Goal: Task Accomplishment & Management: Manage account settings

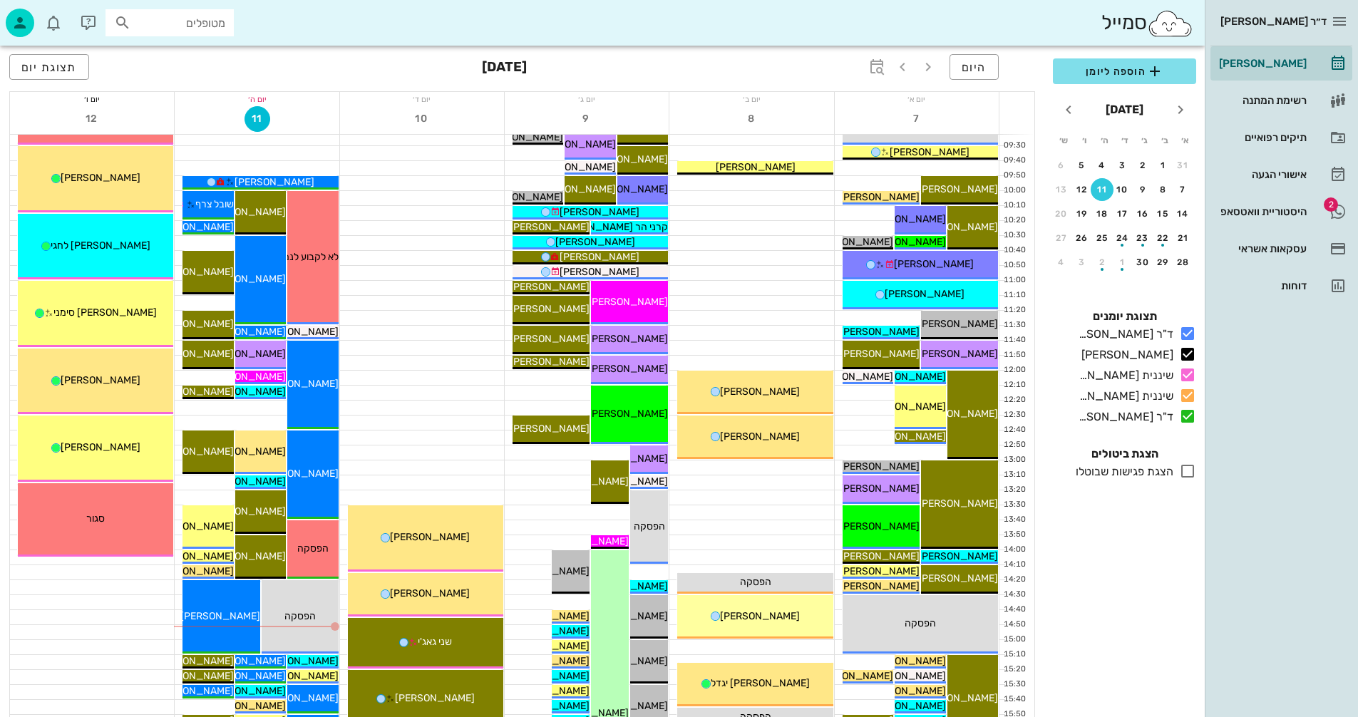
scroll to position [214, 0]
click at [1265, 207] on div "היסטוריית וואטסאפ" at bounding box center [1261, 211] width 91 height 11
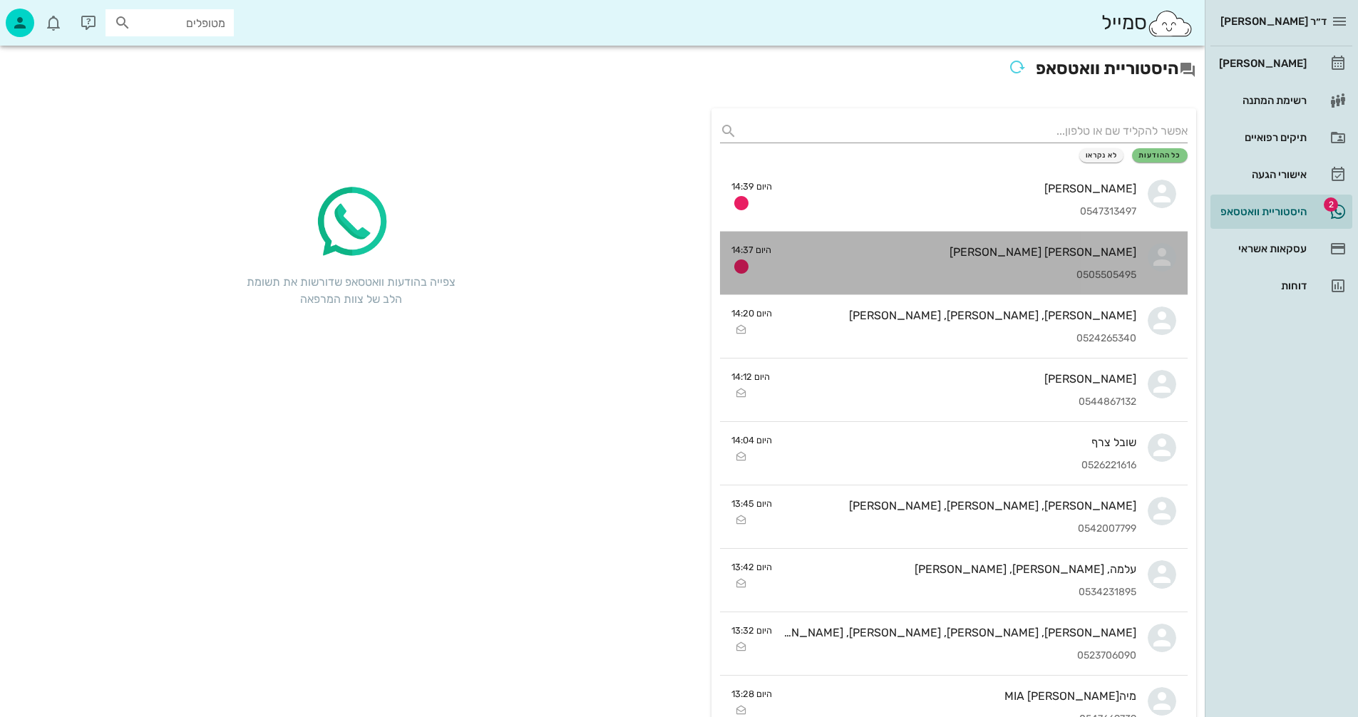
click at [948, 260] on div "מאי גרוס 0505505495" at bounding box center [960, 263] width 354 height 63
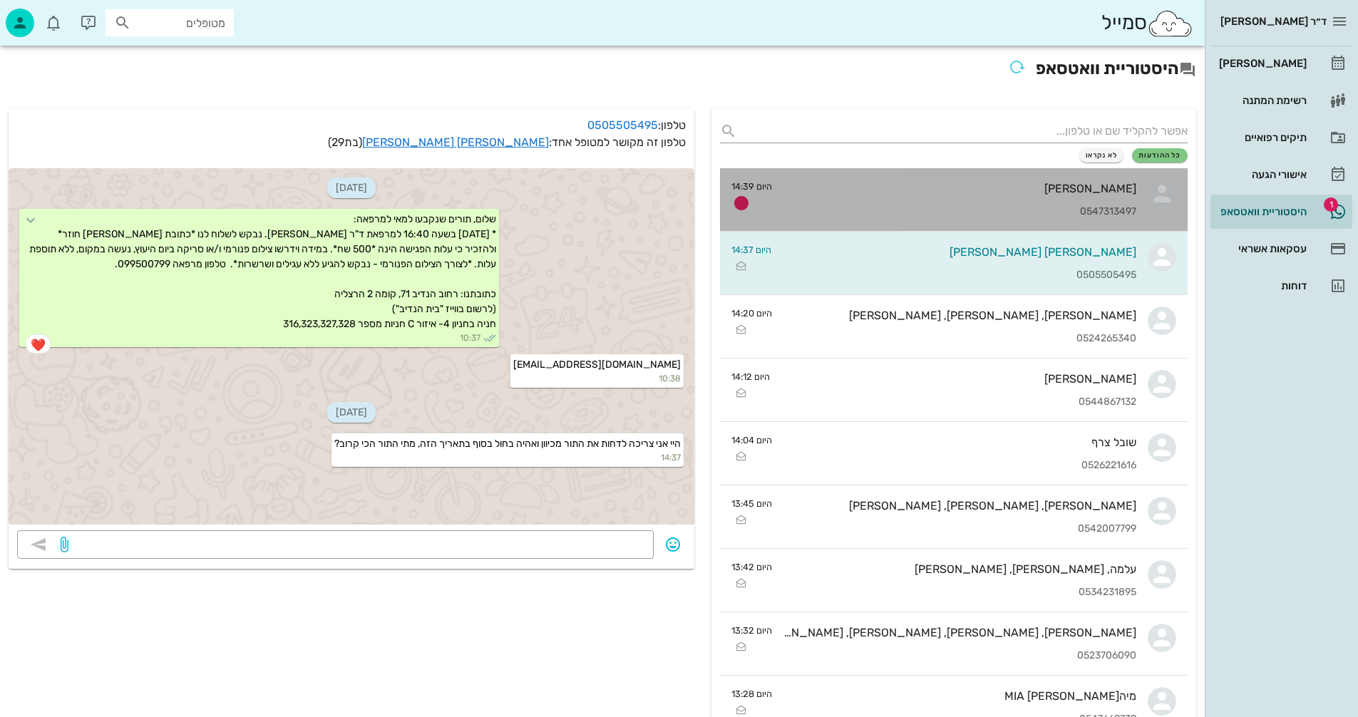
click at [1053, 196] on div "[PERSON_NAME] 0547313497" at bounding box center [959, 199] width 353 height 63
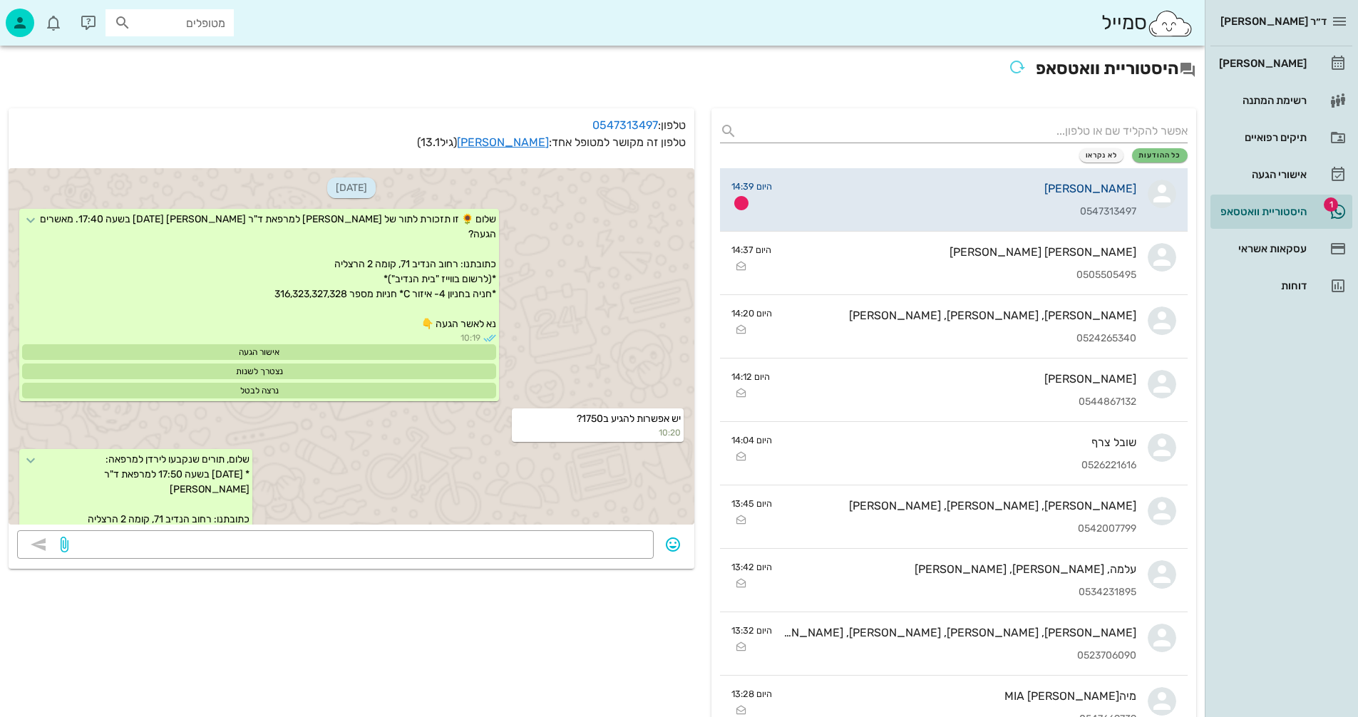
scroll to position [370, 0]
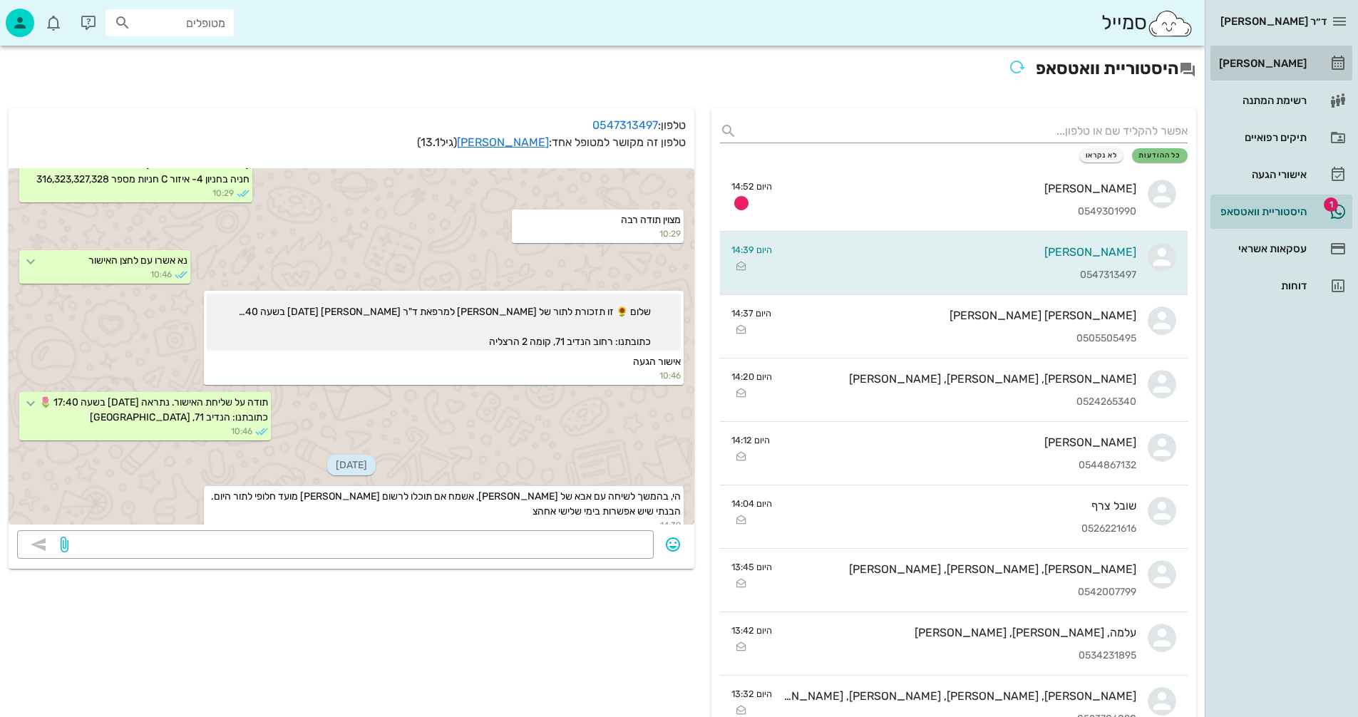
click at [1267, 56] on div "[PERSON_NAME]" at bounding box center [1261, 63] width 91 height 23
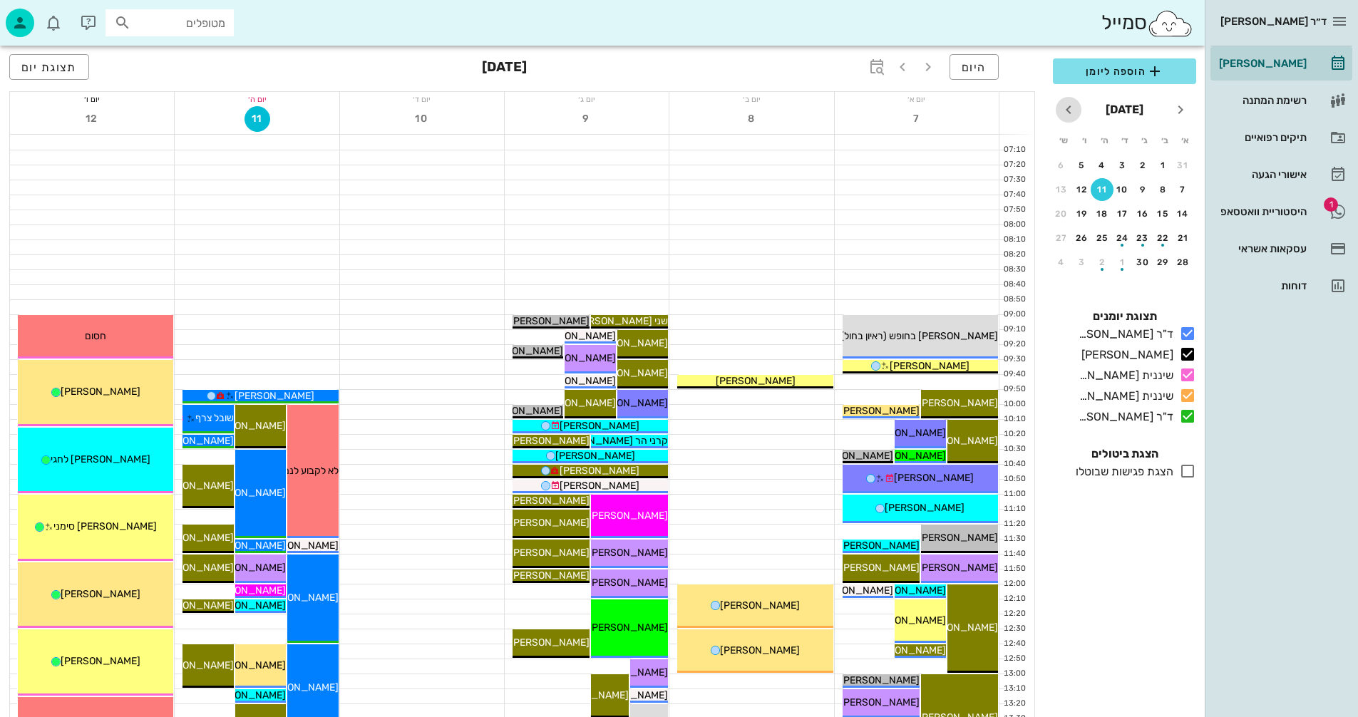
click at [1066, 106] on icon "חודש הבא" at bounding box center [1068, 109] width 17 height 17
click at [1099, 258] on div "30" at bounding box center [1102, 262] width 23 height 10
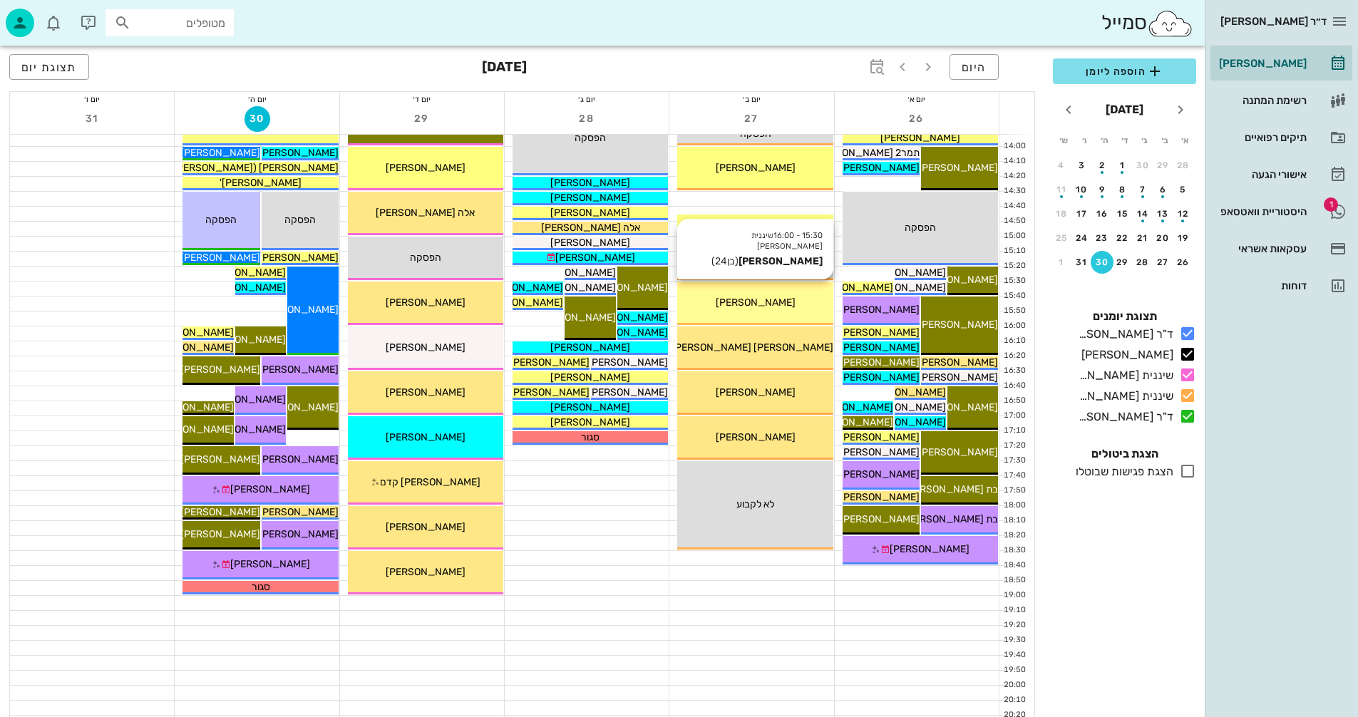
scroll to position [675, 0]
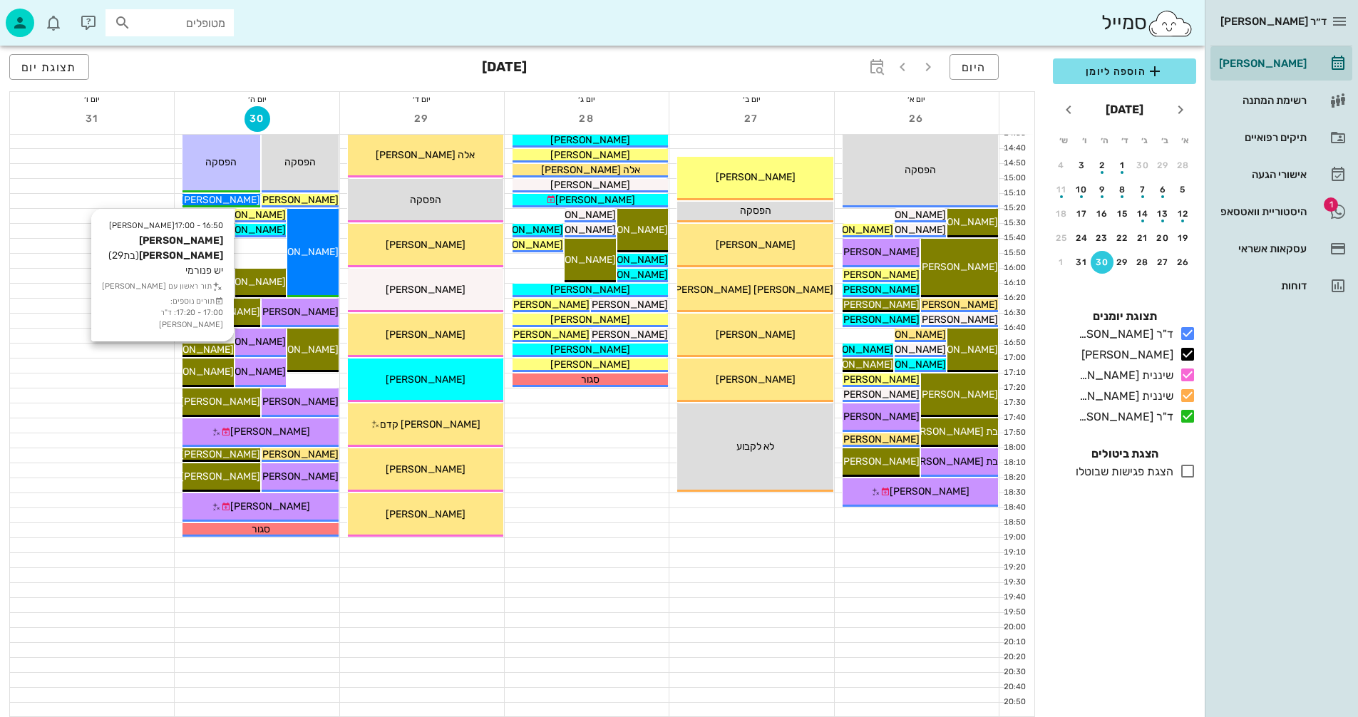
click at [220, 350] on span "[PERSON_NAME] [PERSON_NAME]" at bounding box center [153, 350] width 162 height 12
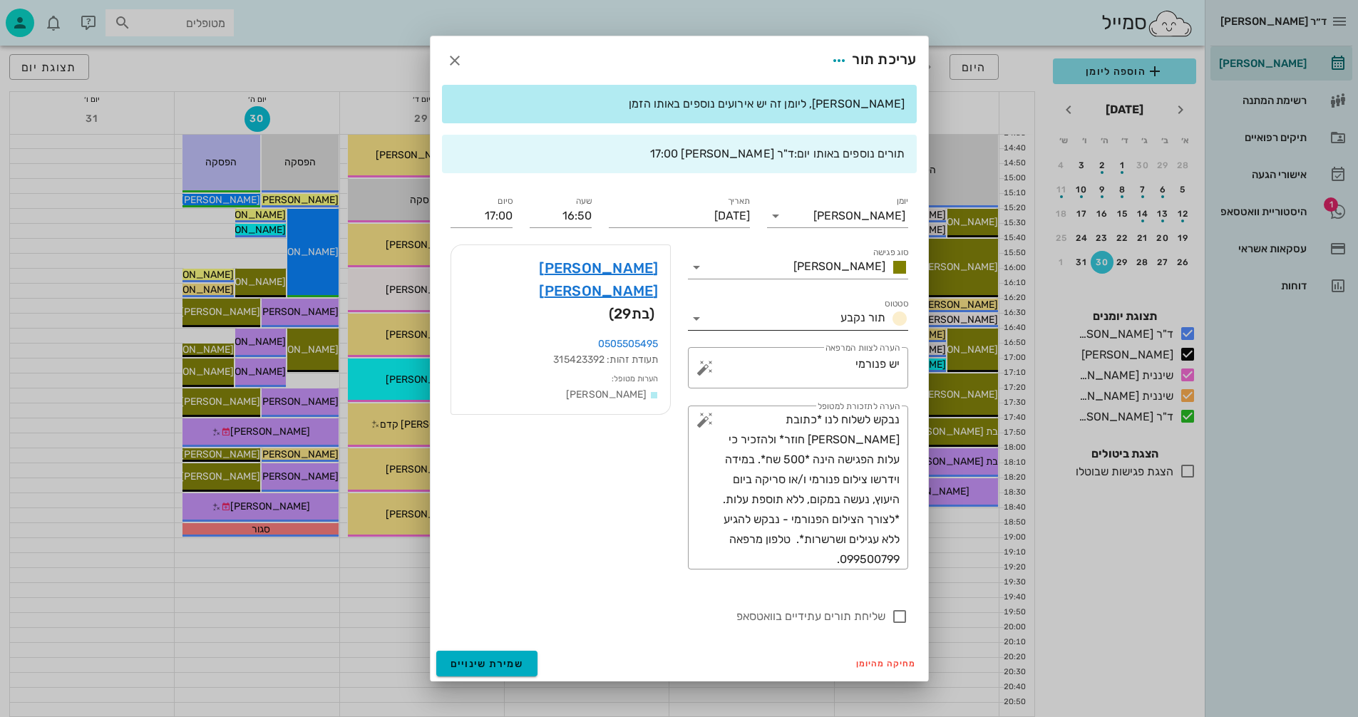
click at [704, 319] on icon at bounding box center [696, 318] width 17 height 17
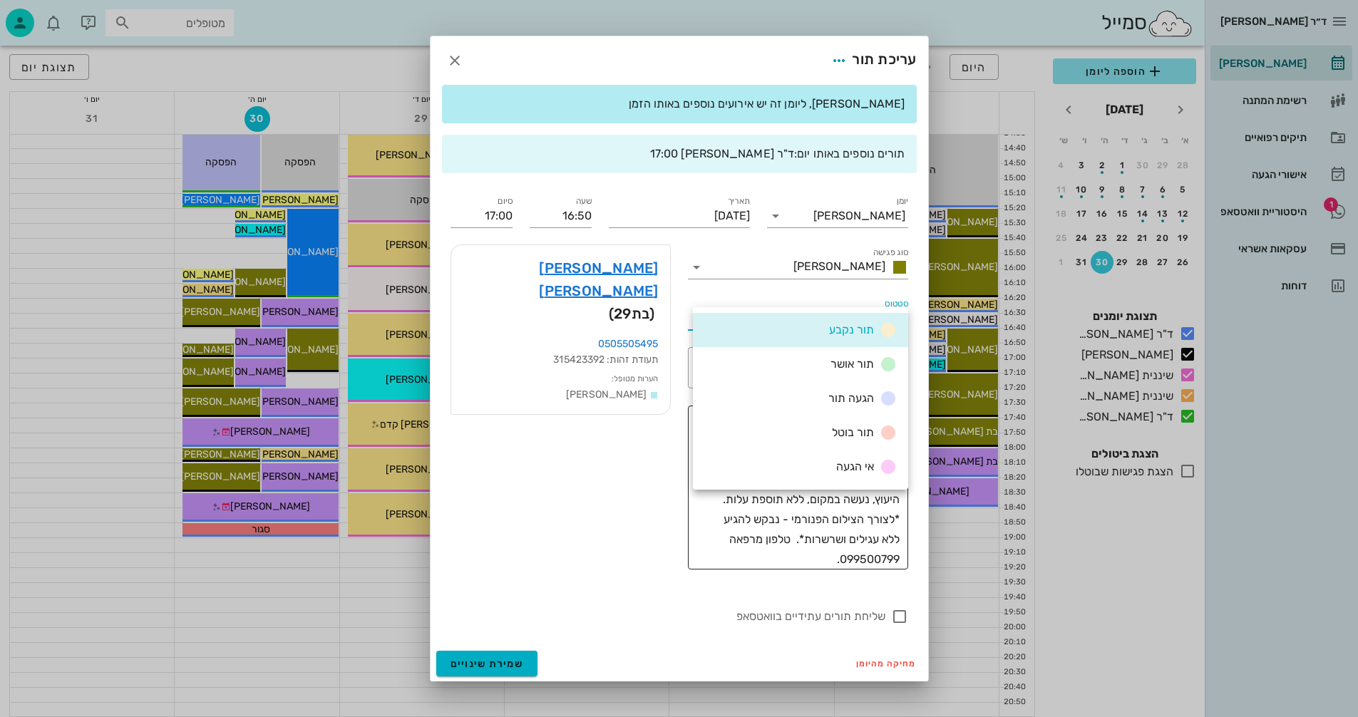
click at [841, 424] on div "תור בוטל" at bounding box center [861, 433] width 71 height 18
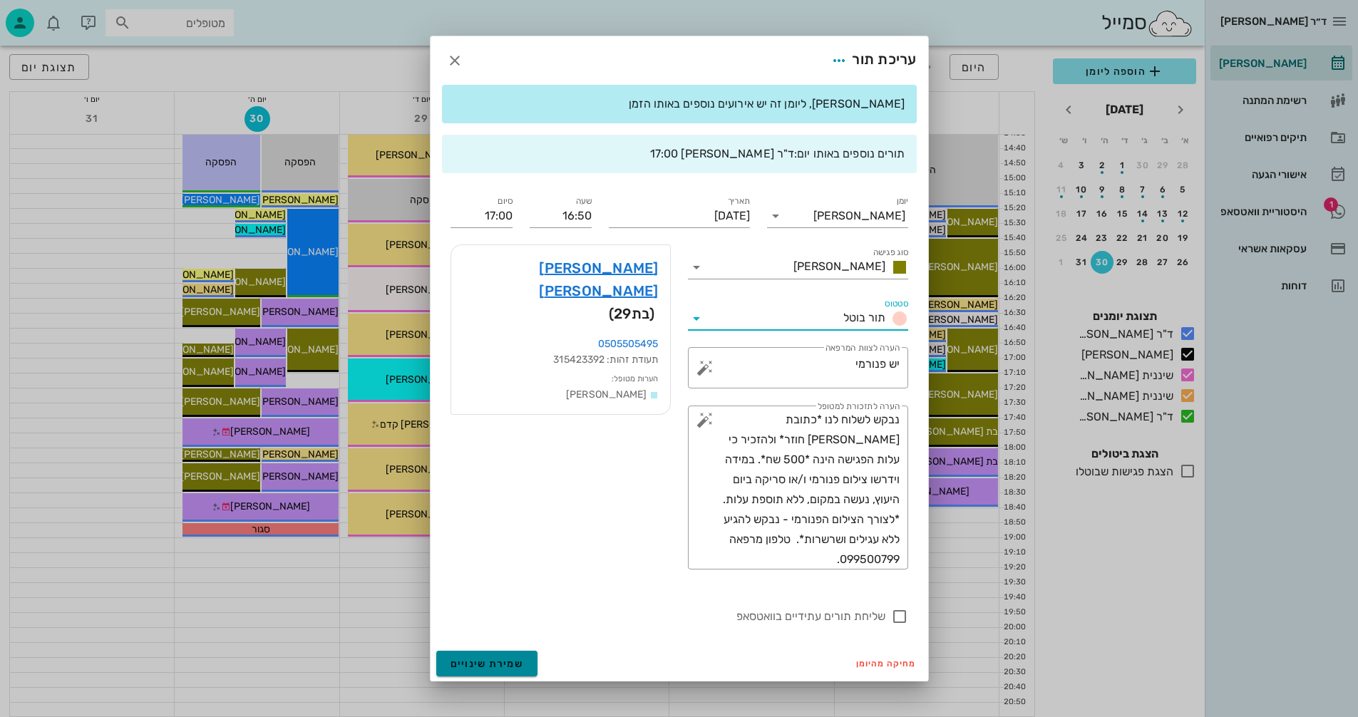
click at [488, 658] on span "שמירת שינויים" at bounding box center [486, 664] width 73 height 12
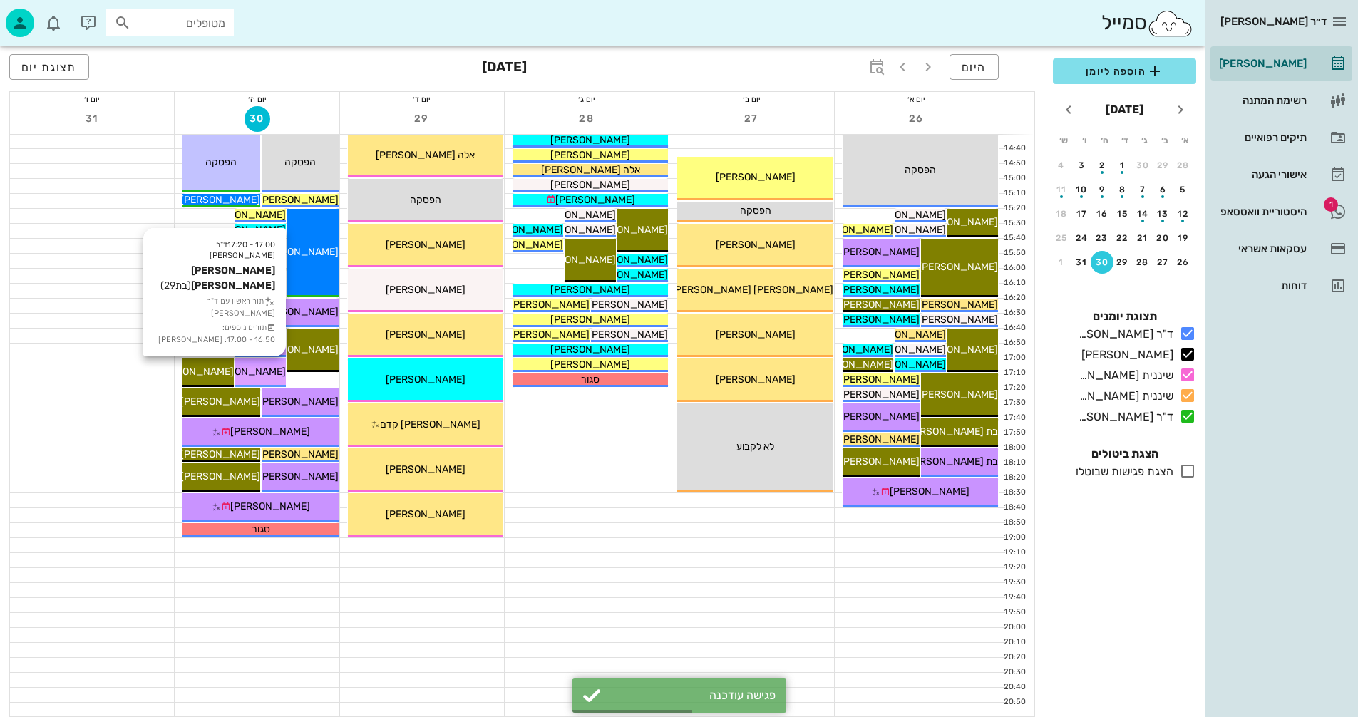
click at [257, 368] on span "[PERSON_NAME] [PERSON_NAME]" at bounding box center [205, 372] width 162 height 12
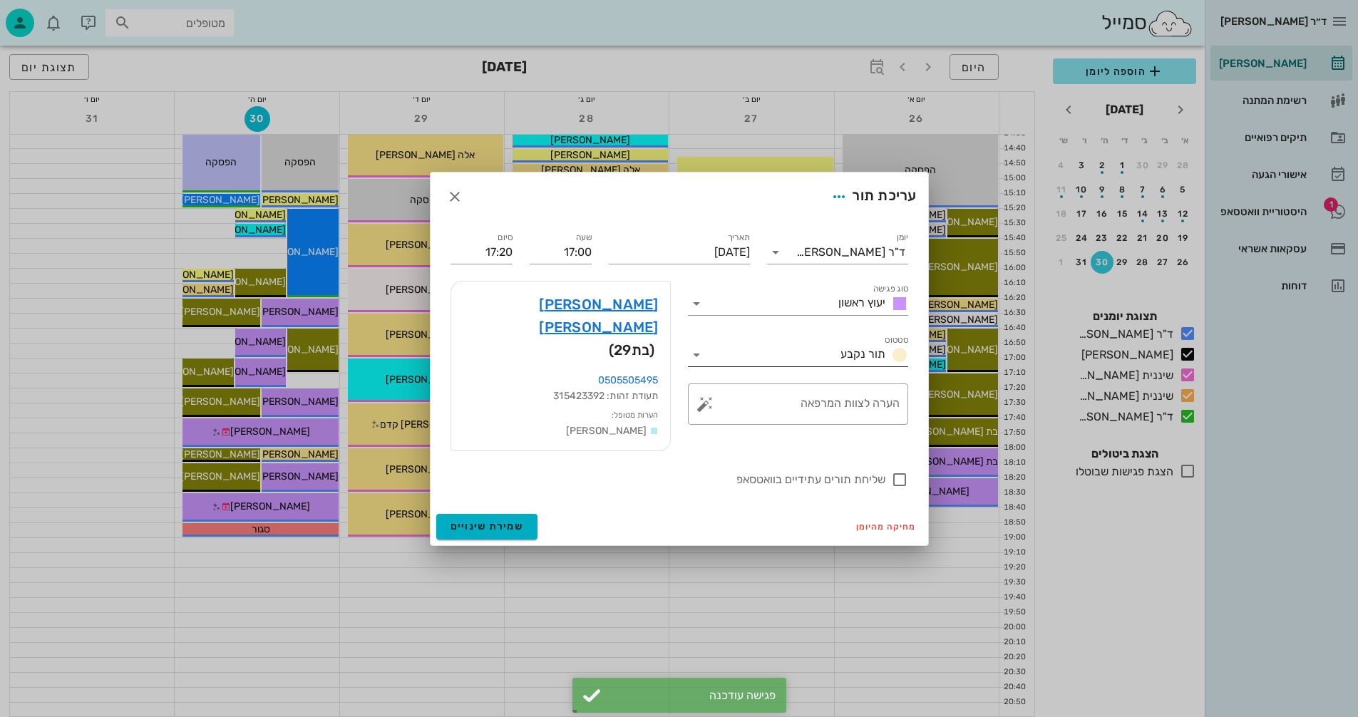
click at [692, 362] on icon at bounding box center [696, 354] width 17 height 17
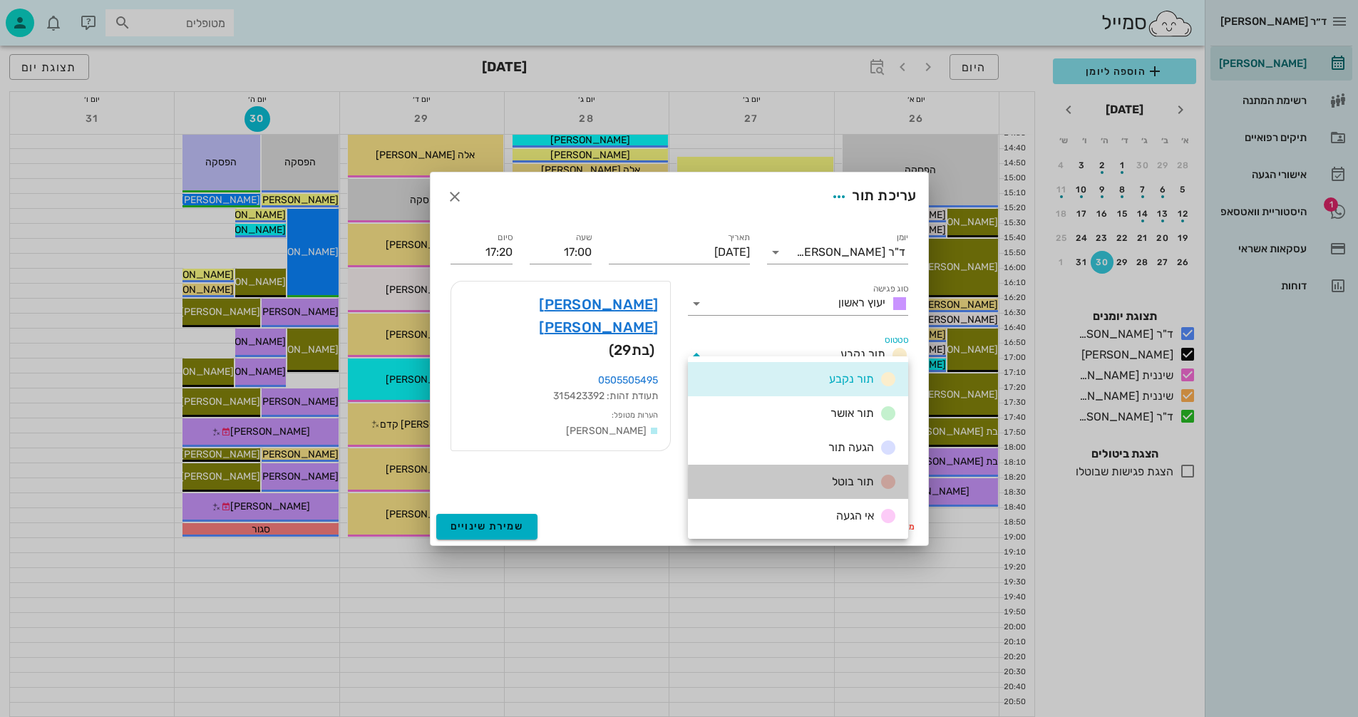
click at [836, 481] on span "תור בוטל" at bounding box center [853, 482] width 42 height 14
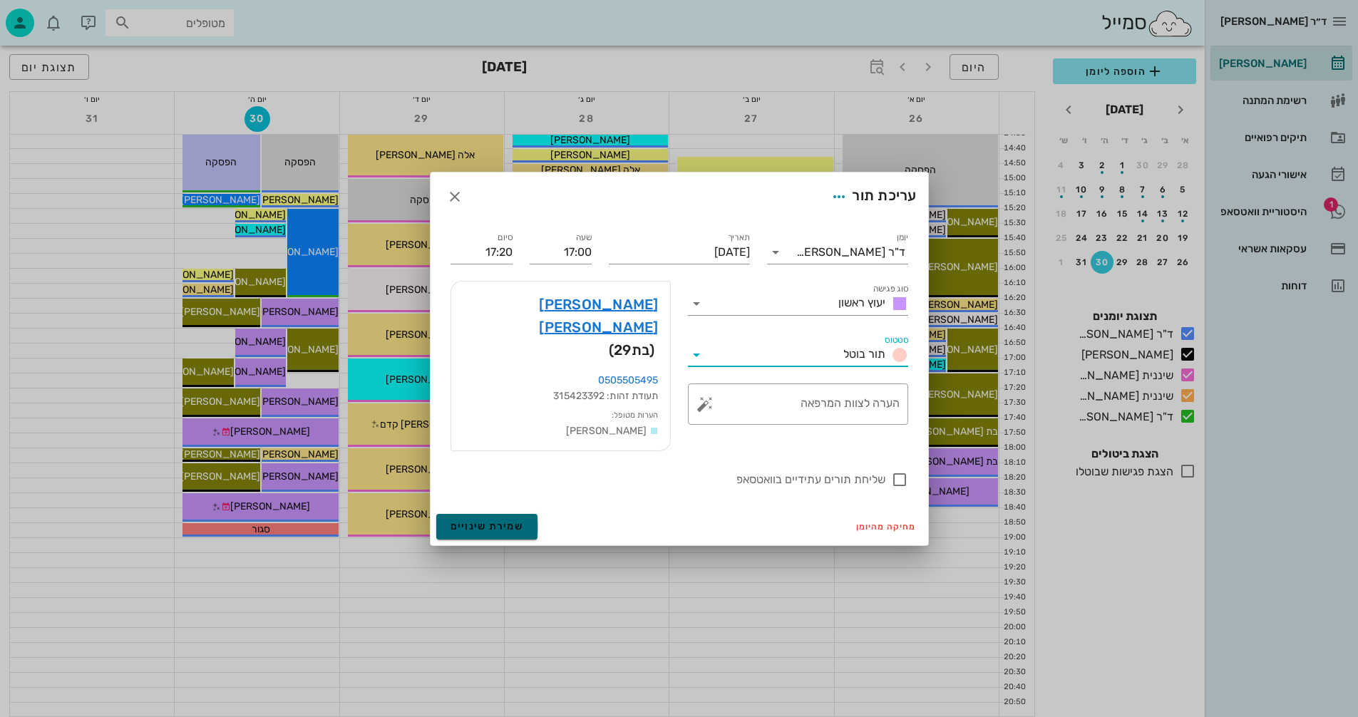
click at [469, 520] on span "שמירת שינויים" at bounding box center [486, 526] width 73 height 12
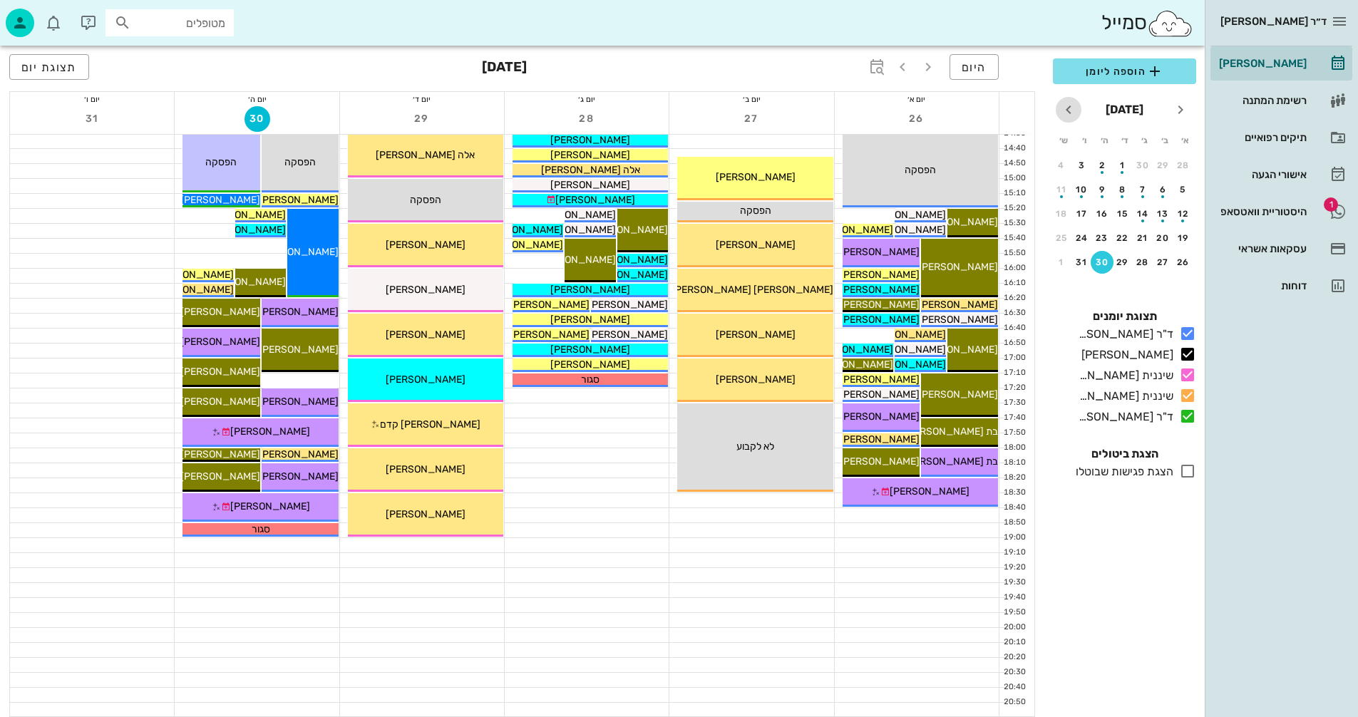
click at [1067, 106] on icon "חודש הבא" at bounding box center [1068, 109] width 17 height 17
click at [1098, 192] on div "6" at bounding box center [1102, 190] width 23 height 10
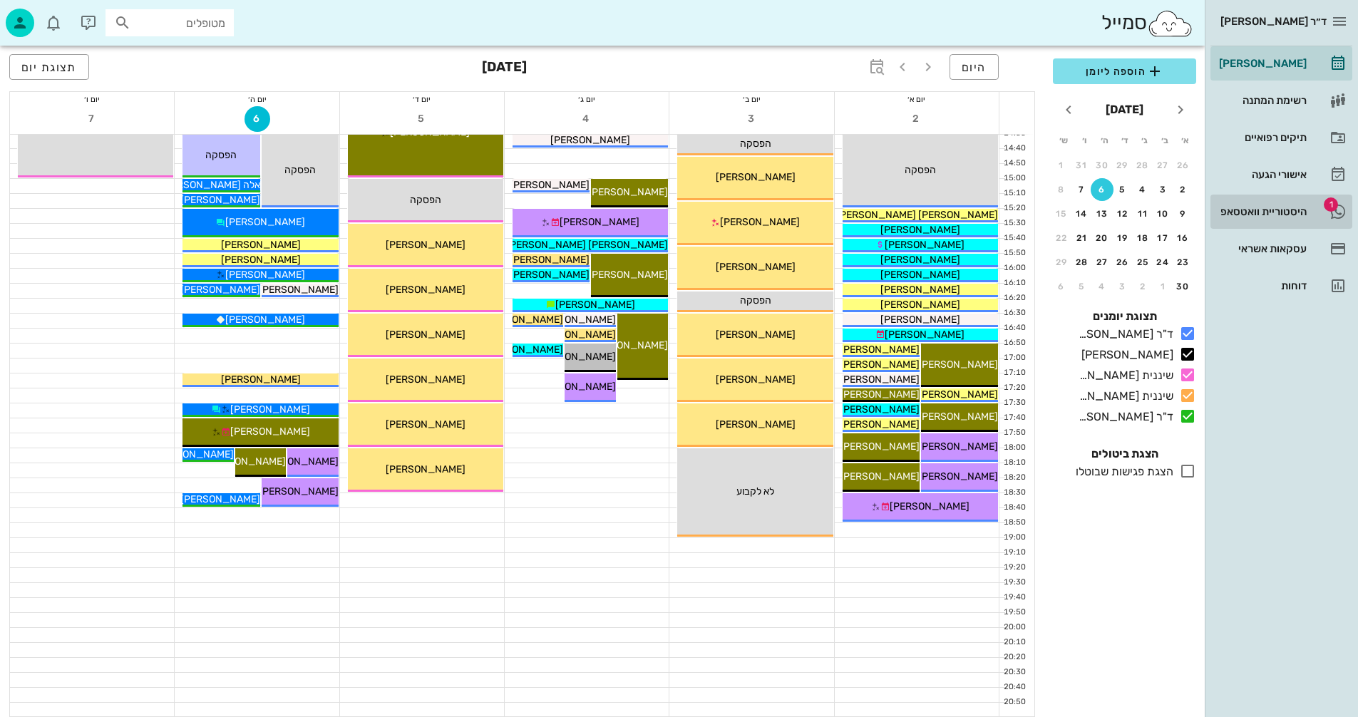
click at [1222, 214] on div "היסטוריית וואטסאפ" at bounding box center [1261, 211] width 91 height 11
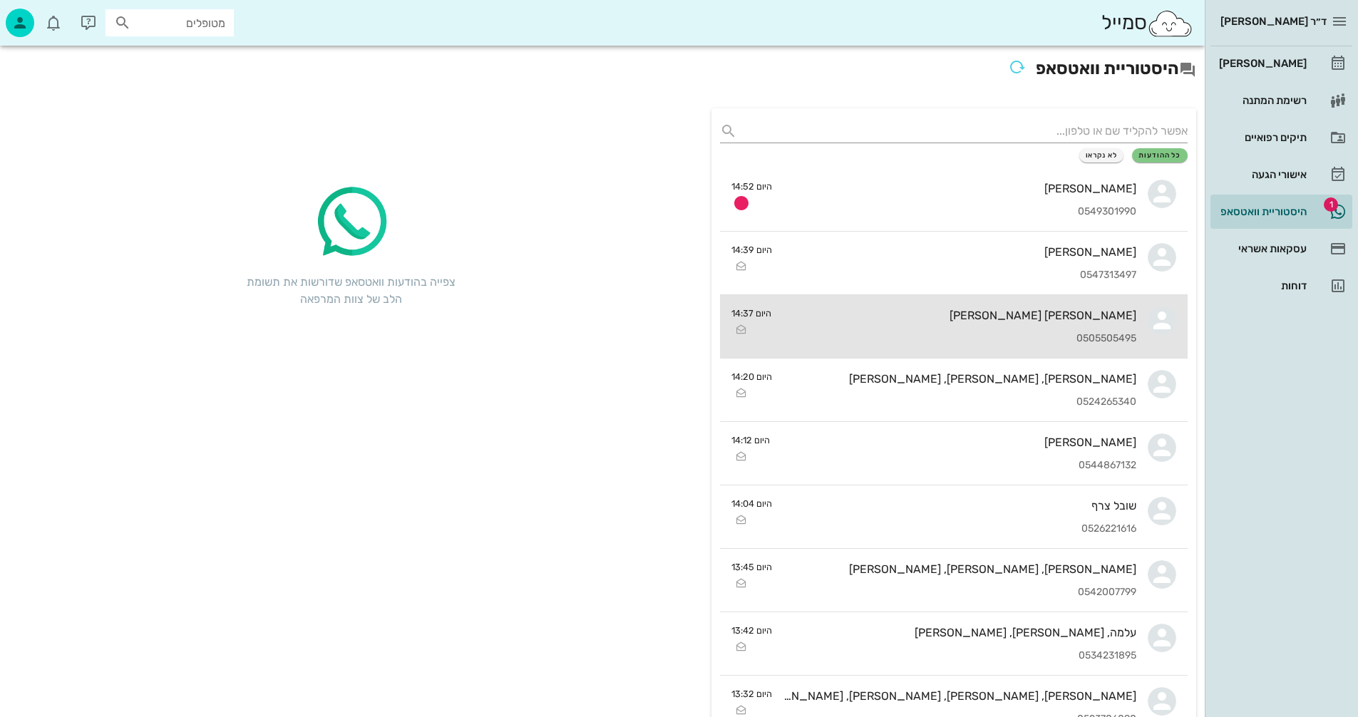
click at [930, 323] on div "מאי גרוס 0505505495" at bounding box center [960, 326] width 354 height 63
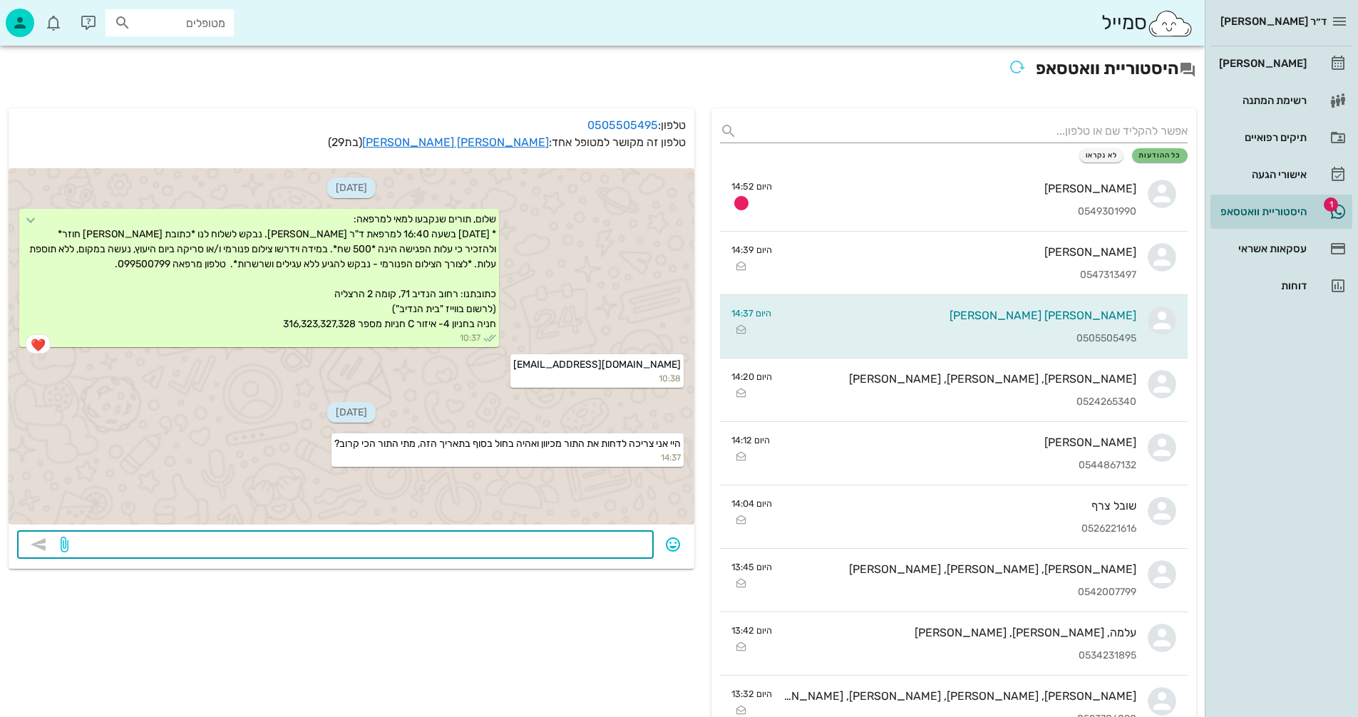
click at [598, 541] on textarea at bounding box center [358, 546] width 574 height 23
type textarea "6/11 17:20?"
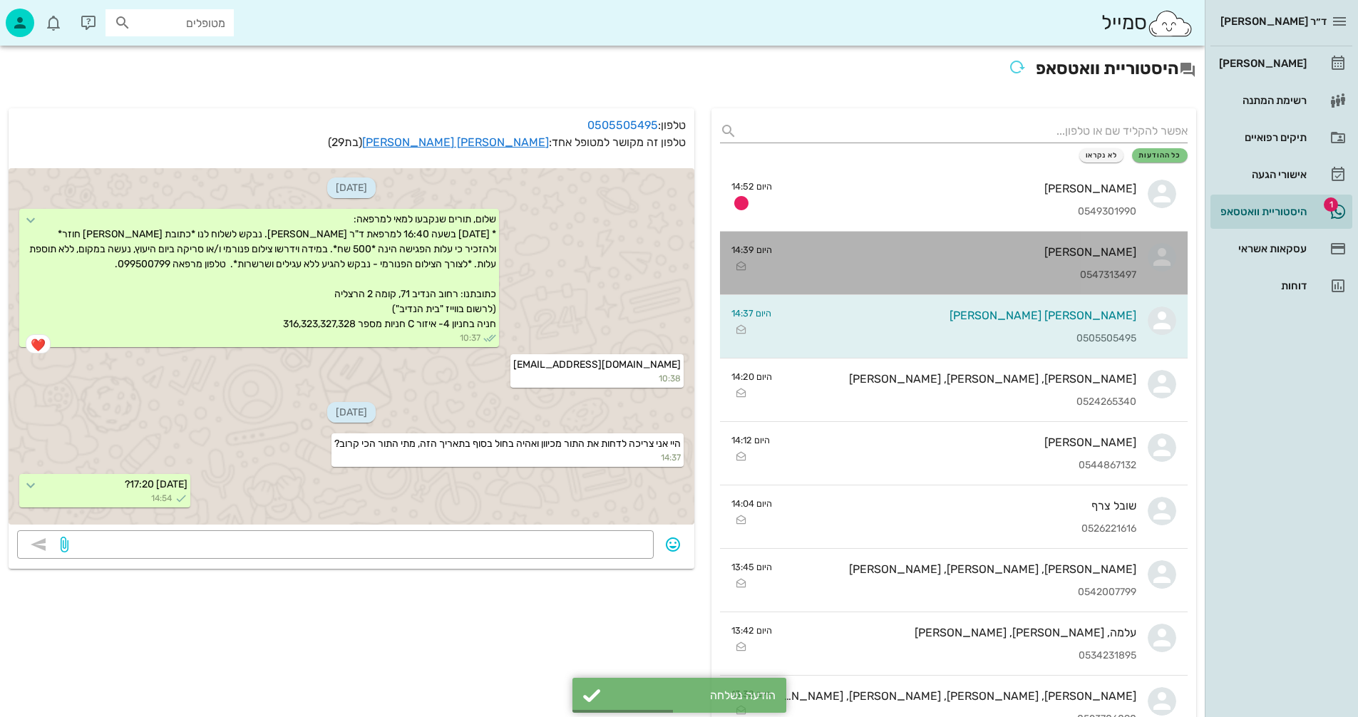
click at [915, 276] on div "0547313497" at bounding box center [959, 275] width 353 height 12
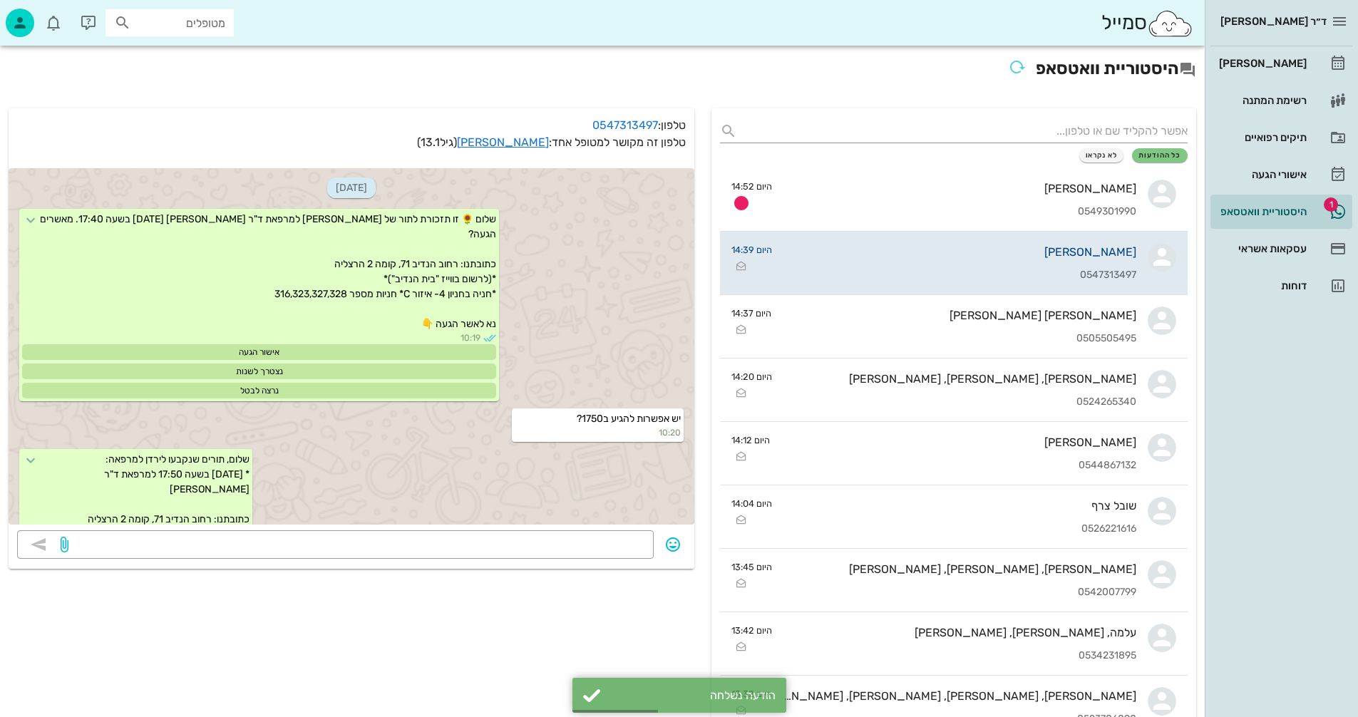
scroll to position [370, 0]
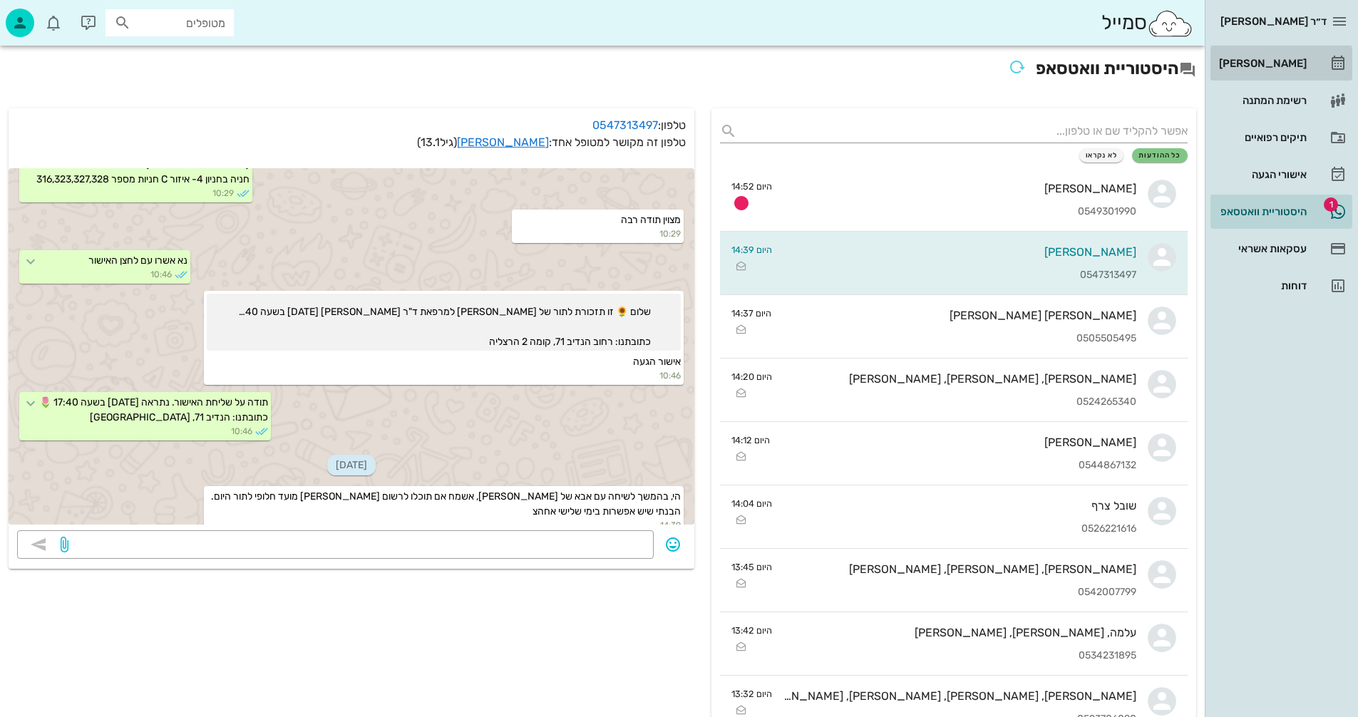
click at [1264, 58] on div "[PERSON_NAME]" at bounding box center [1261, 63] width 91 height 11
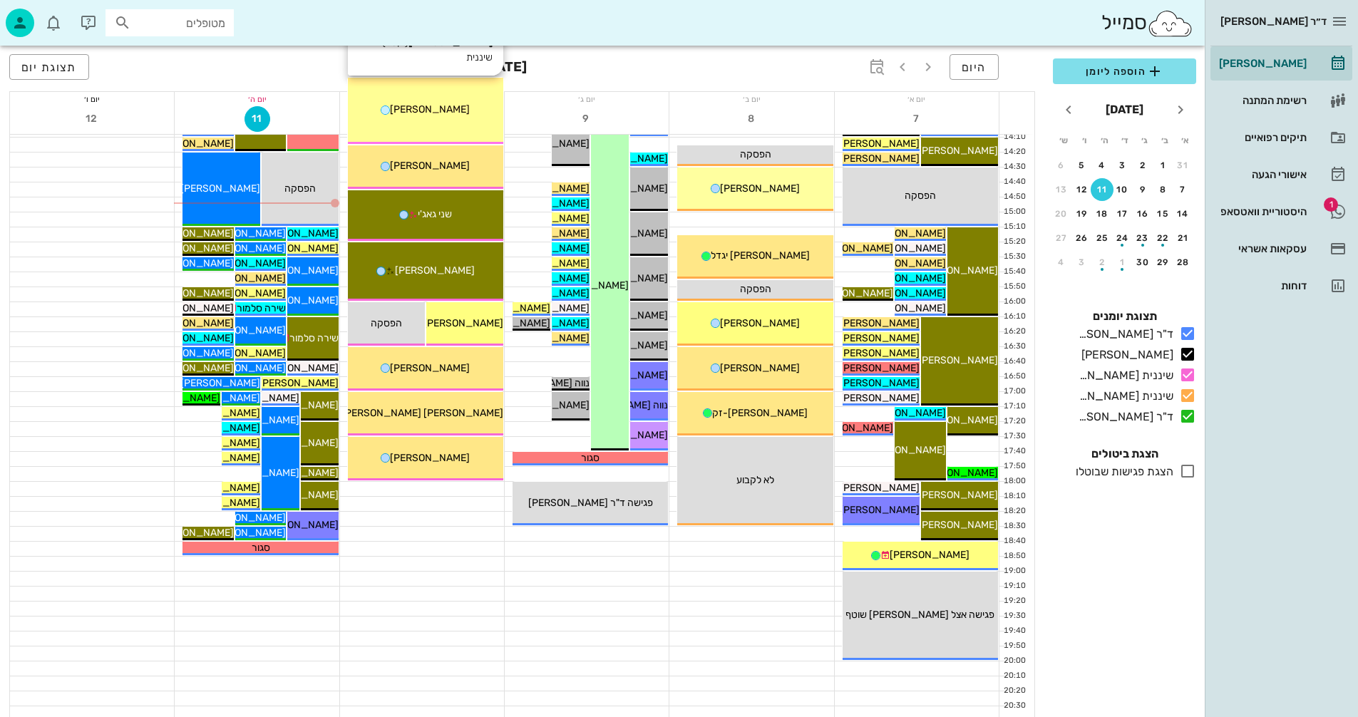
scroll to position [675, 0]
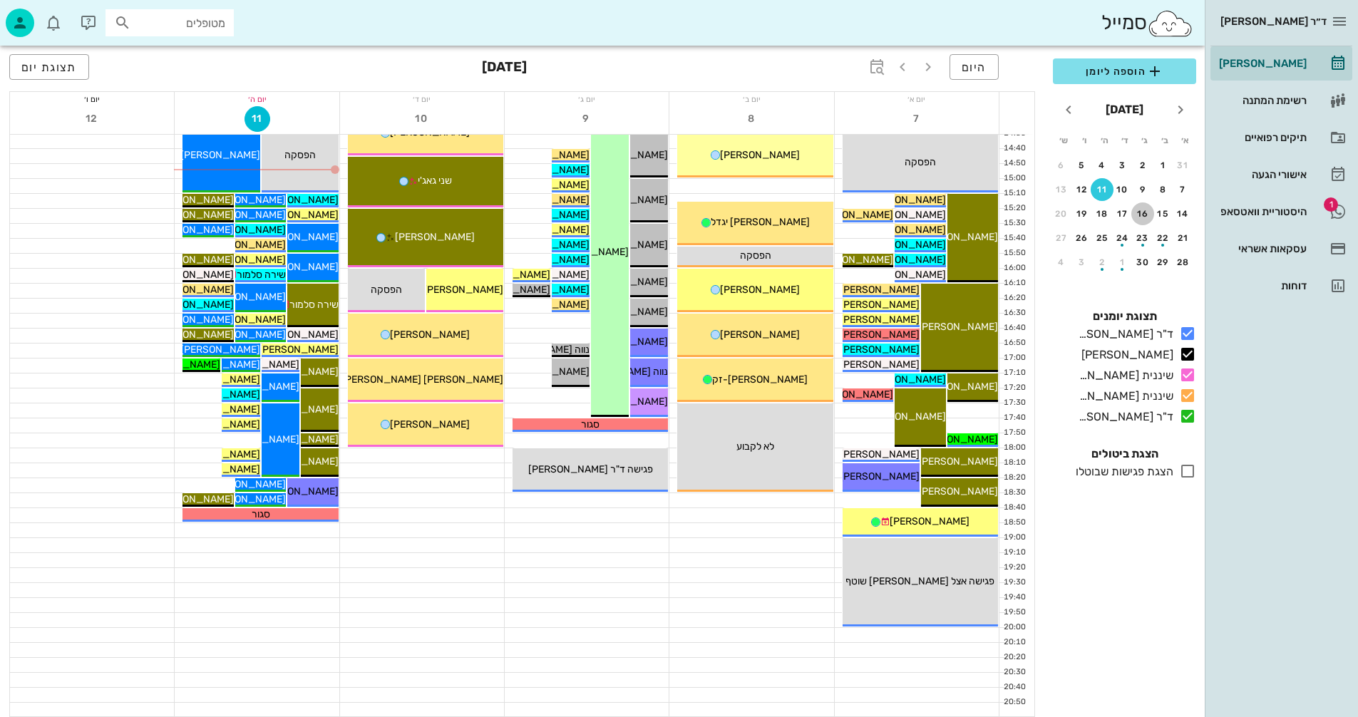
click at [1145, 212] on div "16" at bounding box center [1142, 214] width 23 height 10
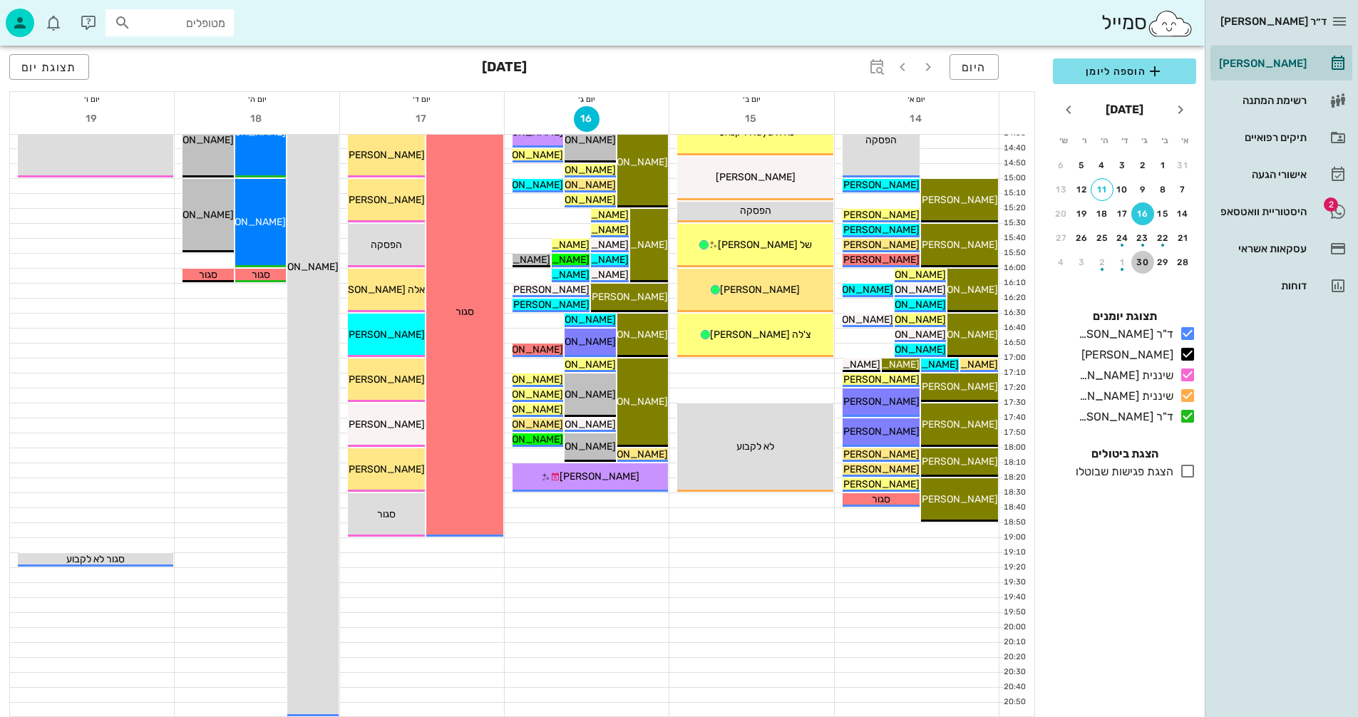
click at [1140, 269] on button "30" at bounding box center [1142, 262] width 23 height 23
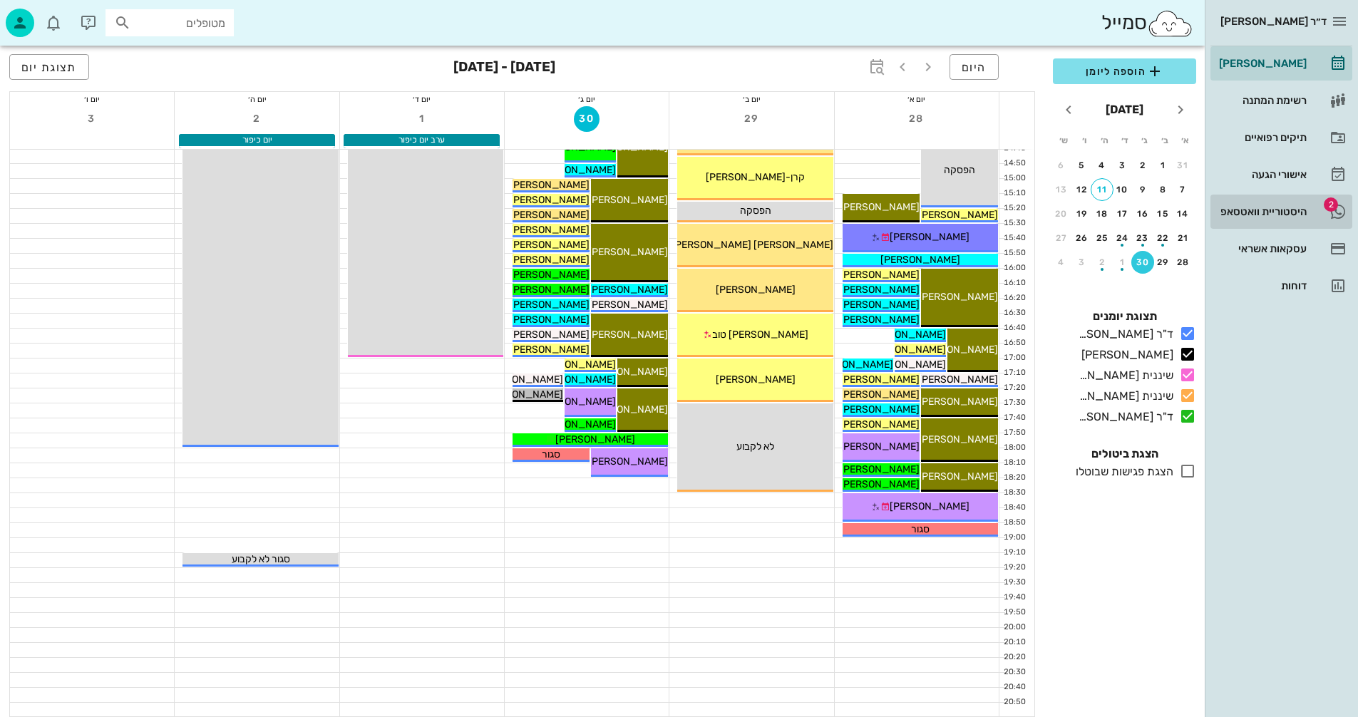
click at [1242, 212] on div "היסטוריית וואטסאפ" at bounding box center [1261, 211] width 91 height 11
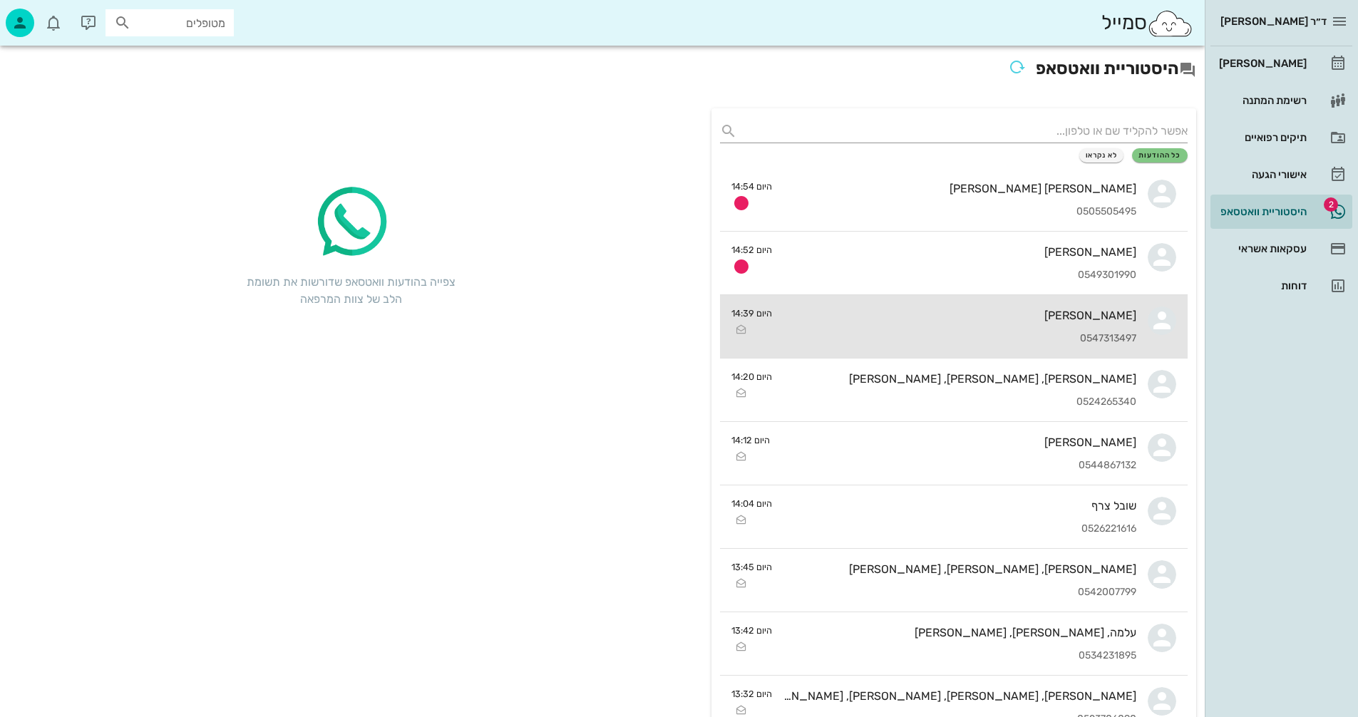
click at [880, 326] on div "[PERSON_NAME] 0547313497" at bounding box center [959, 326] width 353 height 63
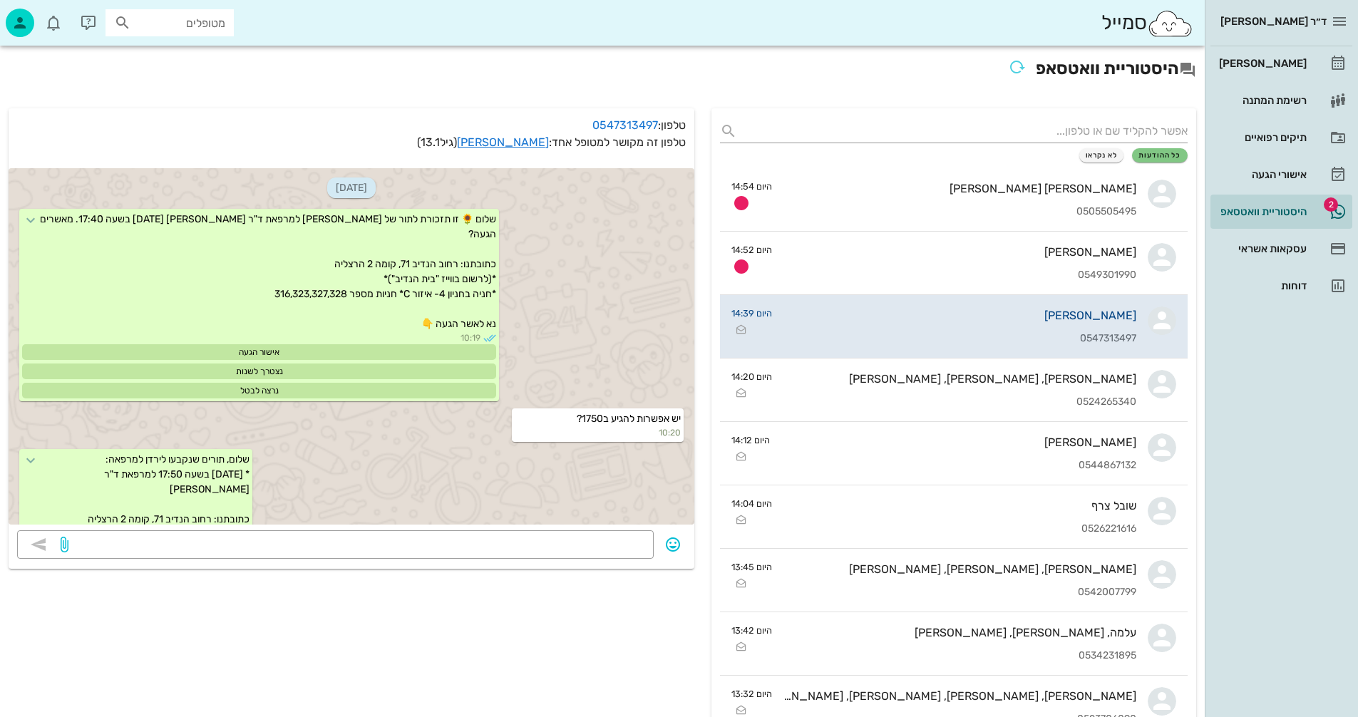
scroll to position [370, 0]
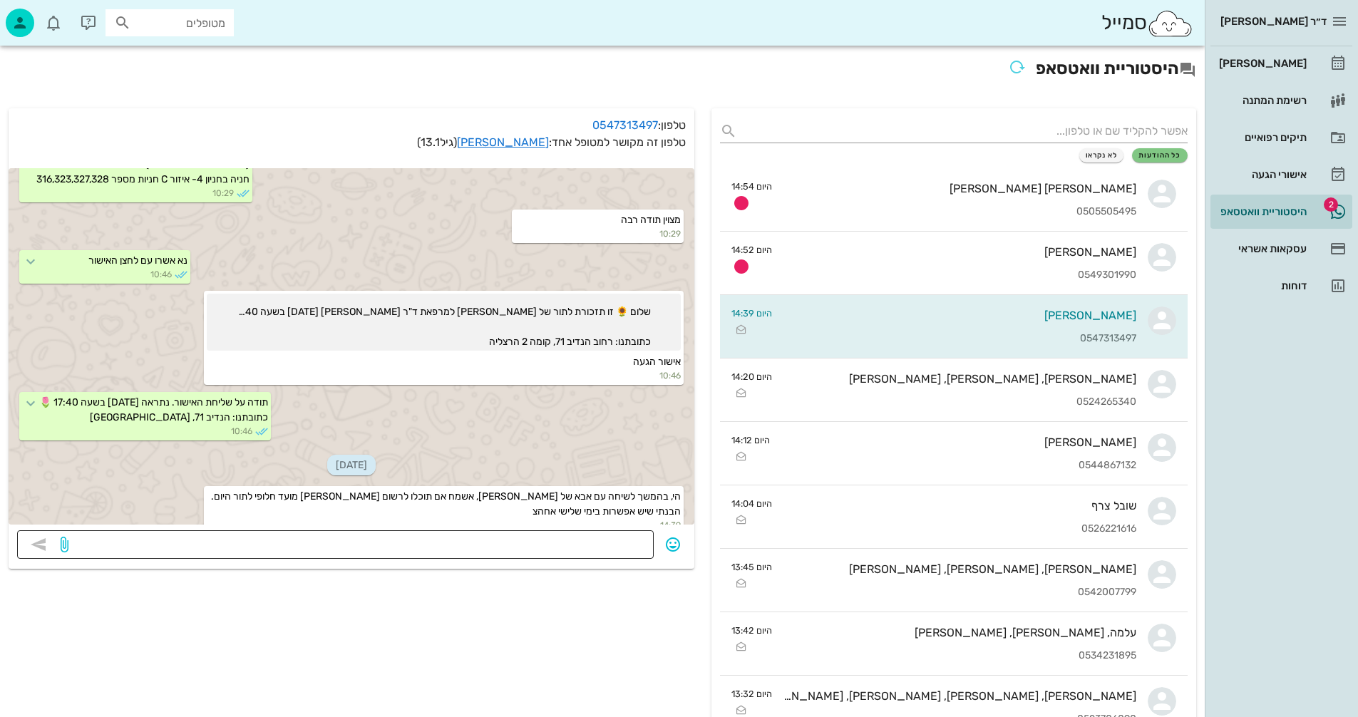
click at [547, 544] on textarea at bounding box center [358, 546] width 574 height 23
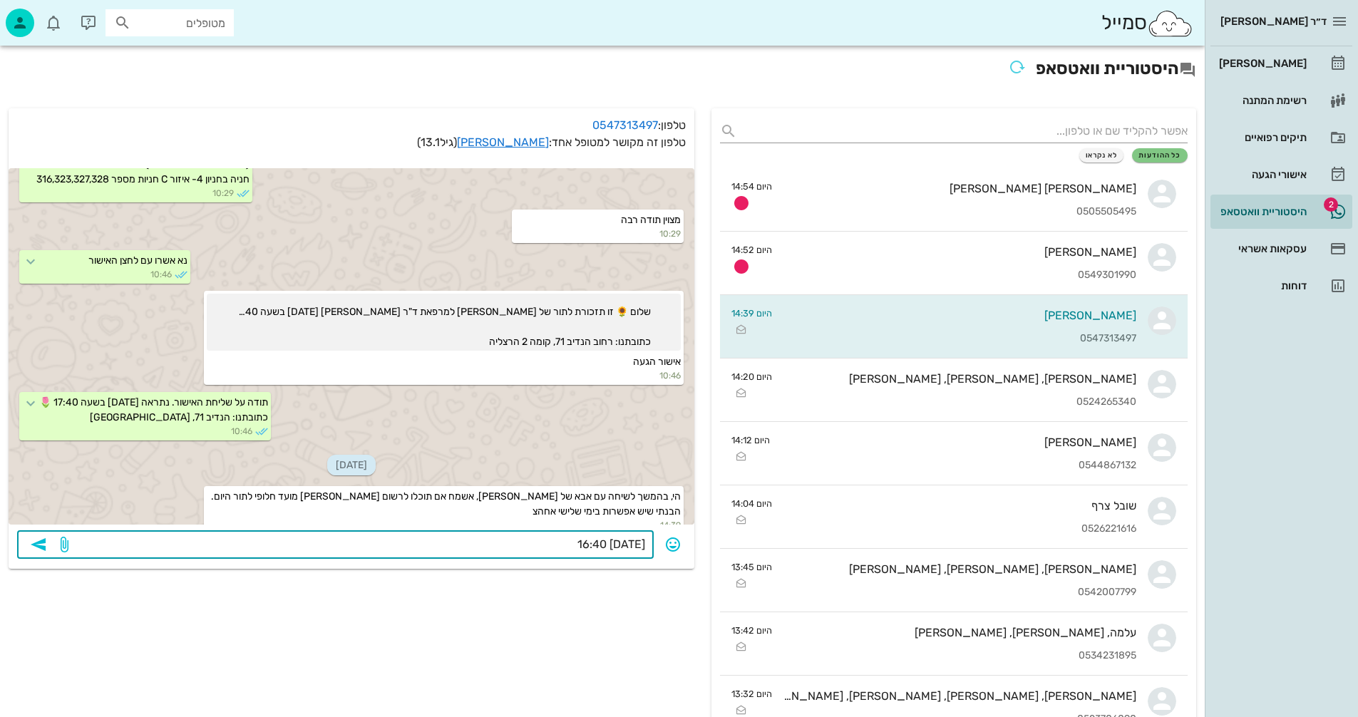
type textarea "[DATE] 16:40?"
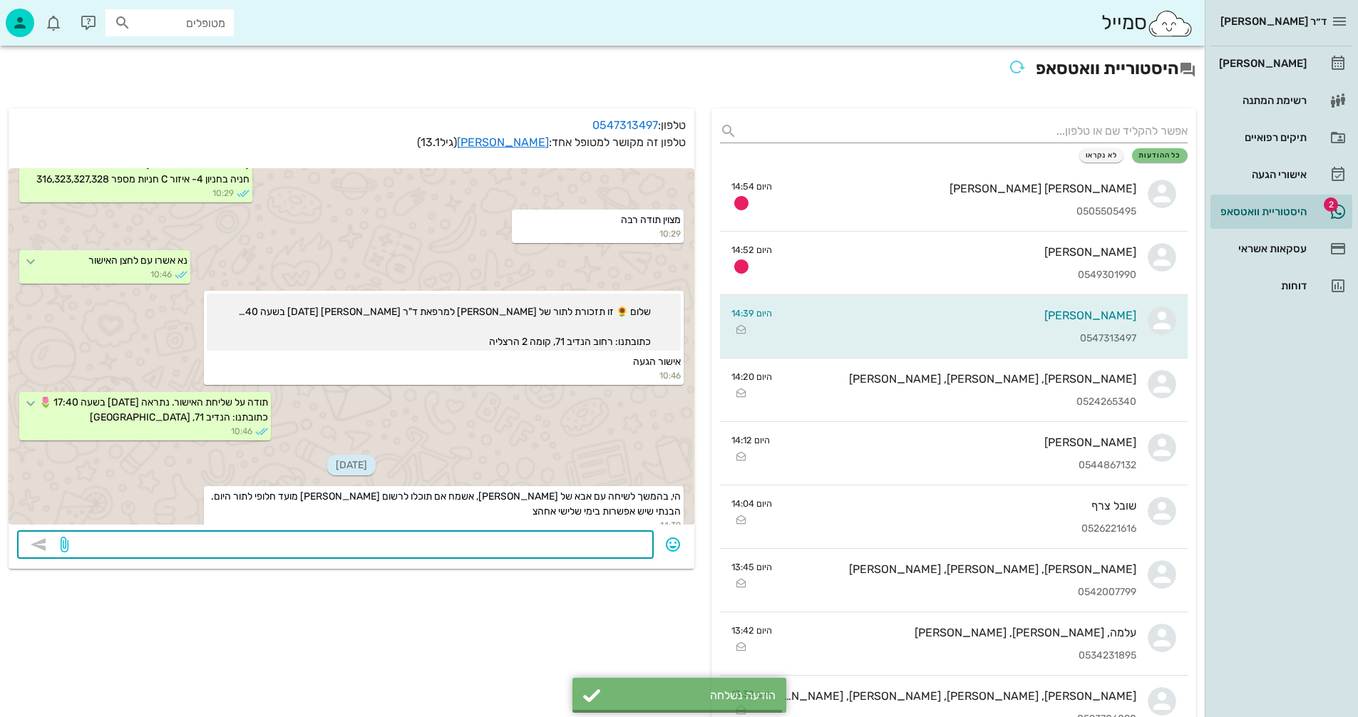
scroll to position [411, 0]
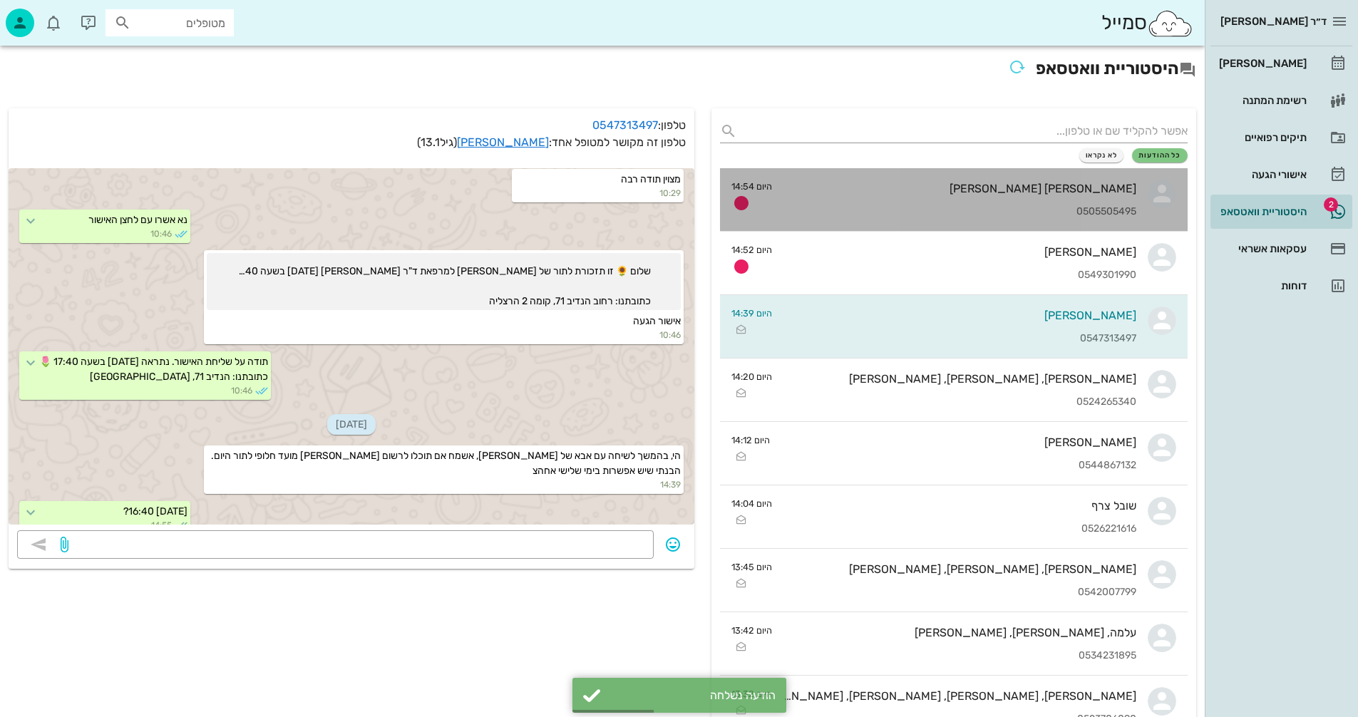
click at [961, 197] on div "מאי גרוס 0505505495" at bounding box center [959, 199] width 353 height 63
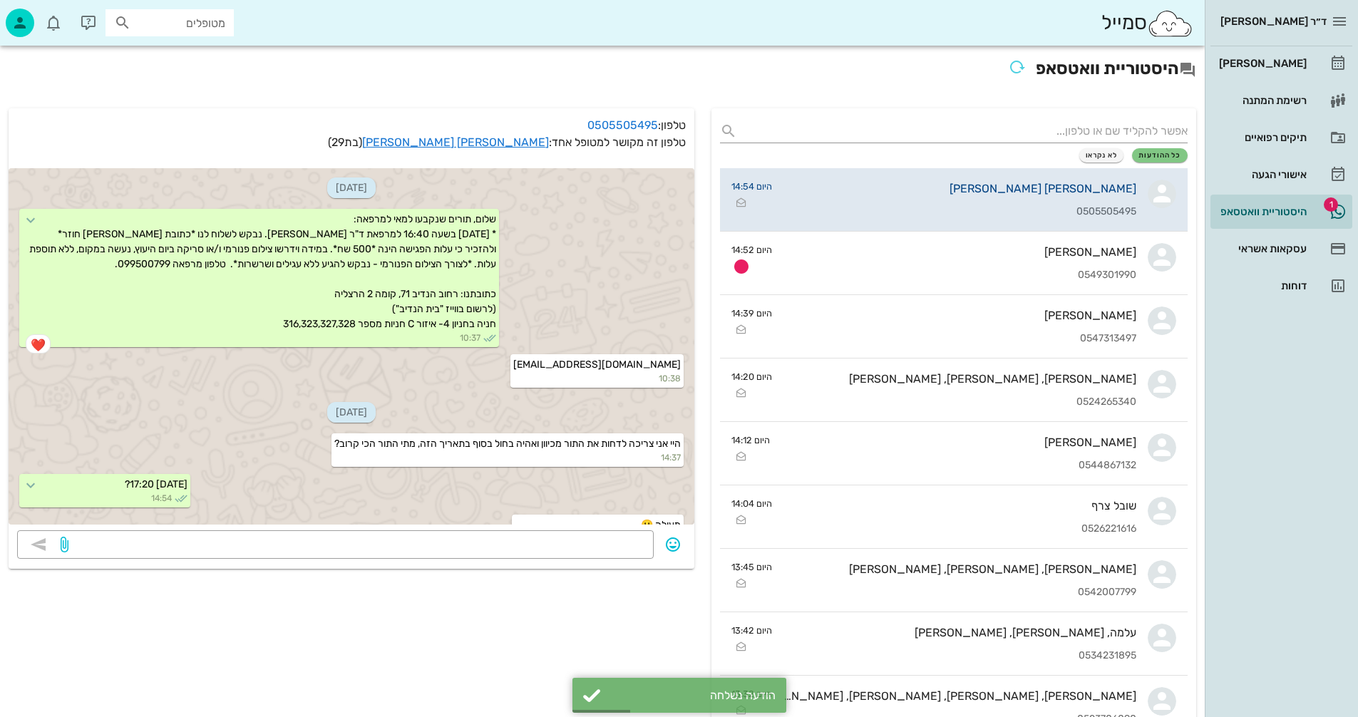
scroll to position [69, 0]
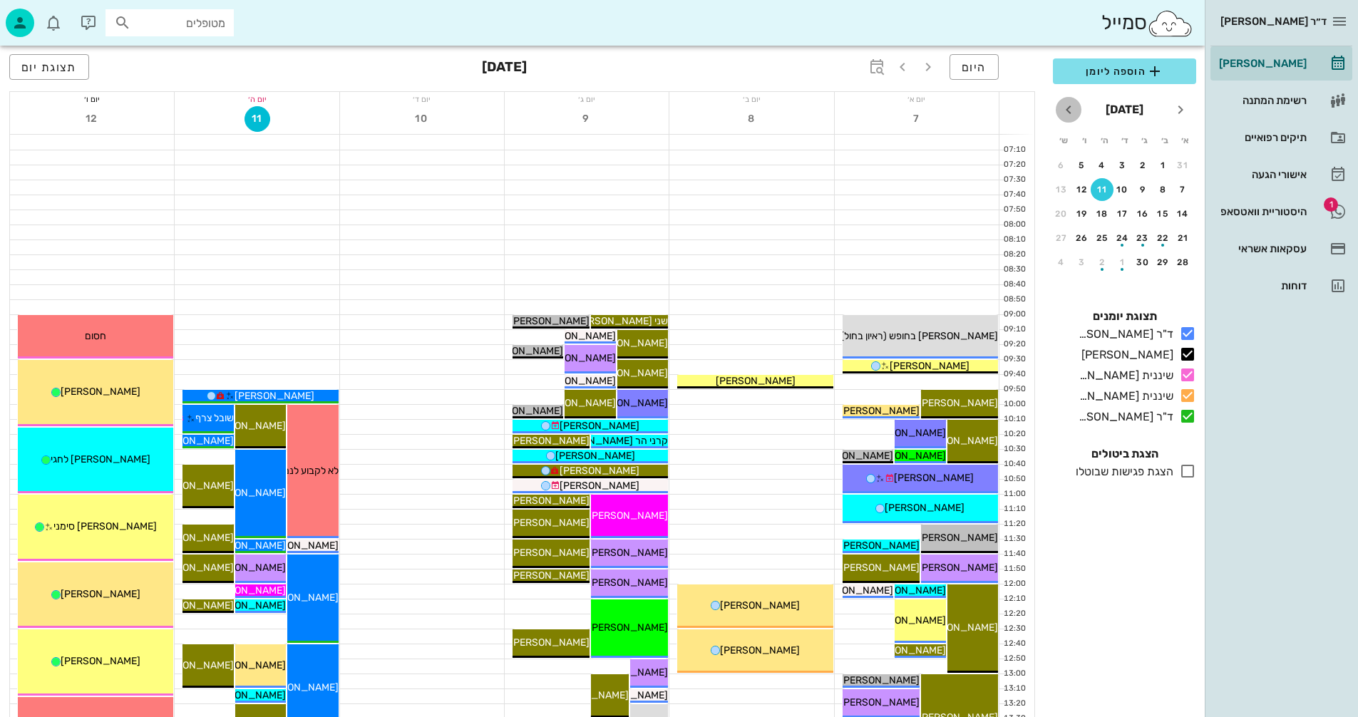
click at [1071, 108] on icon "חודש הבא" at bounding box center [1068, 109] width 17 height 17
click at [1102, 261] on div "30" at bounding box center [1102, 262] width 23 height 10
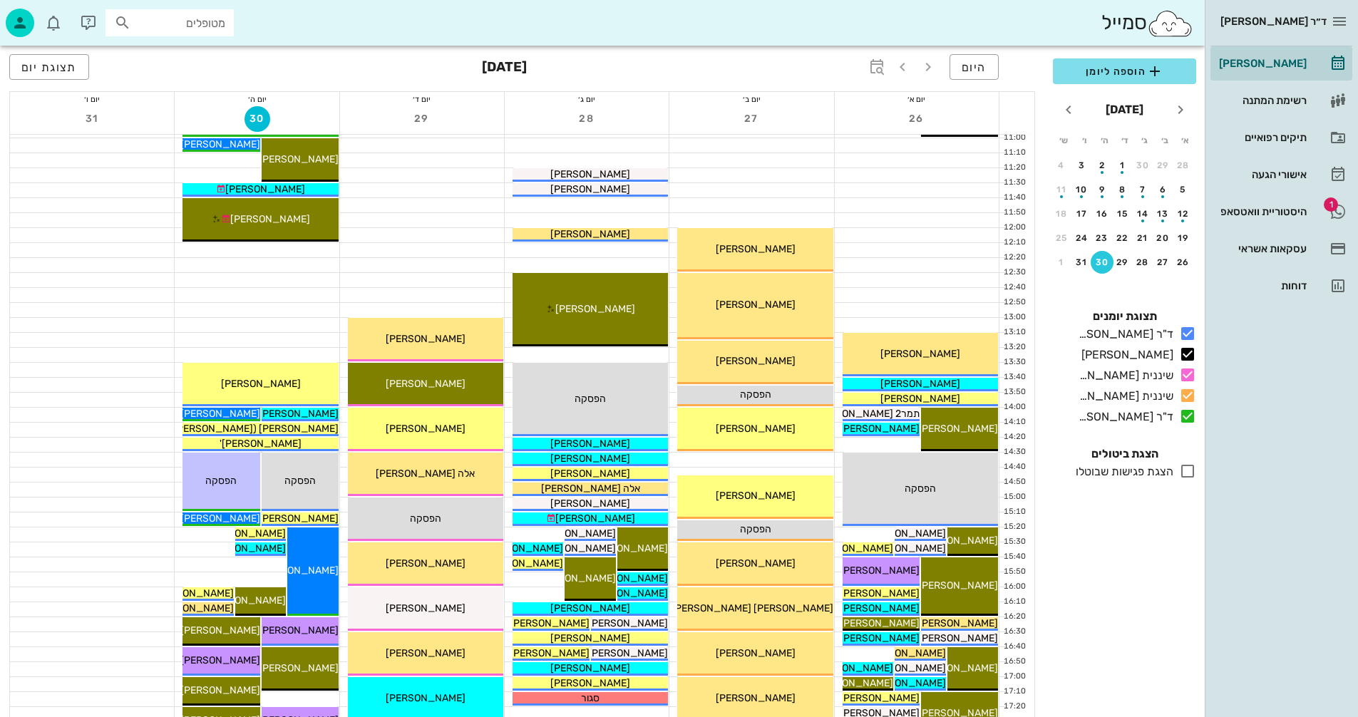
scroll to position [675, 0]
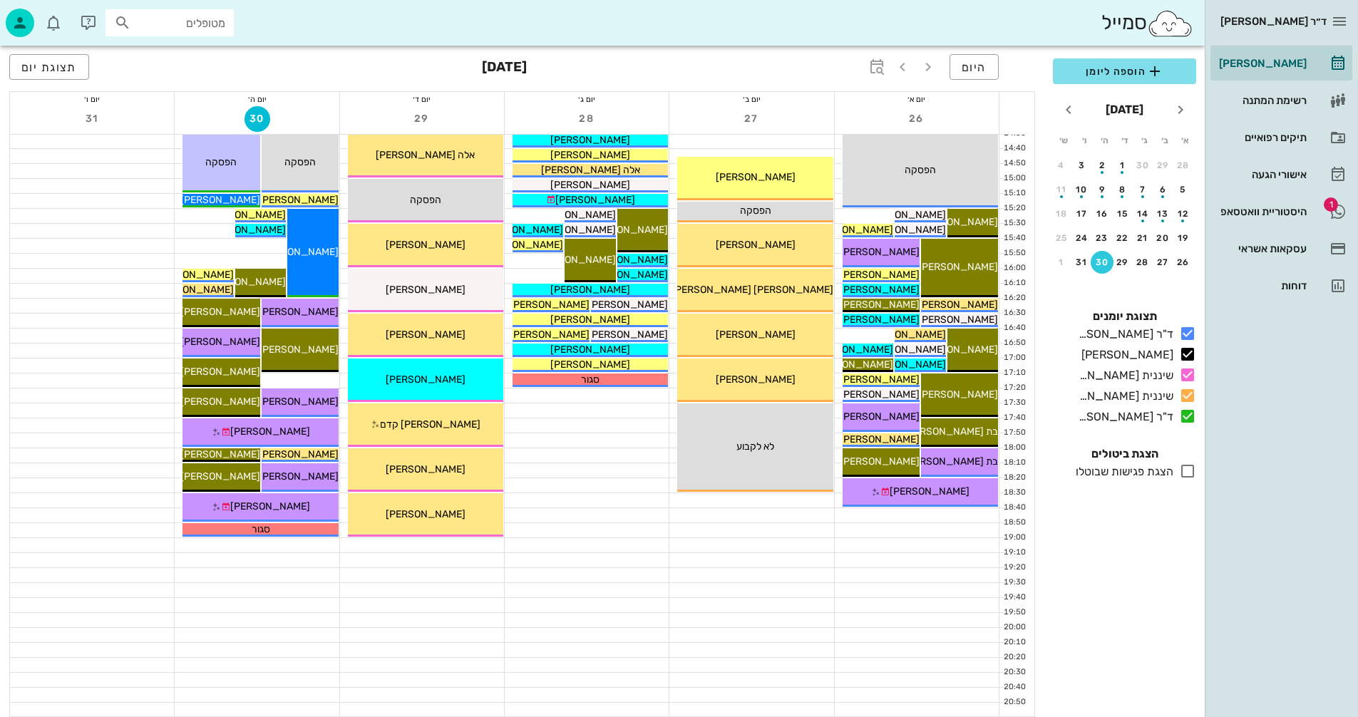
click at [1187, 470] on icon at bounding box center [1187, 471] width 17 height 17
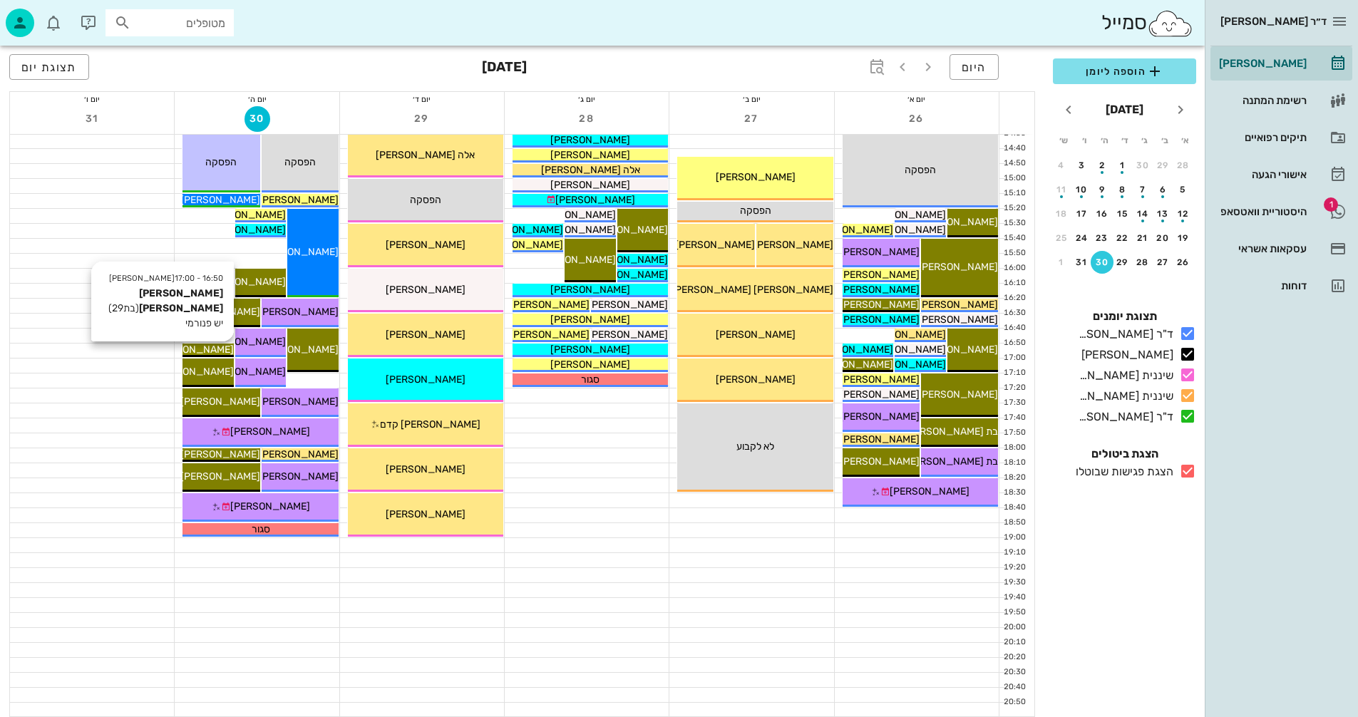
click at [209, 348] on span "[PERSON_NAME] [PERSON_NAME]" at bounding box center [153, 350] width 162 height 12
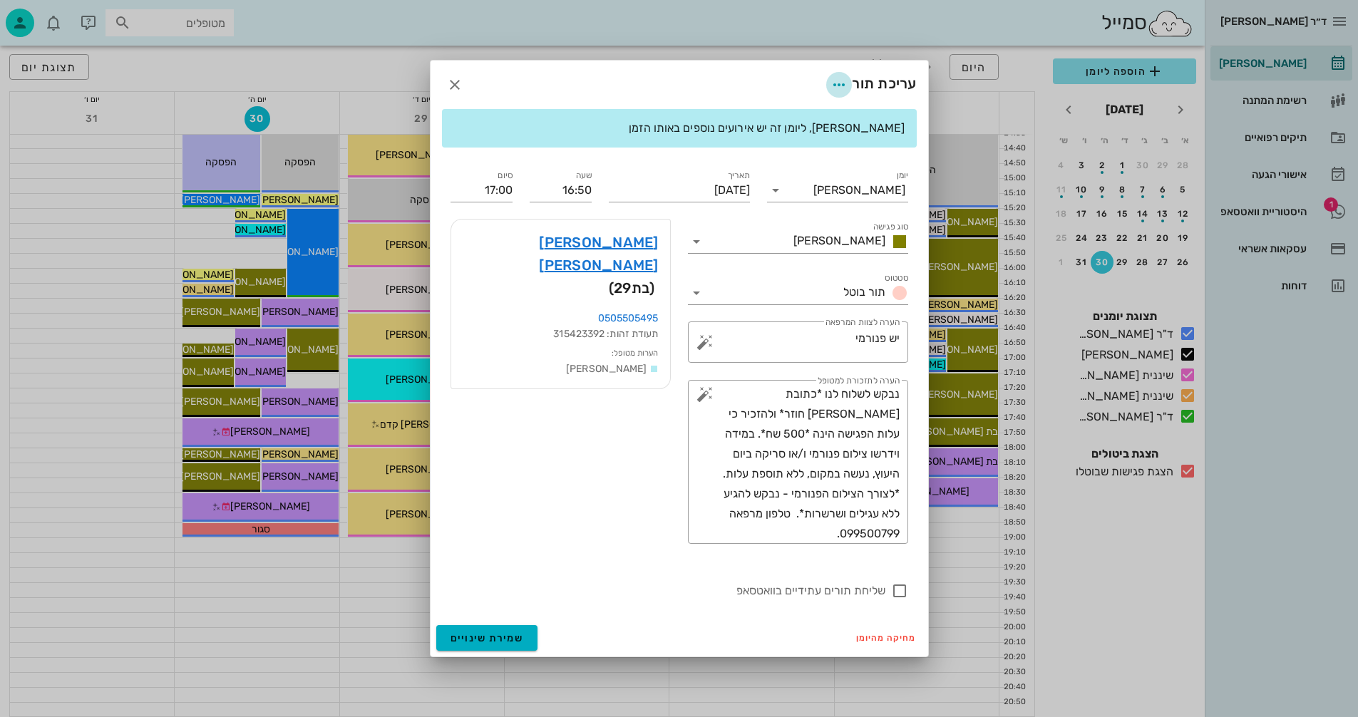
click at [840, 80] on icon "button" at bounding box center [838, 84] width 17 height 17
click at [800, 117] on div "שכפול פגישה" at bounding box center [800, 120] width 78 height 14
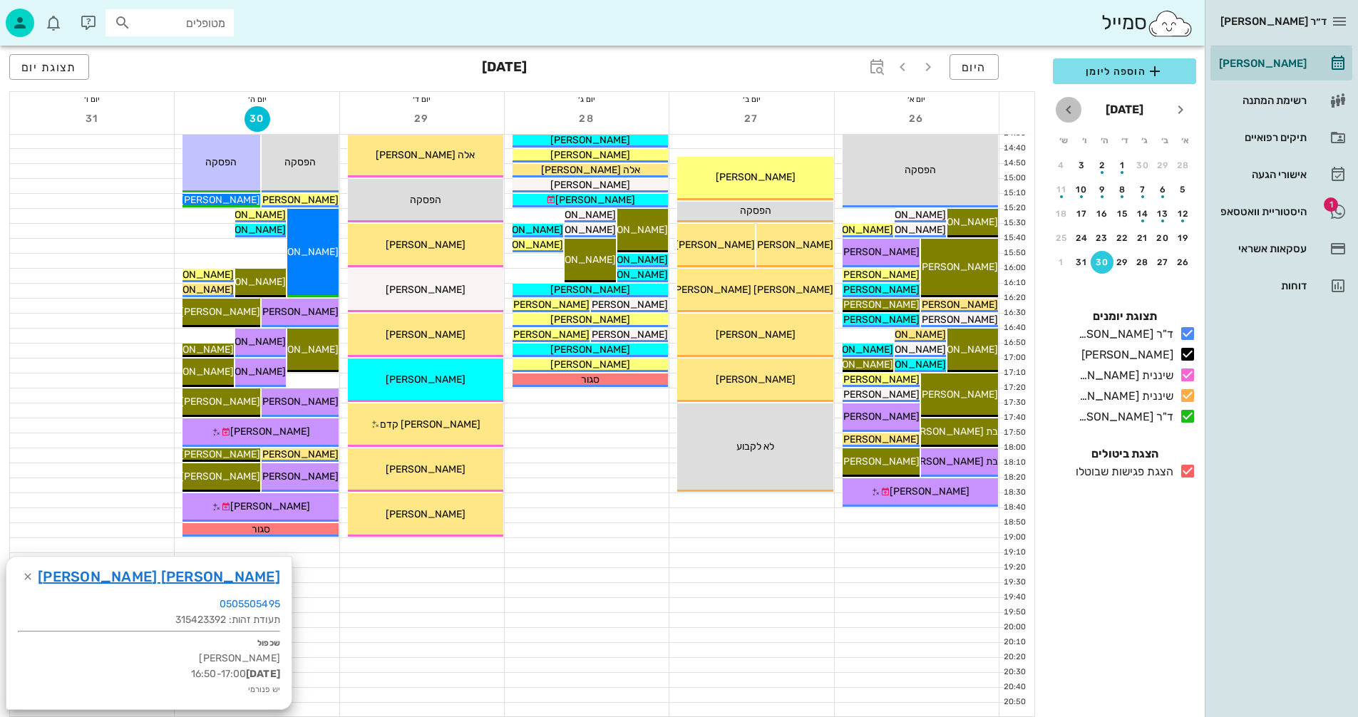
click at [1066, 105] on icon "חודש הבא" at bounding box center [1068, 109] width 17 height 17
click at [1102, 189] on div "6" at bounding box center [1102, 190] width 23 height 10
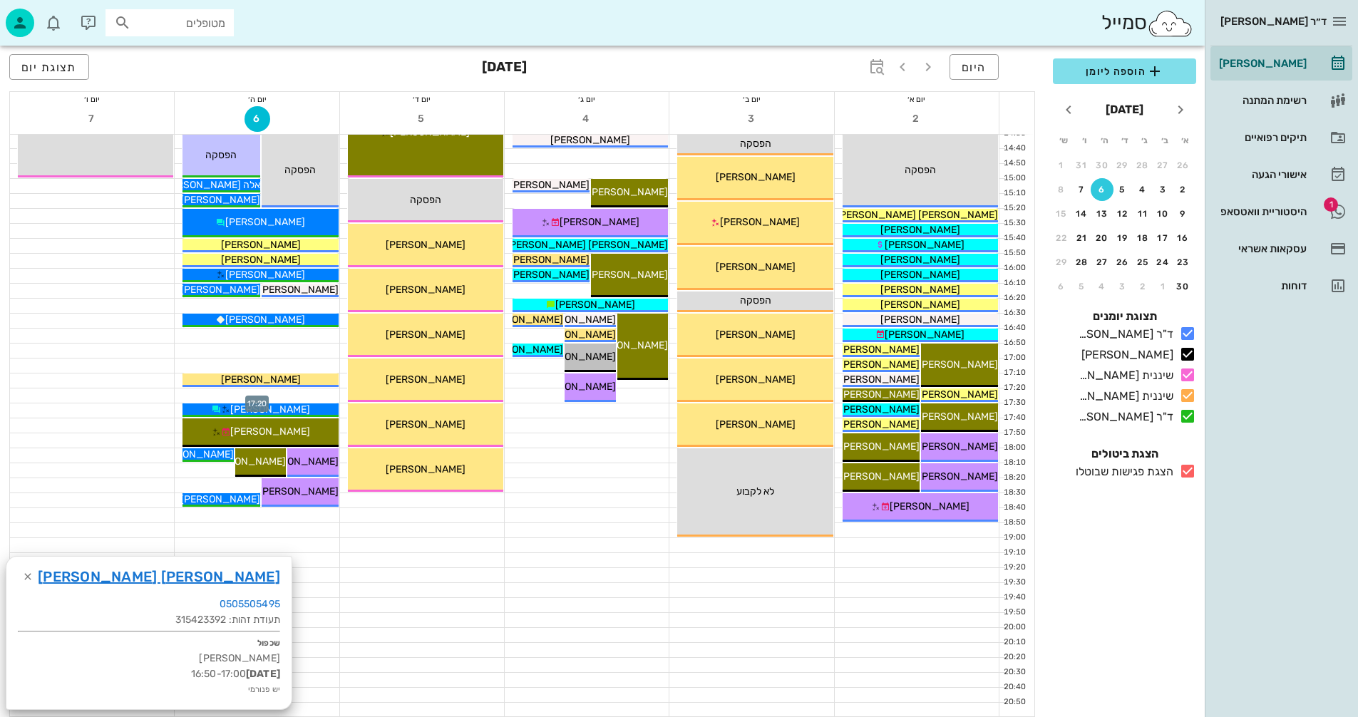
click at [280, 394] on div at bounding box center [257, 395] width 164 height 14
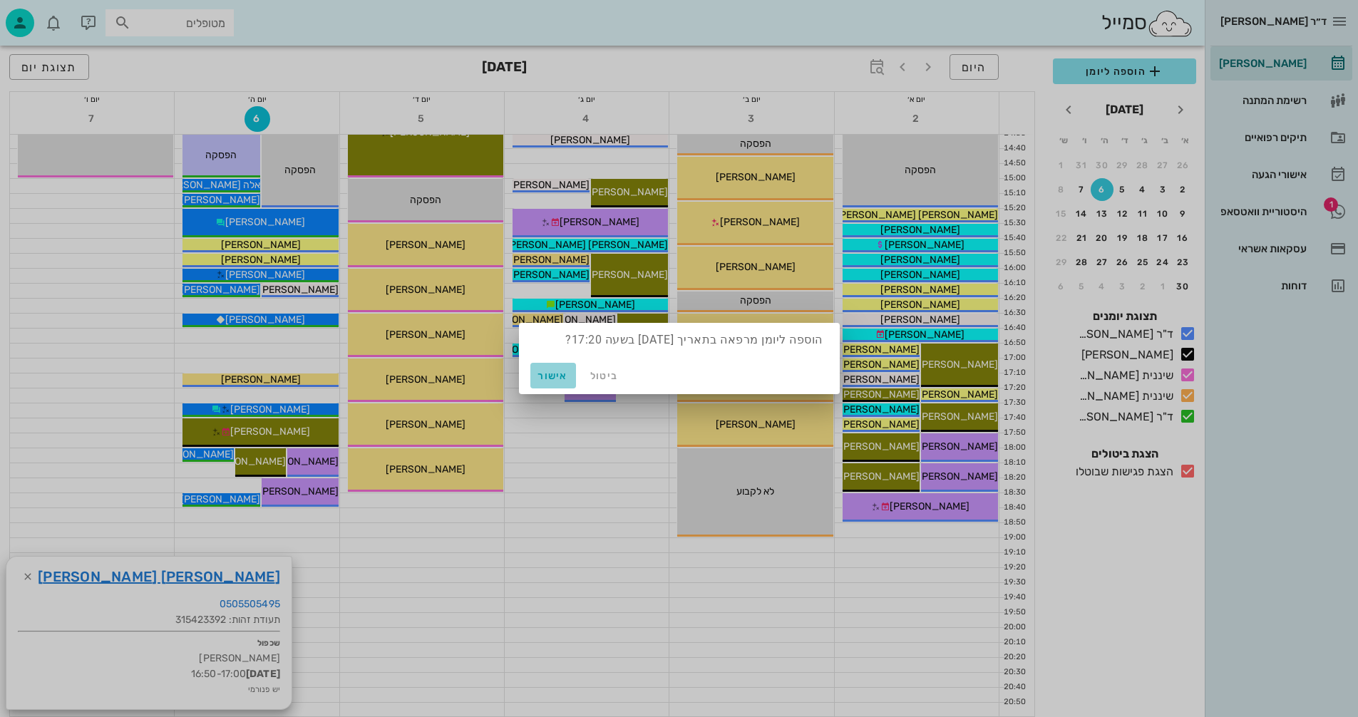
click at [552, 373] on span "אישור" at bounding box center [553, 376] width 34 height 12
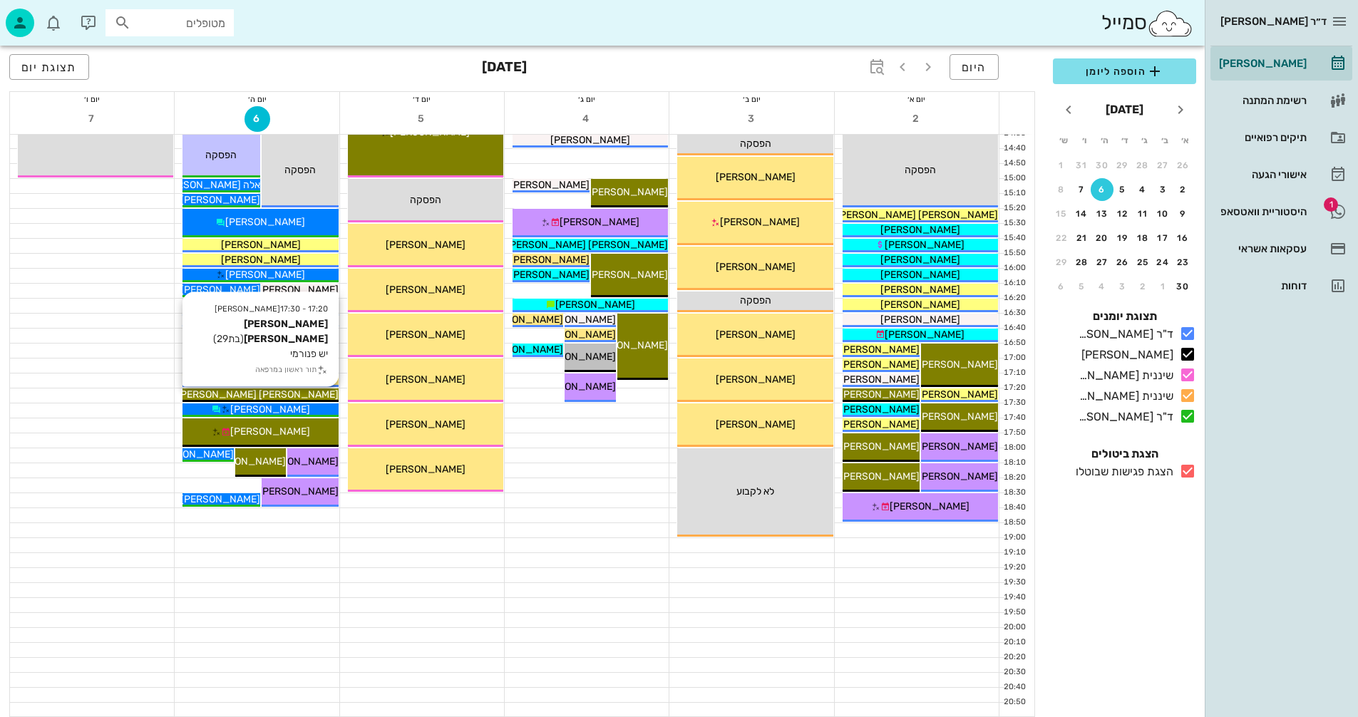
click at [309, 391] on div "[PERSON_NAME] [PERSON_NAME]" at bounding box center [259, 394] width 155 height 15
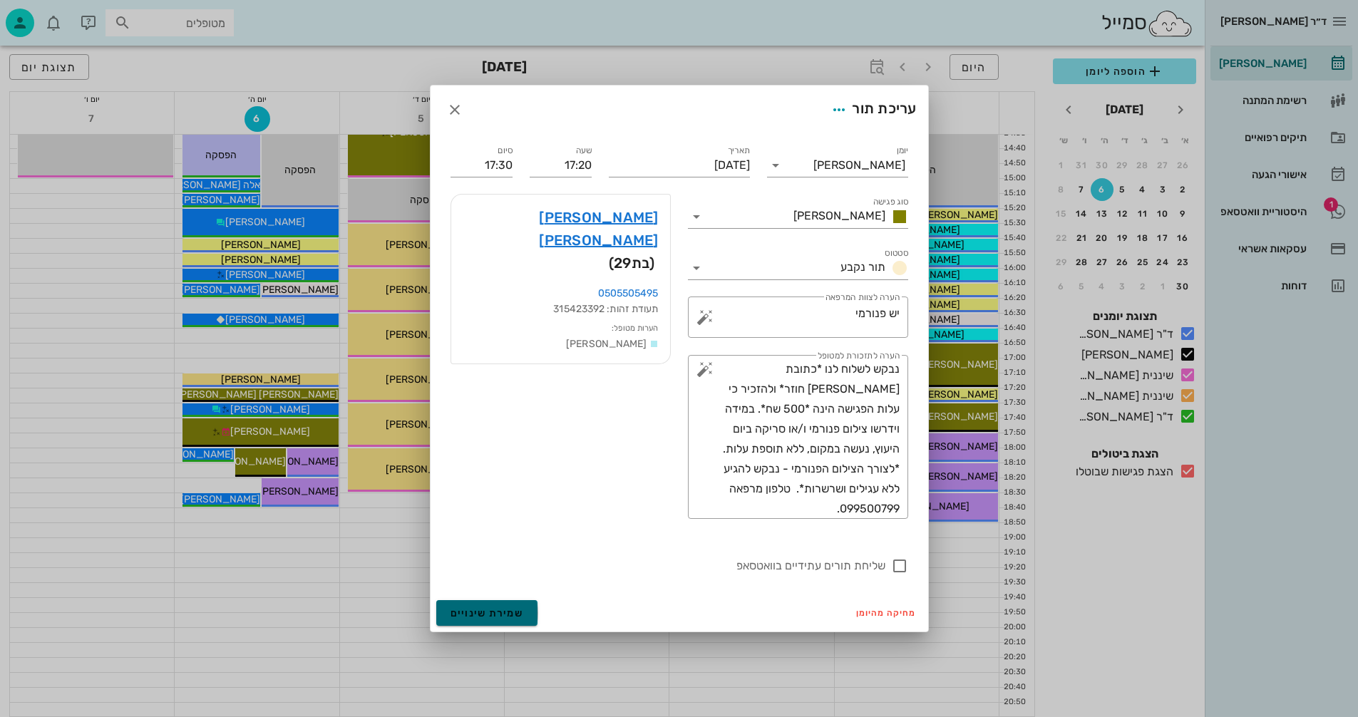
click at [461, 614] on span "שמירת שינויים" at bounding box center [486, 613] width 73 height 12
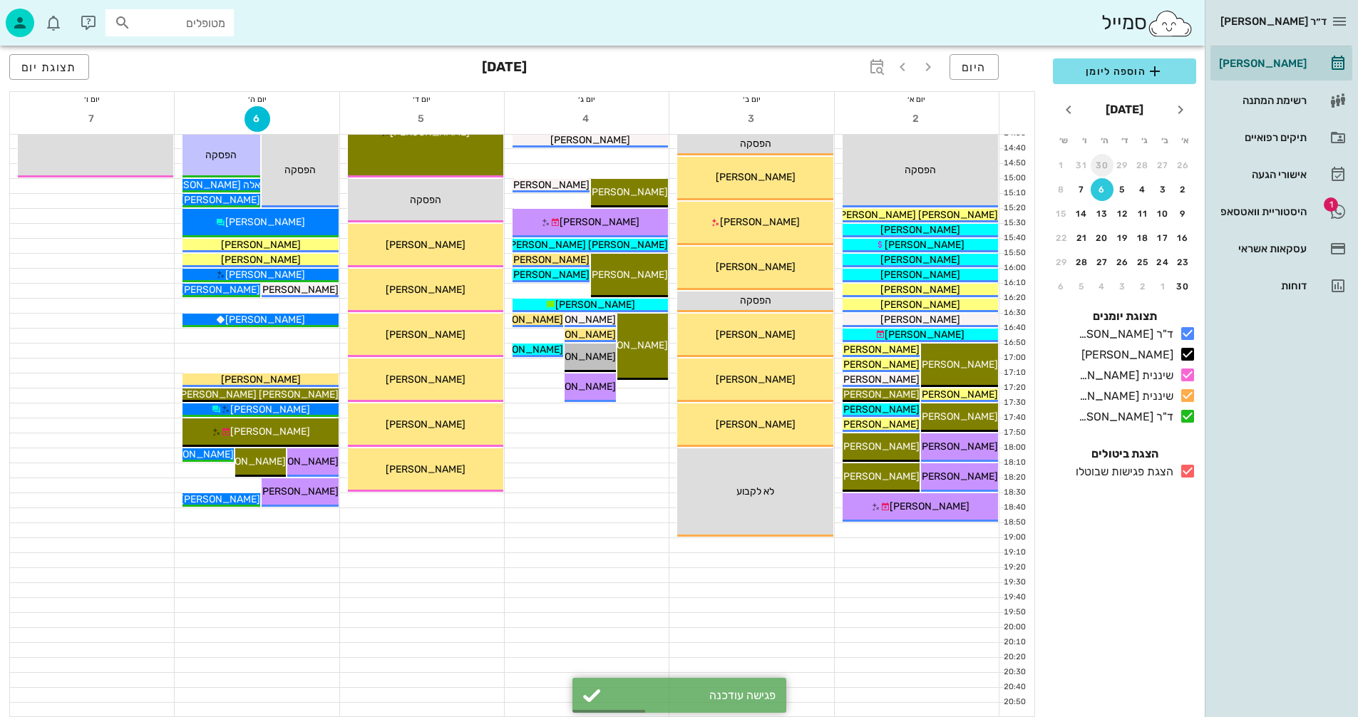
click at [1101, 160] on button "30" at bounding box center [1102, 165] width 23 height 23
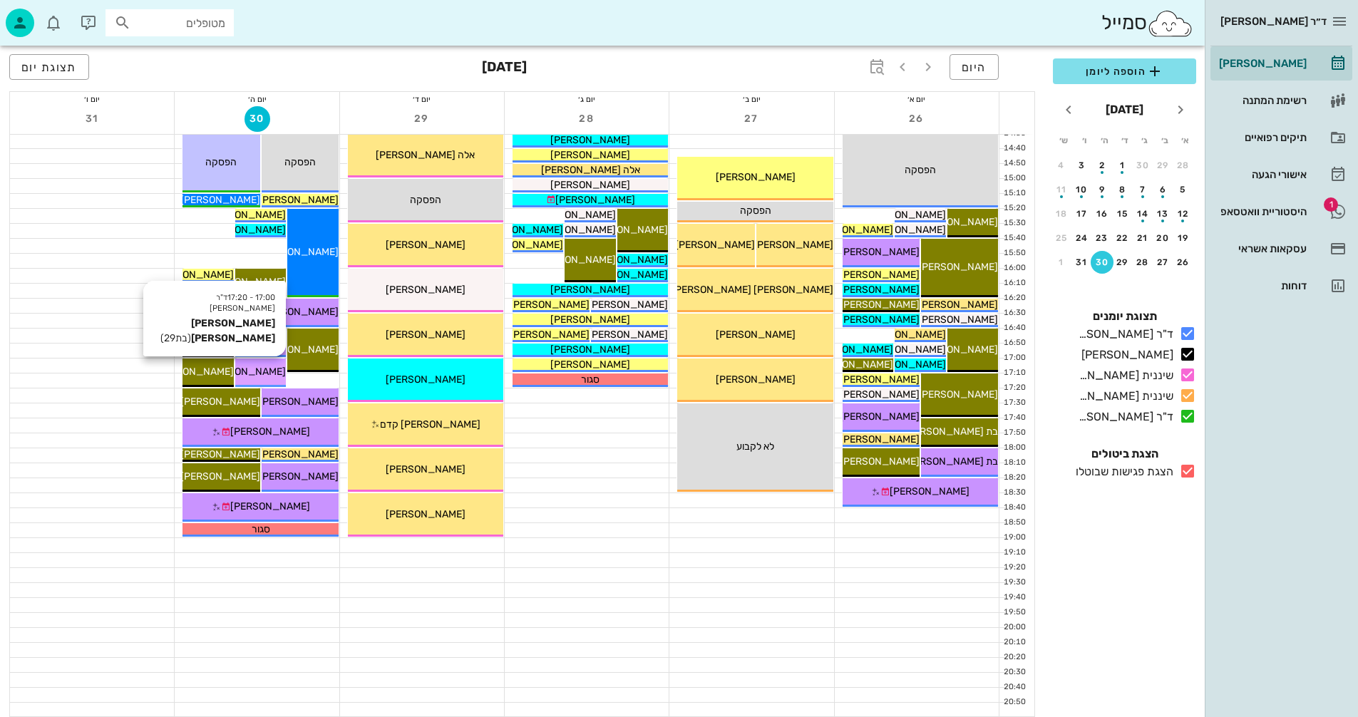
click at [264, 370] on span "[PERSON_NAME] [PERSON_NAME]" at bounding box center [205, 372] width 162 height 12
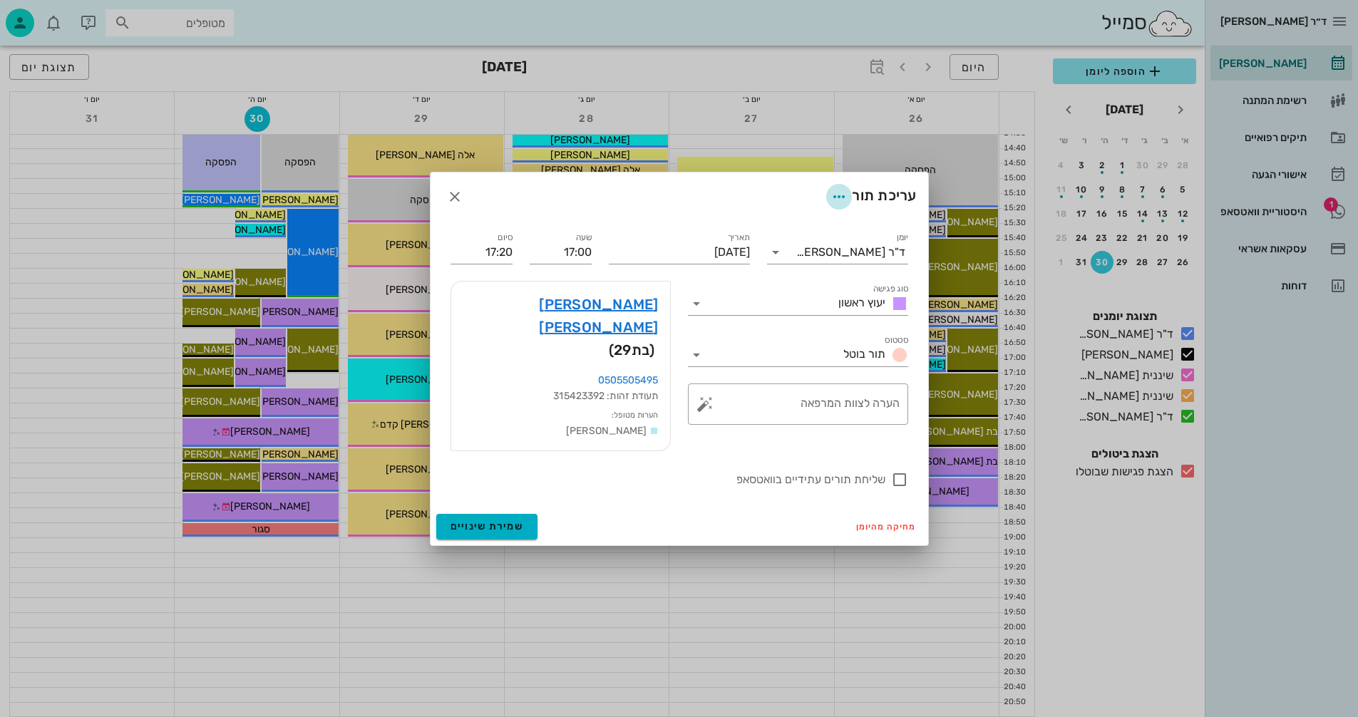
click at [832, 205] on icon "button" at bounding box center [838, 196] width 17 height 17
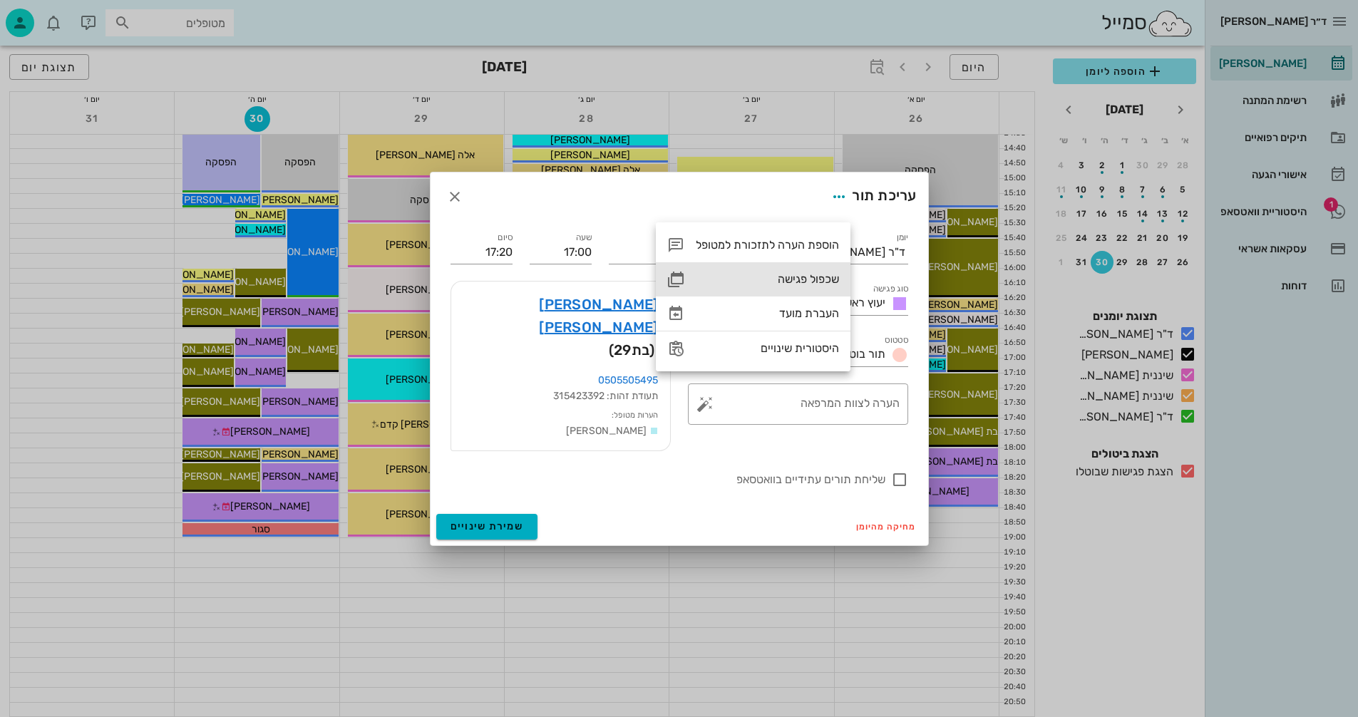
click at [811, 272] on div "שכפול פגישה" at bounding box center [753, 279] width 195 height 34
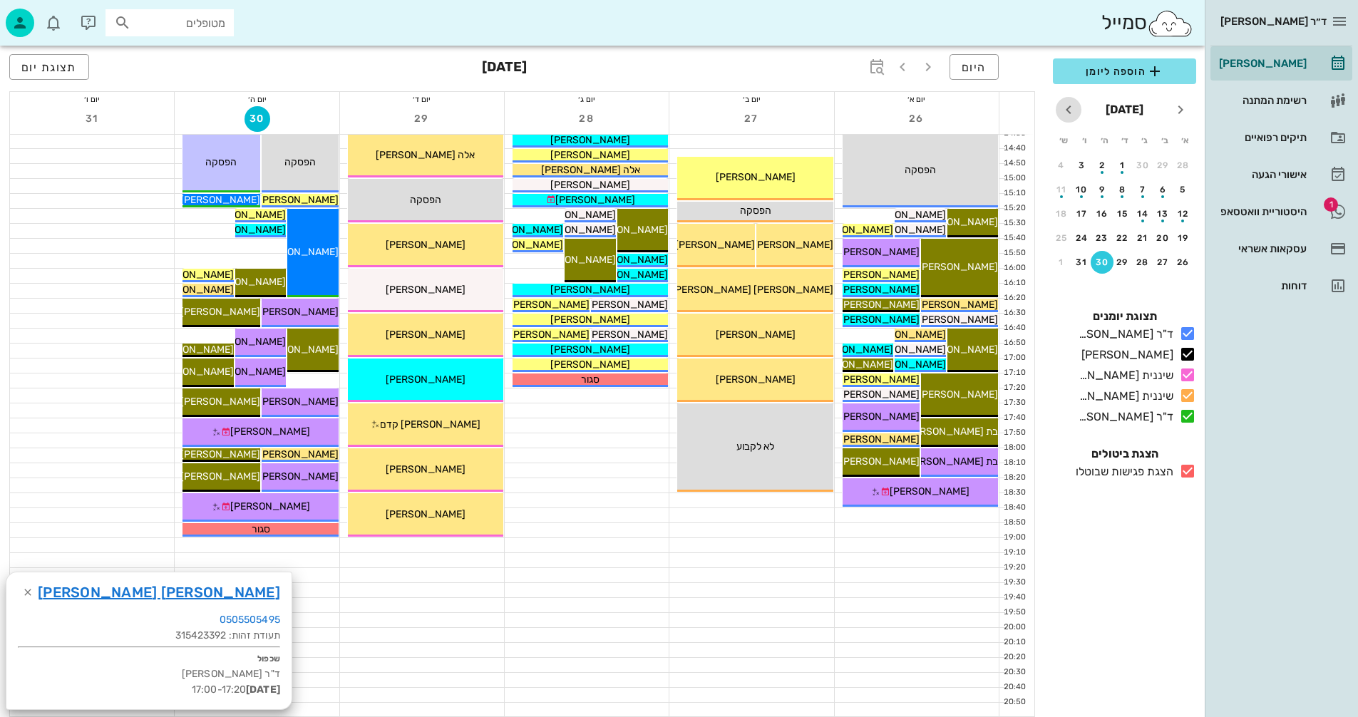
click at [1067, 105] on icon "חודש הבא" at bounding box center [1068, 109] width 17 height 17
click at [1181, 190] on div "2" at bounding box center [1183, 190] width 23 height 10
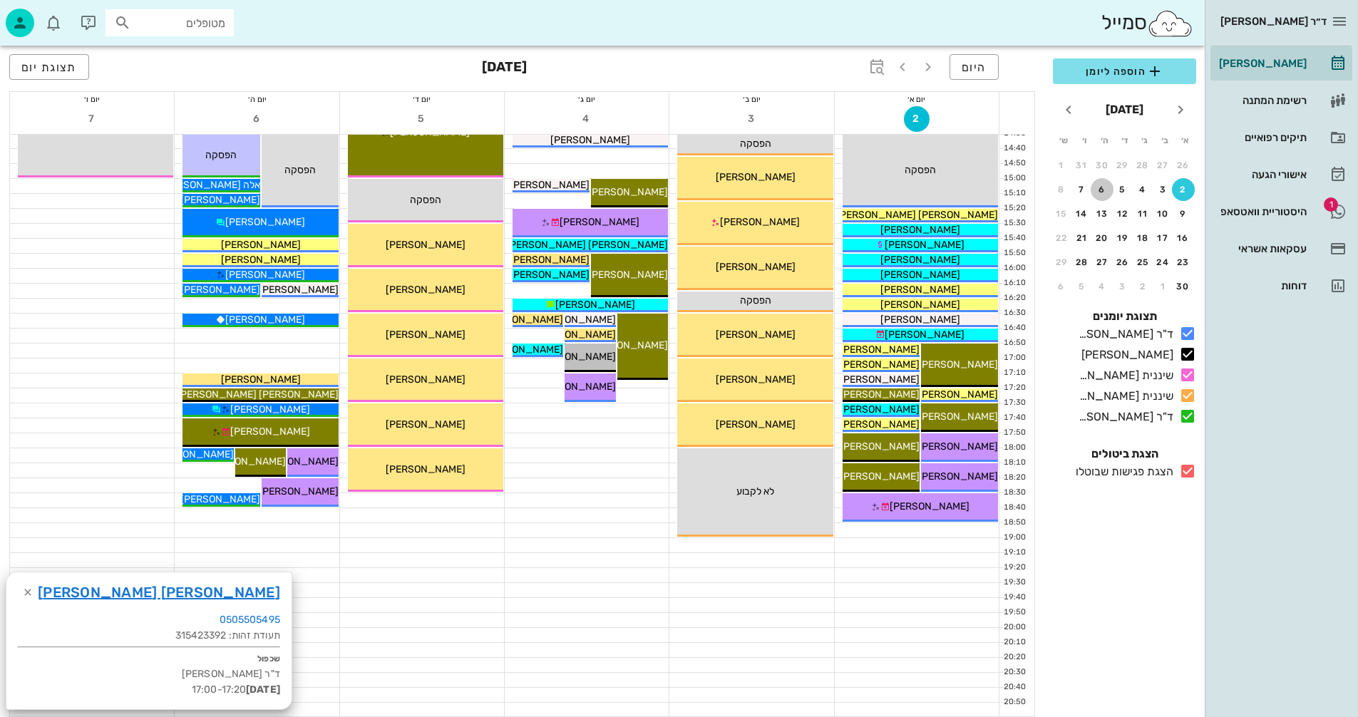
click at [1098, 185] on div "6" at bounding box center [1102, 190] width 23 height 10
click at [179, 408] on div at bounding box center [257, 410] width 164 height 14
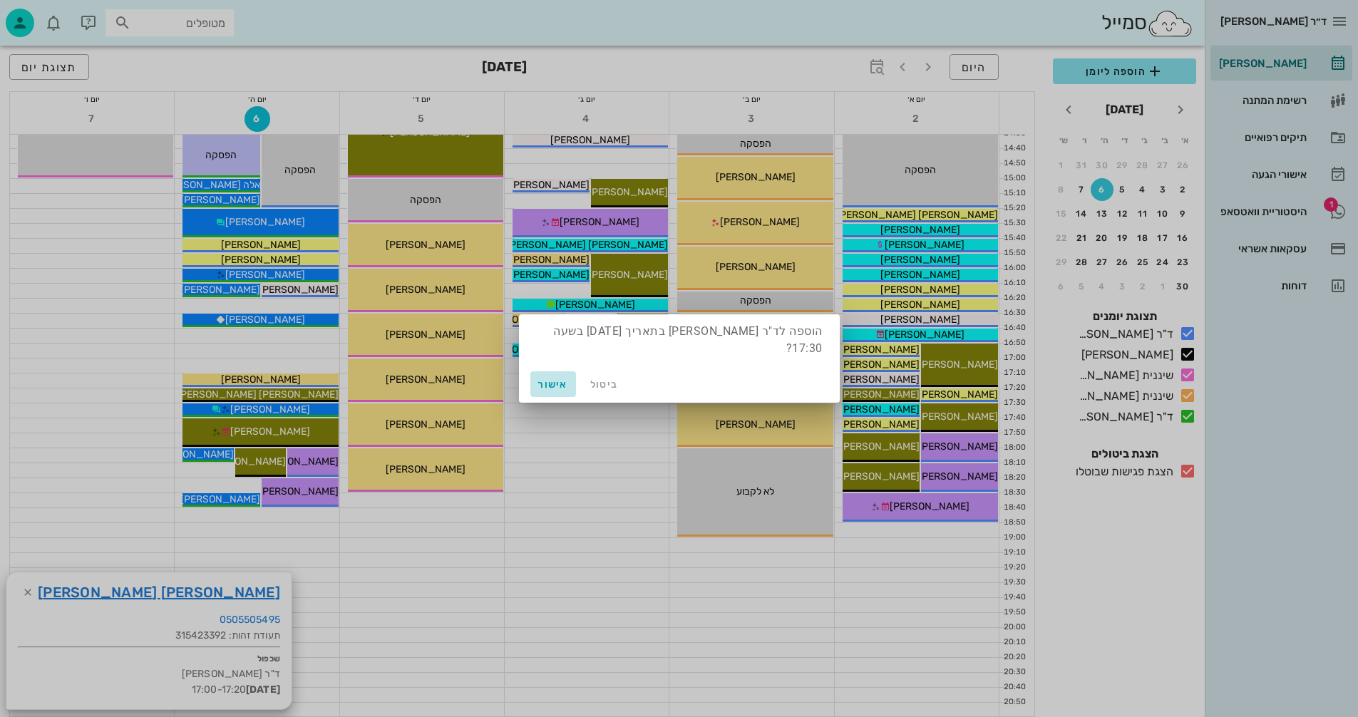
click at [557, 384] on span "אישור" at bounding box center [553, 384] width 34 height 12
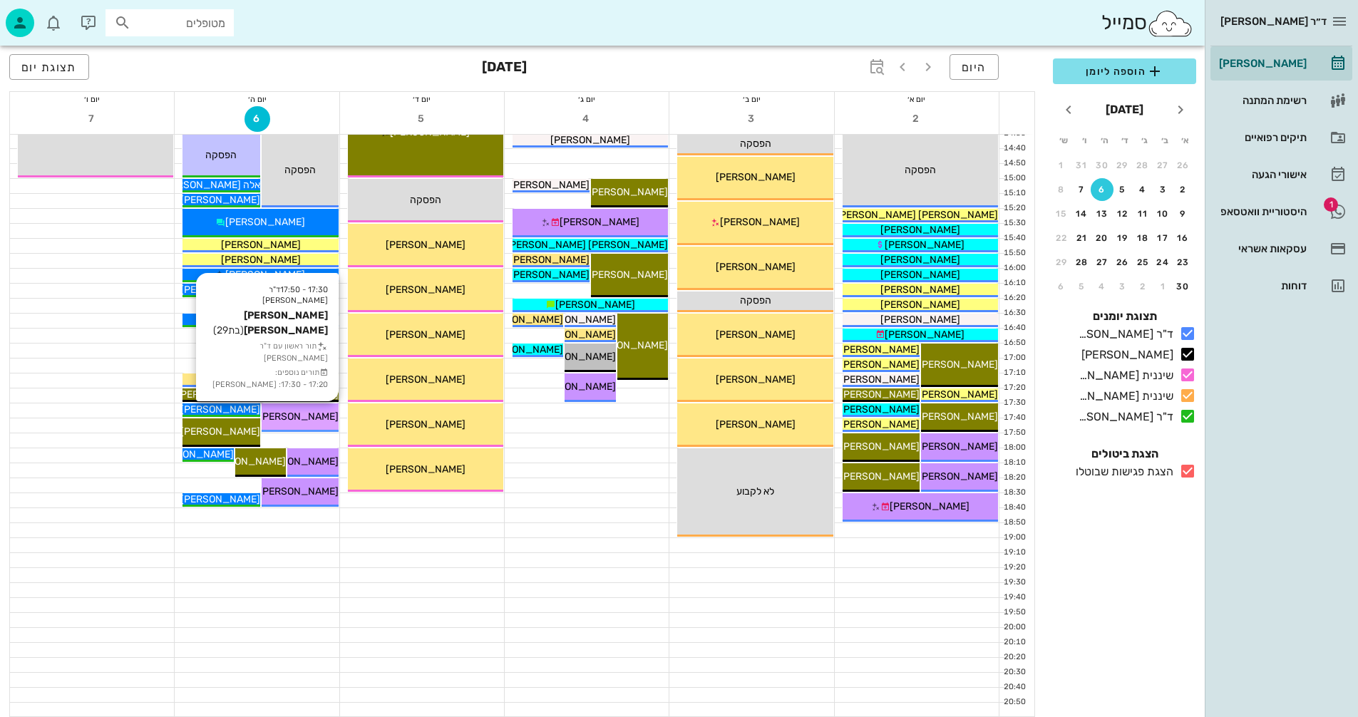
click at [314, 421] on span "[PERSON_NAME] [PERSON_NAME]" at bounding box center [258, 417] width 162 height 12
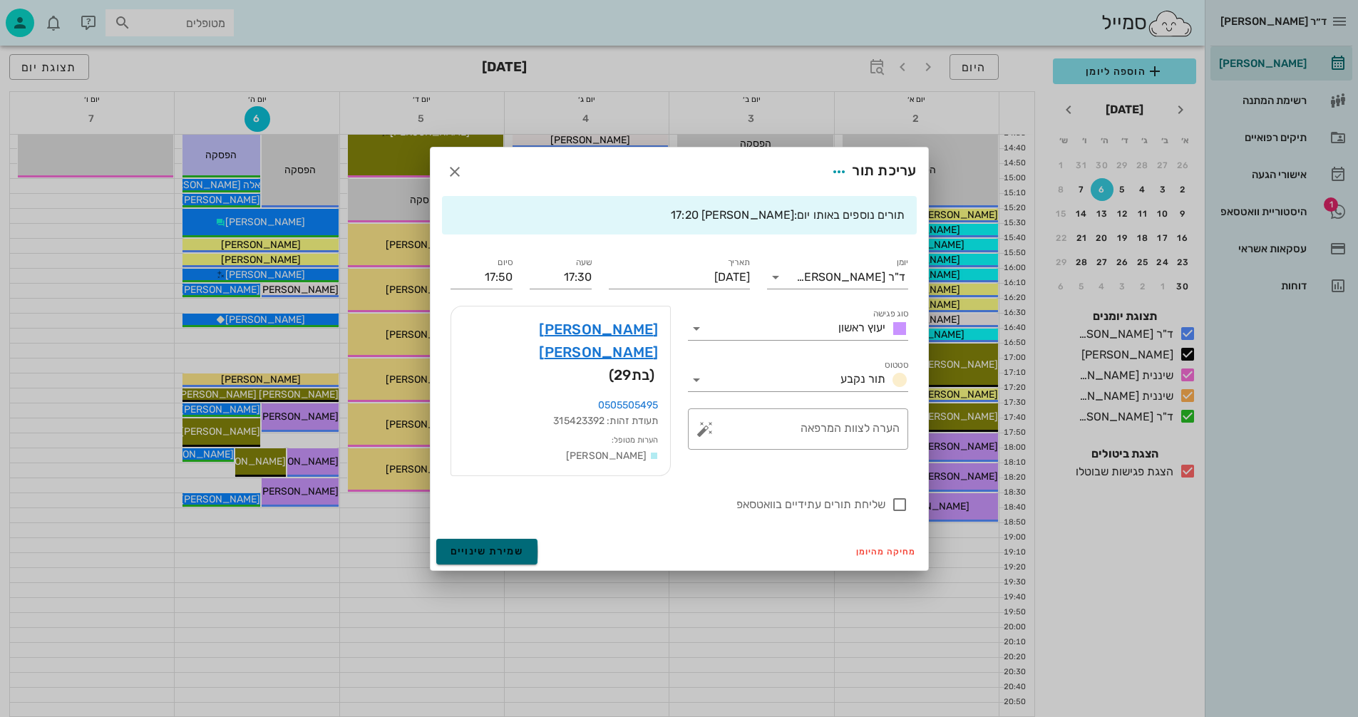
click at [490, 545] on span "שמירת שינויים" at bounding box center [486, 551] width 73 height 12
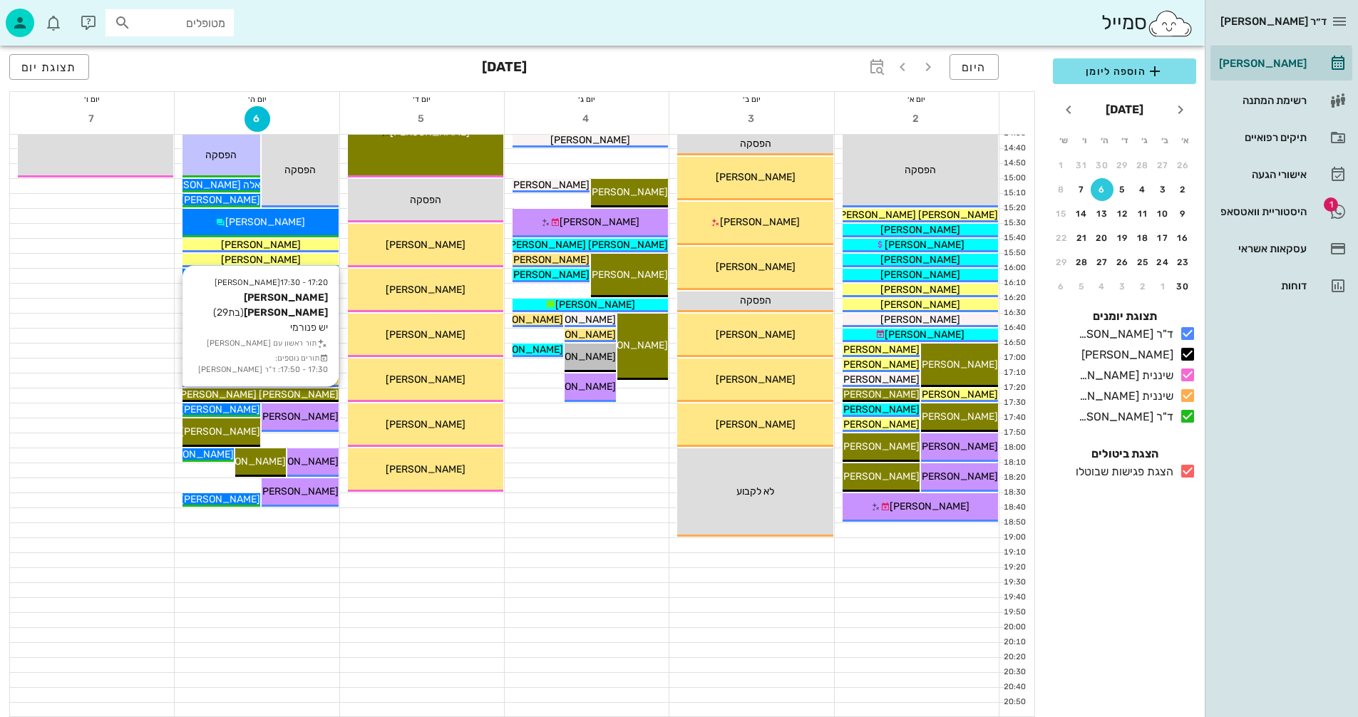
click at [308, 392] on div "[PERSON_NAME] [PERSON_NAME]" at bounding box center [259, 394] width 155 height 15
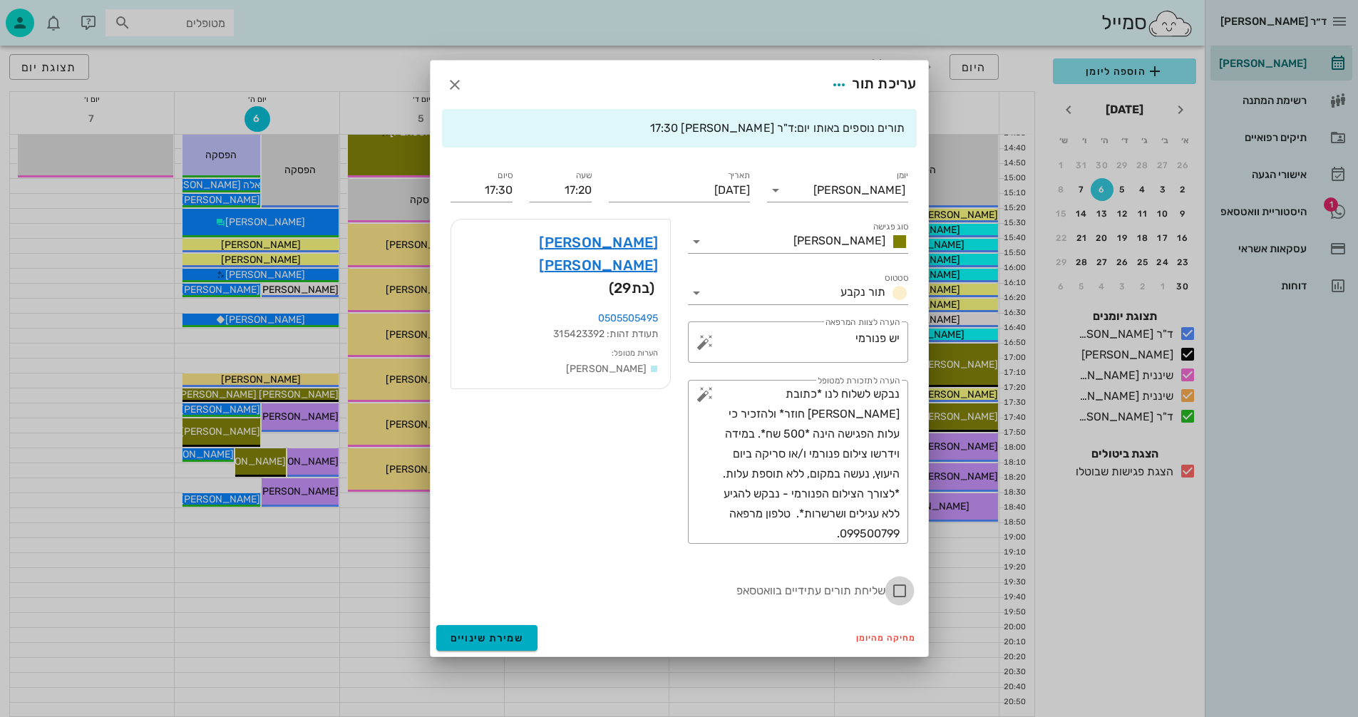
click at [900, 594] on div at bounding box center [899, 591] width 24 height 24
checkbox input "true"
click at [480, 634] on span "שמירת שינויים" at bounding box center [486, 638] width 73 height 12
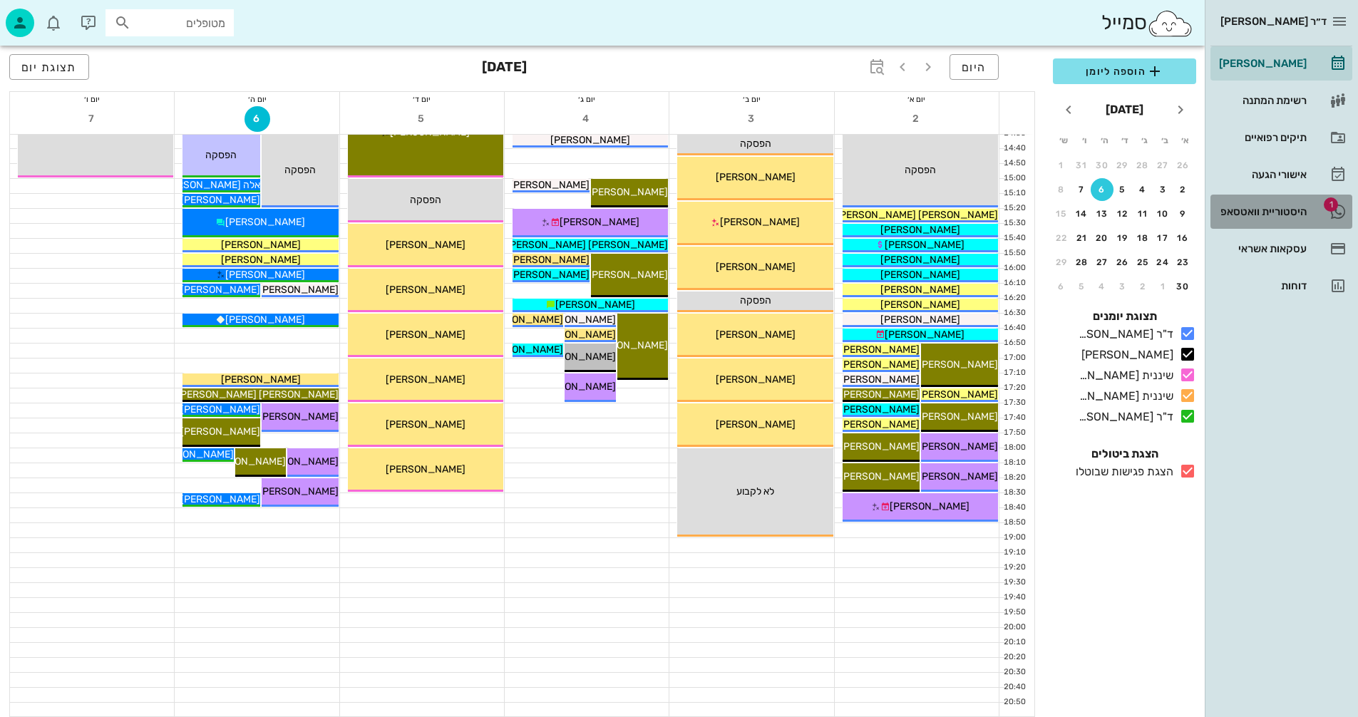
click at [1244, 210] on div "היסטוריית וואטסאפ" at bounding box center [1261, 211] width 91 height 11
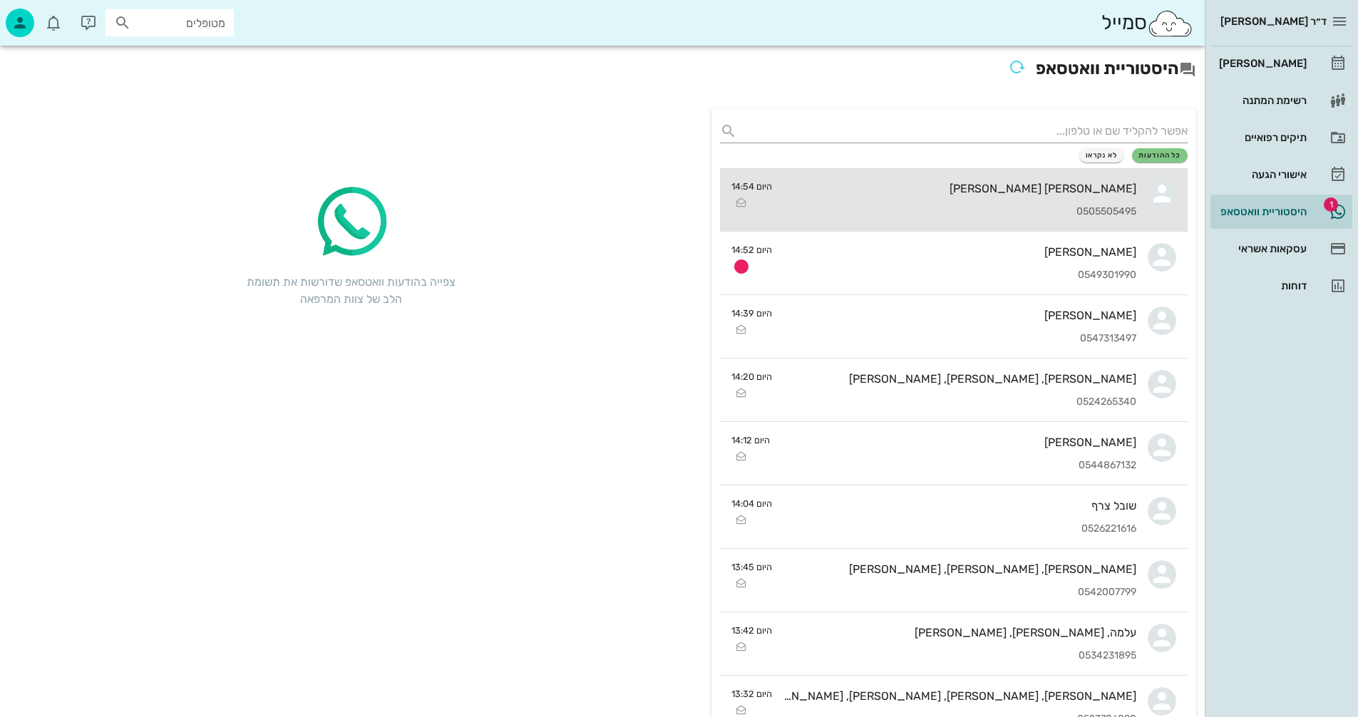
click at [933, 206] on div "0505505495" at bounding box center [959, 212] width 353 height 12
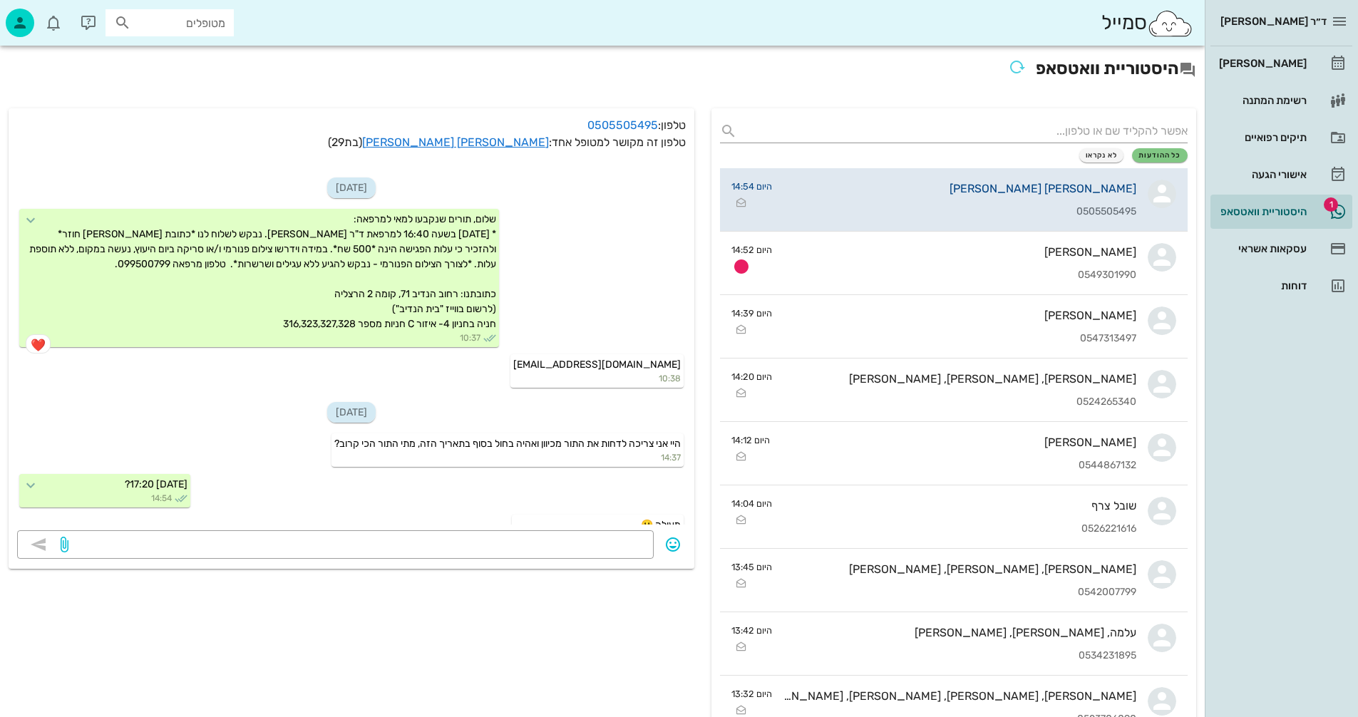
scroll to position [215, 0]
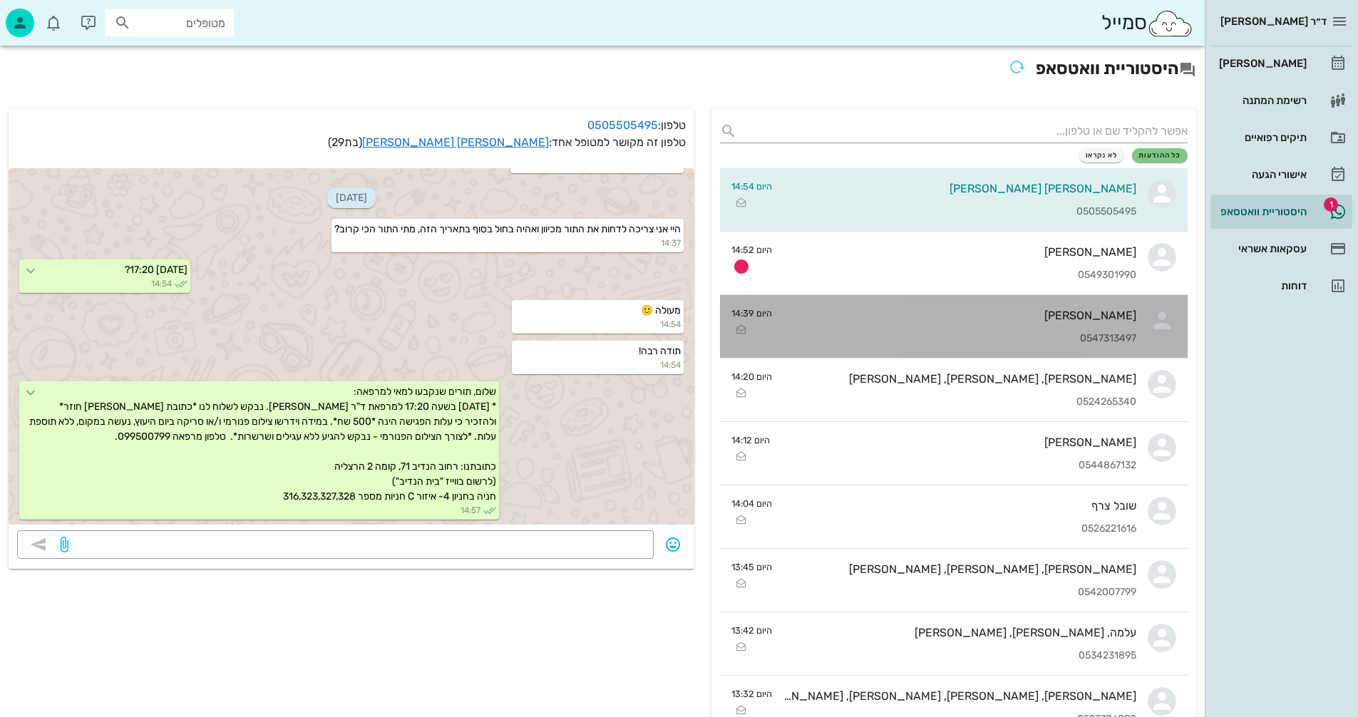
click at [941, 344] on div "0547313497" at bounding box center [959, 339] width 353 height 12
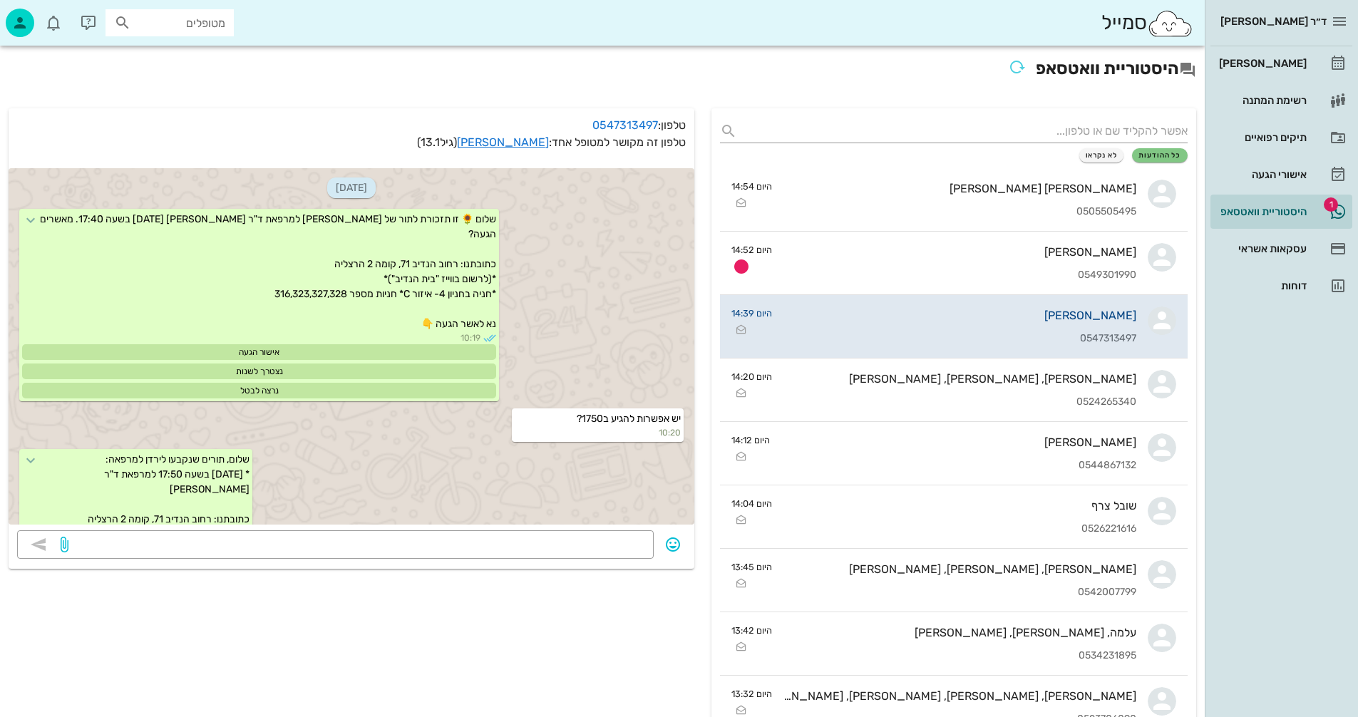
scroll to position [411, 0]
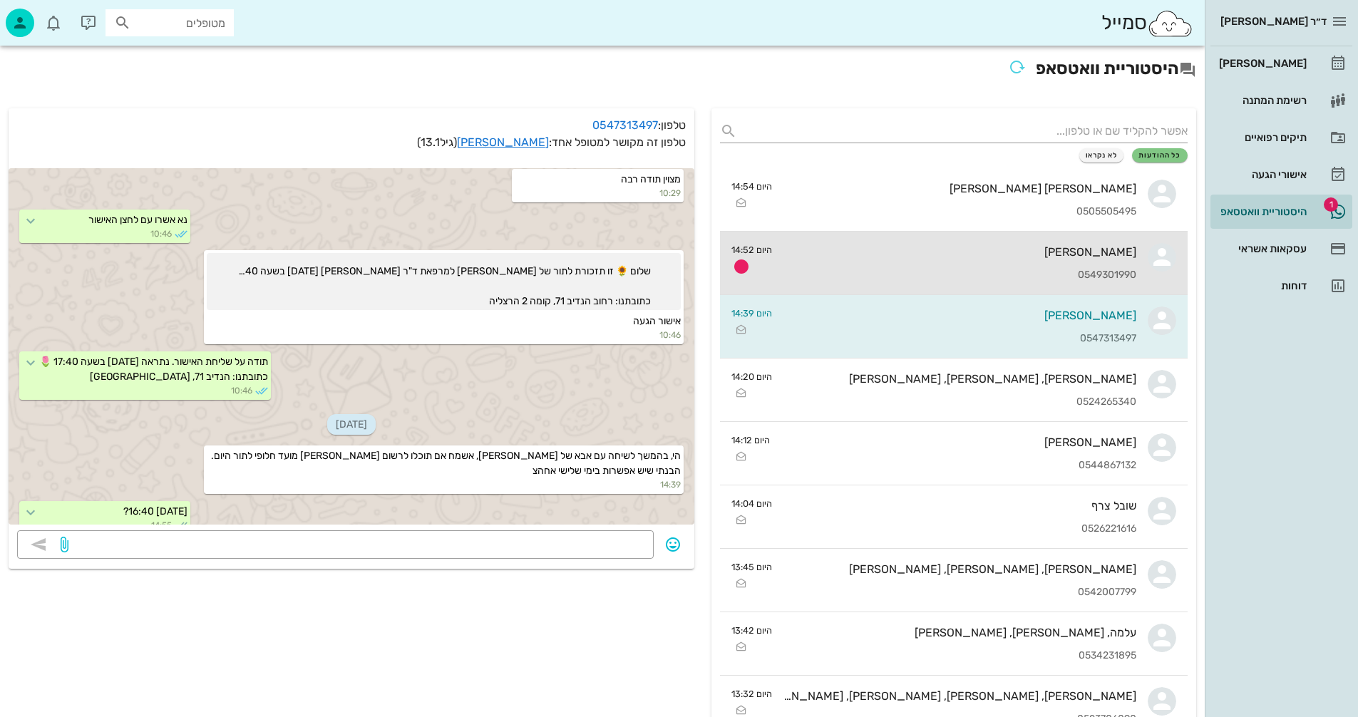
click at [931, 259] on div "נגה פז 0549301990" at bounding box center [959, 263] width 353 height 63
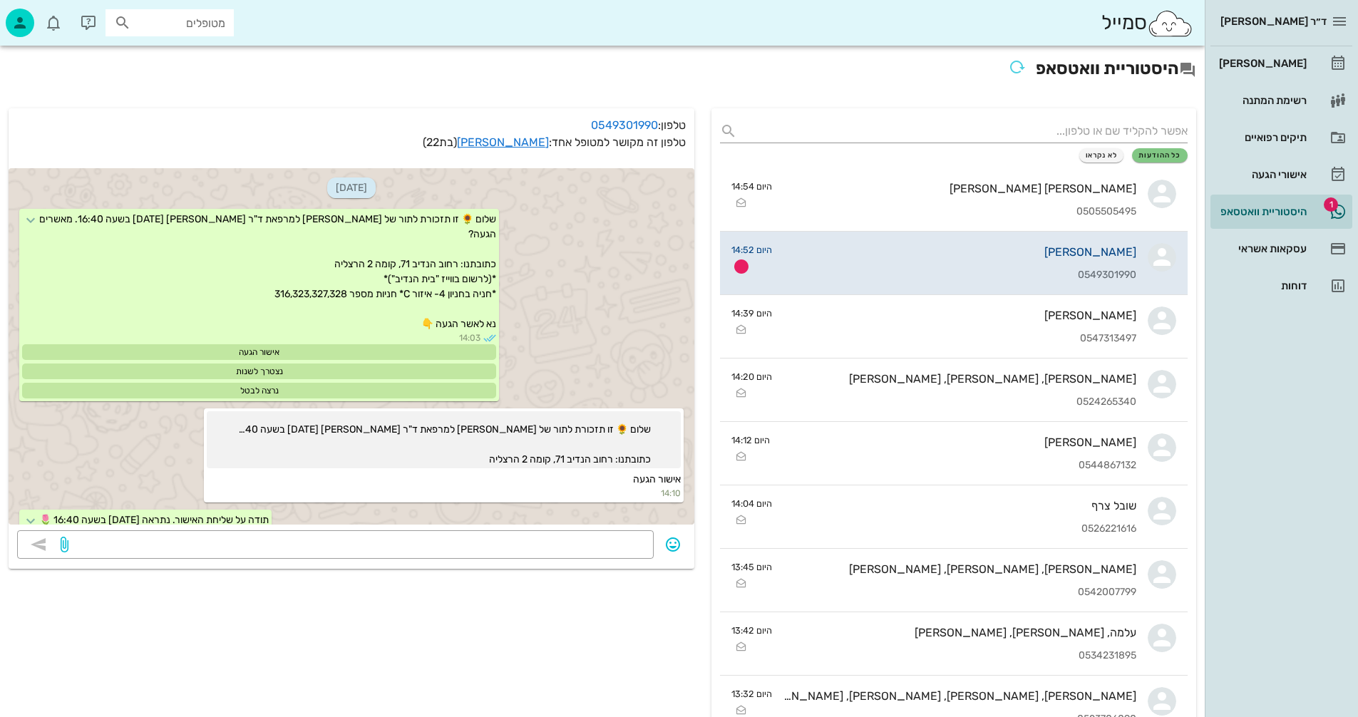
scroll to position [2615, 0]
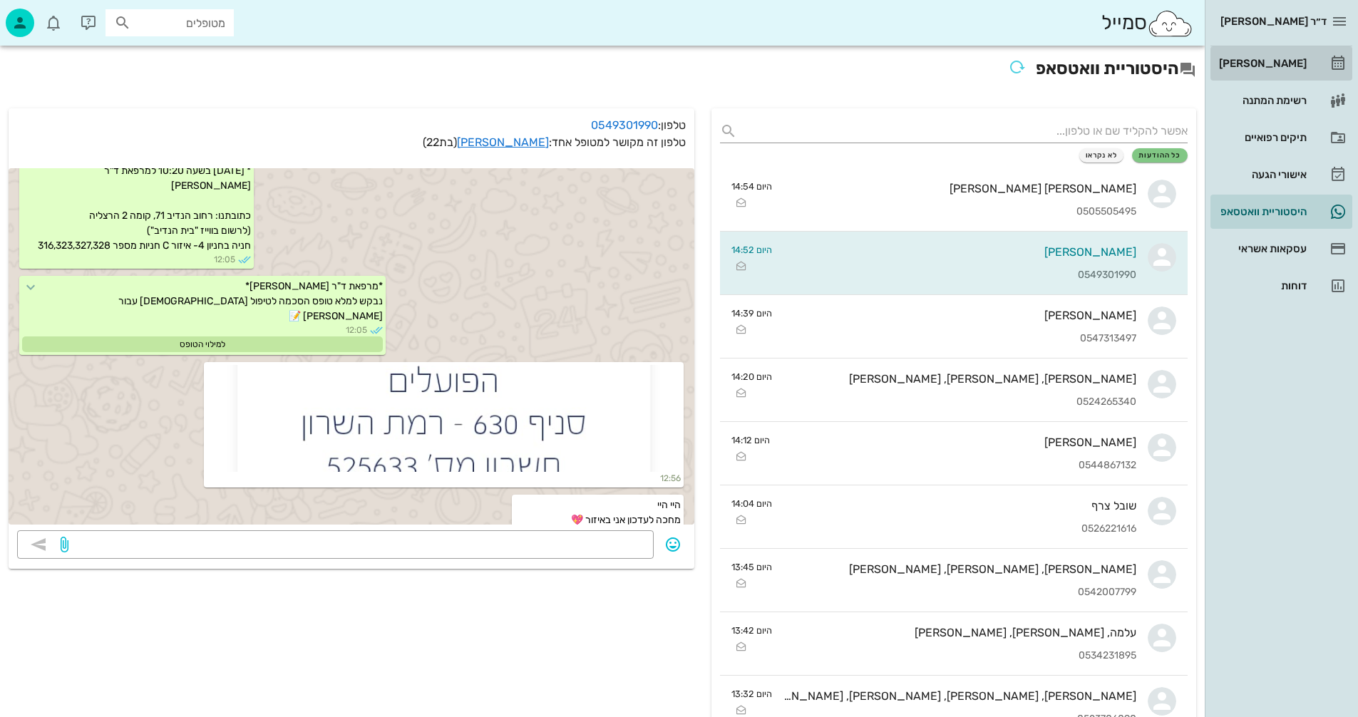
click at [1269, 61] on div "[PERSON_NAME]" at bounding box center [1261, 63] width 91 height 11
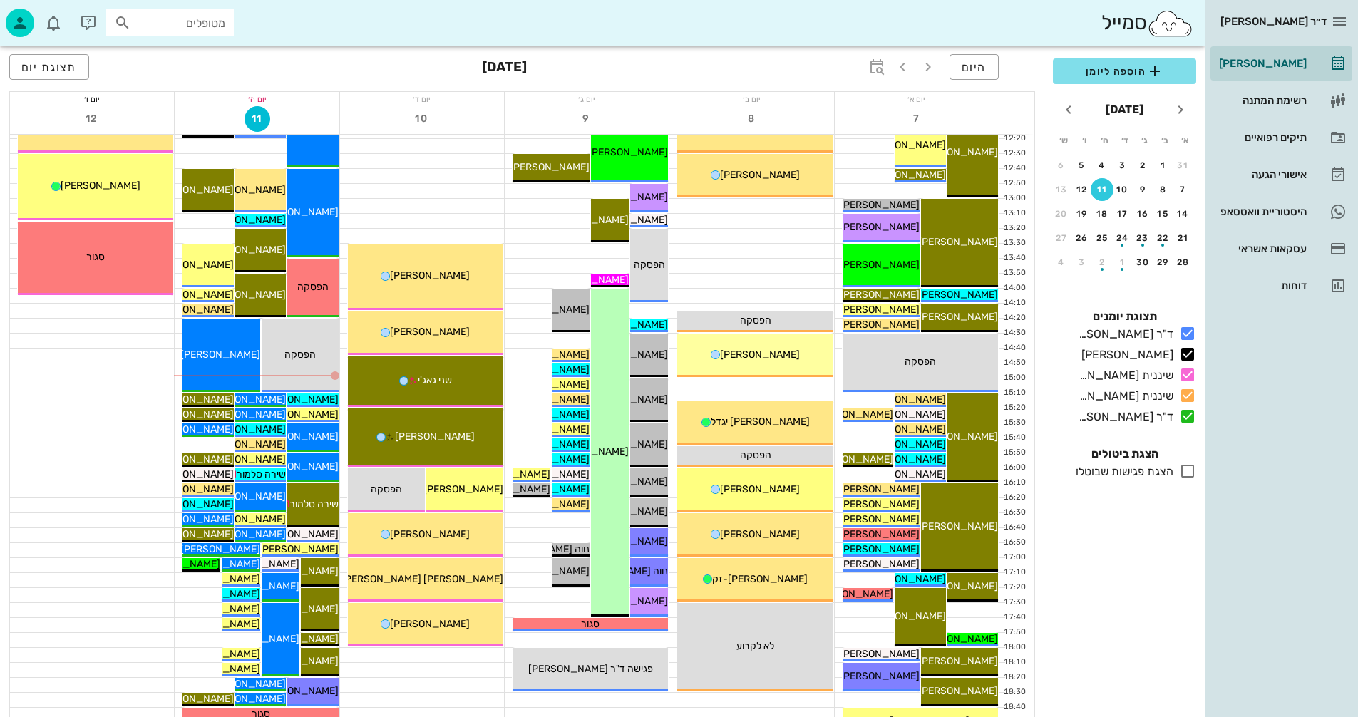
scroll to position [675, 0]
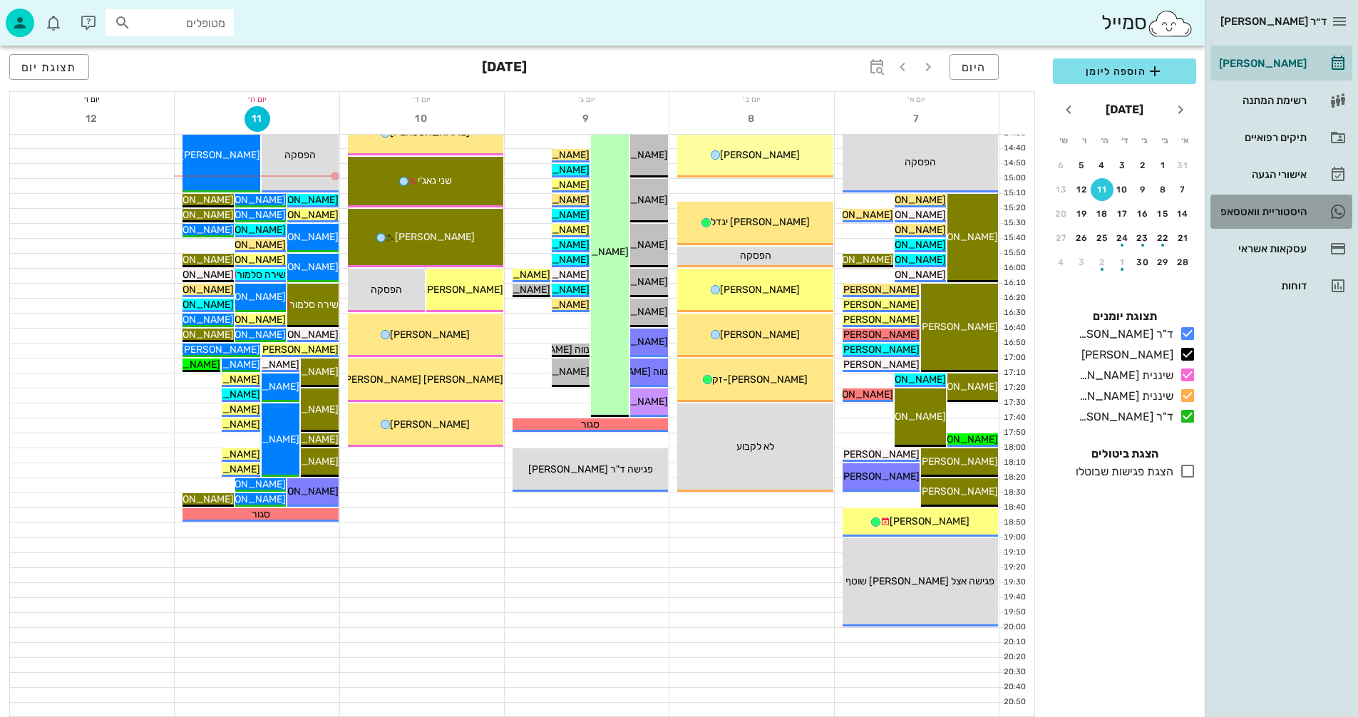
click at [1252, 208] on div "היסטוריית וואטסאפ" at bounding box center [1261, 211] width 91 height 11
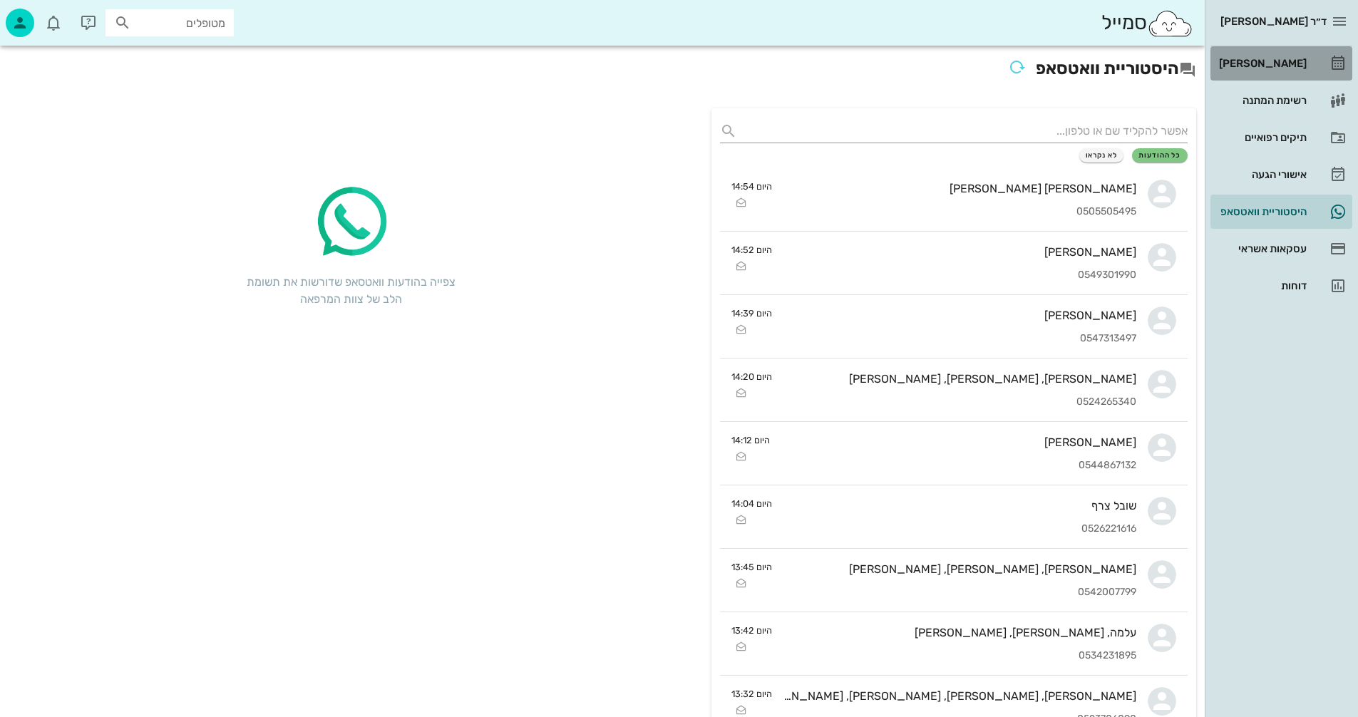
click at [1272, 66] on div "[PERSON_NAME]" at bounding box center [1261, 63] width 91 height 11
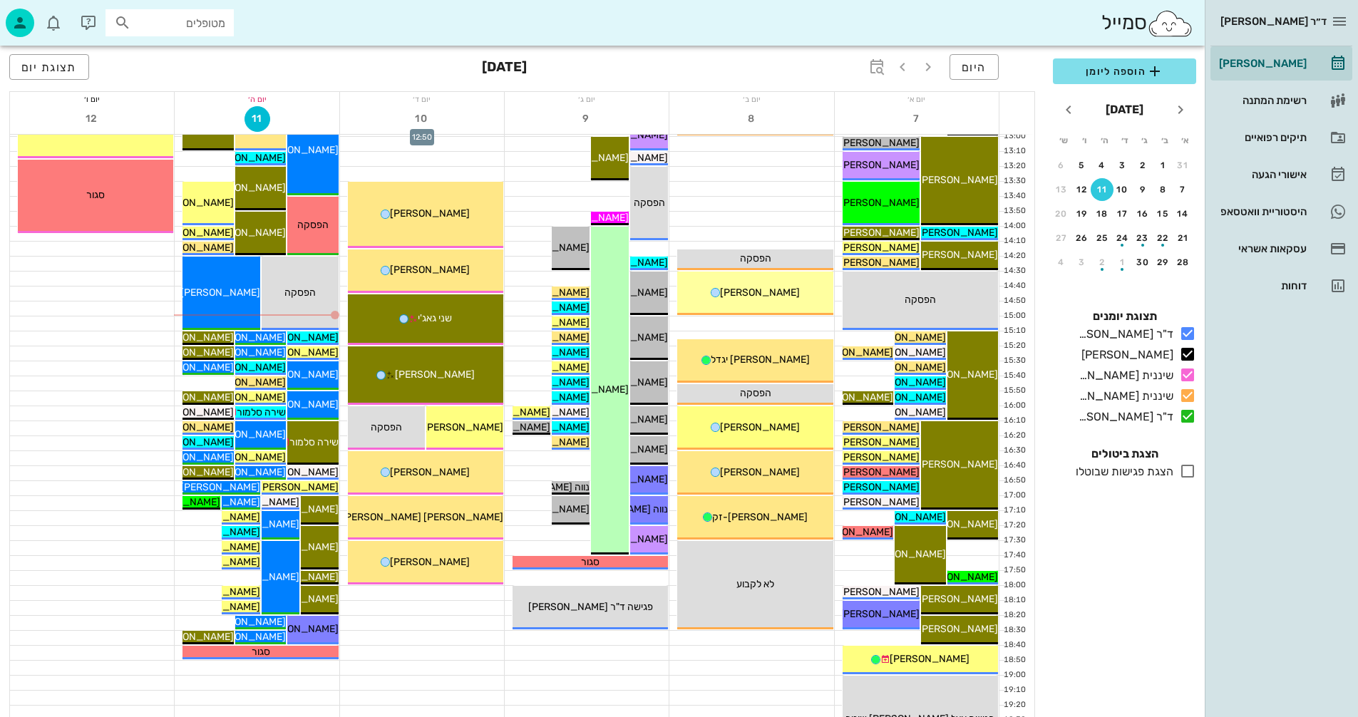
scroll to position [570, 0]
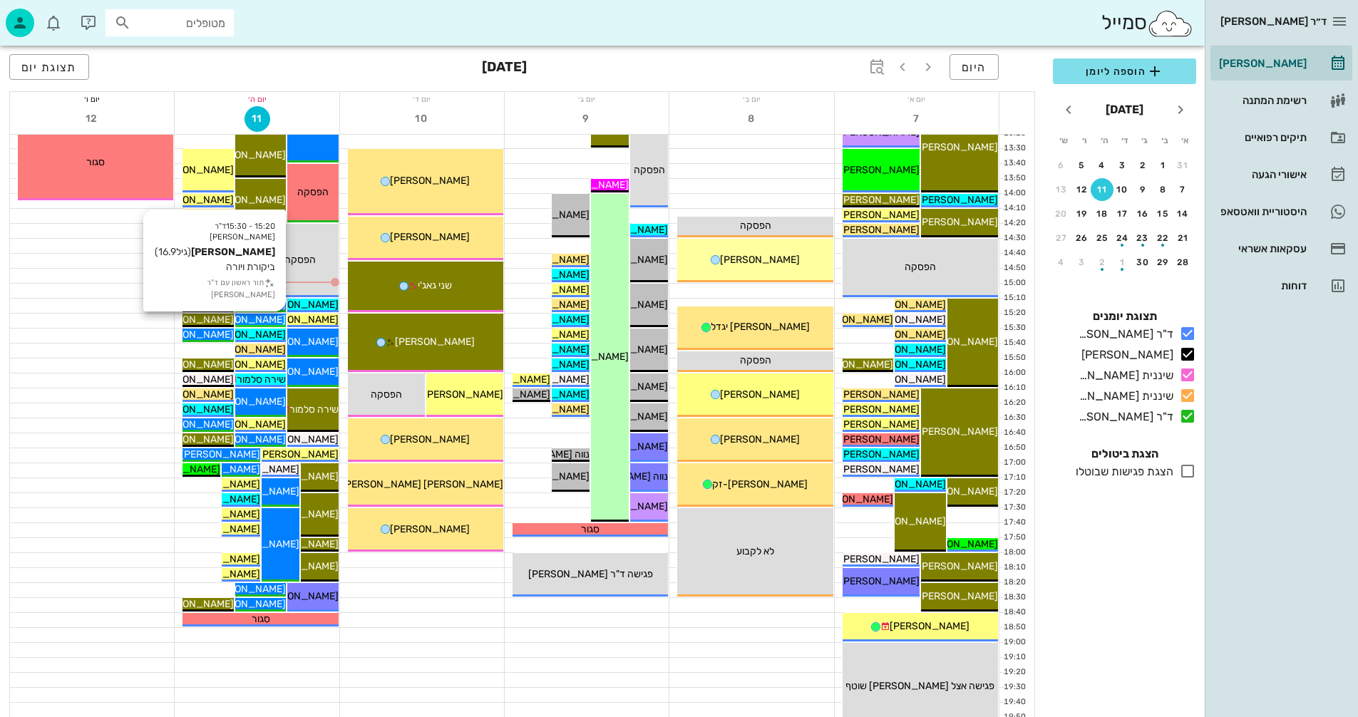
click at [265, 320] on span "[PERSON_NAME]" at bounding box center [246, 320] width 80 height 12
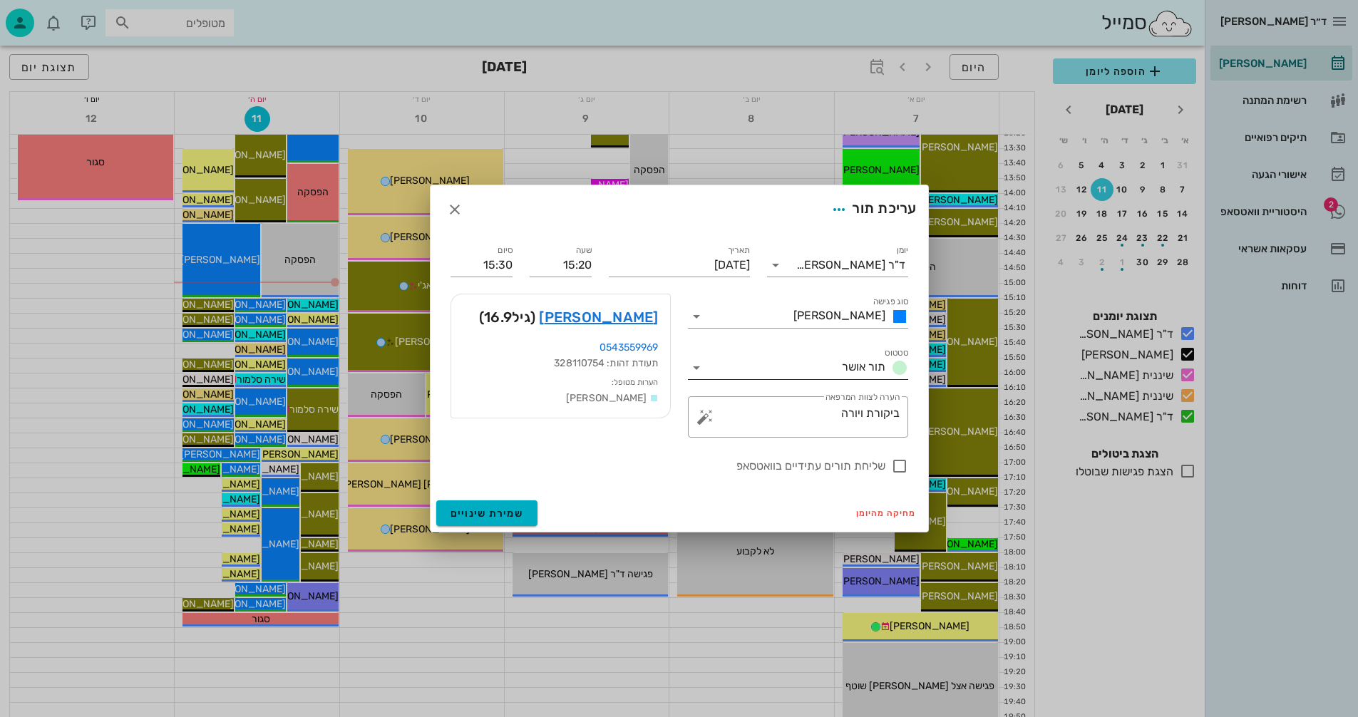
click at [694, 366] on icon at bounding box center [696, 367] width 17 height 17
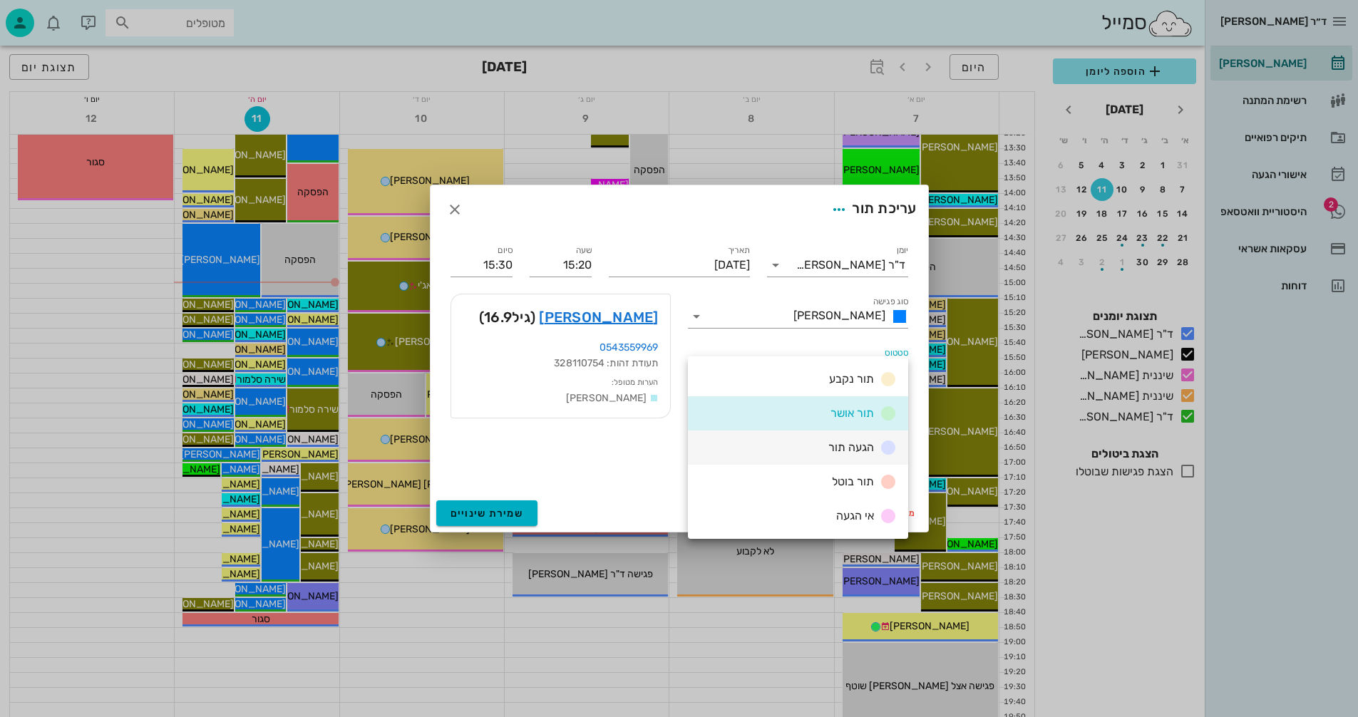
click at [803, 446] on div "הגעה תור" at bounding box center [798, 448] width 220 height 34
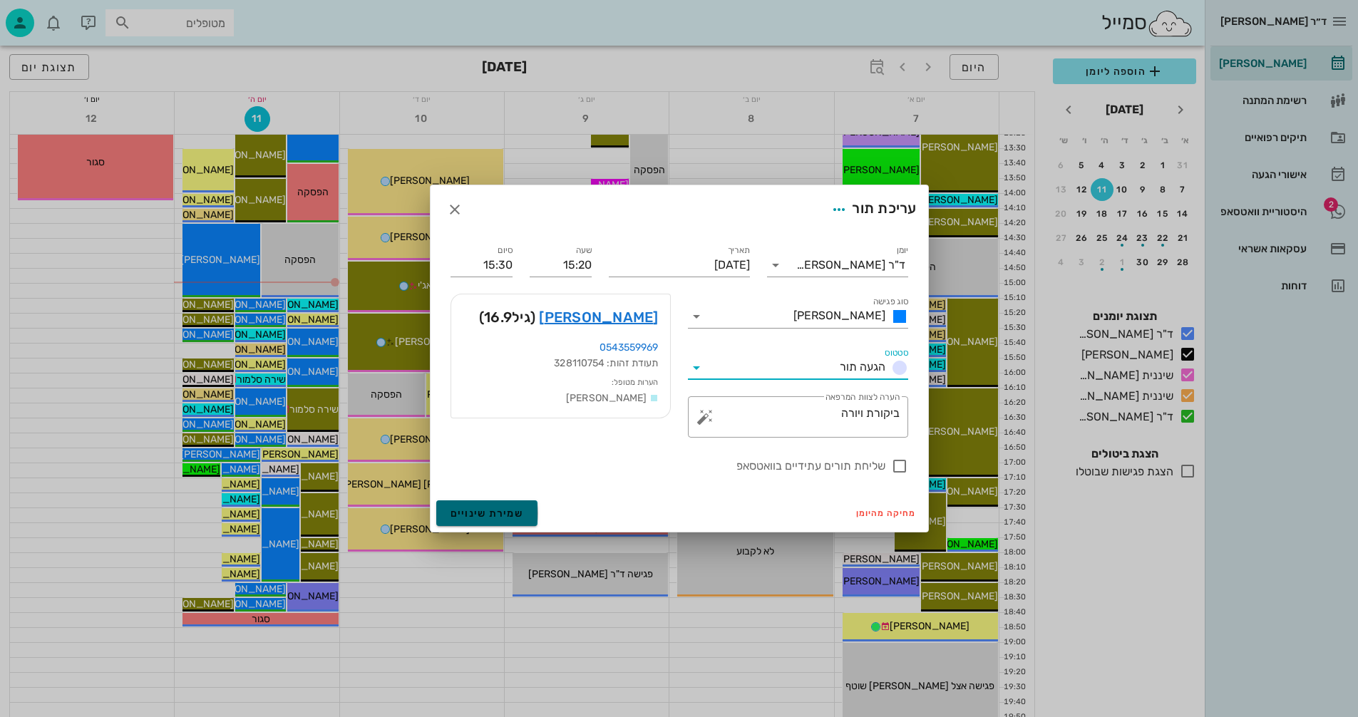
click at [473, 517] on span "שמירת שינויים" at bounding box center [486, 514] width 73 height 12
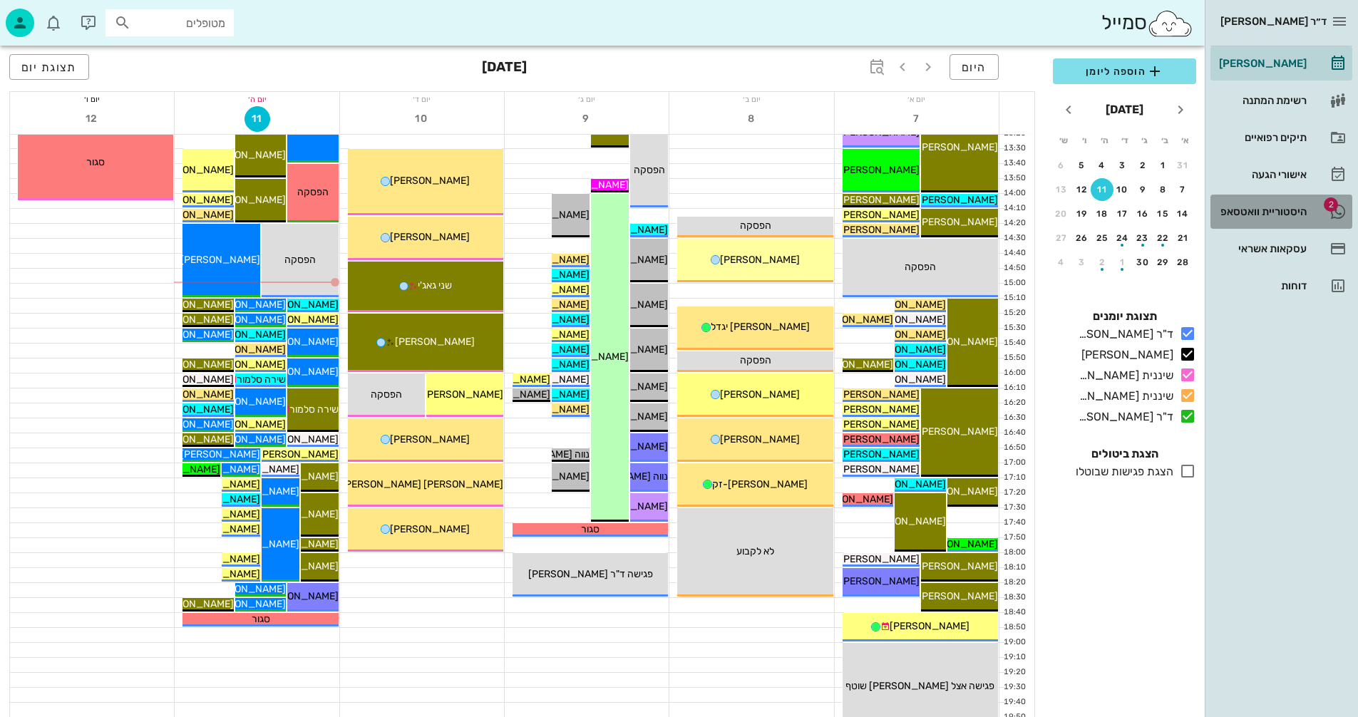
click at [1271, 209] on div "היסטוריית וואטסאפ" at bounding box center [1261, 211] width 91 height 11
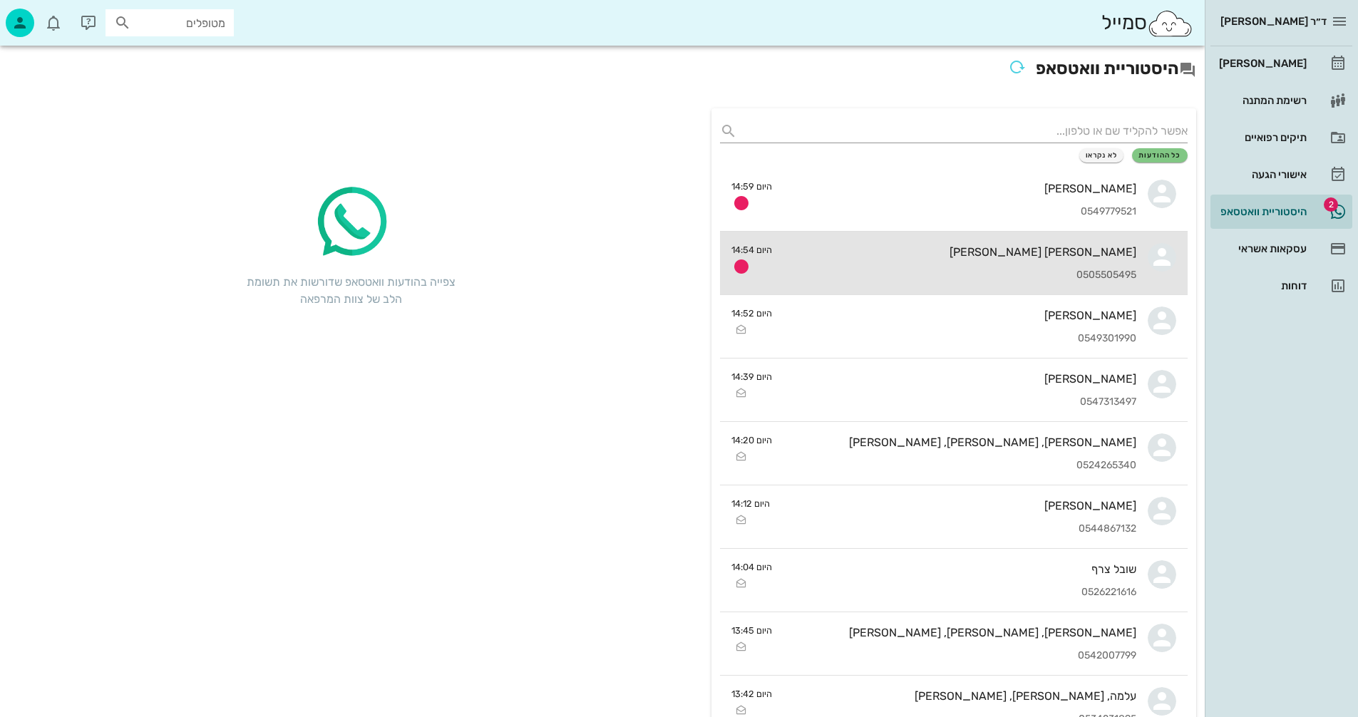
click at [895, 254] on div "[PERSON_NAME] [PERSON_NAME]" at bounding box center [959, 252] width 353 height 14
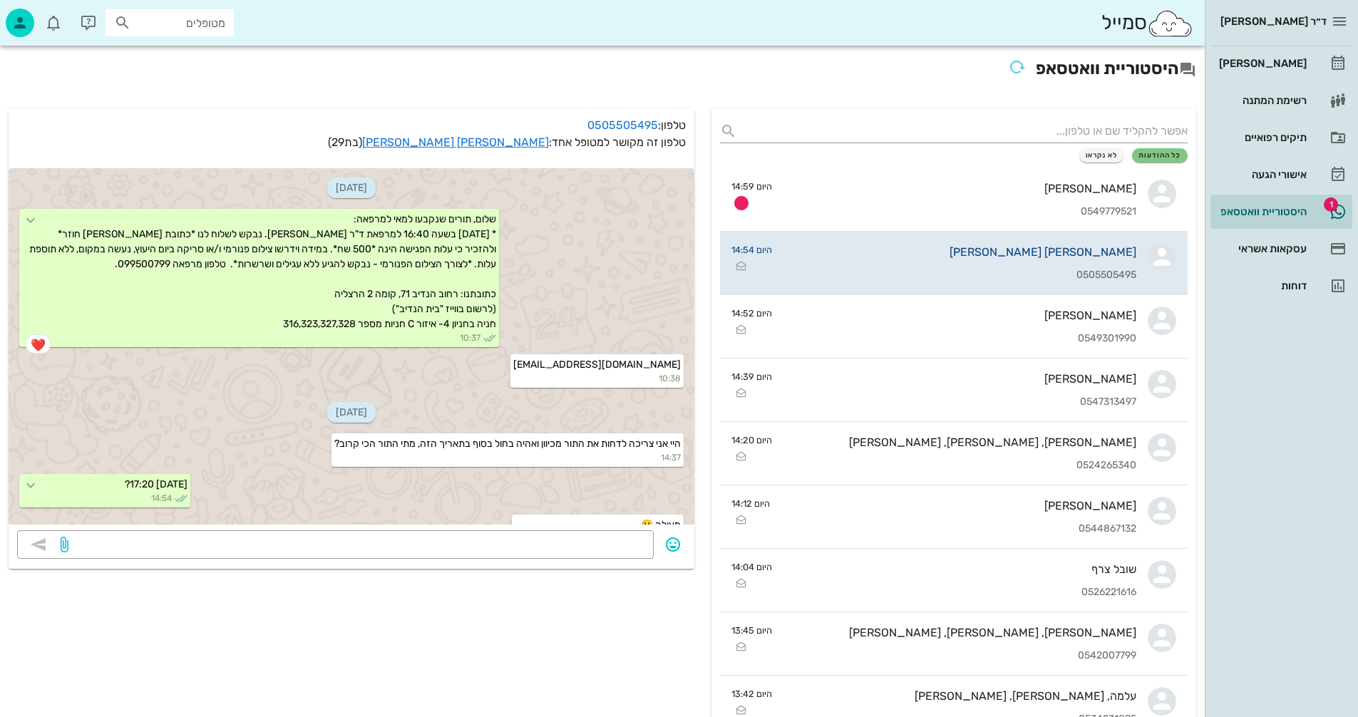
scroll to position [216, 0]
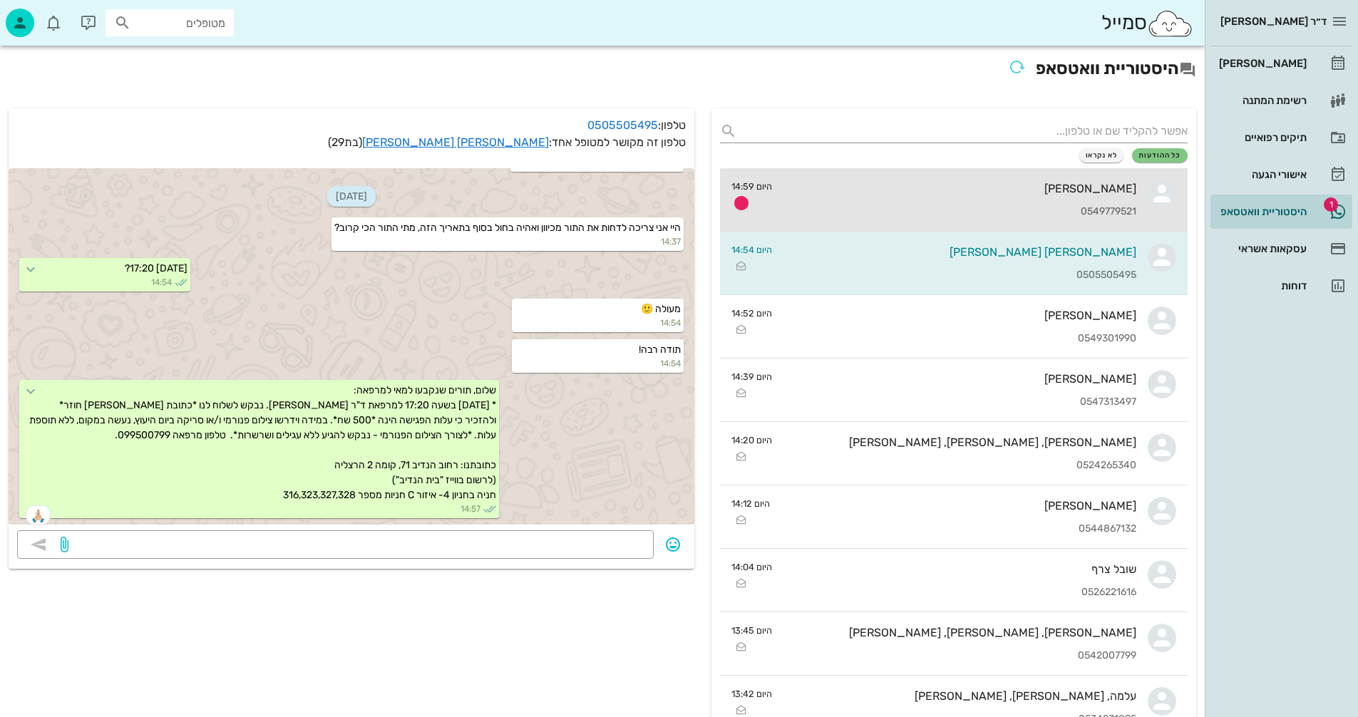
click at [1049, 218] on div "יולי גנון 0549779521" at bounding box center [959, 199] width 353 height 63
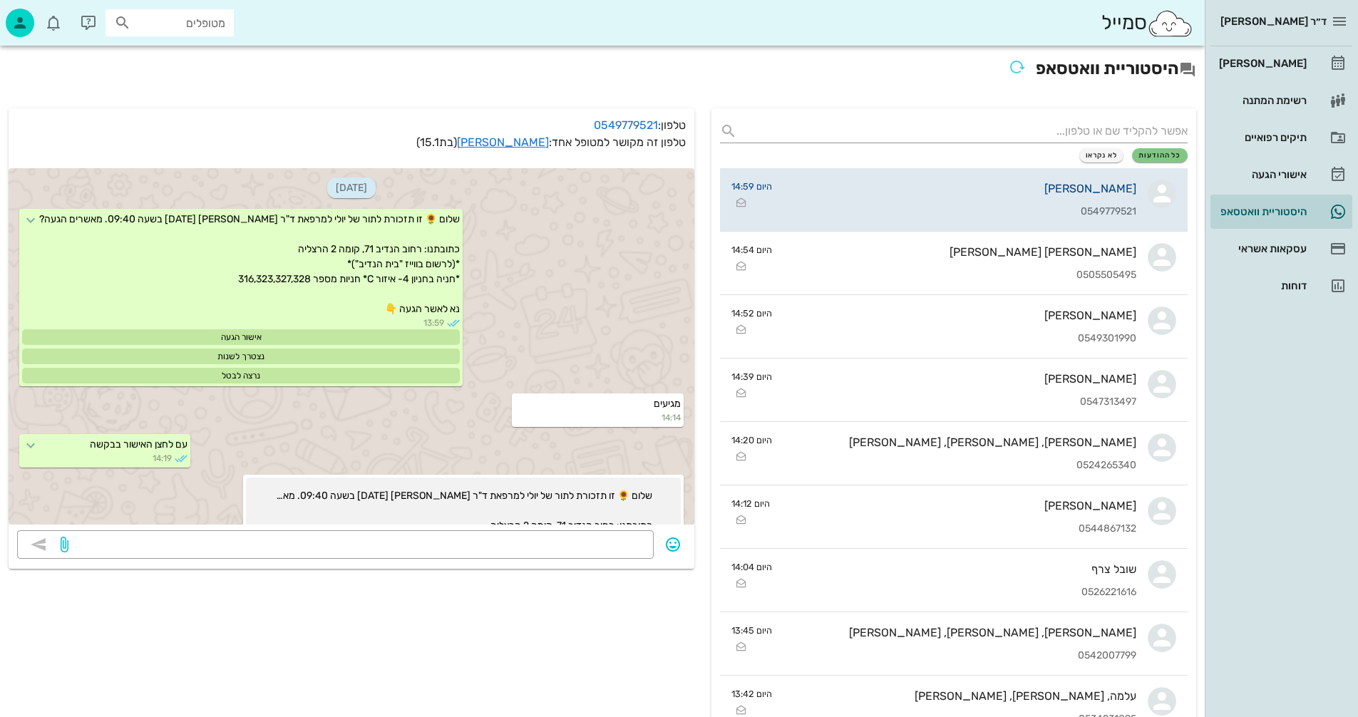
scroll to position [2505, 0]
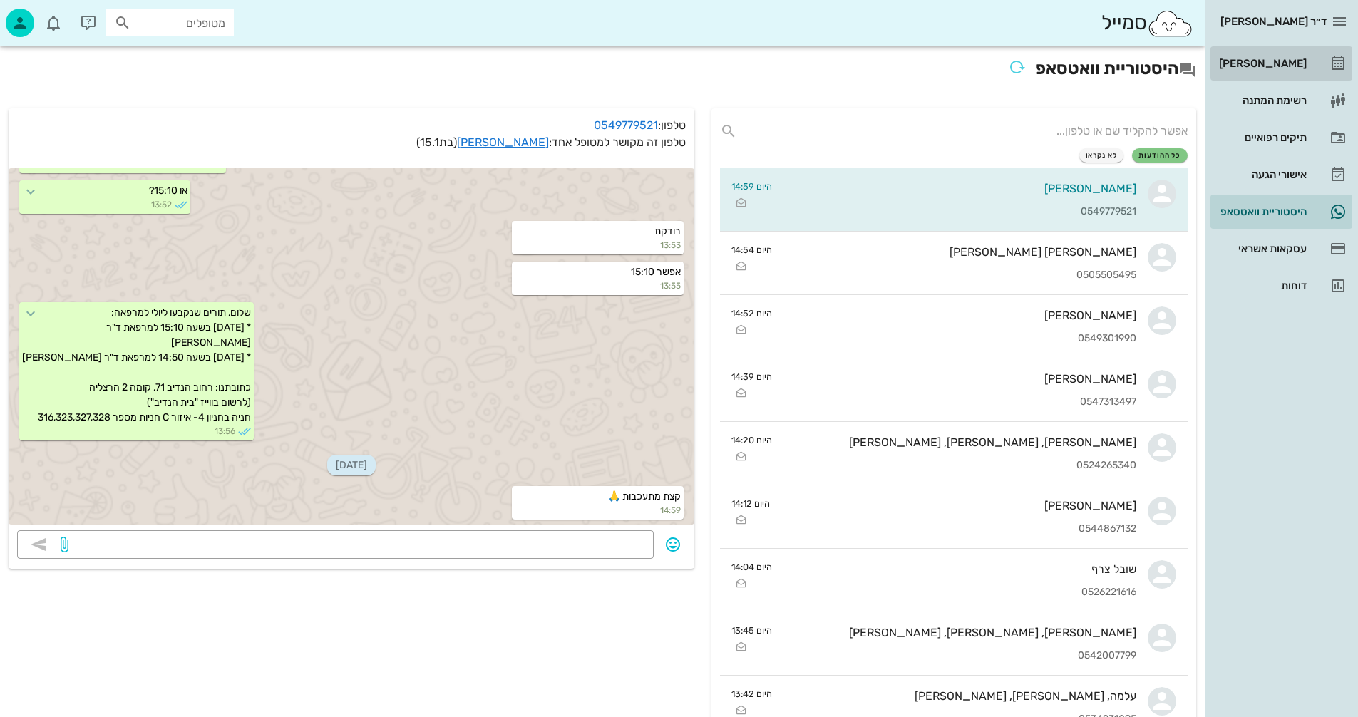
click at [1284, 55] on div "[PERSON_NAME]" at bounding box center [1261, 63] width 91 height 23
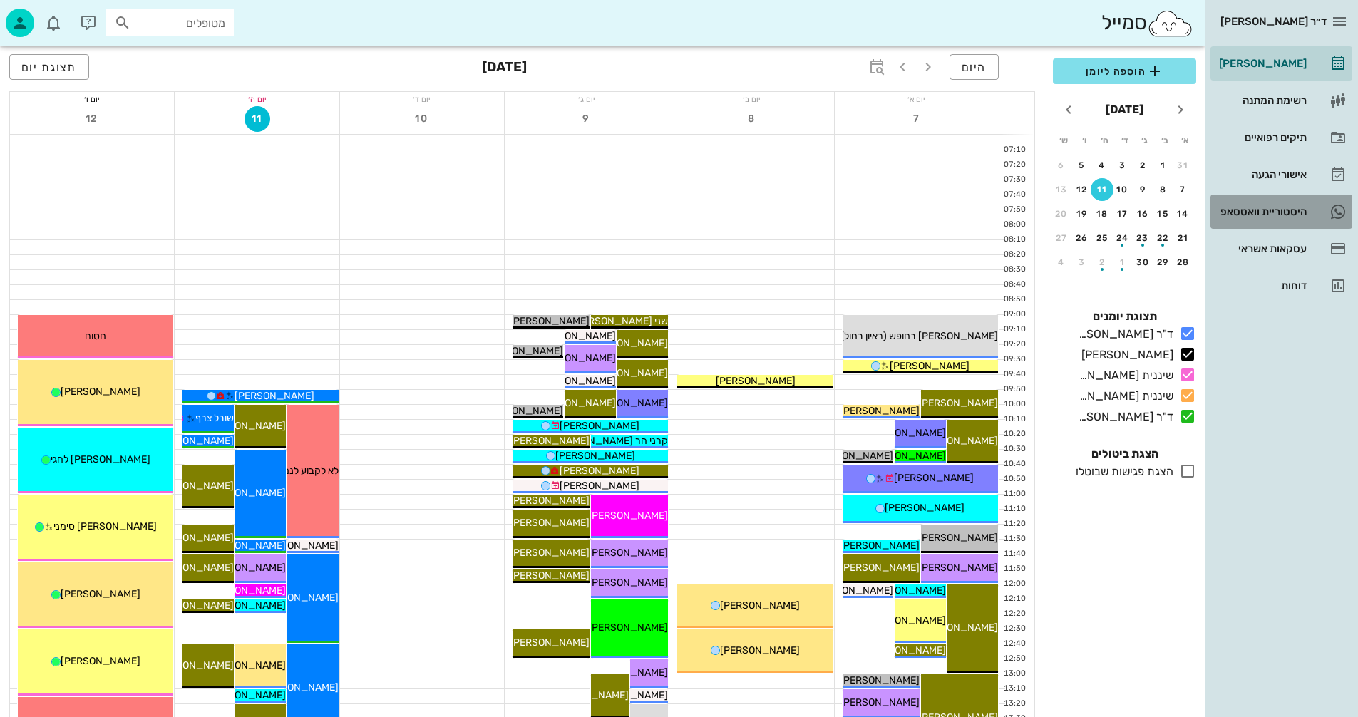
click at [1291, 208] on div "היסטוריית וואטסאפ" at bounding box center [1261, 211] width 91 height 11
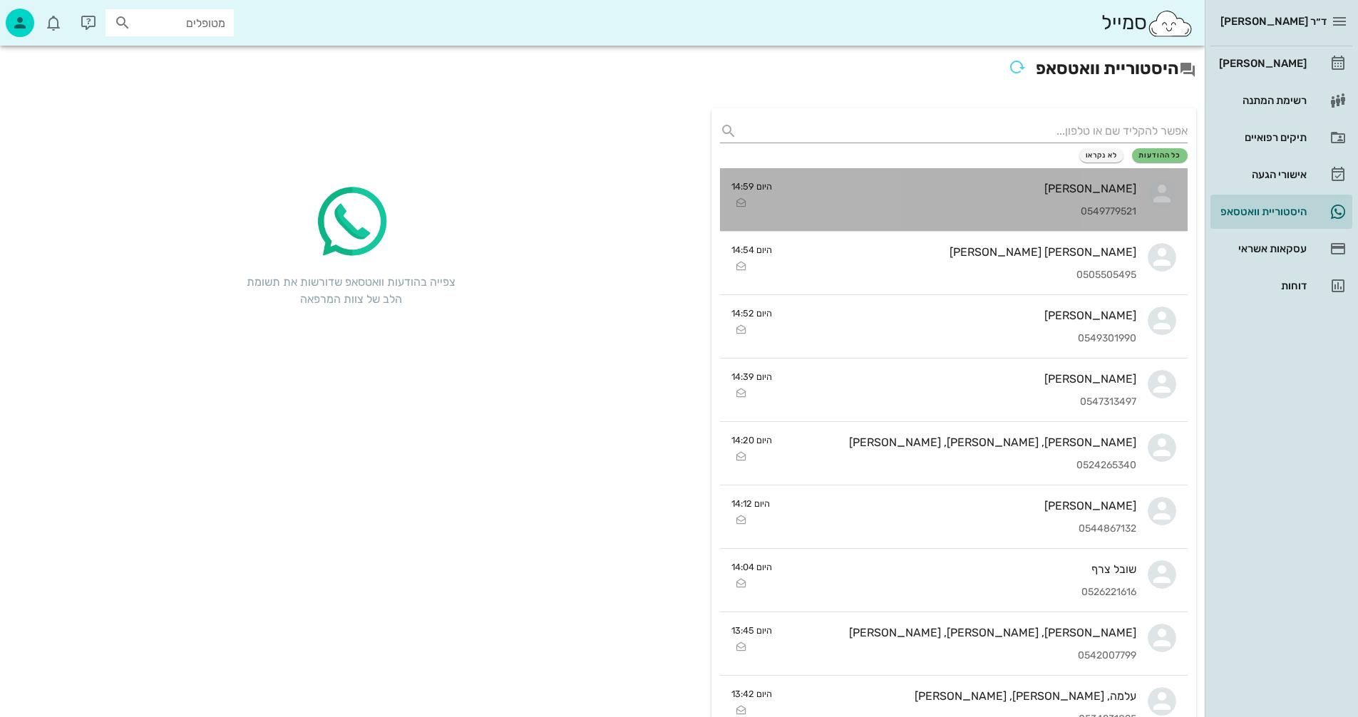
click at [1051, 214] on div "0549779521" at bounding box center [959, 212] width 353 height 12
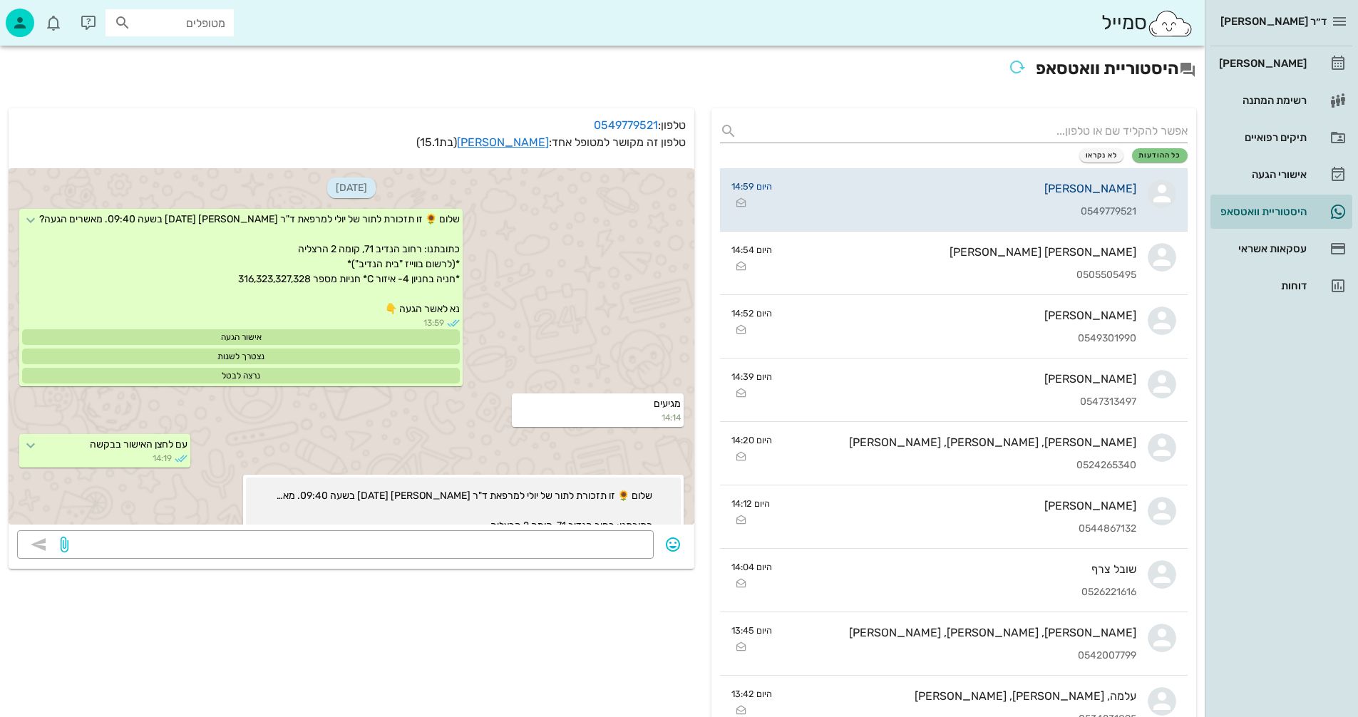
scroll to position [2505, 0]
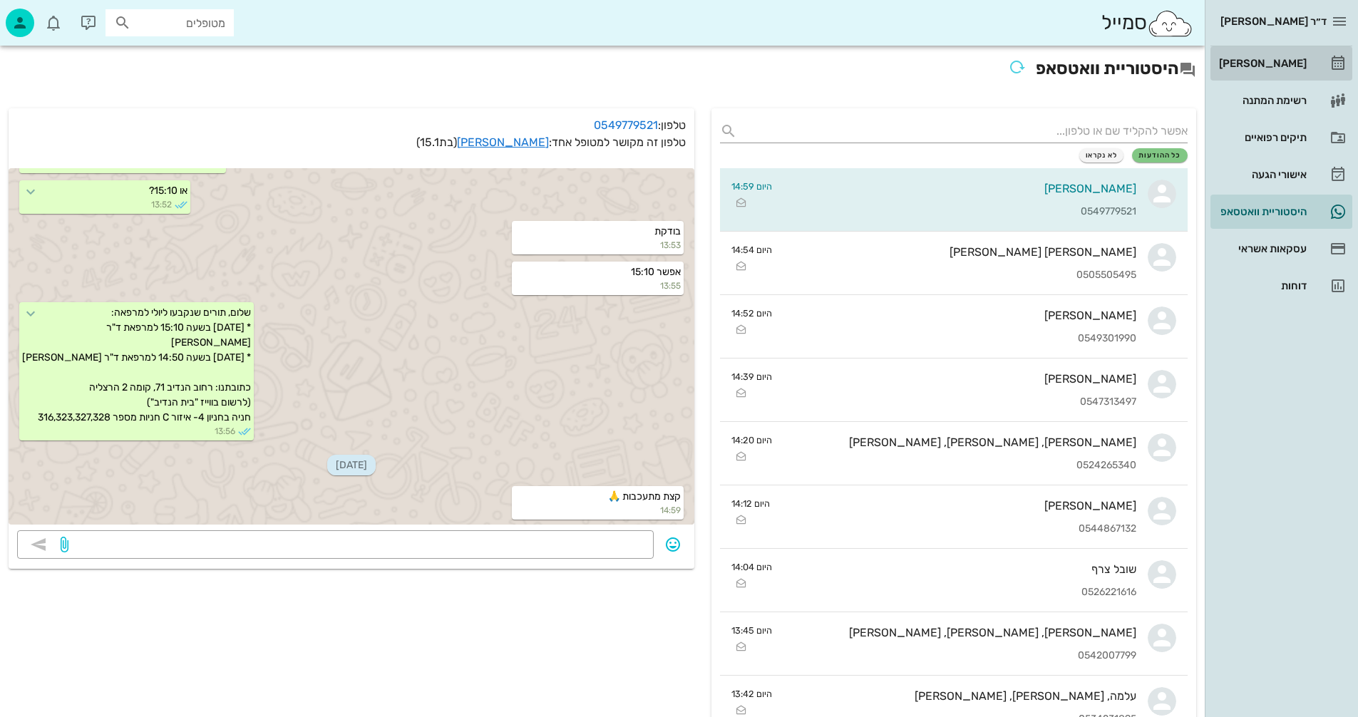
click at [1262, 63] on div "[PERSON_NAME]" at bounding box center [1261, 63] width 91 height 11
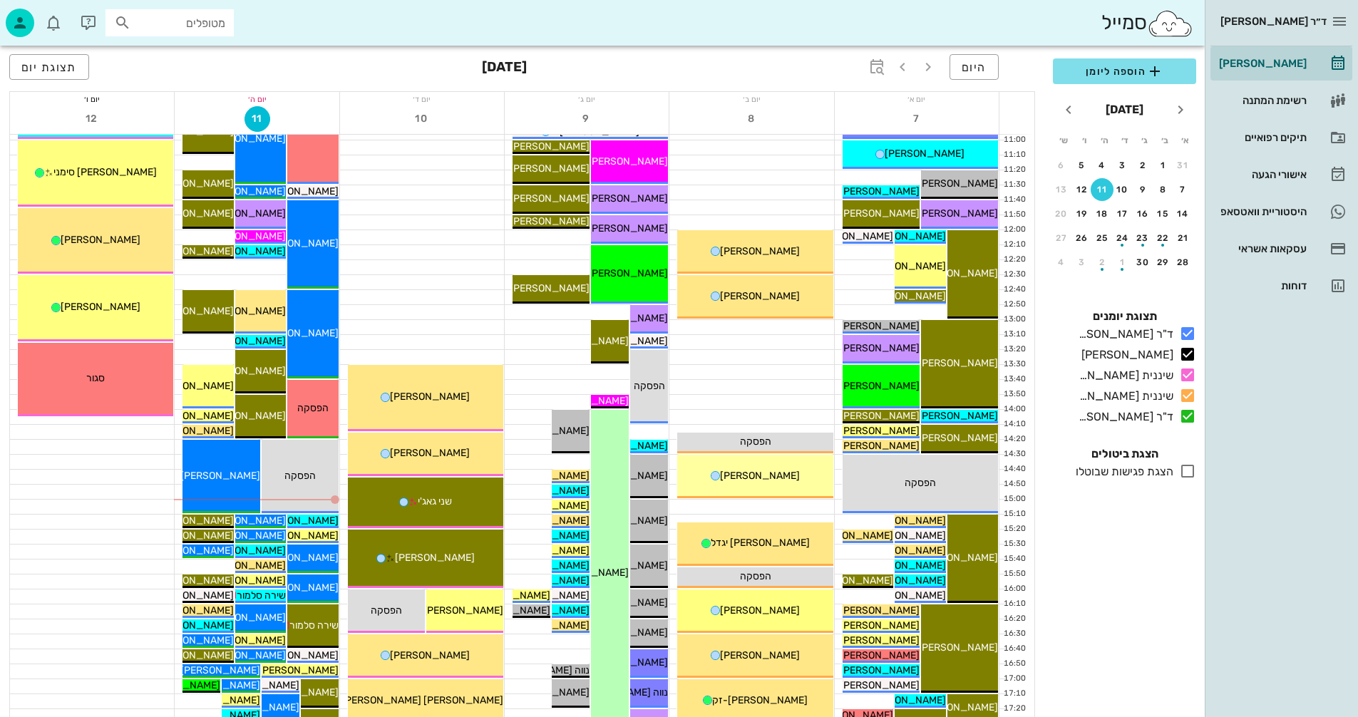
scroll to position [499, 0]
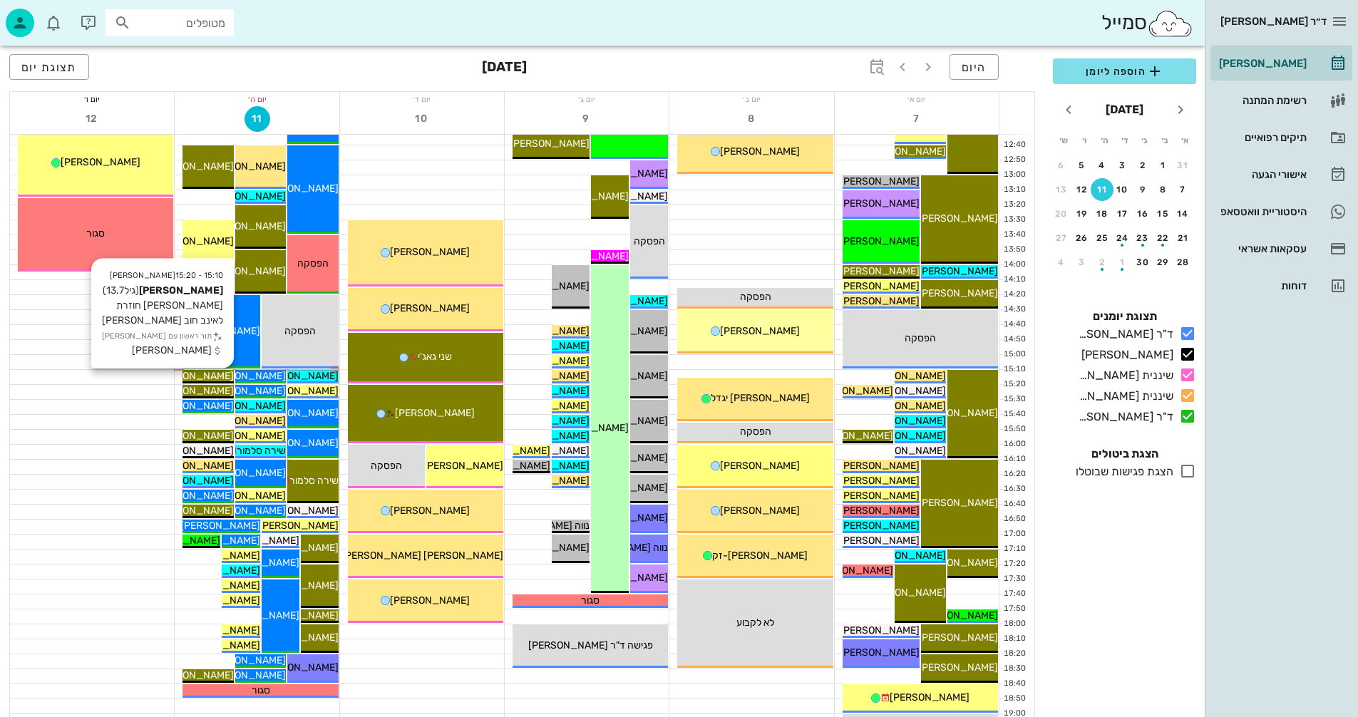
click at [214, 374] on span "[PERSON_NAME]" at bounding box center [194, 376] width 80 height 12
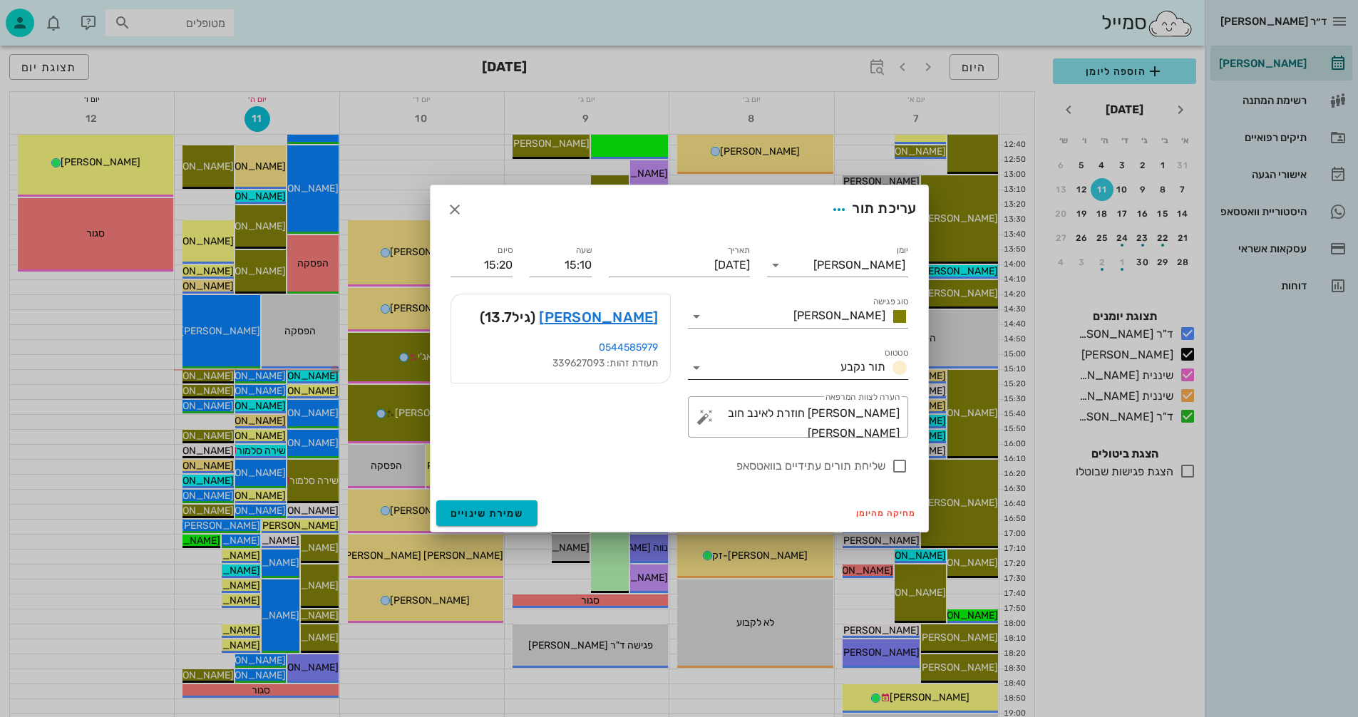
click at [699, 365] on icon at bounding box center [696, 367] width 17 height 17
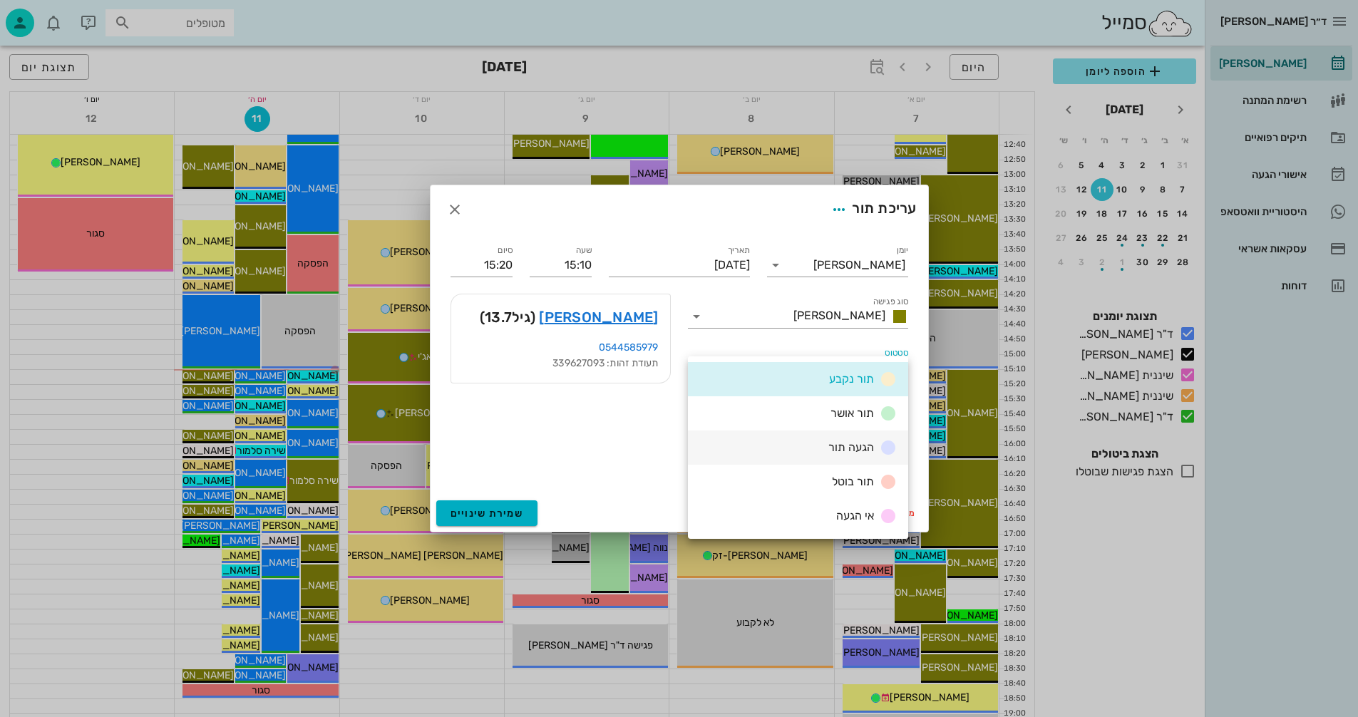
click at [838, 443] on span "הגעה תור" at bounding box center [851, 447] width 46 height 14
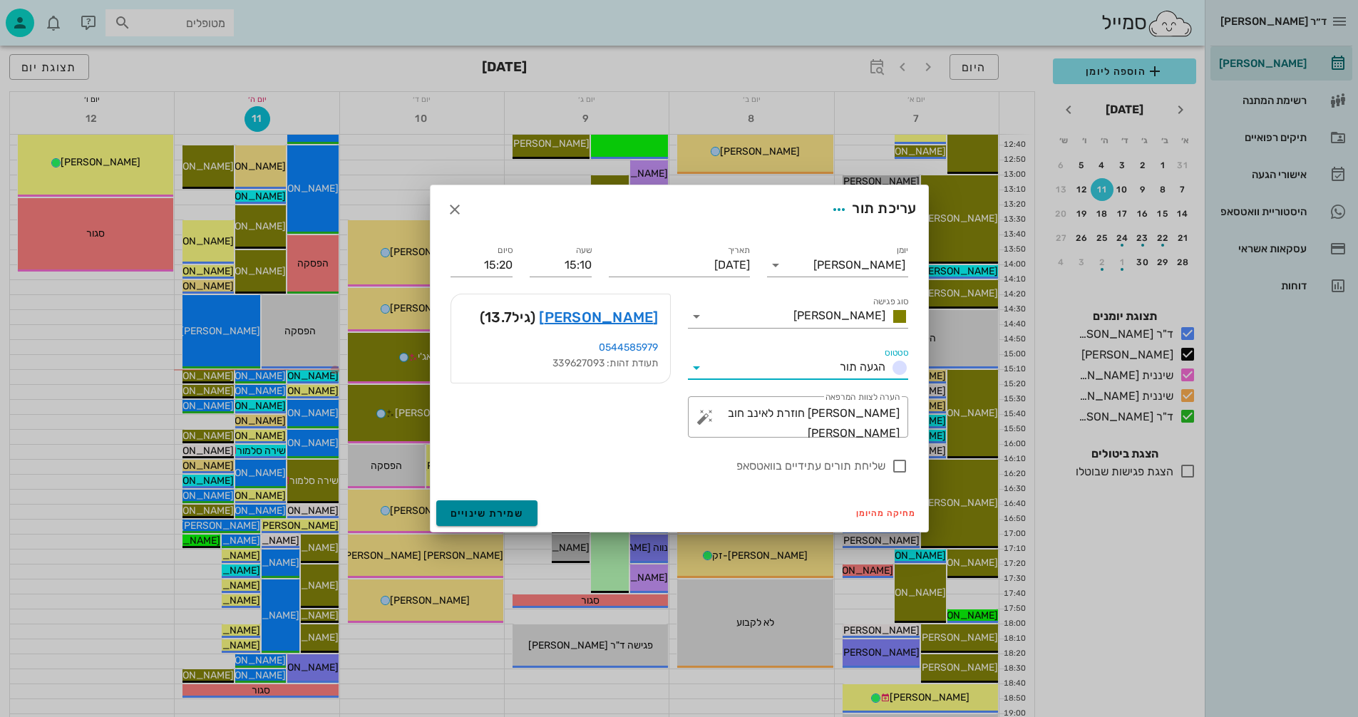
click at [488, 512] on span "שמירת שינויים" at bounding box center [486, 514] width 73 height 12
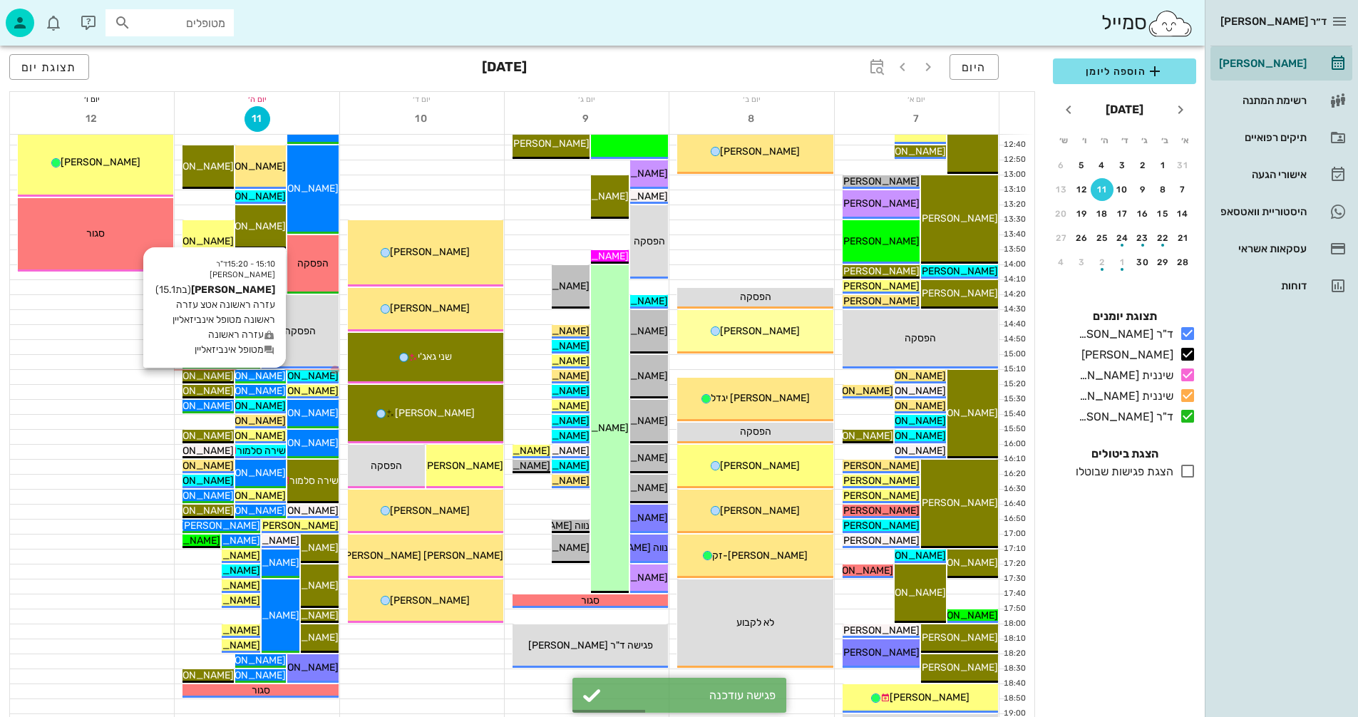
click at [269, 376] on span "[PERSON_NAME]" at bounding box center [246, 376] width 80 height 12
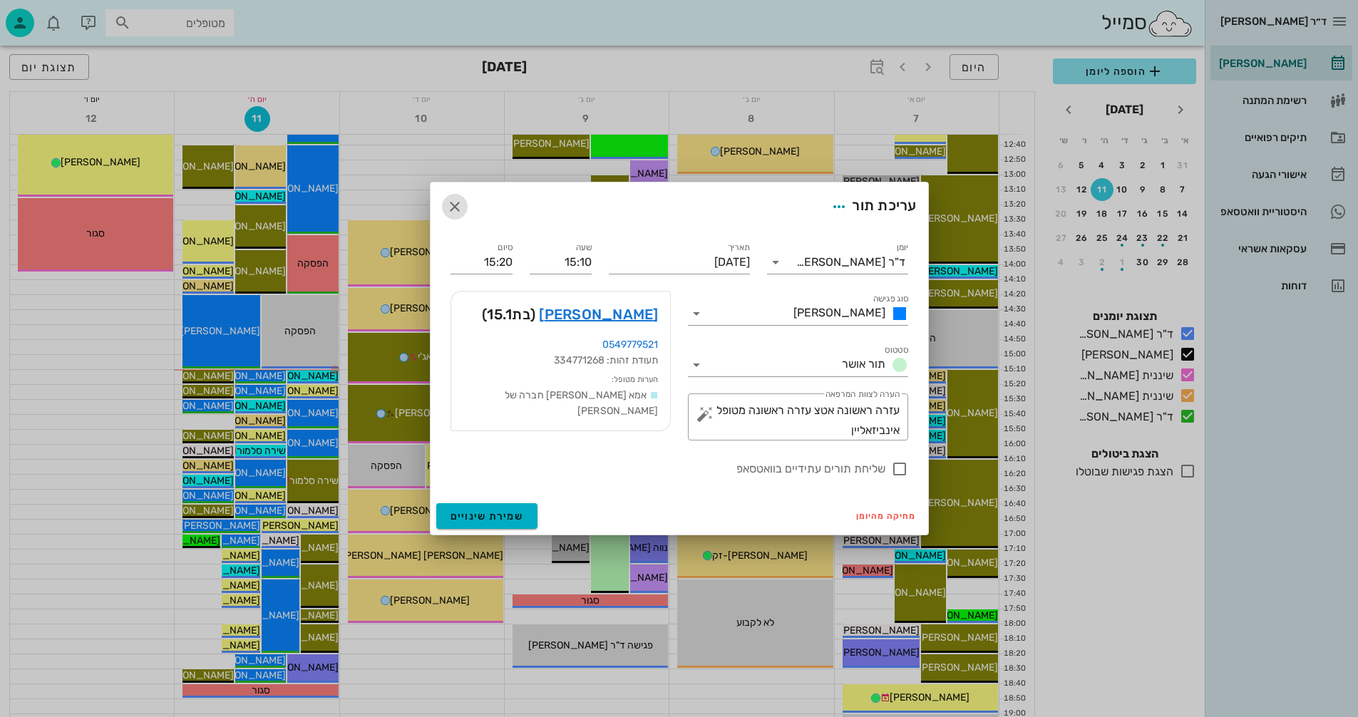
click at [453, 209] on icon "button" at bounding box center [454, 206] width 17 height 17
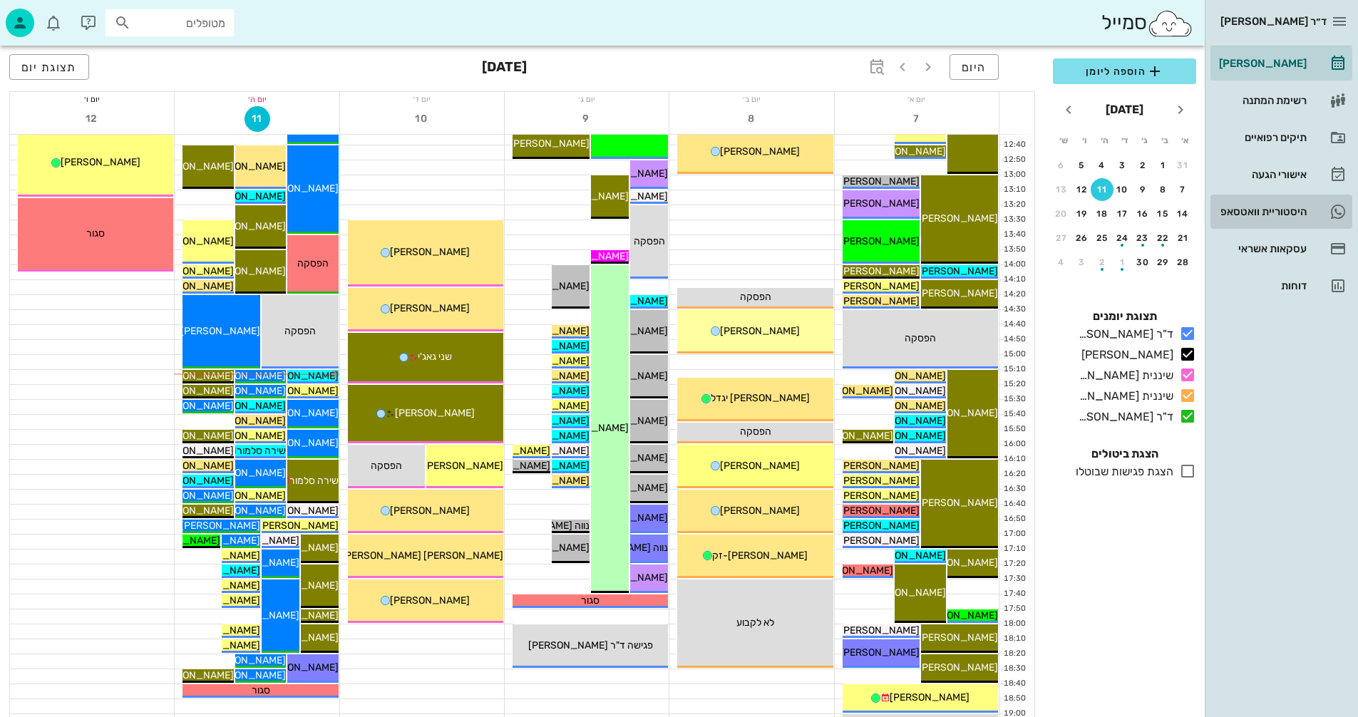
click at [1257, 210] on div "היסטוריית וואטסאפ" at bounding box center [1261, 211] width 91 height 11
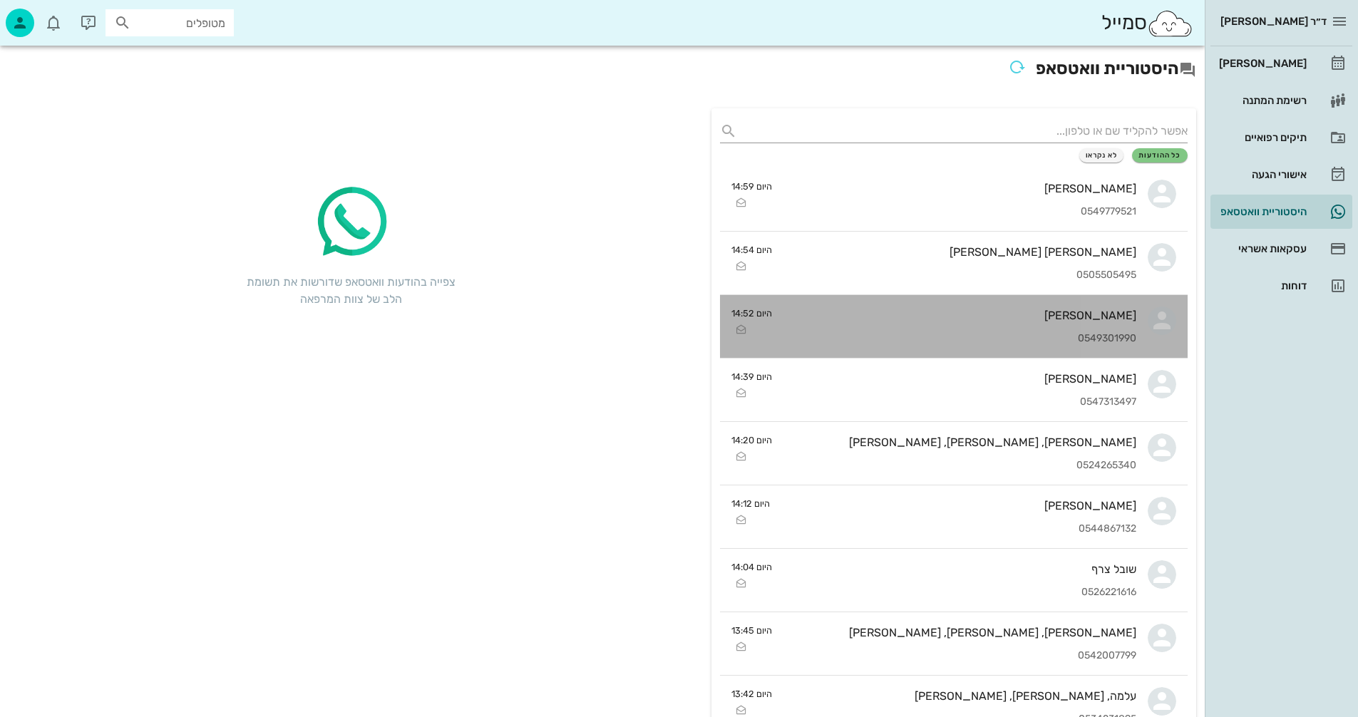
click at [847, 346] on div "נגה פז 0549301990" at bounding box center [959, 326] width 353 height 63
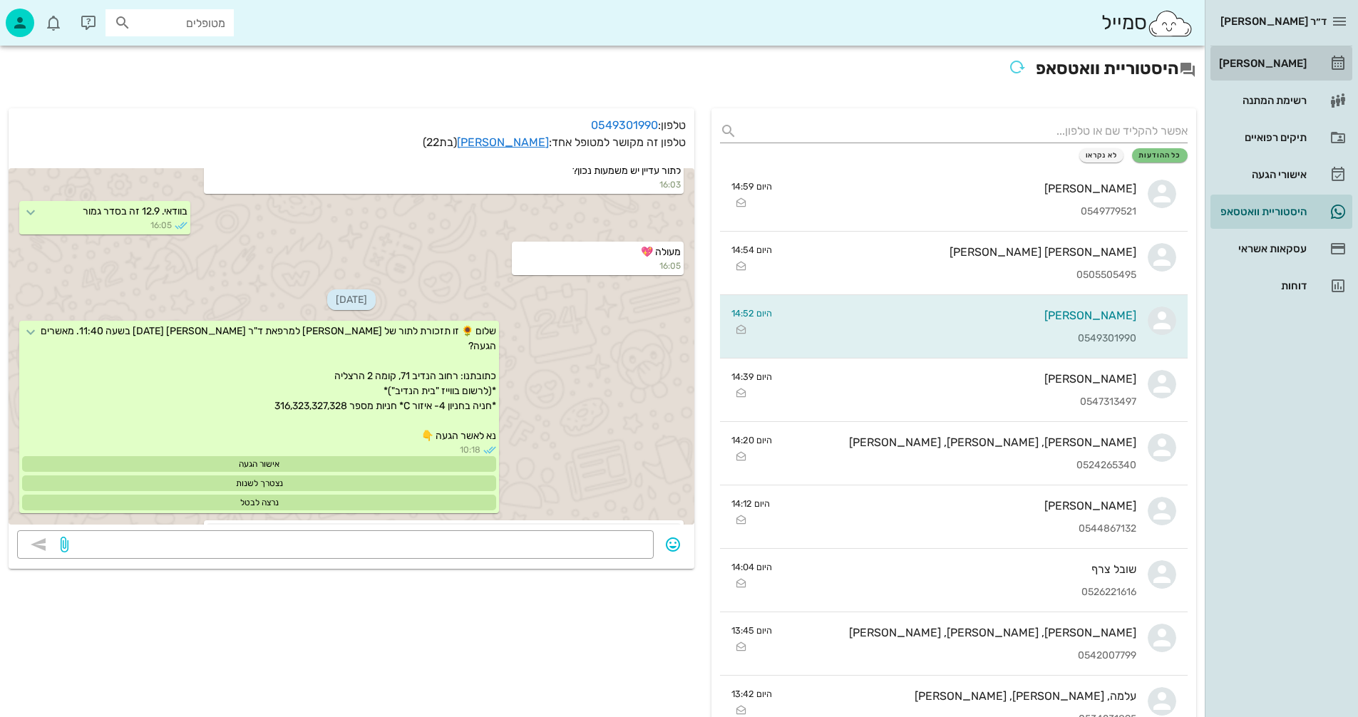
click at [1268, 66] on div "[PERSON_NAME]" at bounding box center [1261, 63] width 91 height 11
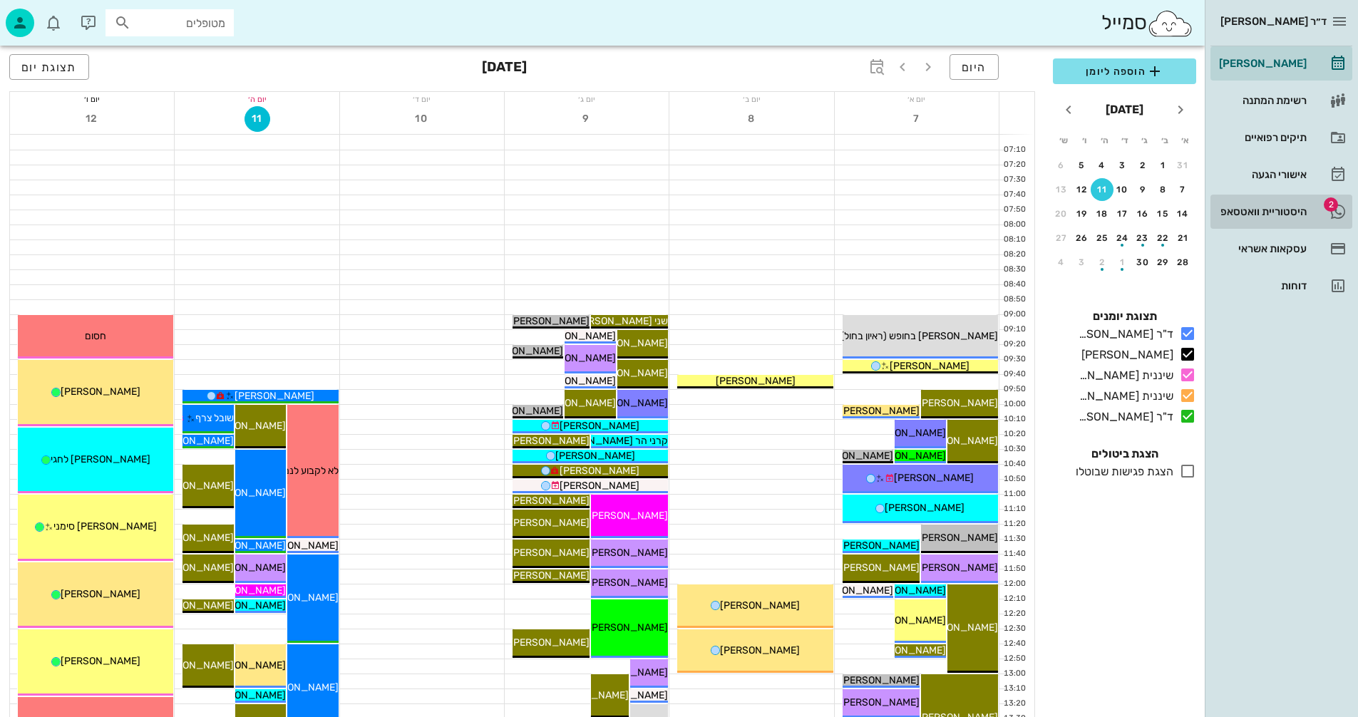
click at [1247, 212] on div "היסטוריית וואטסאפ" at bounding box center [1261, 211] width 91 height 11
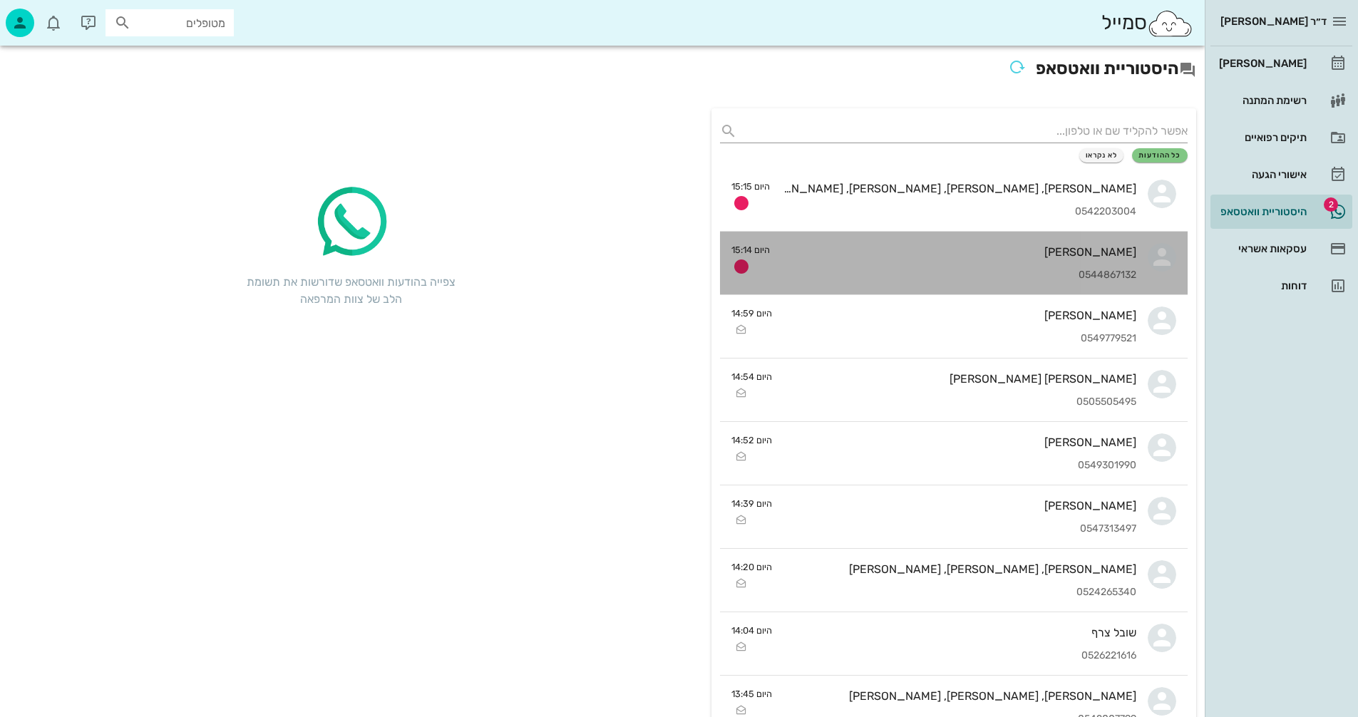
click at [825, 252] on div "[PERSON_NAME]" at bounding box center [958, 252] width 355 height 14
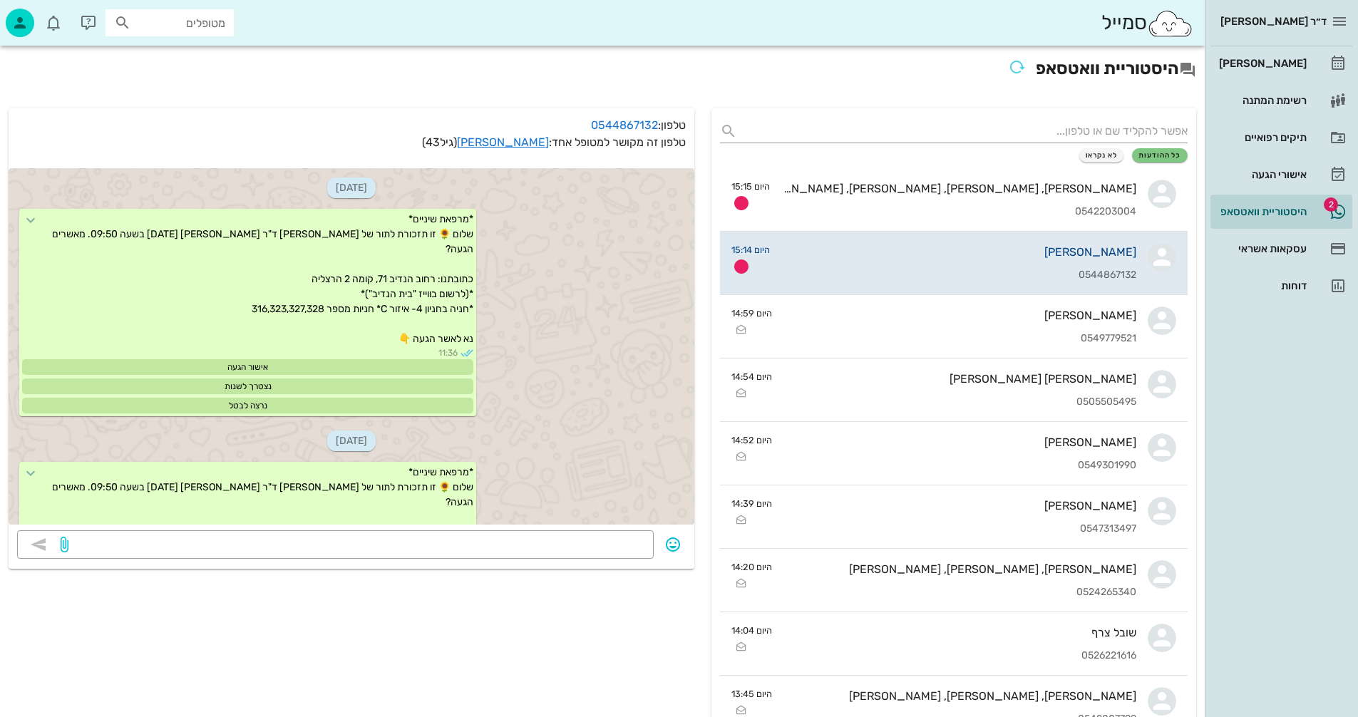
scroll to position [3578, 0]
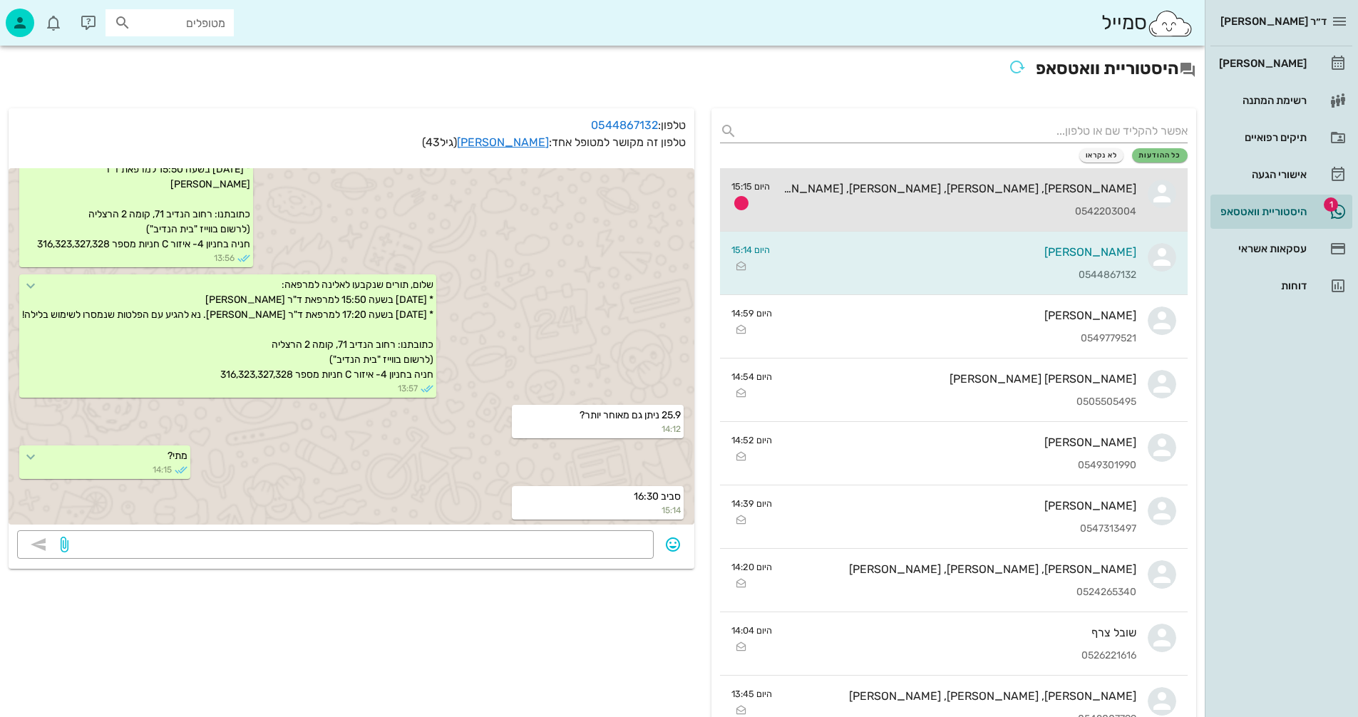
click at [979, 195] on div "[PERSON_NAME], [PERSON_NAME], [PERSON_NAME], [PERSON_NAME], [PERSON_NAME]" at bounding box center [958, 189] width 355 height 14
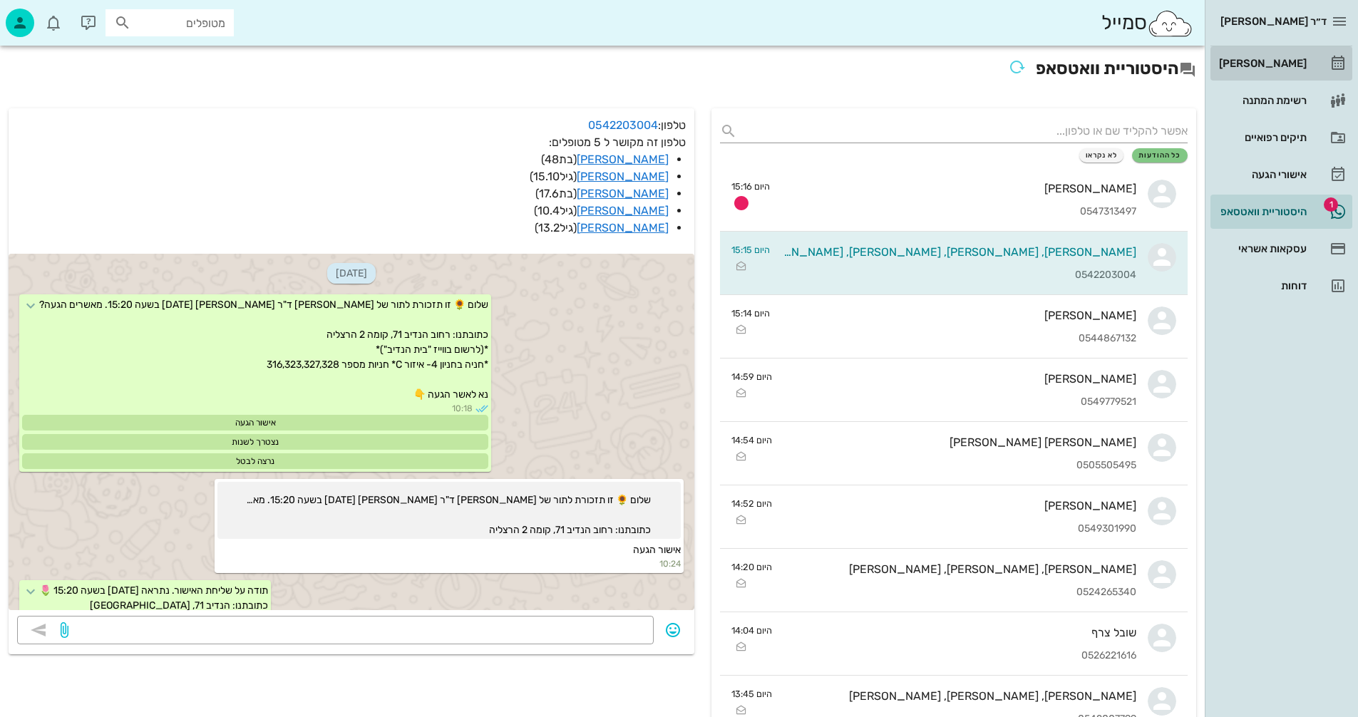
click at [1262, 61] on div "[PERSON_NAME]" at bounding box center [1261, 63] width 91 height 11
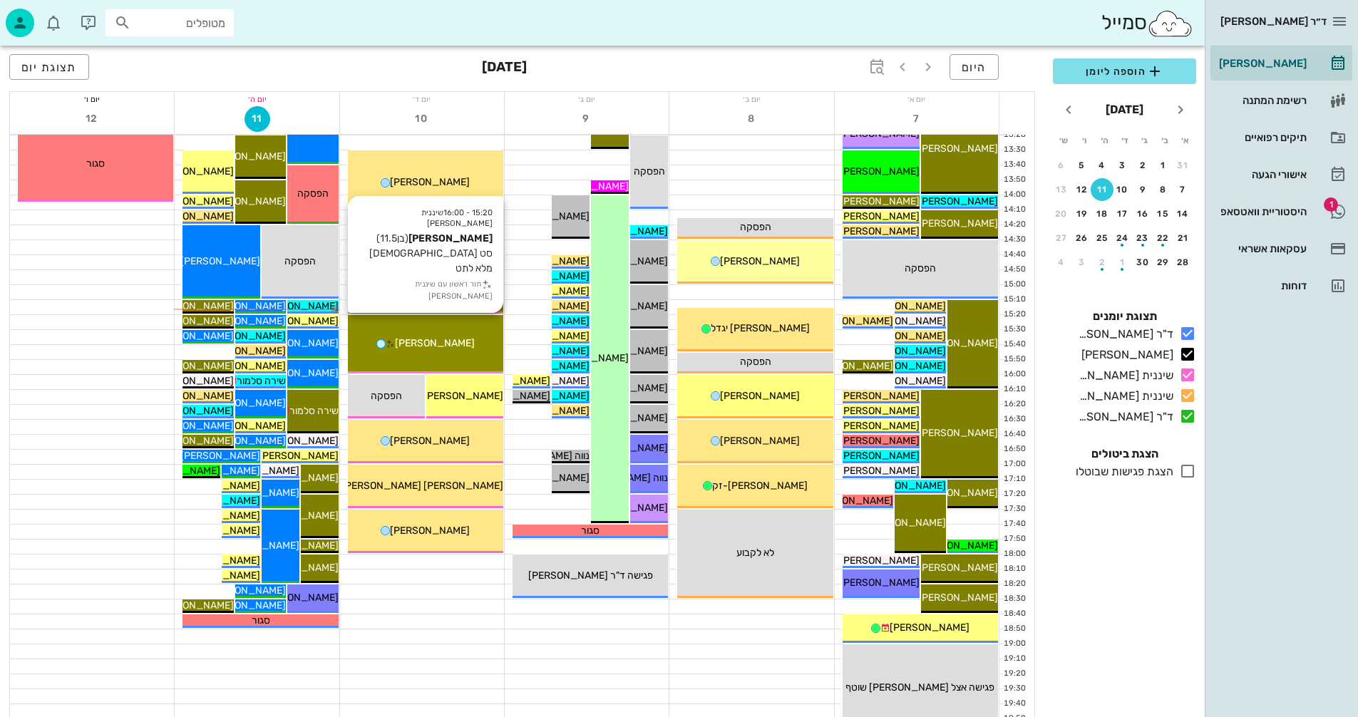
scroll to position [570, 0]
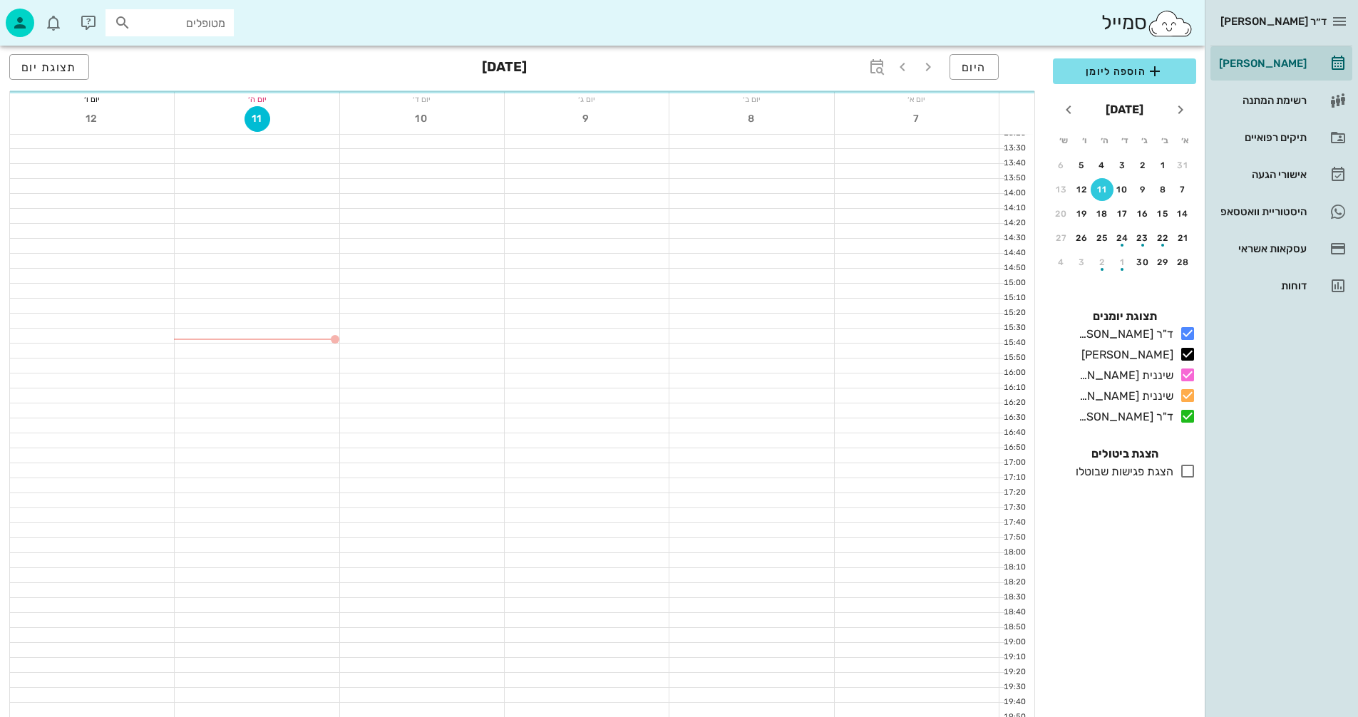
drag, startPoint x: 563, startPoint y: 145, endPoint x: 1113, endPoint y: 249, distance: 559.9
click at [593, 118] on div "יום א׳ 7 יום ב׳ 8 יום ג׳ 9 יום ד׳ 10 יום ה׳ 11 יום ו׳ 12 07:10 07:20 07:30 07:4…" at bounding box center [522, 148] width 1026 height 1346
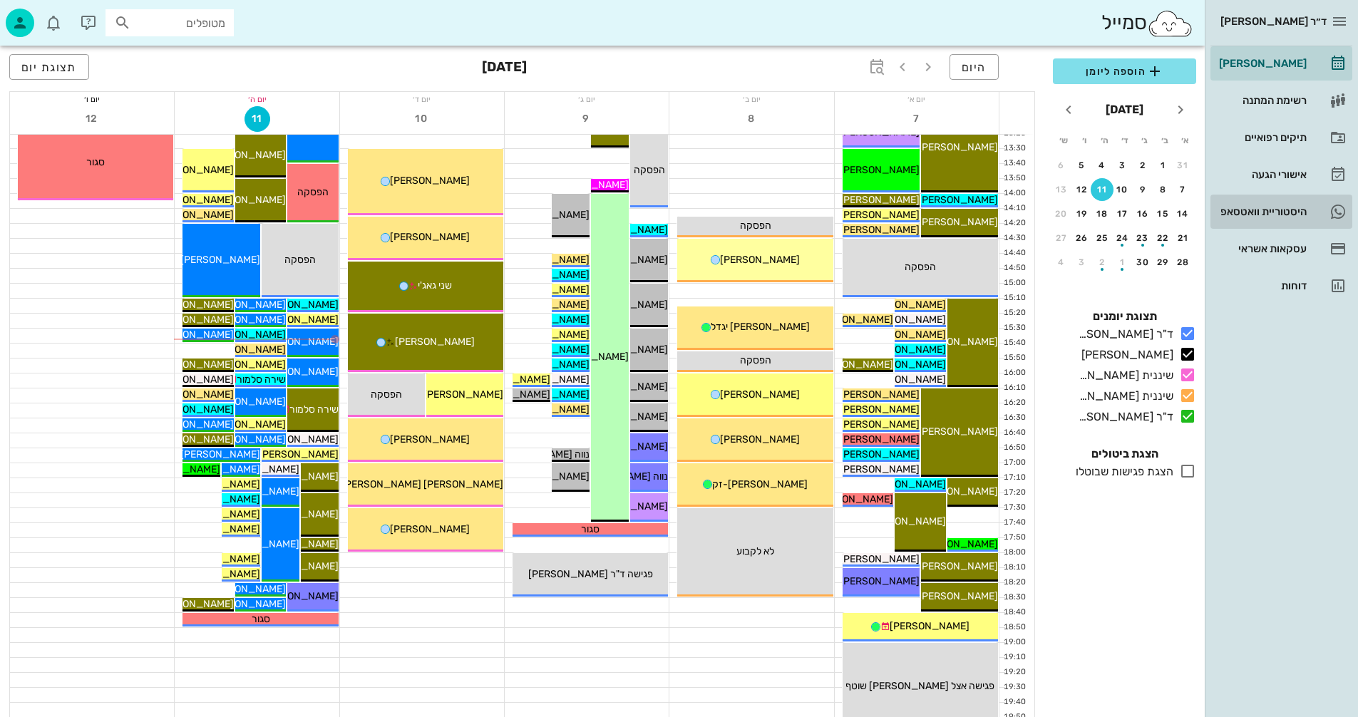
drag, startPoint x: 1264, startPoint y: 207, endPoint x: 1271, endPoint y: 200, distance: 10.1
click at [1264, 206] on div "היסטוריית וואטסאפ" at bounding box center [1261, 211] width 91 height 11
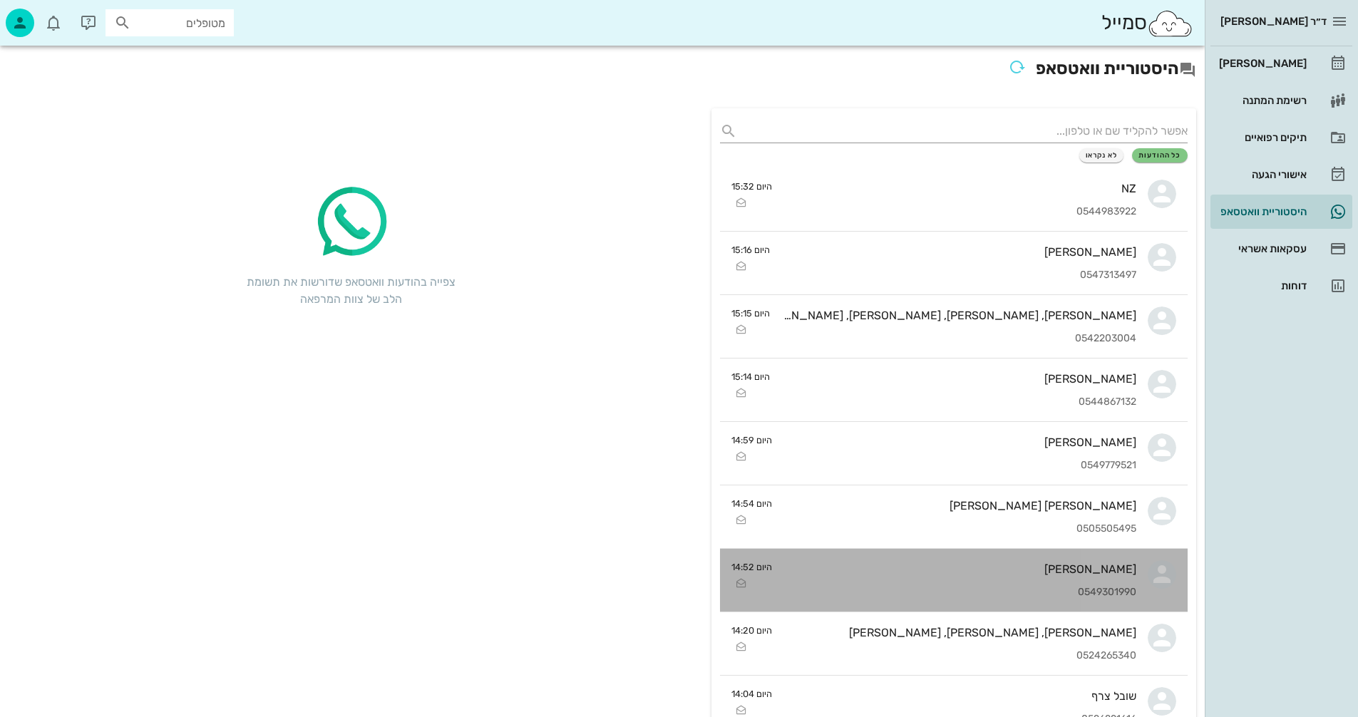
click at [983, 576] on div "נגה פז 0549301990" at bounding box center [959, 580] width 353 height 63
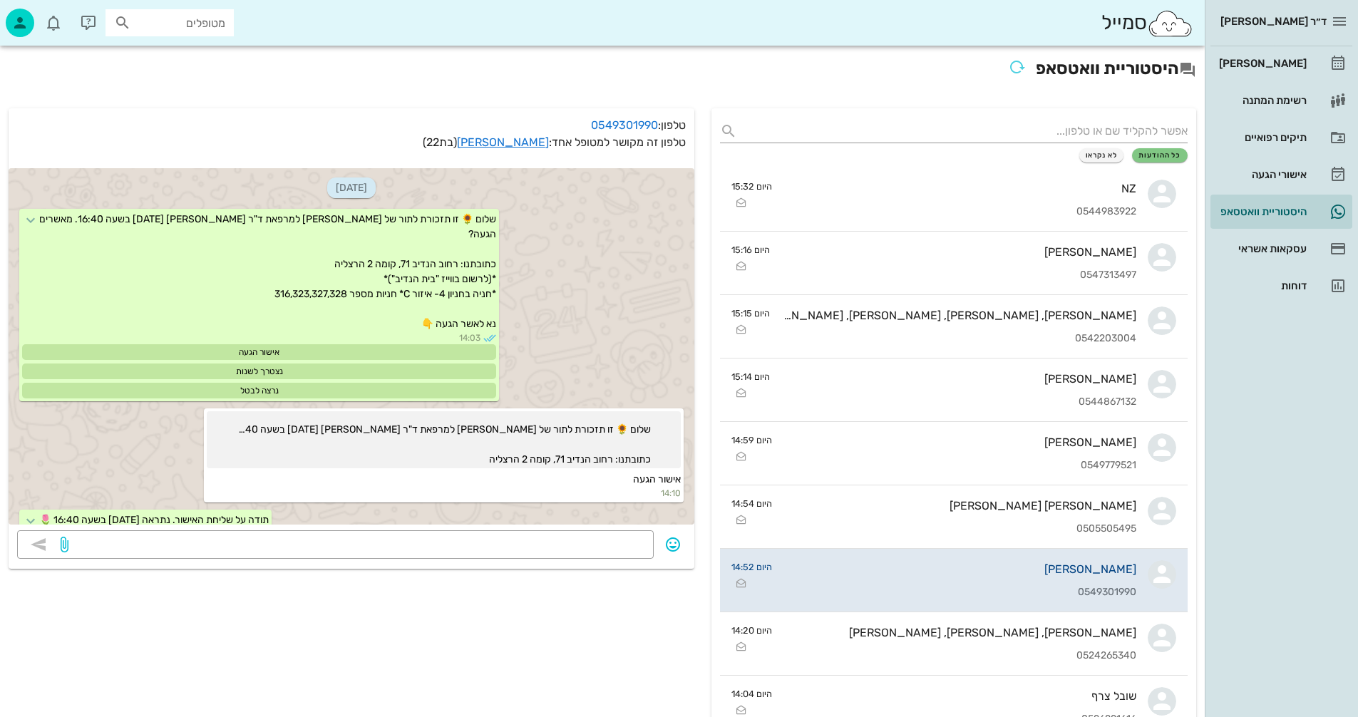
scroll to position [2615, 0]
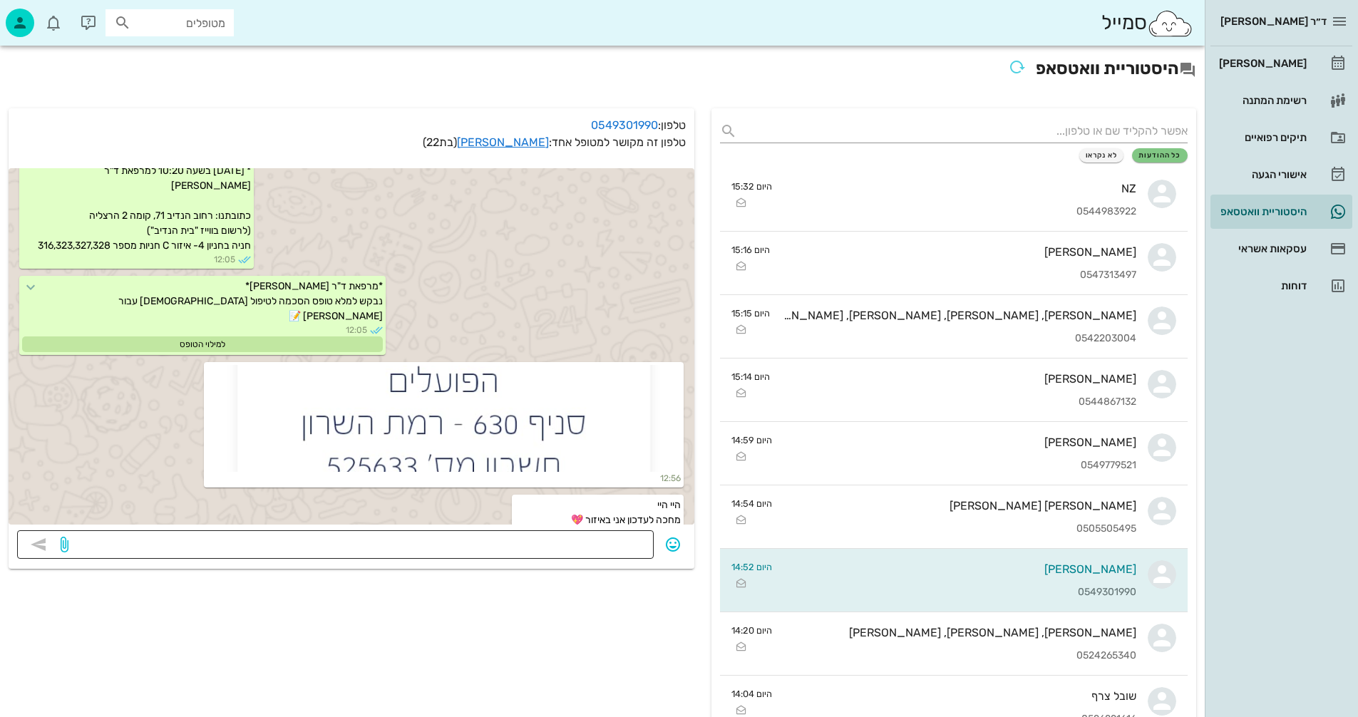
click at [579, 547] on textarea at bounding box center [358, 546] width 574 height 23
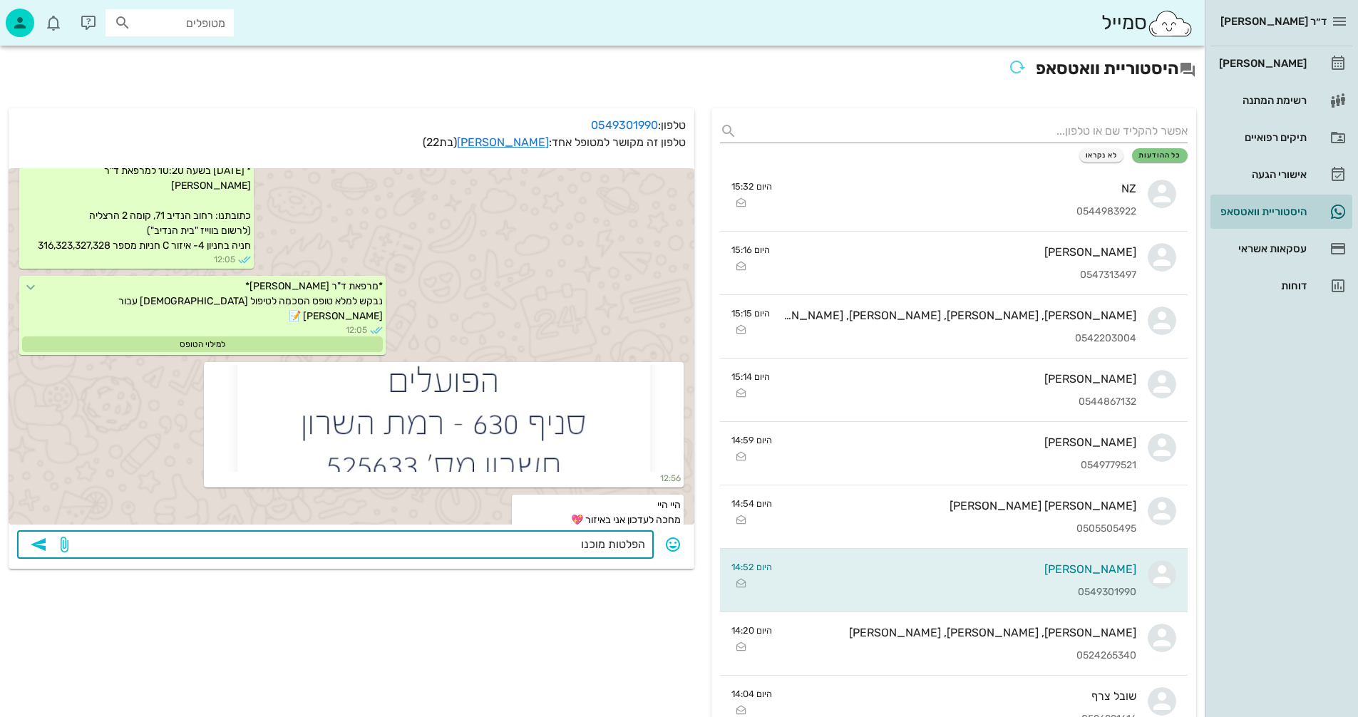
type textarea "הפלטות מוכנות"
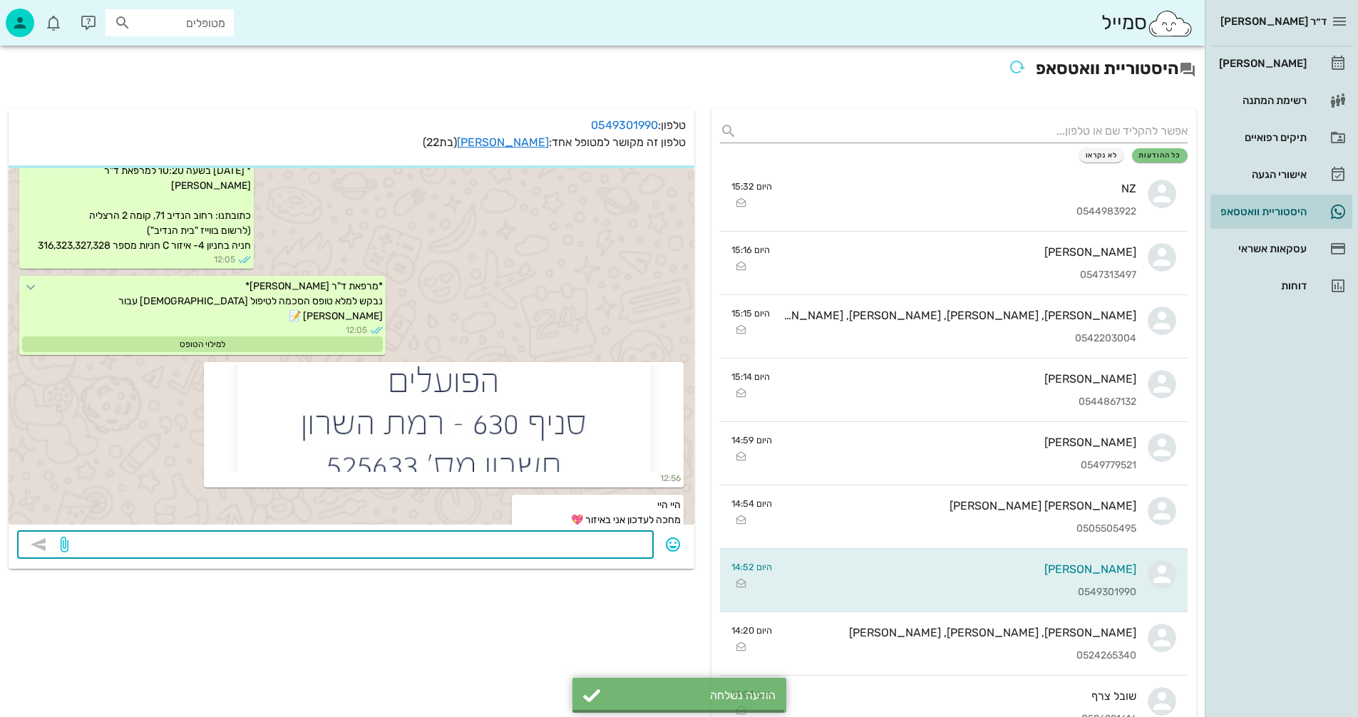
scroll to position [2656, 0]
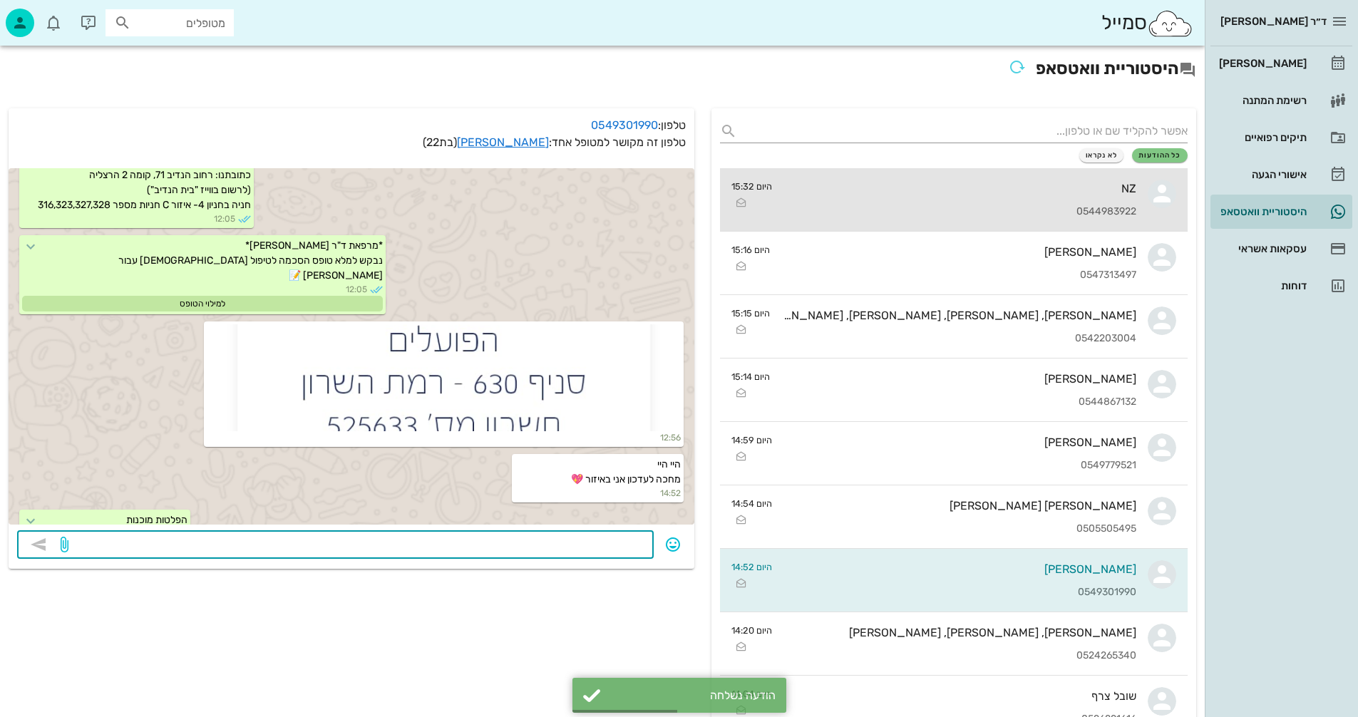
click at [877, 198] on div "NZ 0544983922" at bounding box center [959, 199] width 353 height 63
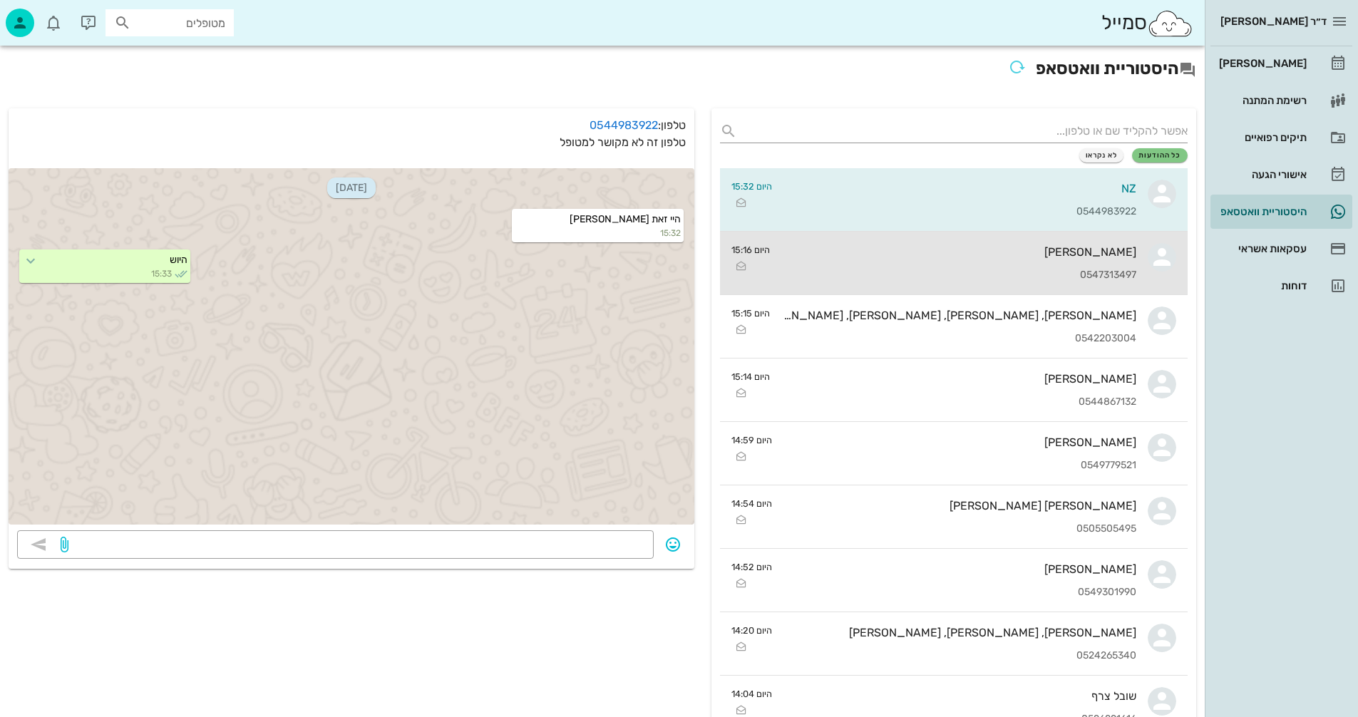
click at [999, 271] on div "0547313497" at bounding box center [958, 275] width 355 height 12
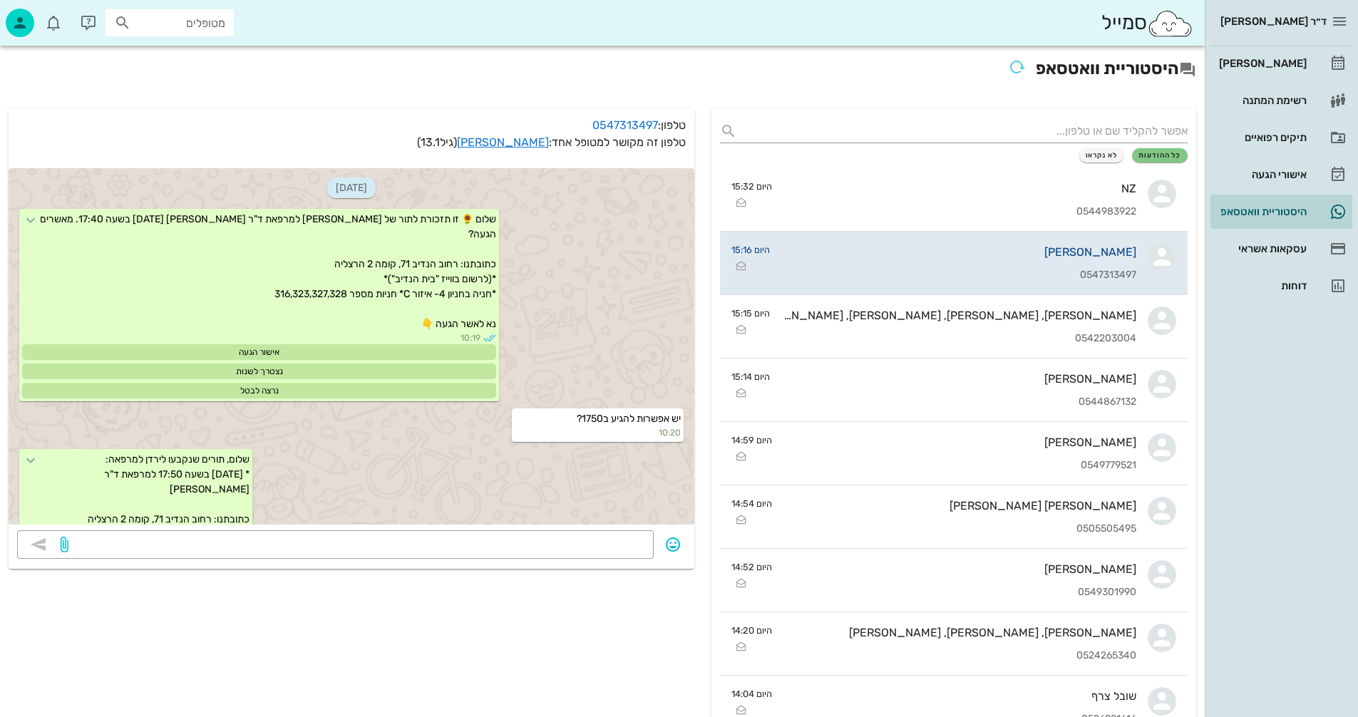
scroll to position [492, 0]
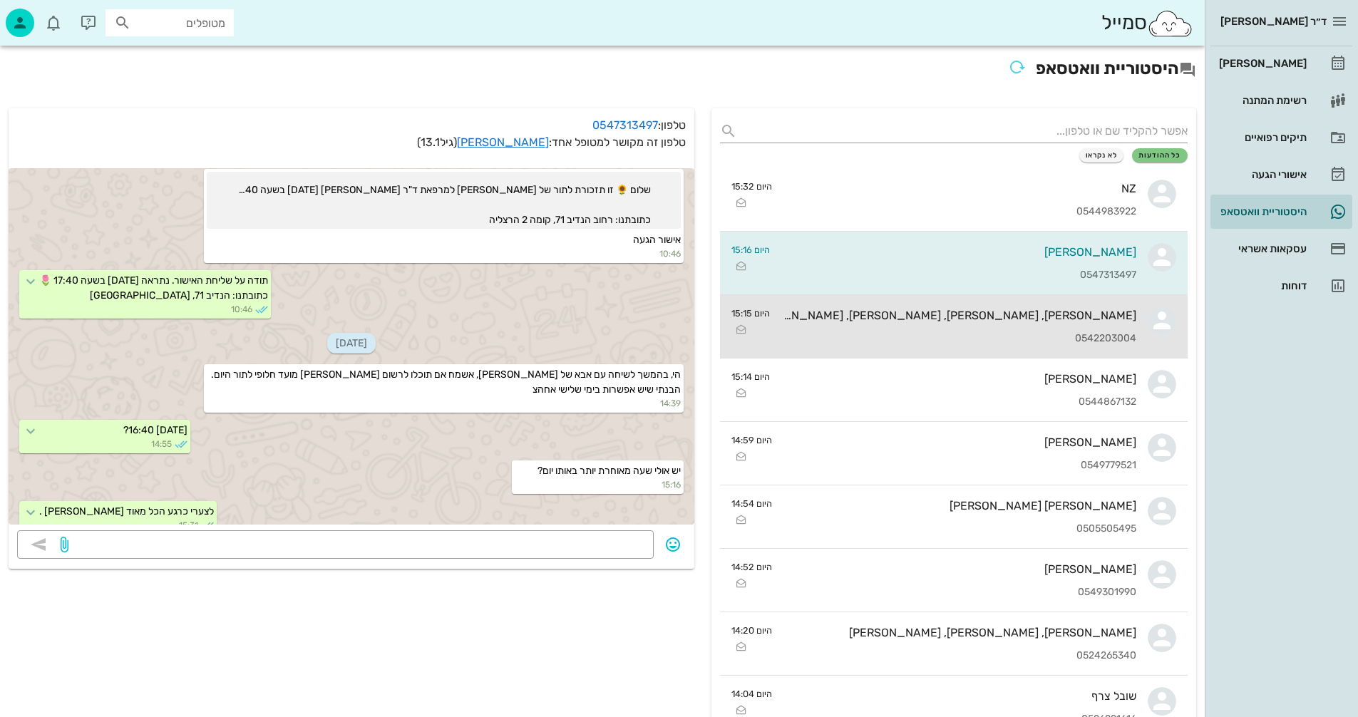
click at [977, 319] on div "[PERSON_NAME], [PERSON_NAME], [PERSON_NAME], [PERSON_NAME], [PERSON_NAME]" at bounding box center [958, 316] width 355 height 14
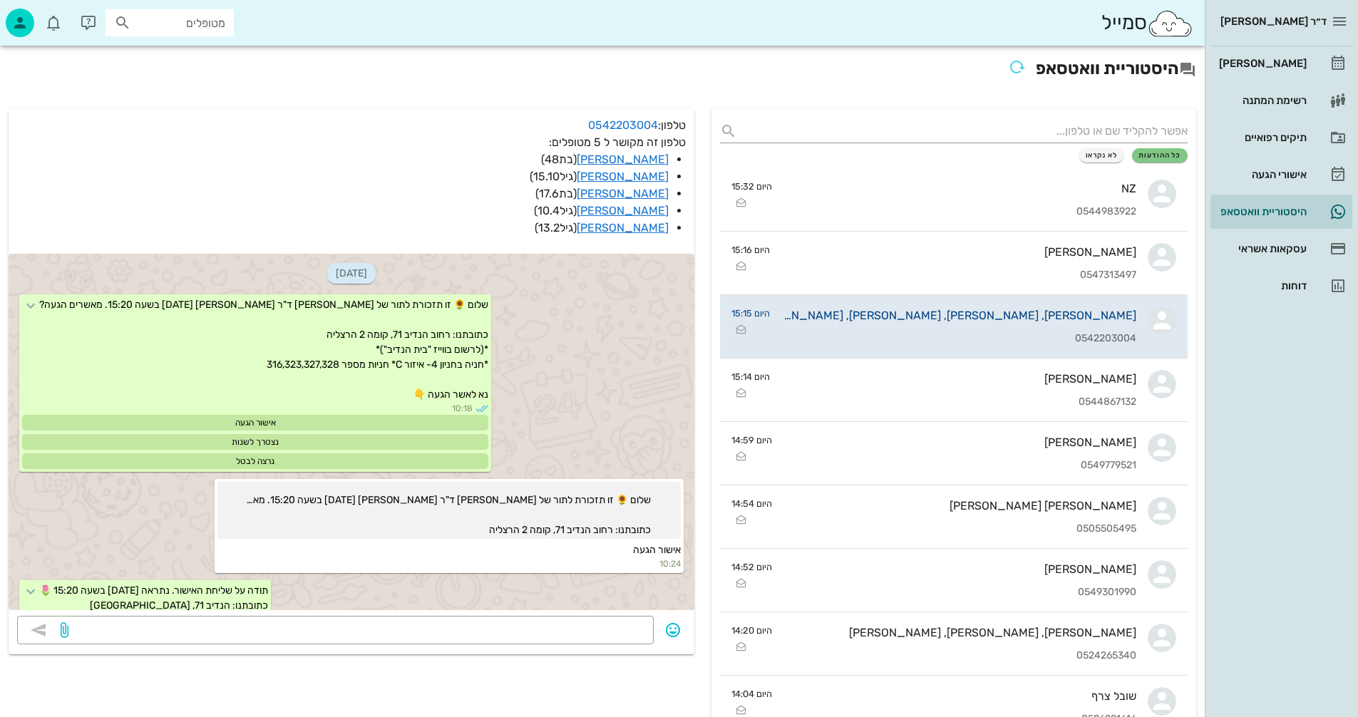
scroll to position [103, 0]
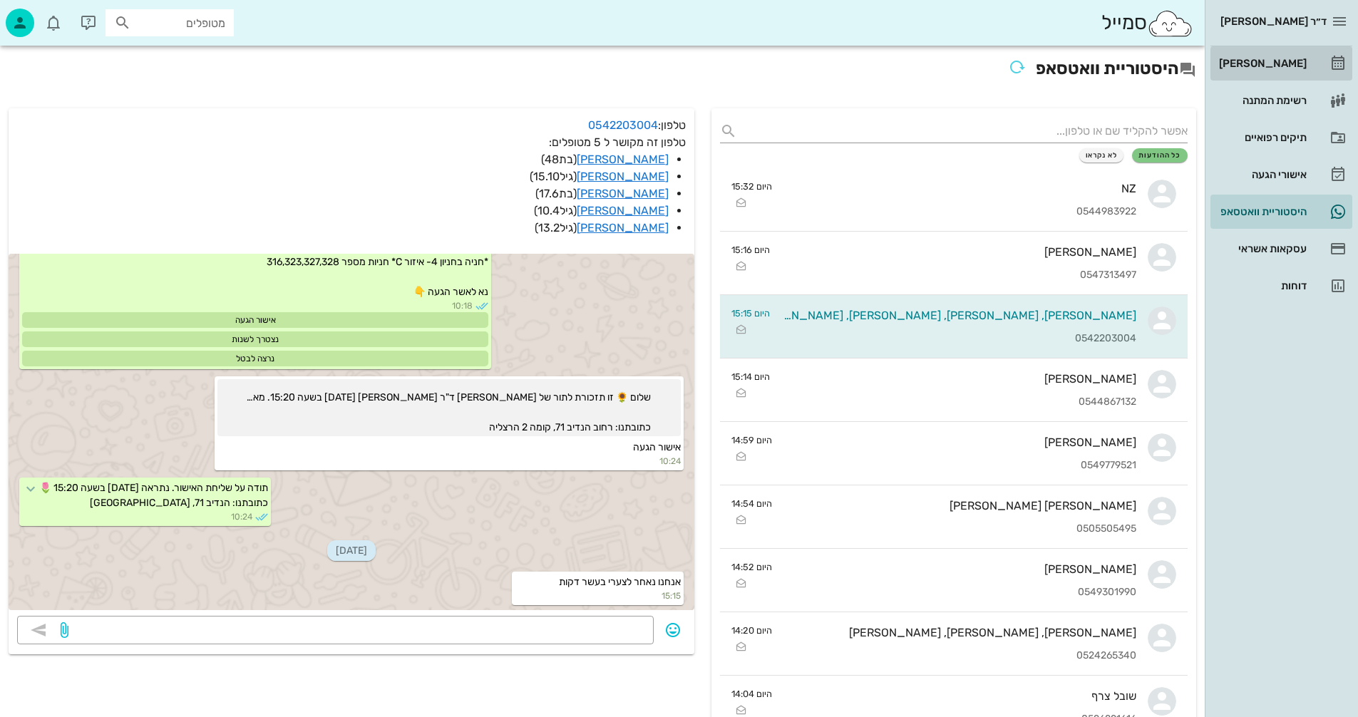
click at [1284, 63] on div "[PERSON_NAME]" at bounding box center [1261, 63] width 91 height 11
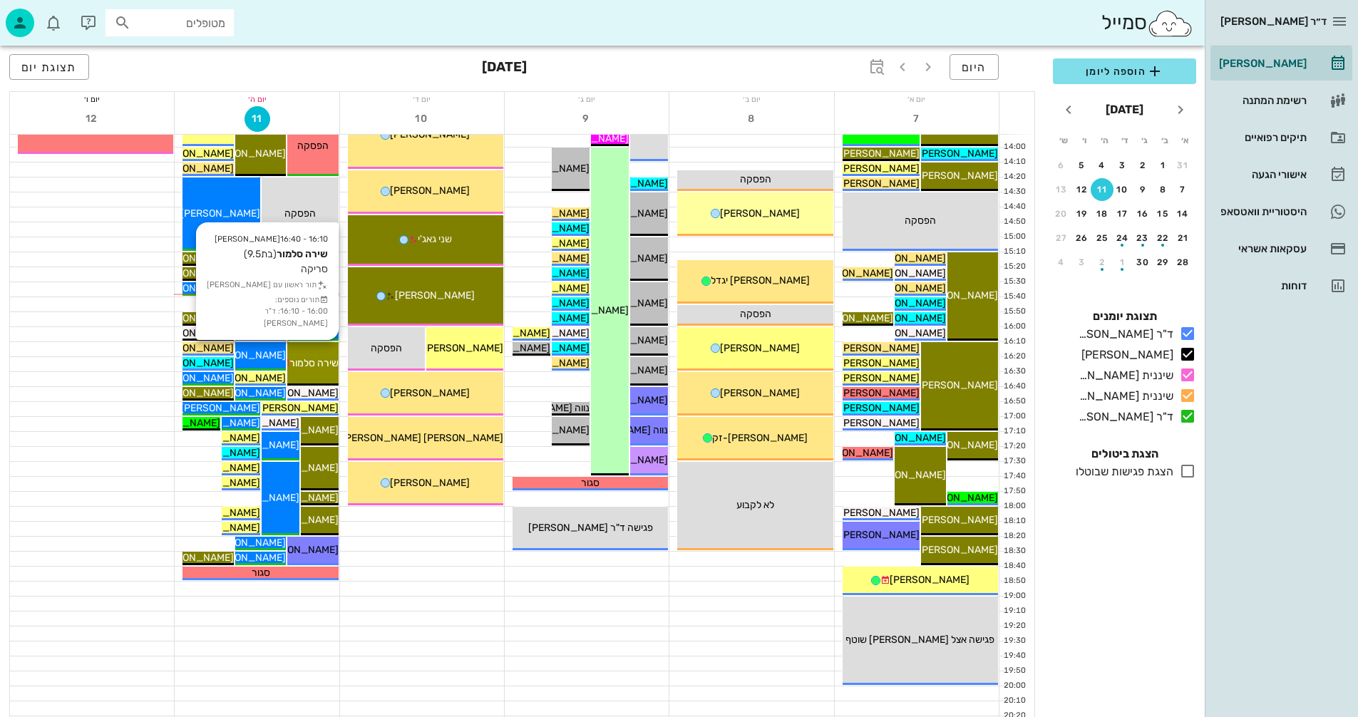
scroll to position [642, 0]
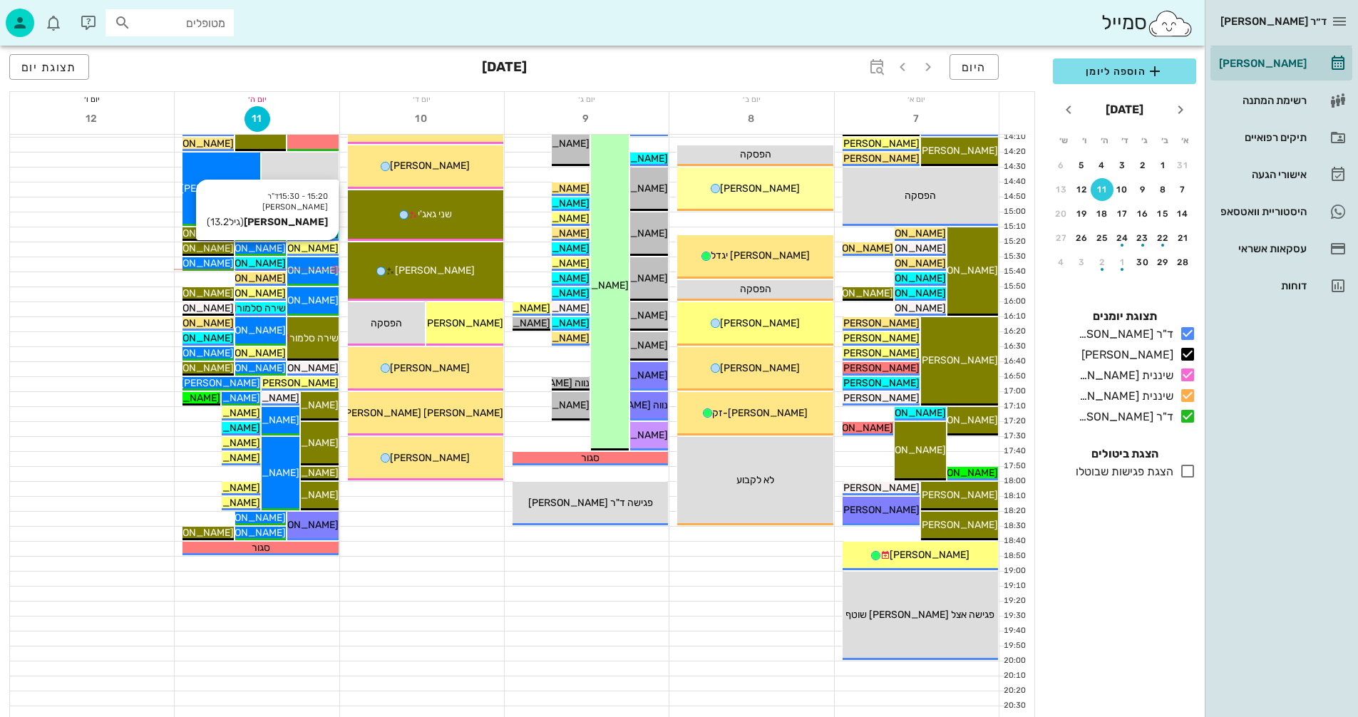
click at [320, 246] on span "[PERSON_NAME]" at bounding box center [299, 248] width 80 height 12
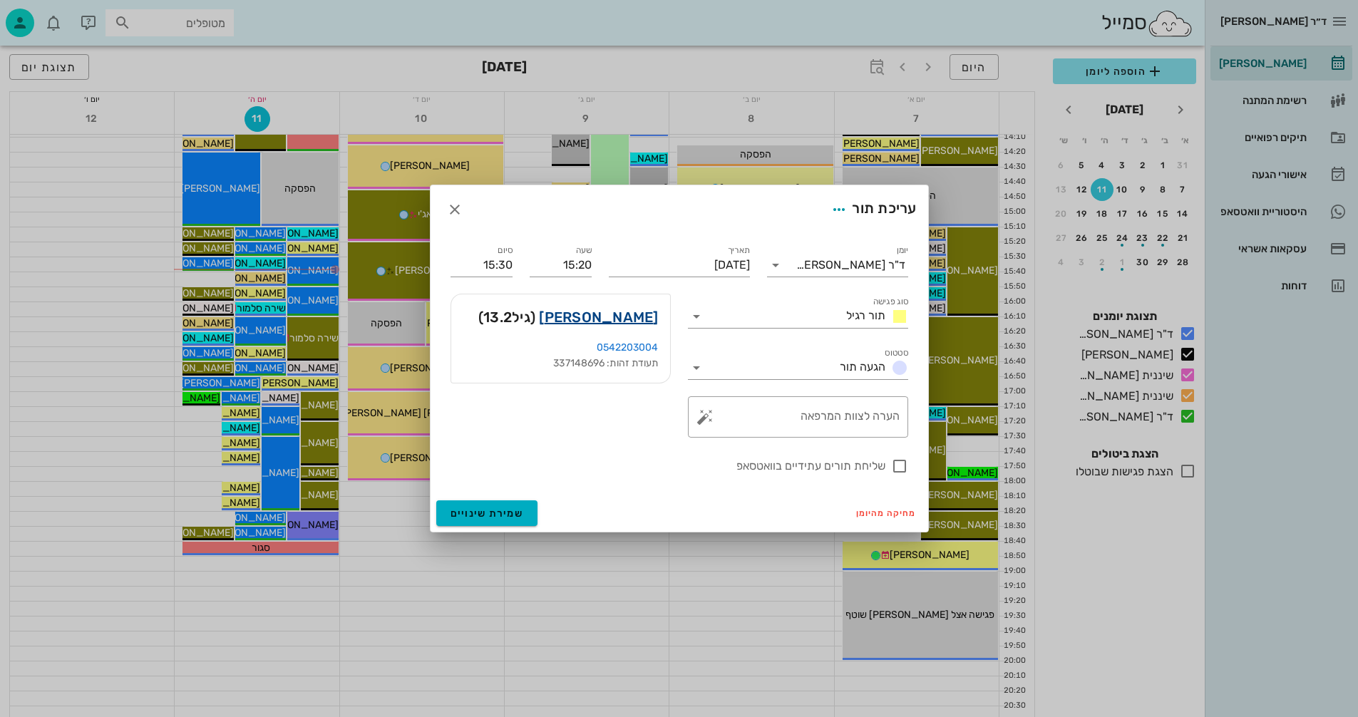
click at [617, 315] on link "דניאל אבידר" at bounding box center [598, 317] width 119 height 23
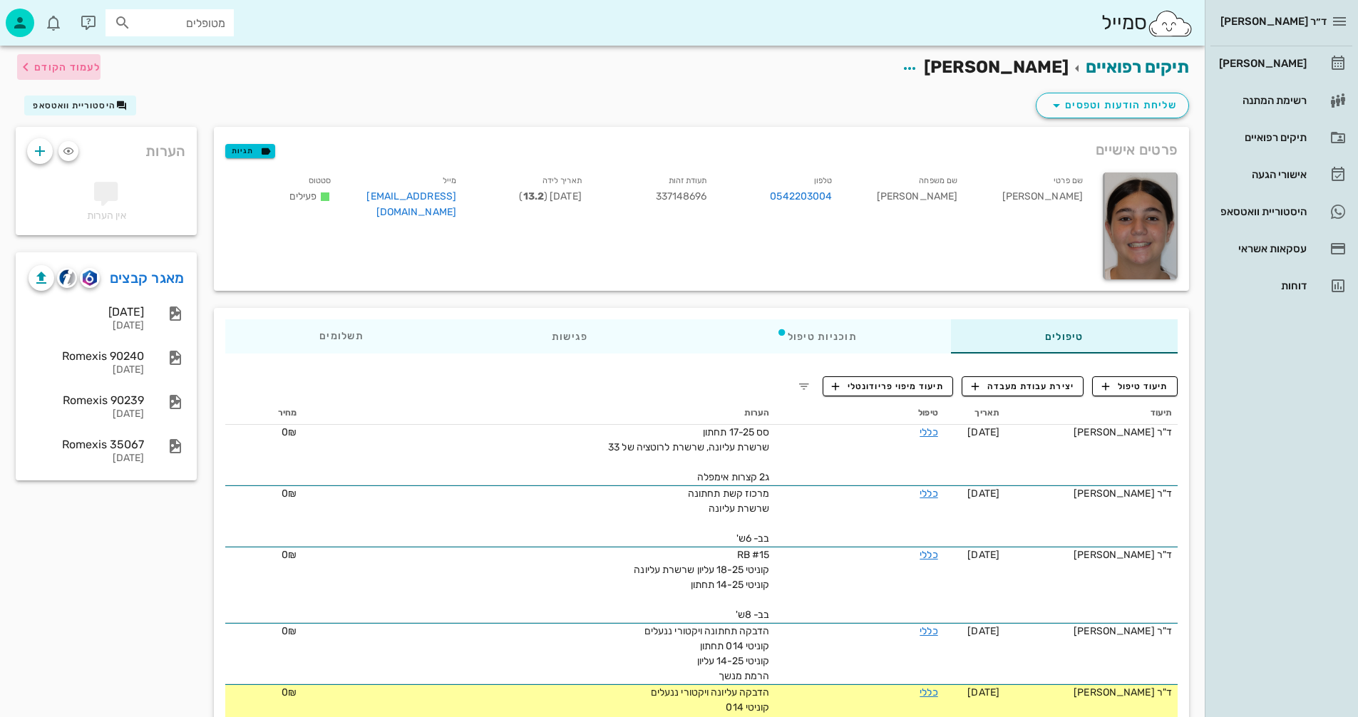
click at [58, 66] on span "לעמוד הקודם" at bounding box center [67, 67] width 66 height 12
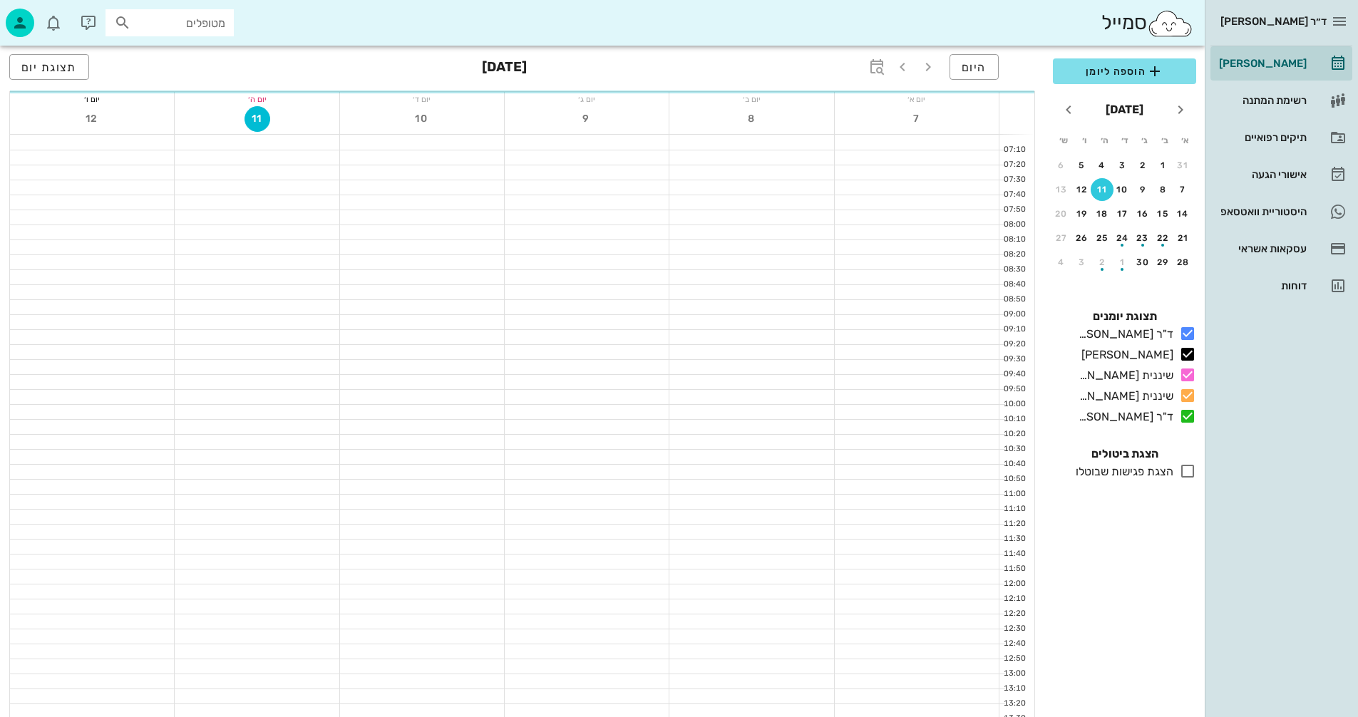
scroll to position [642, 0]
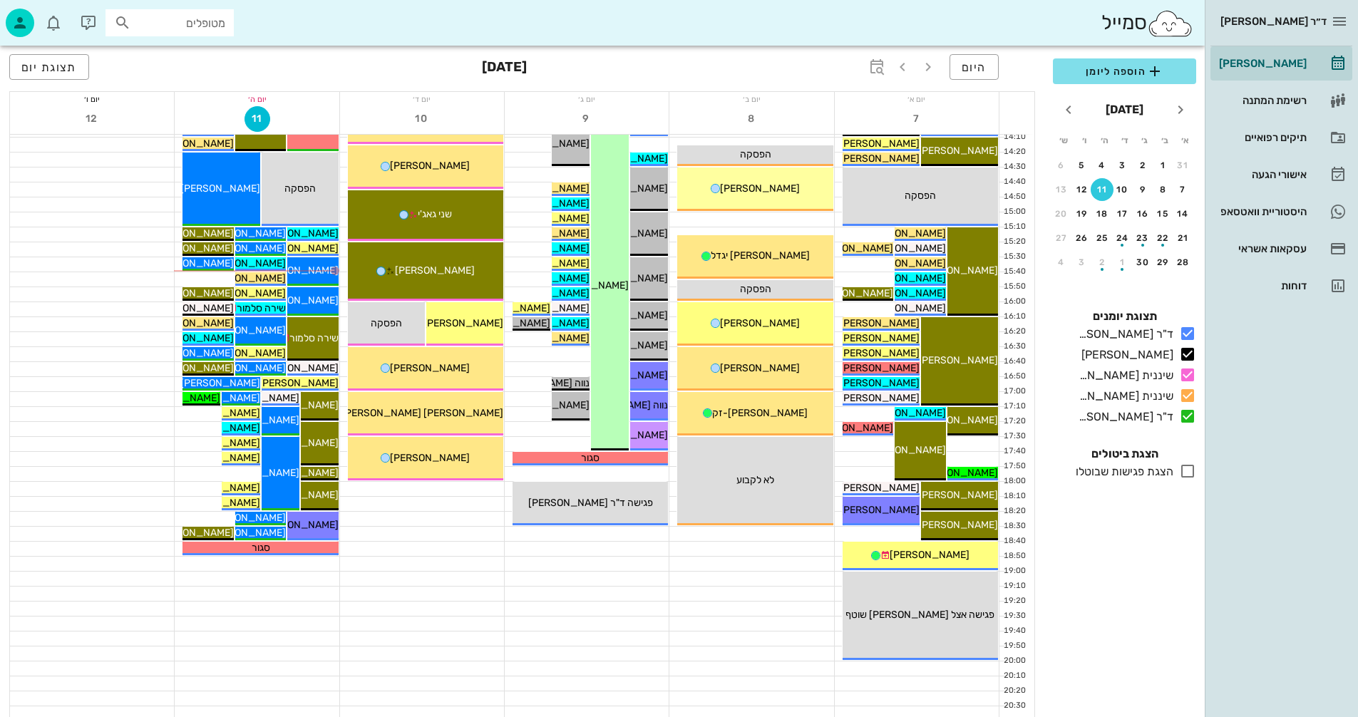
click at [153, 24] on input "מטופלים" at bounding box center [179, 23] width 91 height 19
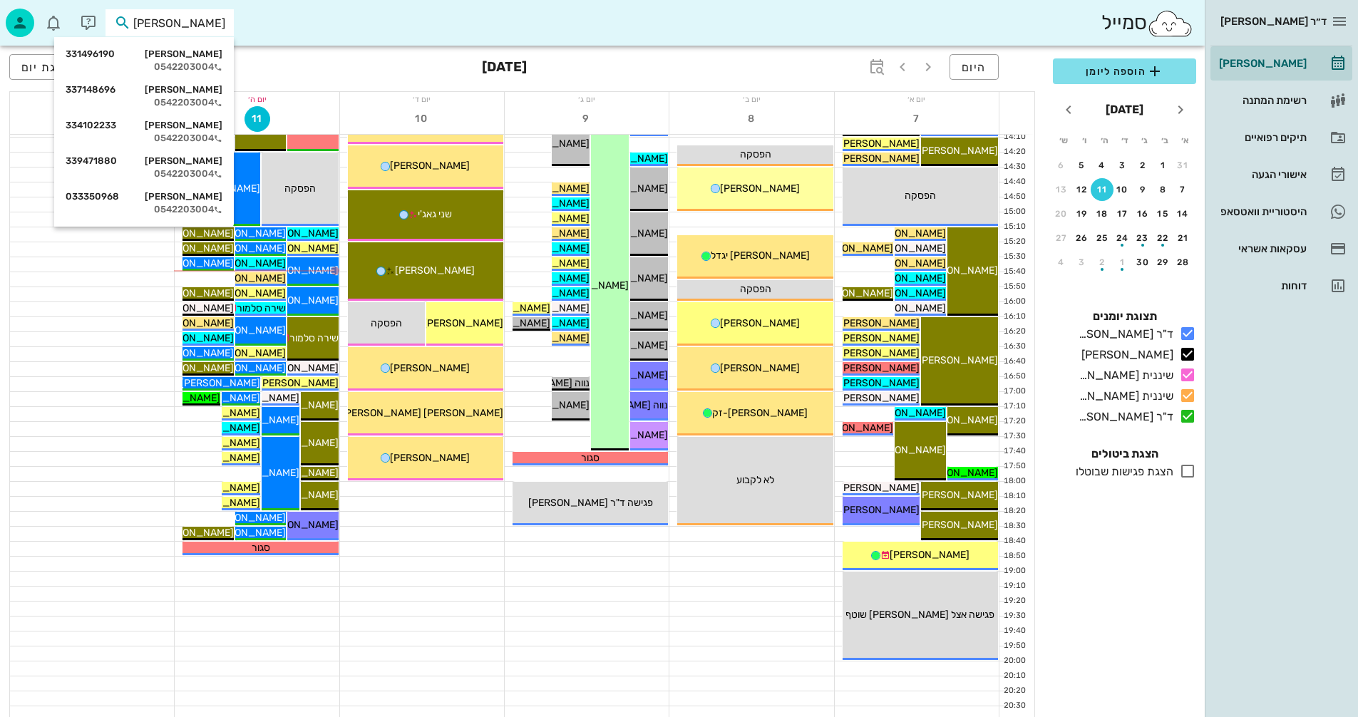
type input "אבידר"
click at [761, 622] on div at bounding box center [751, 624] width 164 height 14
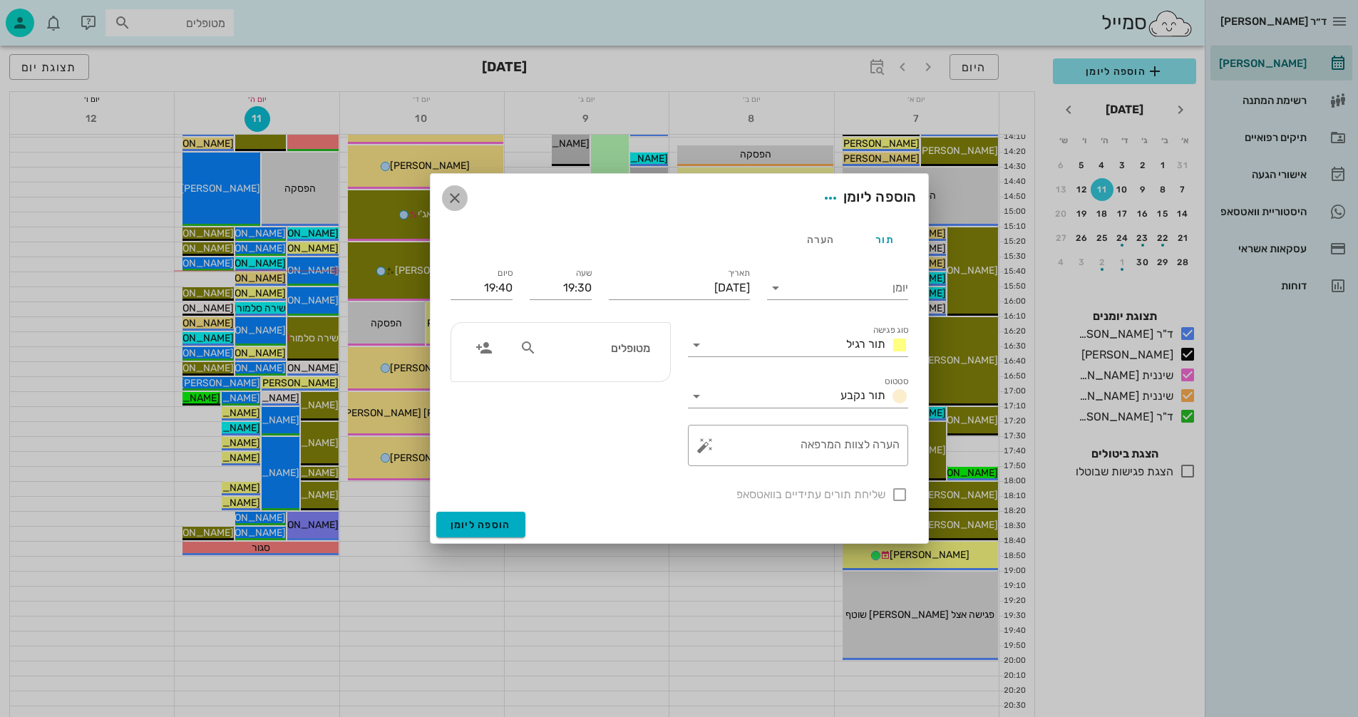
click at [453, 195] on icon "button" at bounding box center [454, 198] width 17 height 17
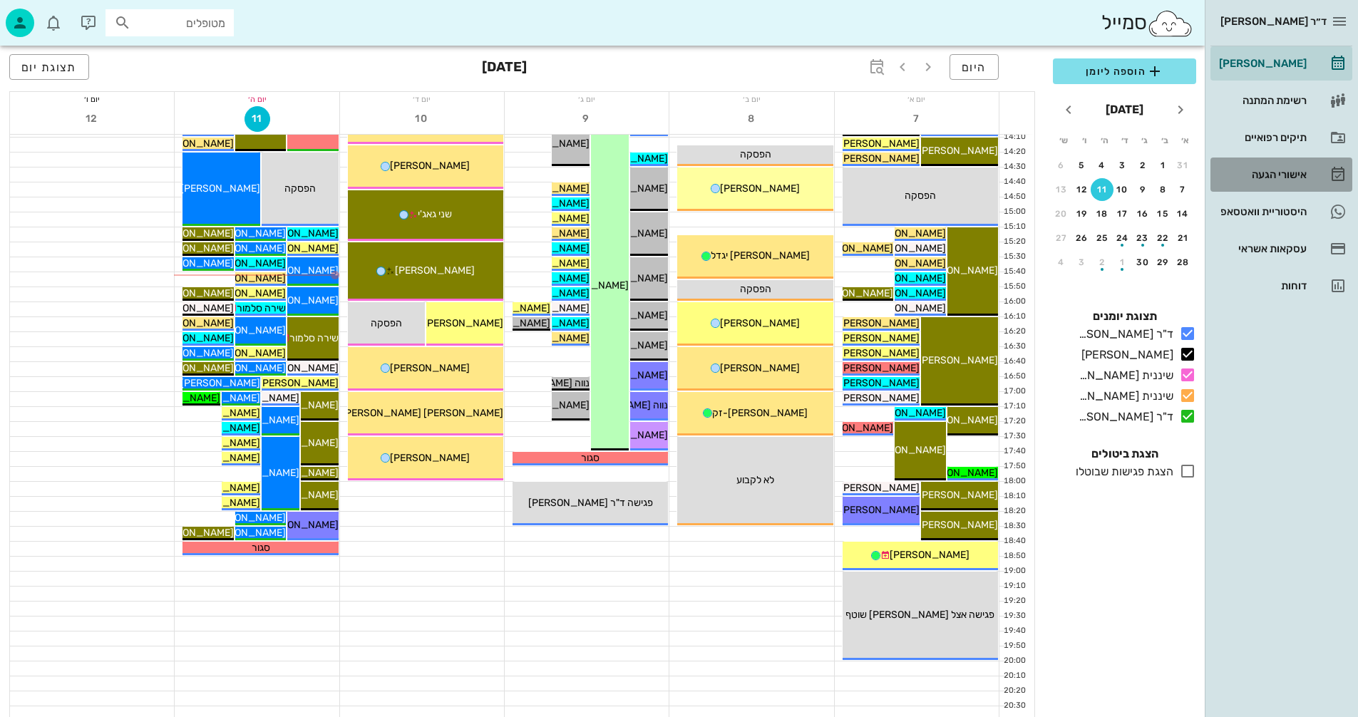
click at [1276, 175] on div "אישורי הגעה" at bounding box center [1261, 174] width 91 height 11
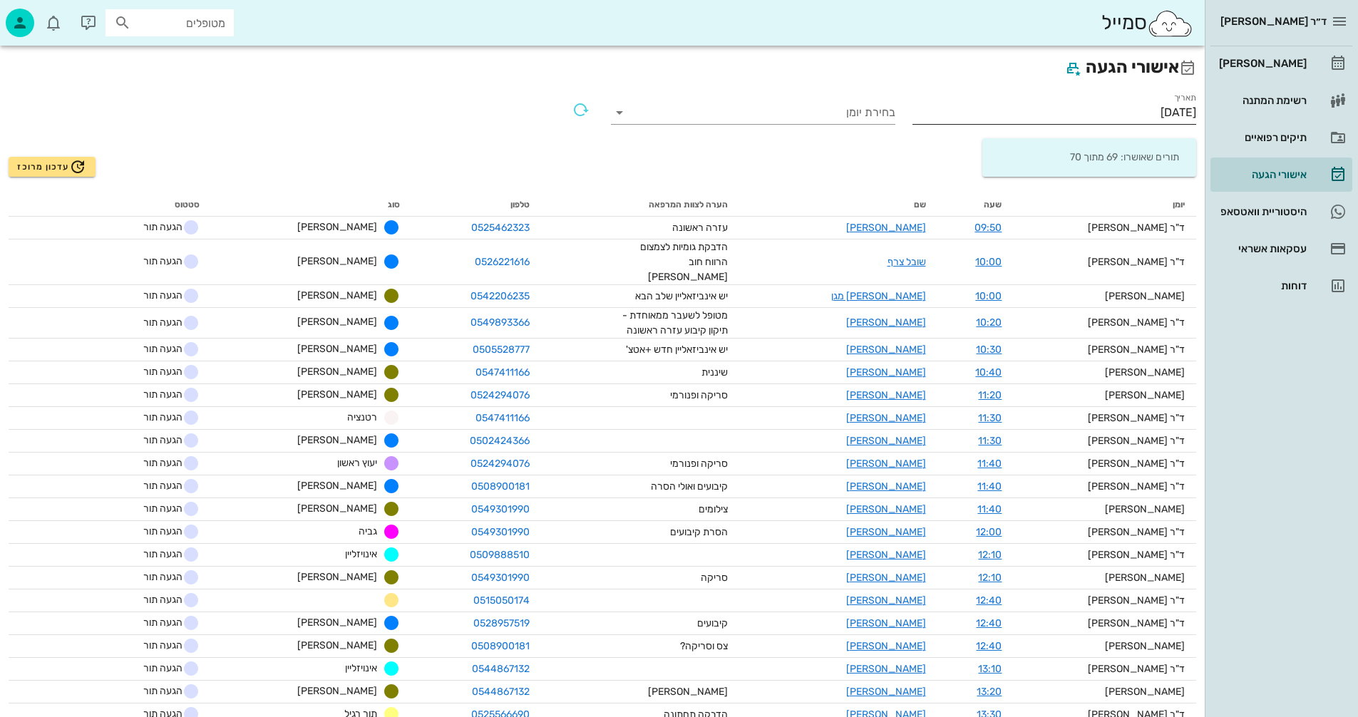
click at [1106, 114] on input "11/09/2025" at bounding box center [1054, 112] width 284 height 23
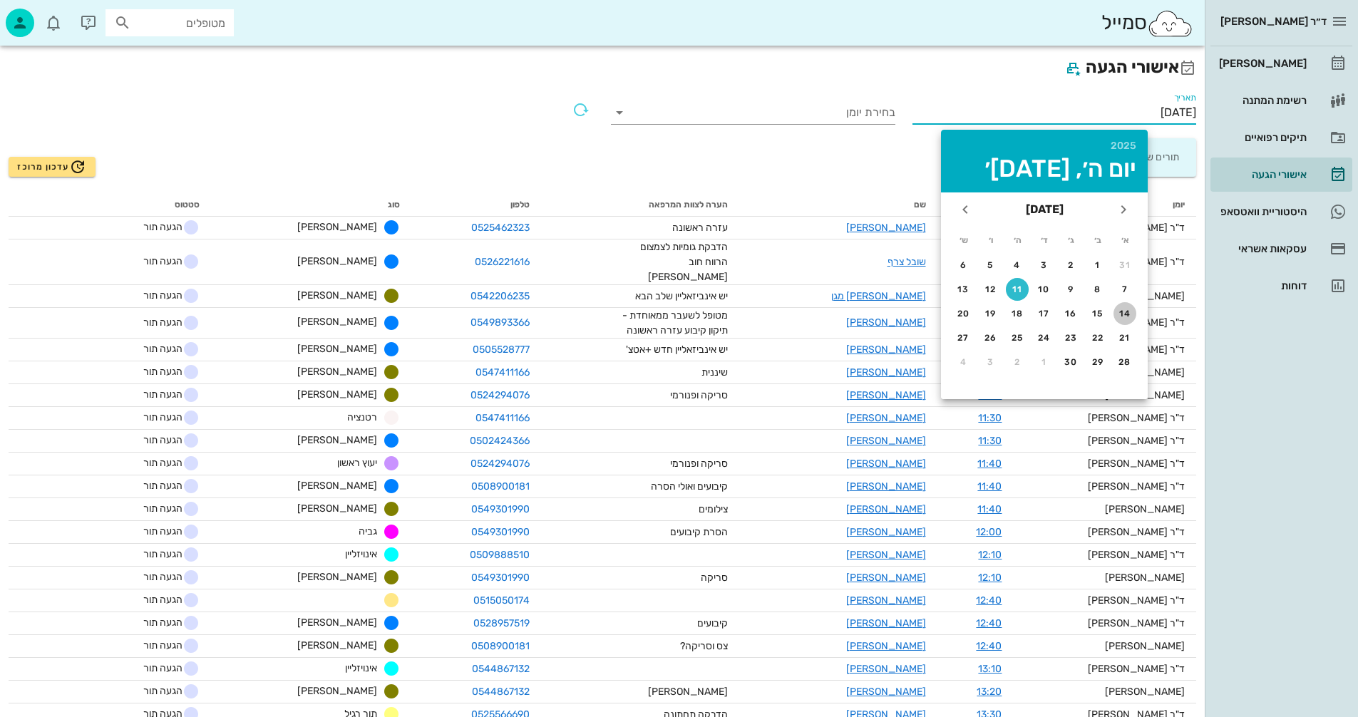
click at [1125, 316] on div "14" at bounding box center [1124, 314] width 23 height 10
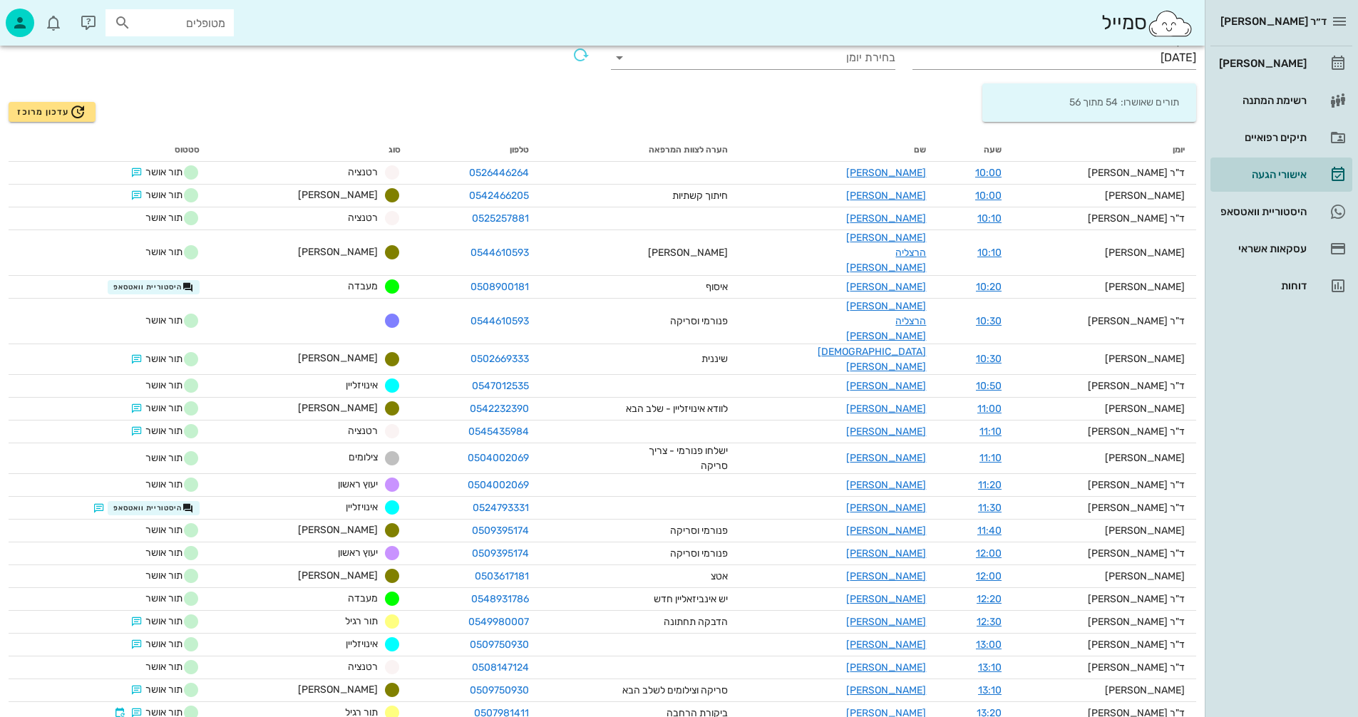
scroll to position [53, 0]
click at [1106, 59] on input "14/09/2025" at bounding box center [1054, 59] width 284 height 23
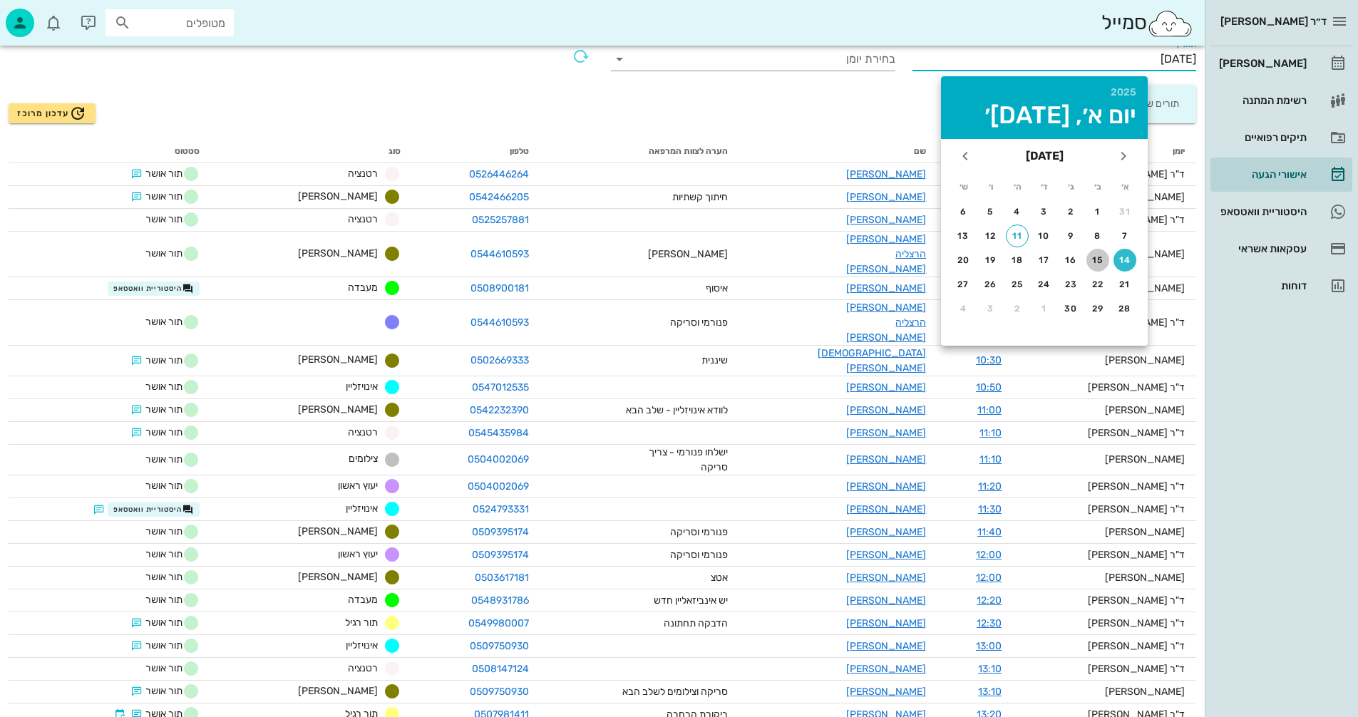
click at [1096, 262] on div "15" at bounding box center [1097, 260] width 23 height 10
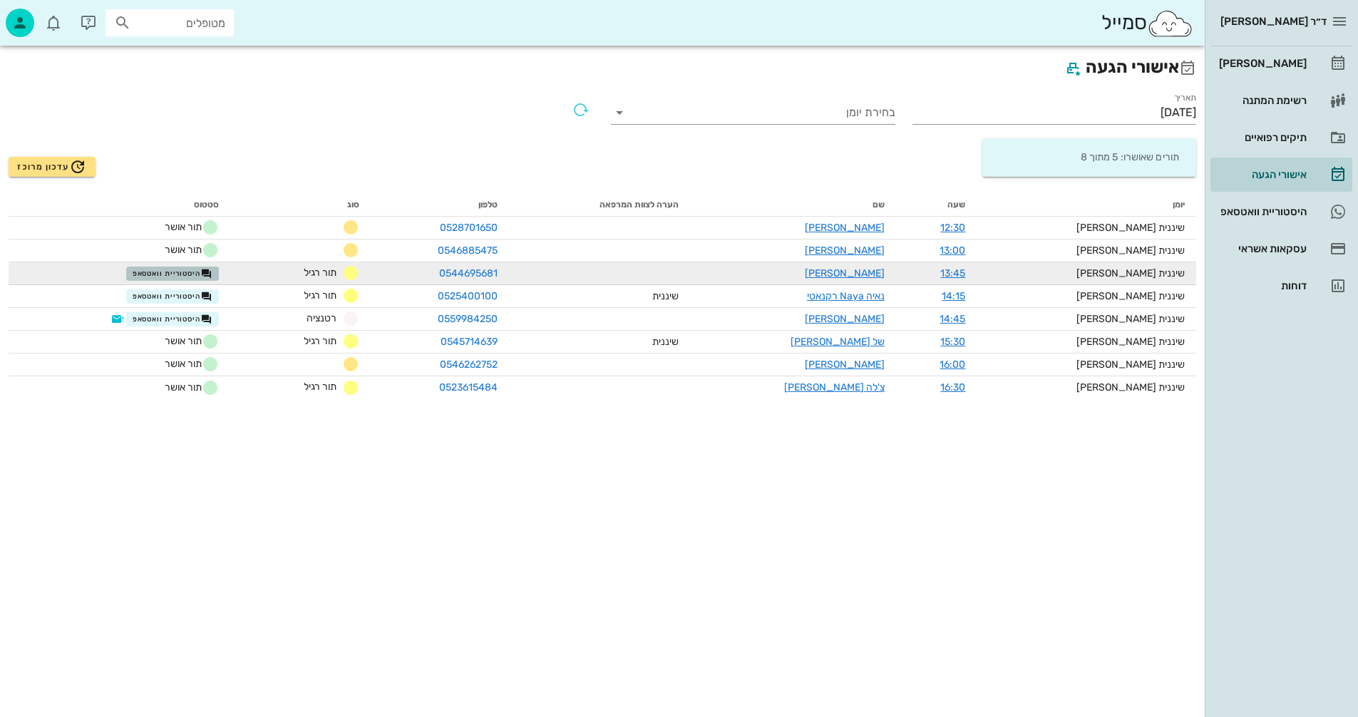
click at [212, 275] on span "היסטוריית וואטסאפ" at bounding box center [173, 273] width 80 height 11
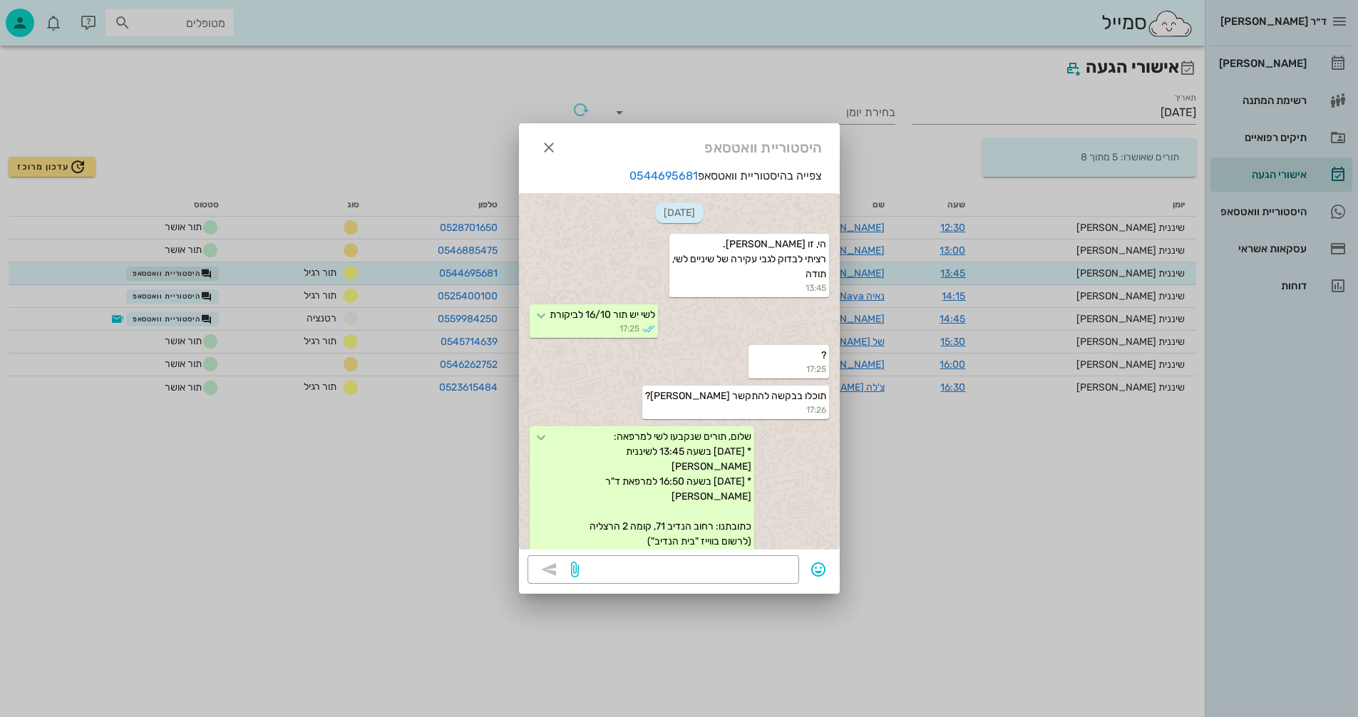
scroll to position [418, 0]
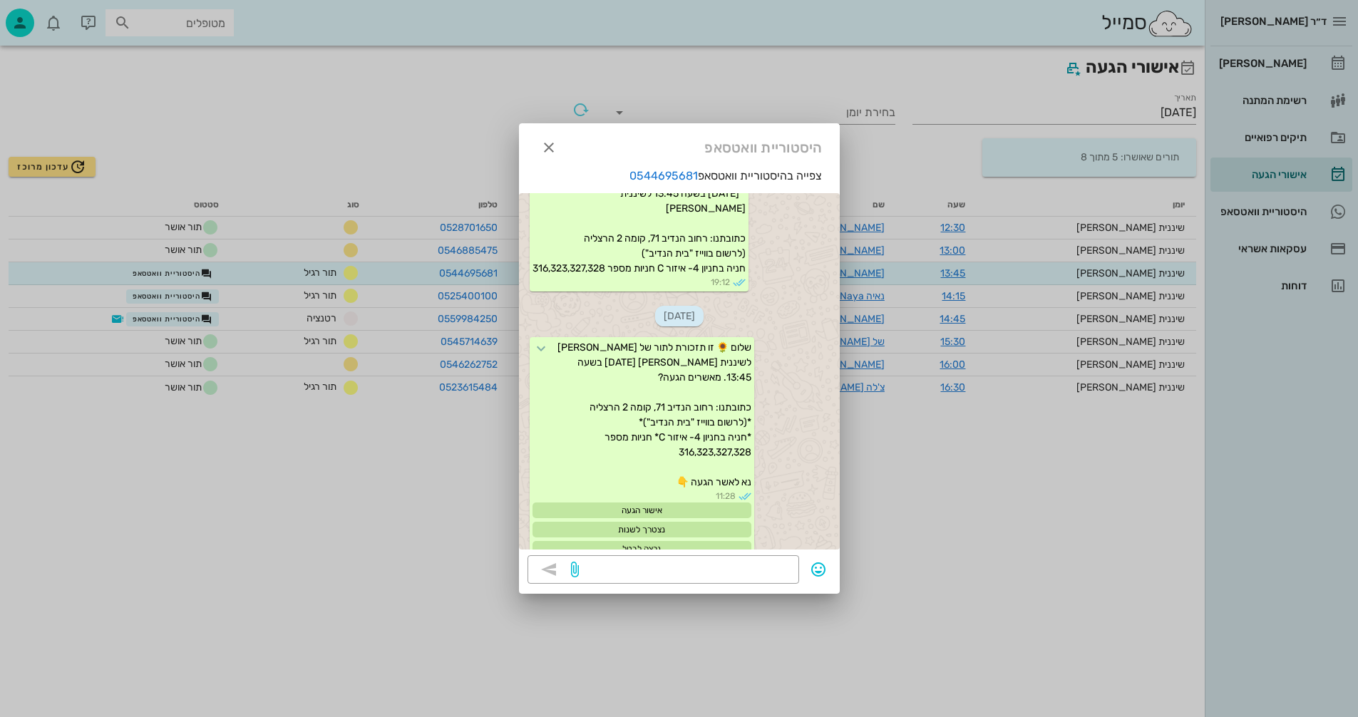
click at [323, 455] on div at bounding box center [679, 358] width 1358 height 717
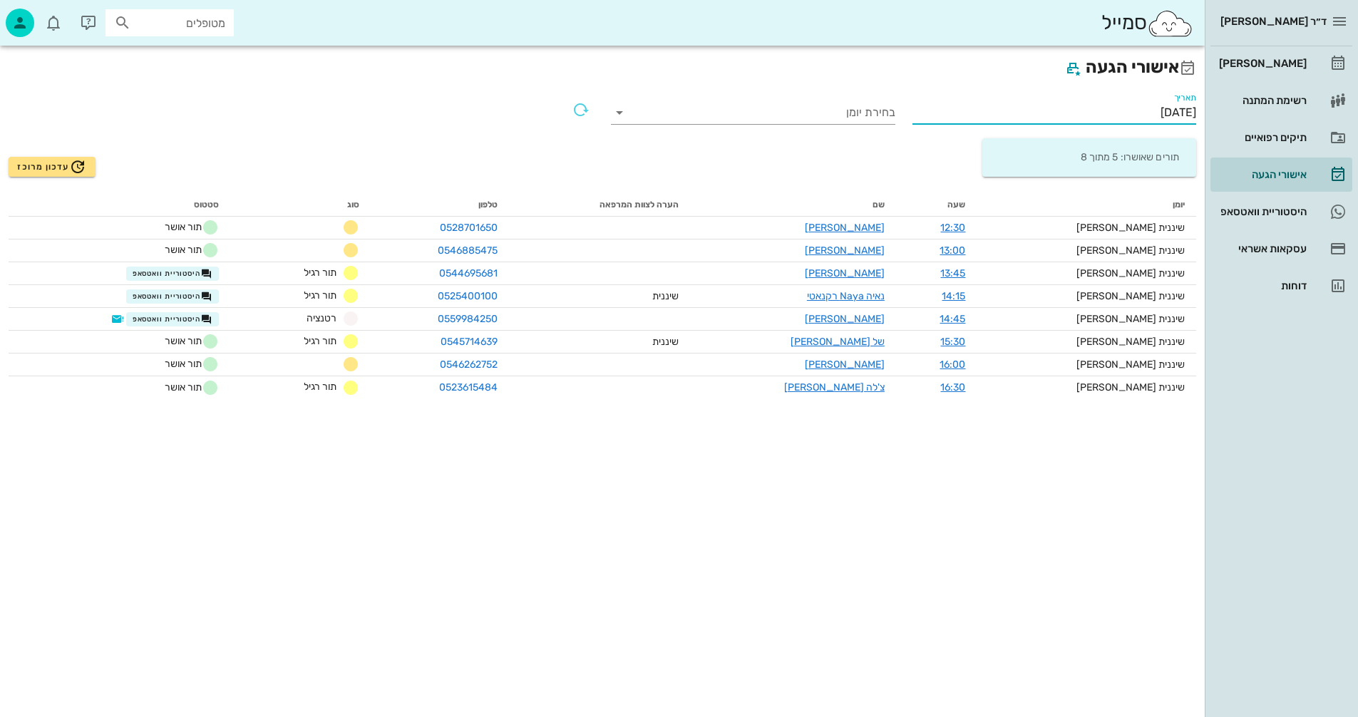
click at [1113, 110] on input "15/09/2025" at bounding box center [1054, 112] width 284 height 23
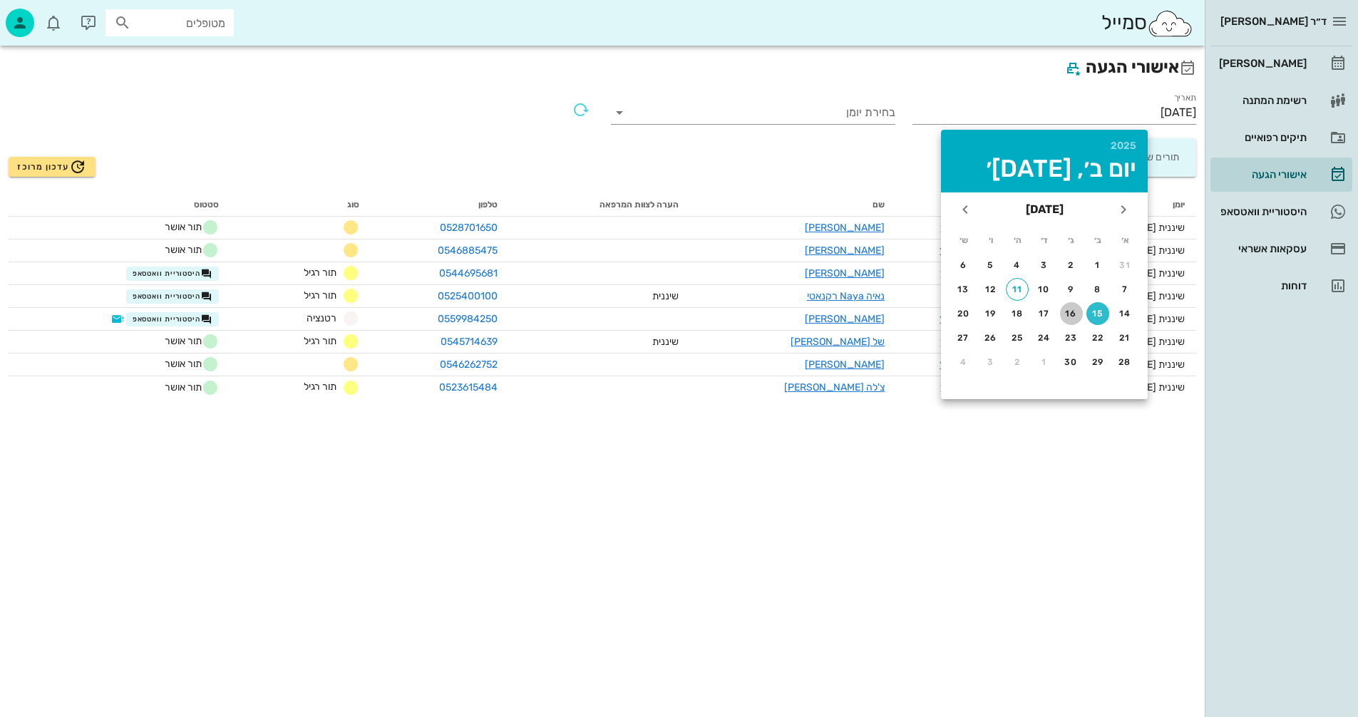
click at [1072, 316] on div "16" at bounding box center [1071, 314] width 23 height 10
type input "16/09/2025"
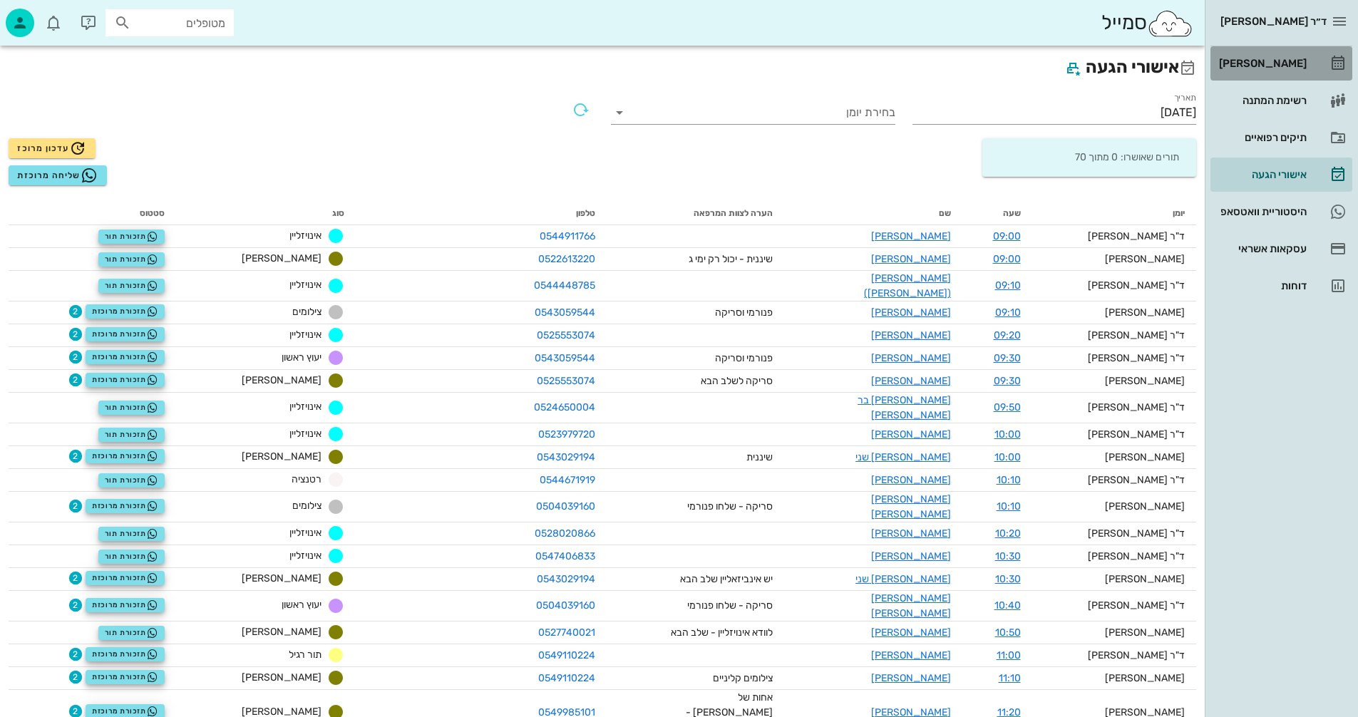
click at [1283, 63] on div "[PERSON_NAME]" at bounding box center [1261, 63] width 91 height 11
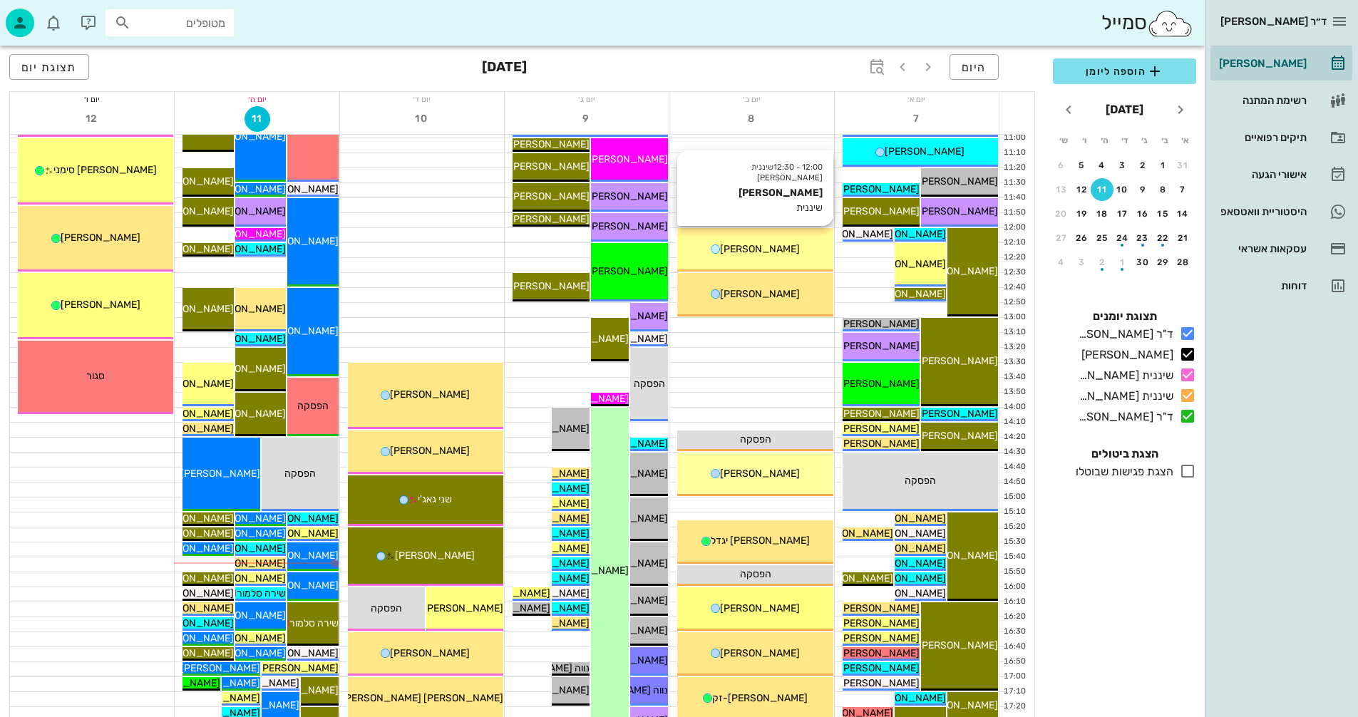
scroll to position [499, 0]
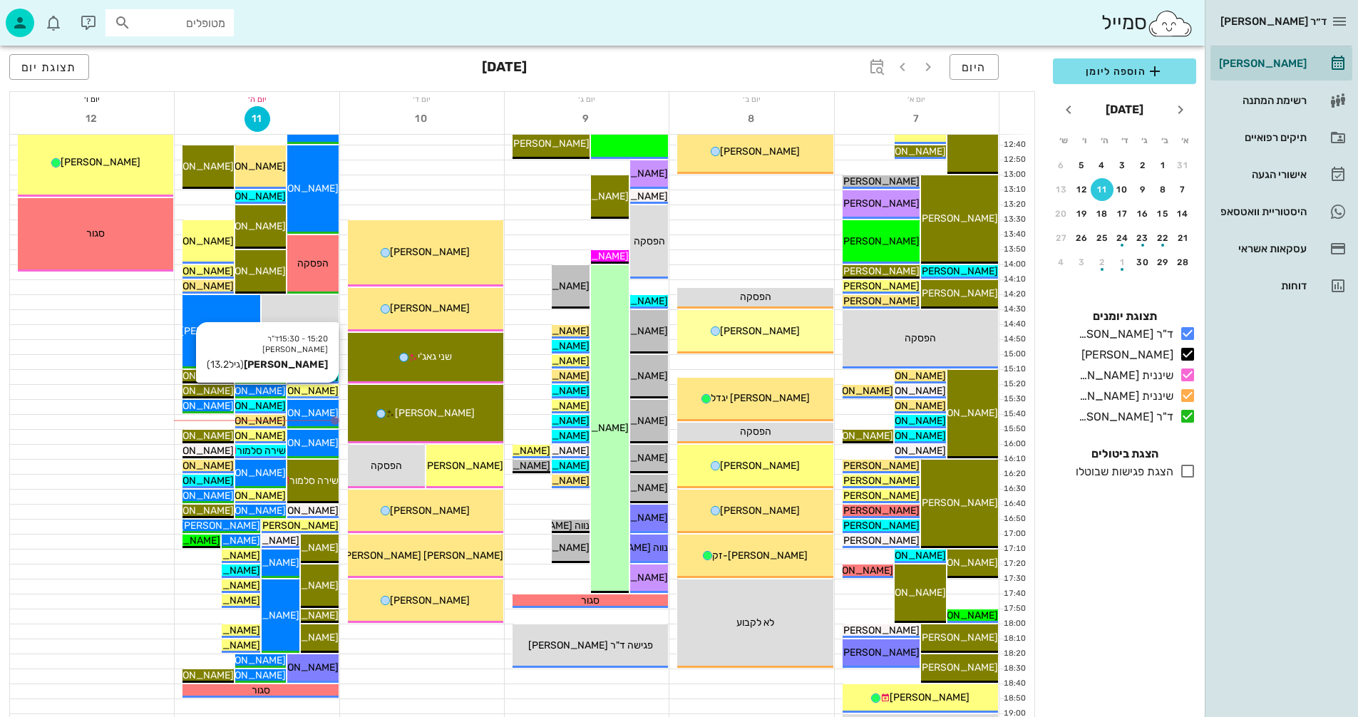
click at [318, 389] on span "[PERSON_NAME]" at bounding box center [299, 391] width 80 height 12
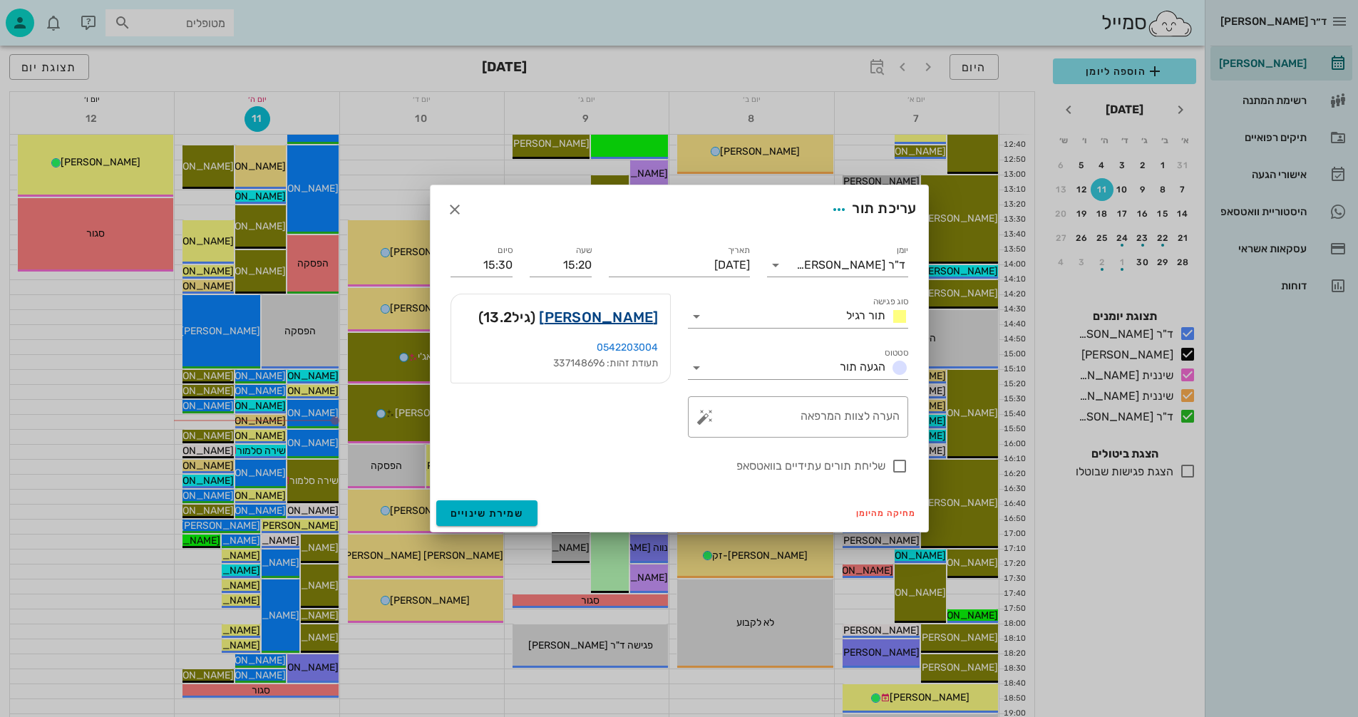
click at [624, 317] on link "דניאל אבידר" at bounding box center [598, 317] width 119 height 23
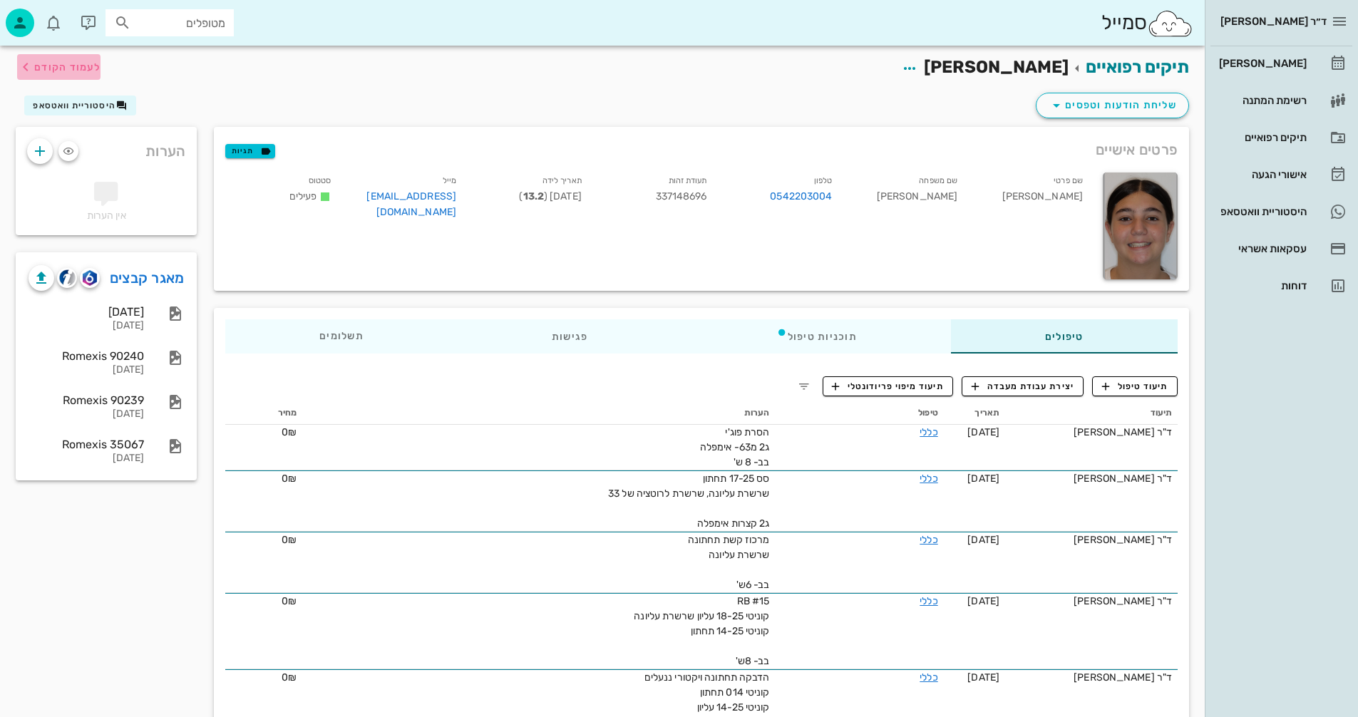
click at [71, 63] on span "לעמוד הקודם" at bounding box center [67, 67] width 66 height 12
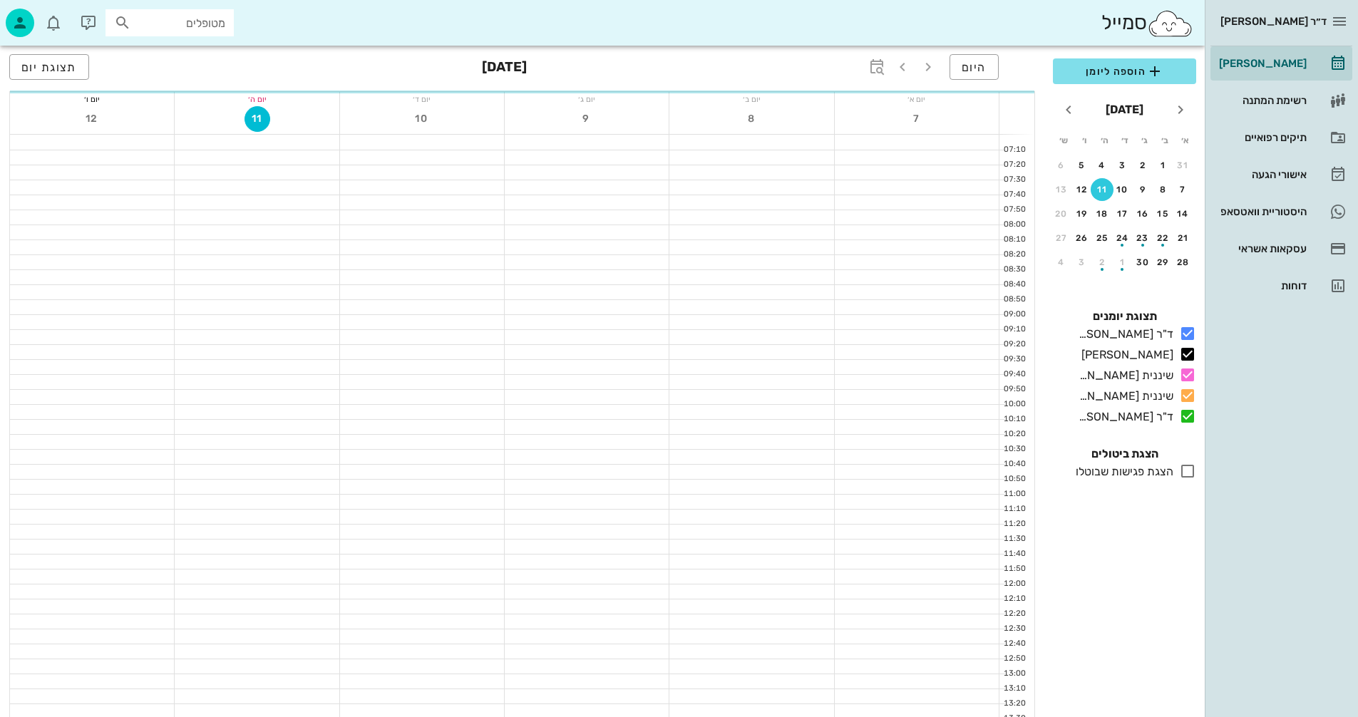
scroll to position [499, 0]
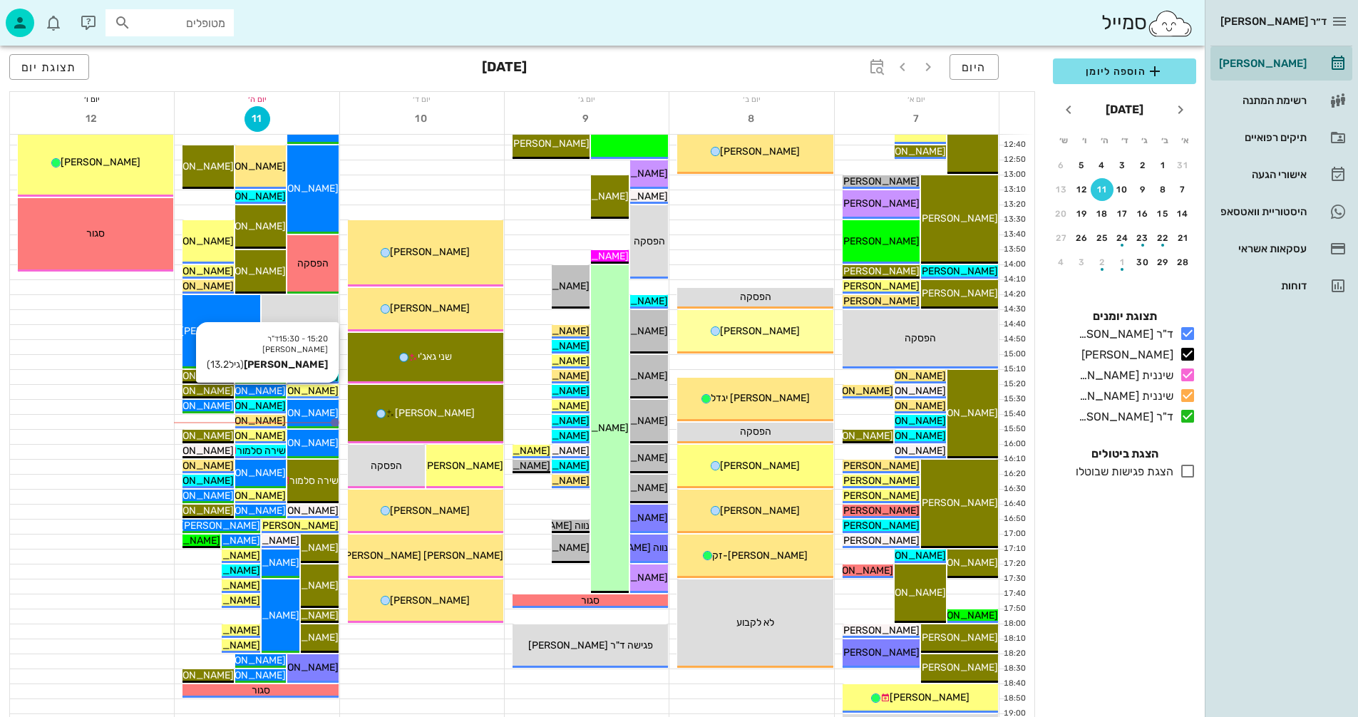
click at [311, 390] on span "[PERSON_NAME]" at bounding box center [299, 391] width 80 height 12
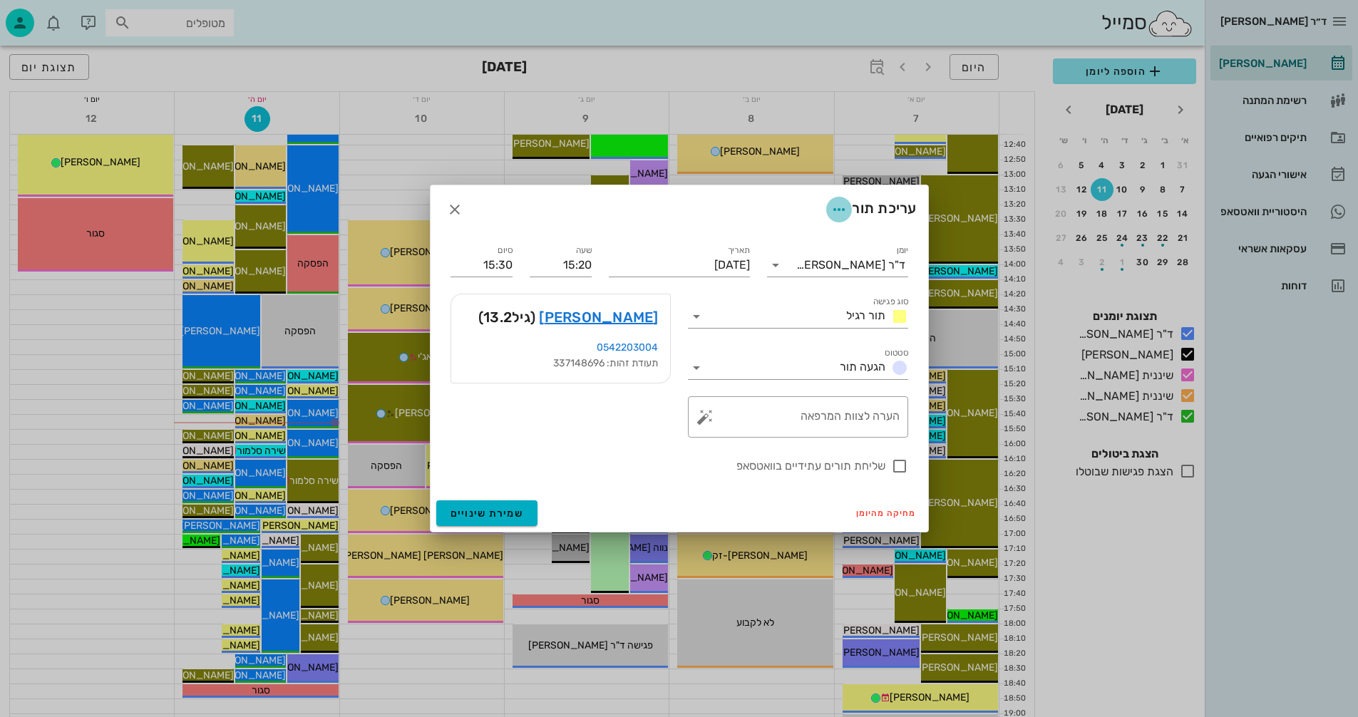
click at [835, 211] on icon "button" at bounding box center [838, 209] width 17 height 17
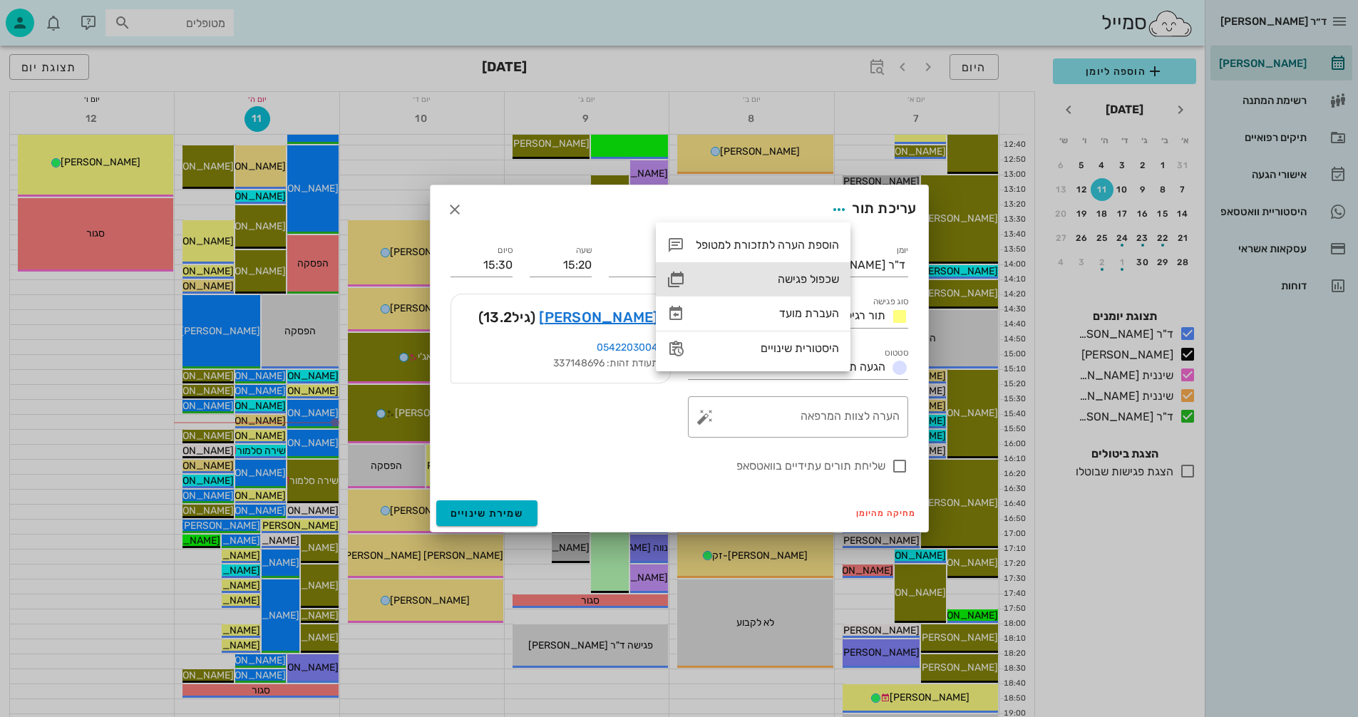
click at [798, 279] on div "שכפול פגישה" at bounding box center [767, 279] width 143 height 14
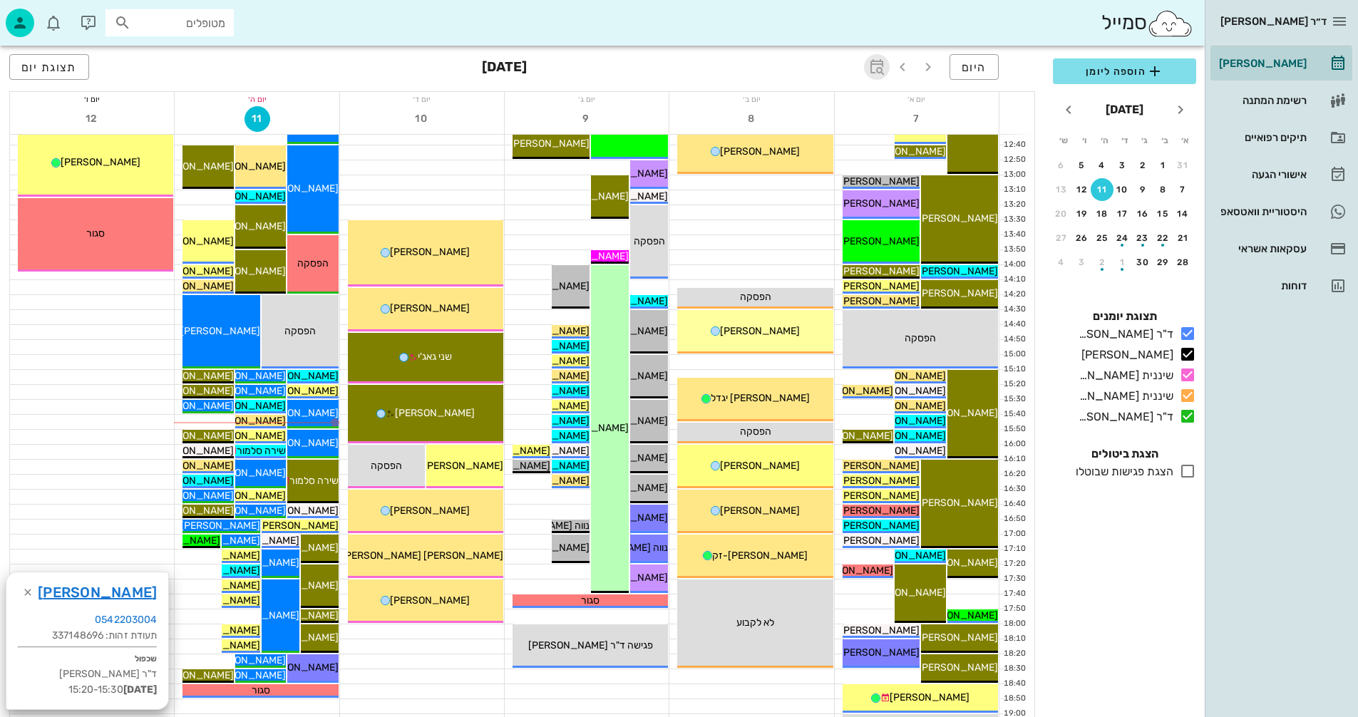
click at [880, 67] on icon "button" at bounding box center [876, 66] width 17 height 17
click at [857, 110] on input "text" at bounding box center [860, 106] width 17 height 23
type input "8"
click at [789, 148] on span "קפיצה לתאריך" at bounding box center [811, 148] width 116 height 10
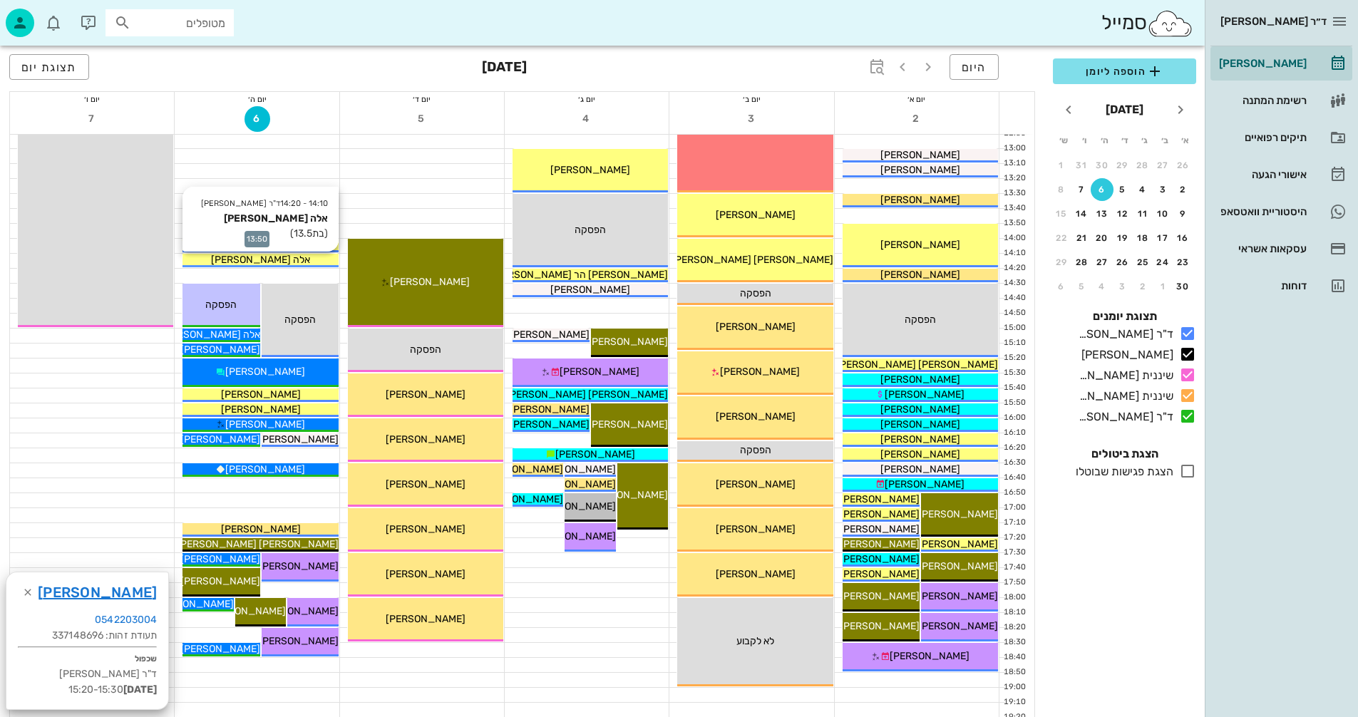
scroll to position [570, 0]
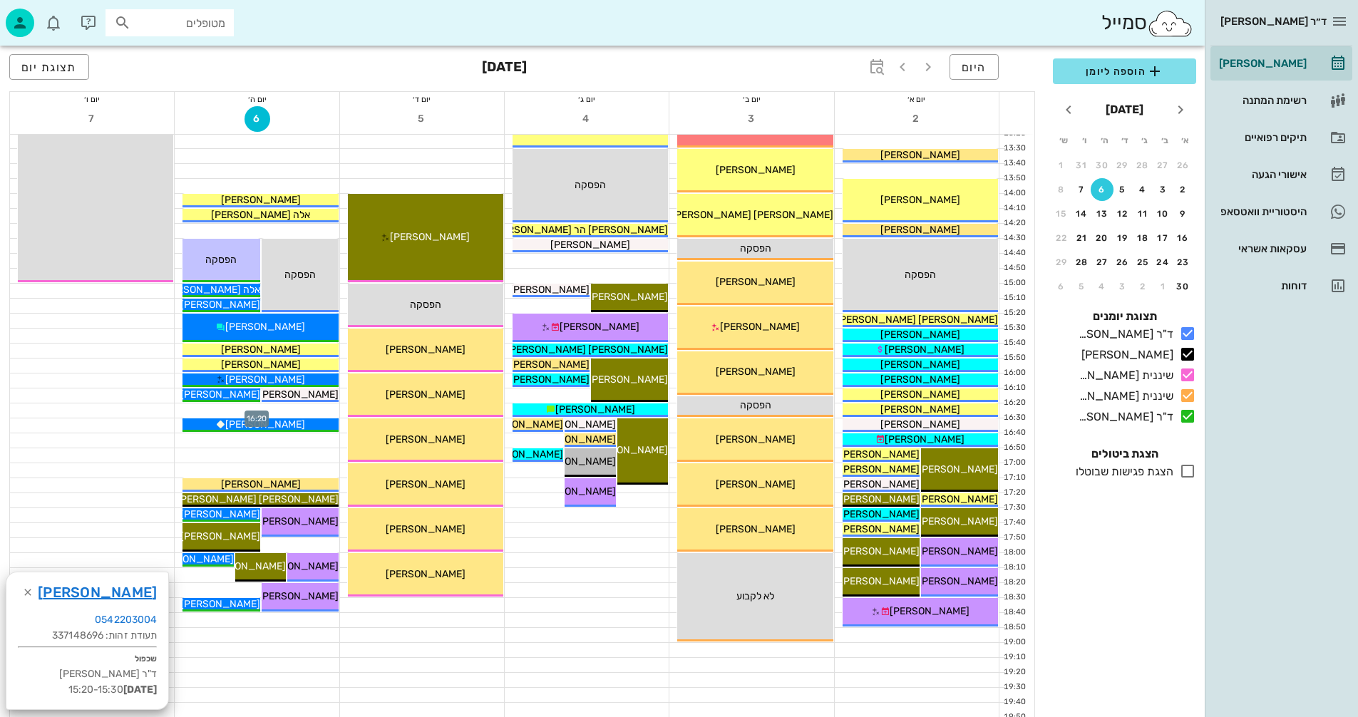
click at [292, 412] on div at bounding box center [257, 410] width 164 height 14
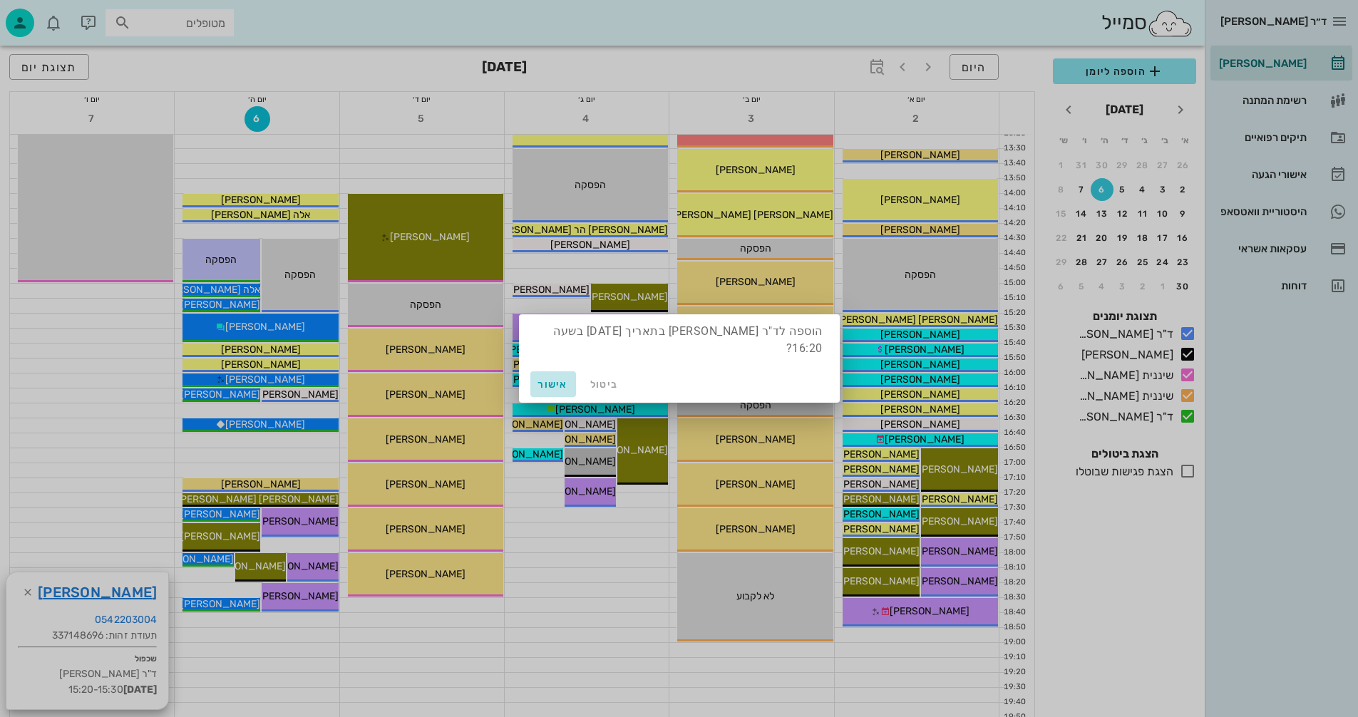
click at [559, 383] on span "אישור" at bounding box center [553, 384] width 34 height 12
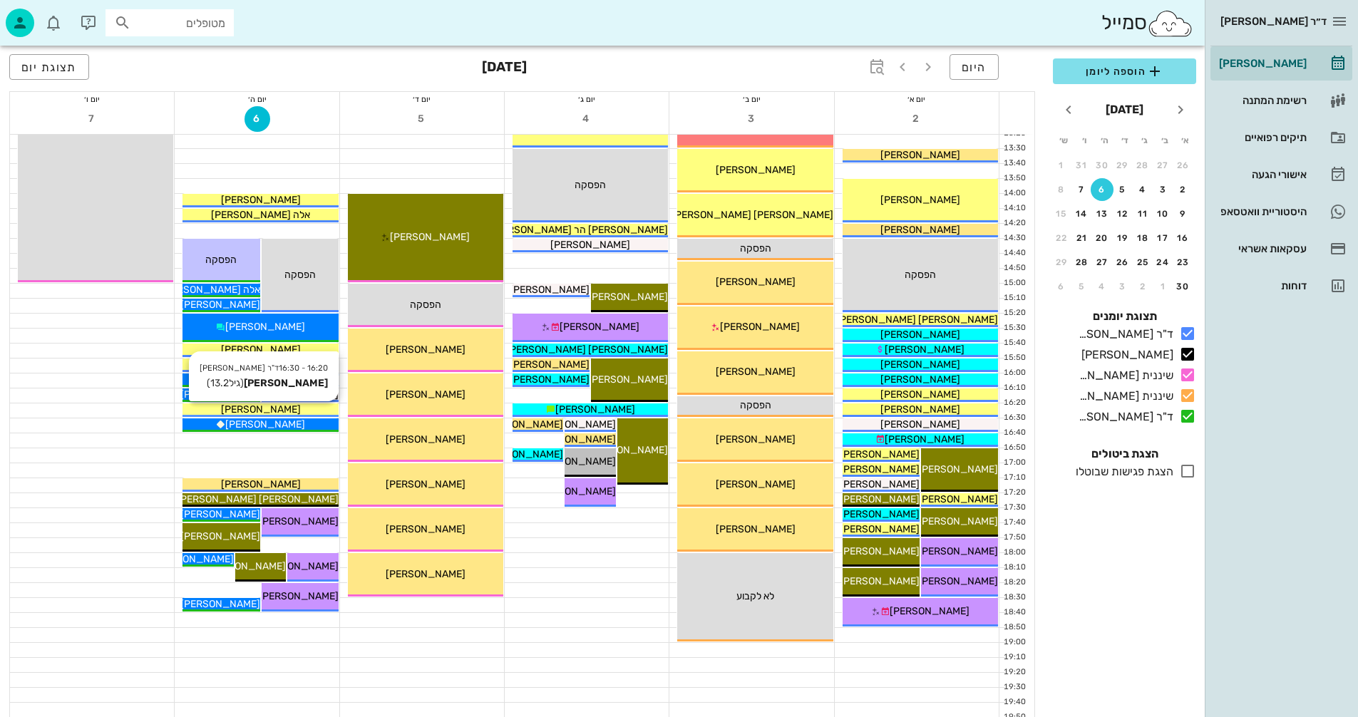
click at [315, 404] on div "[PERSON_NAME]" at bounding box center [259, 409] width 155 height 15
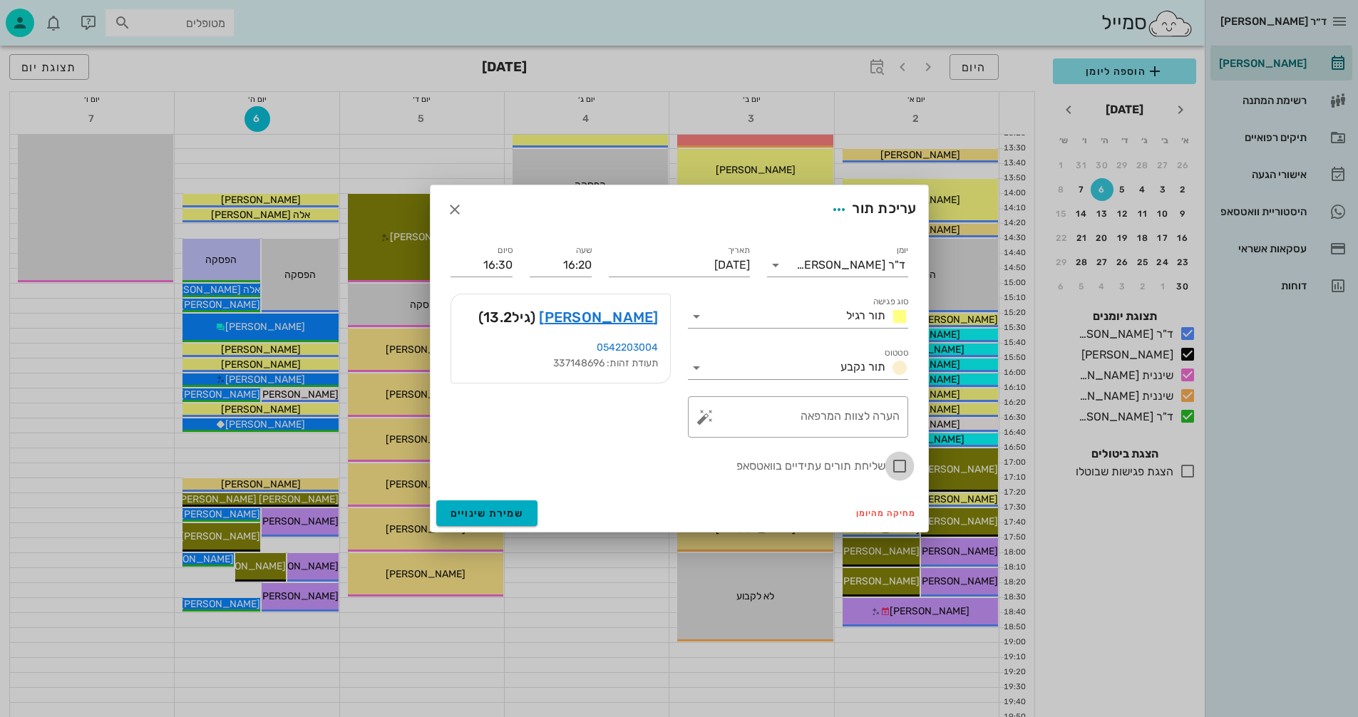
click at [905, 465] on div at bounding box center [899, 466] width 24 height 24
checkbox input "true"
click at [500, 508] on span "שמירת שינויים" at bounding box center [486, 514] width 73 height 12
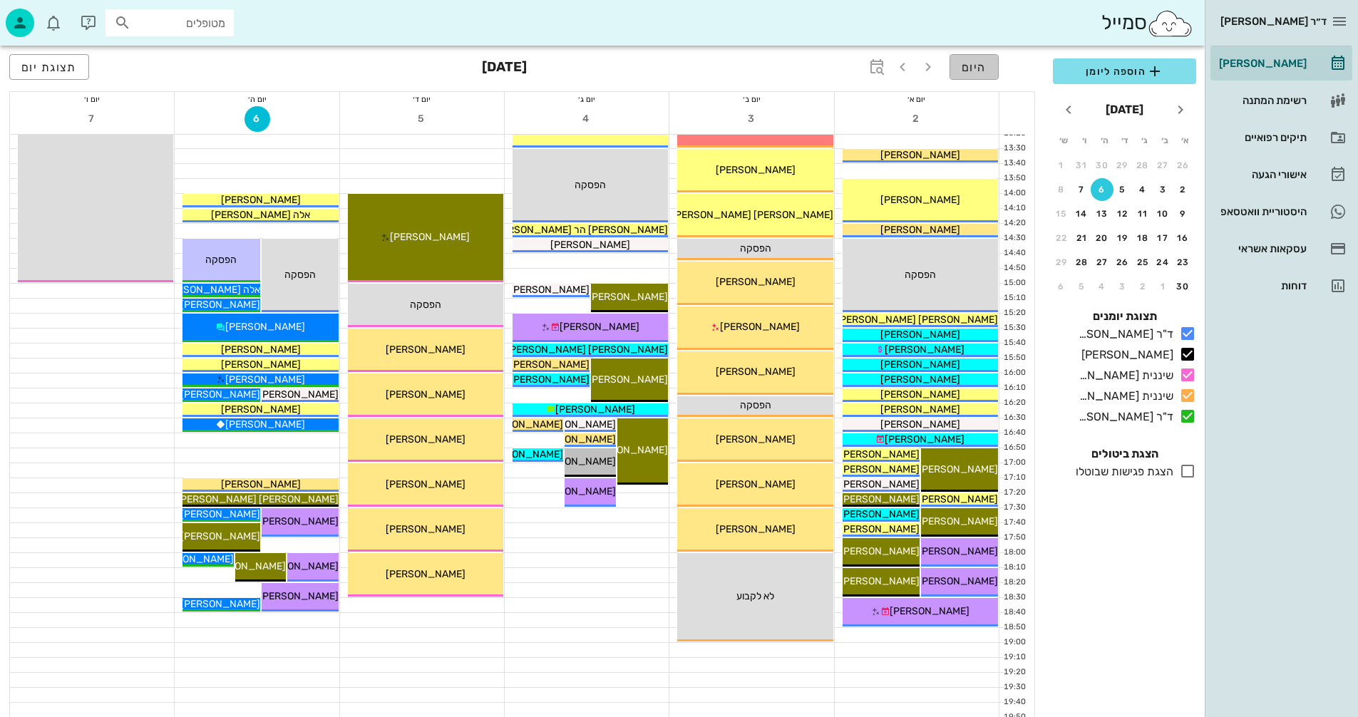
click at [972, 70] on span "היום" at bounding box center [974, 68] width 25 height 14
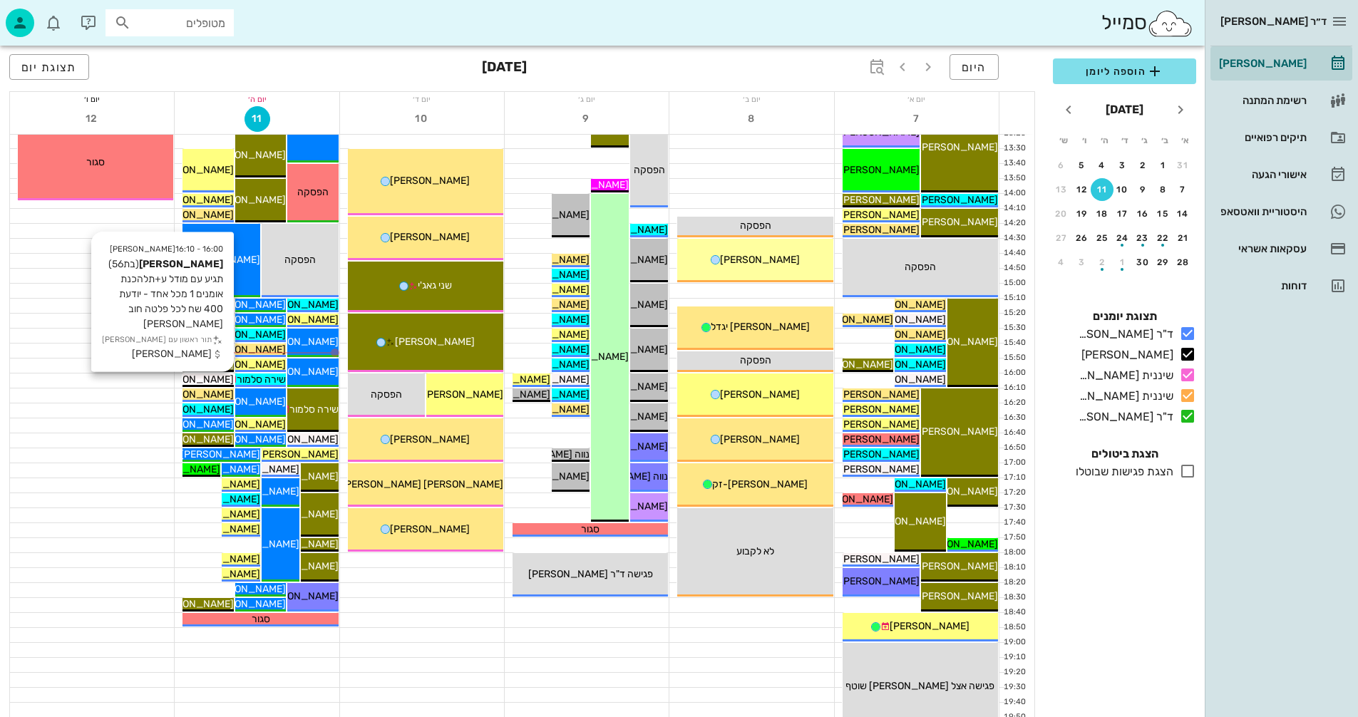
click at [205, 379] on span "[PERSON_NAME]" at bounding box center [194, 379] width 80 height 12
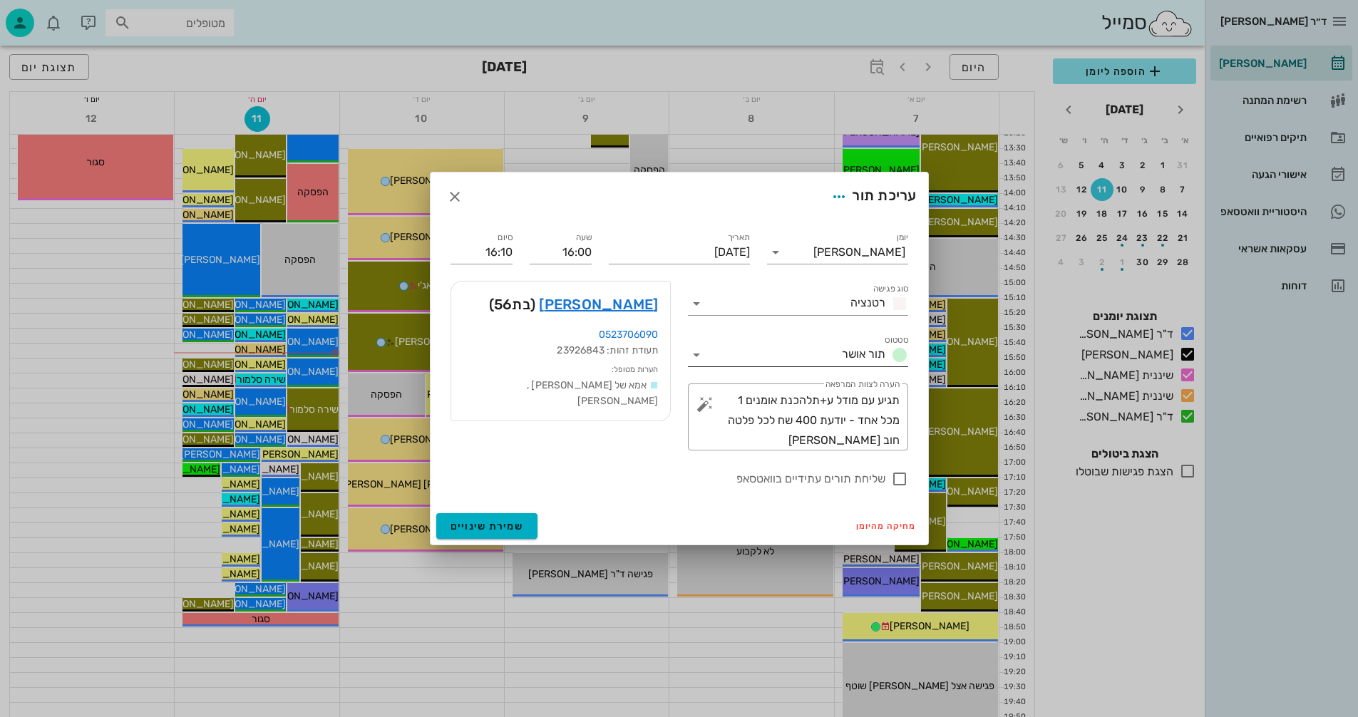
click at [698, 357] on icon at bounding box center [696, 354] width 17 height 17
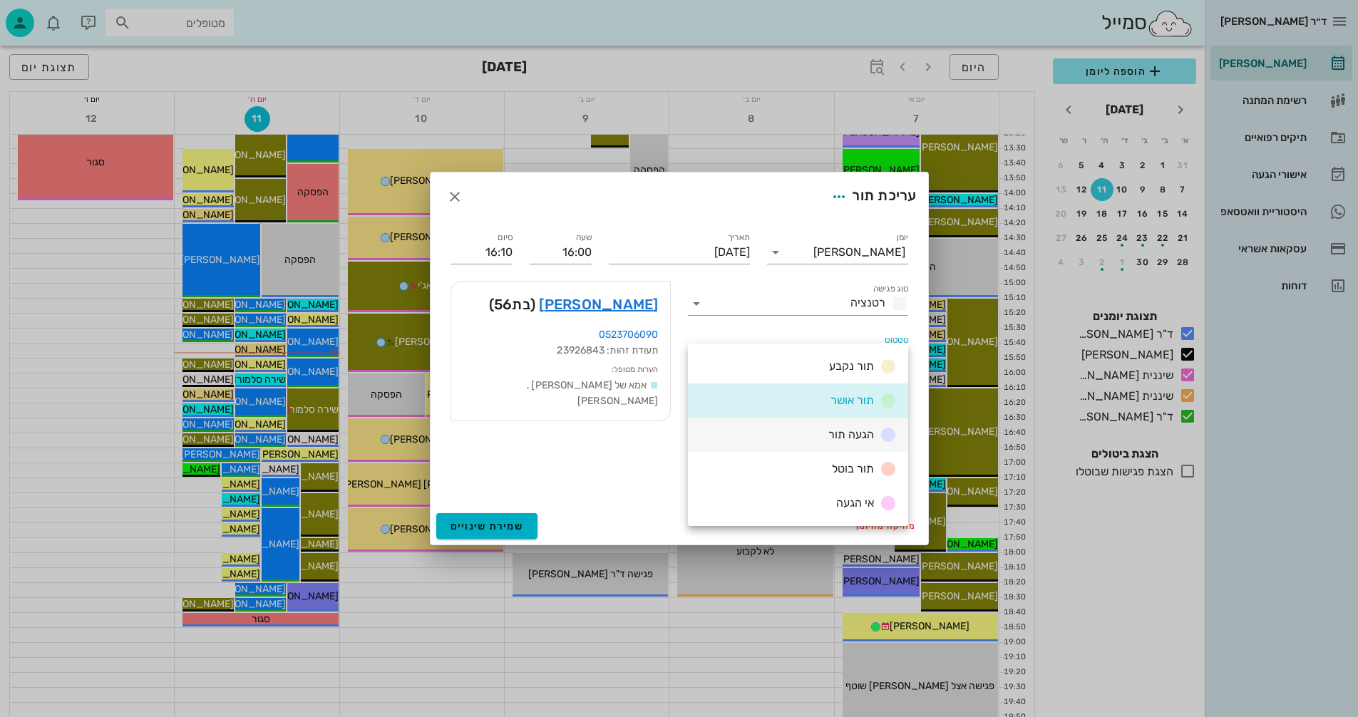
click at [830, 433] on span "הגעה תור" at bounding box center [851, 435] width 46 height 14
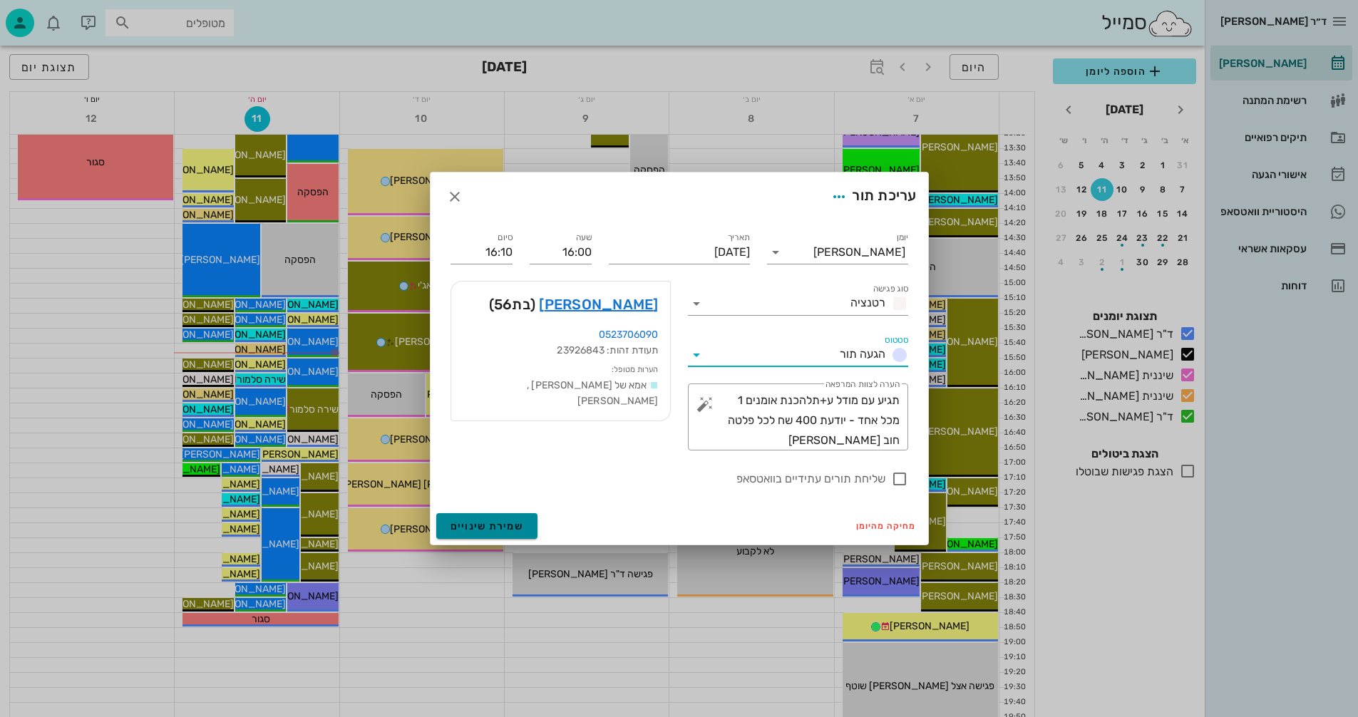
click at [492, 521] on span "שמירת שינויים" at bounding box center [486, 526] width 73 height 12
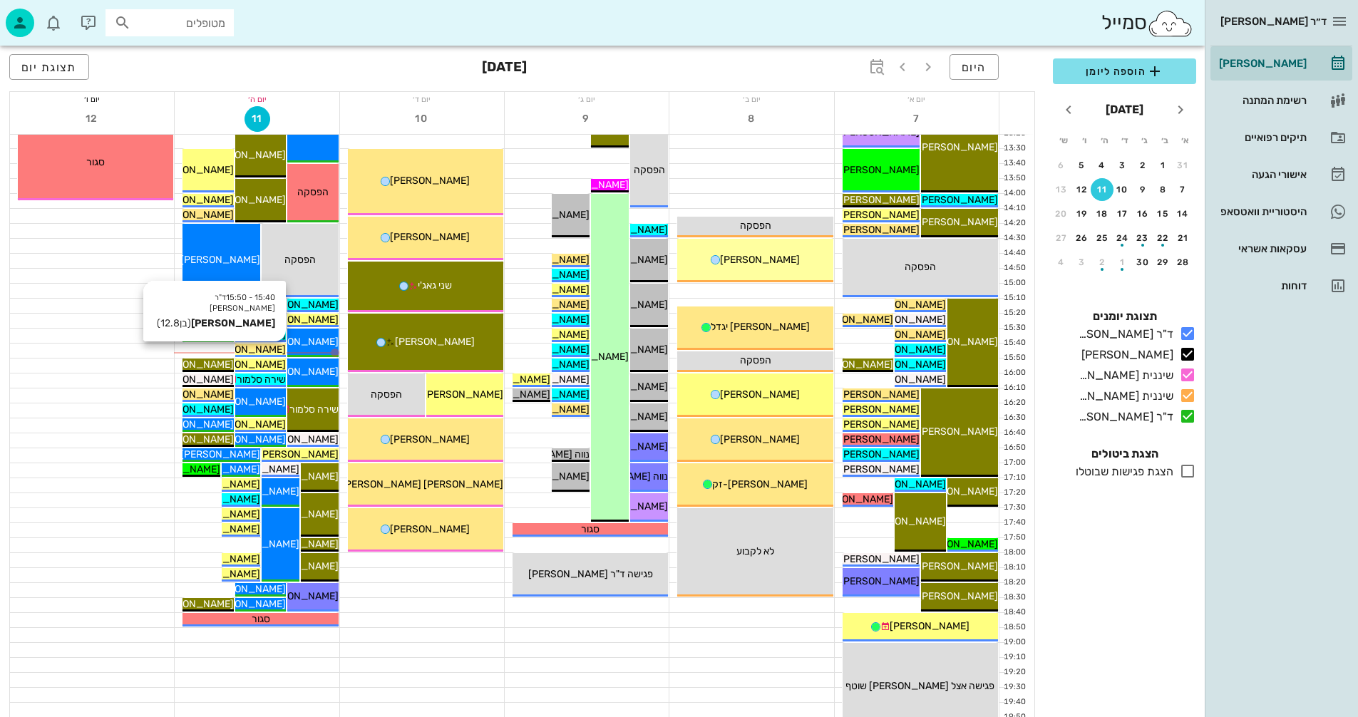
click at [264, 350] on span "[PERSON_NAME]" at bounding box center [246, 350] width 80 height 12
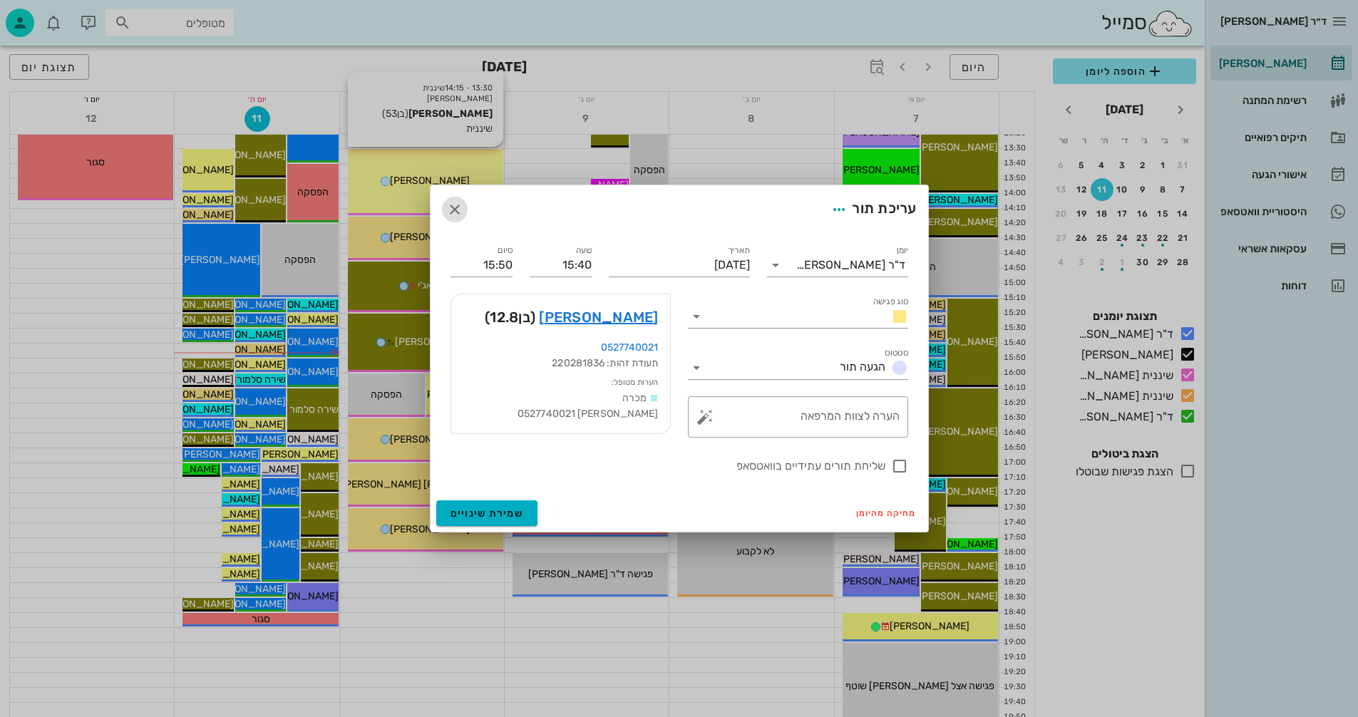
click at [451, 208] on icon "button" at bounding box center [454, 209] width 17 height 17
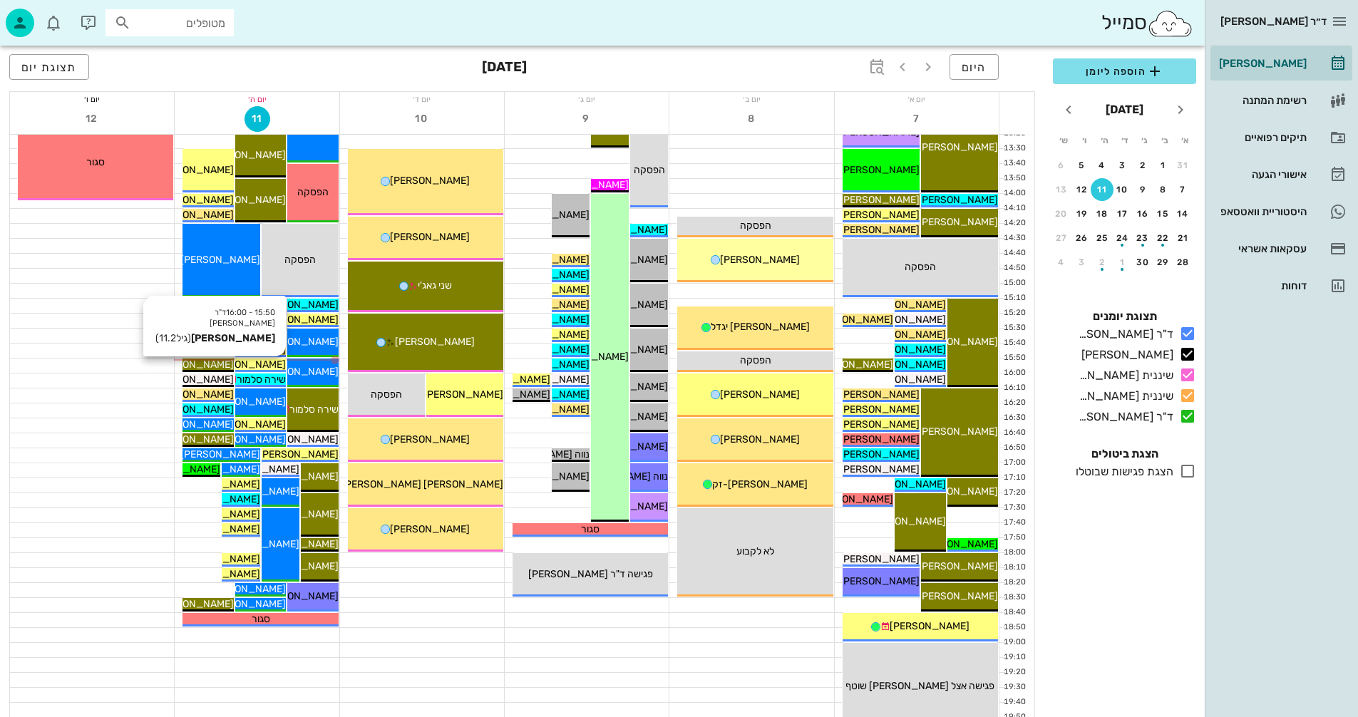
click at [269, 361] on span "[PERSON_NAME]" at bounding box center [246, 365] width 80 height 12
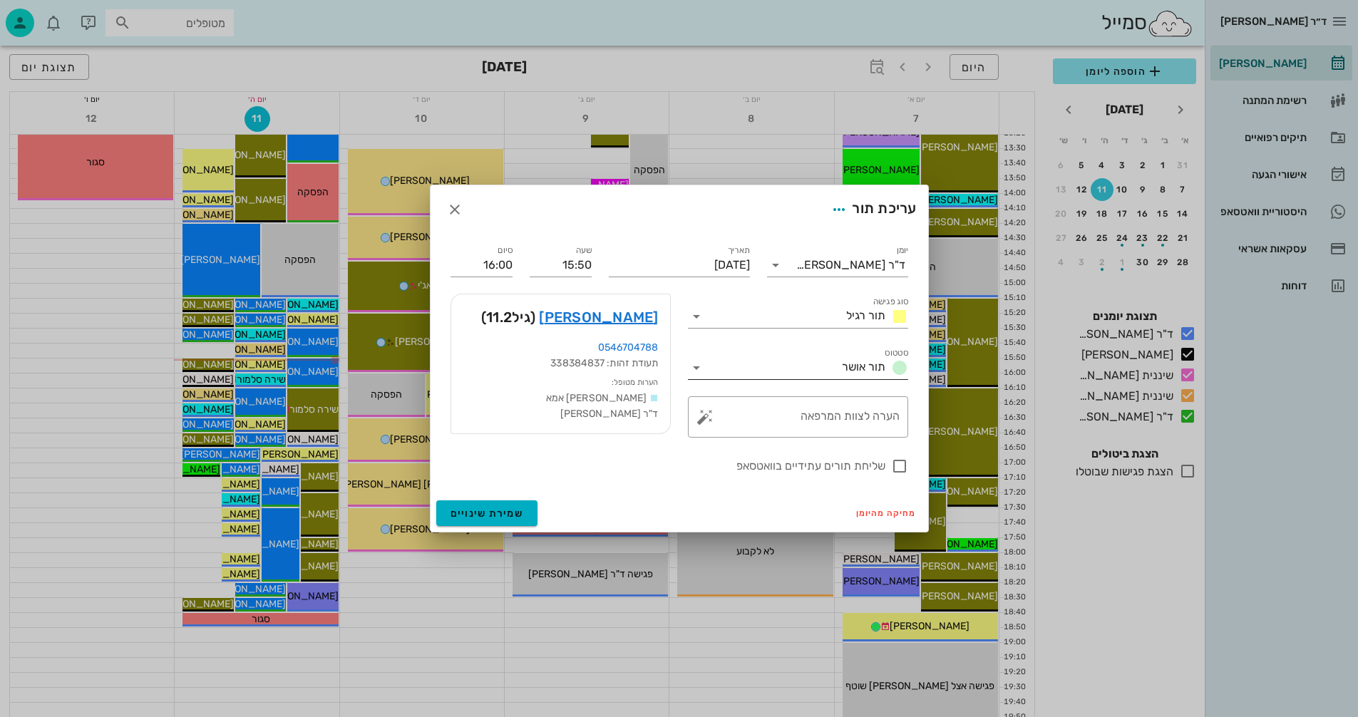
click at [695, 371] on icon at bounding box center [696, 367] width 17 height 17
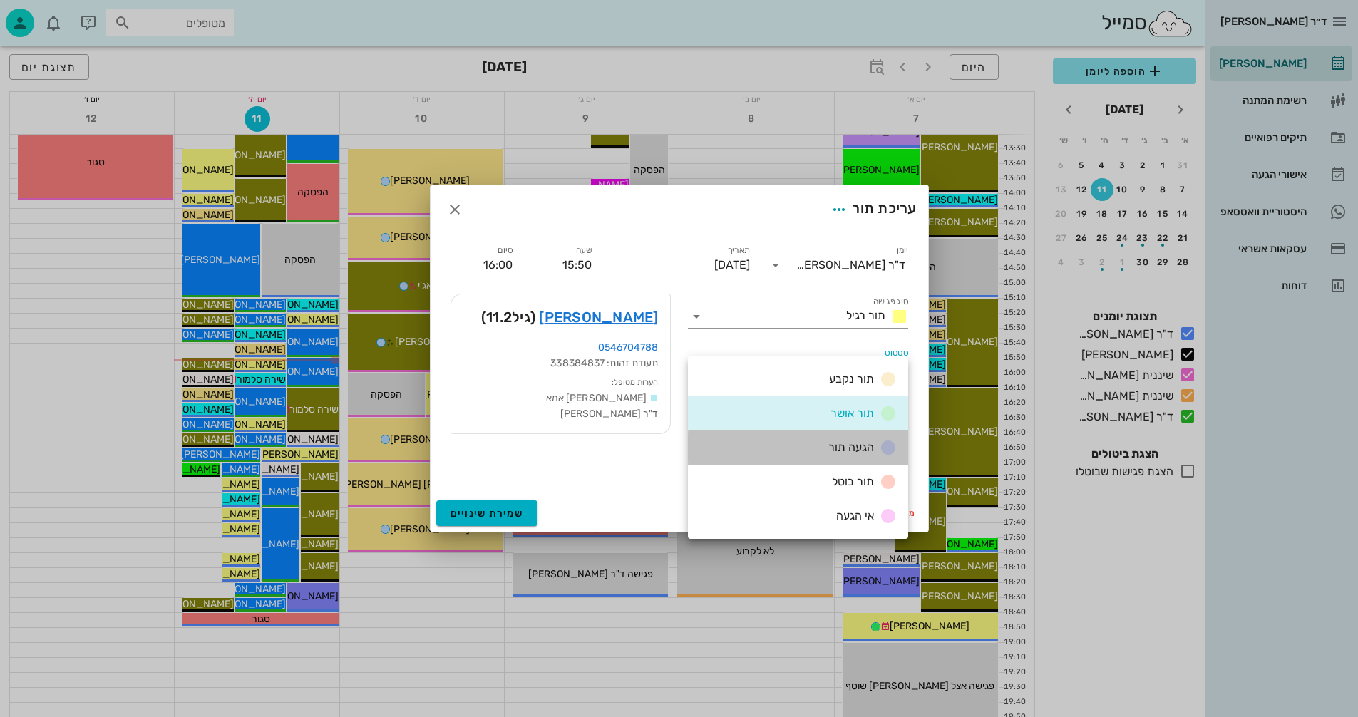
click at [799, 445] on div "הגעה תור" at bounding box center [798, 448] width 220 height 34
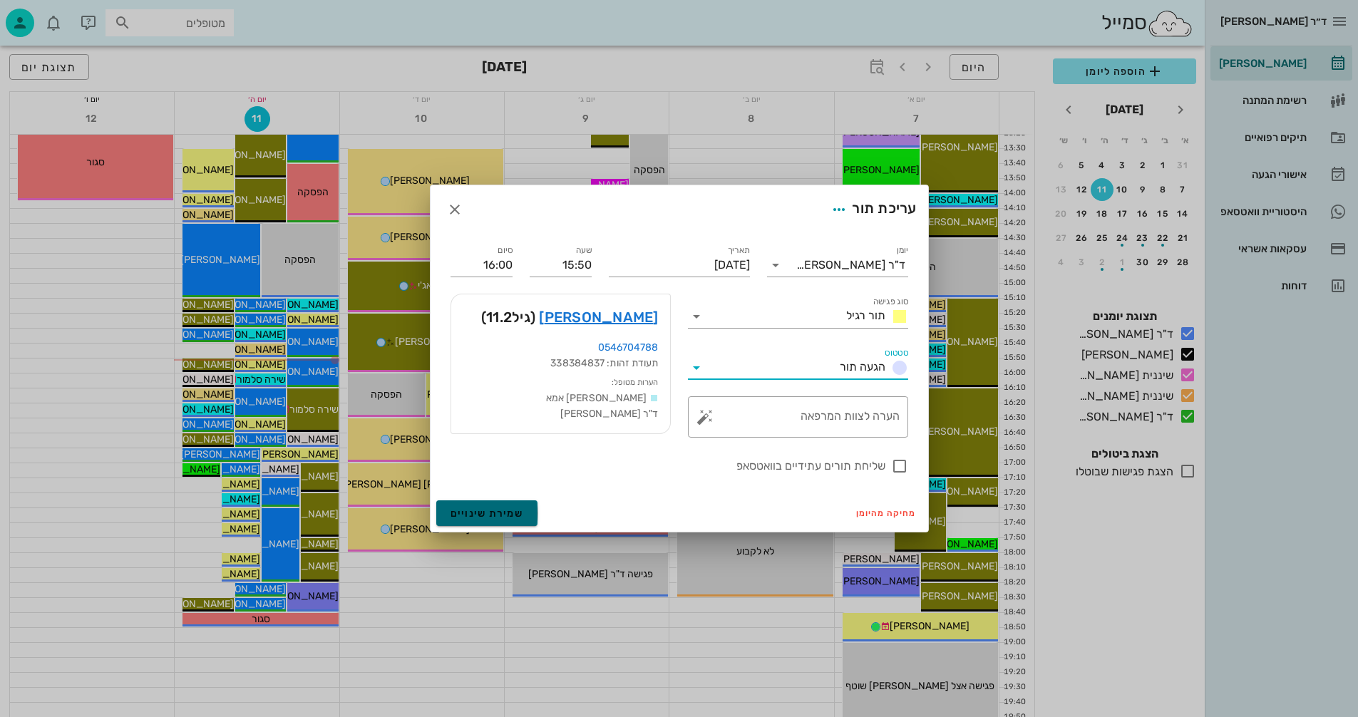
click at [509, 515] on span "שמירת שינויים" at bounding box center [486, 514] width 73 height 12
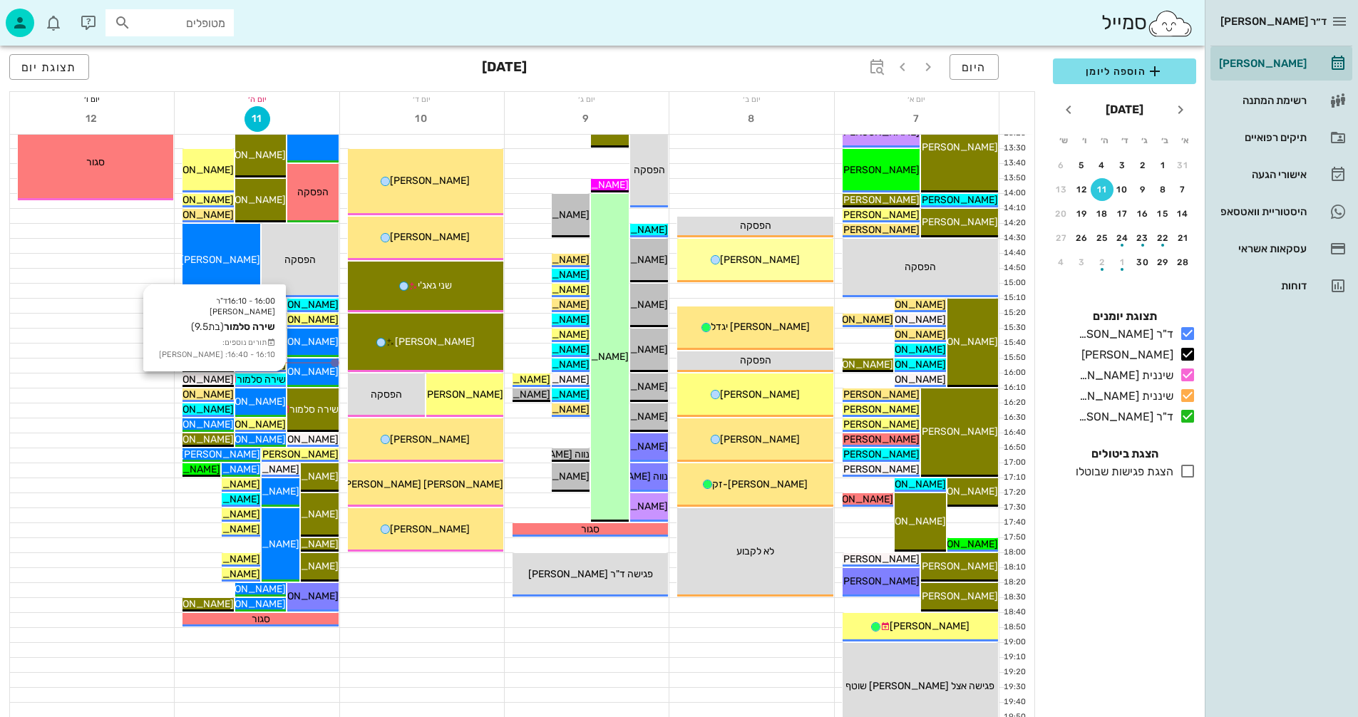
click at [267, 380] on span "שירה סלמור" at bounding box center [261, 379] width 49 height 12
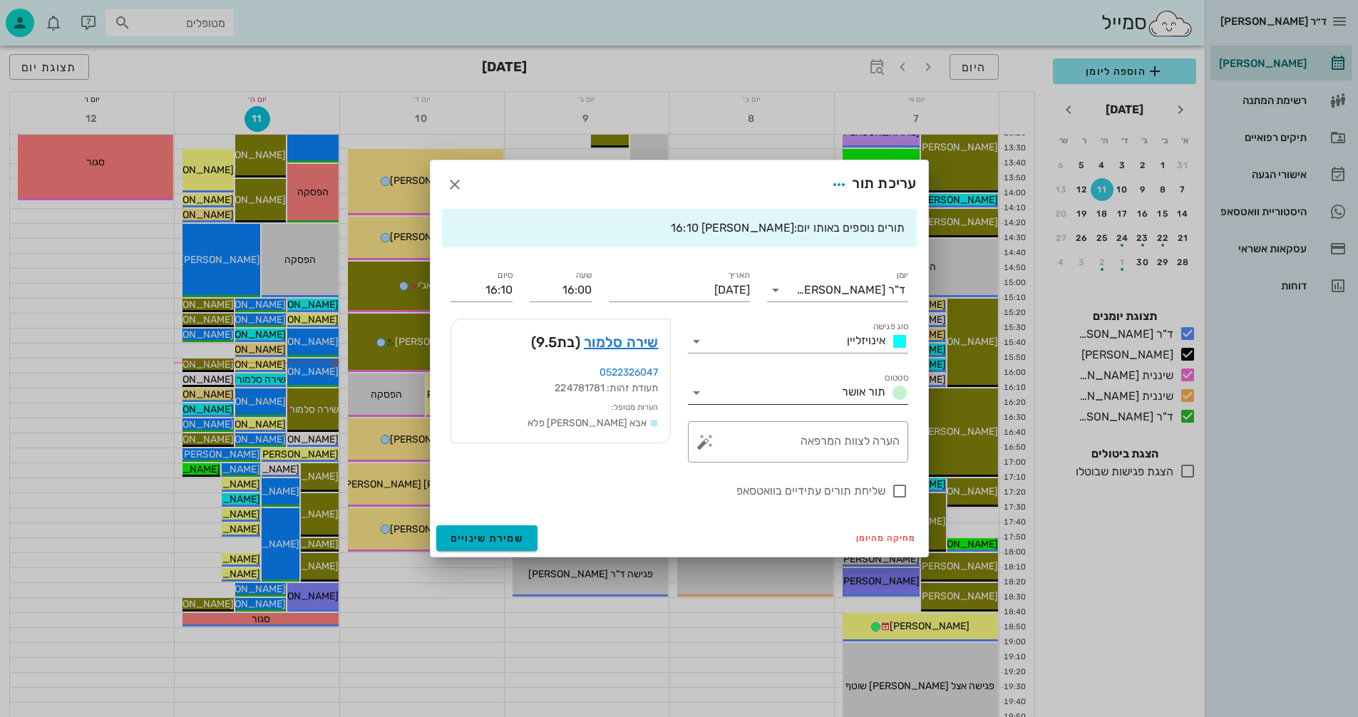
click at [698, 391] on icon at bounding box center [696, 392] width 17 height 17
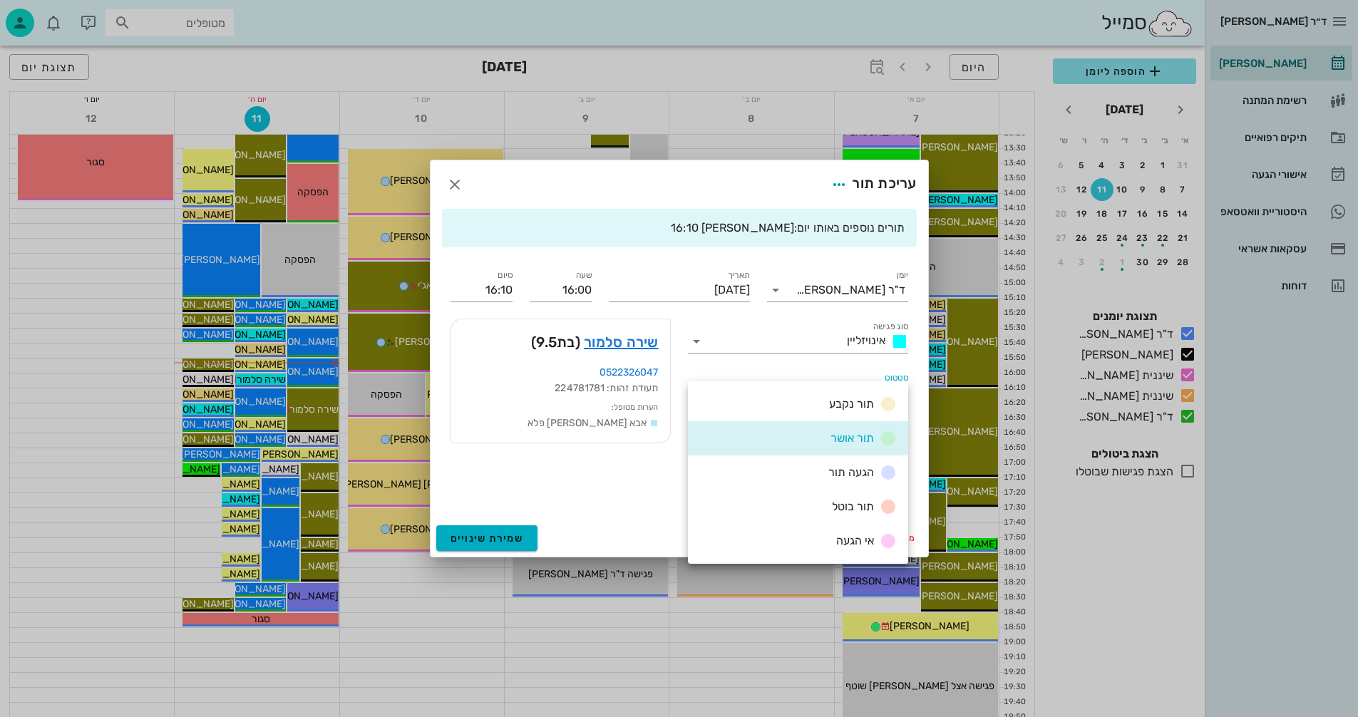
click at [798, 471] on div "הגעה תור" at bounding box center [798, 472] width 220 height 34
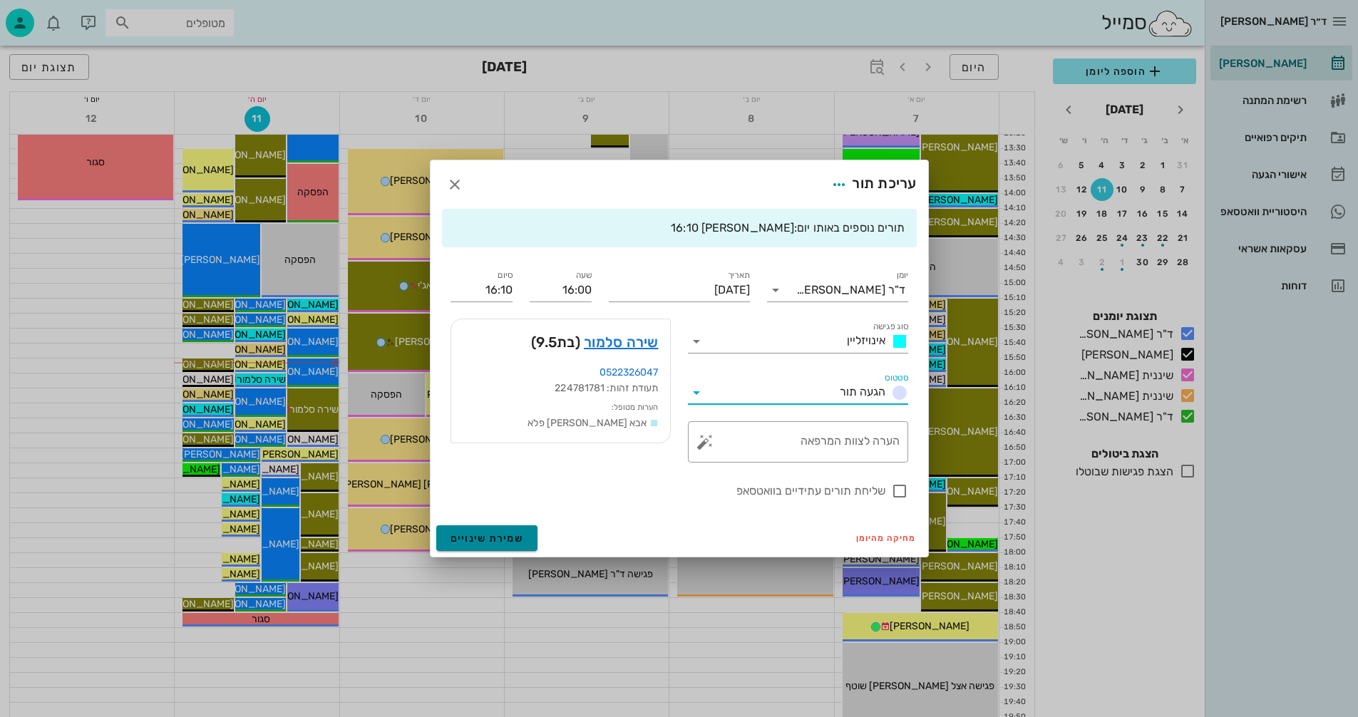
click at [466, 533] on span "שמירת שינויים" at bounding box center [486, 538] width 73 height 12
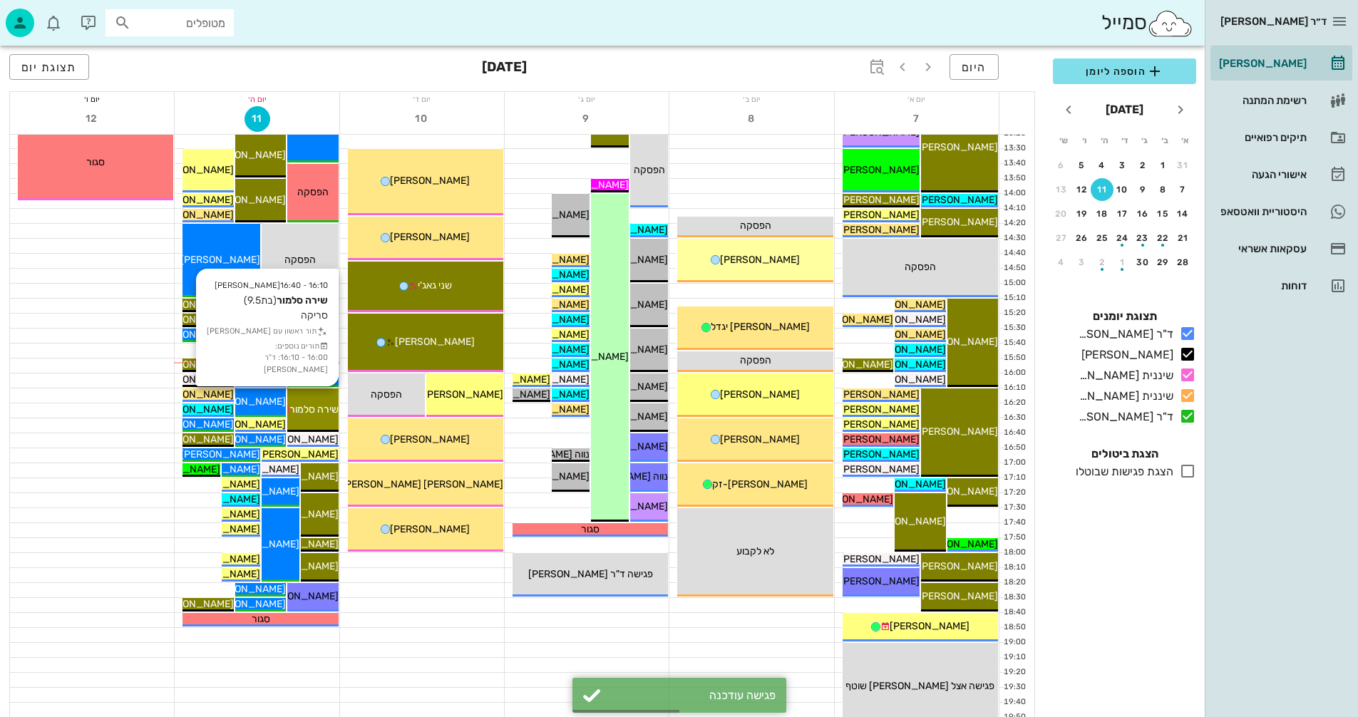
click at [323, 417] on div "16:10 - 16:40 יומן מרפאה שירה סלמור (בת 9.5 ) סריקה תור ראשון עם יומן מרפאה תור…" at bounding box center [312, 409] width 51 height 43
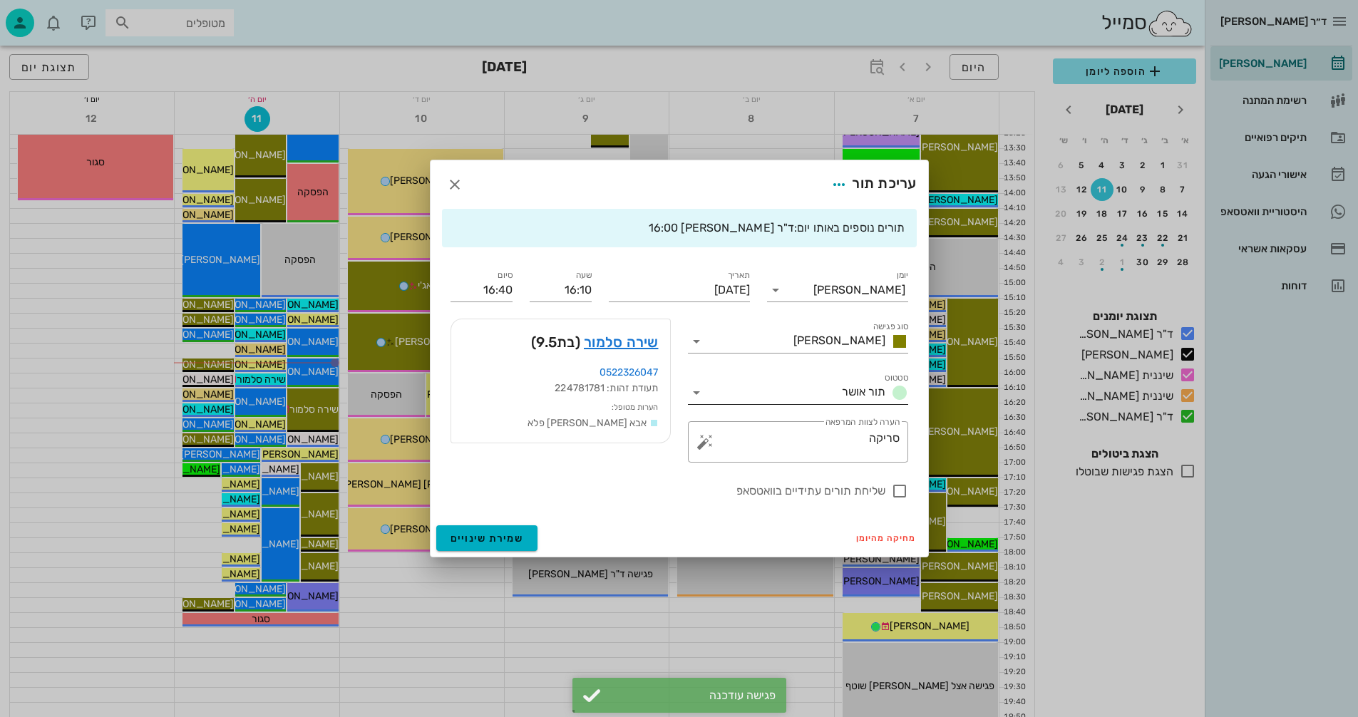
click at [696, 392] on icon at bounding box center [696, 392] width 17 height 17
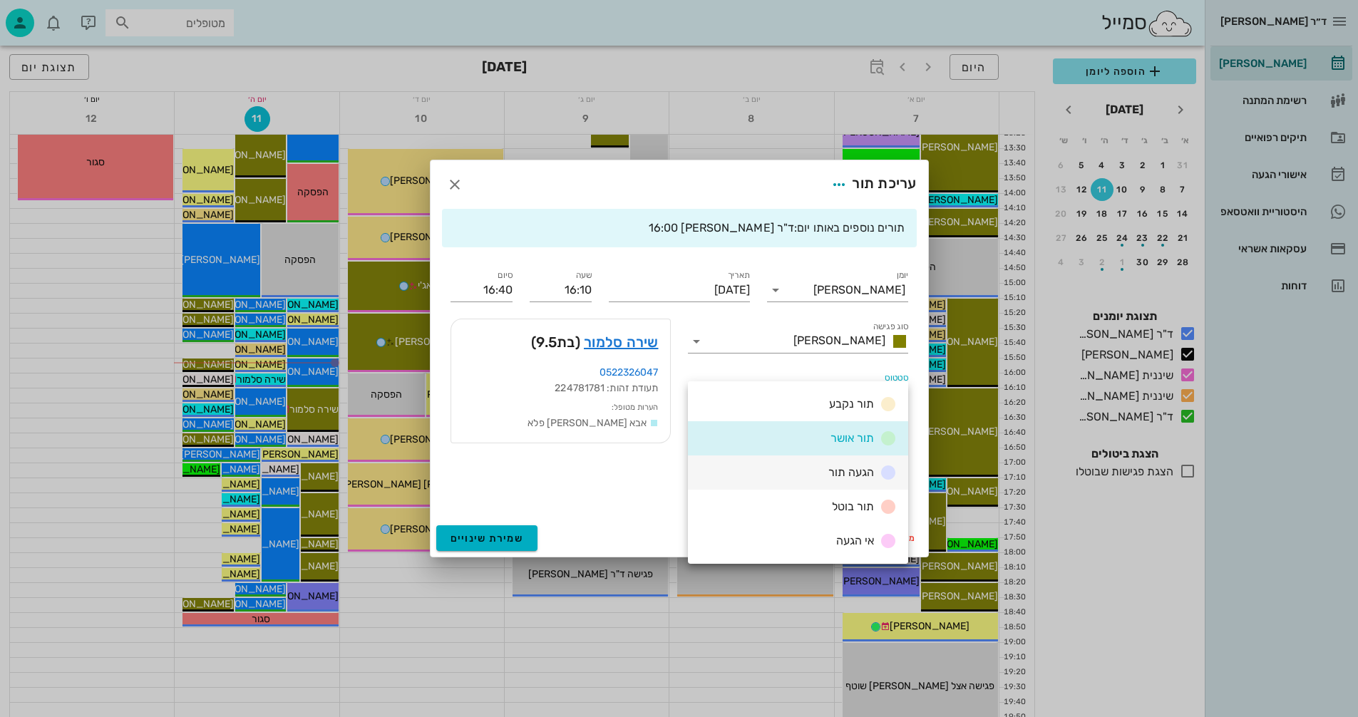
click at [830, 469] on span "הגעה תור" at bounding box center [851, 472] width 46 height 14
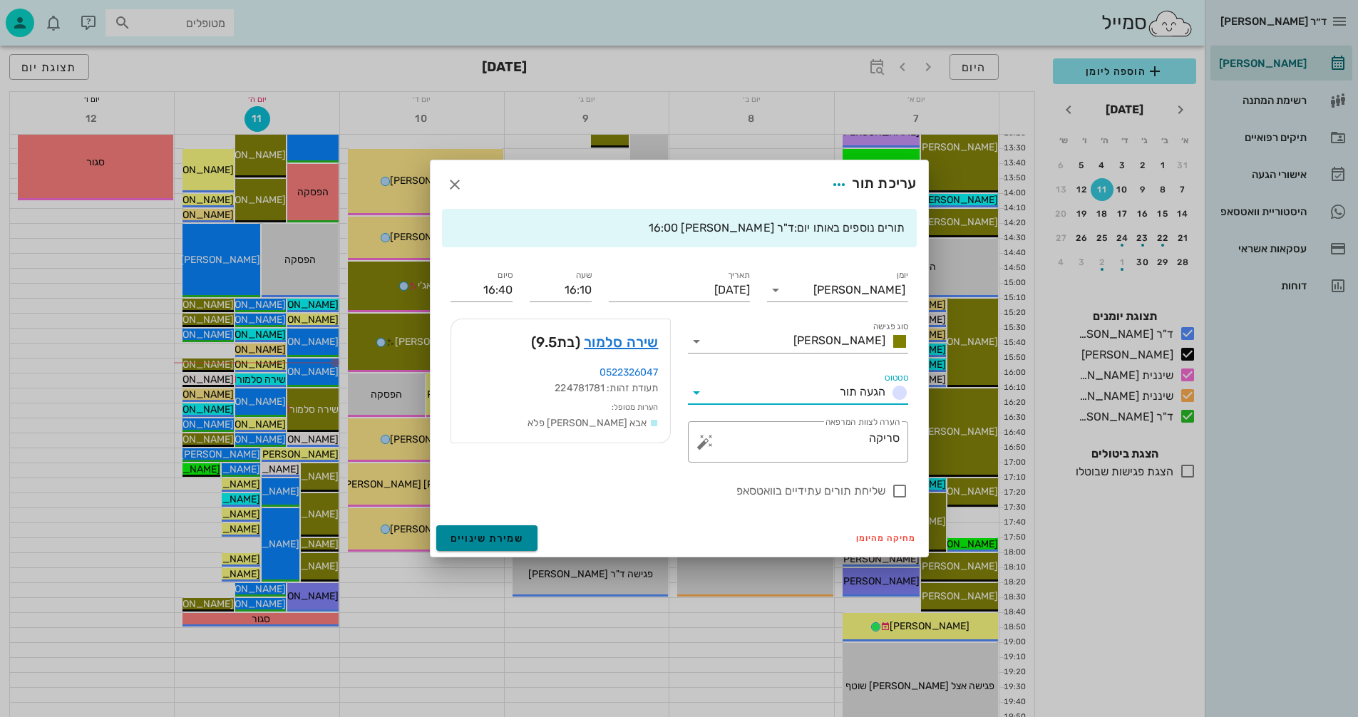
click at [511, 543] on span "שמירת שינויים" at bounding box center [486, 538] width 73 height 12
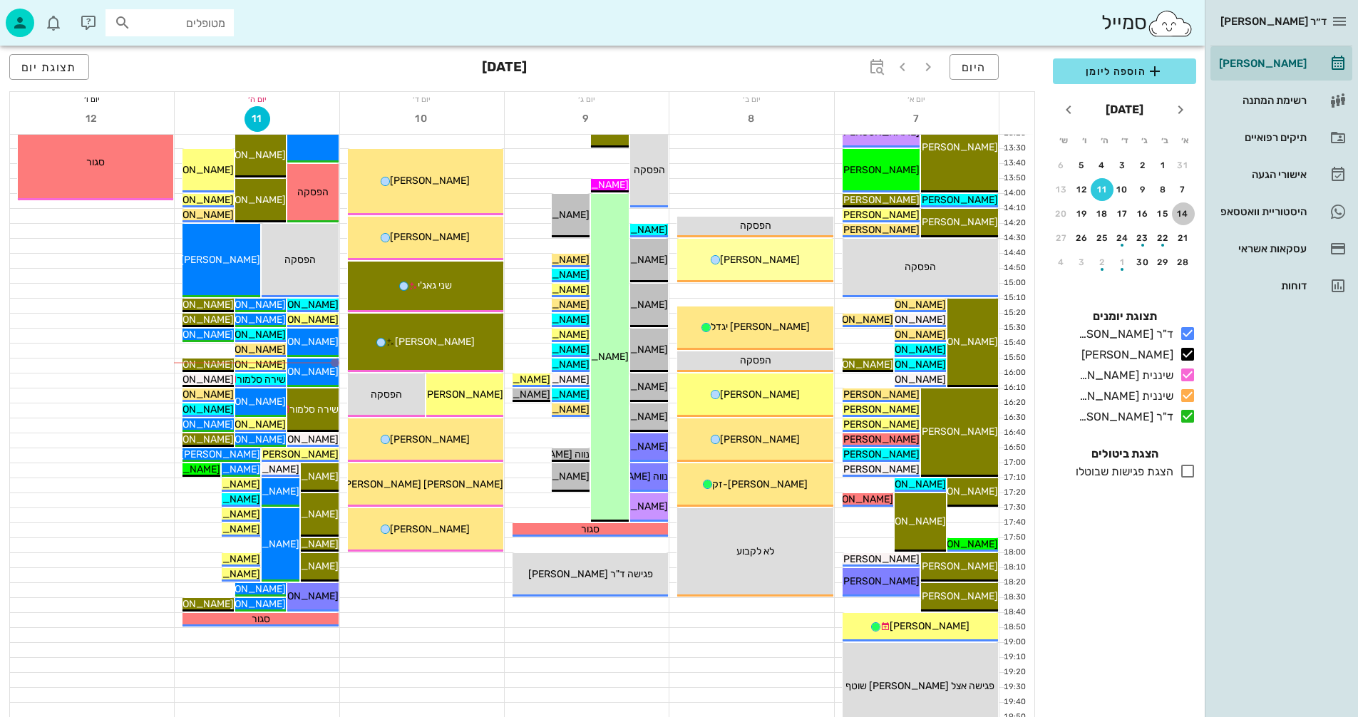
click at [1186, 214] on div "14" at bounding box center [1183, 214] width 23 height 10
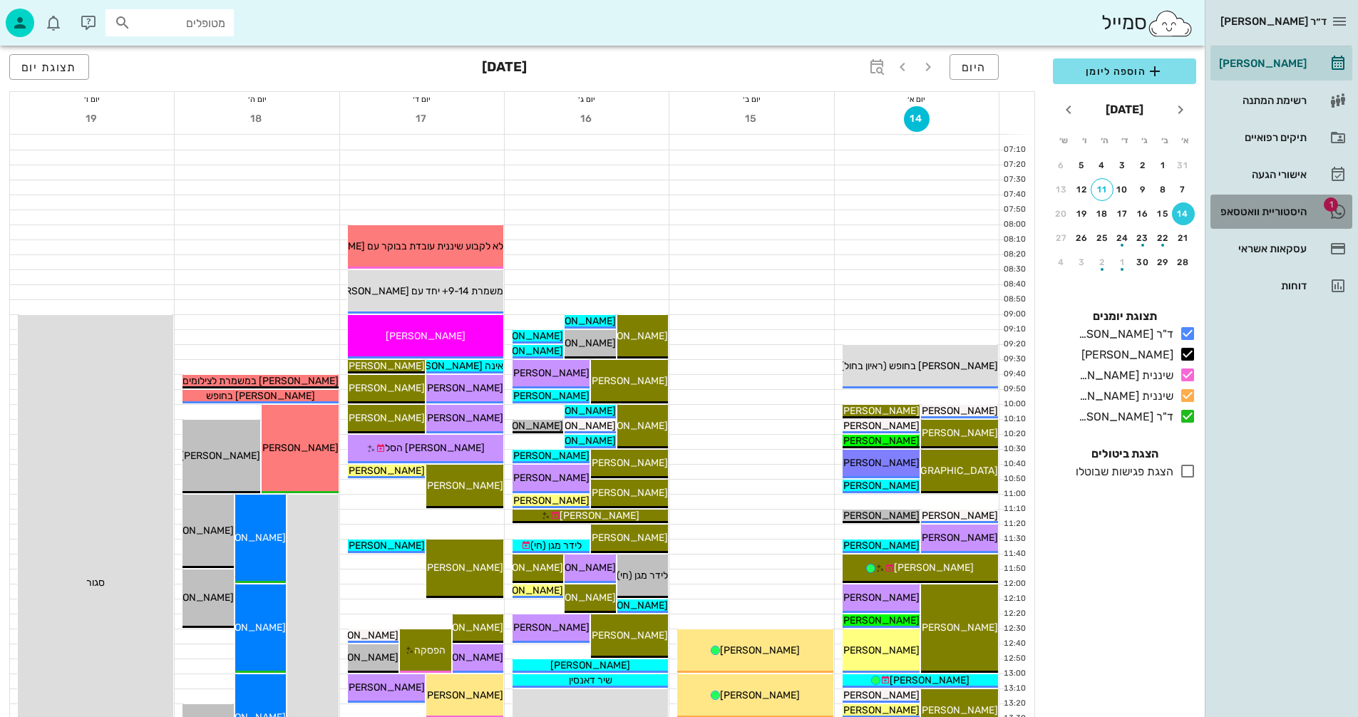
click at [1267, 205] on div "היסטוריית וואטסאפ" at bounding box center [1261, 211] width 91 height 23
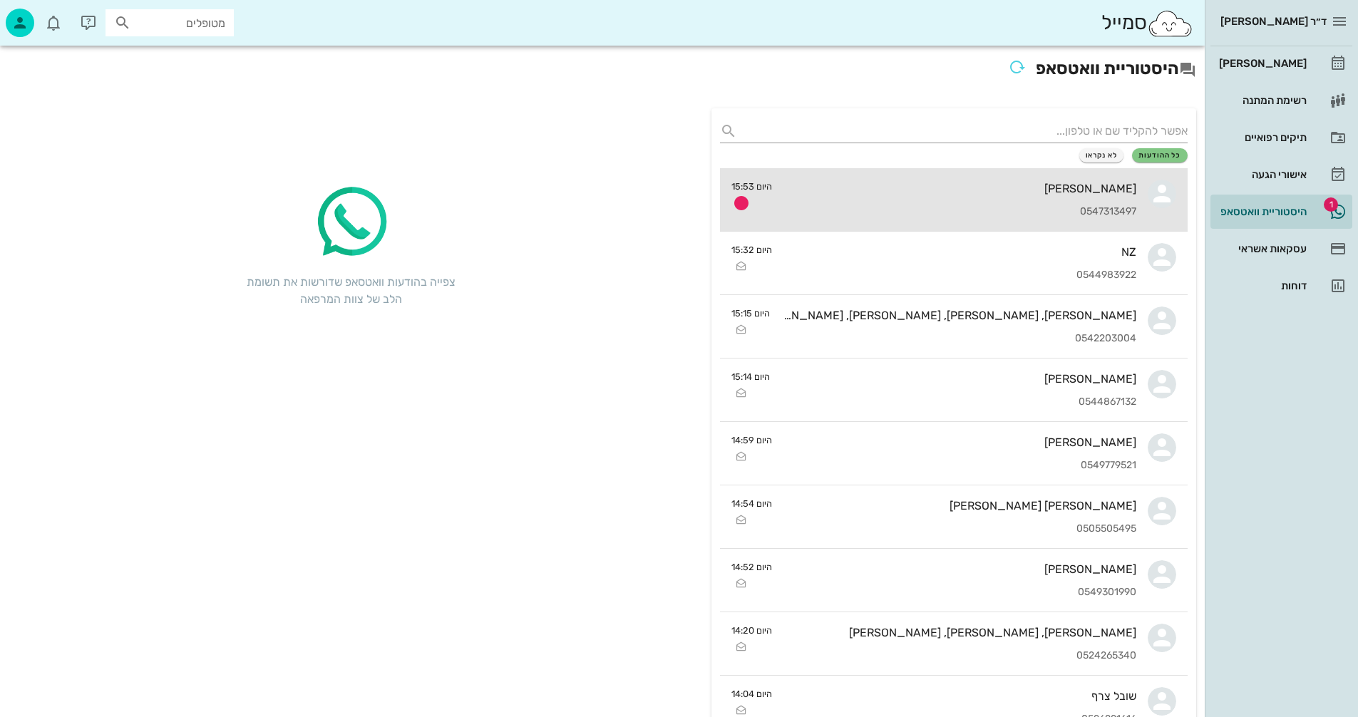
click at [901, 192] on div "[PERSON_NAME]" at bounding box center [959, 189] width 353 height 14
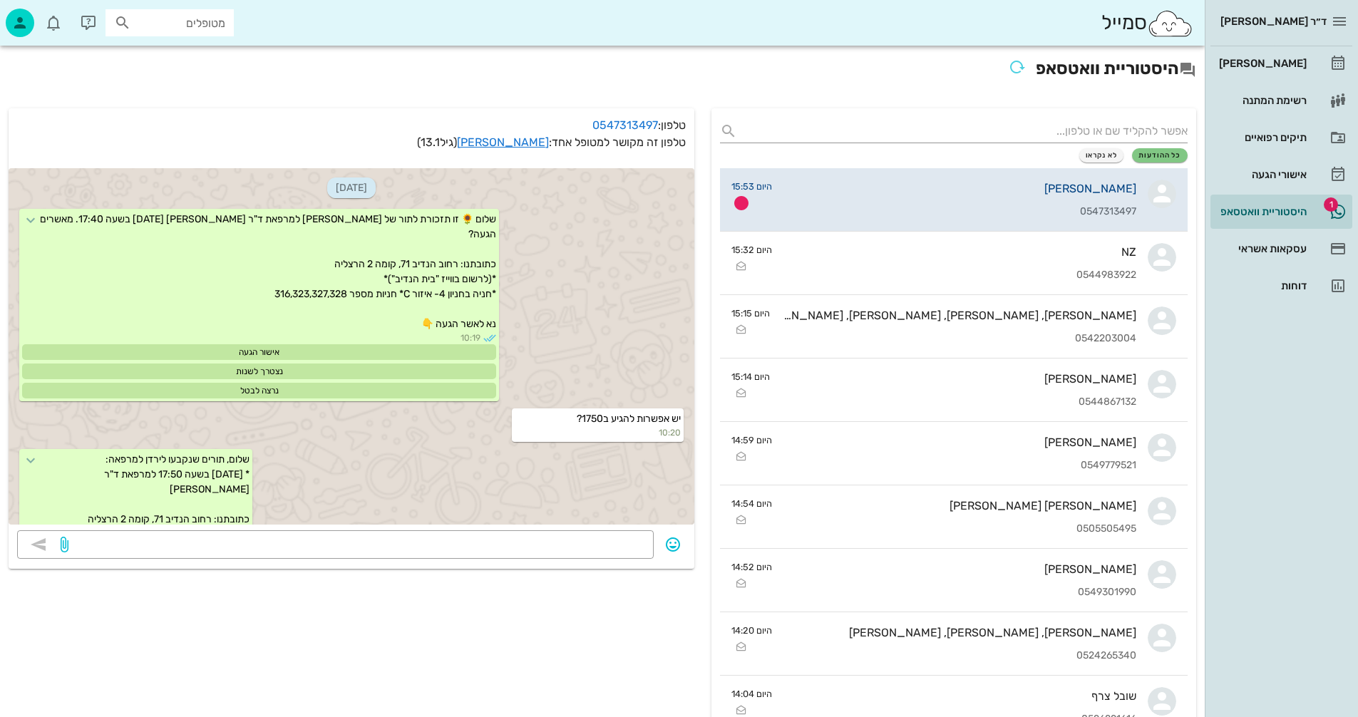
scroll to position [785, 0]
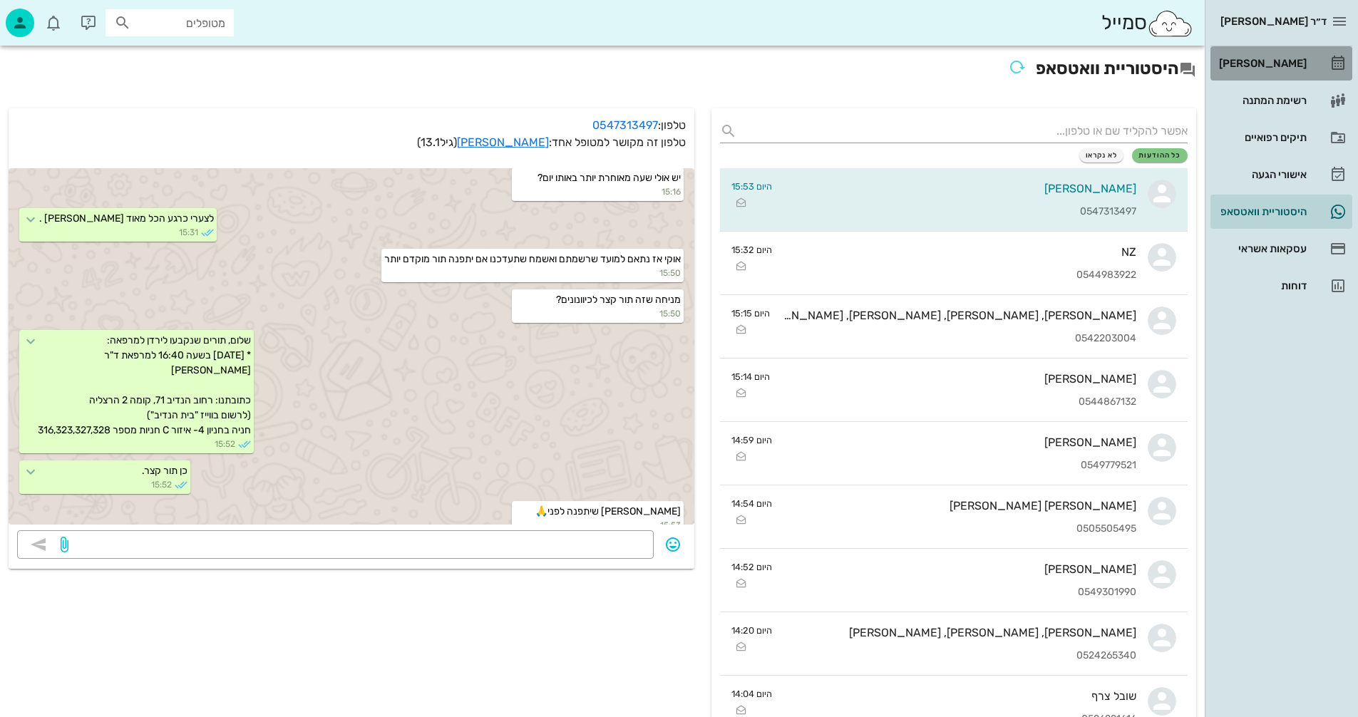
click at [1266, 66] on div "[PERSON_NAME]" at bounding box center [1261, 63] width 91 height 11
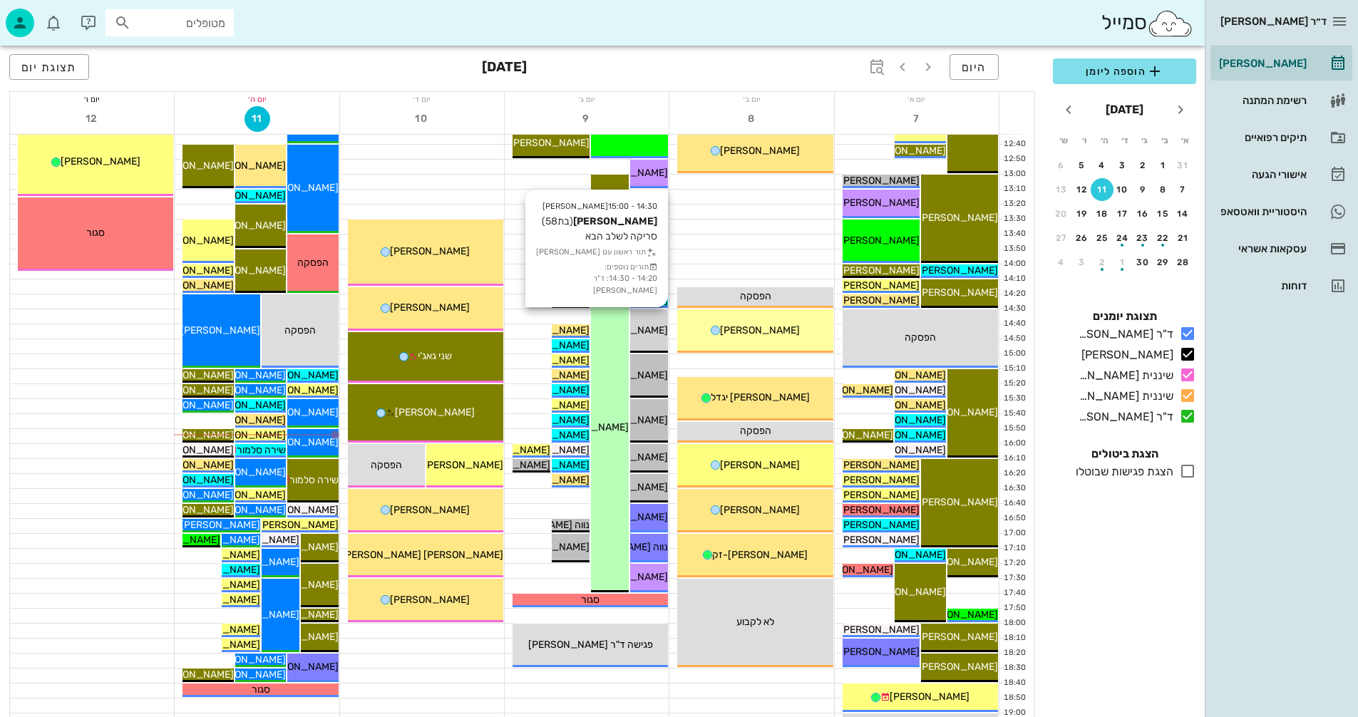
scroll to position [499, 0]
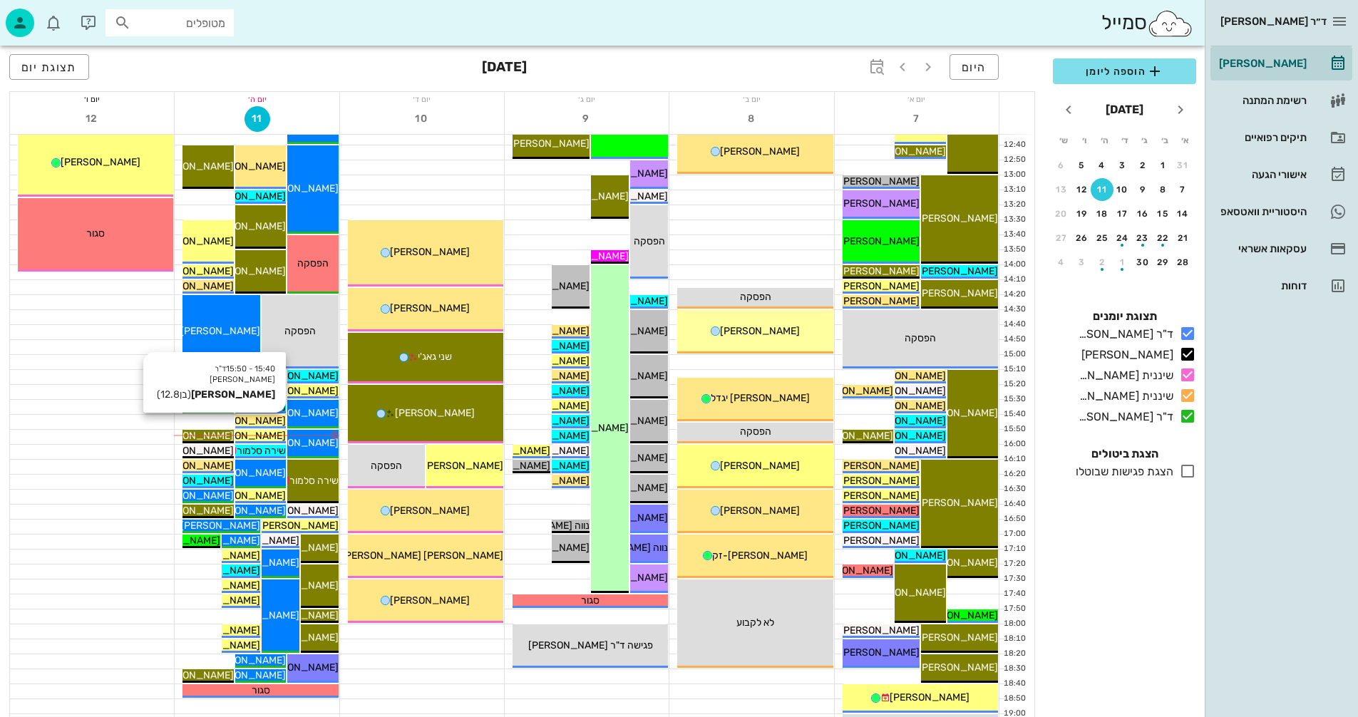
click at [270, 421] on span "[PERSON_NAME]" at bounding box center [246, 421] width 80 height 12
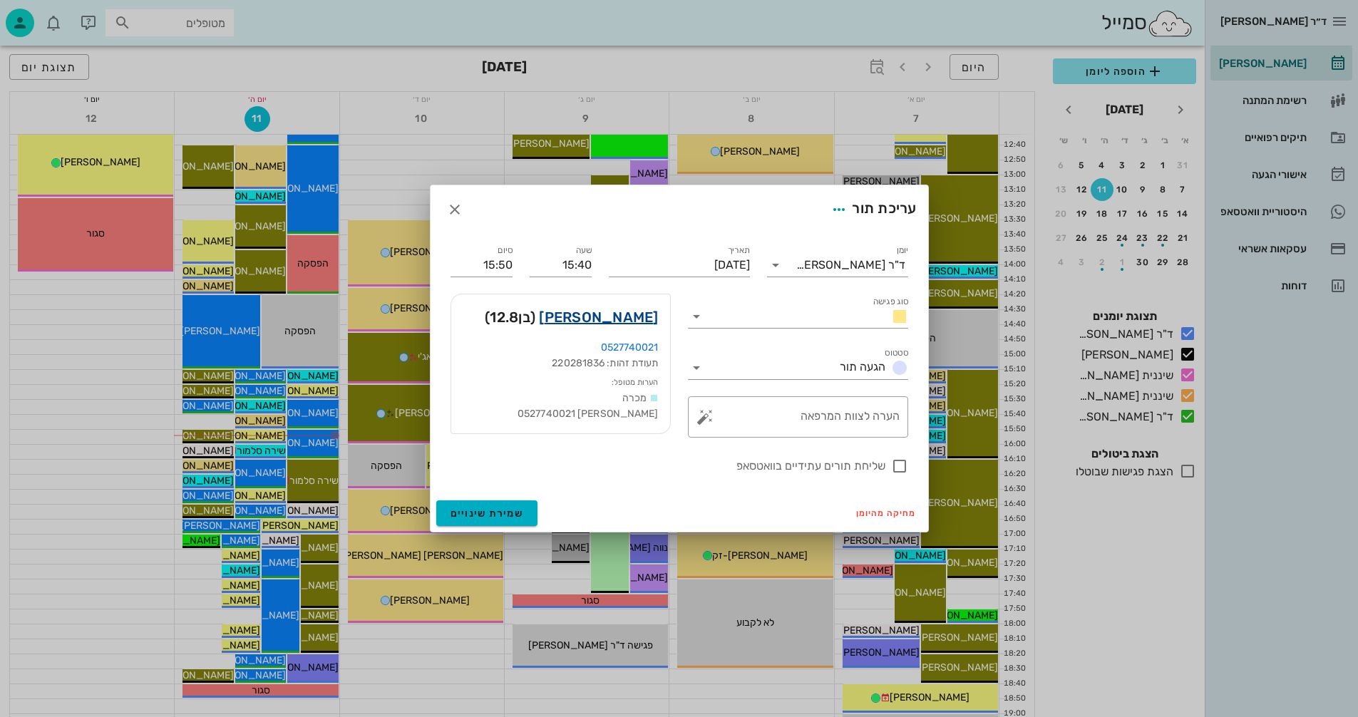
click at [617, 319] on link "עמית נומוביץ" at bounding box center [598, 317] width 119 height 23
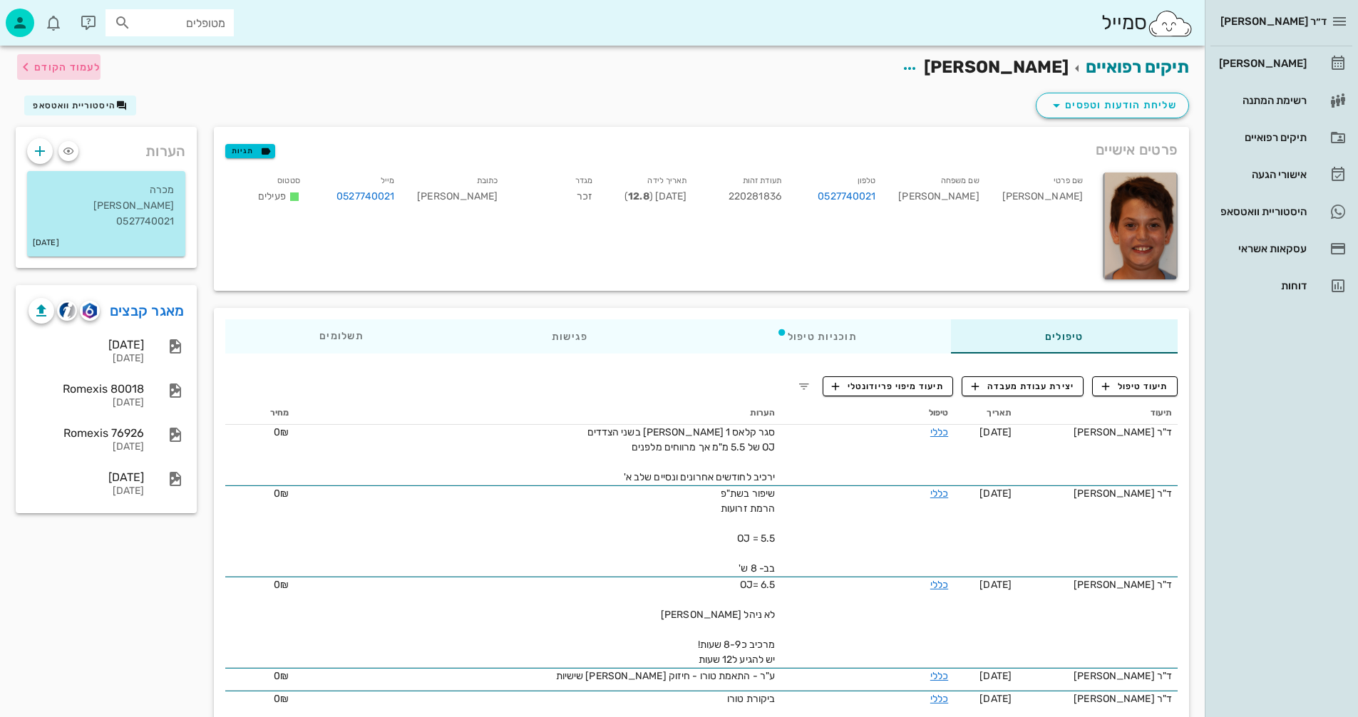
click at [53, 69] on span "לעמוד הקודם" at bounding box center [67, 67] width 66 height 12
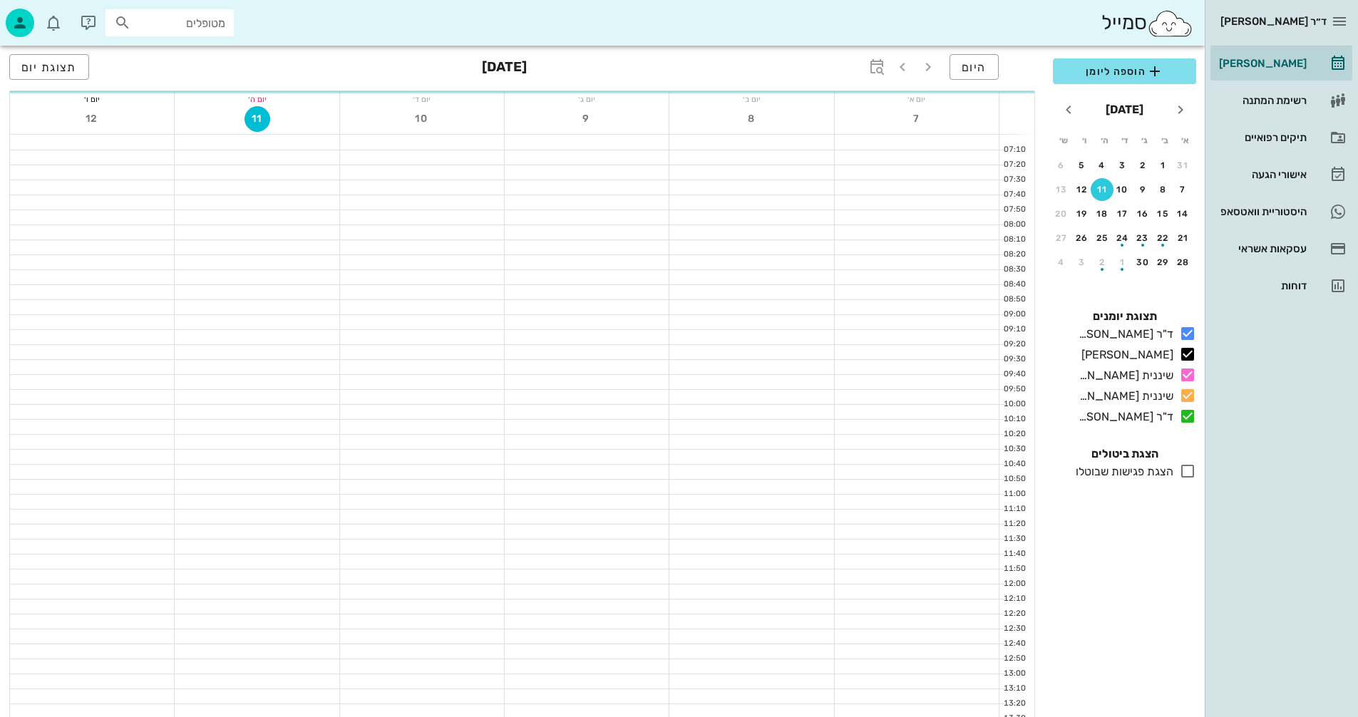
scroll to position [499, 0]
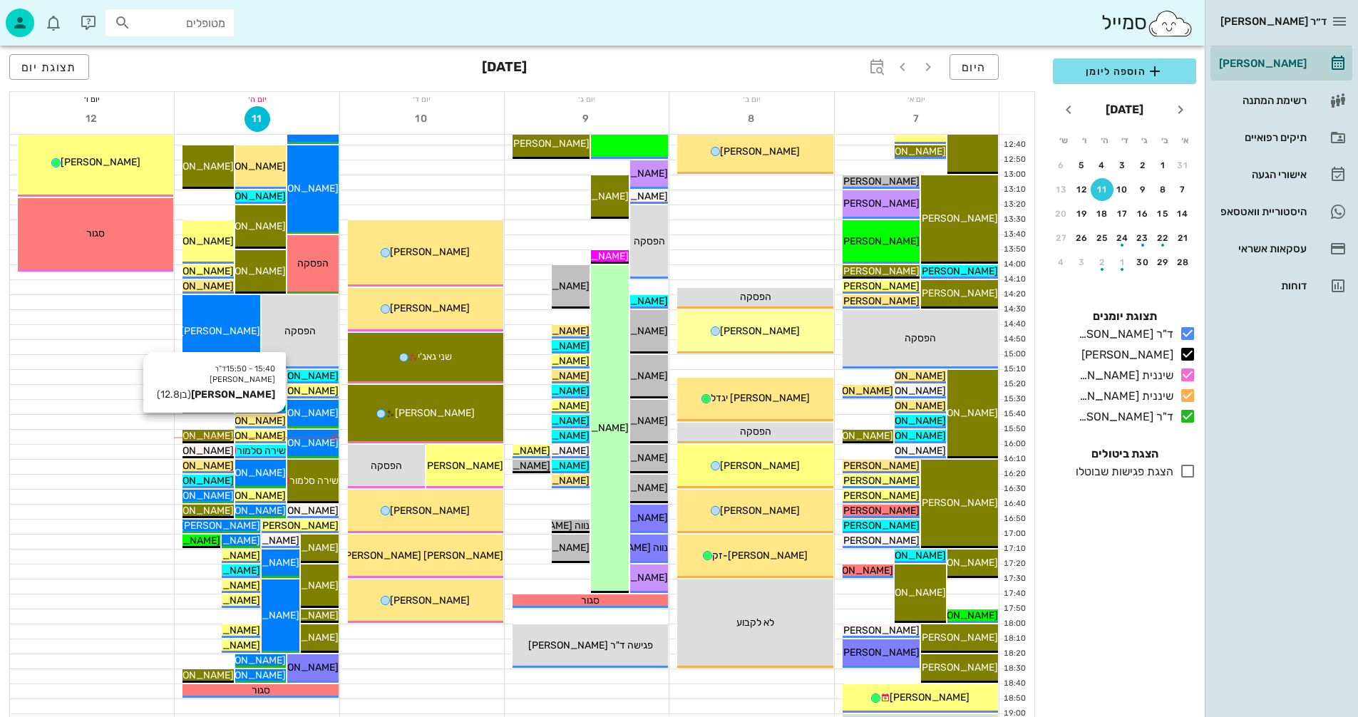
click at [267, 419] on span "[PERSON_NAME]" at bounding box center [246, 421] width 80 height 12
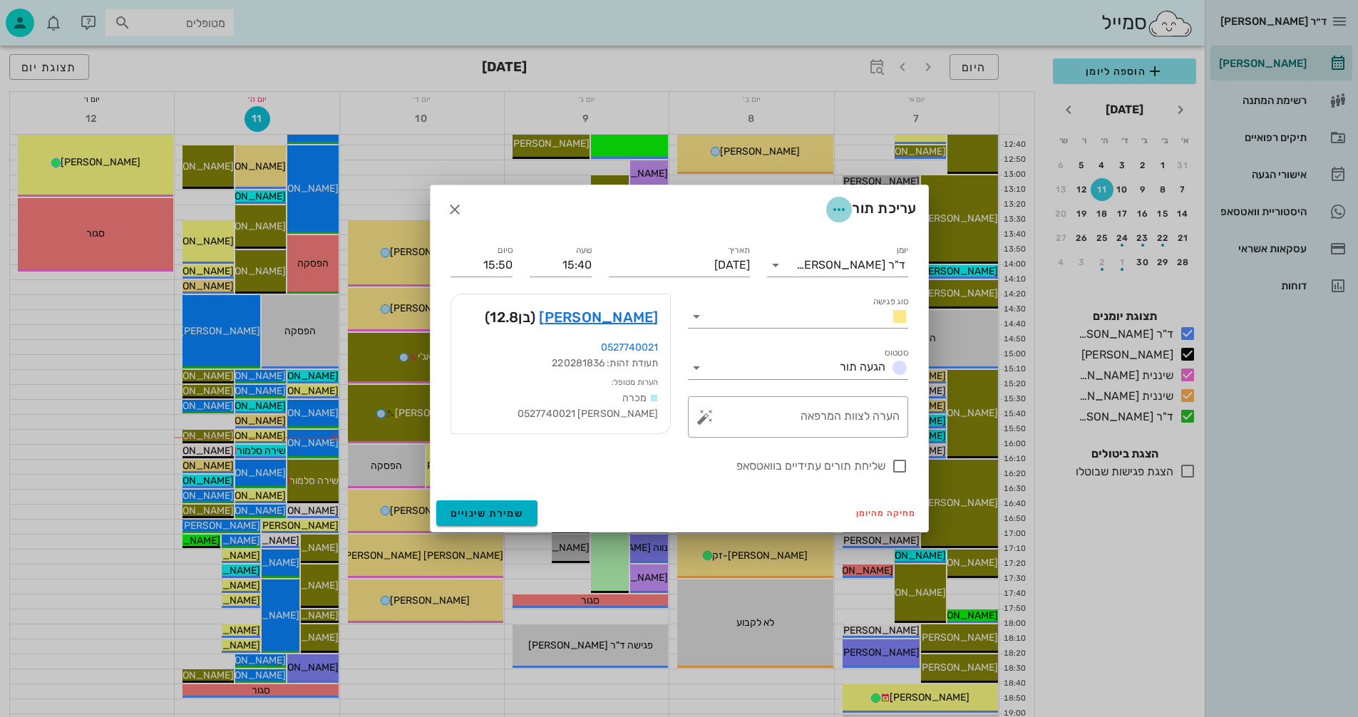
click at [838, 206] on icon "button" at bounding box center [838, 209] width 17 height 17
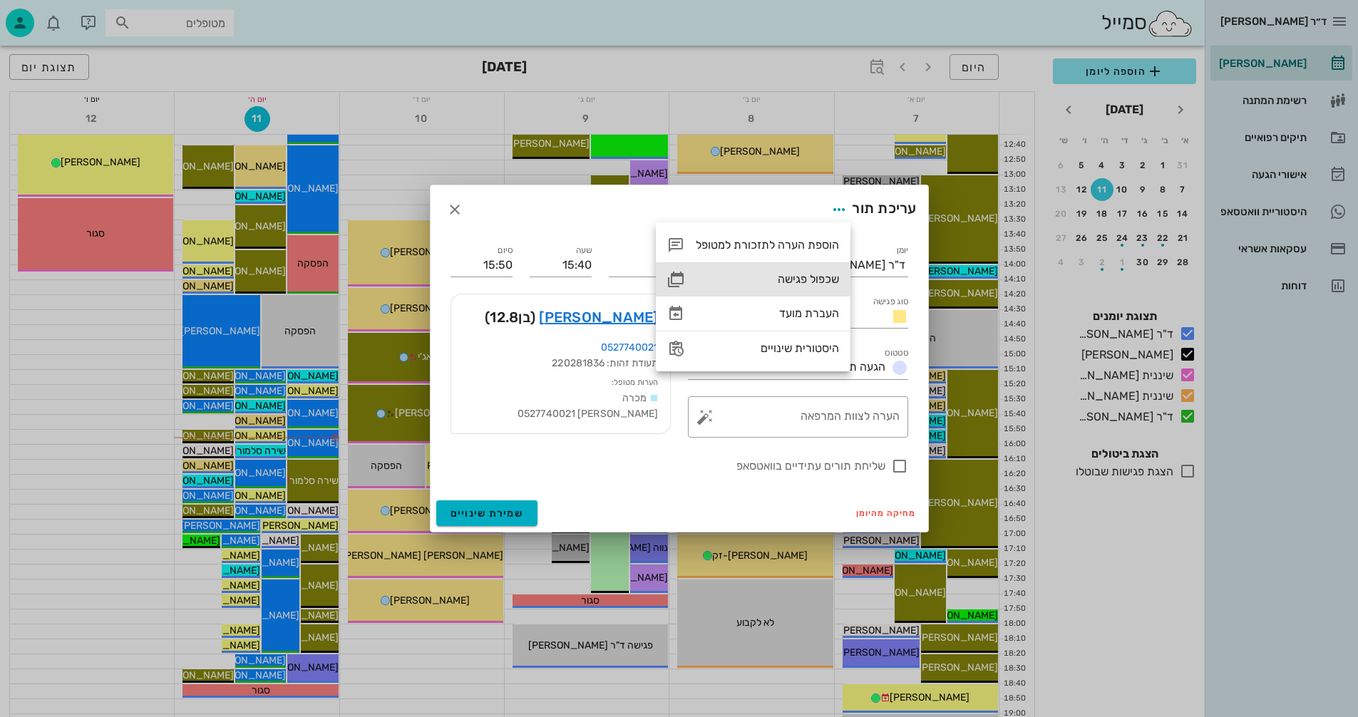
click at [795, 279] on div "שכפול פגישה" at bounding box center [767, 279] width 143 height 14
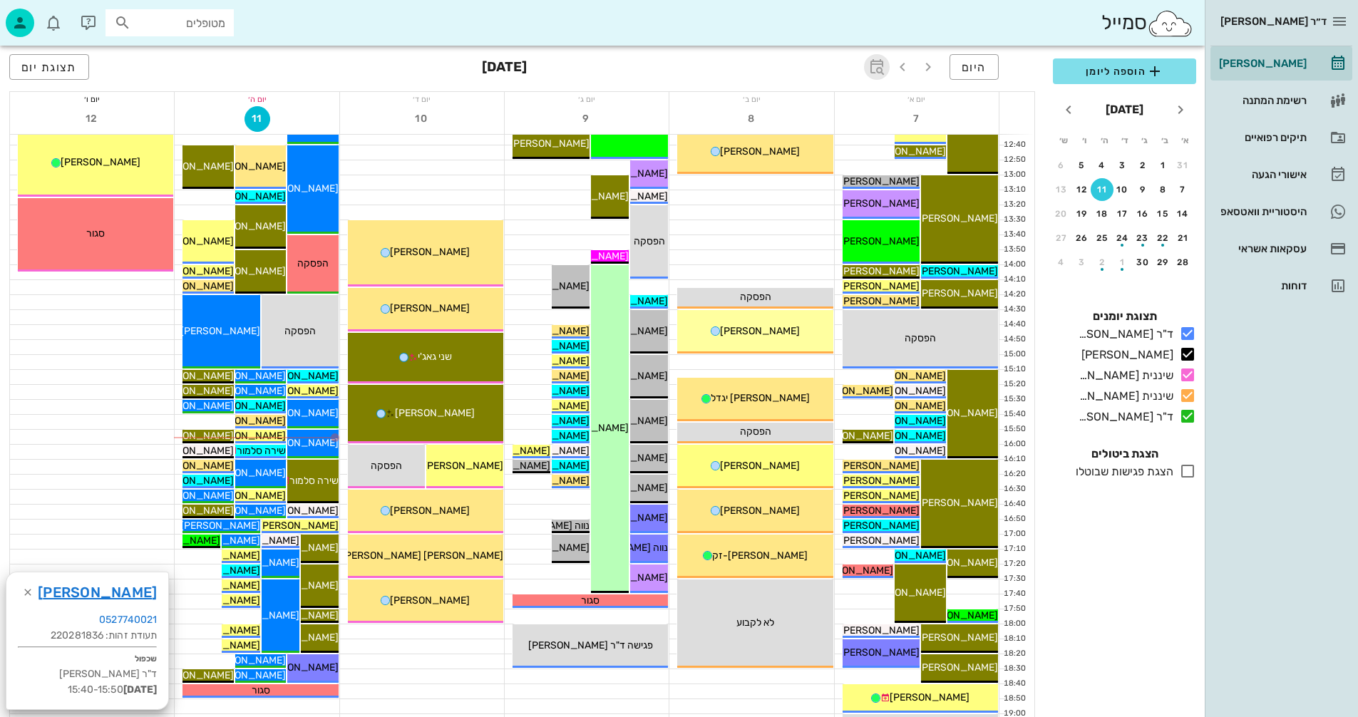
click at [885, 73] on icon "button" at bounding box center [876, 66] width 17 height 17
click at [867, 98] on input "text" at bounding box center [860, 106] width 17 height 23
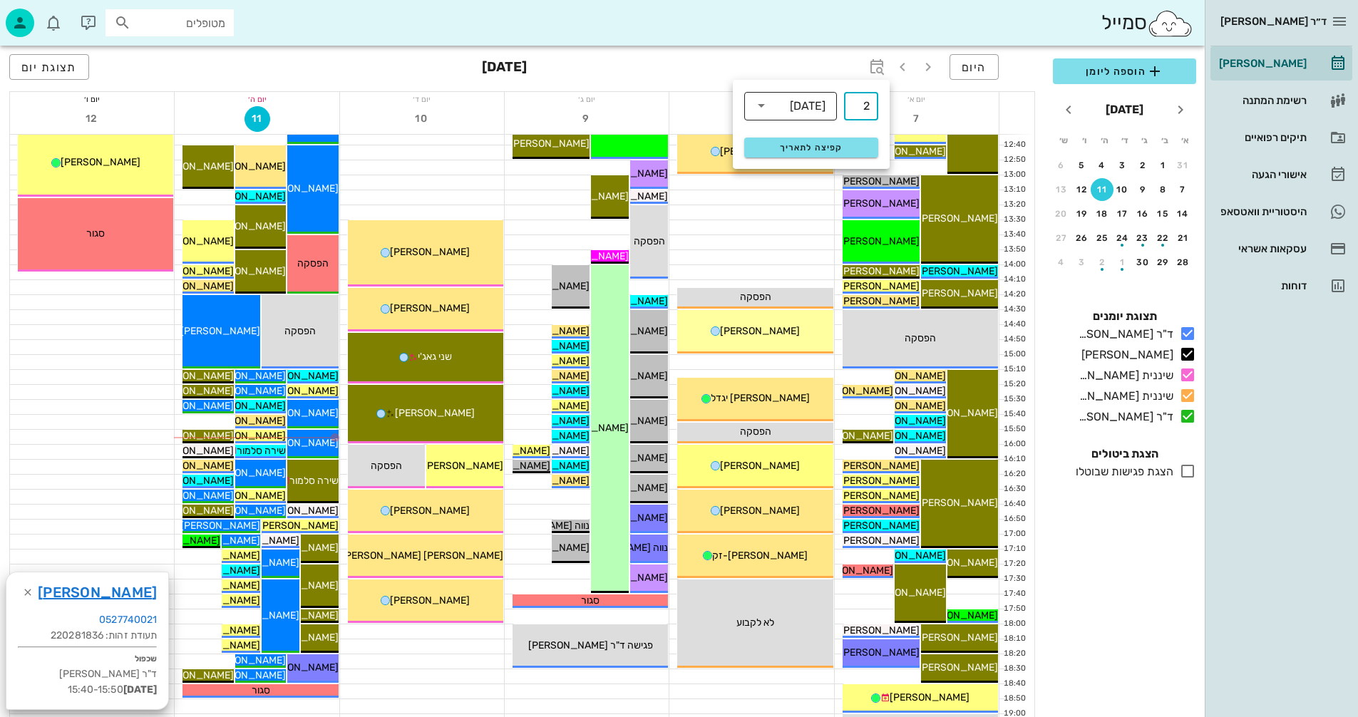
type input "2"
click at [787, 105] on input "text" at bounding box center [781, 105] width 17 height 23
click at [779, 170] on div "חודשים" at bounding box center [791, 168] width 70 height 11
click at [825, 143] on span "קפיצה לתאריך" at bounding box center [811, 148] width 116 height 10
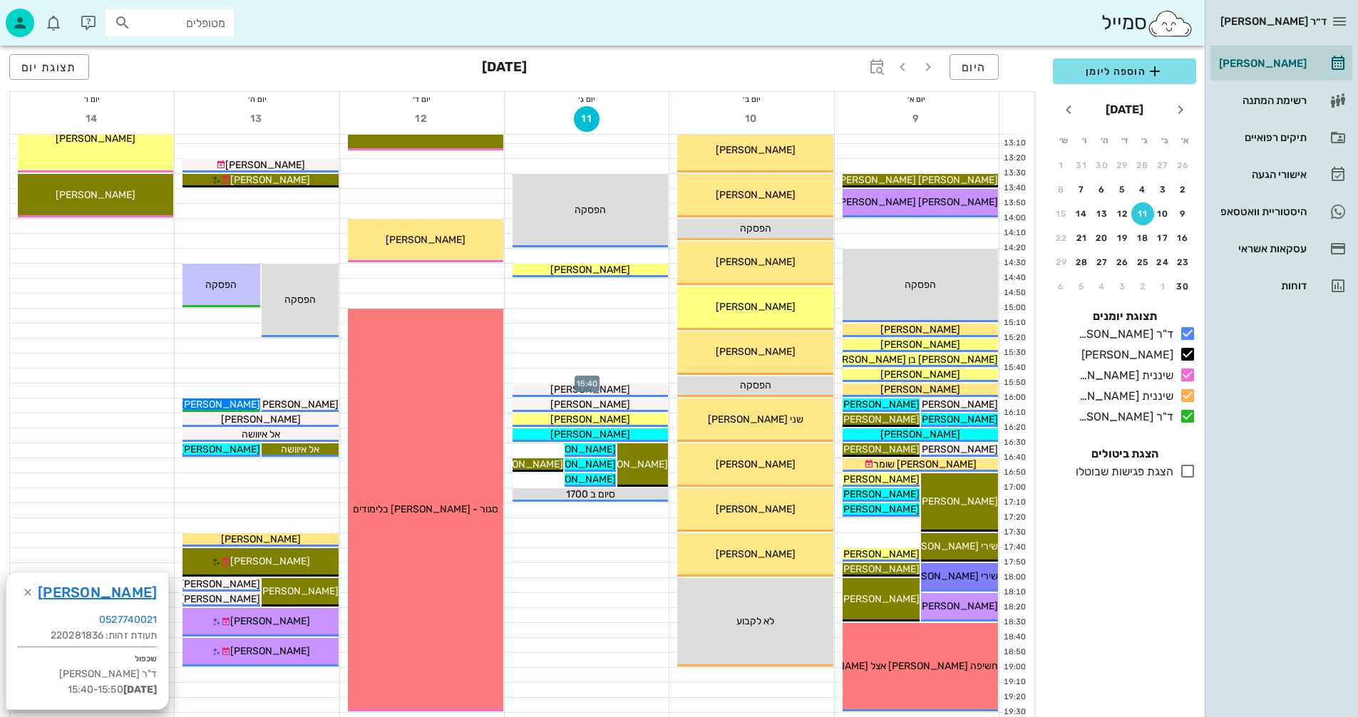
scroll to position [570, 0]
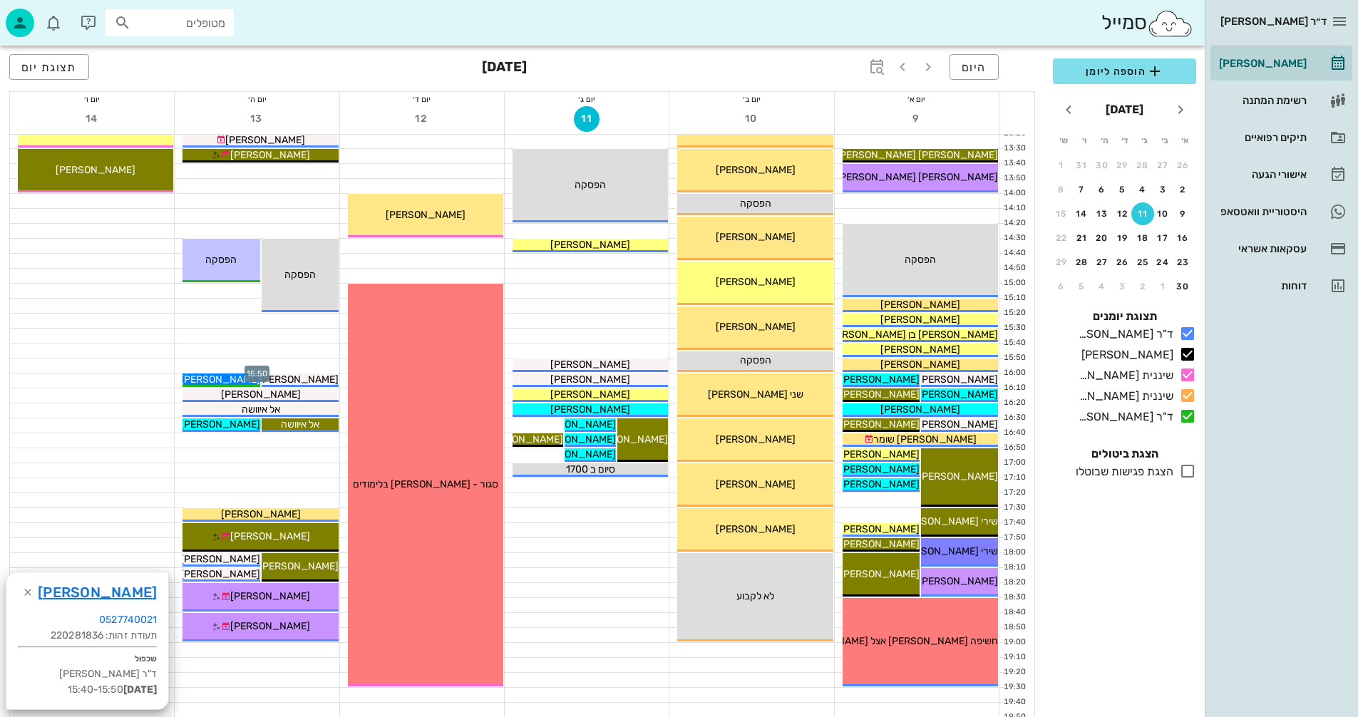
click at [291, 366] on div at bounding box center [257, 366] width 164 height 14
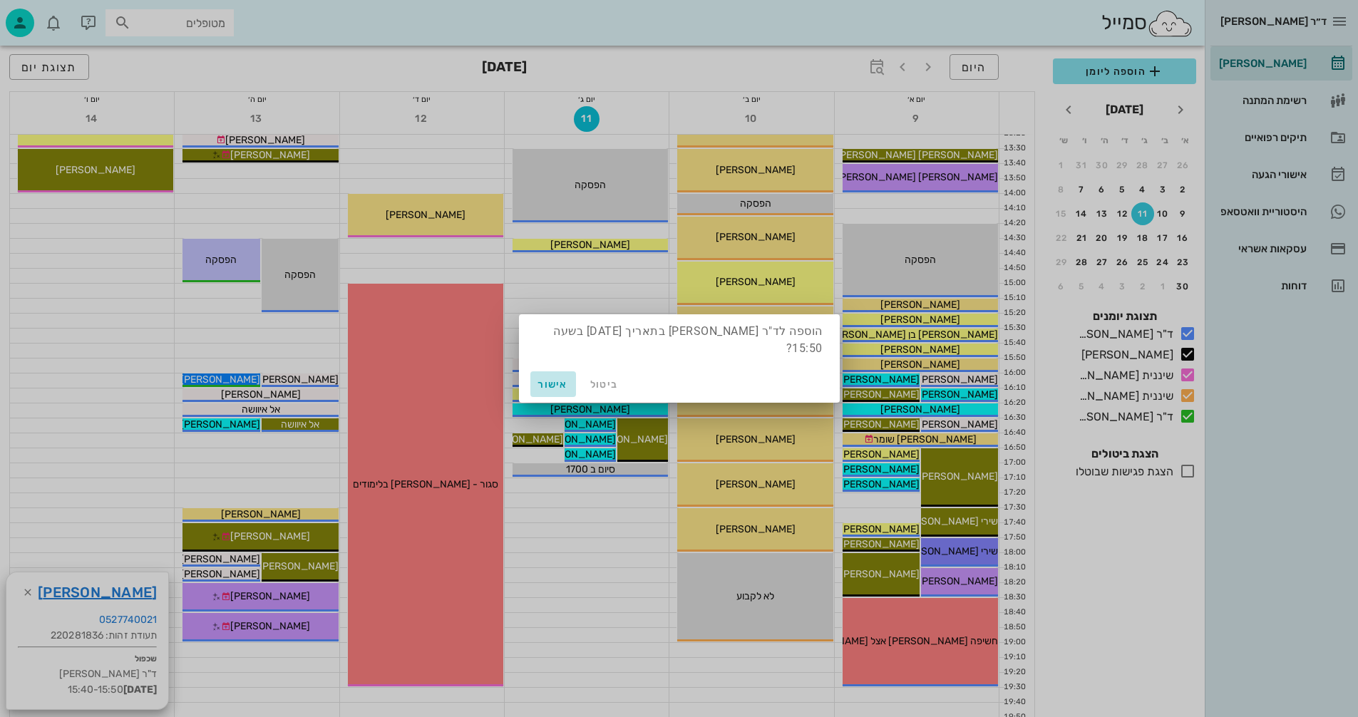
click at [548, 381] on span "אישור" at bounding box center [553, 384] width 34 height 12
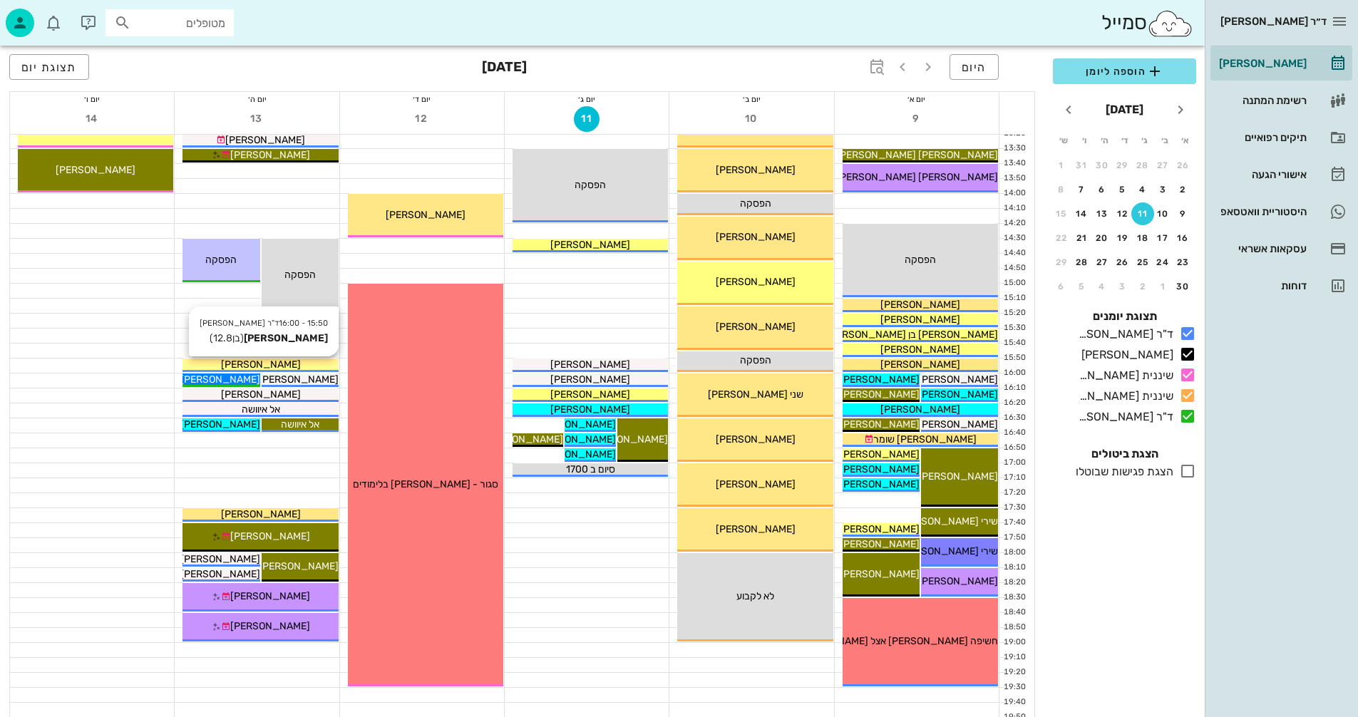
click at [315, 363] on div "[PERSON_NAME]" at bounding box center [259, 364] width 155 height 15
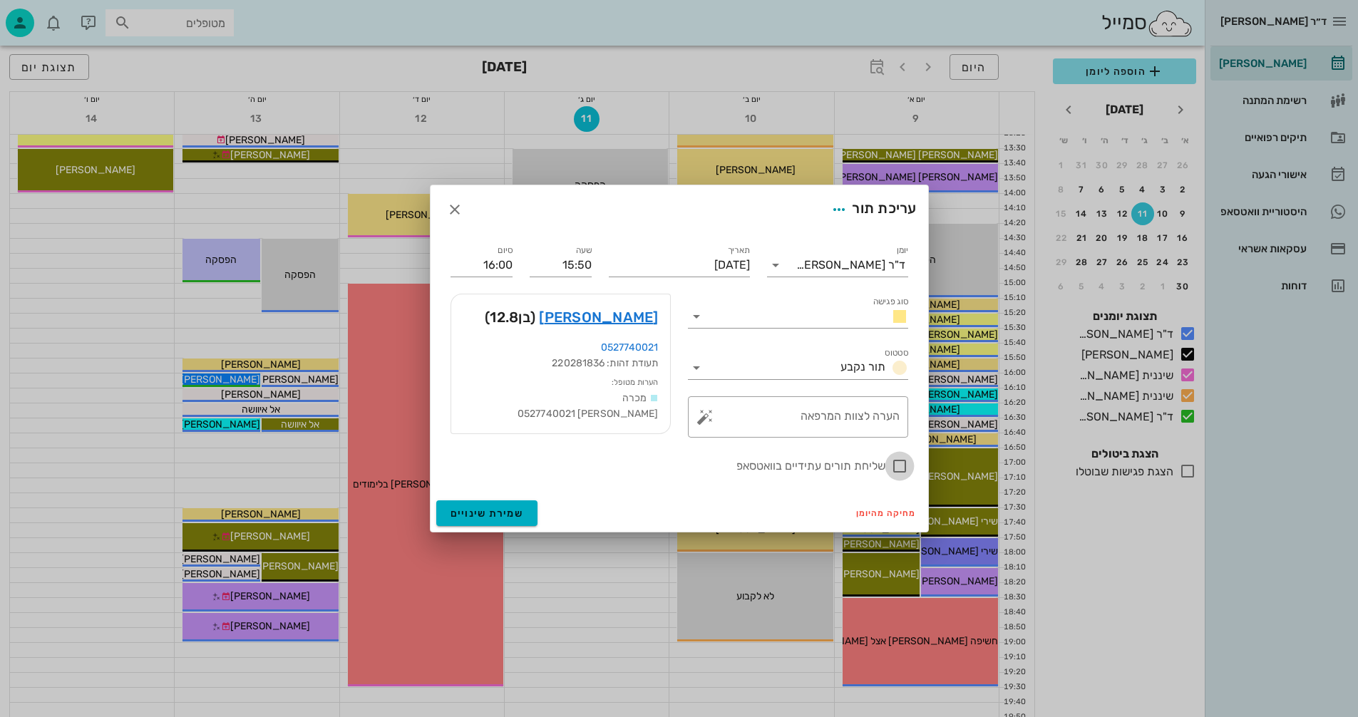
click at [893, 463] on div at bounding box center [899, 466] width 24 height 24
checkbox input "true"
click at [473, 510] on span "שמירת שינויים" at bounding box center [486, 514] width 73 height 12
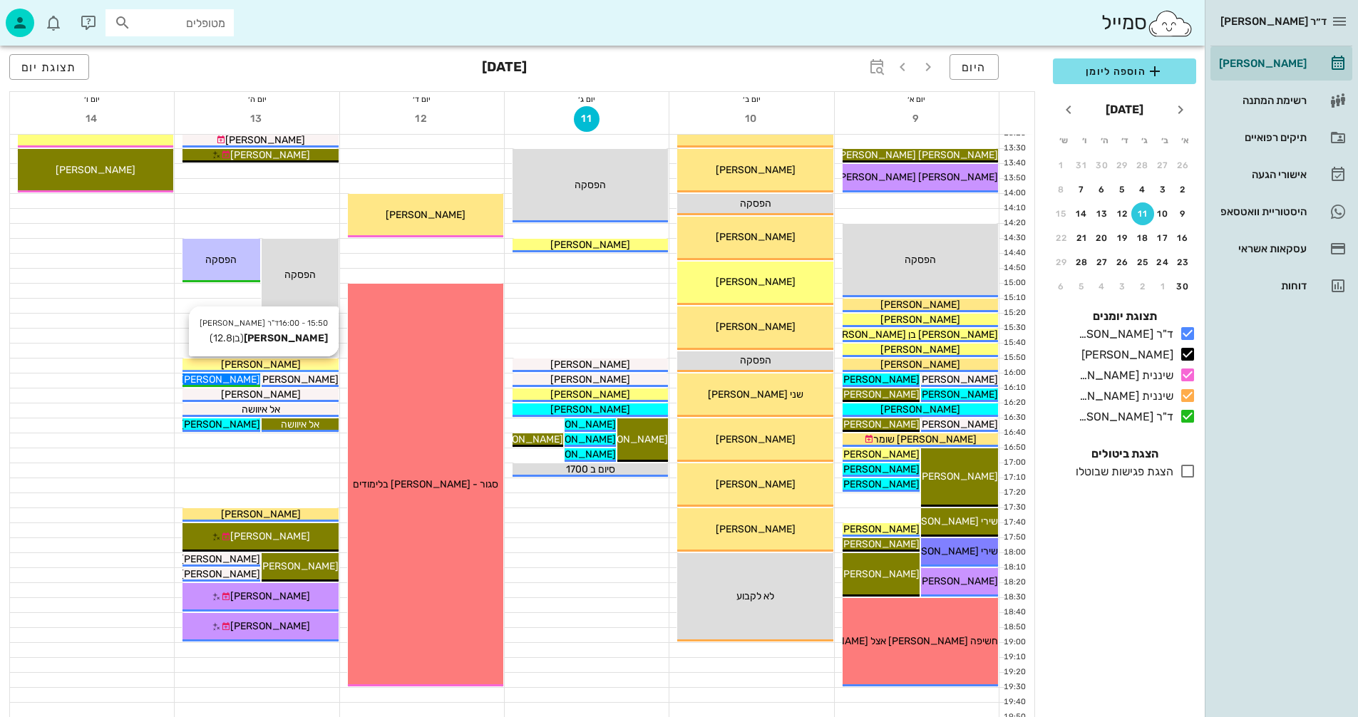
click at [309, 363] on div "[PERSON_NAME]" at bounding box center [259, 364] width 155 height 15
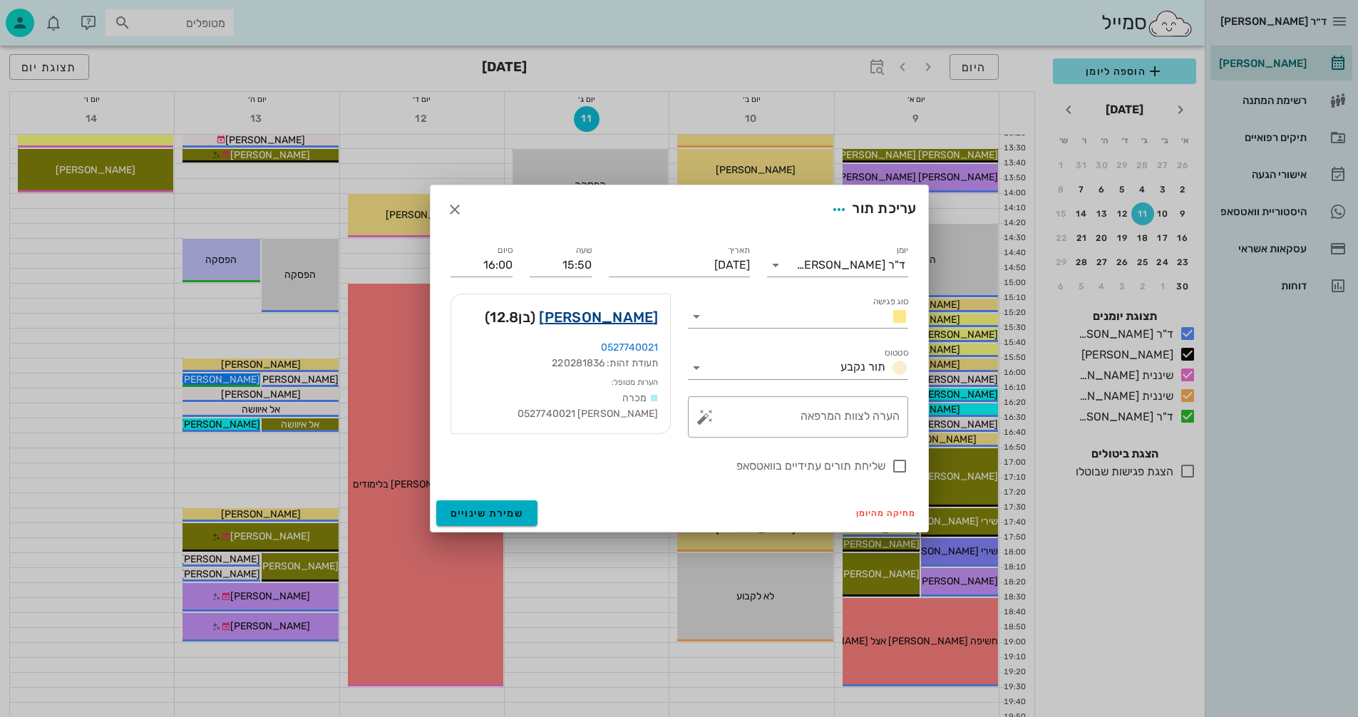
click at [642, 320] on link "עמית נומוביץ" at bounding box center [598, 317] width 119 height 23
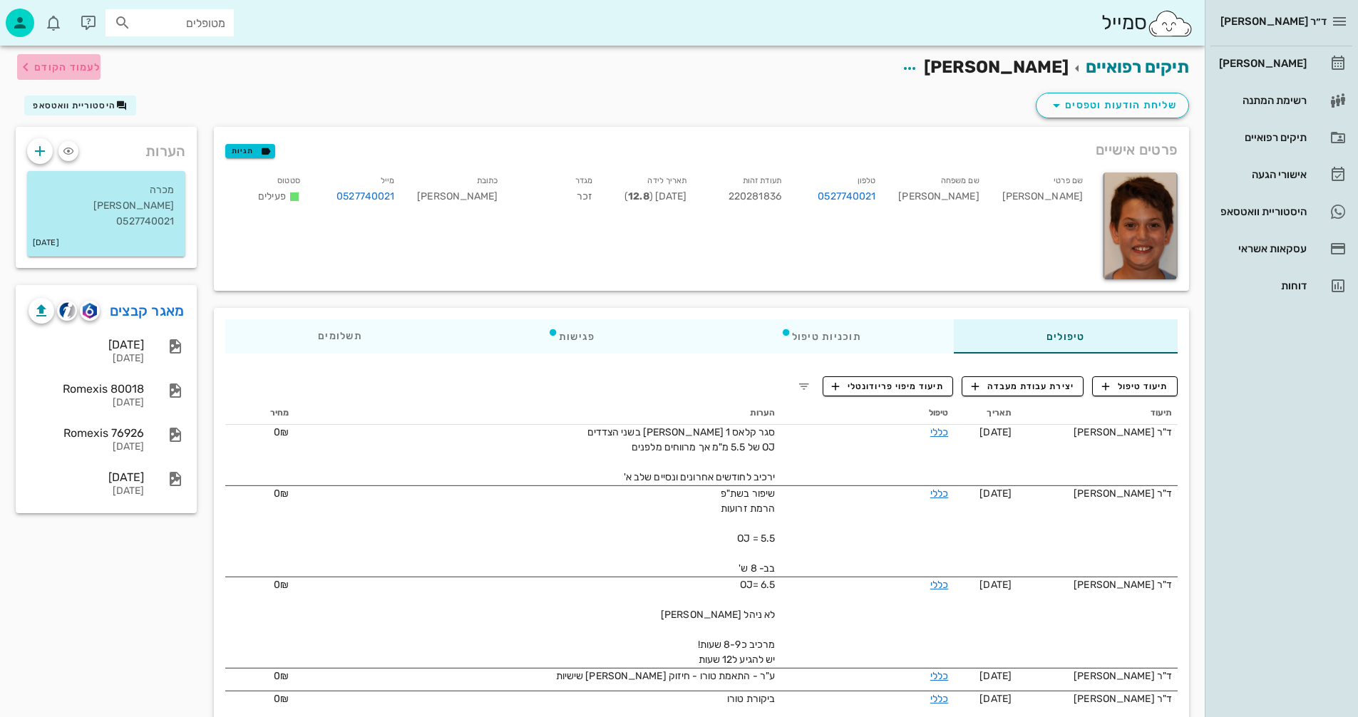
click at [73, 62] on span "לעמוד הקודם" at bounding box center [67, 67] width 66 height 12
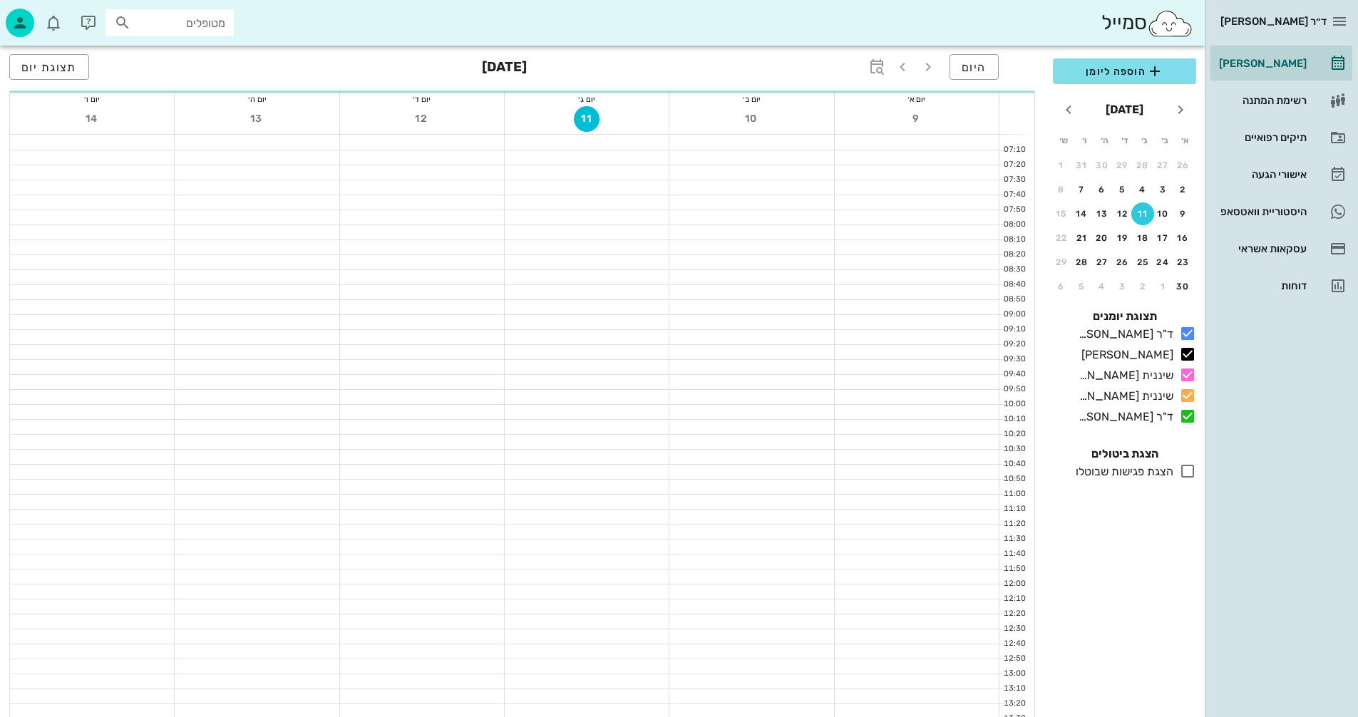
scroll to position [570, 0]
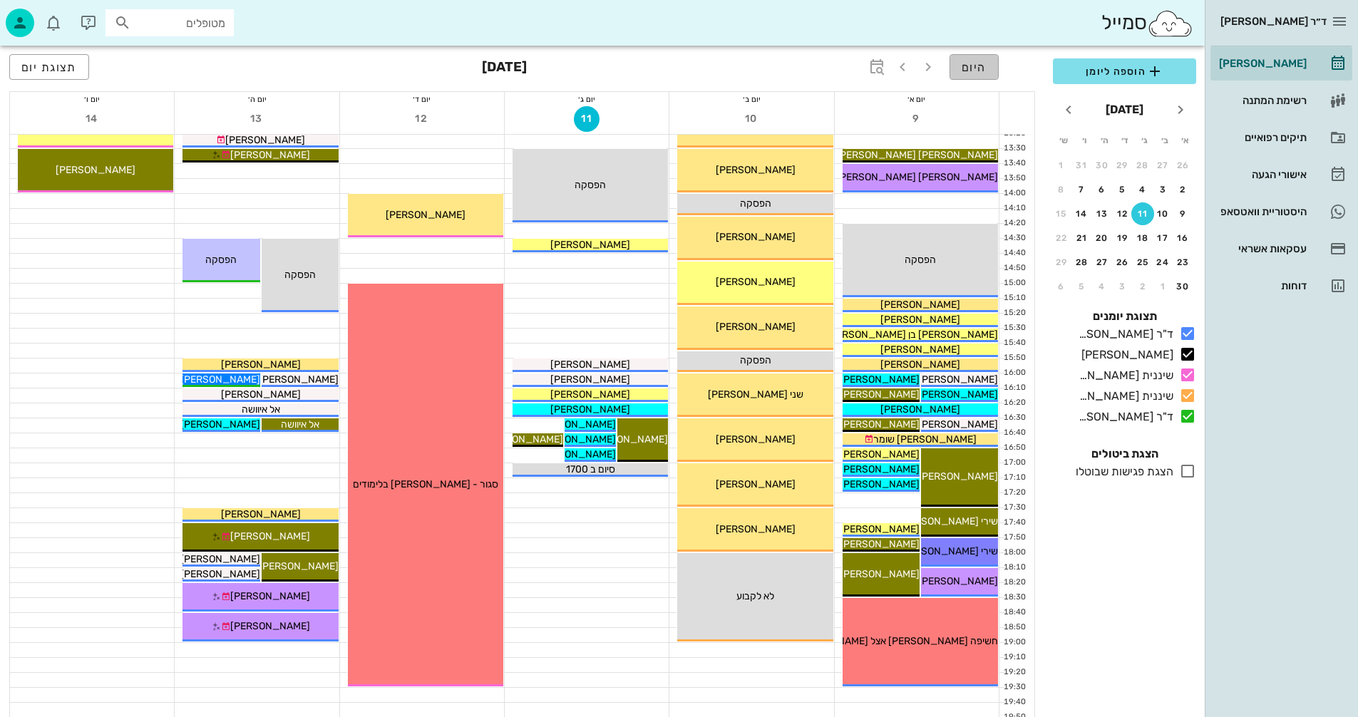
click at [983, 66] on span "היום" at bounding box center [974, 68] width 25 height 14
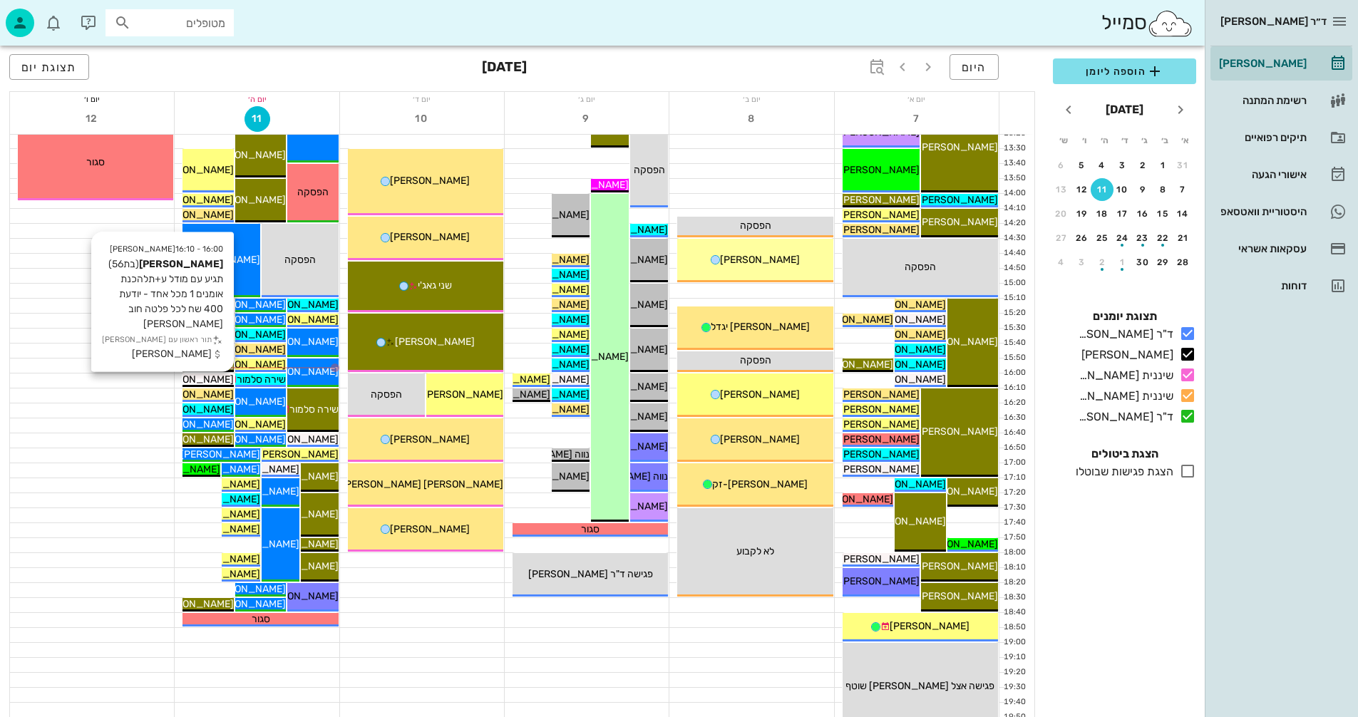
click at [220, 379] on span "[PERSON_NAME]" at bounding box center [194, 379] width 80 height 12
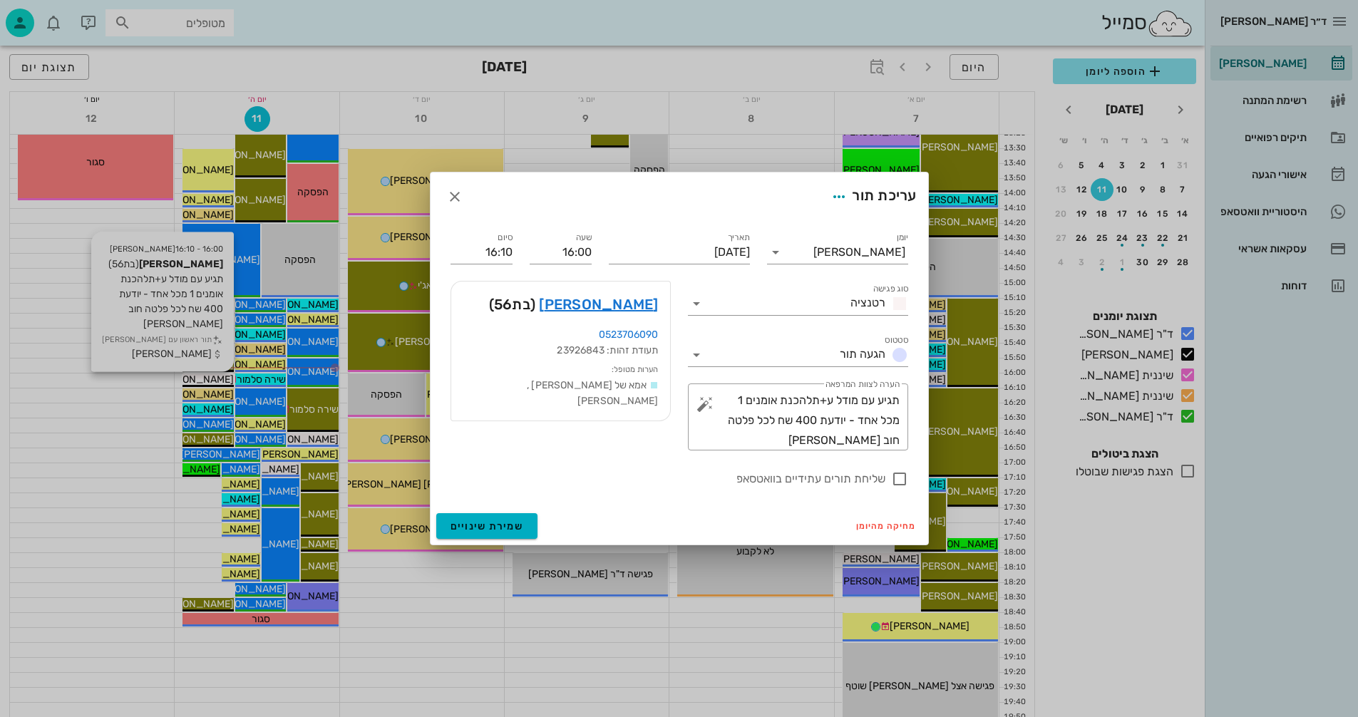
click at [220, 379] on div at bounding box center [679, 358] width 1358 height 717
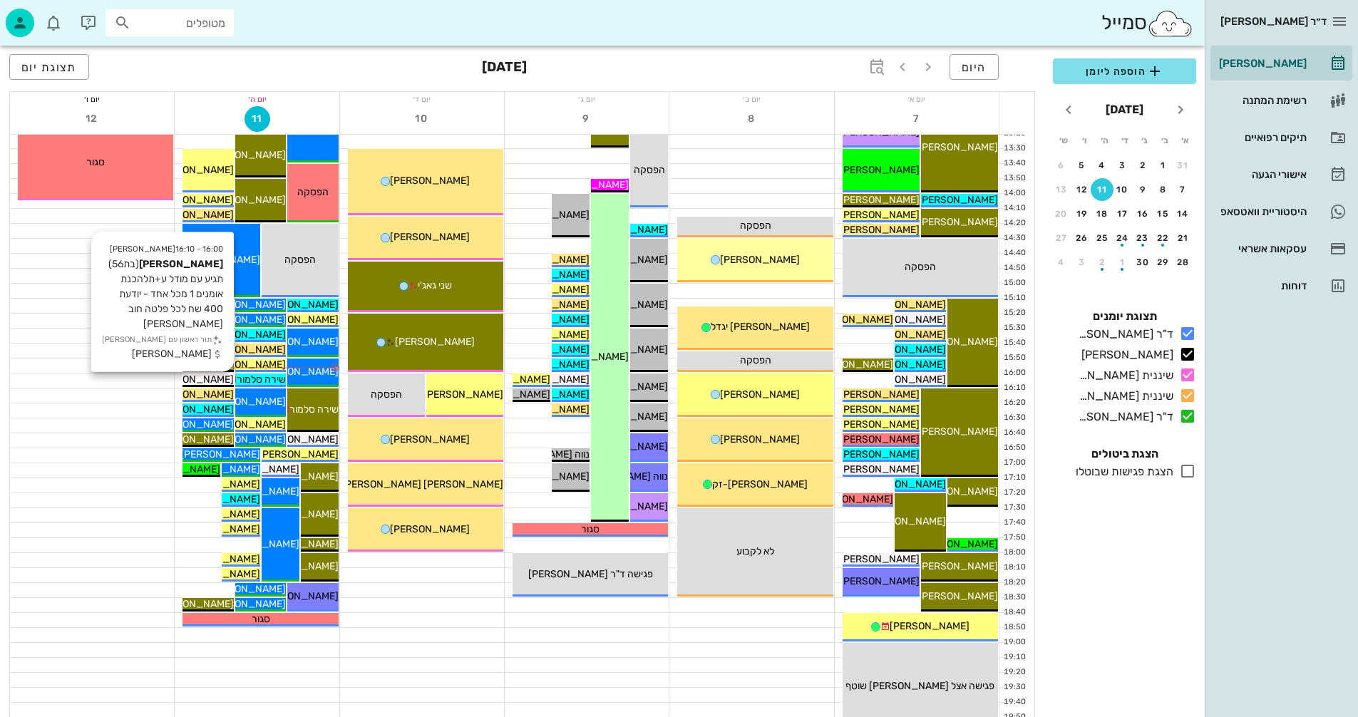
click at [220, 379] on span "[PERSON_NAME]" at bounding box center [194, 379] width 80 height 12
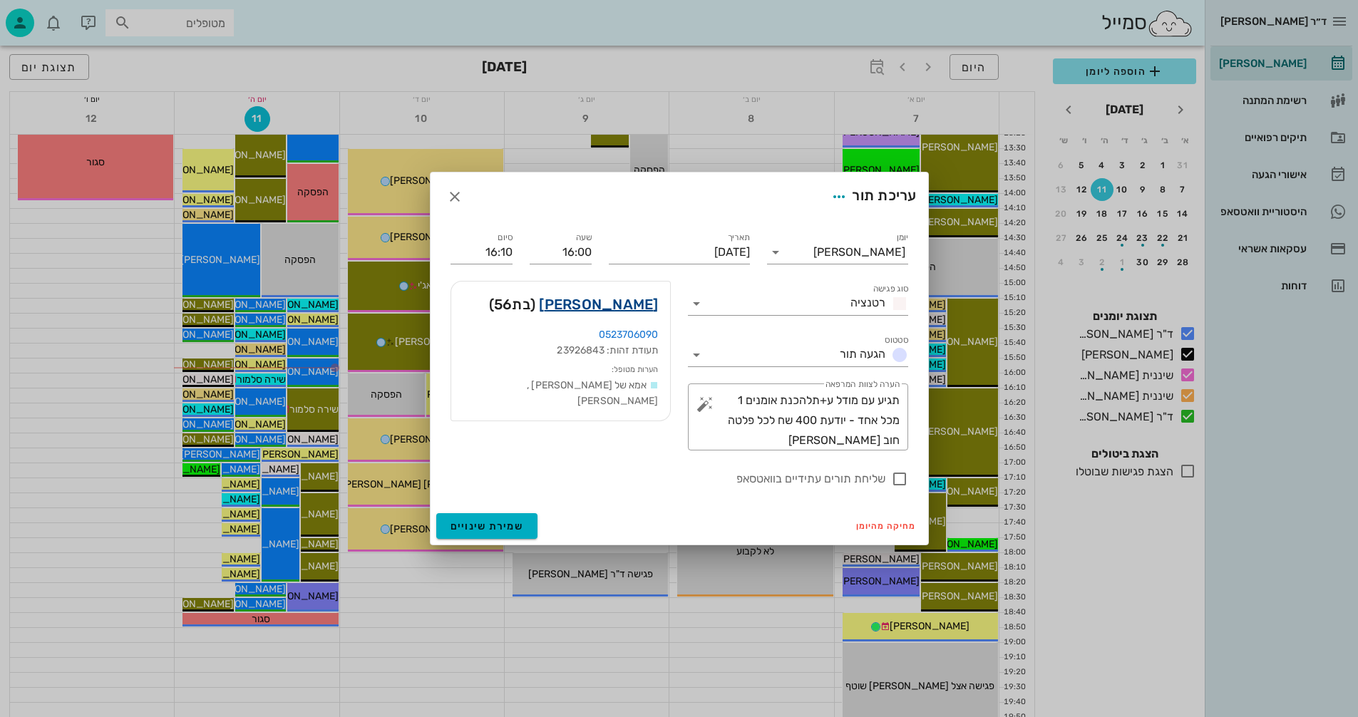
click at [626, 304] on link "חגית מינץ" at bounding box center [598, 304] width 119 height 23
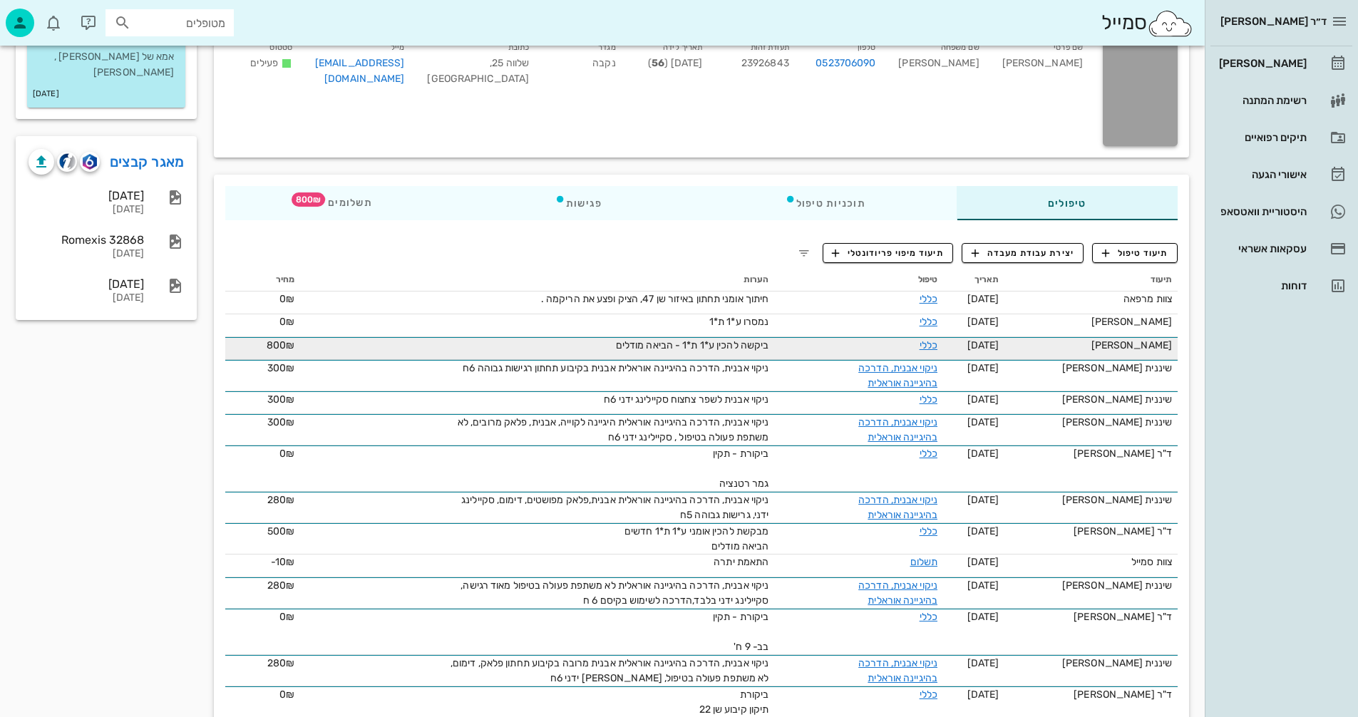
scroll to position [143, 0]
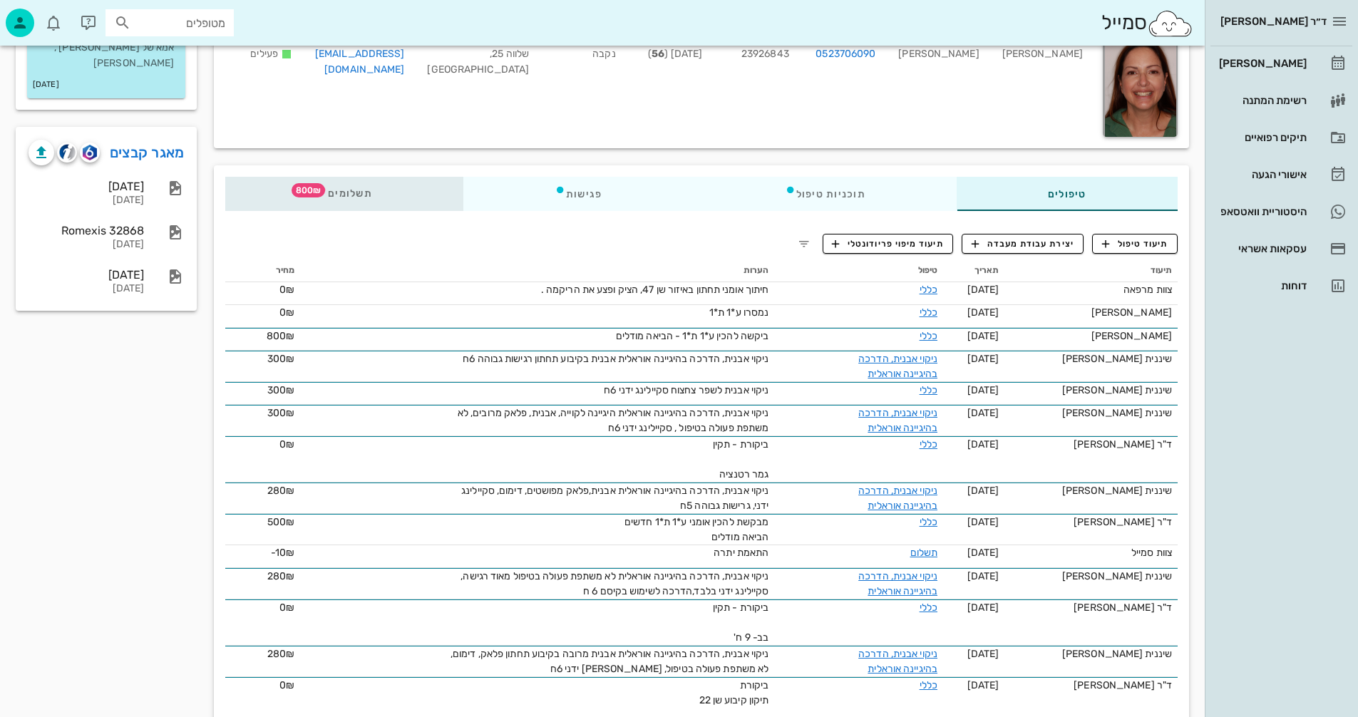
click at [357, 192] on span "תשלומים 800₪" at bounding box center [344, 194] width 56 height 10
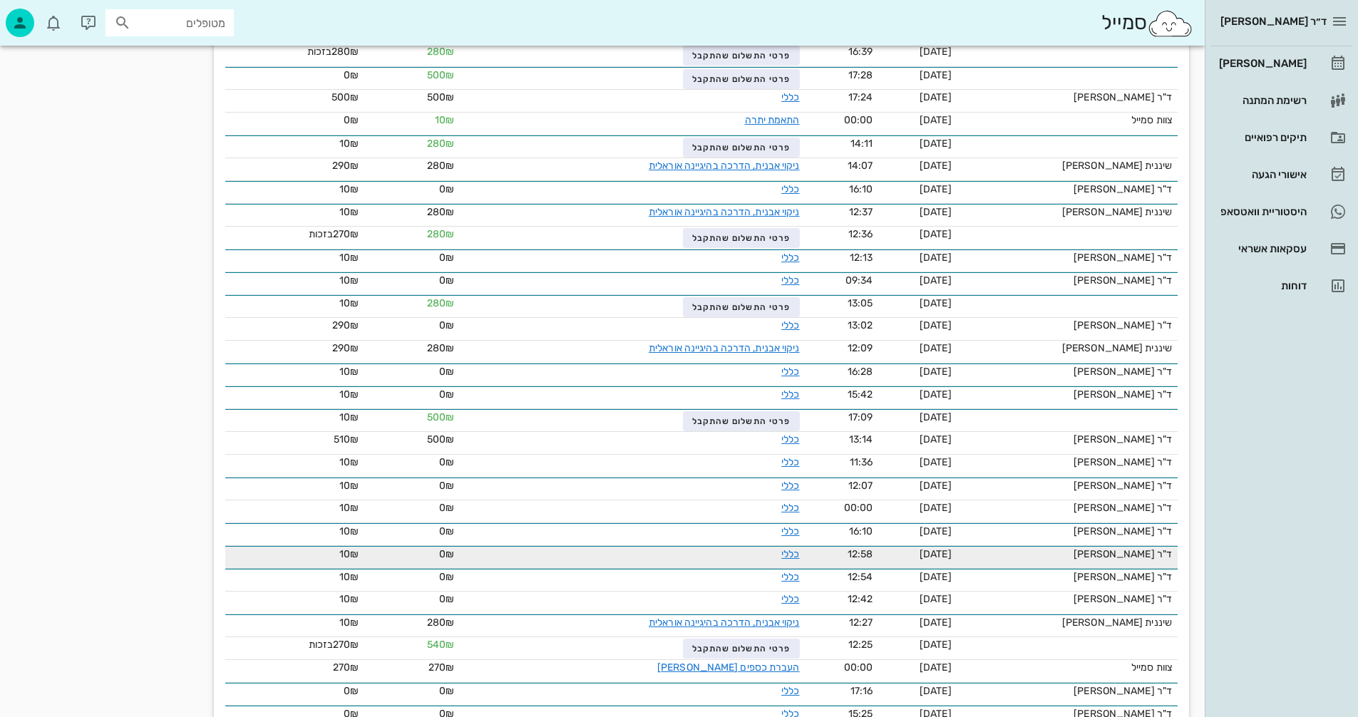
scroll to position [0, 0]
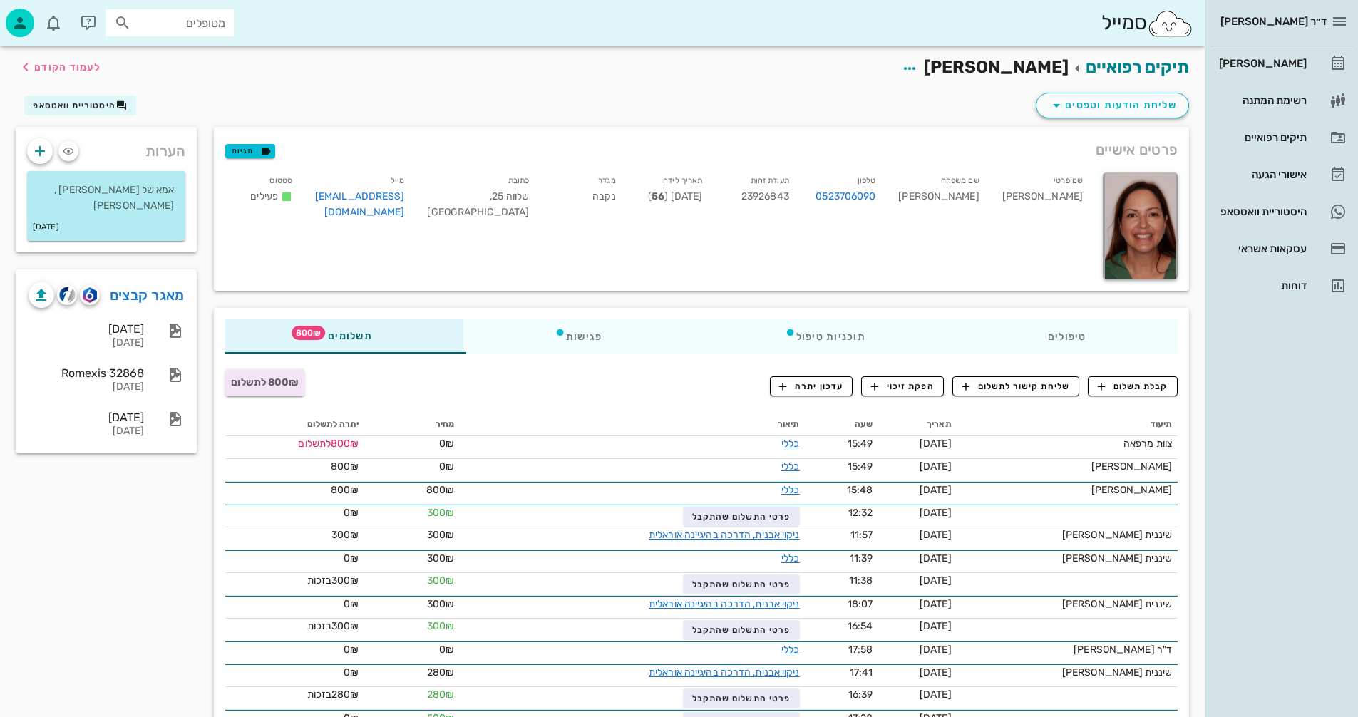
click at [189, 21] on input "מטופלים" at bounding box center [179, 23] width 91 height 19
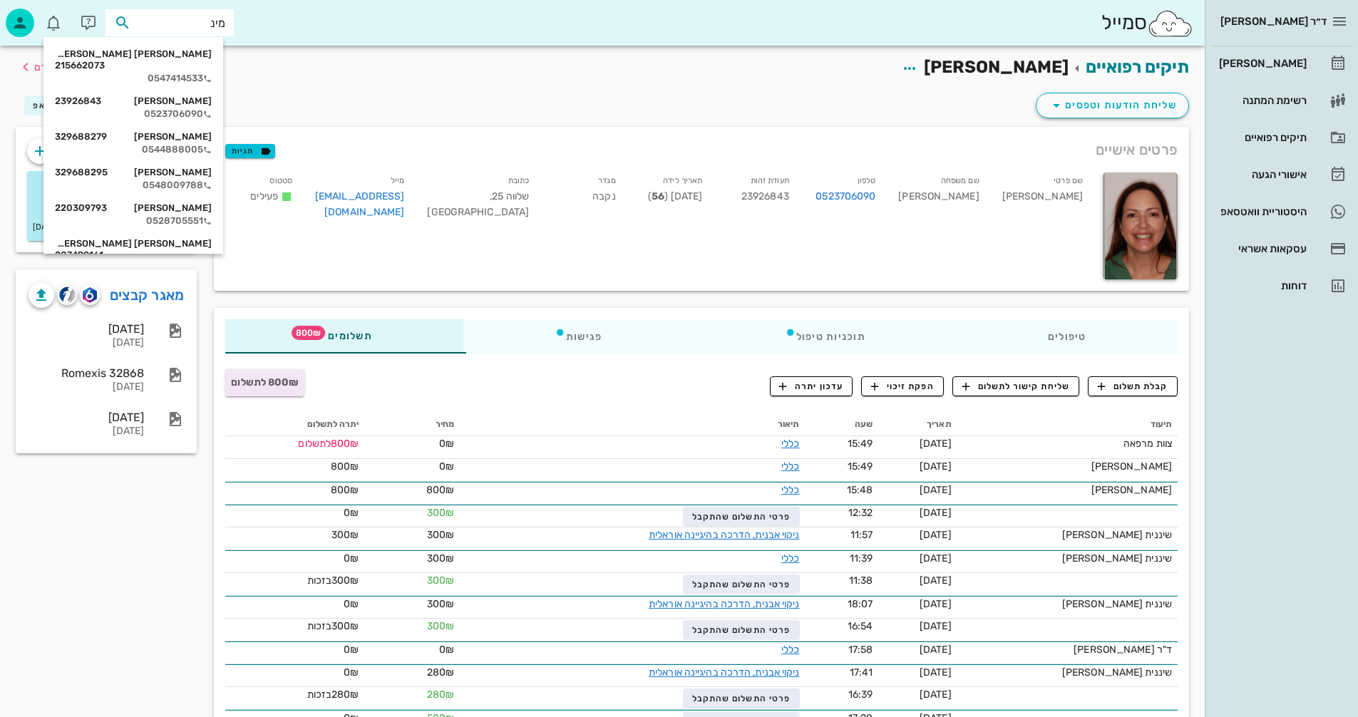
type input "מינץ"
click at [194, 214] on div "גל מינץ 217695402" at bounding box center [133, 219] width 157 height 11
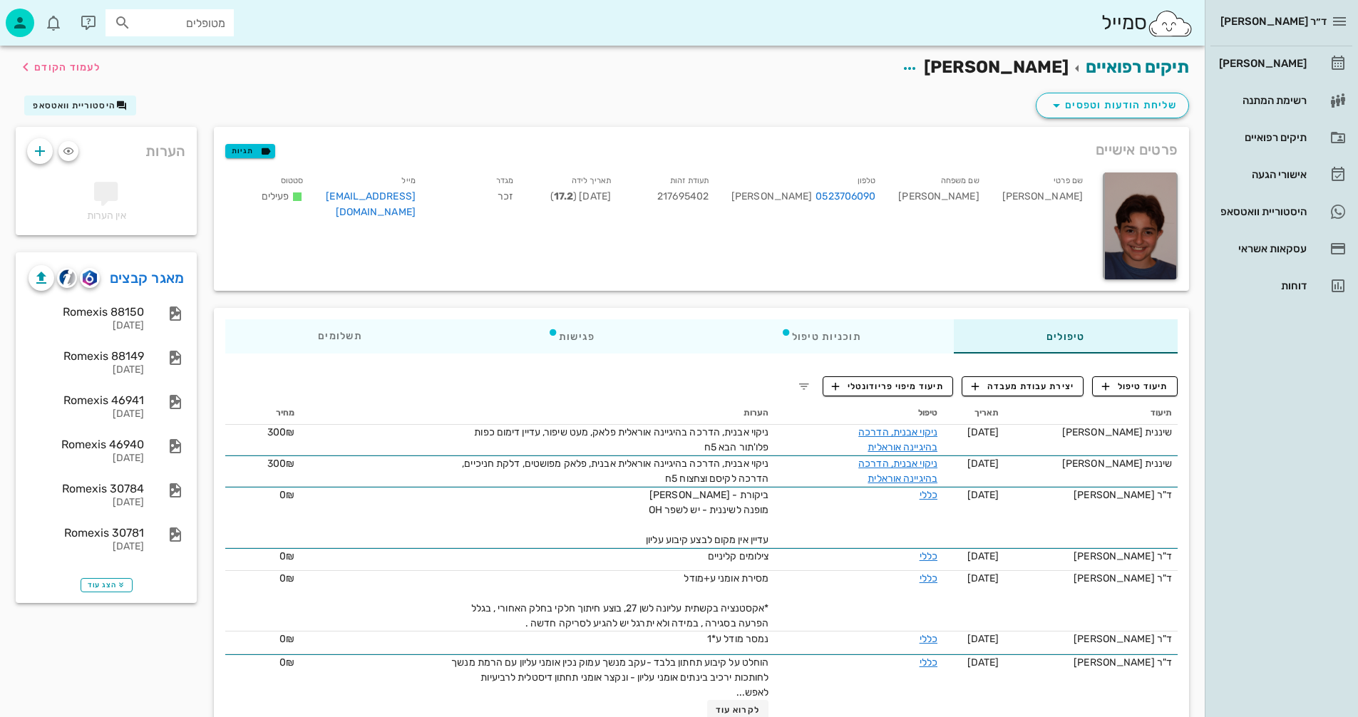
click at [197, 20] on input "מטופלים" at bounding box center [179, 23] width 91 height 19
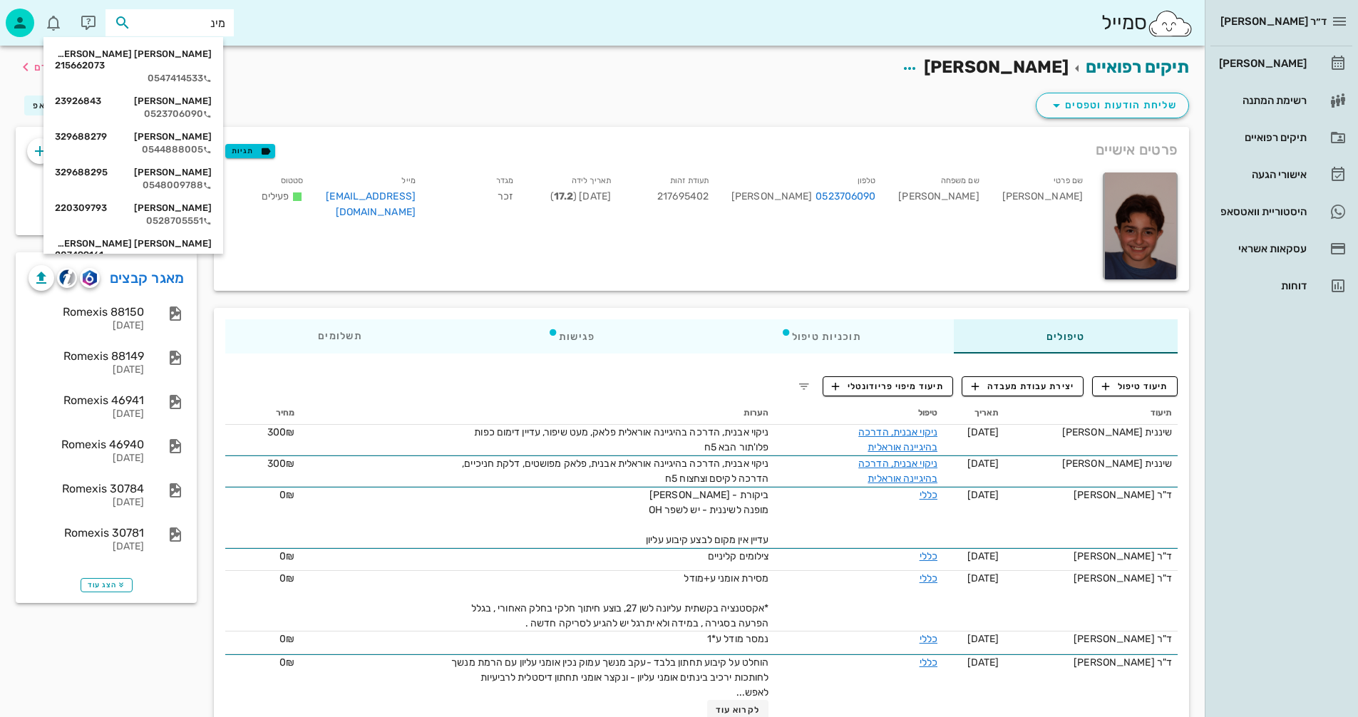
type input "מינץ"
click at [197, 59] on div "טל פונדק מינץ 215662073" at bounding box center [133, 59] width 157 height 23
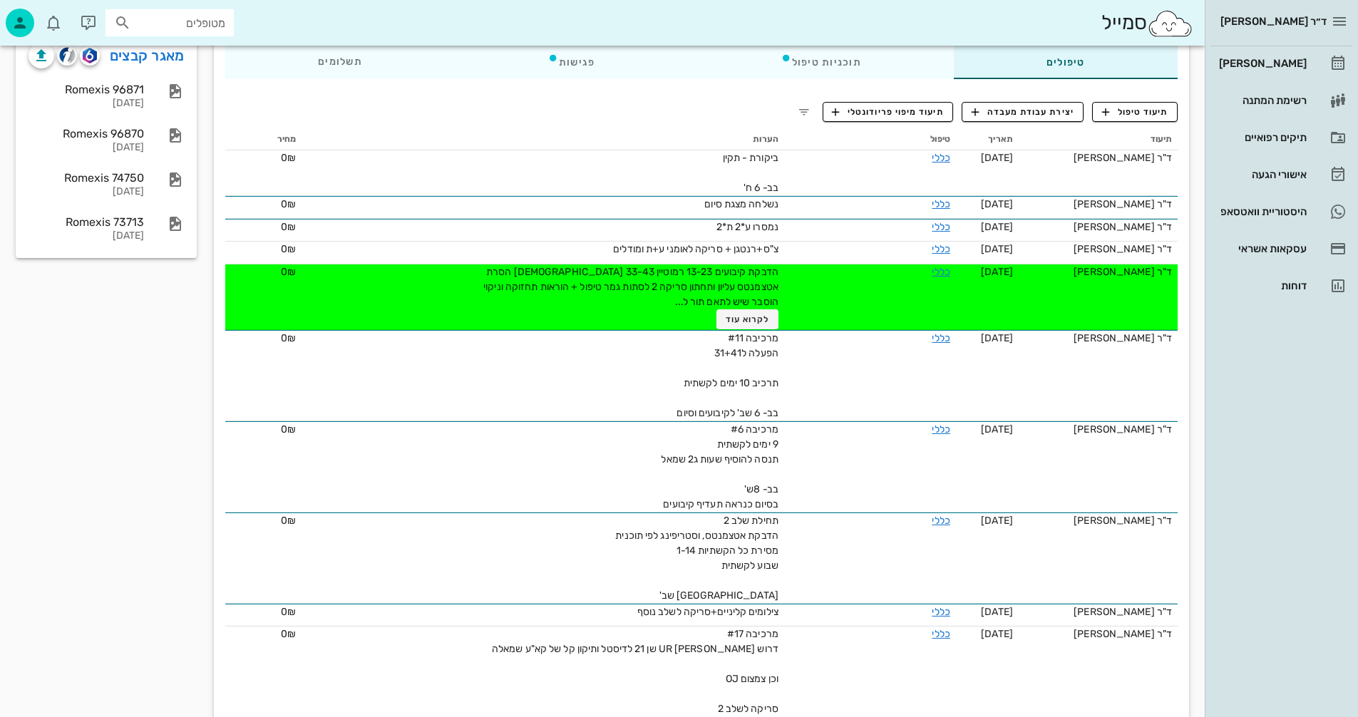
scroll to position [209, 0]
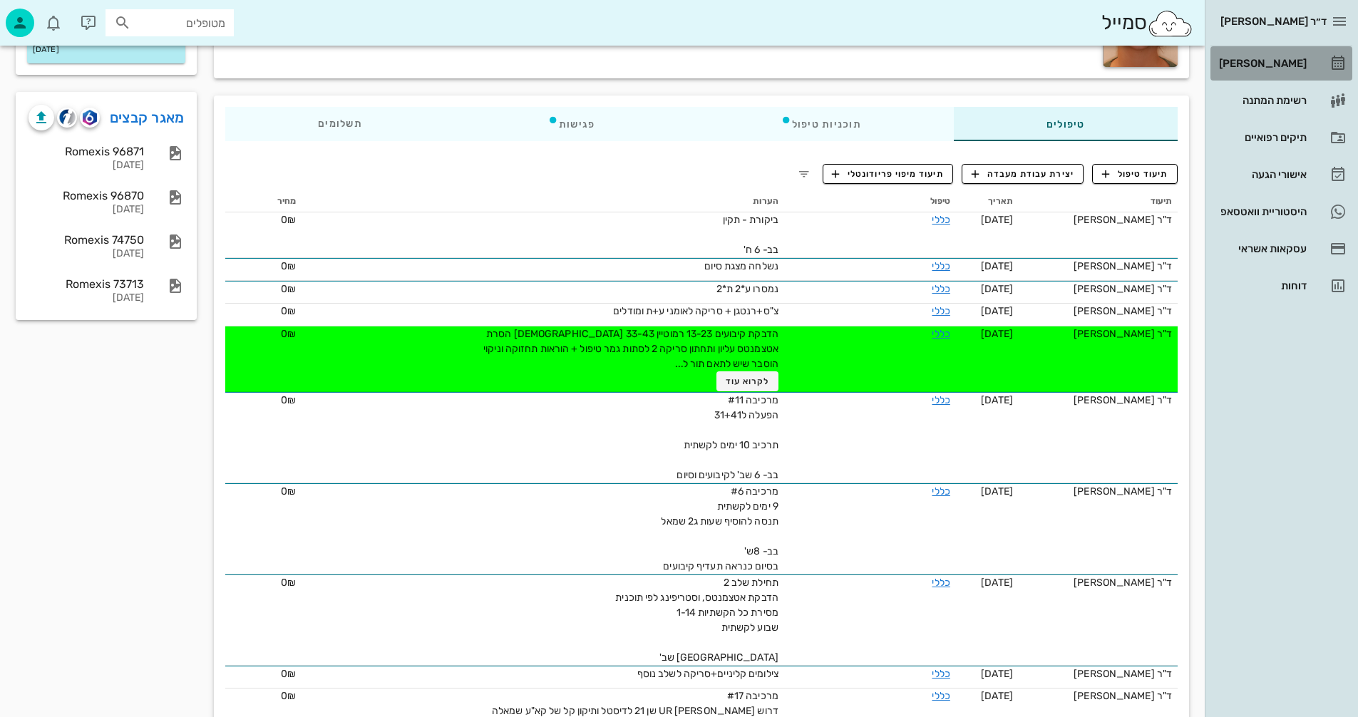
click at [1280, 63] on div "[PERSON_NAME]" at bounding box center [1261, 63] width 91 height 11
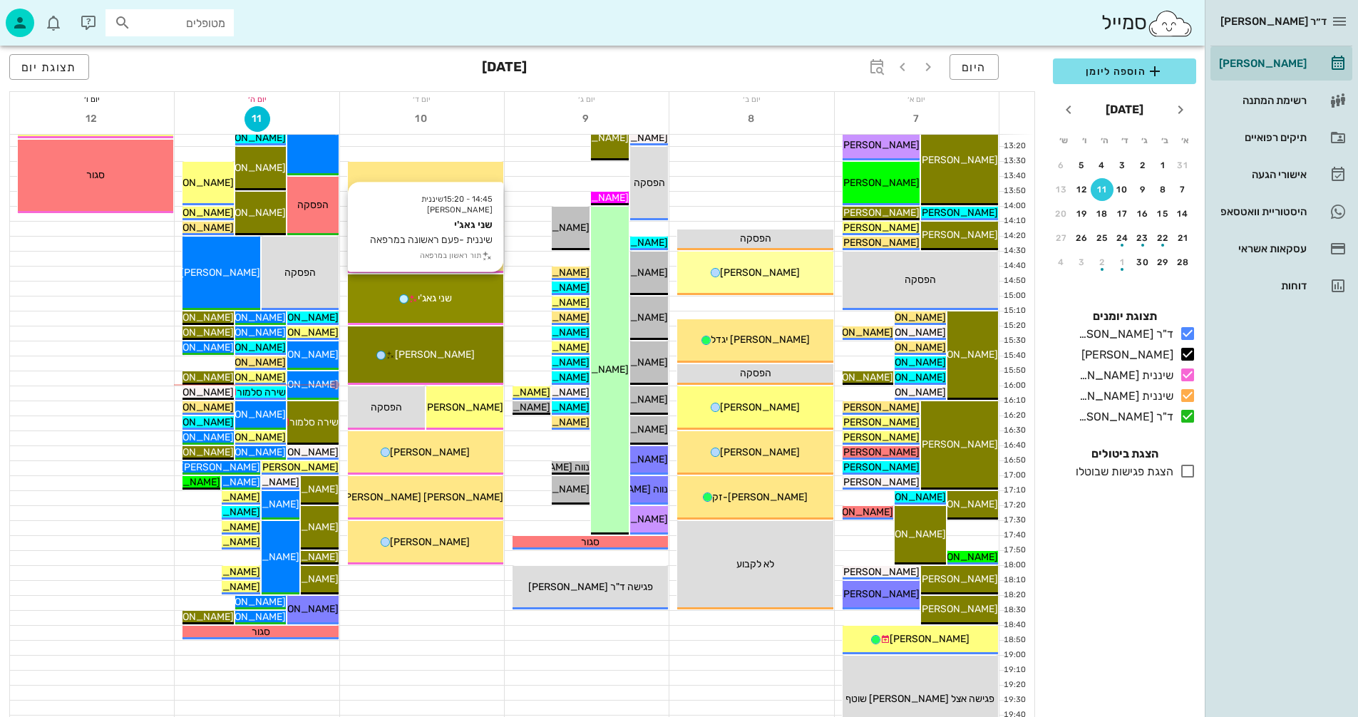
scroll to position [532, 0]
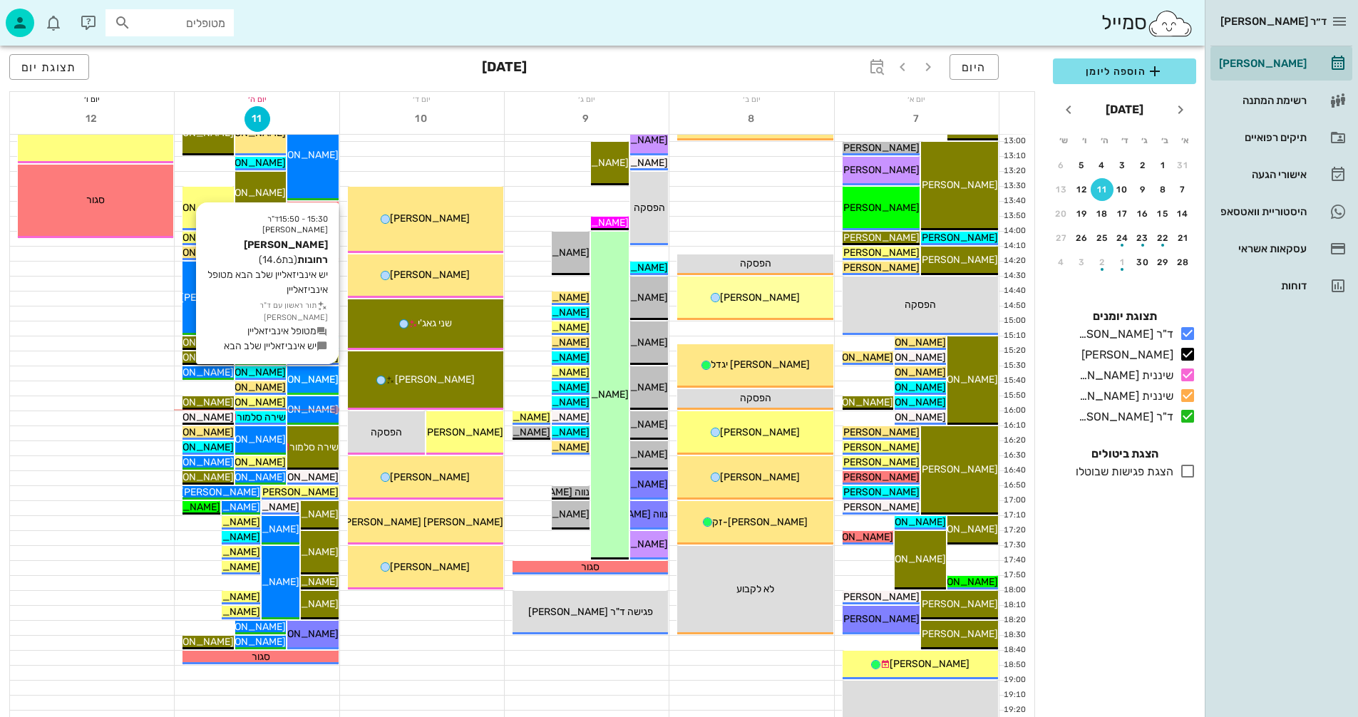
click at [309, 378] on span "[PERSON_NAME] רחובות" at bounding box center [283, 379] width 110 height 12
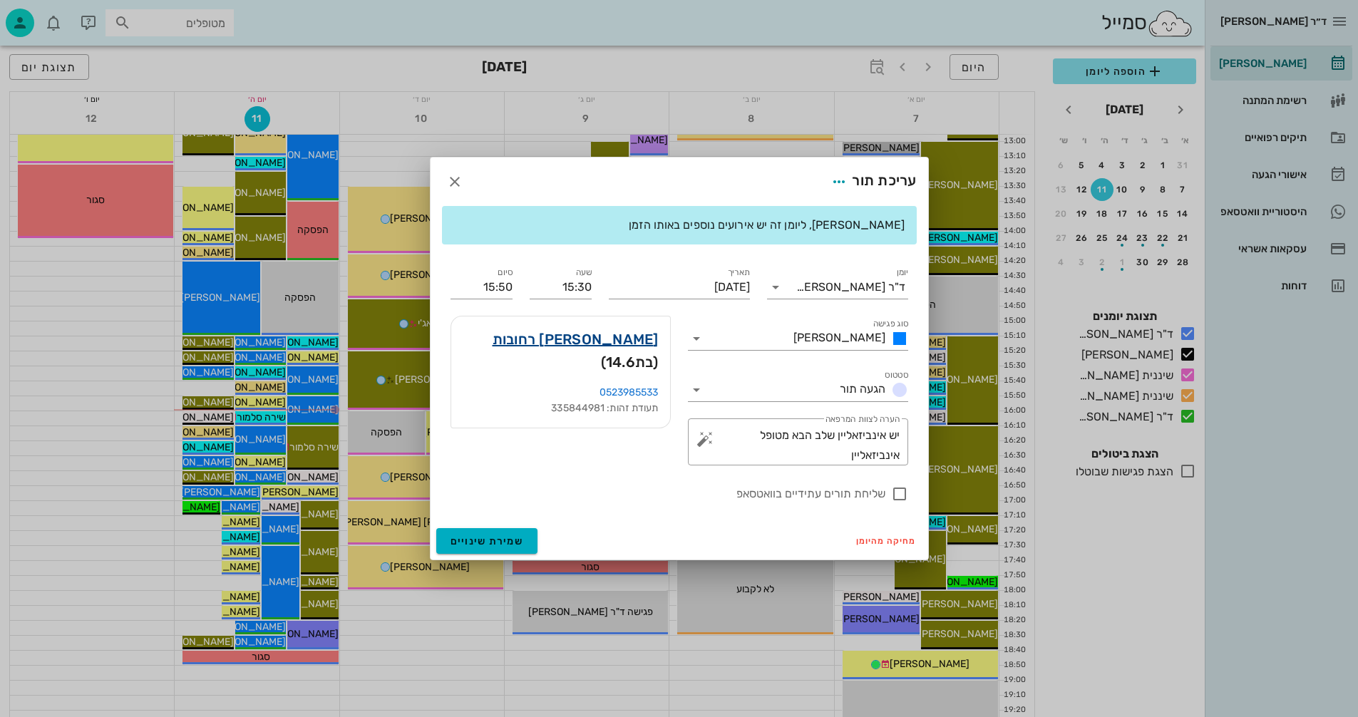
click at [609, 338] on link "נועה זהבי רחובות" at bounding box center [576, 339] width 166 height 23
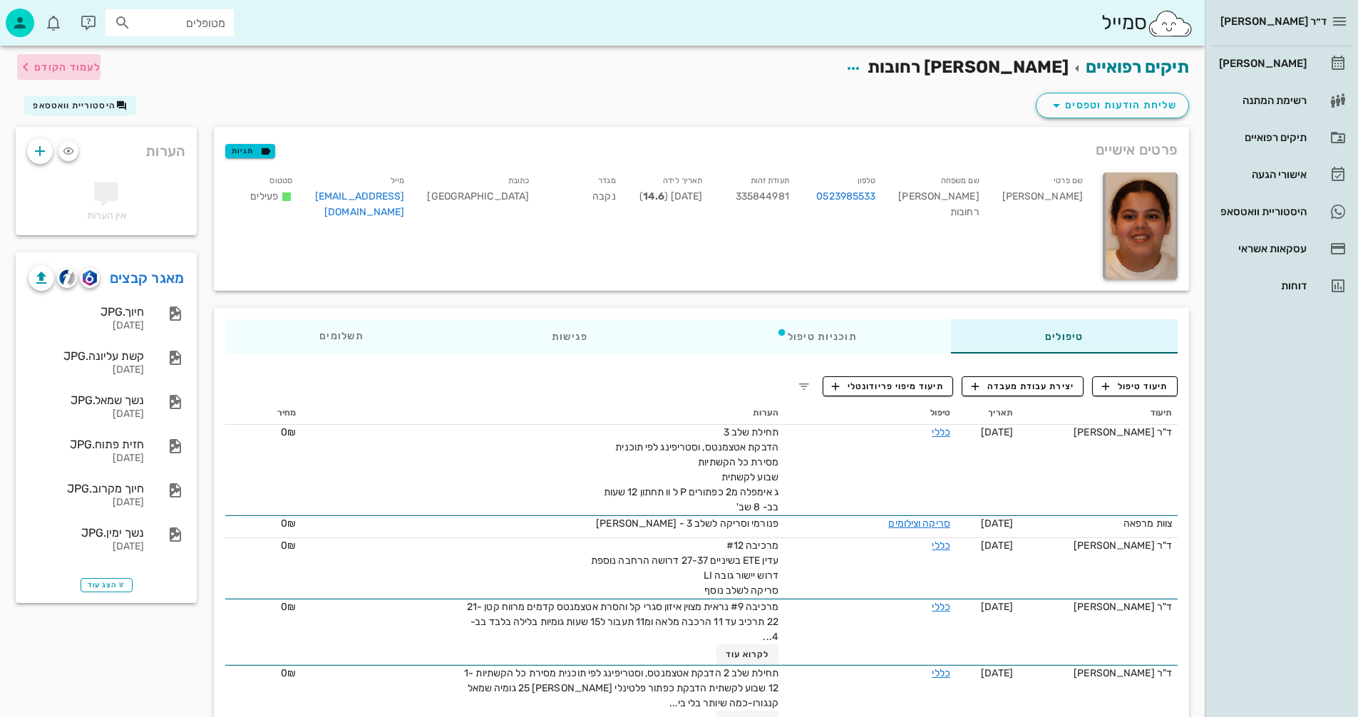
click at [66, 71] on span "לעמוד הקודם" at bounding box center [67, 67] width 66 height 12
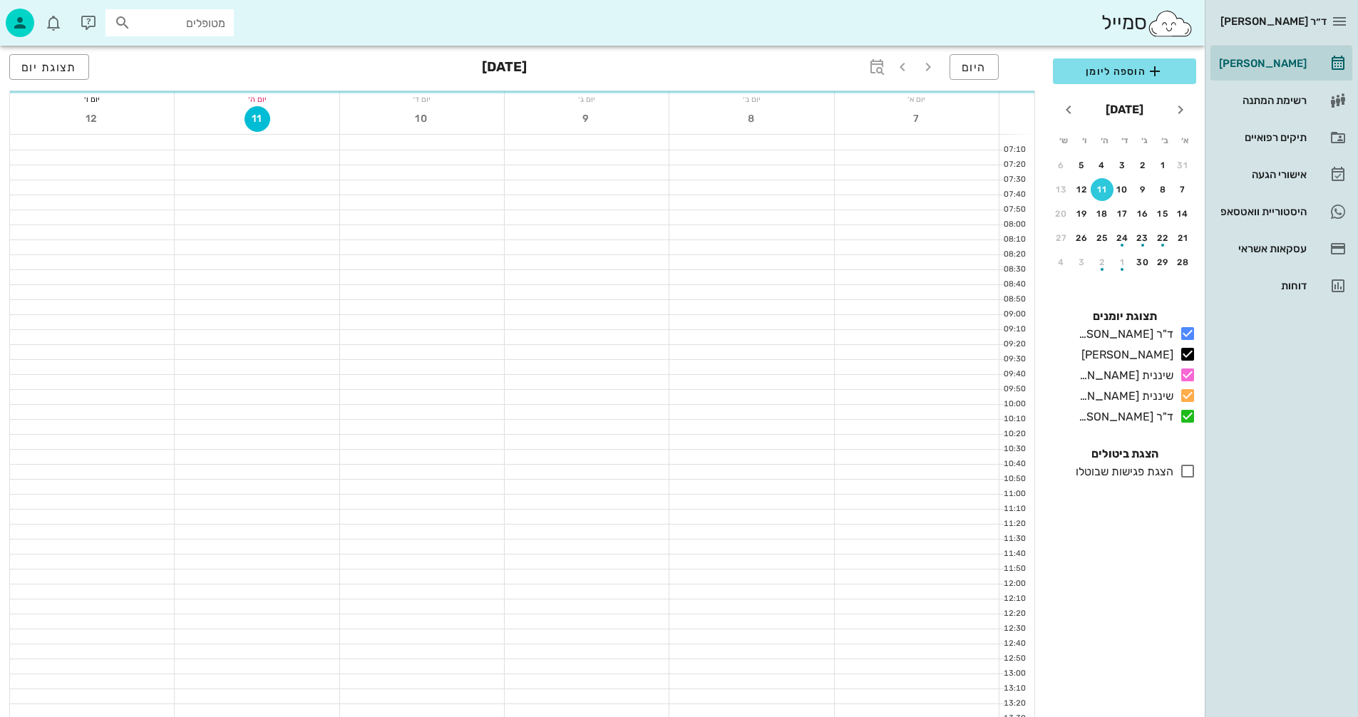
scroll to position [532, 0]
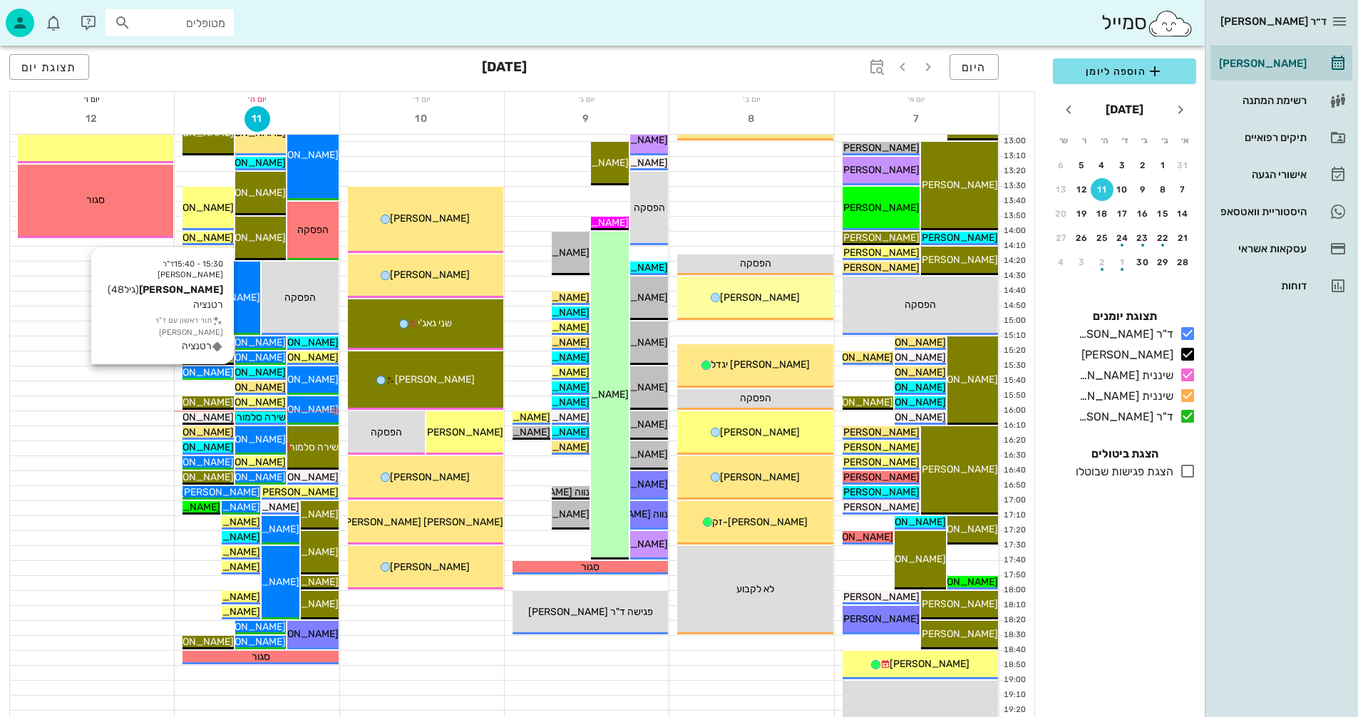
click at [221, 373] on span "[PERSON_NAME]" at bounding box center [194, 372] width 80 height 12
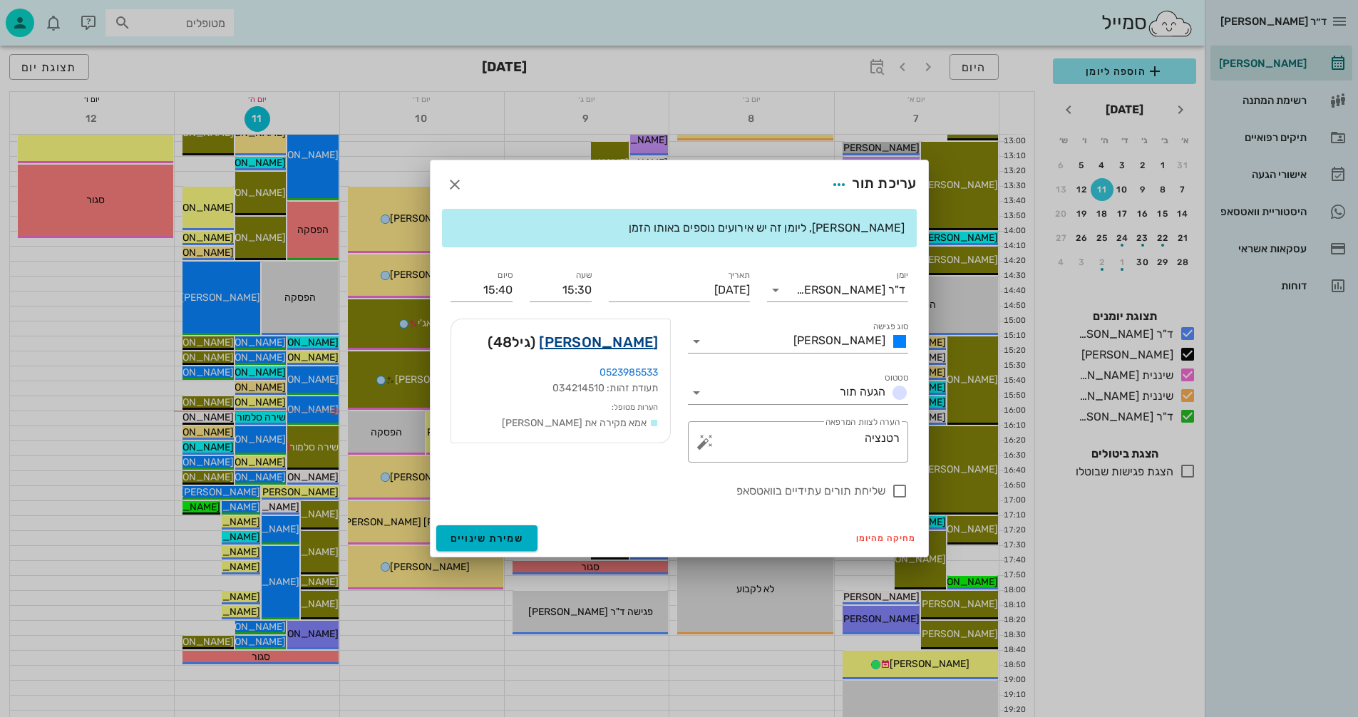
click at [632, 344] on link "שרון זהבי" at bounding box center [598, 342] width 119 height 23
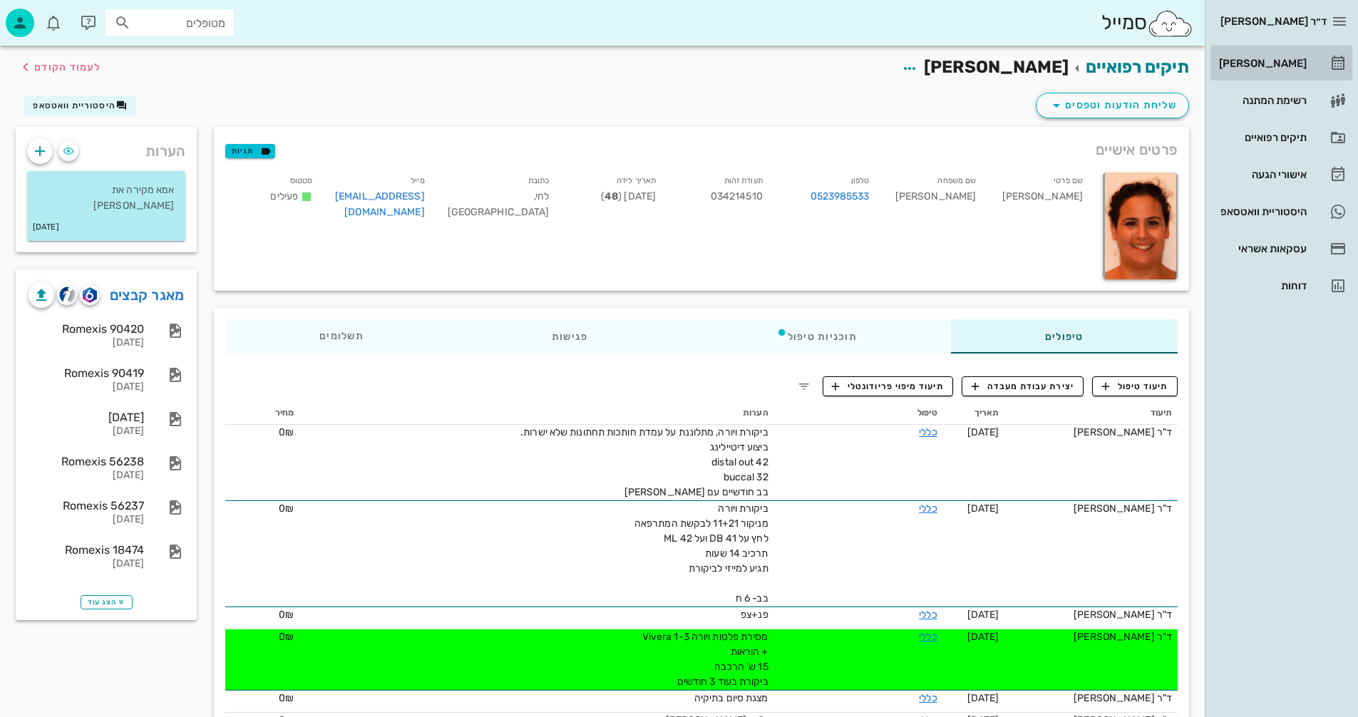
click at [1276, 63] on div "[PERSON_NAME]" at bounding box center [1261, 63] width 91 height 11
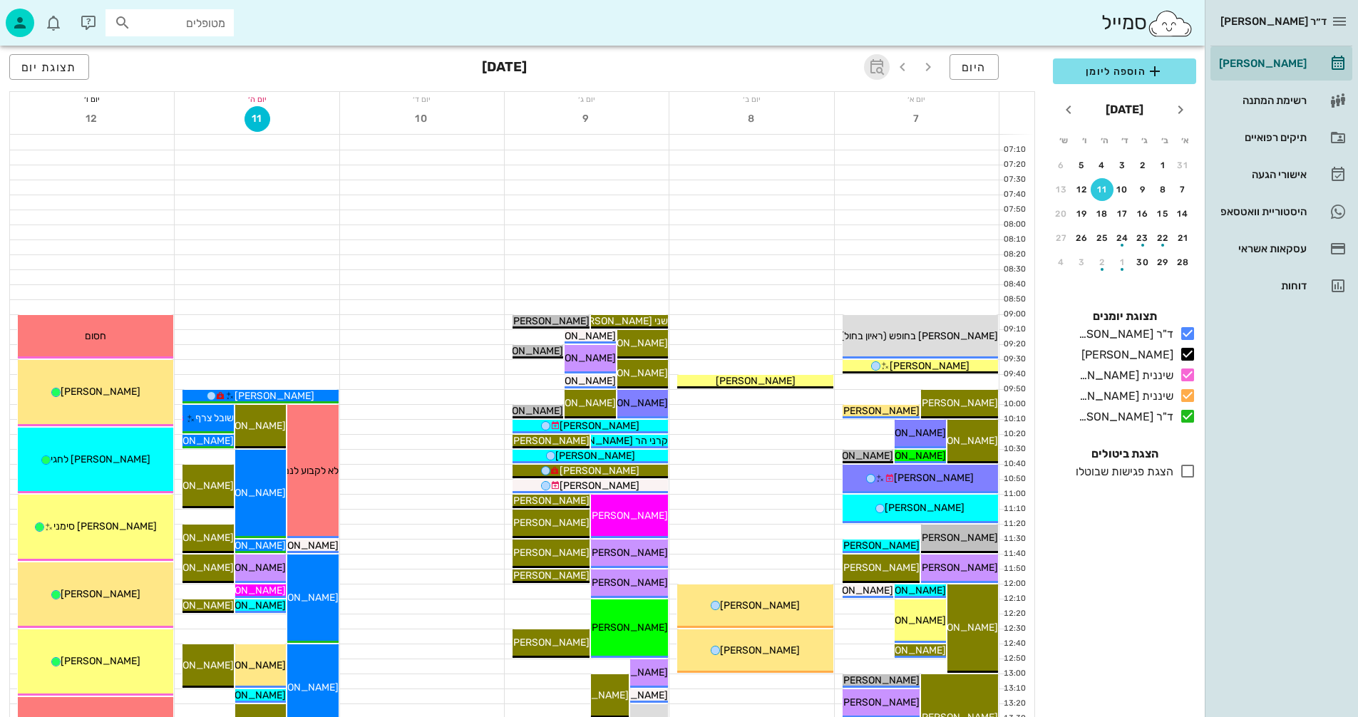
click at [877, 61] on icon "button" at bounding box center [876, 66] width 17 height 17
click at [862, 110] on input "text" at bounding box center [860, 106] width 17 height 23
type input "2"
click at [790, 101] on input "text" at bounding box center [781, 105] width 17 height 23
click at [797, 170] on div "חודשים" at bounding box center [791, 168] width 70 height 11
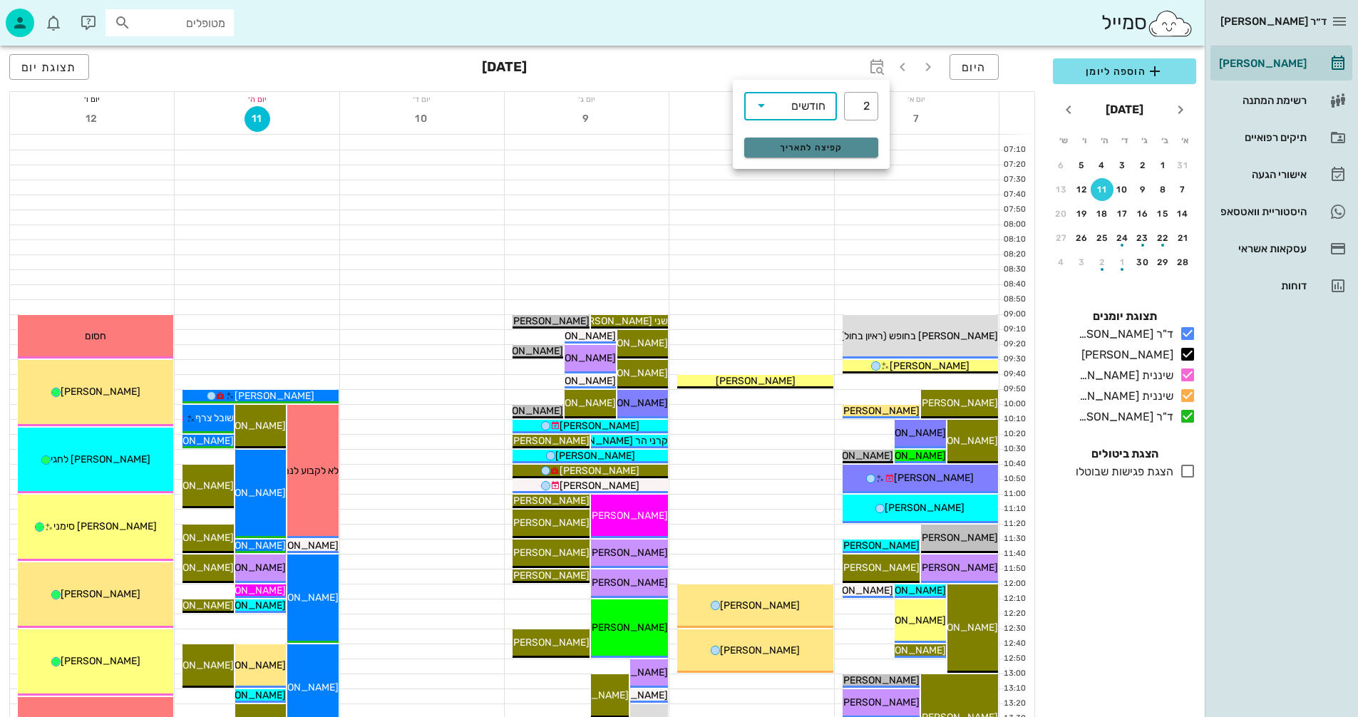
click at [829, 143] on span "קפיצה לתאריך" at bounding box center [811, 148] width 116 height 10
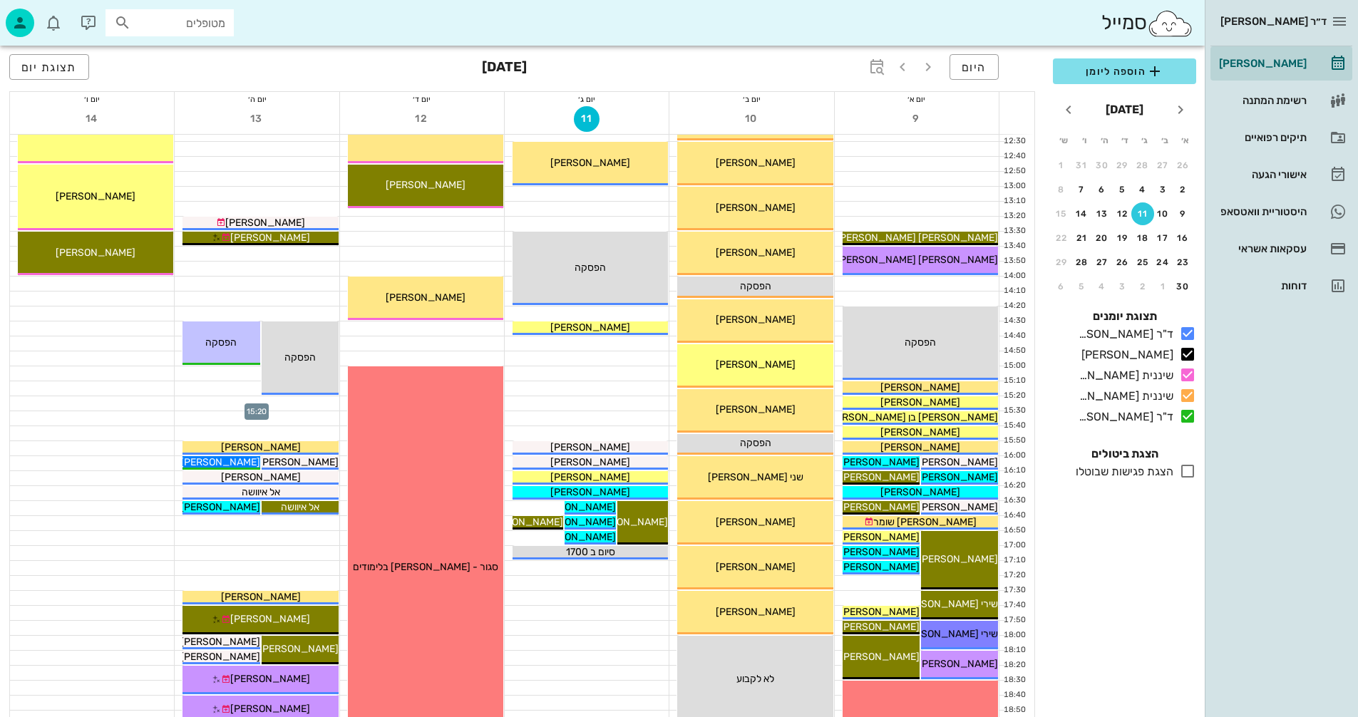
scroll to position [428, 0]
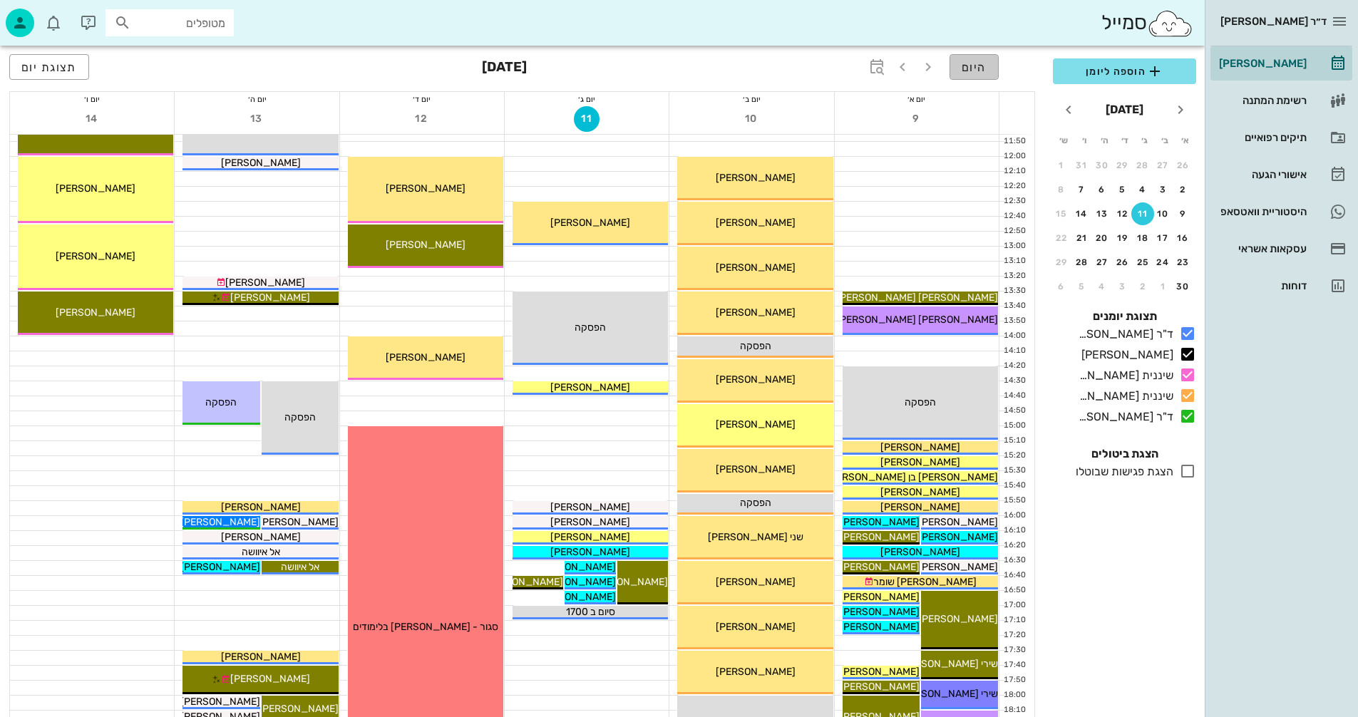
click at [971, 65] on span "היום" at bounding box center [974, 68] width 25 height 14
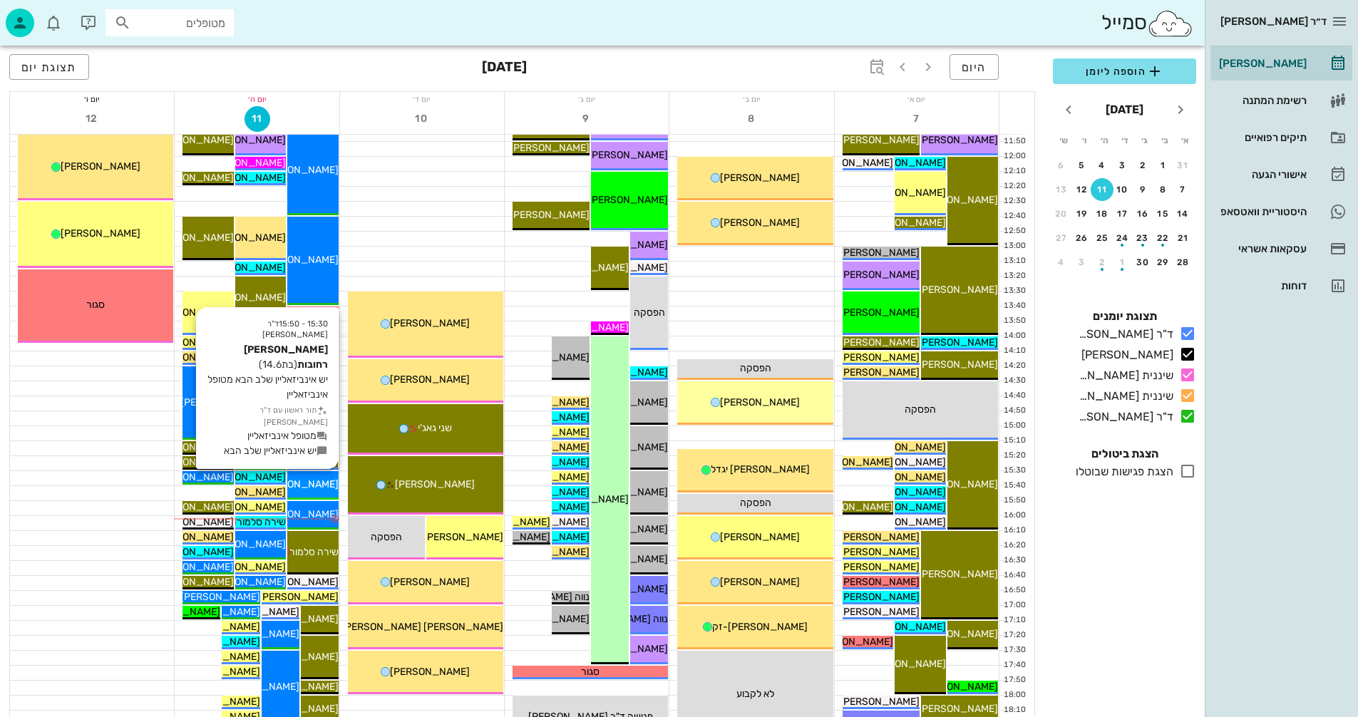
click at [316, 485] on span "[PERSON_NAME] רחובות" at bounding box center [283, 484] width 110 height 12
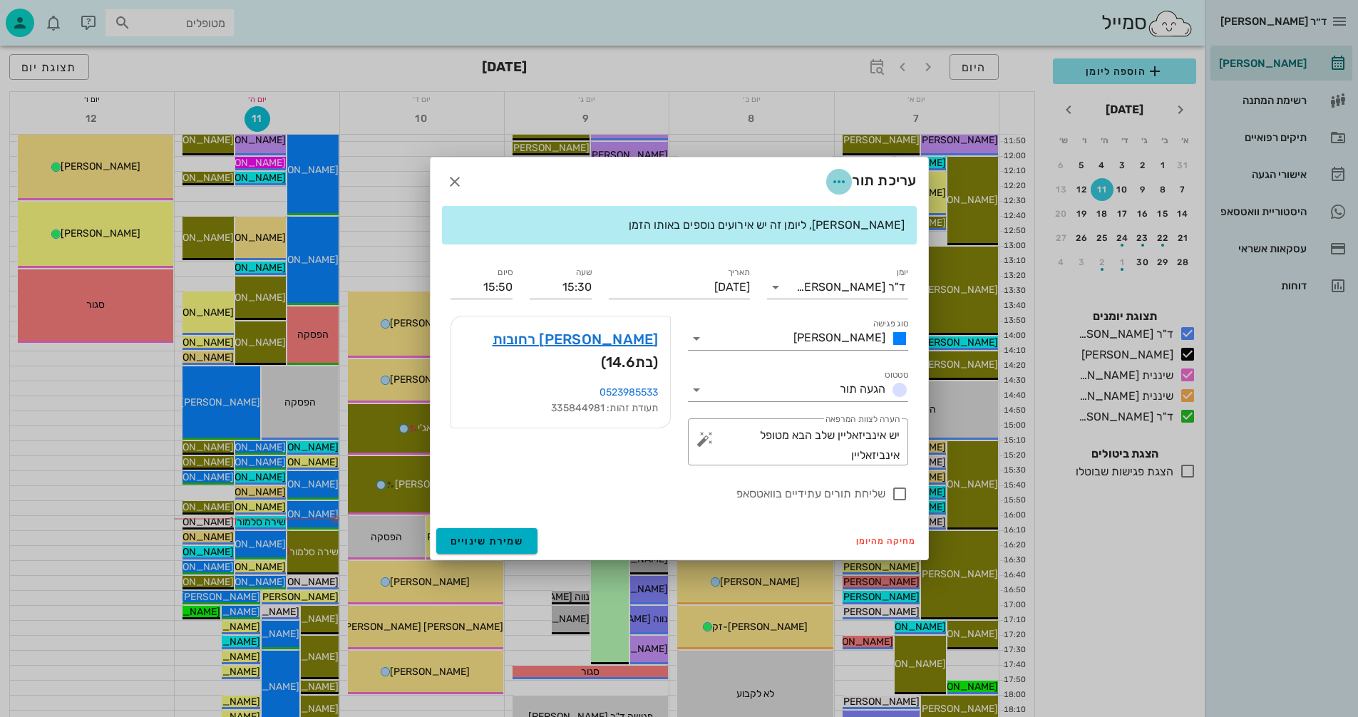
click at [832, 182] on icon "button" at bounding box center [838, 181] width 17 height 17
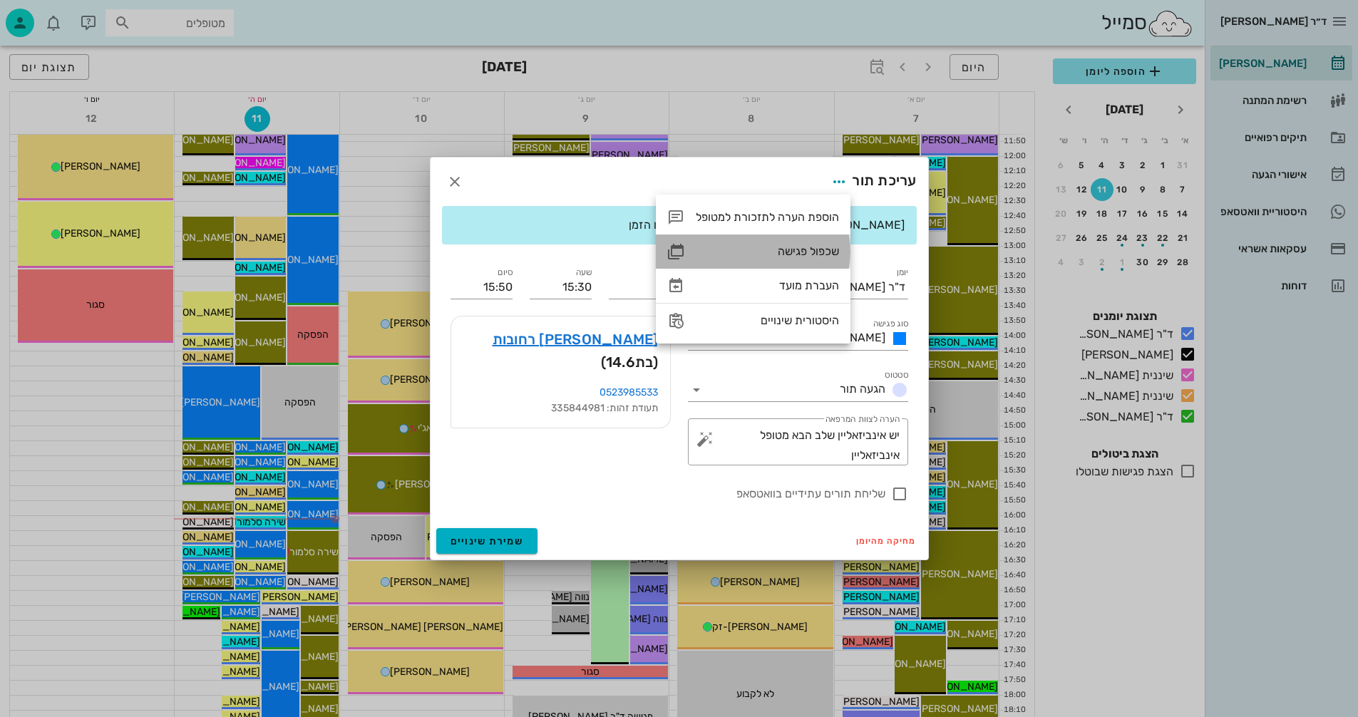
click at [793, 247] on div "שכפול פגישה" at bounding box center [767, 251] width 143 height 14
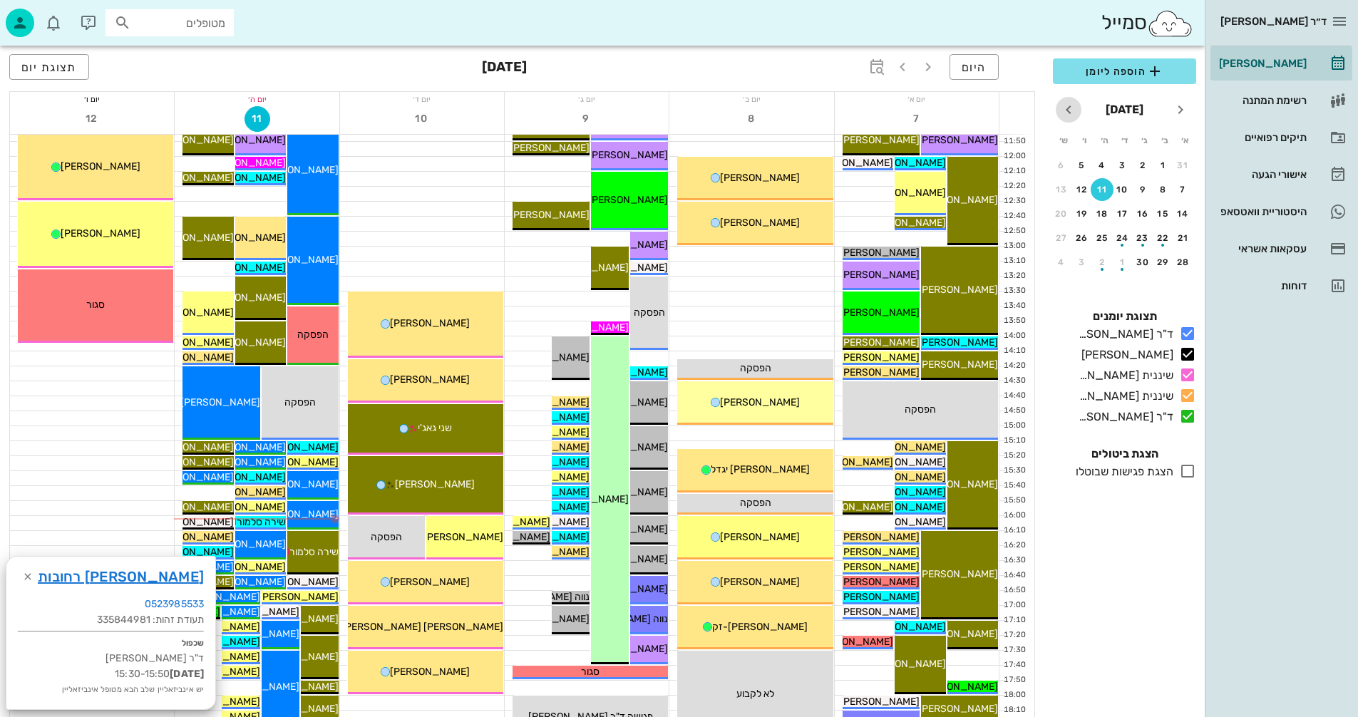
click at [1068, 105] on icon "חודש הבא" at bounding box center [1068, 109] width 17 height 17
click at [1107, 216] on div "13" at bounding box center [1102, 214] width 23 height 10
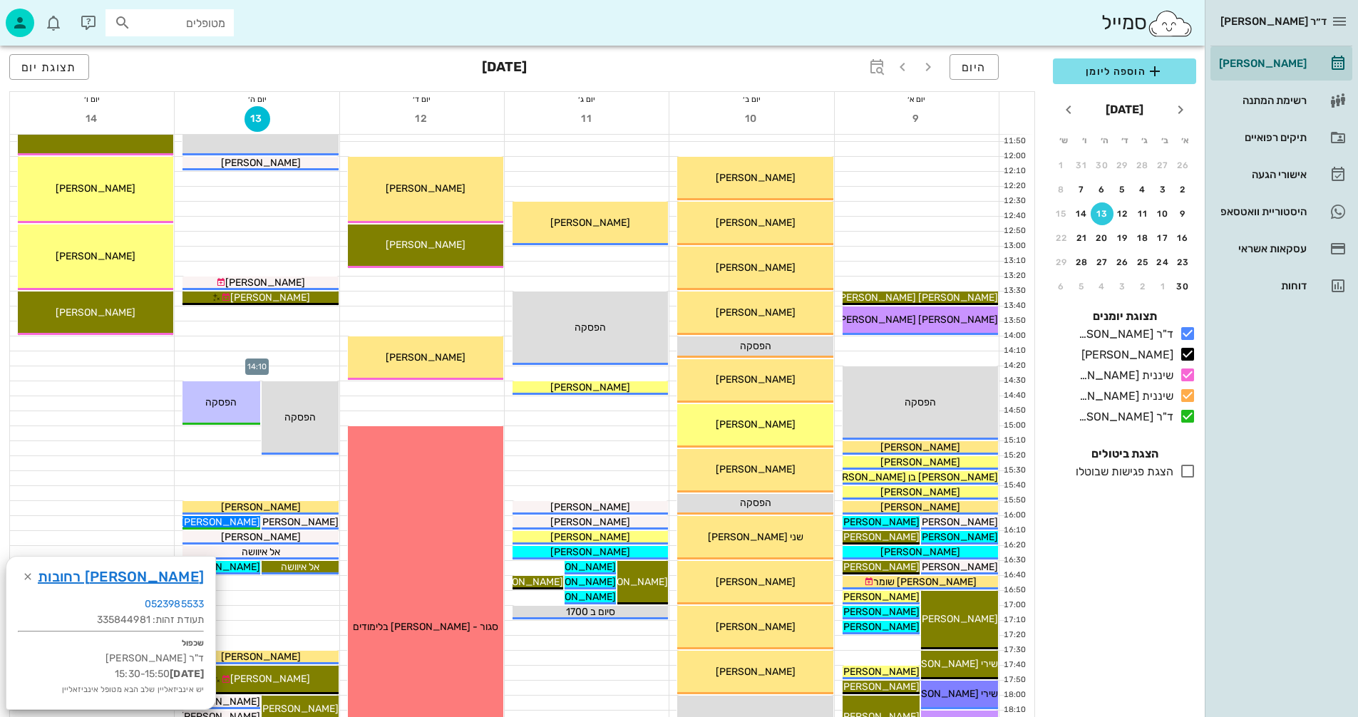
click at [269, 357] on div at bounding box center [257, 358] width 164 height 14
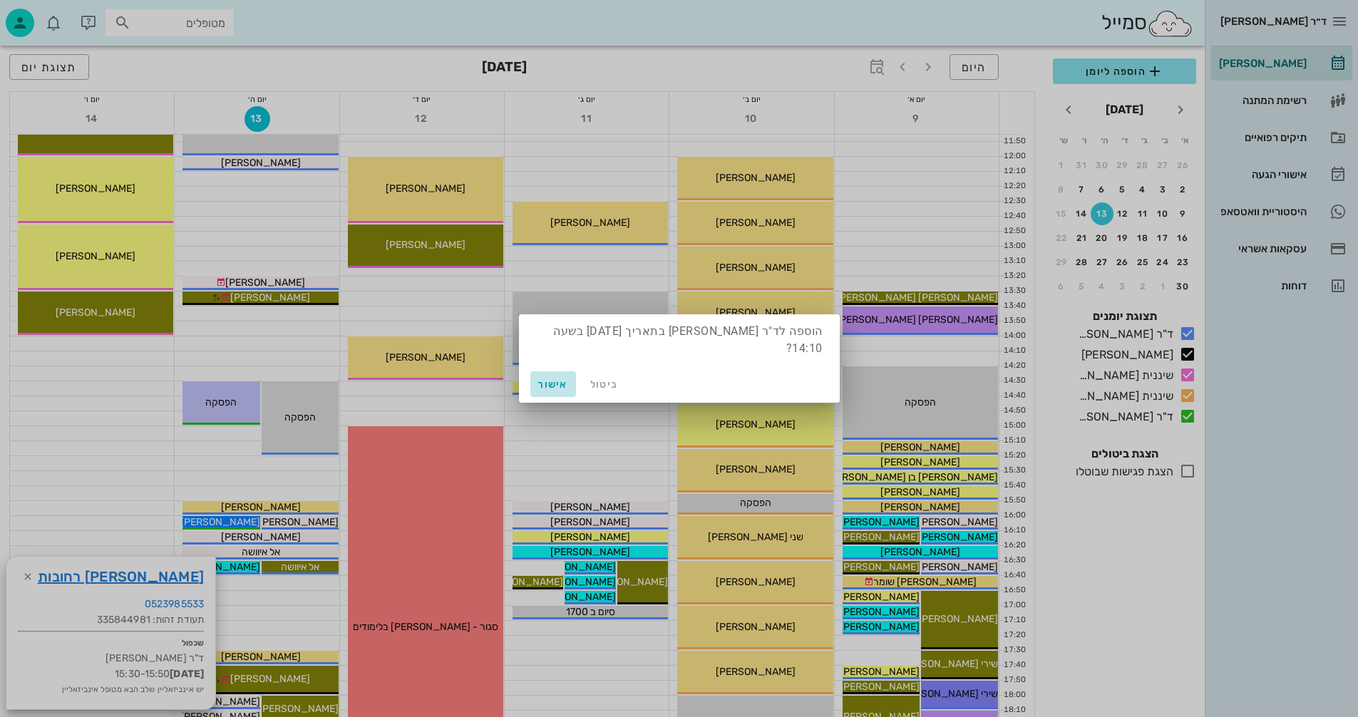
click at [553, 378] on span "אישור" at bounding box center [553, 384] width 34 height 12
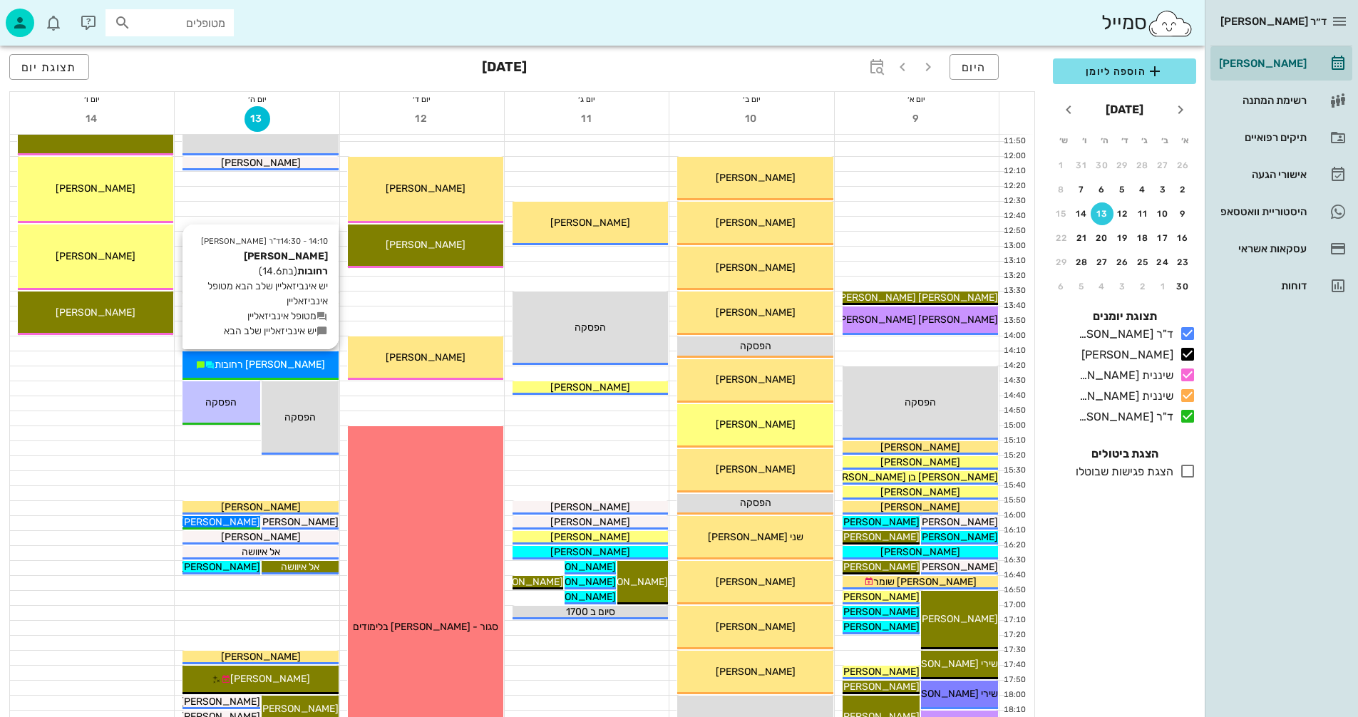
click at [320, 359] on div "[PERSON_NAME] רחובות" at bounding box center [259, 364] width 155 height 15
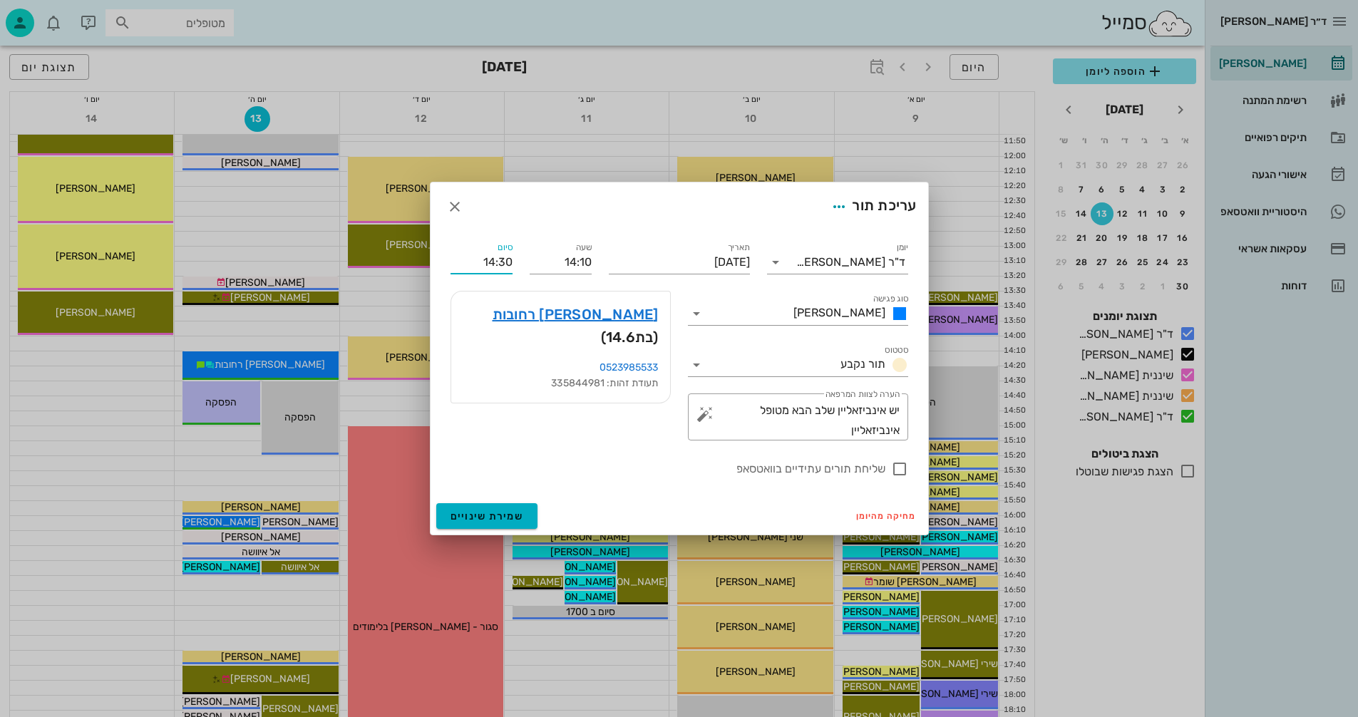
click at [503, 261] on input "14:30" at bounding box center [481, 262] width 62 height 23
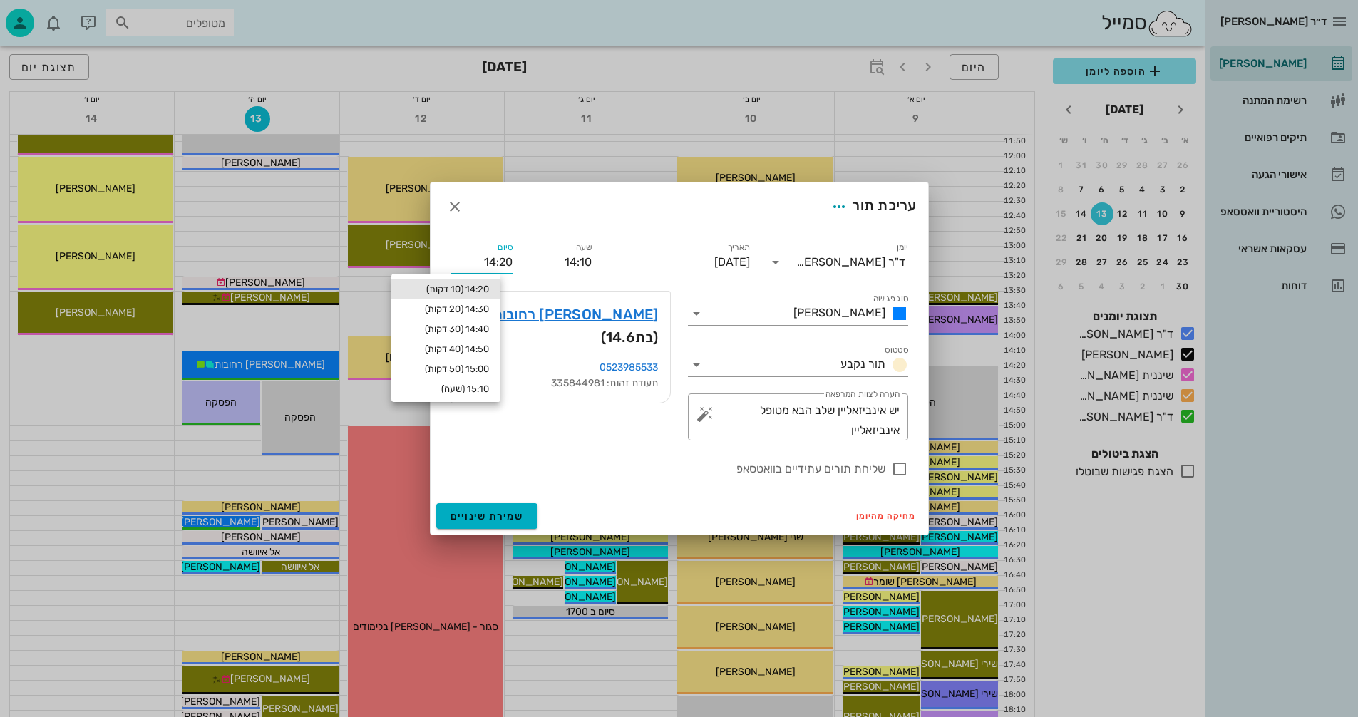
type input "14:20"
click at [543, 459] on div "שליחת תורים עתידיים בוואטסאפ" at bounding box center [679, 468] width 458 height 20
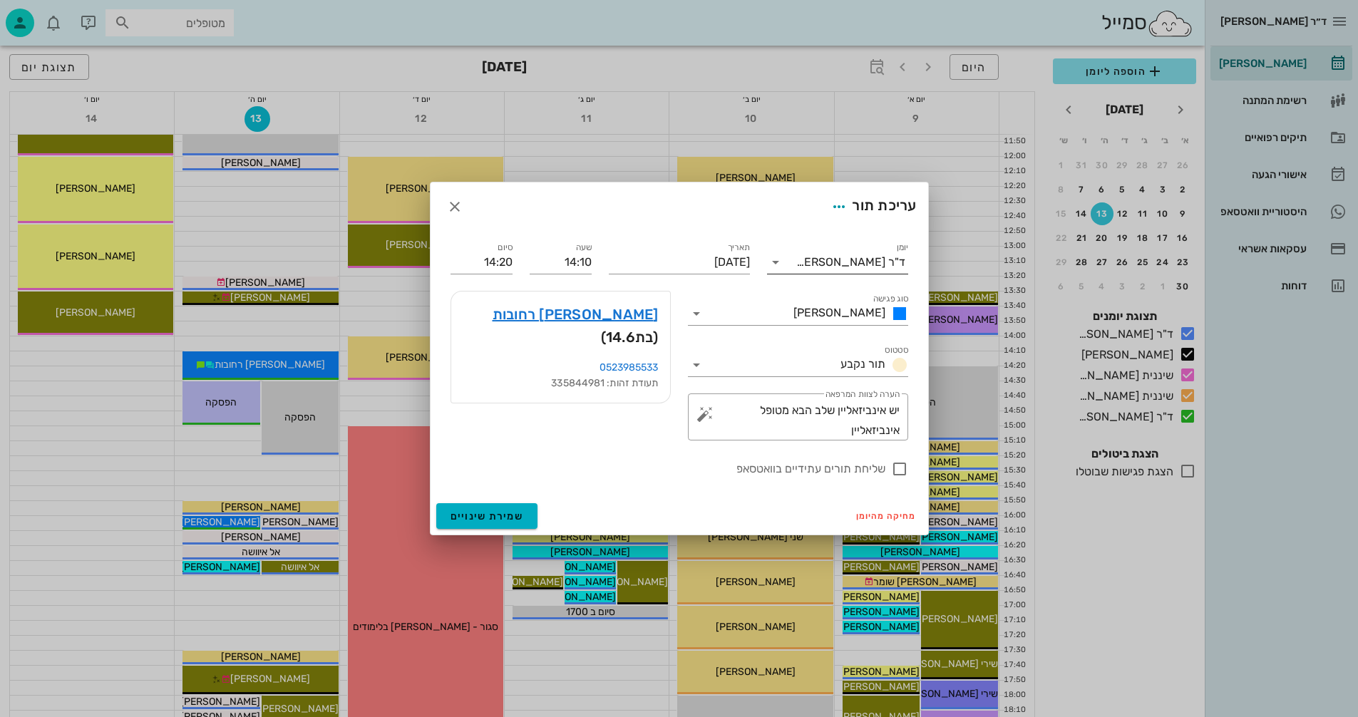
click at [796, 259] on input "יומן" at bounding box center [791, 262] width 9 height 23
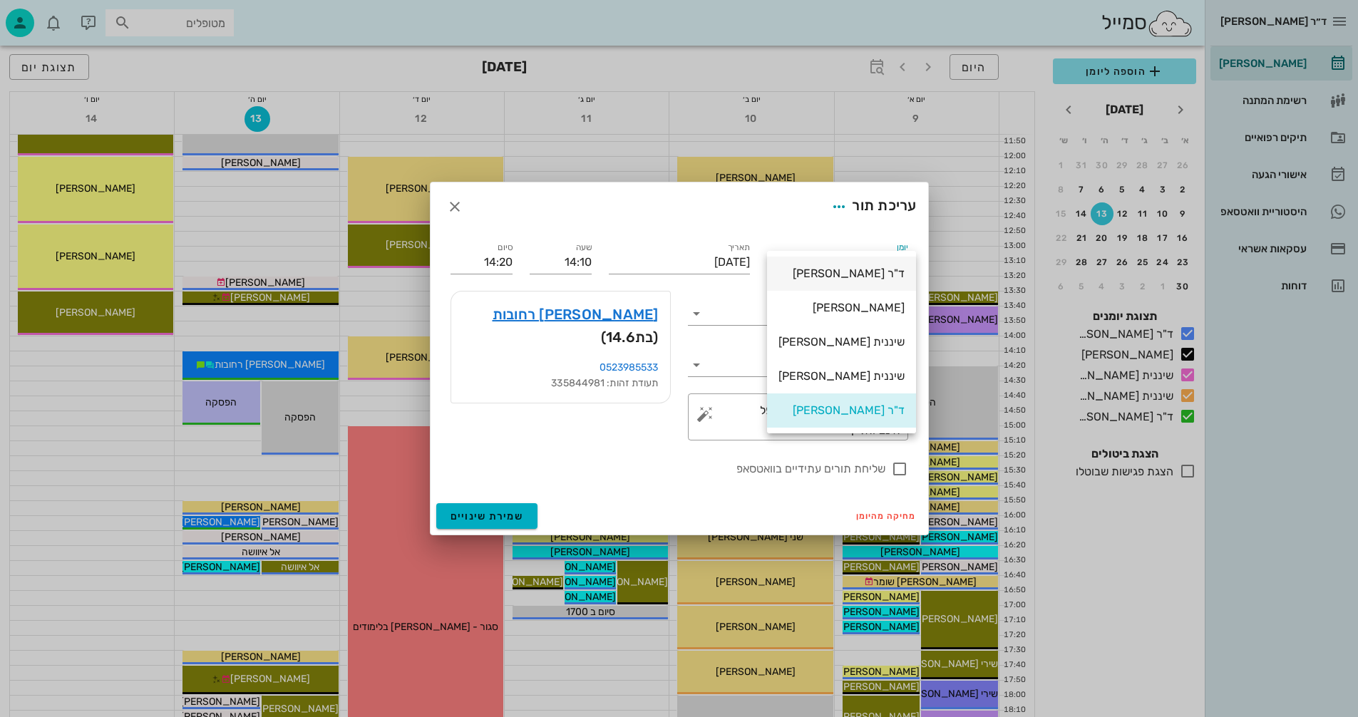
click at [825, 270] on div "ד"ר [PERSON_NAME]" at bounding box center [841, 274] width 126 height 14
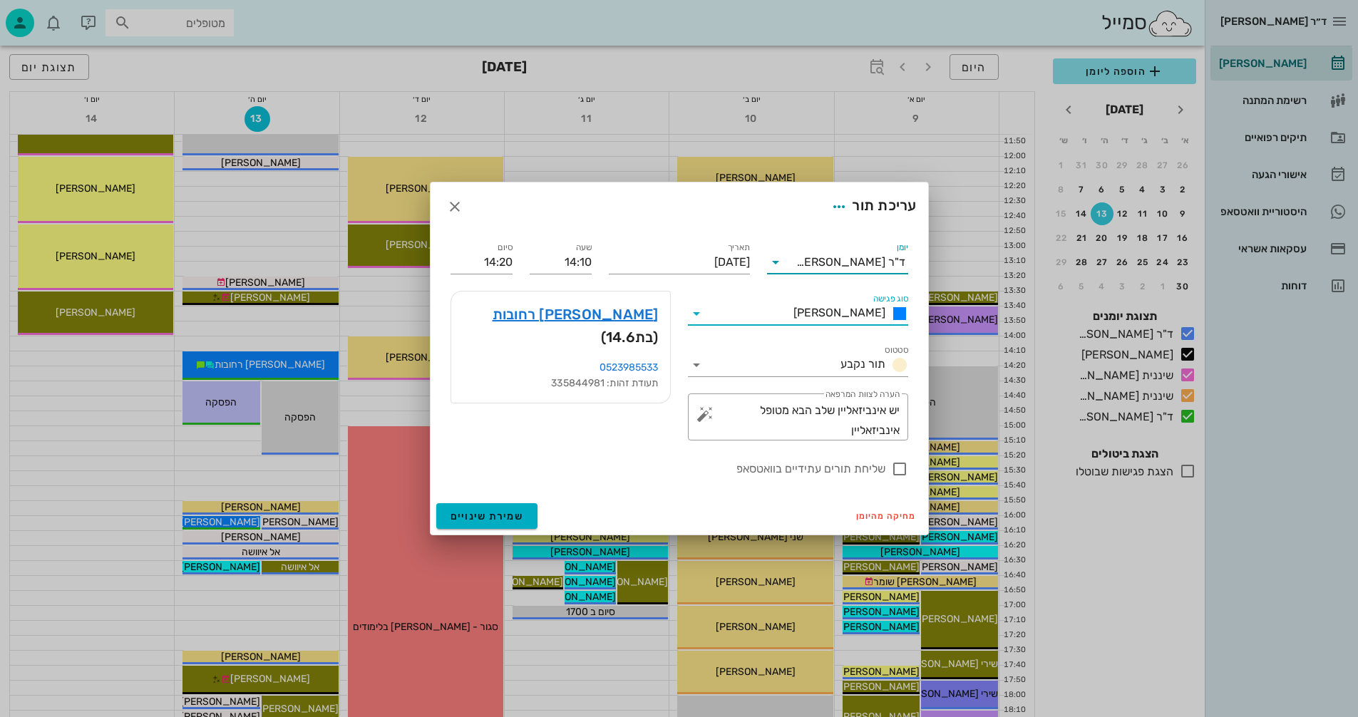
click at [745, 311] on input "סוג פגישה" at bounding box center [748, 313] width 80 height 23
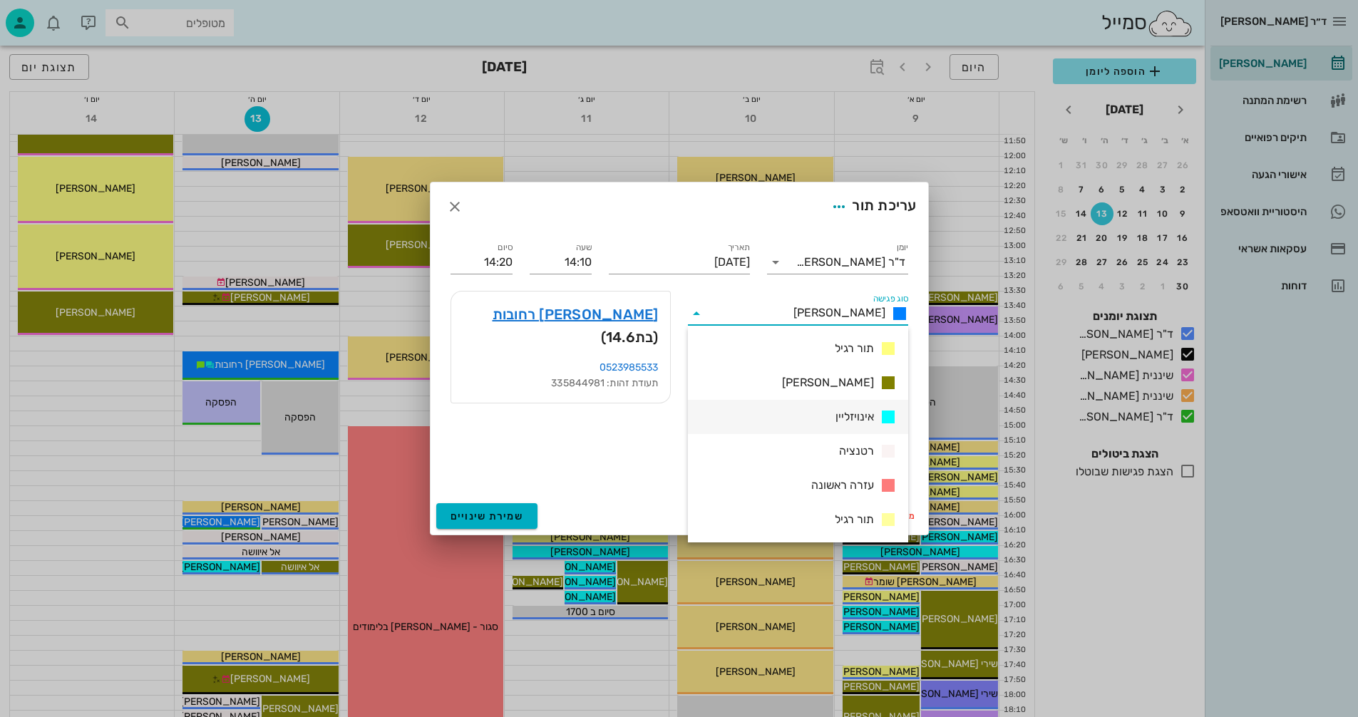
click at [843, 420] on span "אינויזליין" at bounding box center [854, 416] width 38 height 17
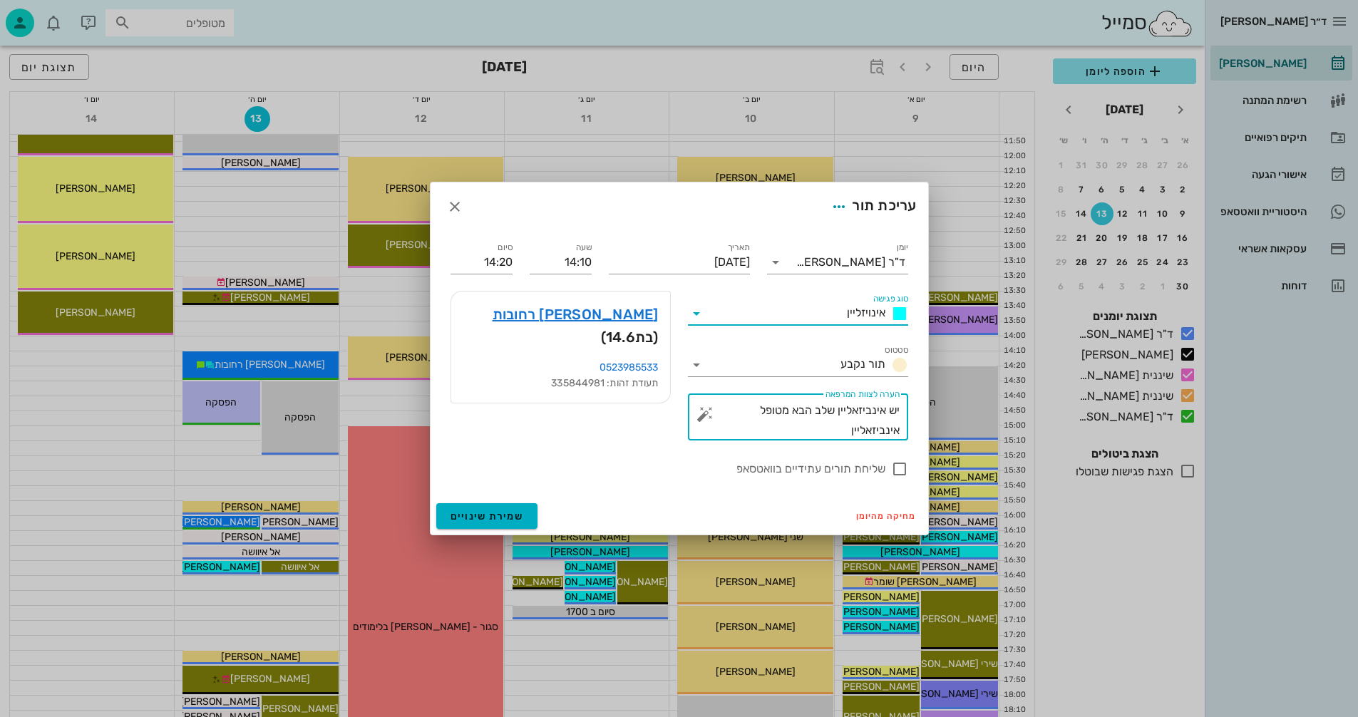
drag, startPoint x: 860, startPoint y: 423, endPoint x: 912, endPoint y: 388, distance: 62.7
click at [910, 393] on div "​ הערה לצוות המרפאה יש אינביזאליין שלב הבא מטופל אינביזאליין" at bounding box center [797, 417] width 237 height 64
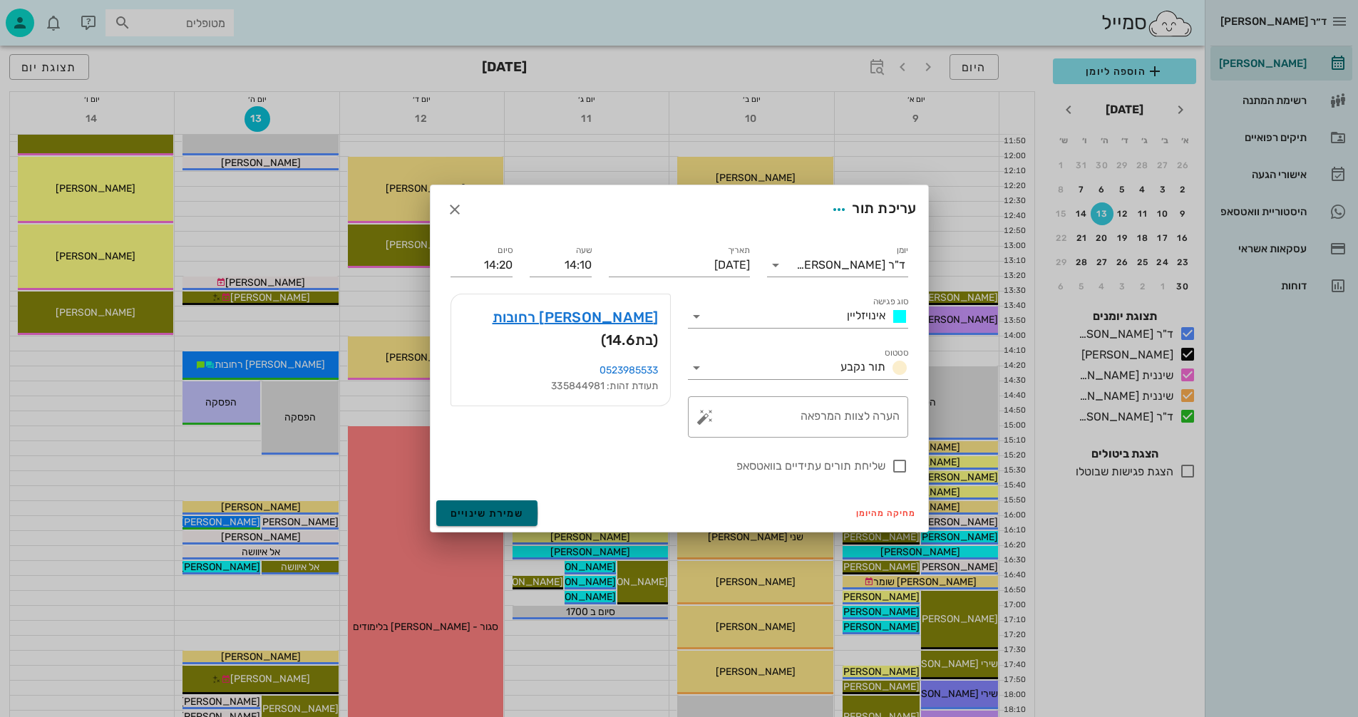
click at [468, 510] on span "שמירת שינויים" at bounding box center [486, 514] width 73 height 12
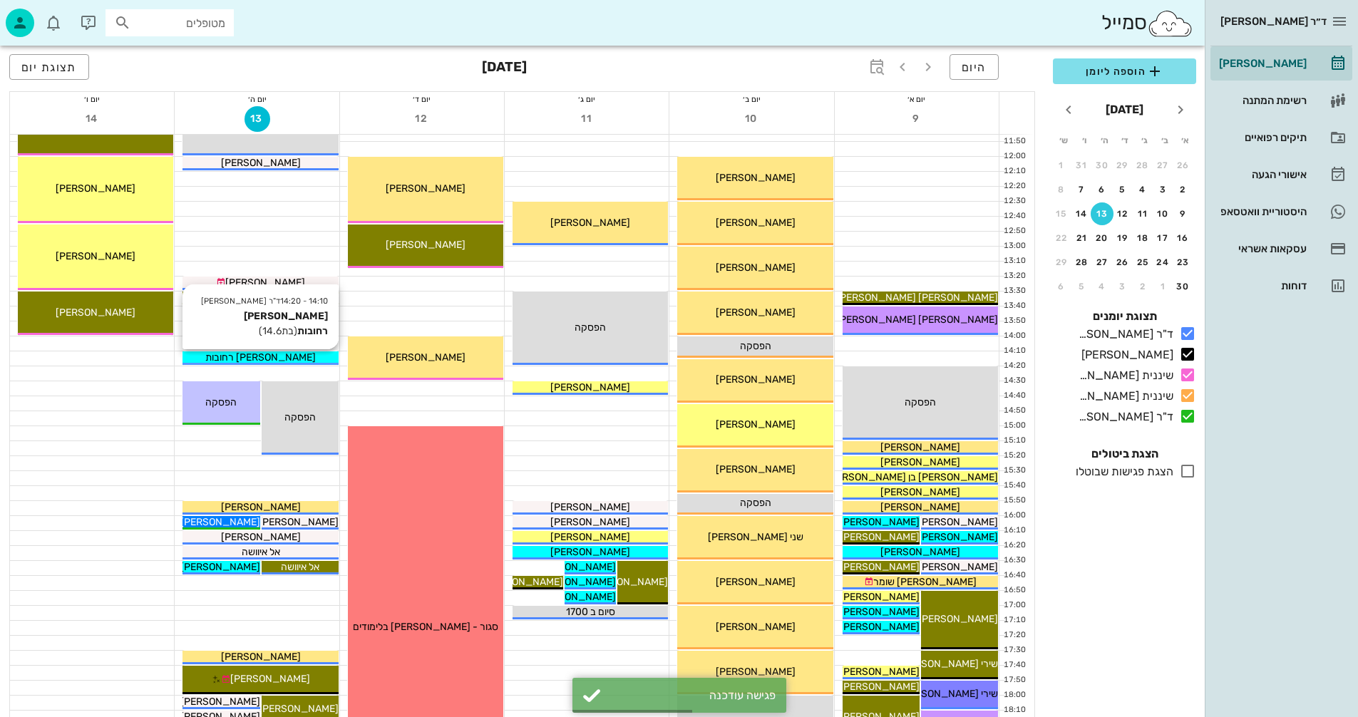
click at [314, 354] on div "[PERSON_NAME] רחובות" at bounding box center [259, 357] width 155 height 15
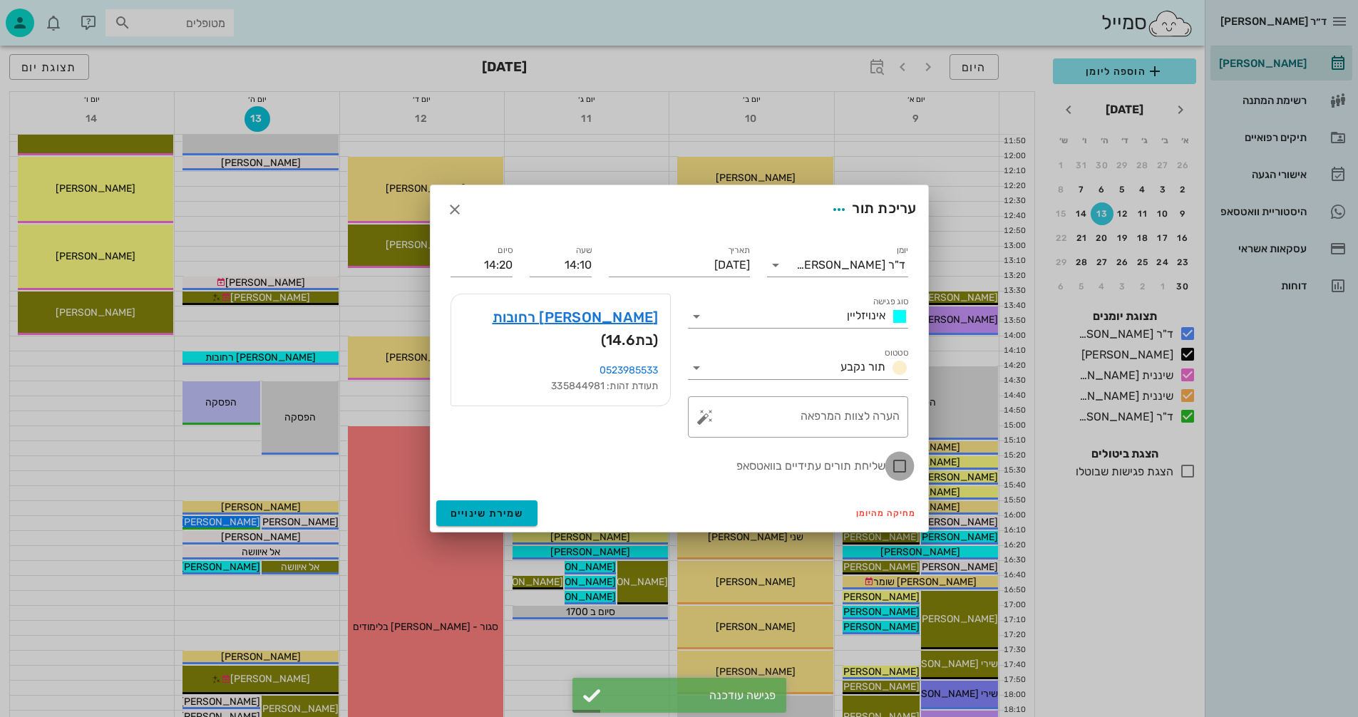
click at [897, 463] on div at bounding box center [899, 466] width 24 height 24
checkbox input "true"
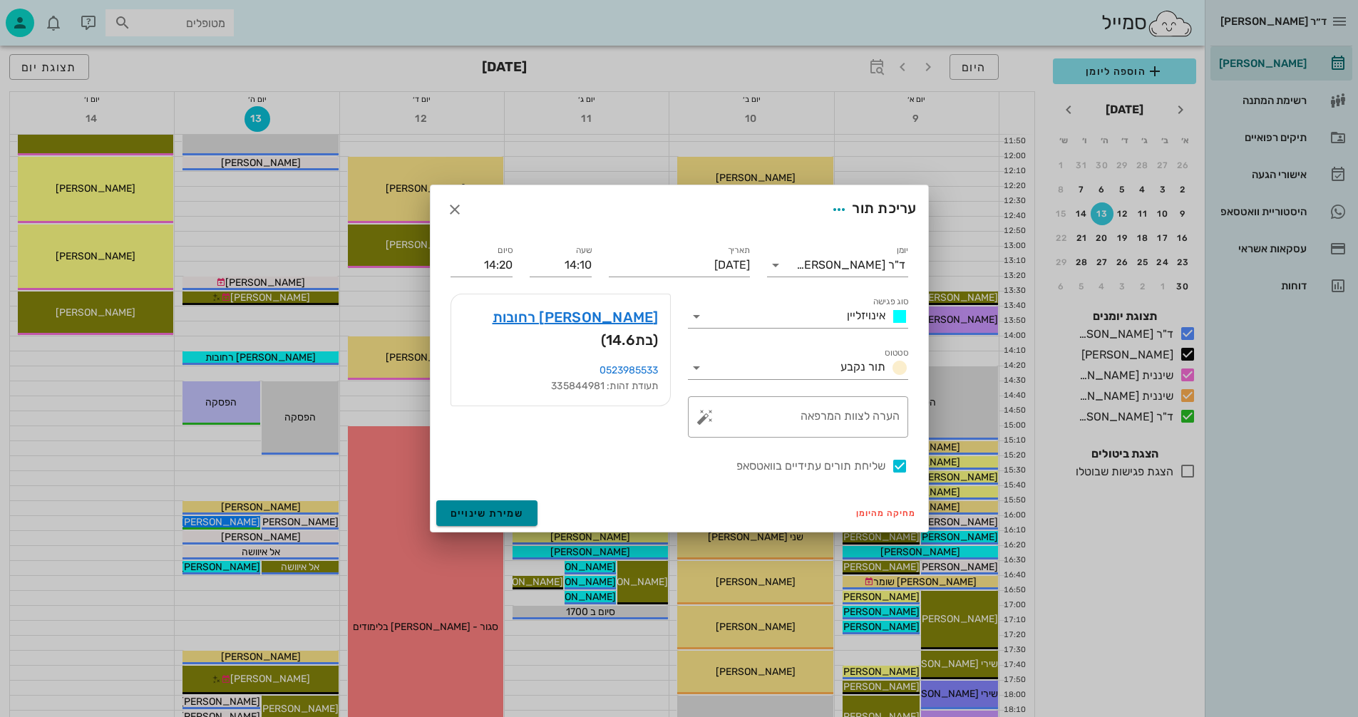
click at [485, 508] on span "שמירת שינויים" at bounding box center [486, 514] width 73 height 12
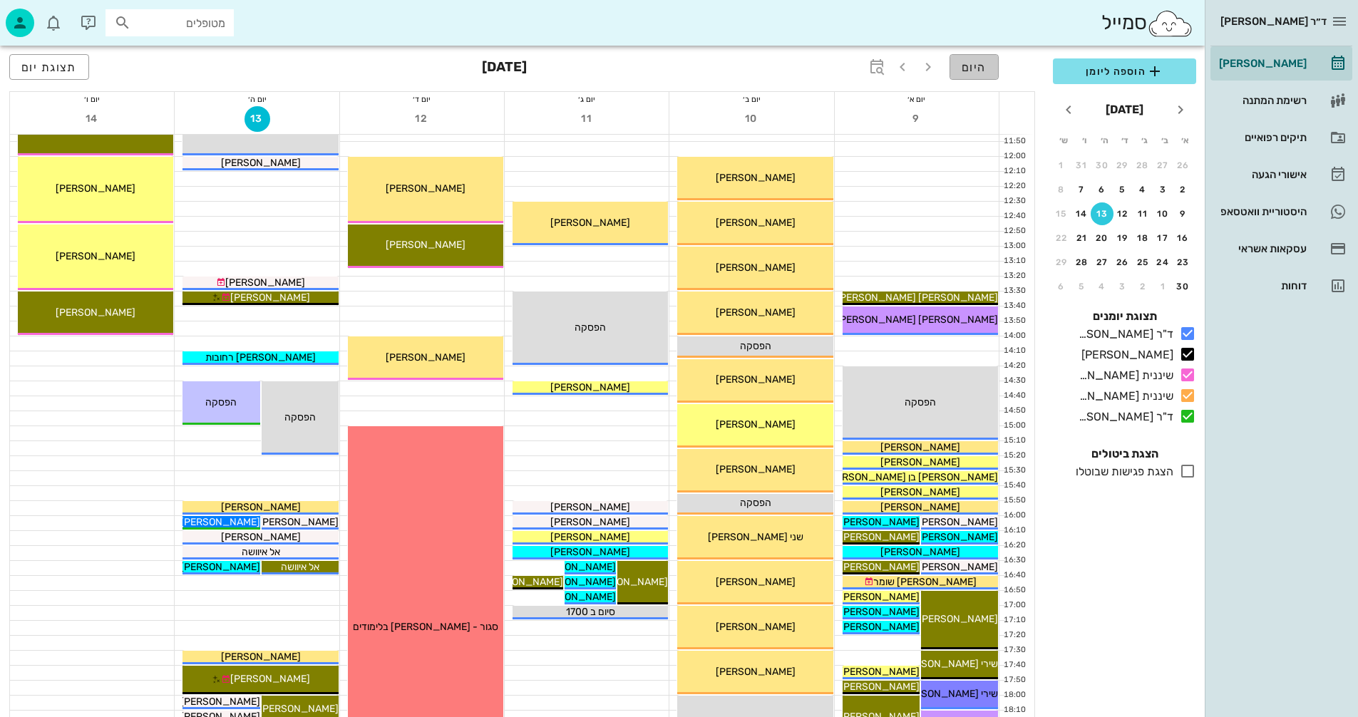
click at [972, 67] on span "היום" at bounding box center [974, 68] width 25 height 14
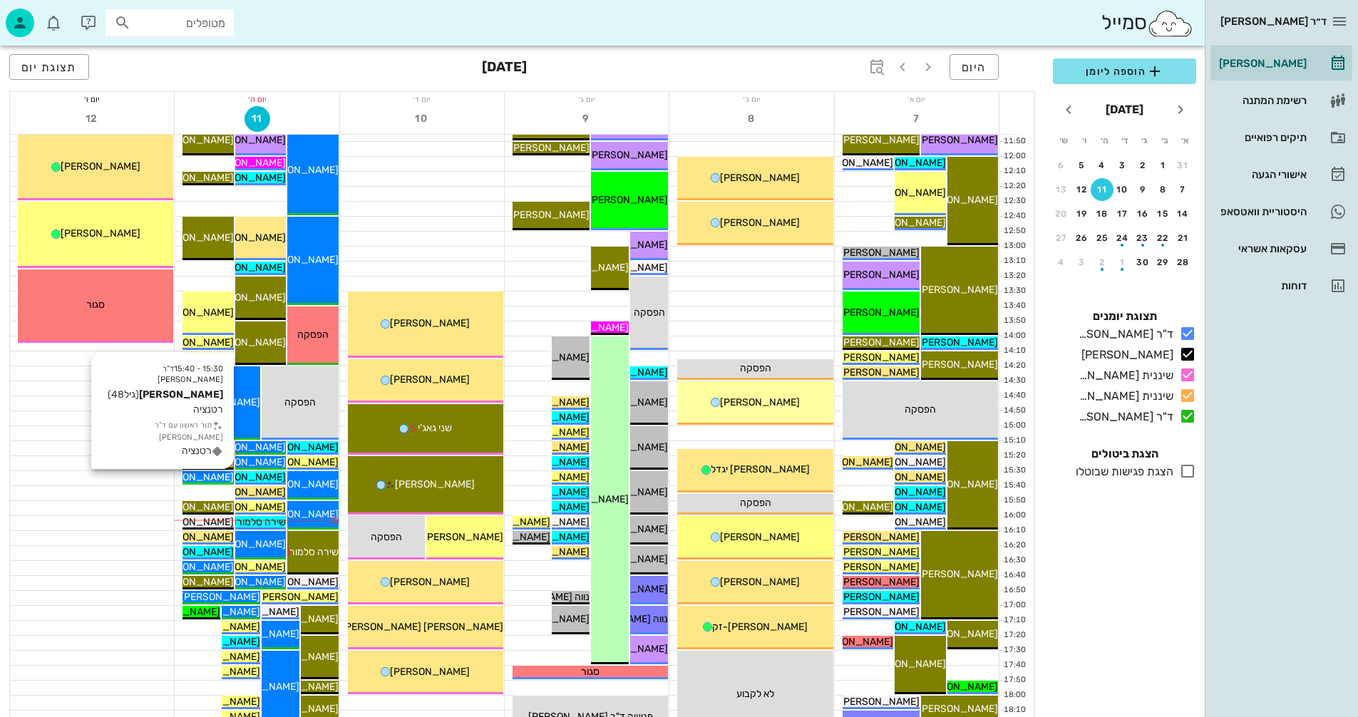
click at [221, 473] on span "[PERSON_NAME]" at bounding box center [194, 477] width 80 height 12
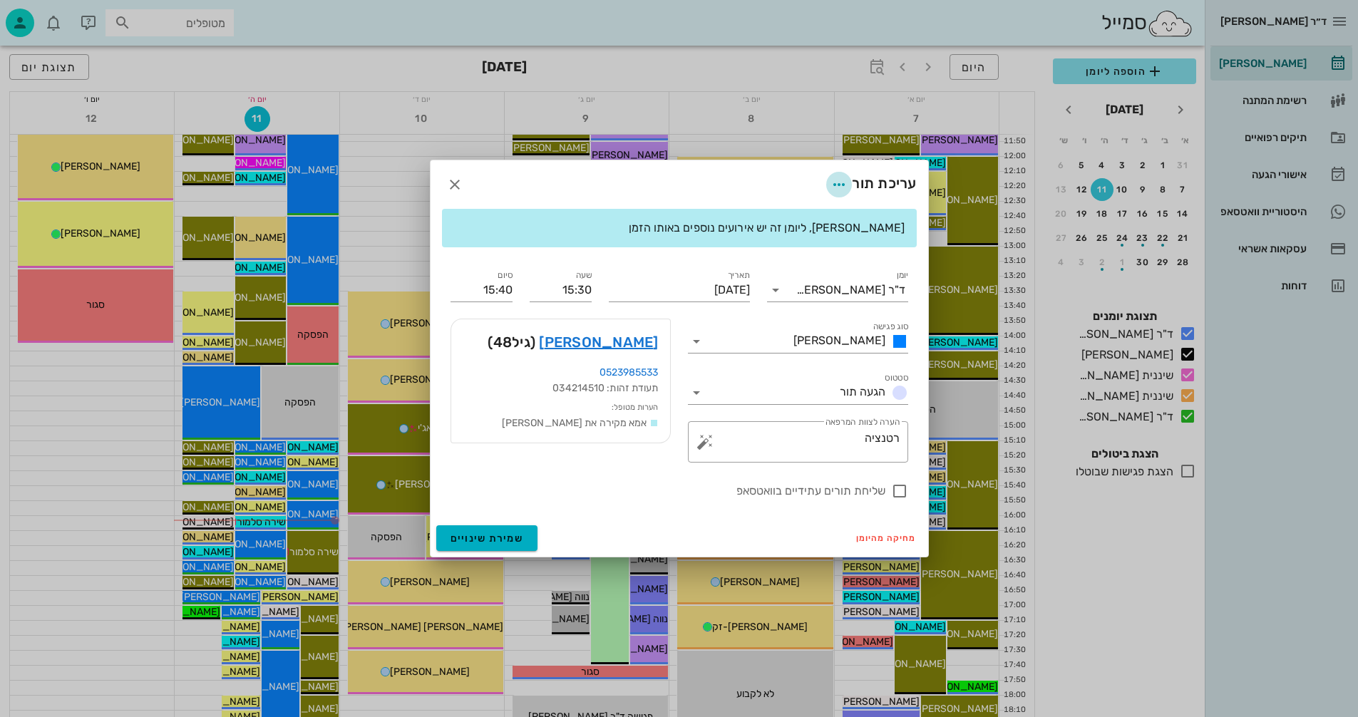
click at [835, 182] on icon "button" at bounding box center [838, 184] width 17 height 17
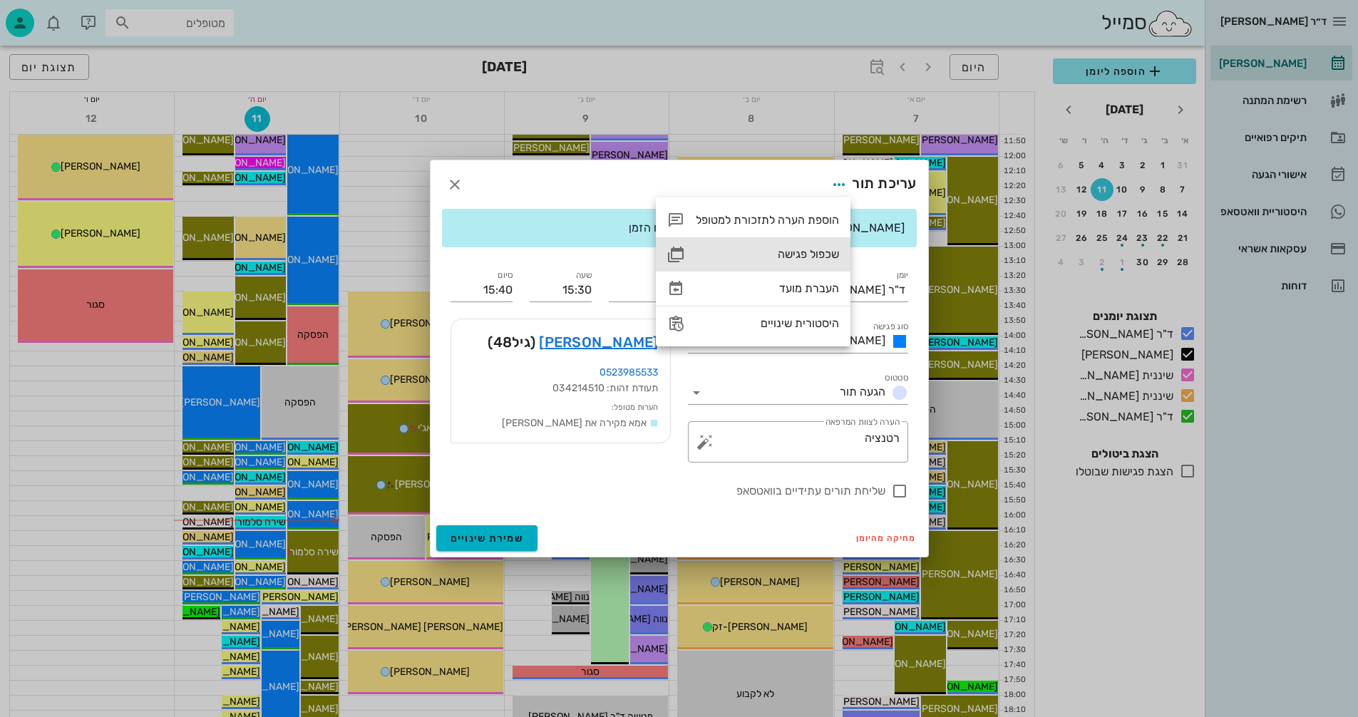
click at [791, 254] on div "שכפול פגישה" at bounding box center [767, 254] width 143 height 14
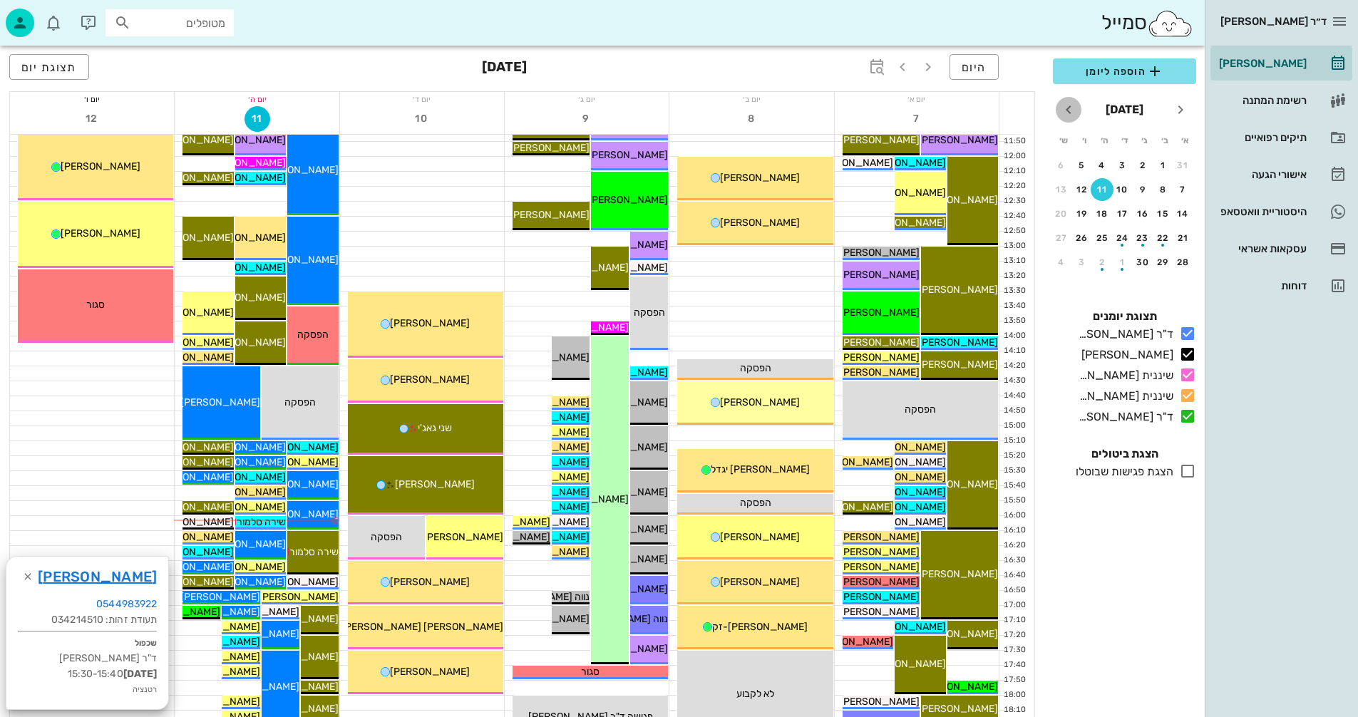
click at [1067, 110] on icon "חודש הבא" at bounding box center [1068, 109] width 17 height 17
click at [1106, 213] on div "13" at bounding box center [1102, 214] width 23 height 10
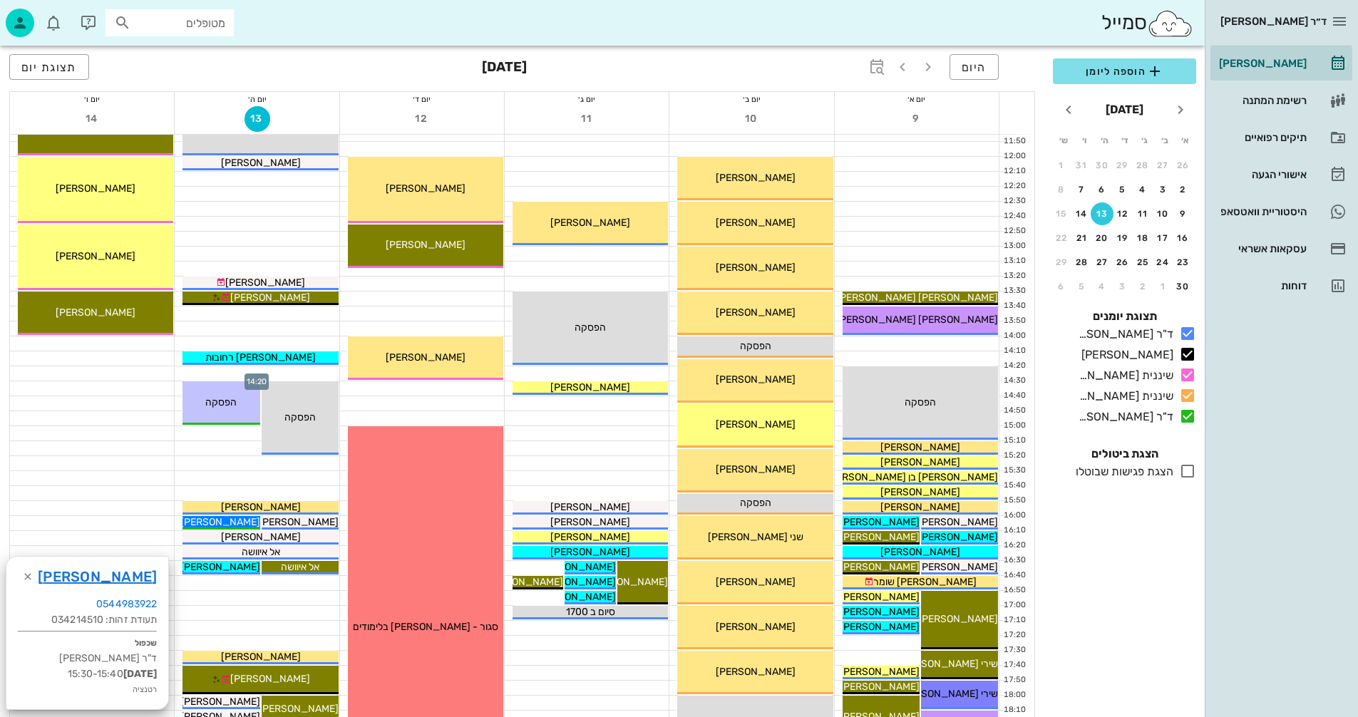
click at [282, 371] on div at bounding box center [257, 373] width 164 height 14
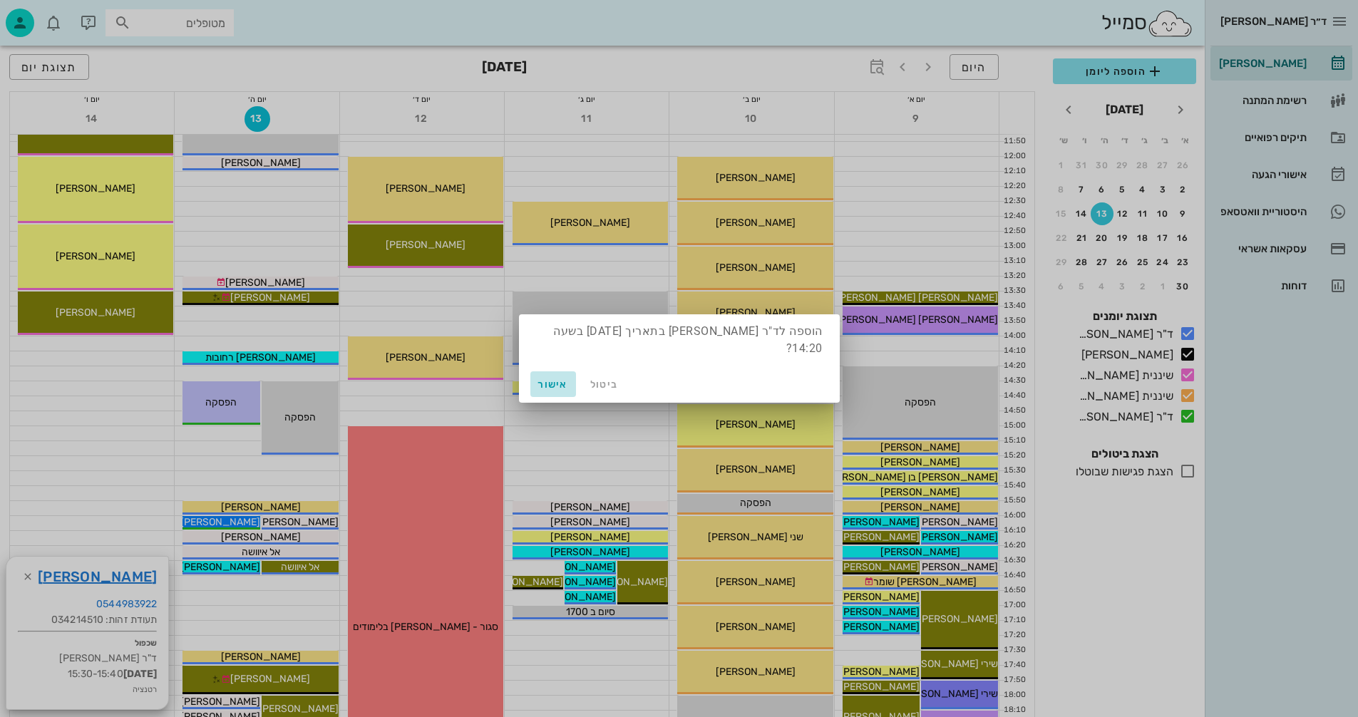
click at [545, 378] on span "אישור" at bounding box center [553, 384] width 34 height 12
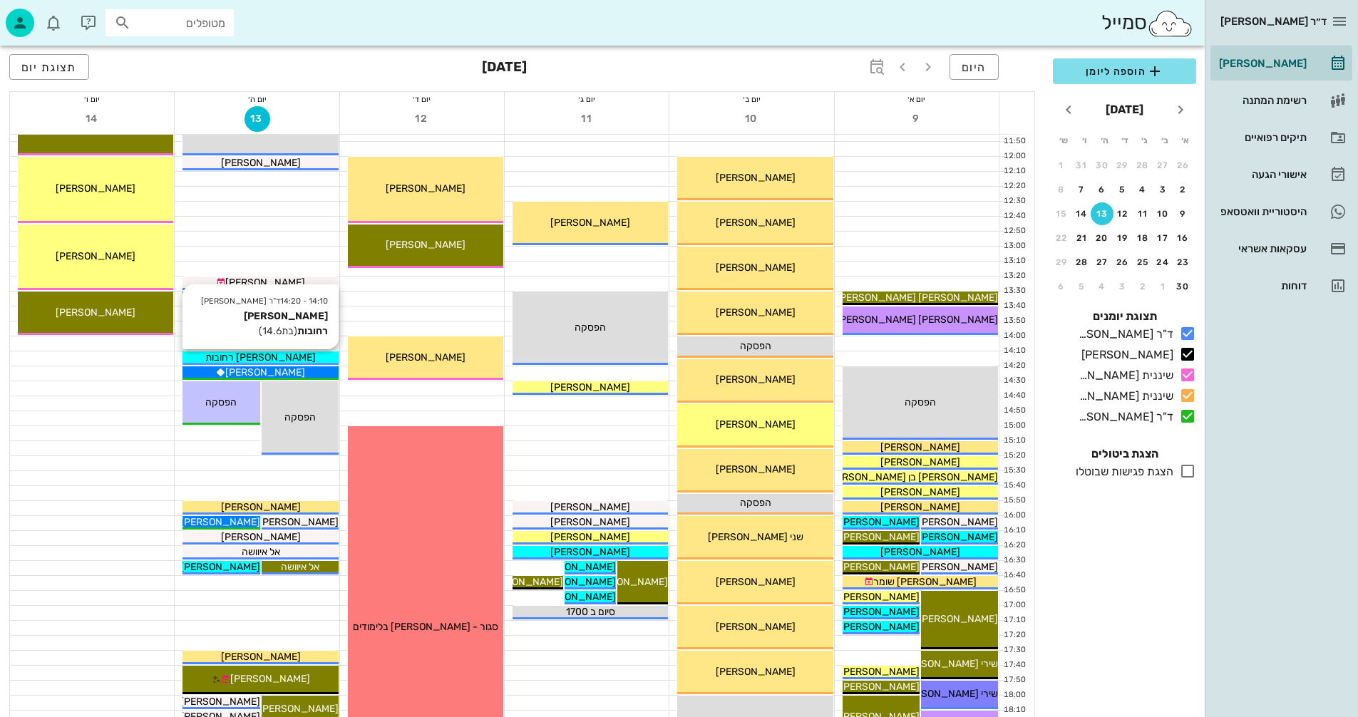
click at [311, 354] on div "[PERSON_NAME] רחובות" at bounding box center [259, 357] width 155 height 15
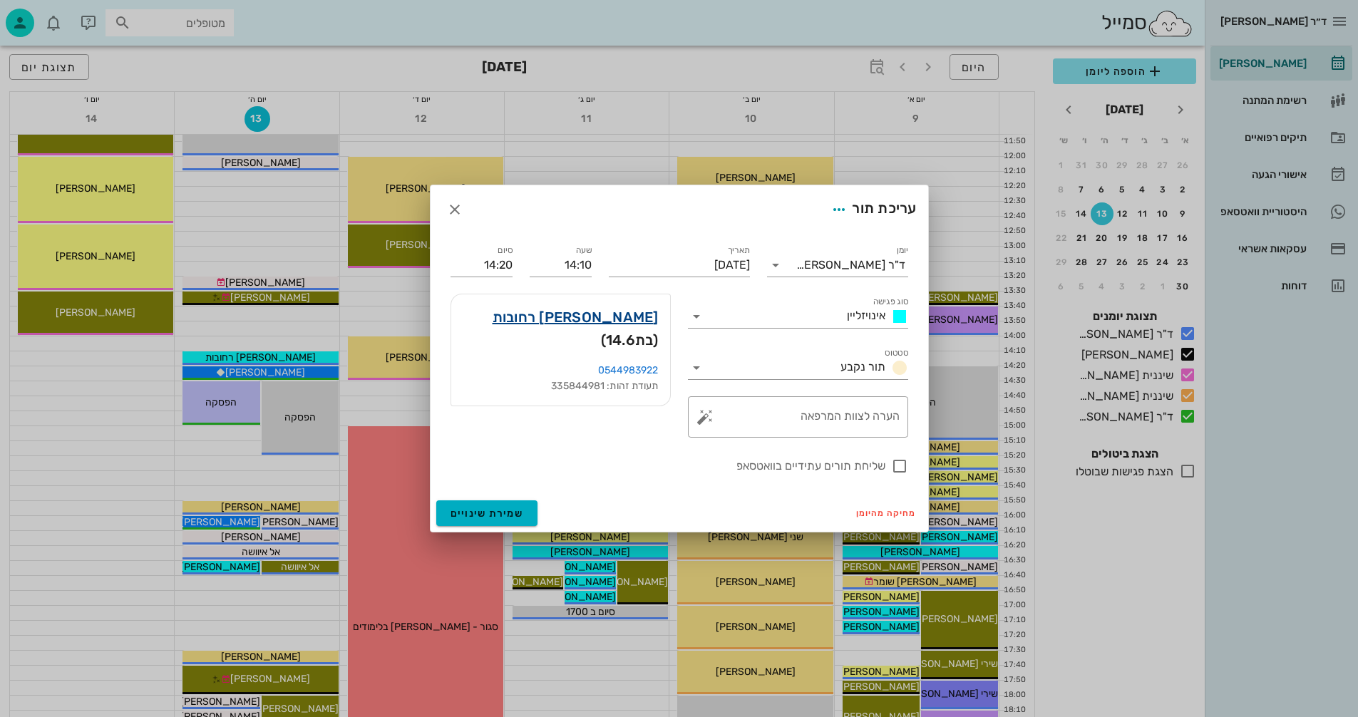
click at [598, 316] on link "נועה זהבי רחובות" at bounding box center [576, 317] width 166 height 23
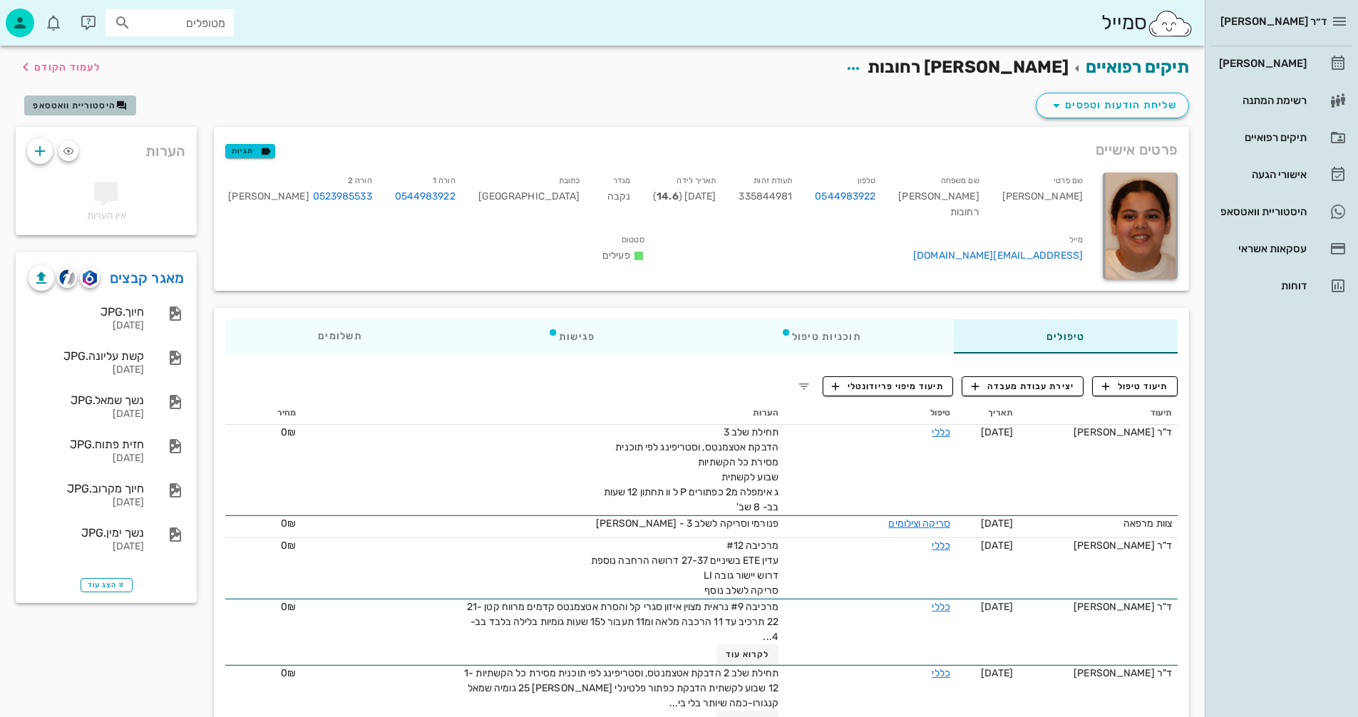
click at [72, 101] on span "היסטוריית וואטסאפ" at bounding box center [74, 106] width 83 height 10
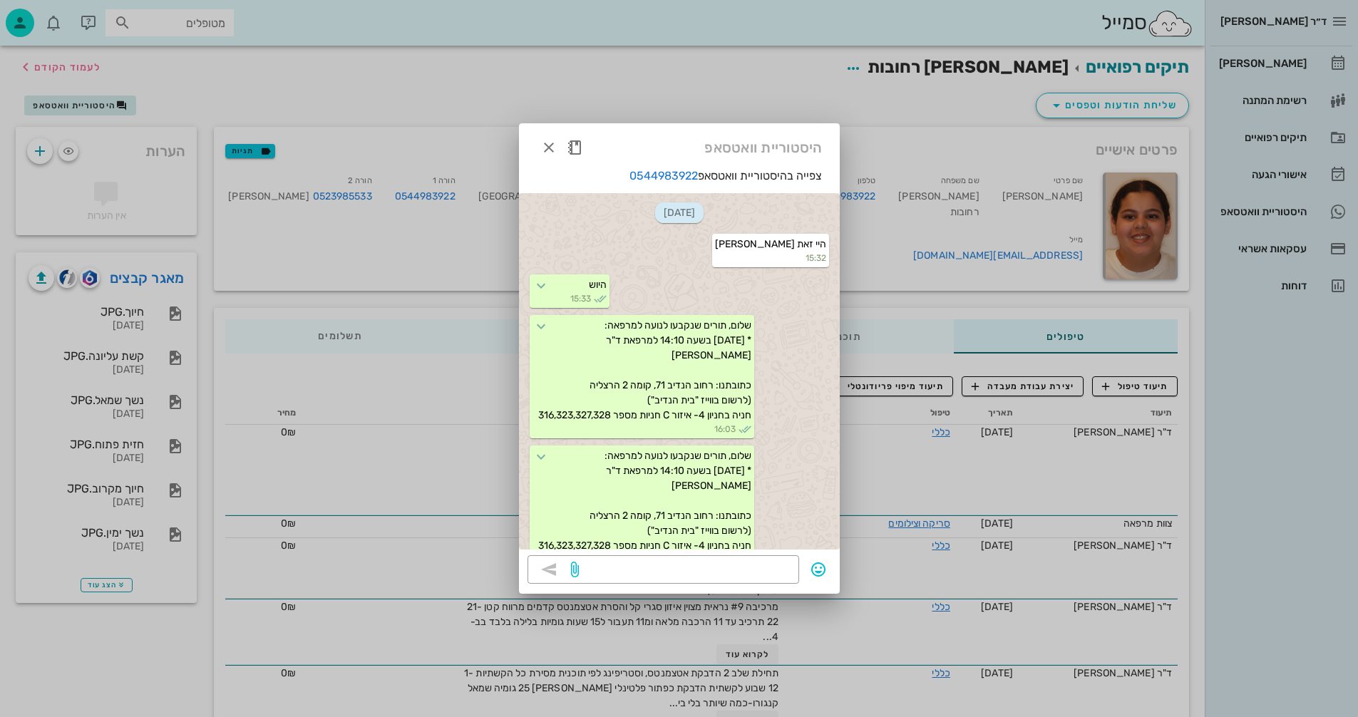
scroll to position [54, 0]
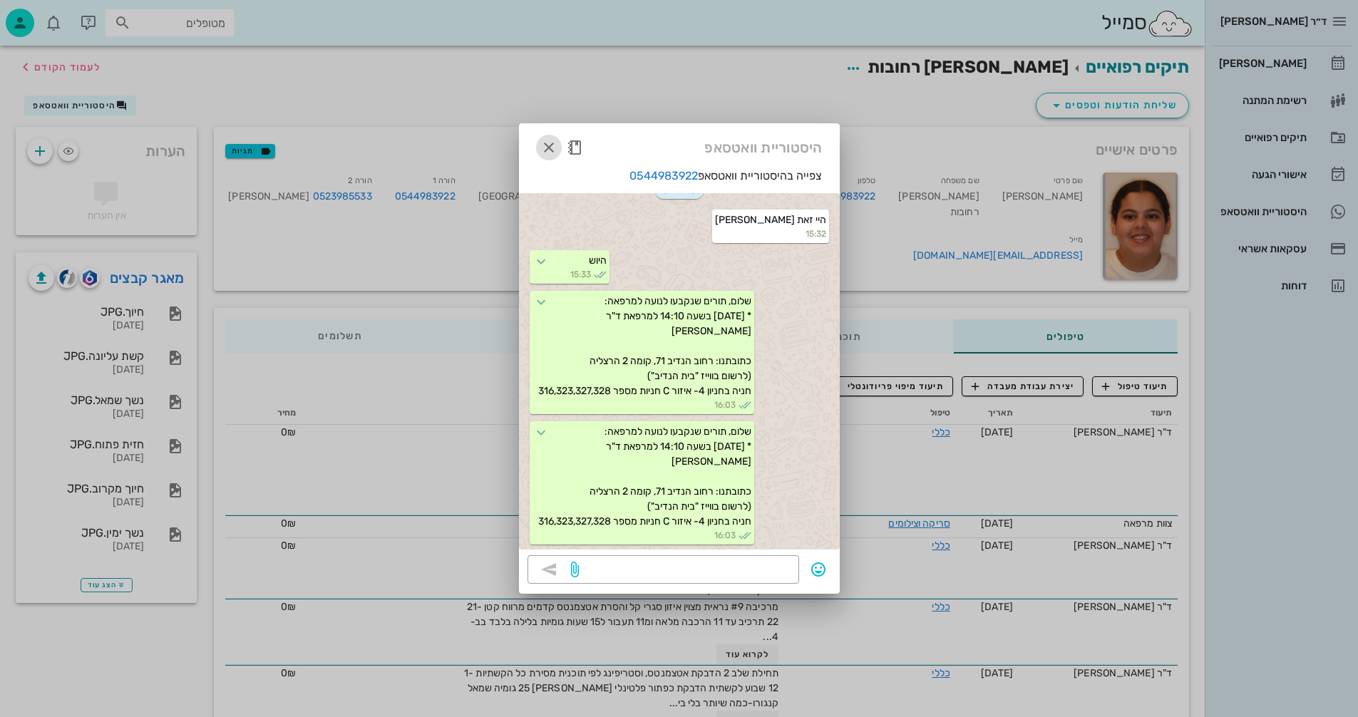
click at [549, 150] on icon "button" at bounding box center [548, 147] width 17 height 17
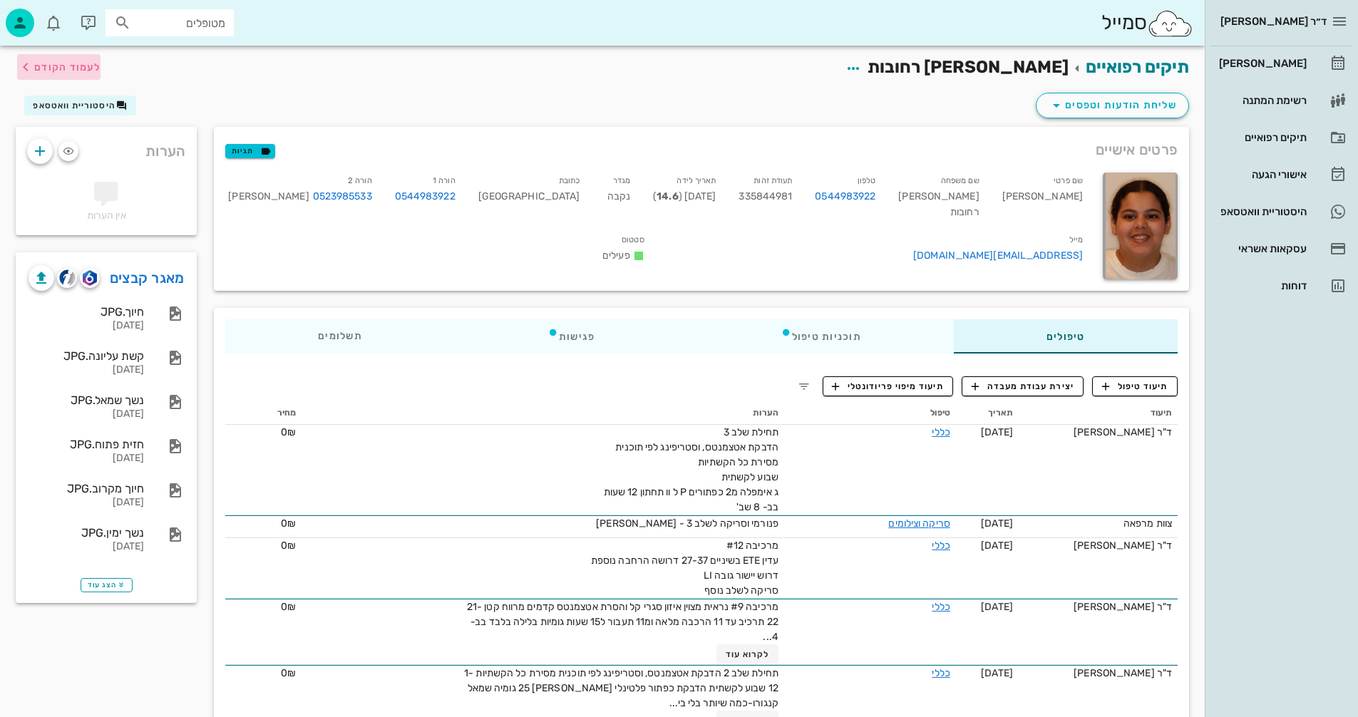
click at [74, 64] on span "לעמוד הקודם" at bounding box center [67, 67] width 66 height 12
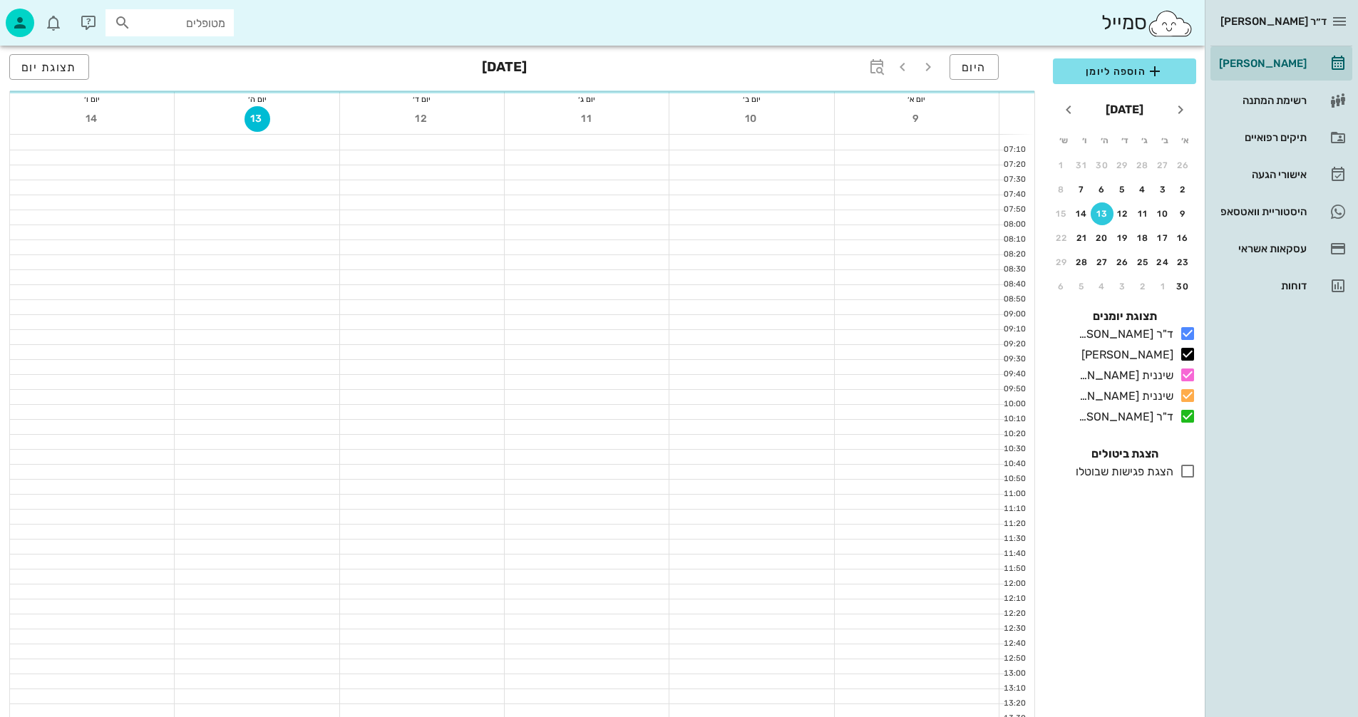
scroll to position [428, 0]
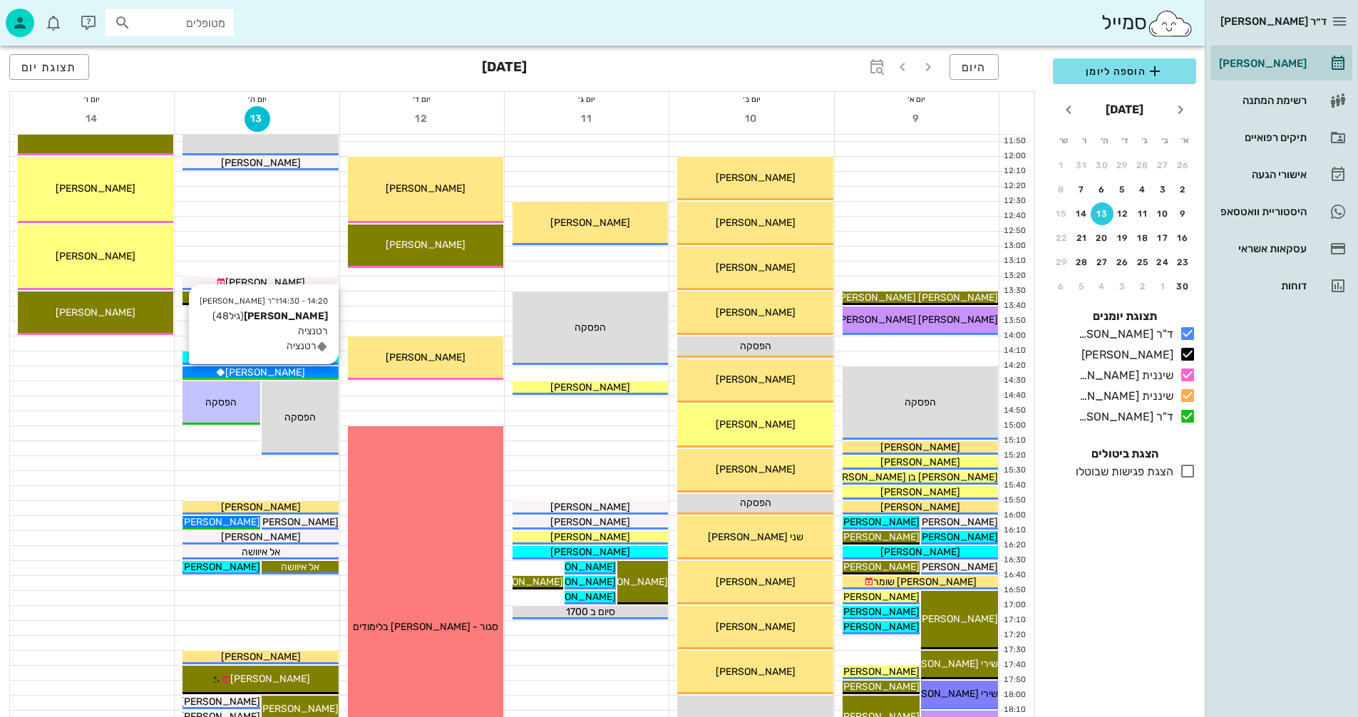
click at [306, 368] on div "[PERSON_NAME]" at bounding box center [259, 372] width 155 height 15
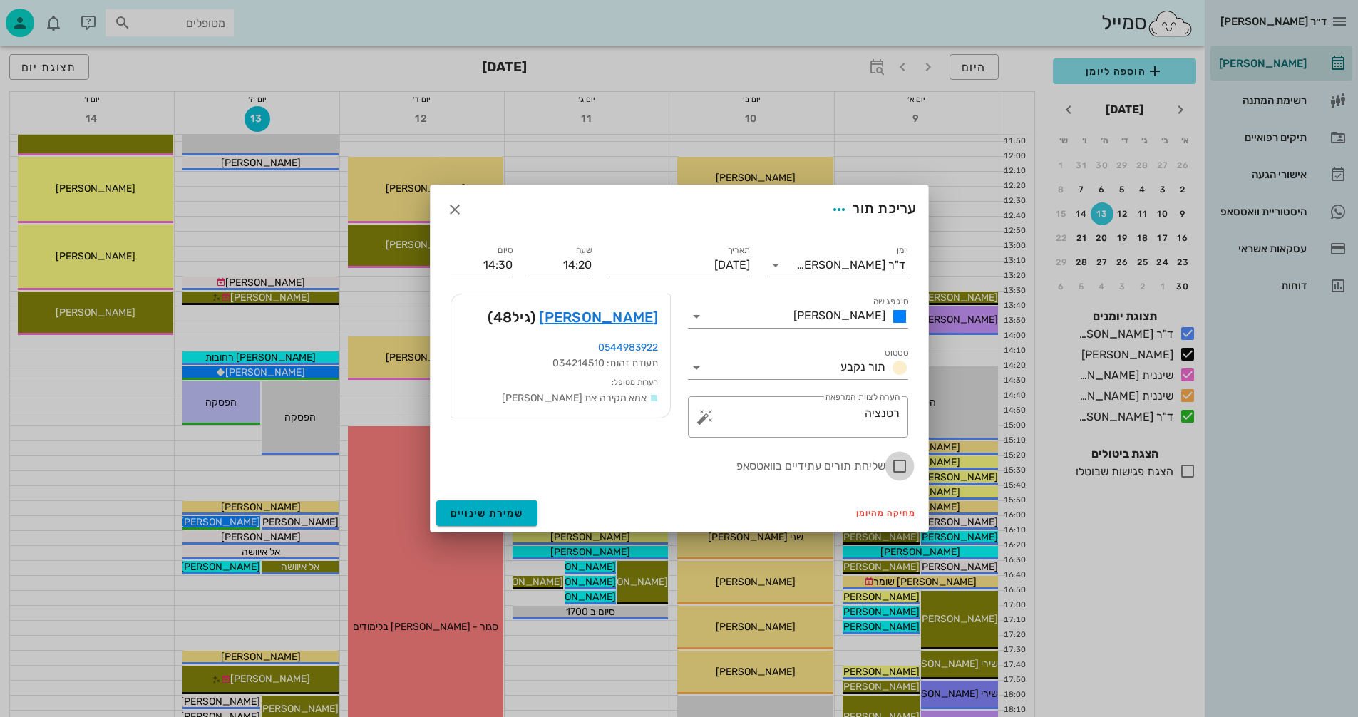
click at [901, 463] on div at bounding box center [899, 466] width 24 height 24
checkbox input "true"
click at [461, 508] on span "שמירת שינויים" at bounding box center [486, 514] width 73 height 12
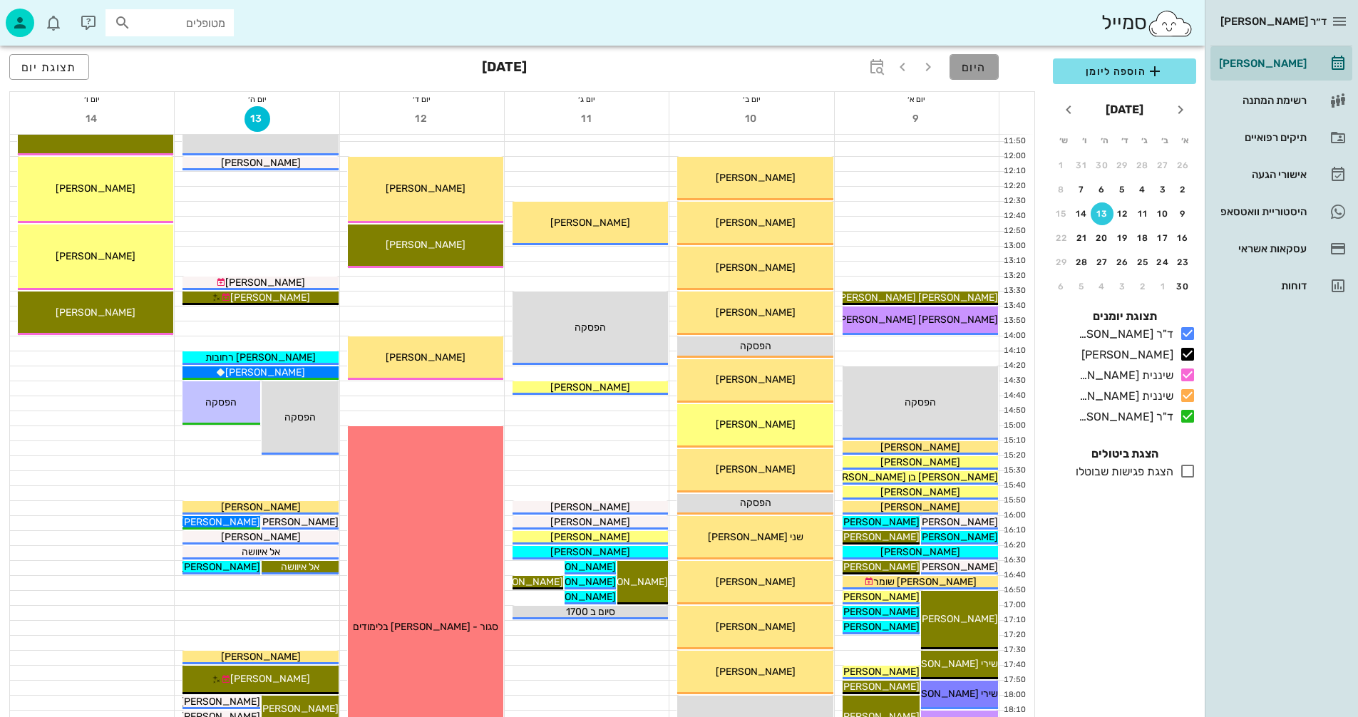
click at [973, 64] on span "היום" at bounding box center [974, 68] width 25 height 14
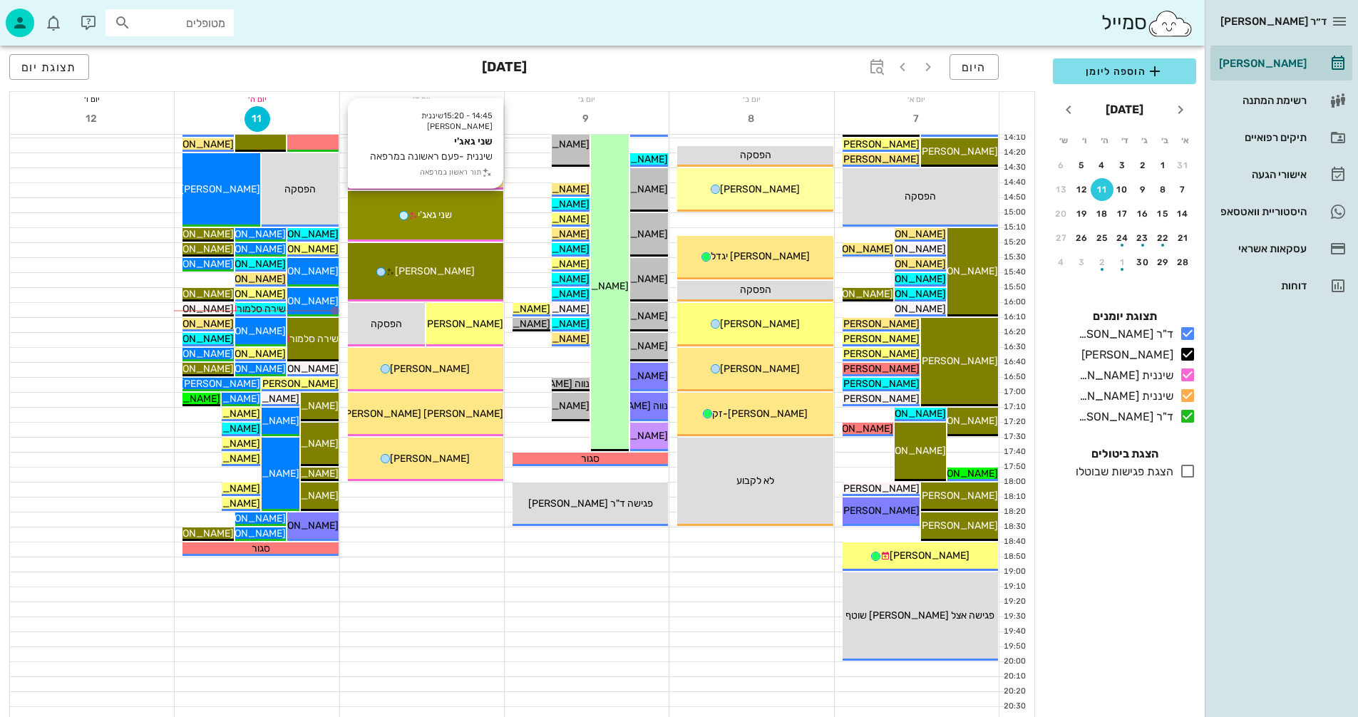
scroll to position [642, 0]
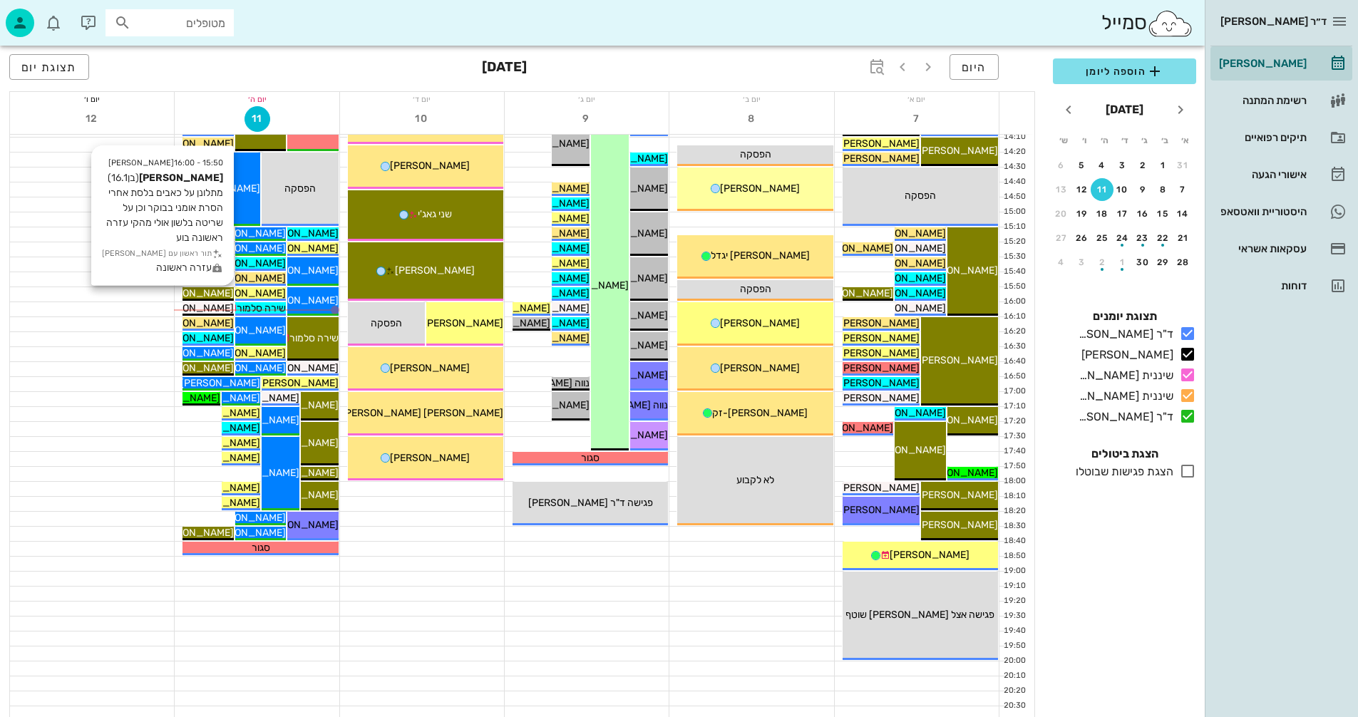
click at [216, 293] on span "[PERSON_NAME]" at bounding box center [194, 293] width 80 height 12
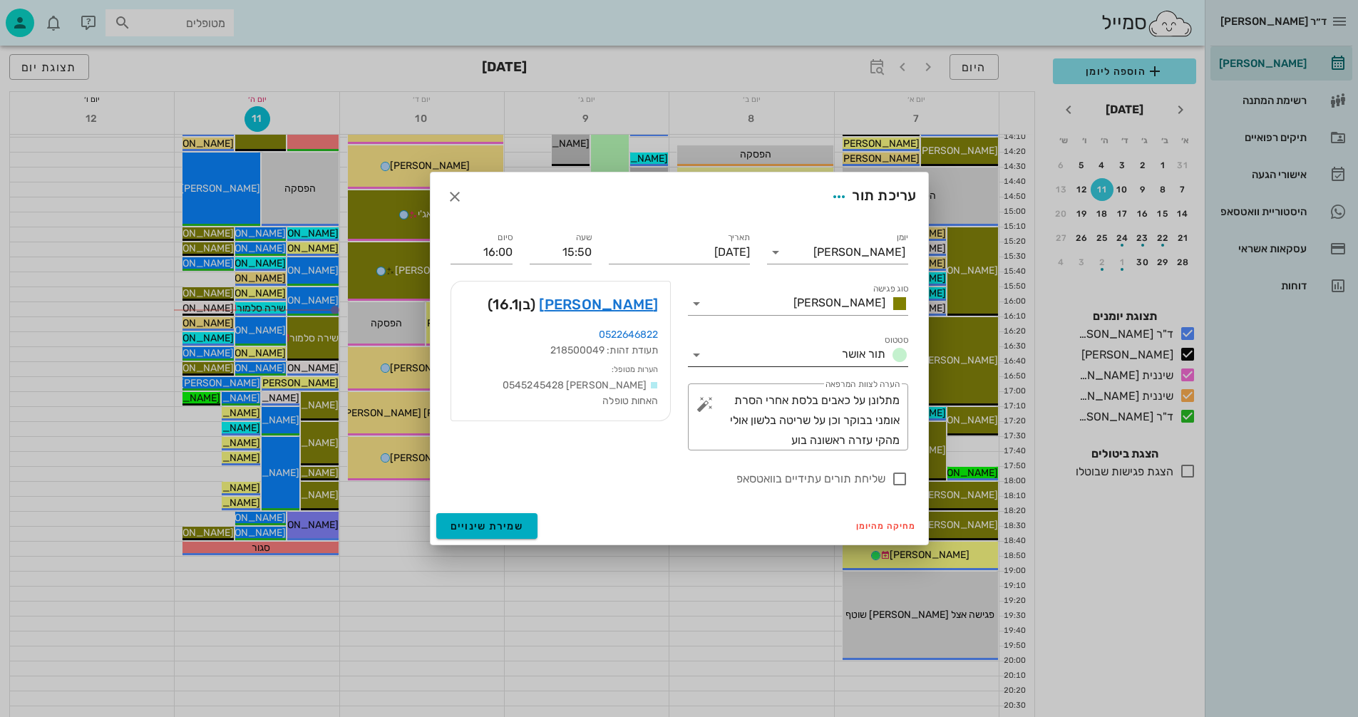
click at [696, 356] on icon at bounding box center [696, 354] width 17 height 17
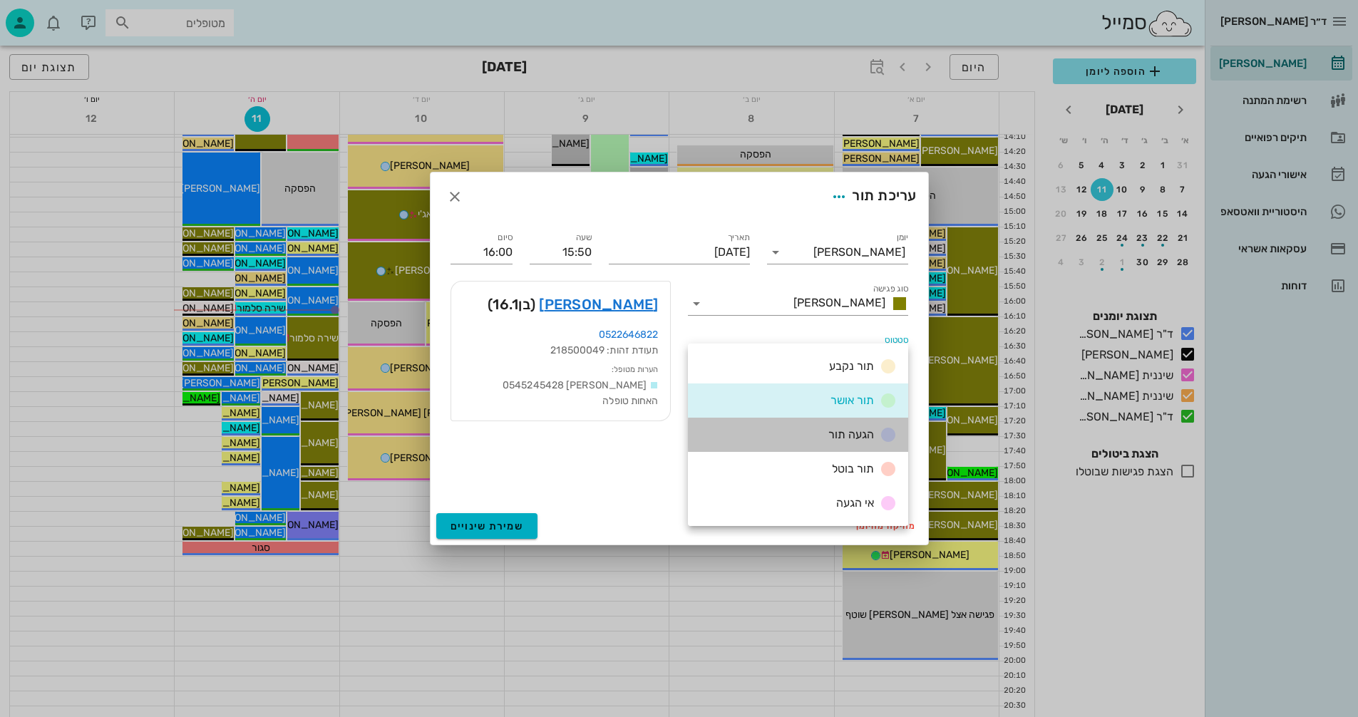
click at [802, 438] on div "הגעה תור" at bounding box center [798, 435] width 220 height 34
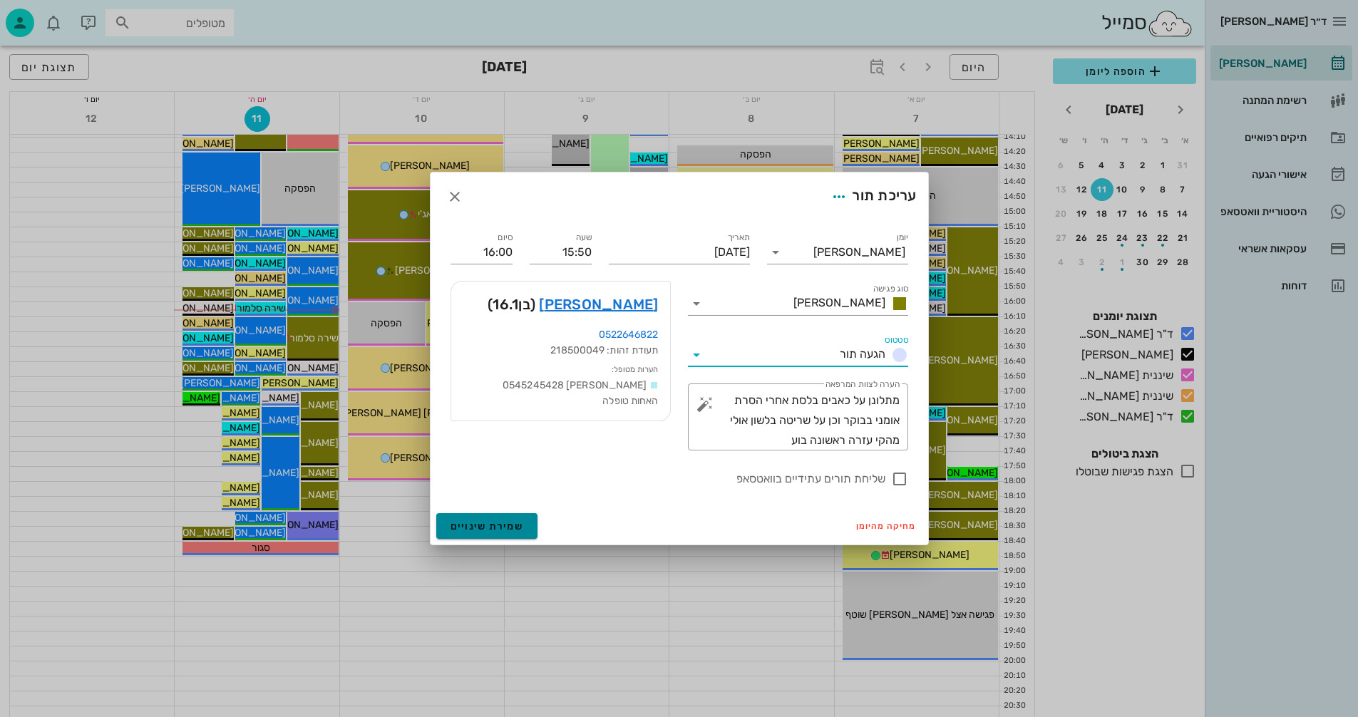
click at [475, 525] on span "שמירת שינויים" at bounding box center [486, 526] width 73 height 12
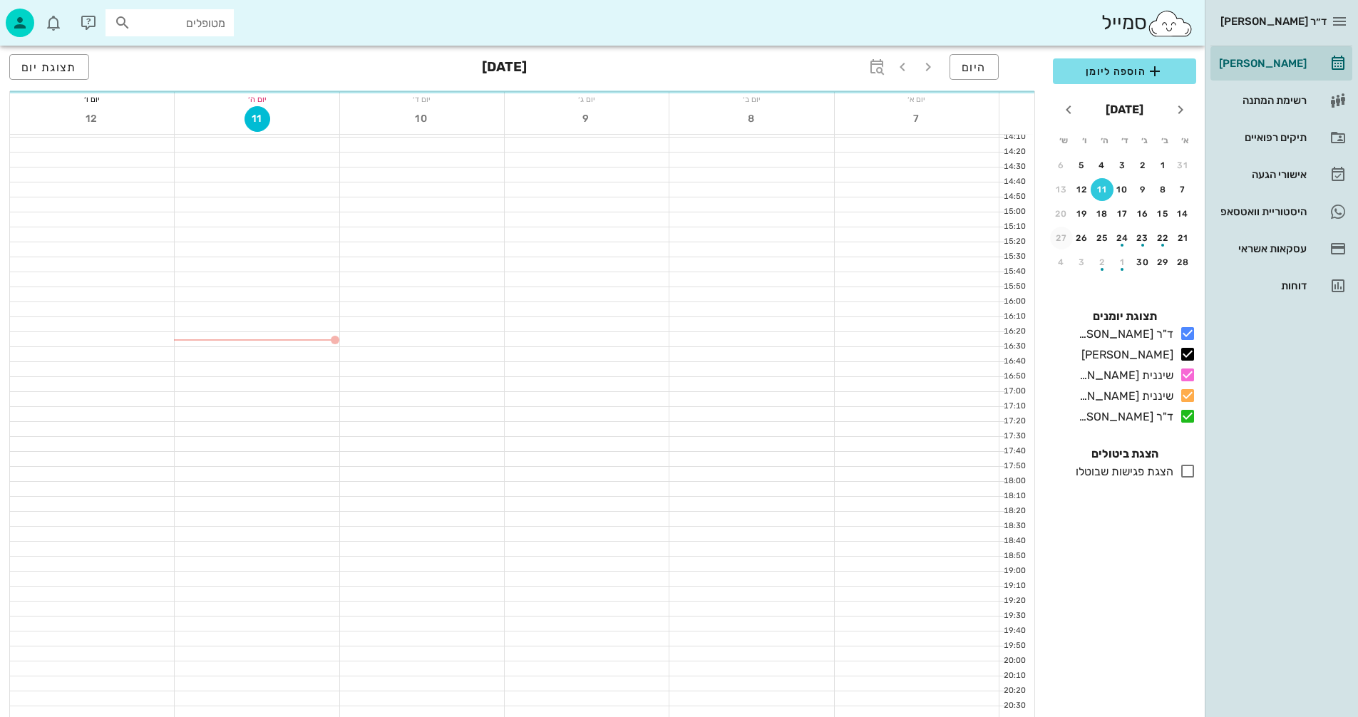
drag, startPoint x: 917, startPoint y: 200, endPoint x: 1061, endPoint y: 239, distance: 149.7
click at [917, 192] on div at bounding box center [917, 121] width 165 height 1257
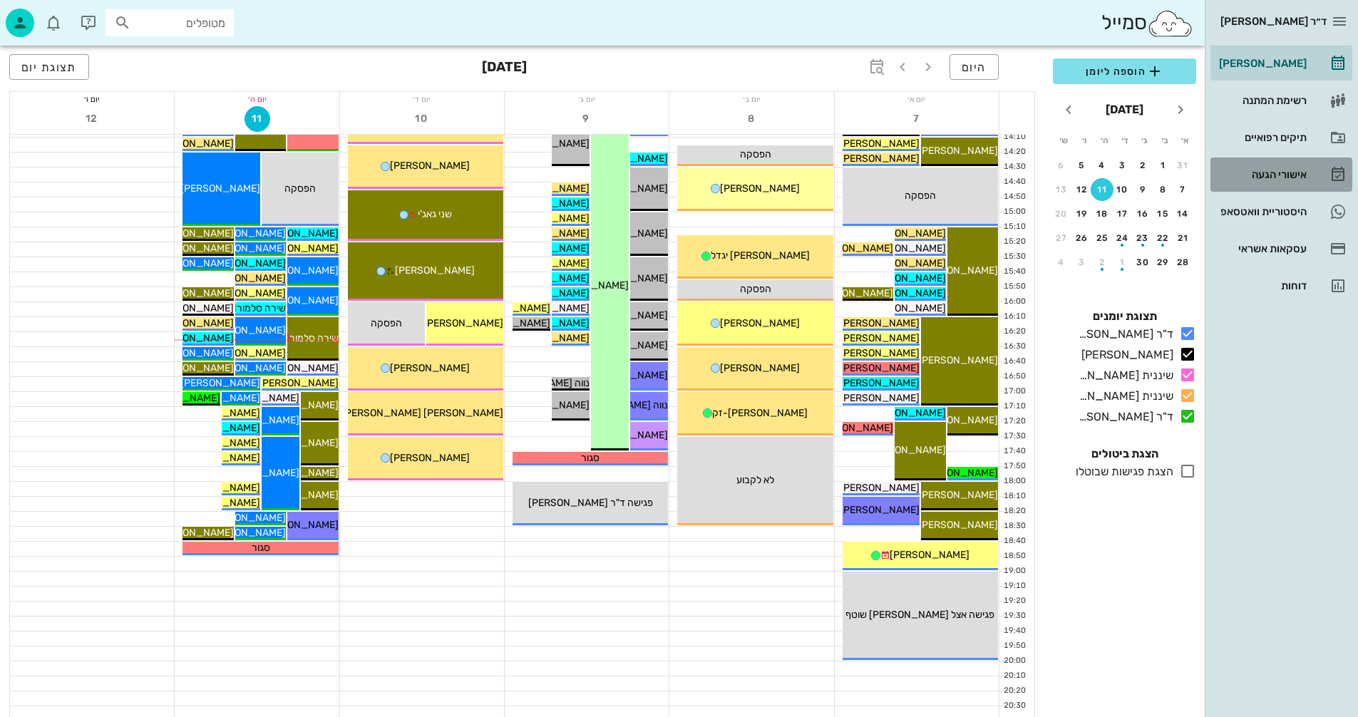
click at [1281, 175] on div "אישורי הגעה" at bounding box center [1261, 174] width 91 height 11
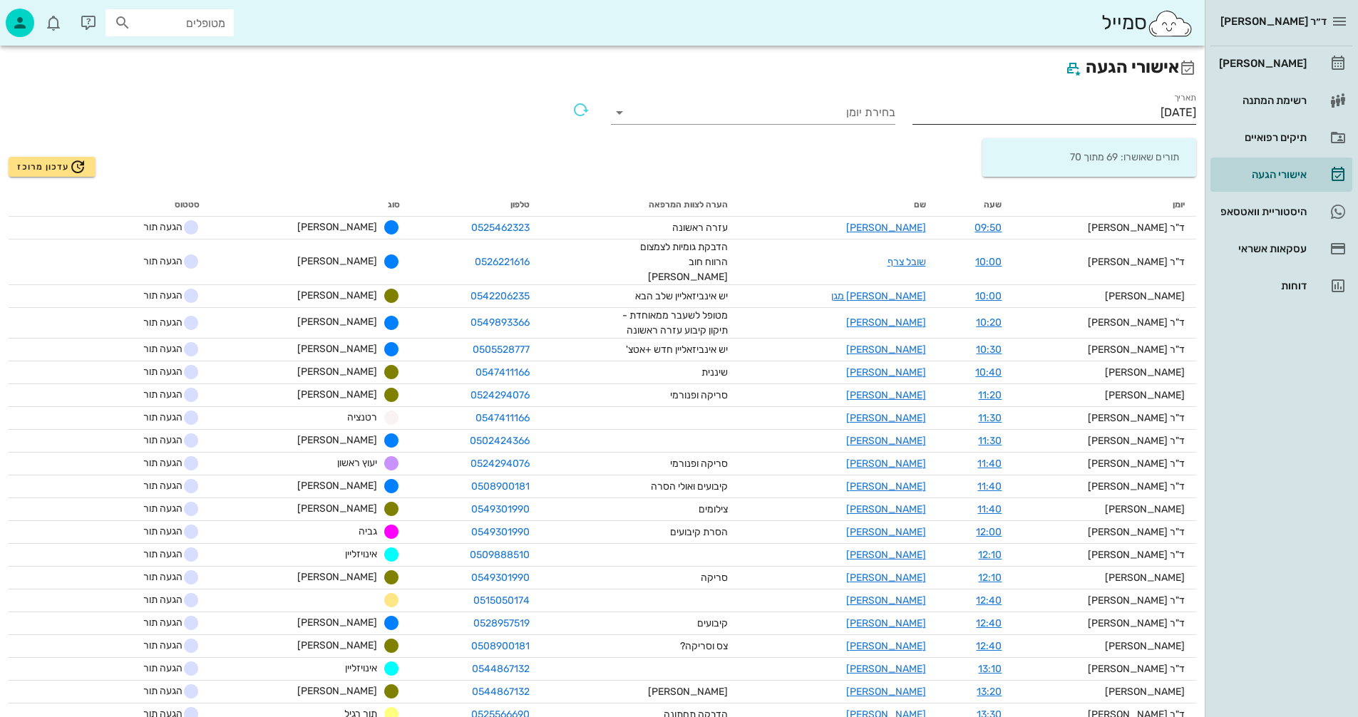
click at [1124, 112] on input "11/09/2025" at bounding box center [1054, 112] width 284 height 23
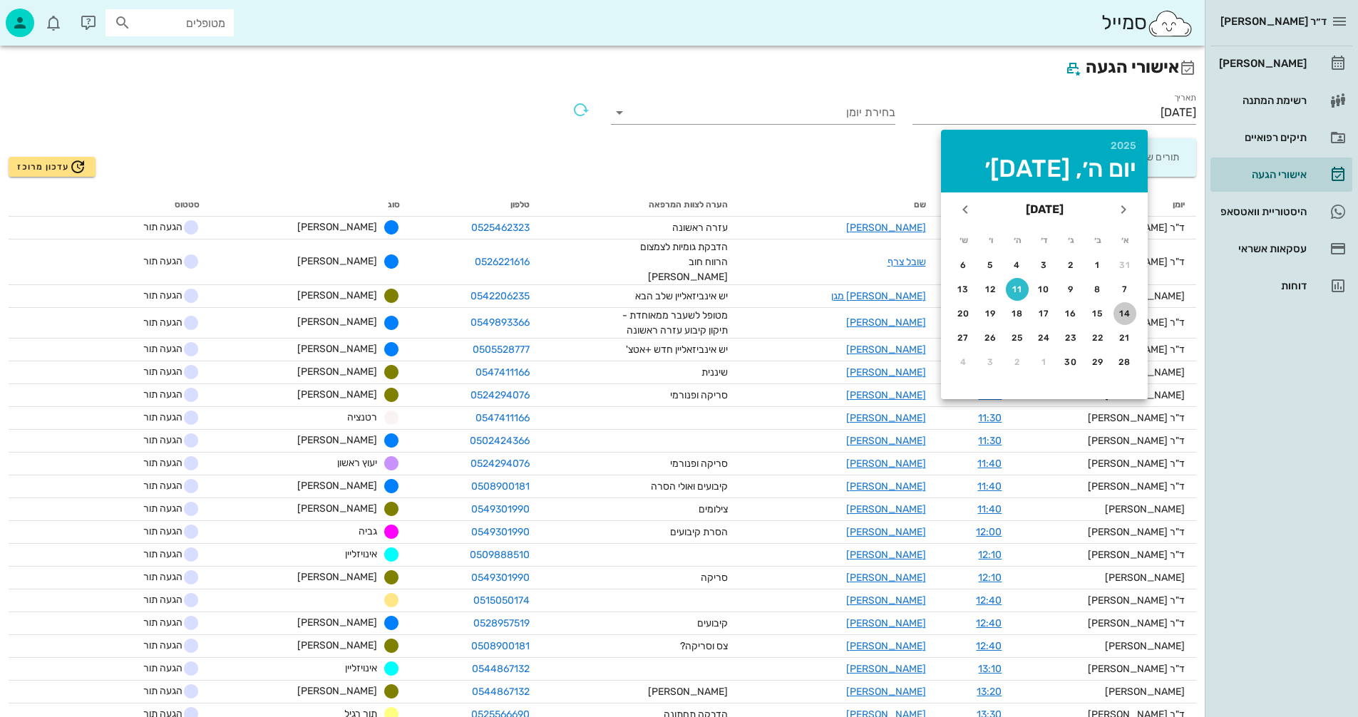
click at [1125, 314] on div "14" at bounding box center [1124, 314] width 23 height 10
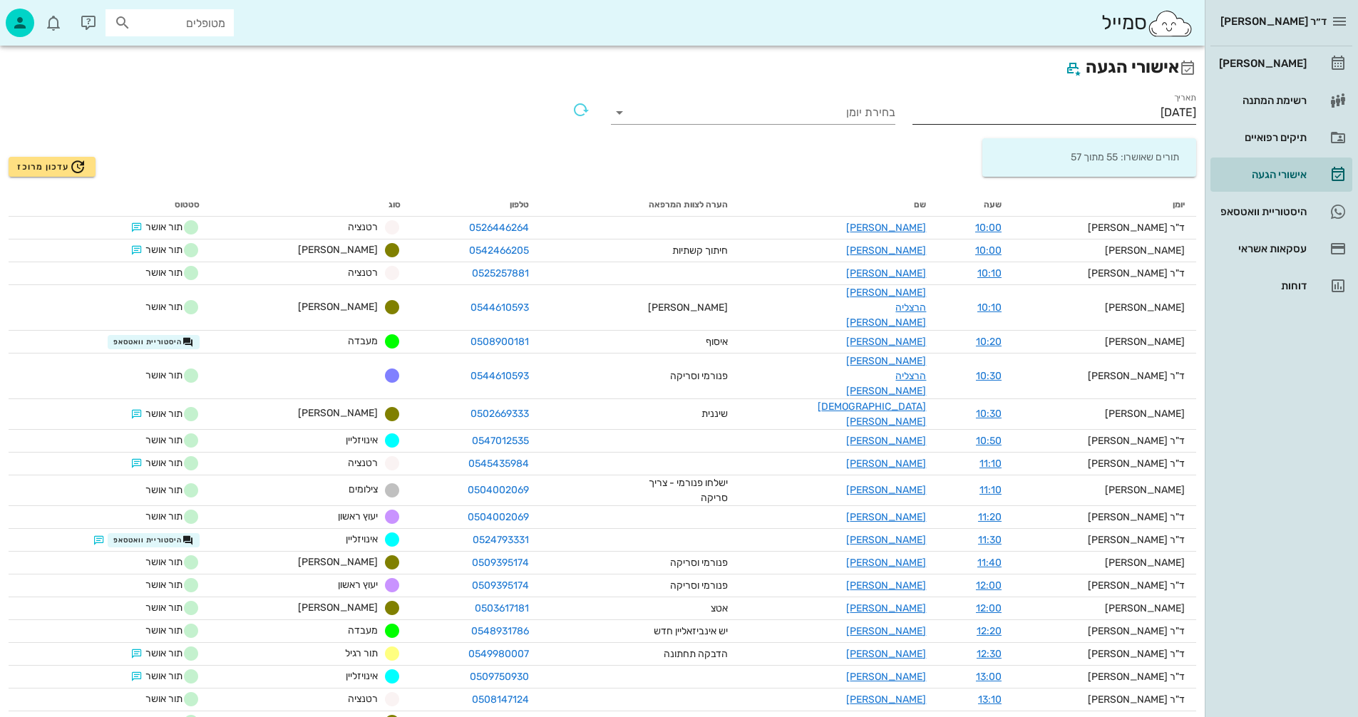
click at [1118, 116] on input "14/09/2025" at bounding box center [1054, 112] width 284 height 23
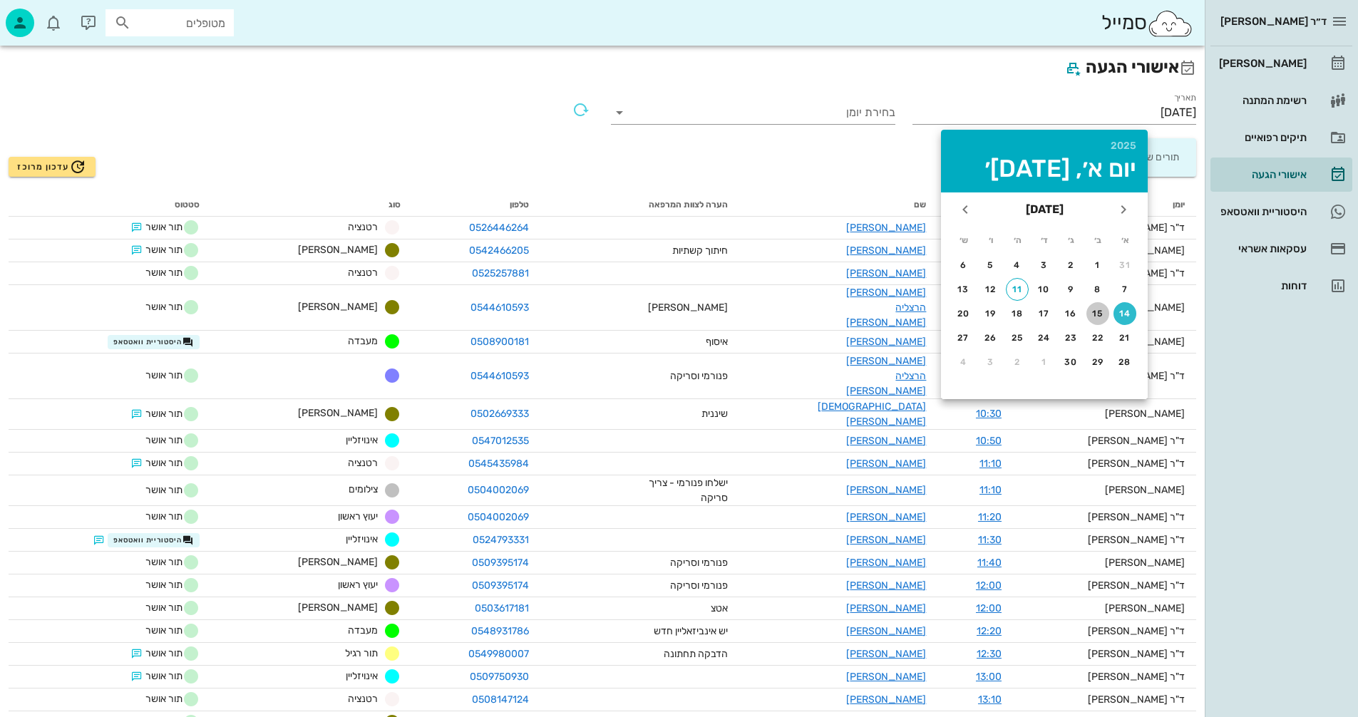
click at [1097, 314] on div "15" at bounding box center [1097, 314] width 23 height 10
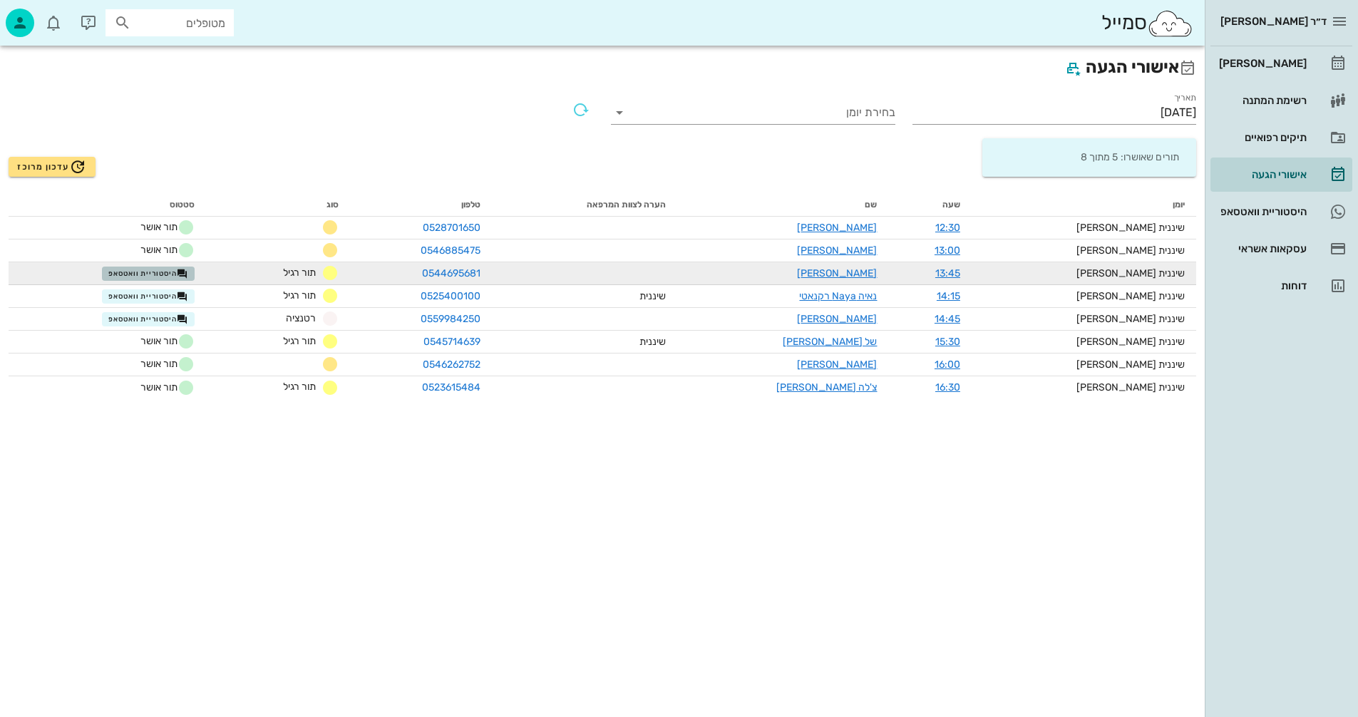
click at [161, 270] on span "היסטוריית וואטסאפ" at bounding box center [148, 273] width 80 height 11
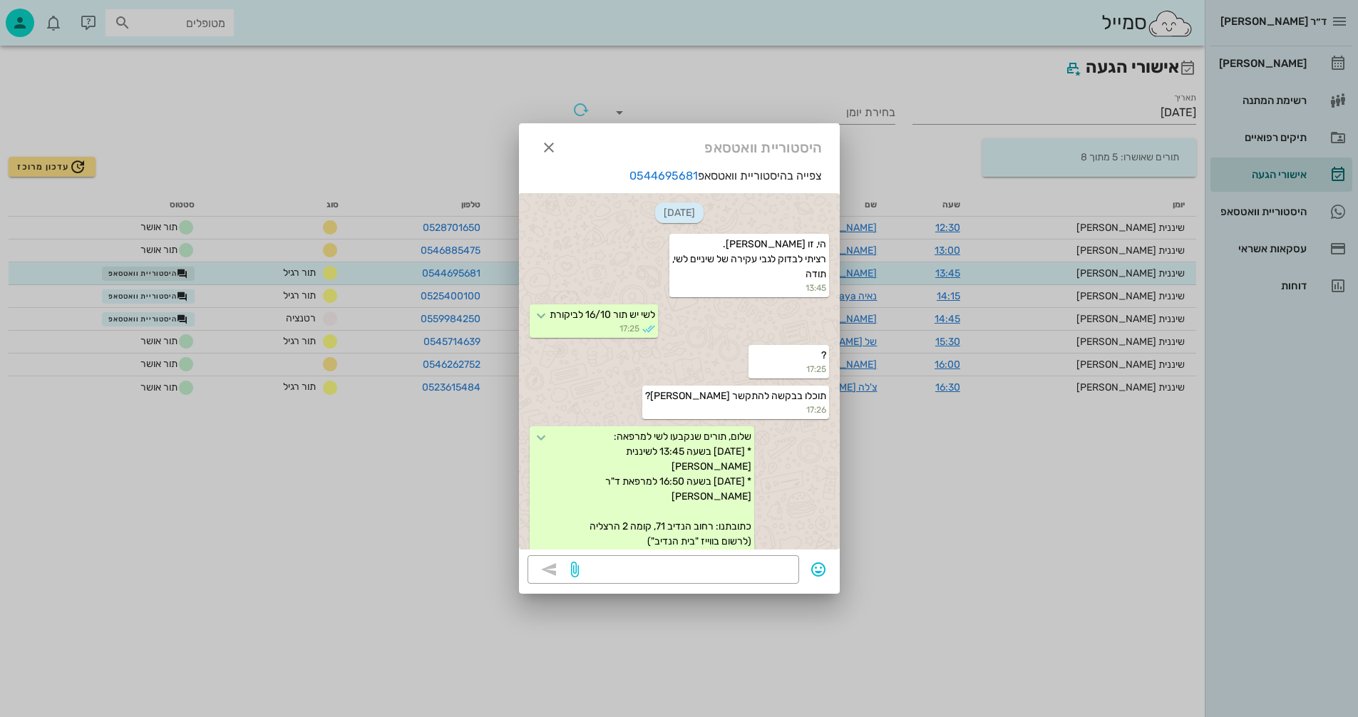
scroll to position [418, 0]
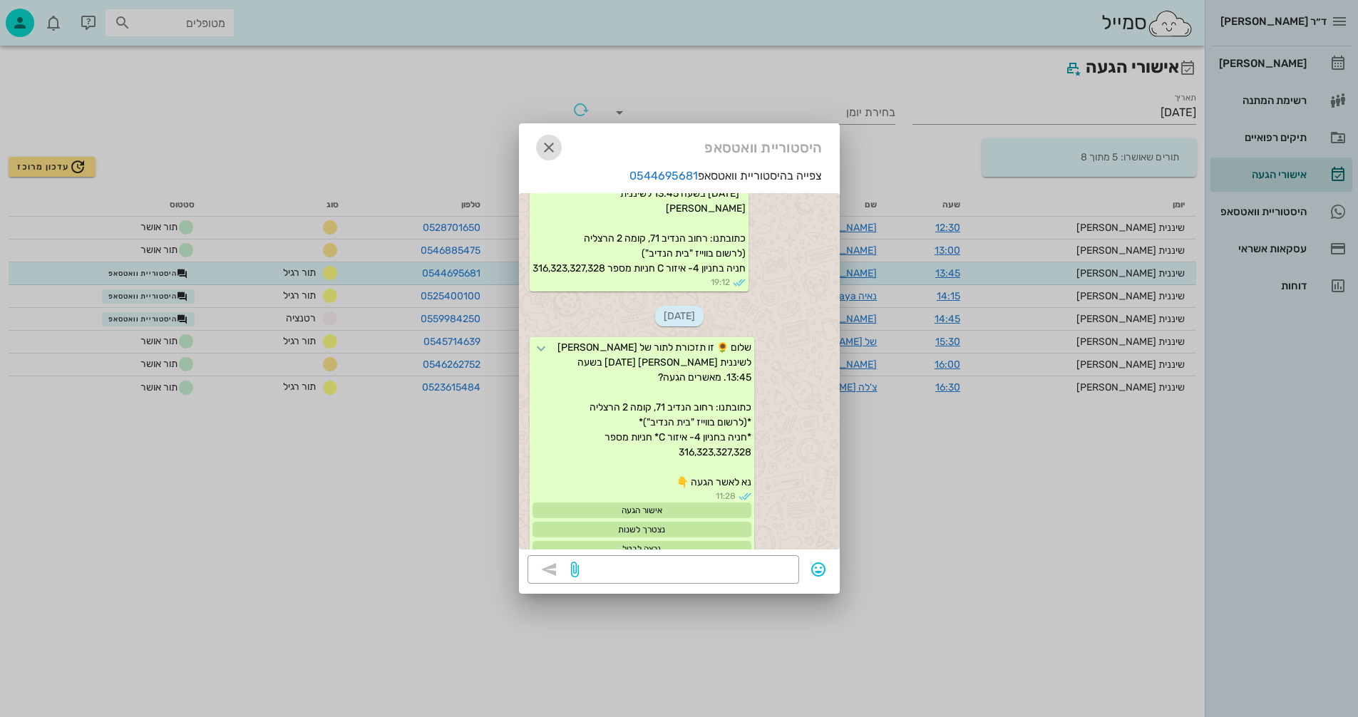
click at [554, 142] on icon "button" at bounding box center [548, 147] width 17 height 17
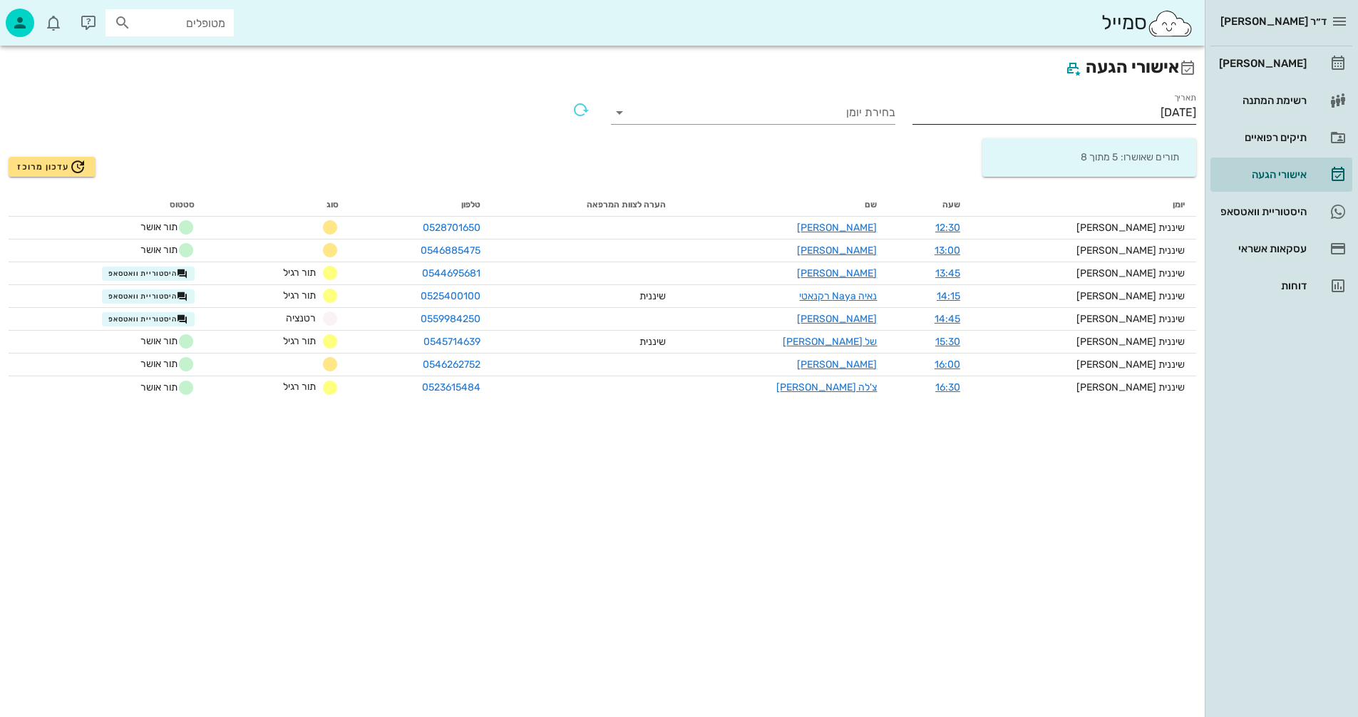
click at [1124, 117] on input "15/09/2025" at bounding box center [1054, 112] width 284 height 23
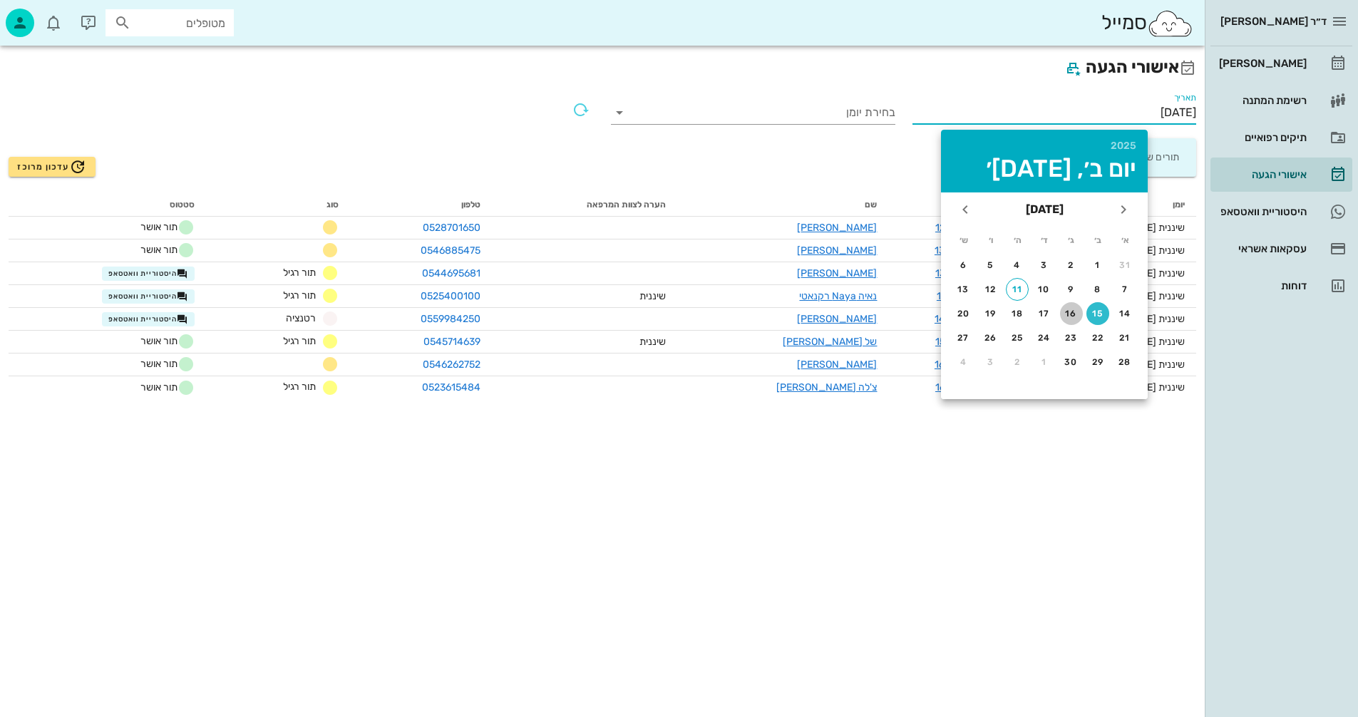
click at [1070, 309] on div "16" at bounding box center [1071, 314] width 23 height 10
type input "16/09/2025"
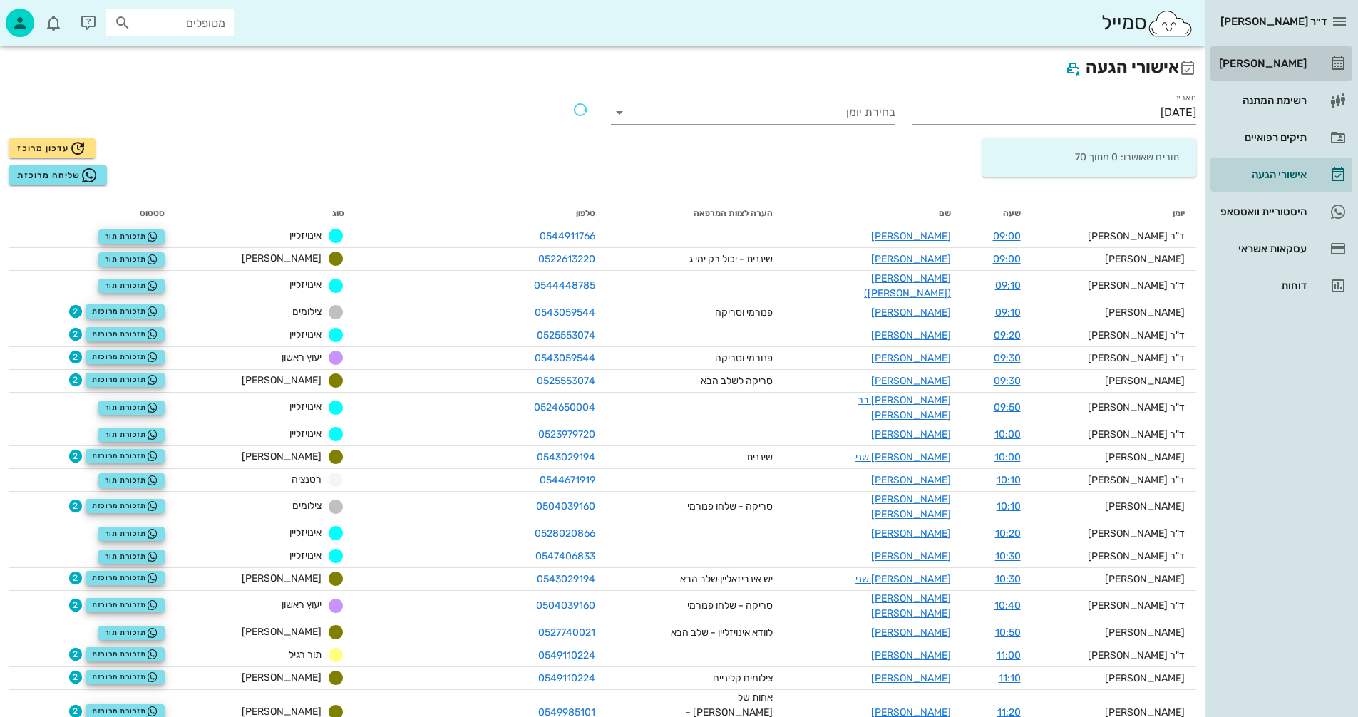
click at [1267, 65] on div "[PERSON_NAME]" at bounding box center [1261, 63] width 91 height 11
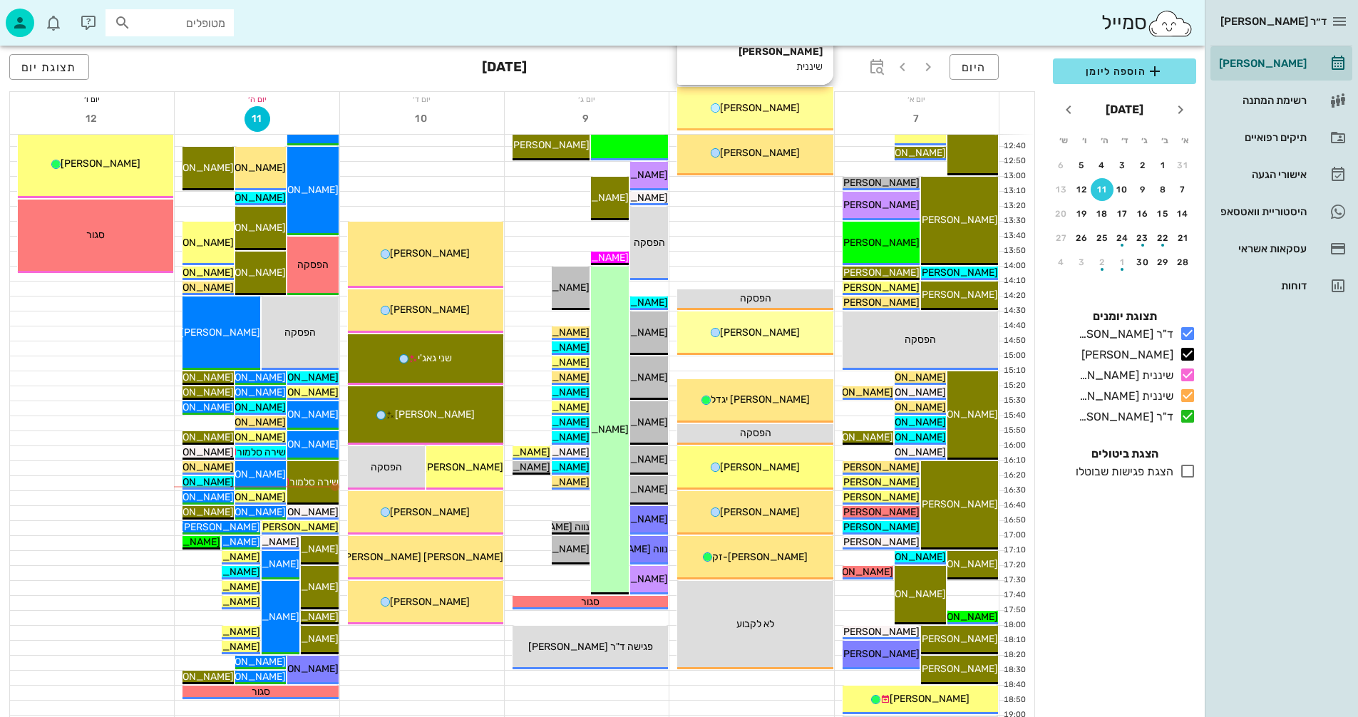
scroll to position [499, 0]
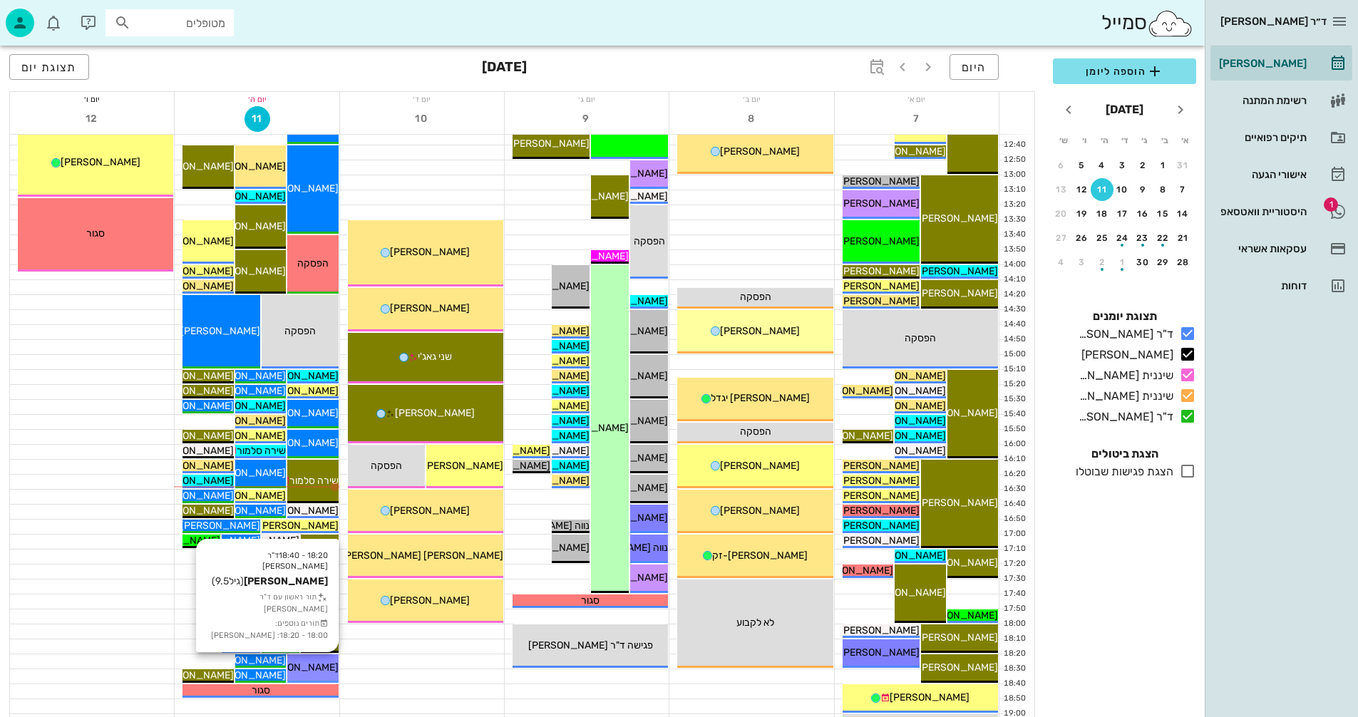
click at [325, 666] on span "[PERSON_NAME]" at bounding box center [299, 667] width 80 height 12
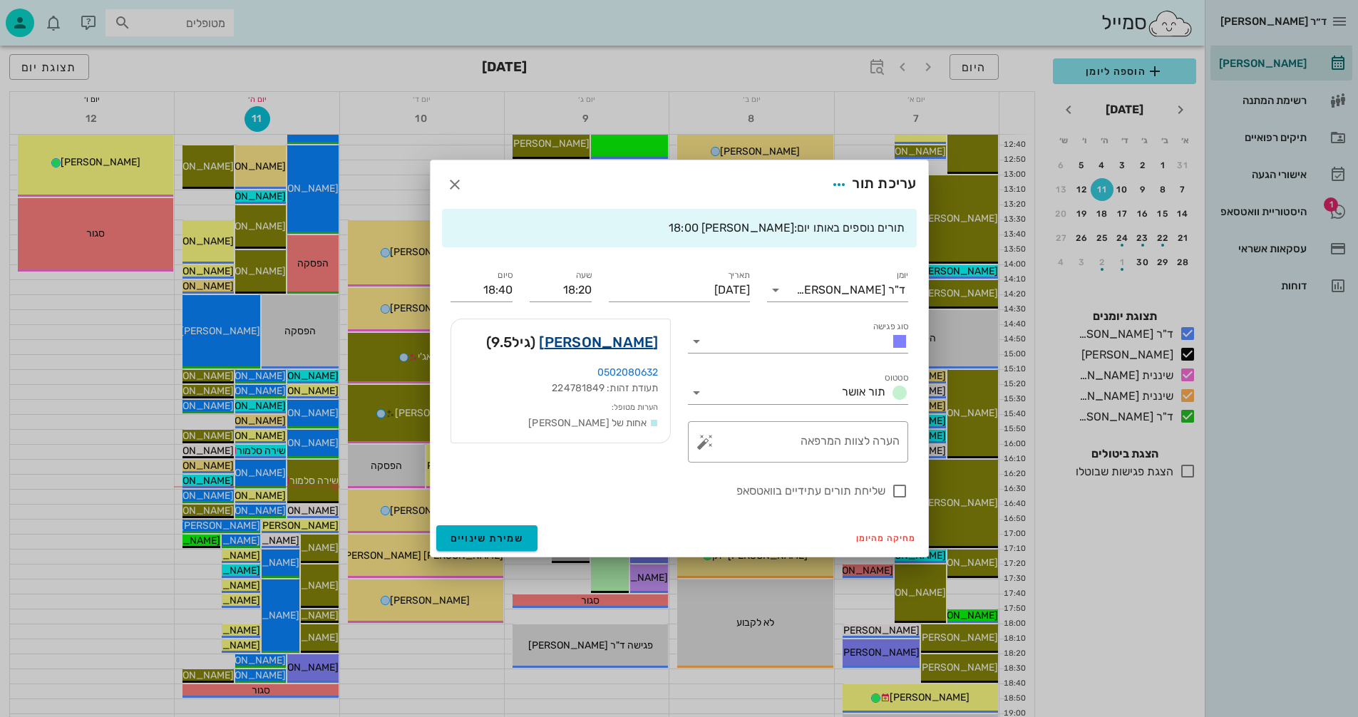
click at [622, 341] on link "[PERSON_NAME]" at bounding box center [598, 342] width 119 height 23
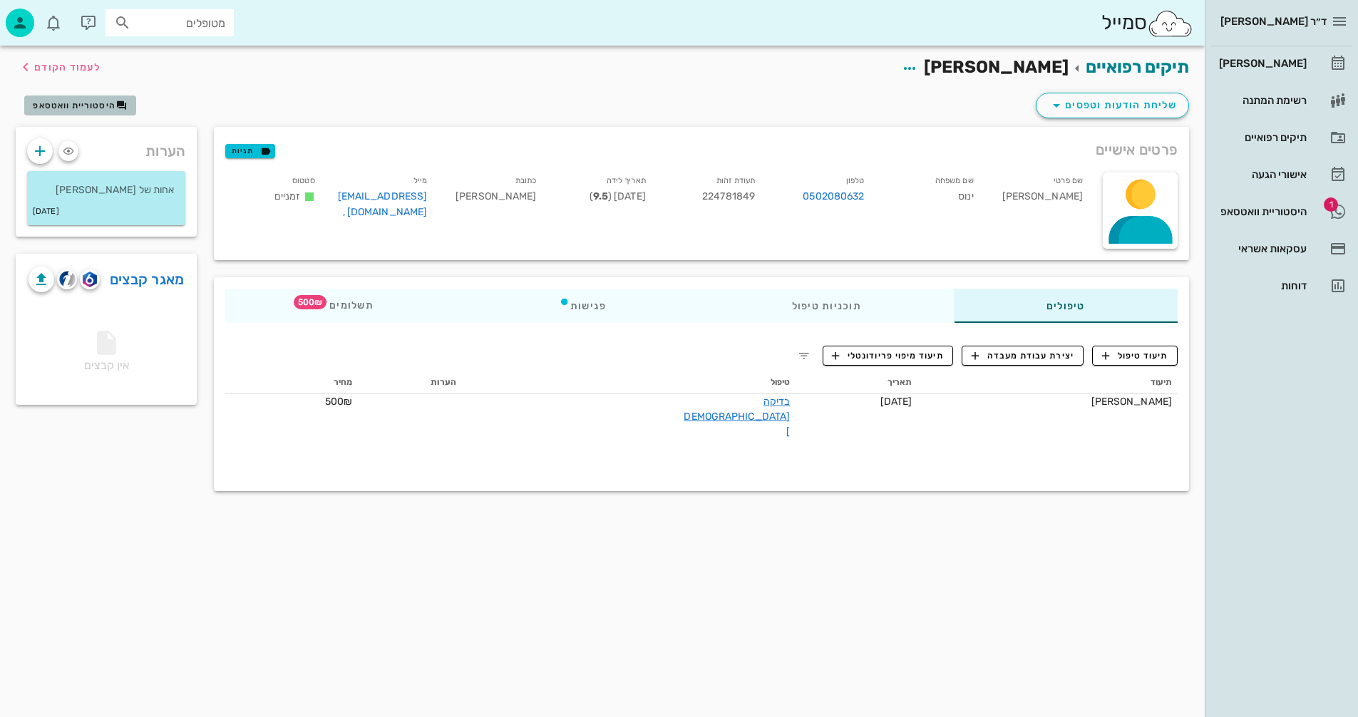
click at [80, 102] on span "היסטוריית וואטסאפ" at bounding box center [74, 106] width 83 height 10
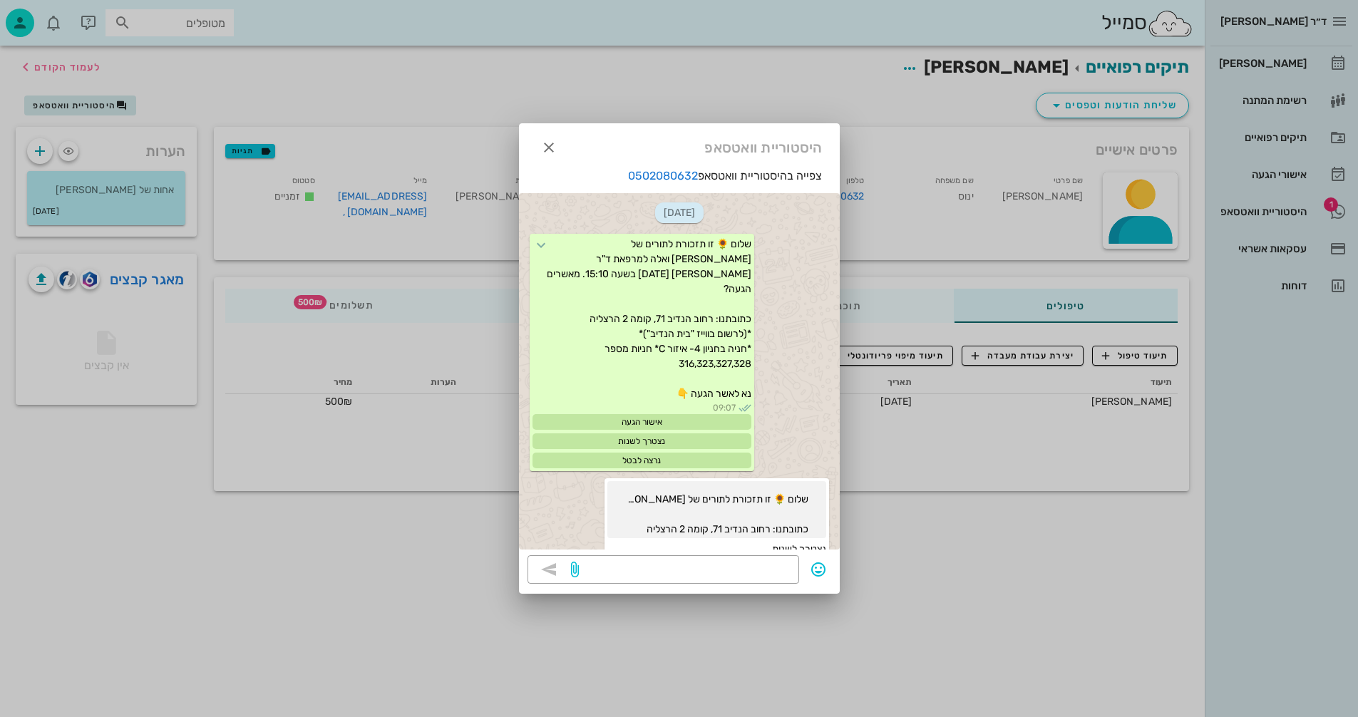
scroll to position [954, 0]
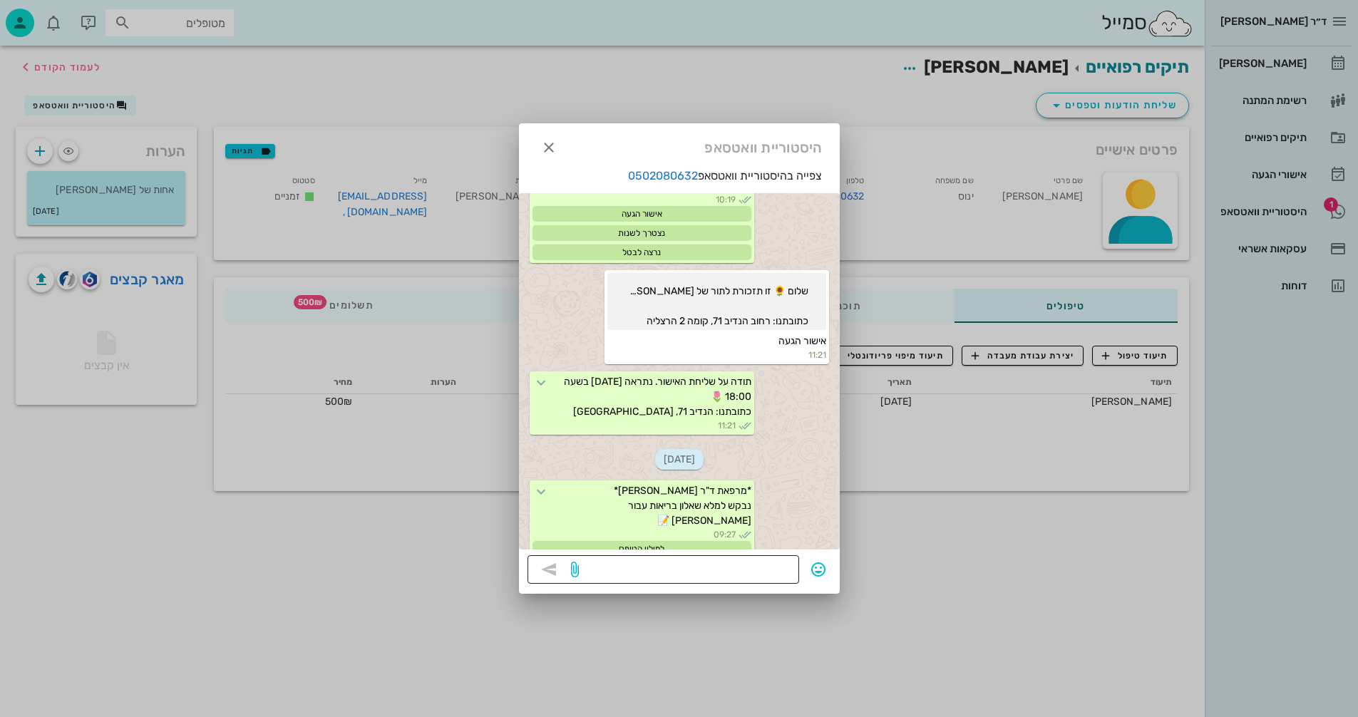
click at [716, 579] on textarea at bounding box center [686, 571] width 209 height 23
type textarea "ממתינים לשאלון בריאות"
click at [547, 567] on icon "button" at bounding box center [548, 569] width 17 height 17
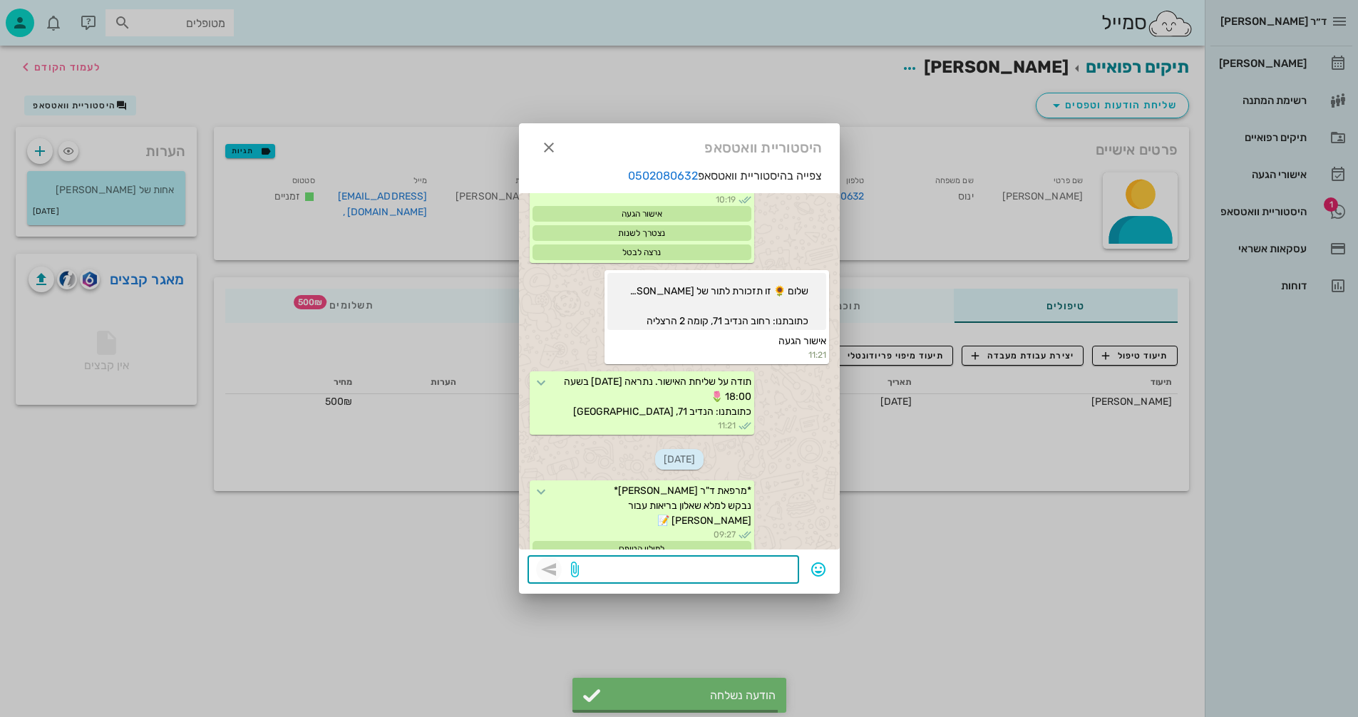
scroll to position [1024, 0]
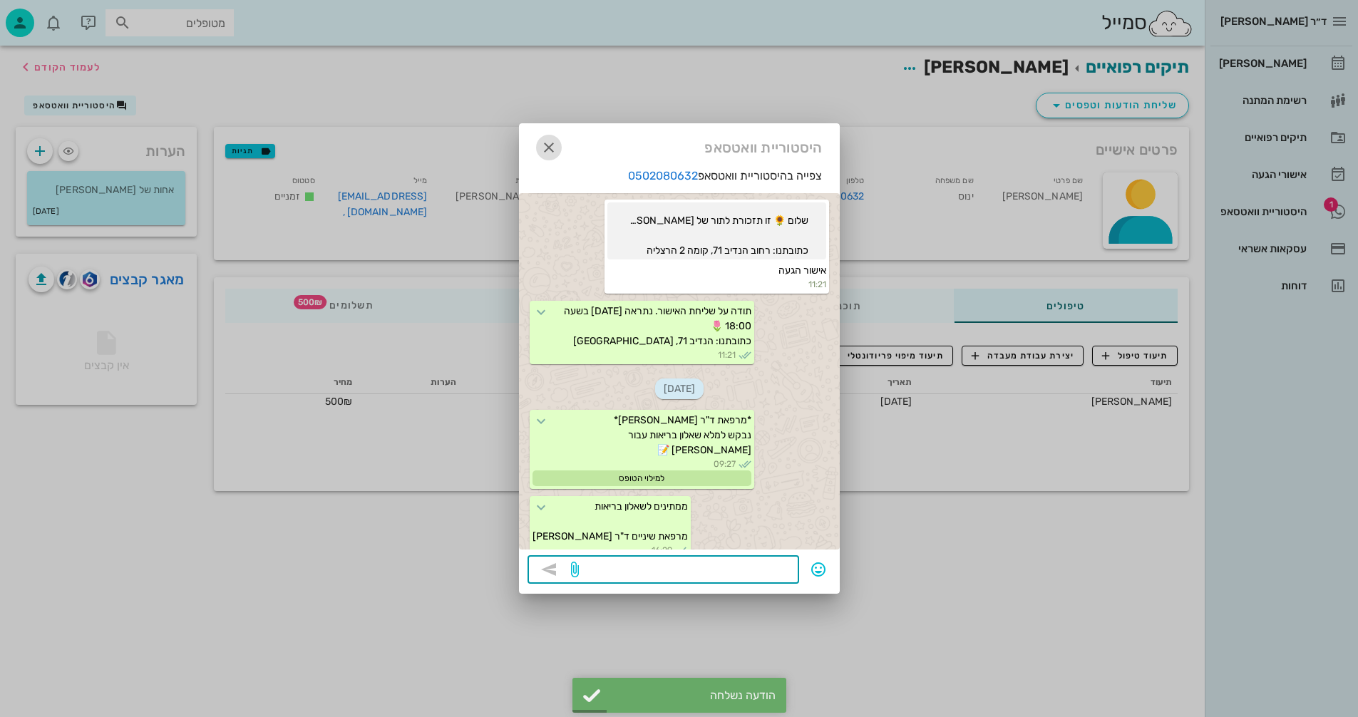
click at [547, 147] on icon "button" at bounding box center [548, 147] width 17 height 17
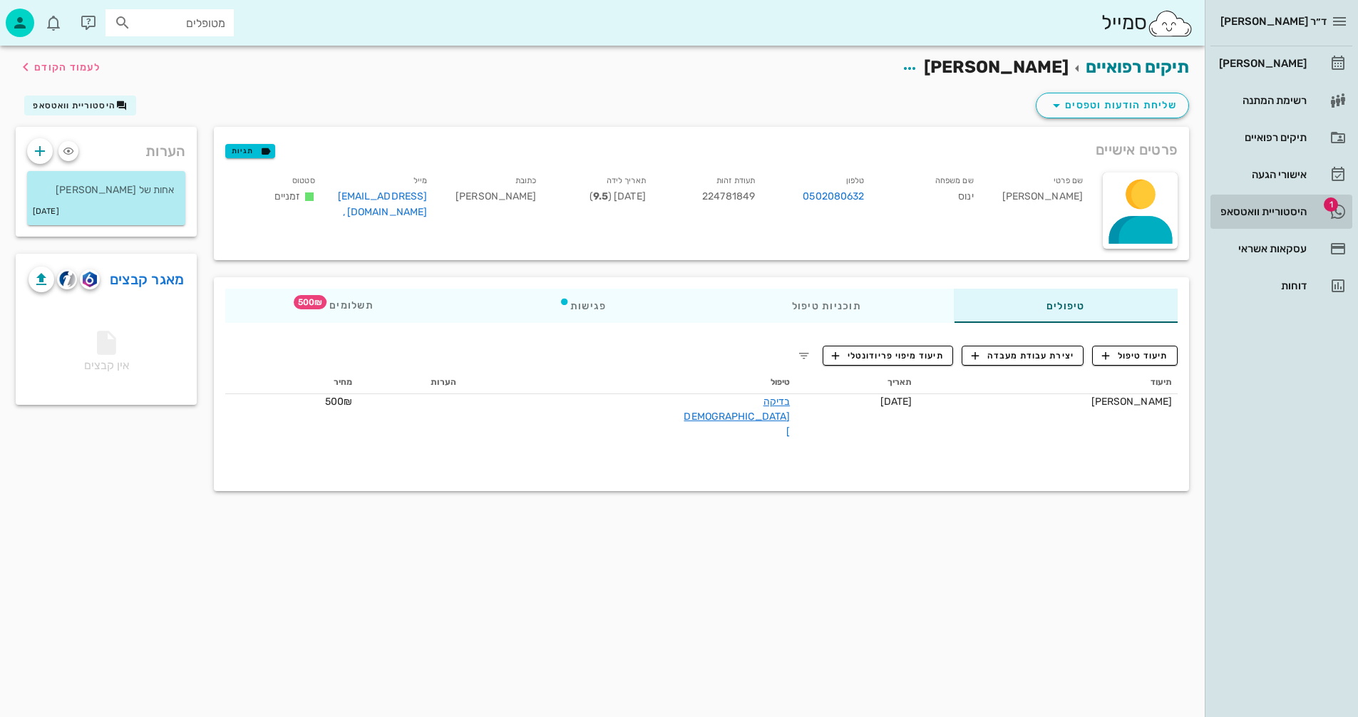
click at [1236, 205] on div "היסטוריית וואטסאפ" at bounding box center [1261, 211] width 91 height 23
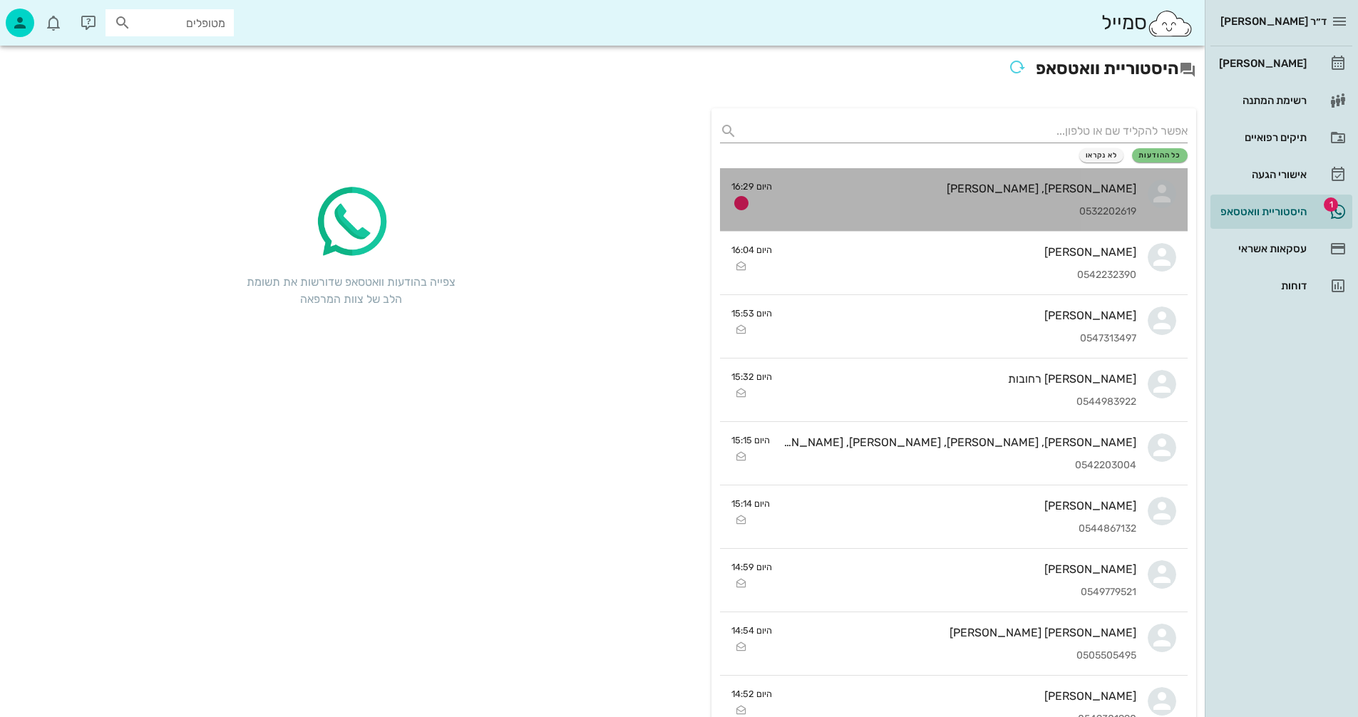
click at [955, 191] on div "[PERSON_NAME], [PERSON_NAME]" at bounding box center [959, 189] width 353 height 14
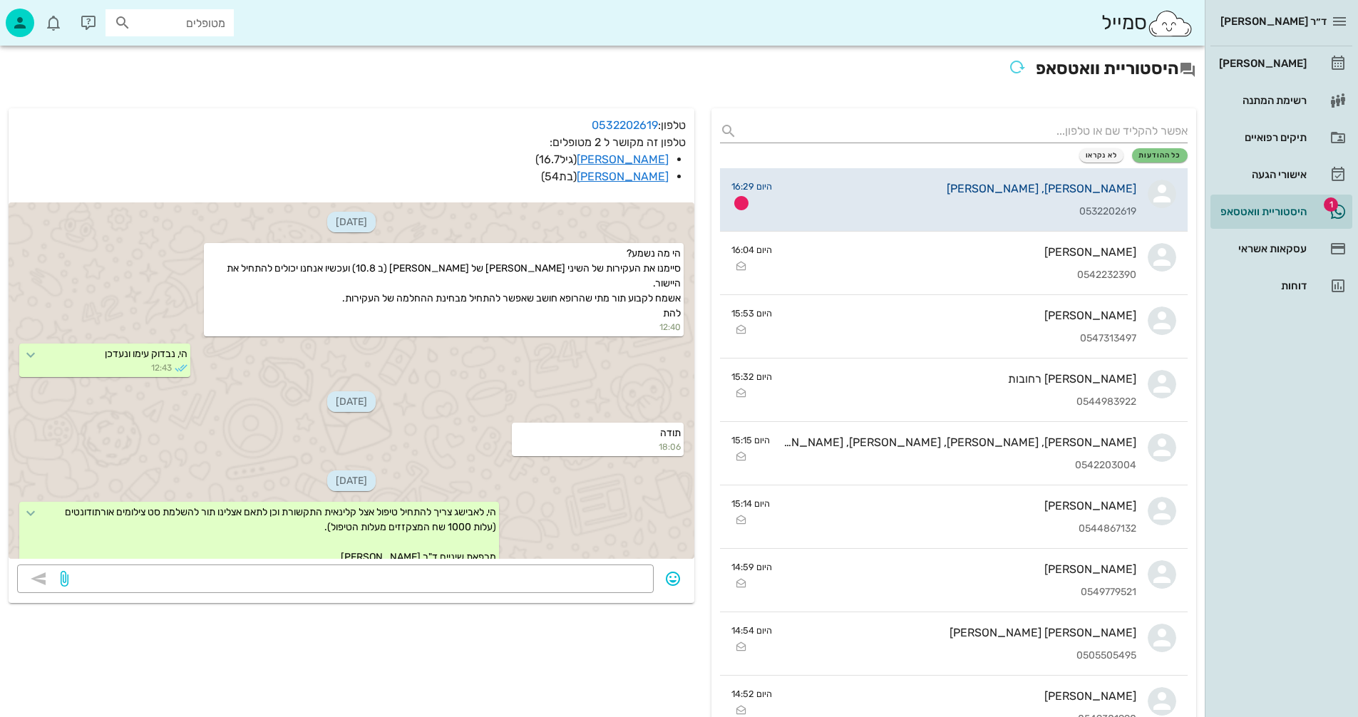
scroll to position [3255, 0]
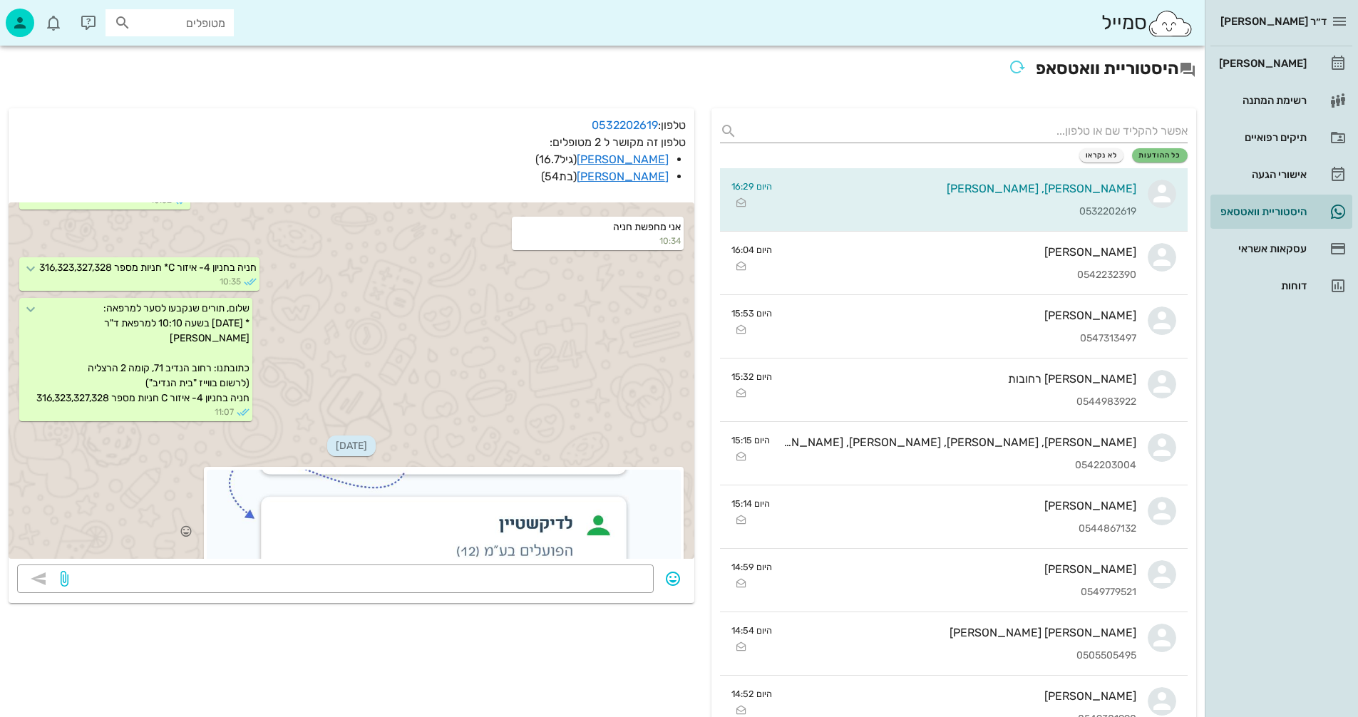
click at [510, 497] on div at bounding box center [444, 523] width 474 height 107
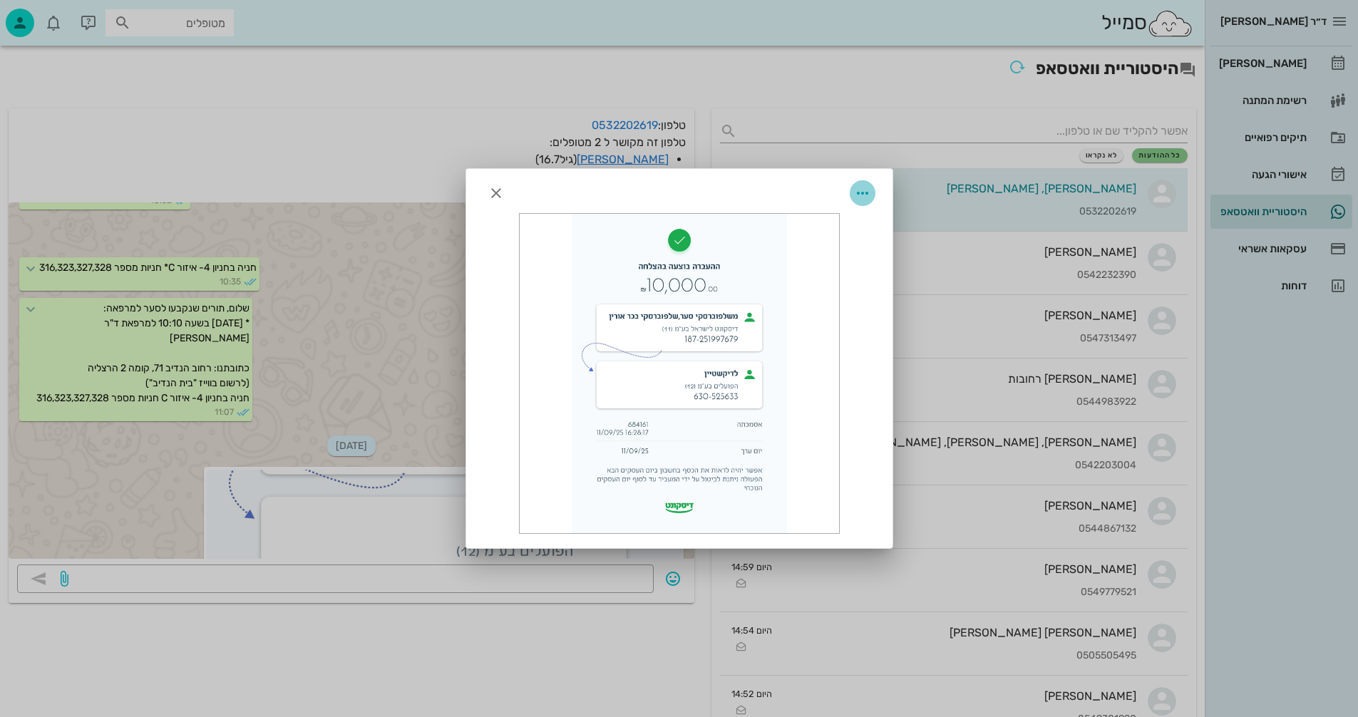
click at [865, 193] on icon "button" at bounding box center [862, 193] width 17 height 17
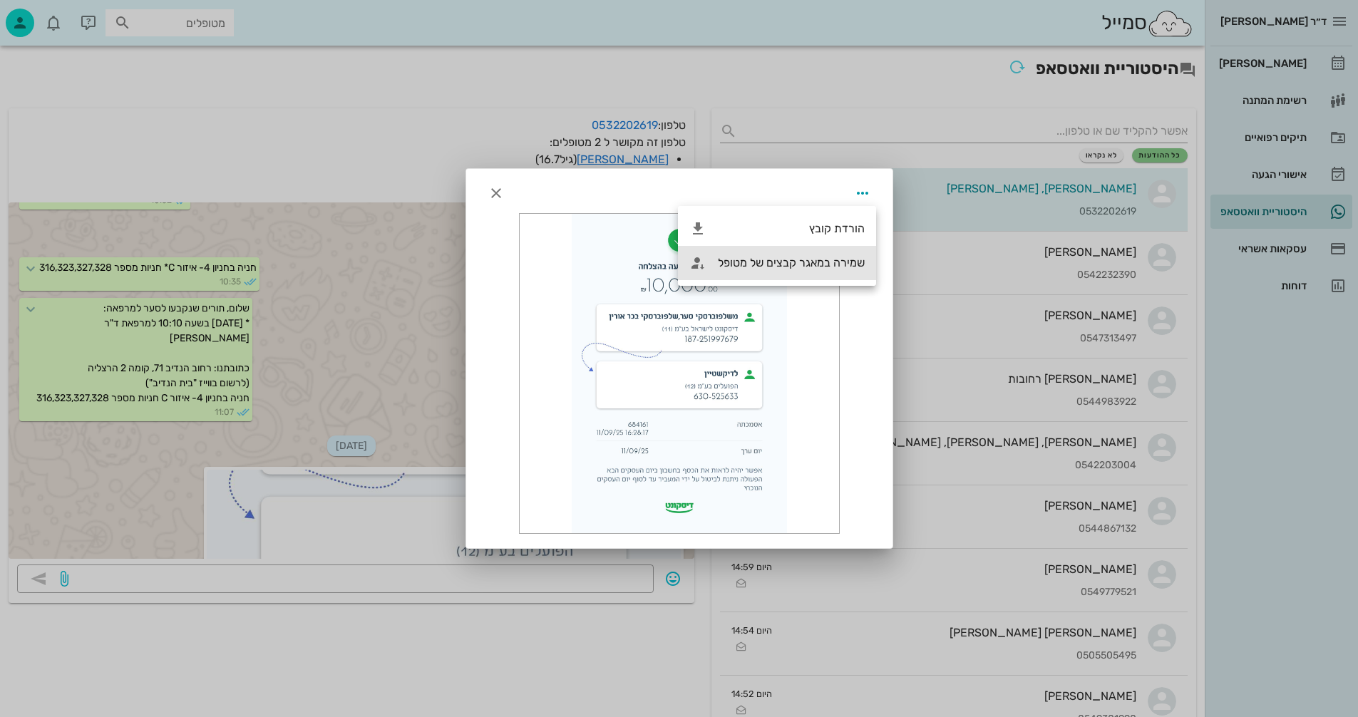
click at [730, 254] on div "שמירה במאגר קבצים של מטופל" at bounding box center [777, 263] width 198 height 34
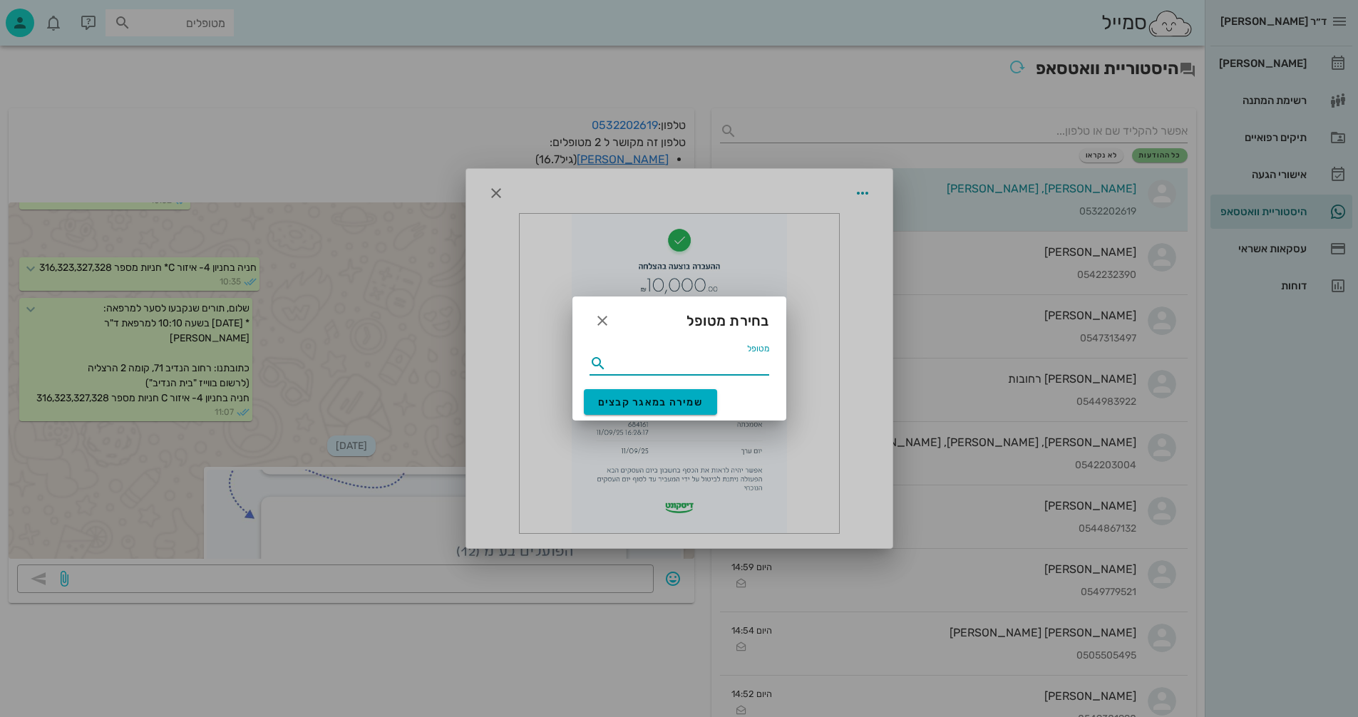
click at [663, 361] on input "מטופל" at bounding box center [689, 363] width 160 height 23
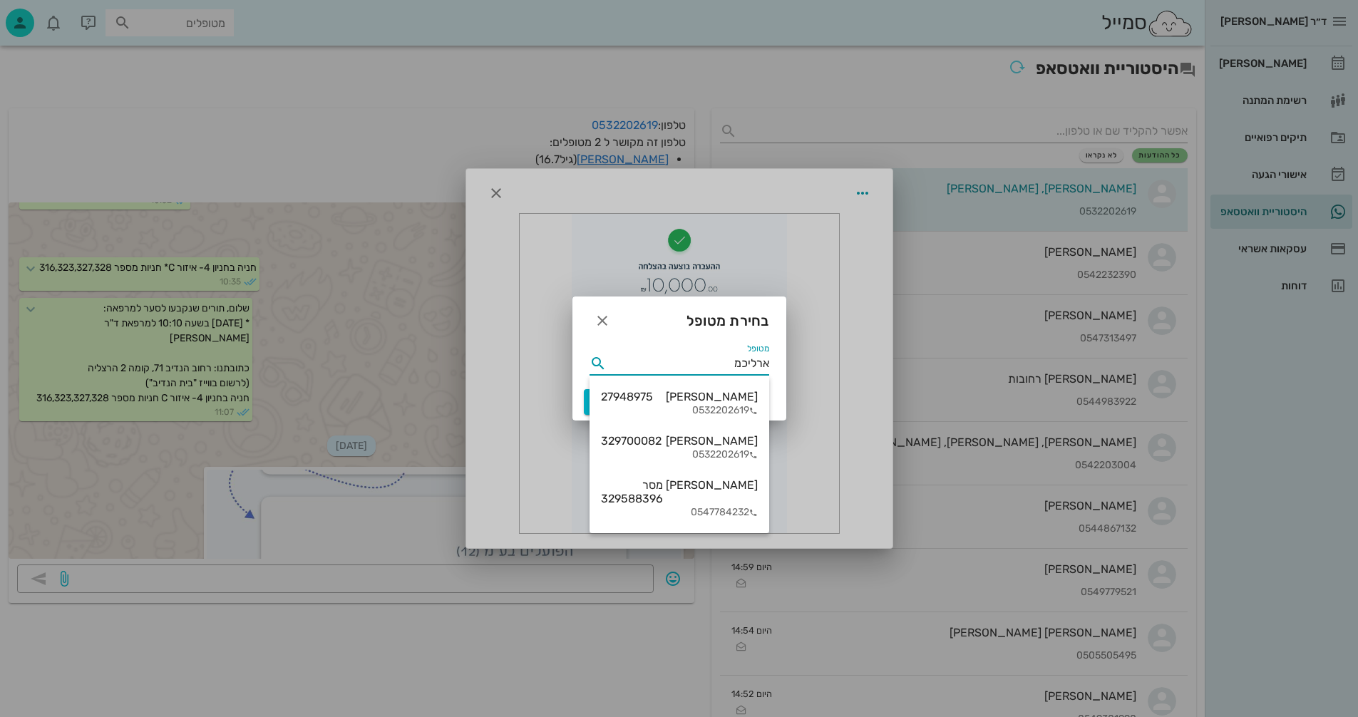
type input "ארליכמן"
click at [723, 439] on div "אבישג ארליכמן 329700082" at bounding box center [679, 441] width 157 height 14
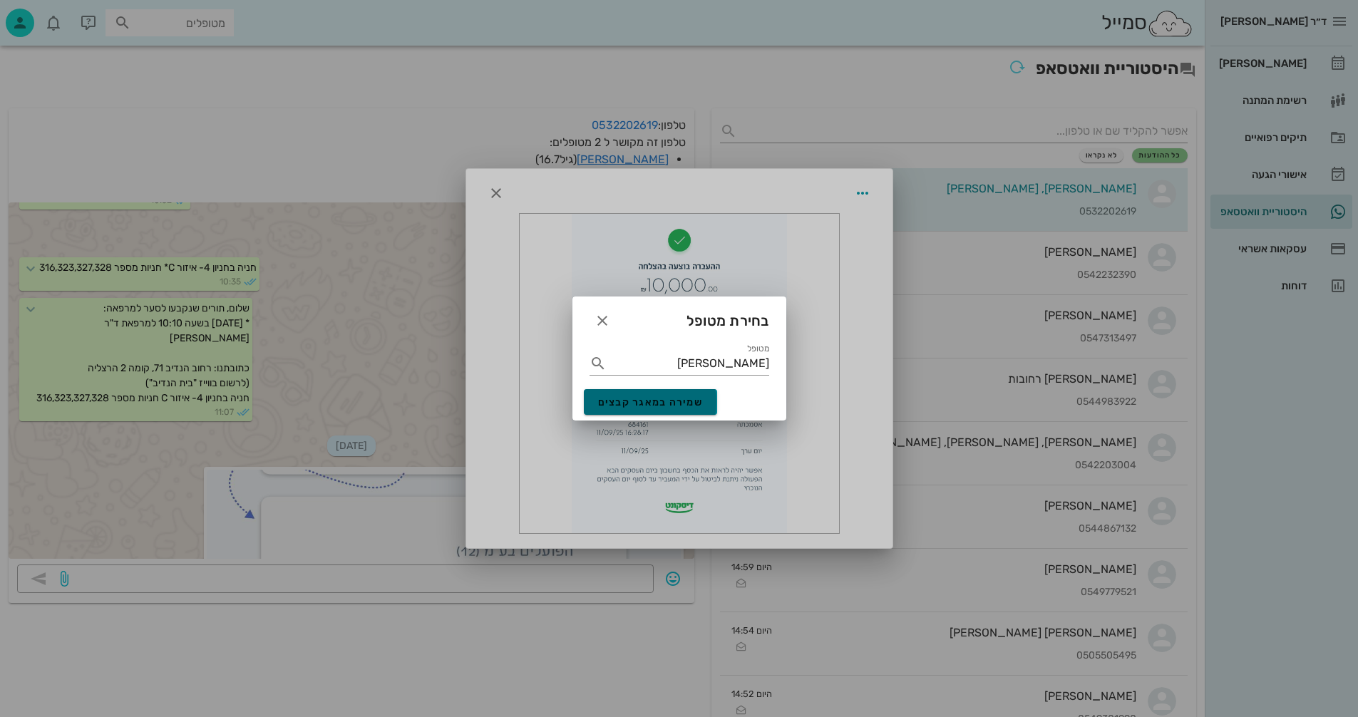
click at [664, 398] on span "שמירה במאגר קבצים" at bounding box center [650, 402] width 105 height 12
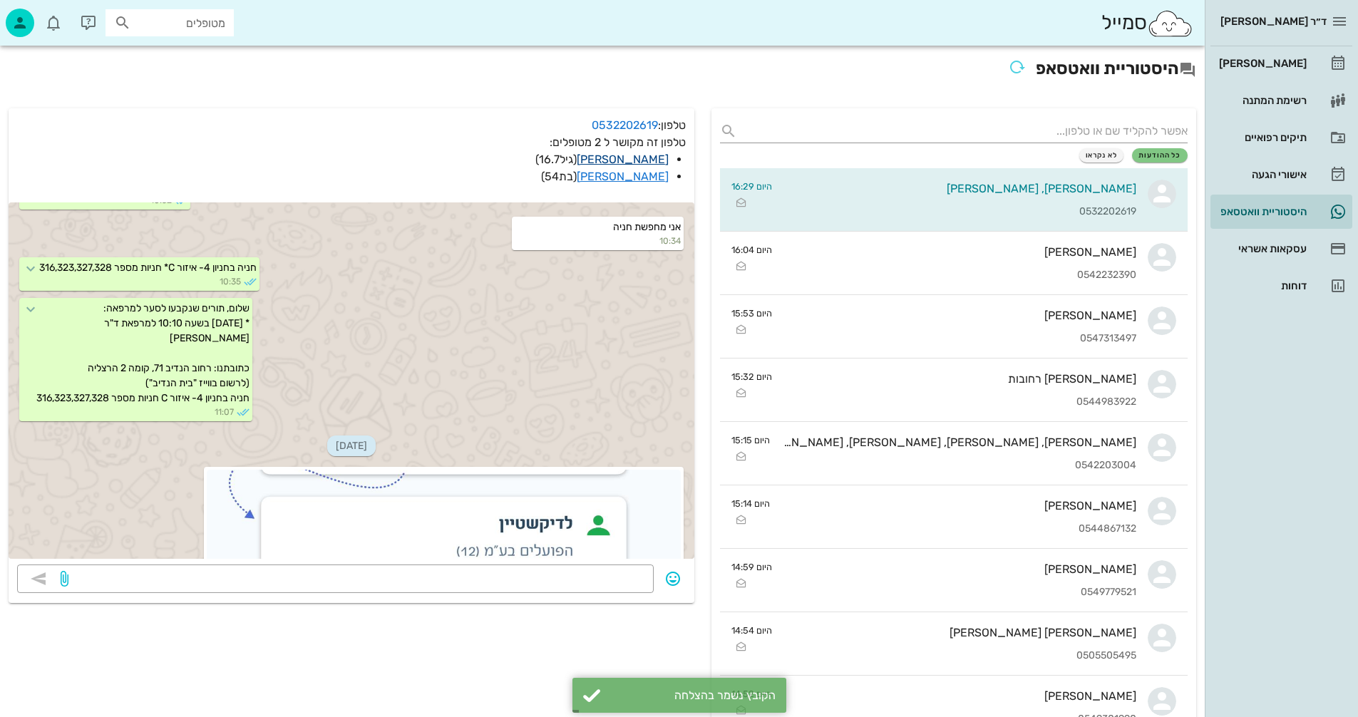
click at [642, 162] on link "אבישג ארליכמן" at bounding box center [623, 160] width 92 height 14
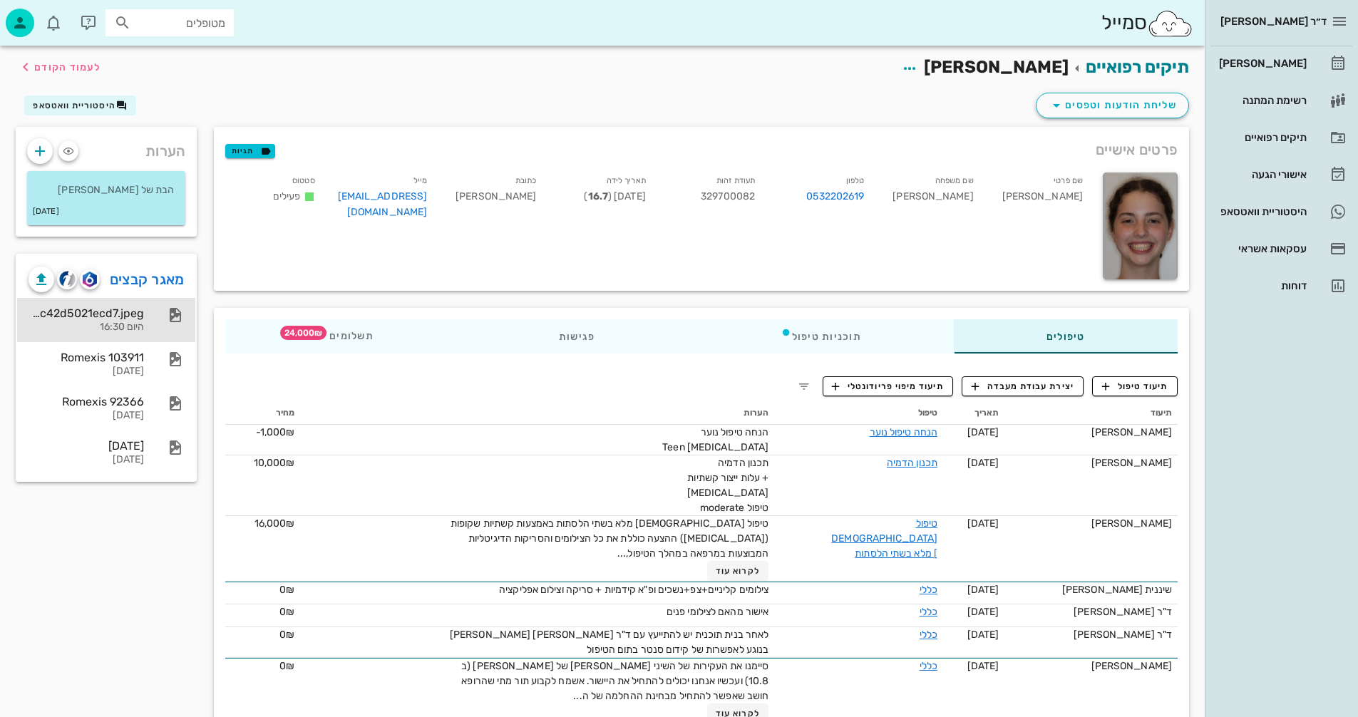
click at [130, 316] on div "0f2ed830-2f82-4ea2-bdb7-c42d5021ecd7.jpeg" at bounding box center [86, 313] width 115 height 14
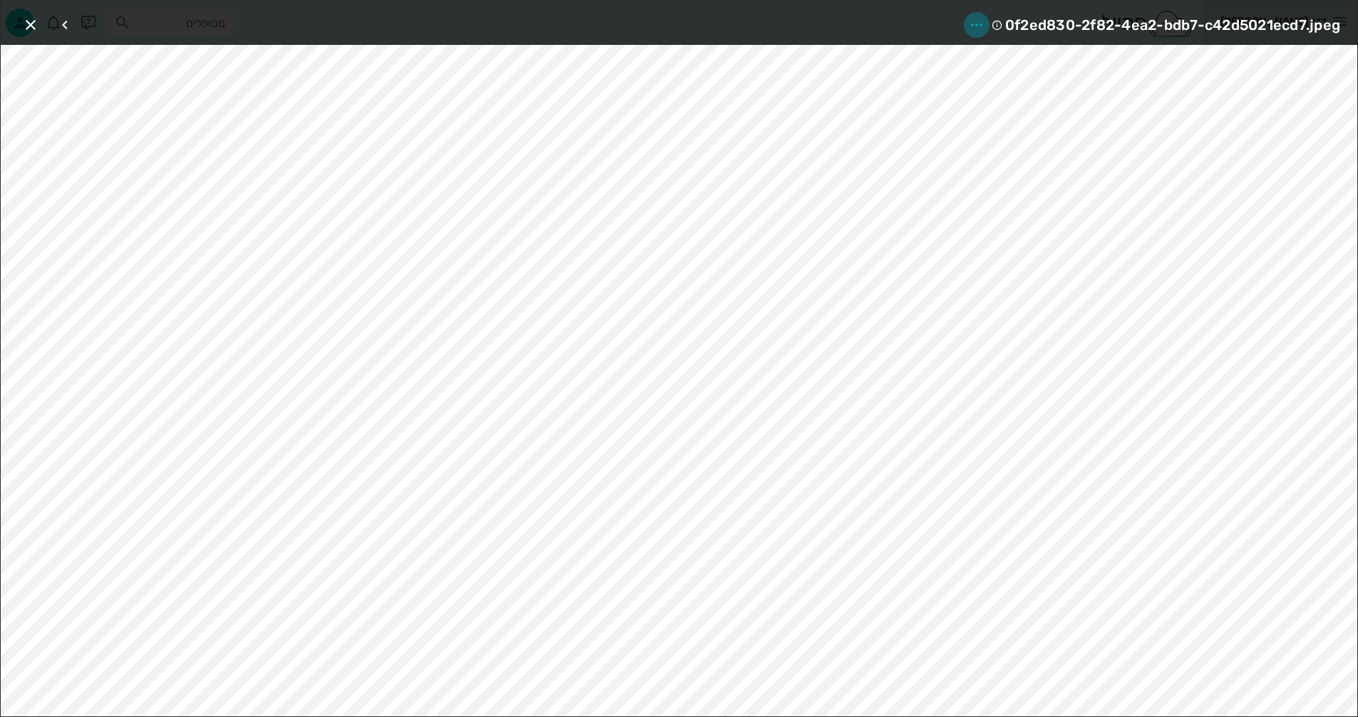
click at [972, 24] on icon "button" at bounding box center [976, 24] width 17 height 17
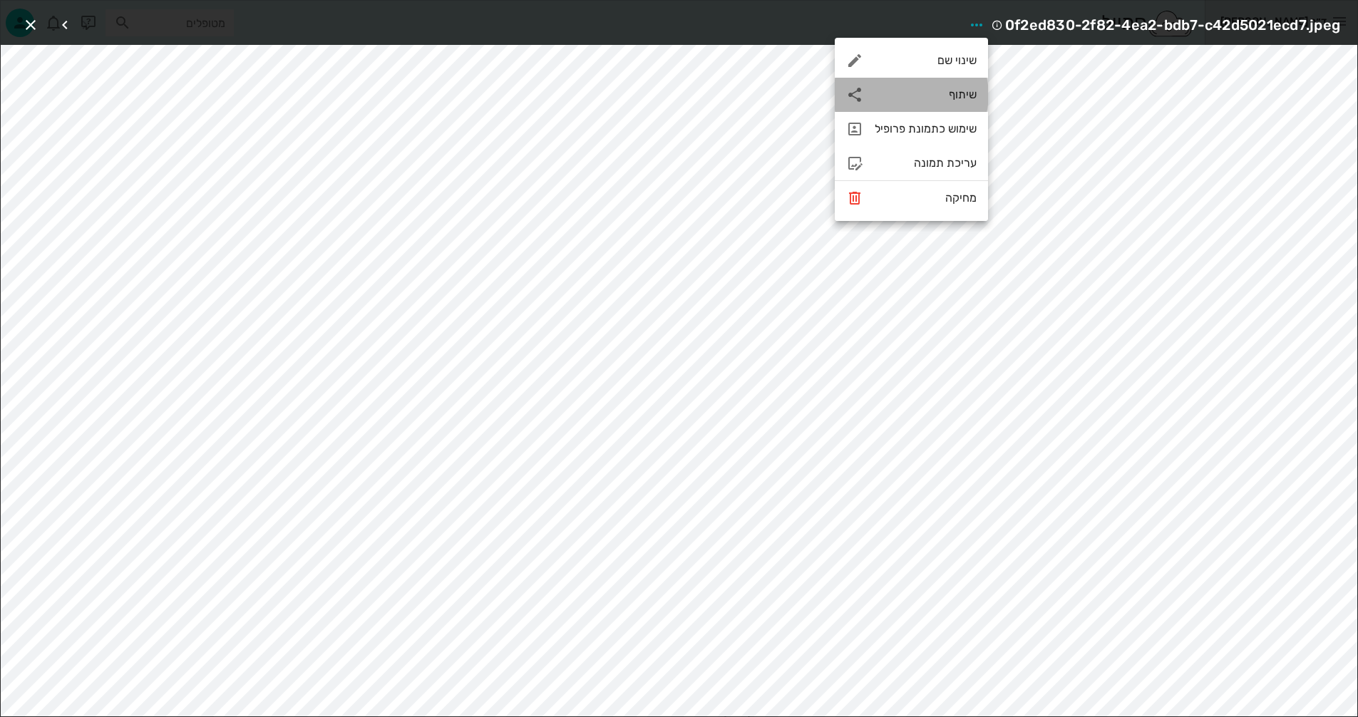
click at [944, 98] on div "שיתוף" at bounding box center [926, 95] width 102 height 14
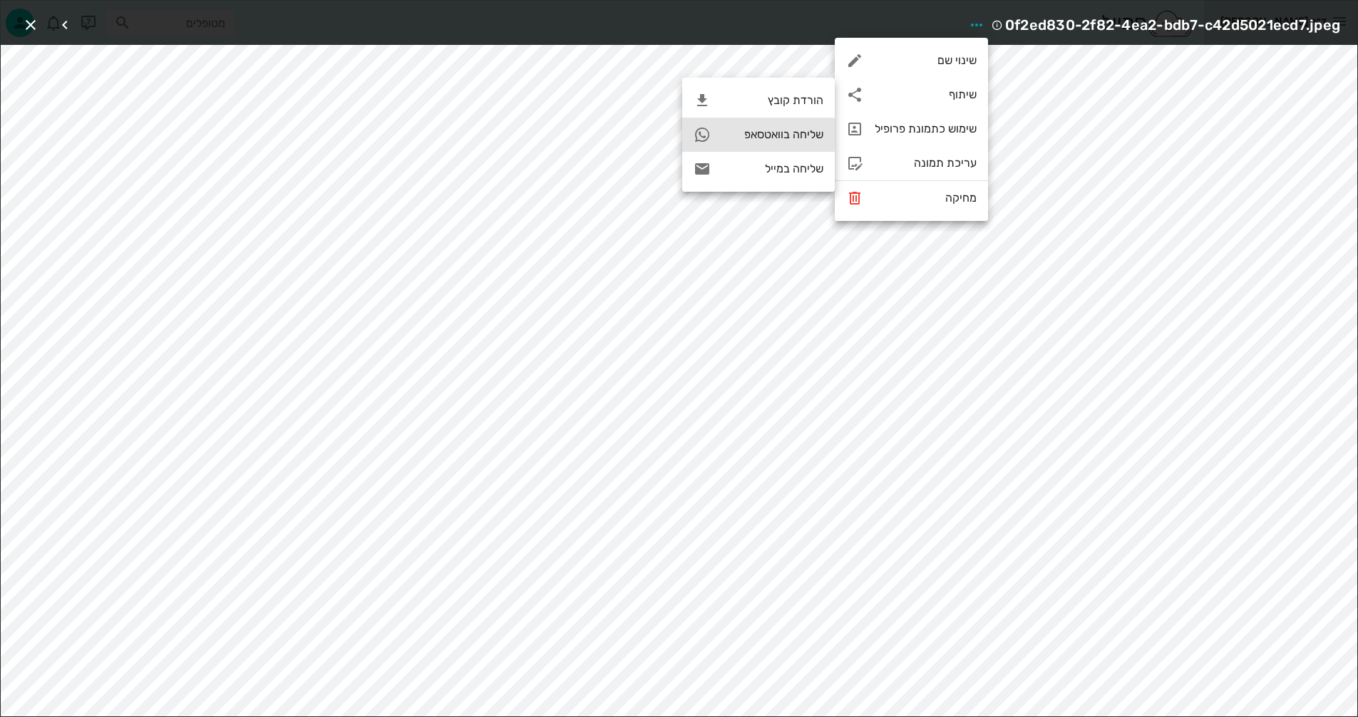
click at [756, 130] on div "שליחה בוואטסאפ" at bounding box center [772, 135] width 101 height 14
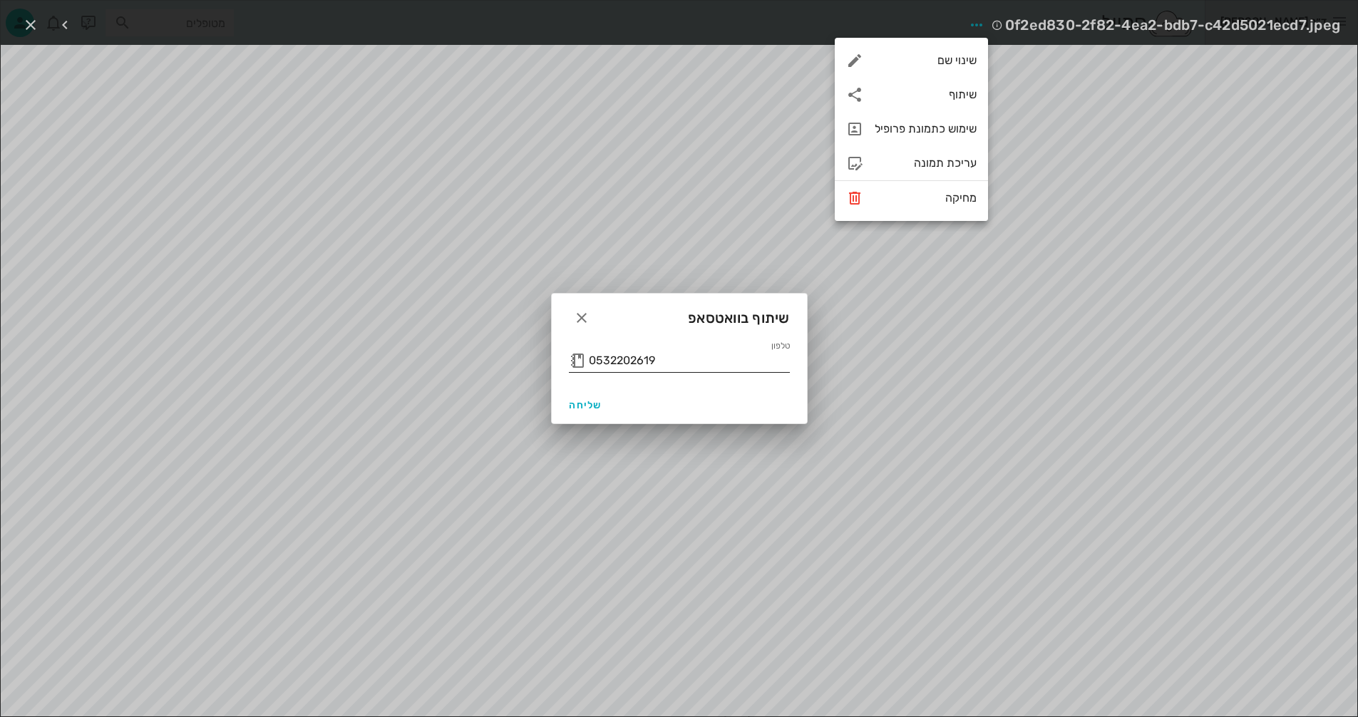
click at [578, 363] on button "button" at bounding box center [577, 360] width 17 height 17
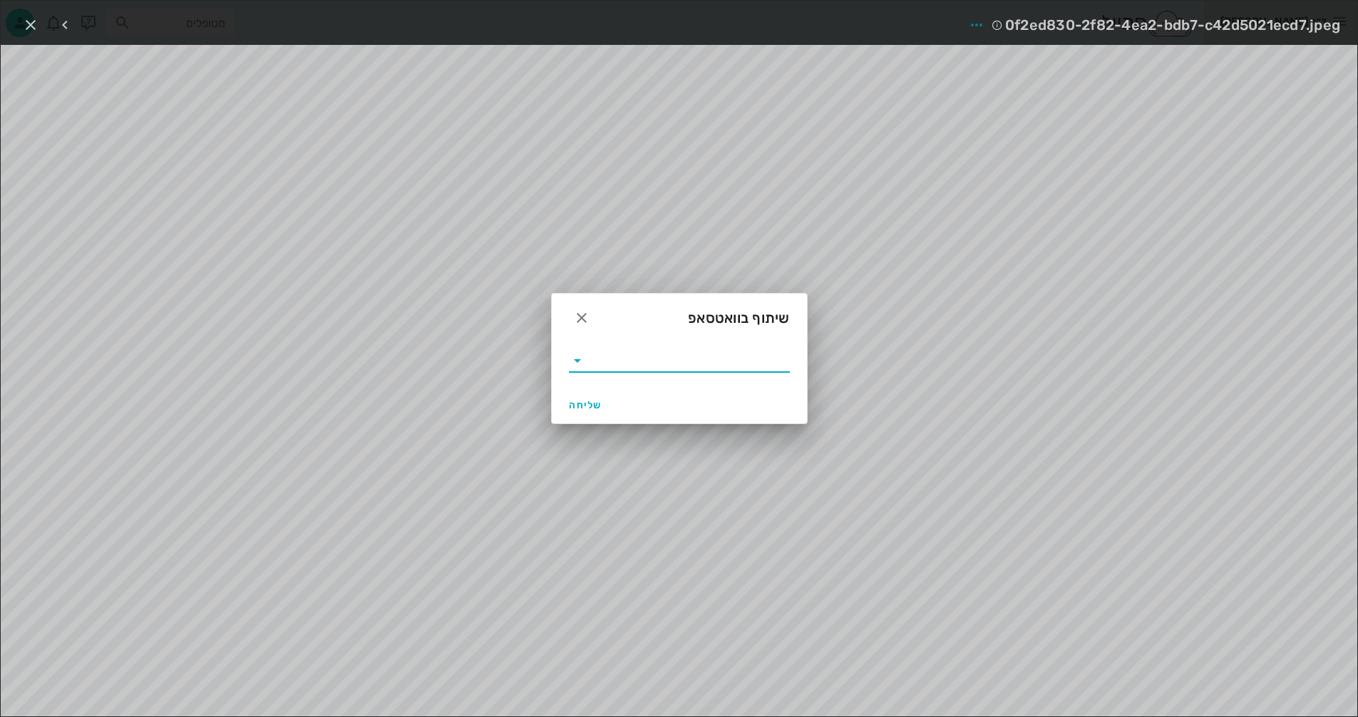
click at [592, 359] on input "text" at bounding box center [689, 360] width 201 height 23
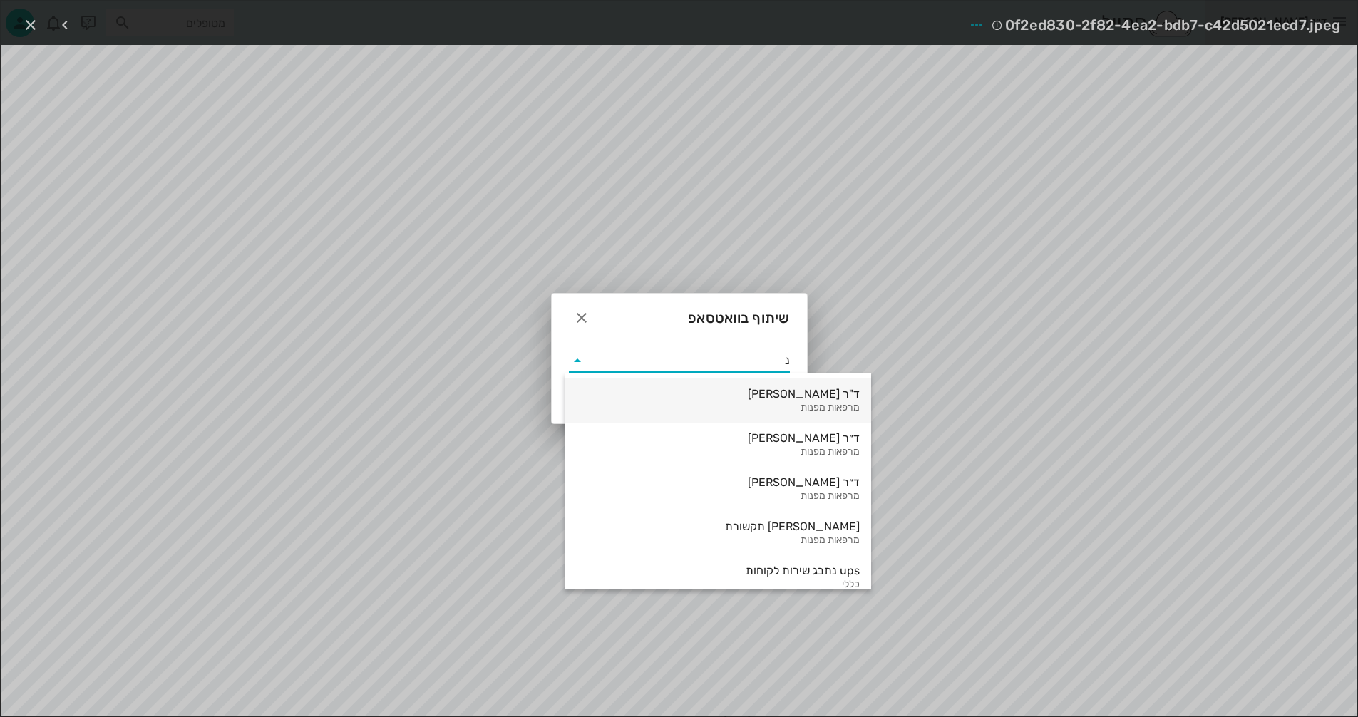
type input "נמ"
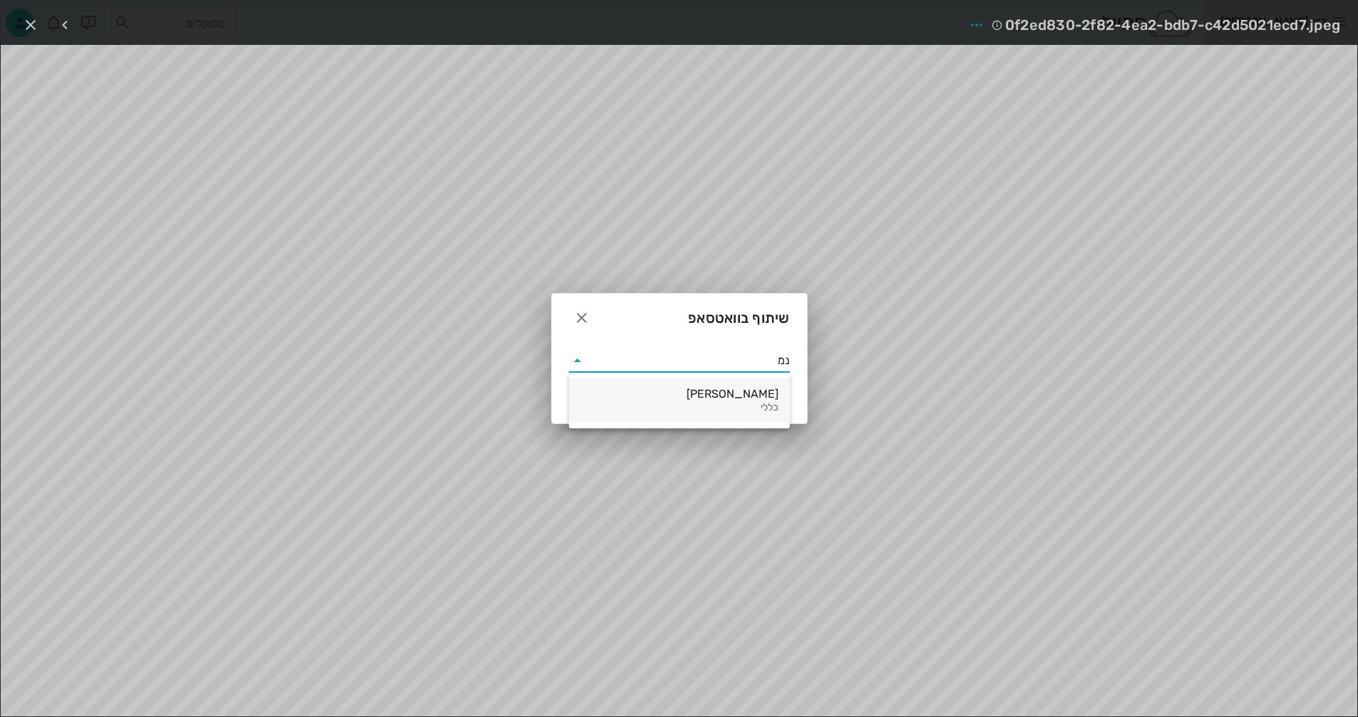
click at [745, 391] on div "[PERSON_NAME]" at bounding box center [679, 394] width 198 height 14
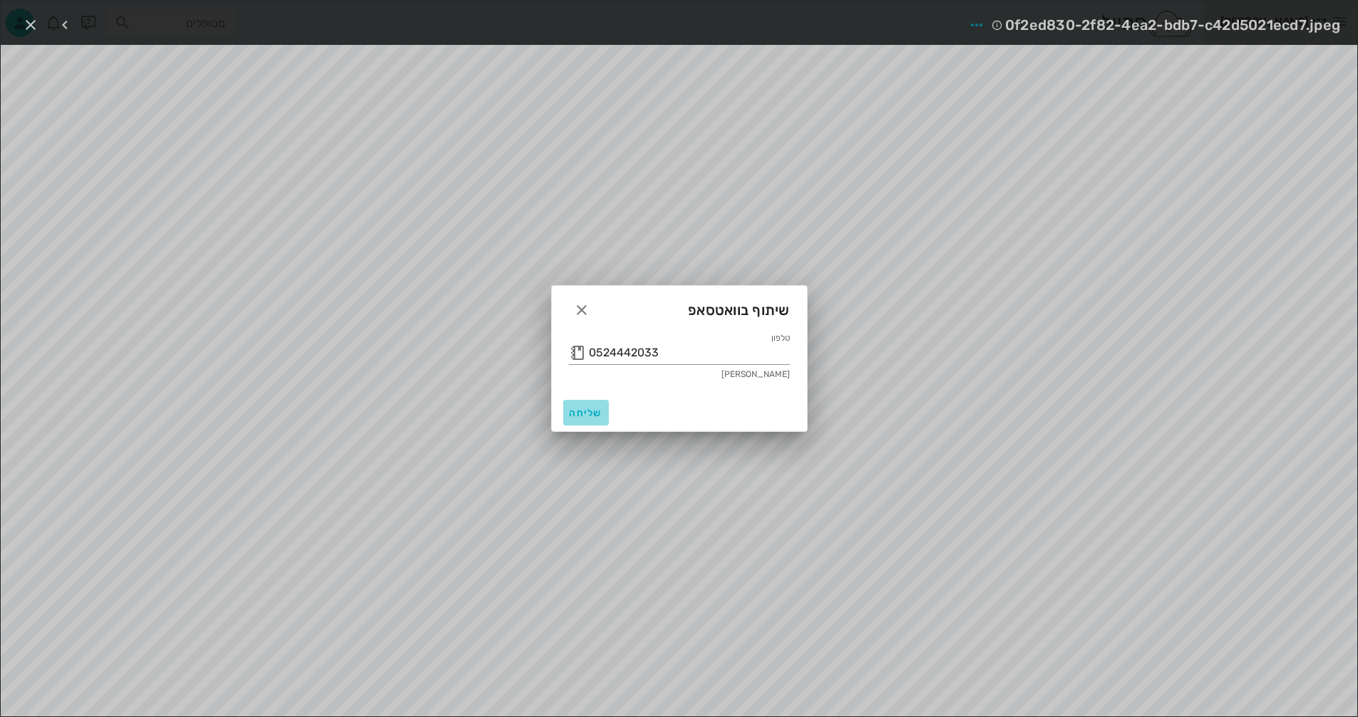
click at [578, 409] on span "שליחה" at bounding box center [586, 413] width 34 height 12
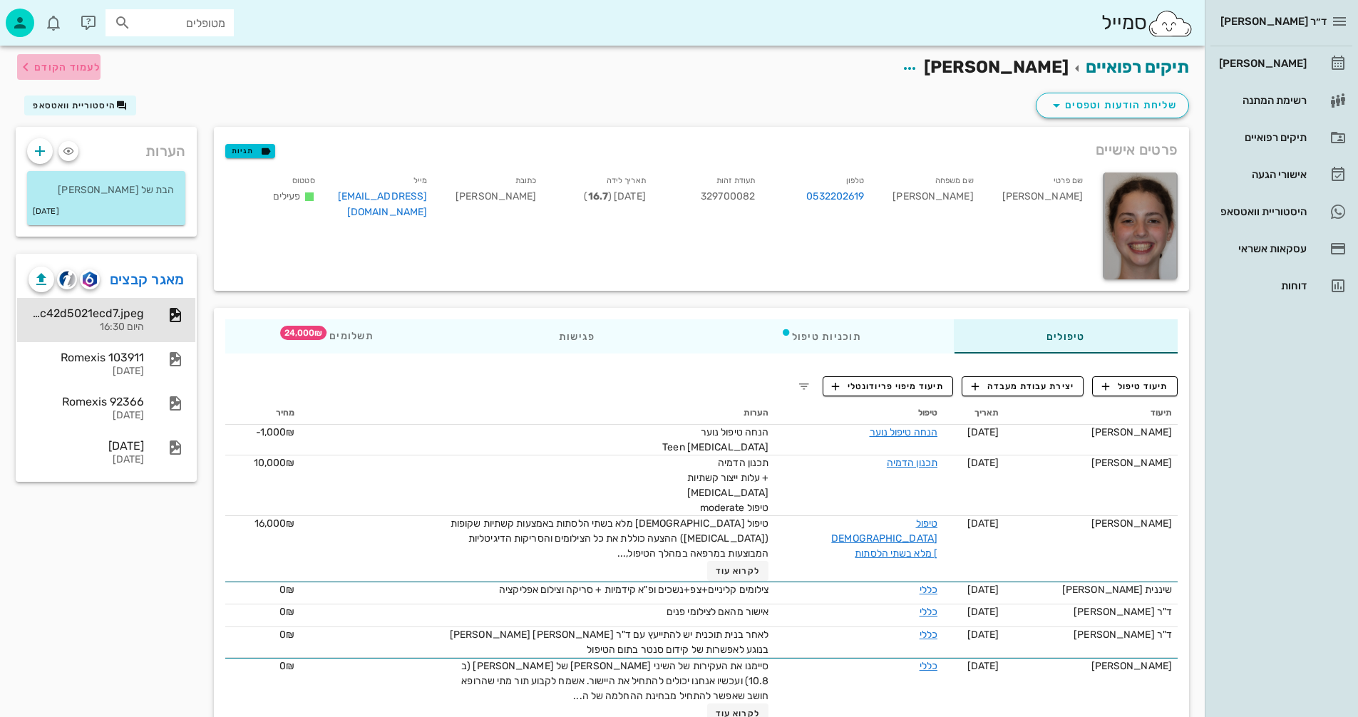
click at [77, 64] on span "לעמוד הקודם" at bounding box center [67, 67] width 66 height 12
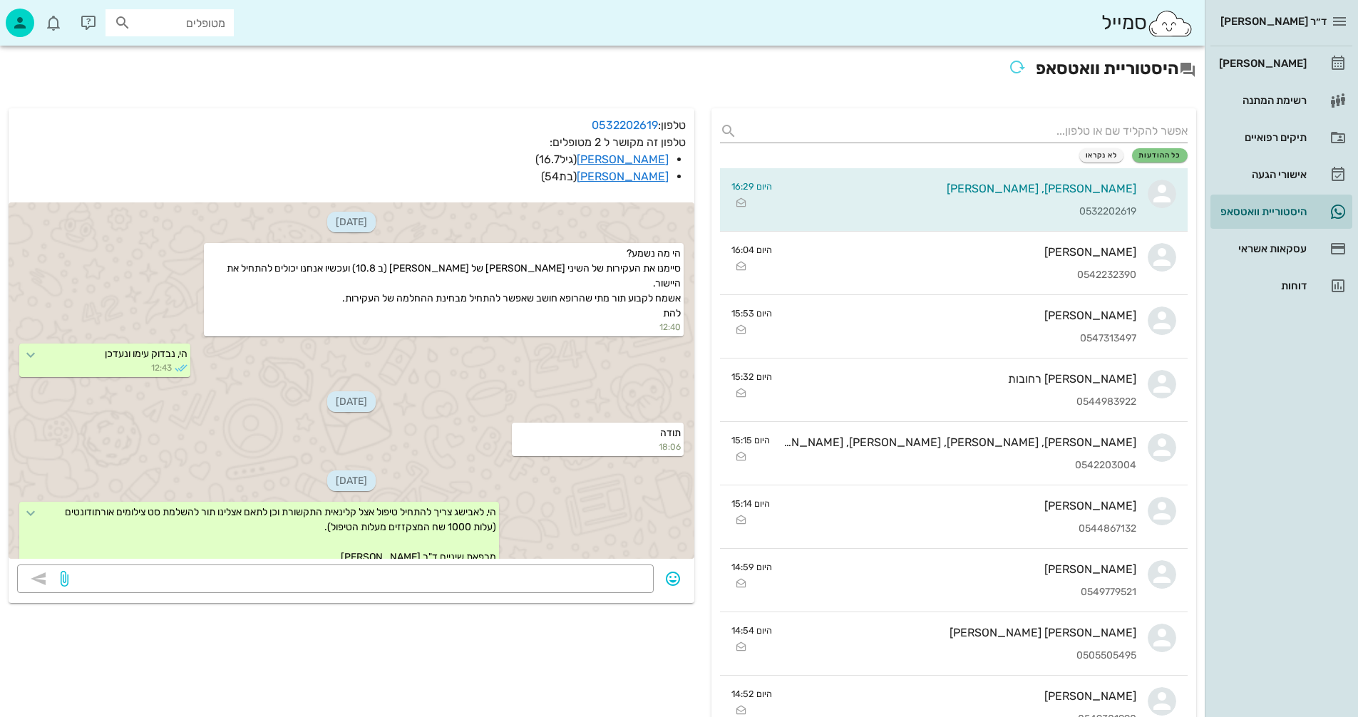
scroll to position [3255, 0]
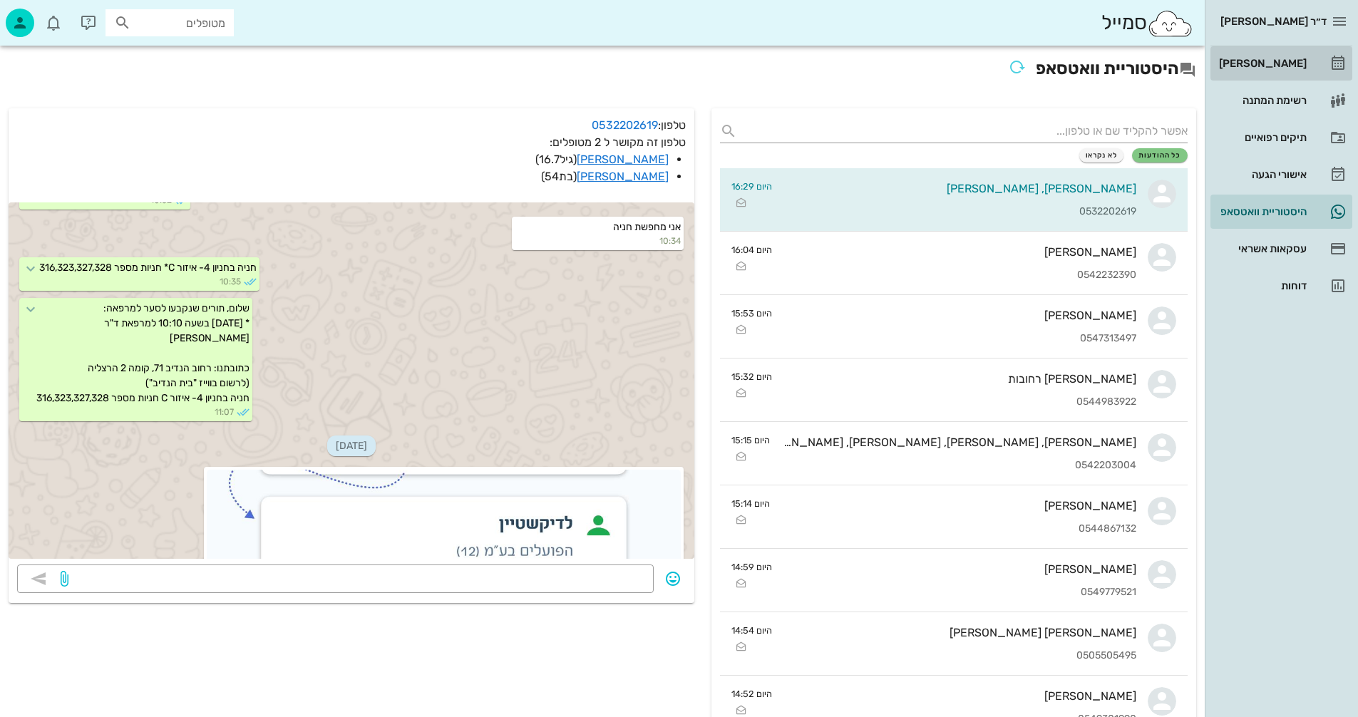
click at [1269, 68] on div "[PERSON_NAME]" at bounding box center [1261, 63] width 91 height 11
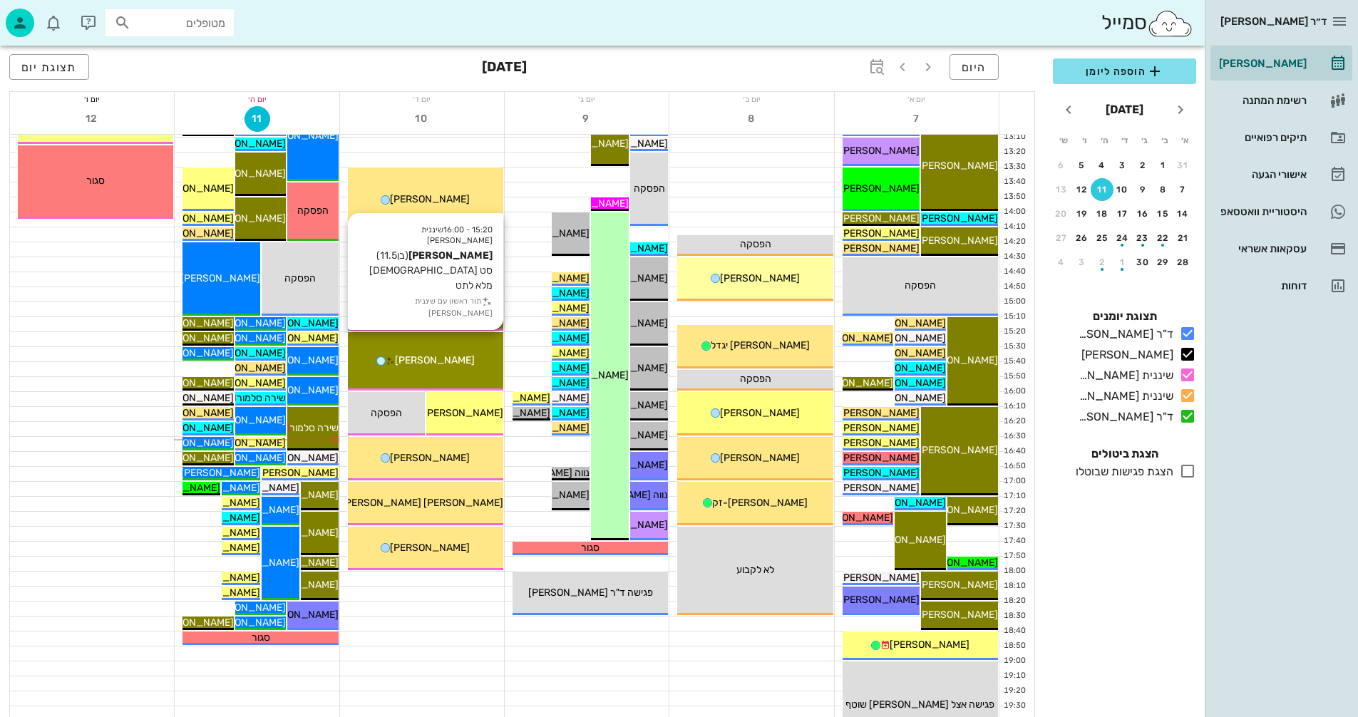
scroll to position [642, 0]
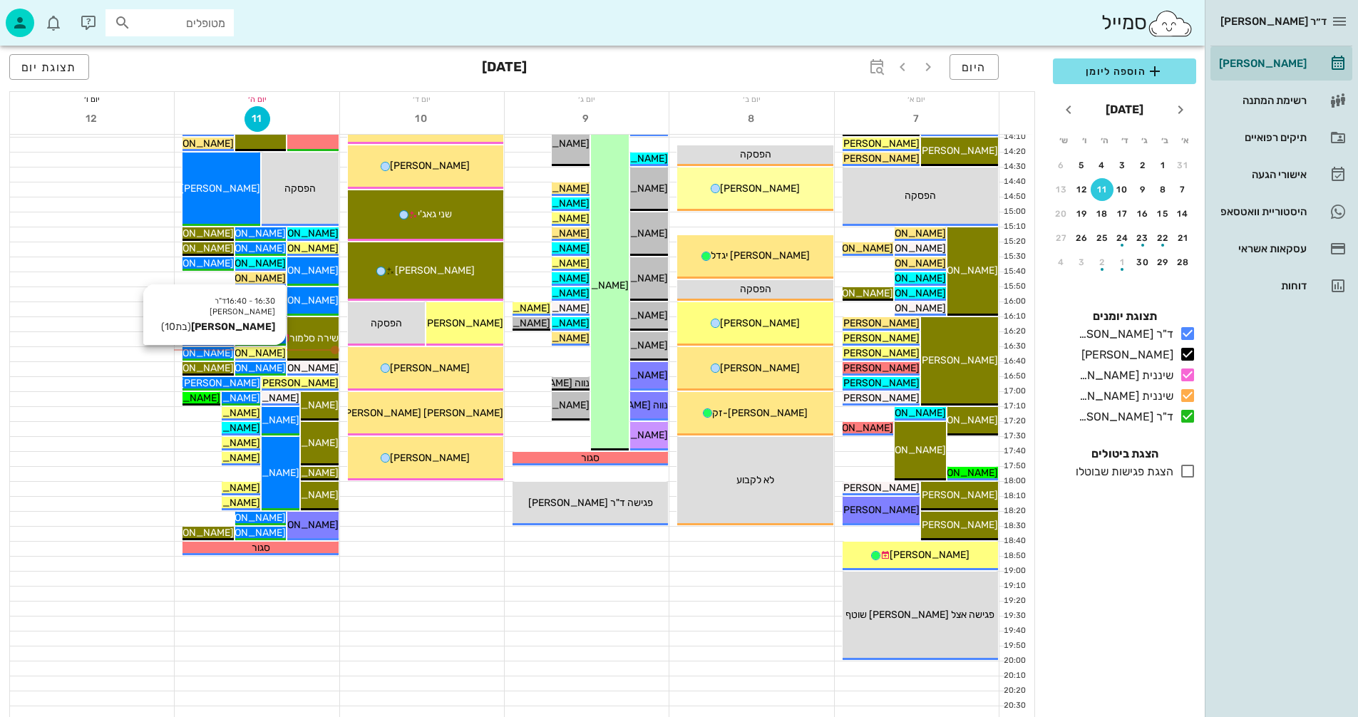
click at [267, 351] on span "[PERSON_NAME]" at bounding box center [246, 353] width 80 height 12
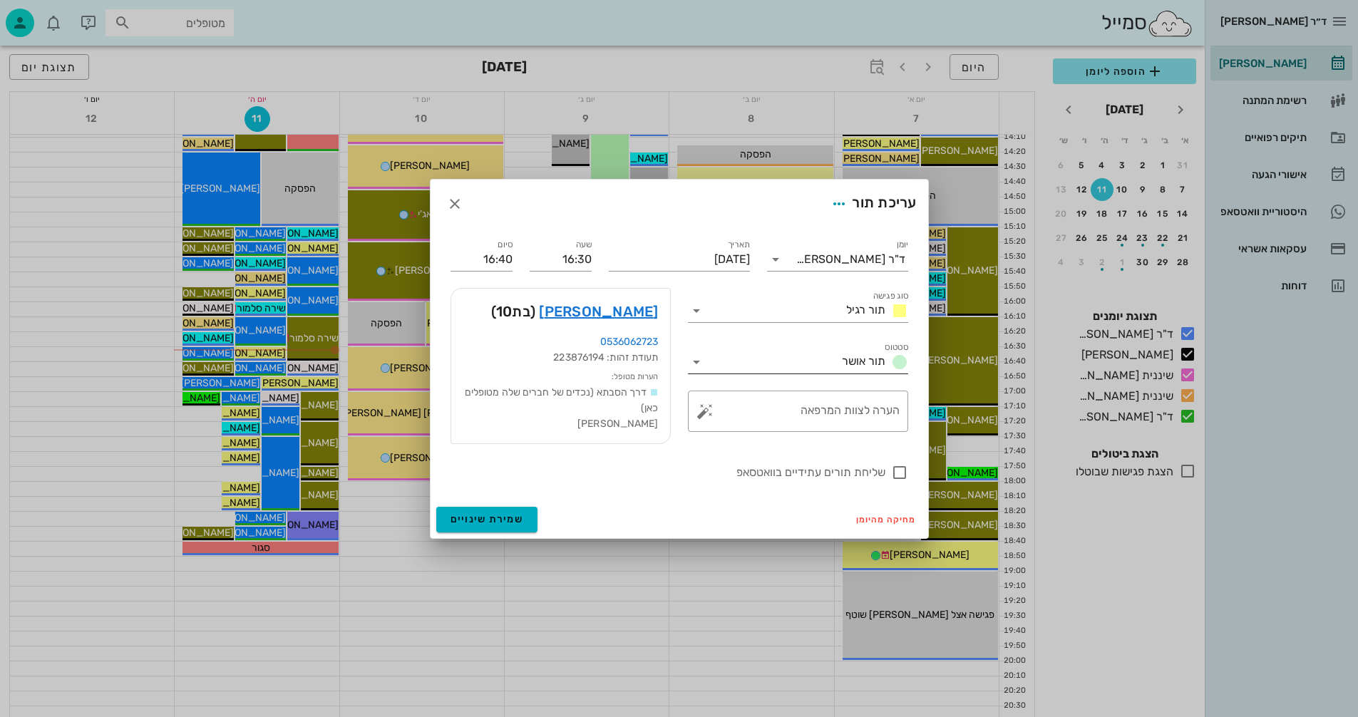
click at [696, 360] on icon at bounding box center [696, 362] width 17 height 17
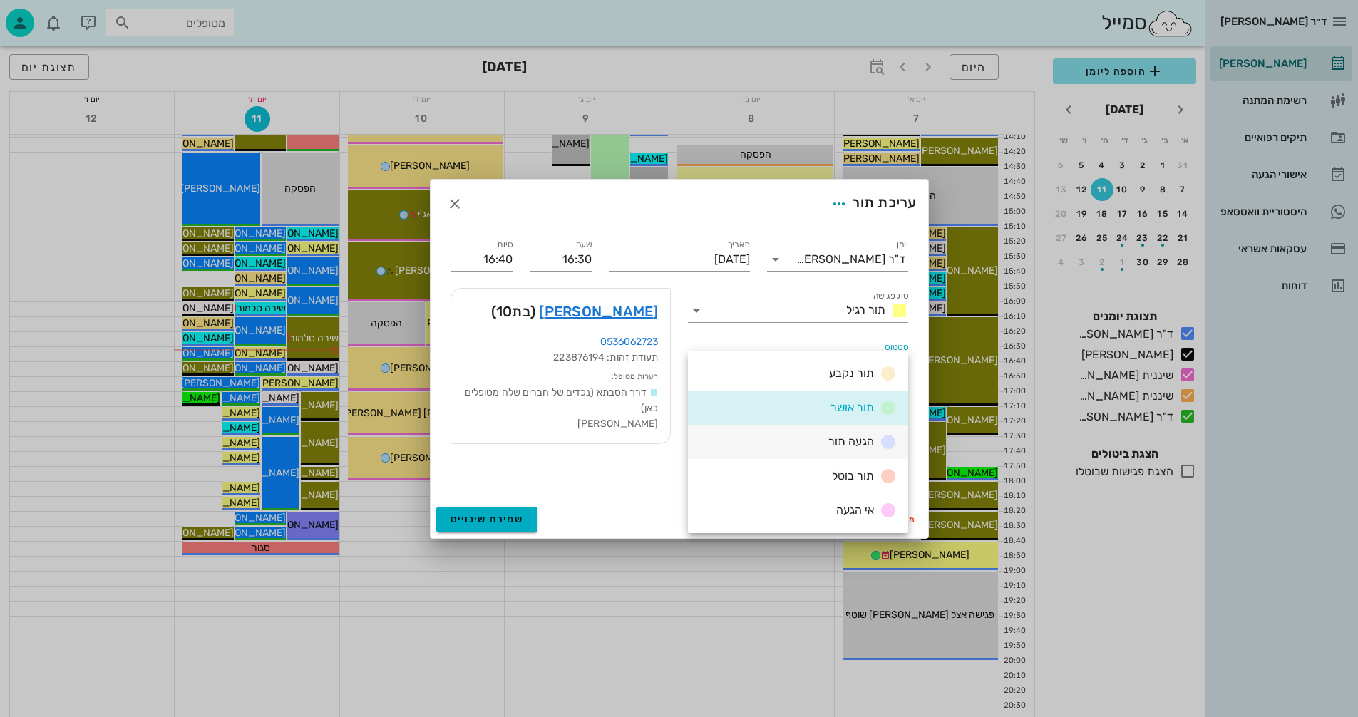
click at [855, 440] on span "הגעה תור" at bounding box center [851, 442] width 46 height 14
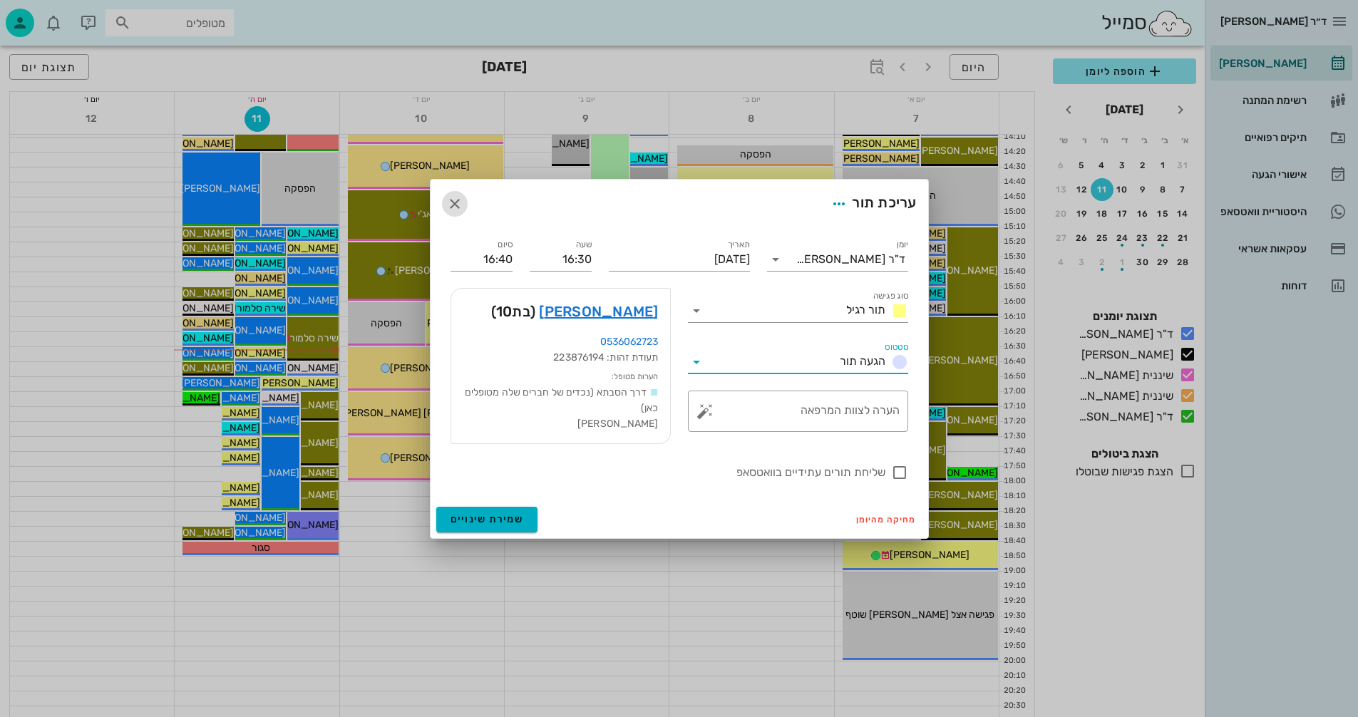
click at [458, 197] on icon "button" at bounding box center [454, 203] width 17 height 17
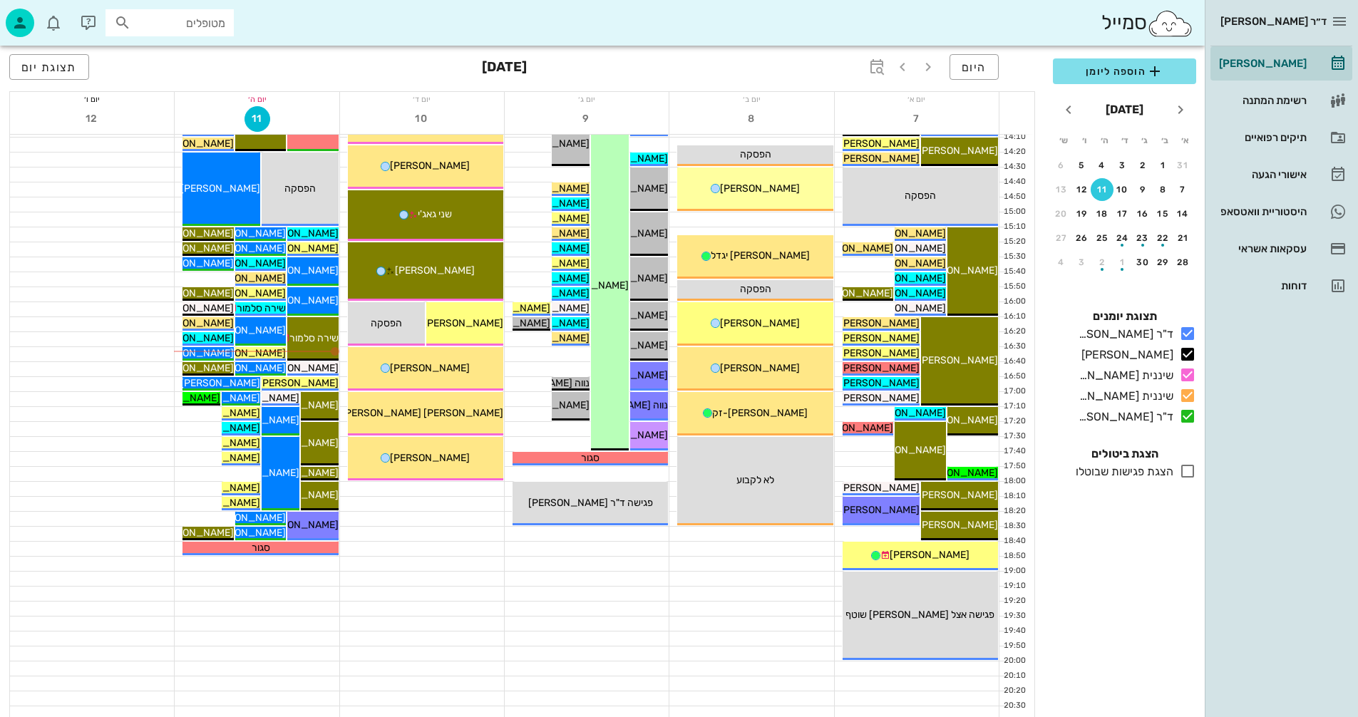
click at [413, 555] on div "13:30 - 14:15 שיננית אנסטסיה ציגי דיקשטיין (בן 53 ) שיננית ציגי דיקשטיין 14:15 …" at bounding box center [422, 121] width 165 height 1257
click at [265, 349] on span "[PERSON_NAME]" at bounding box center [246, 353] width 80 height 12
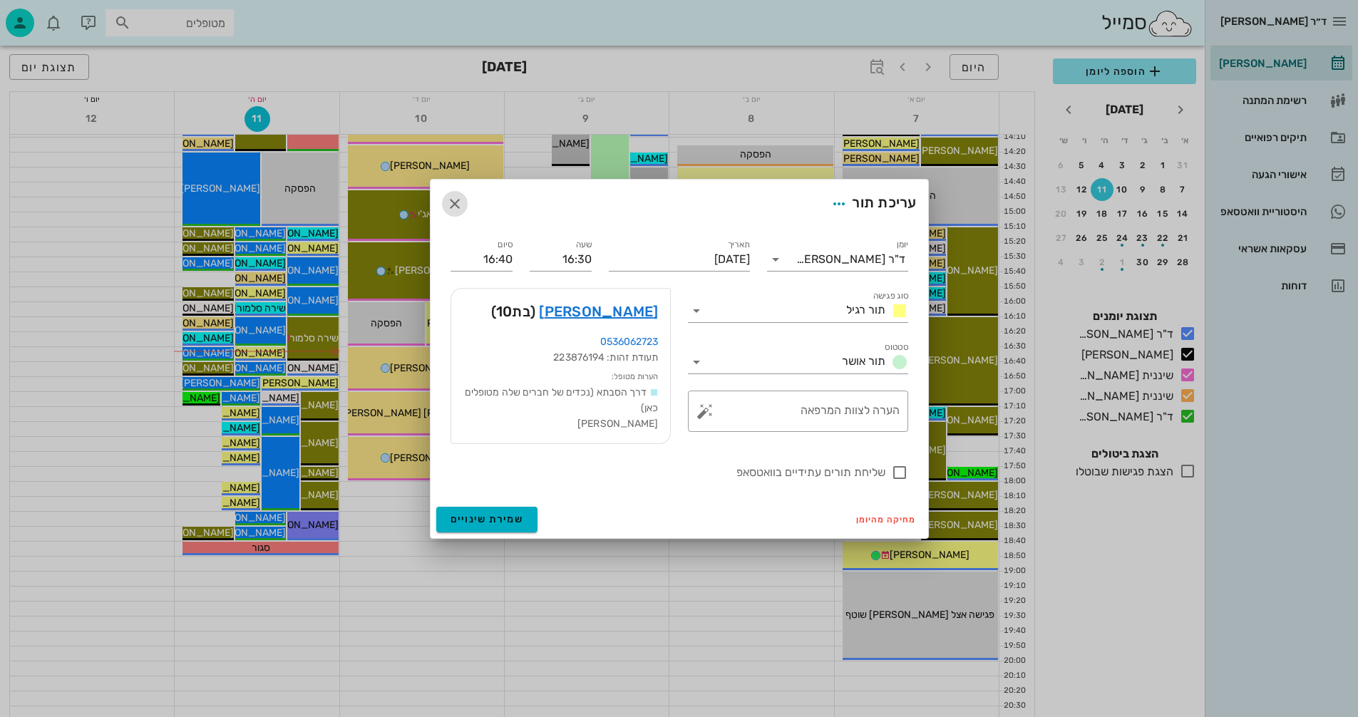
click at [453, 201] on icon "button" at bounding box center [454, 203] width 17 height 17
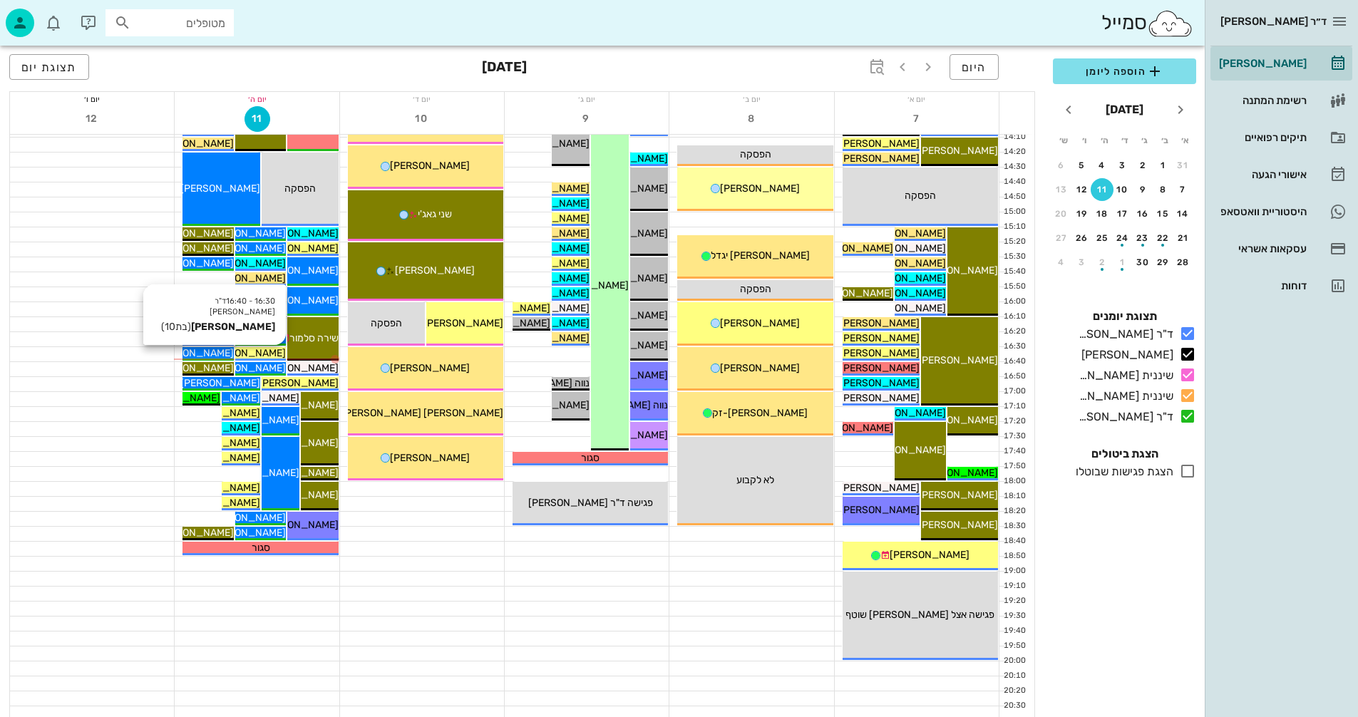
click at [271, 351] on span "[PERSON_NAME]" at bounding box center [246, 353] width 80 height 12
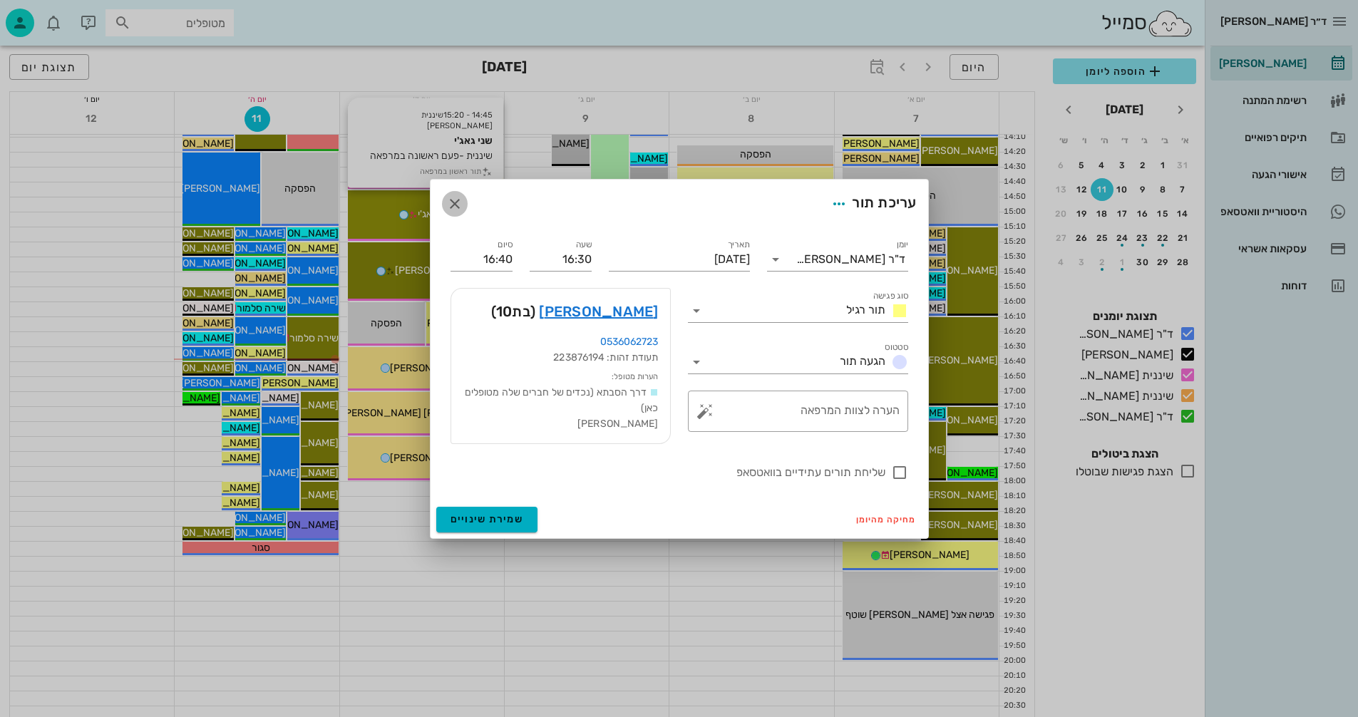
drag, startPoint x: 456, startPoint y: 200, endPoint x: 459, endPoint y: 190, distance: 11.1
click at [458, 193] on button "button" at bounding box center [455, 204] width 26 height 26
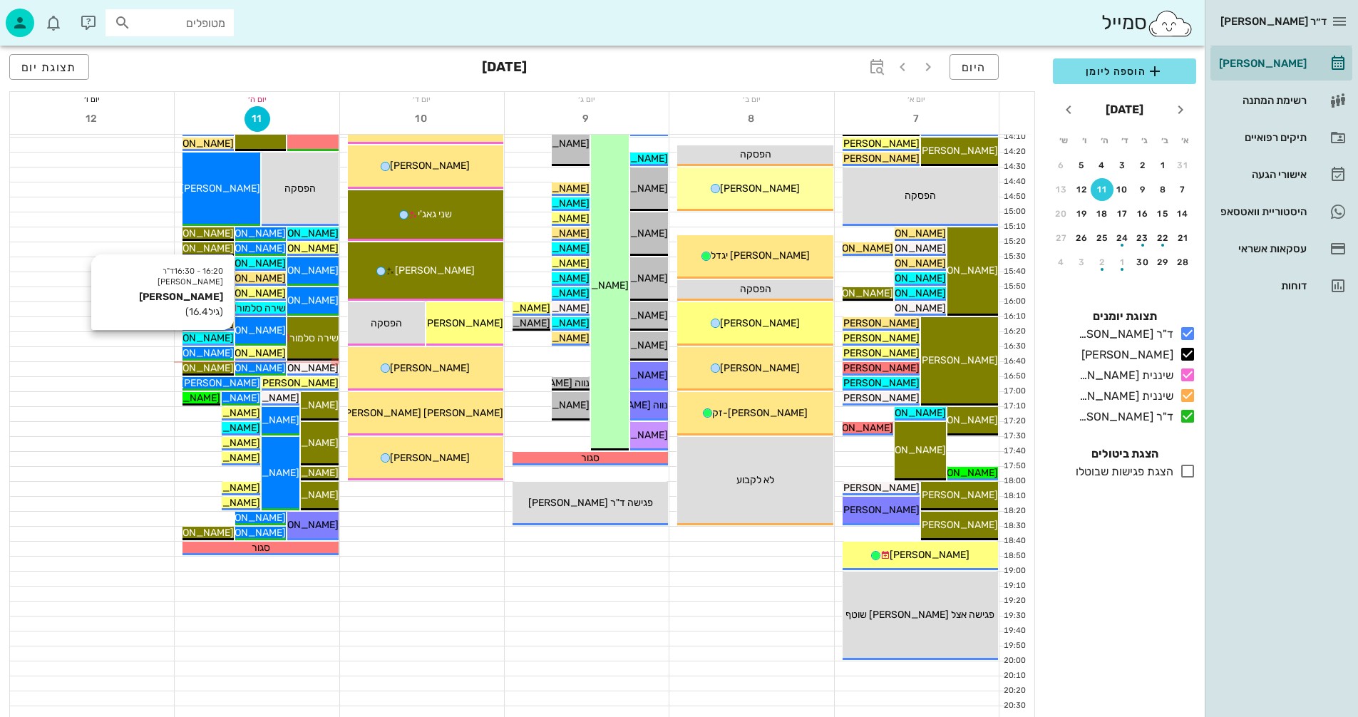
click at [212, 339] on span "[PERSON_NAME]" at bounding box center [194, 338] width 80 height 12
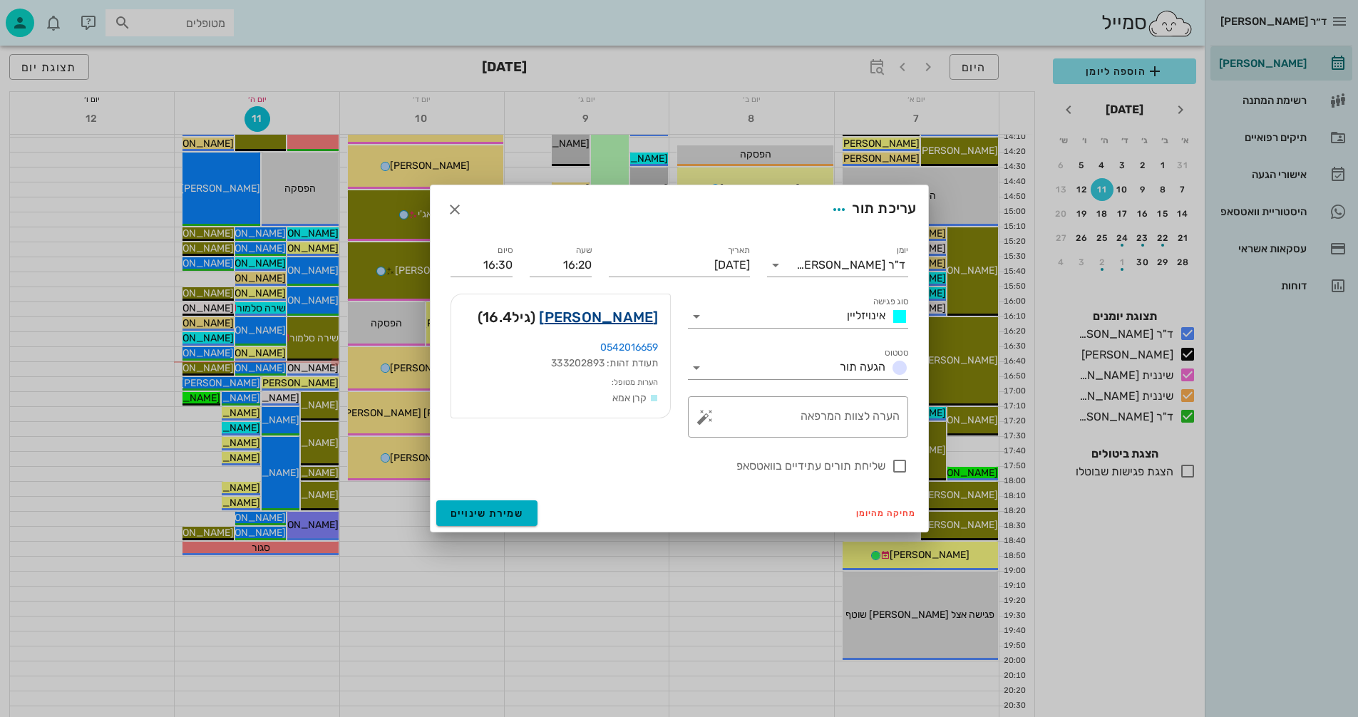
click at [634, 316] on link "עידו לוי" at bounding box center [598, 317] width 119 height 23
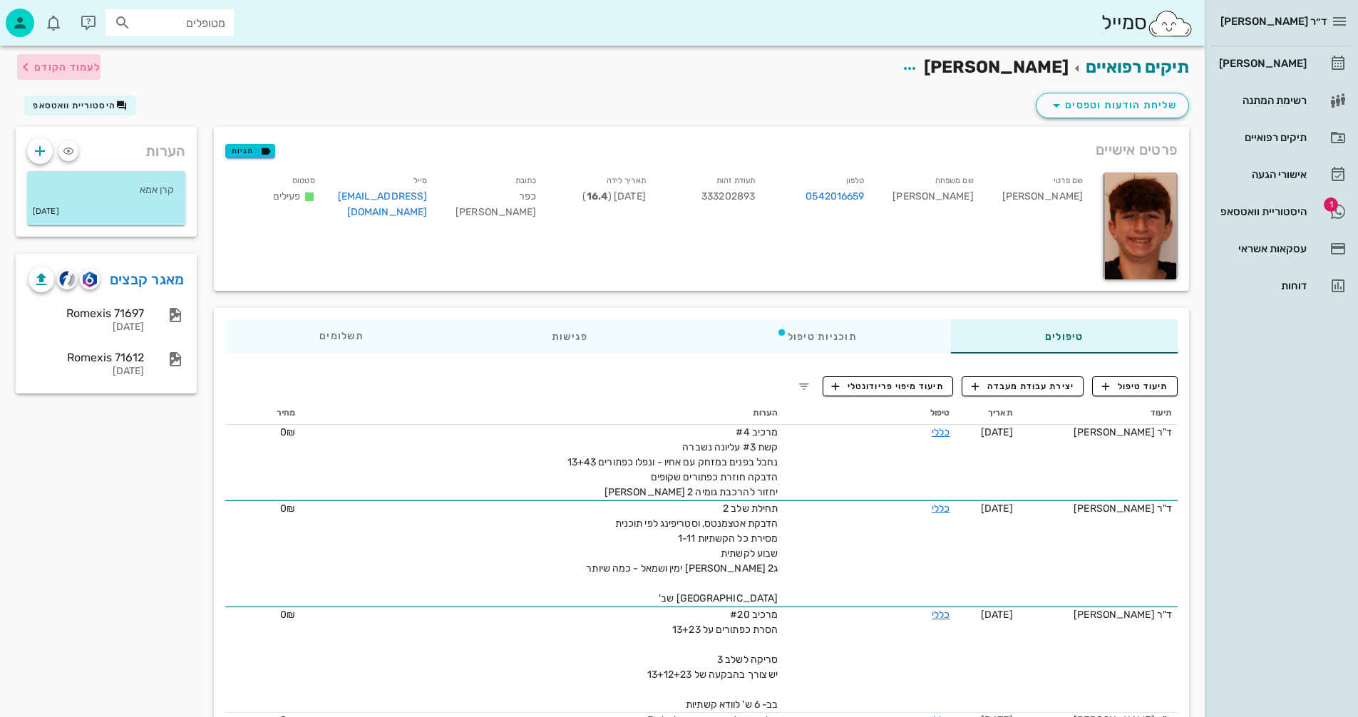
click at [80, 66] on span "לעמוד הקודם" at bounding box center [67, 67] width 66 height 12
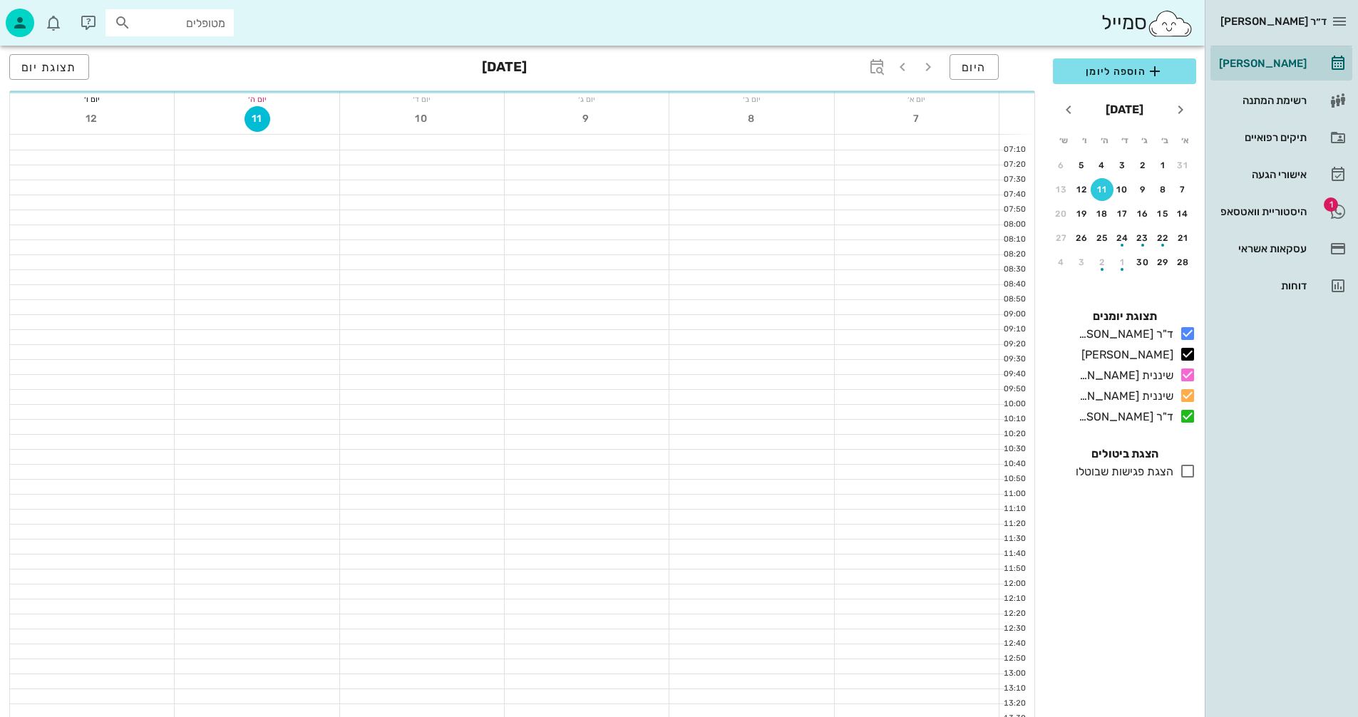
scroll to position [642, 0]
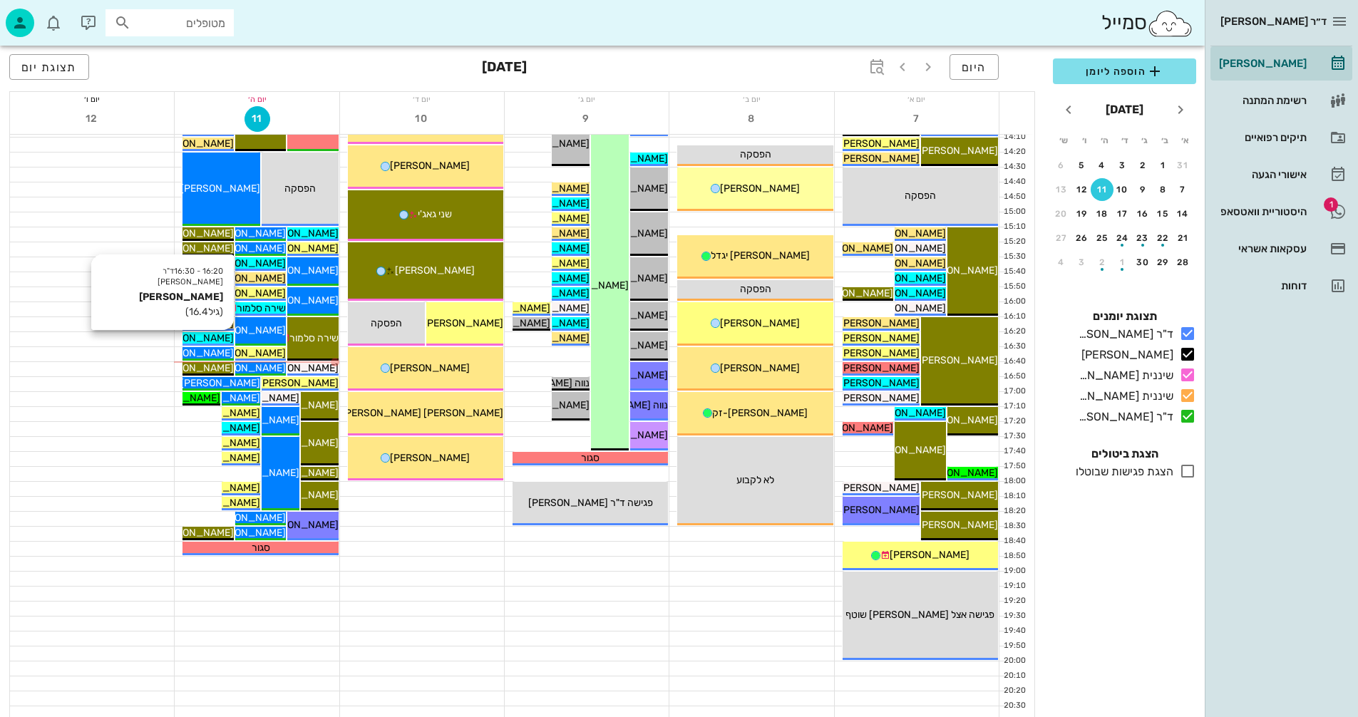
click at [222, 336] on span "[PERSON_NAME]" at bounding box center [194, 338] width 80 height 12
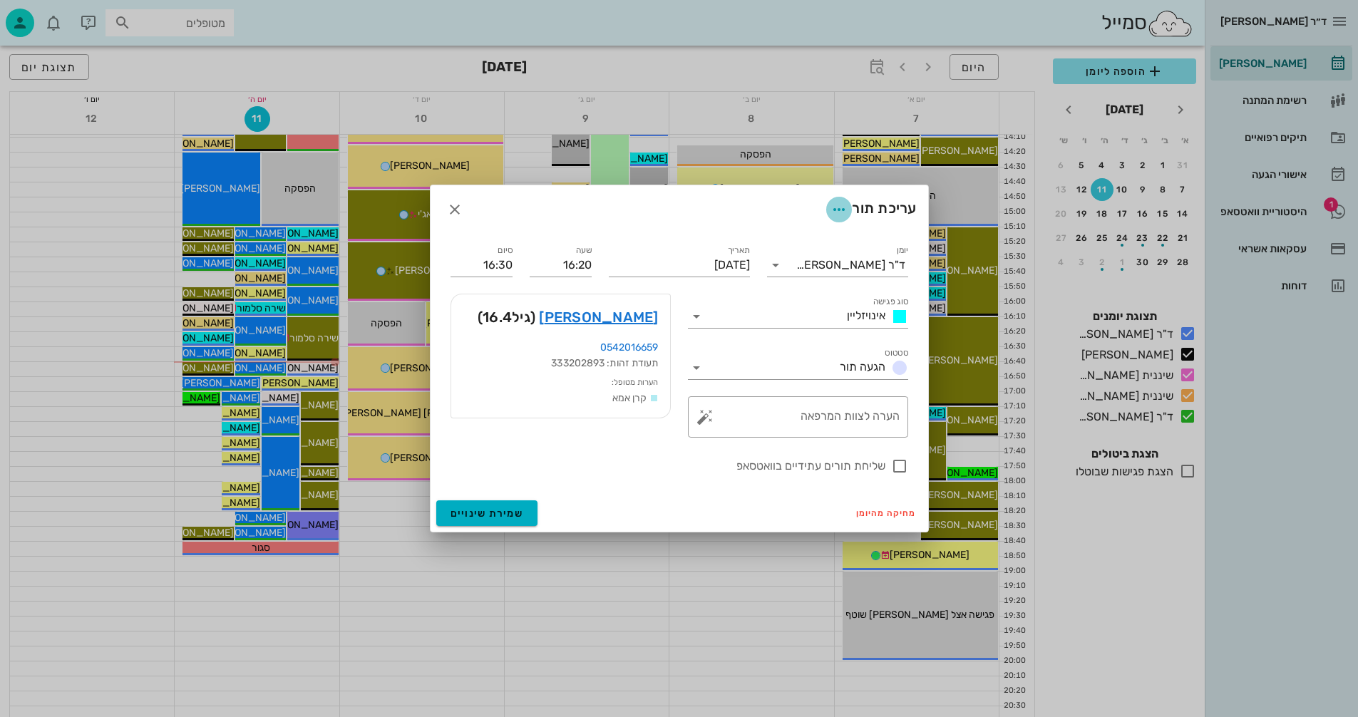
click at [835, 207] on icon "button" at bounding box center [838, 209] width 17 height 17
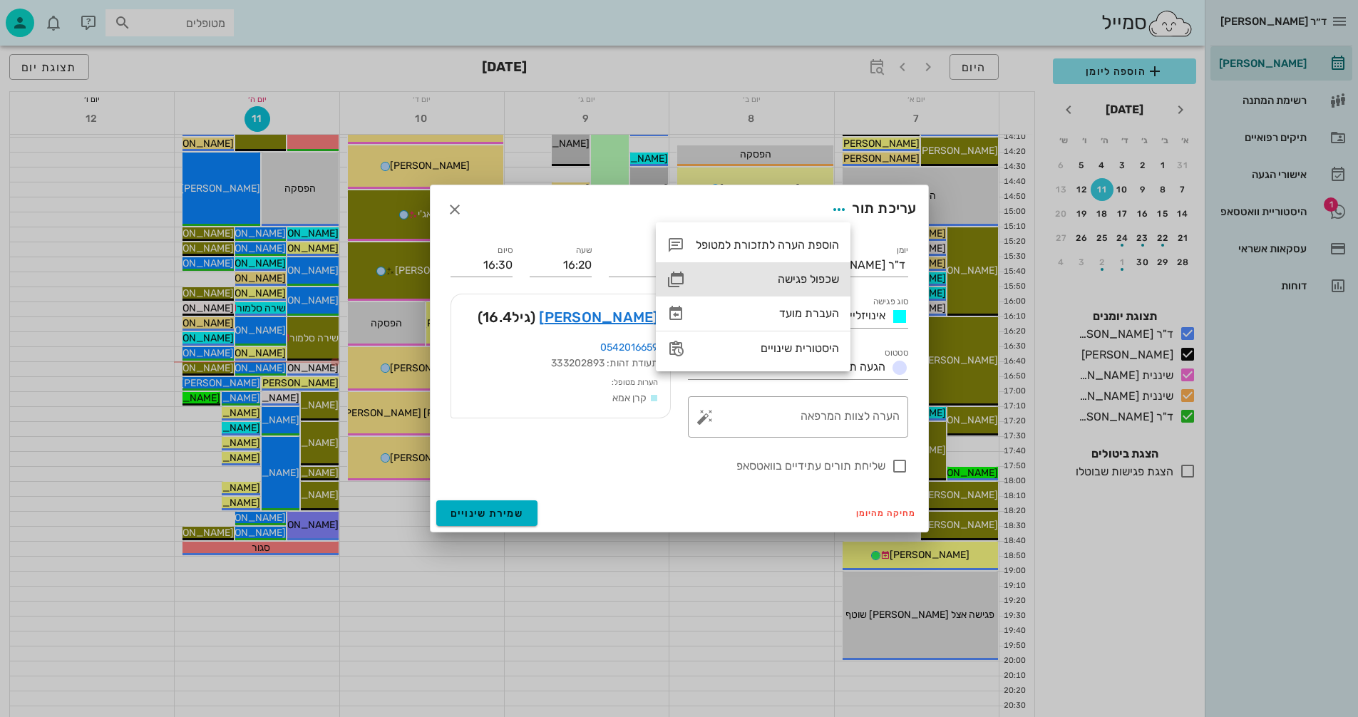
click at [808, 279] on div "שכפול פגישה" at bounding box center [767, 279] width 143 height 14
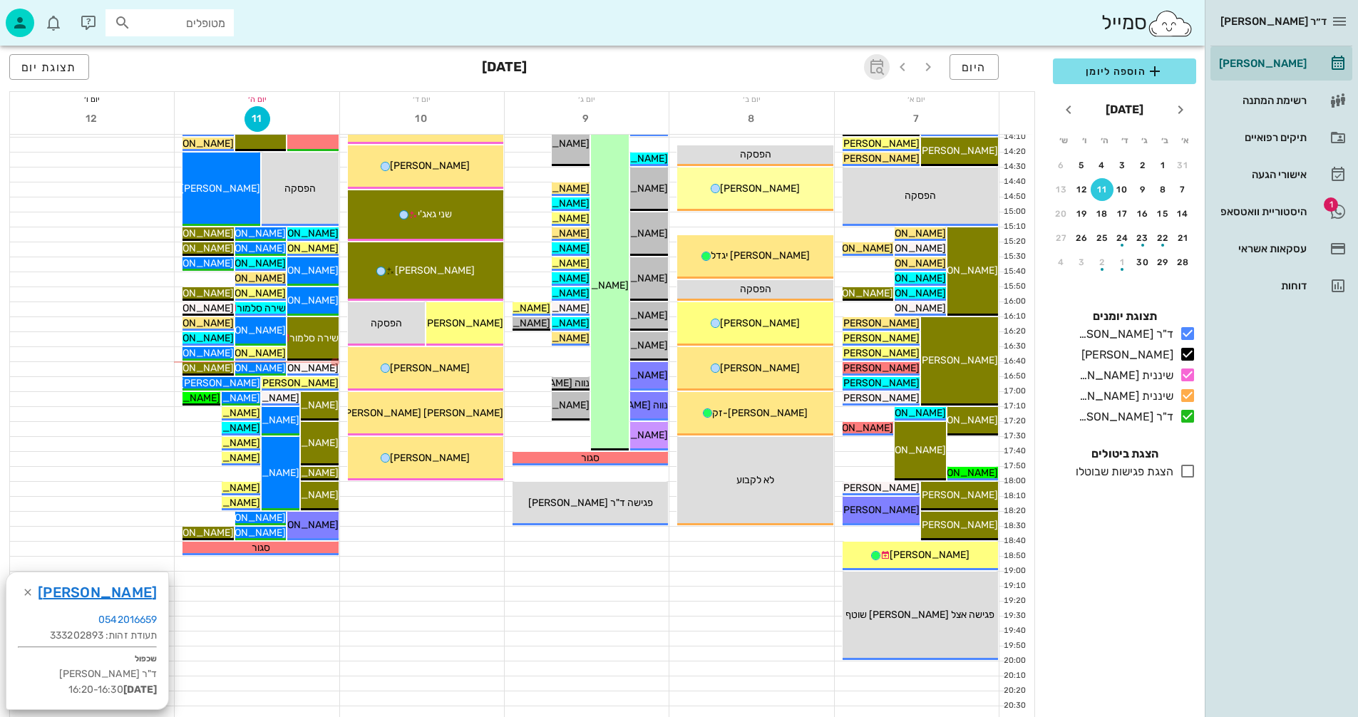
click at [878, 62] on icon "button" at bounding box center [876, 66] width 17 height 17
click at [868, 105] on input "text" at bounding box center [860, 106] width 17 height 23
type input "8"
click at [830, 147] on span "קפיצה לתאריך" at bounding box center [811, 148] width 116 height 10
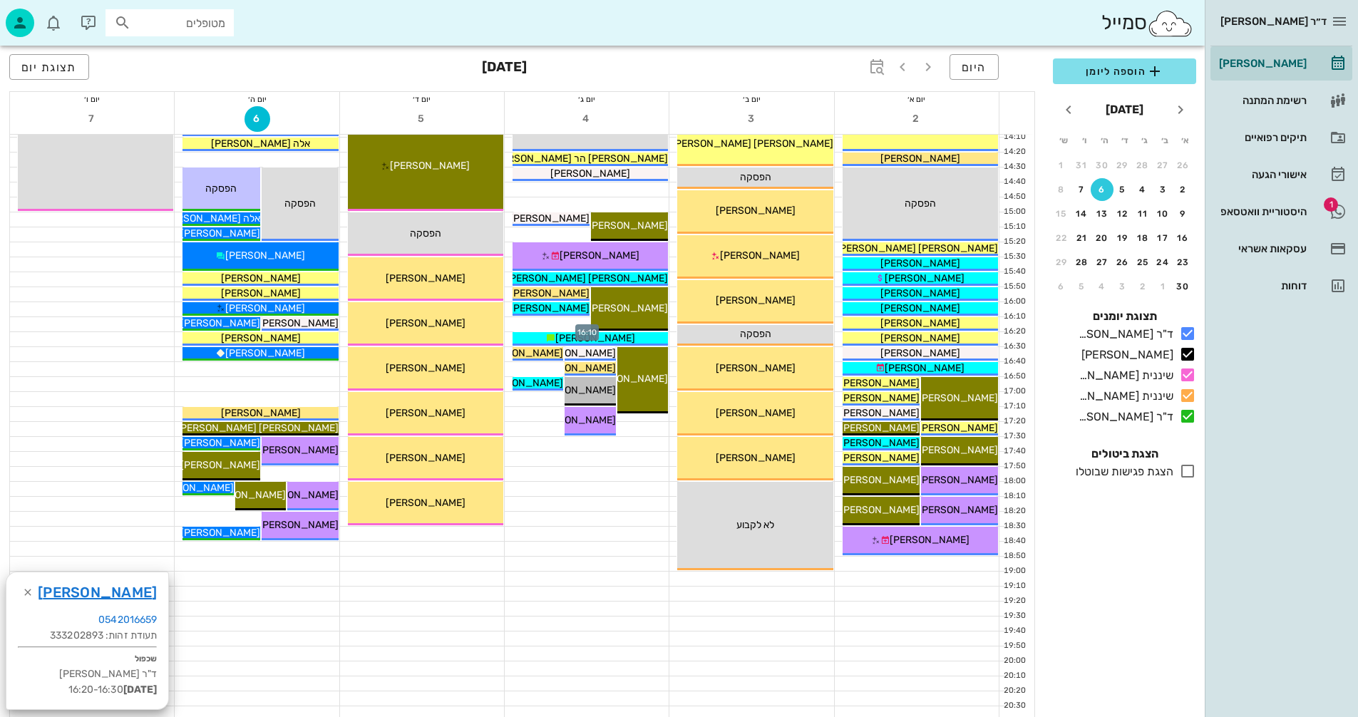
click at [545, 324] on div at bounding box center [587, 324] width 164 height 14
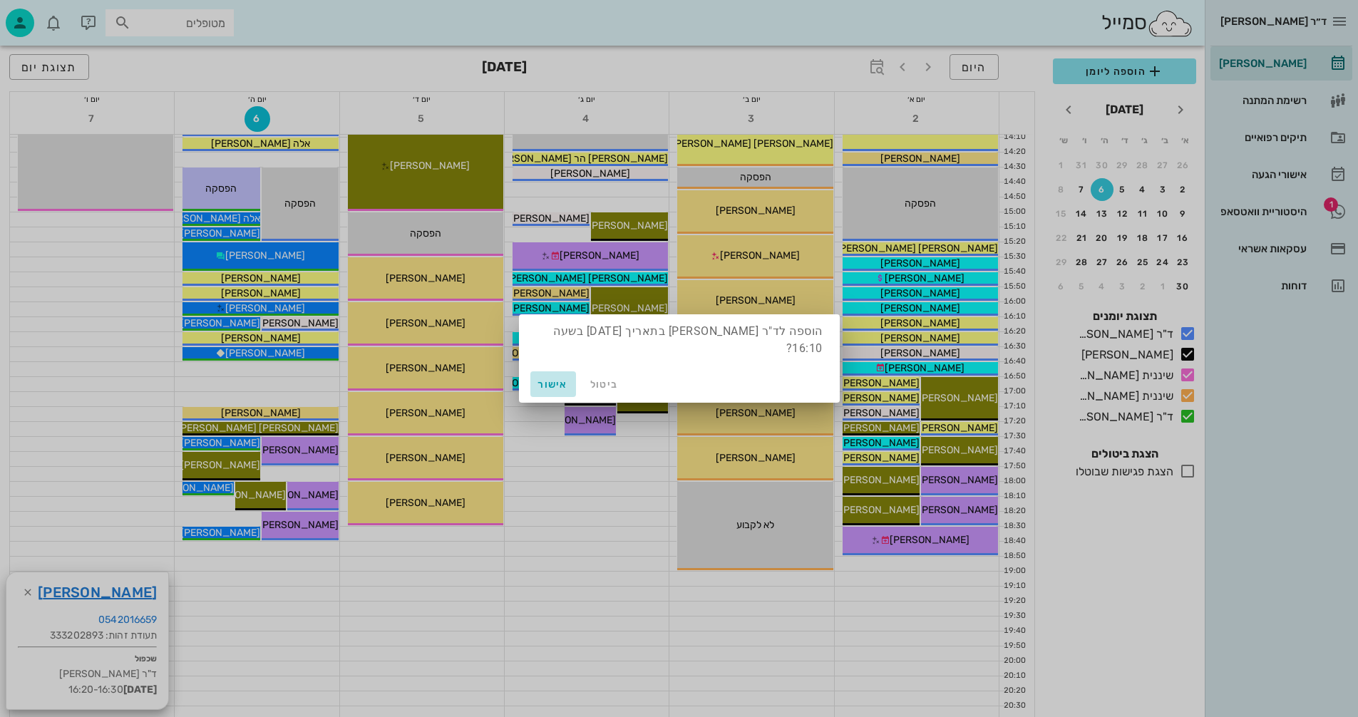
click at [562, 384] on span "אישור" at bounding box center [553, 384] width 34 height 12
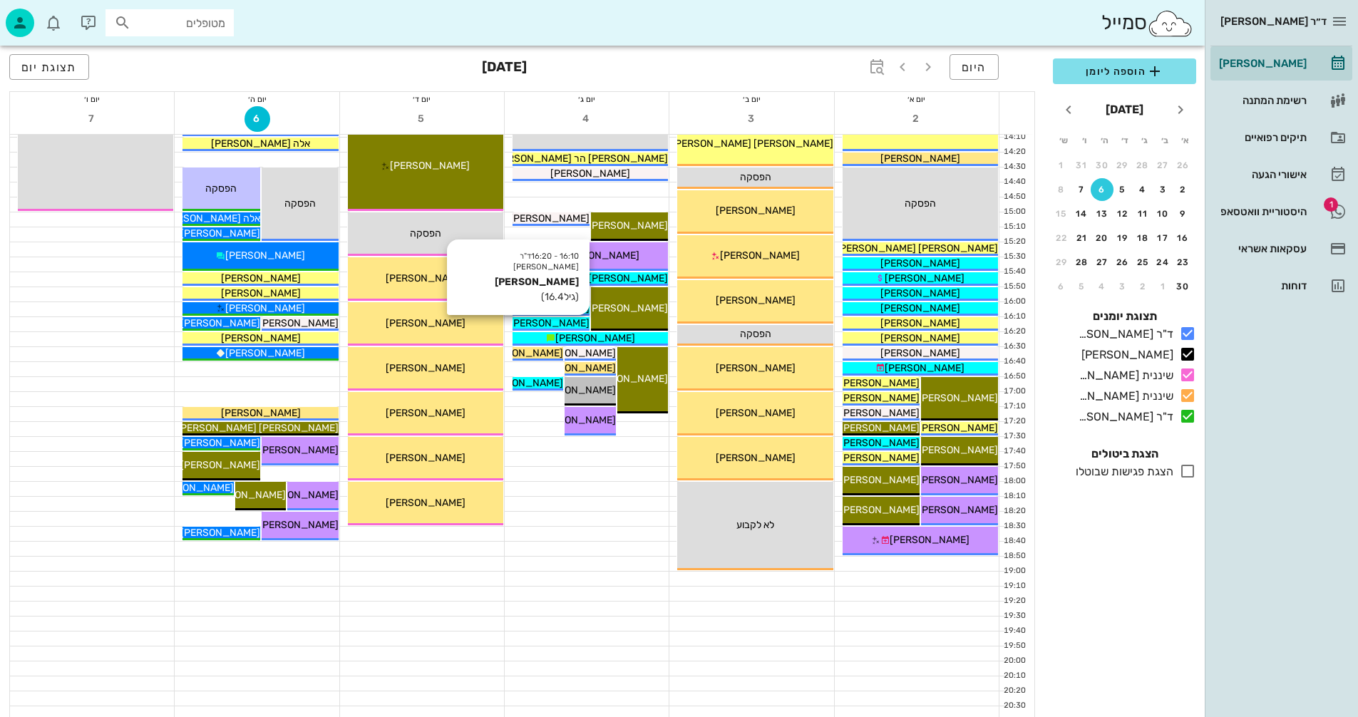
click at [570, 321] on div "[PERSON_NAME]" at bounding box center [550, 323] width 77 height 15
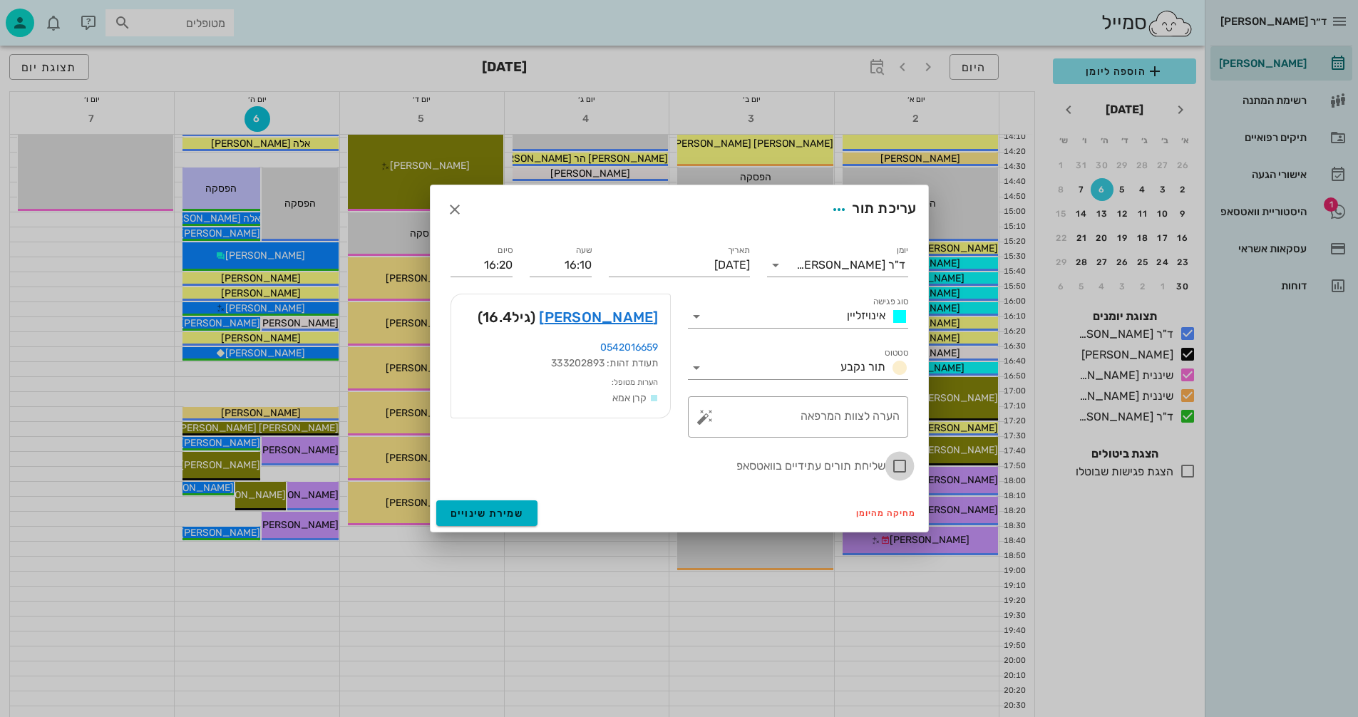
click at [896, 464] on div at bounding box center [899, 466] width 24 height 24
checkbox input "true"
click at [485, 505] on button "שמירת שינויים" at bounding box center [487, 513] width 102 height 26
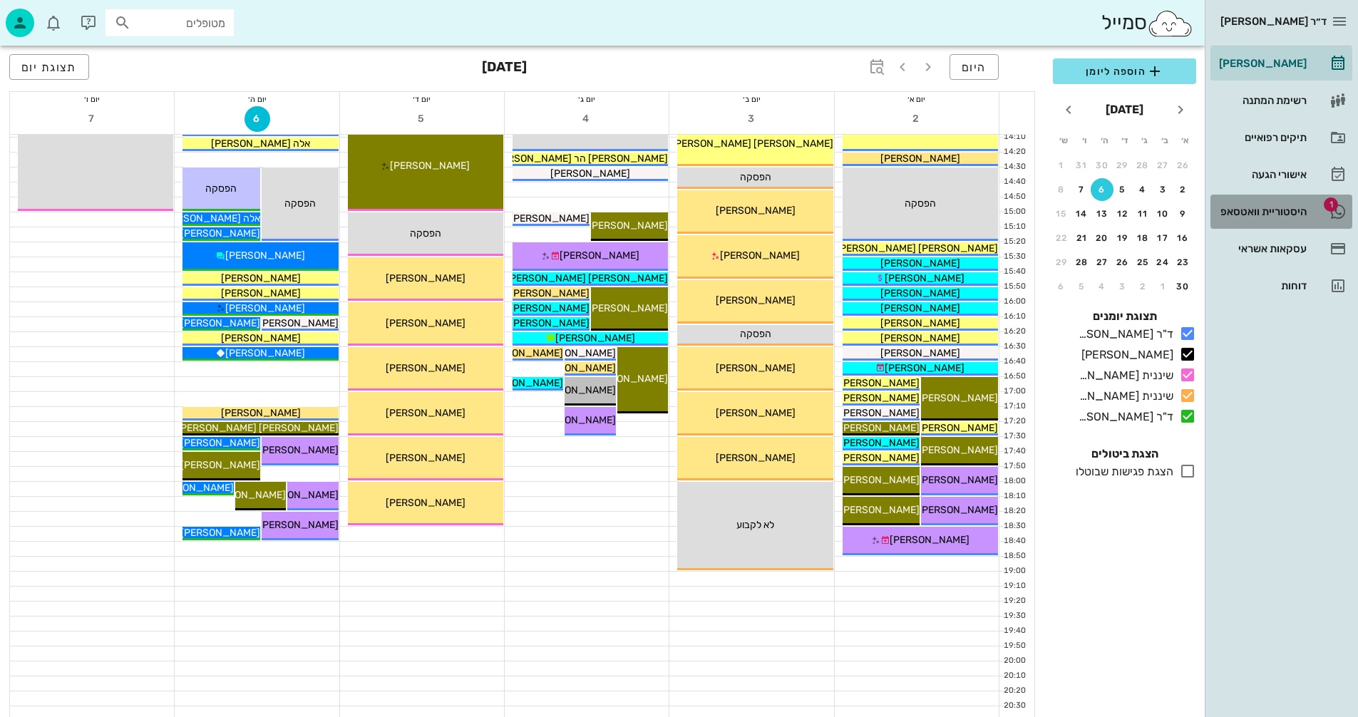
click at [1260, 210] on div "היסטוריית וואטסאפ" at bounding box center [1261, 211] width 91 height 11
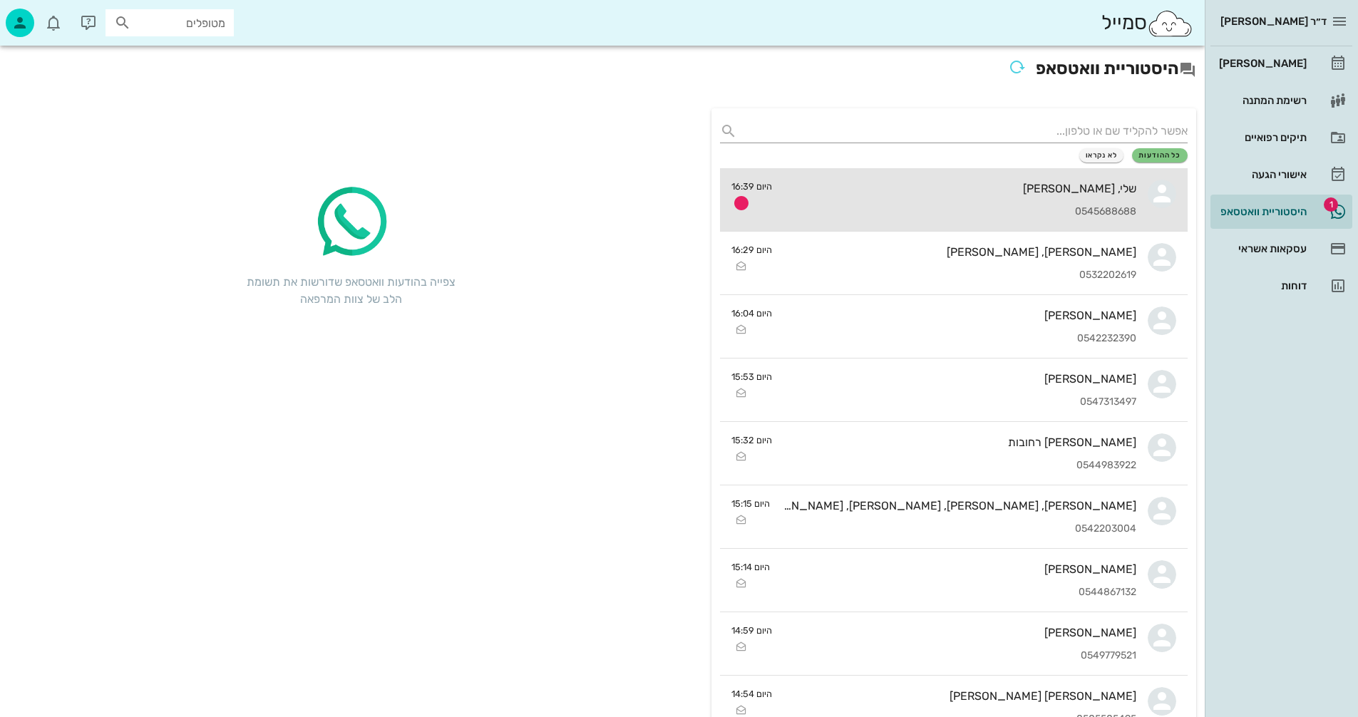
click at [815, 177] on div "שלי, רונה שחר 0545688688" at bounding box center [959, 199] width 353 height 63
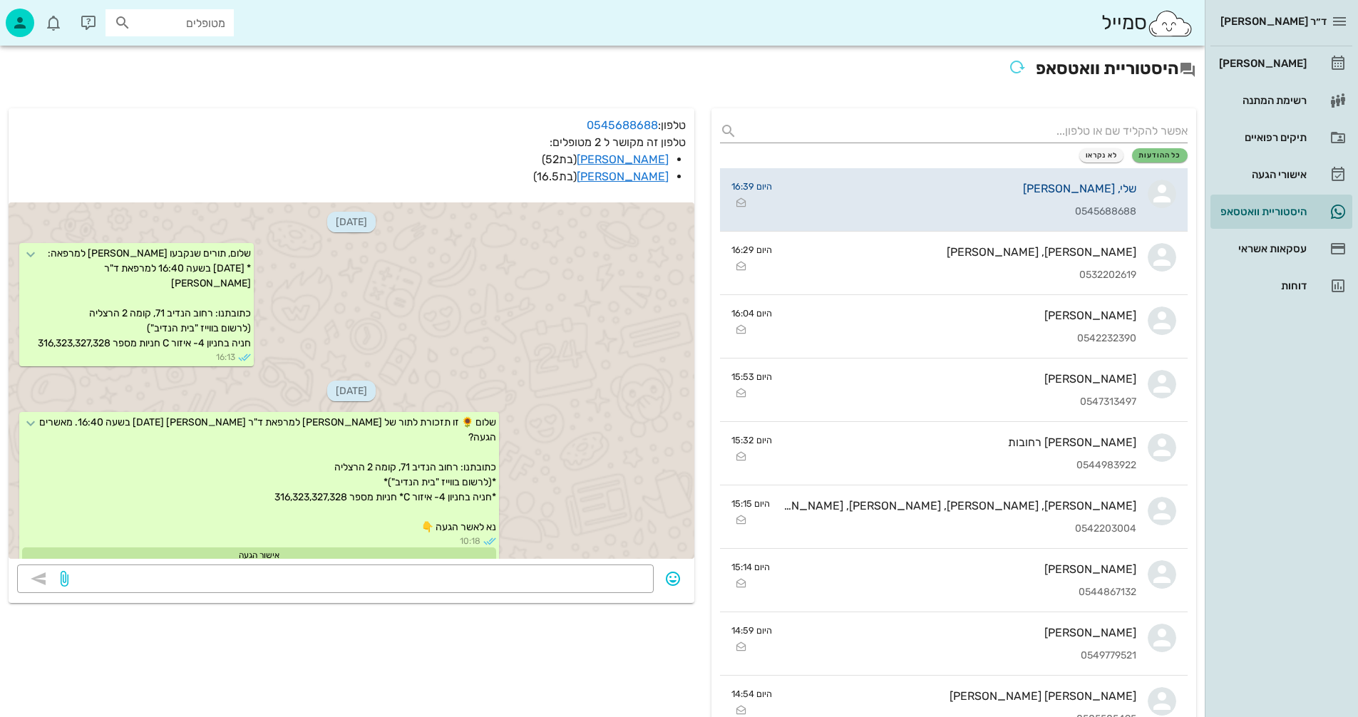
scroll to position [578, 0]
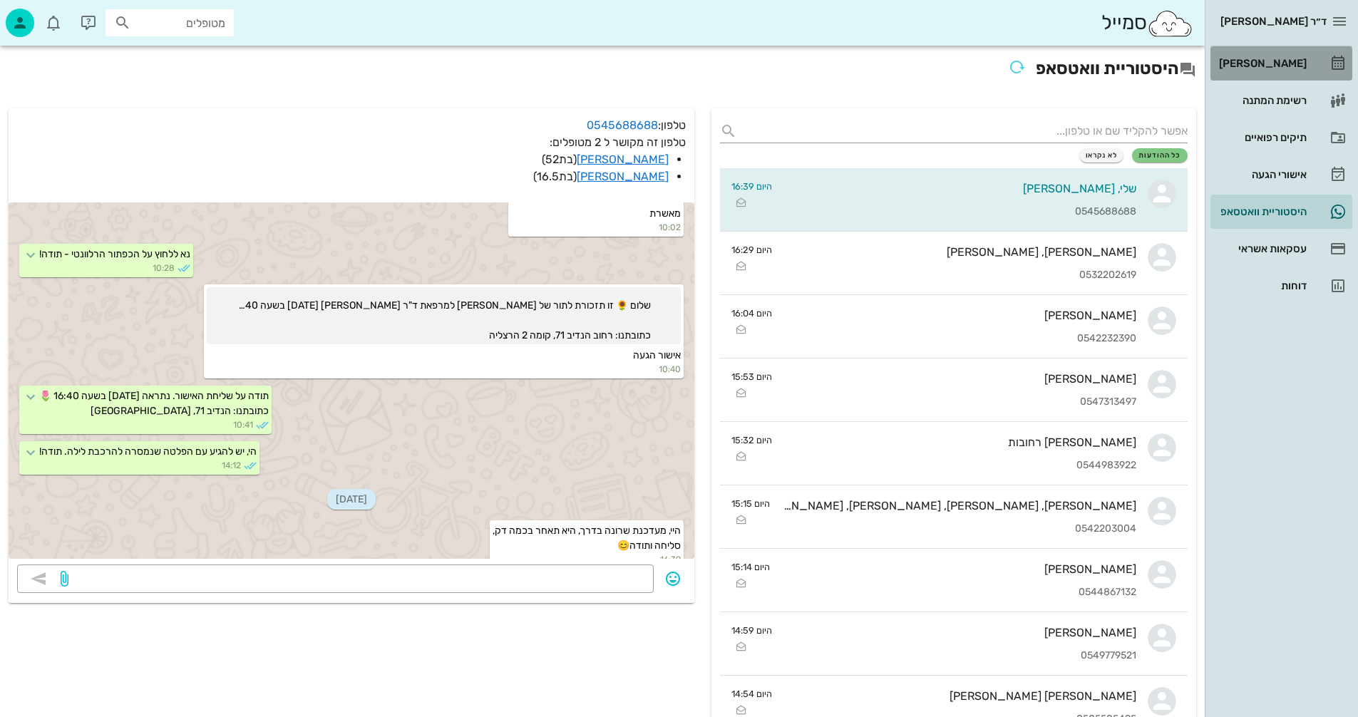
click at [1274, 58] on div "[PERSON_NAME]" at bounding box center [1261, 63] width 91 height 11
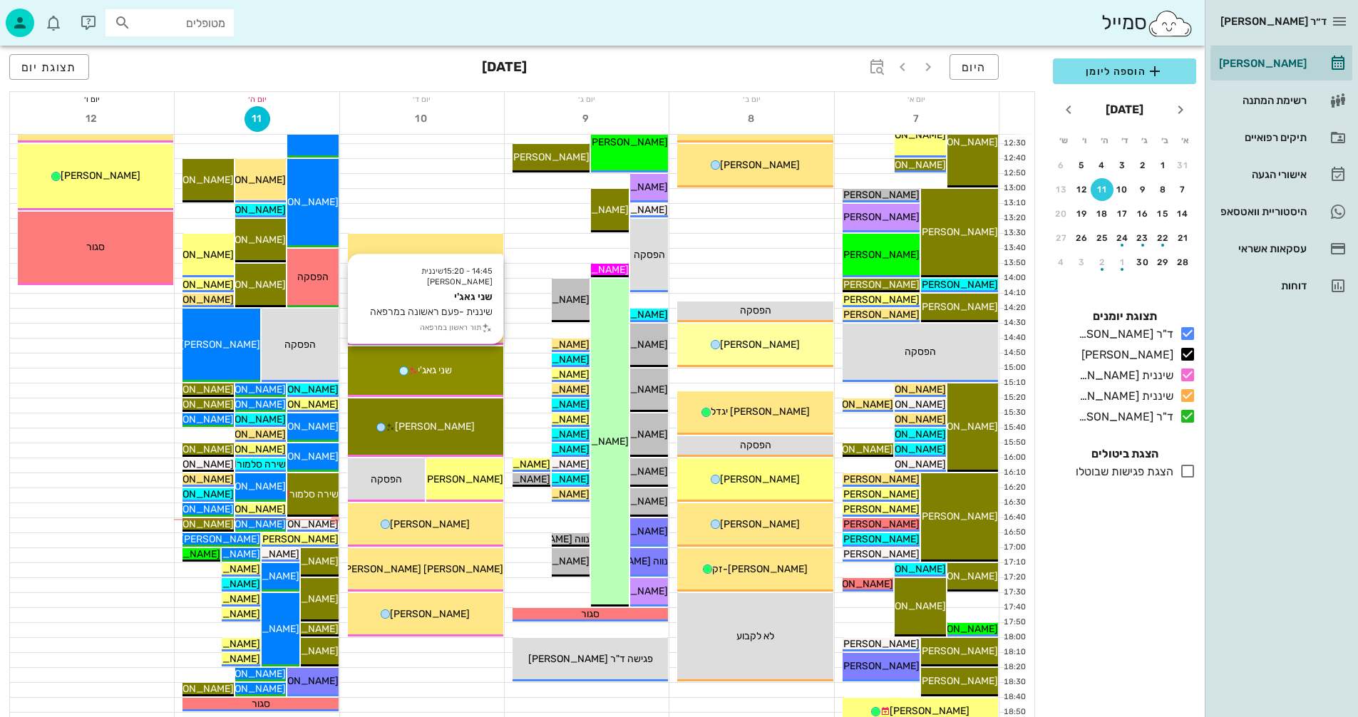
scroll to position [675, 0]
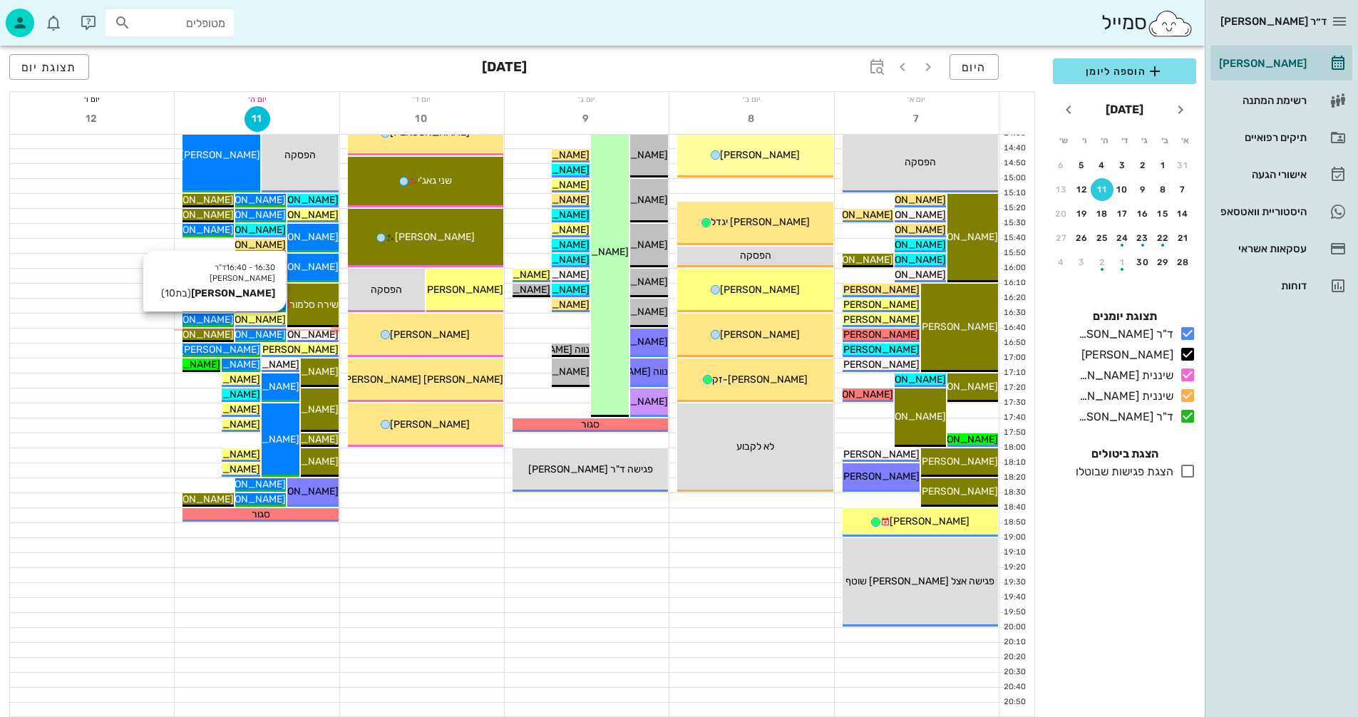
click at [263, 316] on span "[PERSON_NAME]" at bounding box center [246, 320] width 80 height 12
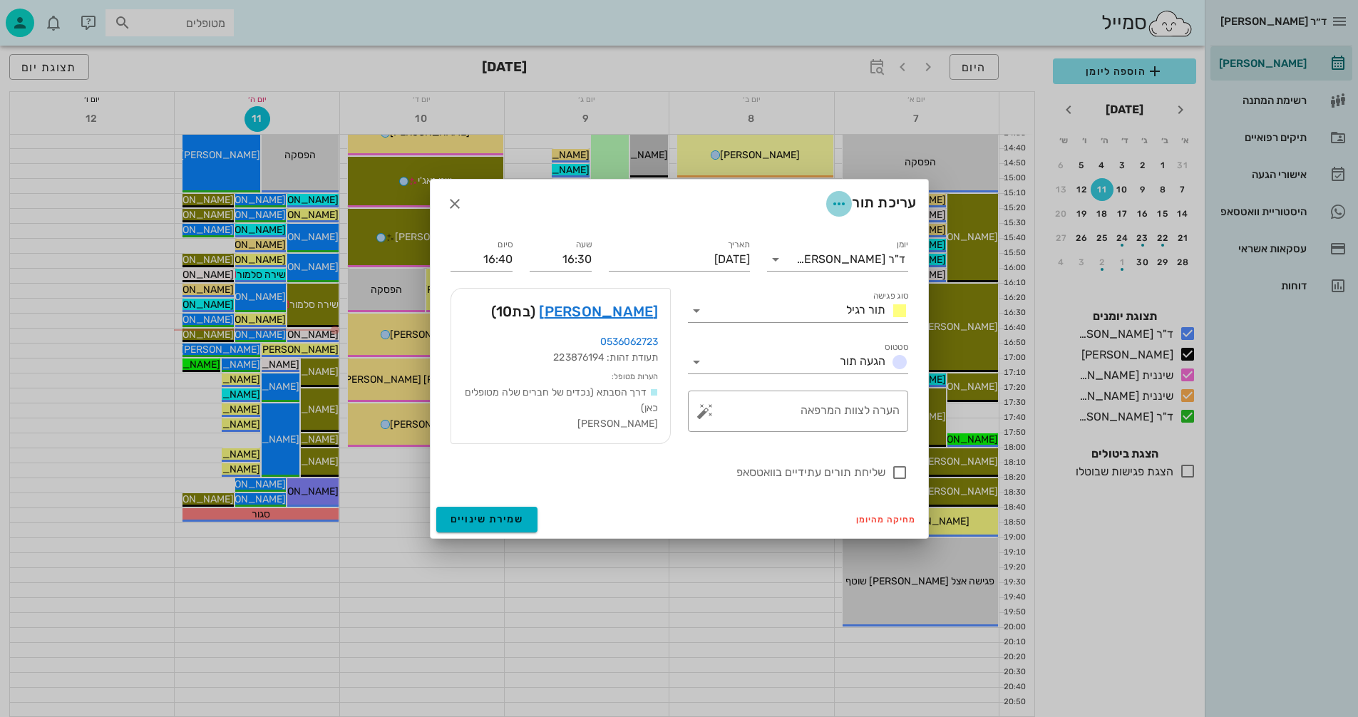
click at [837, 202] on icon "button" at bounding box center [838, 203] width 17 height 17
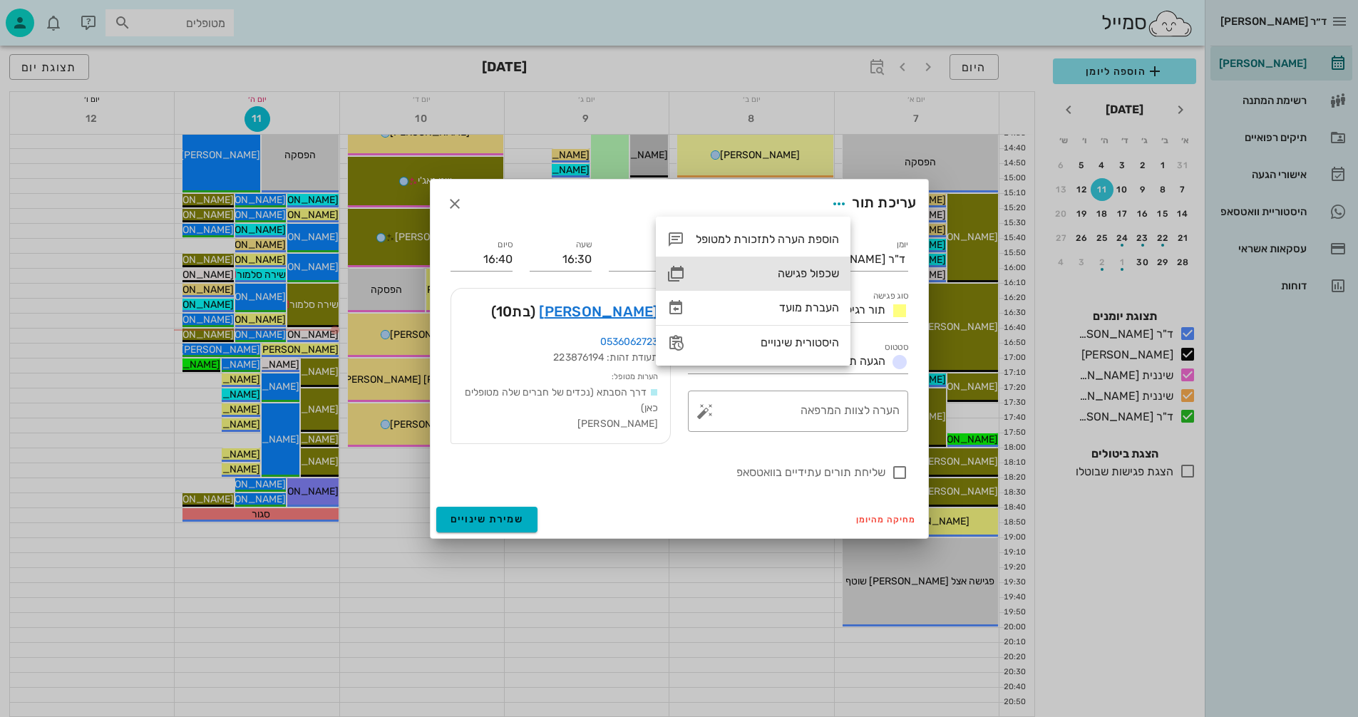
click at [805, 272] on div "שכפול פגישה" at bounding box center [767, 274] width 143 height 14
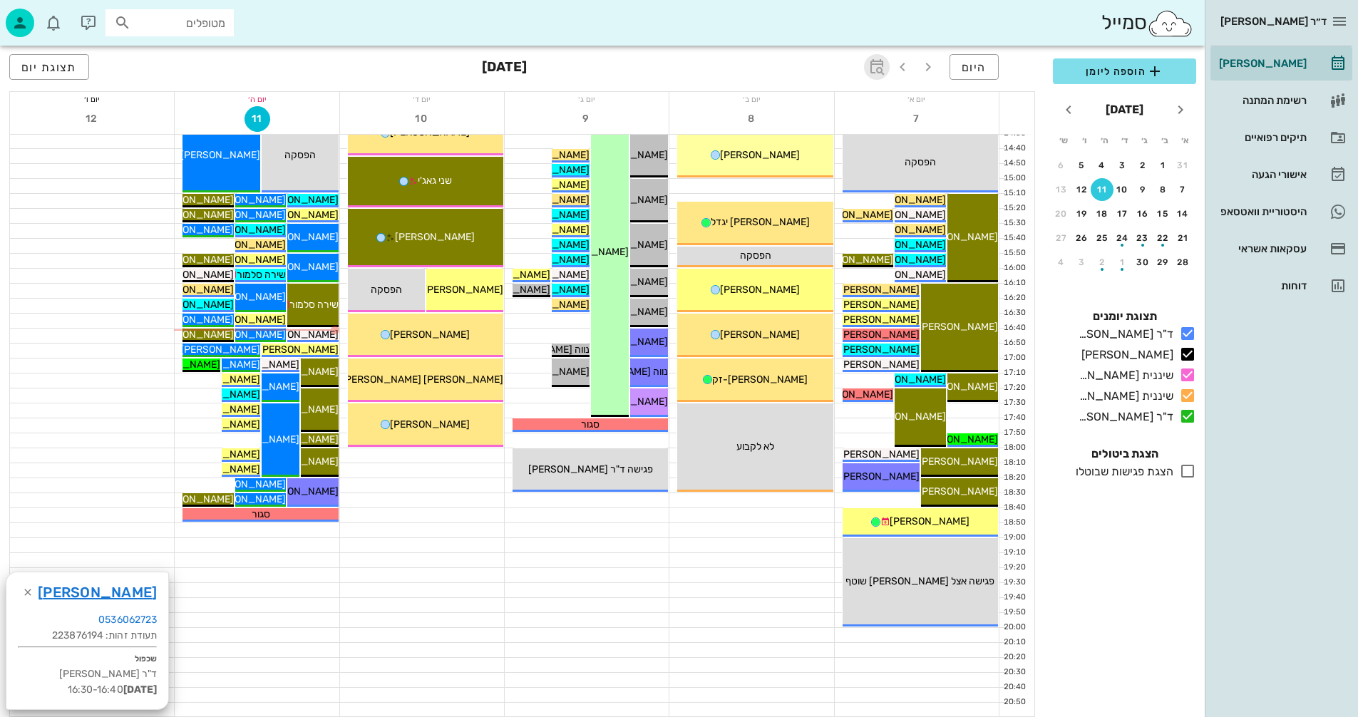
click at [877, 66] on icon "button" at bounding box center [876, 66] width 17 height 17
click at [855, 111] on input "text" at bounding box center [860, 106] width 17 height 23
type input "2"
click at [801, 96] on div "[DATE]" at bounding box center [801, 105] width 56 height 29
click at [791, 173] on div "חודשים" at bounding box center [791, 168] width 70 height 11
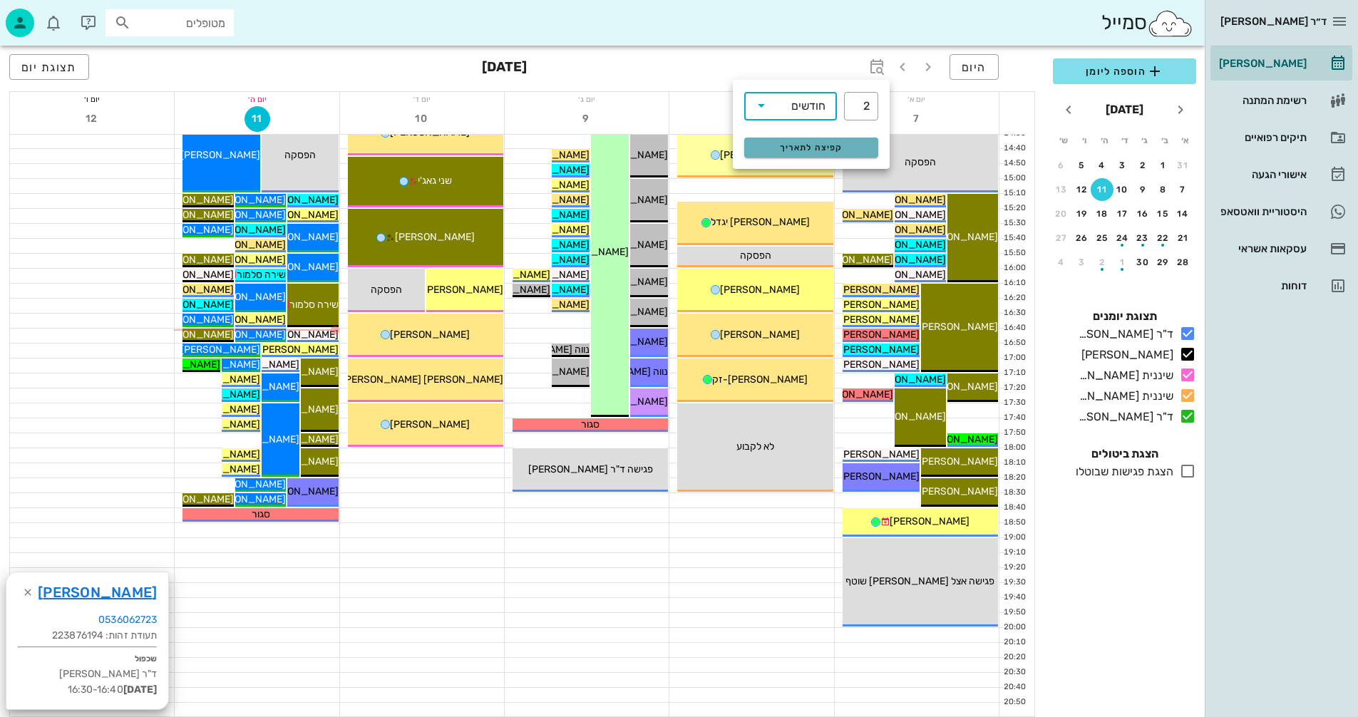
click at [806, 138] on button "קפיצה לתאריך" at bounding box center [811, 148] width 134 height 20
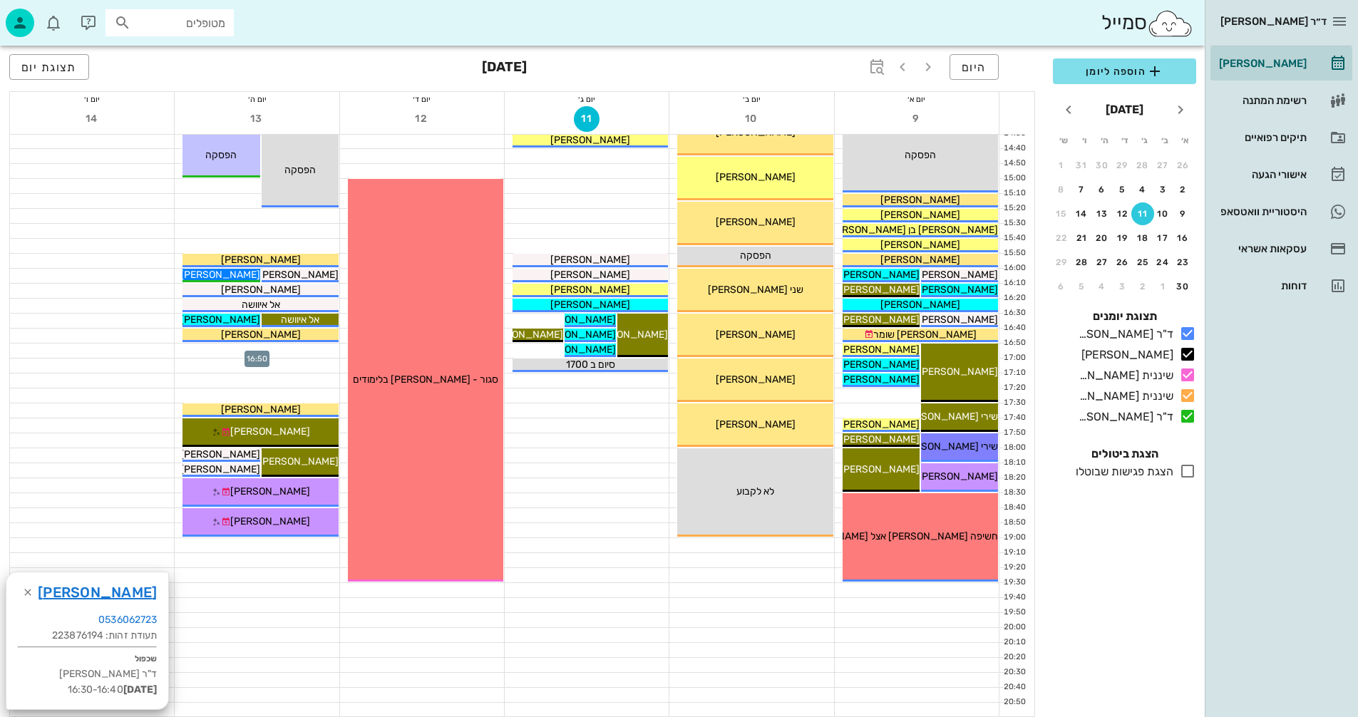
click at [310, 346] on div at bounding box center [257, 351] width 164 height 14
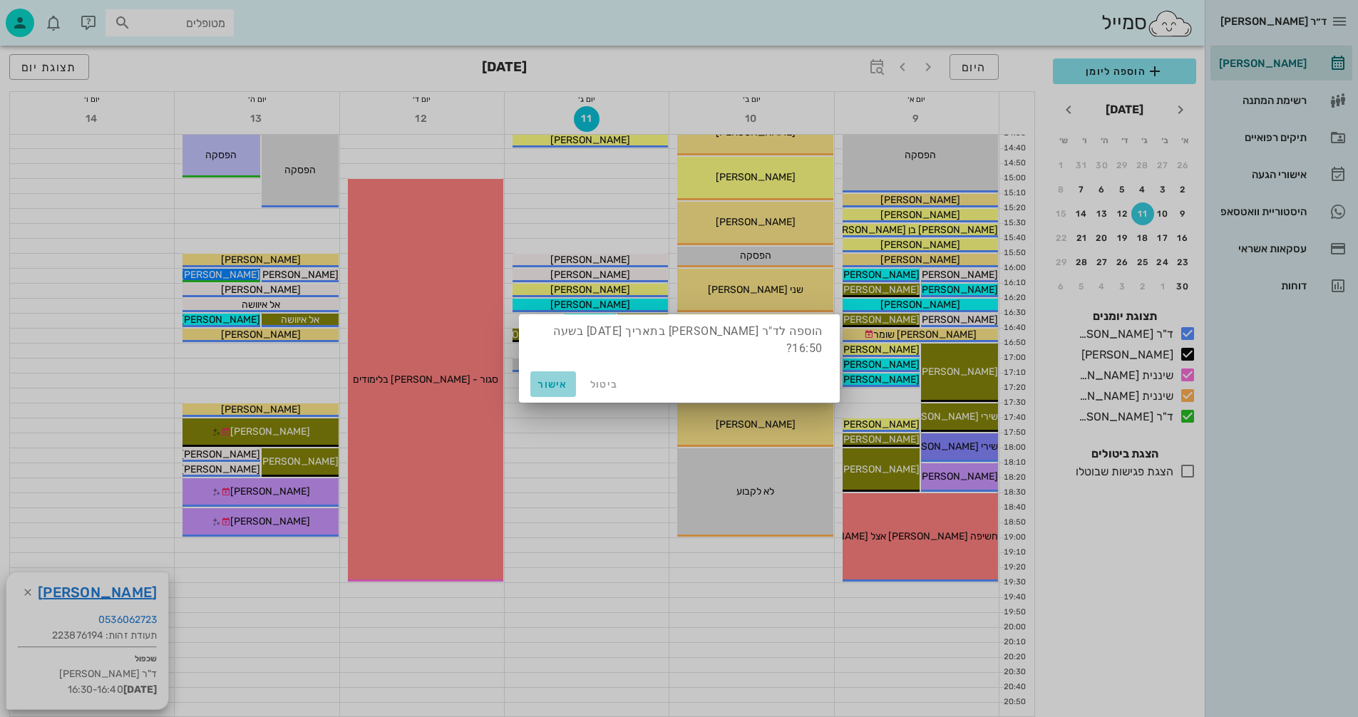
click at [551, 383] on span "אישור" at bounding box center [553, 384] width 34 height 12
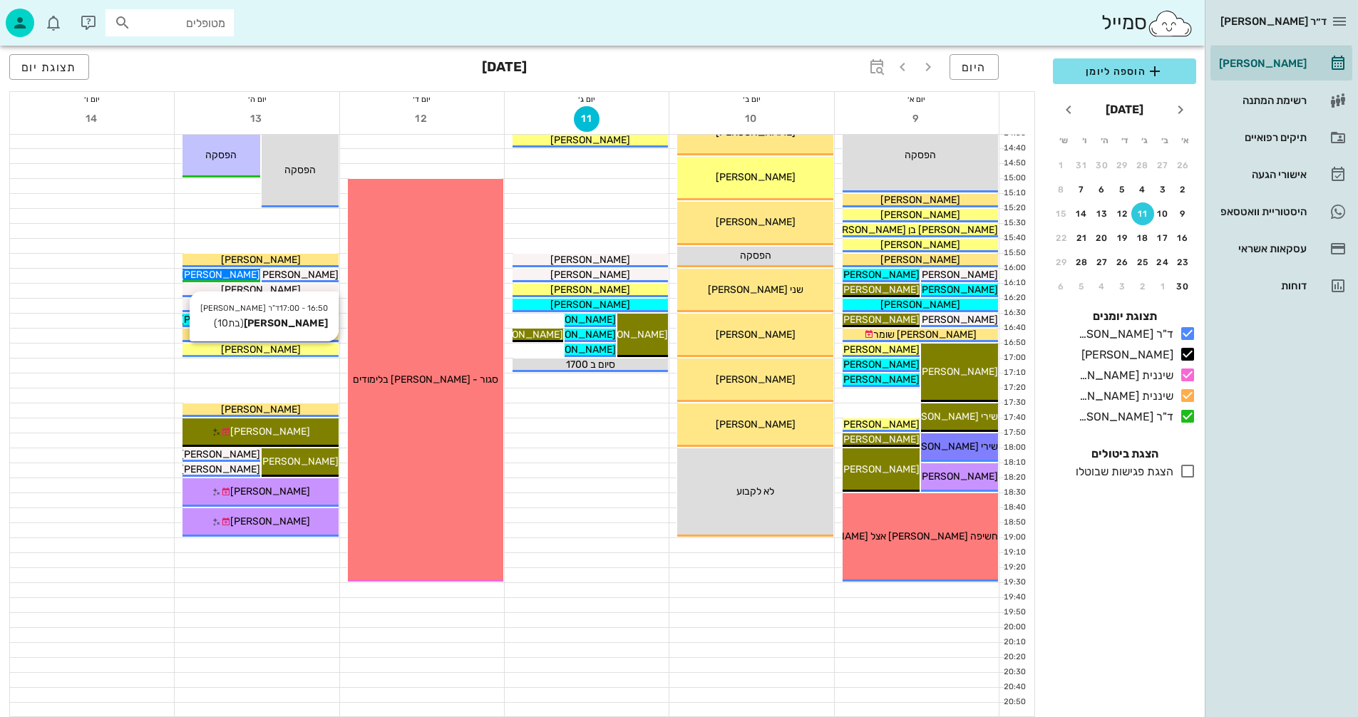
click at [319, 346] on div "[PERSON_NAME]" at bounding box center [259, 349] width 155 height 15
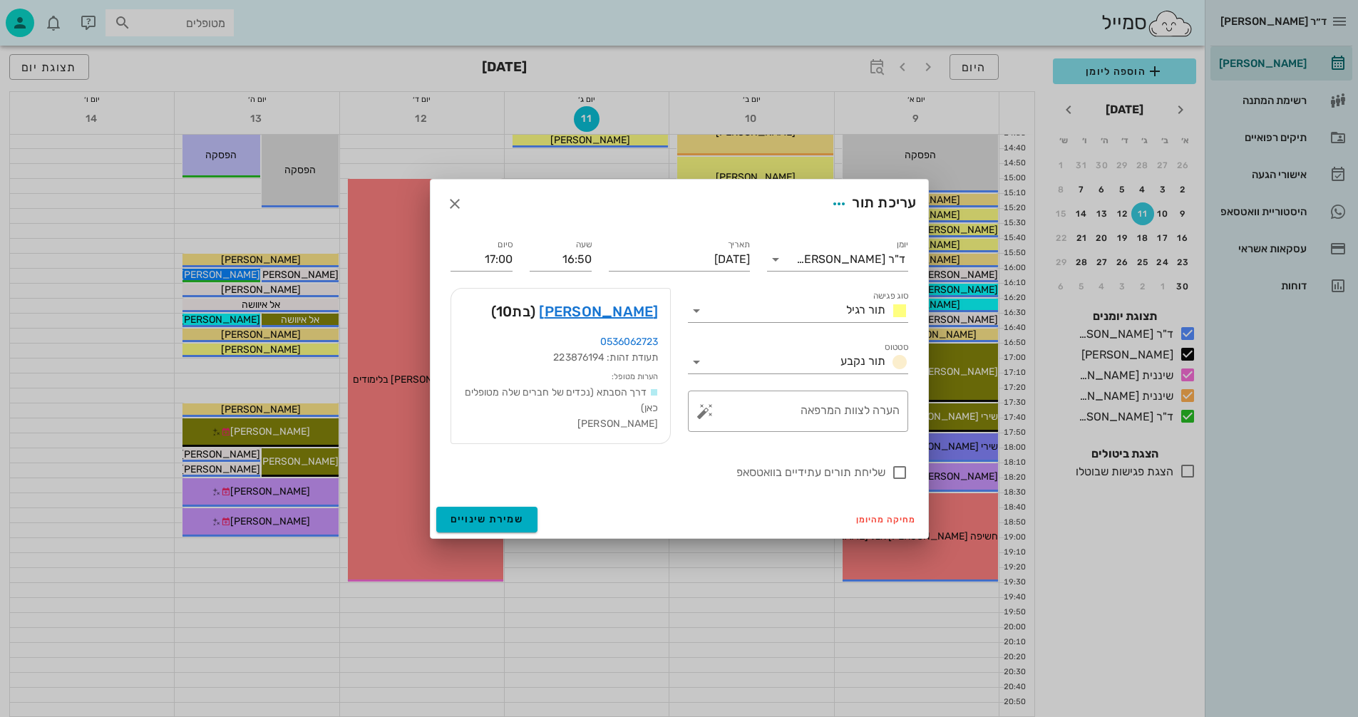
drag, startPoint x: 900, startPoint y: 471, endPoint x: 815, endPoint y: 535, distance: 106.9
click at [899, 470] on div at bounding box center [899, 472] width 24 height 24
checkbox input "true"
click at [483, 523] on span "שמירת שינויים" at bounding box center [486, 519] width 73 height 12
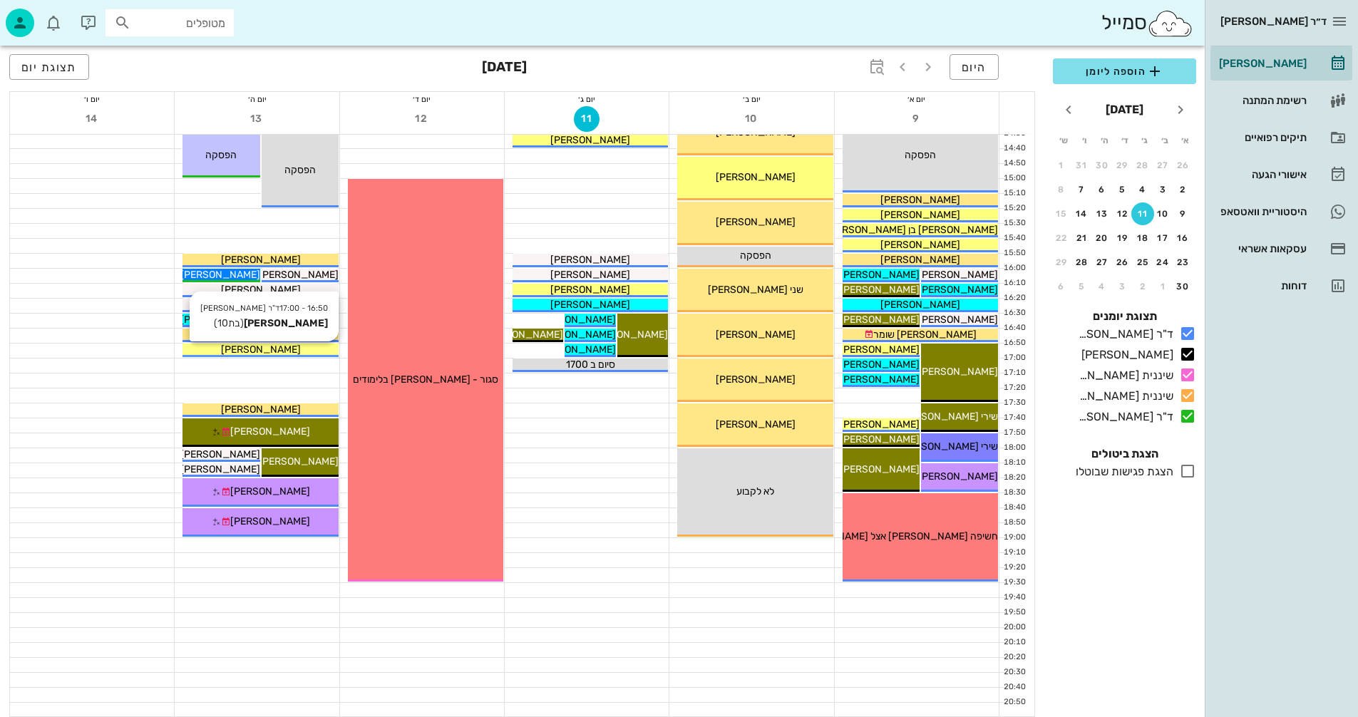
click at [292, 352] on div "[PERSON_NAME]" at bounding box center [259, 349] width 155 height 15
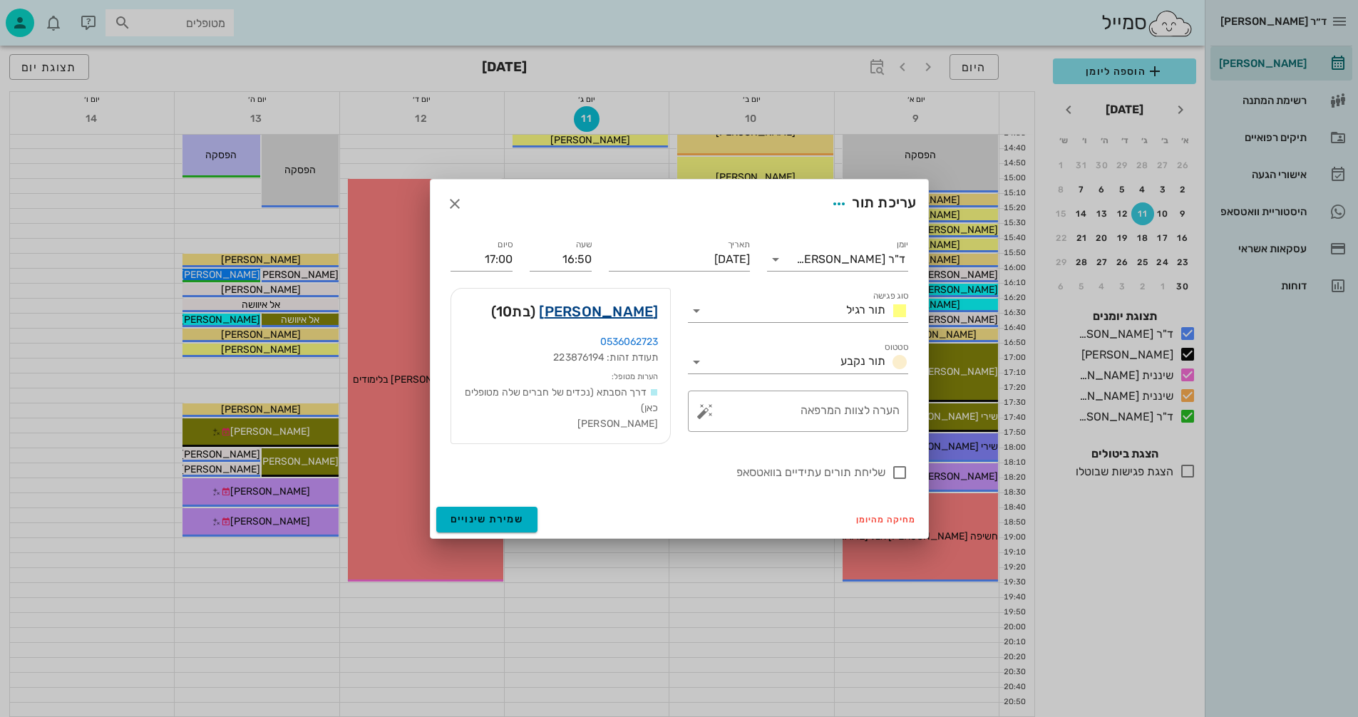
click at [622, 312] on link "נופר חודאדאדי" at bounding box center [598, 311] width 119 height 23
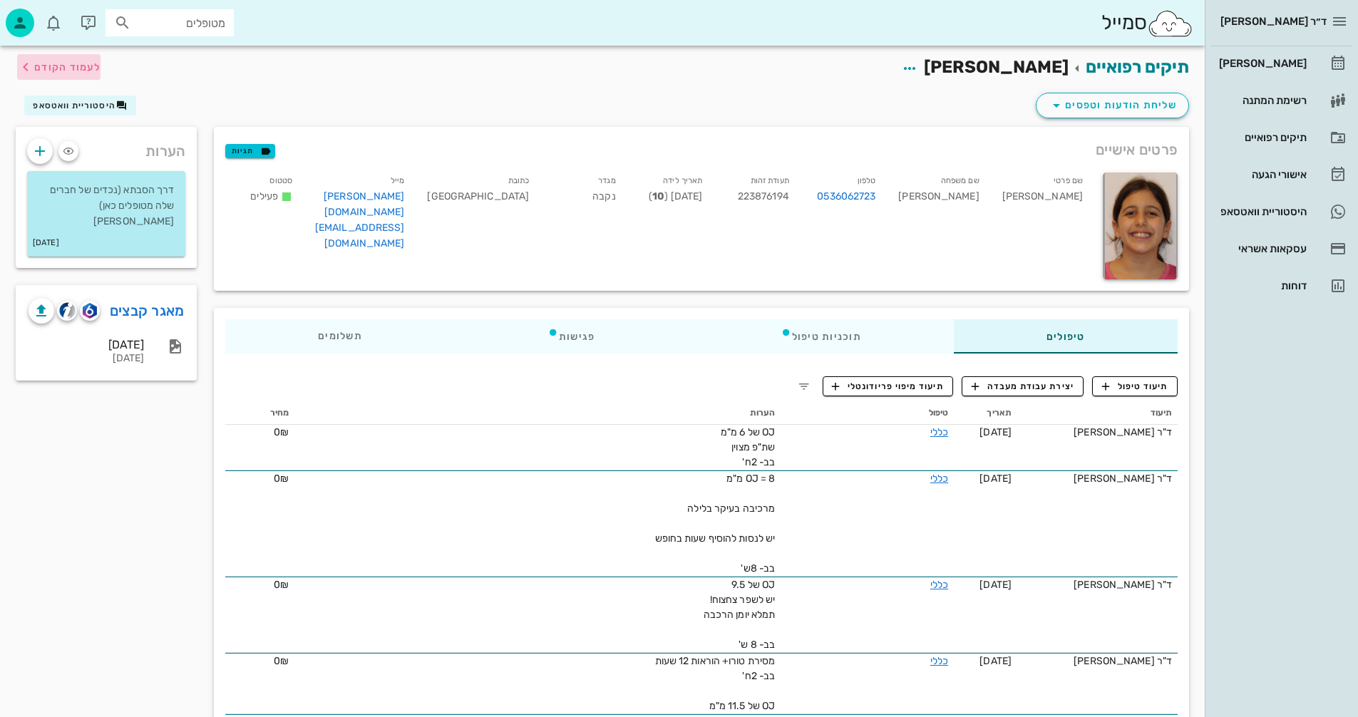
click at [59, 65] on span "לעמוד הקודם" at bounding box center [67, 67] width 66 height 12
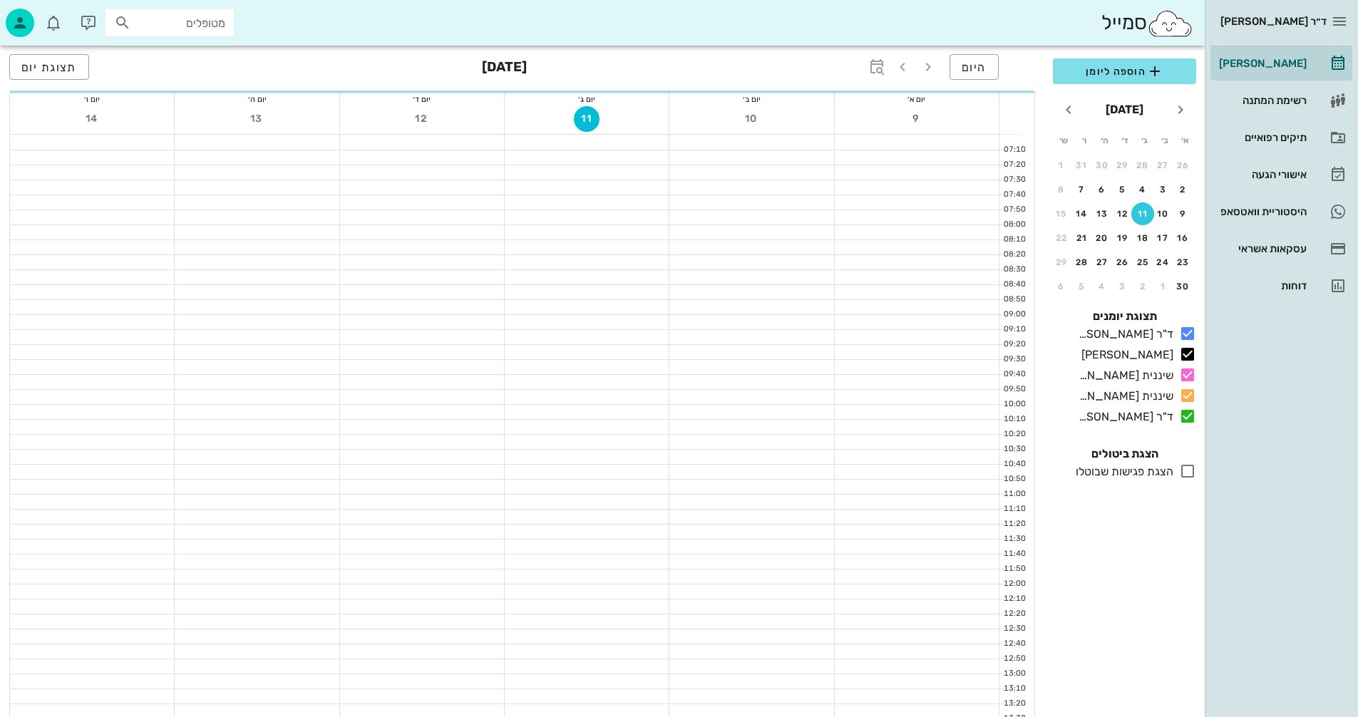
scroll to position [675, 0]
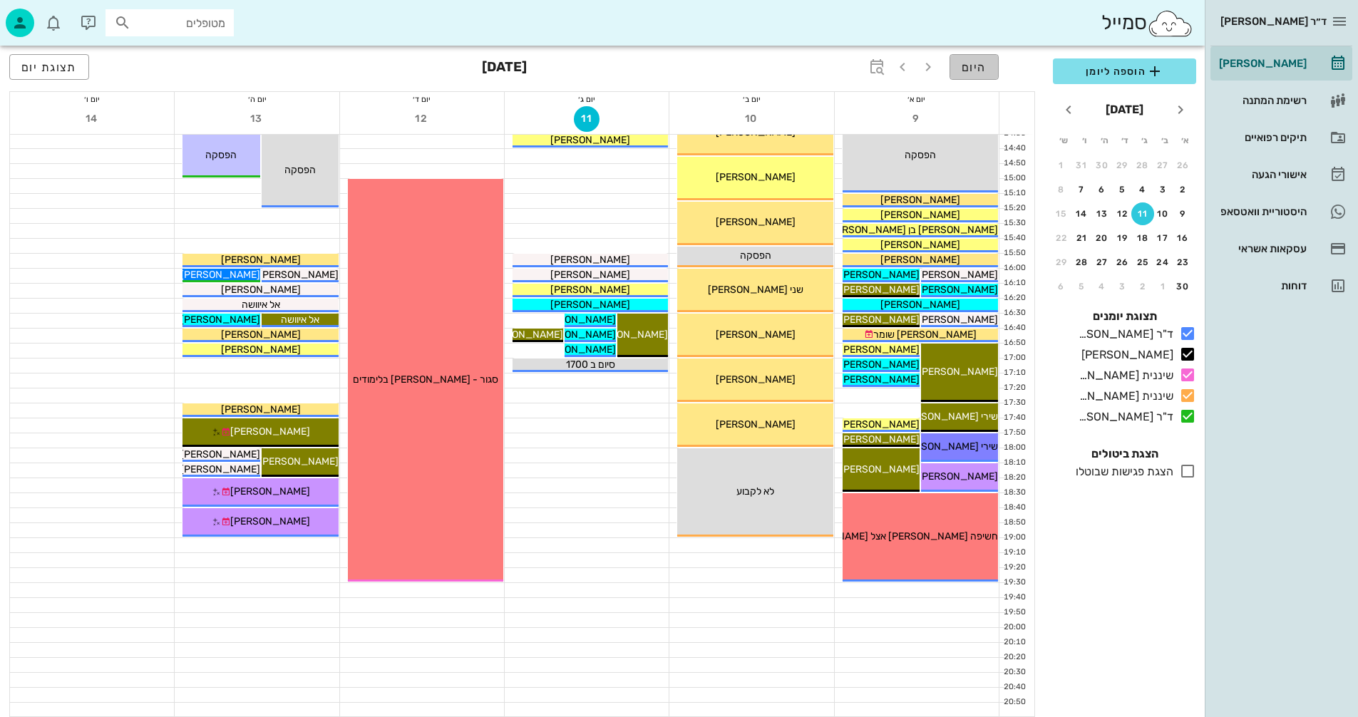
click at [977, 68] on span "היום" at bounding box center [974, 68] width 25 height 14
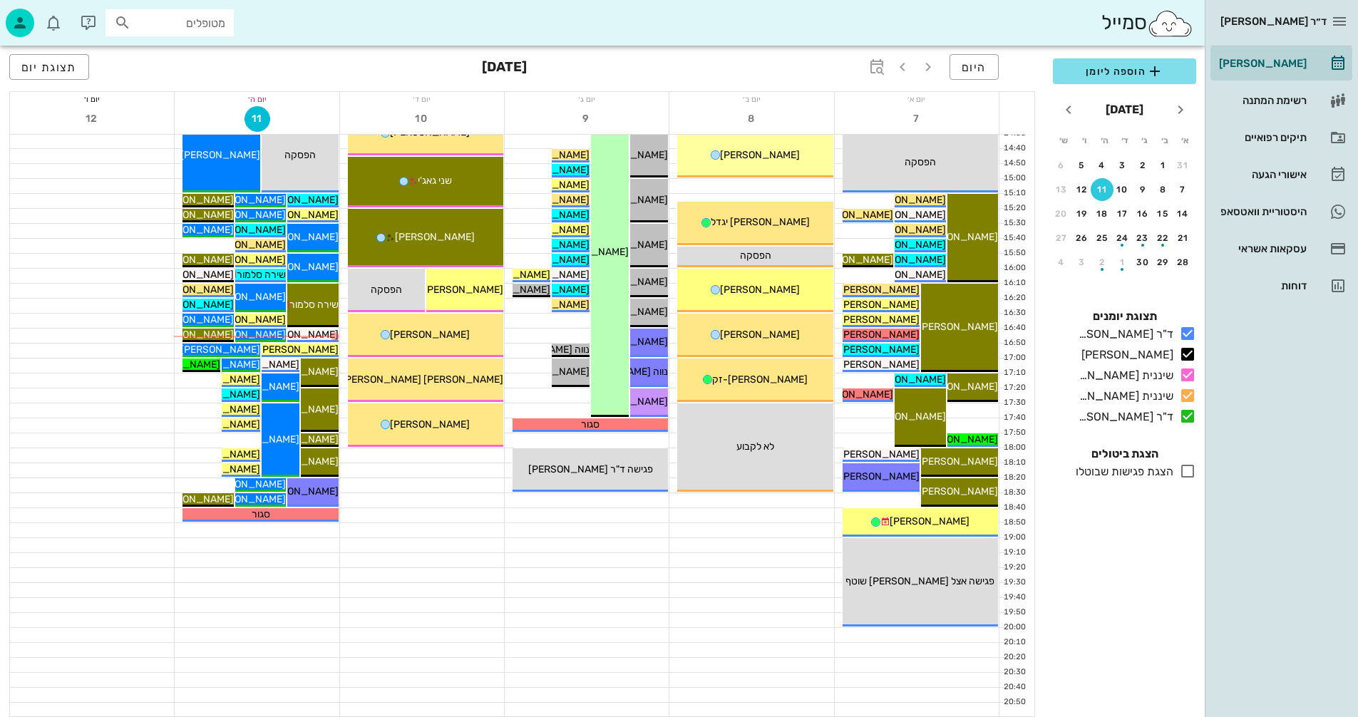
drag, startPoint x: 374, startPoint y: 687, endPoint x: 378, endPoint y: 681, distance: 7.7
click at [378, 681] on div "13:30 - 14:15 שיננית אנסטסיה ציגי דיקשטיין (בן 53 ) שיננית ציגי דיקשטיין 14:15 …" at bounding box center [422, 88] width 165 height 1257
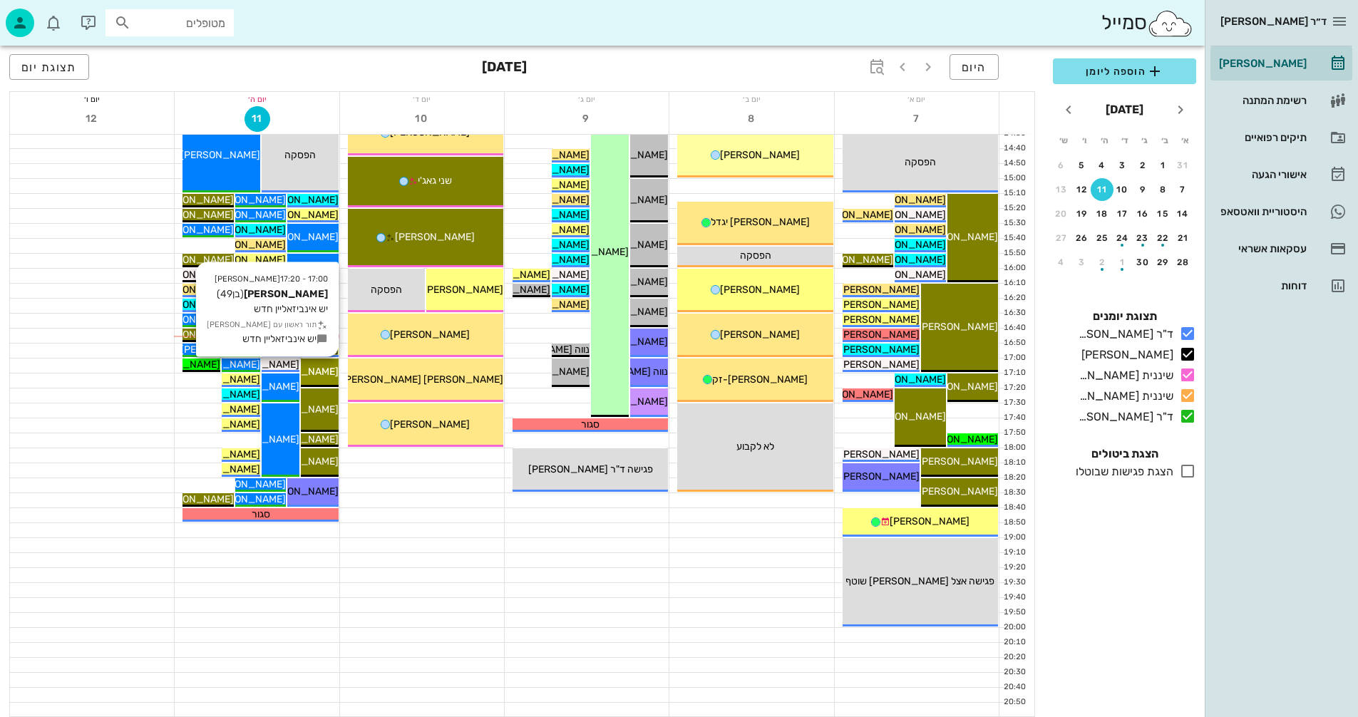
click at [320, 372] on span "[PERSON_NAME]" at bounding box center [299, 372] width 80 height 12
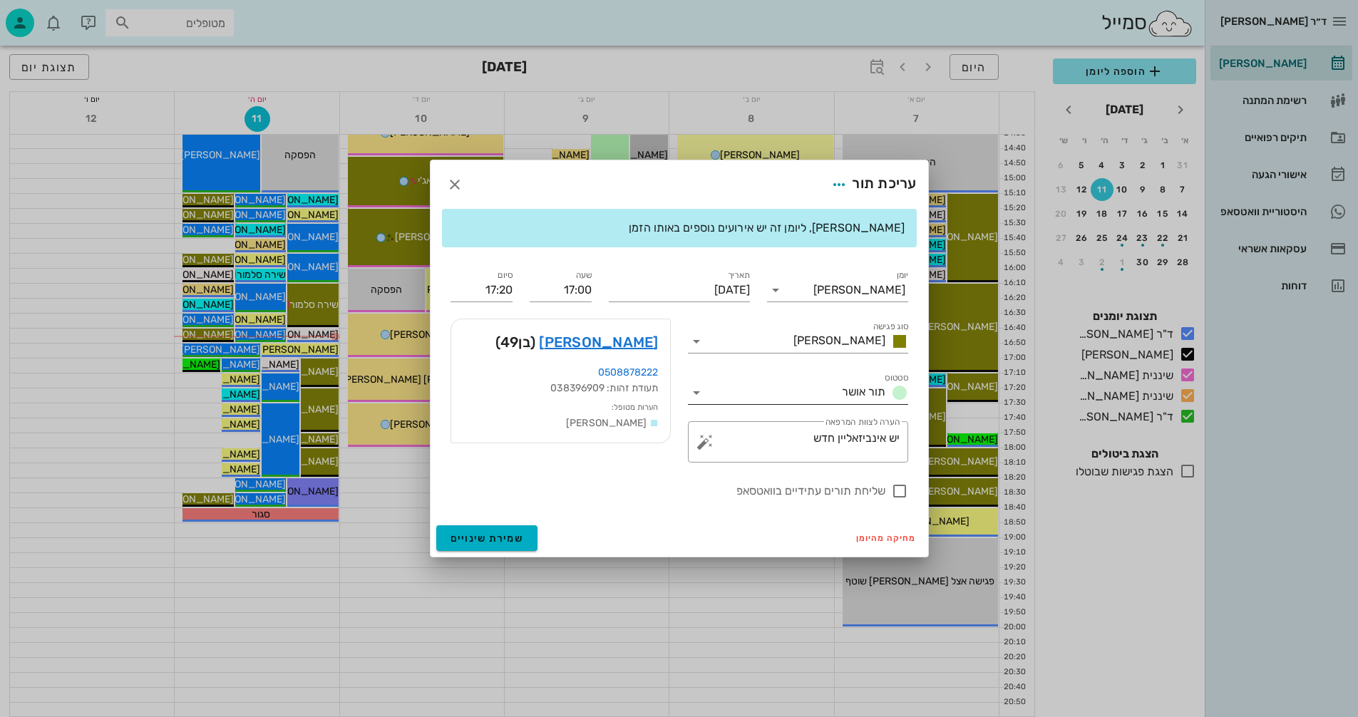
click at [699, 393] on icon at bounding box center [696, 392] width 17 height 17
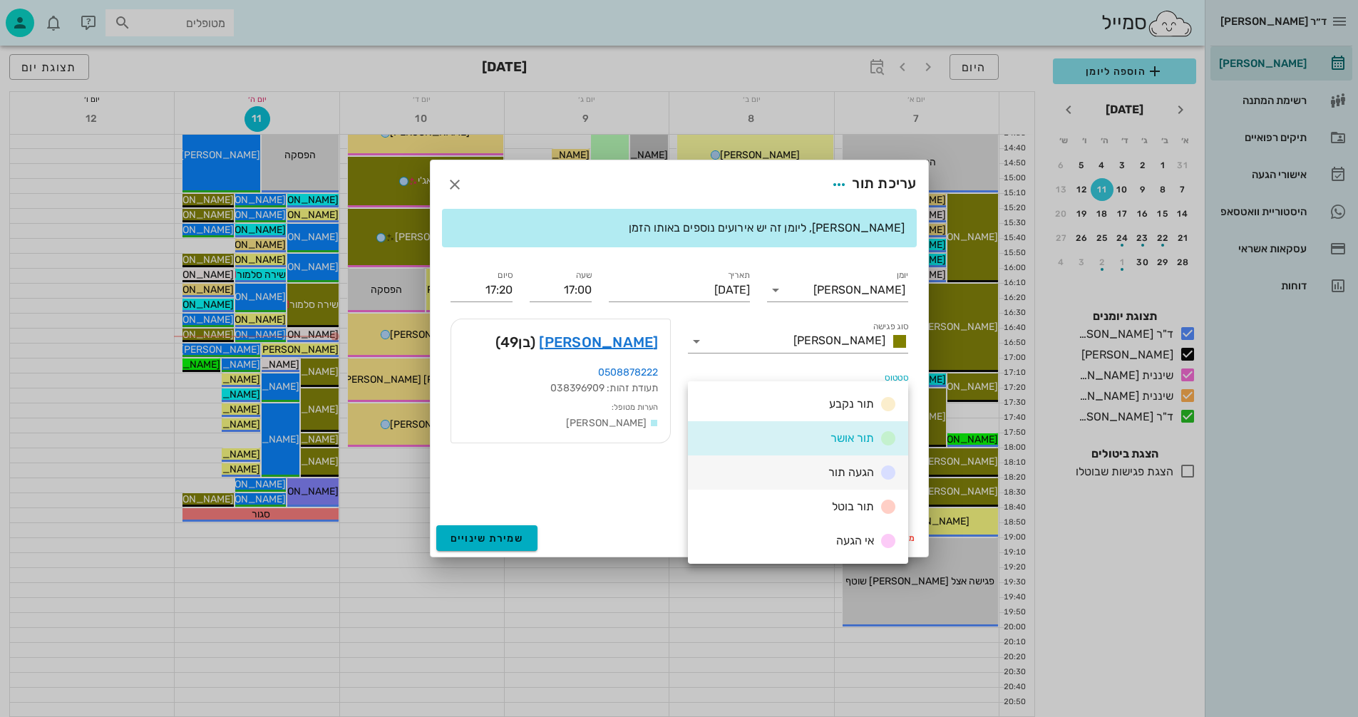
click at [829, 472] on span "הגעה תור" at bounding box center [851, 472] width 46 height 14
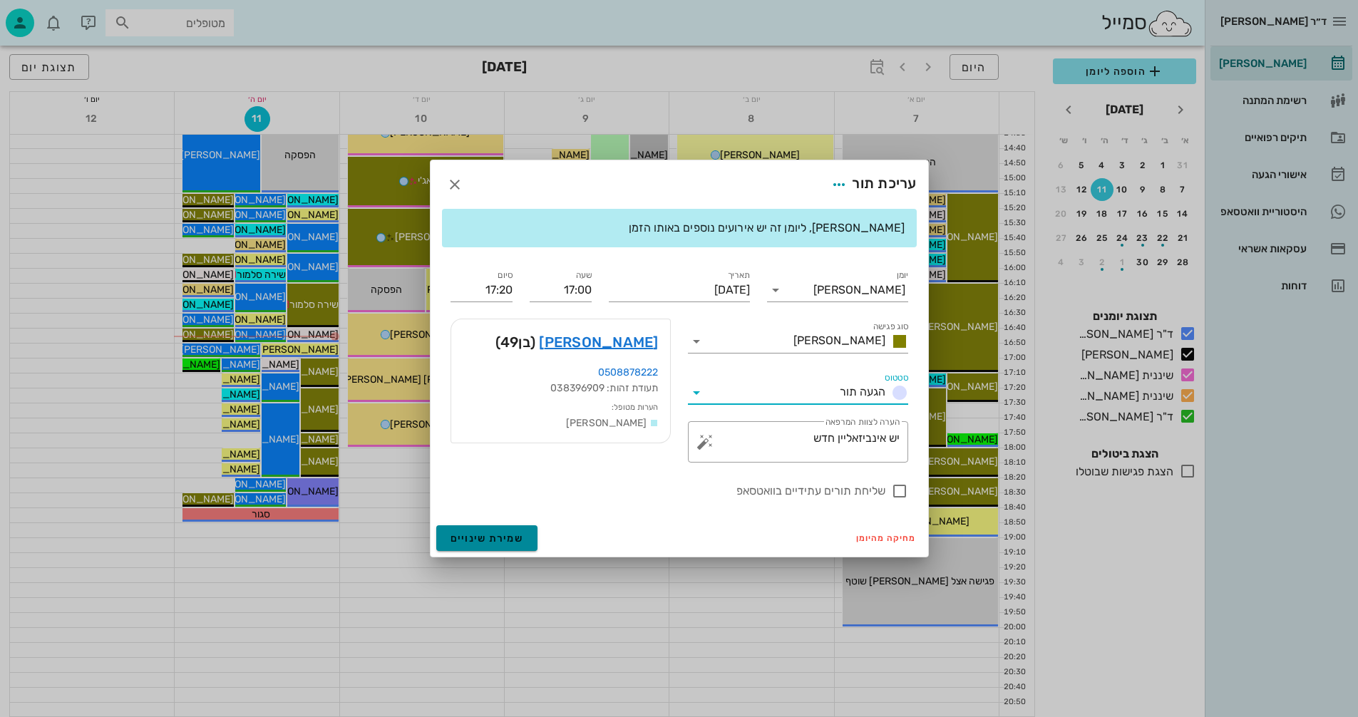
click at [470, 544] on span "שמירת שינויים" at bounding box center [486, 538] width 73 height 12
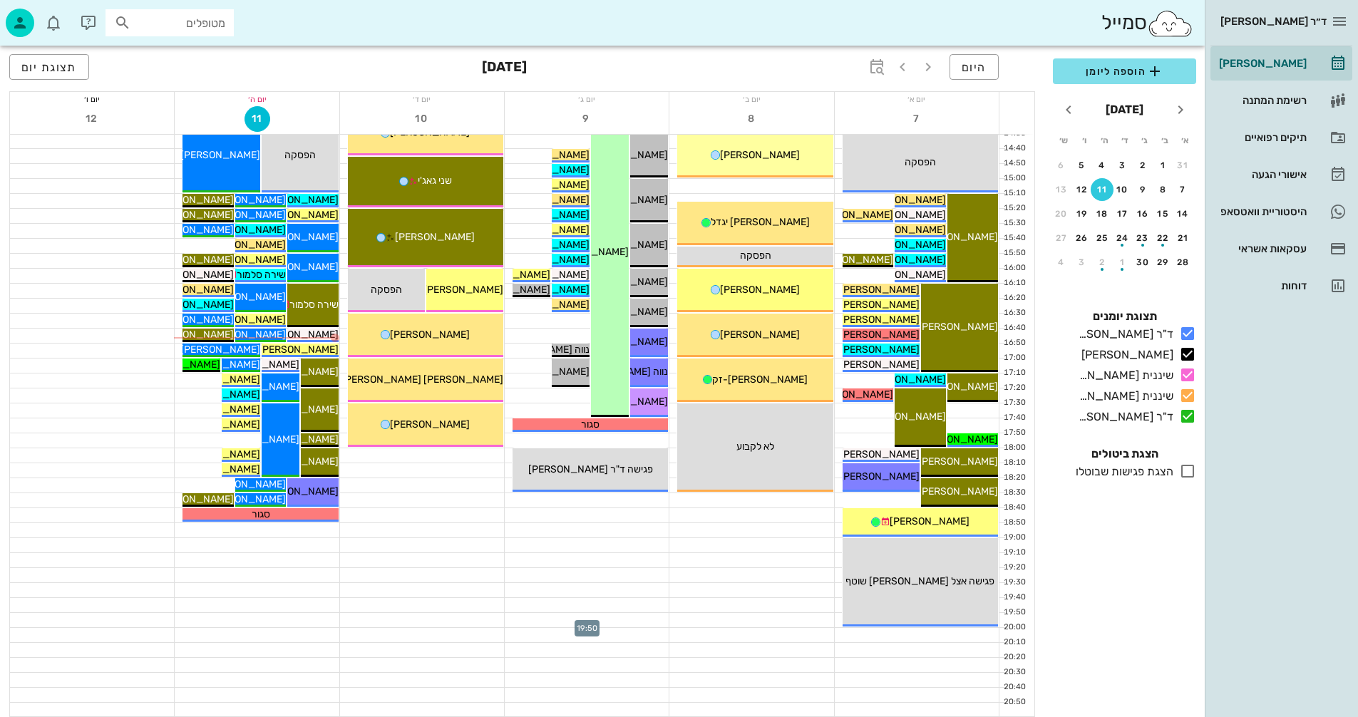
click at [515, 616] on div at bounding box center [587, 620] width 164 height 14
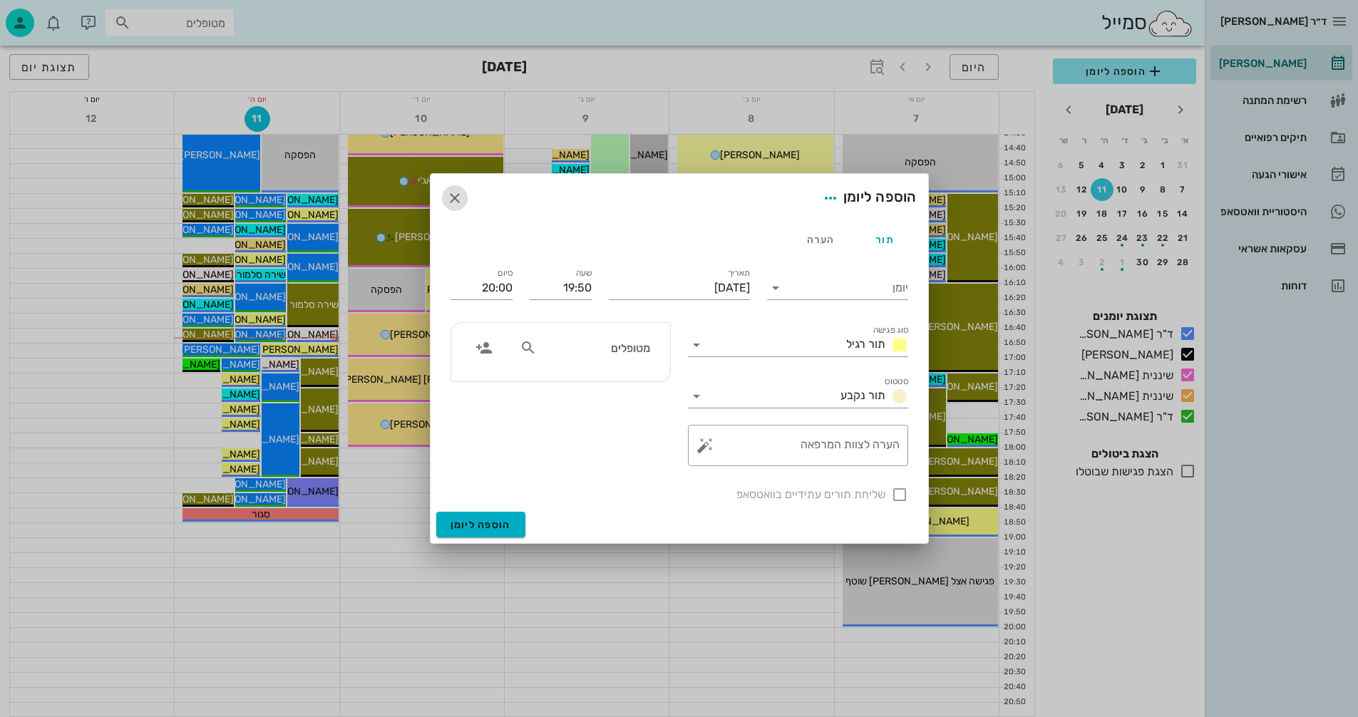
click at [455, 201] on icon "button" at bounding box center [454, 198] width 17 height 17
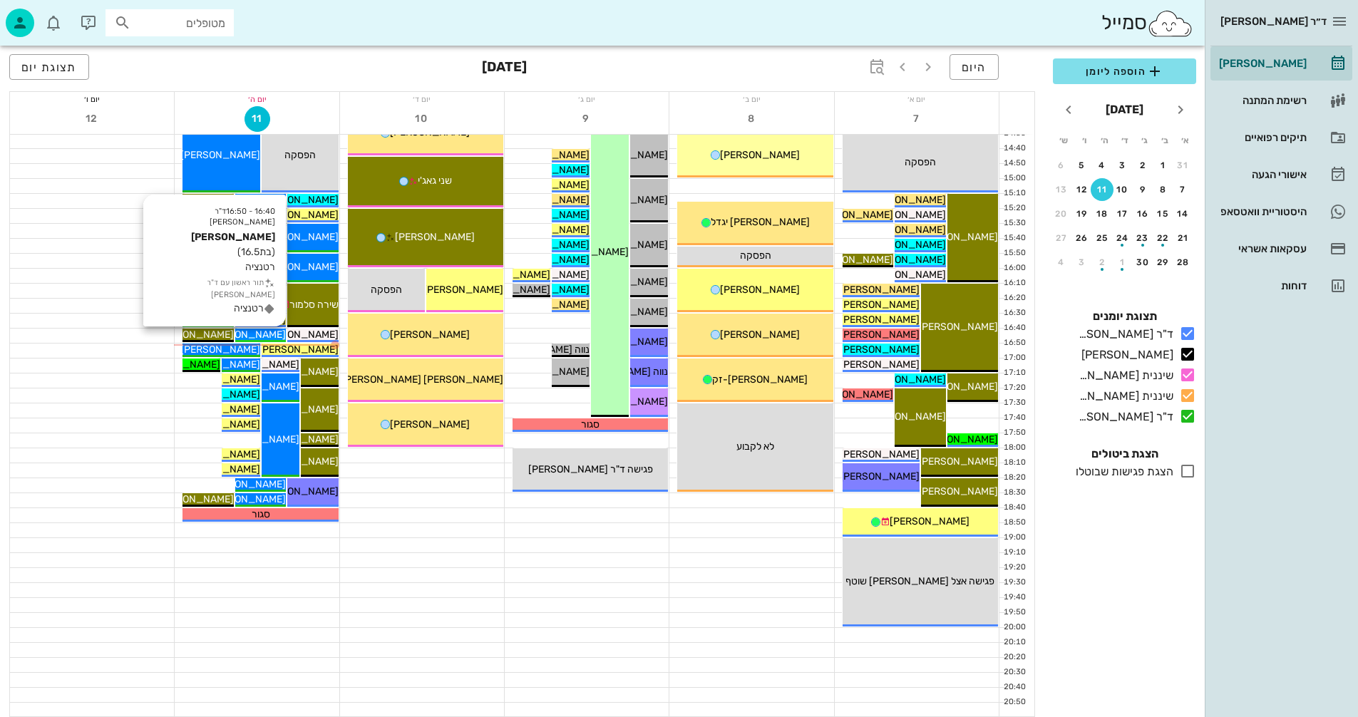
click at [262, 331] on span "[PERSON_NAME]" at bounding box center [246, 335] width 80 height 12
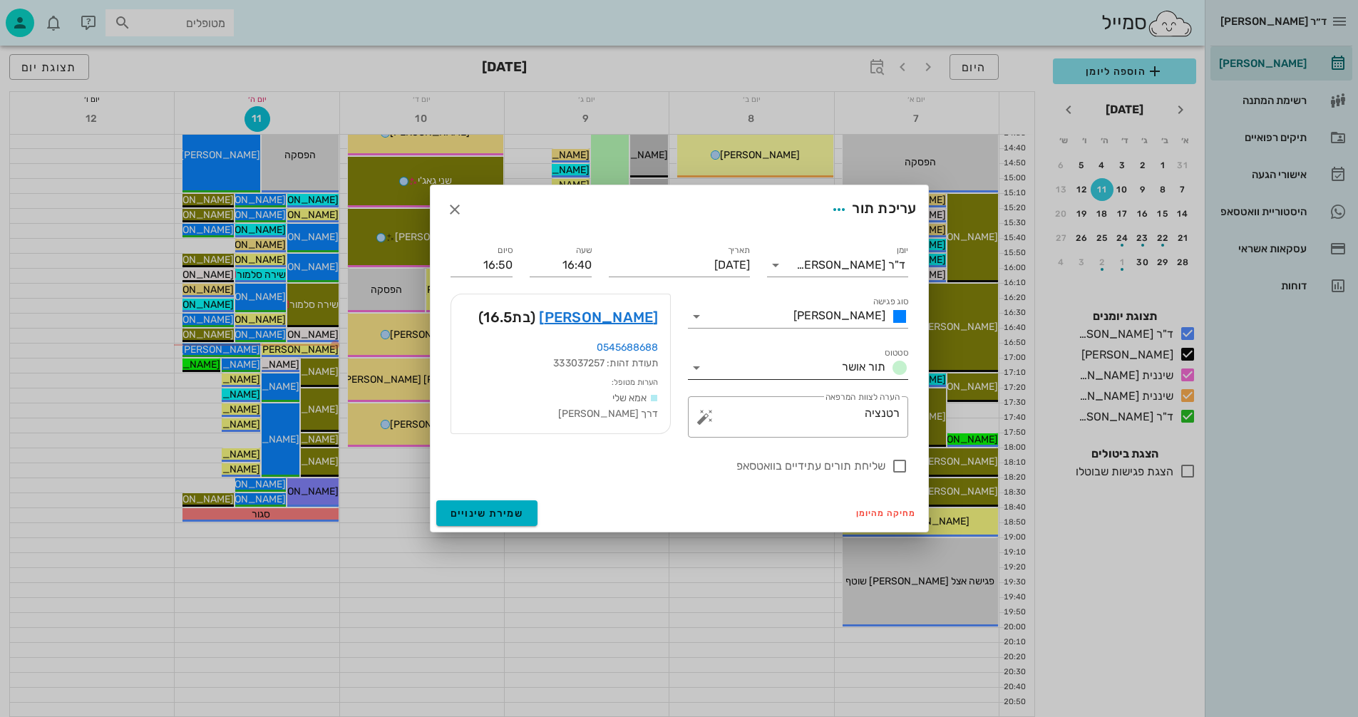
click at [694, 361] on icon at bounding box center [696, 367] width 17 height 17
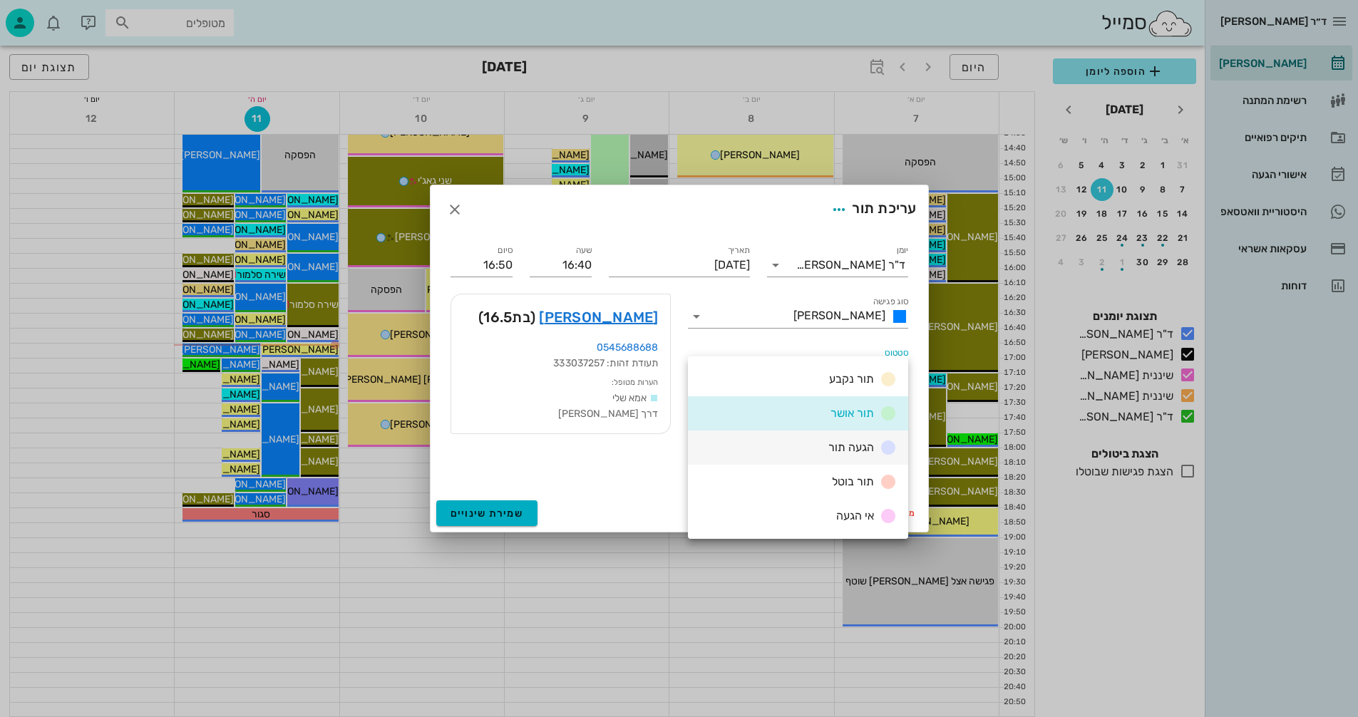
click at [823, 448] on div "הגעה תור" at bounding box center [860, 448] width 74 height 18
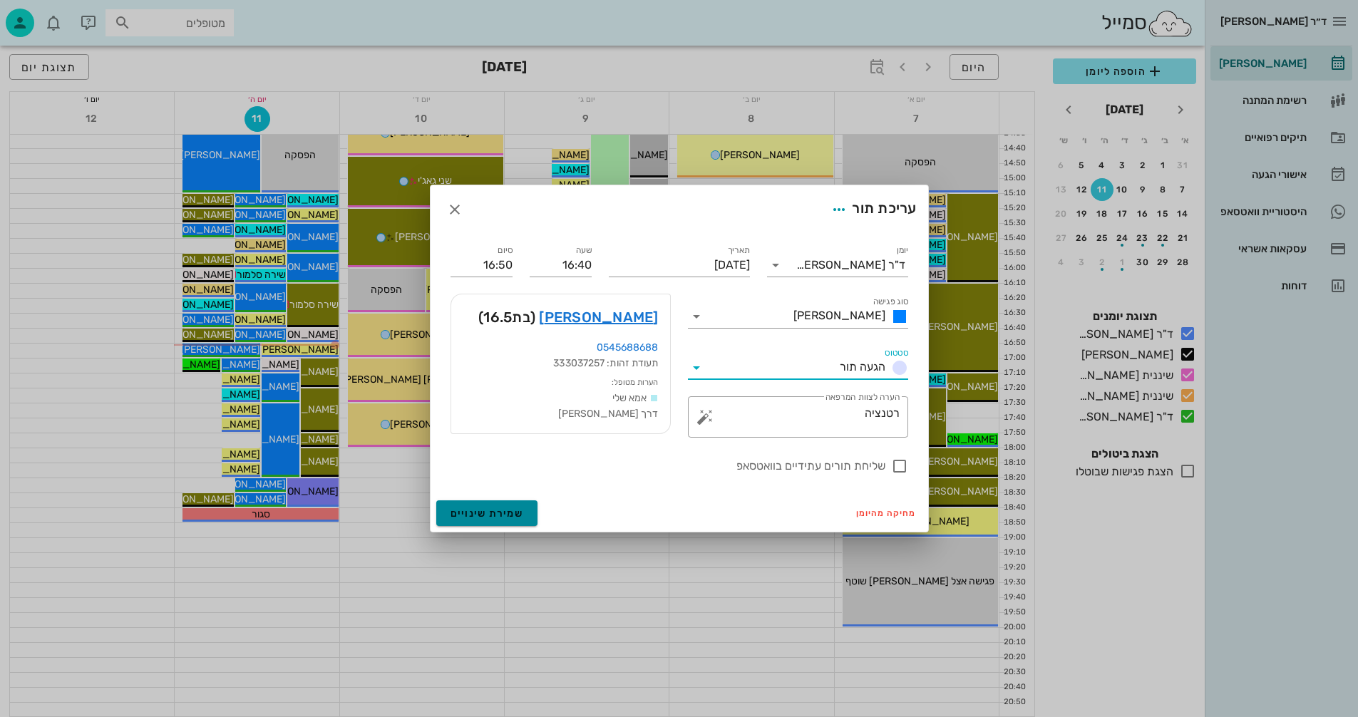
click at [480, 518] on span "שמירת שינויים" at bounding box center [486, 514] width 73 height 12
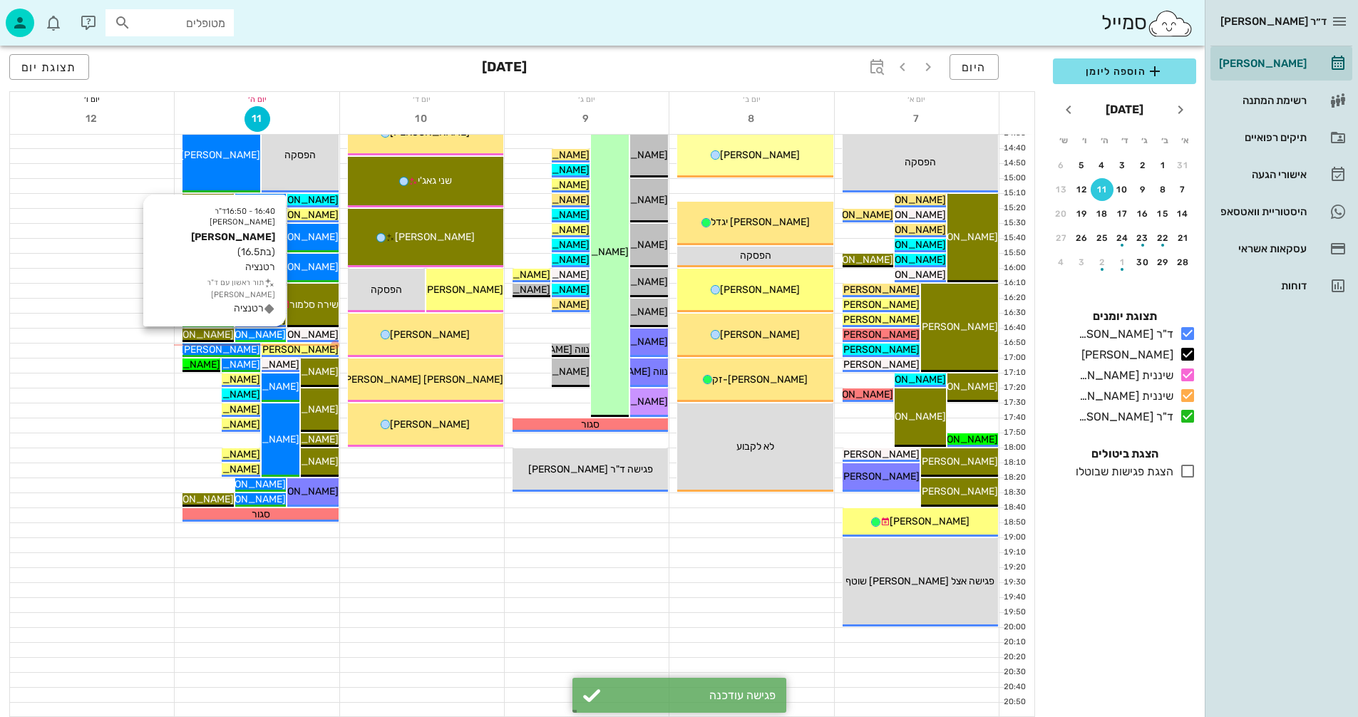
click at [270, 332] on span "[PERSON_NAME]" at bounding box center [246, 335] width 80 height 12
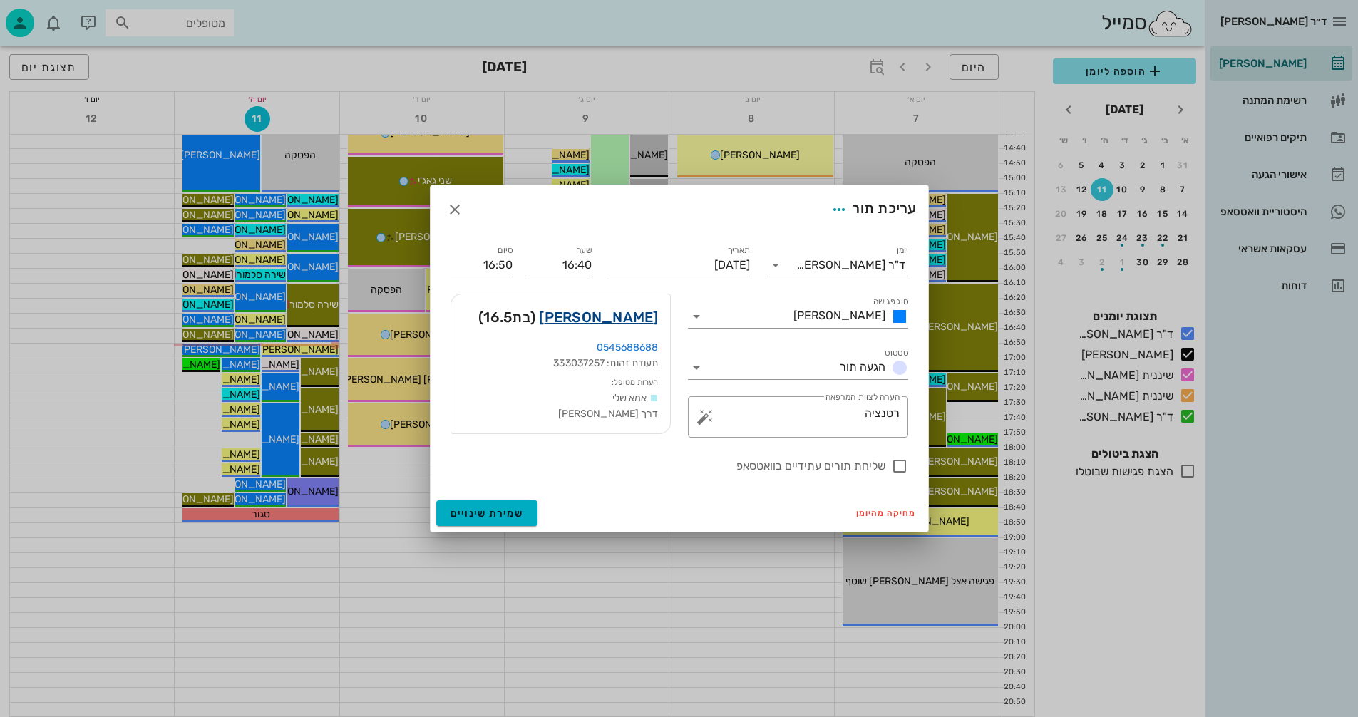
click at [619, 318] on link "רונה שחר" at bounding box center [598, 317] width 119 height 23
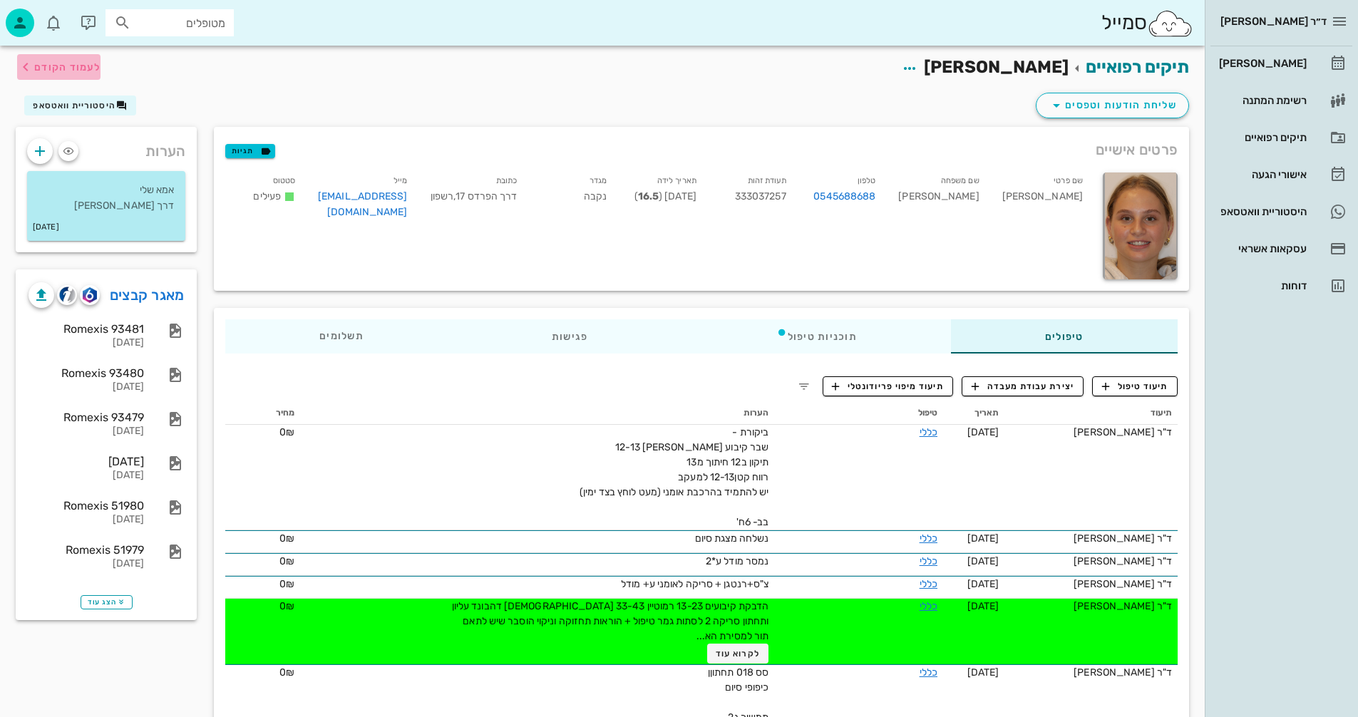
click at [65, 68] on span "לעמוד הקודם" at bounding box center [67, 67] width 66 height 12
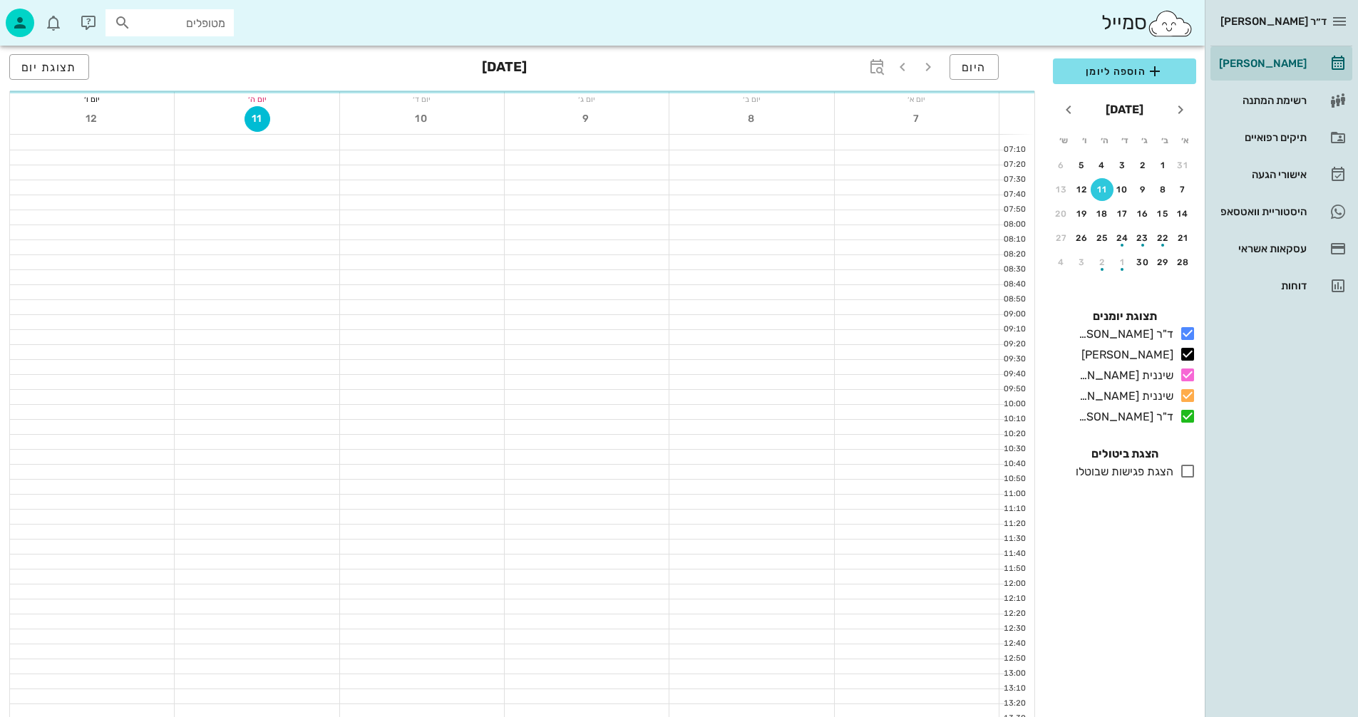
scroll to position [675, 0]
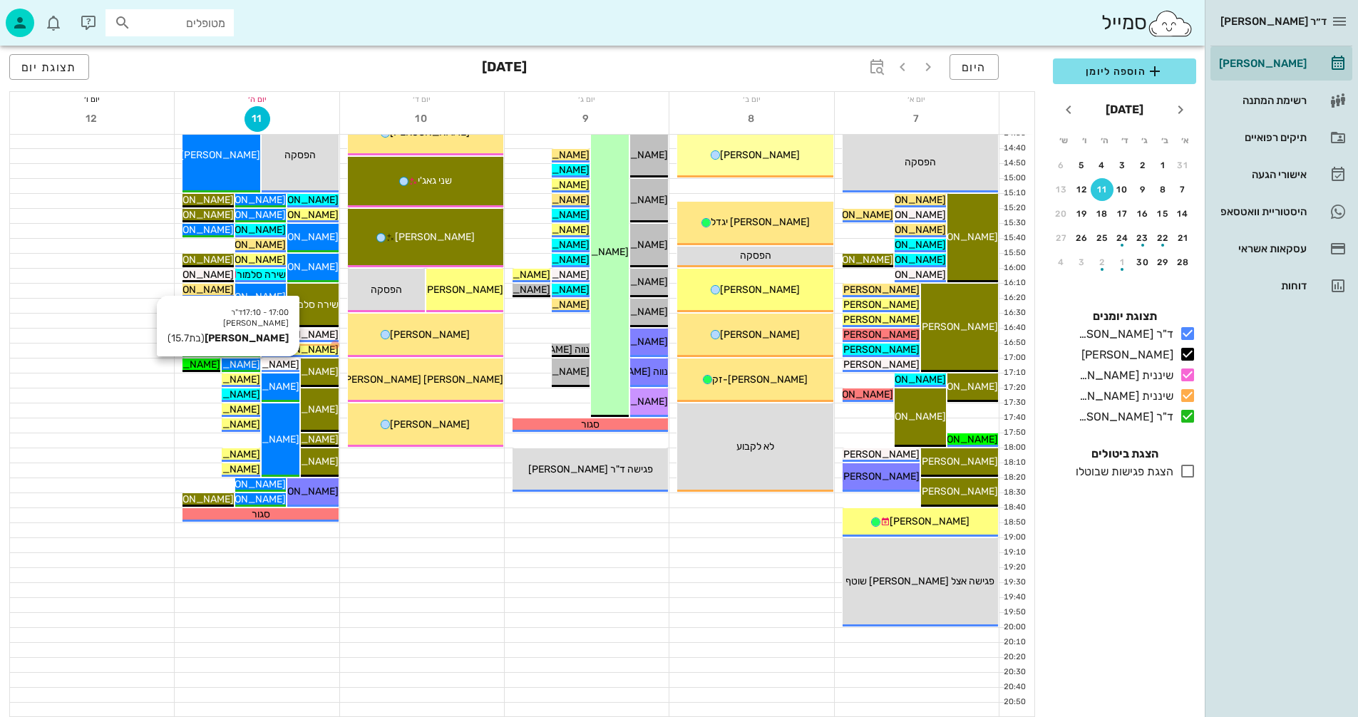
click at [287, 366] on span "[PERSON_NAME]" at bounding box center [260, 365] width 80 height 12
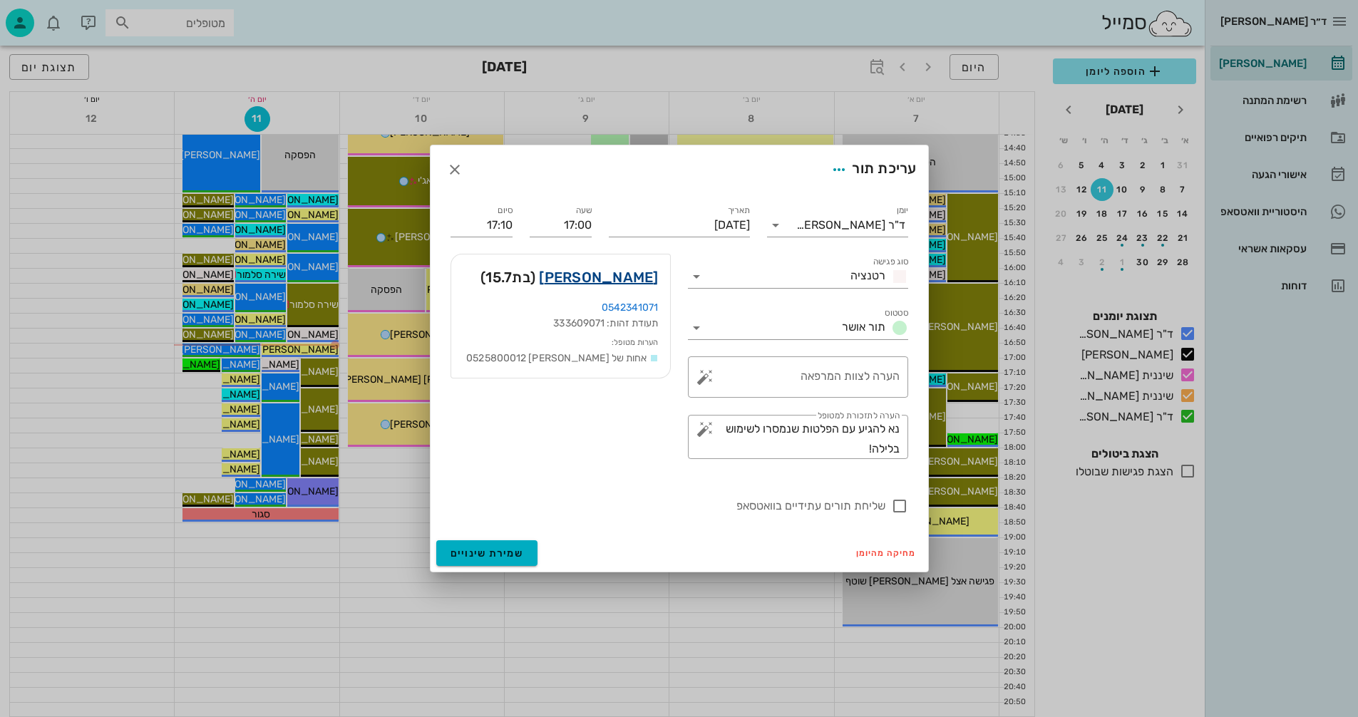
click at [617, 275] on link "הילה רוזנצוויג" at bounding box center [598, 277] width 119 height 23
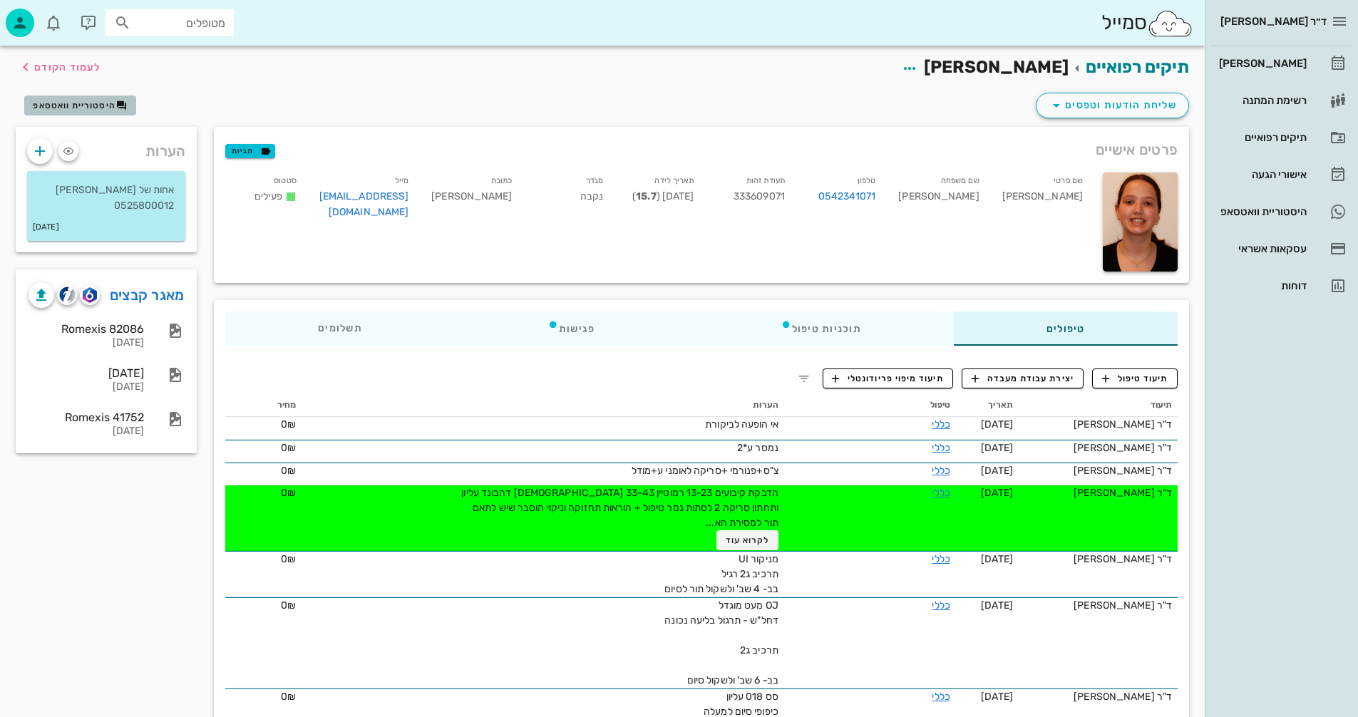
click at [85, 102] on span "היסטוריית וואטסאפ" at bounding box center [74, 106] width 83 height 10
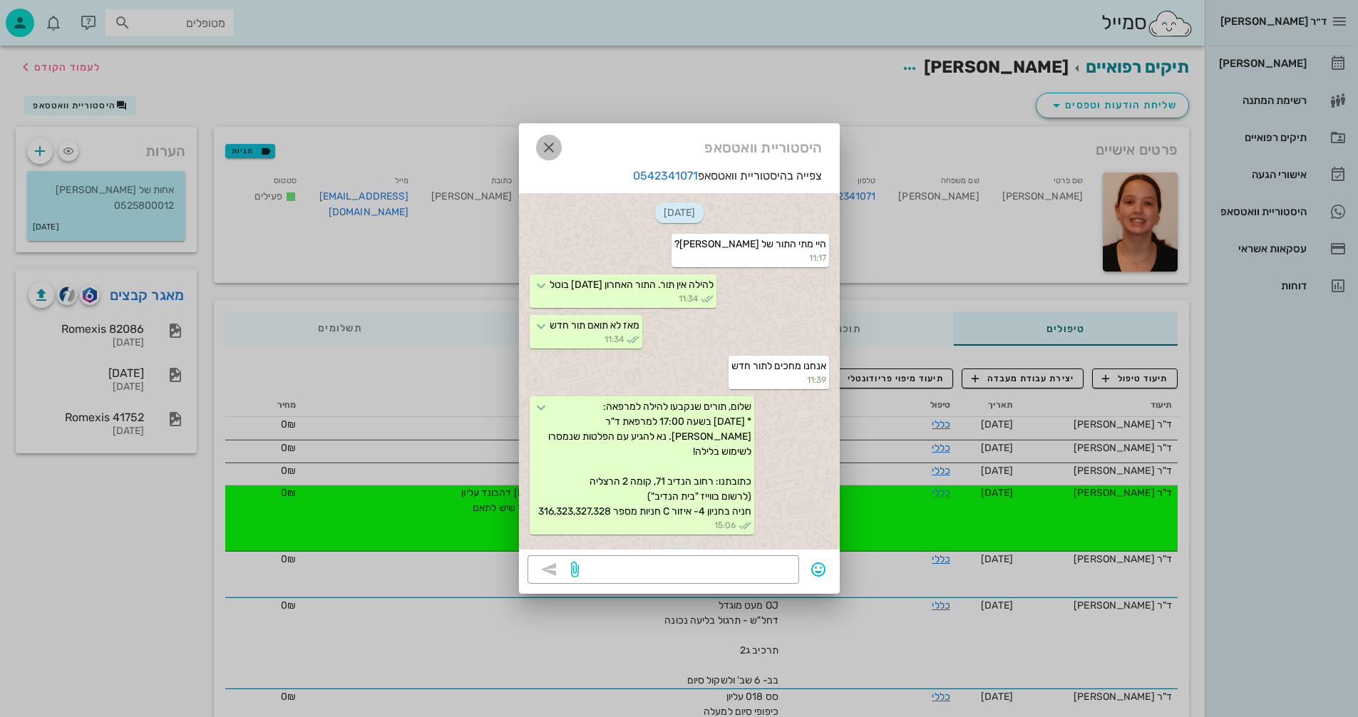
click at [547, 140] on icon "button" at bounding box center [548, 147] width 17 height 17
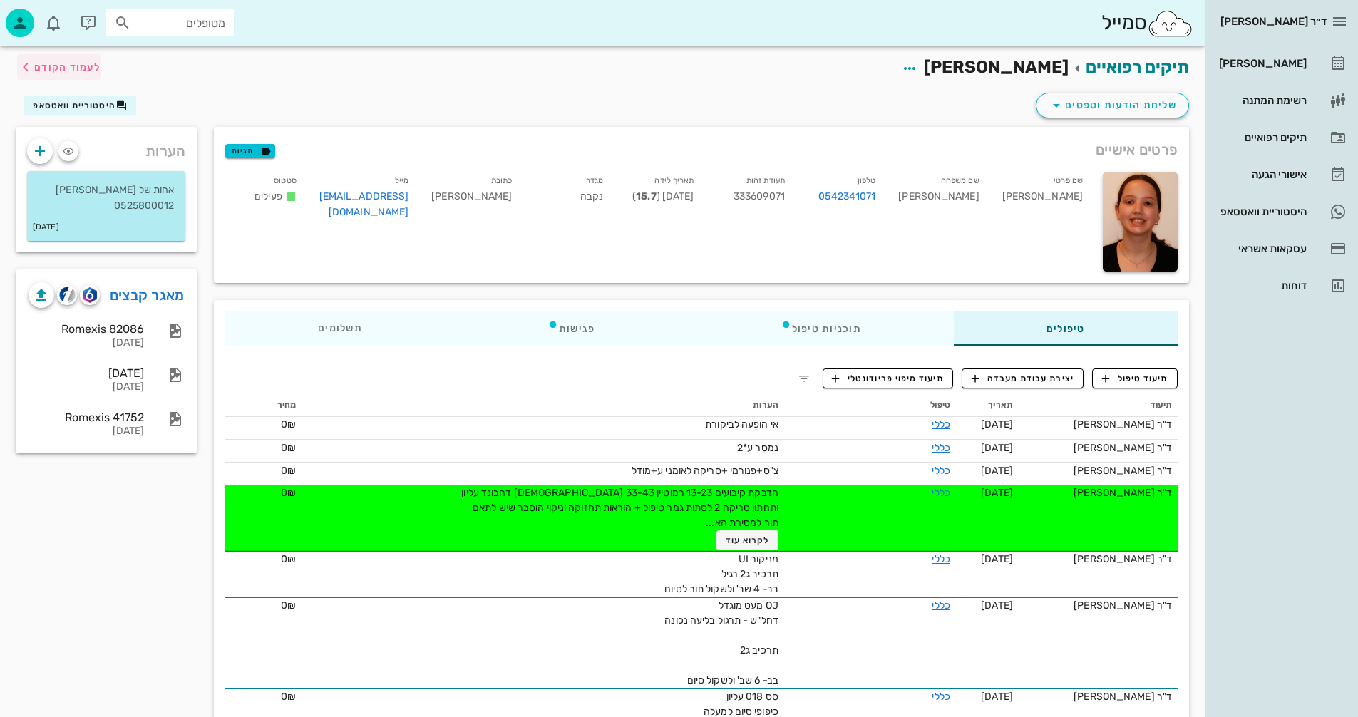
click at [84, 65] on span "לעמוד הקודם" at bounding box center [67, 67] width 66 height 12
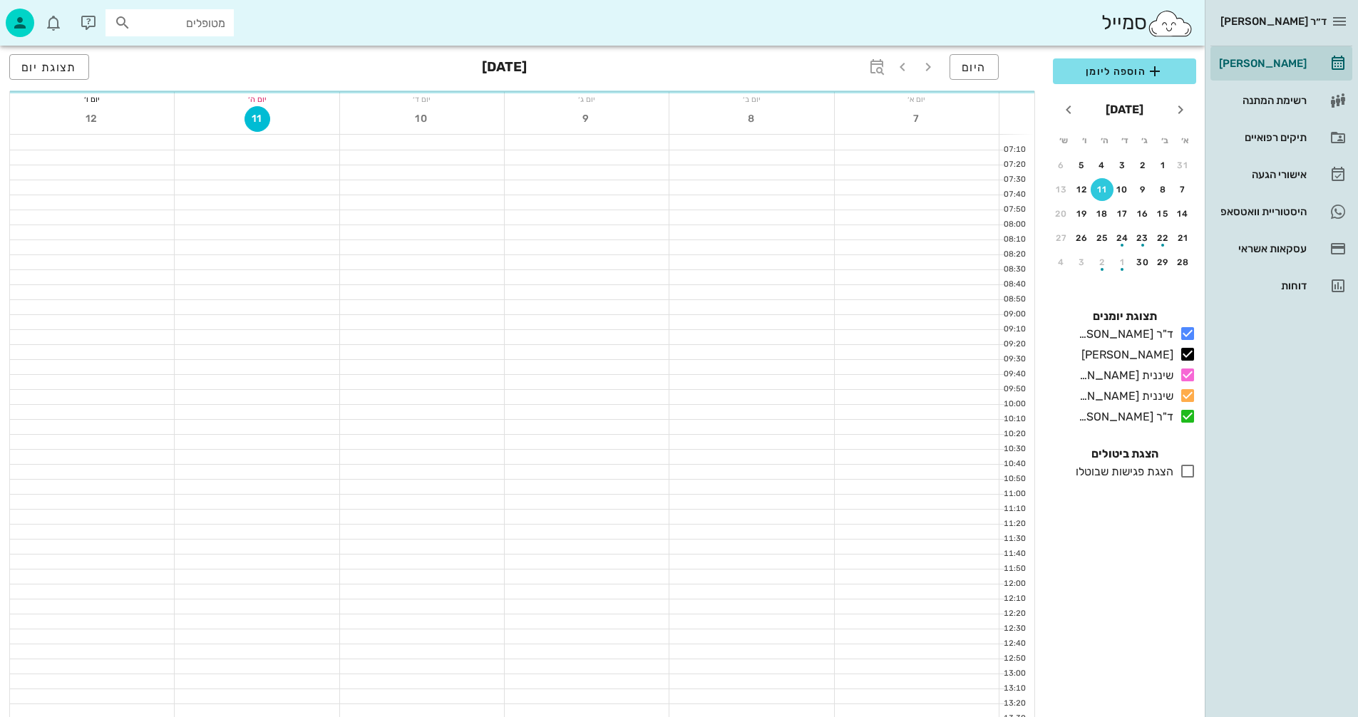
scroll to position [675, 0]
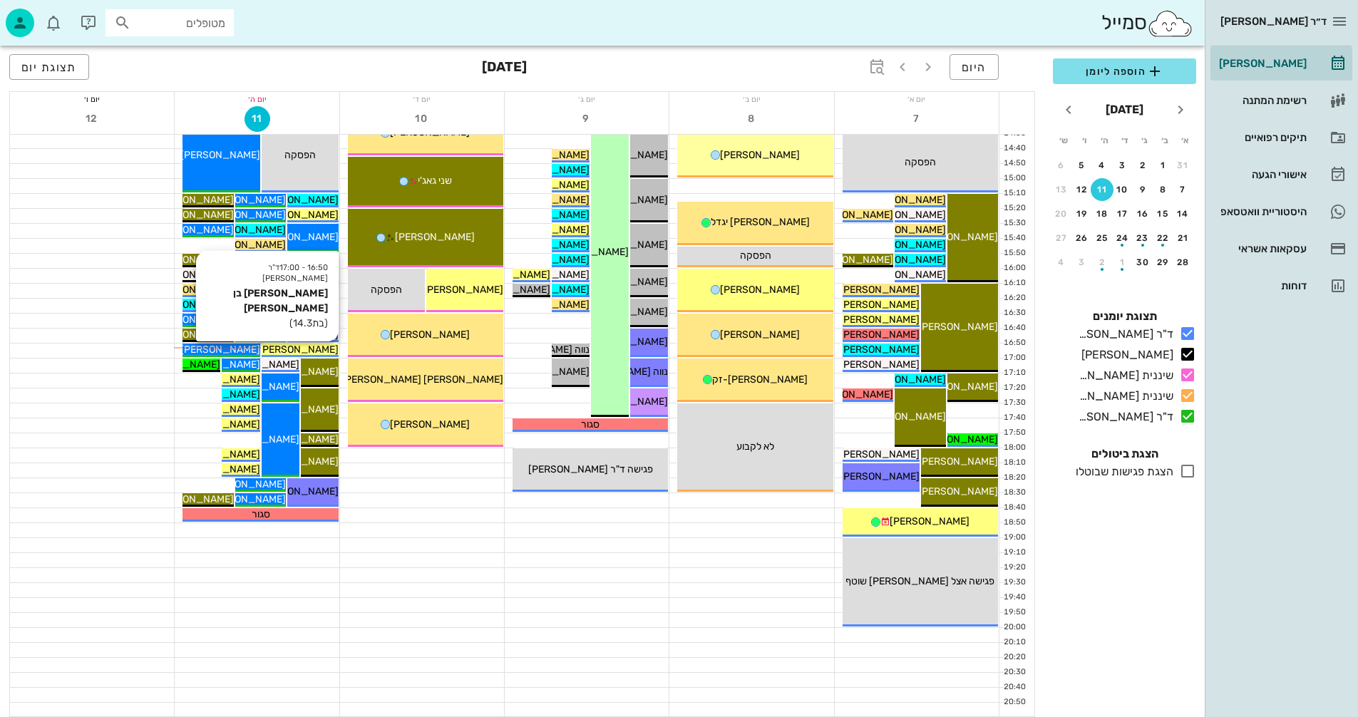
click at [309, 346] on span "[PERSON_NAME] בן [PERSON_NAME]" at bounding box center [253, 350] width 172 height 12
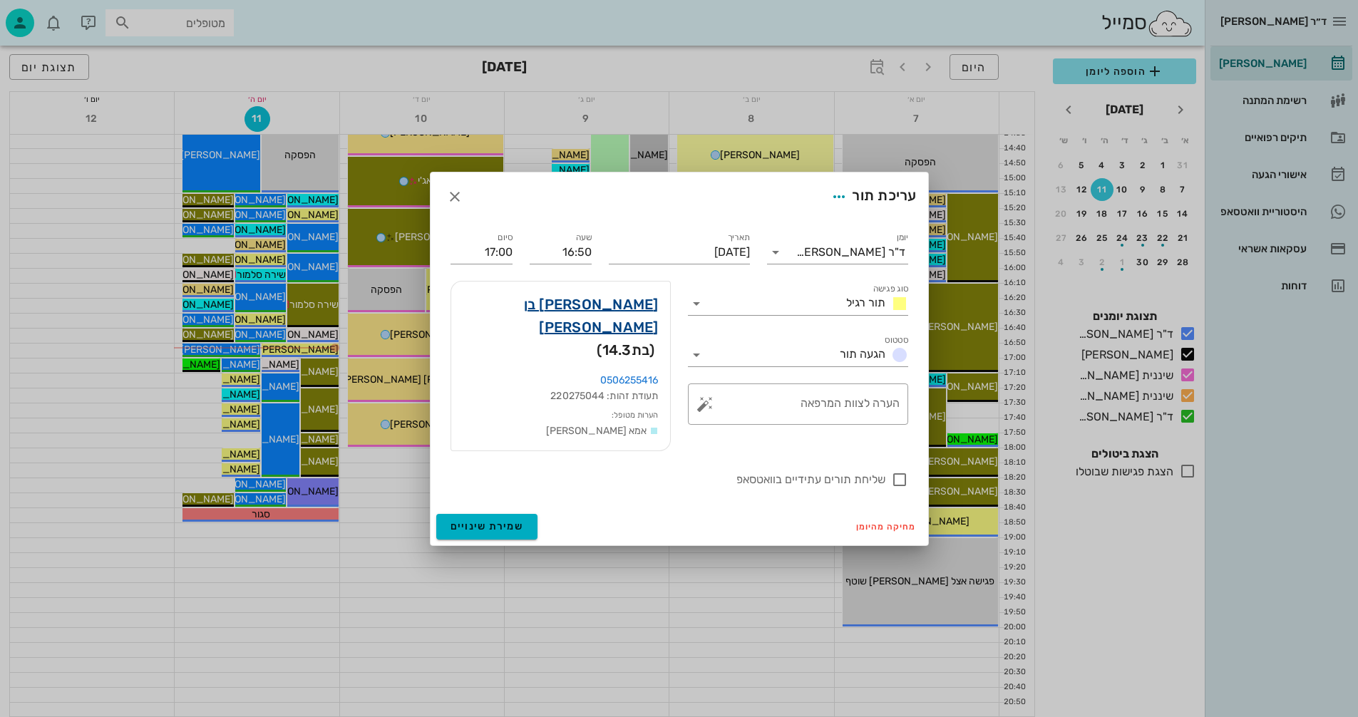
click at [617, 317] on link "תמר בן אליעזר" at bounding box center [561, 316] width 196 height 46
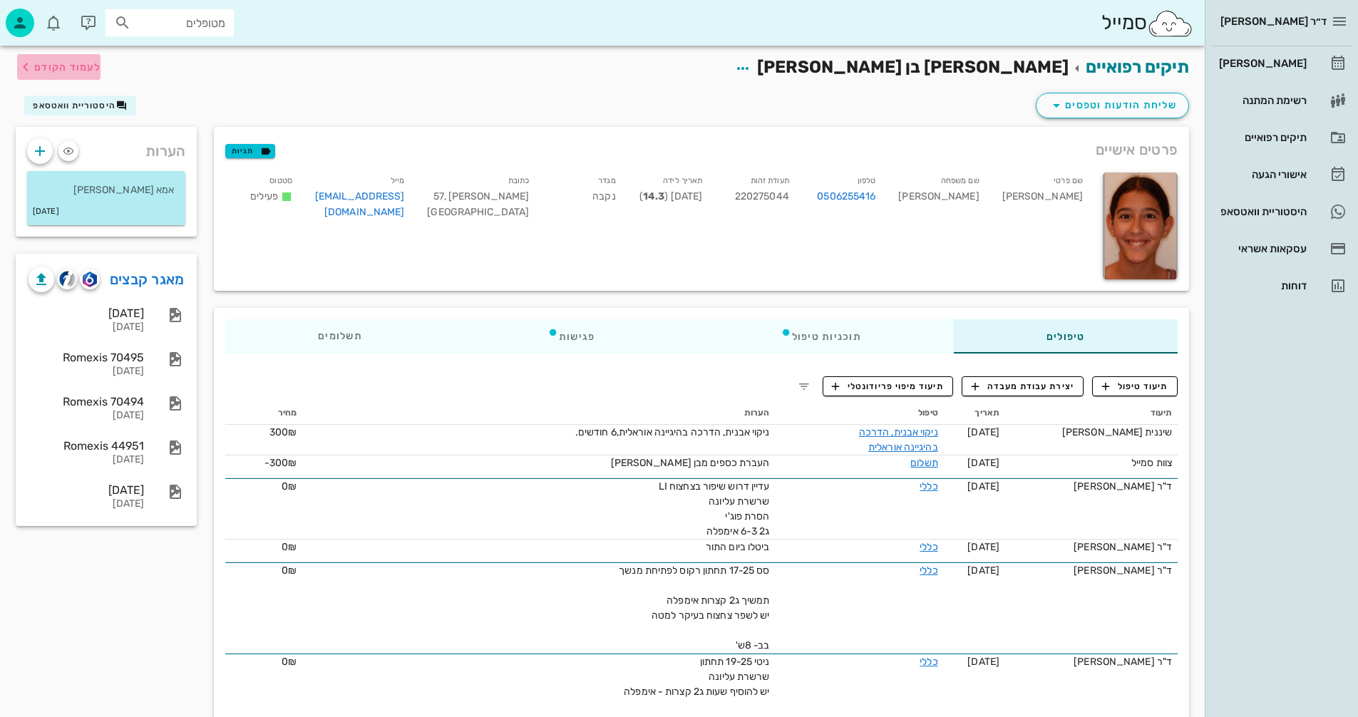
click at [63, 65] on span "לעמוד הקודם" at bounding box center [67, 67] width 66 height 12
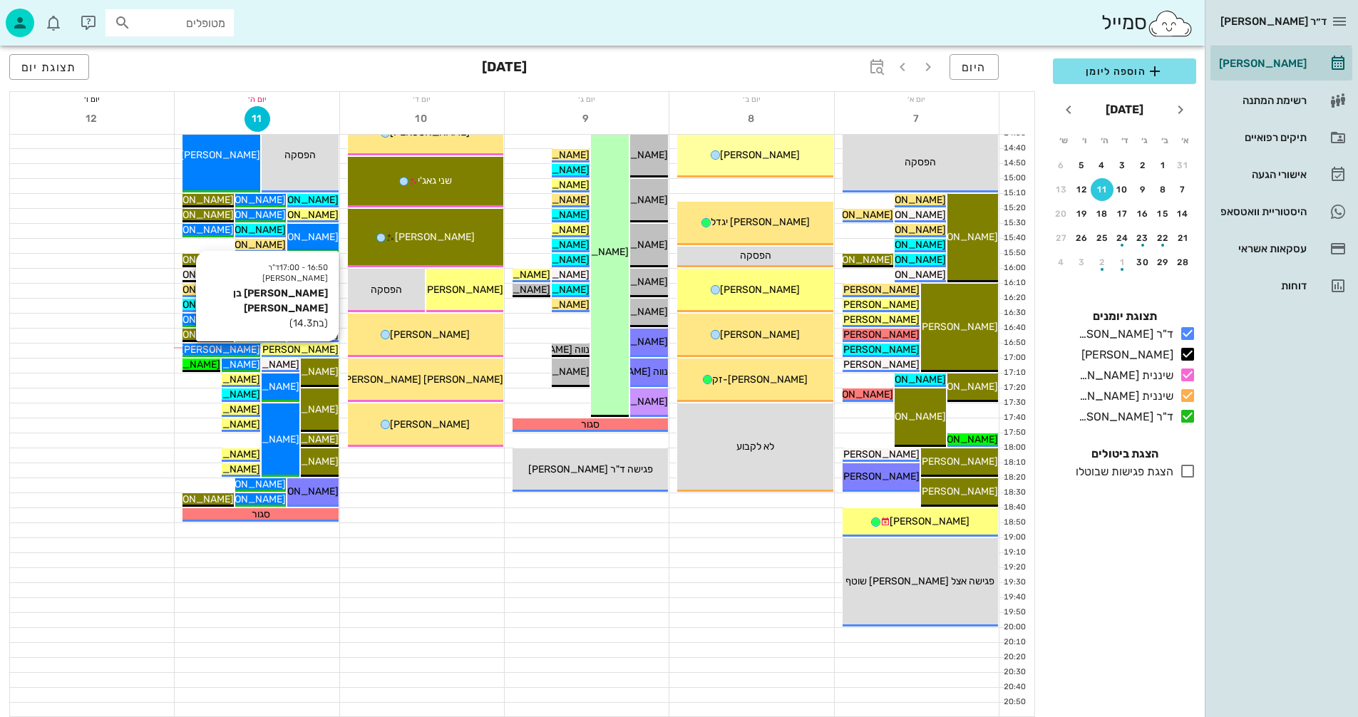
click at [302, 351] on span "[PERSON_NAME] בן [PERSON_NAME]" at bounding box center [253, 350] width 172 height 12
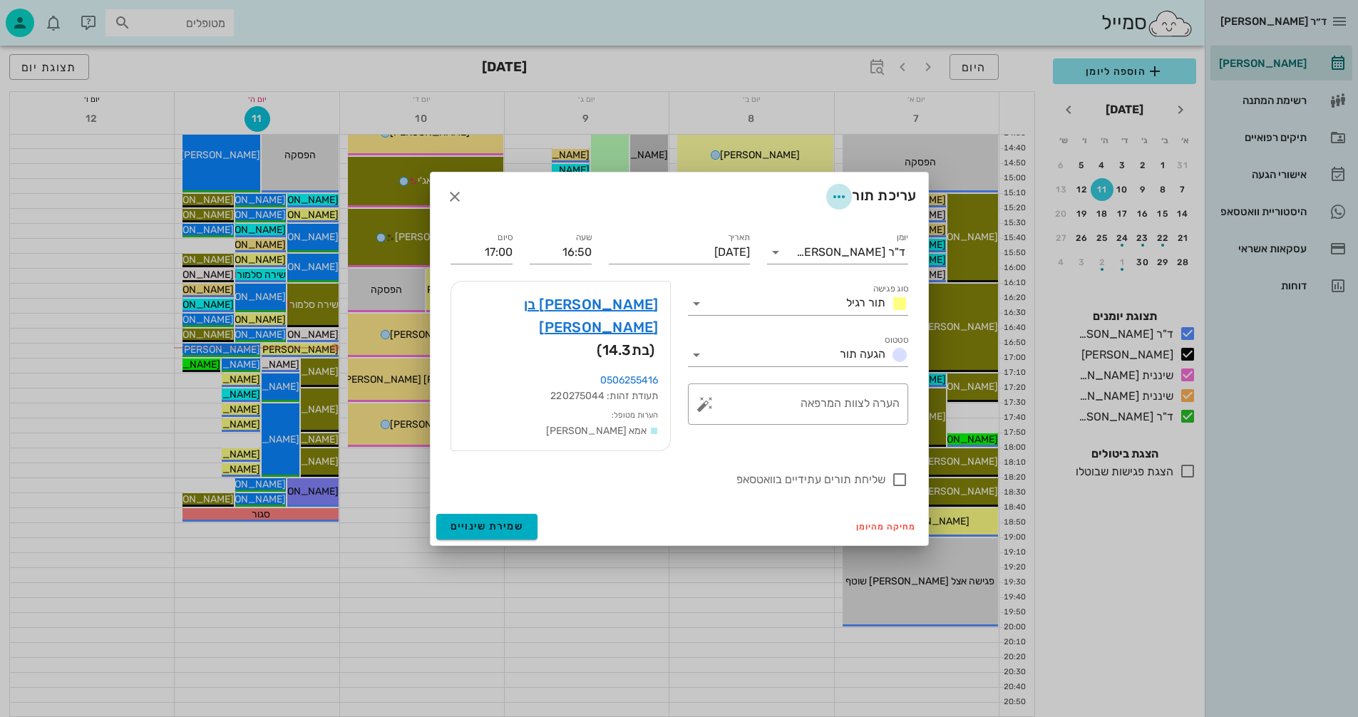
click at [837, 205] on icon "button" at bounding box center [838, 196] width 17 height 17
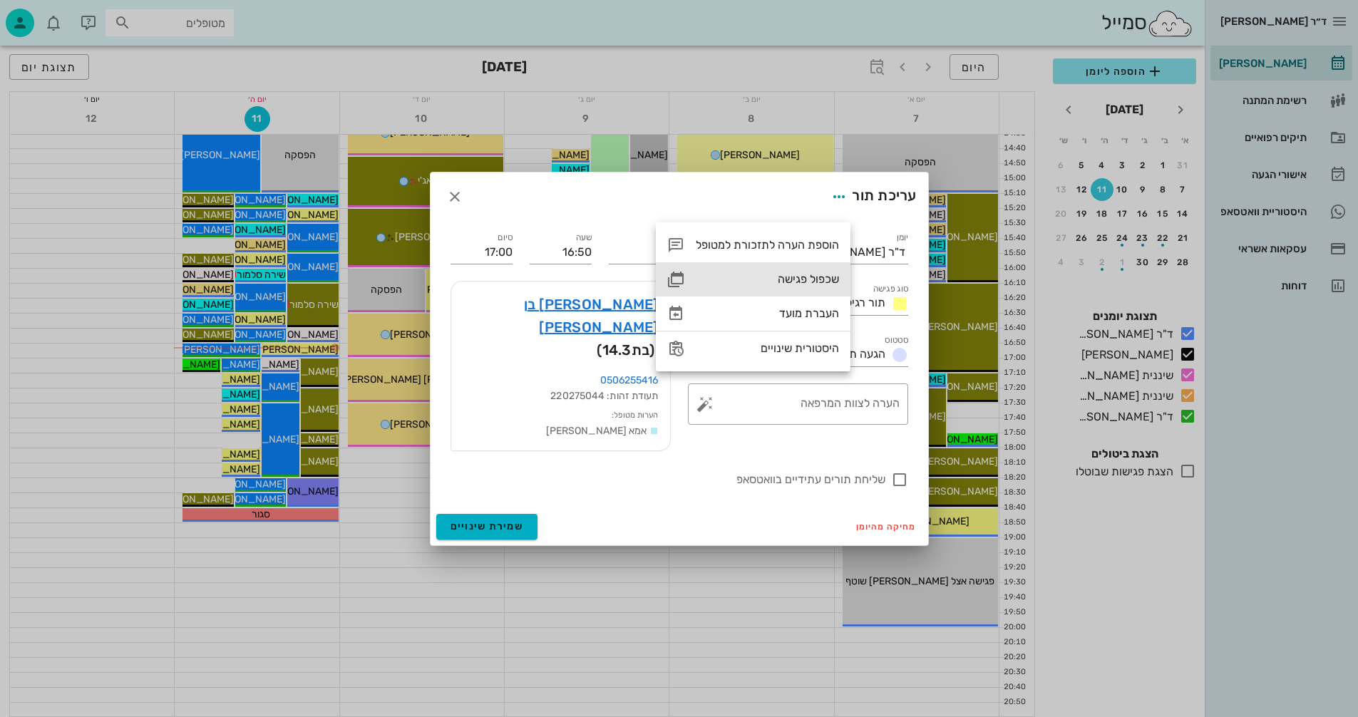
click at [799, 277] on div "שכפול פגישה" at bounding box center [767, 279] width 143 height 14
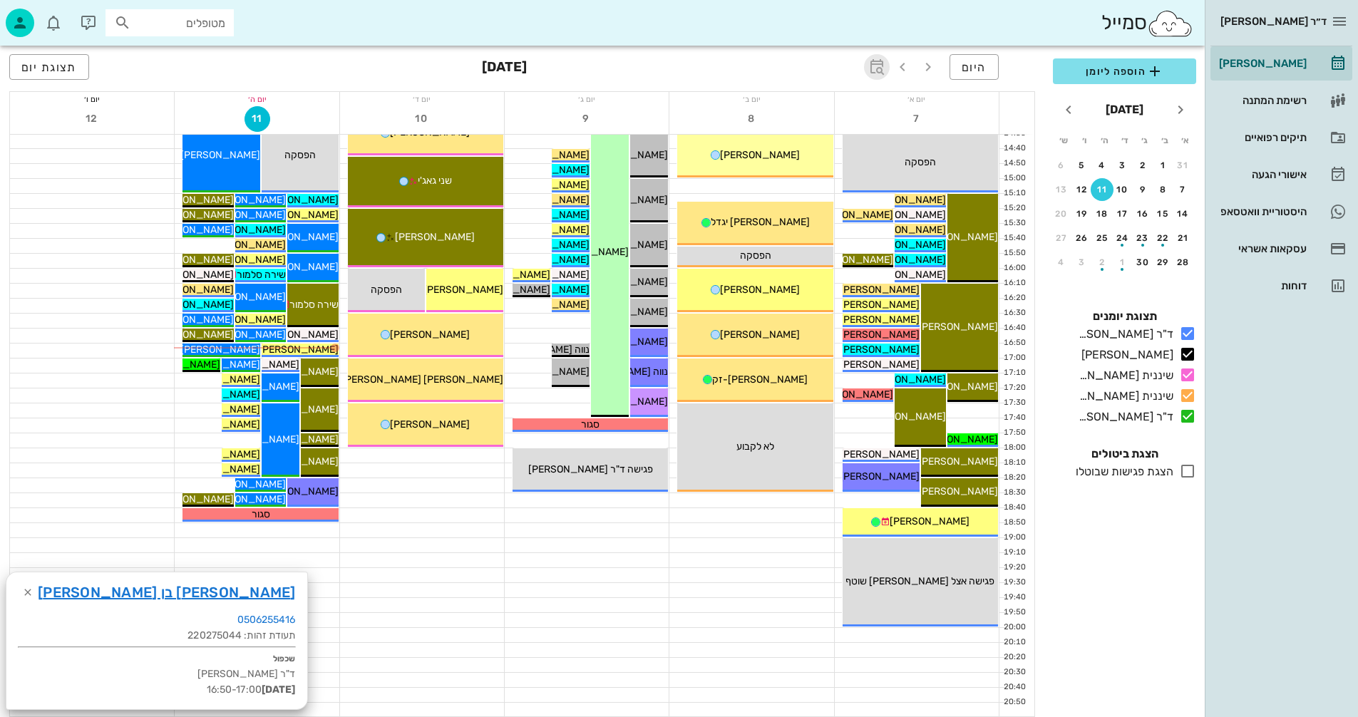
click at [880, 68] on icon "button" at bounding box center [876, 66] width 17 height 17
click at [870, 110] on div "​" at bounding box center [861, 106] width 34 height 29
type input "2"
click at [782, 103] on input "text" at bounding box center [781, 105] width 17 height 23
click at [813, 163] on div "חודשים" at bounding box center [791, 168] width 70 height 11
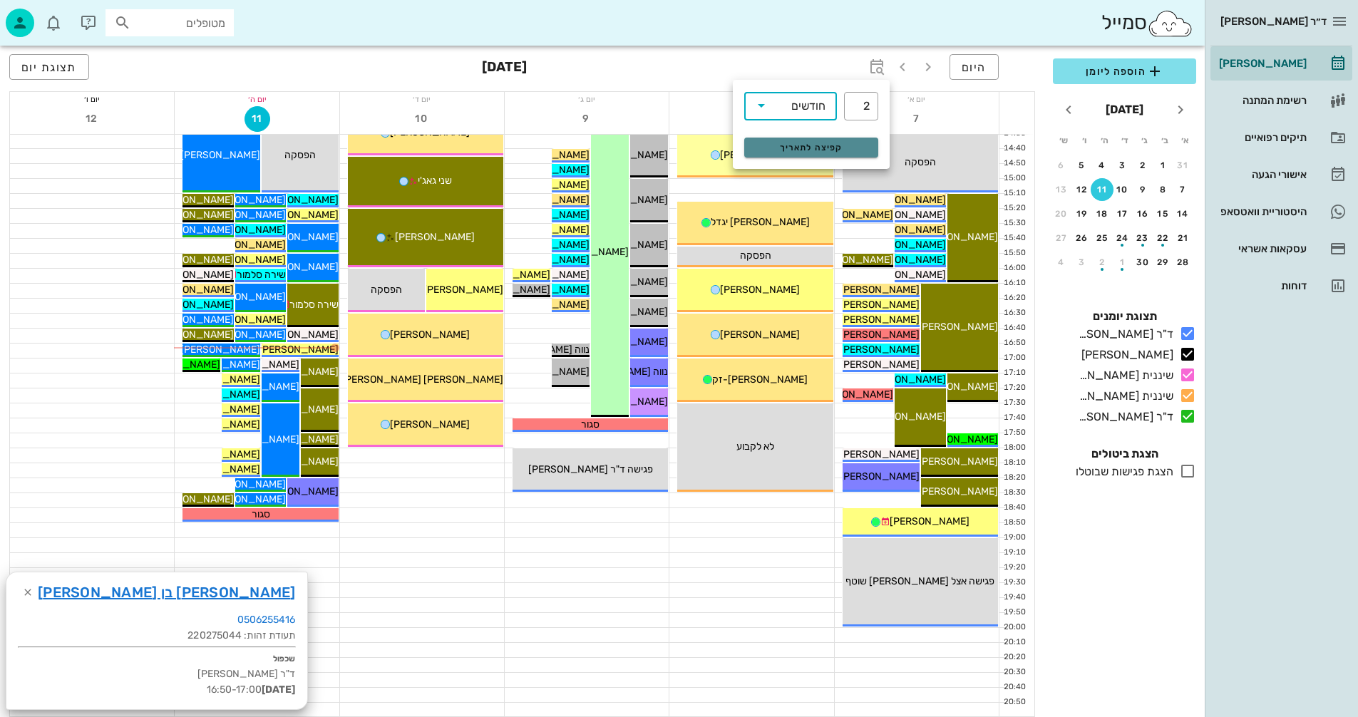
click at [805, 140] on button "קפיצה לתאריך" at bounding box center [811, 148] width 134 height 20
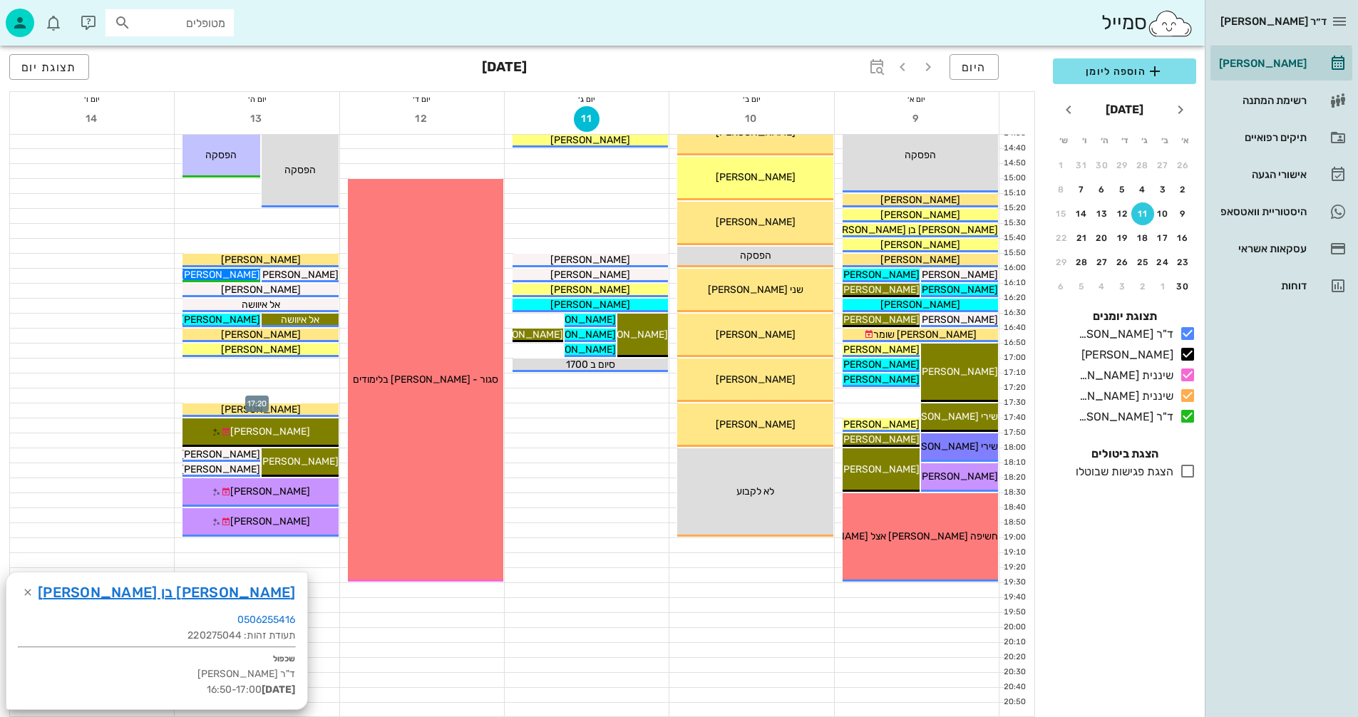
click at [305, 394] on div at bounding box center [257, 395] width 164 height 14
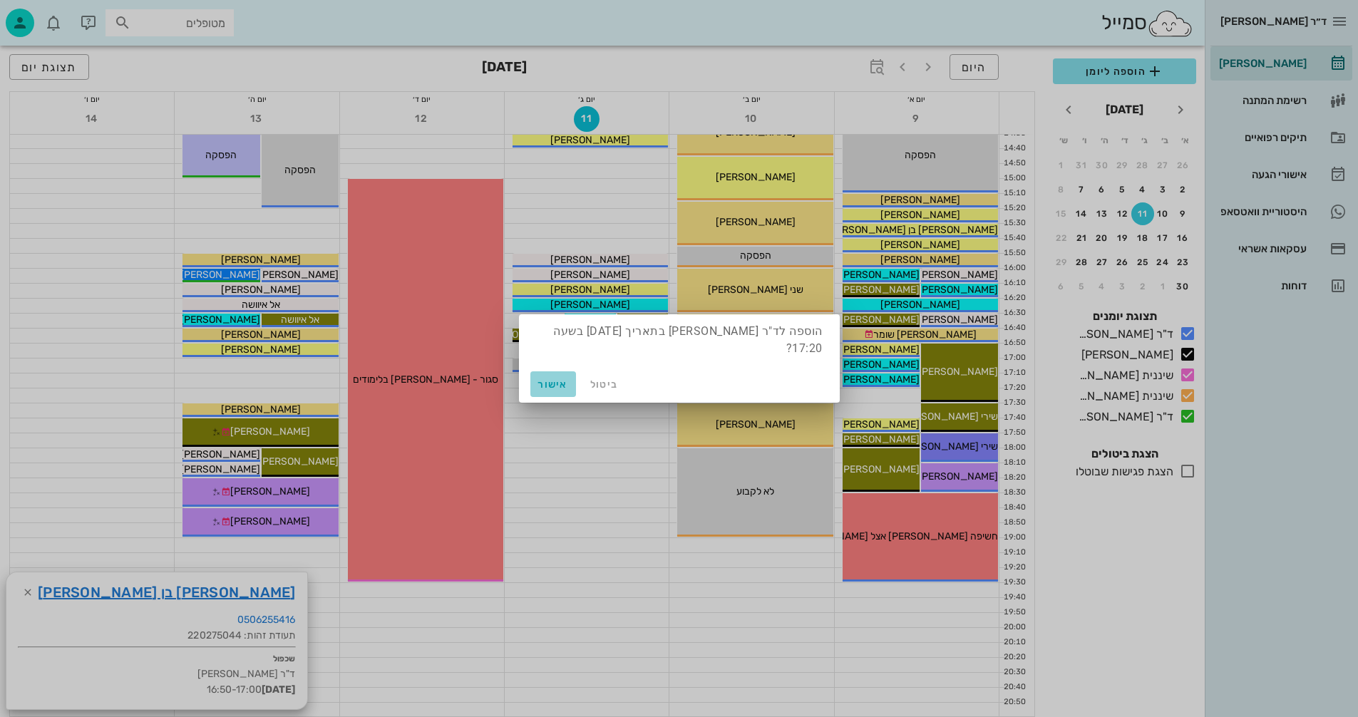
click at [555, 382] on span "אישור" at bounding box center [553, 384] width 34 height 12
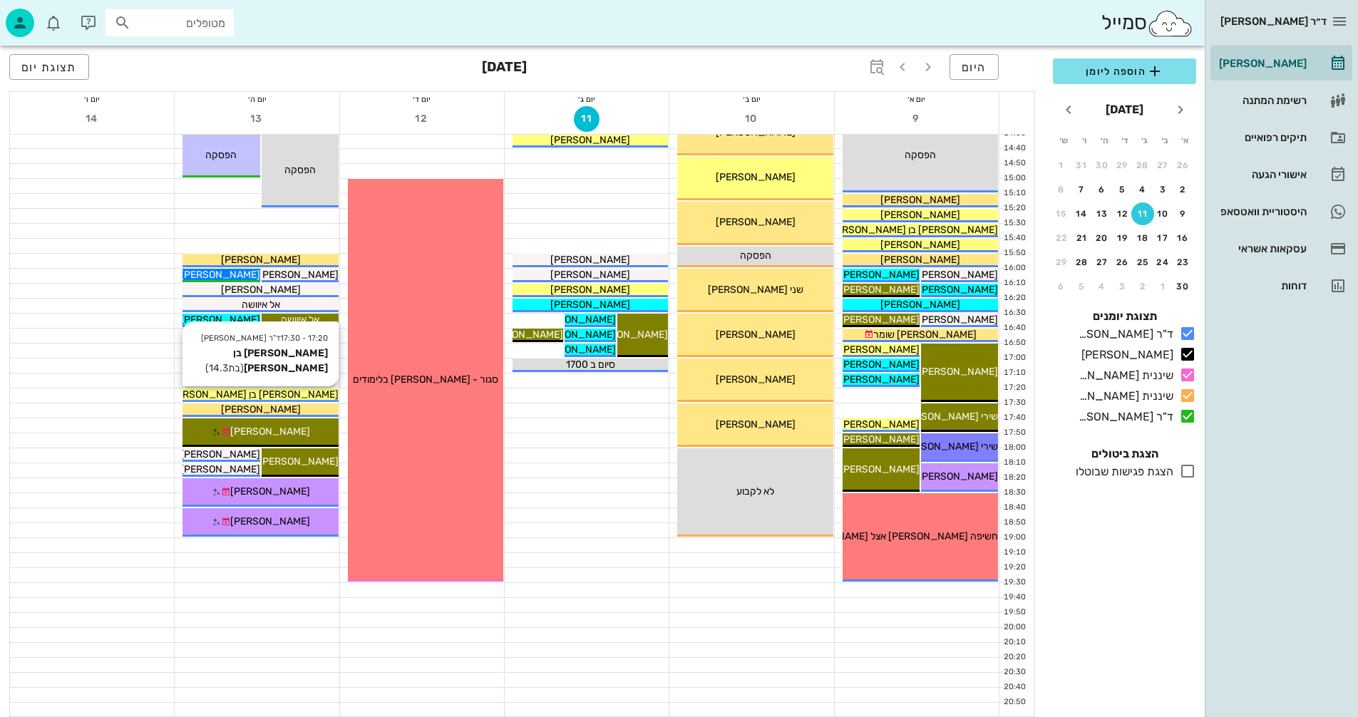
click at [303, 396] on div "[PERSON_NAME] בן [PERSON_NAME]" at bounding box center [259, 394] width 155 height 15
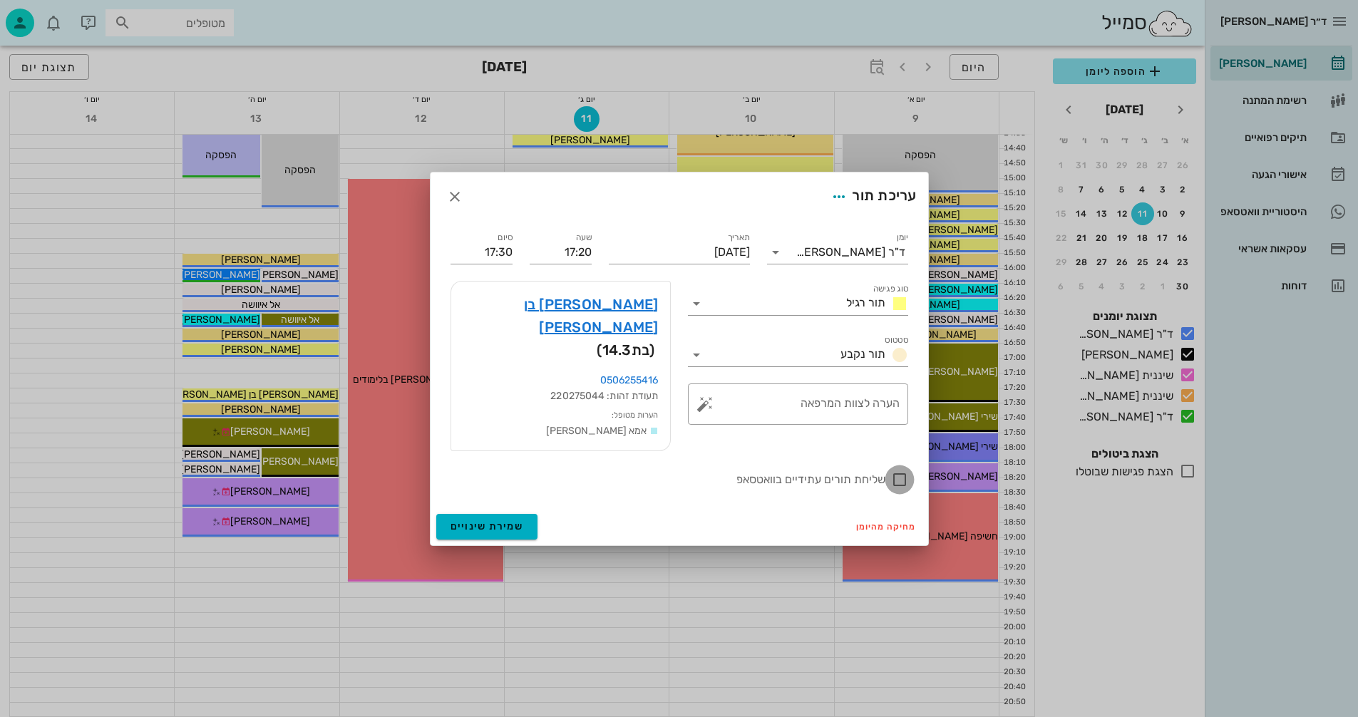
click at [896, 468] on div at bounding box center [899, 480] width 24 height 24
checkbox input "true"
click at [495, 520] on span "שמירת שינויים" at bounding box center [486, 526] width 73 height 12
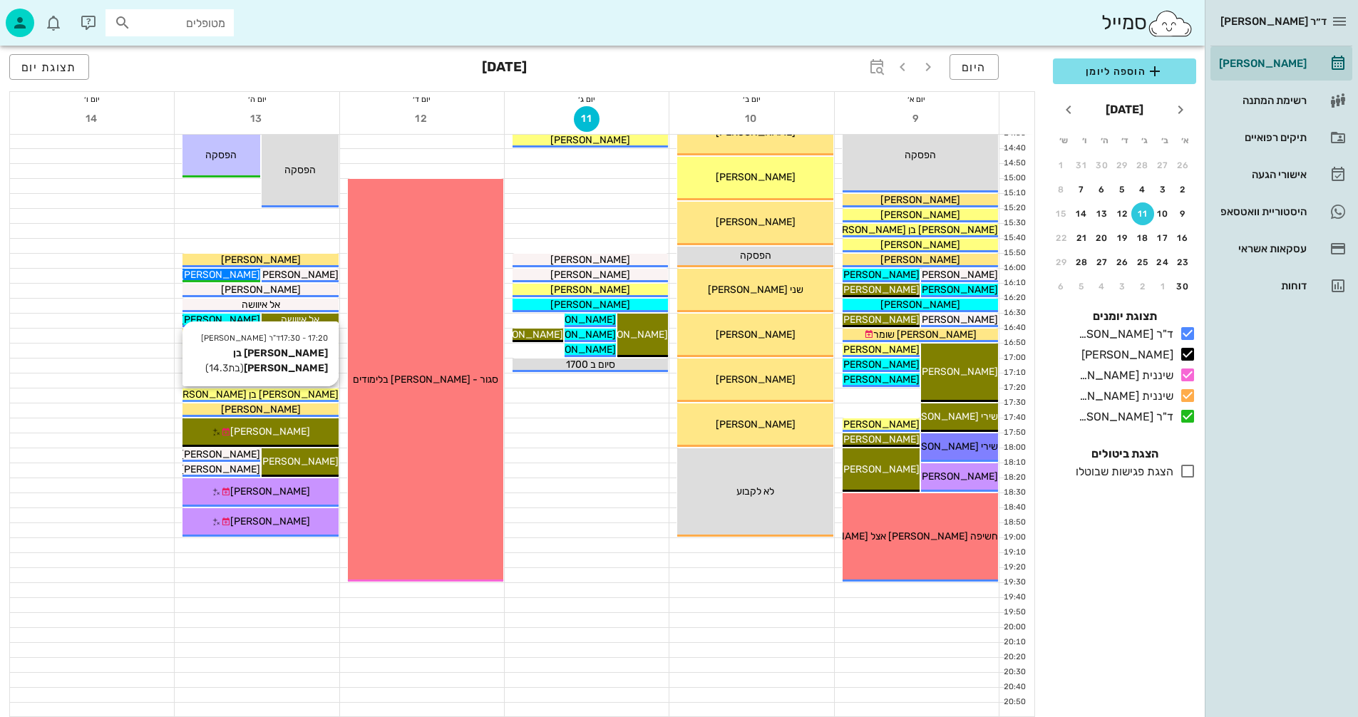
click at [305, 393] on div "[PERSON_NAME] בן [PERSON_NAME]" at bounding box center [259, 394] width 155 height 15
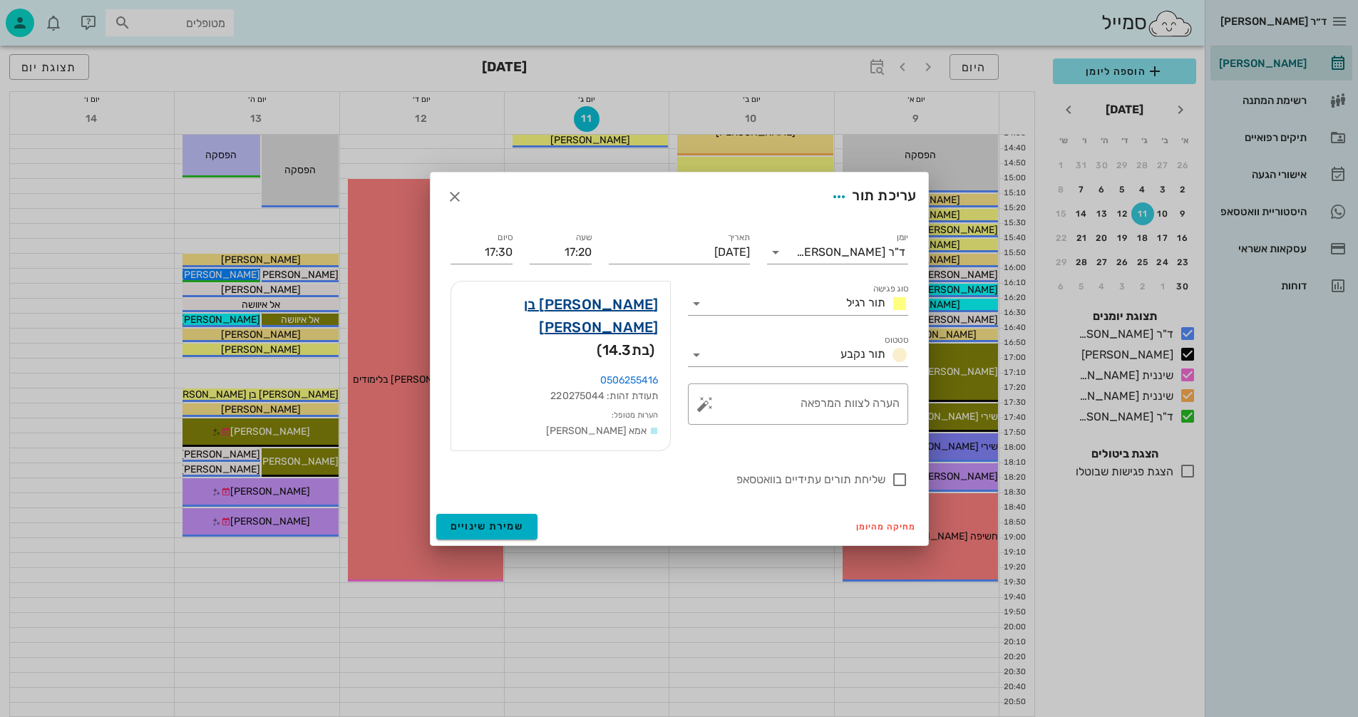
click at [601, 316] on link "תמר בן אליעזר" at bounding box center [561, 316] width 196 height 46
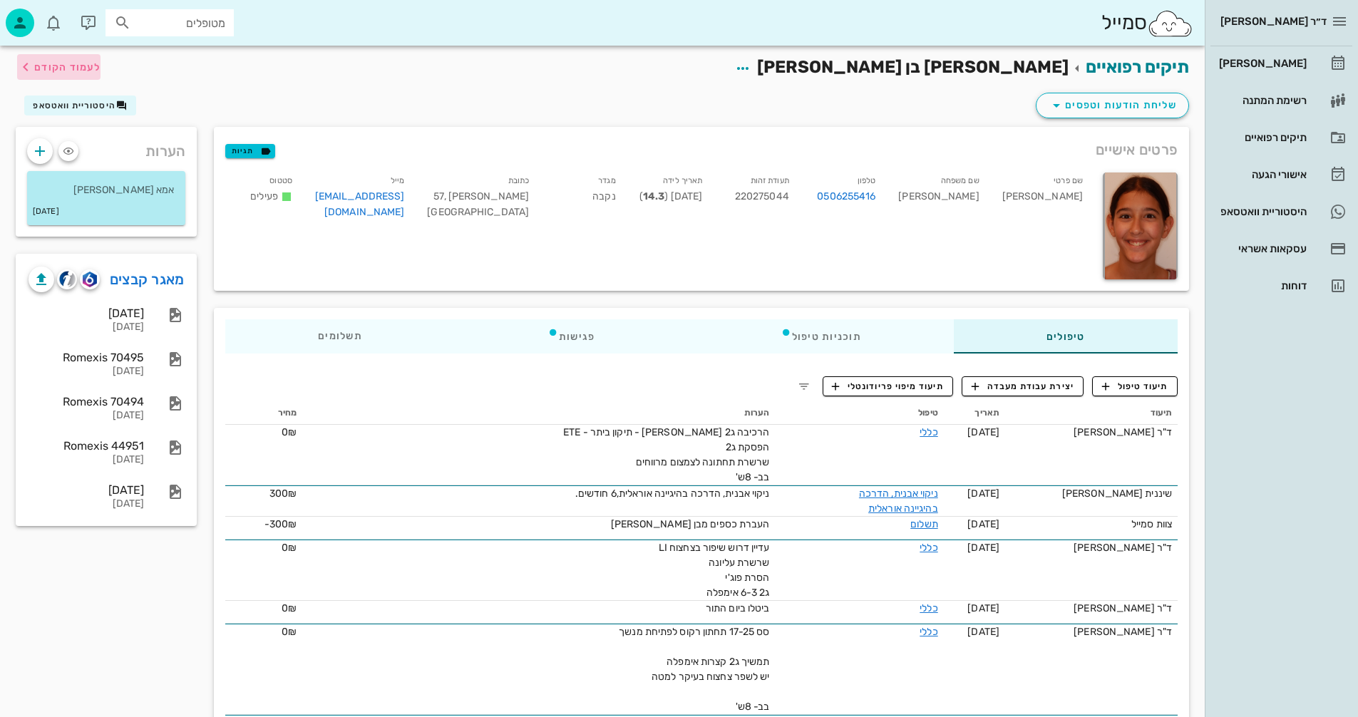
click at [60, 63] on span "לעמוד הקודם" at bounding box center [67, 67] width 66 height 12
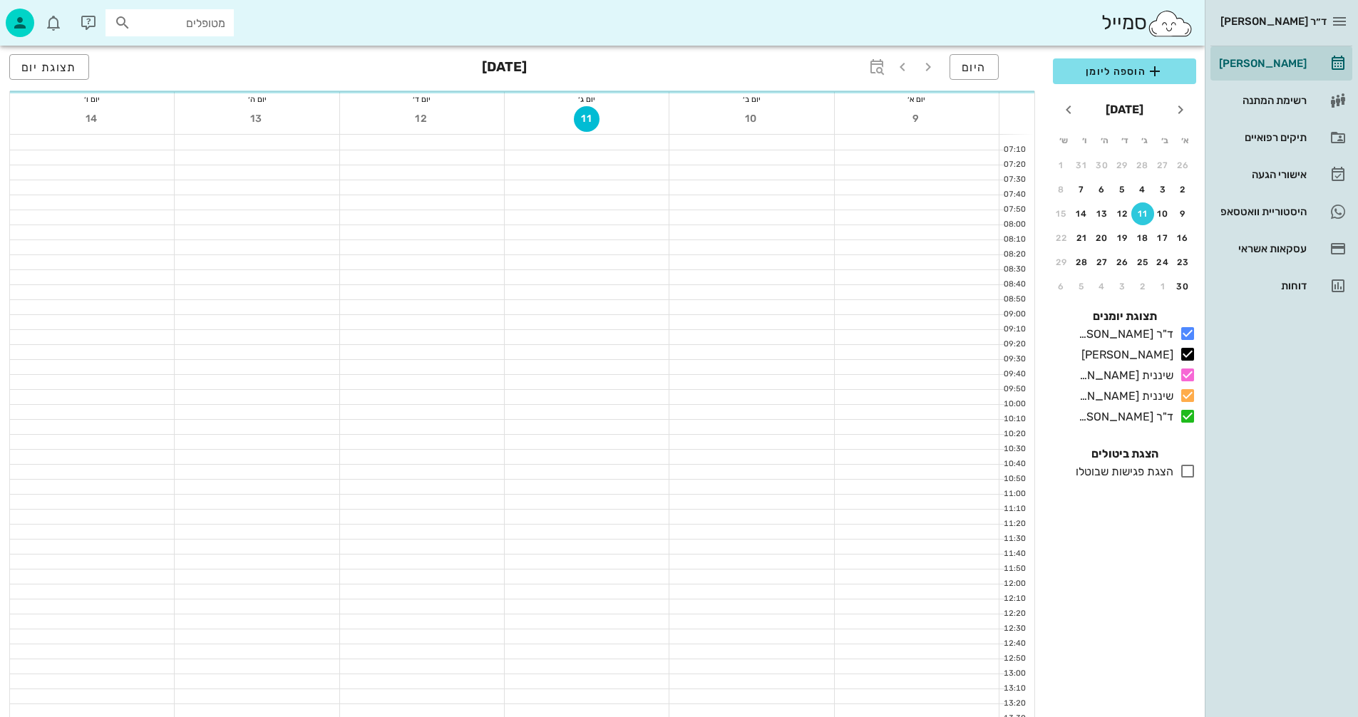
scroll to position [675, 0]
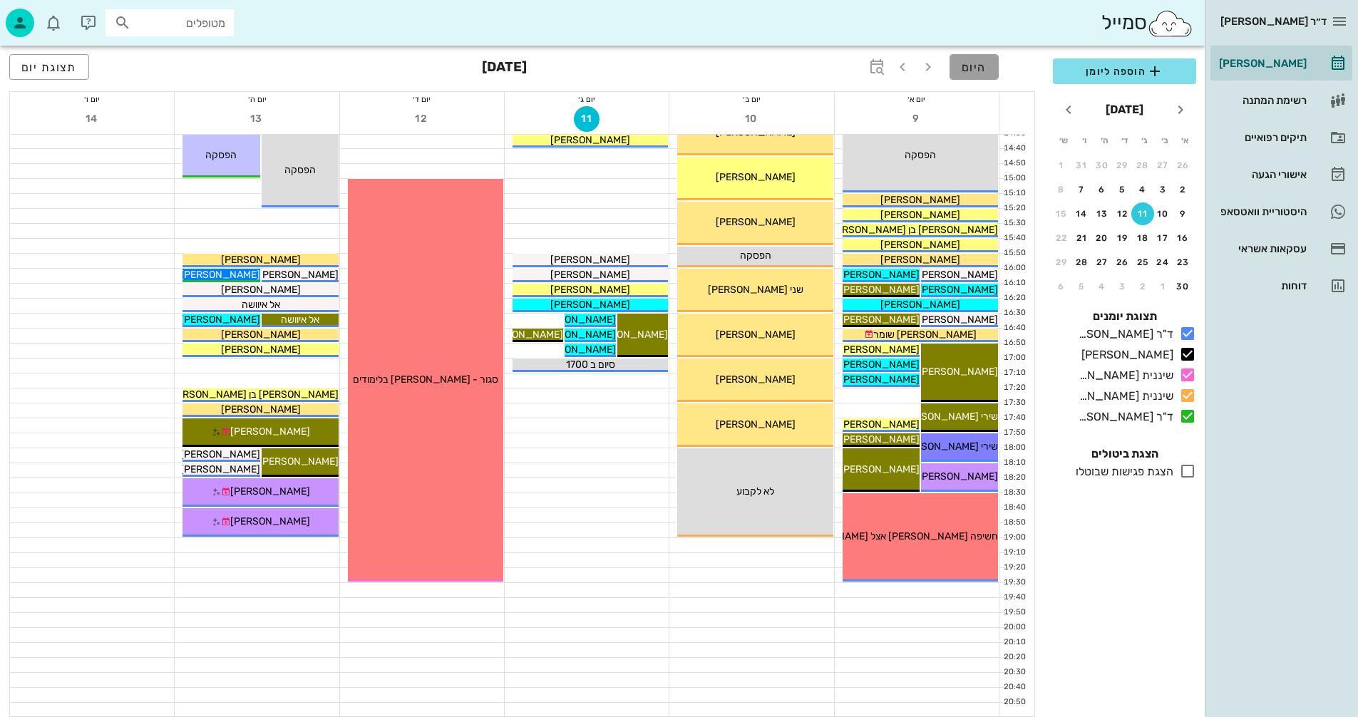
click at [957, 71] on button "היום" at bounding box center [973, 67] width 49 height 26
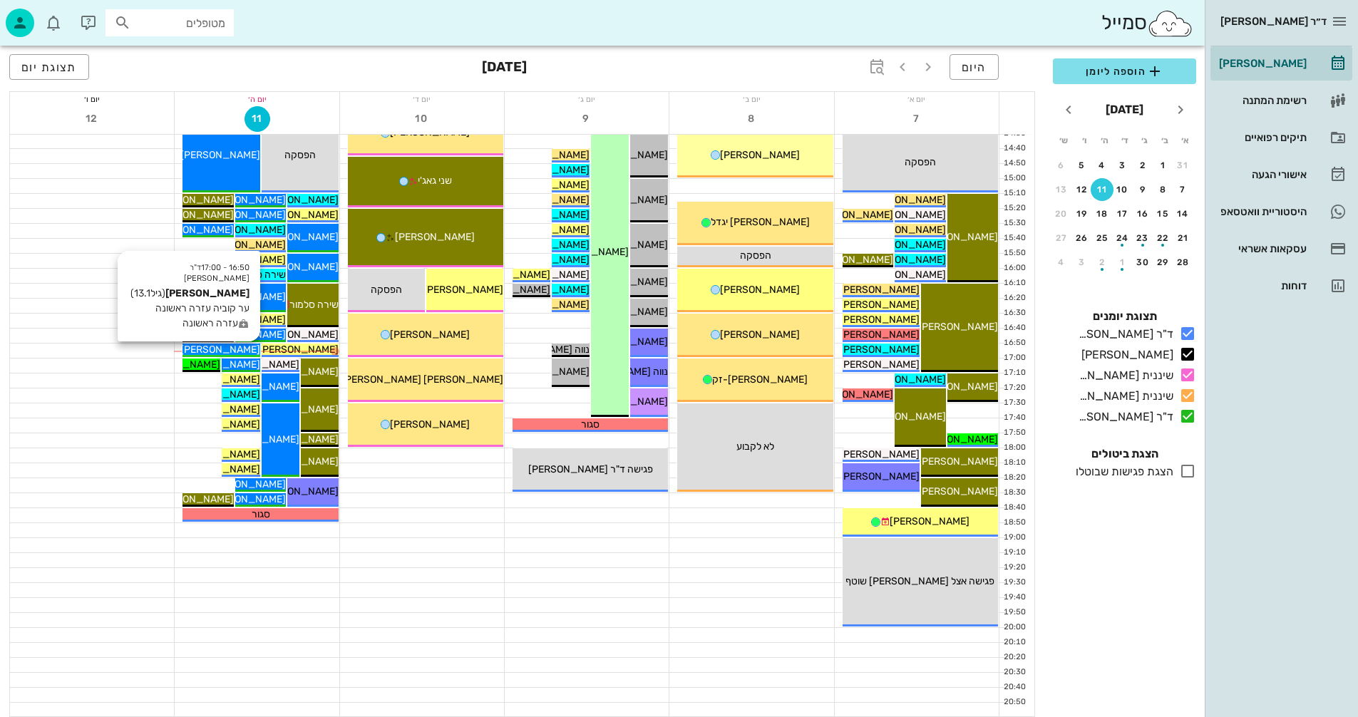
click at [237, 349] on span "[PERSON_NAME]" at bounding box center [220, 350] width 80 height 12
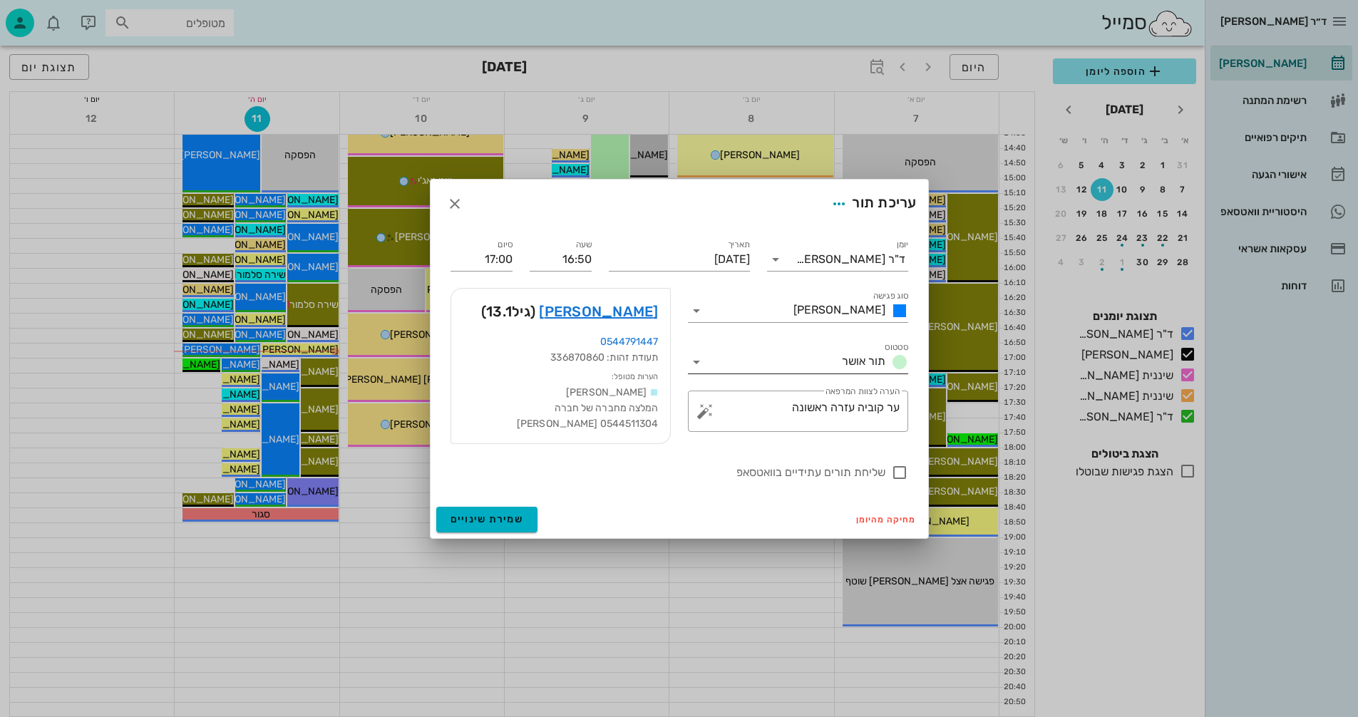
click at [696, 361] on icon at bounding box center [696, 362] width 17 height 17
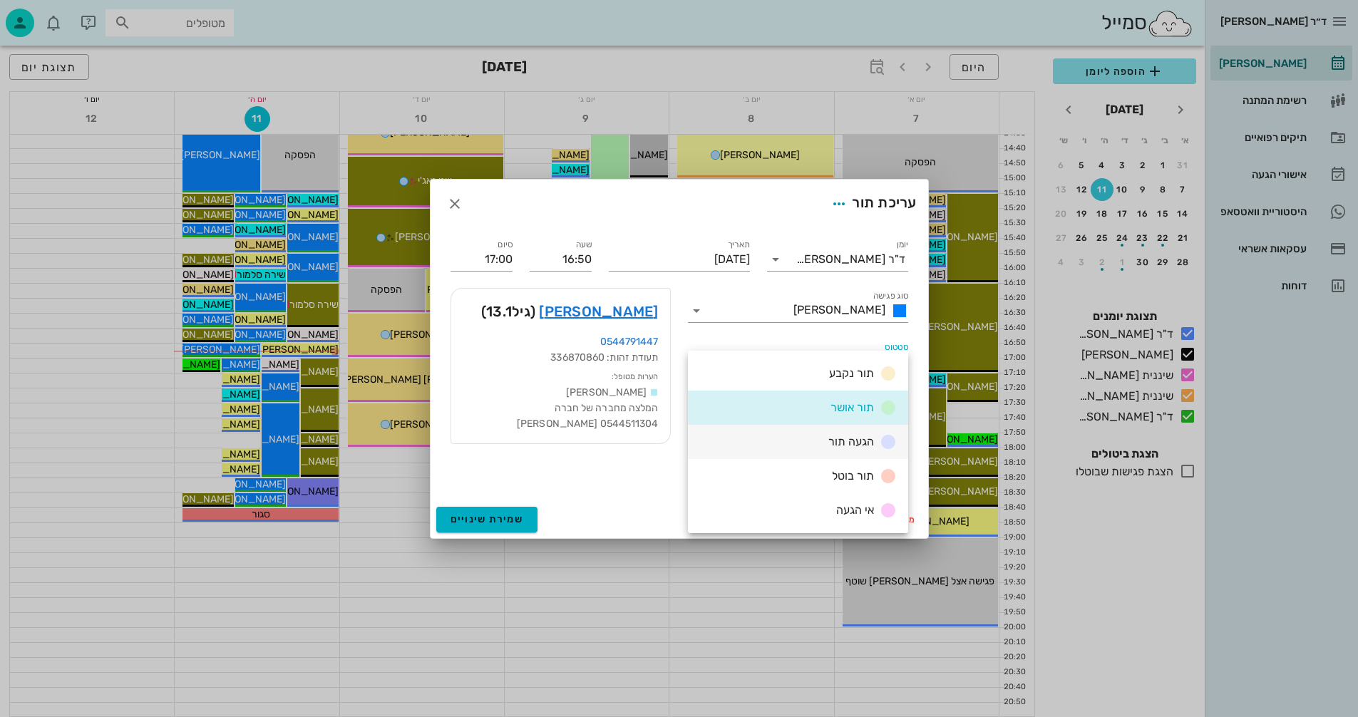
click at [845, 440] on span "הגעה תור" at bounding box center [851, 442] width 46 height 14
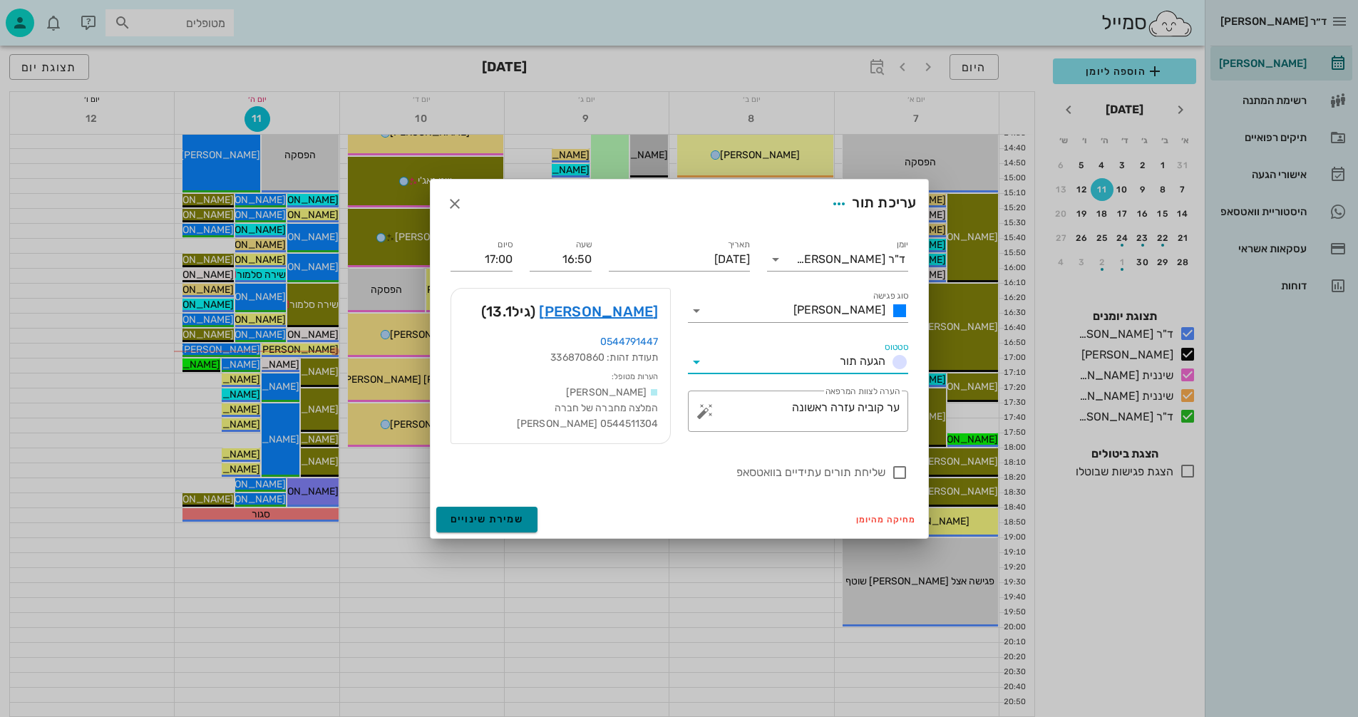
click at [485, 520] on span "שמירת שינויים" at bounding box center [486, 519] width 73 height 12
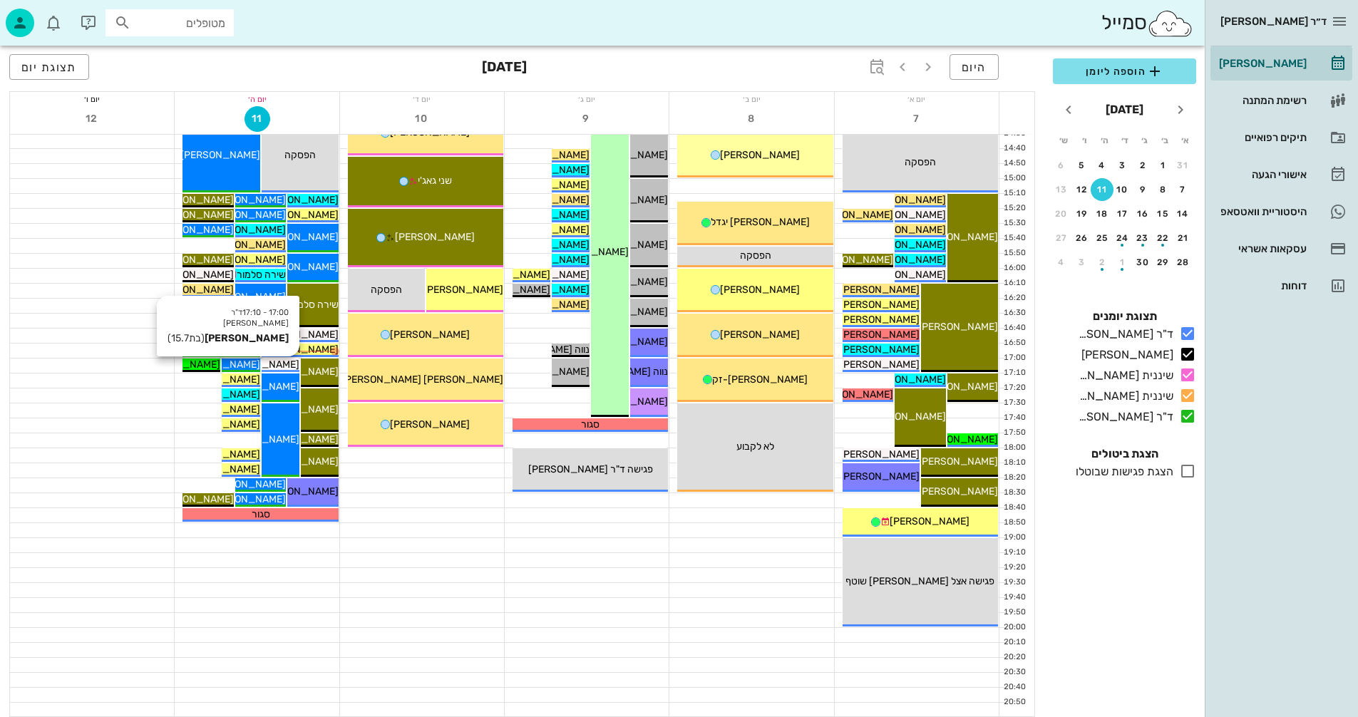
click at [291, 364] on span "[PERSON_NAME]" at bounding box center [260, 365] width 80 height 12
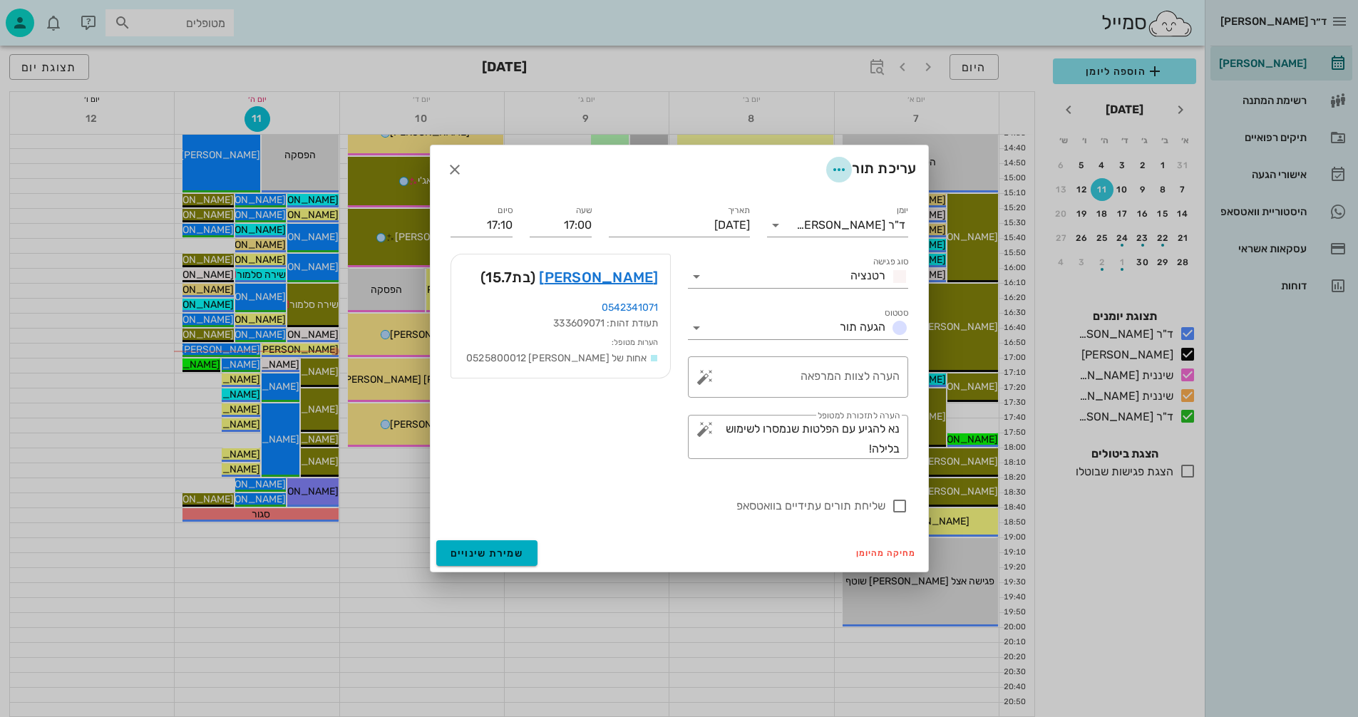
click at [835, 170] on icon "button" at bounding box center [838, 169] width 17 height 17
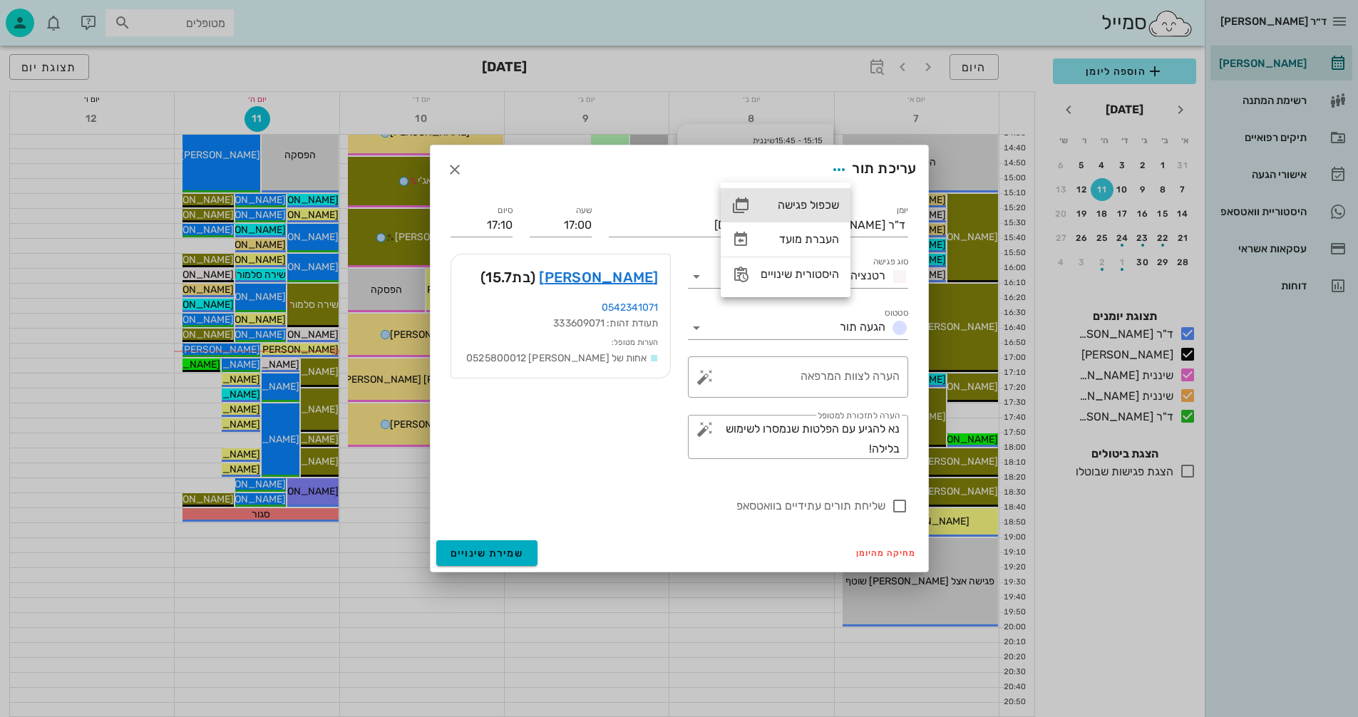
click at [813, 202] on div "שכפול פגישה" at bounding box center [800, 205] width 78 height 14
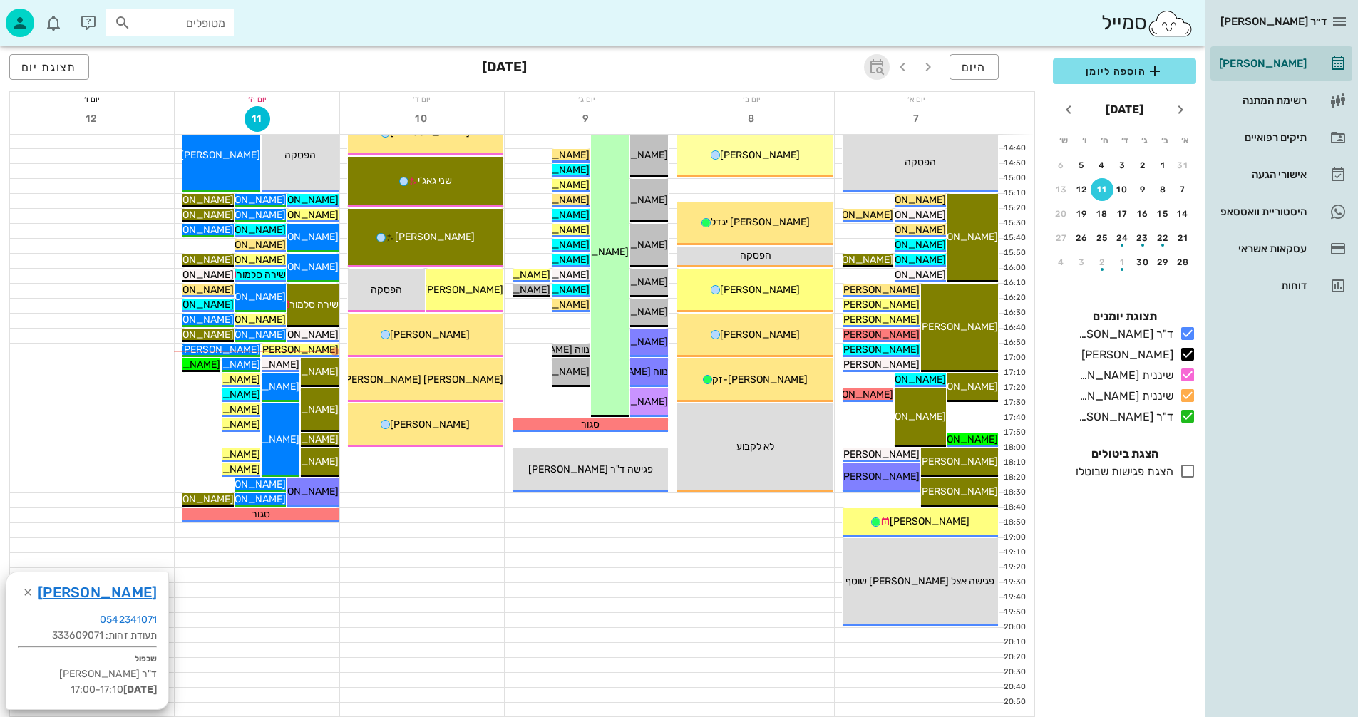
click at [882, 68] on icon "button" at bounding box center [876, 66] width 17 height 17
click at [862, 105] on input "text" at bounding box center [860, 106] width 17 height 23
type input "9"
click at [813, 104] on div "[DATE]" at bounding box center [808, 106] width 36 height 13
click at [794, 165] on div "חודשים" at bounding box center [791, 168] width 70 height 11
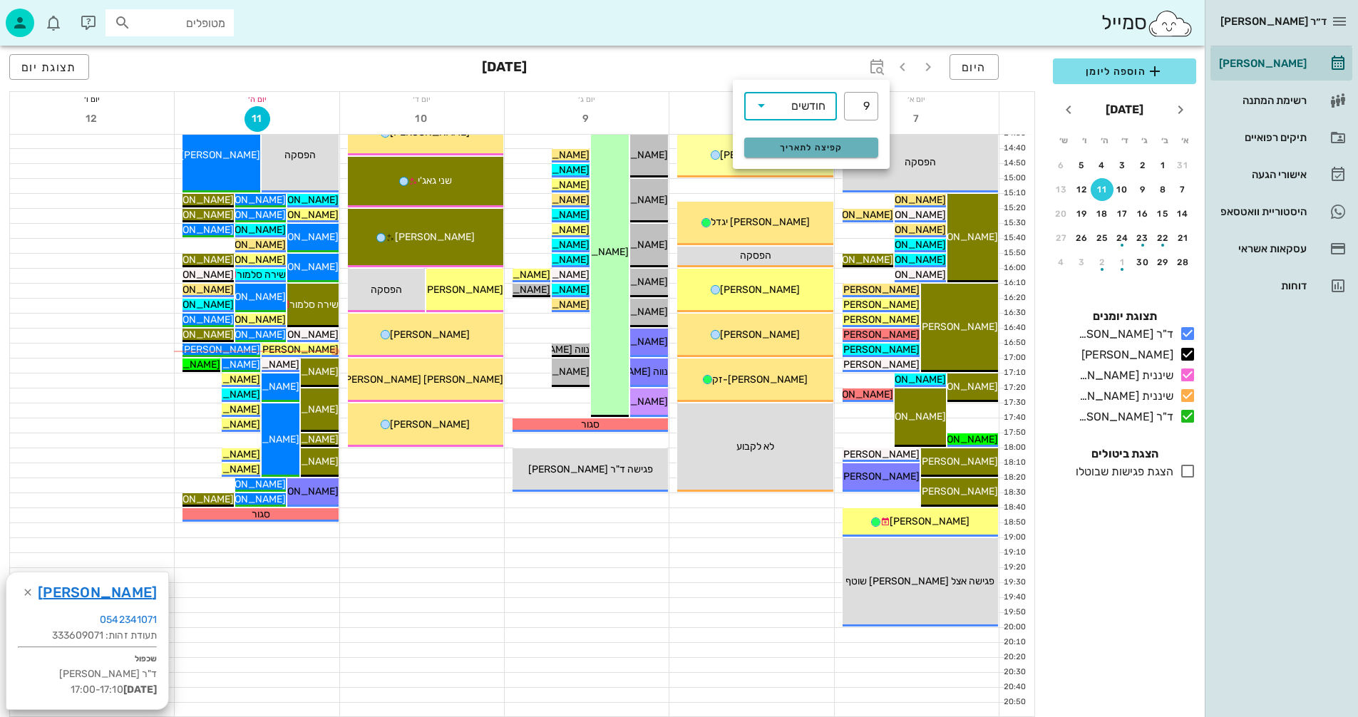
click at [825, 143] on span "קפיצה לתאריך" at bounding box center [811, 148] width 116 height 10
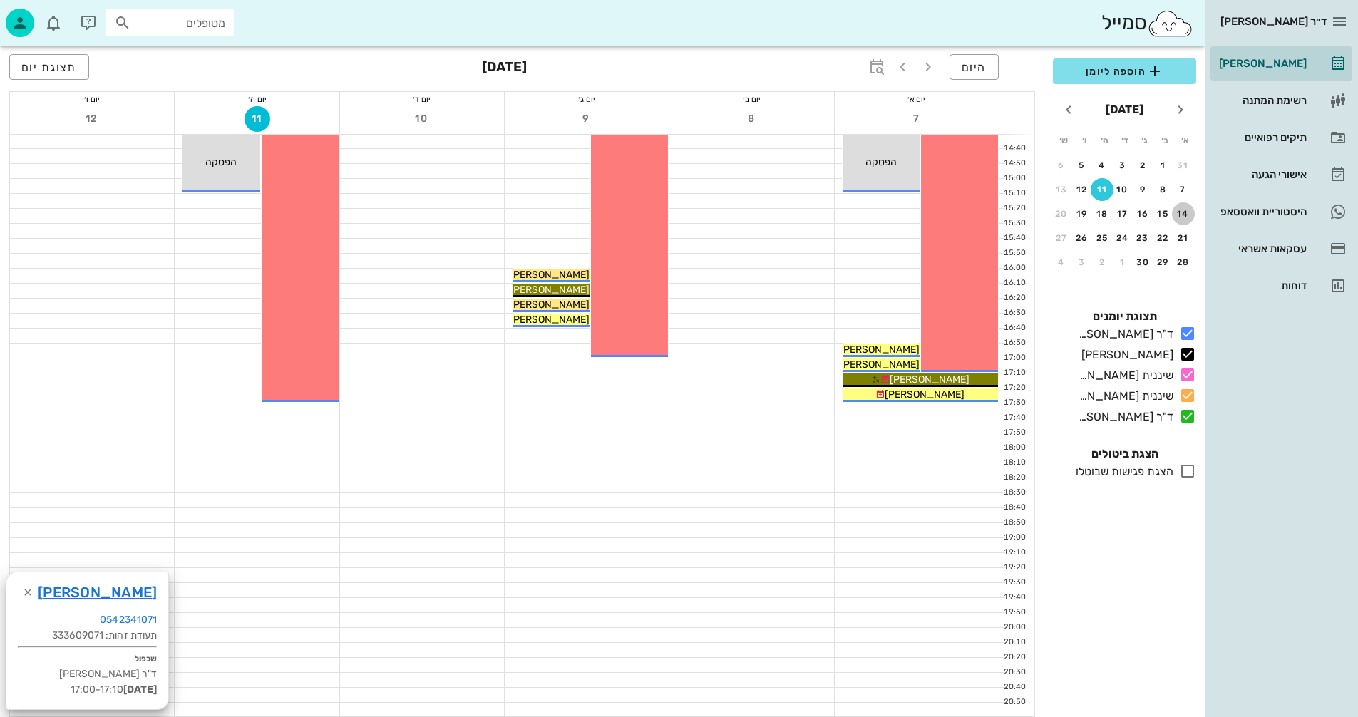
click at [1180, 215] on div "14" at bounding box center [1183, 214] width 23 height 10
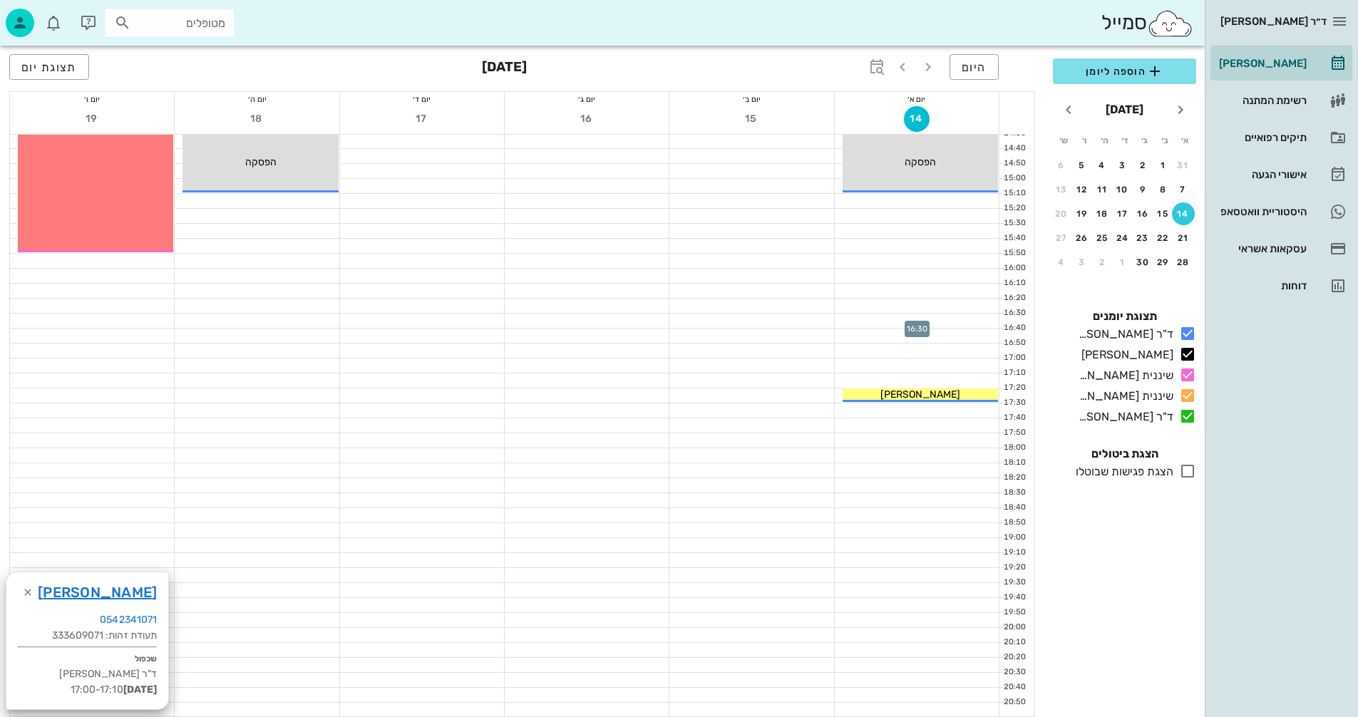
click at [882, 325] on div at bounding box center [917, 321] width 164 height 14
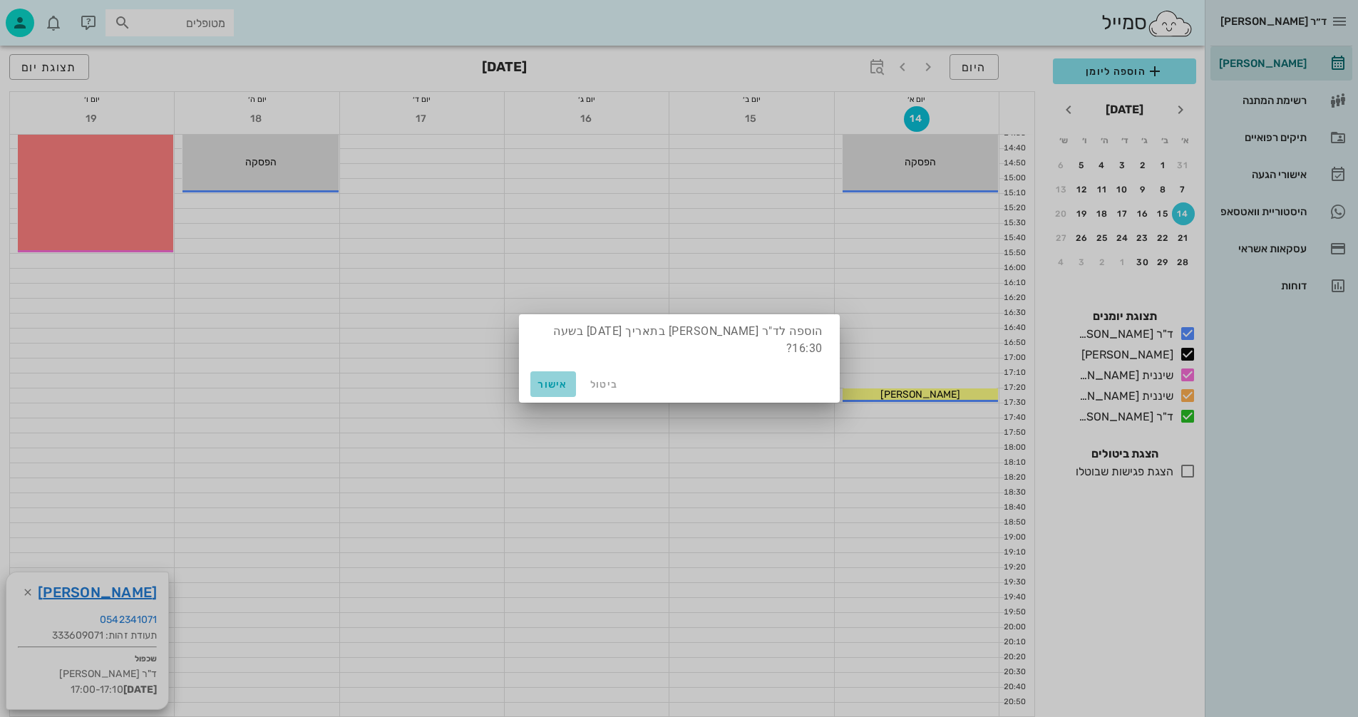
click at [552, 380] on span "אישור" at bounding box center [553, 384] width 34 height 12
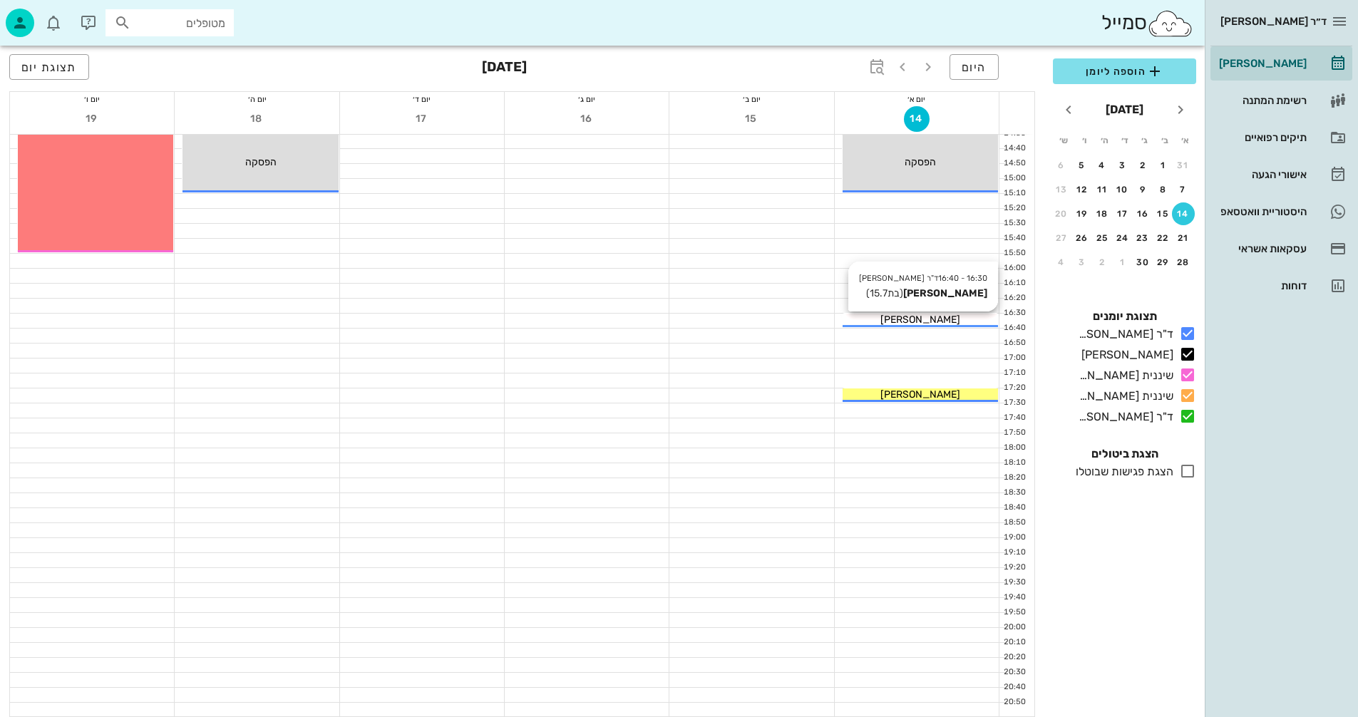
click at [935, 318] on span "[PERSON_NAME]" at bounding box center [920, 320] width 80 height 12
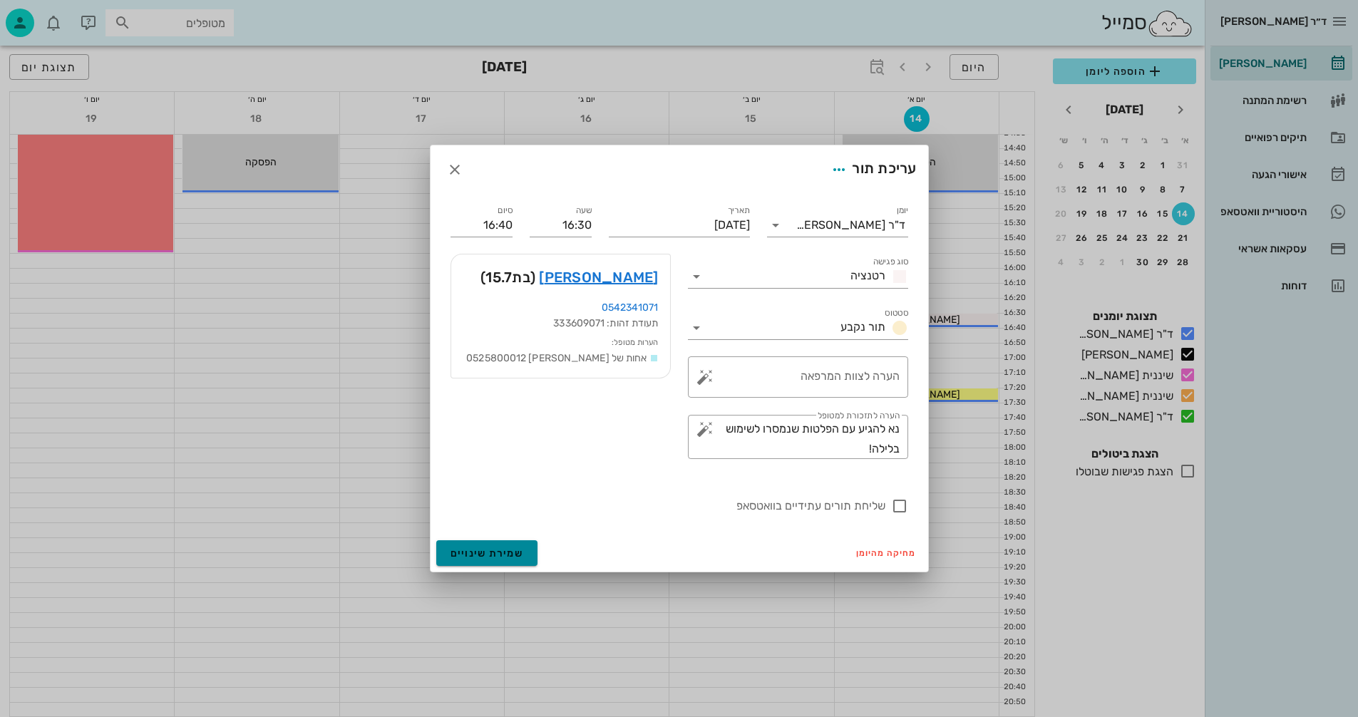
click at [479, 549] on span "שמירת שינויים" at bounding box center [486, 553] width 73 height 12
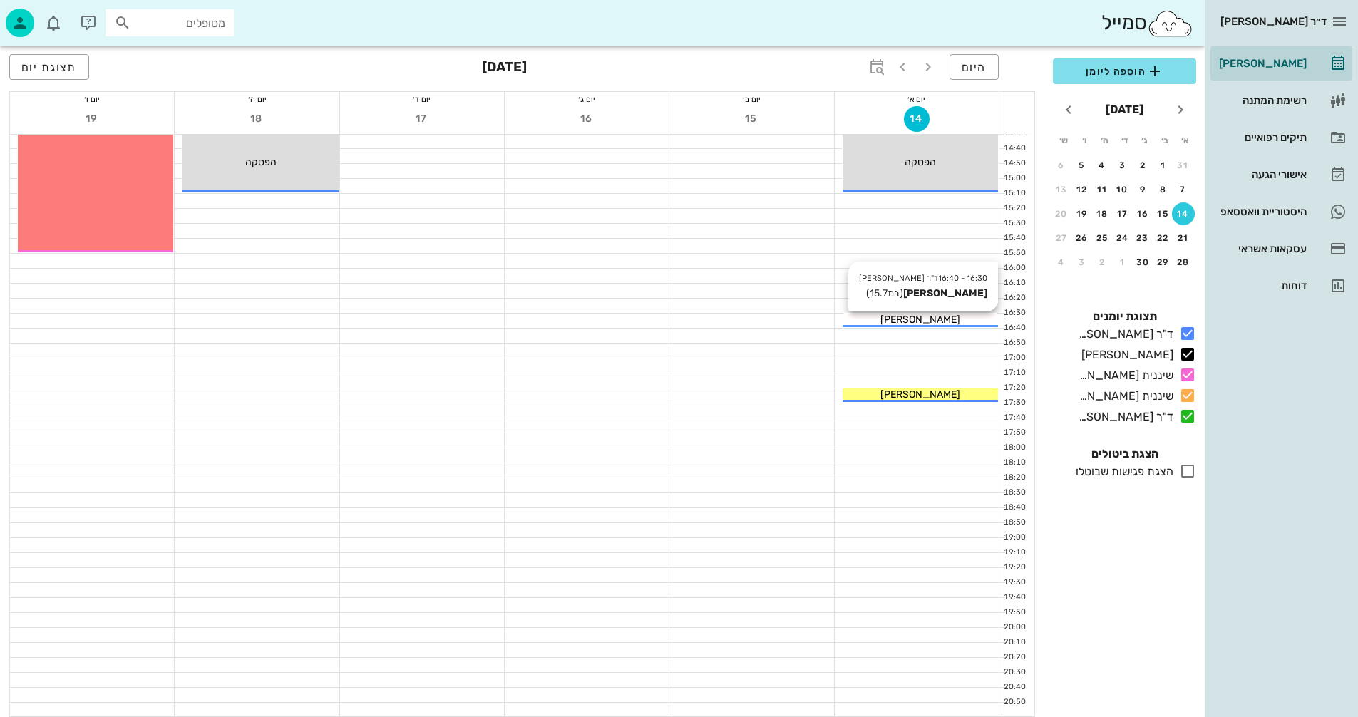
click at [899, 319] on span "[PERSON_NAME]" at bounding box center [920, 320] width 80 height 12
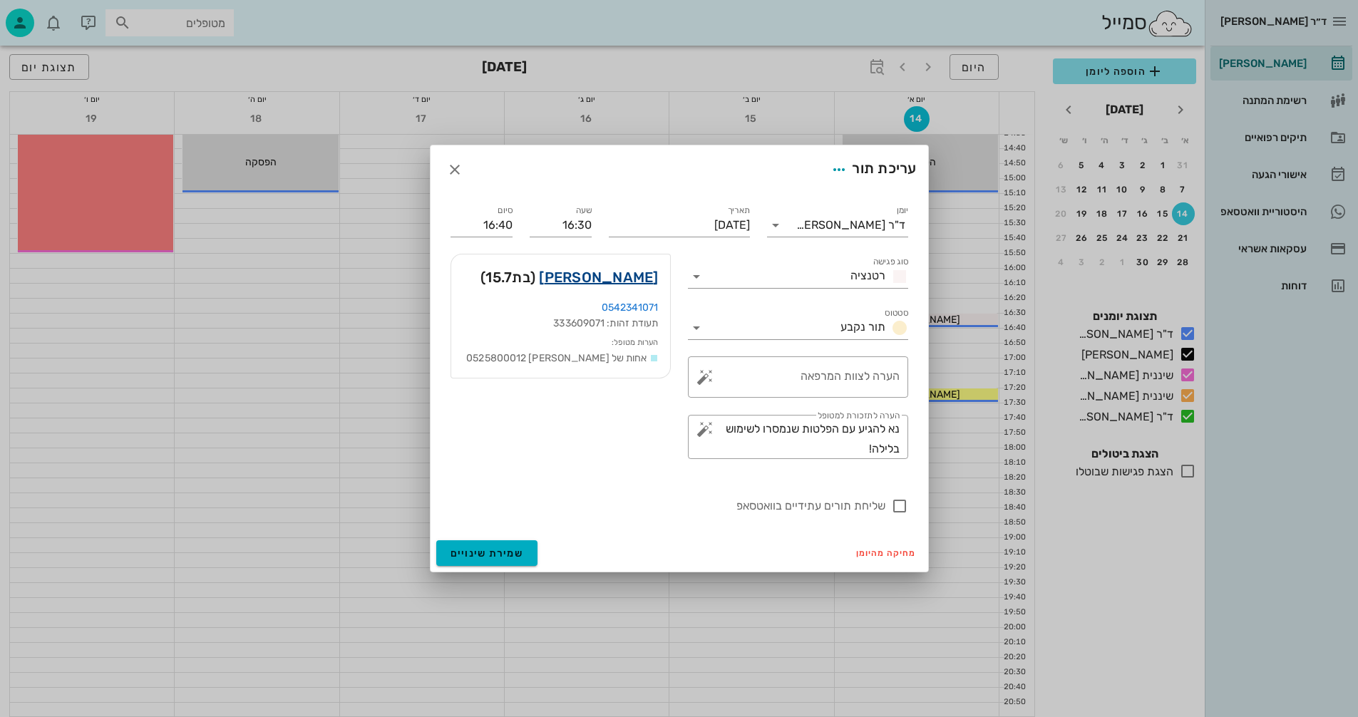
click at [627, 279] on link "הילה רוזנצוויג" at bounding box center [598, 277] width 119 height 23
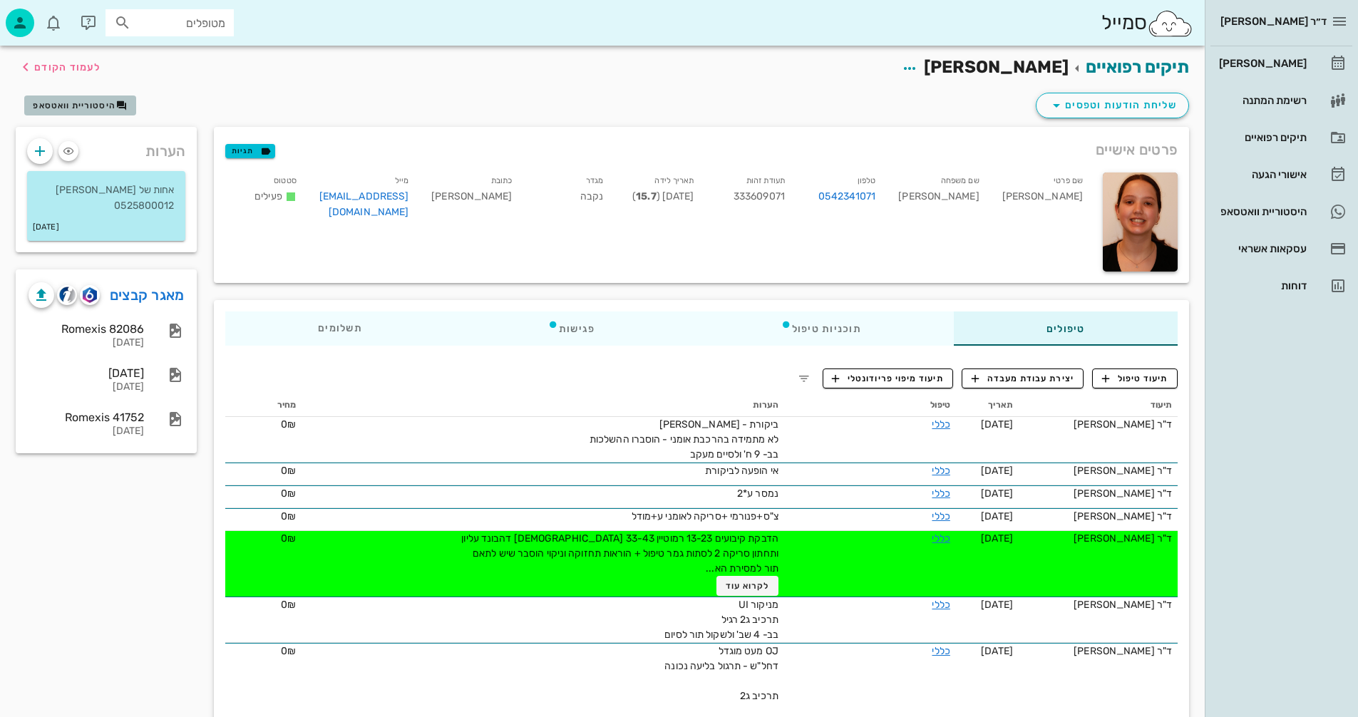
click at [87, 102] on span "היסטוריית וואטסאפ" at bounding box center [74, 106] width 83 height 10
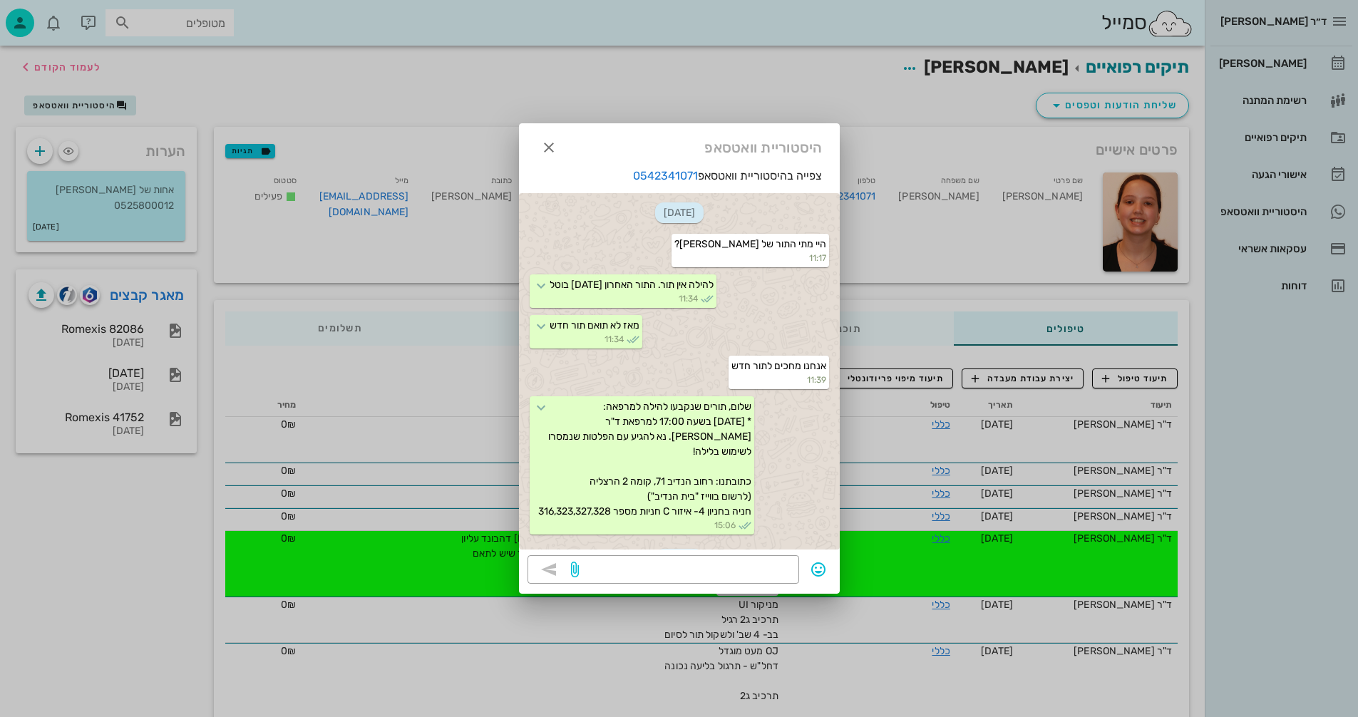
scroll to position [475, 0]
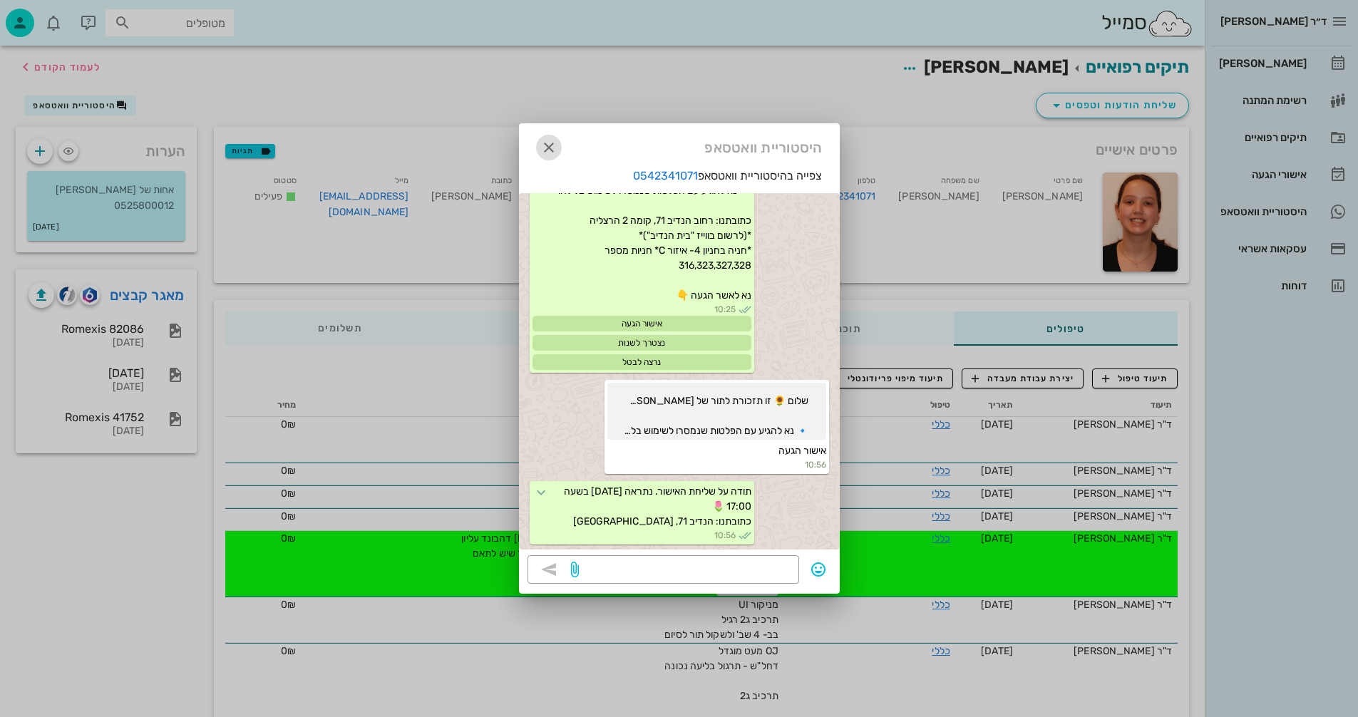
click at [549, 145] on icon "button" at bounding box center [548, 147] width 17 height 17
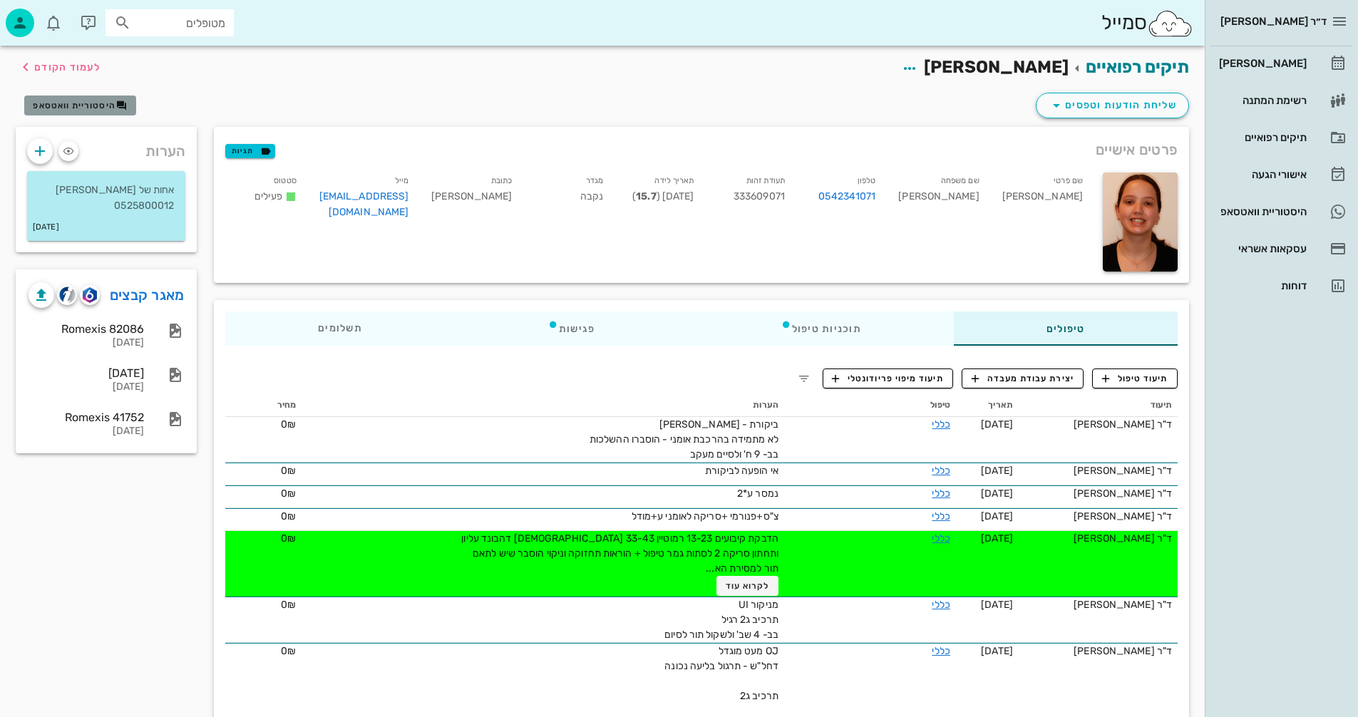
click at [83, 105] on span "היסטוריית וואטסאפ" at bounding box center [74, 106] width 83 height 10
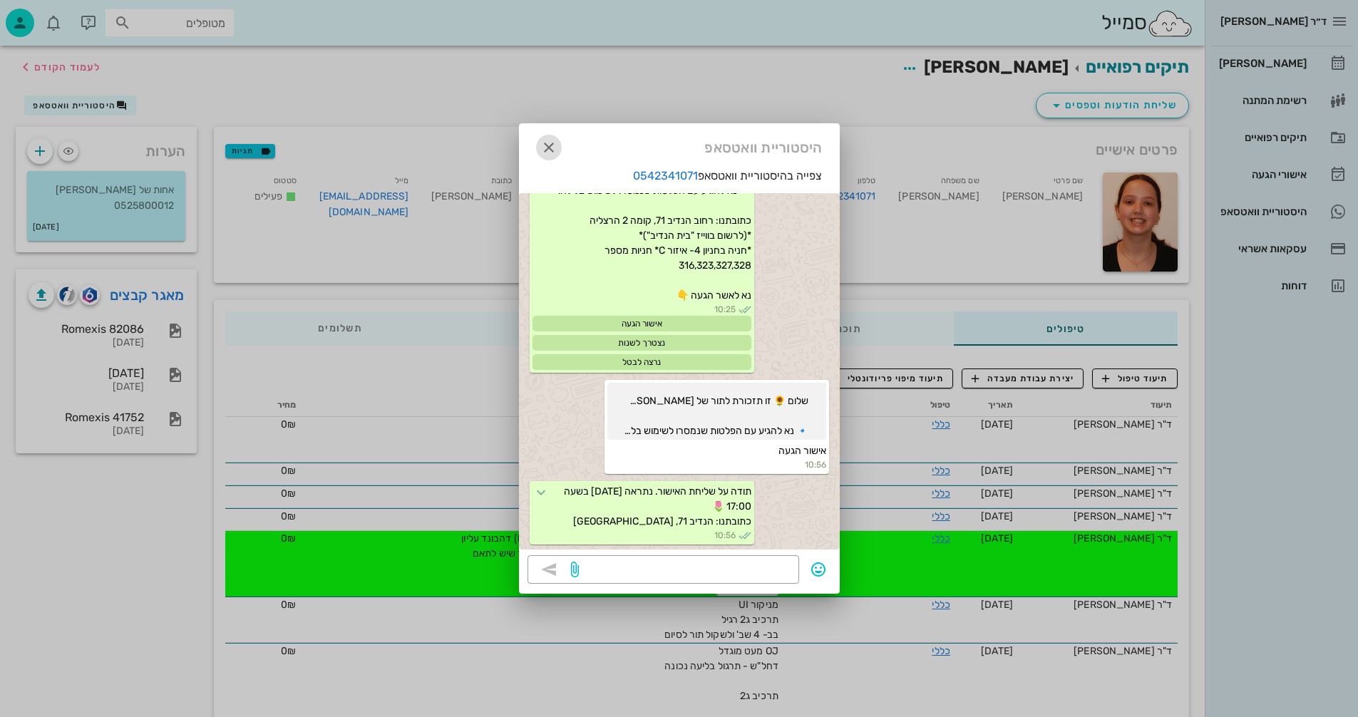
click at [551, 142] on icon "button" at bounding box center [548, 147] width 17 height 17
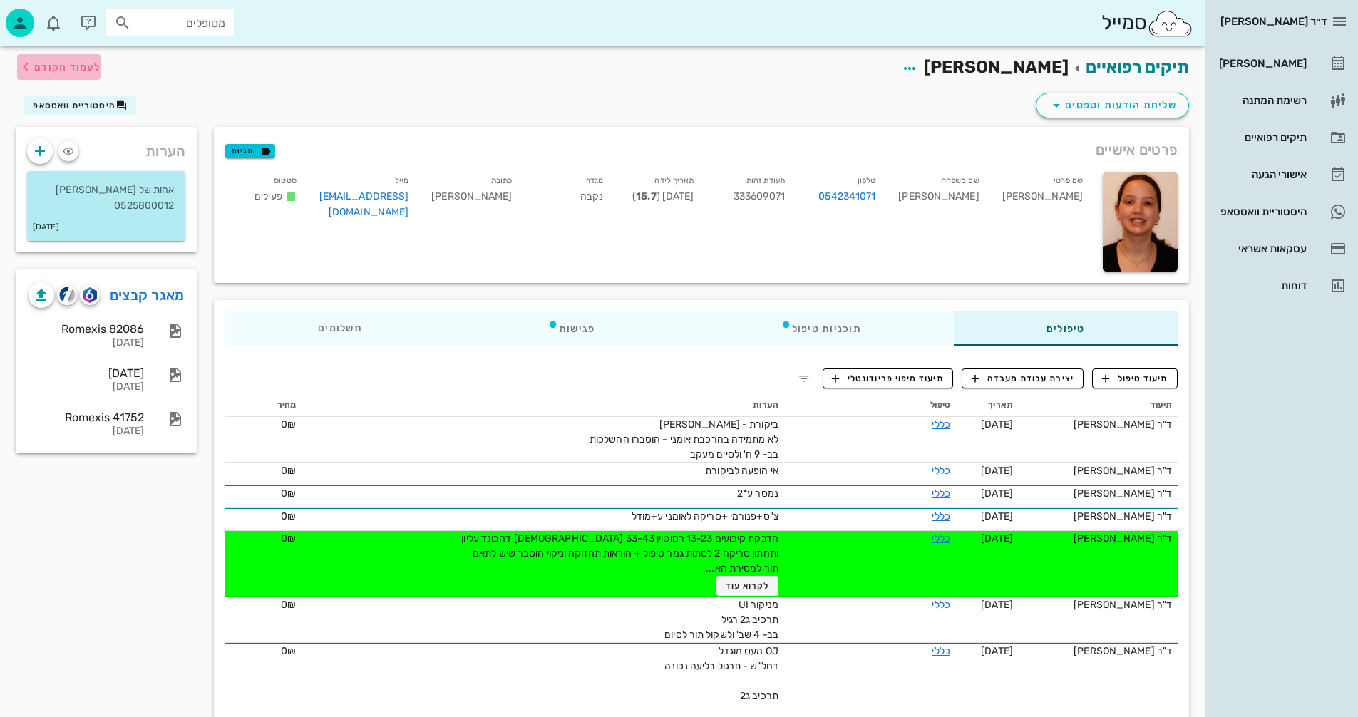
click at [75, 60] on span "לעמוד הקודם" at bounding box center [58, 66] width 83 height 17
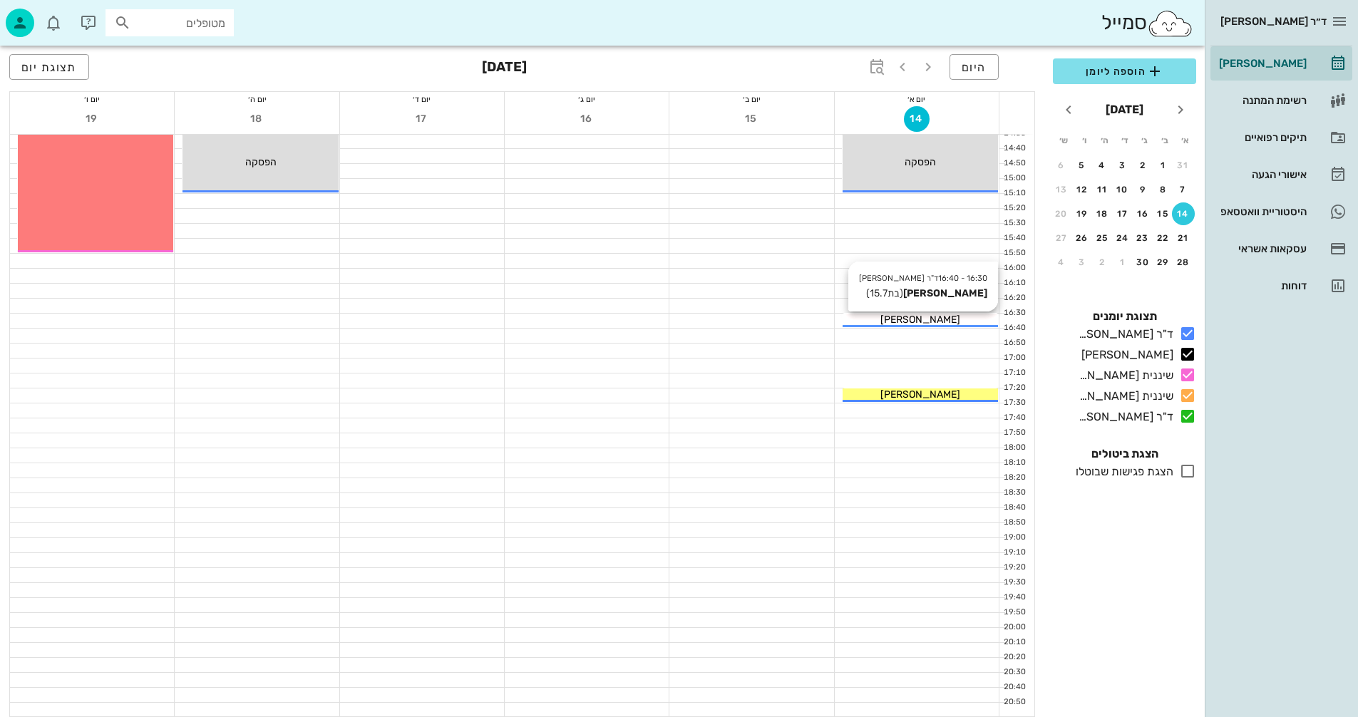
click at [894, 319] on span "[PERSON_NAME]" at bounding box center [920, 320] width 80 height 12
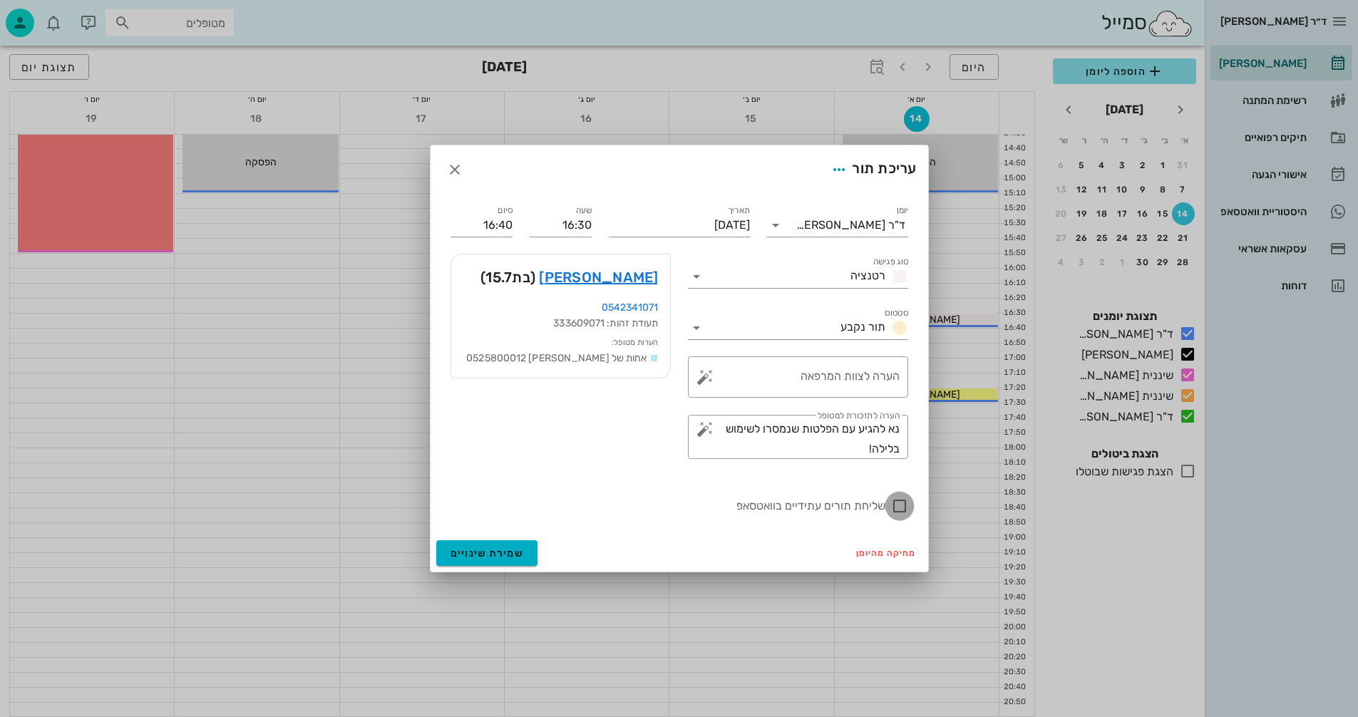
click at [900, 506] on div at bounding box center [899, 506] width 24 height 24
checkbox input "true"
click at [496, 562] on button "שמירת שינויים" at bounding box center [487, 553] width 102 height 26
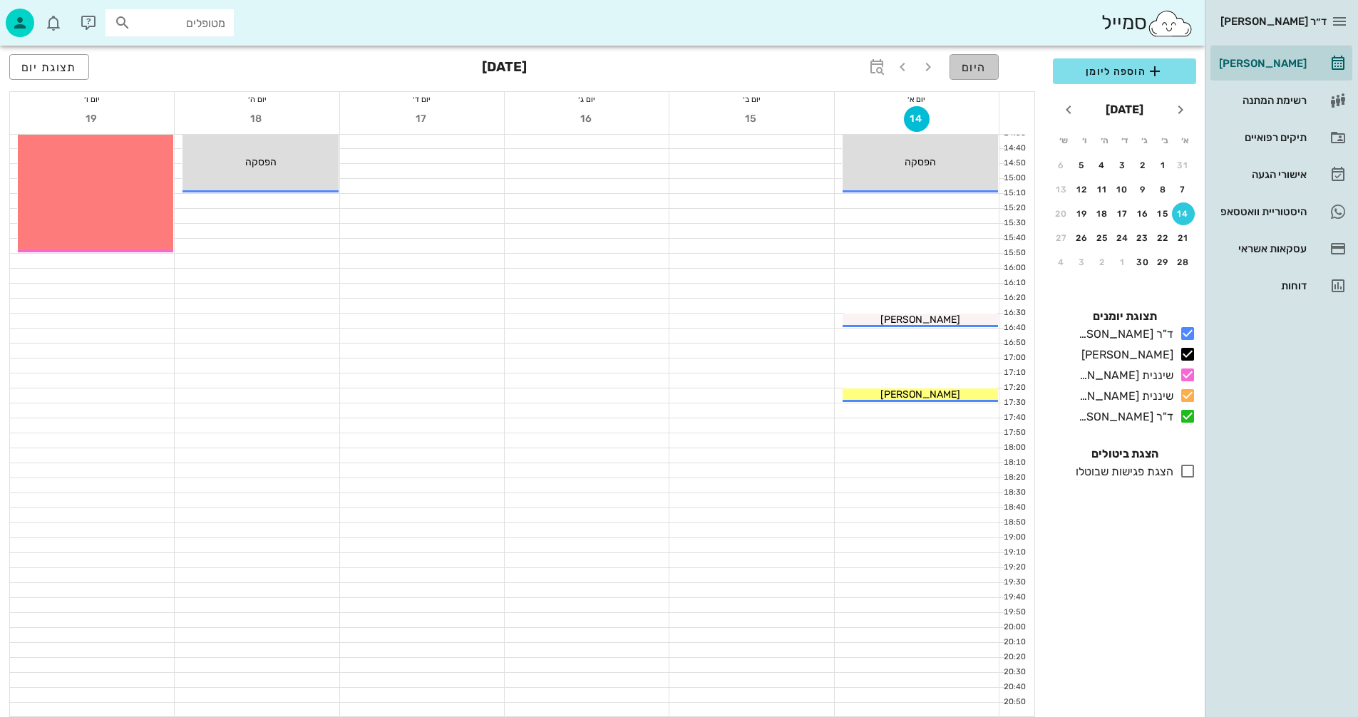
click at [978, 71] on span "היום" at bounding box center [974, 68] width 25 height 14
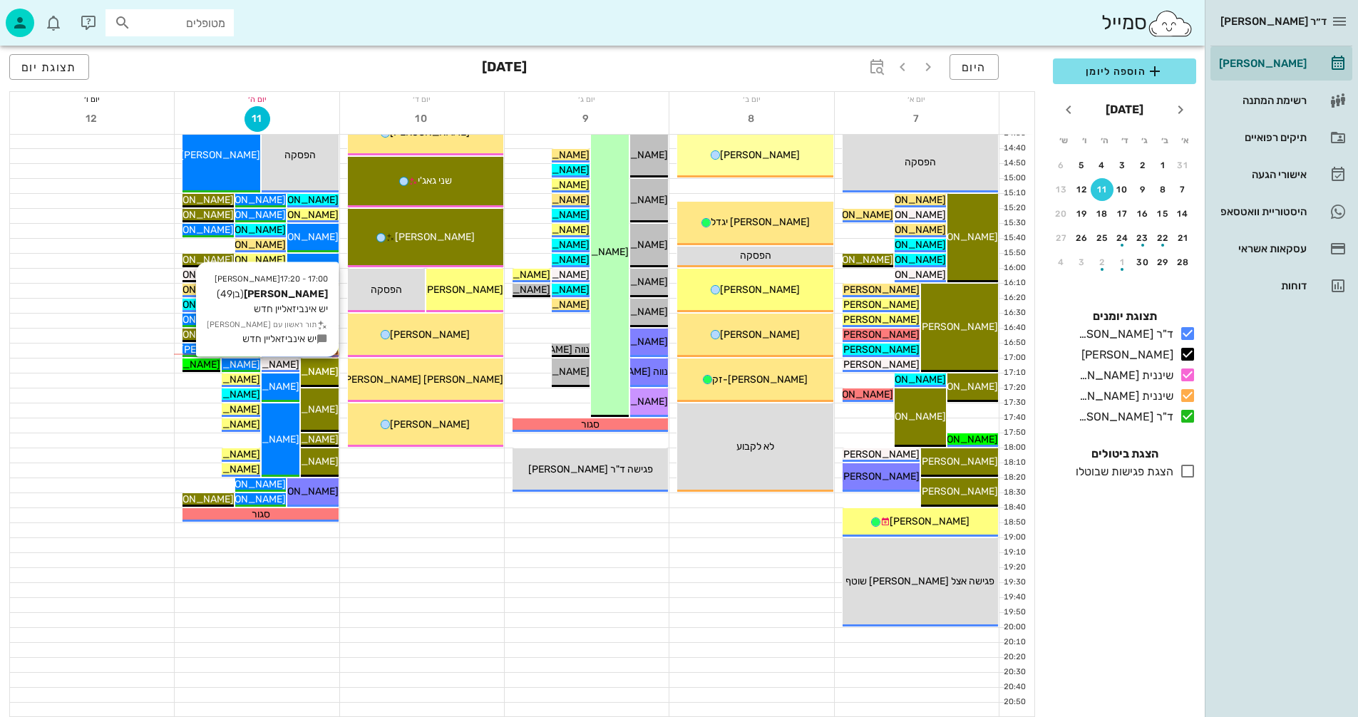
click at [324, 378] on div "[PERSON_NAME]" at bounding box center [320, 371] width 38 height 15
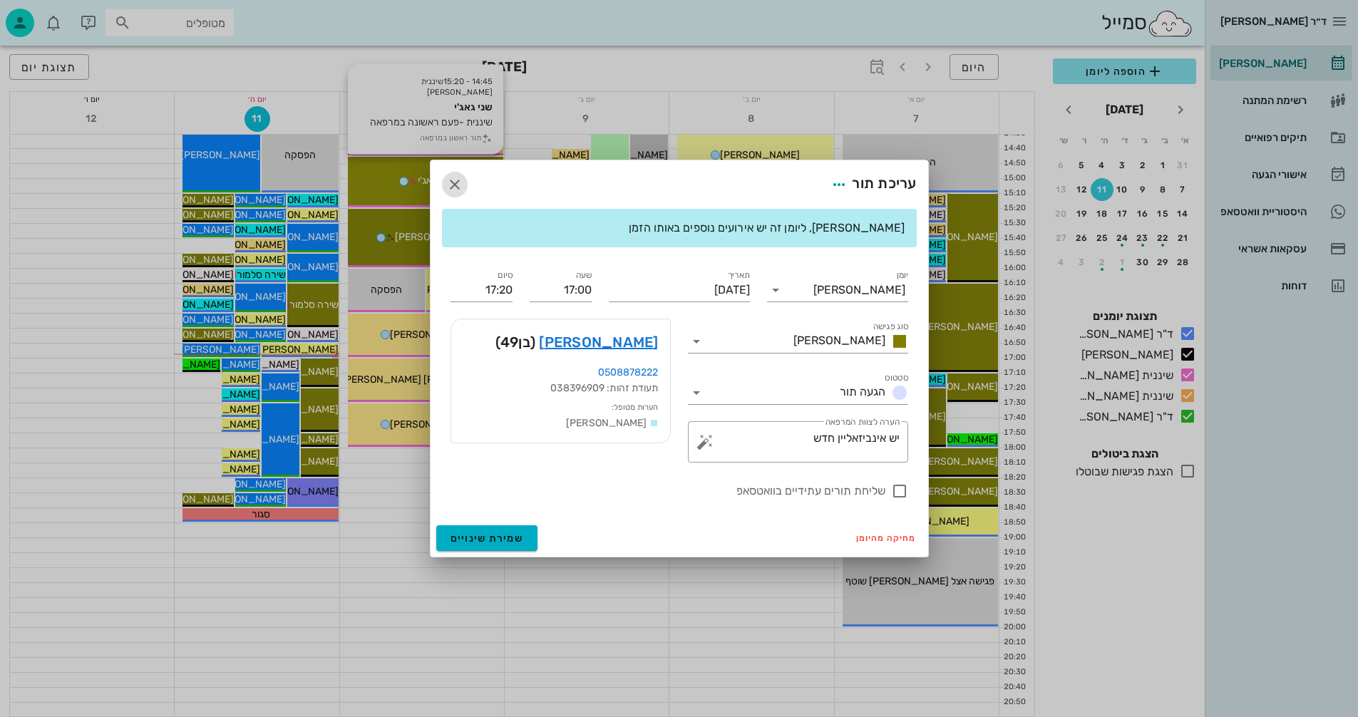
click at [455, 182] on icon "button" at bounding box center [454, 184] width 17 height 17
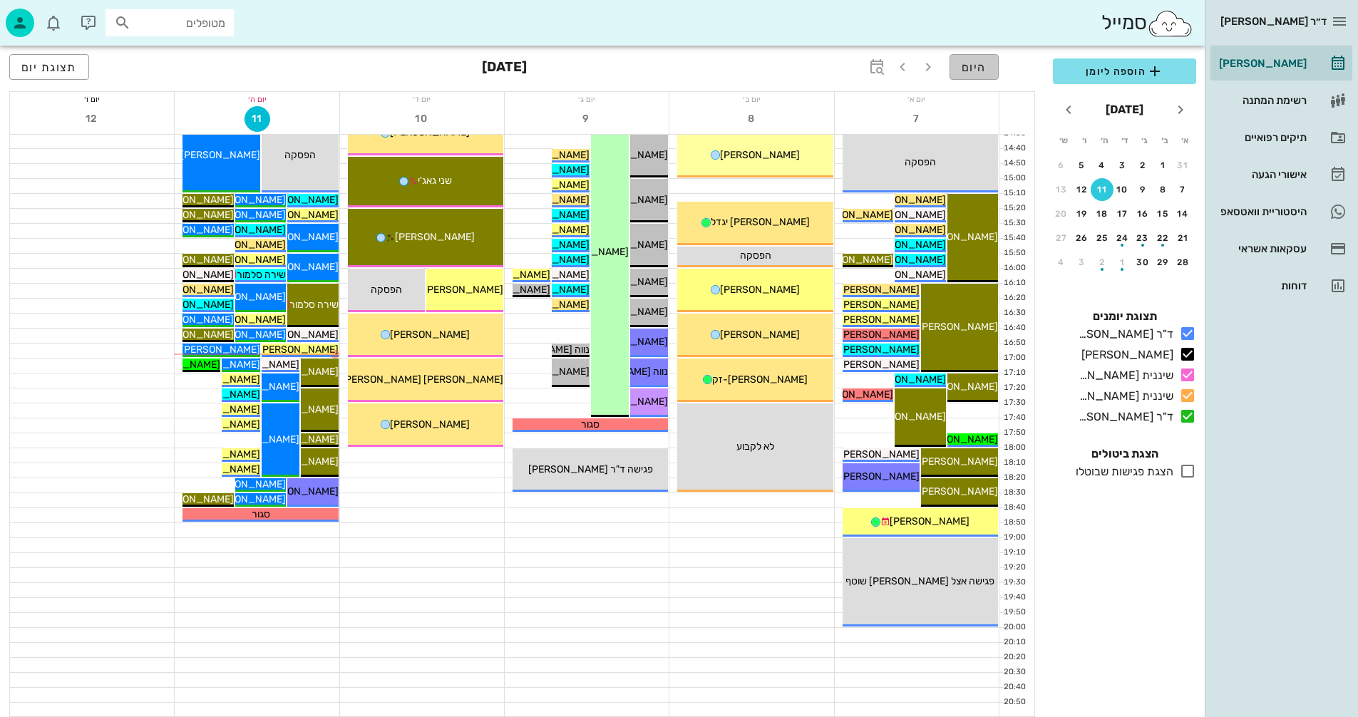
click at [968, 63] on span "היום" at bounding box center [974, 68] width 25 height 14
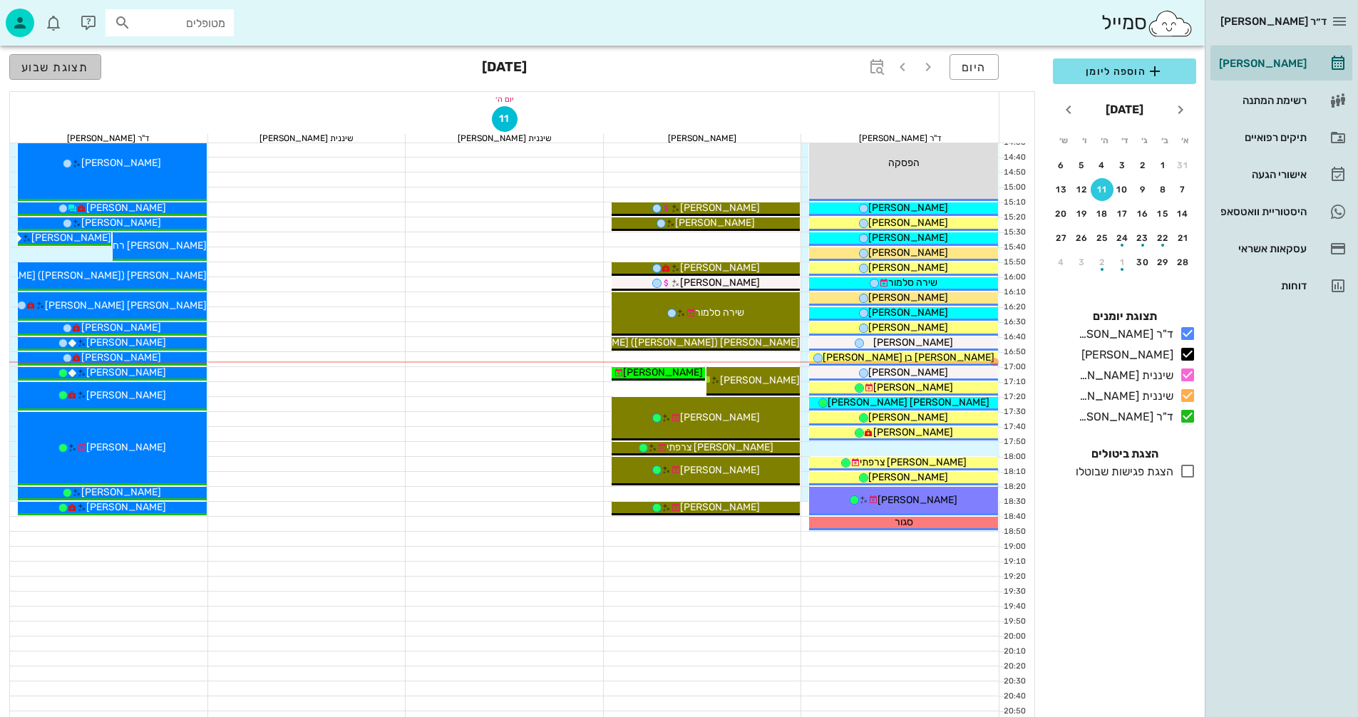
click at [55, 70] on span "תצוגת שבוע" at bounding box center [55, 68] width 68 height 14
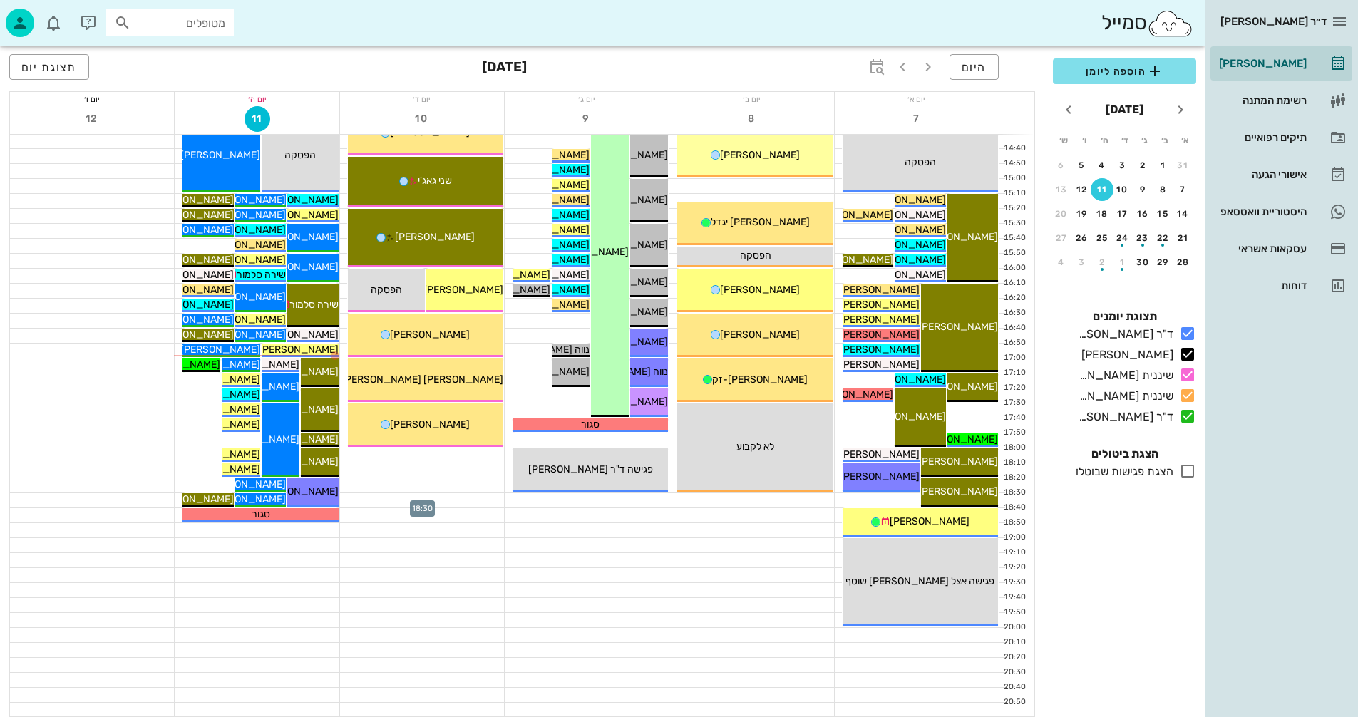
click at [426, 506] on div at bounding box center [422, 500] width 164 height 14
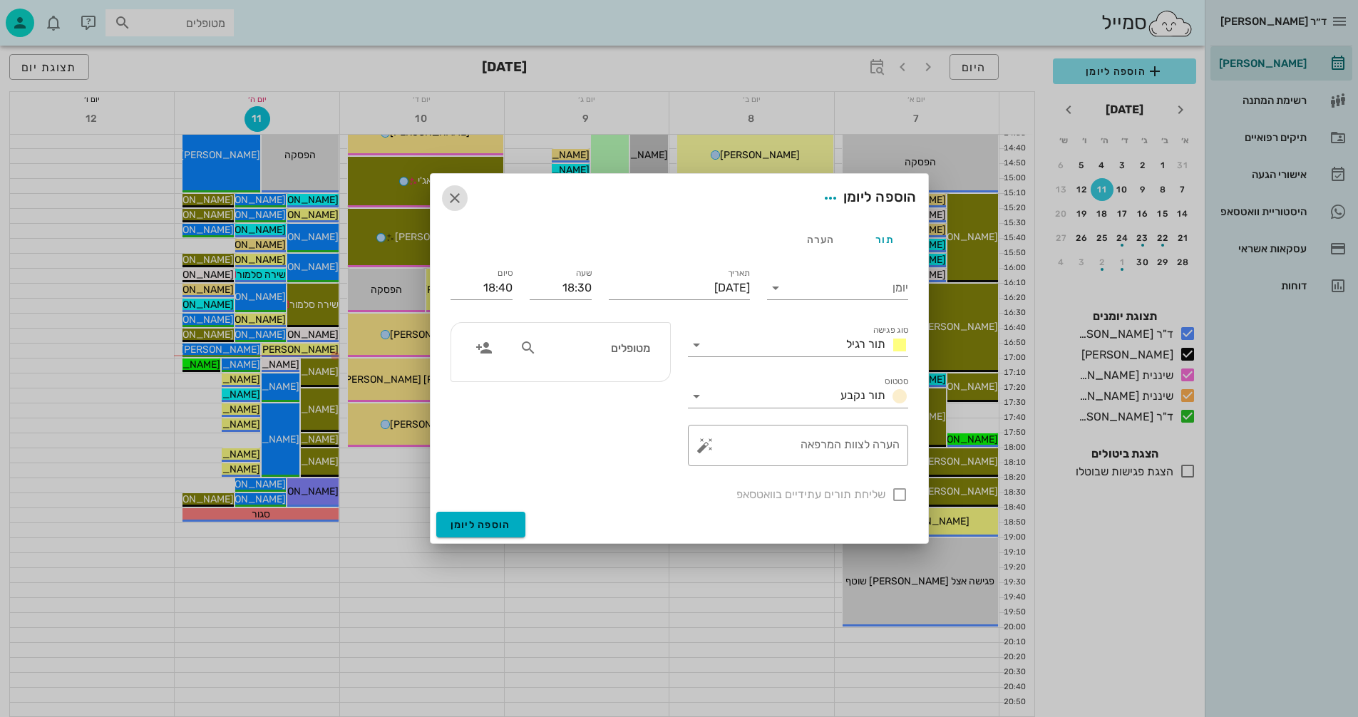
click at [458, 196] on icon "button" at bounding box center [454, 198] width 17 height 17
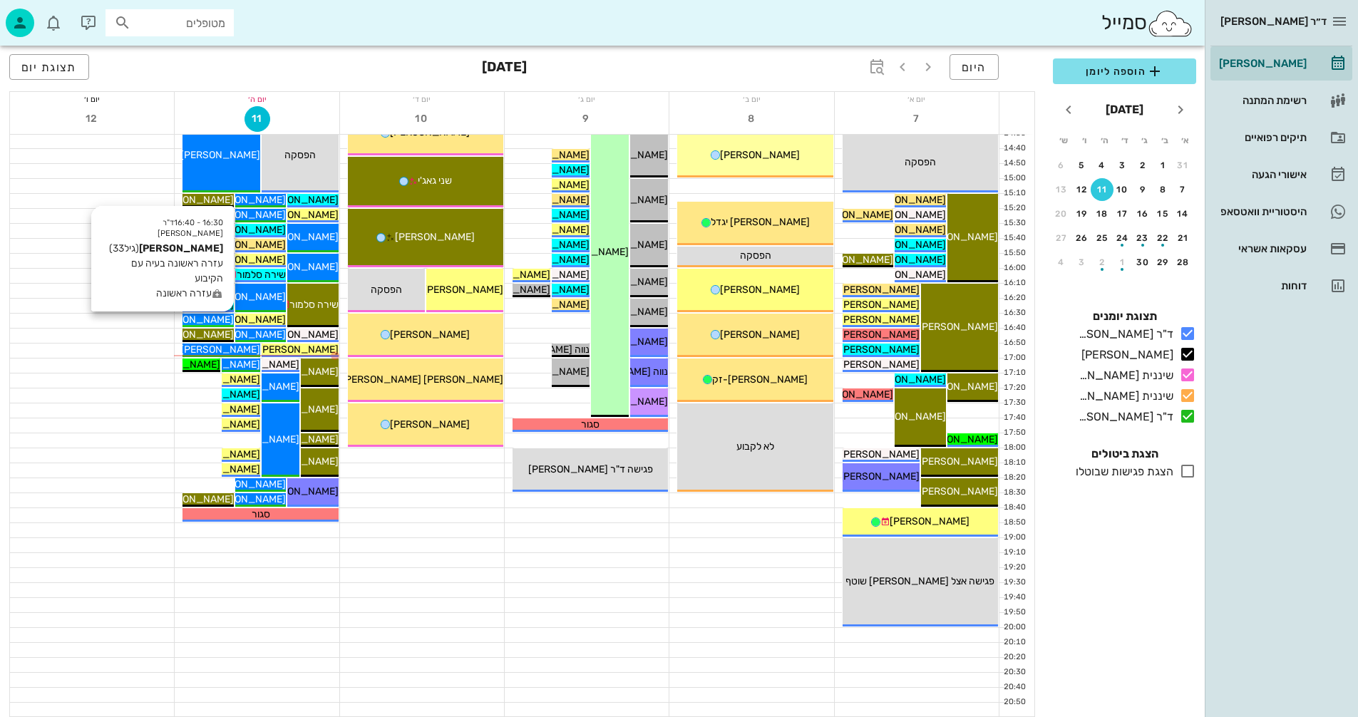
click at [217, 321] on span "[PERSON_NAME]" at bounding box center [194, 320] width 80 height 12
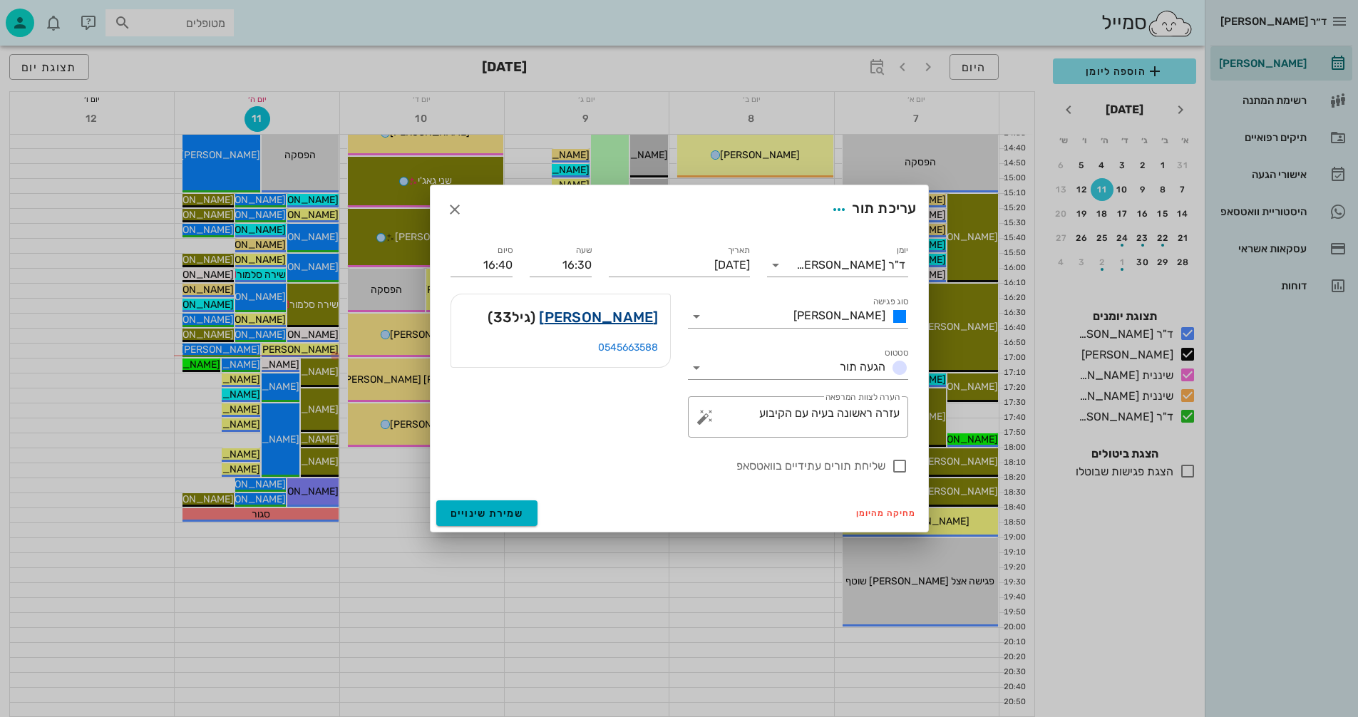
click at [614, 317] on link "שחף גרנות" at bounding box center [598, 317] width 119 height 23
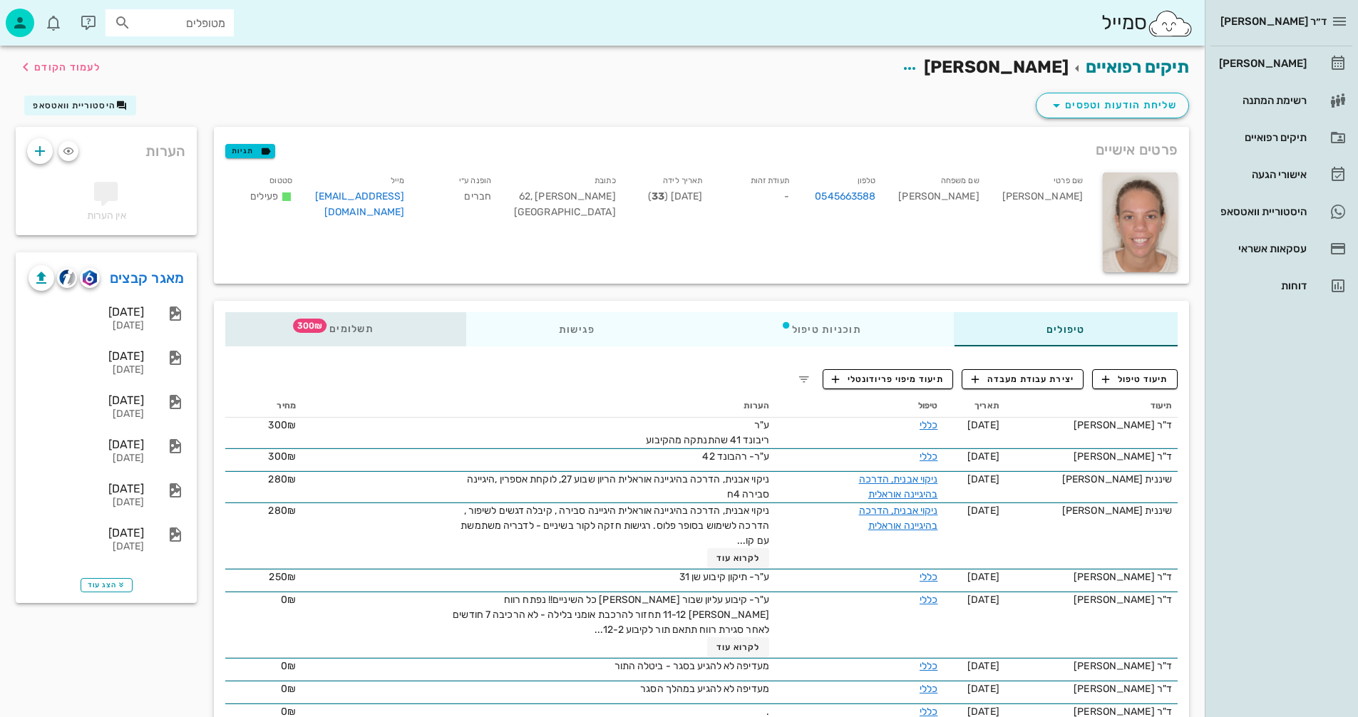
click at [314, 324] on span "300₪" at bounding box center [310, 326] width 34 height 14
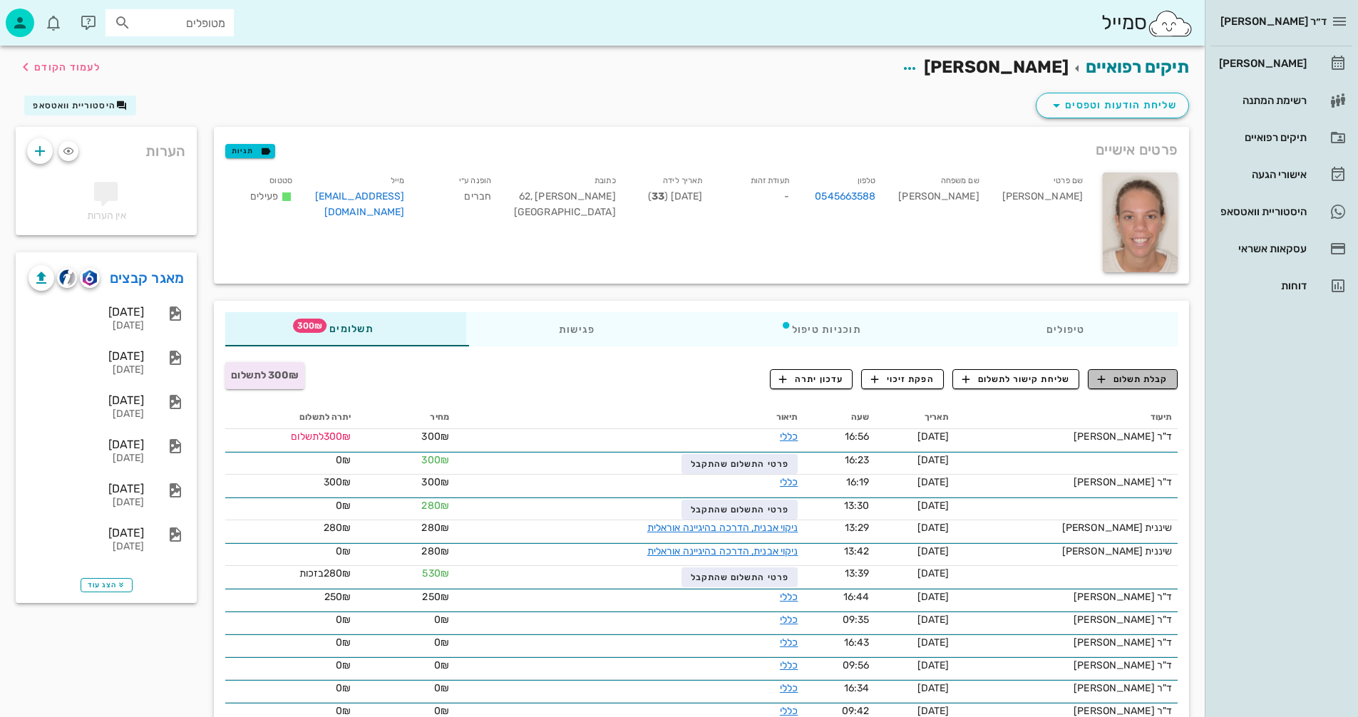
click at [1137, 378] on span "קבלת תשלום" at bounding box center [1133, 379] width 71 height 13
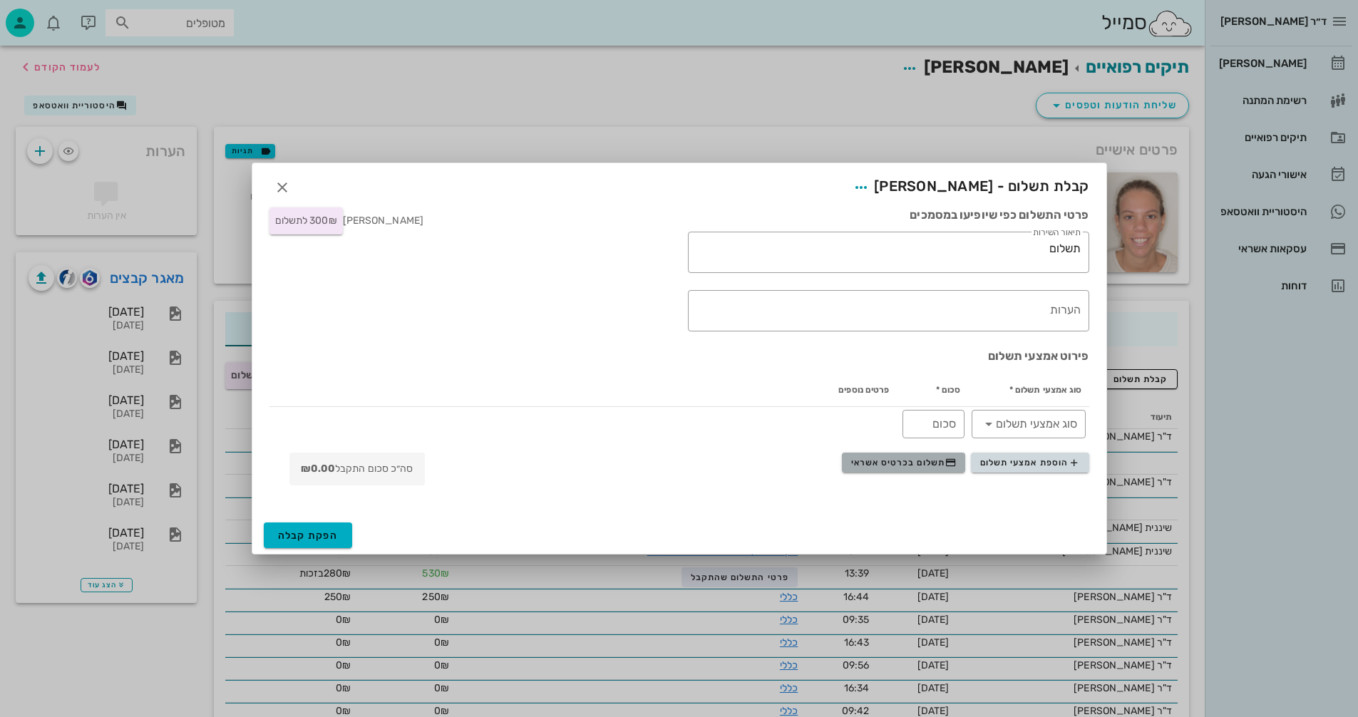
click at [888, 457] on span "תשלום בכרטיס אשראי" at bounding box center [903, 462] width 105 height 11
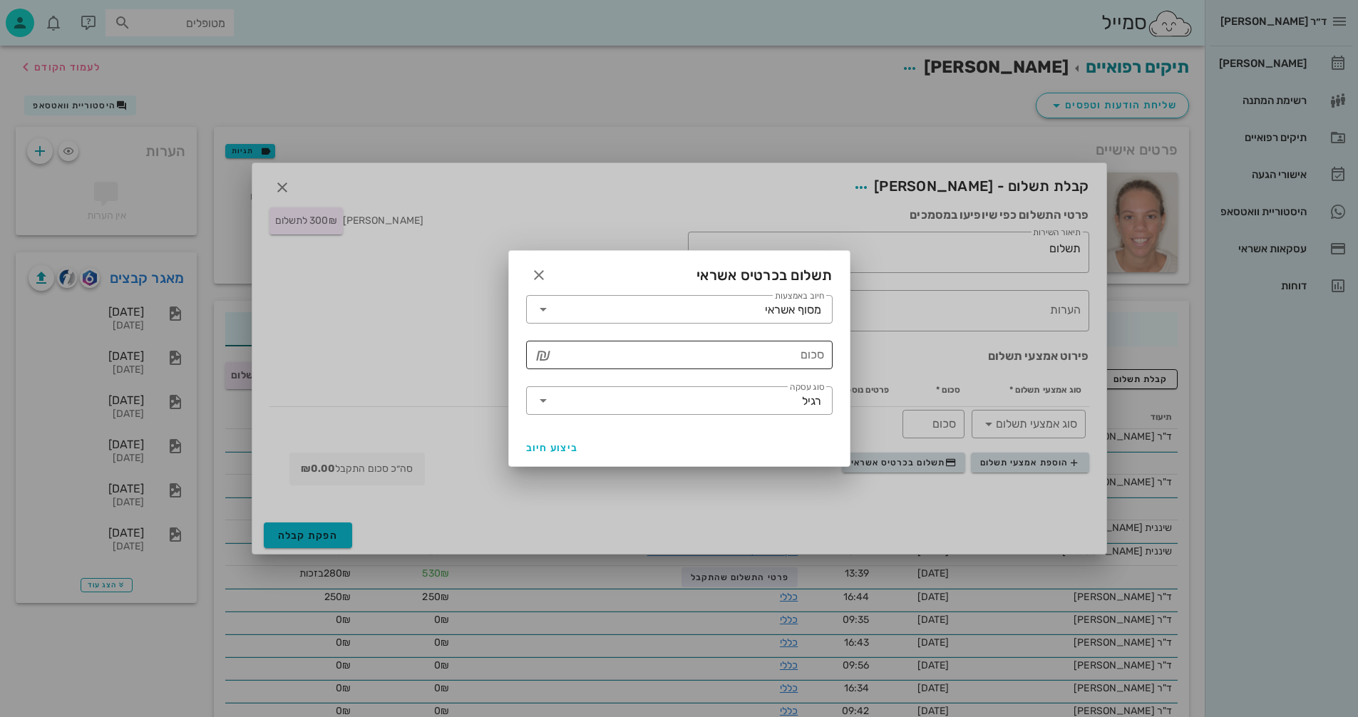
click at [795, 351] on input "סכום" at bounding box center [689, 355] width 269 height 23
type input "300"
click at [535, 443] on span "ביצוע חיוב" at bounding box center [552, 448] width 53 height 12
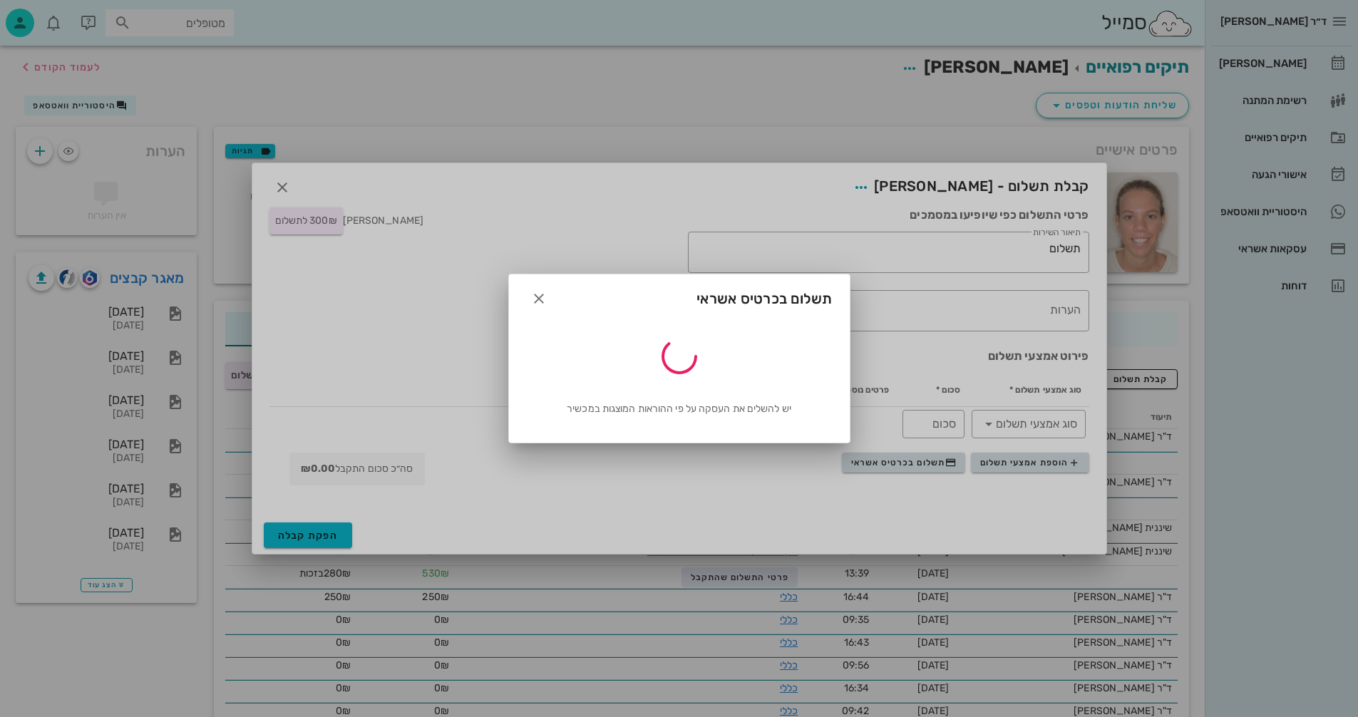
type input "300"
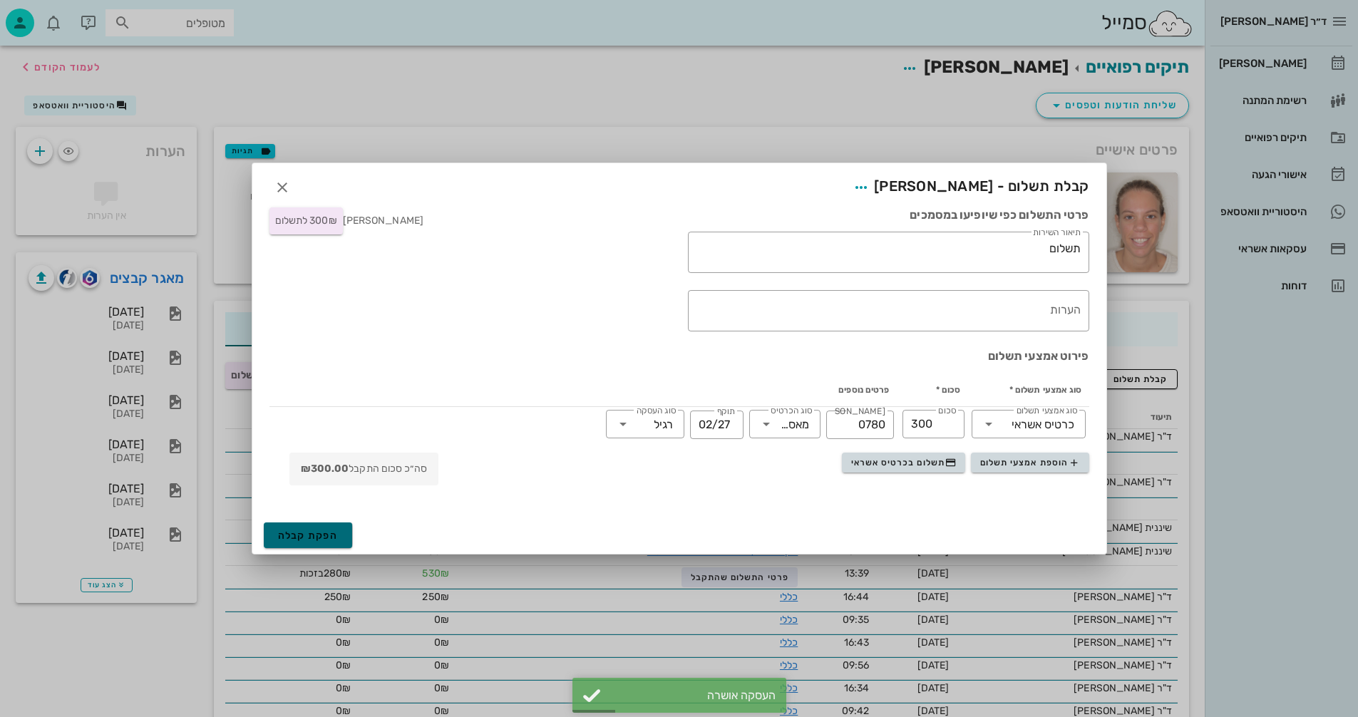
click at [295, 533] on span "הפקת קבלה" at bounding box center [308, 536] width 61 height 12
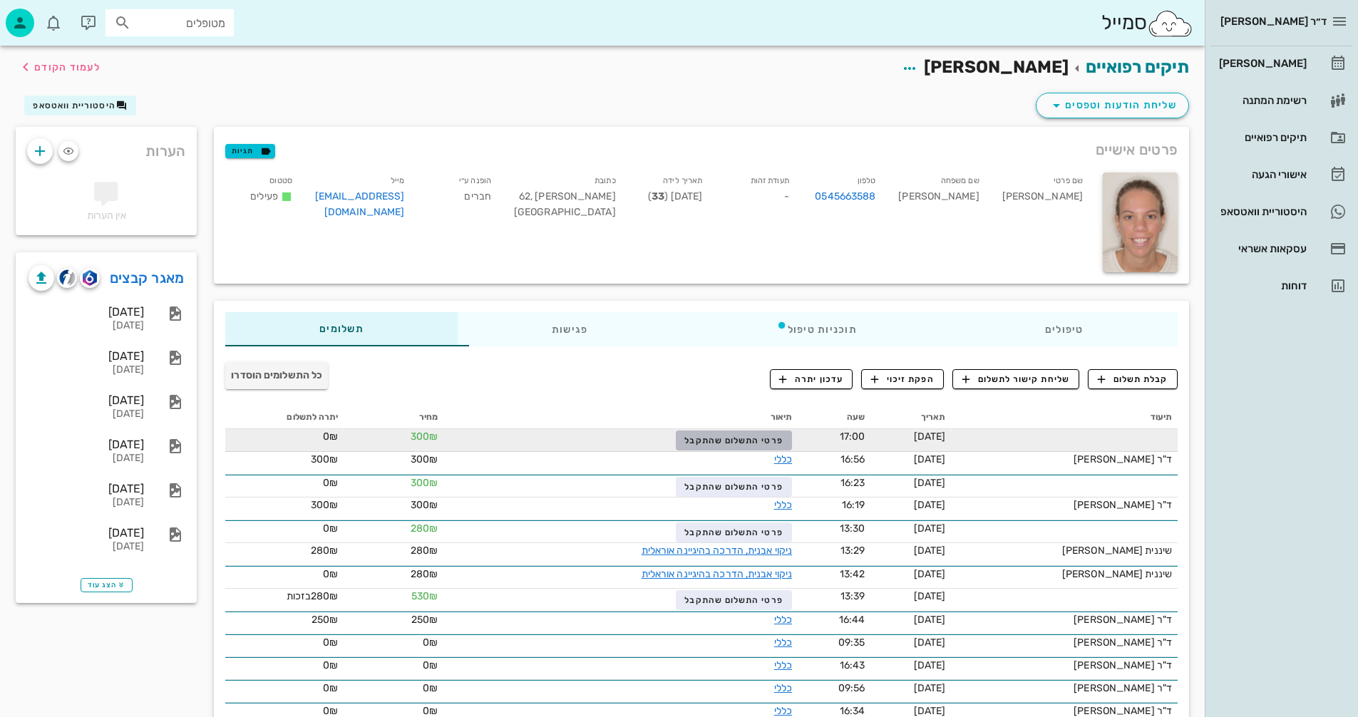
click at [731, 436] on span "פרטי התשלום שהתקבל" at bounding box center [733, 441] width 98 height 10
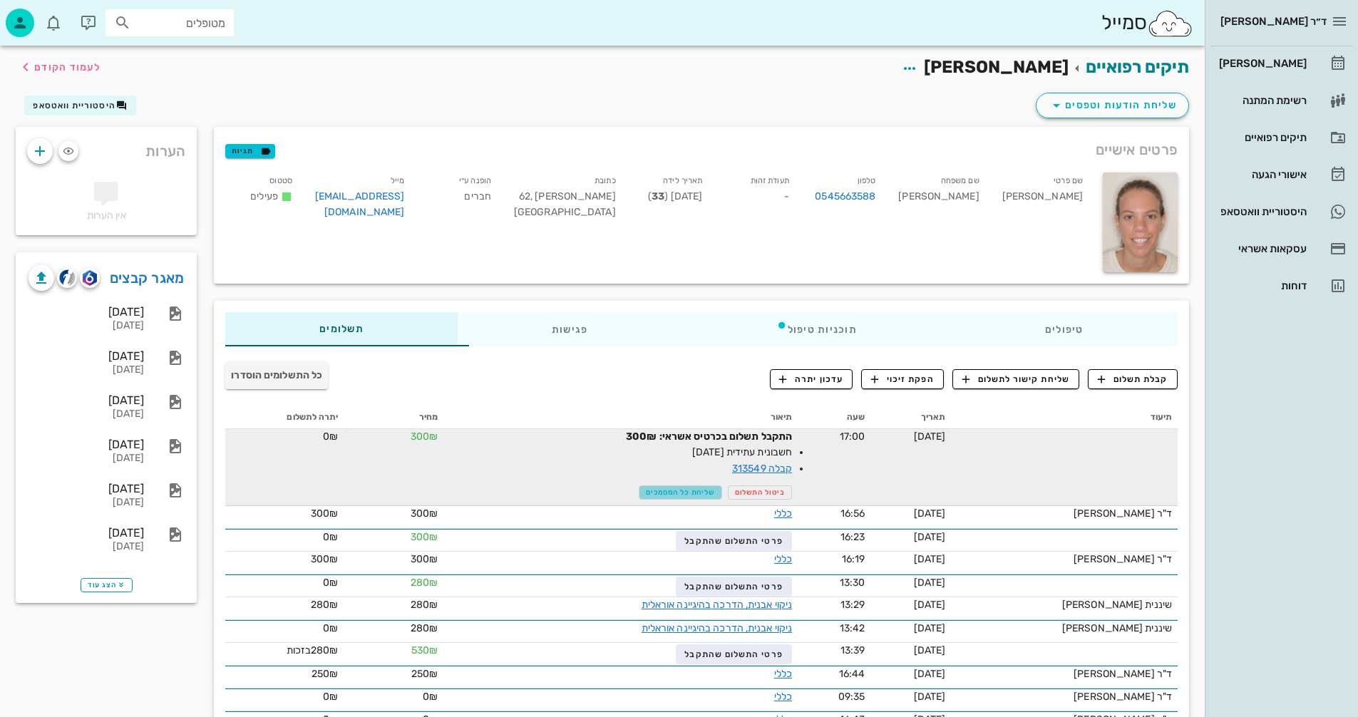
click at [677, 493] on span "שליחת כל המסמכים" at bounding box center [680, 492] width 69 height 9
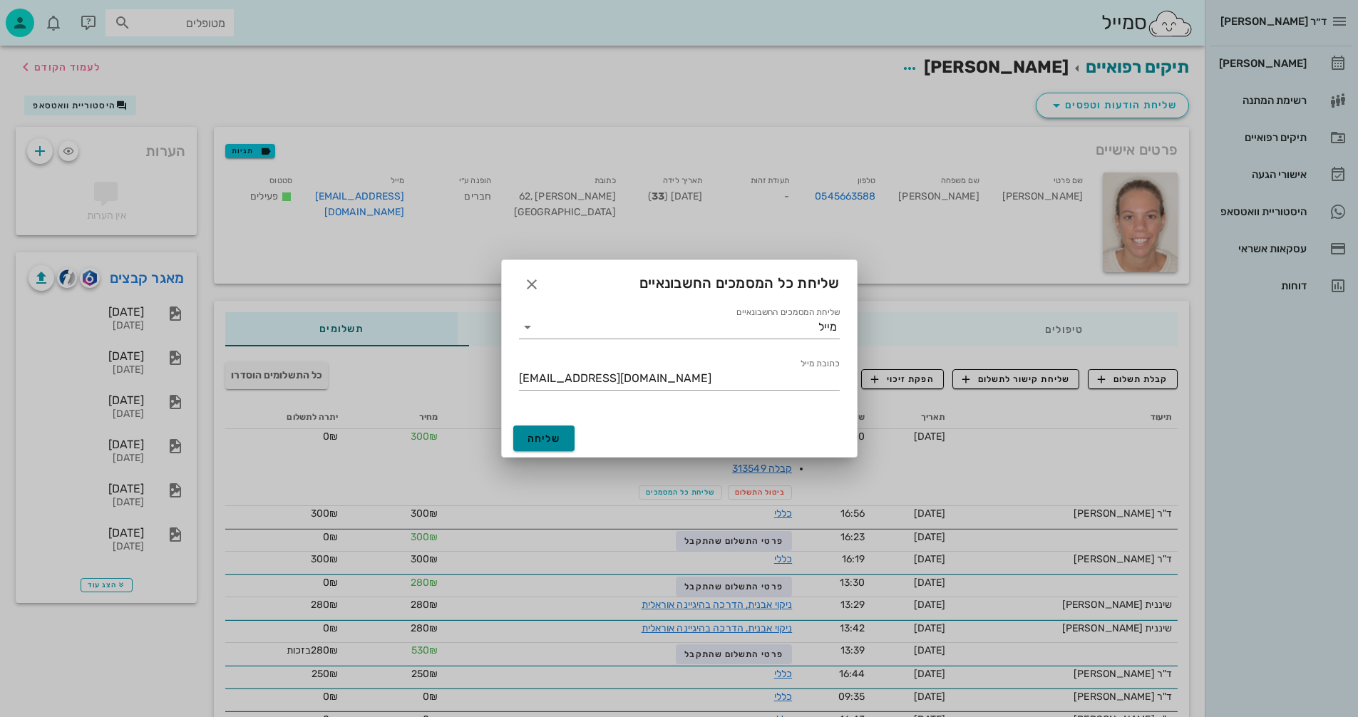
click at [554, 433] on span "שליחה" at bounding box center [544, 439] width 34 height 12
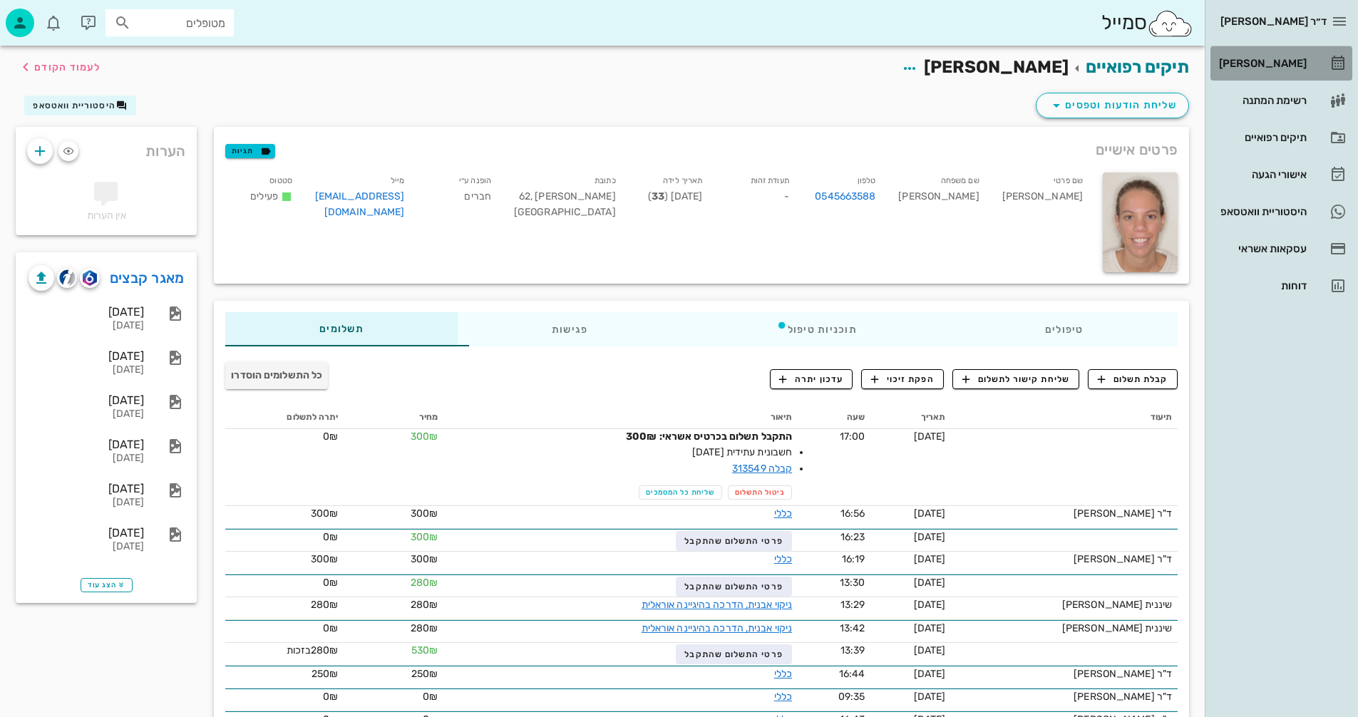
click at [1282, 61] on div "[PERSON_NAME]" at bounding box center [1261, 63] width 91 height 11
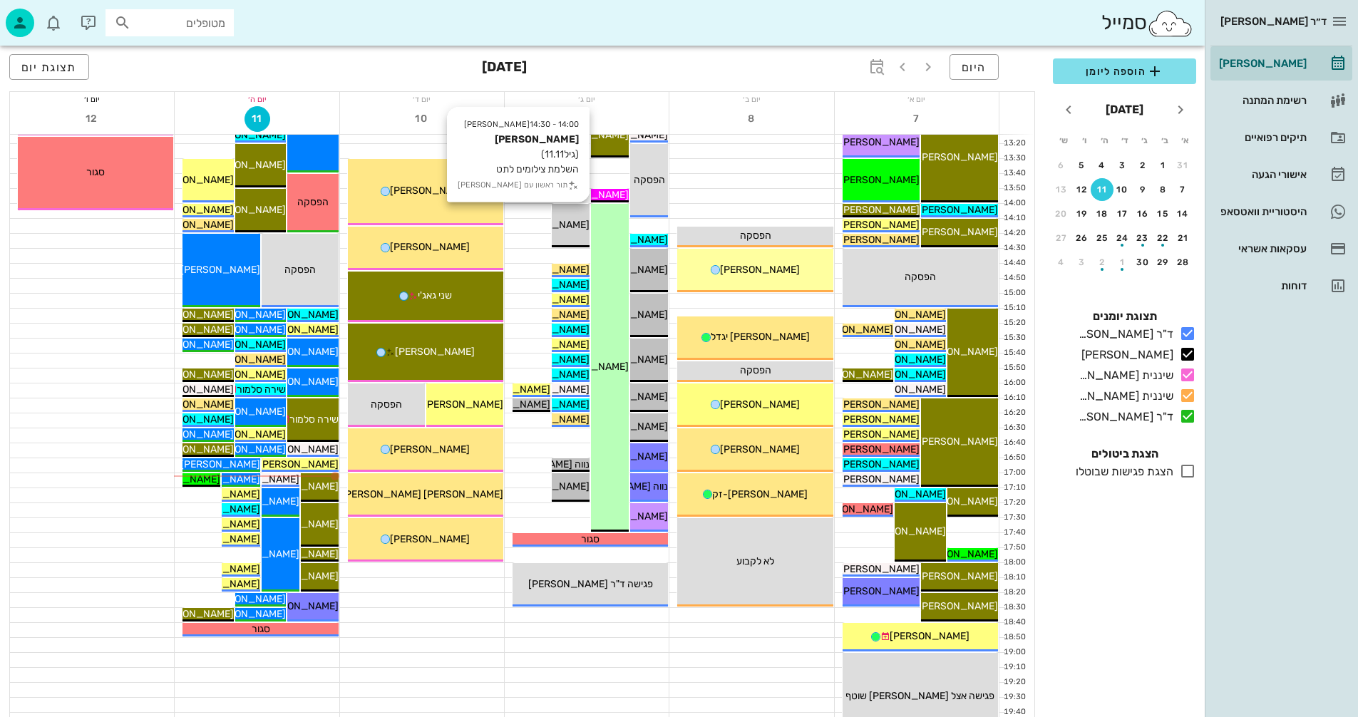
scroll to position [570, 0]
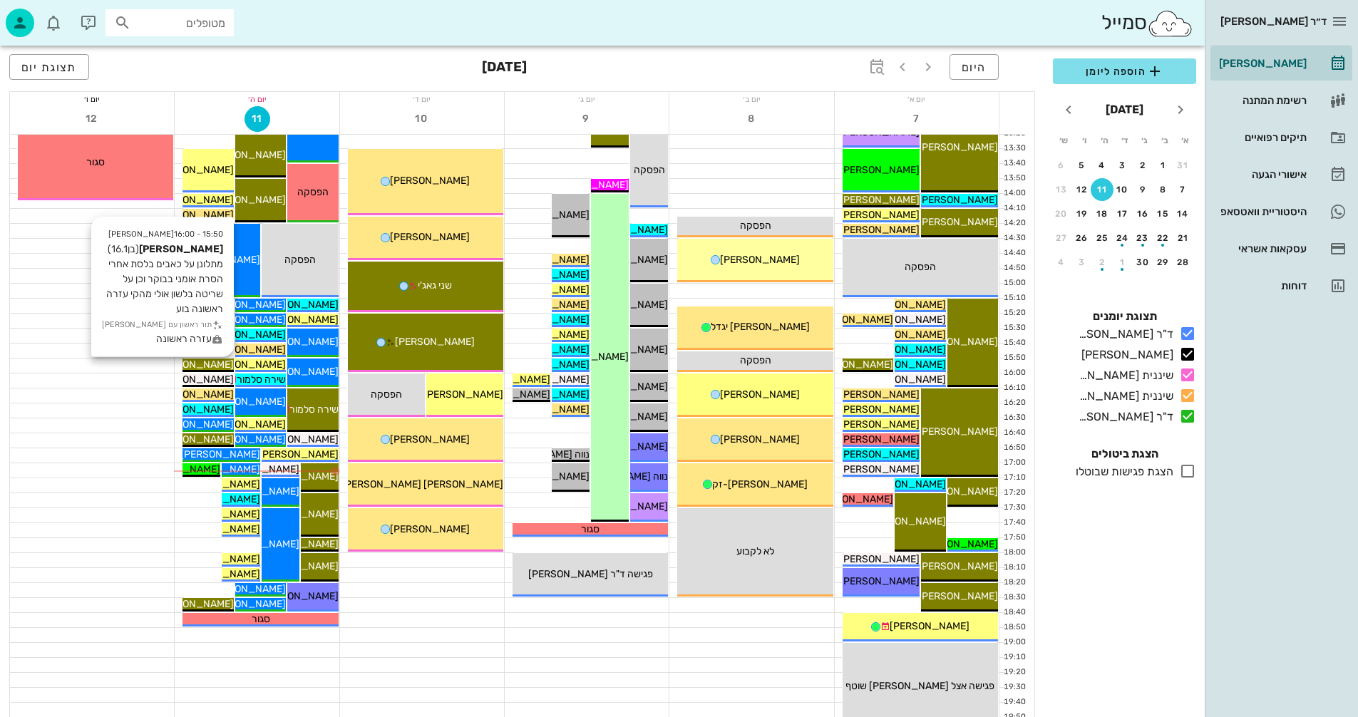
click at [220, 365] on span "[PERSON_NAME]" at bounding box center [194, 365] width 80 height 12
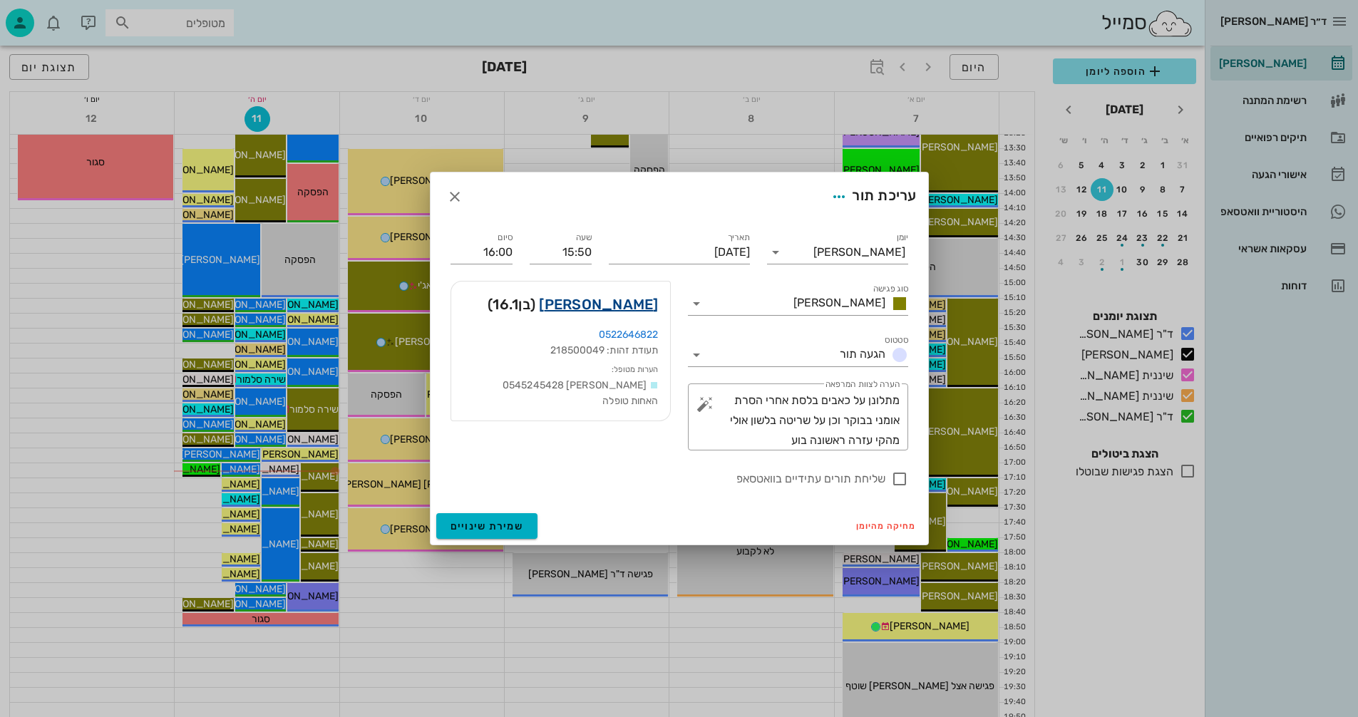
click at [615, 304] on link "אסף דניאל" at bounding box center [598, 304] width 119 height 23
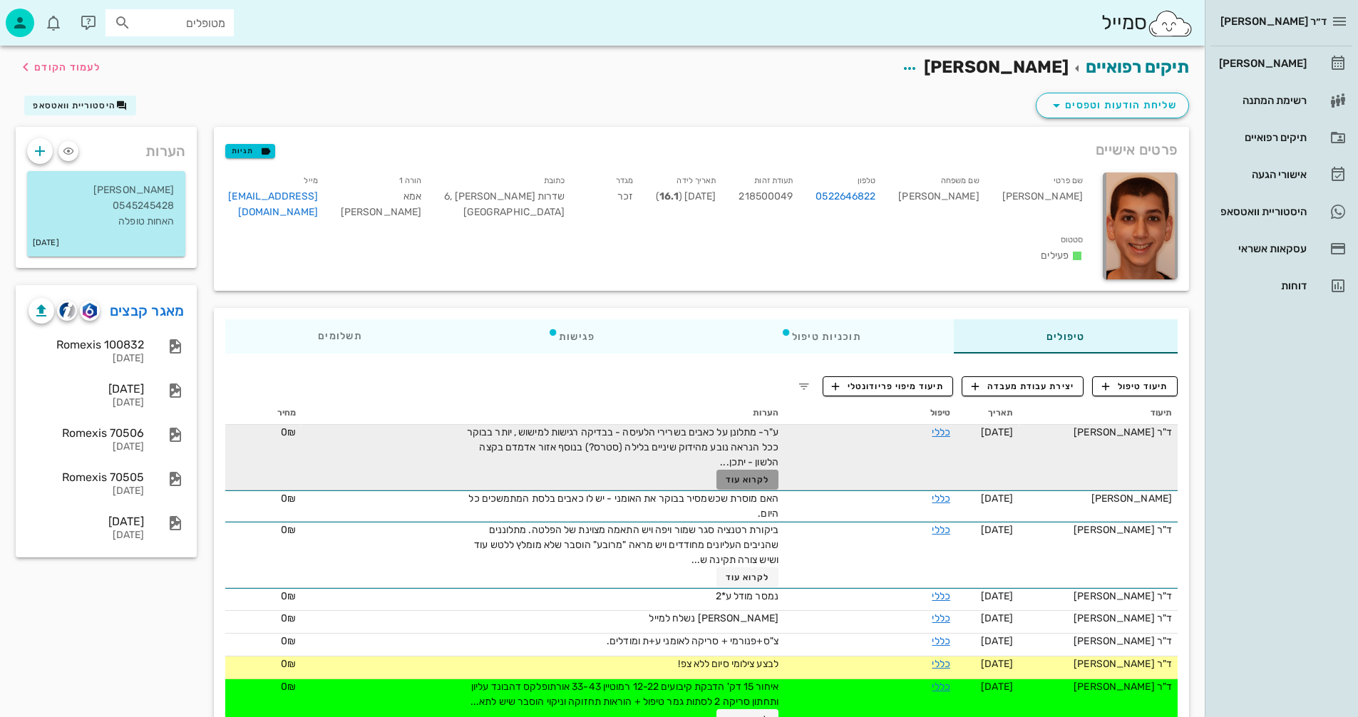
click at [751, 480] on span "לקרוא עוד" at bounding box center [748, 480] width 44 height 10
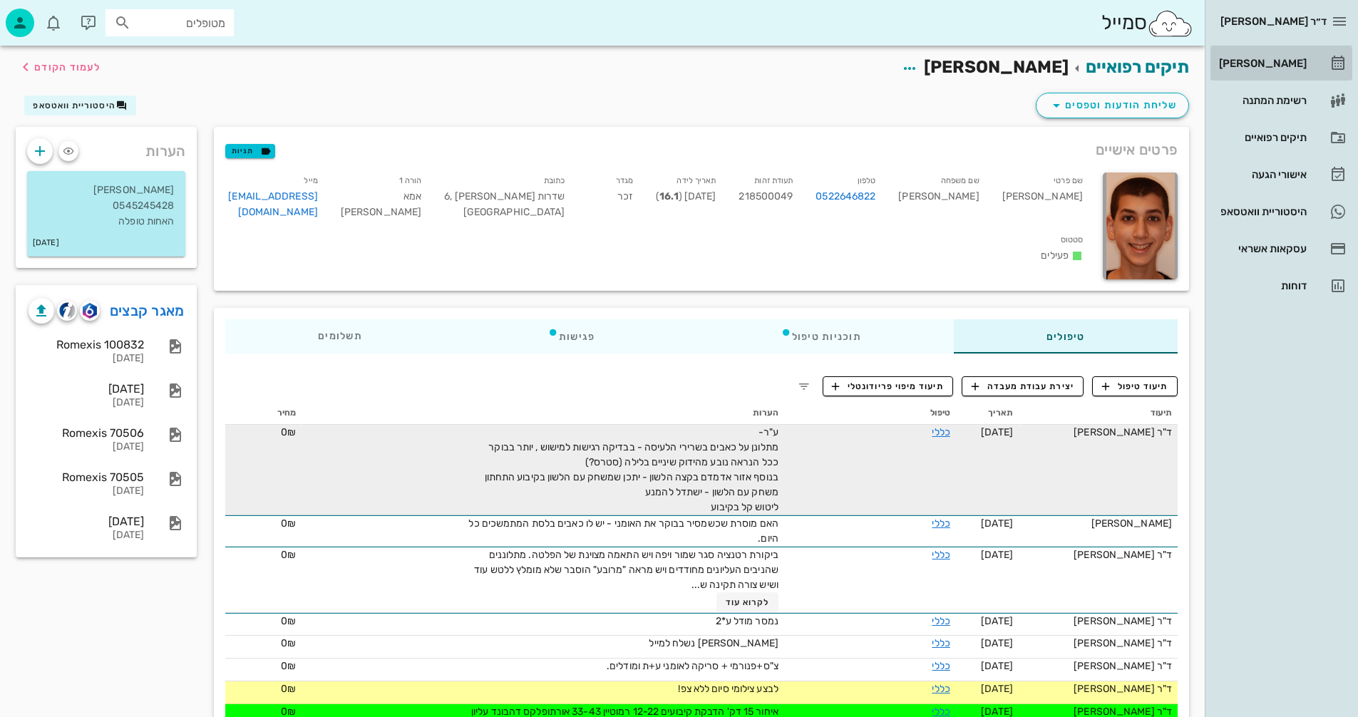
click at [1282, 63] on div "[PERSON_NAME]" at bounding box center [1261, 63] width 91 height 11
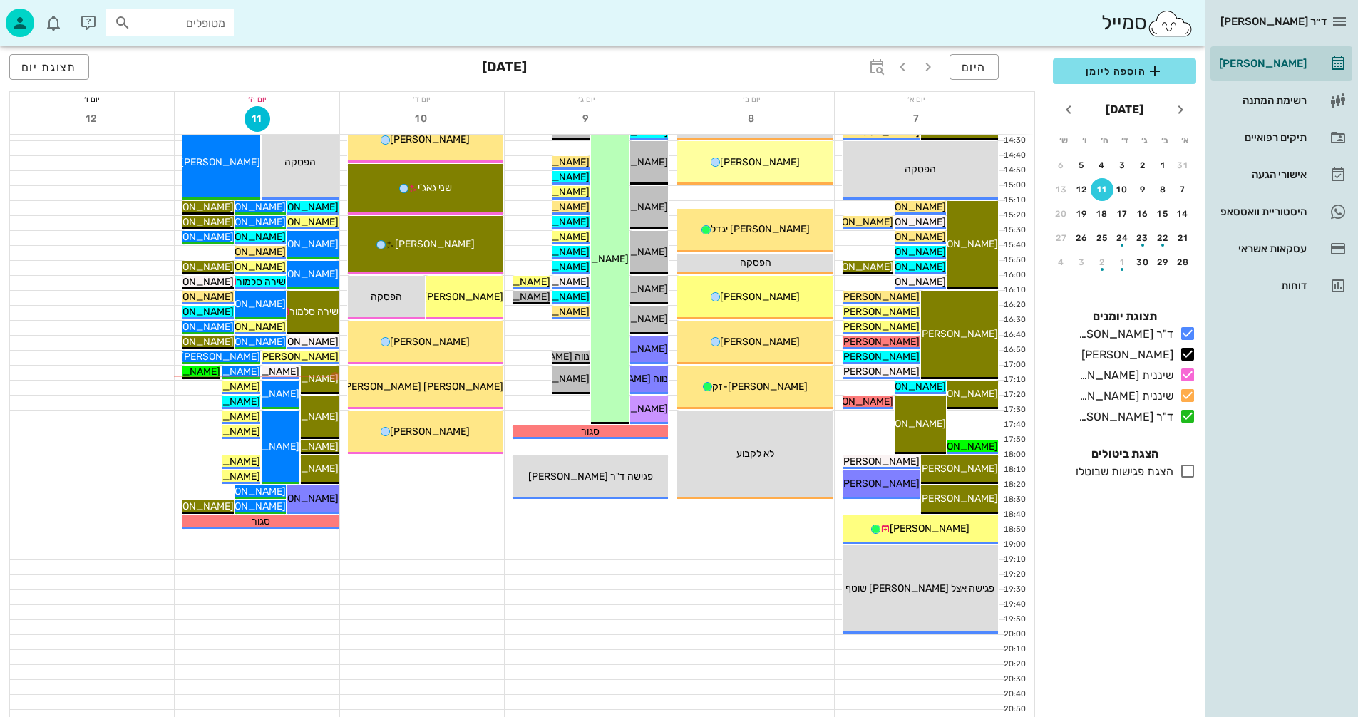
scroll to position [675, 0]
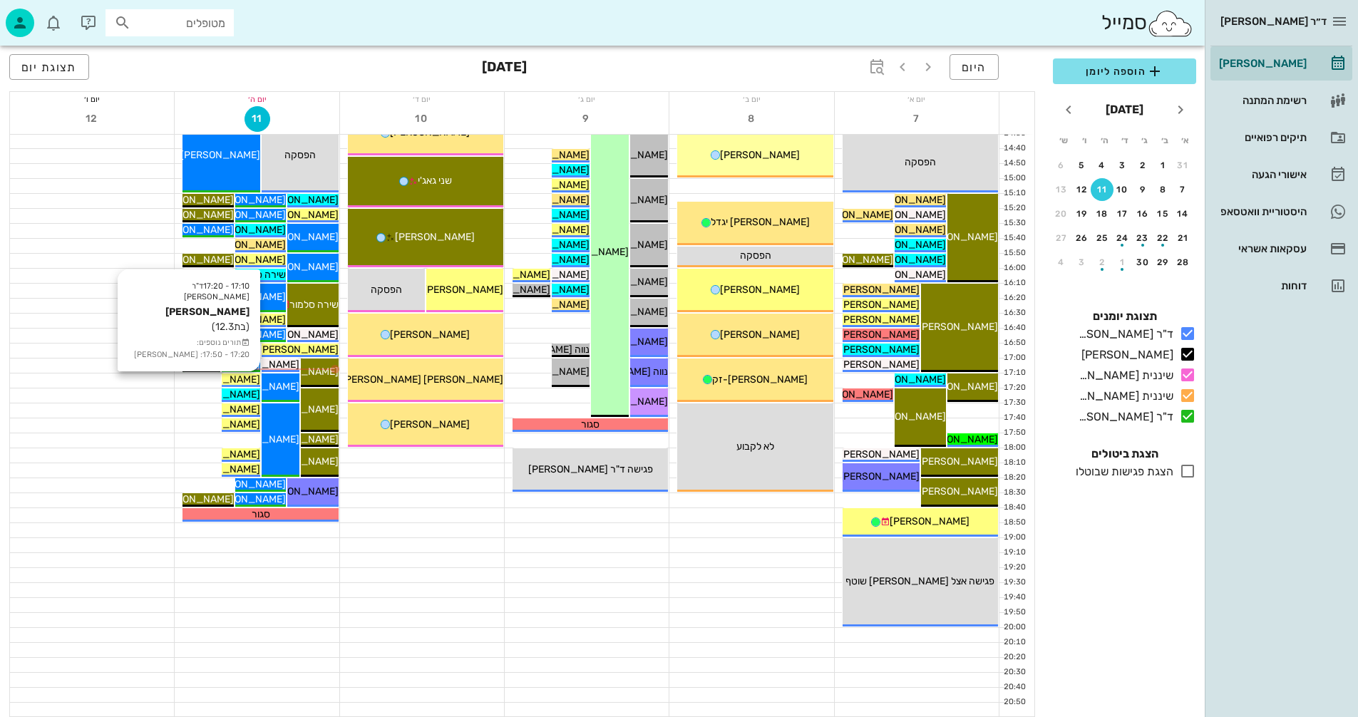
click at [245, 376] on span "[PERSON_NAME]" at bounding box center [220, 379] width 80 height 12
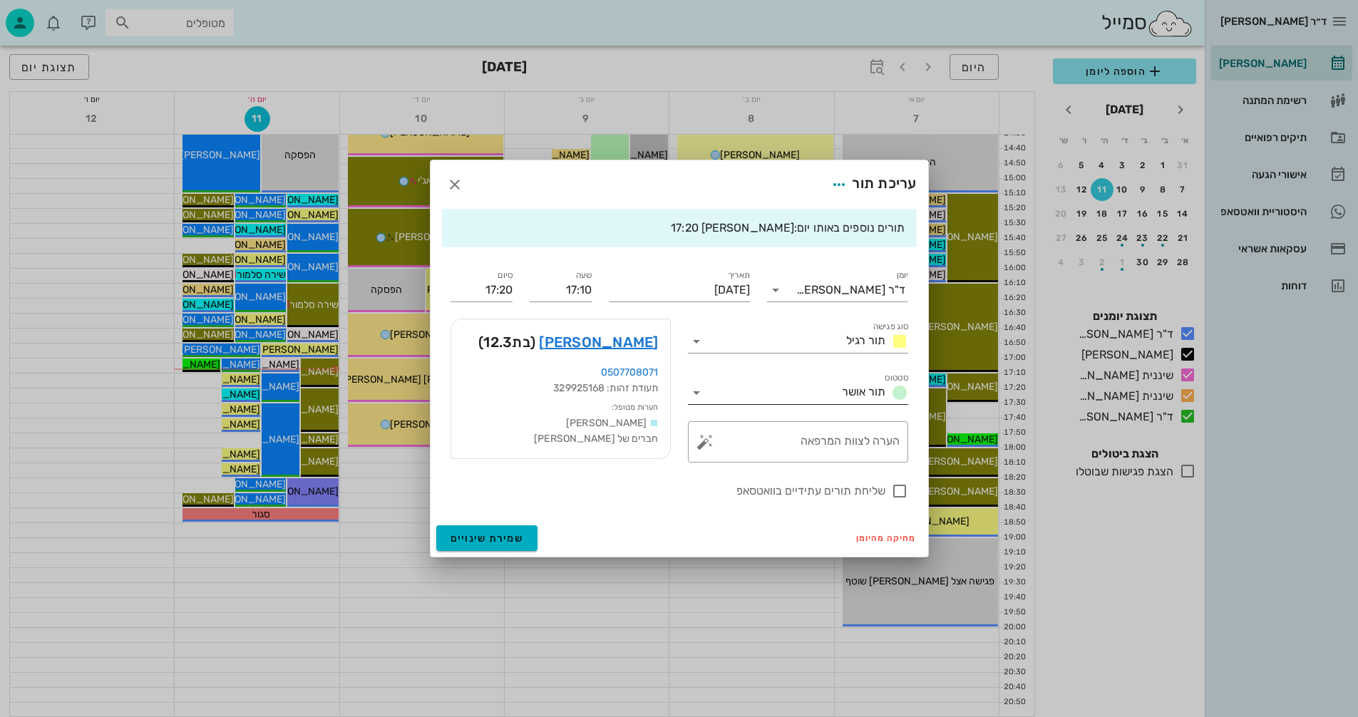
click at [699, 389] on icon at bounding box center [696, 392] width 17 height 17
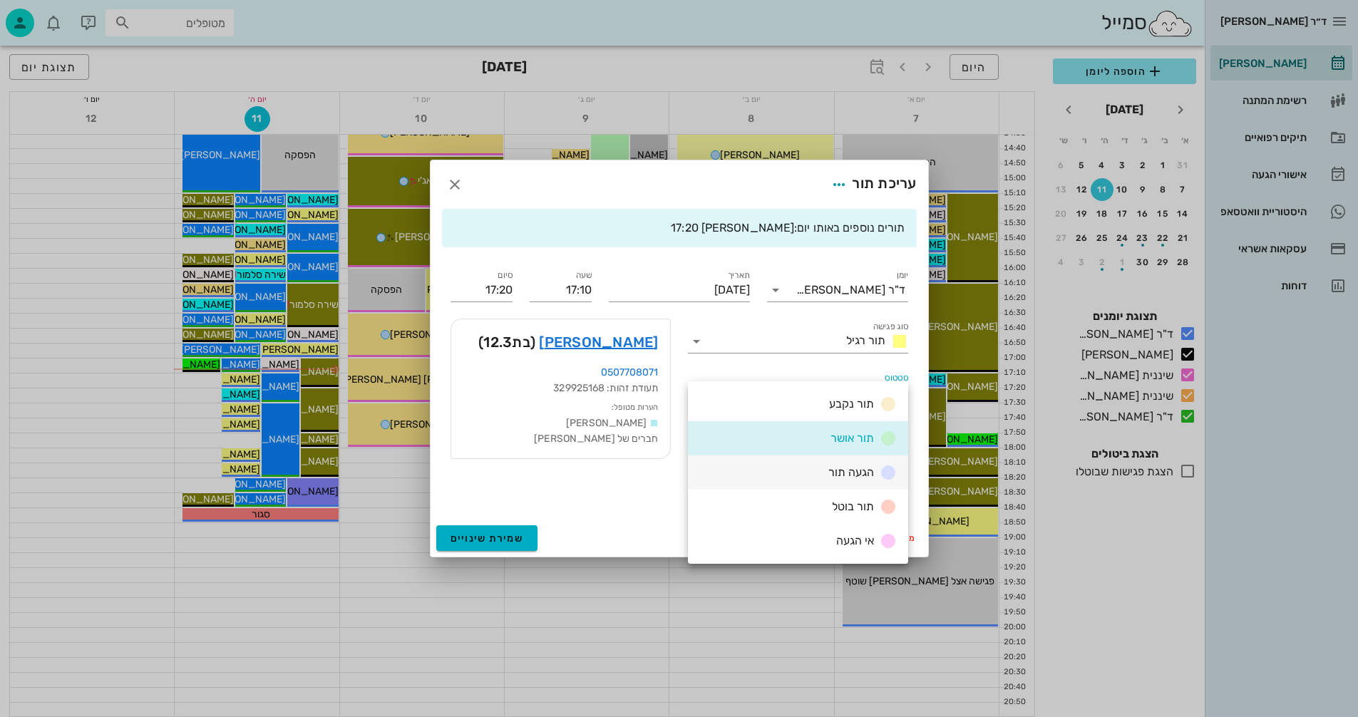
click at [823, 468] on div "הגעה תור" at bounding box center [860, 473] width 74 height 18
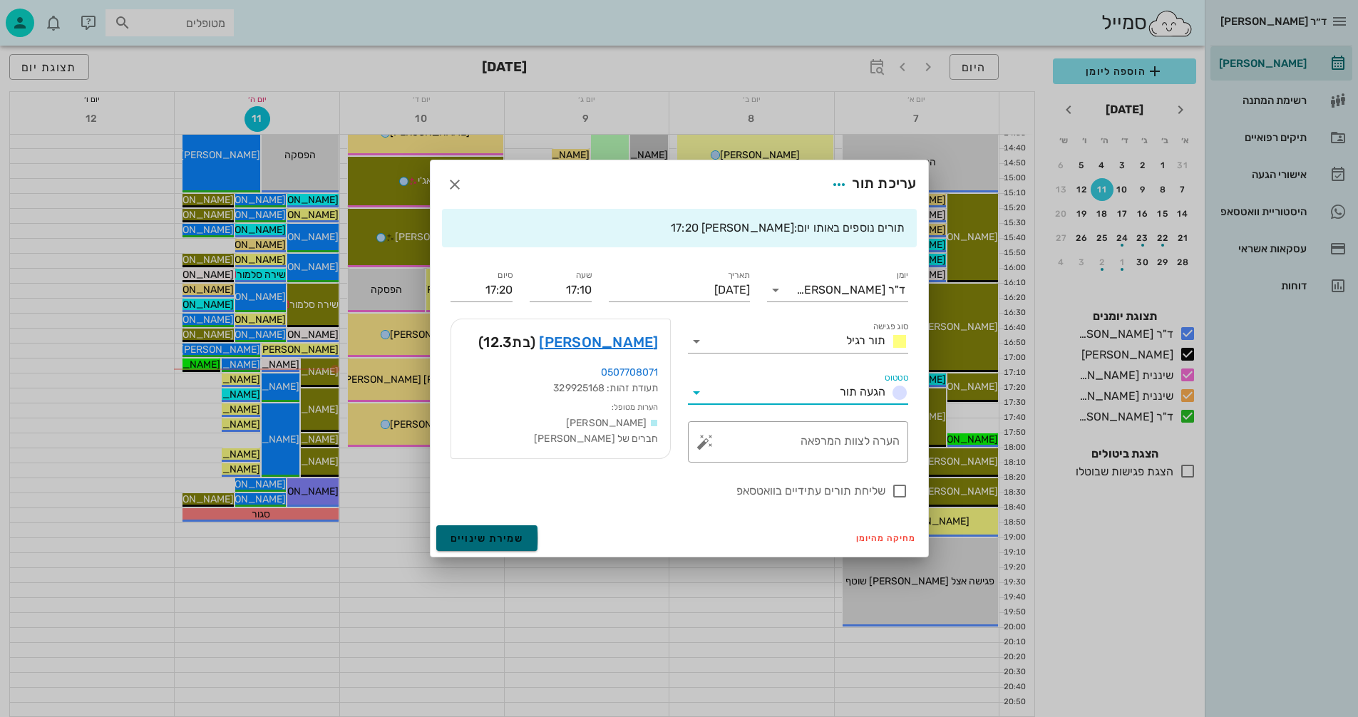
click at [485, 535] on span "שמירת שינויים" at bounding box center [486, 538] width 73 height 12
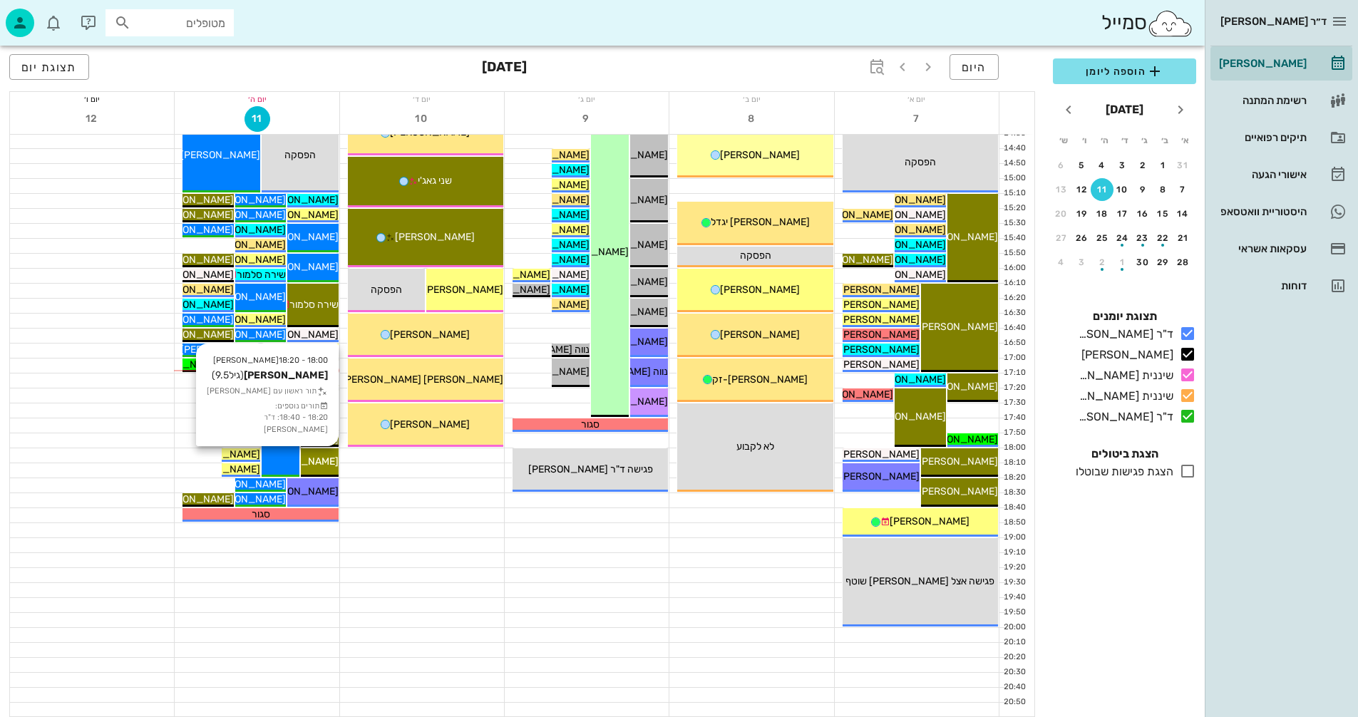
click at [315, 455] on span "[PERSON_NAME]" at bounding box center [299, 461] width 80 height 12
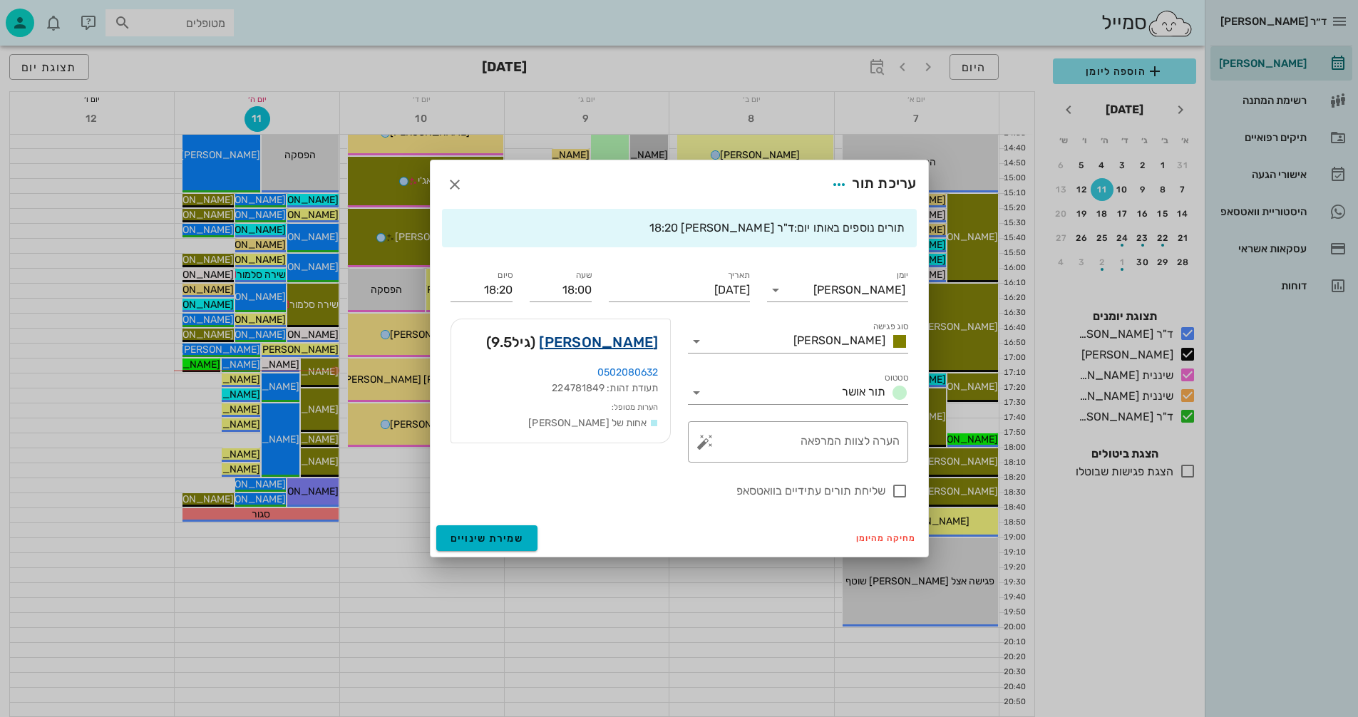
click at [637, 339] on link "[PERSON_NAME]" at bounding box center [598, 342] width 119 height 23
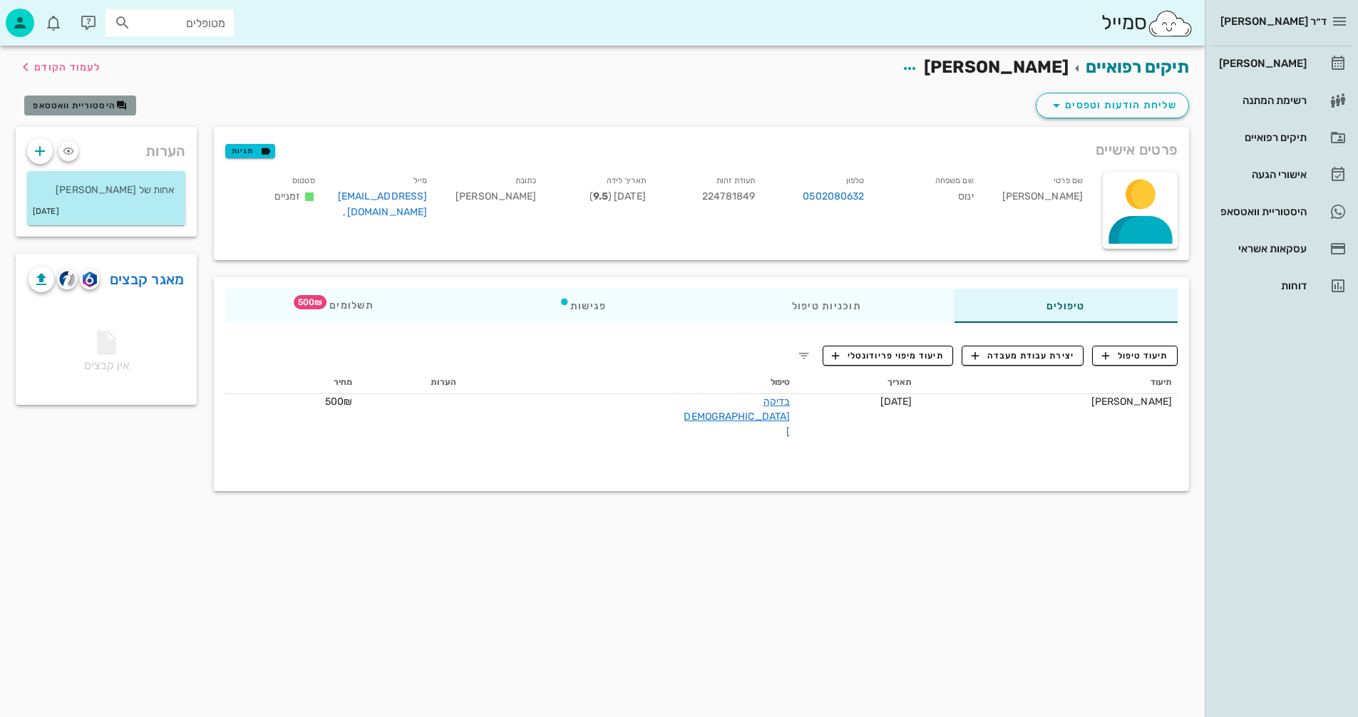
click at [94, 105] on span "היסטוריית וואטסאפ" at bounding box center [74, 106] width 83 height 10
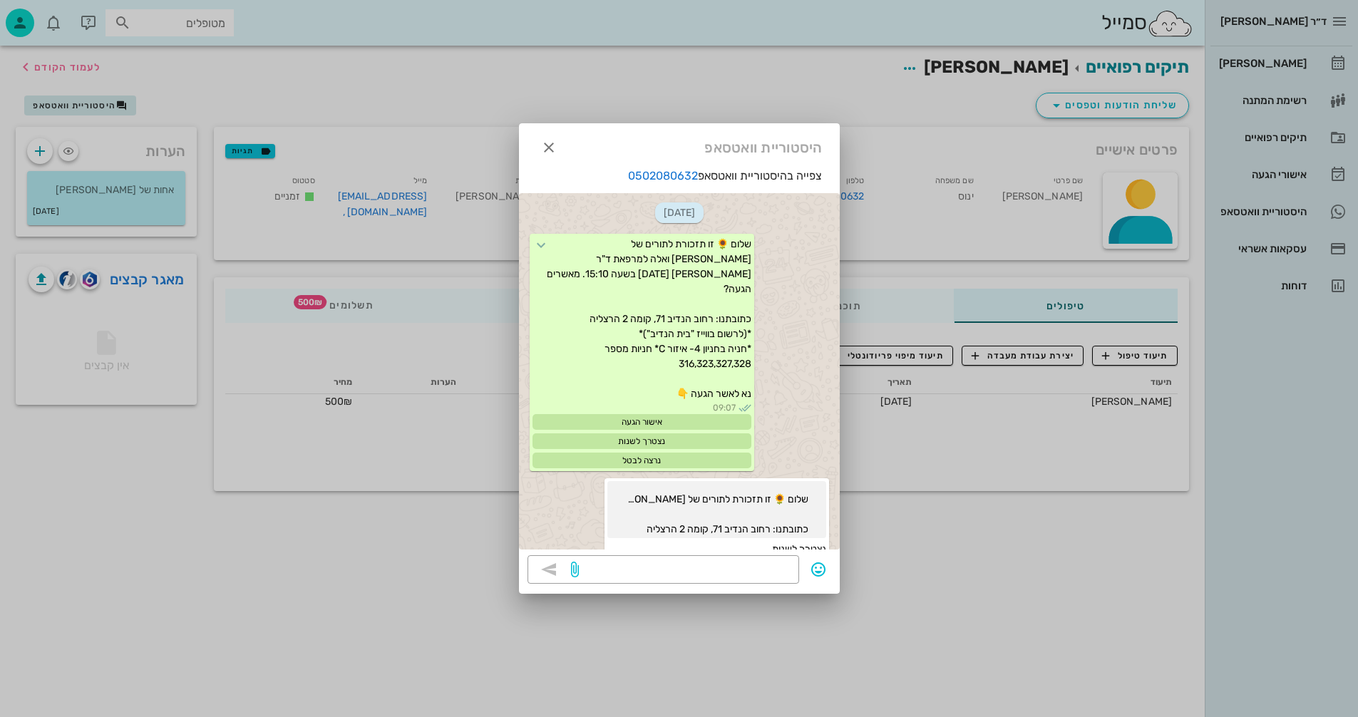
scroll to position [1024, 0]
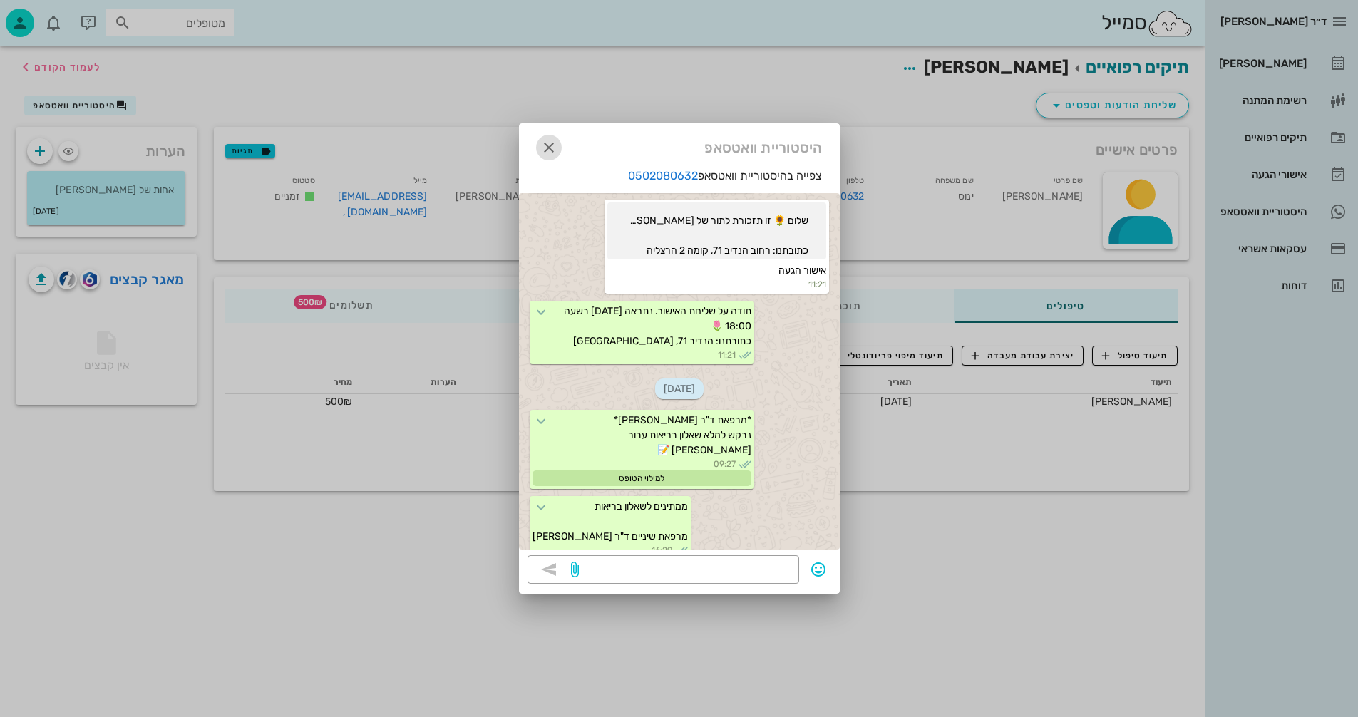
click at [555, 141] on icon "button" at bounding box center [548, 147] width 17 height 17
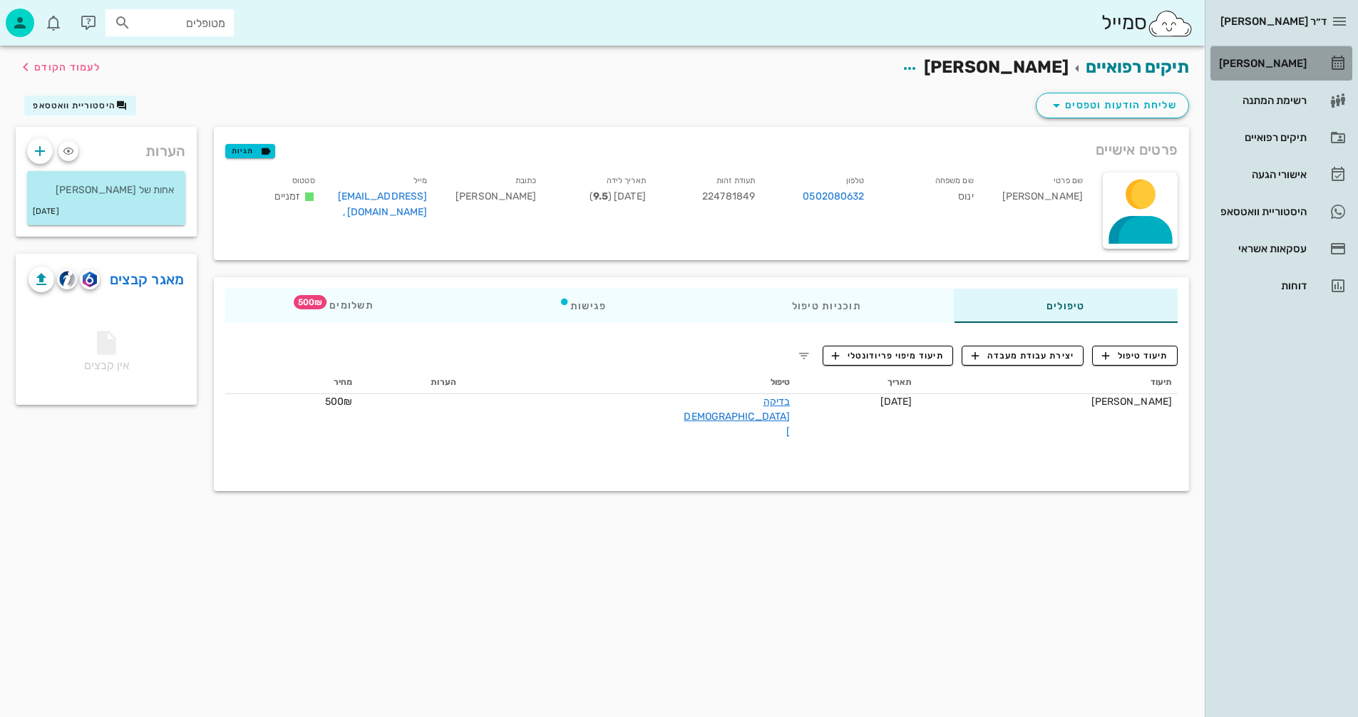
click at [1274, 65] on div "[PERSON_NAME]" at bounding box center [1261, 63] width 91 height 11
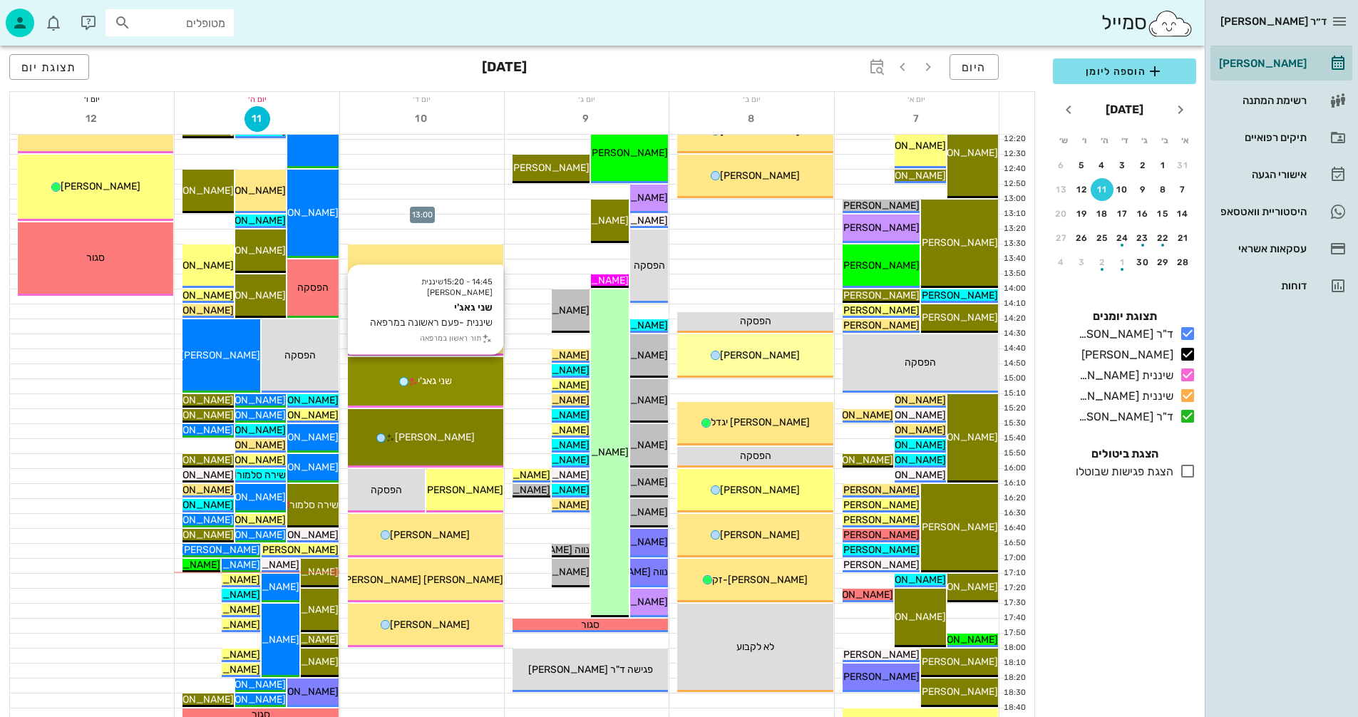
scroll to position [642, 0]
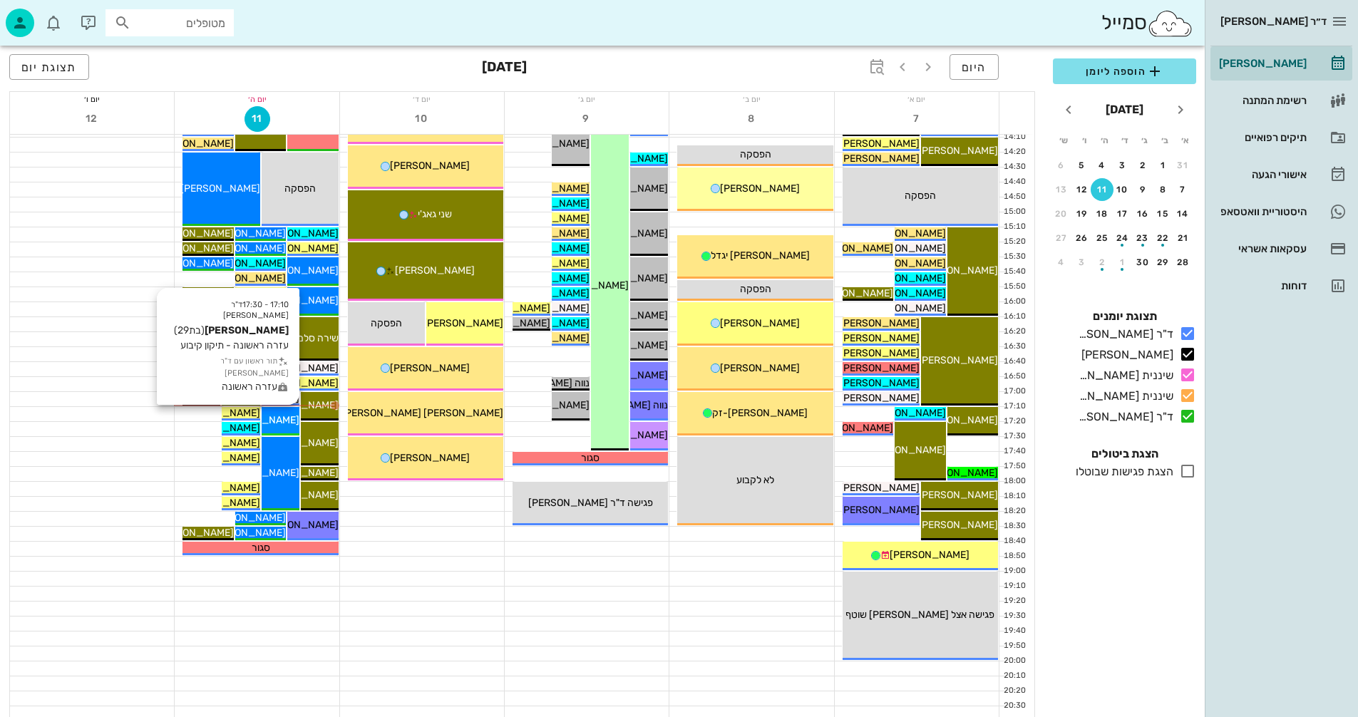
click at [277, 419] on span "[PERSON_NAME]" at bounding box center [260, 420] width 80 height 12
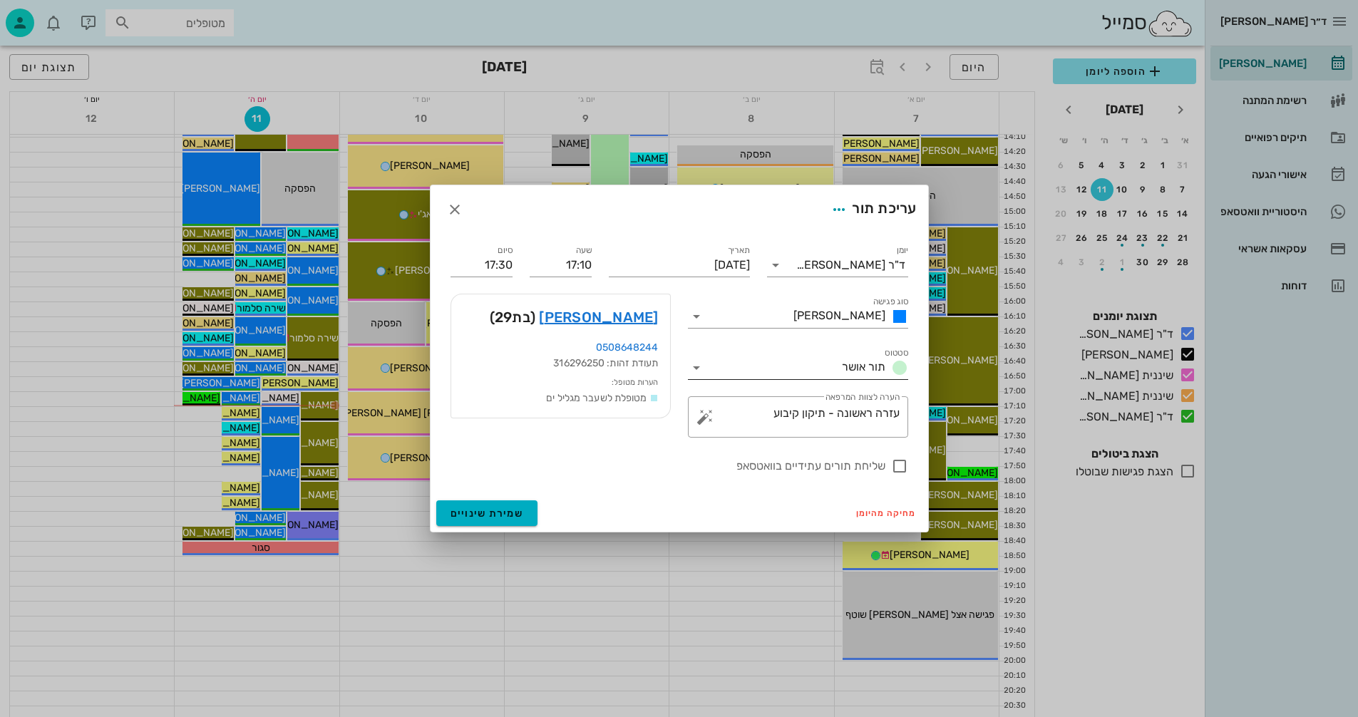
click at [693, 368] on icon at bounding box center [696, 367] width 17 height 17
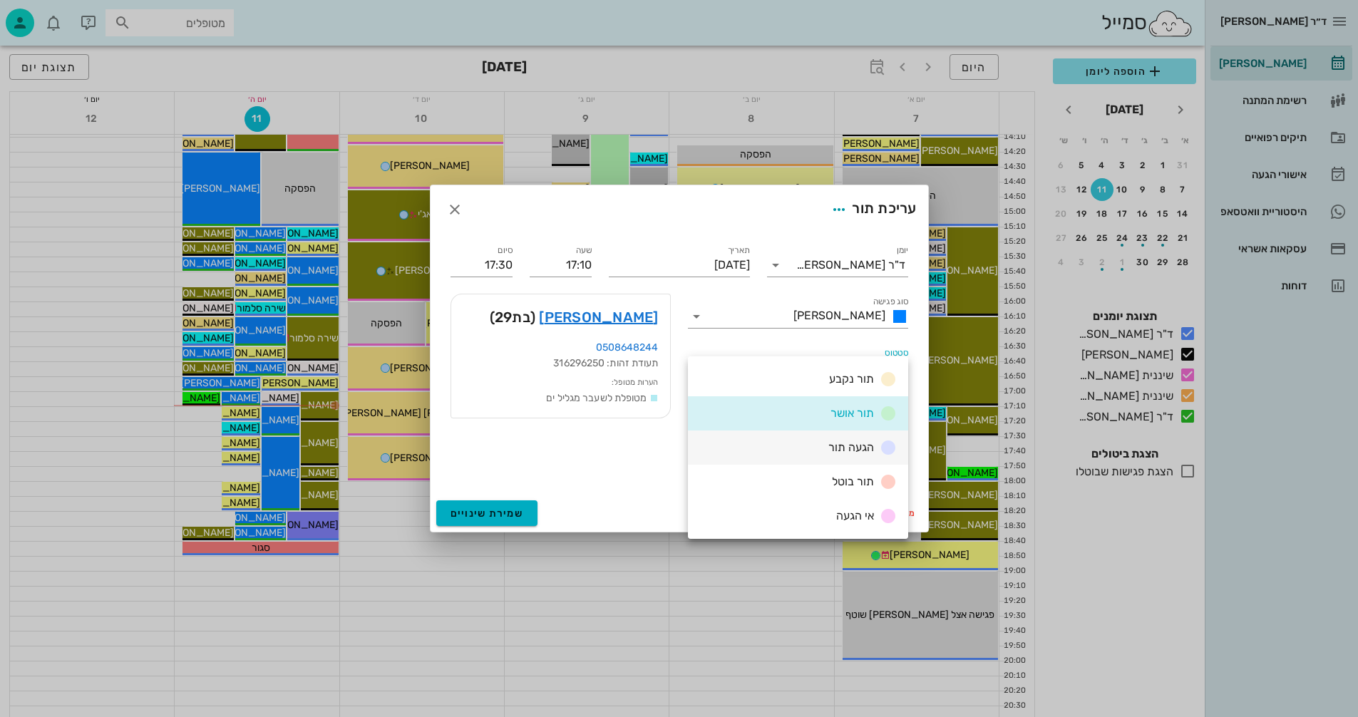
click at [822, 446] on div "הגעה תור" at bounding box center [798, 448] width 220 height 34
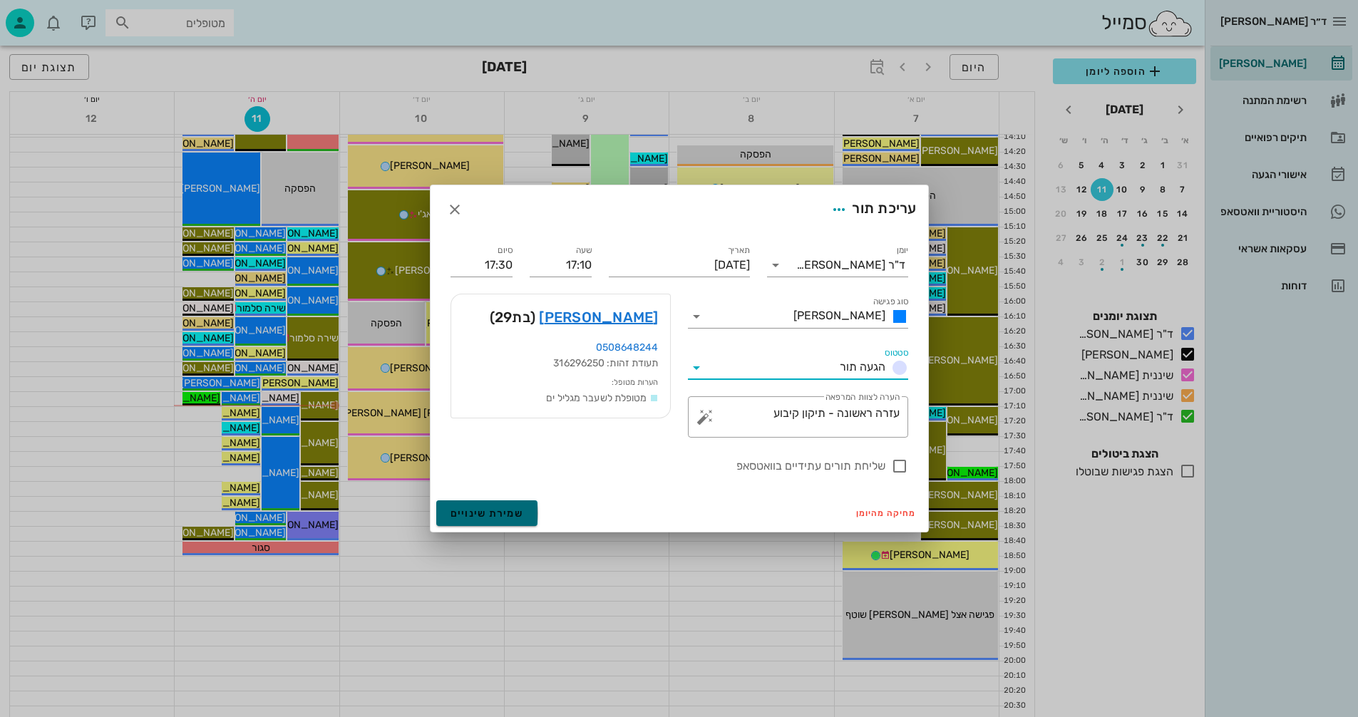
click at [480, 508] on span "שמירת שינויים" at bounding box center [486, 514] width 73 height 12
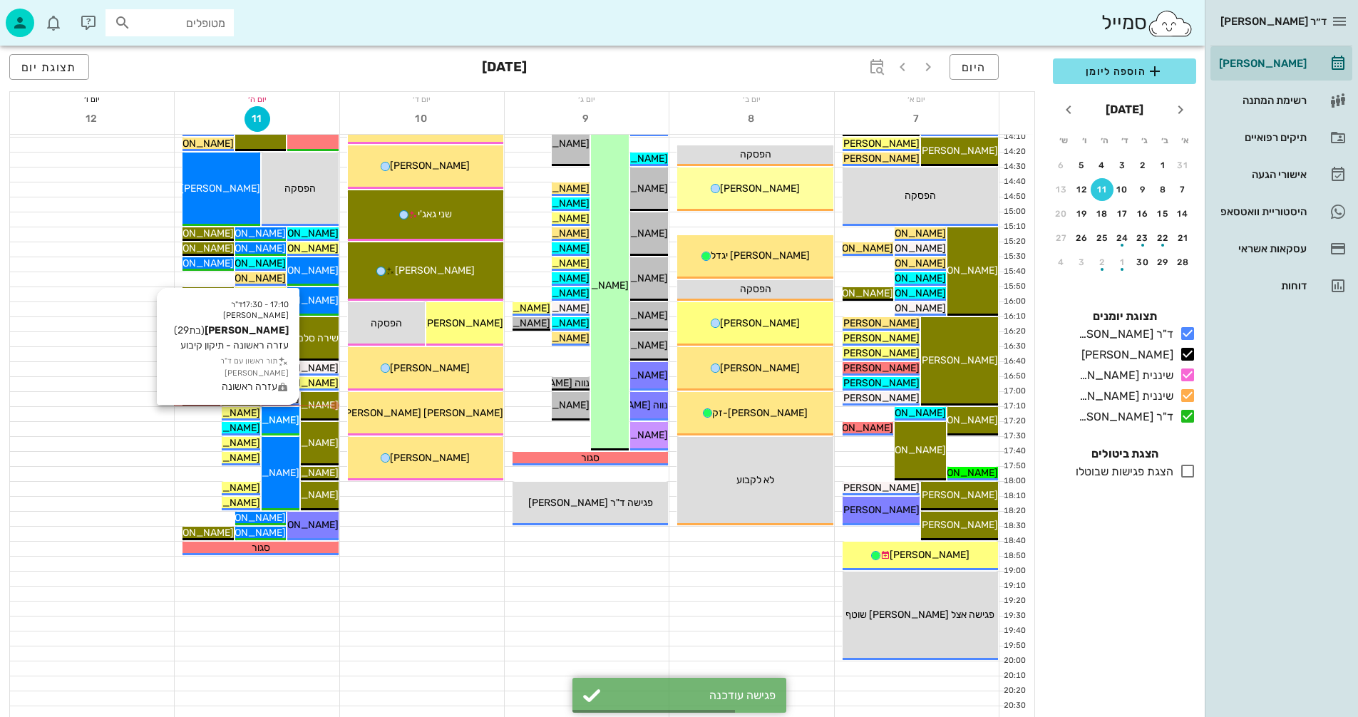
click at [280, 423] on span "[PERSON_NAME]" at bounding box center [260, 420] width 80 height 12
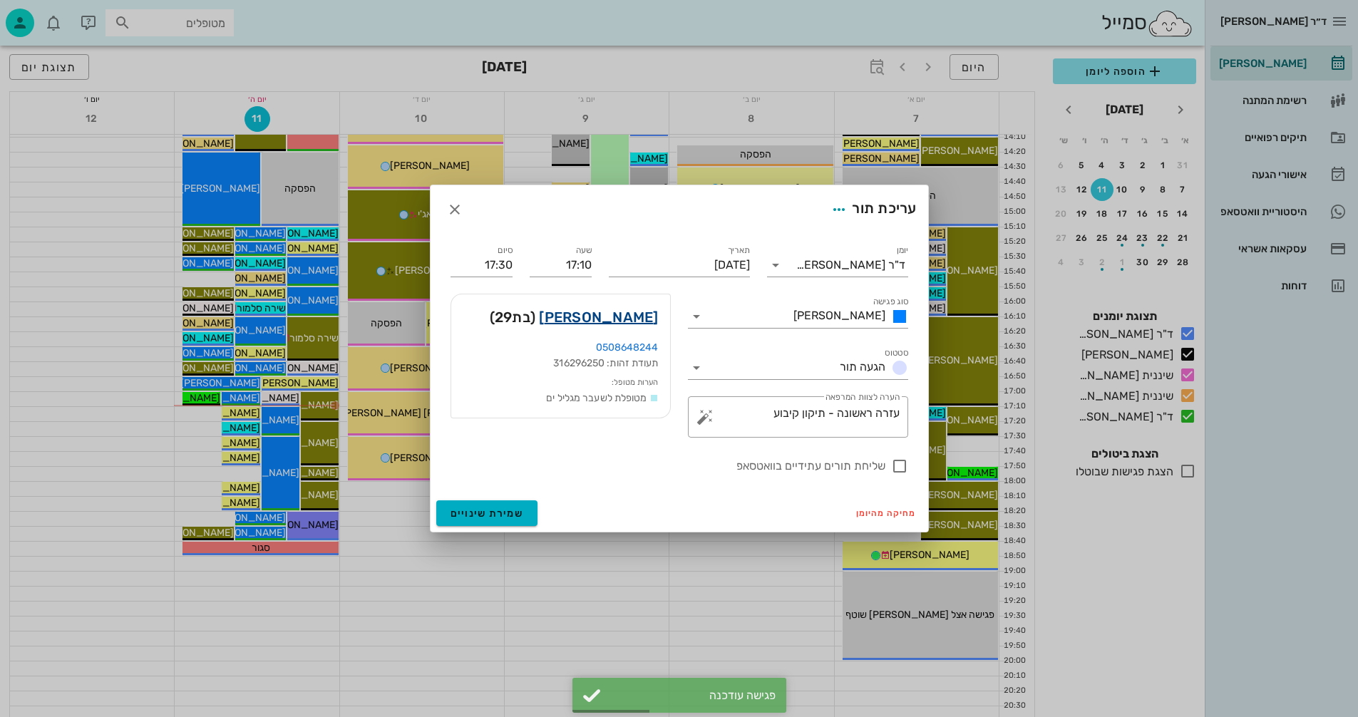
click at [628, 315] on link "ליטל דבורצקי" at bounding box center [598, 317] width 119 height 23
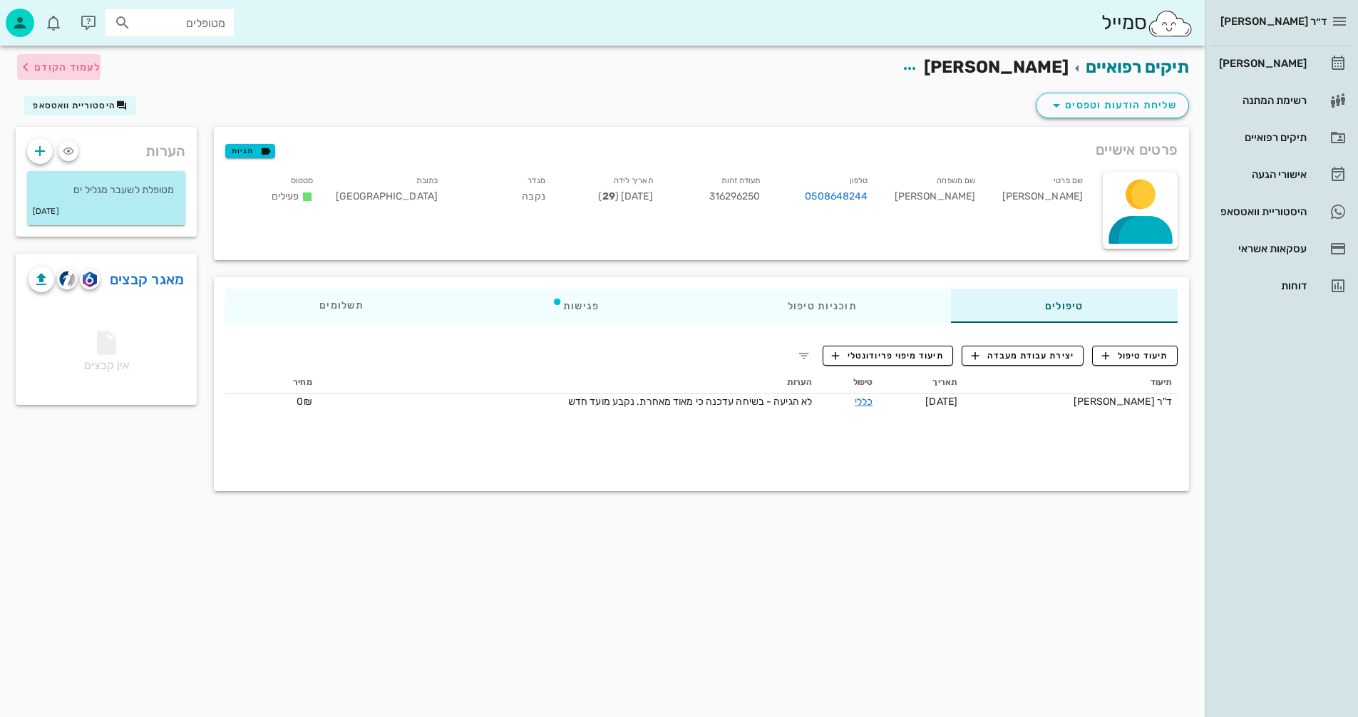
click at [78, 66] on span "לעמוד הקודם" at bounding box center [67, 67] width 66 height 12
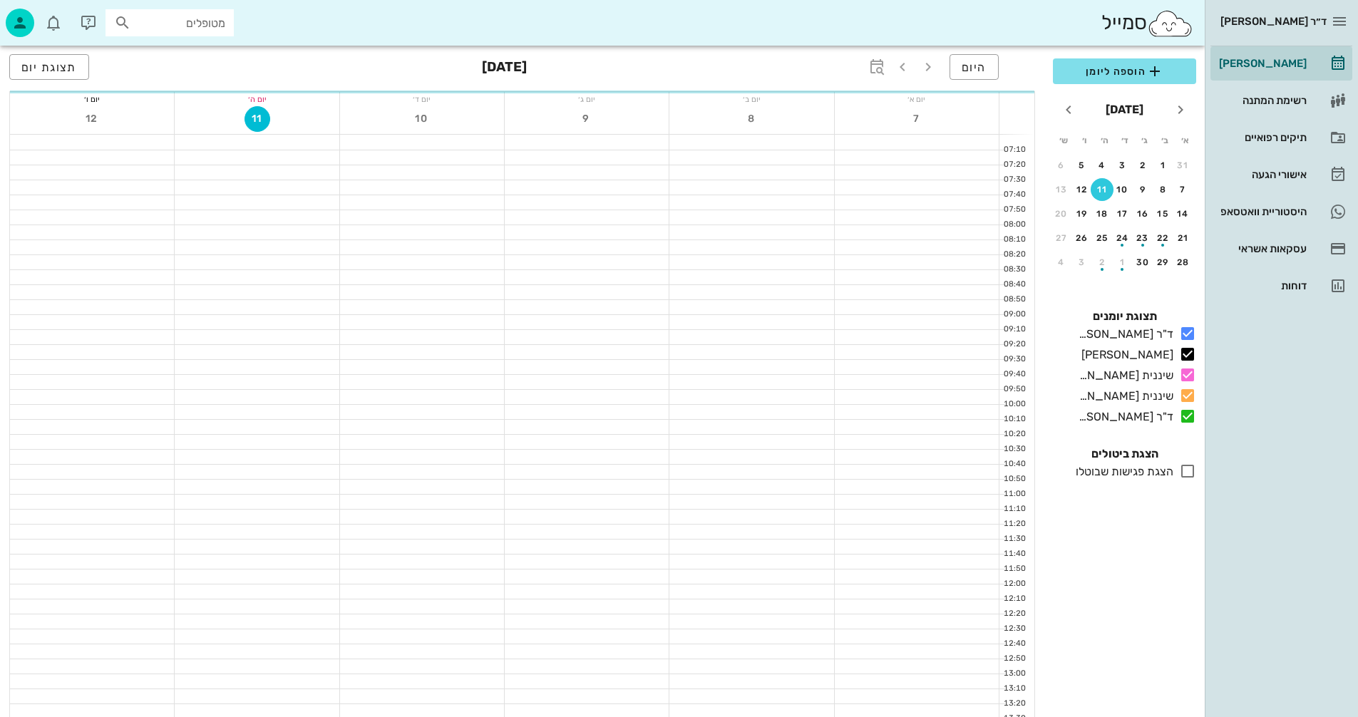
scroll to position [642, 0]
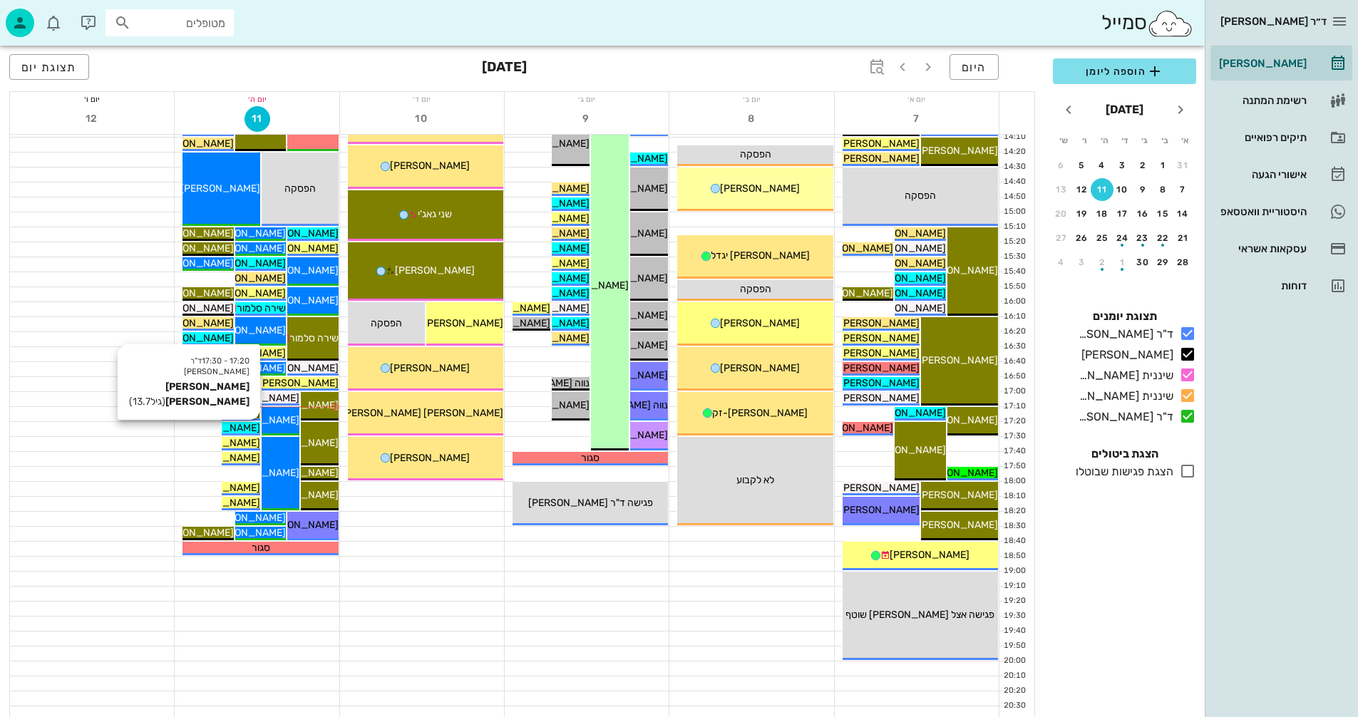
click at [247, 428] on span "[PERSON_NAME] [PERSON_NAME]" at bounding box center [179, 428] width 162 height 12
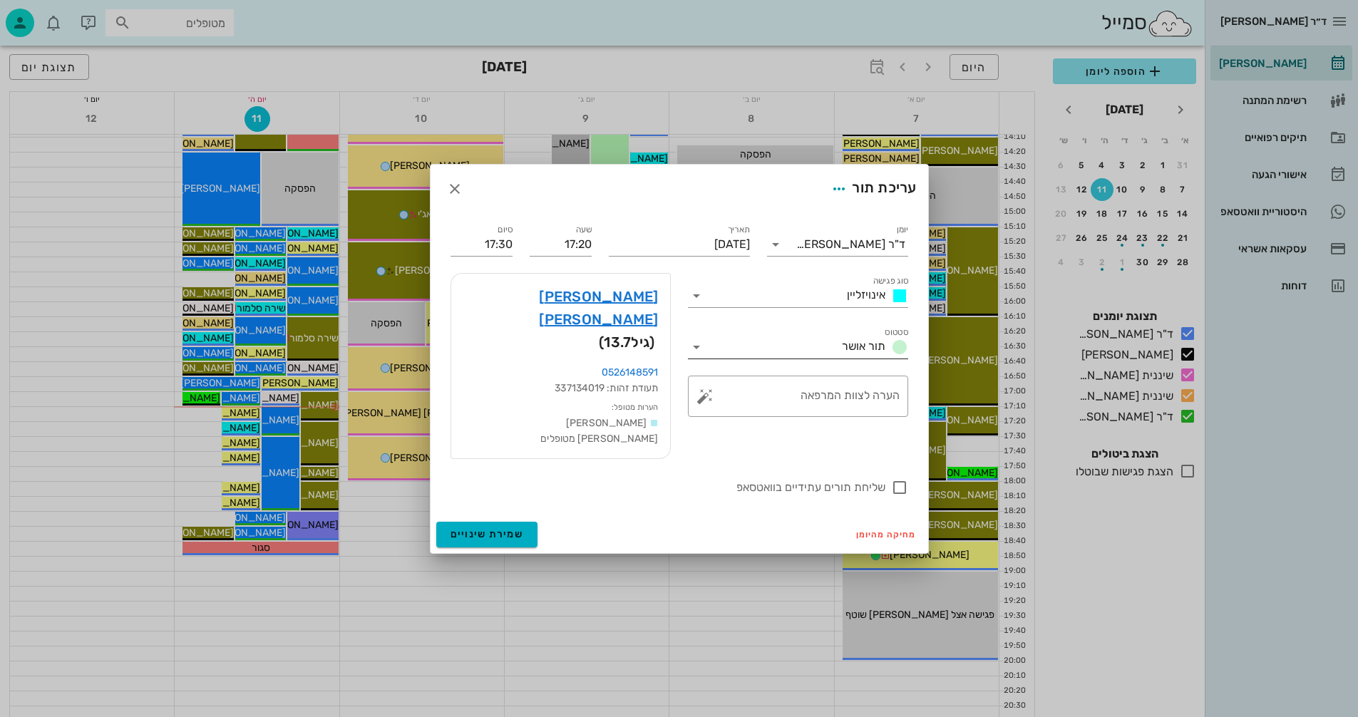
click at [697, 356] on icon at bounding box center [696, 347] width 17 height 17
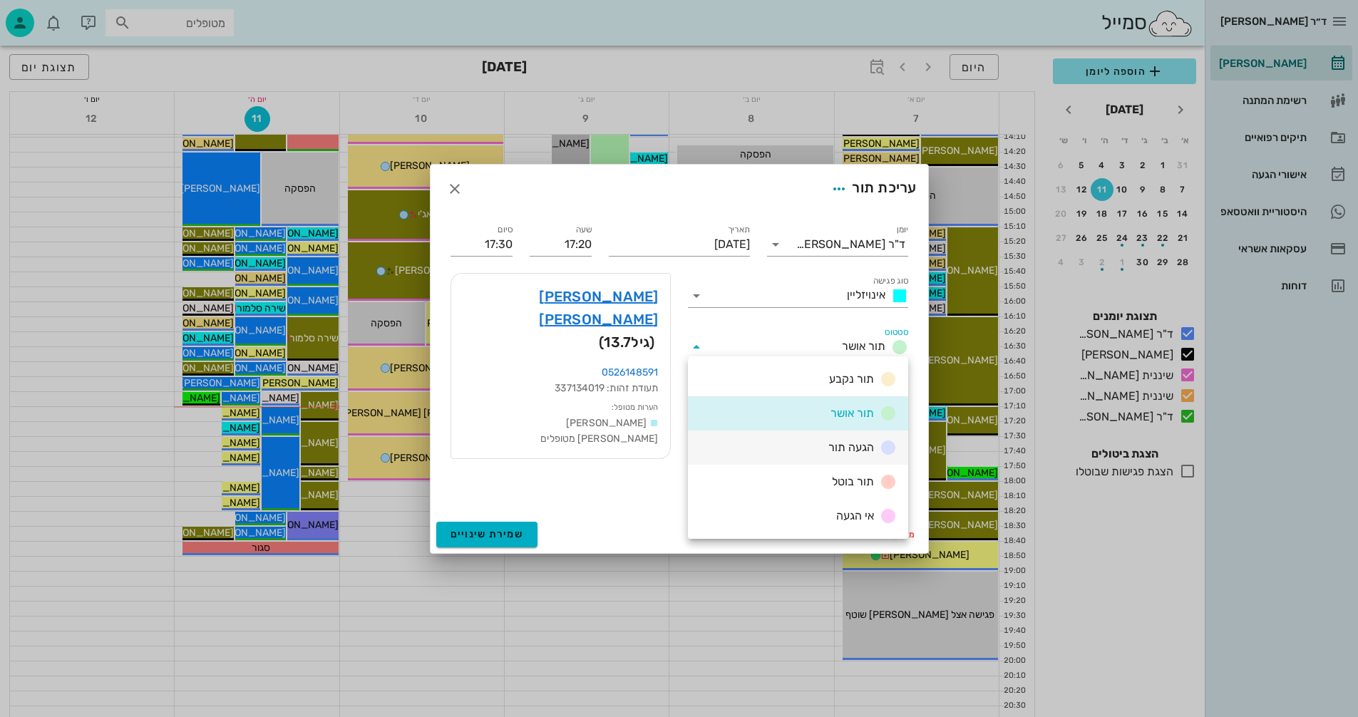
click at [833, 452] on span "הגעה תור" at bounding box center [851, 447] width 46 height 14
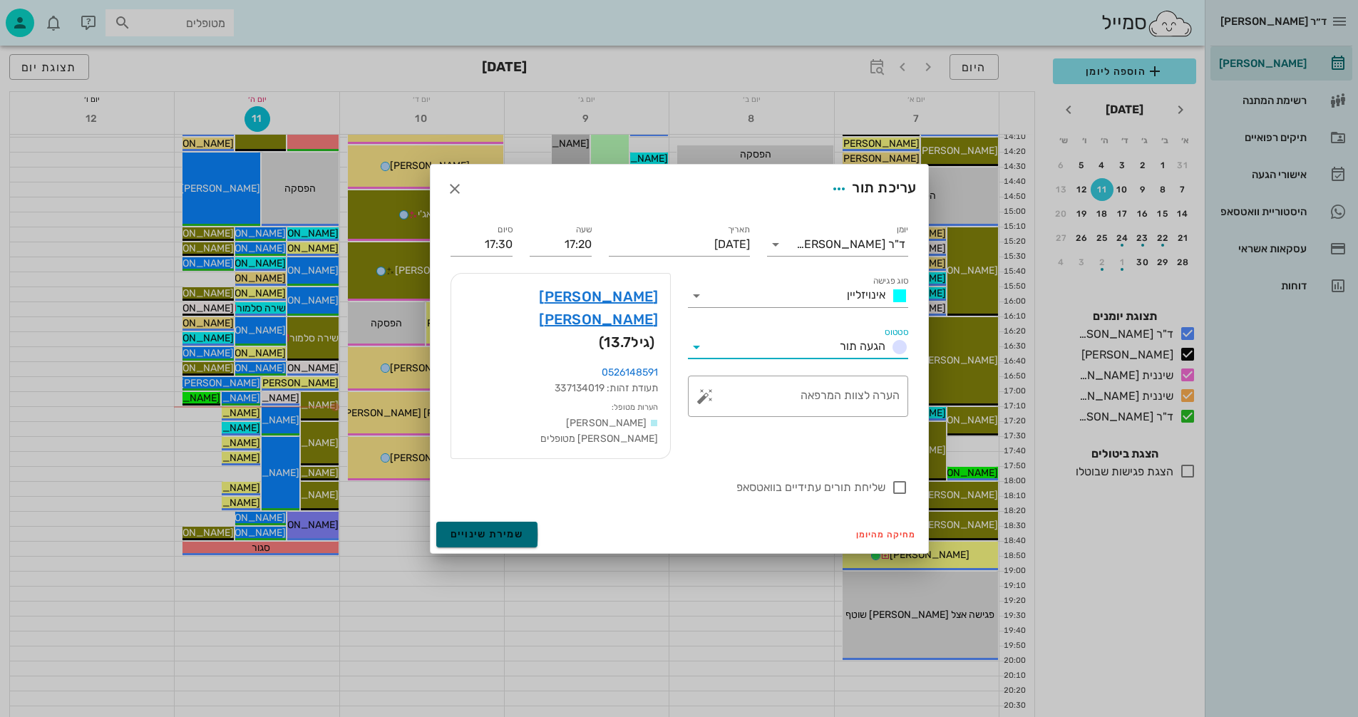
click at [500, 528] on span "שמירת שינויים" at bounding box center [486, 534] width 73 height 12
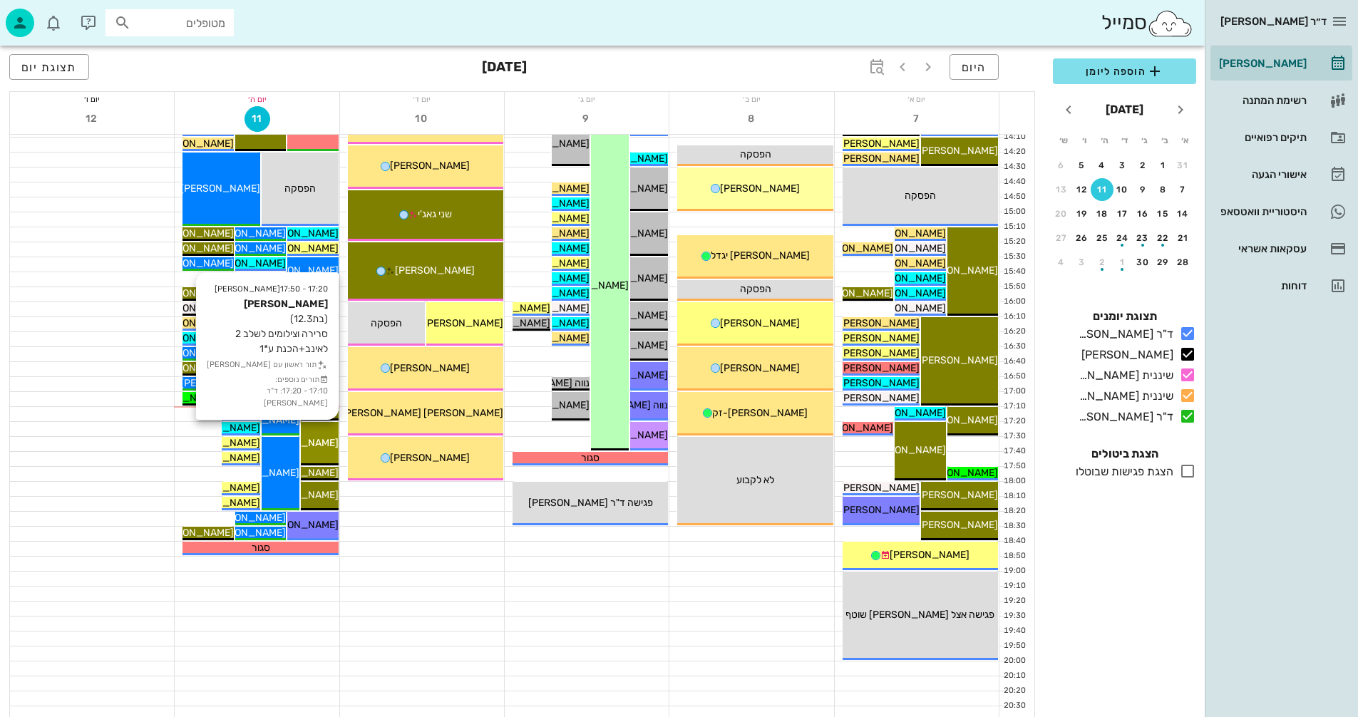
click at [321, 436] on div "[PERSON_NAME]" at bounding box center [320, 443] width 38 height 15
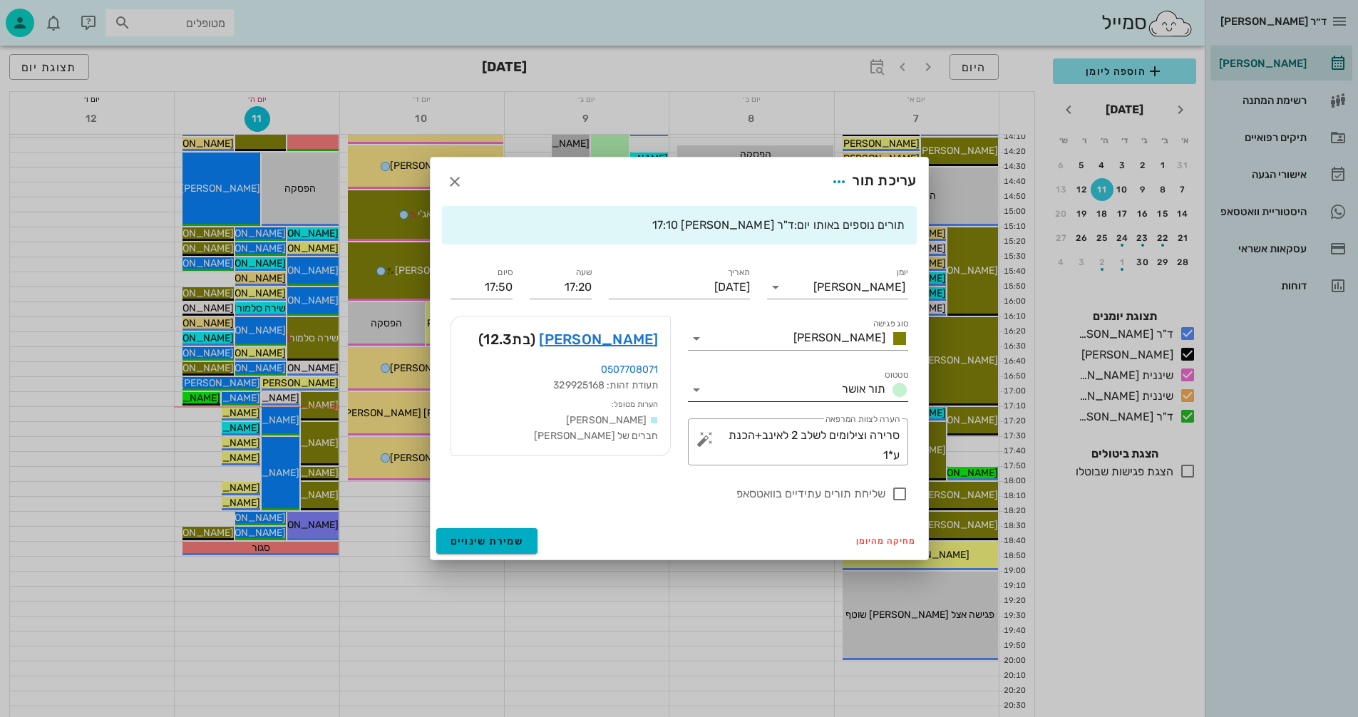
click at [694, 388] on icon at bounding box center [696, 389] width 17 height 17
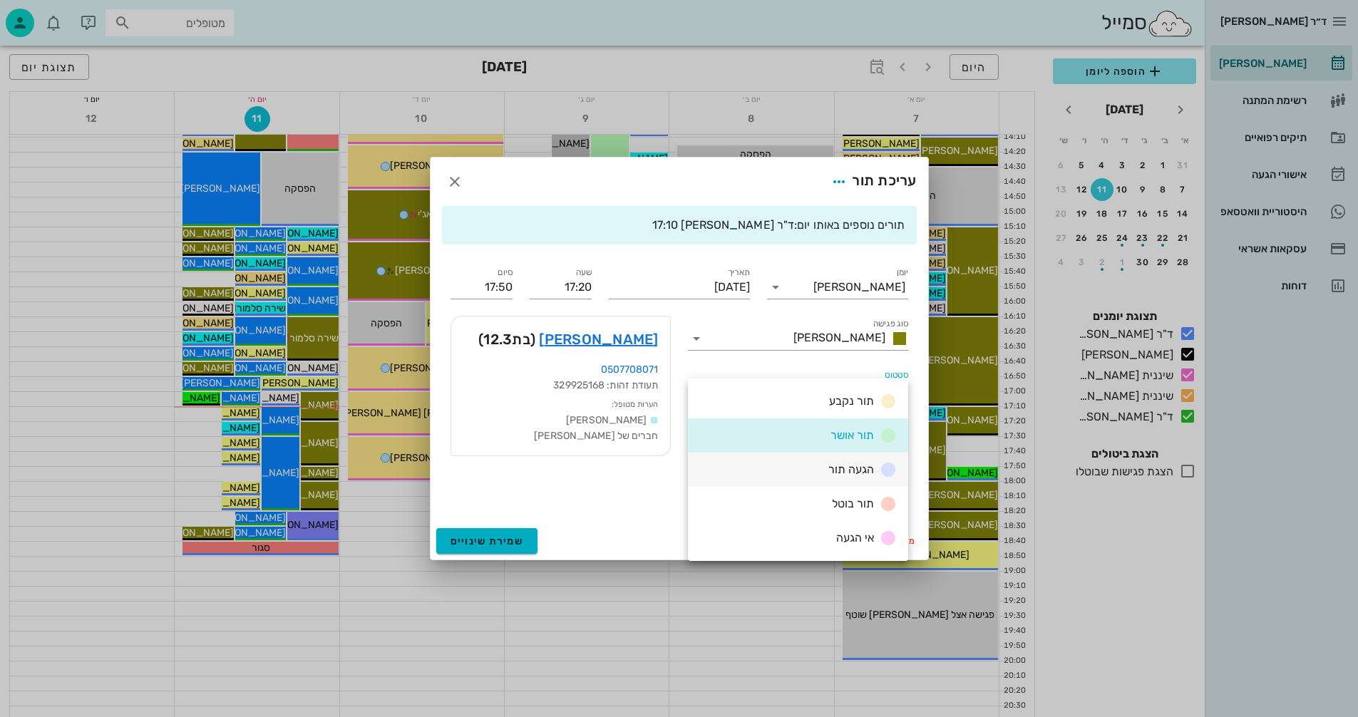
click at [813, 473] on div "הגעה תור" at bounding box center [798, 470] width 220 height 34
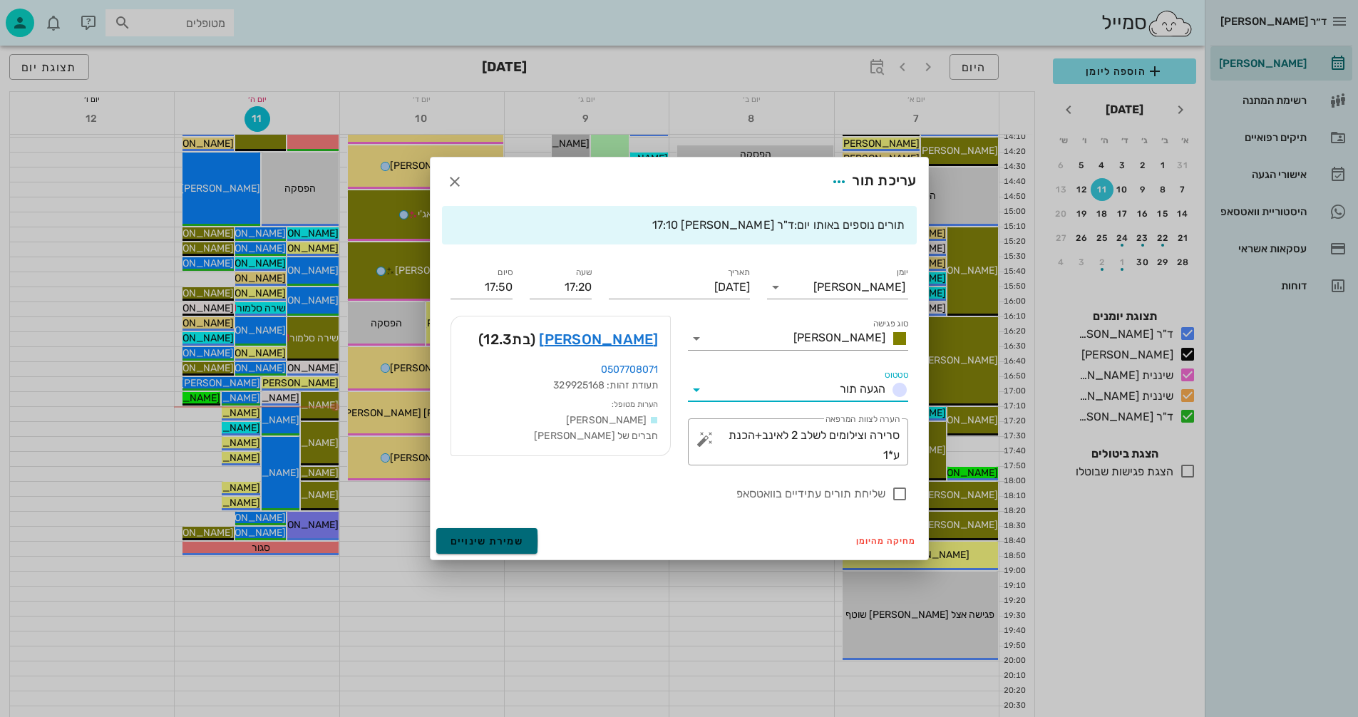
click at [453, 545] on span "שמירת שינויים" at bounding box center [486, 541] width 73 height 12
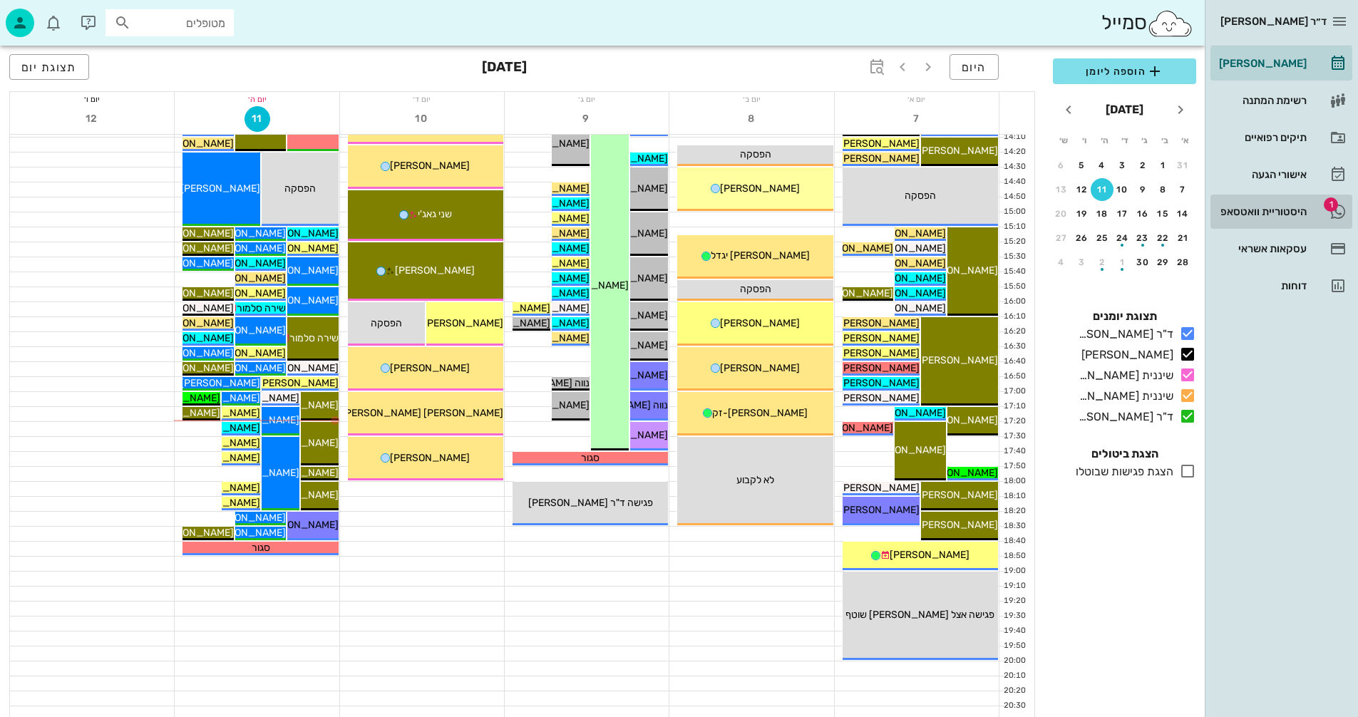
click at [1269, 211] on div "היסטוריית וואטסאפ" at bounding box center [1261, 211] width 91 height 11
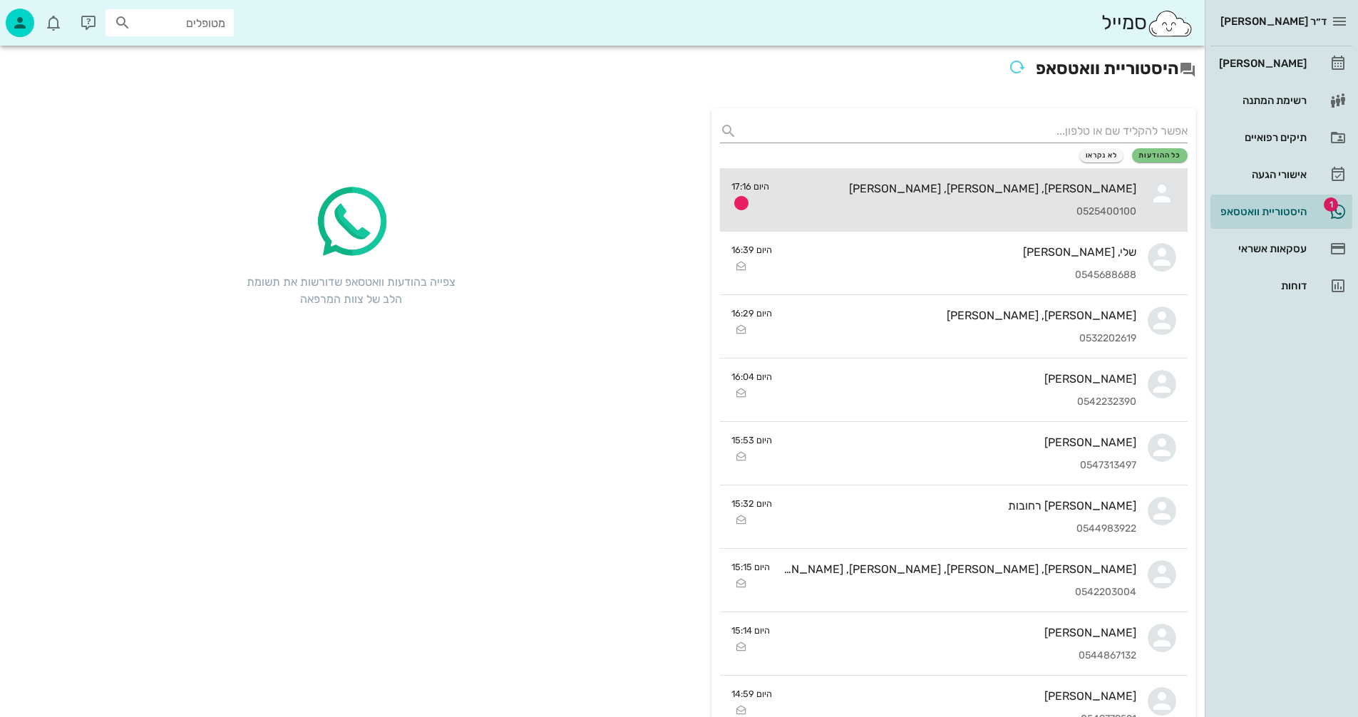
click at [903, 207] on div "0525400100" at bounding box center [958, 212] width 356 height 12
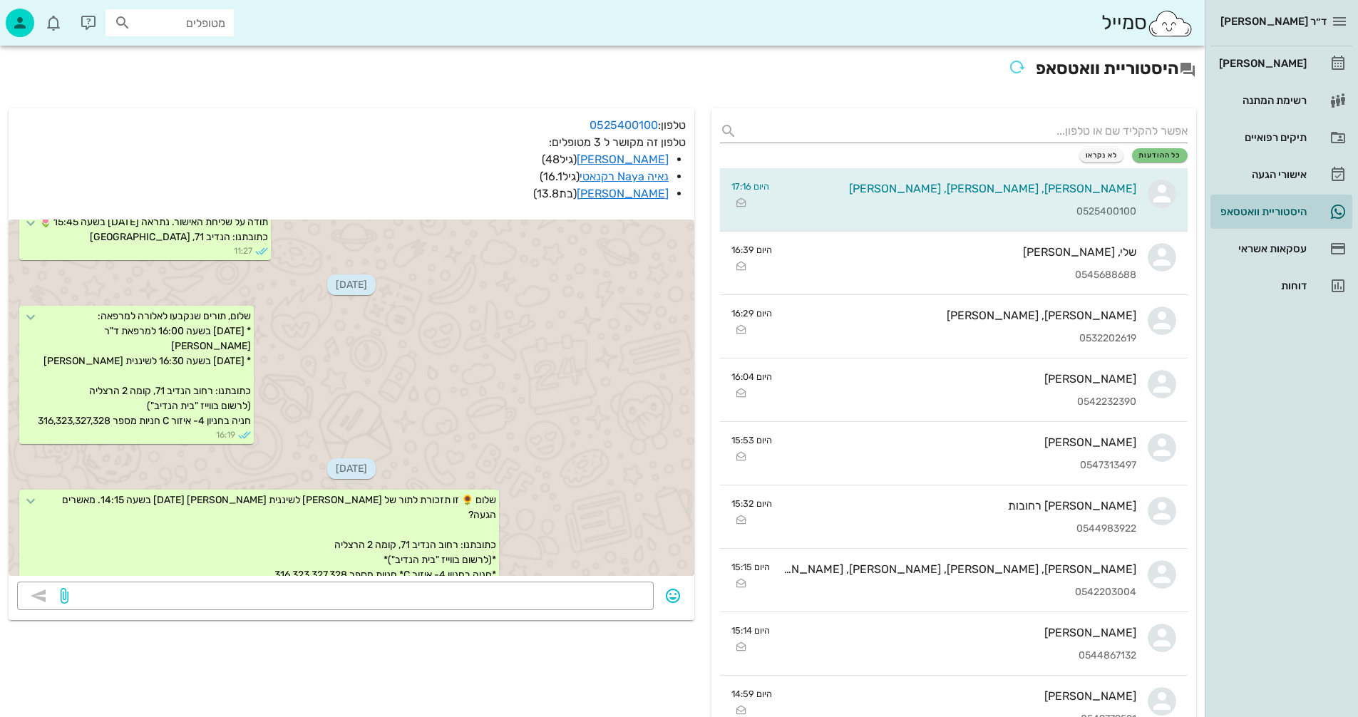
scroll to position [634, 0]
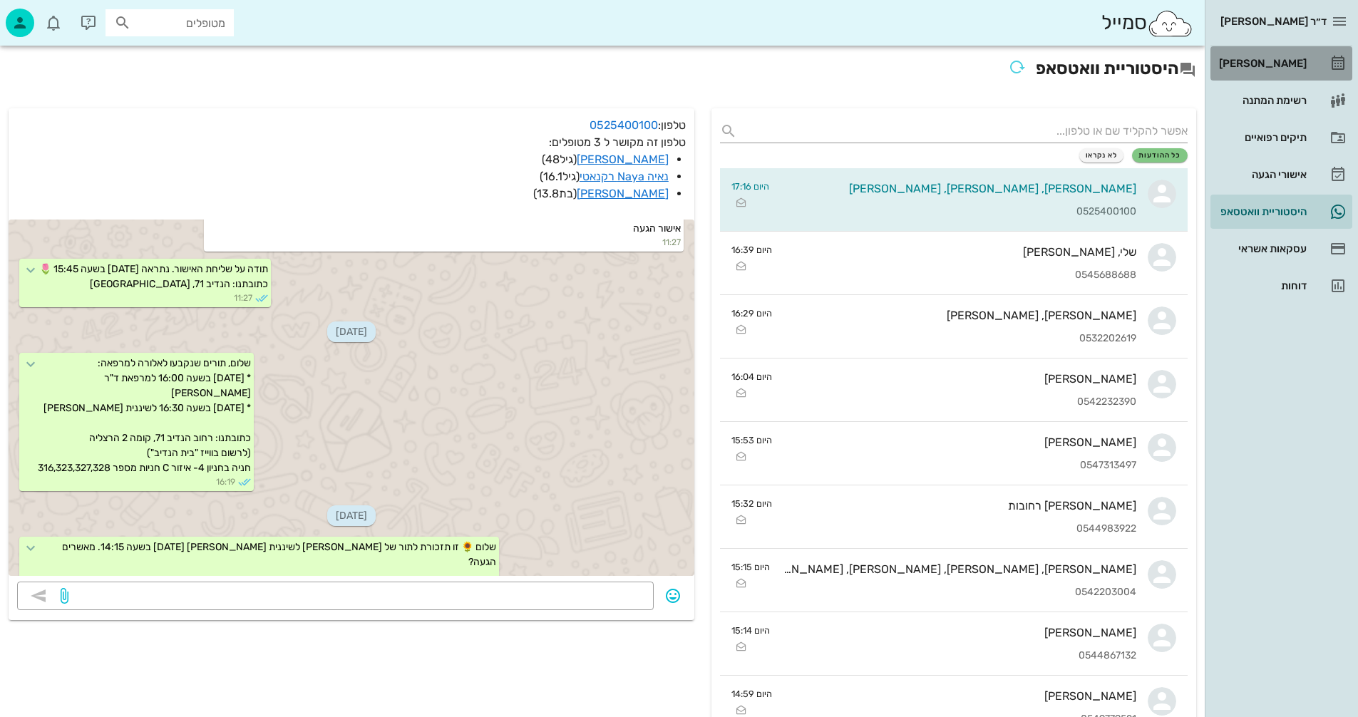
click at [1277, 63] on div "[PERSON_NAME]" at bounding box center [1261, 63] width 91 height 11
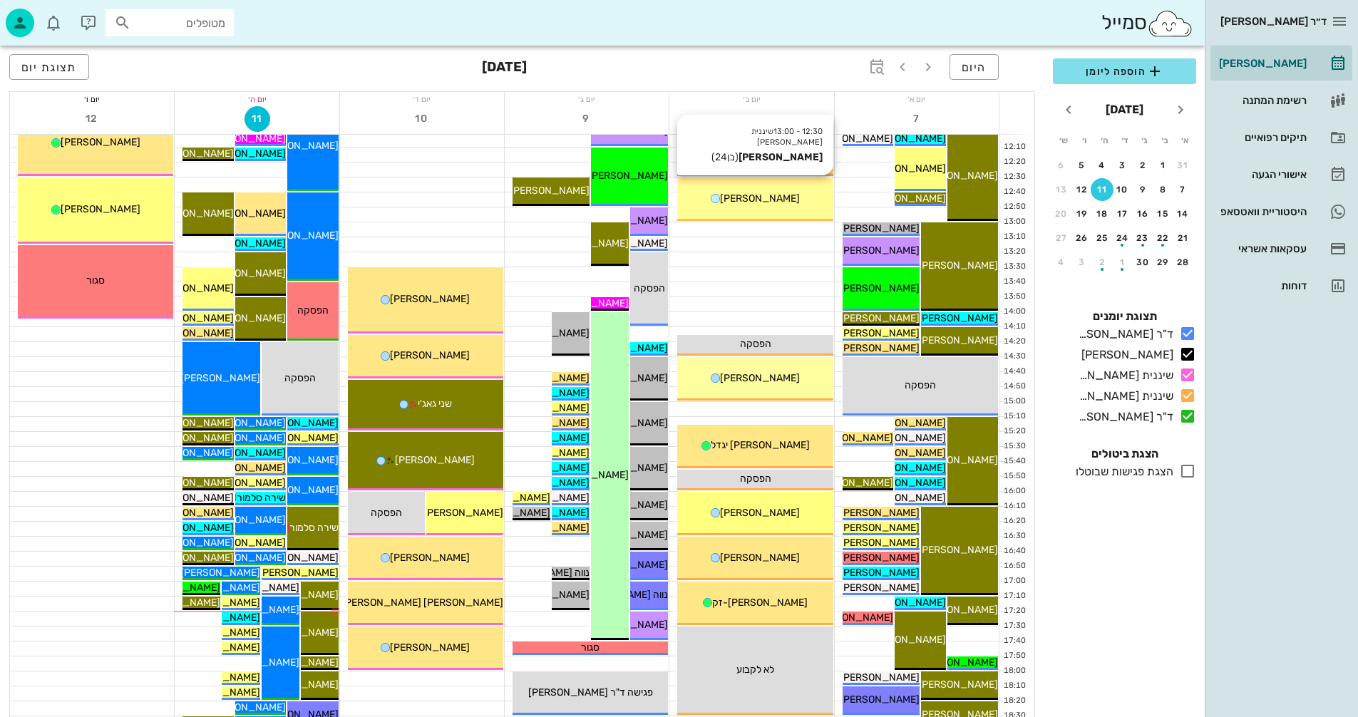
scroll to position [570, 0]
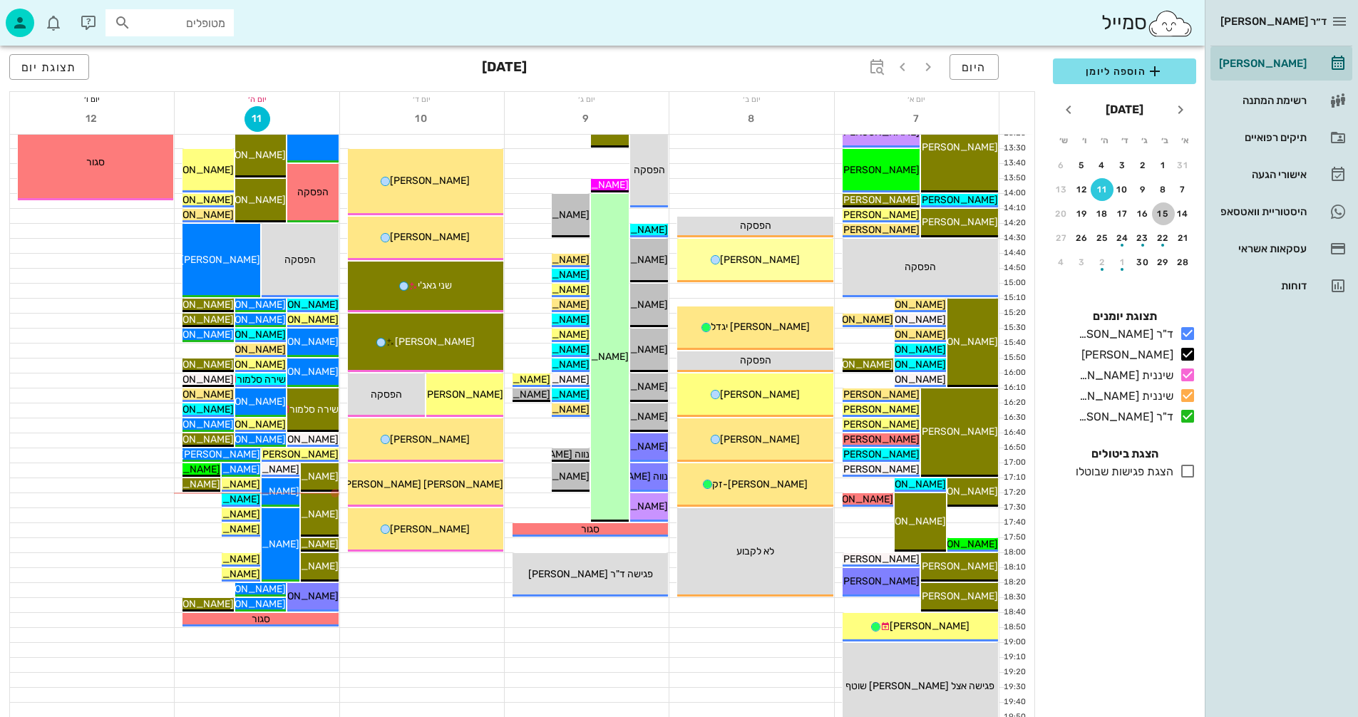
click at [1160, 208] on button "15" at bounding box center [1163, 213] width 23 height 23
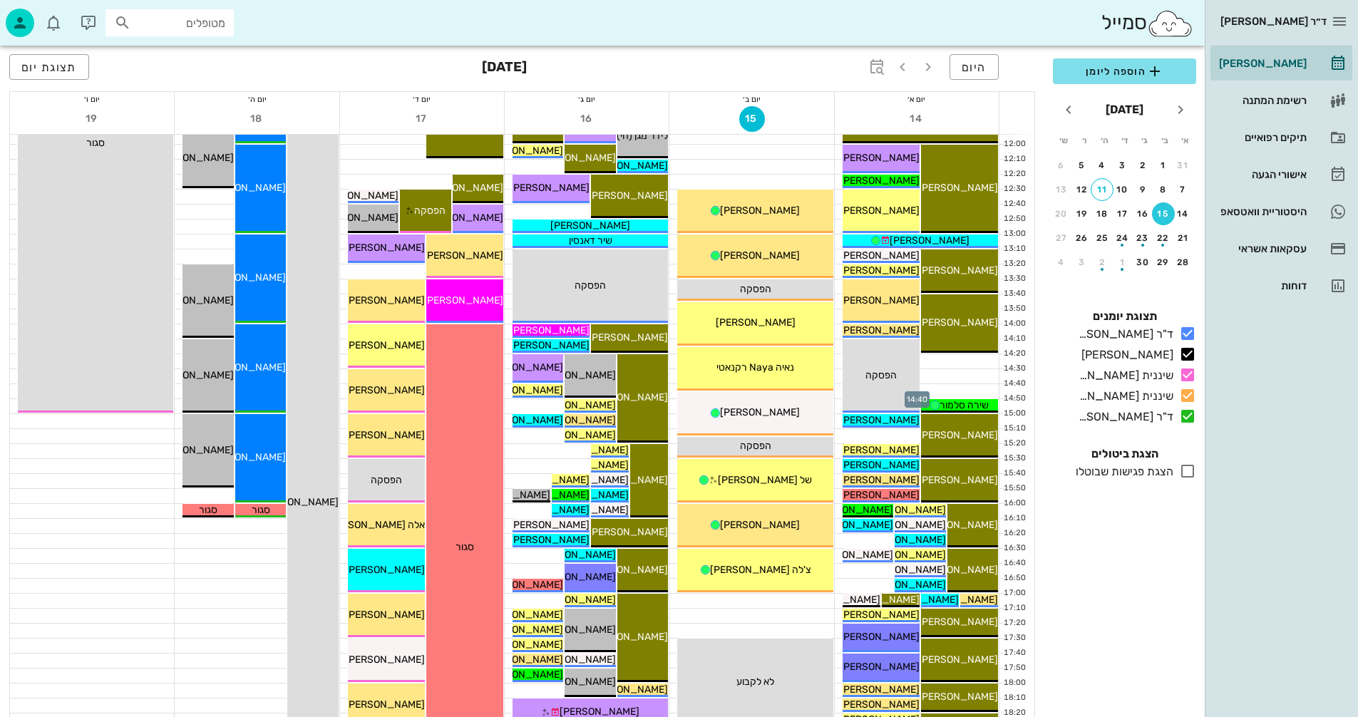
scroll to position [428, 0]
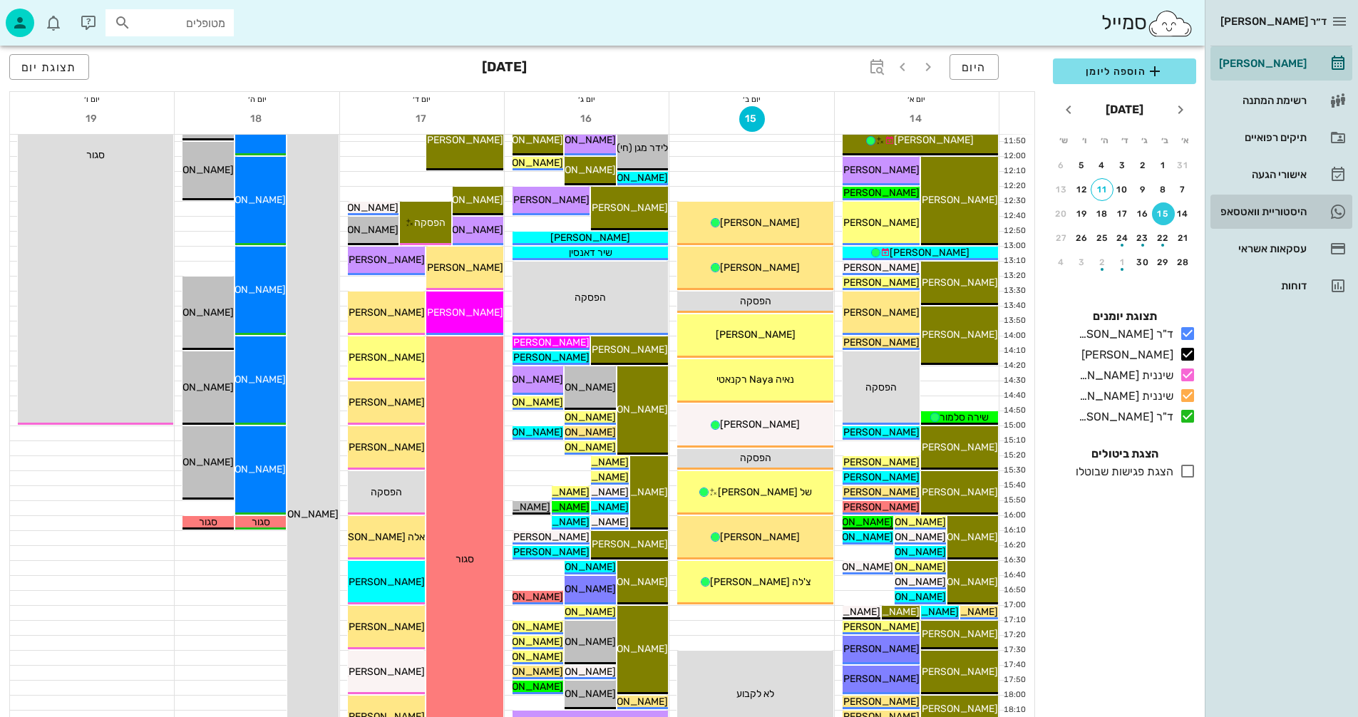
click at [1240, 211] on div "היסטוריית וואטסאפ" at bounding box center [1261, 211] width 91 height 11
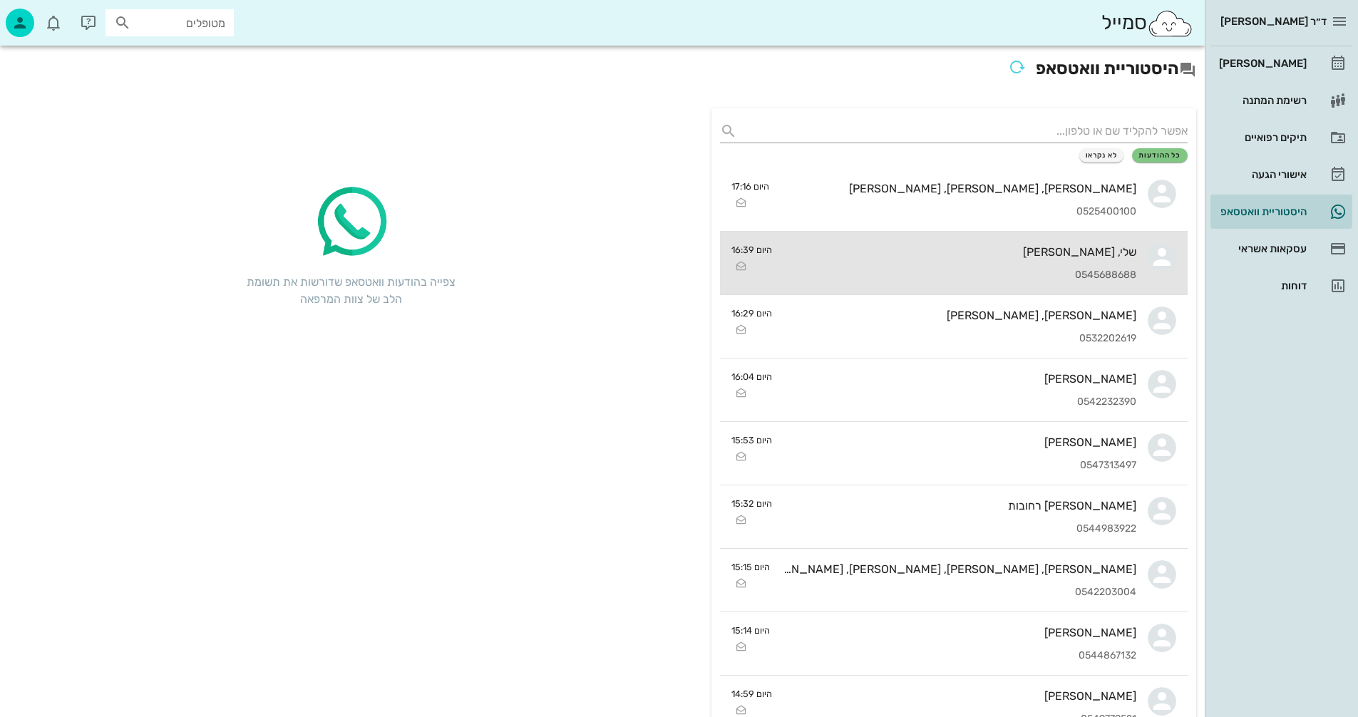
click at [950, 253] on div "שלי, [PERSON_NAME]" at bounding box center [959, 252] width 353 height 14
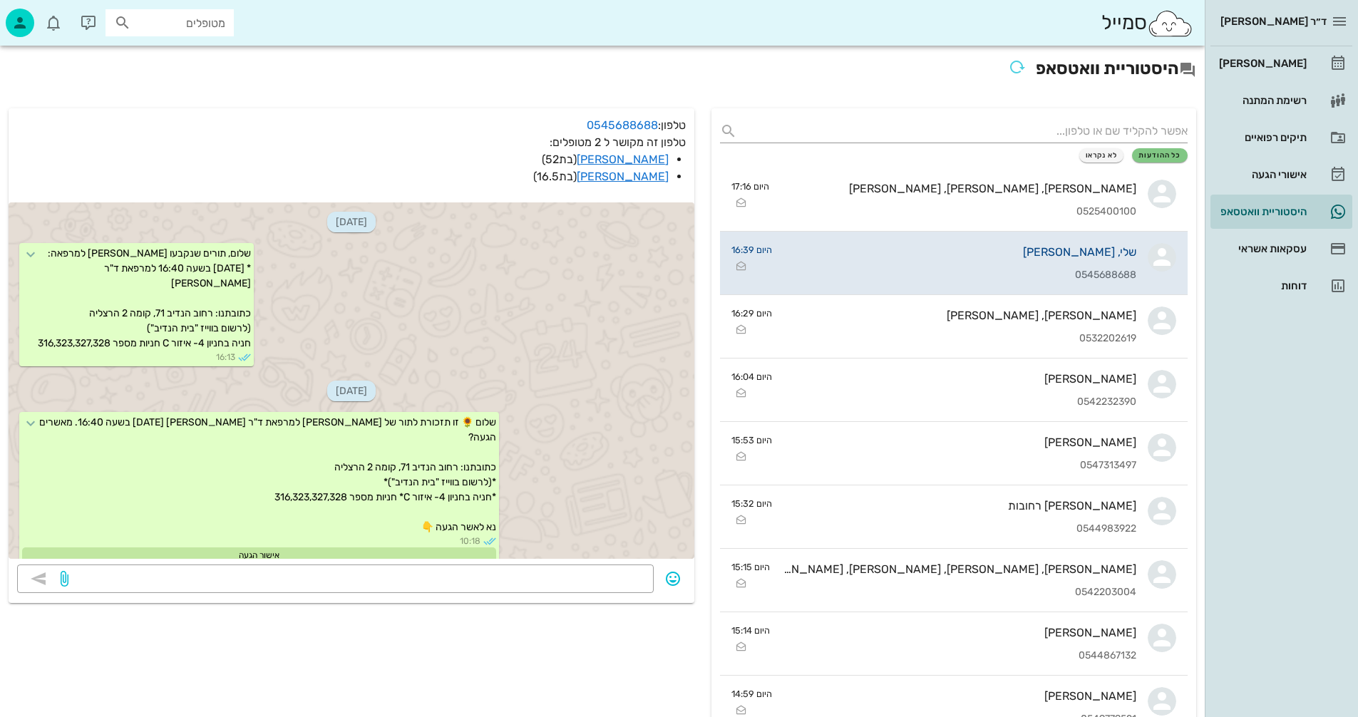
scroll to position [578, 0]
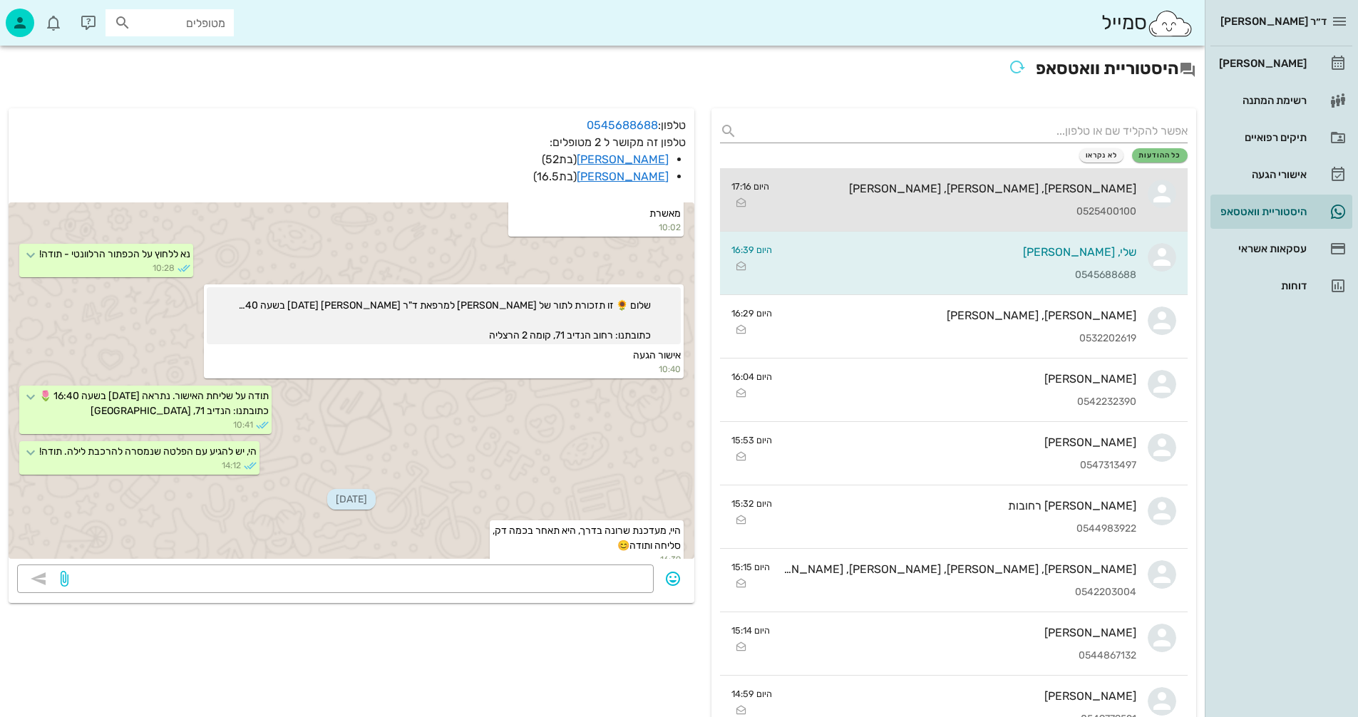
click at [952, 201] on div "[PERSON_NAME], [PERSON_NAME], [PERSON_NAME] 0525400100" at bounding box center [958, 199] width 356 height 63
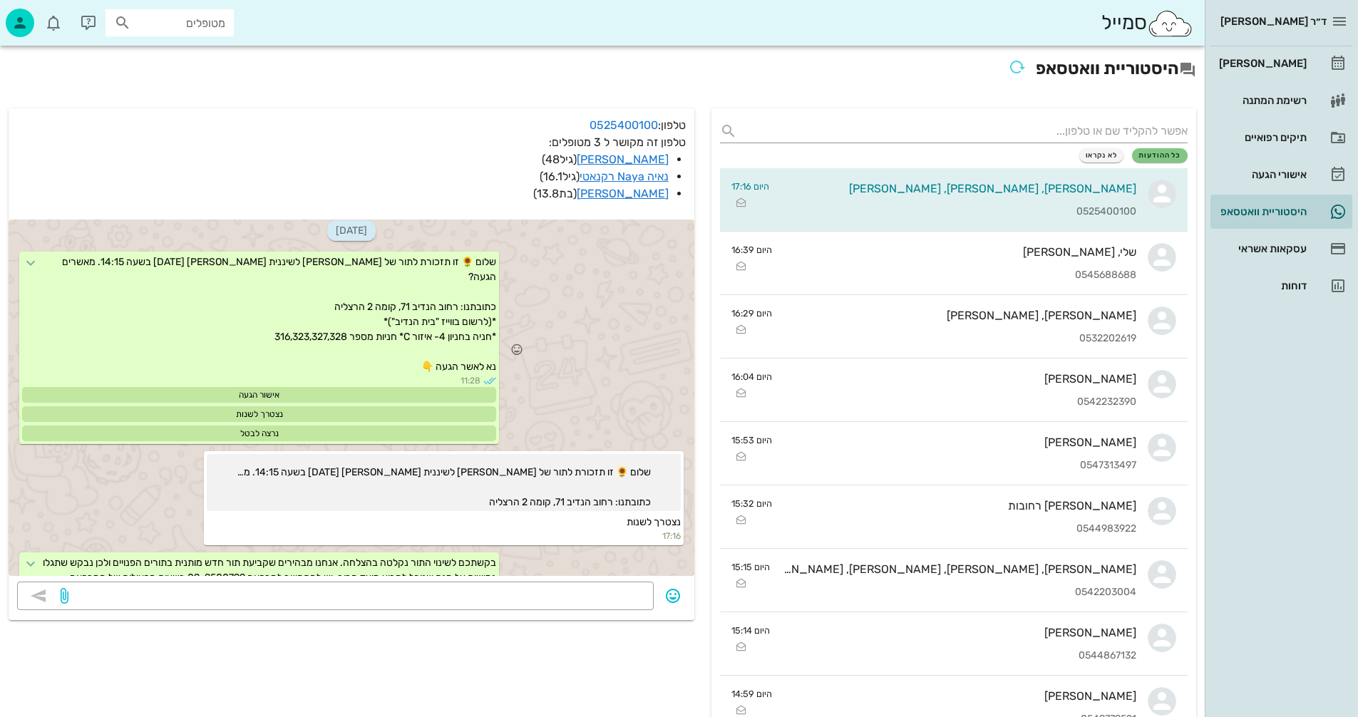
scroll to position [847, 0]
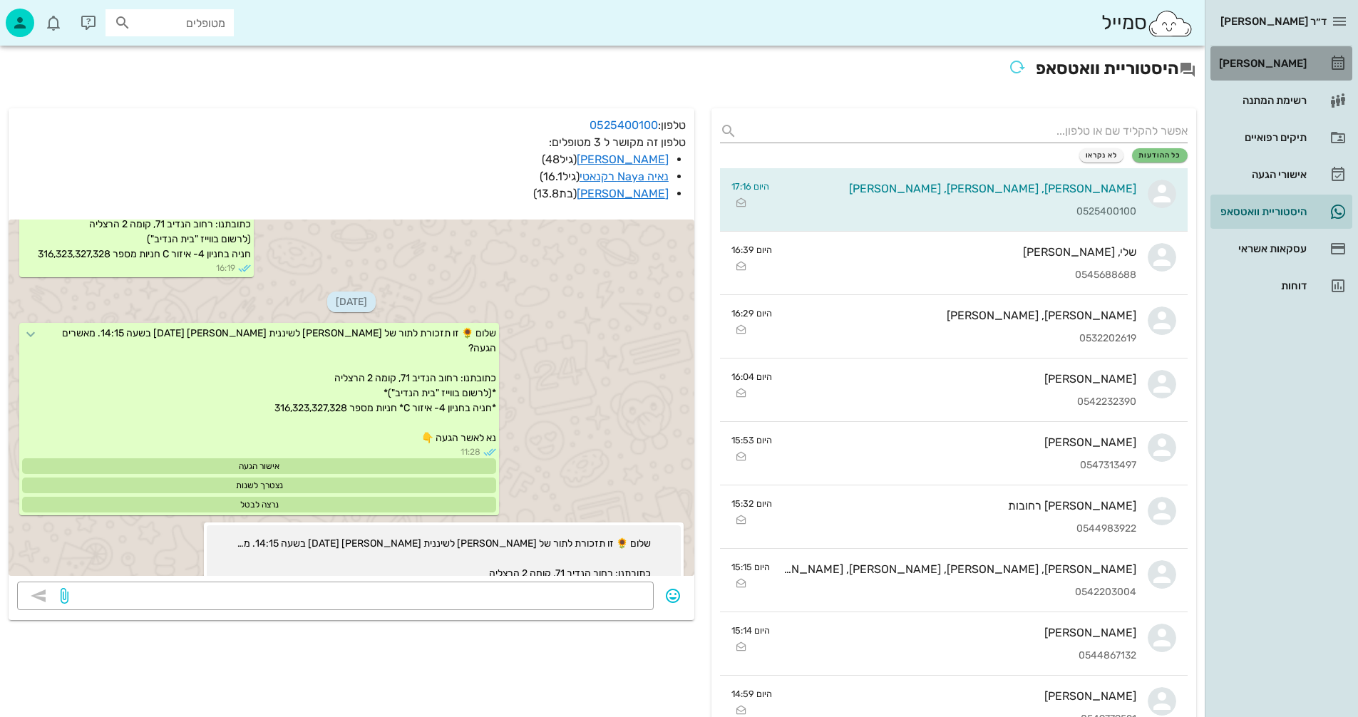
click at [1275, 61] on div "[PERSON_NAME]" at bounding box center [1261, 63] width 91 height 11
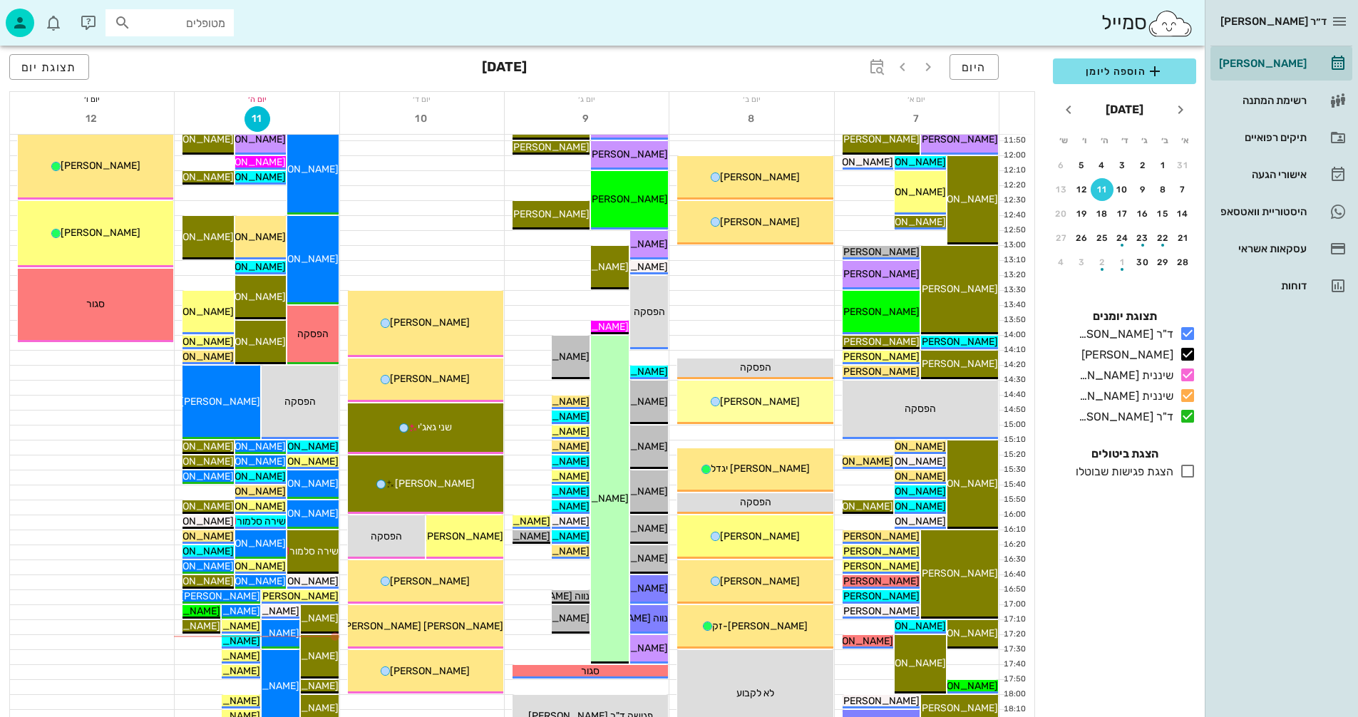
scroll to position [428, 0]
click at [1165, 211] on div "15" at bounding box center [1163, 214] width 23 height 10
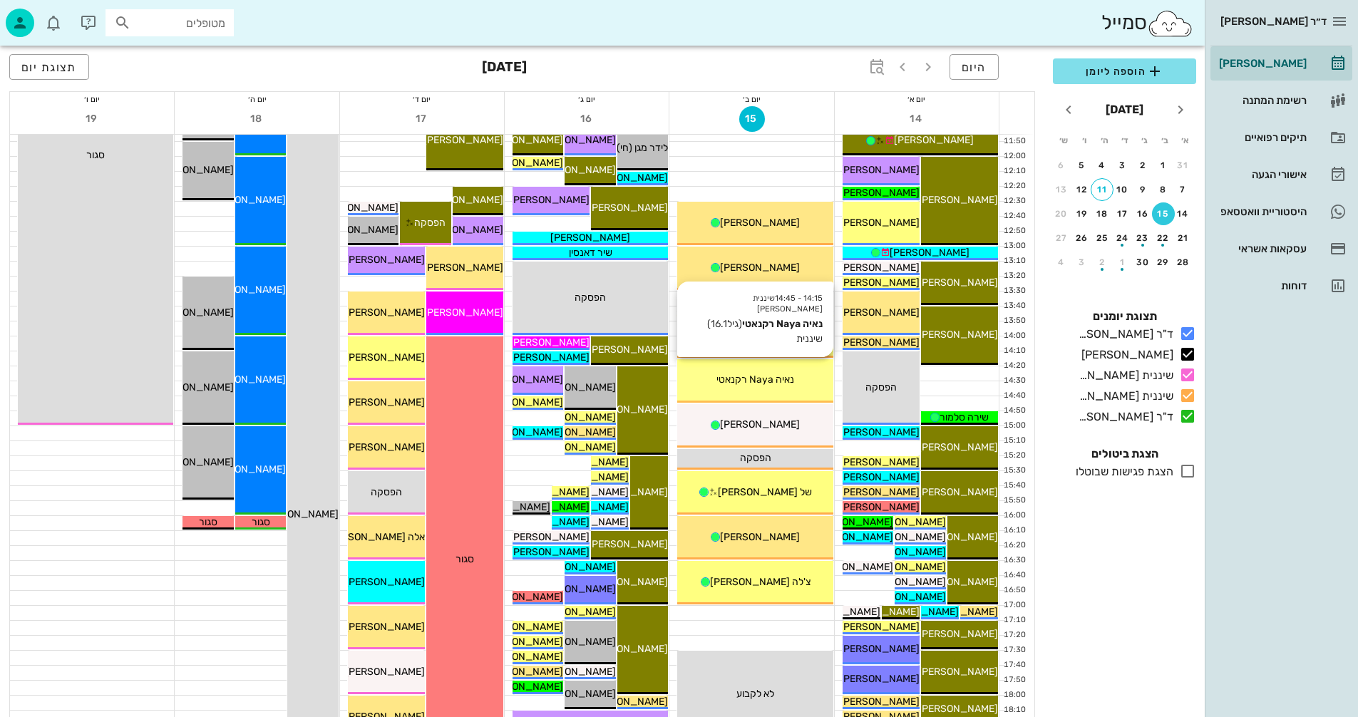
click at [751, 376] on span "נאיה Naya רקנאטי" at bounding box center [755, 379] width 78 height 12
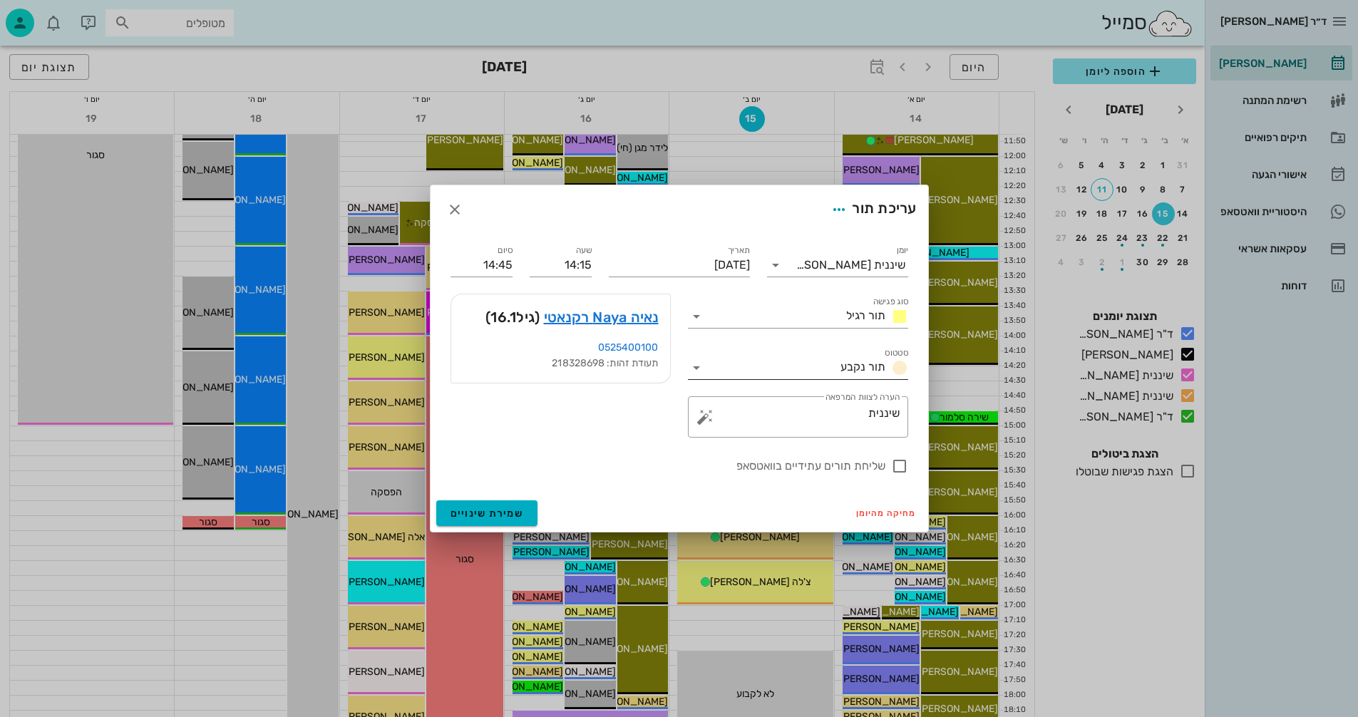
click at [694, 367] on icon at bounding box center [696, 367] width 17 height 17
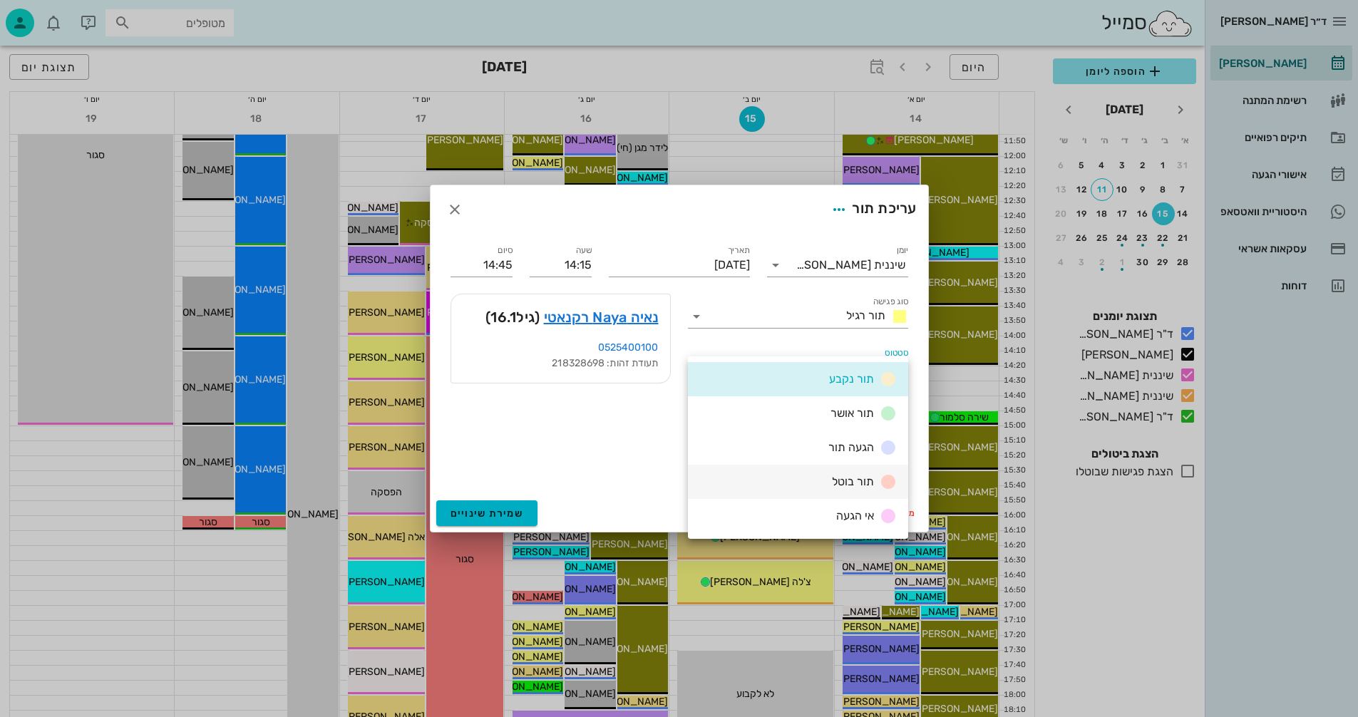
click at [845, 481] on span "תור בוטל" at bounding box center [853, 482] width 42 height 14
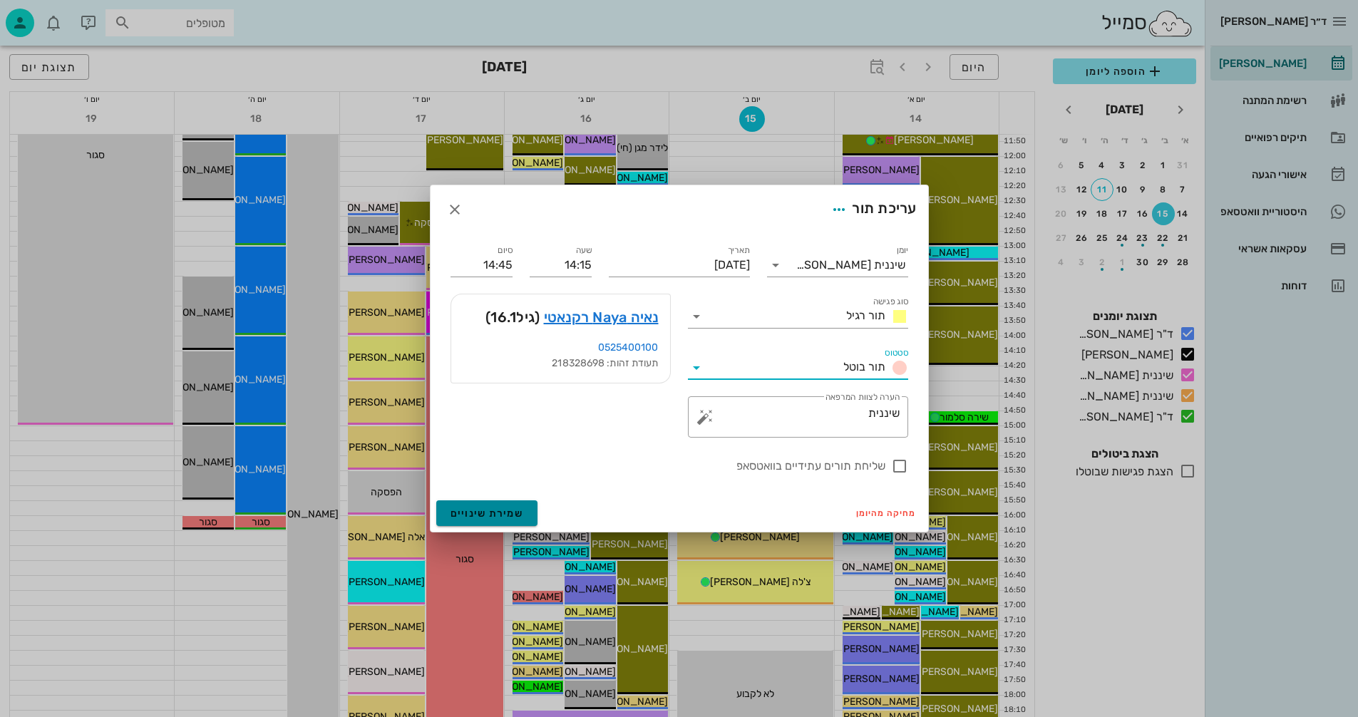
click at [478, 515] on span "שמירת שינויים" at bounding box center [486, 514] width 73 height 12
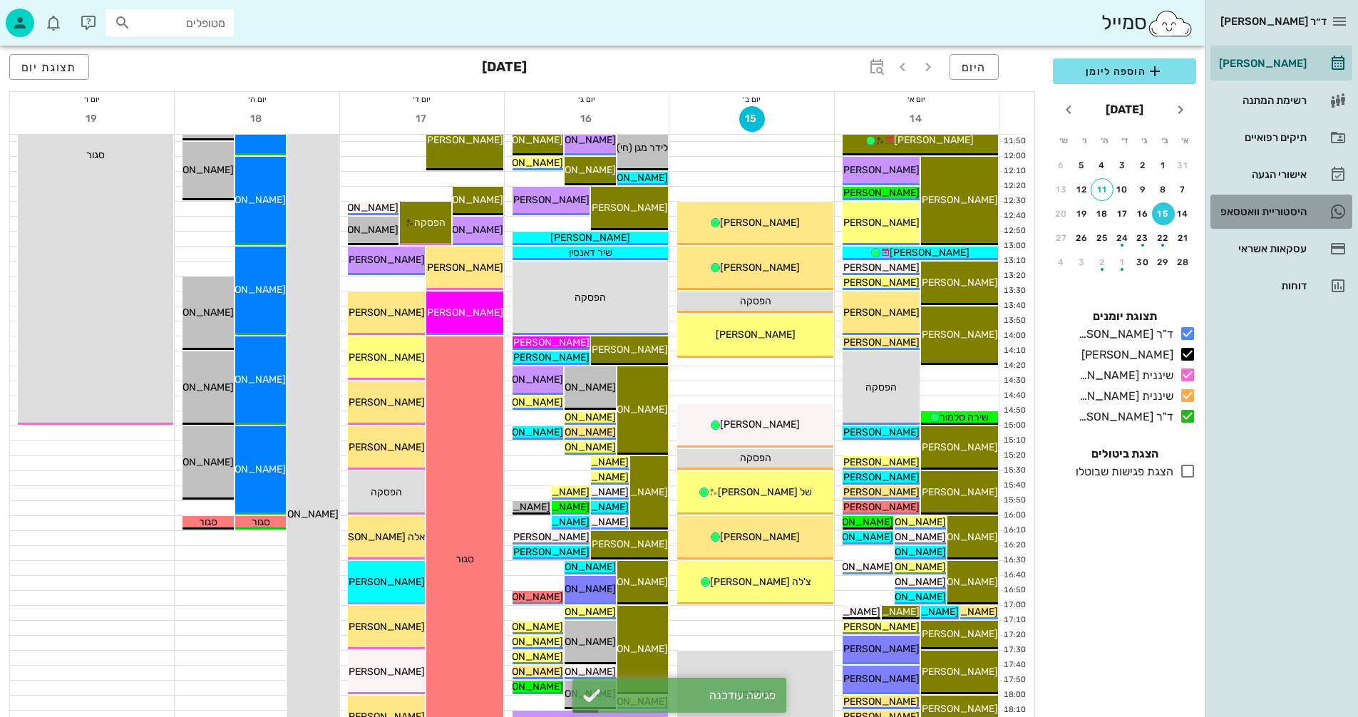
click at [1253, 207] on div "היסטוריית וואטסאפ" at bounding box center [1261, 211] width 91 height 11
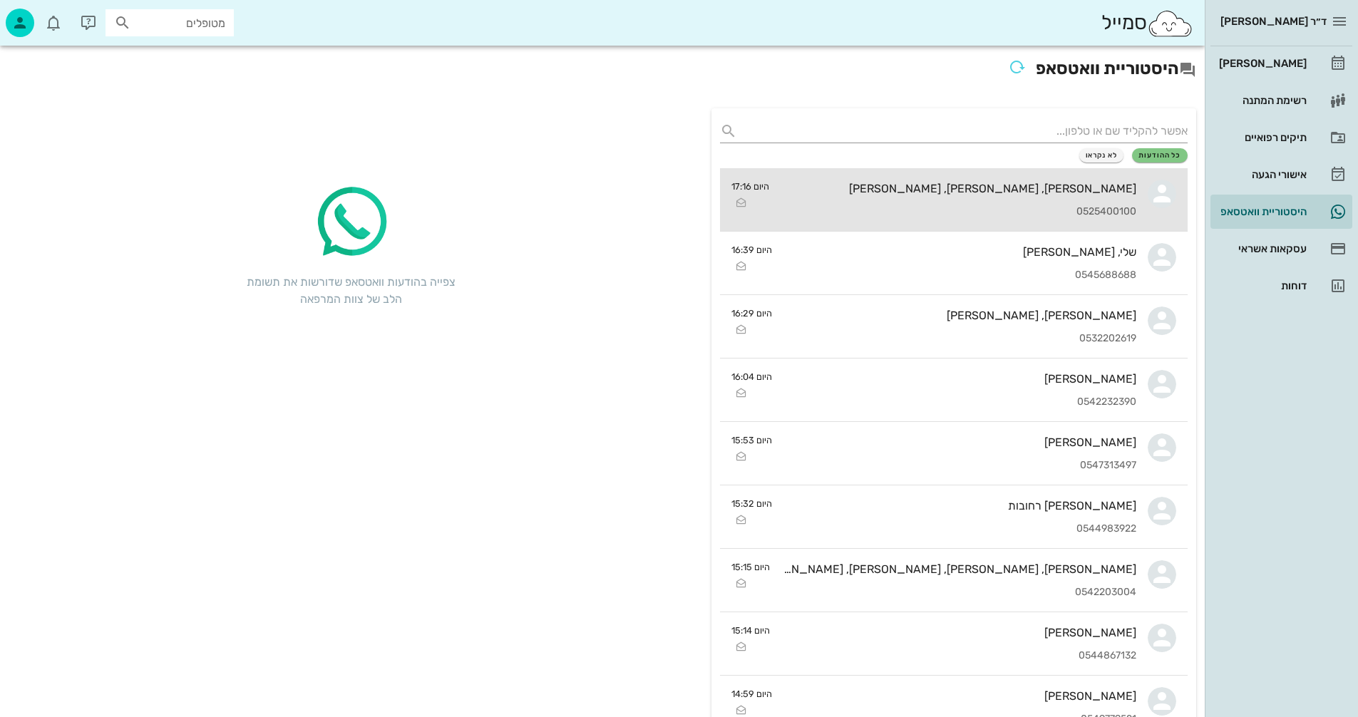
click at [927, 192] on div "[PERSON_NAME], [PERSON_NAME], [PERSON_NAME]" at bounding box center [958, 189] width 356 height 14
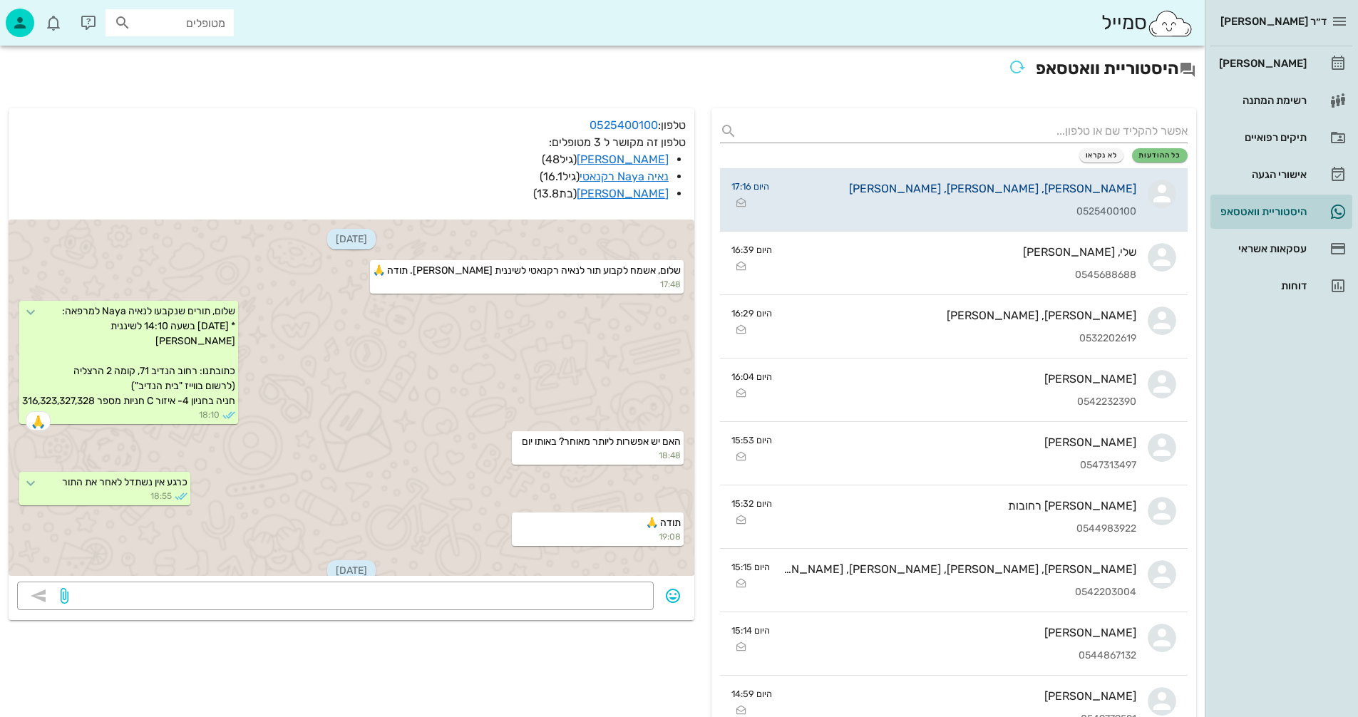
scroll to position [919, 0]
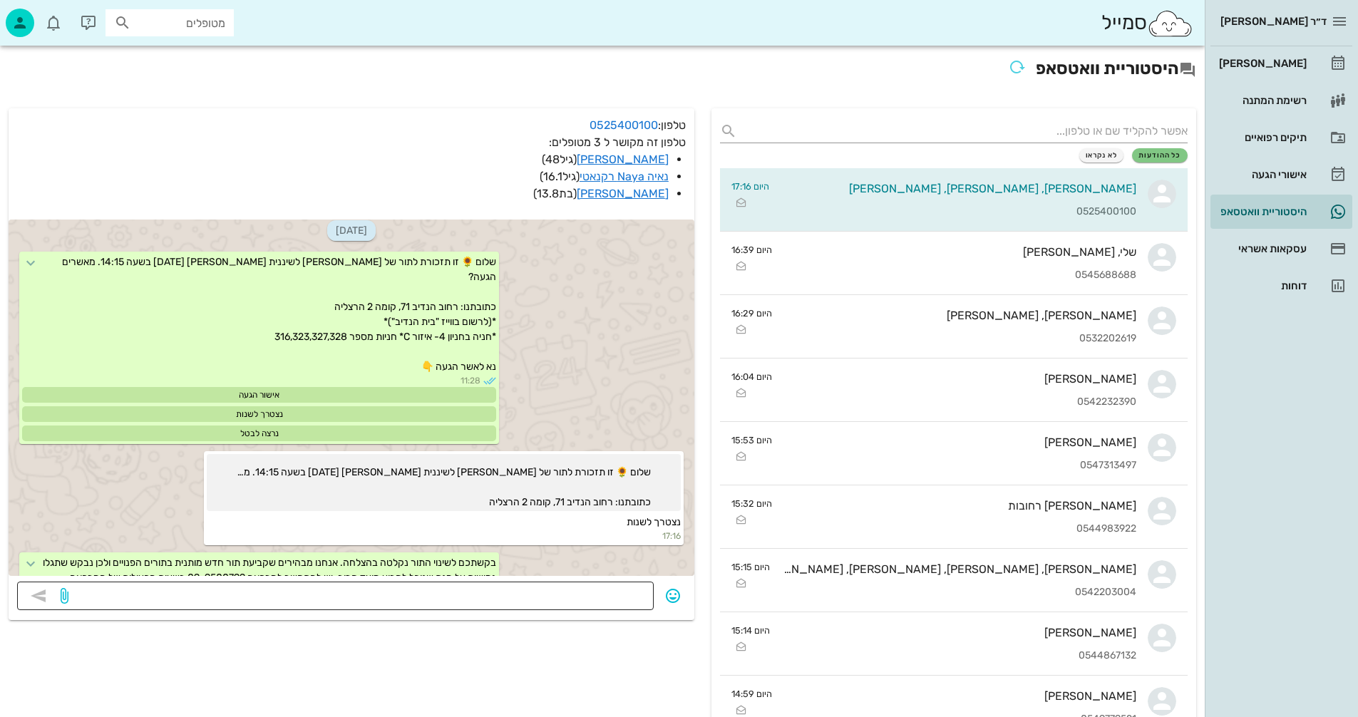
click at [605, 589] on textarea at bounding box center [358, 597] width 574 height 23
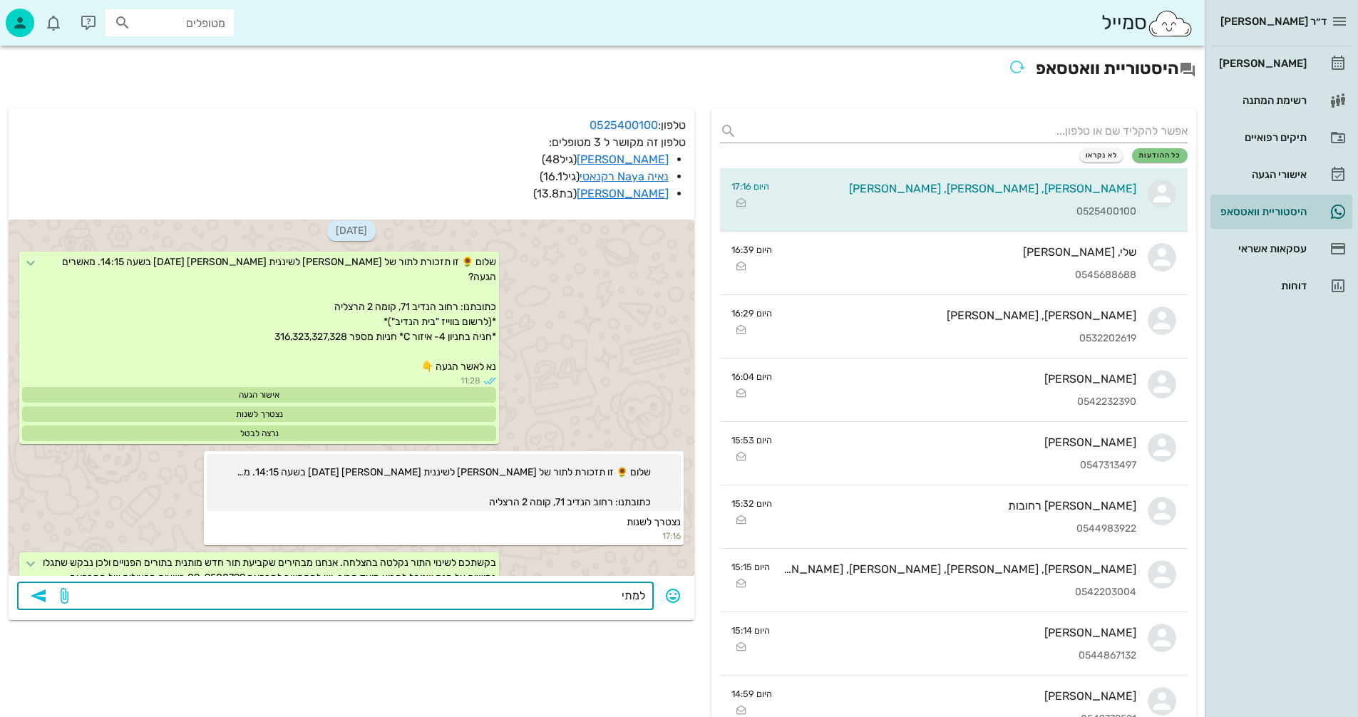
type textarea "למתי?"
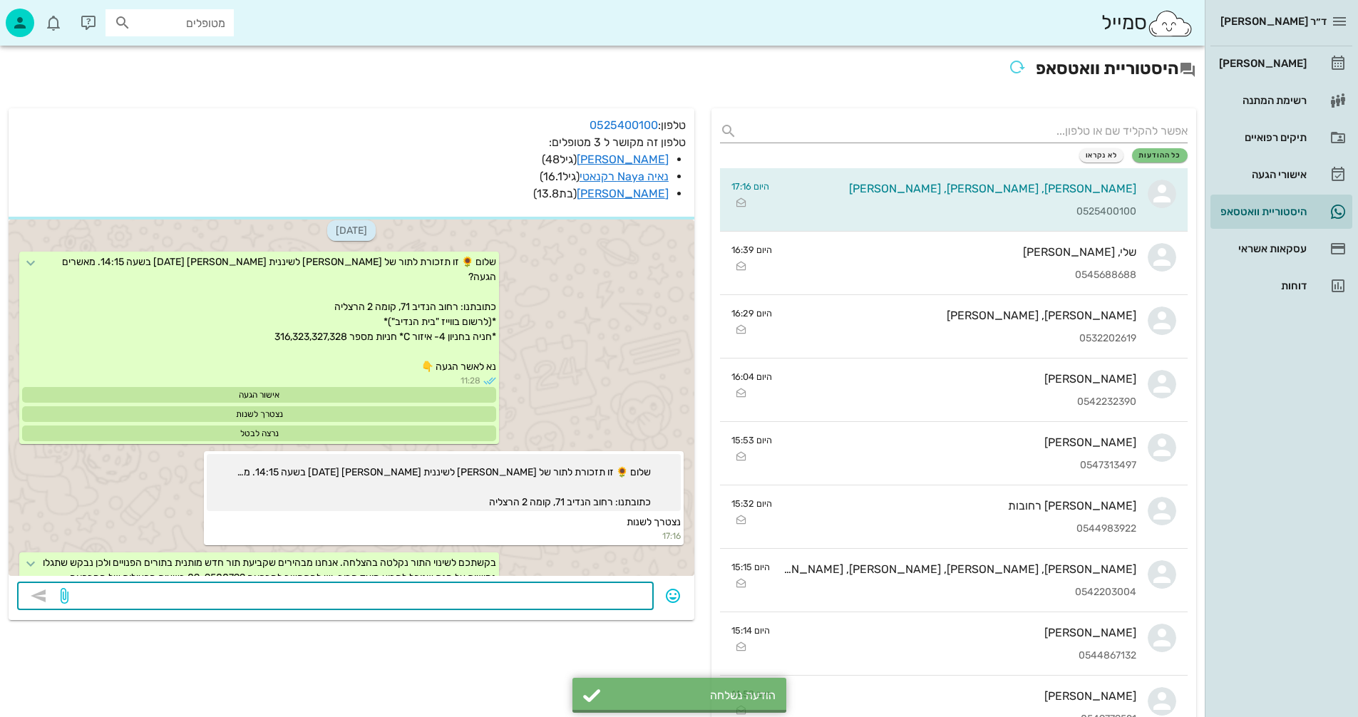
scroll to position [959, 0]
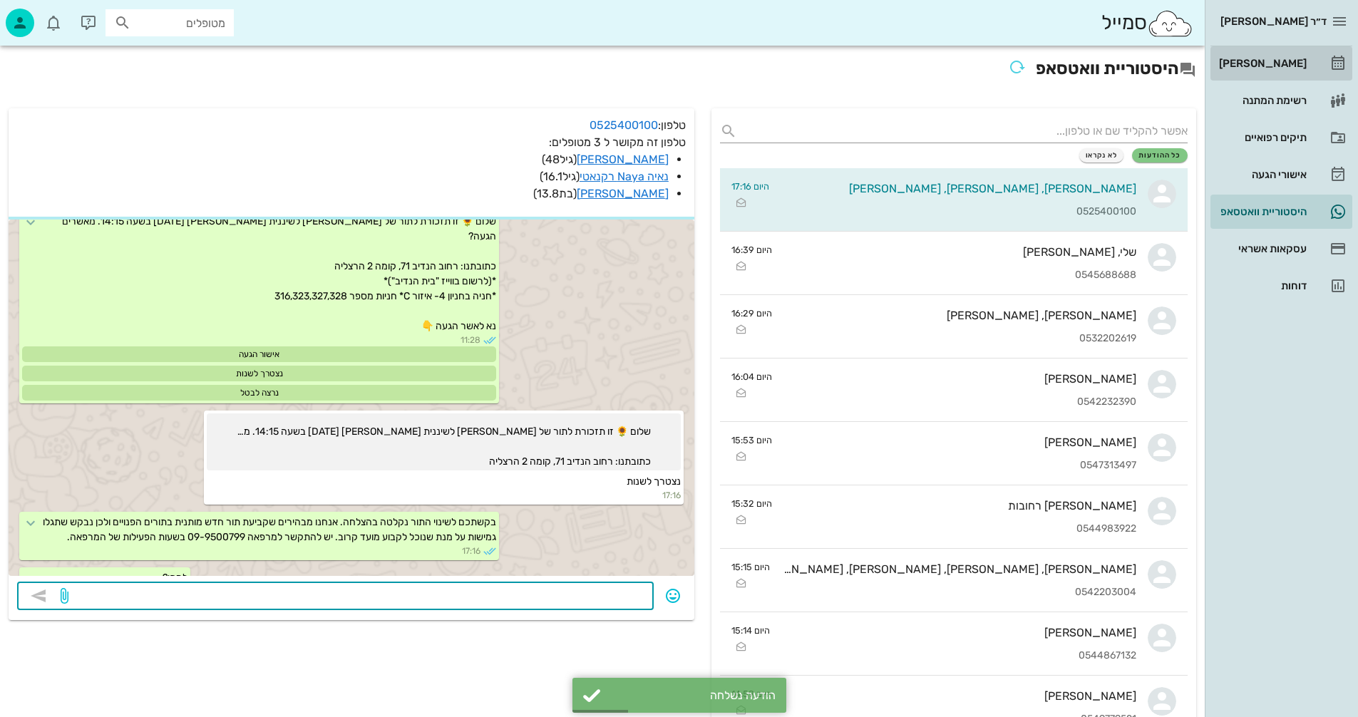
click at [1273, 60] on div "[PERSON_NAME]" at bounding box center [1261, 63] width 91 height 11
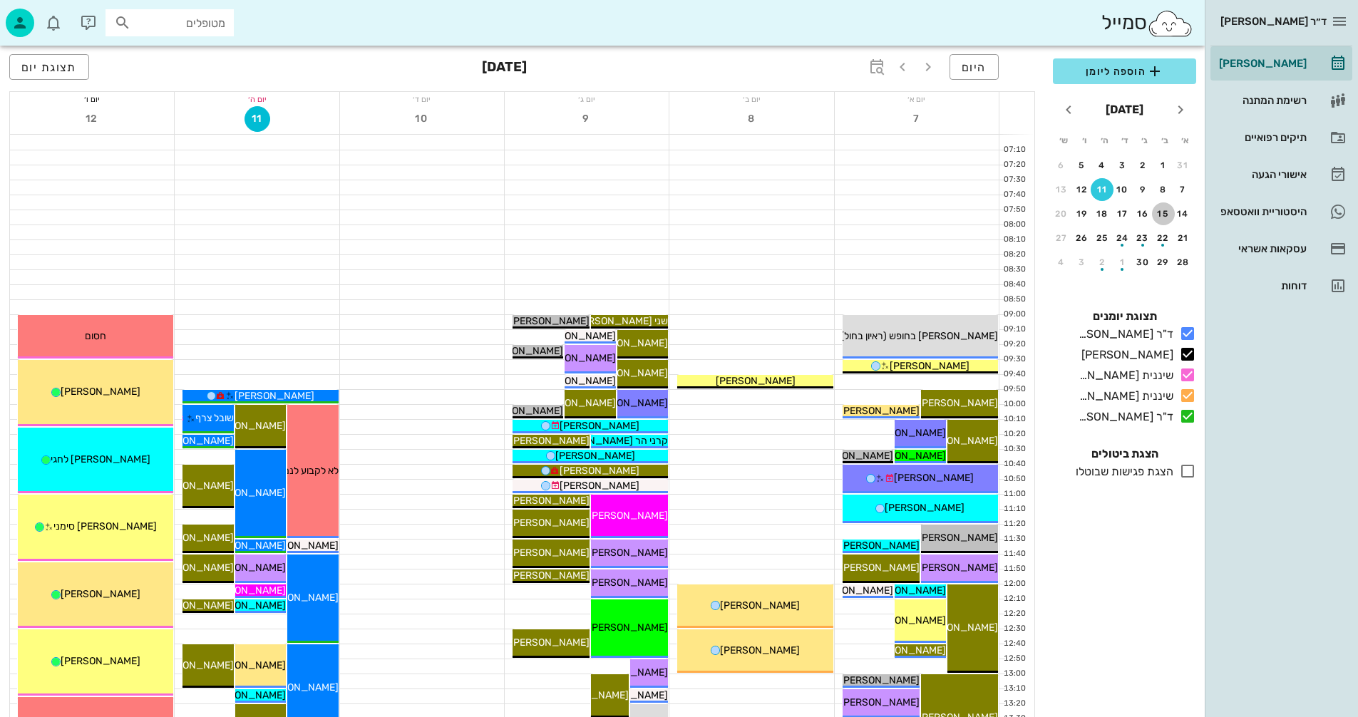
click at [1161, 212] on div "15" at bounding box center [1163, 214] width 23 height 10
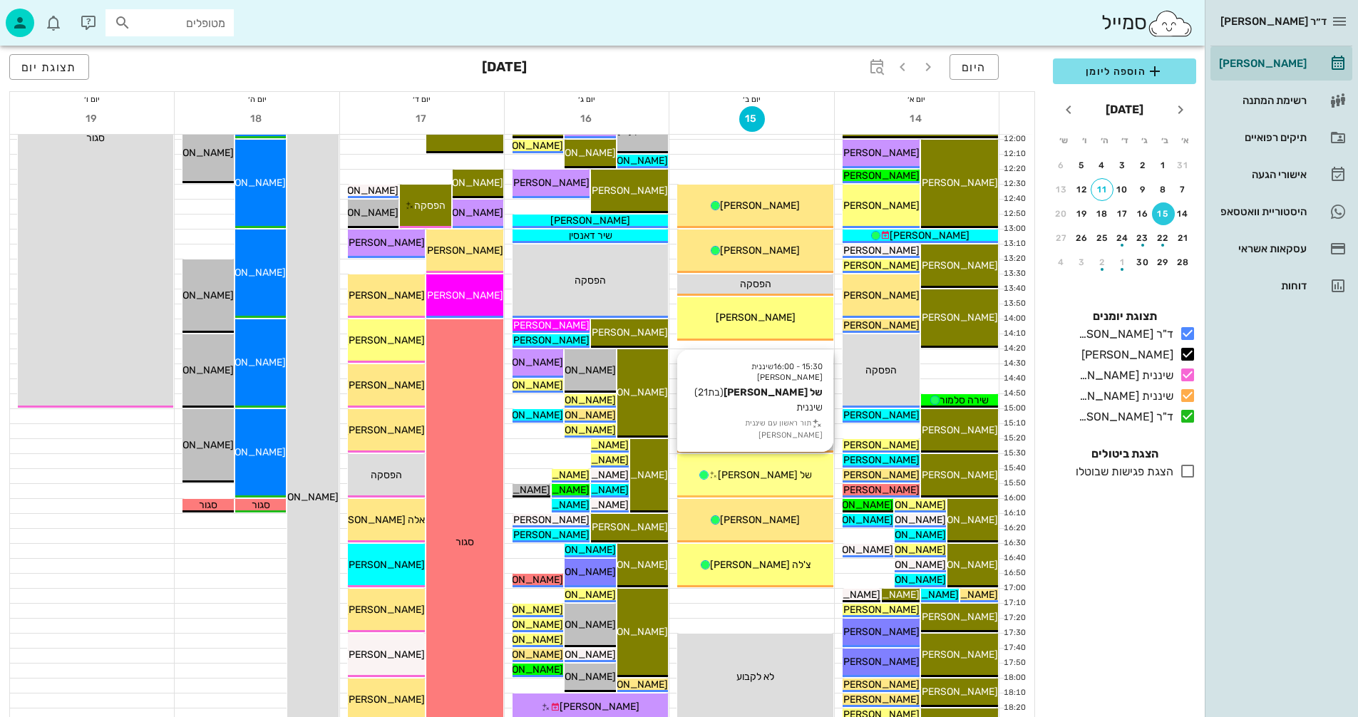
scroll to position [642, 0]
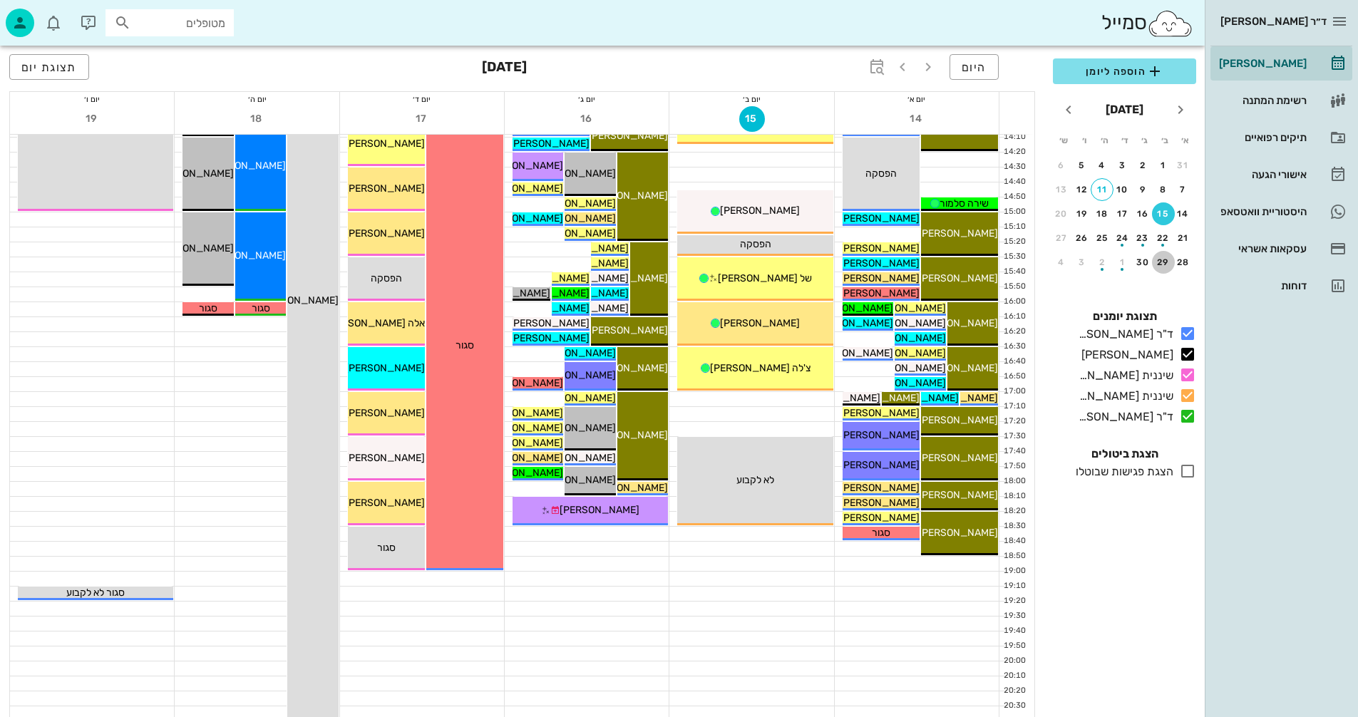
click at [1161, 264] on div "29" at bounding box center [1163, 262] width 23 height 10
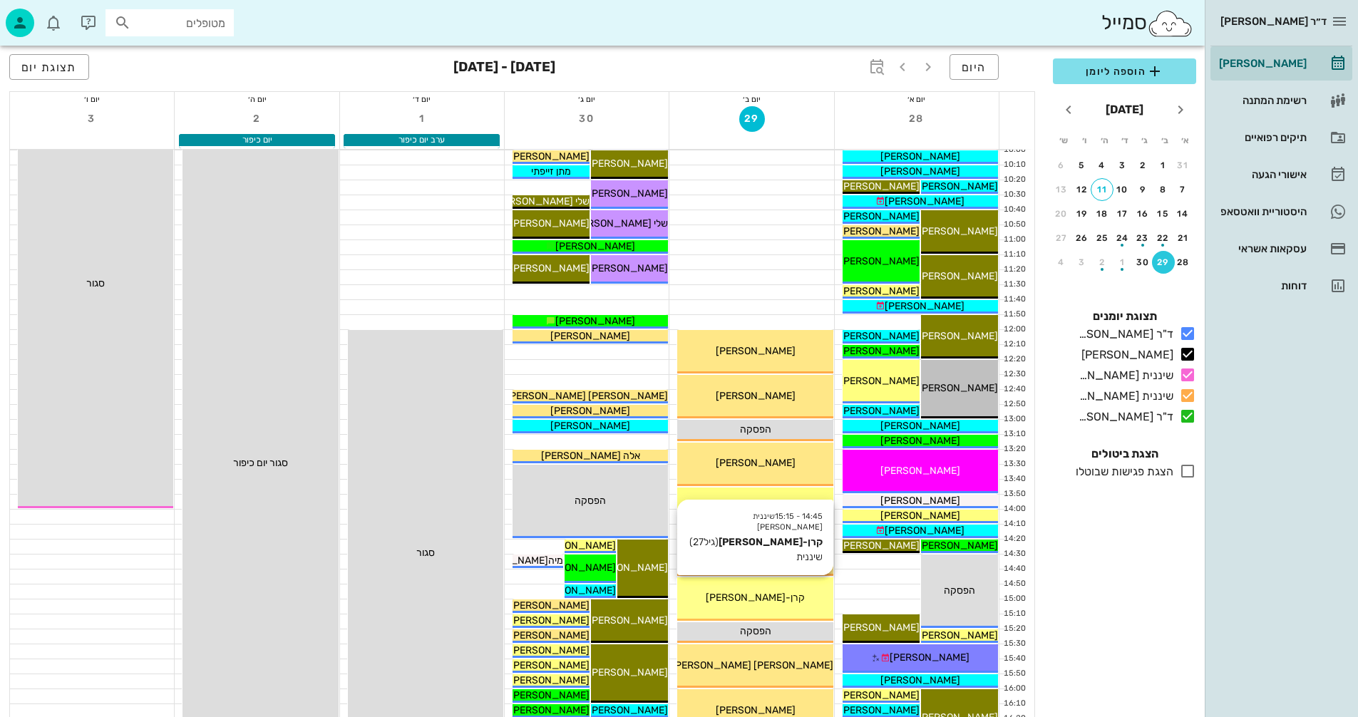
scroll to position [143, 0]
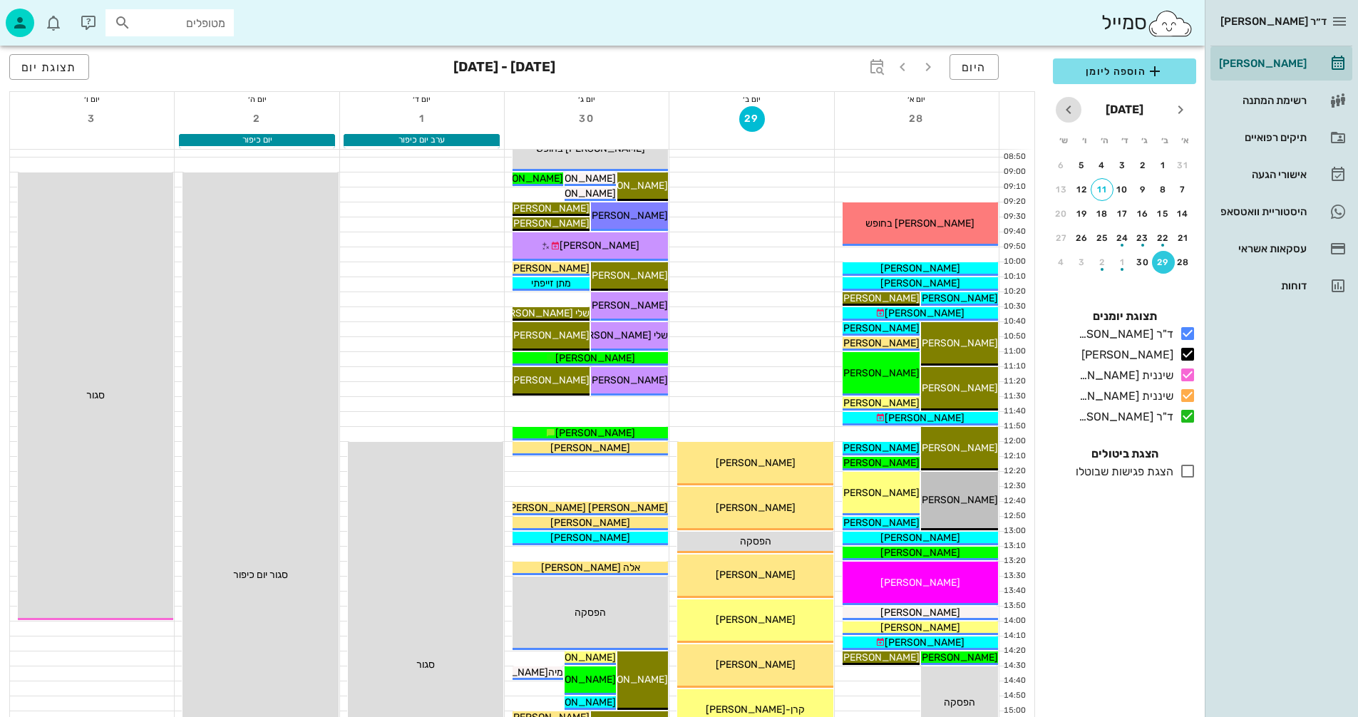
click at [1066, 106] on icon "חודש הבא" at bounding box center [1068, 109] width 17 height 17
click at [1162, 239] on div "20" at bounding box center [1163, 238] width 23 height 10
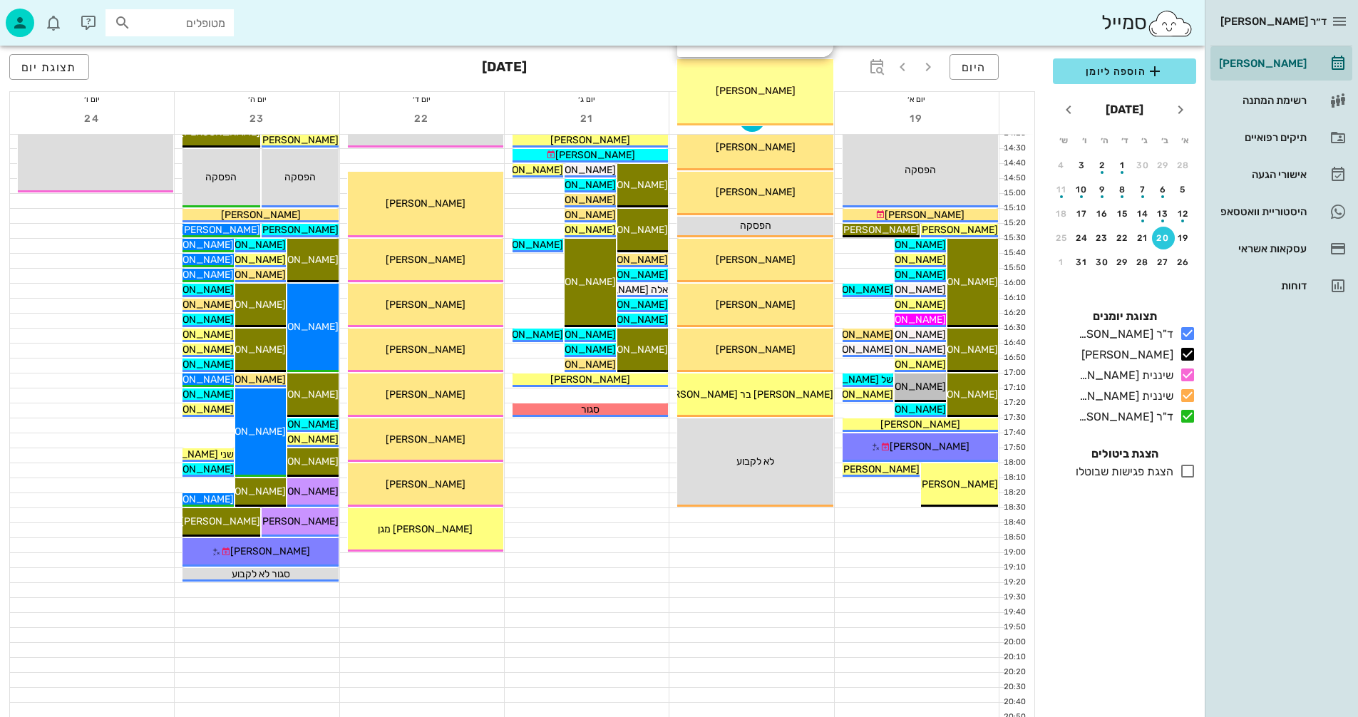
scroll to position [675, 0]
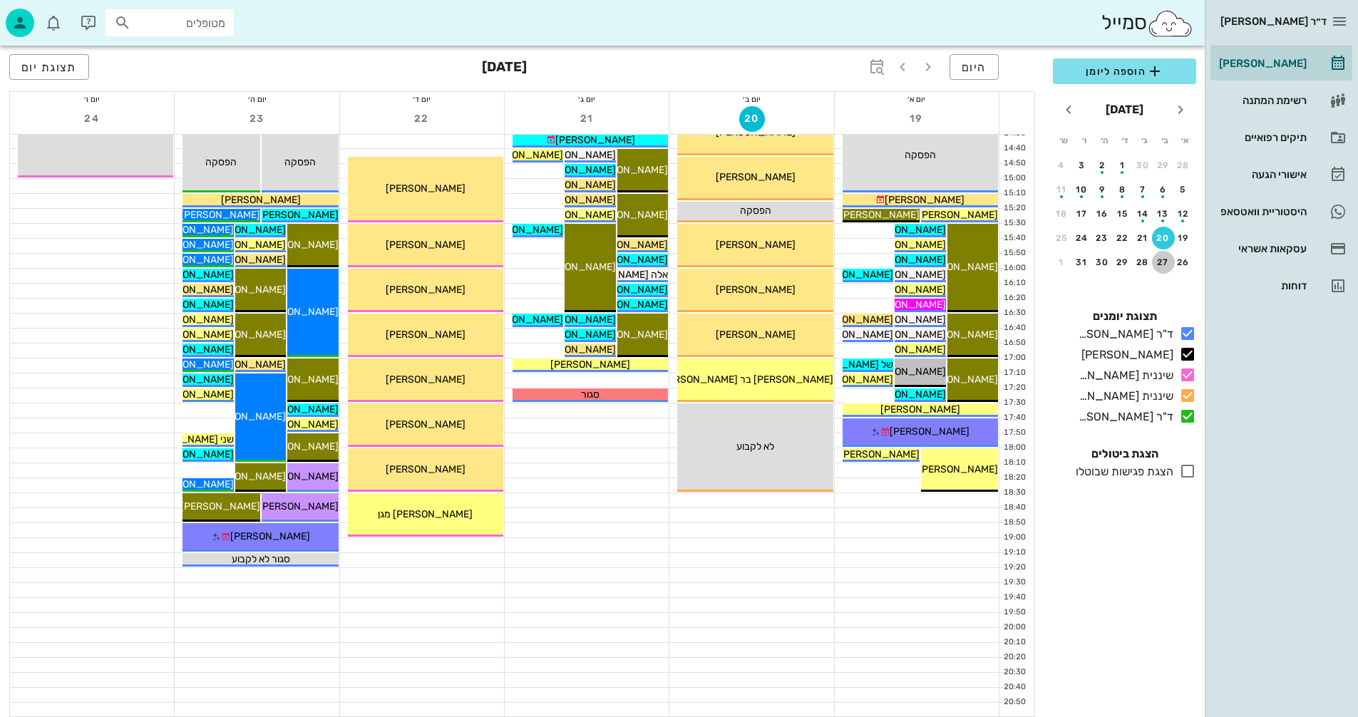
click at [1159, 262] on div "27" at bounding box center [1163, 262] width 23 height 10
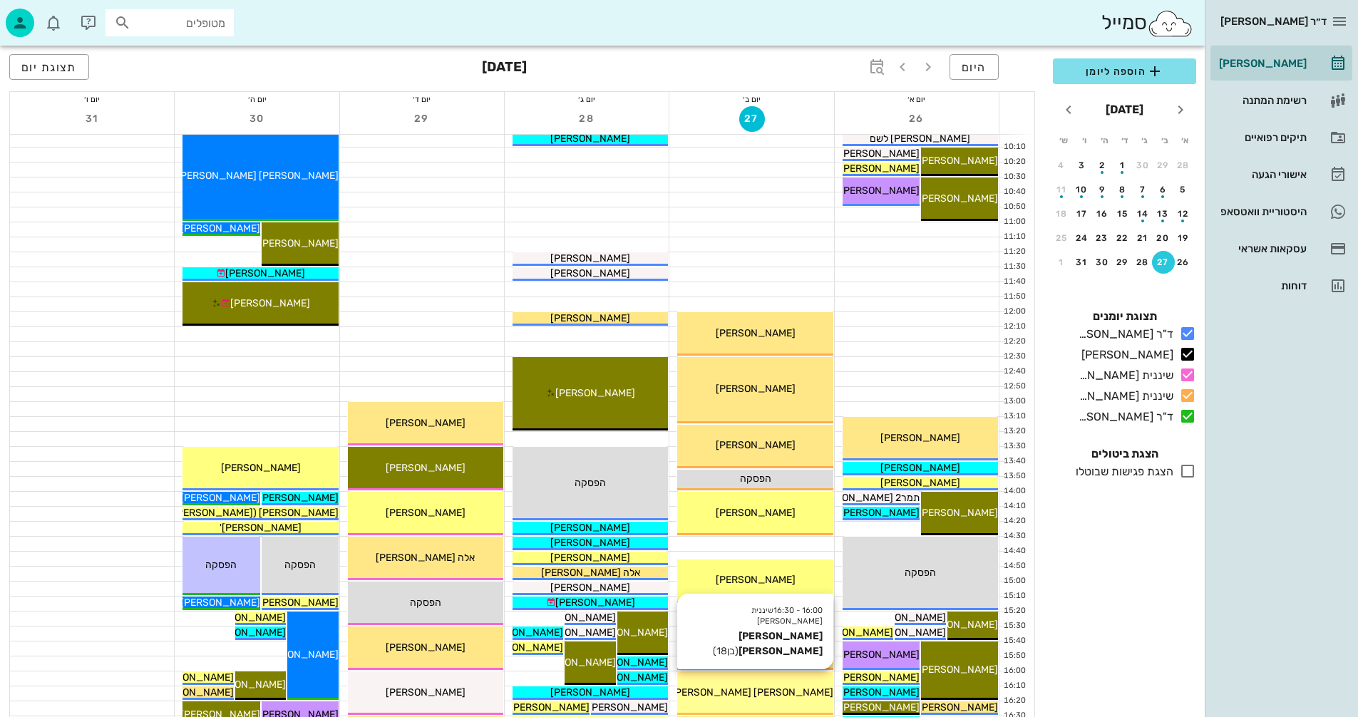
scroll to position [247, 0]
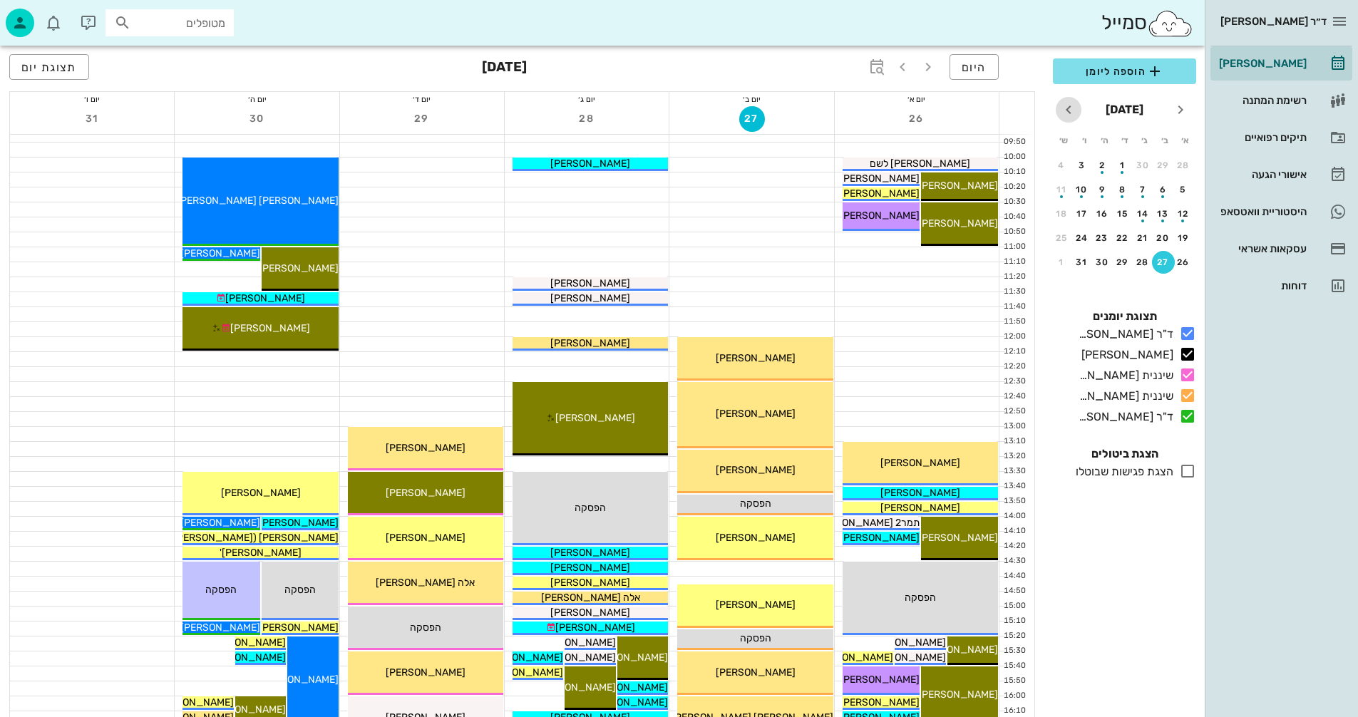
click at [1068, 107] on icon "חודש הבא" at bounding box center [1068, 109] width 17 height 17
click at [1160, 187] on div "3" at bounding box center [1163, 190] width 23 height 10
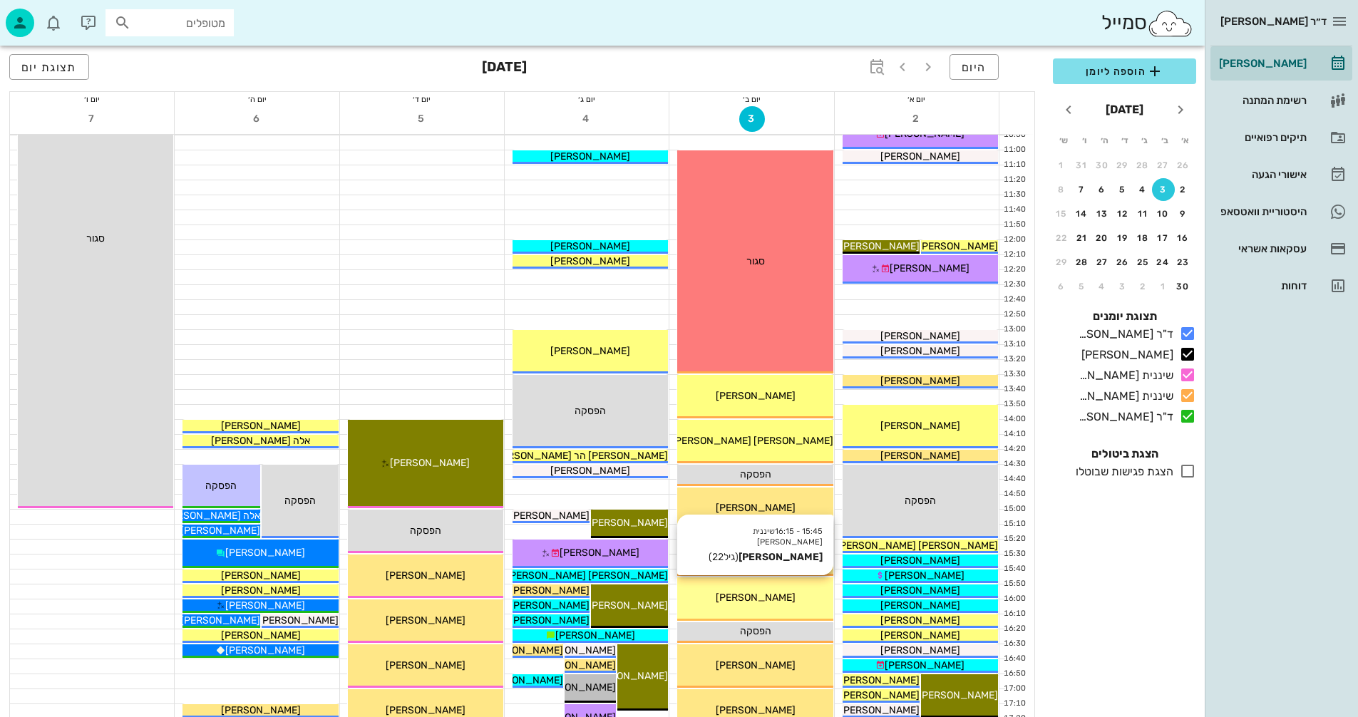
scroll to position [604, 0]
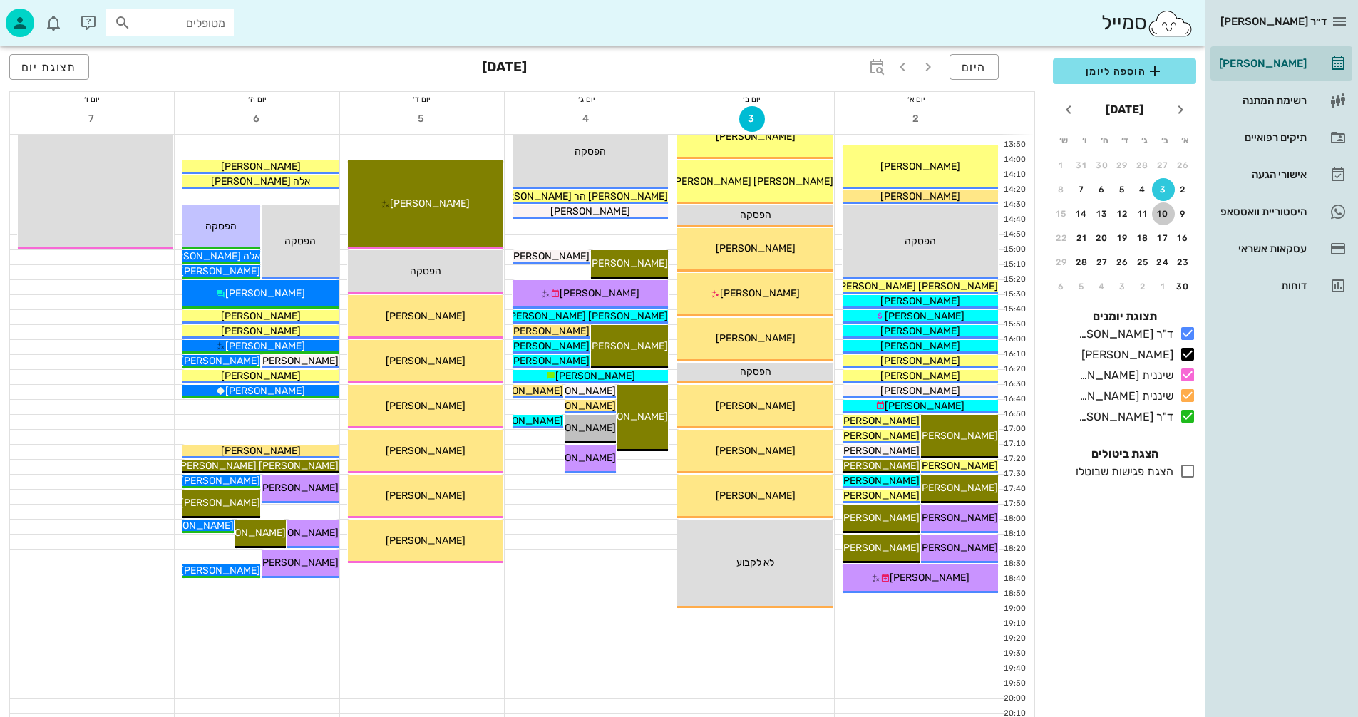
click at [1162, 215] on div "10" at bounding box center [1163, 214] width 23 height 10
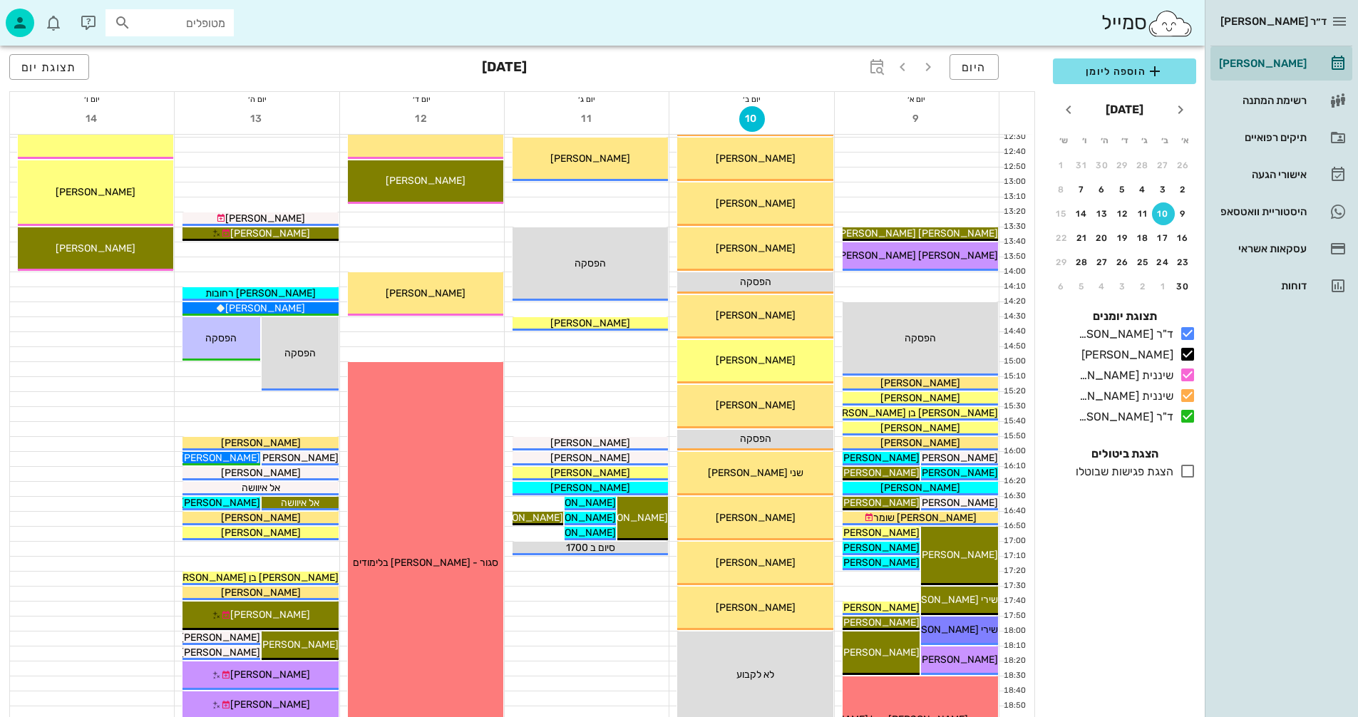
scroll to position [390, 0]
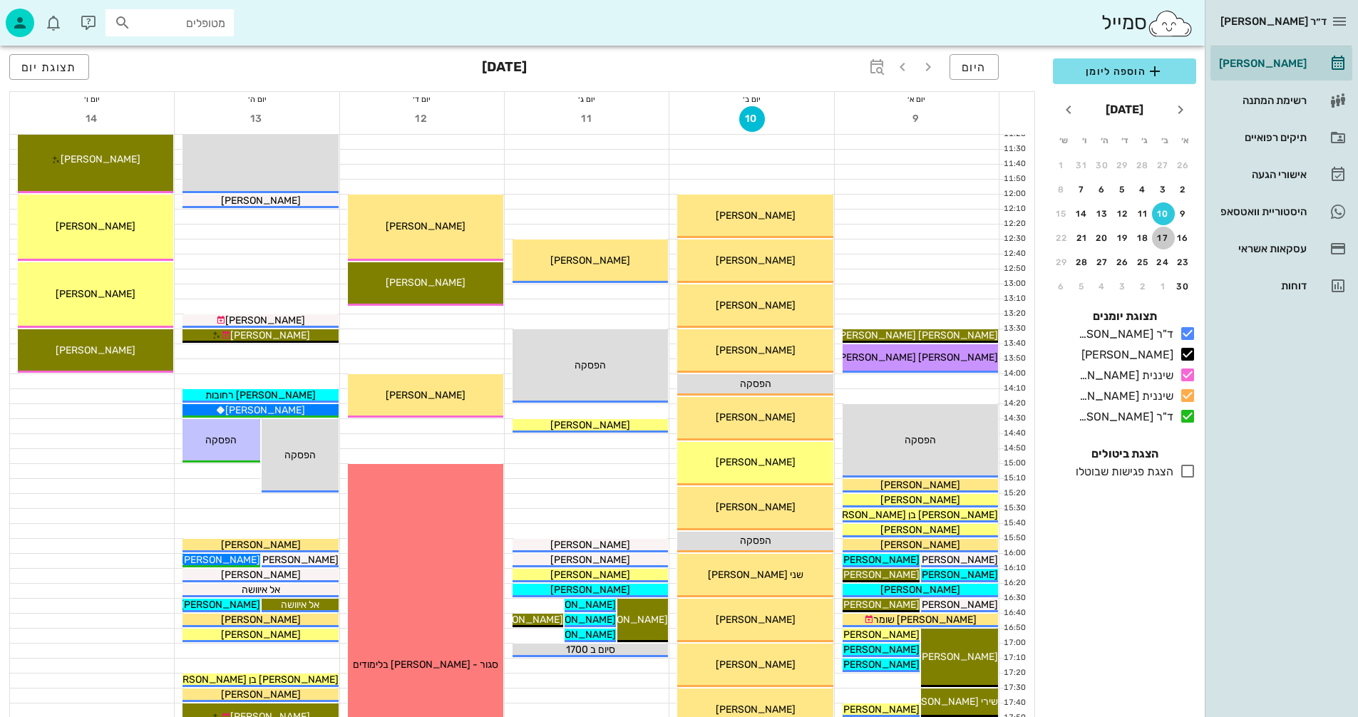
click at [1160, 234] on div "17" at bounding box center [1163, 238] width 23 height 10
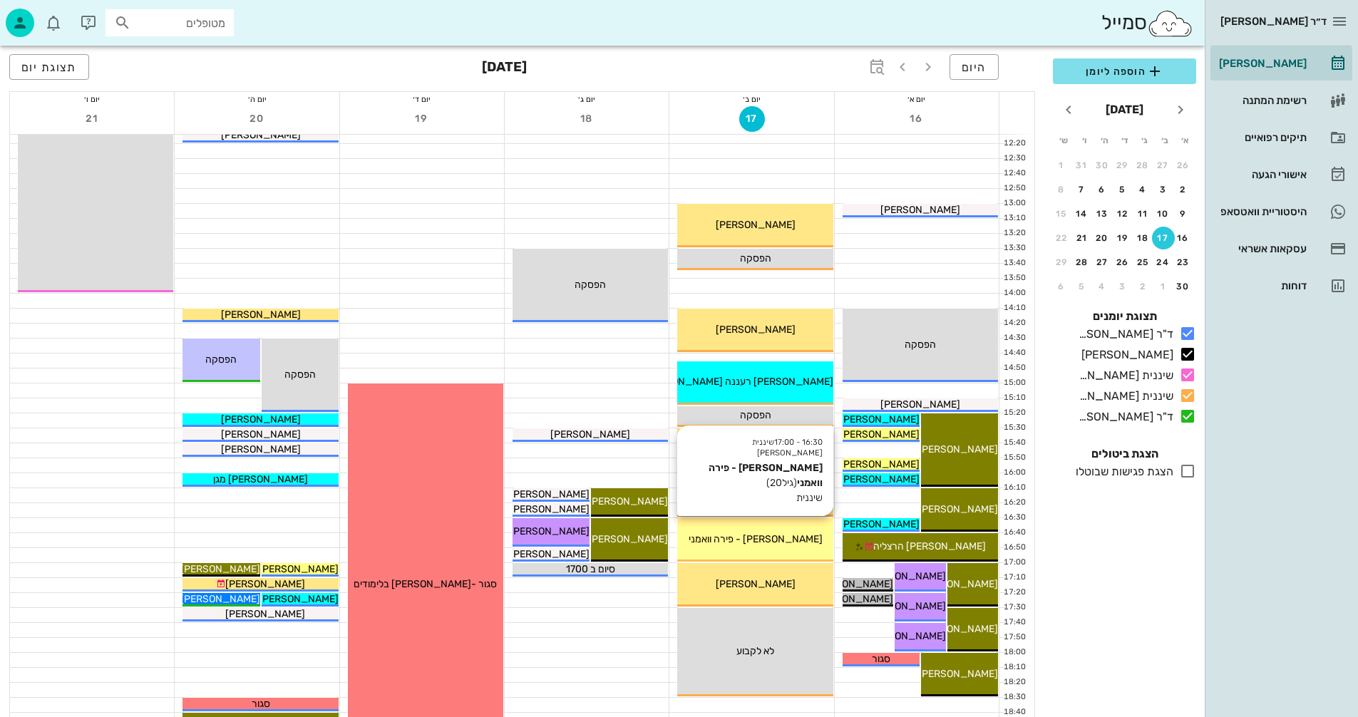
scroll to position [461, 0]
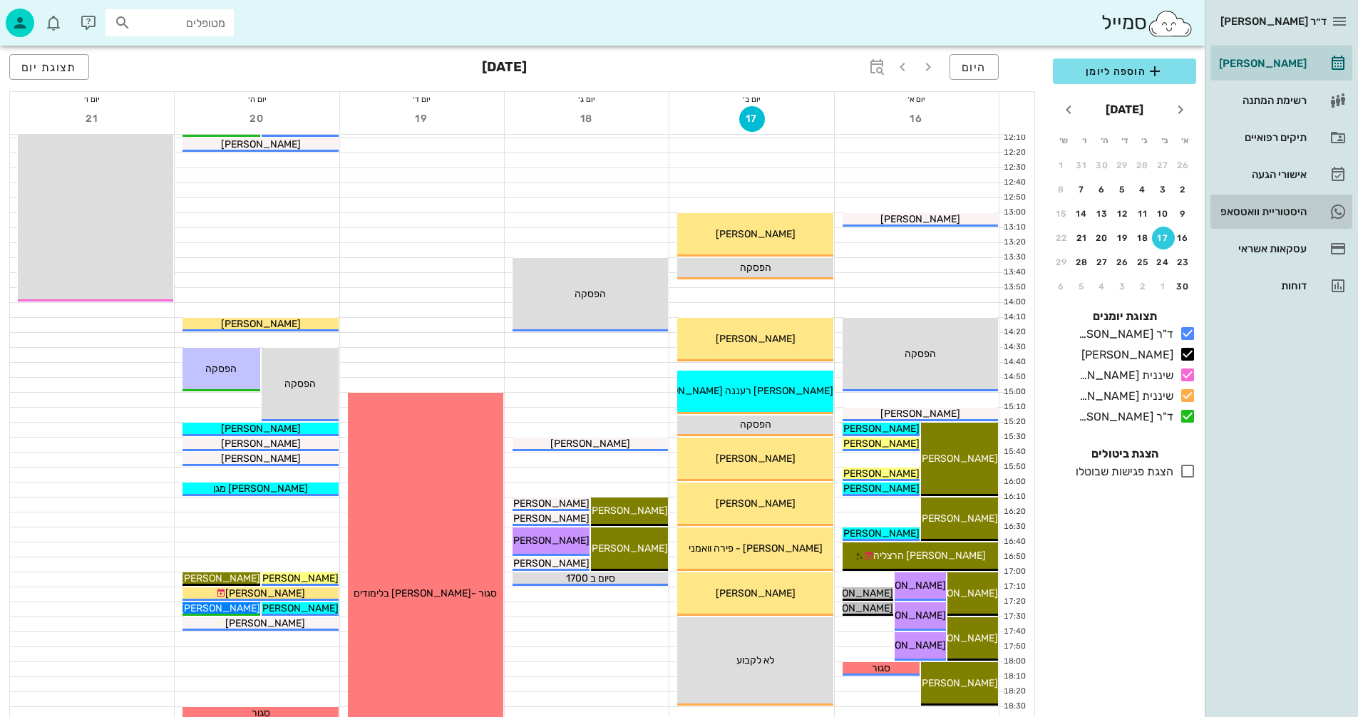
click at [1249, 206] on div "היסטוריית וואטסאפ" at bounding box center [1261, 211] width 91 height 11
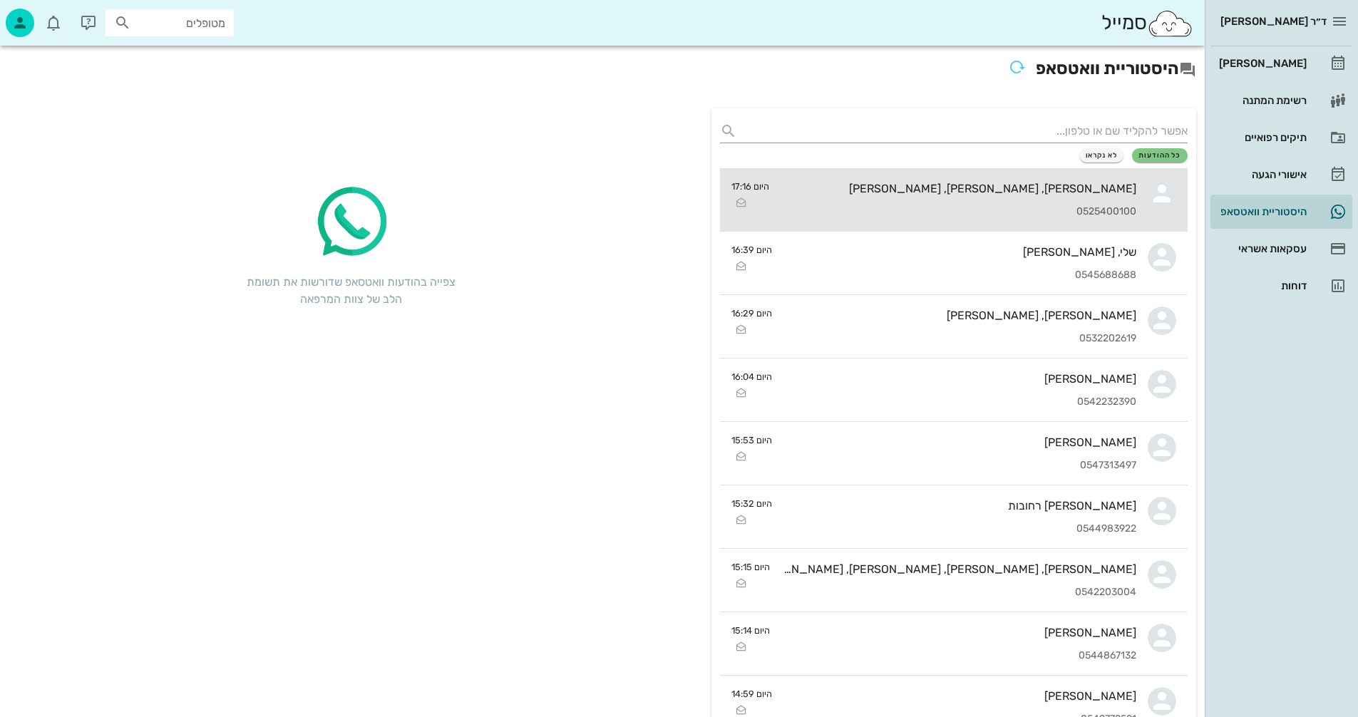
click at [977, 196] on div "[PERSON_NAME], [PERSON_NAME], [PERSON_NAME] 0525400100" at bounding box center [958, 199] width 356 height 63
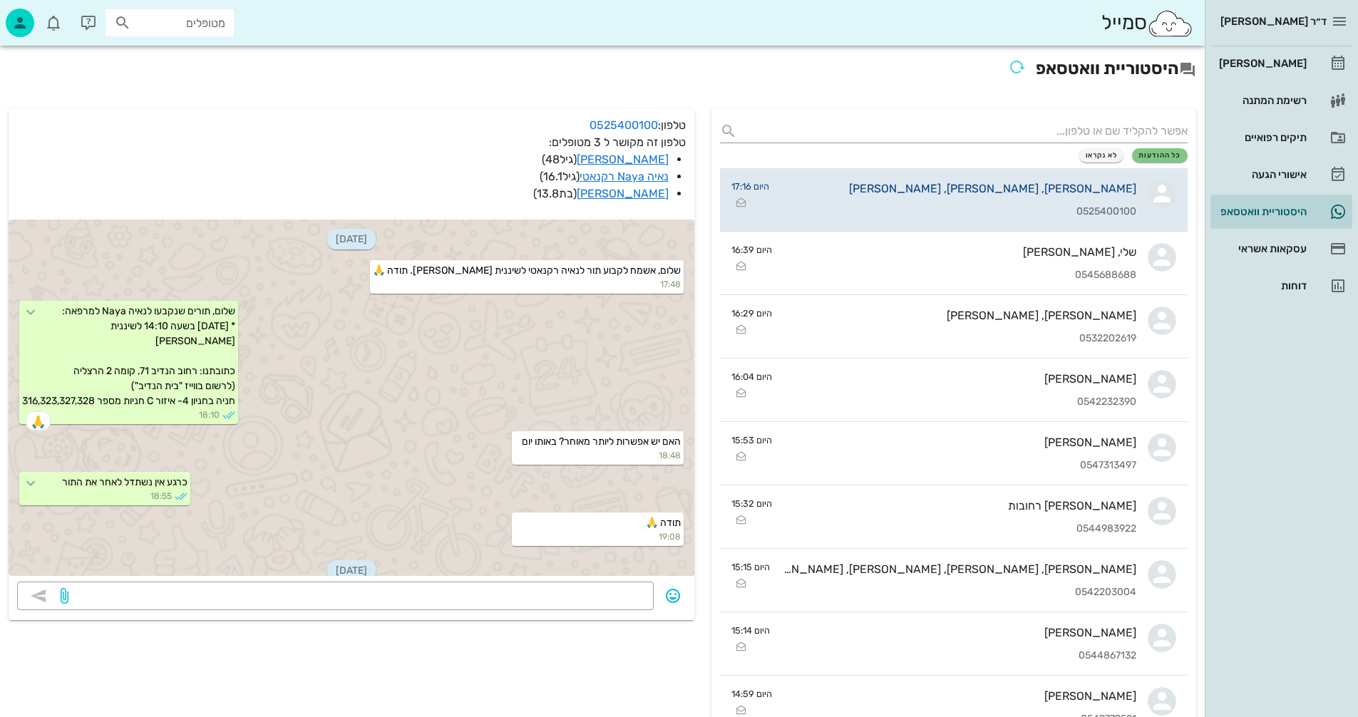
scroll to position [959, 0]
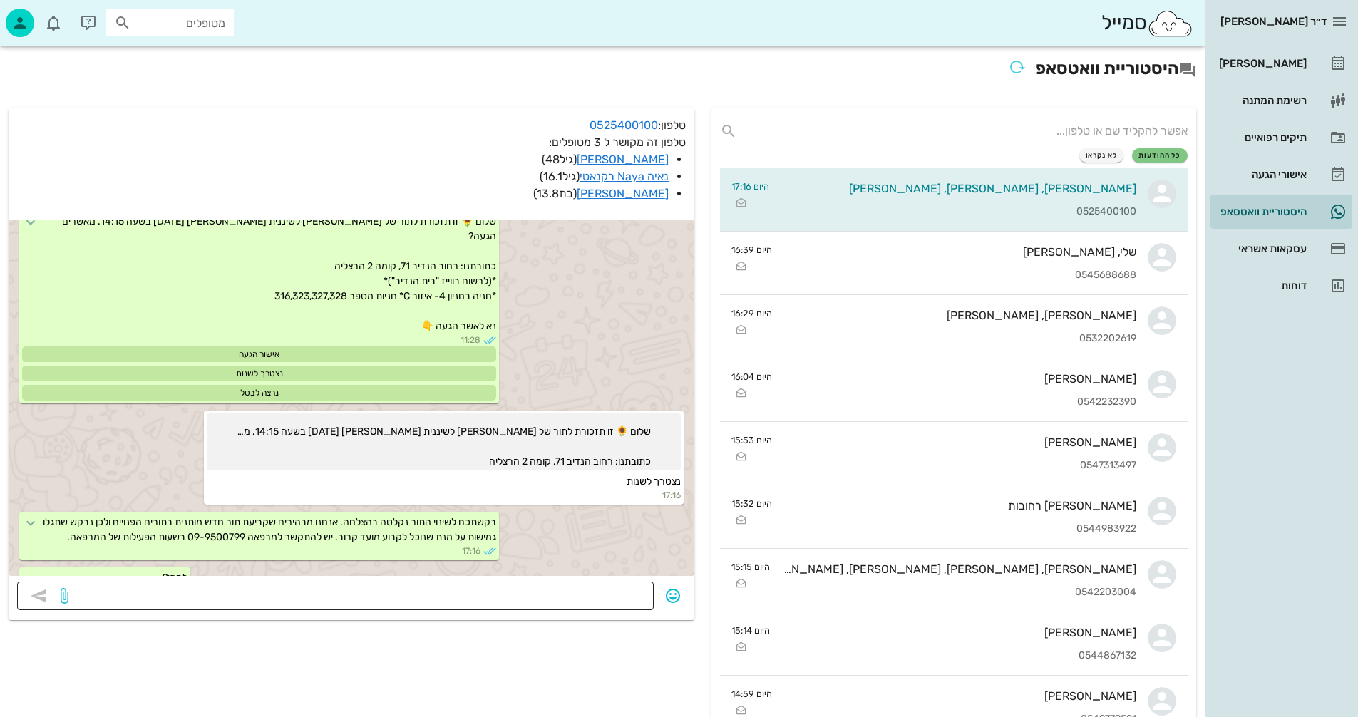
click at [601, 597] on textarea at bounding box center [358, 597] width 574 height 23
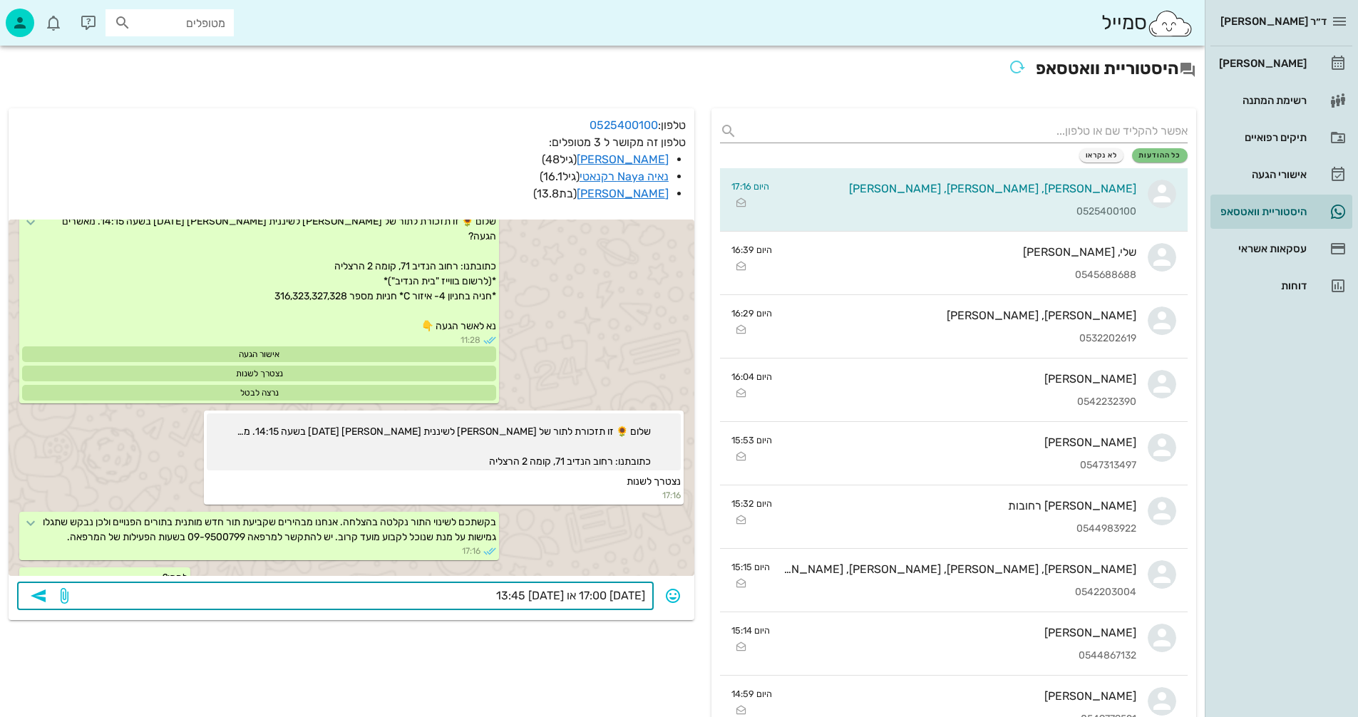
type textarea "[DATE] 17:00 או [DATE] 13:45?"
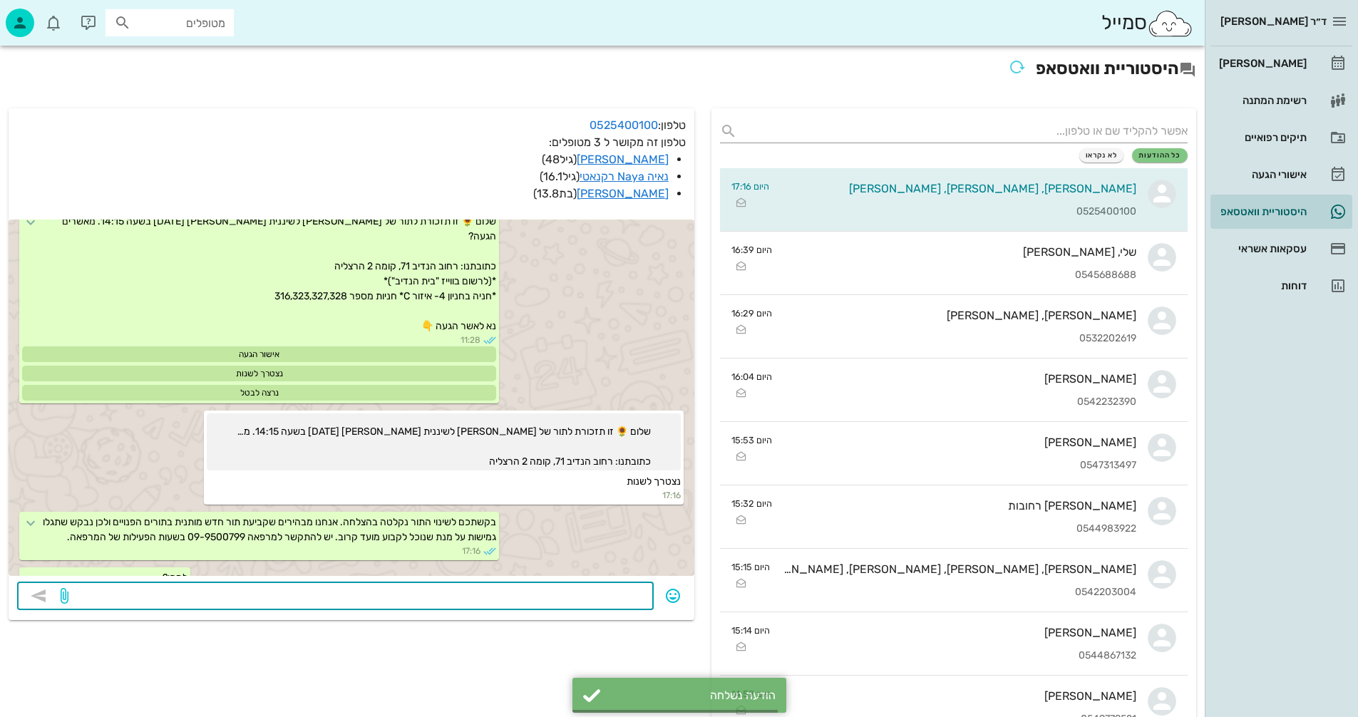
scroll to position [1000, 0]
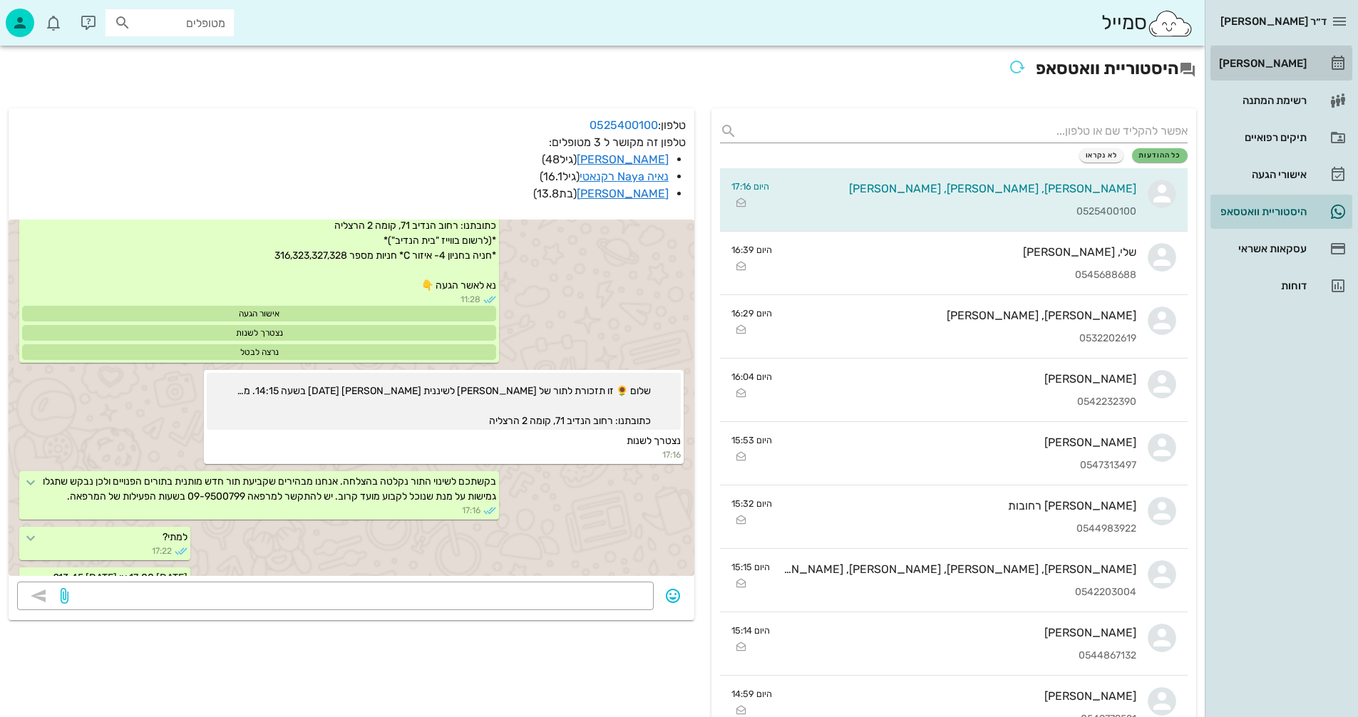
click at [1275, 61] on div "[PERSON_NAME]" at bounding box center [1261, 63] width 91 height 11
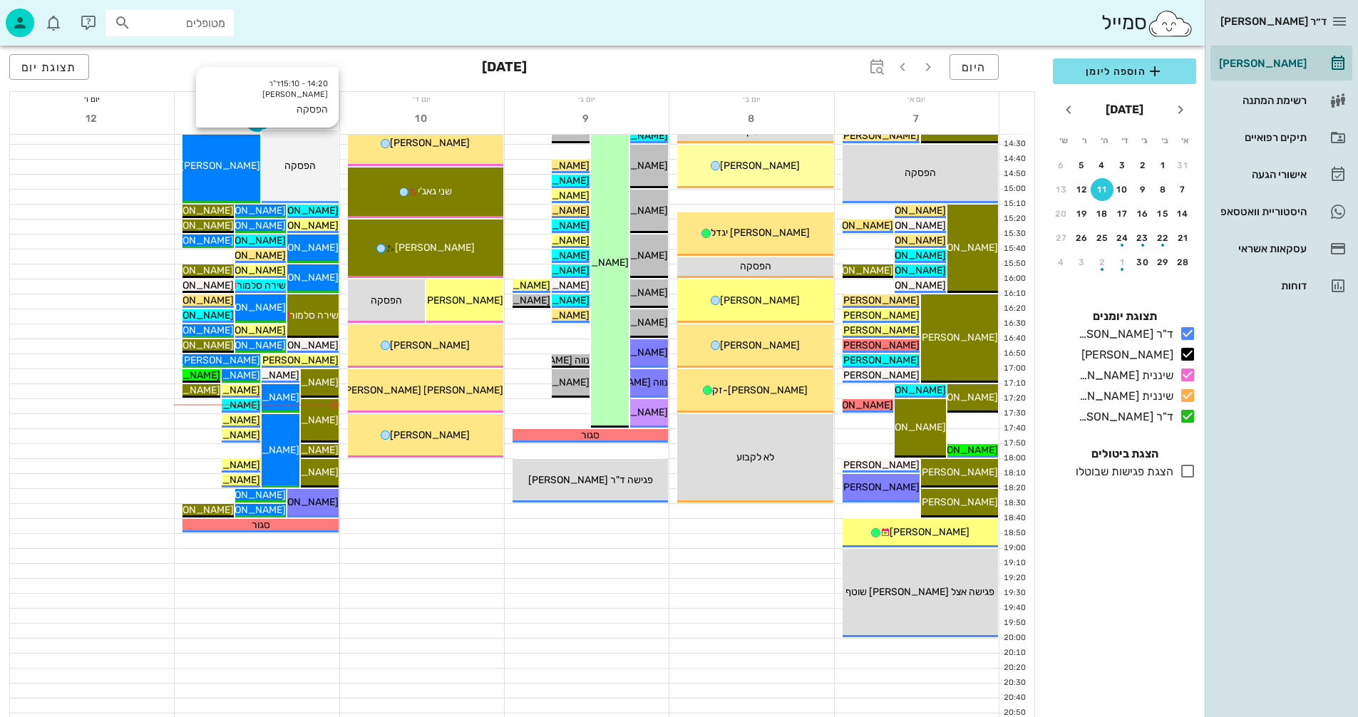
scroll to position [675, 0]
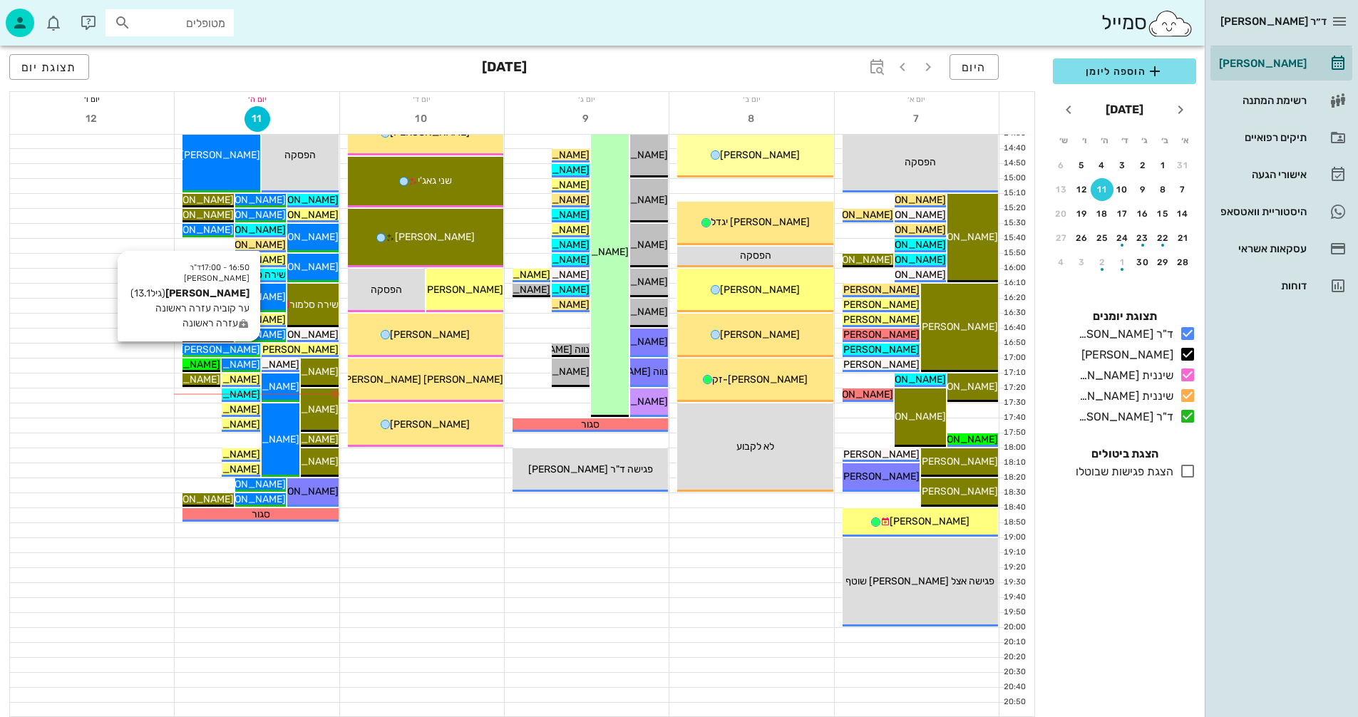
click at [244, 349] on span "[PERSON_NAME]" at bounding box center [220, 350] width 80 height 12
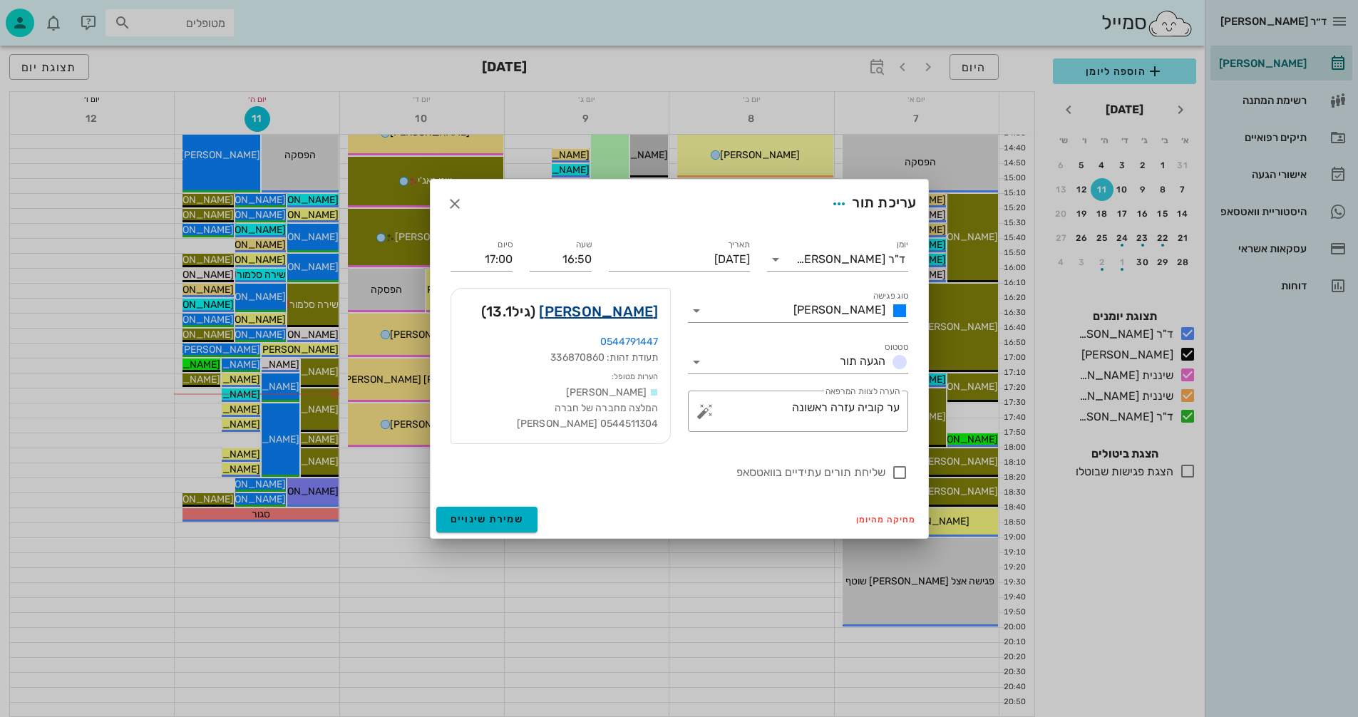
click at [619, 313] on link "יובל פריאל" at bounding box center [598, 311] width 119 height 23
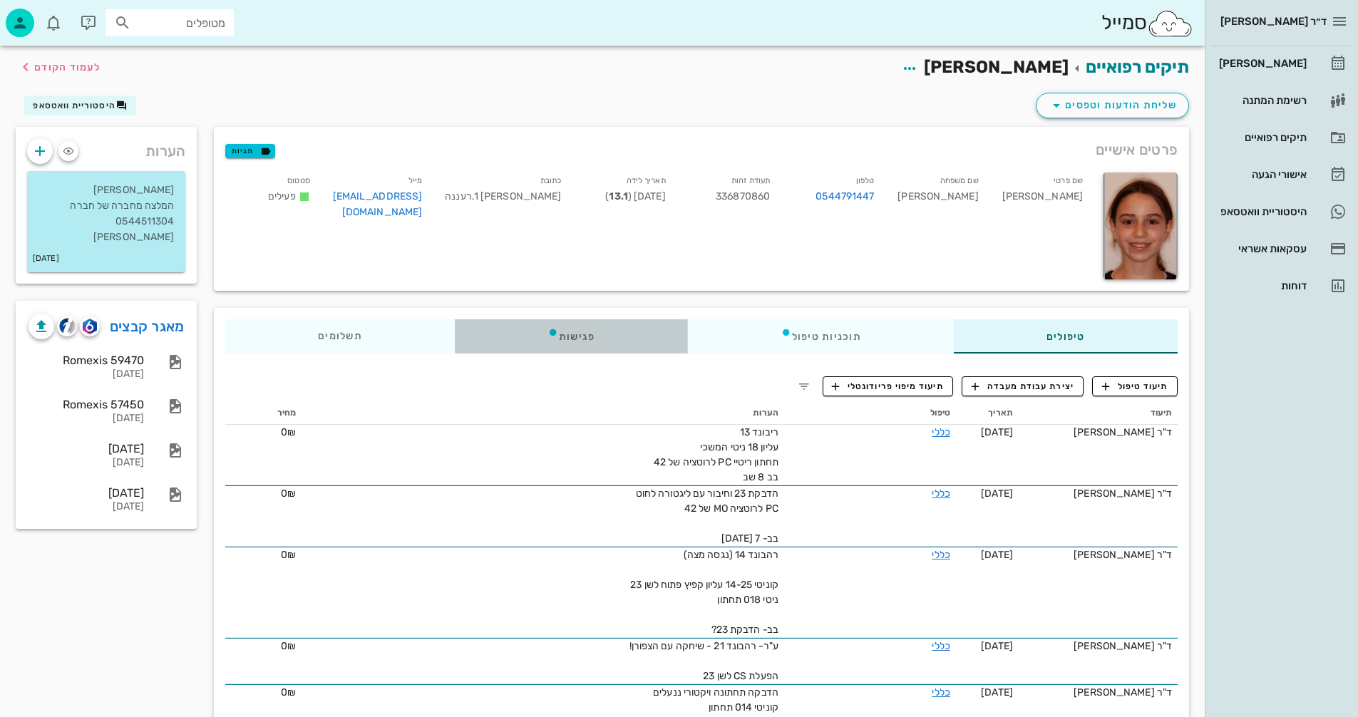
click at [579, 337] on div "פגישות" at bounding box center [571, 336] width 233 height 34
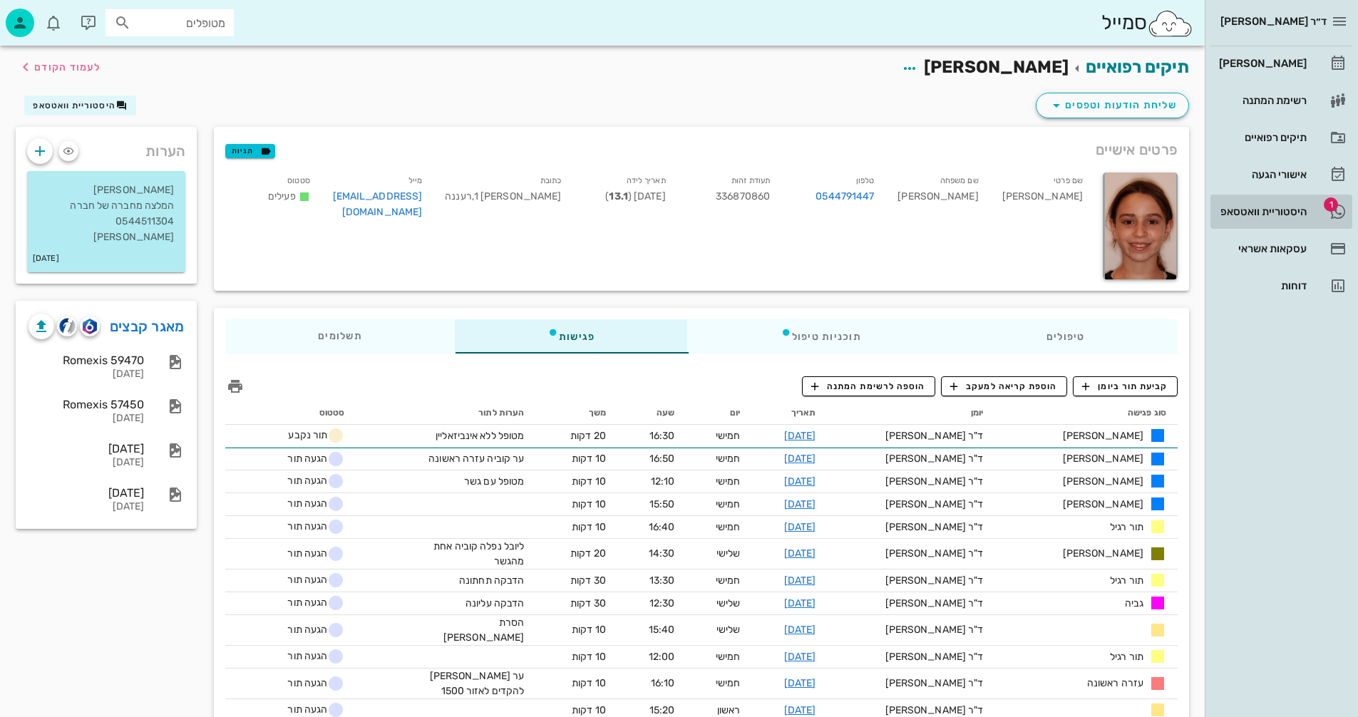
click at [1239, 209] on div "היסטוריית וואטסאפ" at bounding box center [1261, 211] width 91 height 11
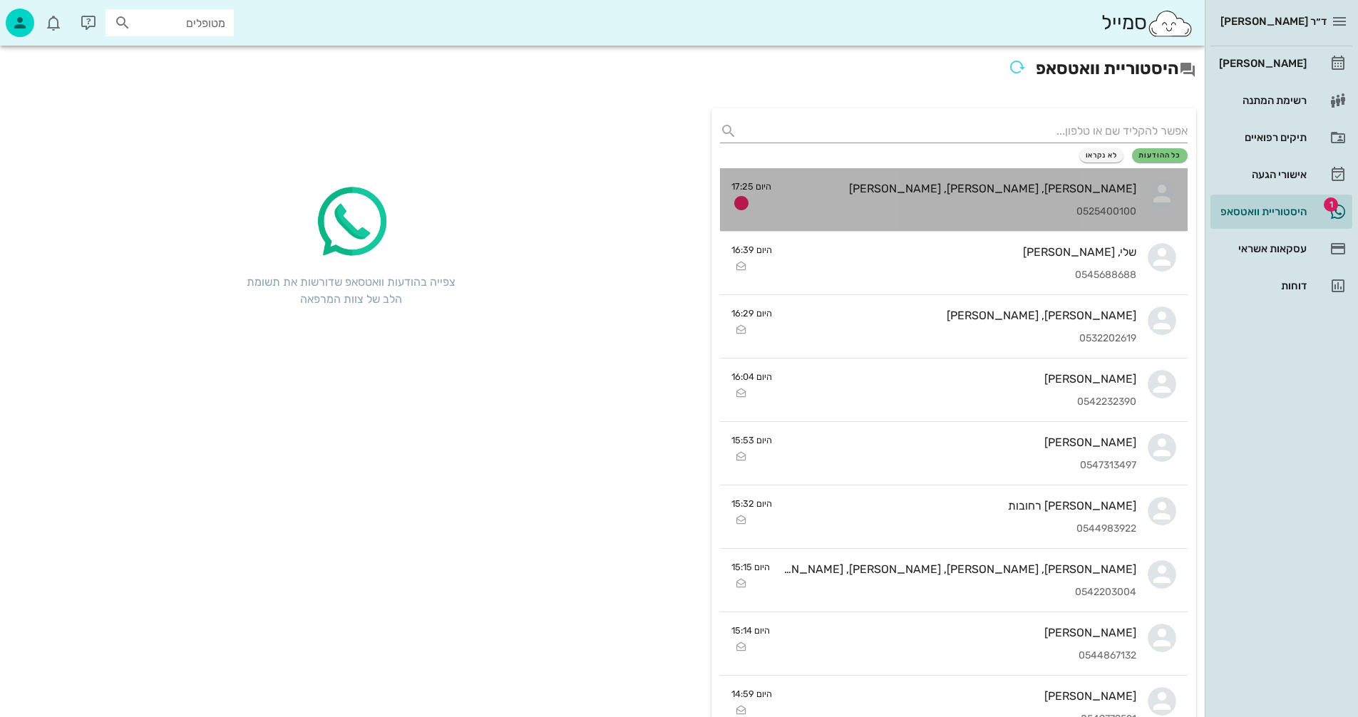
click at [970, 203] on div "[PERSON_NAME], [PERSON_NAME], [PERSON_NAME] 0525400100" at bounding box center [960, 199] width 354 height 63
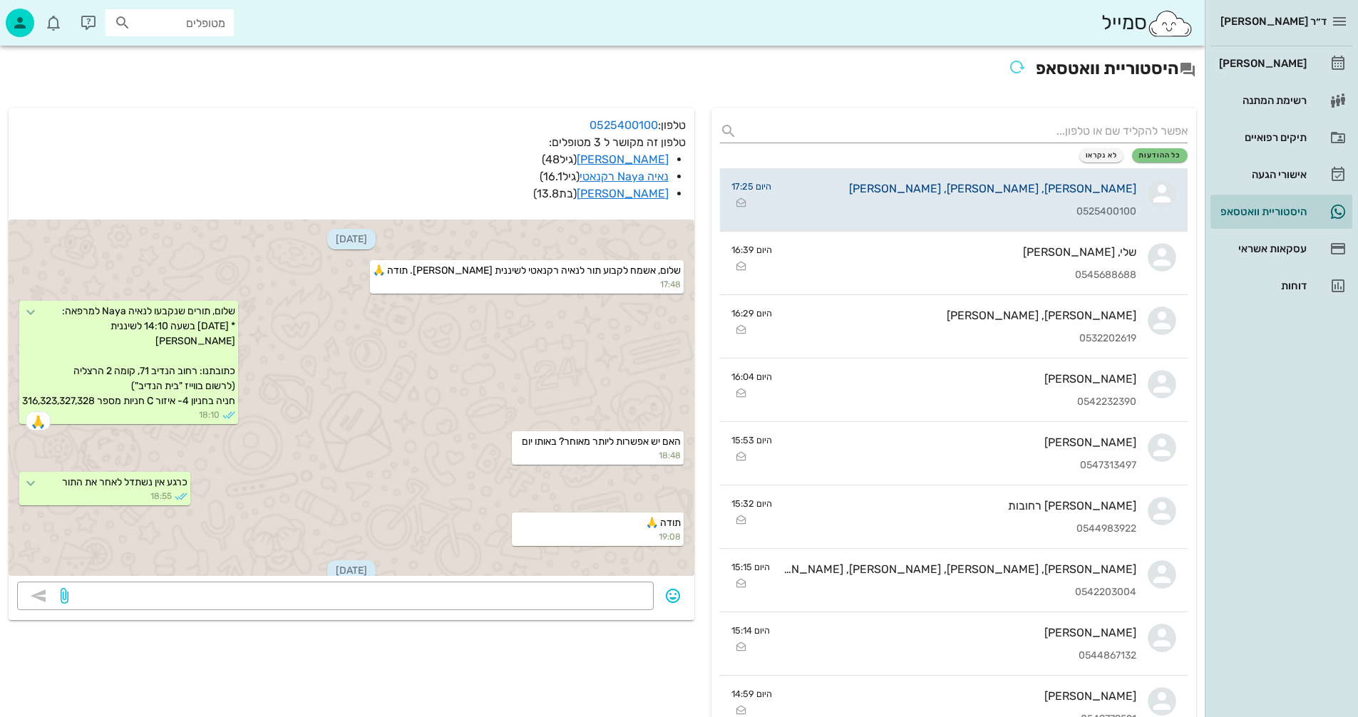
scroll to position [1081, 0]
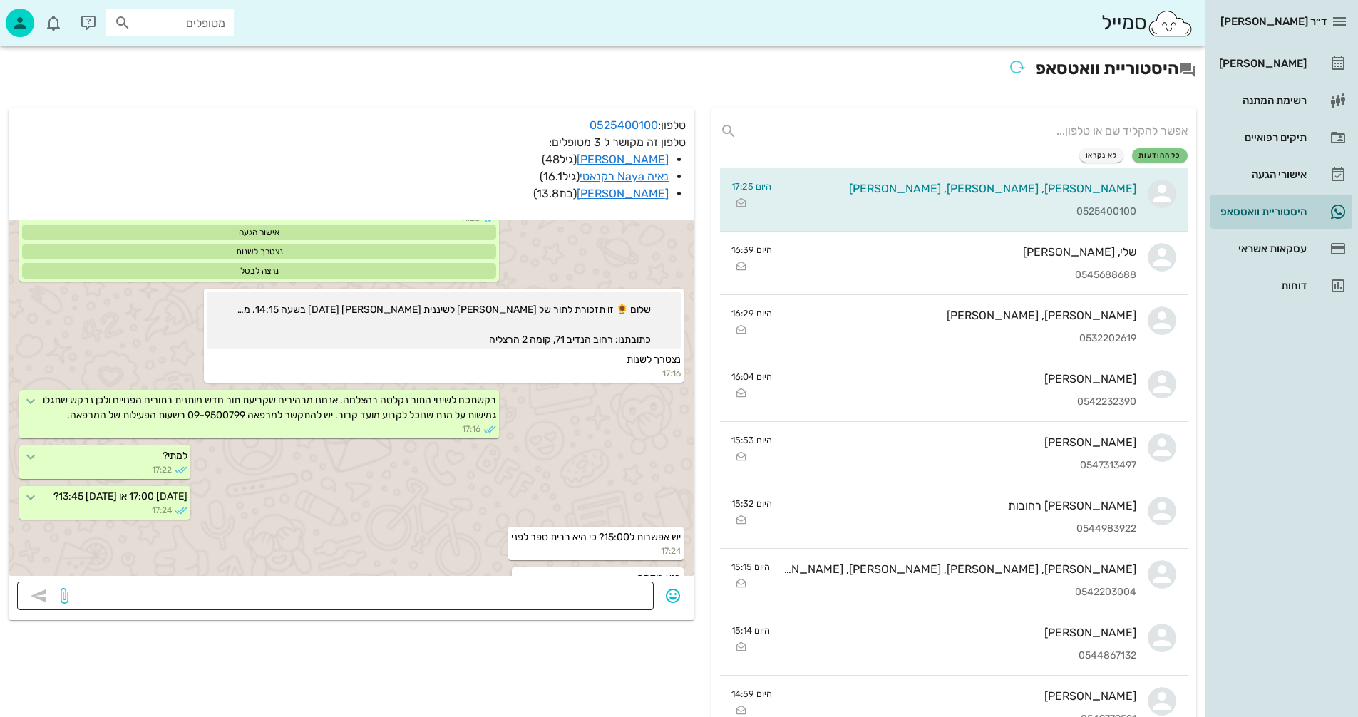
click at [617, 598] on textarea at bounding box center [358, 597] width 574 height 23
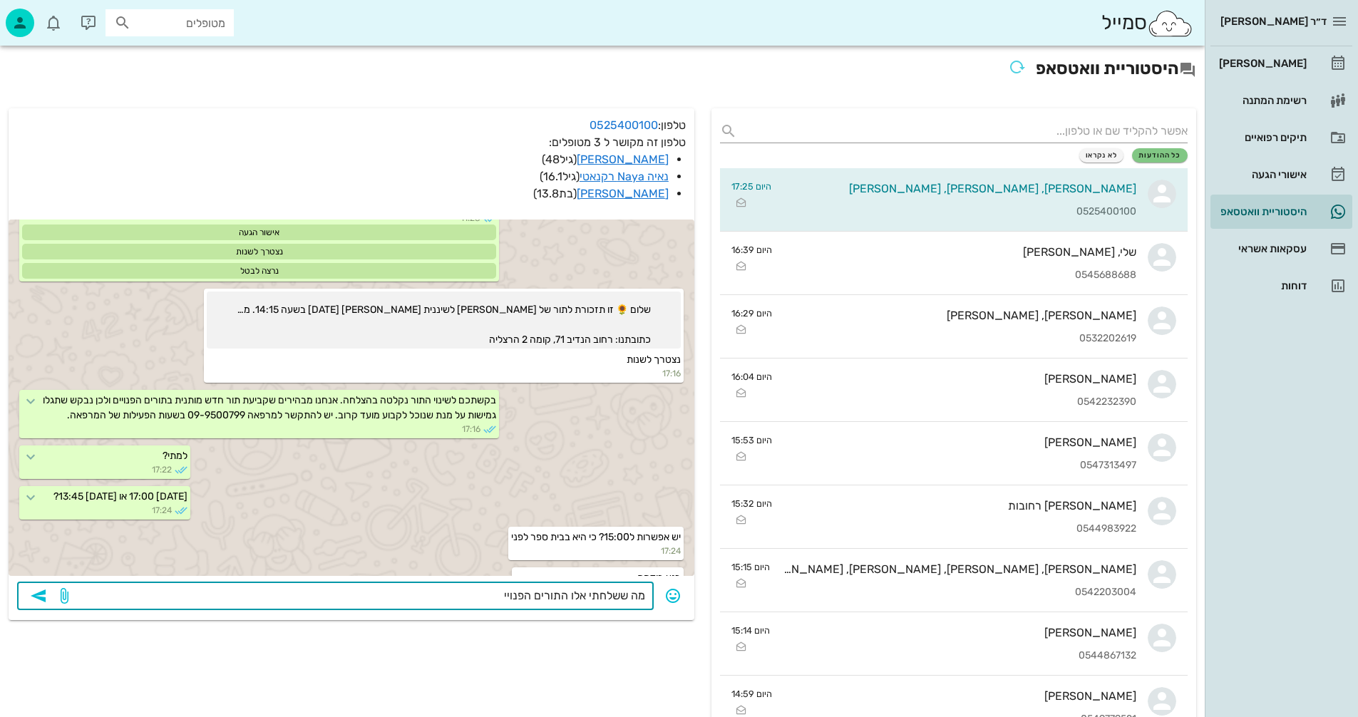
type textarea "מה ששלחתי אלו התורים הפנויים"
drag, startPoint x: 570, startPoint y: 601, endPoint x: 585, endPoint y: 599, distance: 15.0
click at [585, 599] on textarea "מה ששלחתי אלו התורים הפנויים" at bounding box center [358, 597] width 574 height 23
drag, startPoint x: 495, startPoint y: 595, endPoint x: 661, endPoint y: 592, distance: 166.1
click at [661, 592] on div "​ מה ששלחתי אלו התורים הפנויים" at bounding box center [351, 597] width 669 height 30
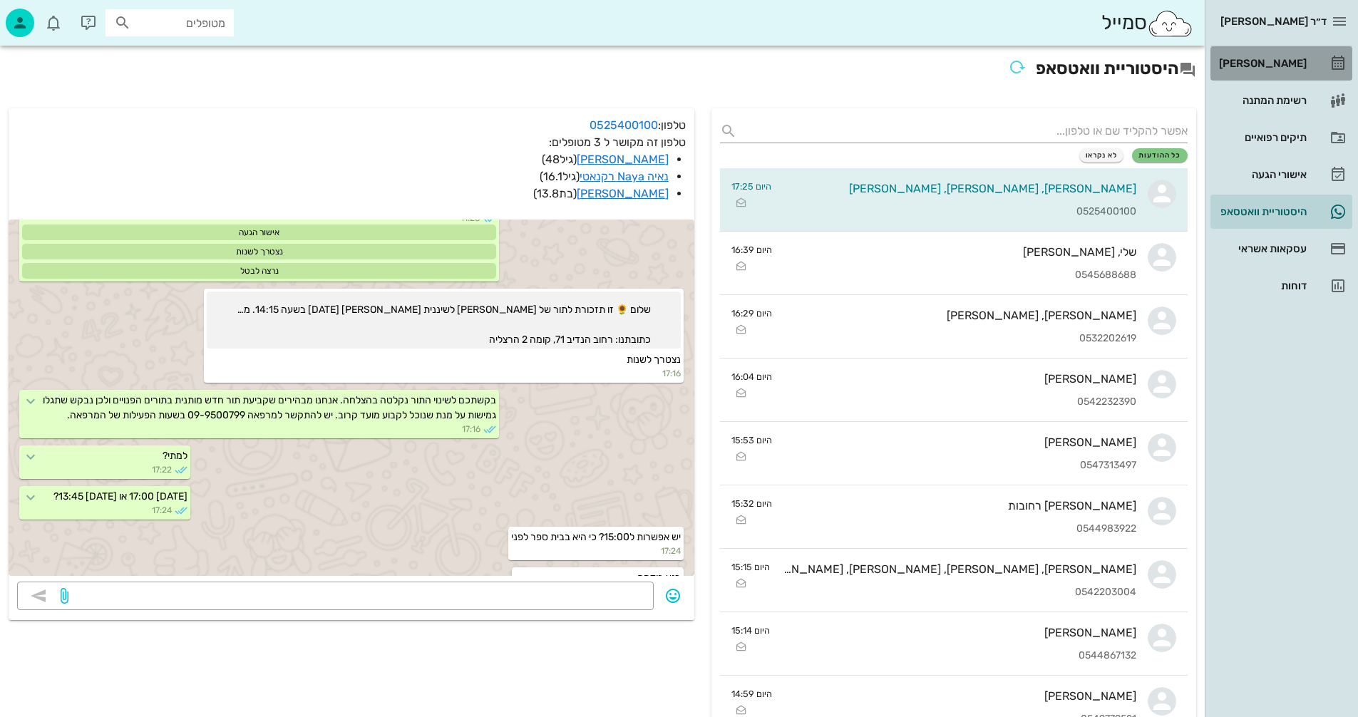
click at [1277, 62] on div "[PERSON_NAME]" at bounding box center [1261, 63] width 91 height 11
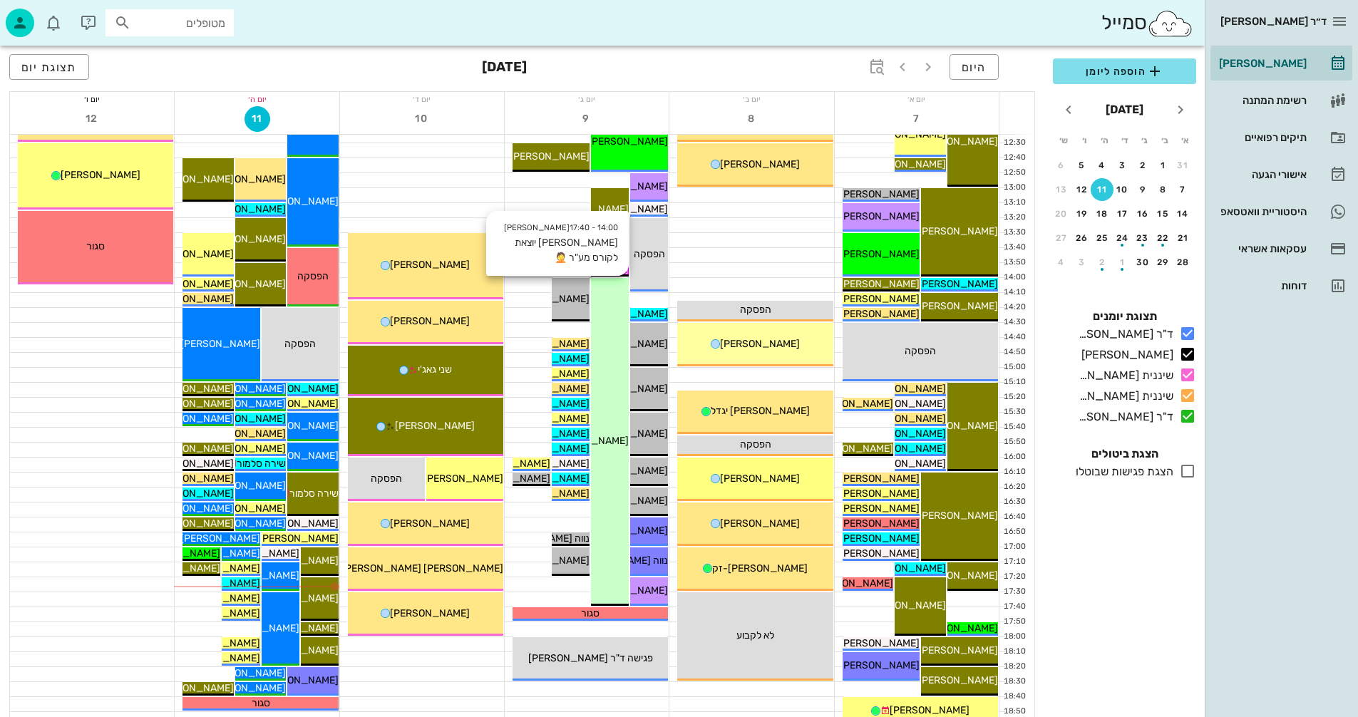
scroll to position [642, 0]
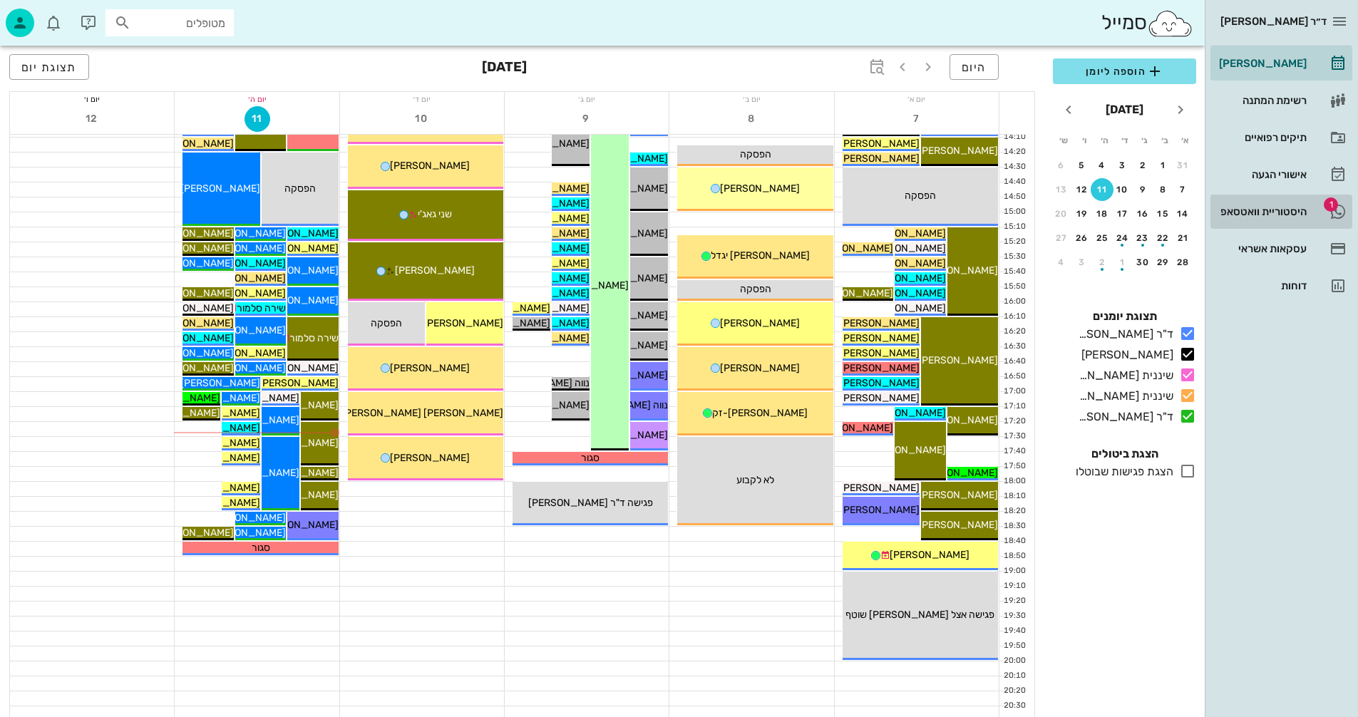
click at [1274, 214] on div "היסטוריית וואטסאפ" at bounding box center [1261, 211] width 91 height 11
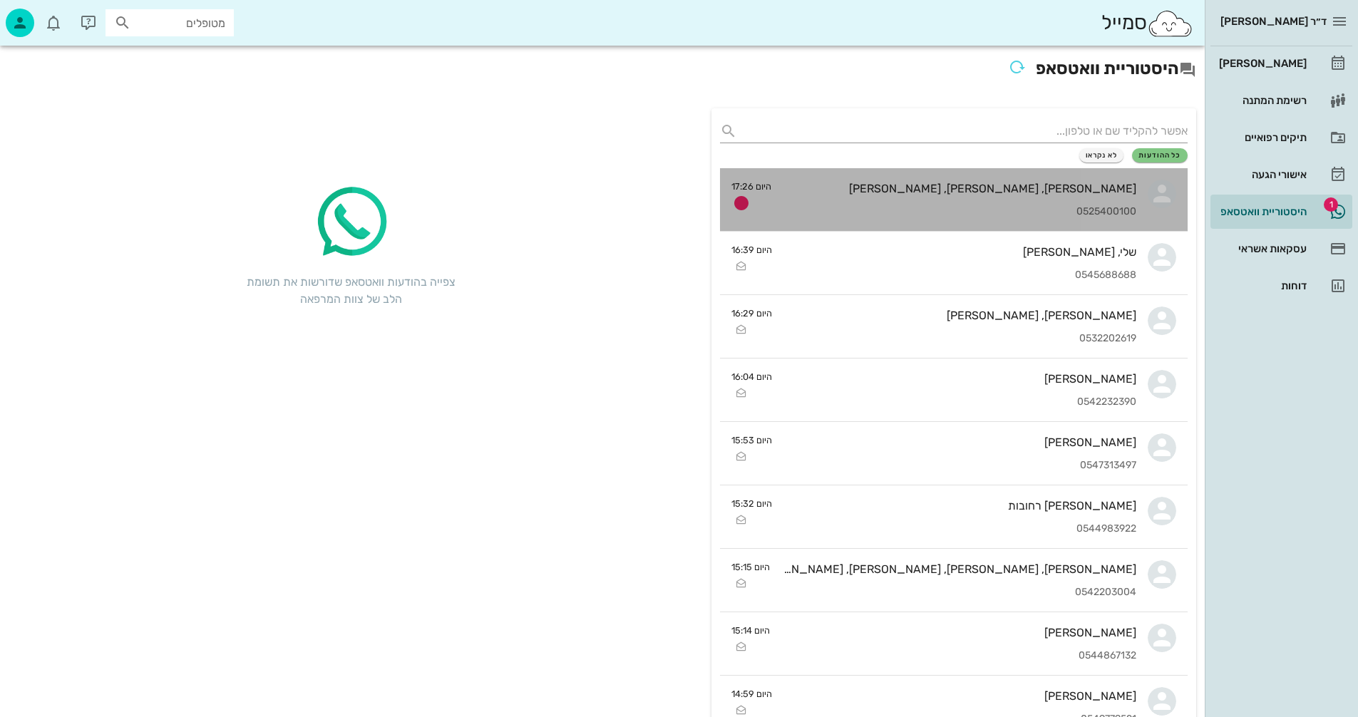
click at [958, 187] on div "[PERSON_NAME], [PERSON_NAME], [PERSON_NAME]" at bounding box center [960, 189] width 354 height 14
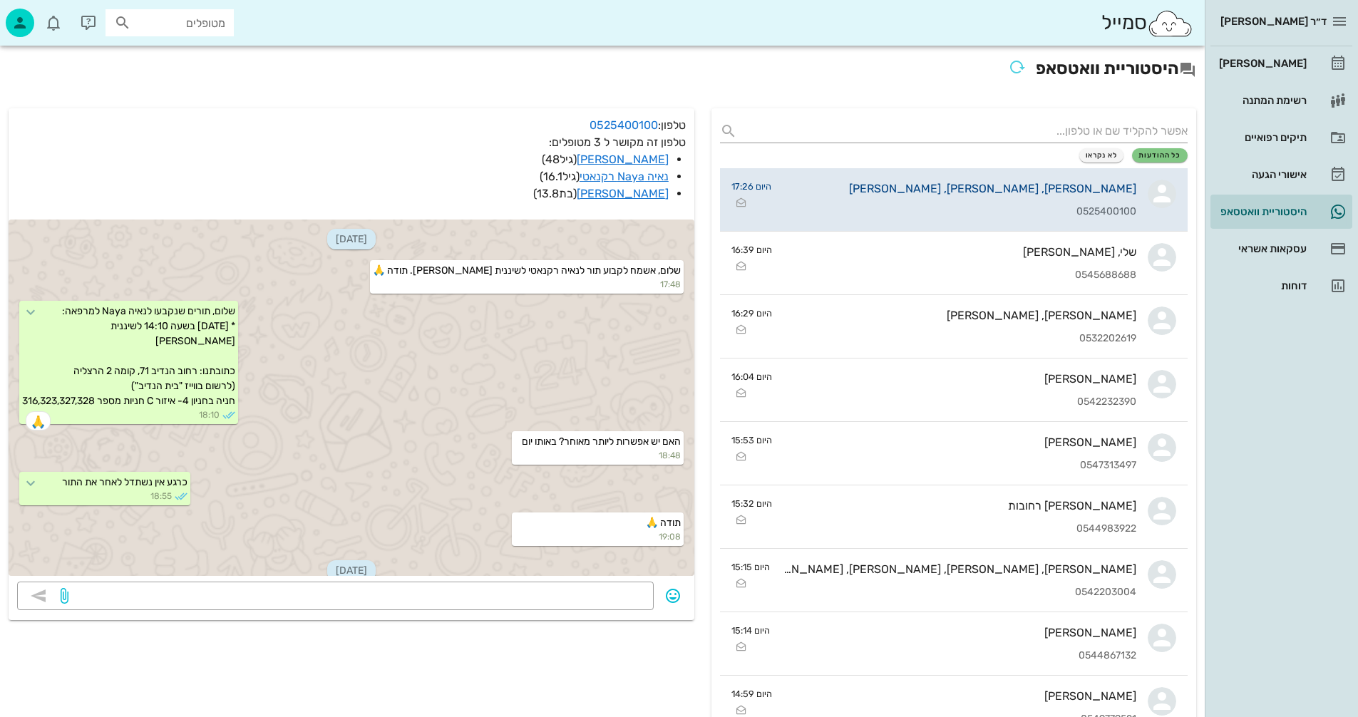
scroll to position [1163, 0]
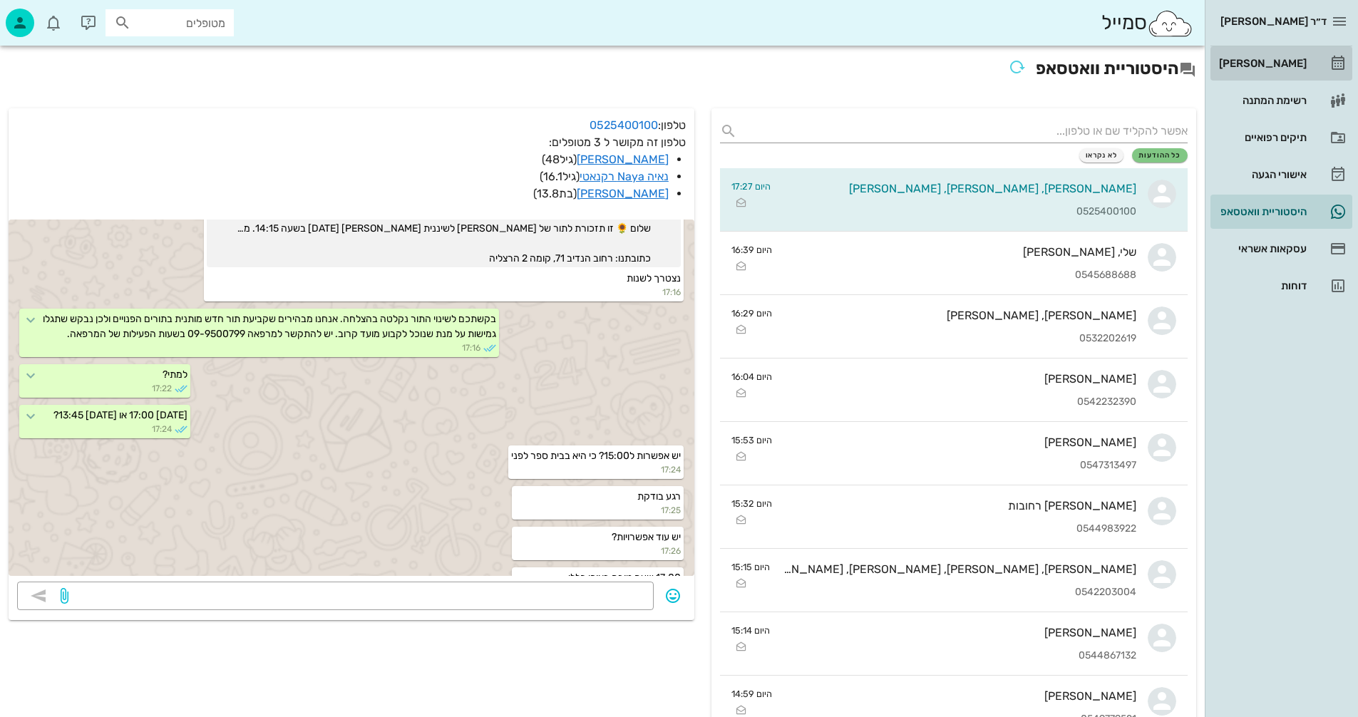
click at [1272, 60] on div "[PERSON_NAME]" at bounding box center [1261, 63] width 91 height 11
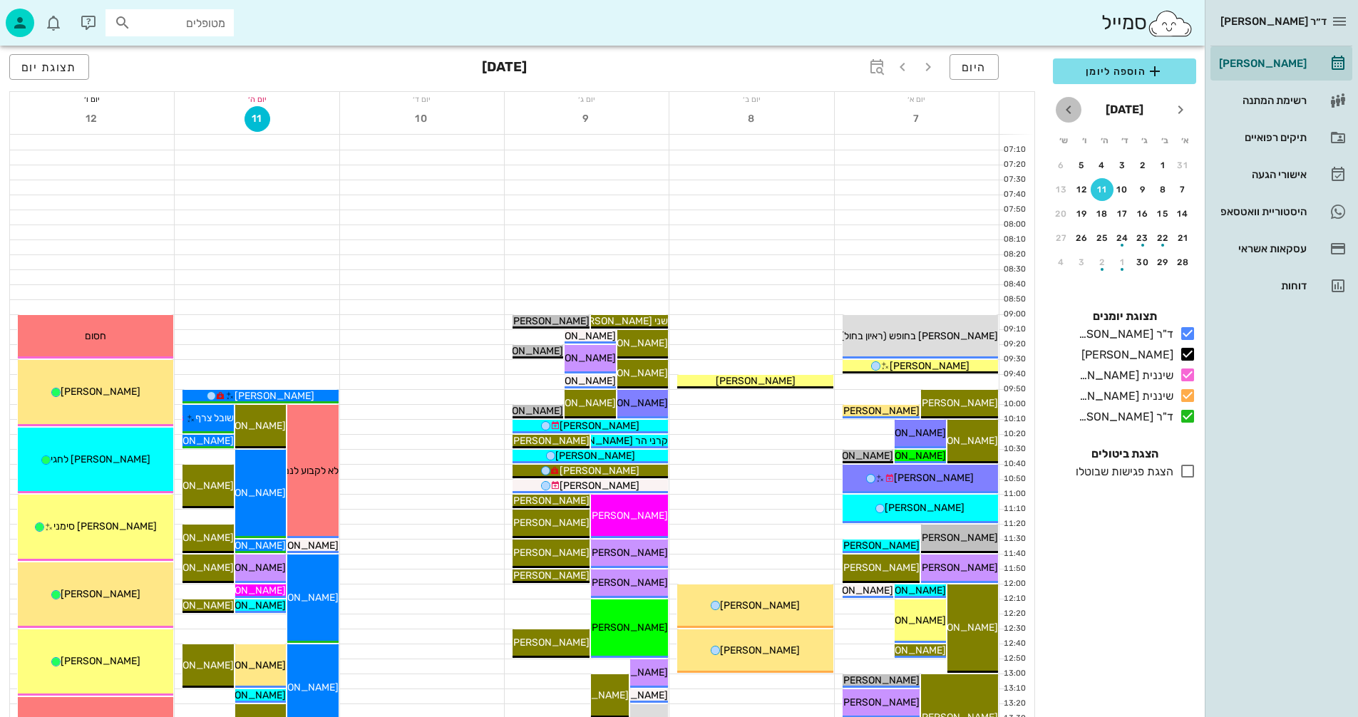
click at [1068, 111] on icon "חודש הבא" at bounding box center [1068, 109] width 17 height 17
click at [1163, 261] on div "24" at bounding box center [1163, 262] width 23 height 10
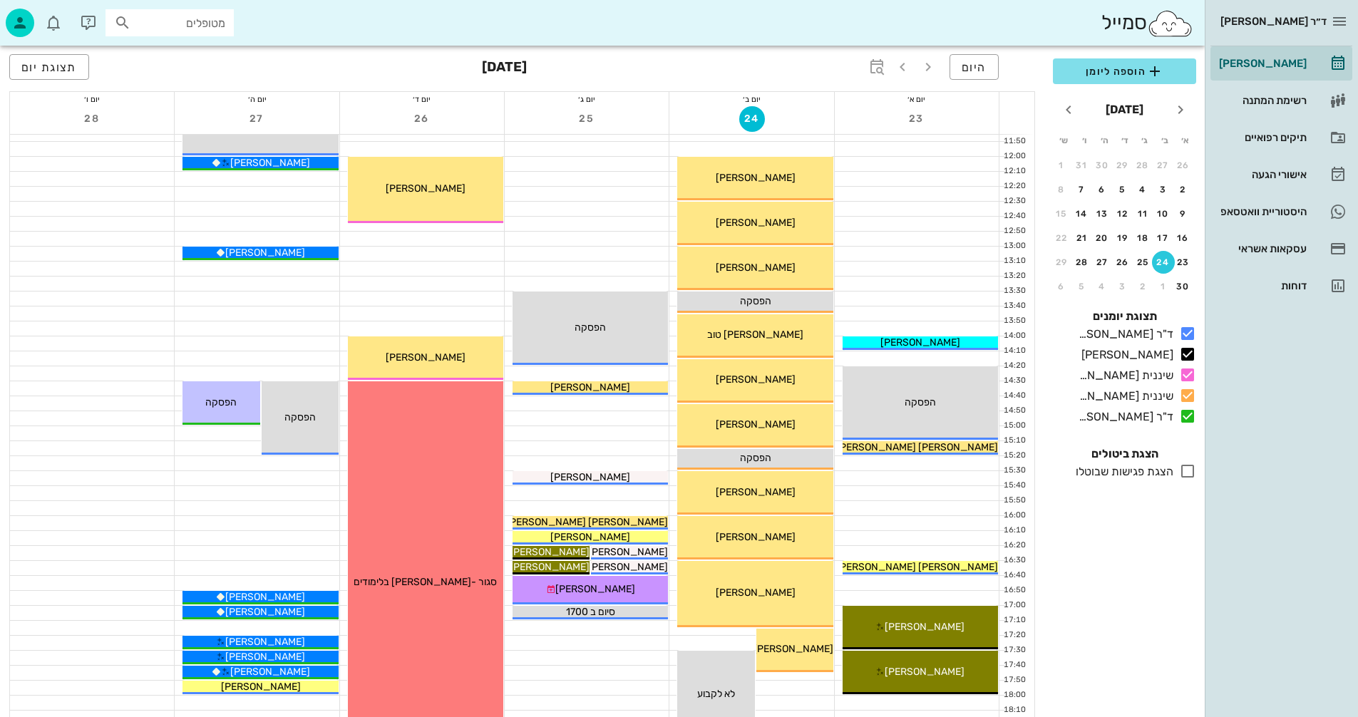
scroll to position [499, 0]
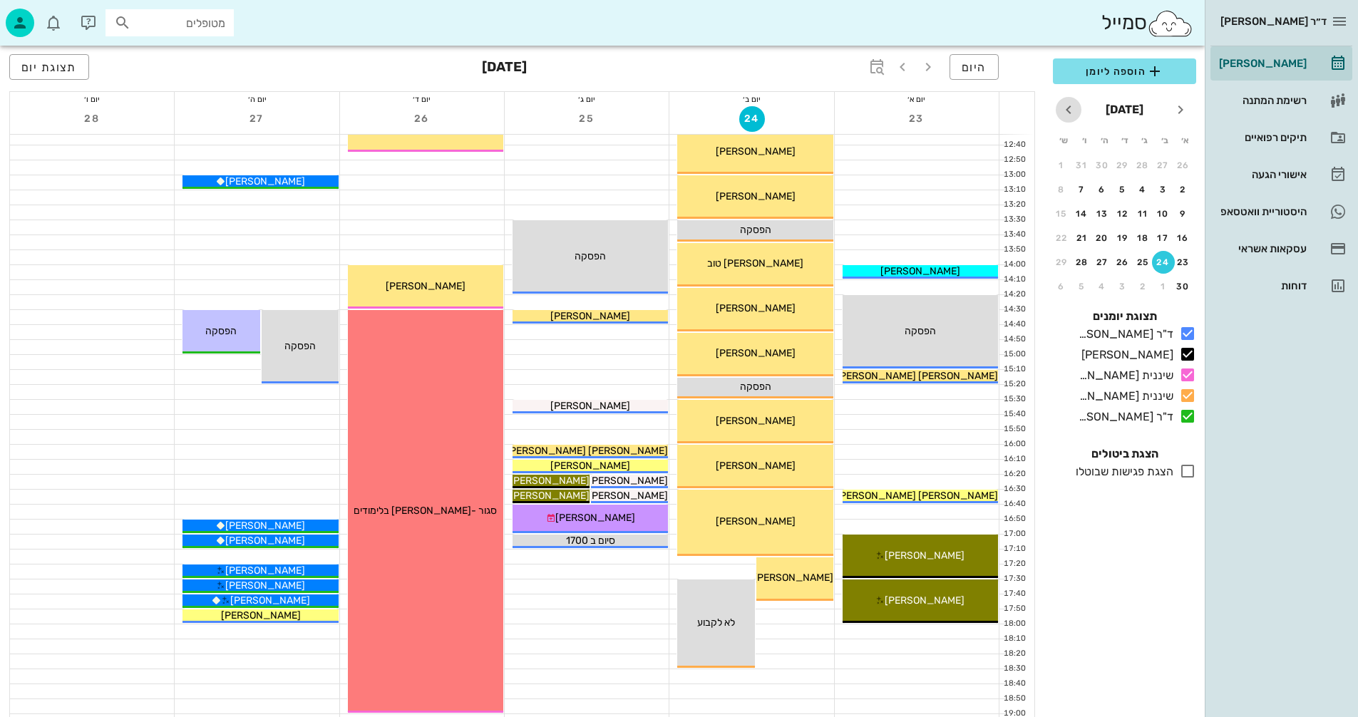
click at [1064, 107] on icon "חודש הבא" at bounding box center [1068, 109] width 17 height 17
click at [1163, 163] on div "1" at bounding box center [1163, 165] width 23 height 10
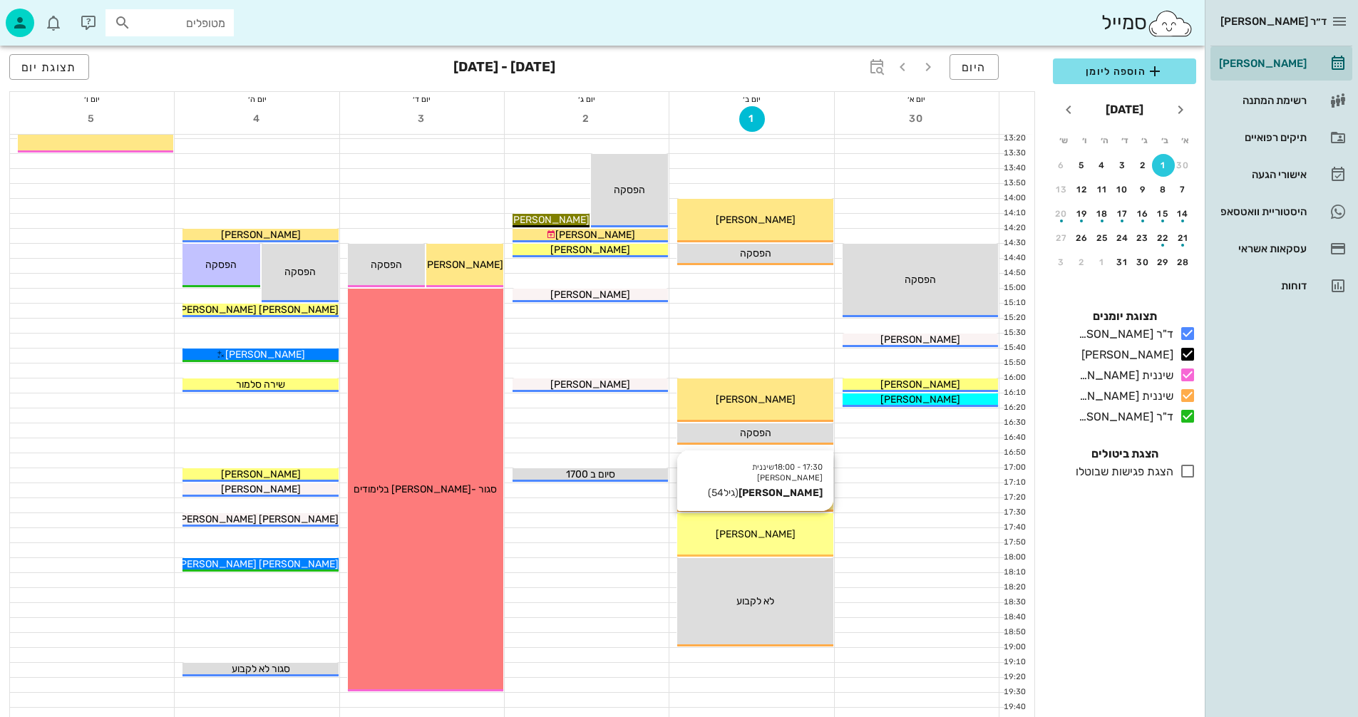
scroll to position [642, 0]
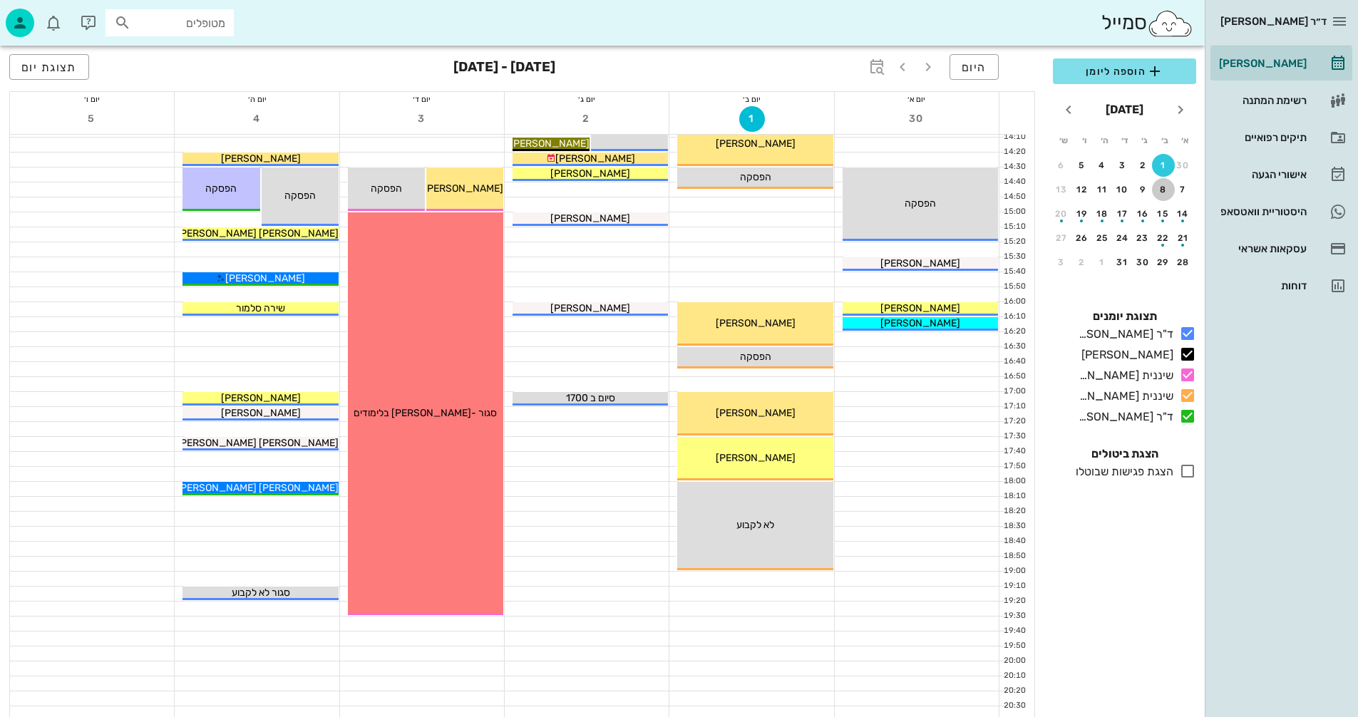
click at [1160, 187] on div "8" at bounding box center [1163, 190] width 23 height 10
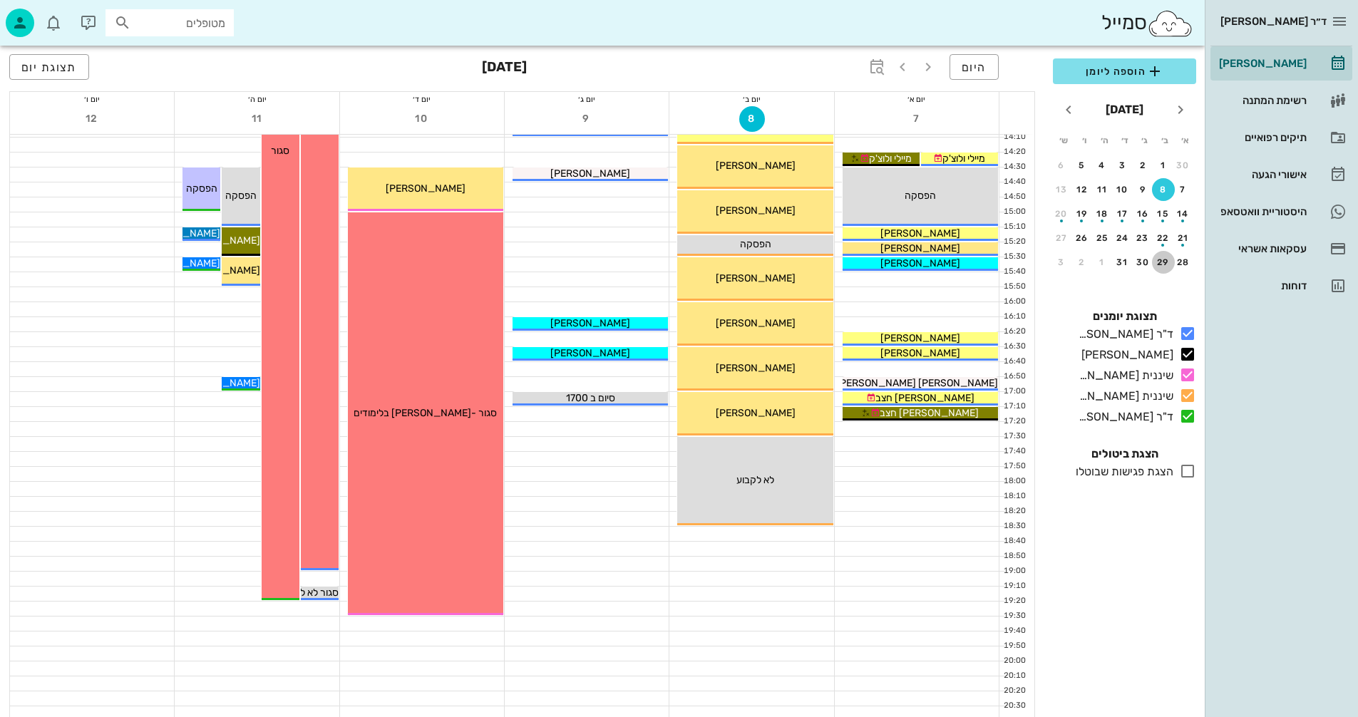
click at [1162, 261] on div "29" at bounding box center [1163, 262] width 23 height 10
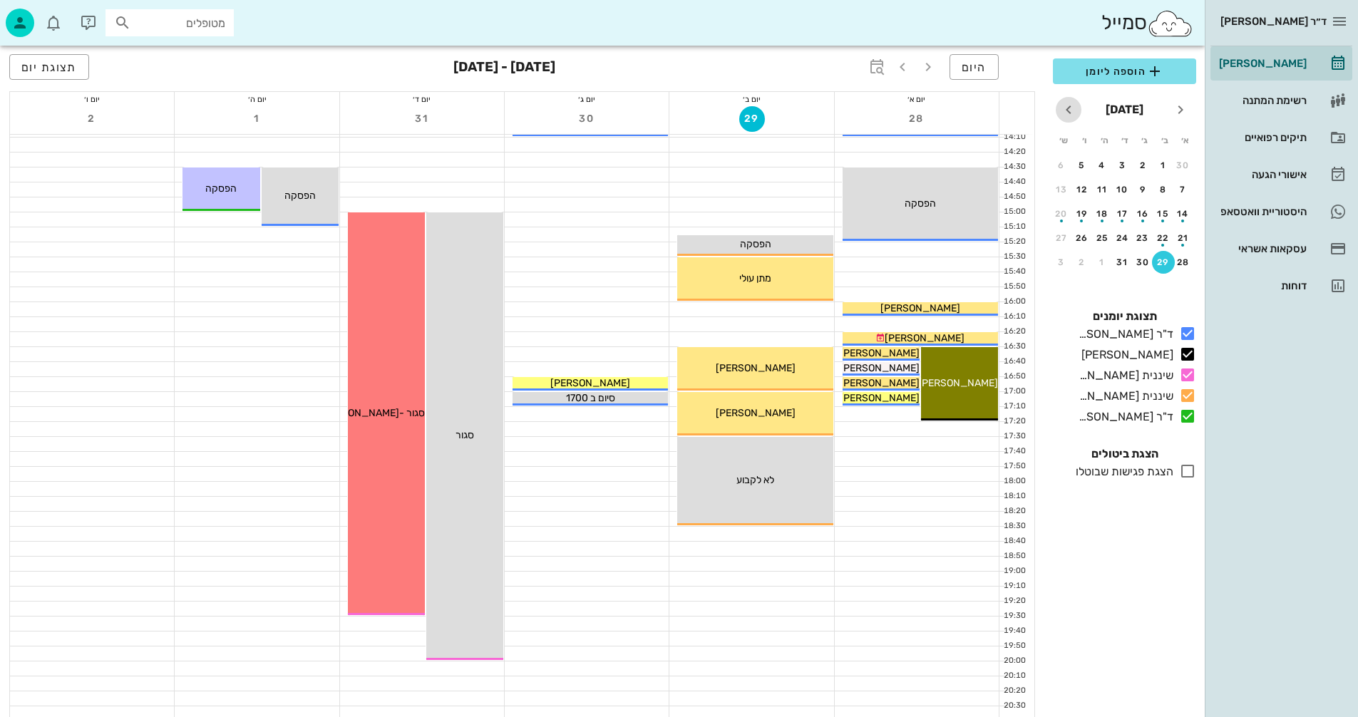
click at [1061, 109] on icon "חודש הבא" at bounding box center [1068, 109] width 17 height 17
click at [1164, 190] on div "5" at bounding box center [1163, 190] width 23 height 10
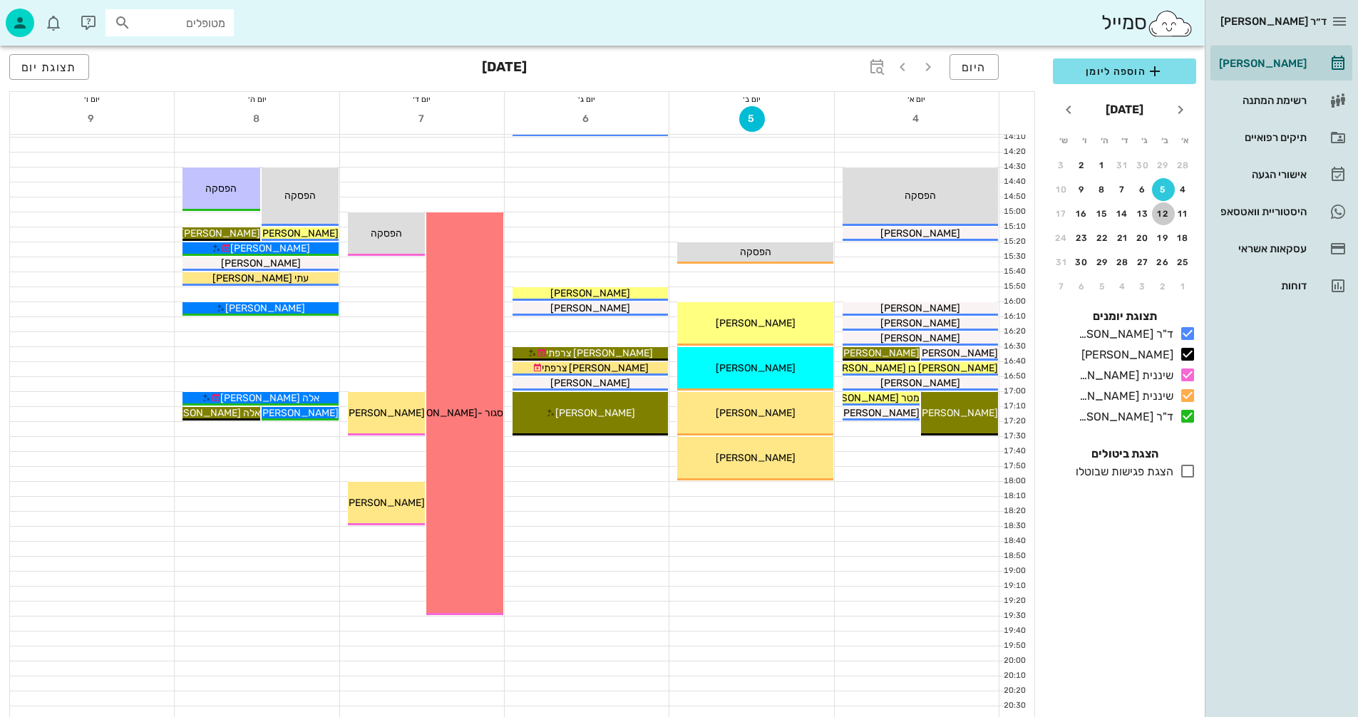
click at [1158, 219] on button "12" at bounding box center [1163, 213] width 23 height 23
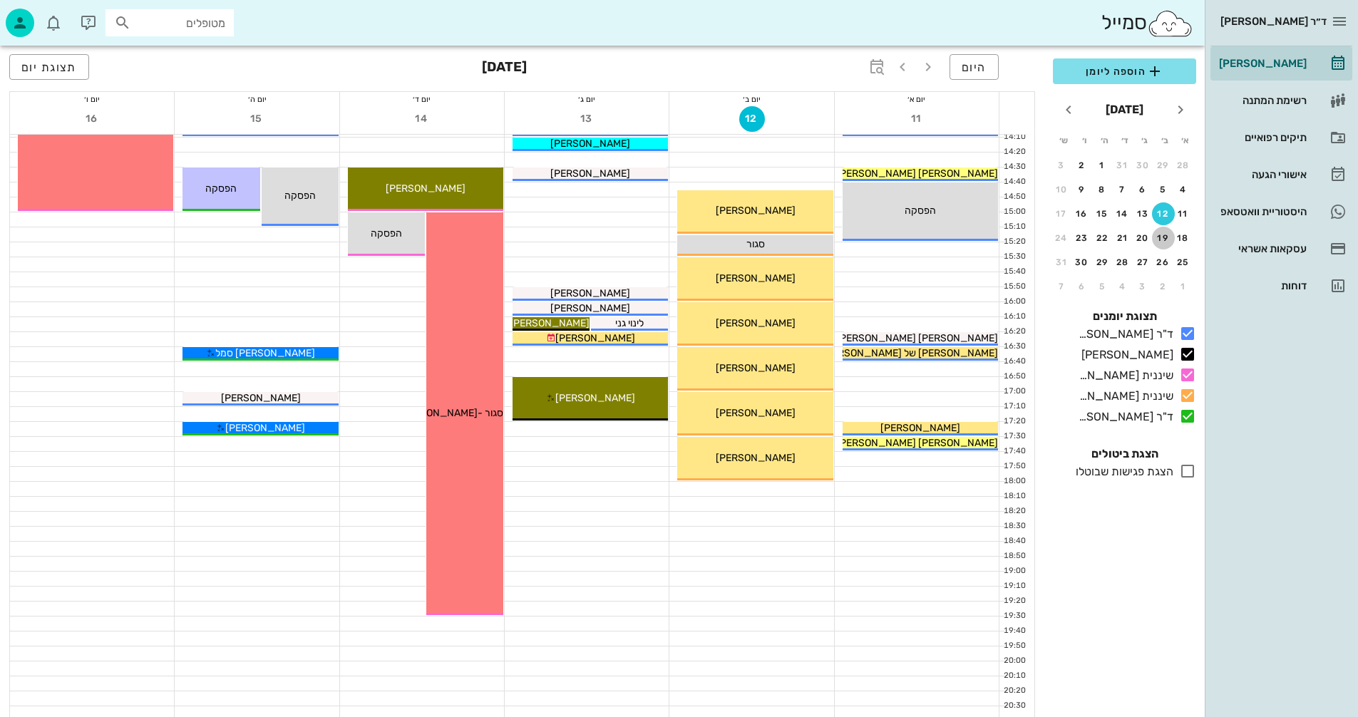
click at [1160, 235] on div "19" at bounding box center [1163, 238] width 23 height 10
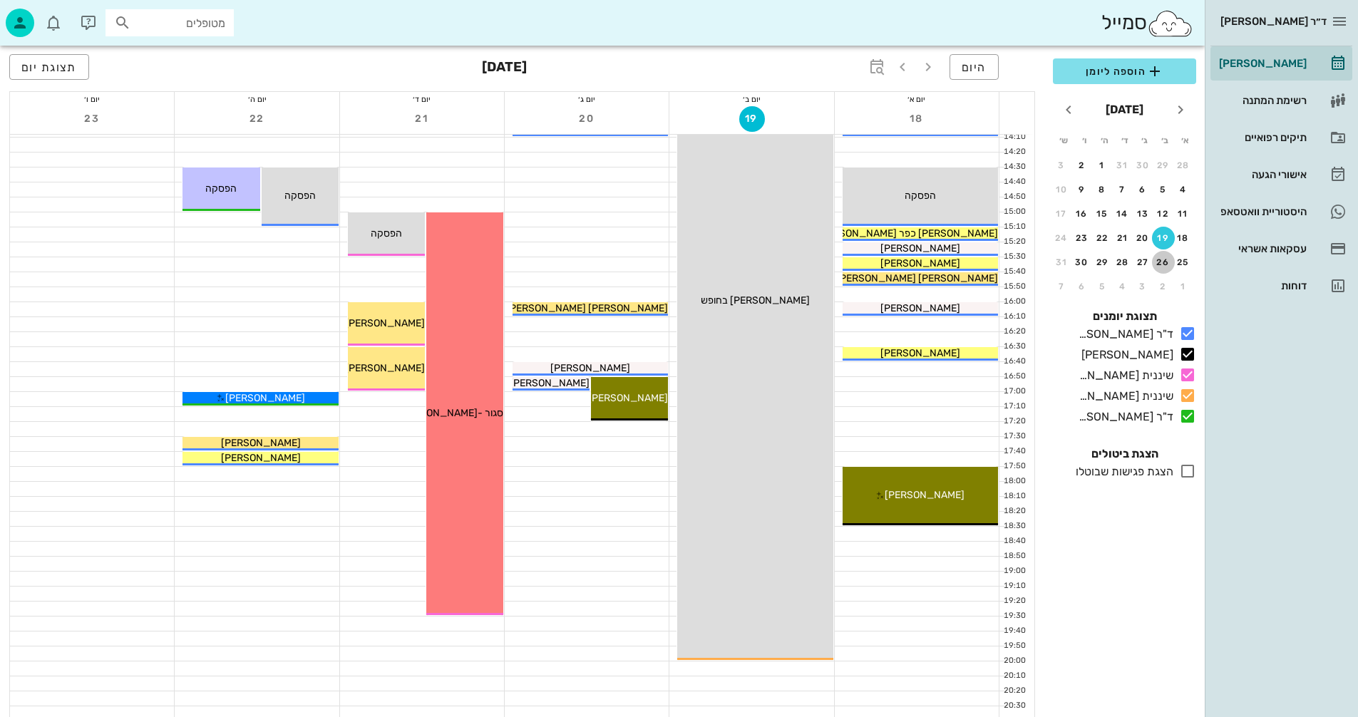
click at [1163, 262] on div "26" at bounding box center [1163, 262] width 23 height 10
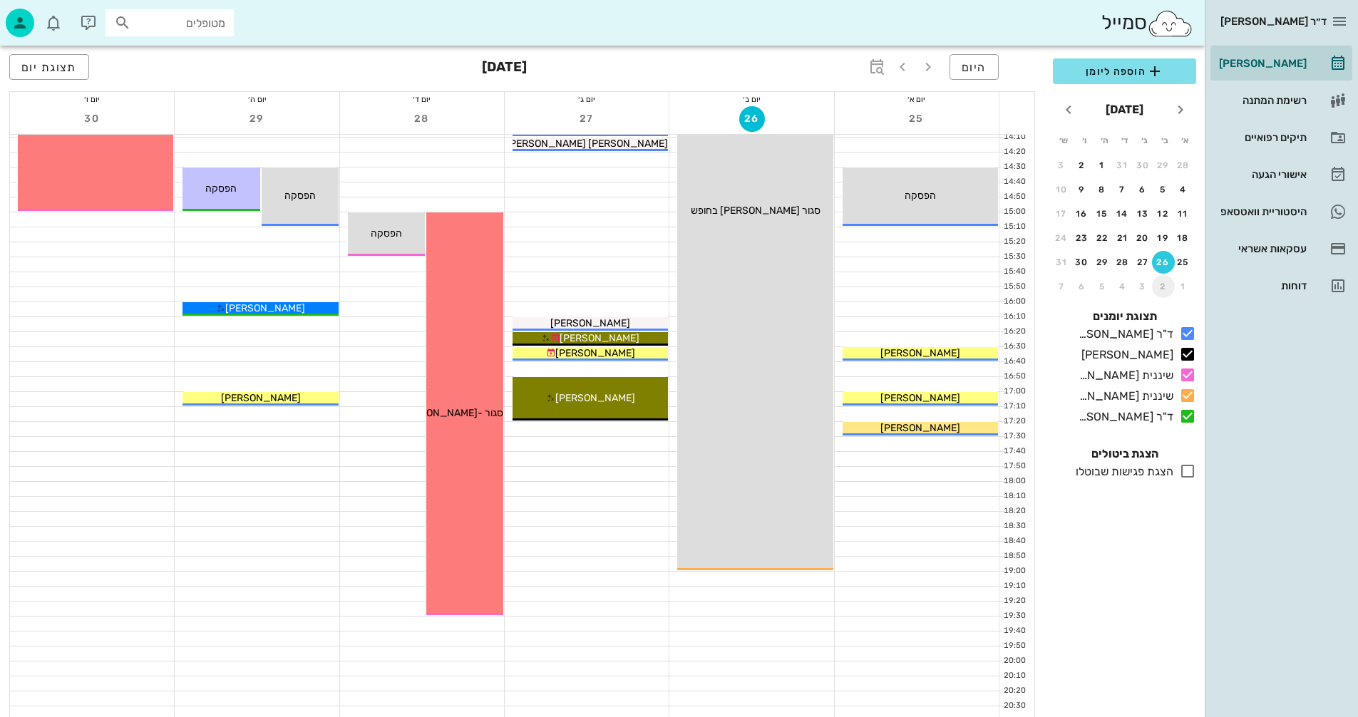
click at [1159, 286] on div "2" at bounding box center [1163, 287] width 23 height 10
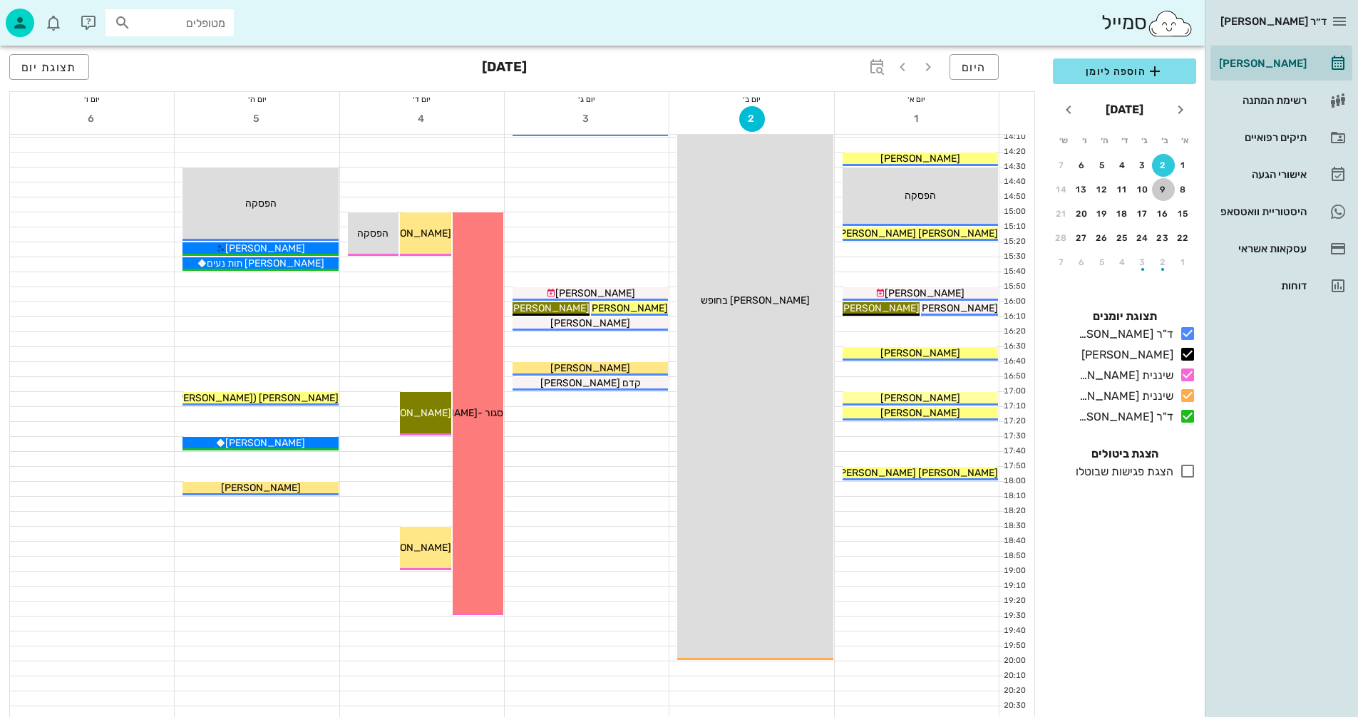
click at [1163, 187] on div "9" at bounding box center [1163, 190] width 23 height 10
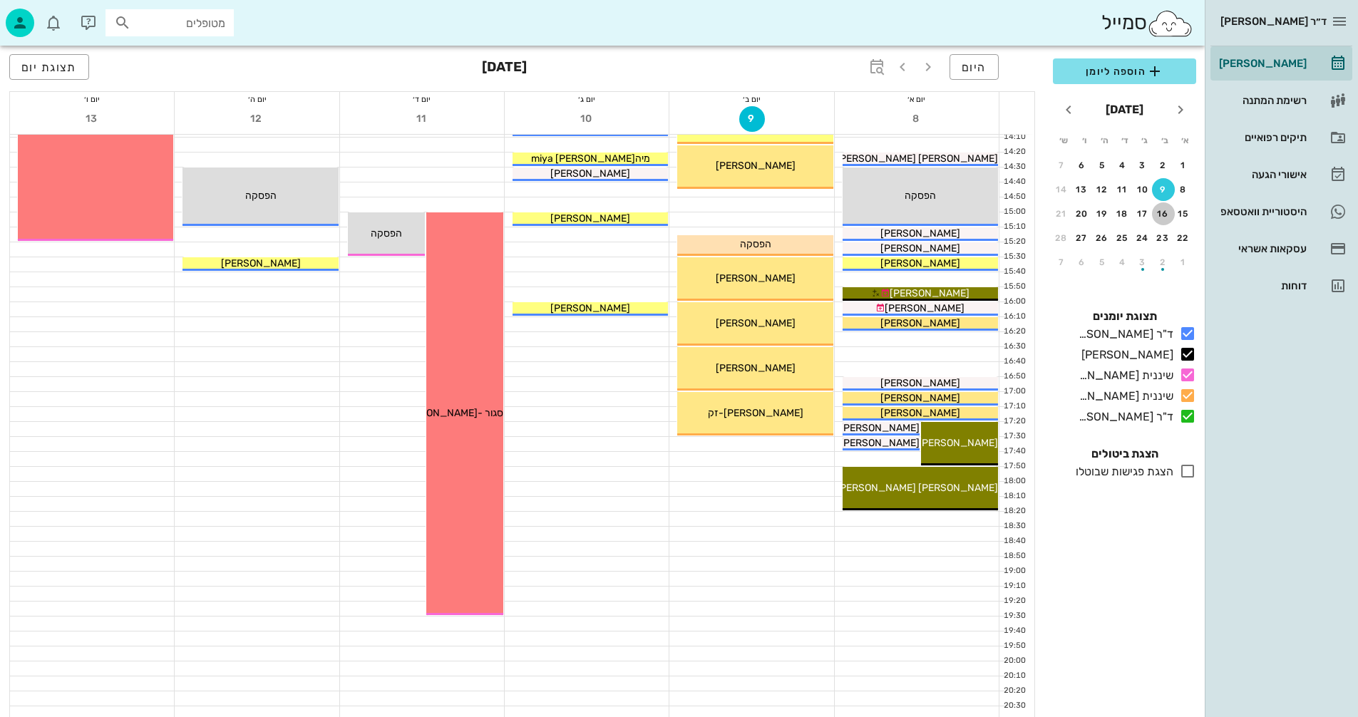
click at [1160, 214] on div "16" at bounding box center [1163, 214] width 23 height 10
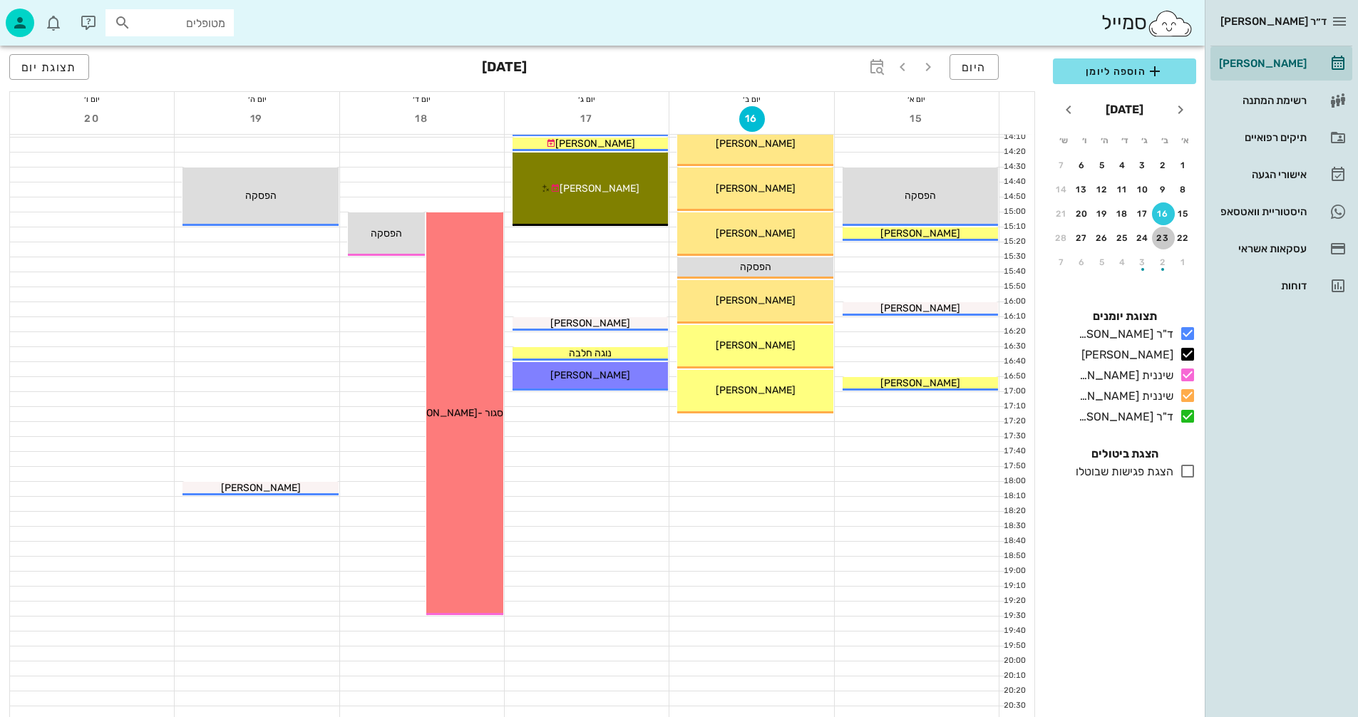
click at [1160, 240] on div "23" at bounding box center [1163, 238] width 23 height 10
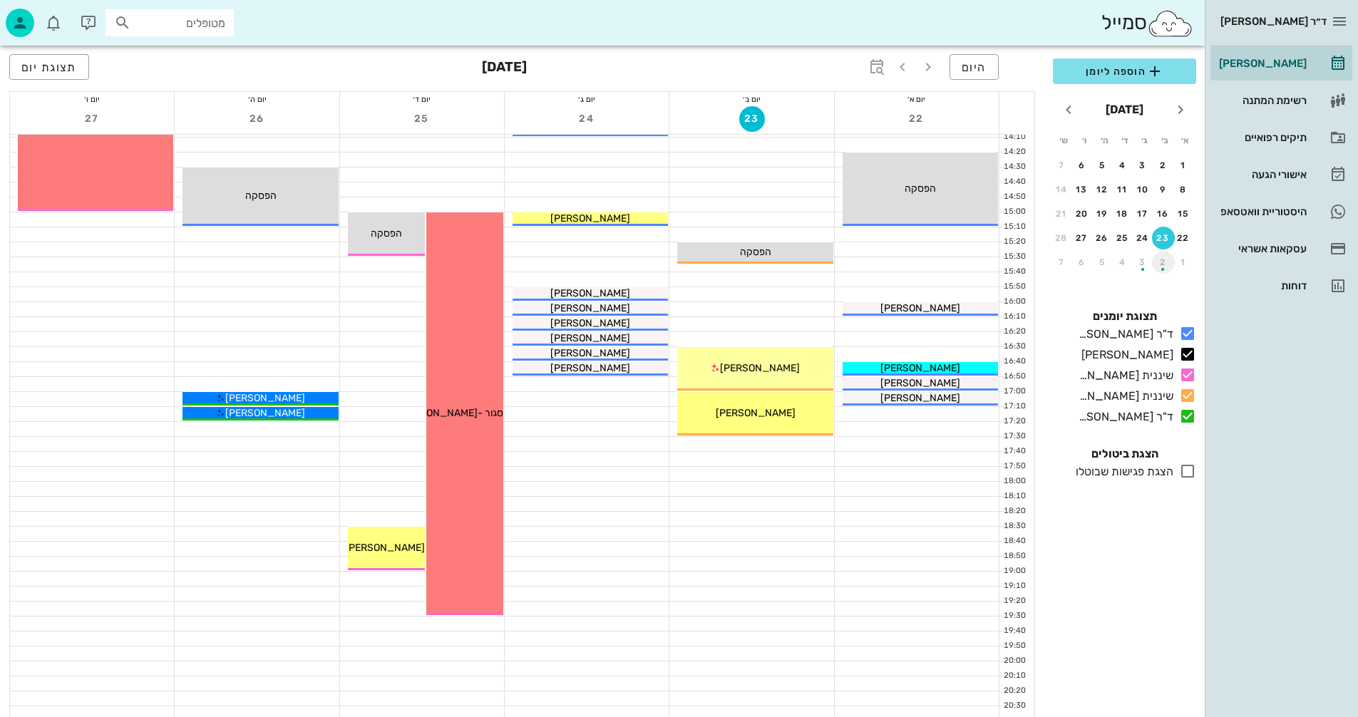
click at [1163, 264] on div "button" at bounding box center [1163, 266] width 23 height 8
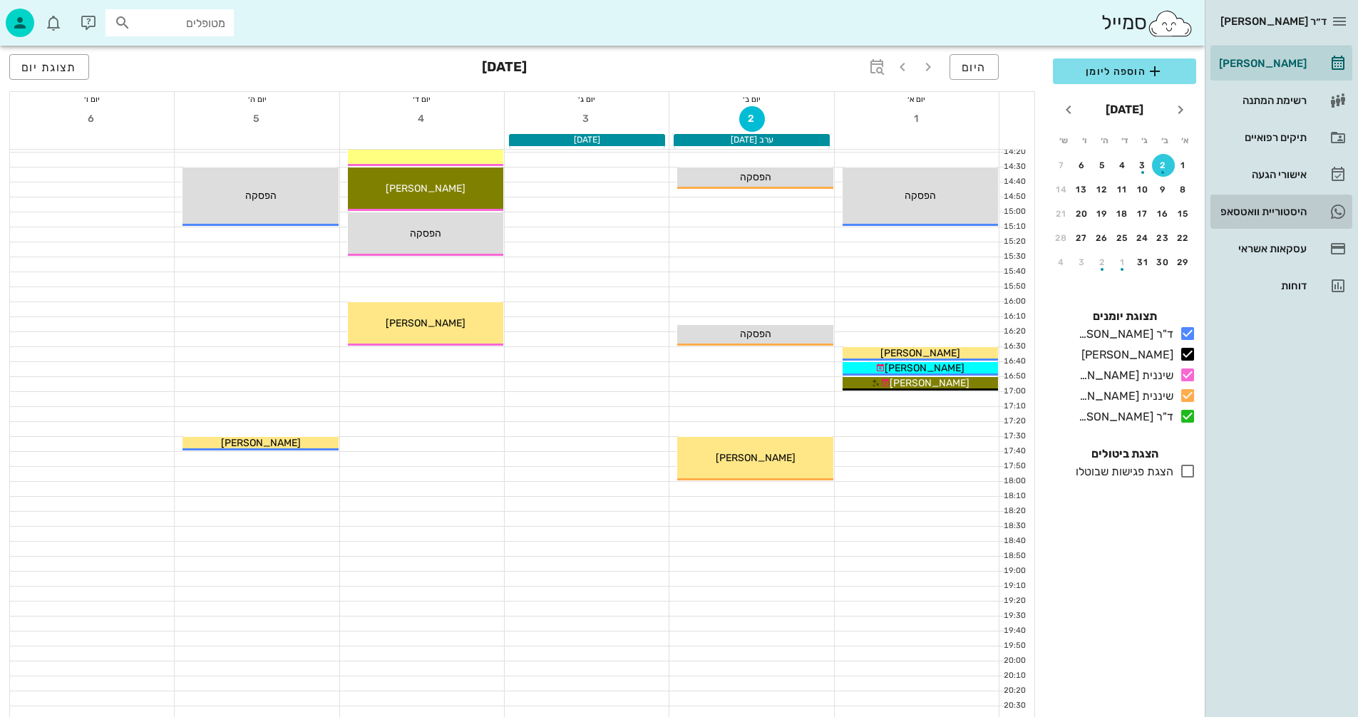
click at [1232, 210] on div "היסטוריית וואטסאפ" at bounding box center [1261, 211] width 91 height 11
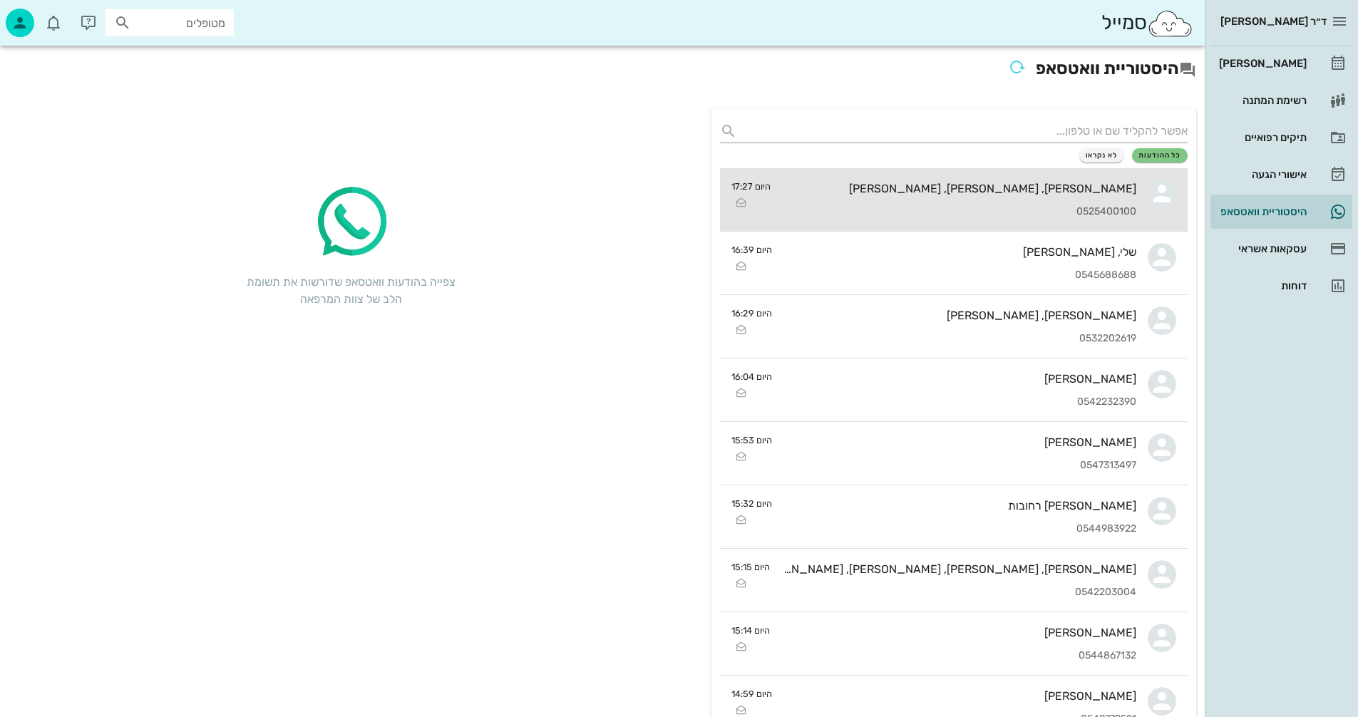
click at [914, 202] on div "[PERSON_NAME], [PERSON_NAME], [PERSON_NAME] 0525400100" at bounding box center [959, 199] width 354 height 63
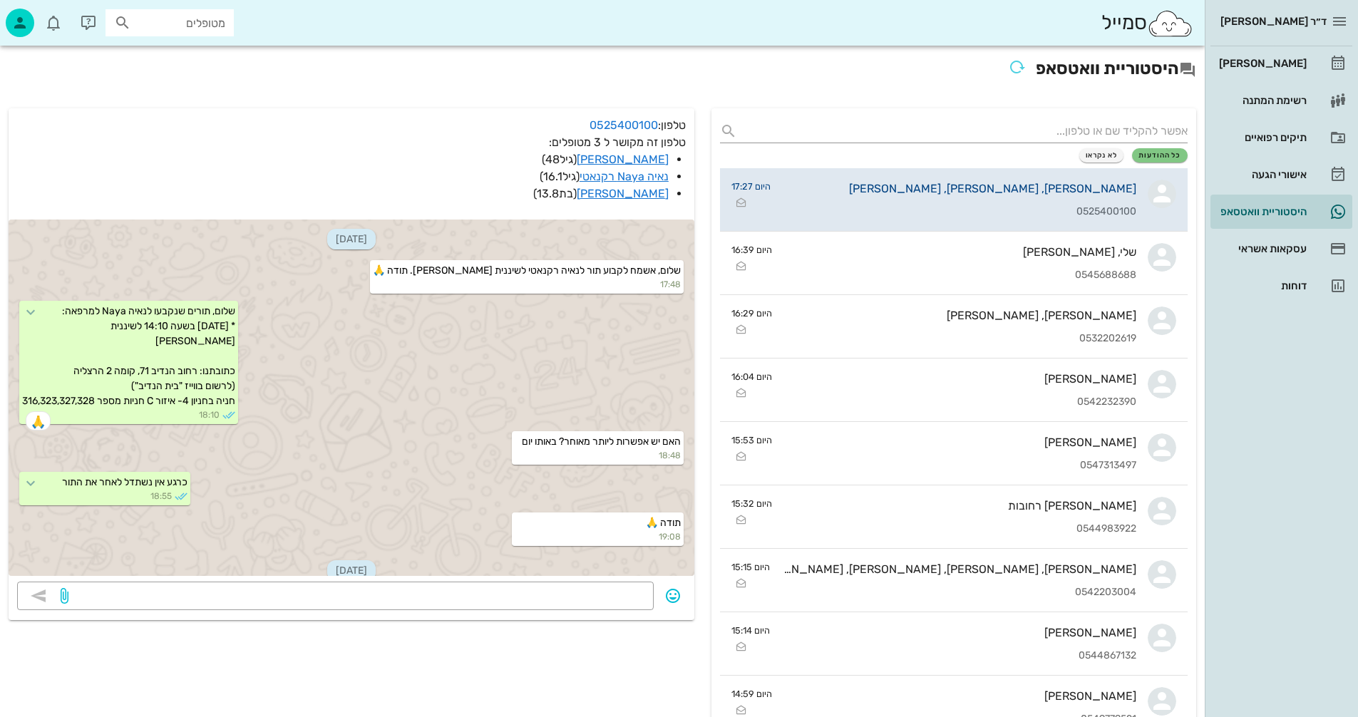
scroll to position [1163, 0]
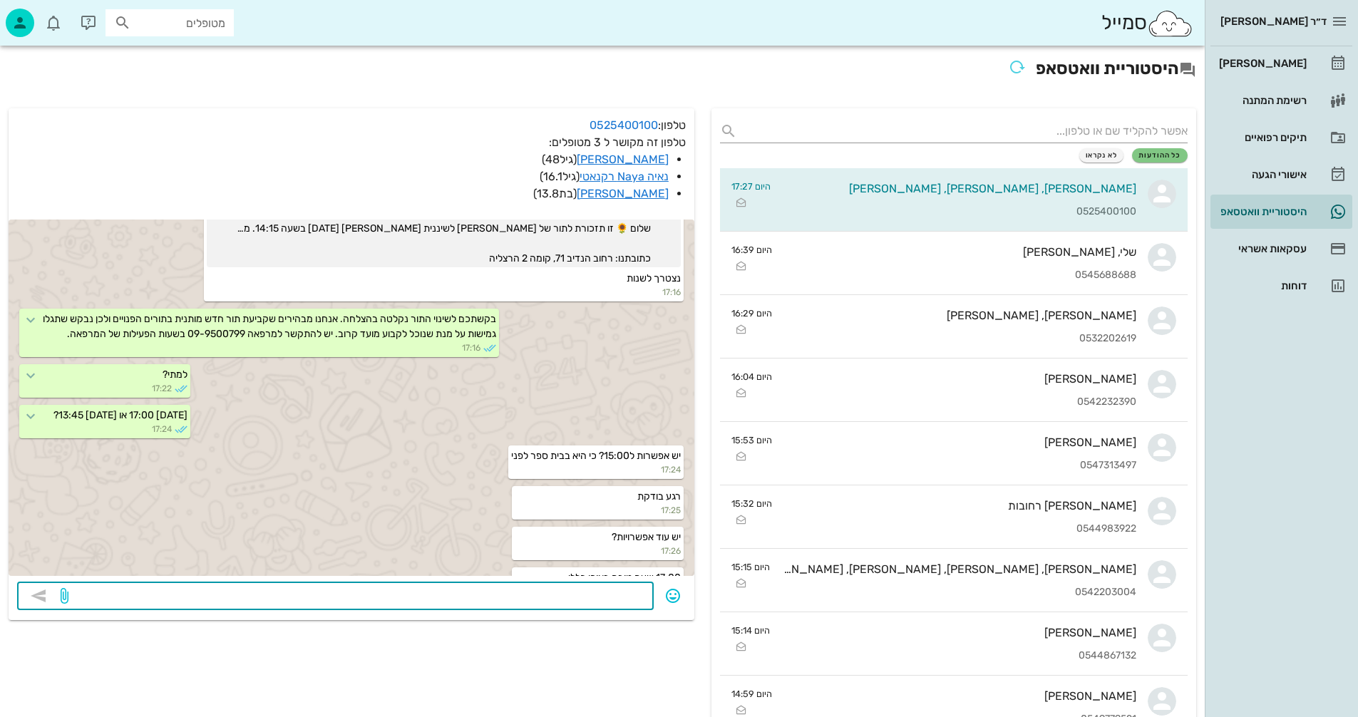
click at [565, 590] on textarea at bounding box center [358, 597] width 574 height 23
type textarea "[DATE] 16:00 או [DATE] 17:00?"
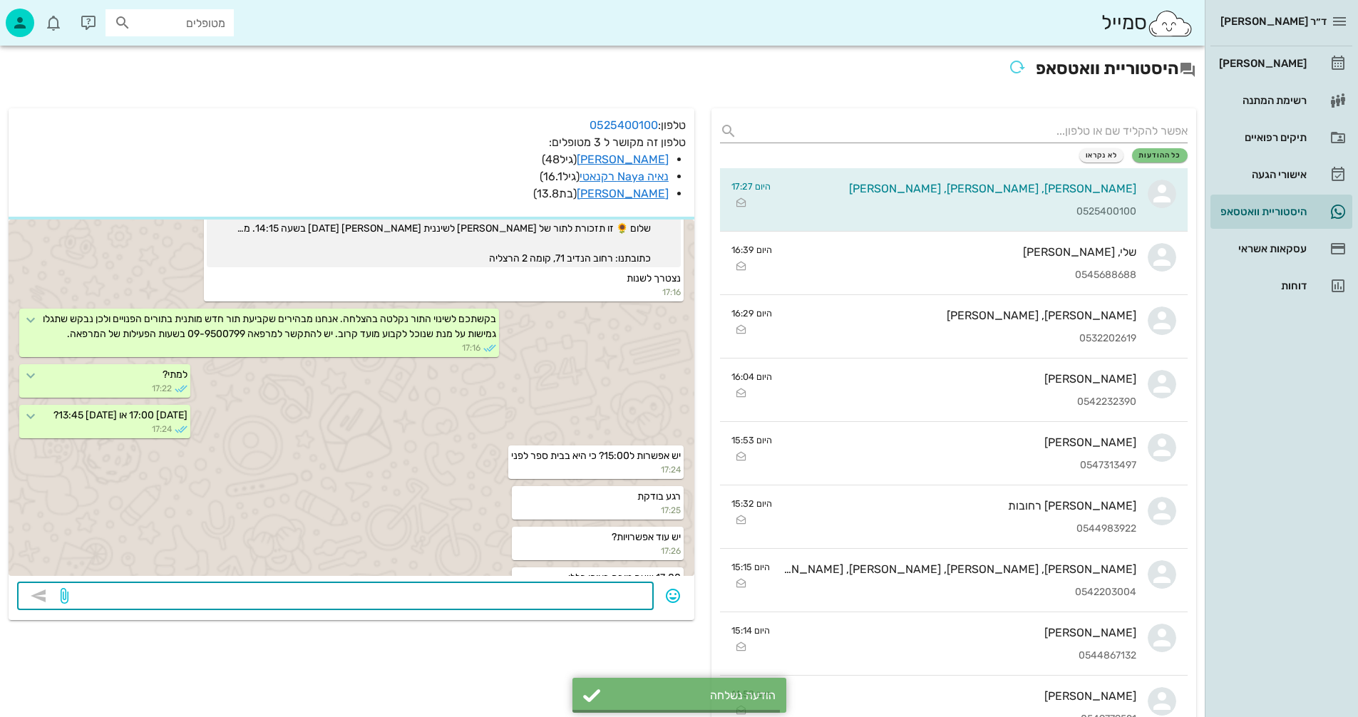
scroll to position [1203, 0]
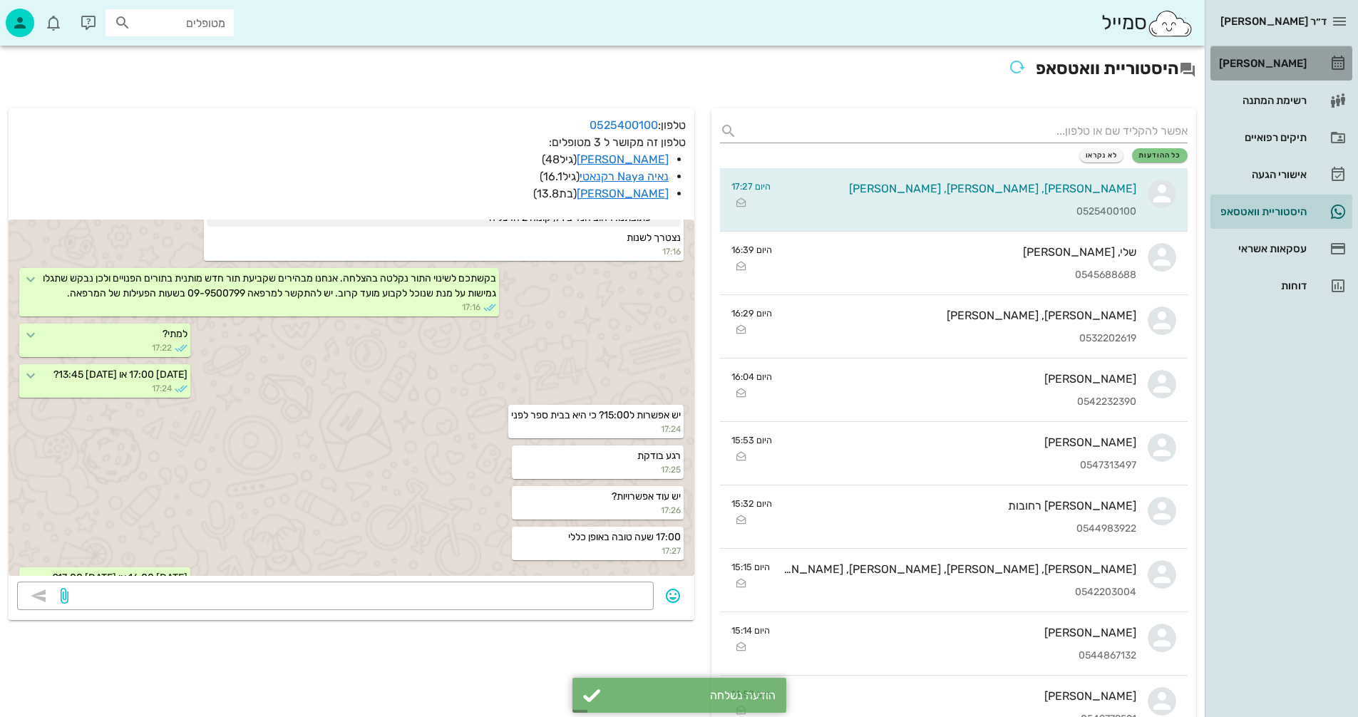
click at [1274, 65] on div "[PERSON_NAME]" at bounding box center [1261, 63] width 91 height 11
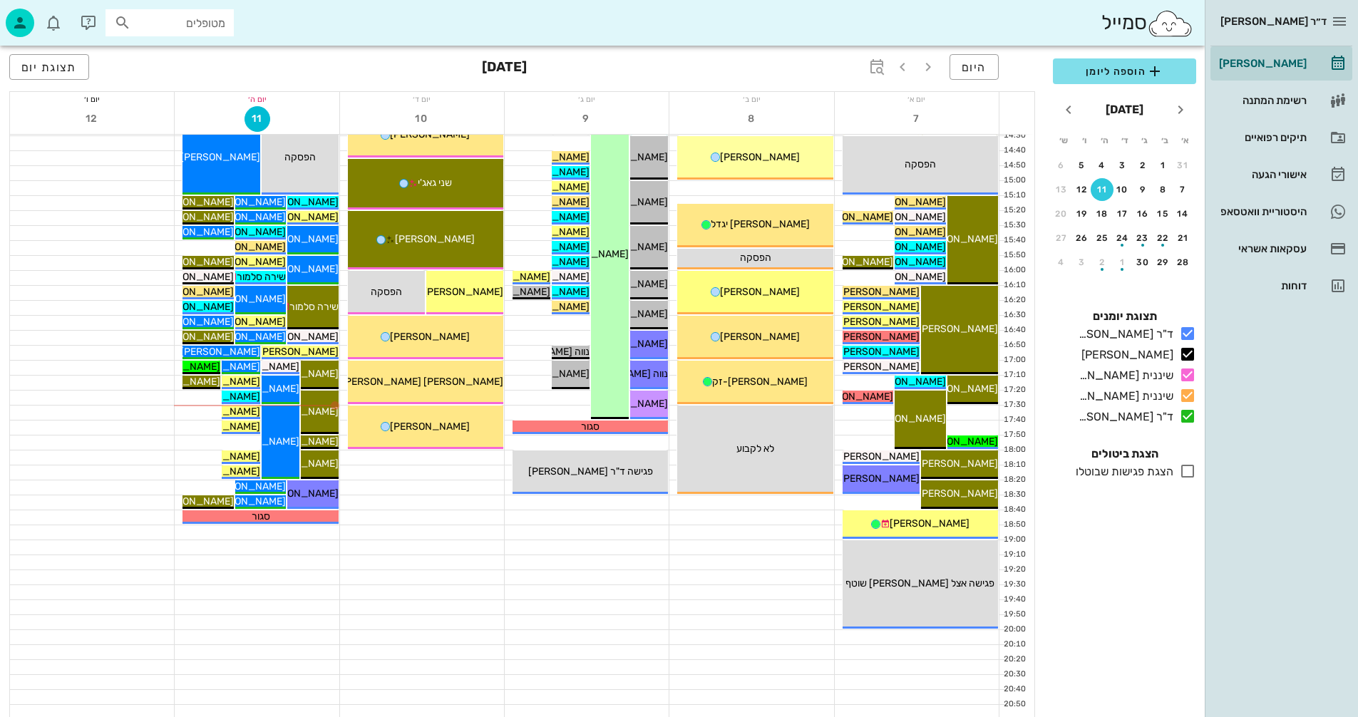
scroll to position [675, 0]
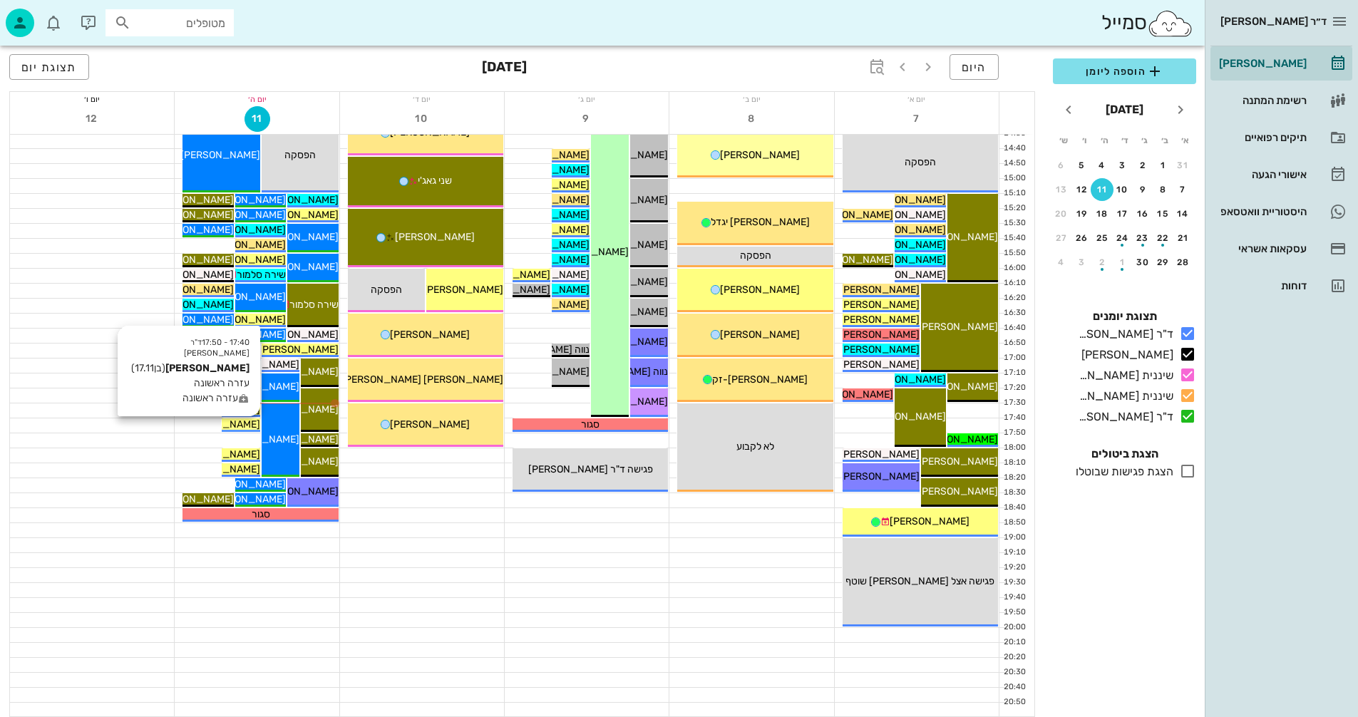
click at [244, 423] on span "[PERSON_NAME]" at bounding box center [220, 424] width 80 height 12
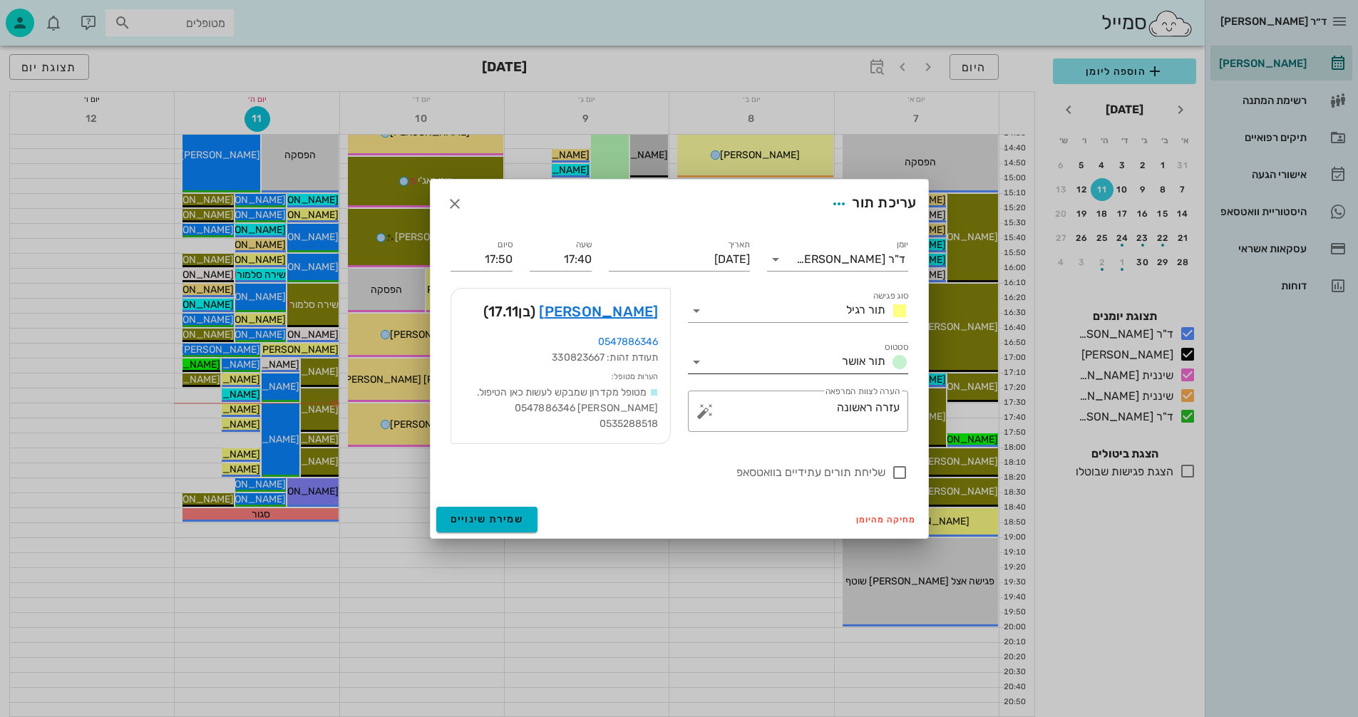
click at [696, 359] on icon at bounding box center [696, 362] width 17 height 17
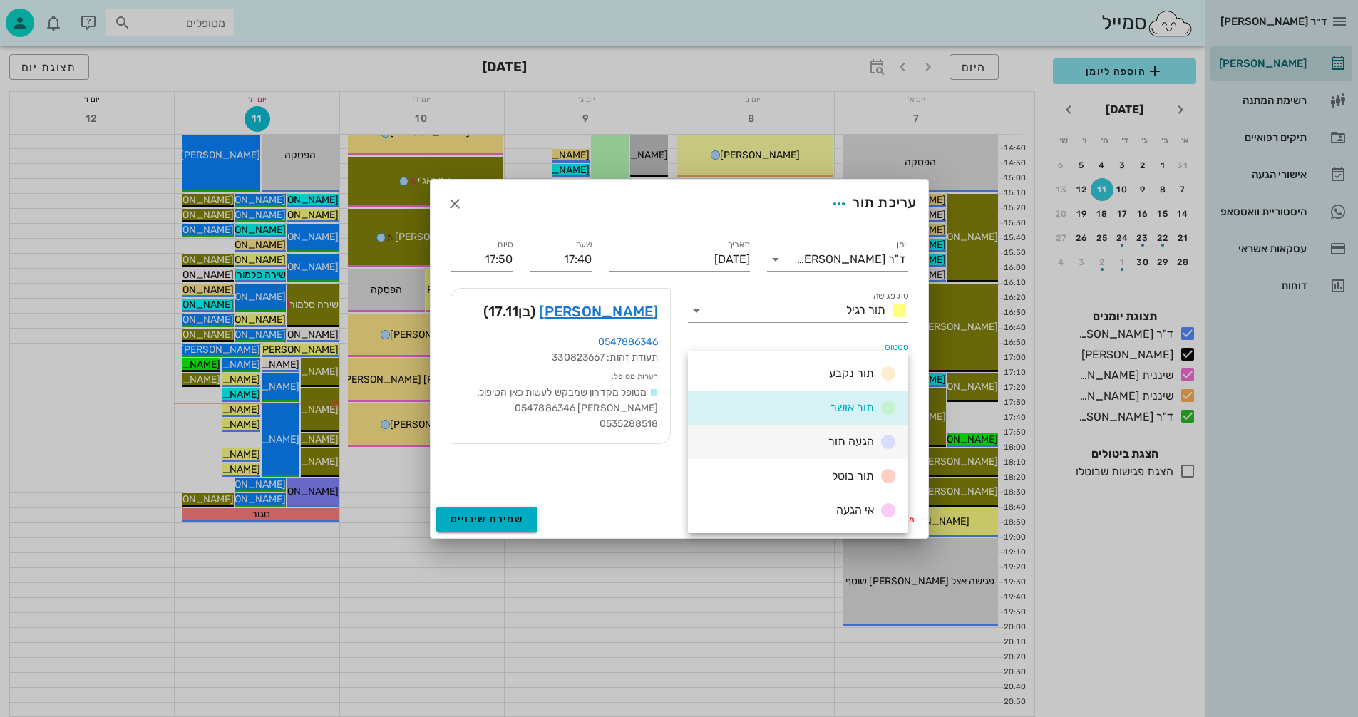
click at [817, 440] on div "הגעה תור" at bounding box center [798, 442] width 220 height 34
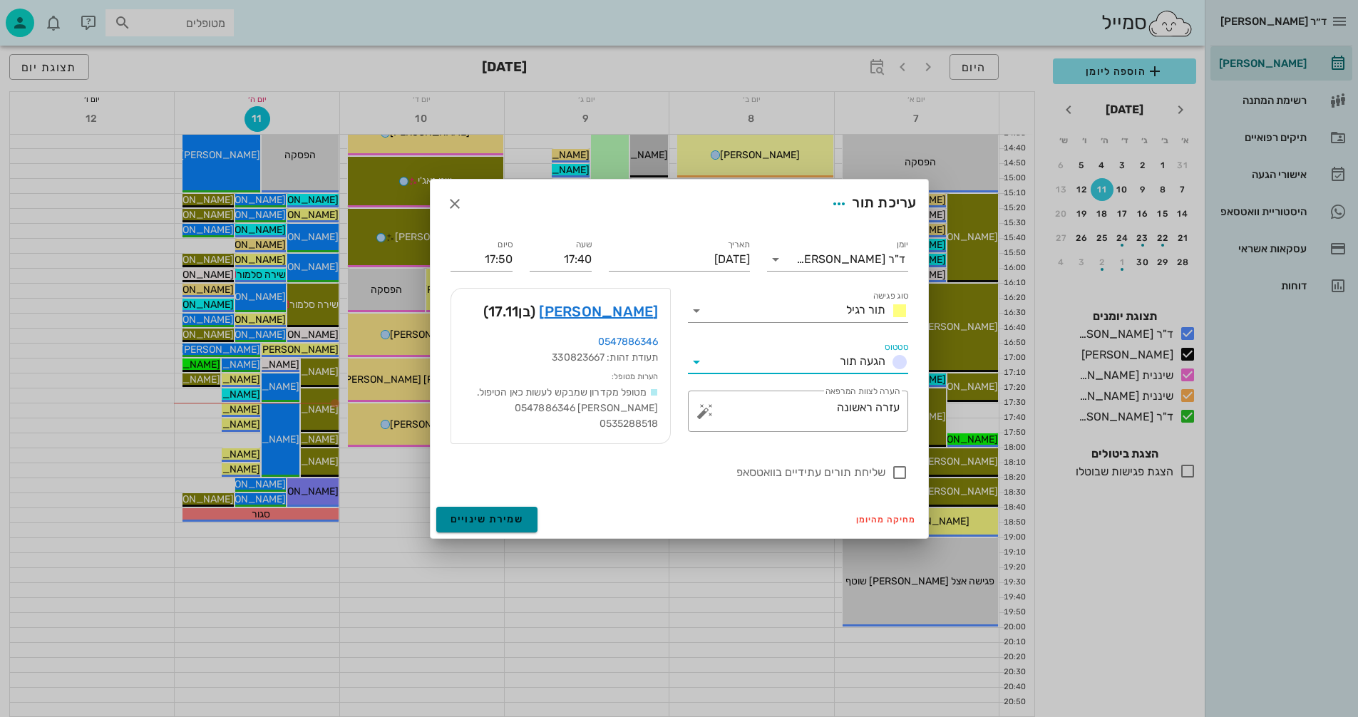
click at [460, 519] on span "שמירת שינויים" at bounding box center [486, 519] width 73 height 12
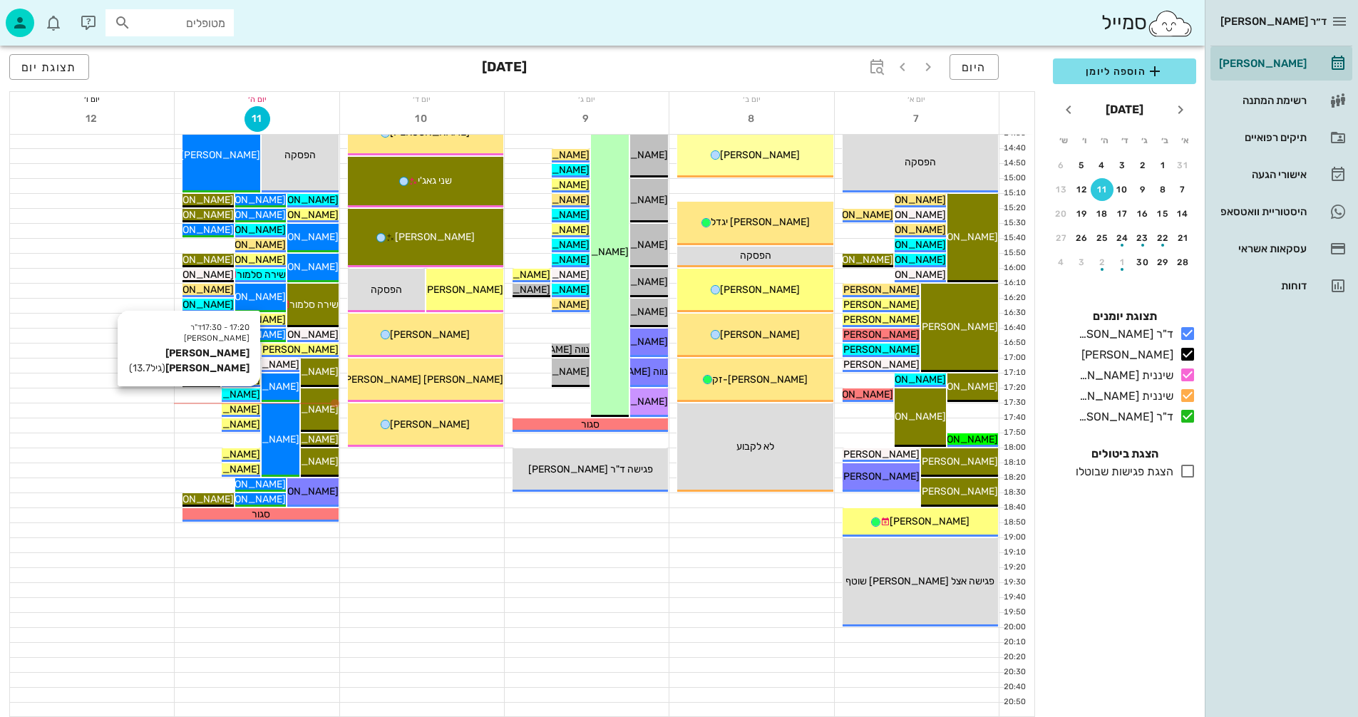
click at [250, 392] on span "[PERSON_NAME] [PERSON_NAME]" at bounding box center [179, 394] width 162 height 12
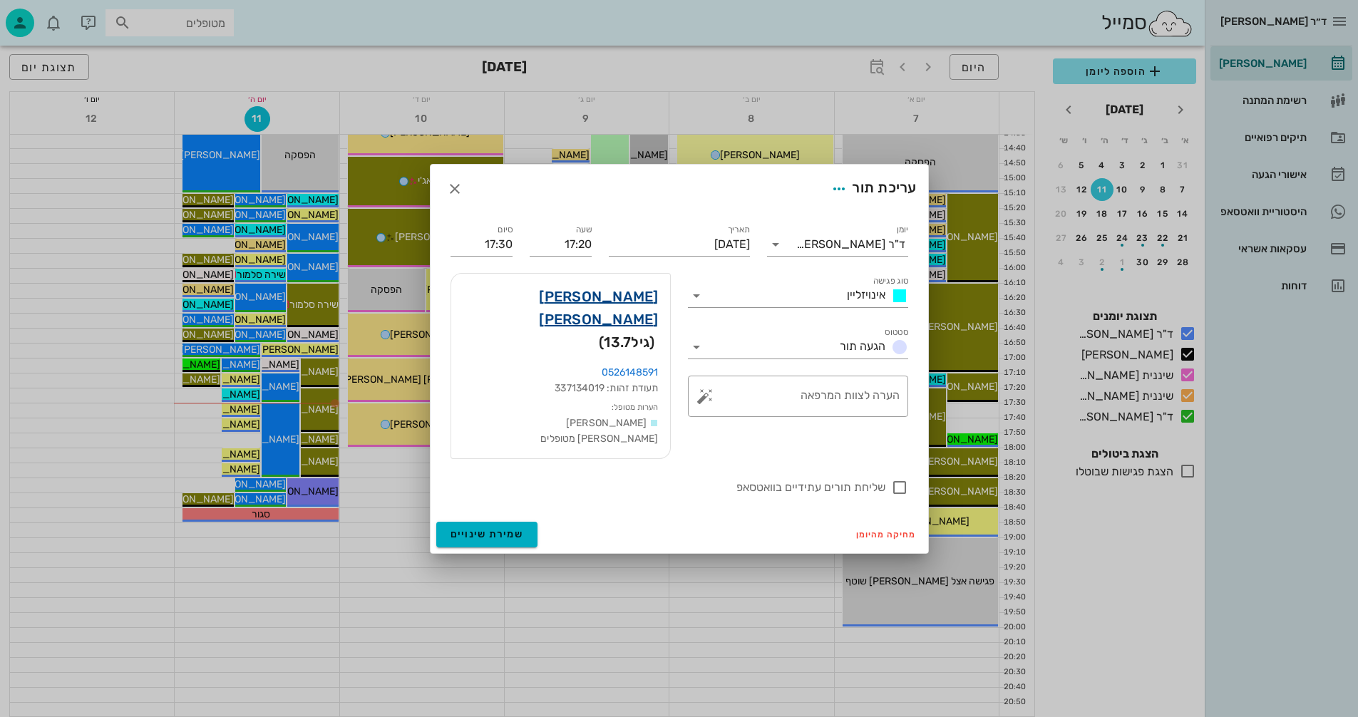
click at [619, 314] on link "[PERSON_NAME] [PERSON_NAME]" at bounding box center [561, 308] width 196 height 46
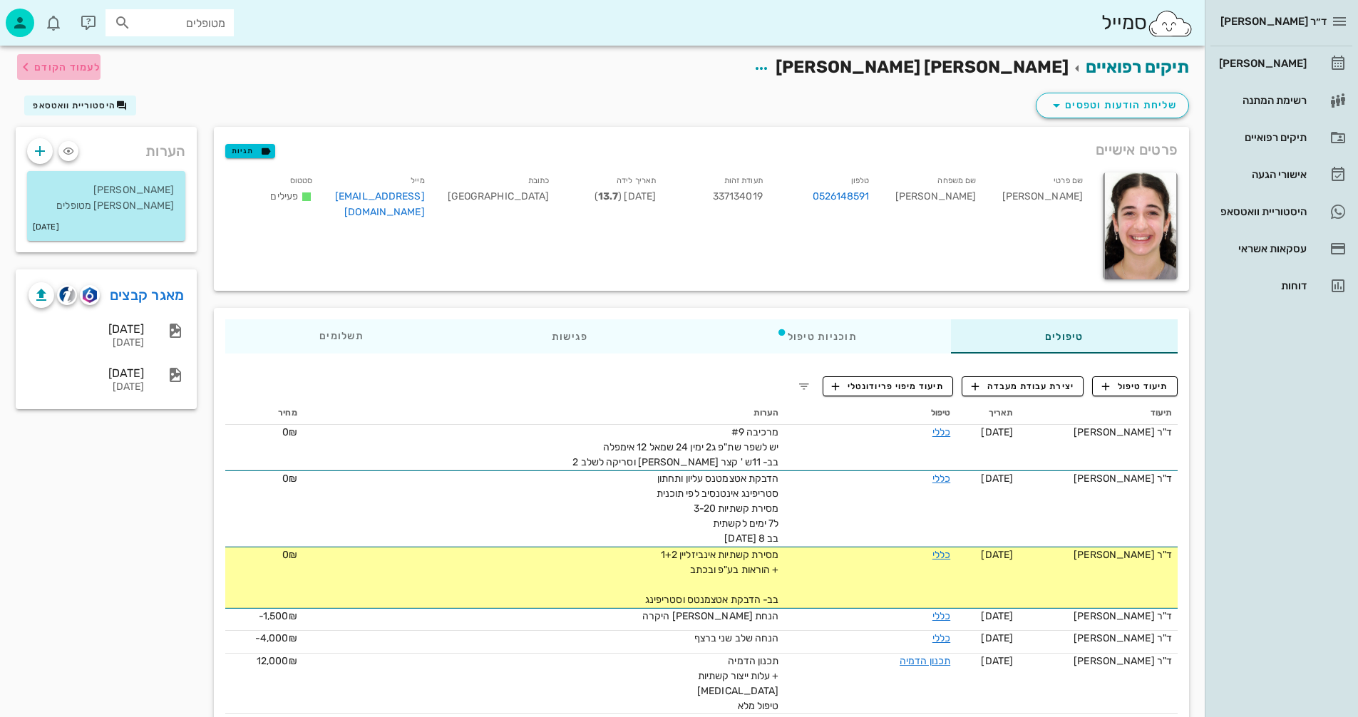
click at [64, 66] on span "לעמוד הקודם" at bounding box center [67, 67] width 66 height 12
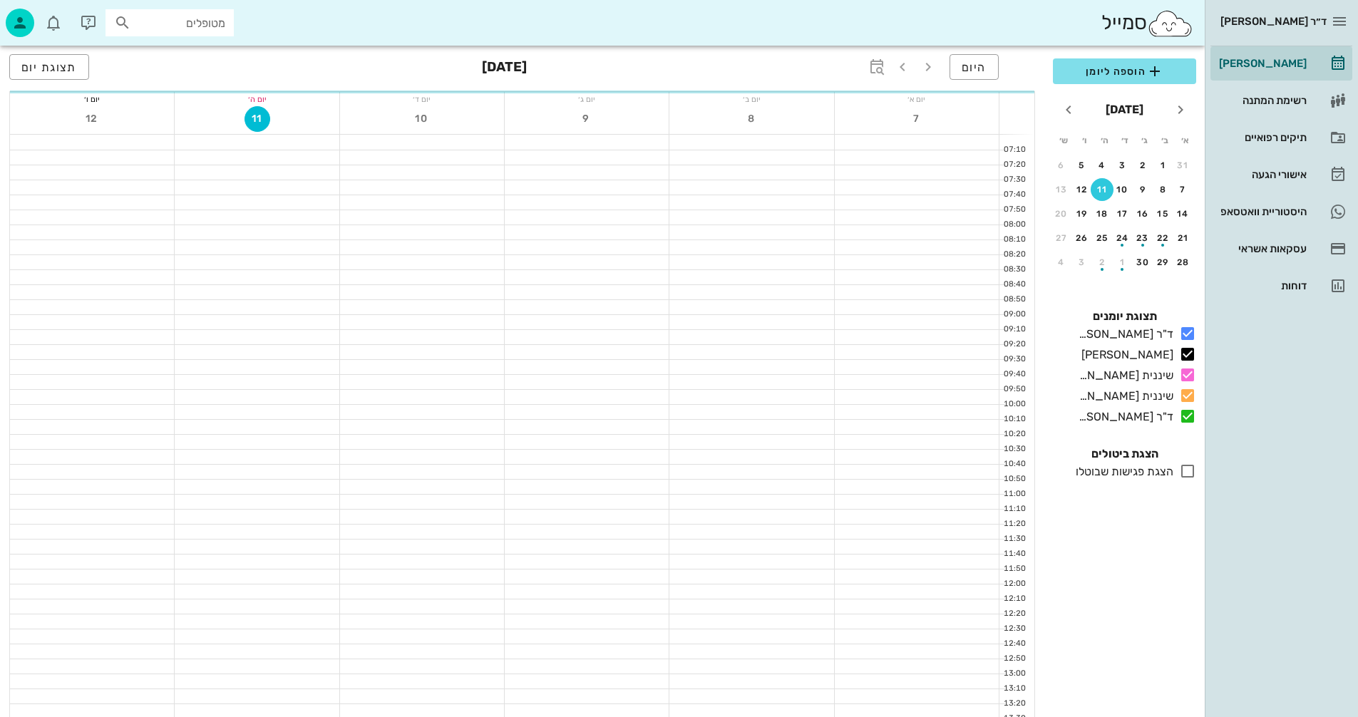
scroll to position [675, 0]
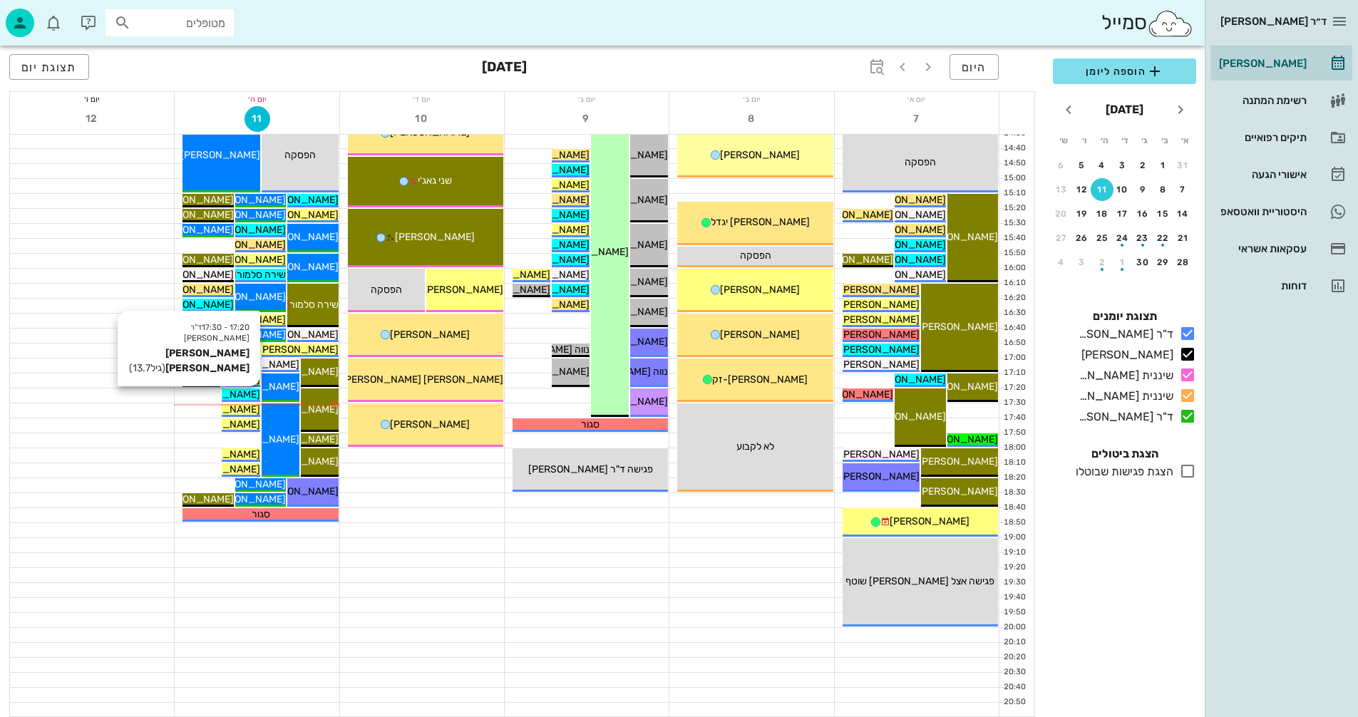
click at [246, 391] on span "[PERSON_NAME] [PERSON_NAME]" at bounding box center [179, 394] width 162 height 12
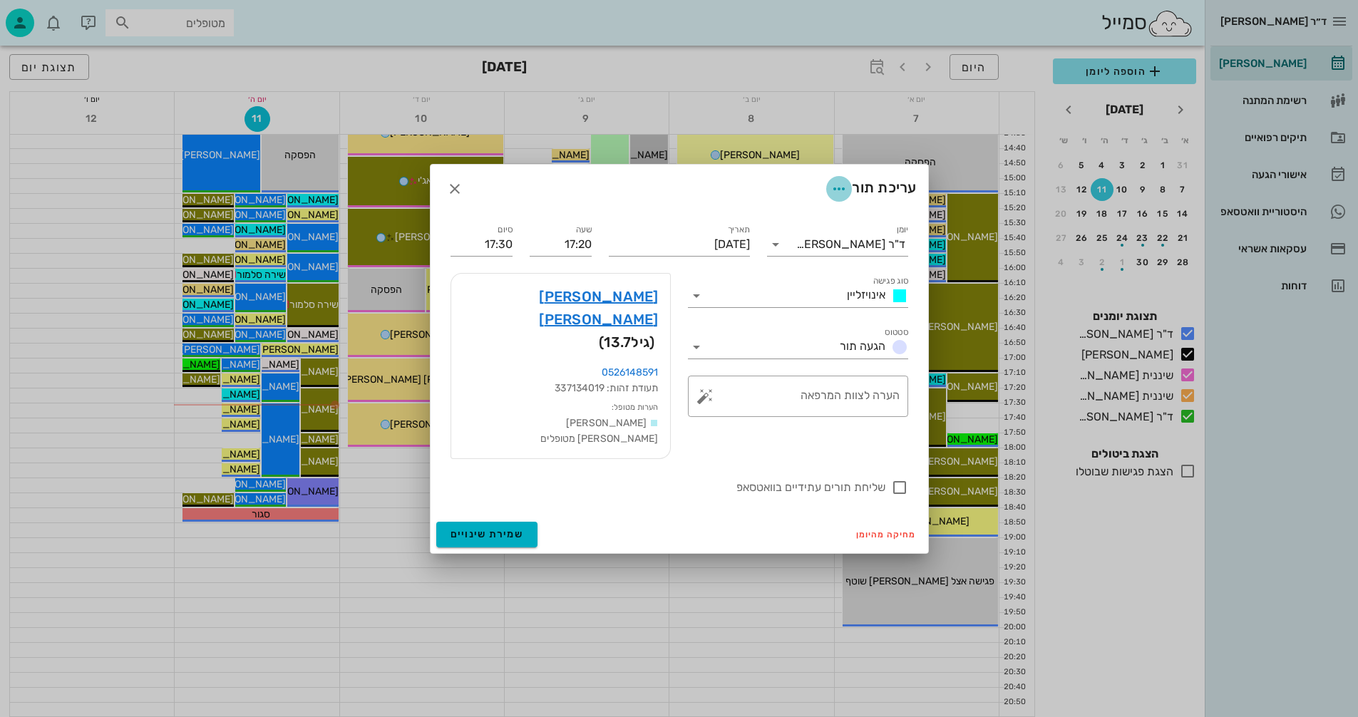
click at [837, 197] on icon "button" at bounding box center [838, 188] width 17 height 17
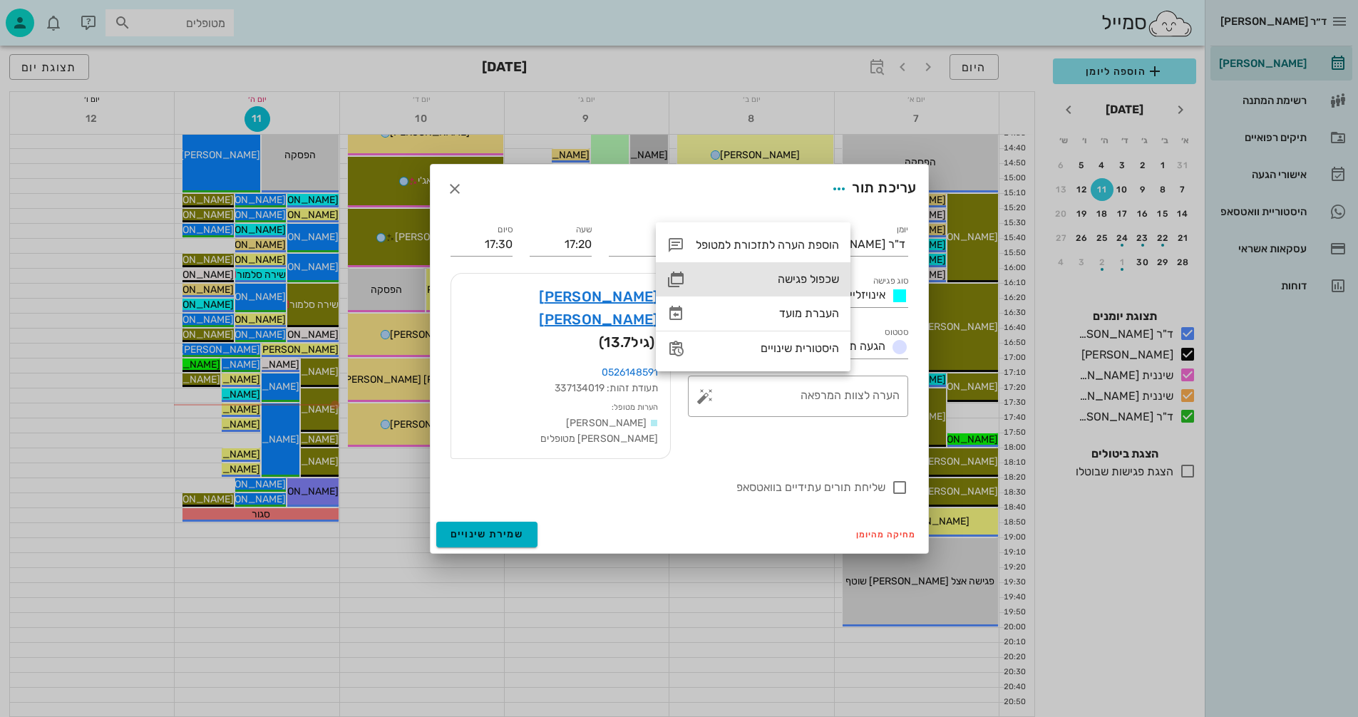
click at [799, 276] on div "שכפול פגישה" at bounding box center [767, 279] width 143 height 14
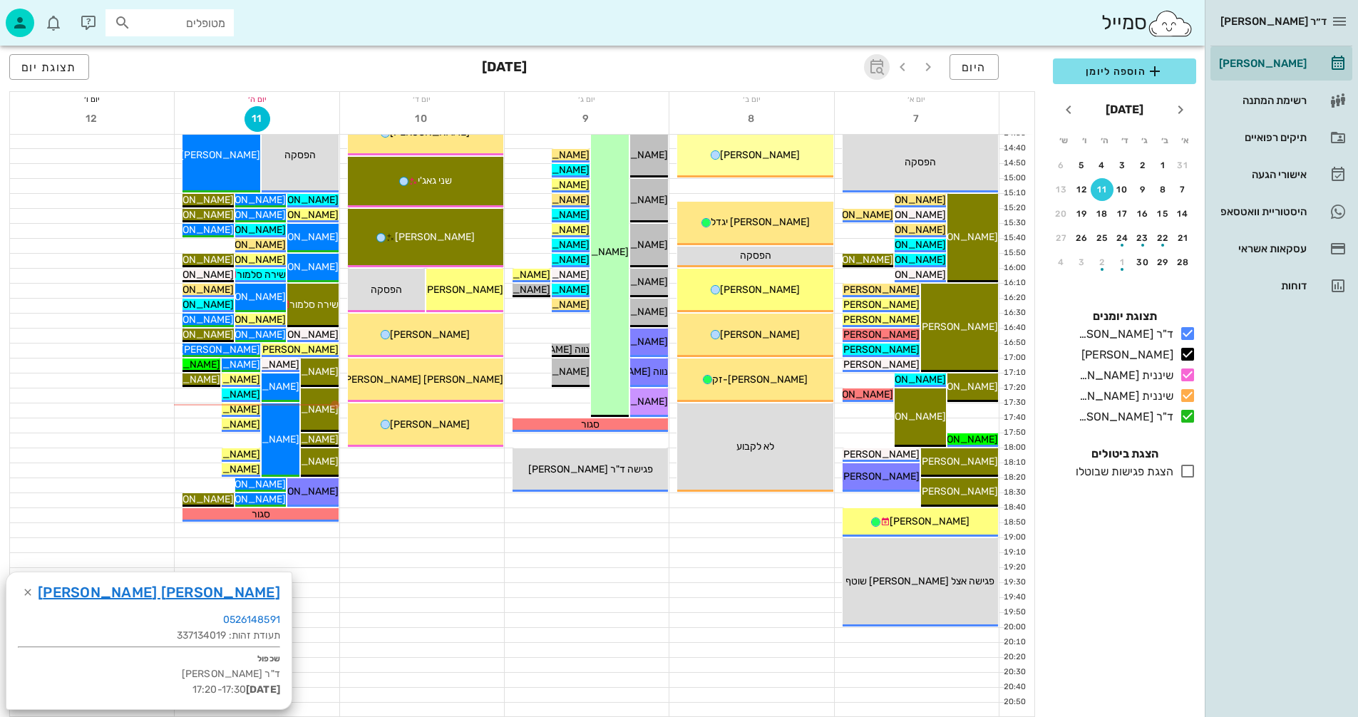
click at [875, 66] on icon "button" at bounding box center [876, 66] width 17 height 17
click at [855, 110] on input "text" at bounding box center [860, 106] width 17 height 23
type input "11"
click at [798, 145] on span "קפיצה לתאריך" at bounding box center [811, 148] width 116 height 10
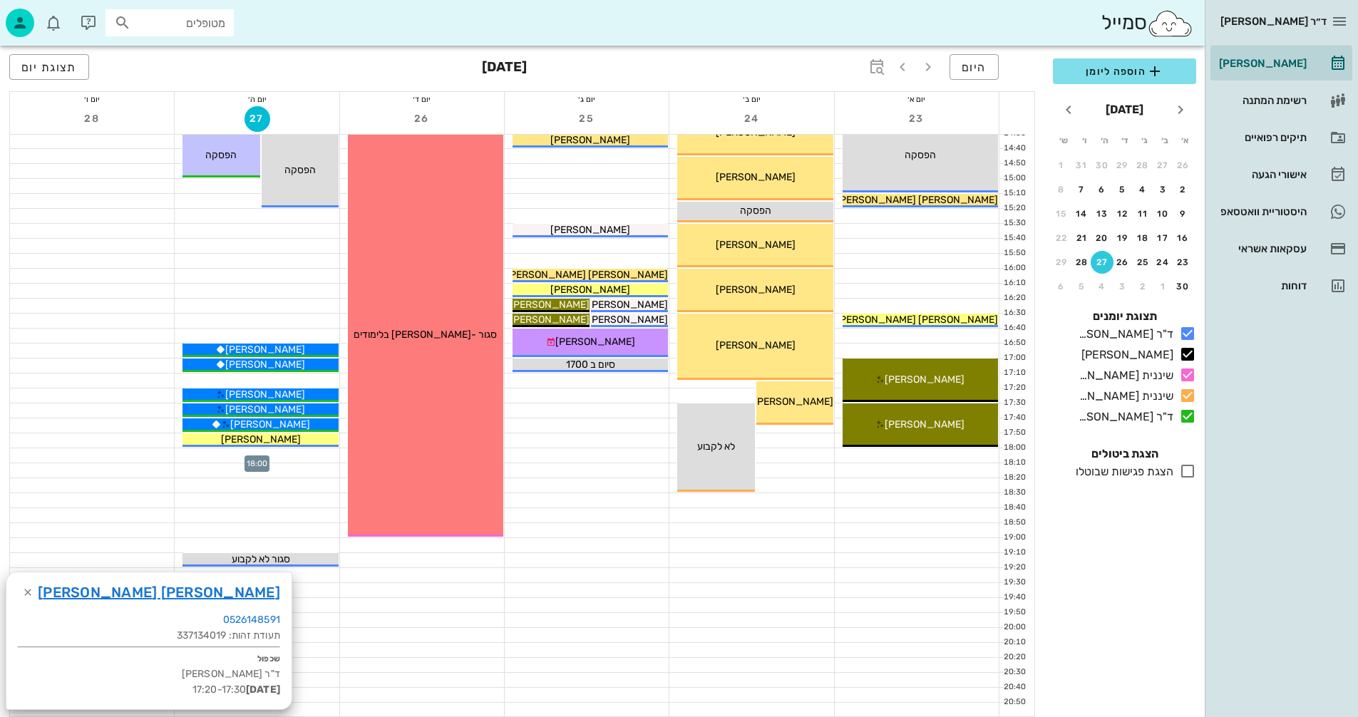
click at [225, 455] on div at bounding box center [257, 455] width 164 height 14
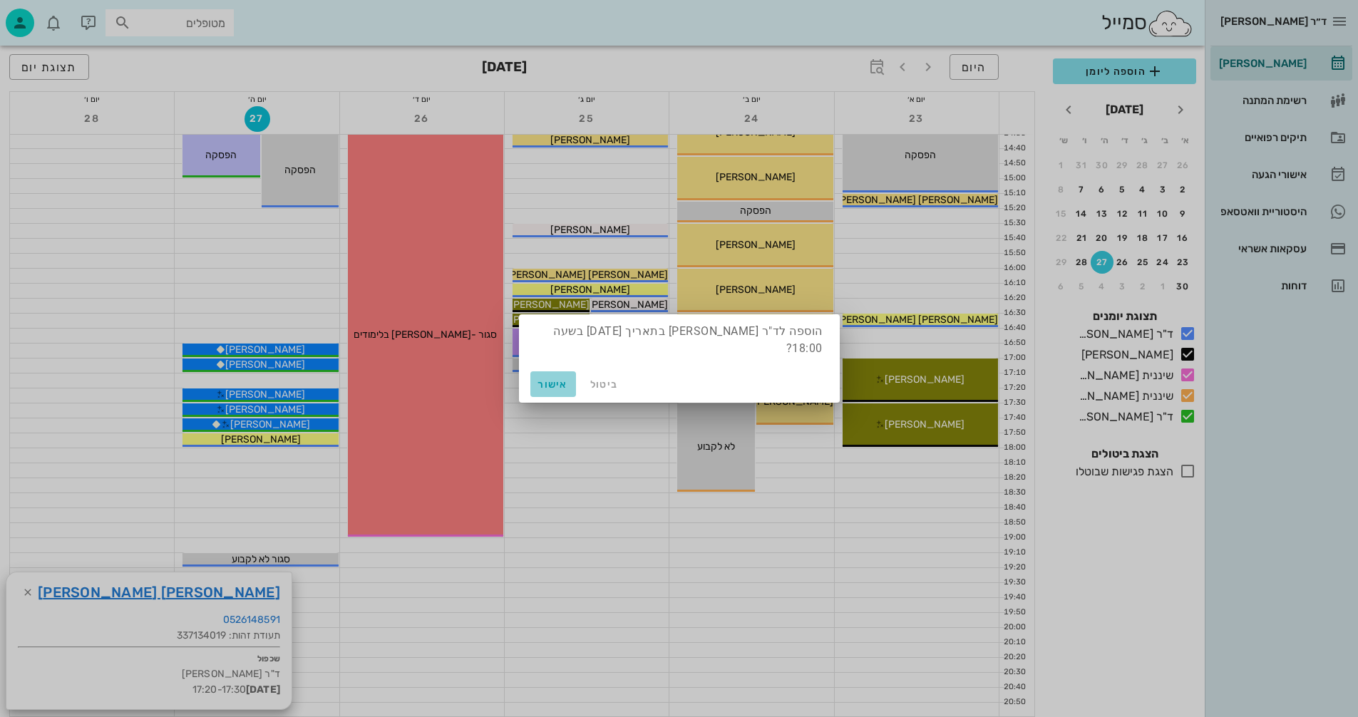
click at [544, 380] on span "אישור" at bounding box center [553, 384] width 34 height 12
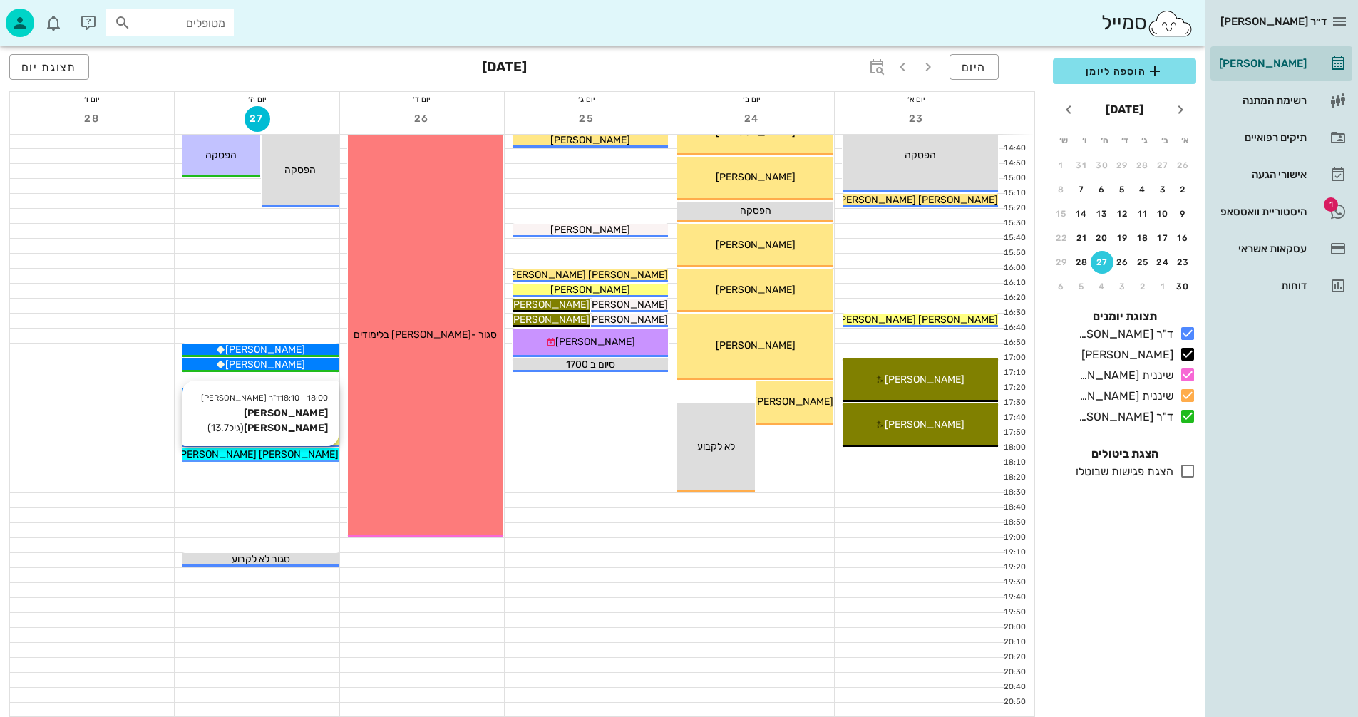
click at [302, 453] on div "[PERSON_NAME] [PERSON_NAME]" at bounding box center [259, 454] width 155 height 15
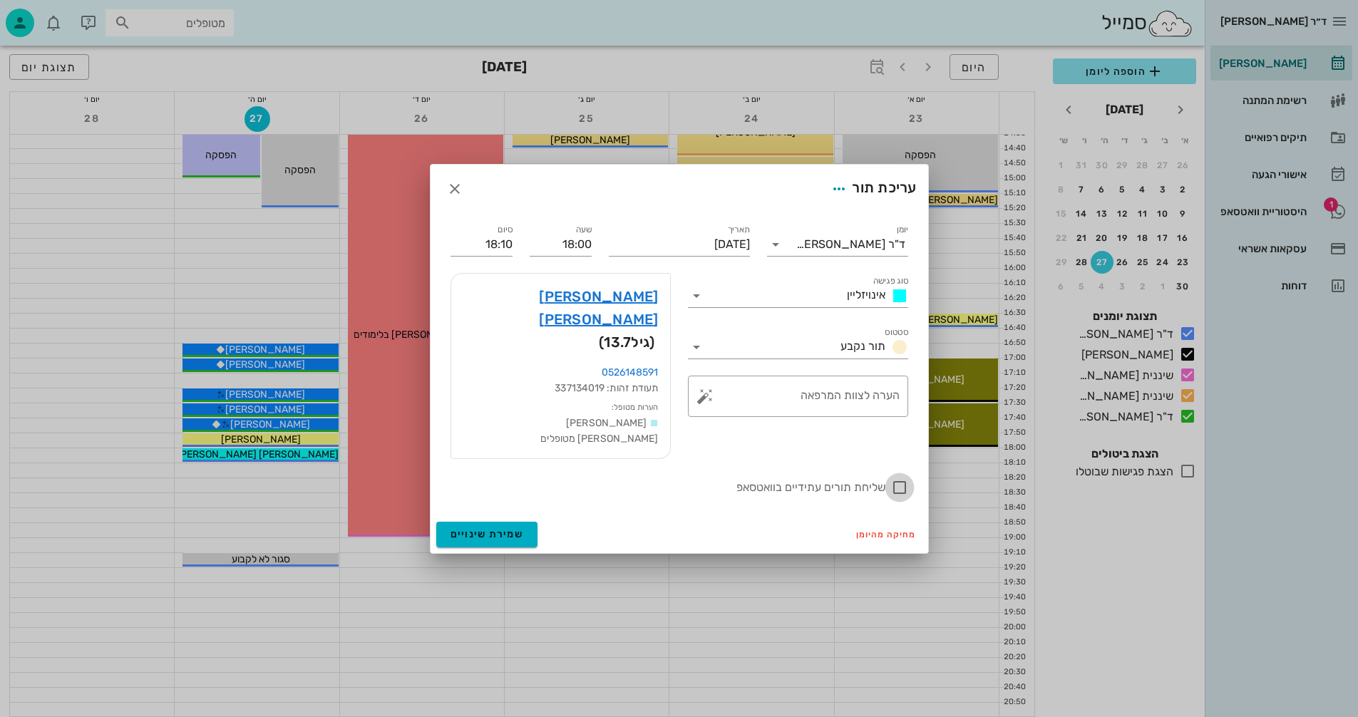
click at [901, 475] on div at bounding box center [899, 487] width 24 height 24
checkbox input "true"
click at [473, 528] on span "שמירת שינויים" at bounding box center [486, 534] width 73 height 12
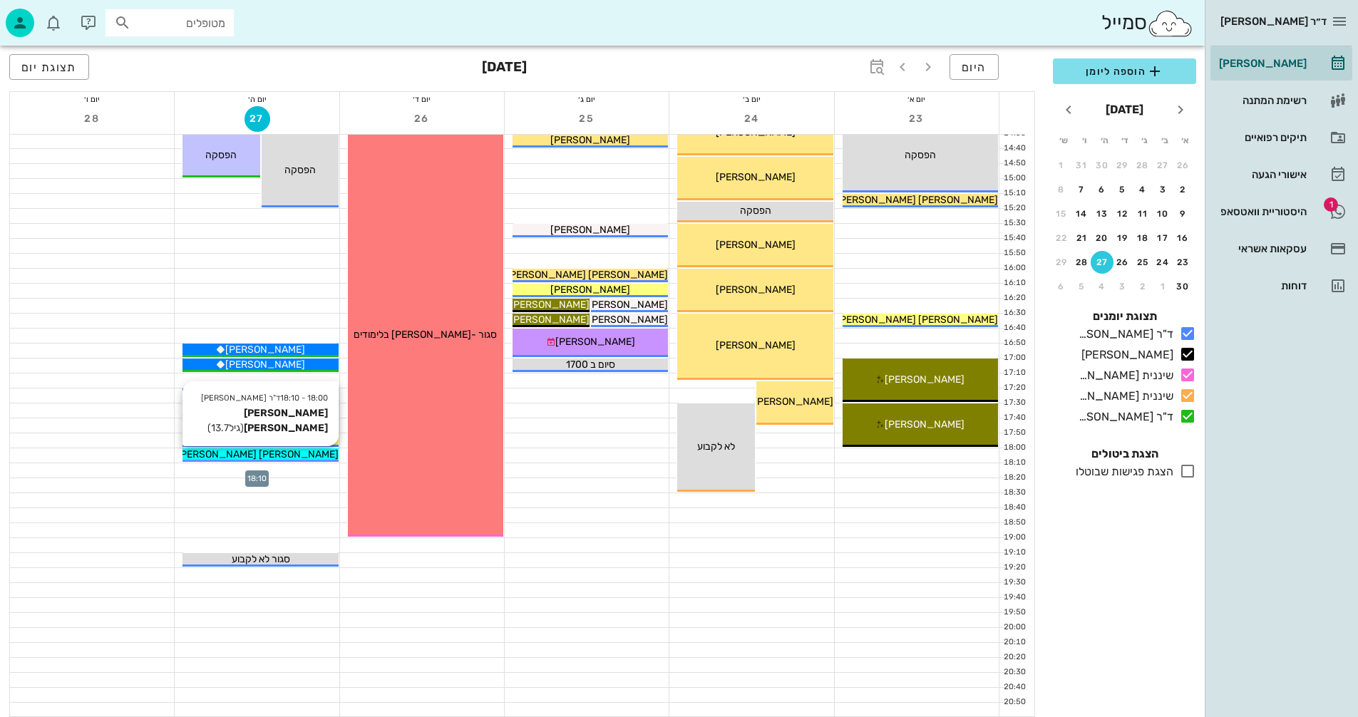
drag, startPoint x: 264, startPoint y: 469, endPoint x: 287, endPoint y: 454, distance: 26.7
click at [287, 454] on div "[PERSON_NAME] [PERSON_NAME]" at bounding box center [259, 454] width 155 height 15
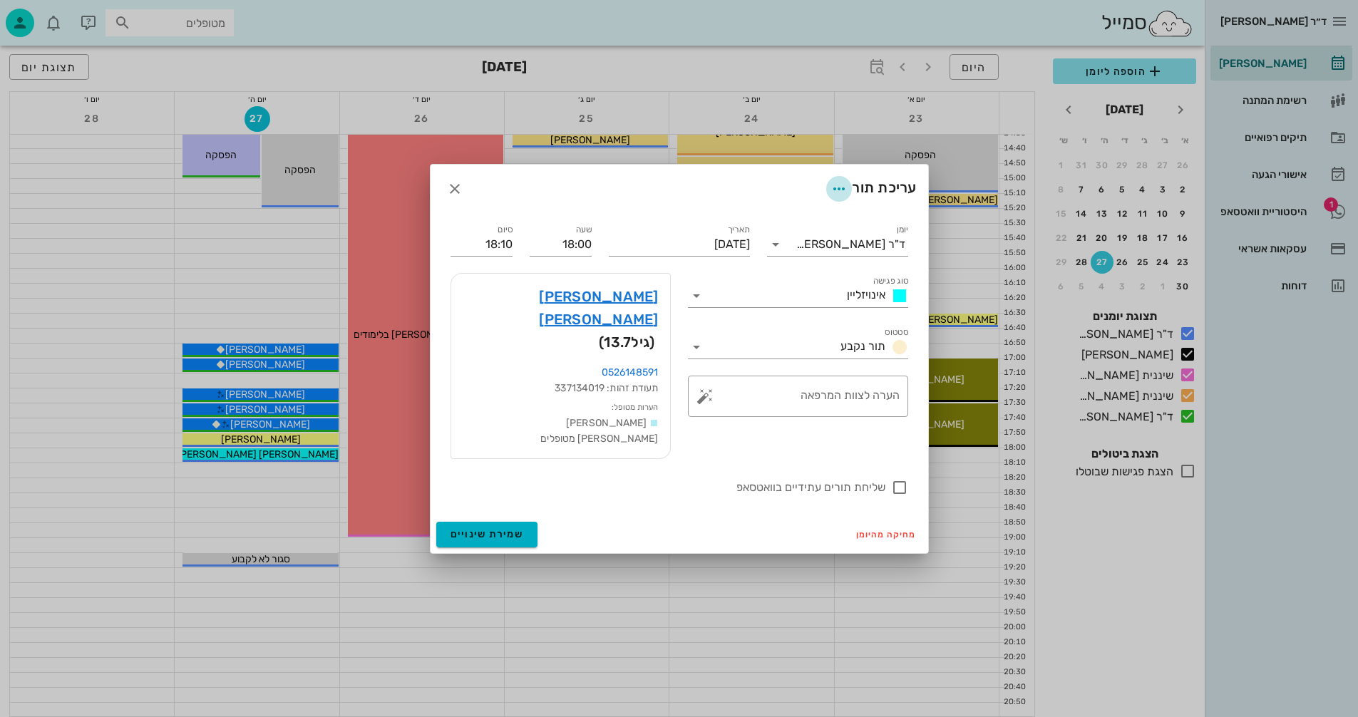
click at [839, 197] on icon "button" at bounding box center [838, 188] width 17 height 17
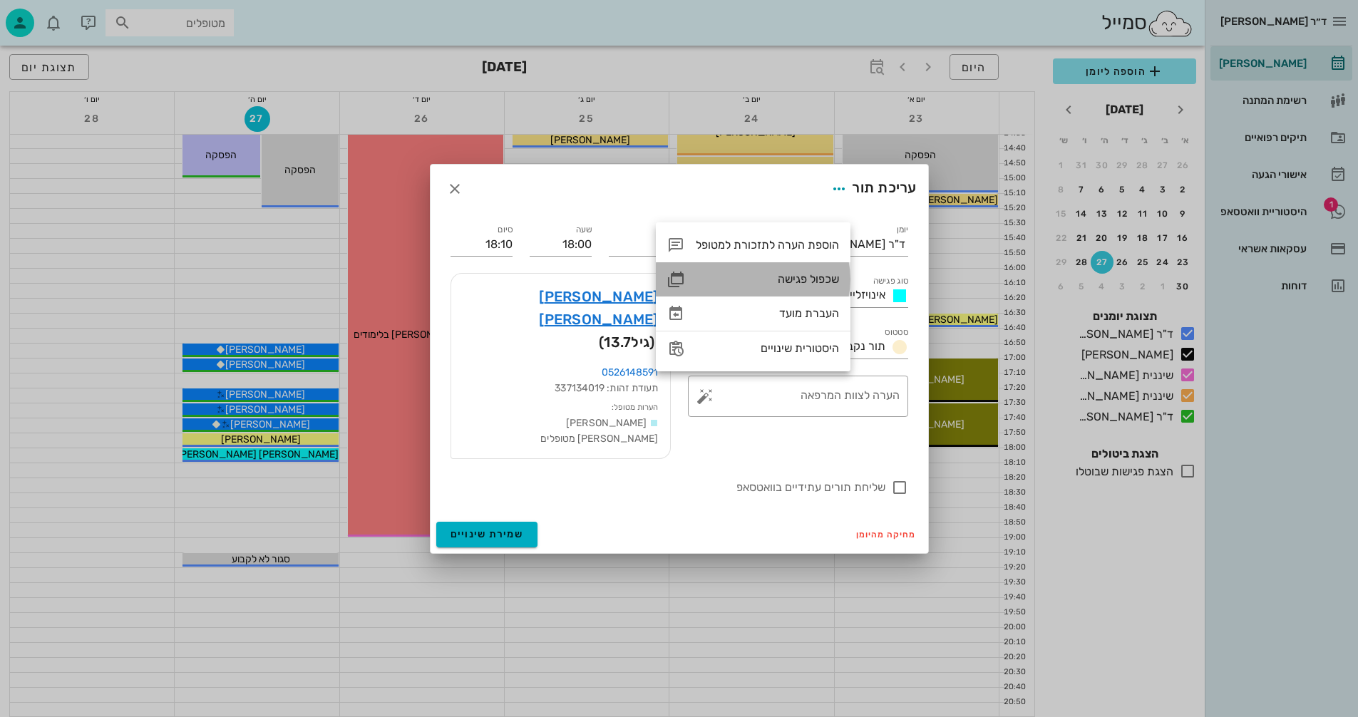
click at [795, 282] on div "שכפול פגישה" at bounding box center [767, 279] width 143 height 14
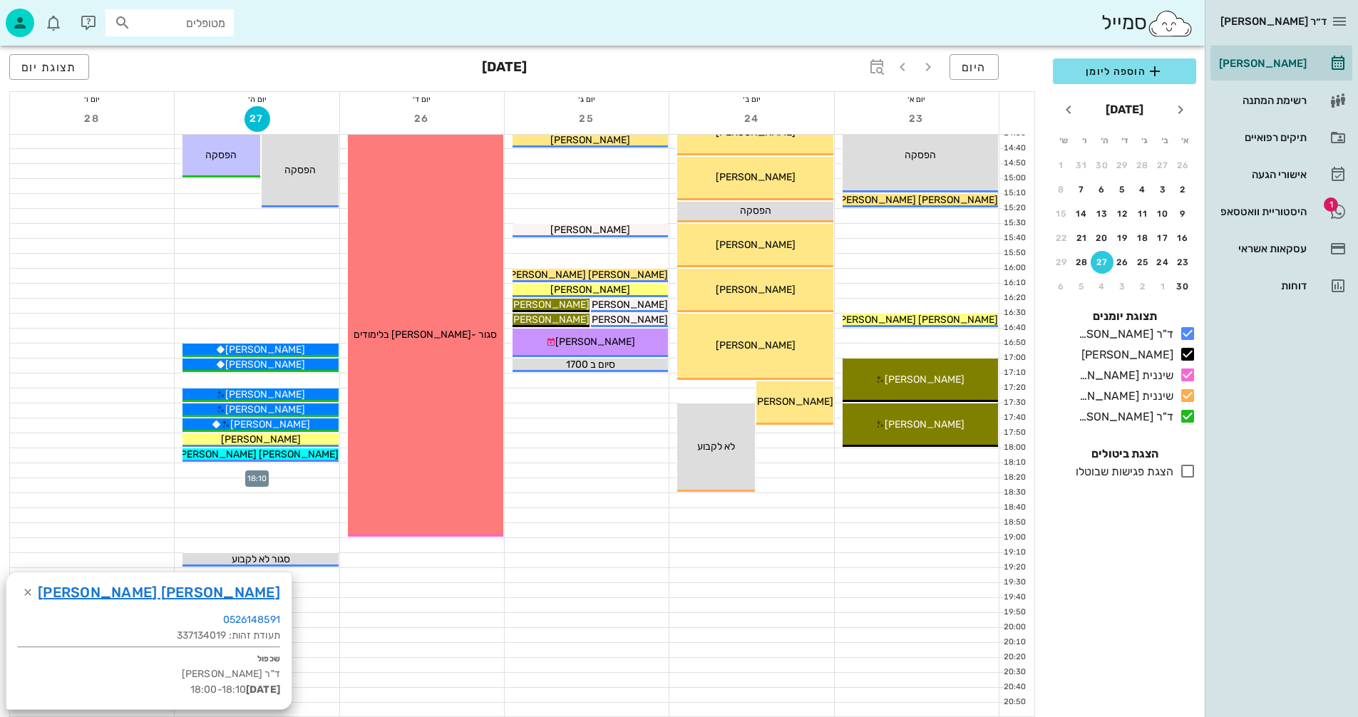
click at [257, 470] on div at bounding box center [257, 470] width 164 height 14
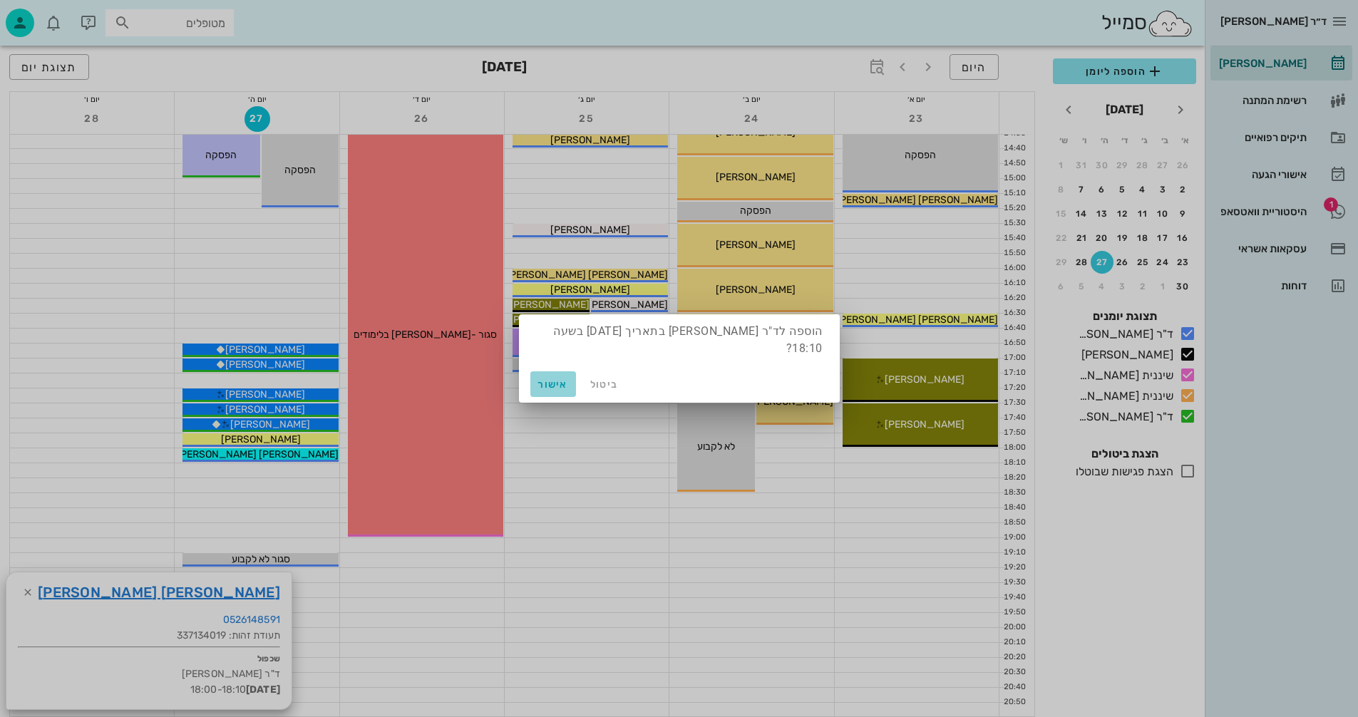
click at [553, 386] on span "אישור" at bounding box center [553, 384] width 34 height 12
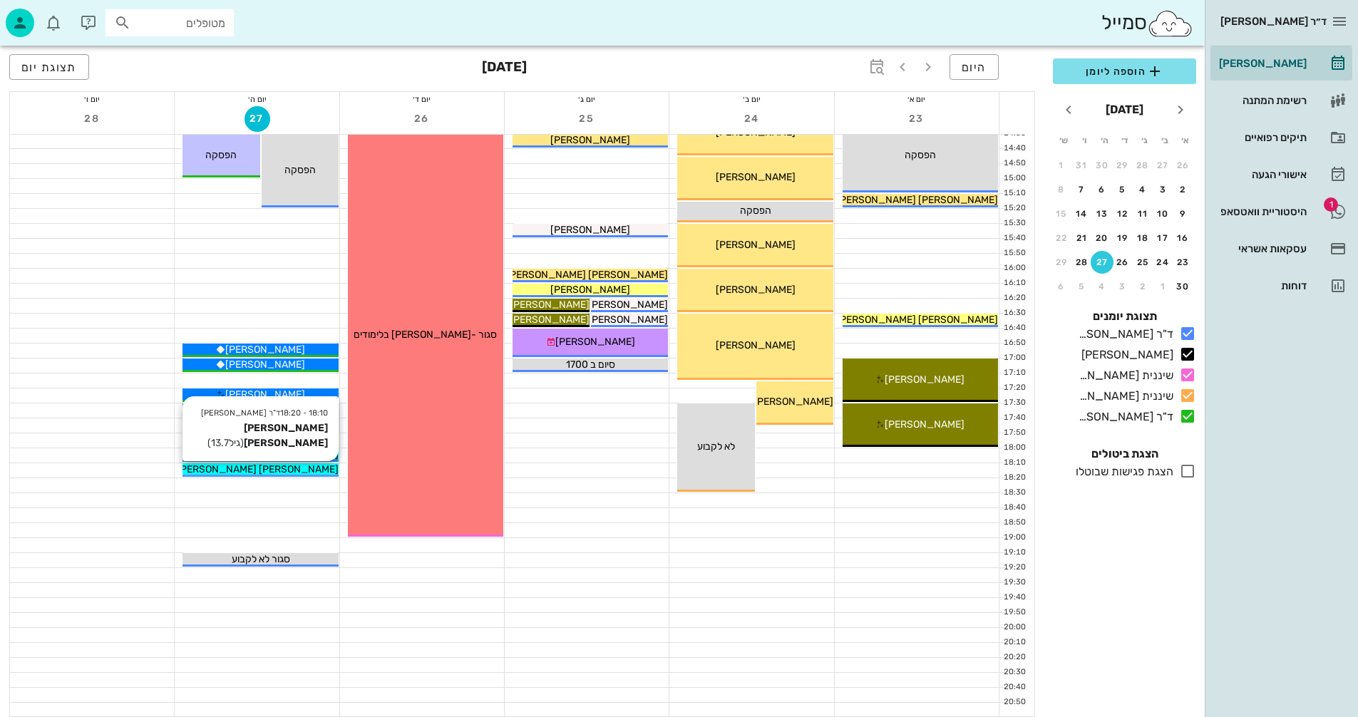
click at [292, 472] on div "[PERSON_NAME] [PERSON_NAME]" at bounding box center [259, 469] width 155 height 15
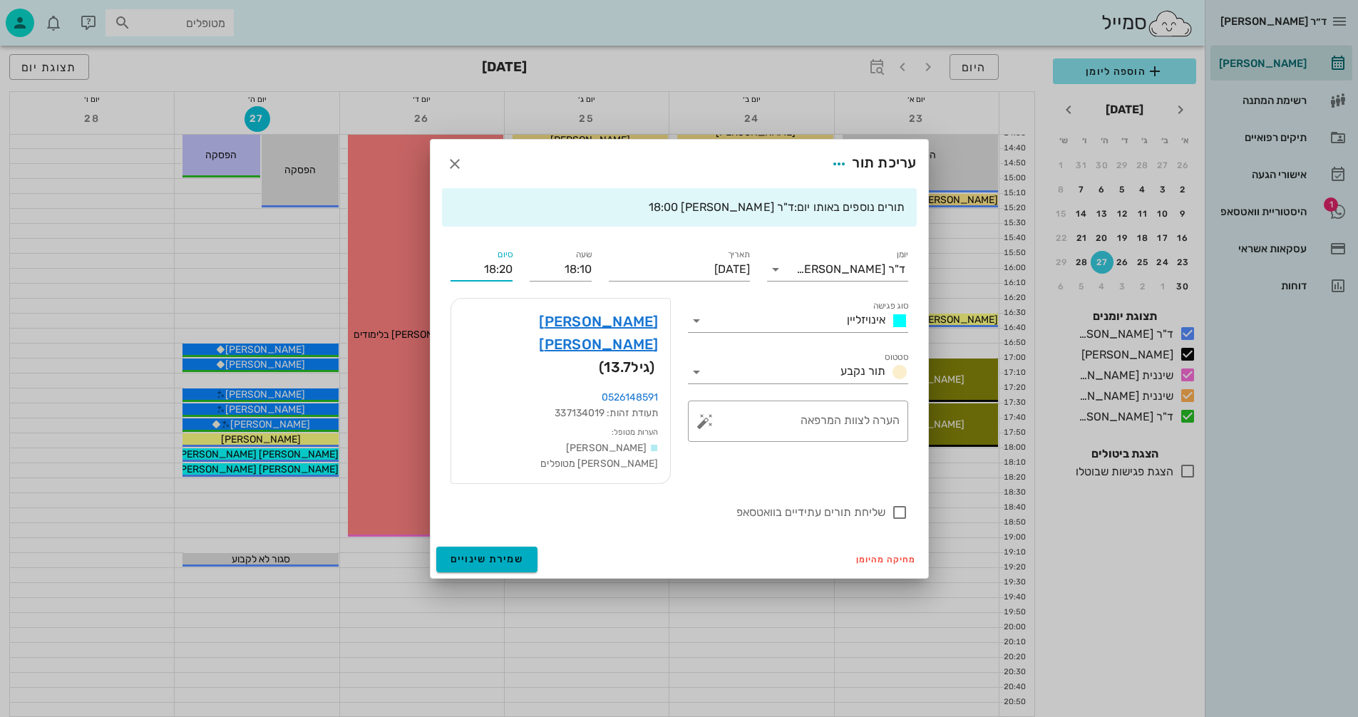
click at [497, 281] on input "18:20" at bounding box center [481, 269] width 62 height 23
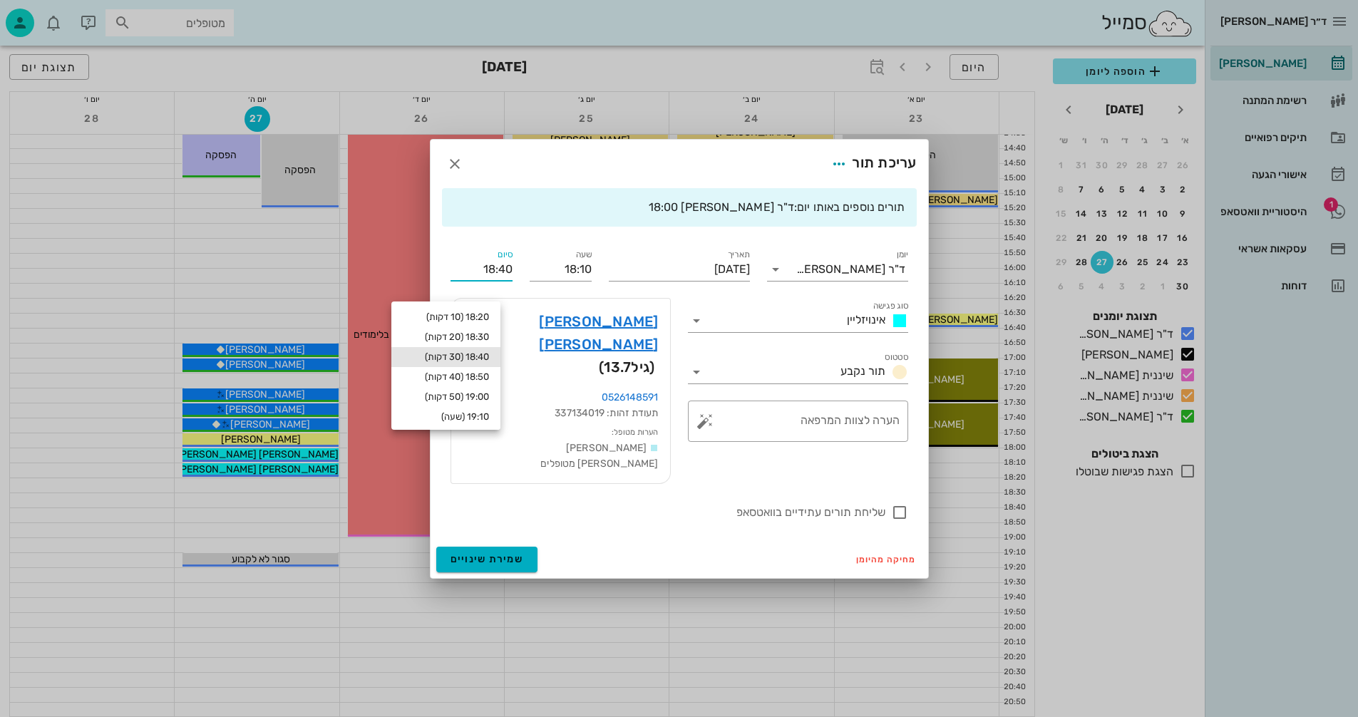
click at [475, 281] on input "18:40" at bounding box center [481, 269] width 62 height 23
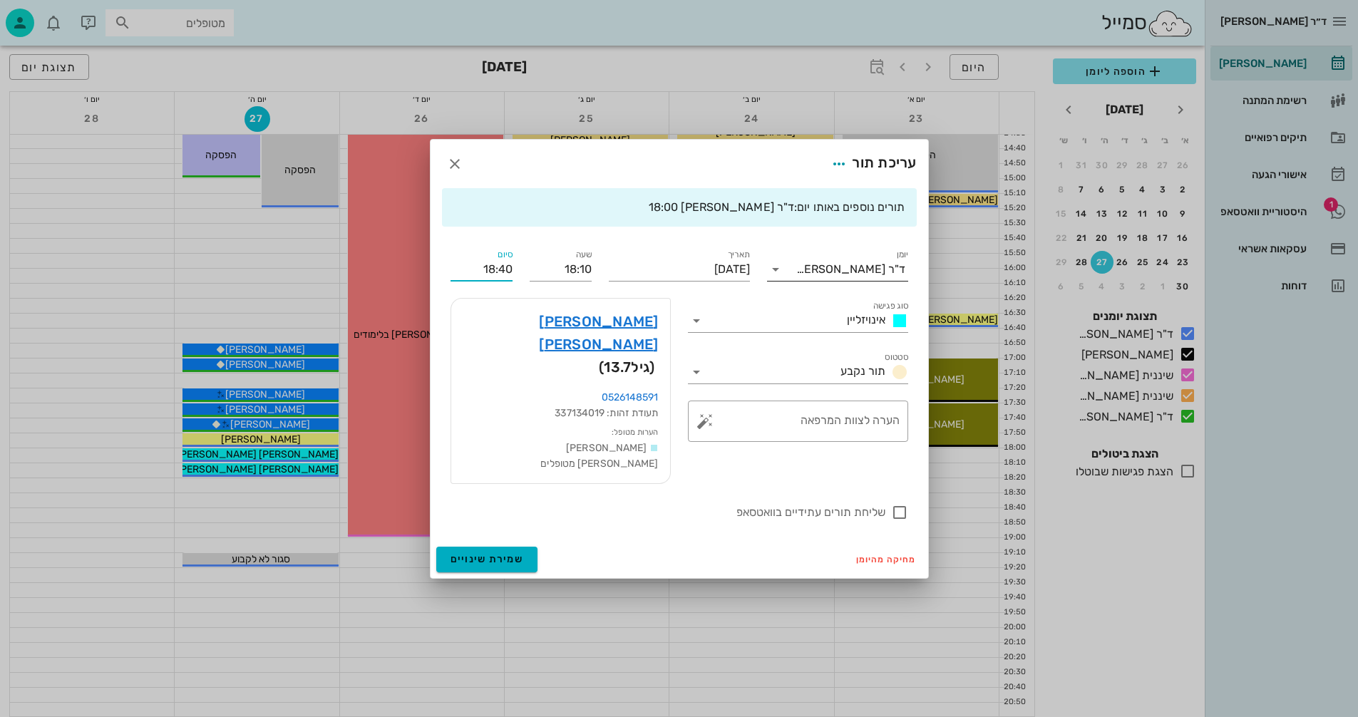
type input "18:40"
click at [789, 281] on input "יומן" at bounding box center [791, 269] width 9 height 23
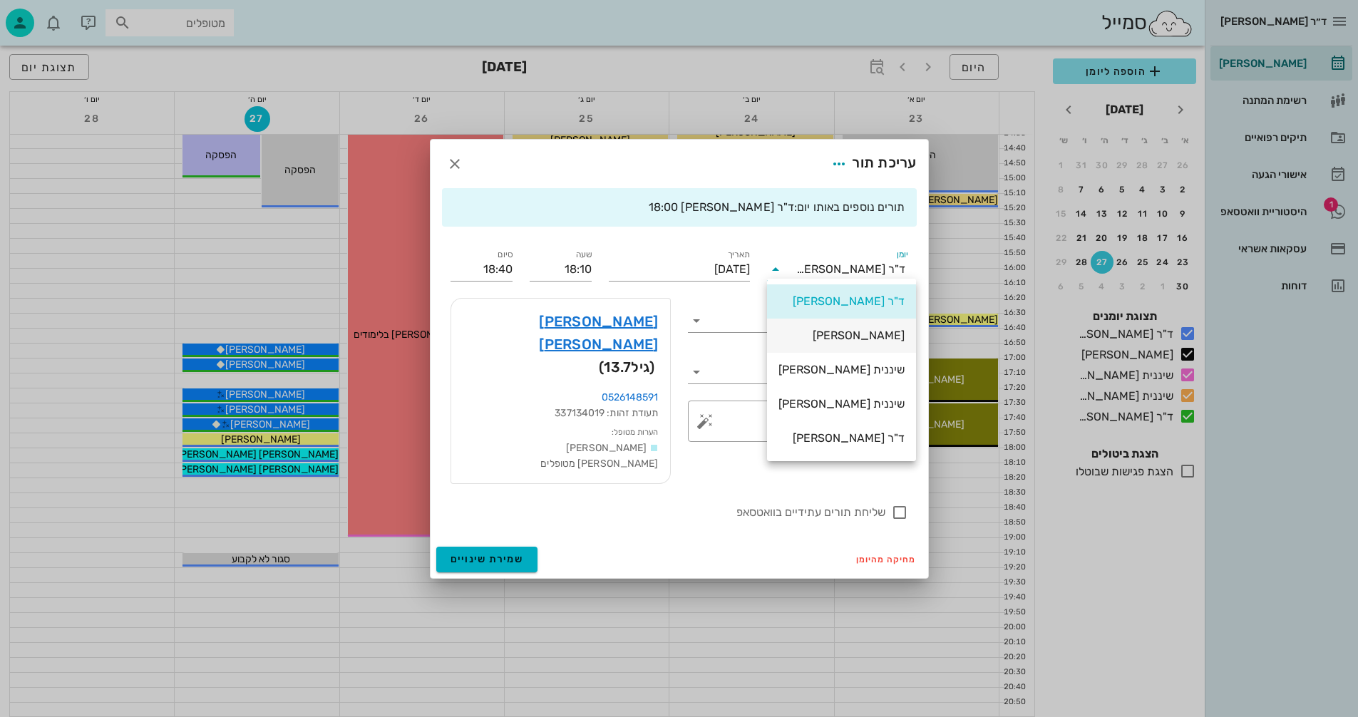
click at [844, 338] on div "[PERSON_NAME]" at bounding box center [841, 336] width 126 height 14
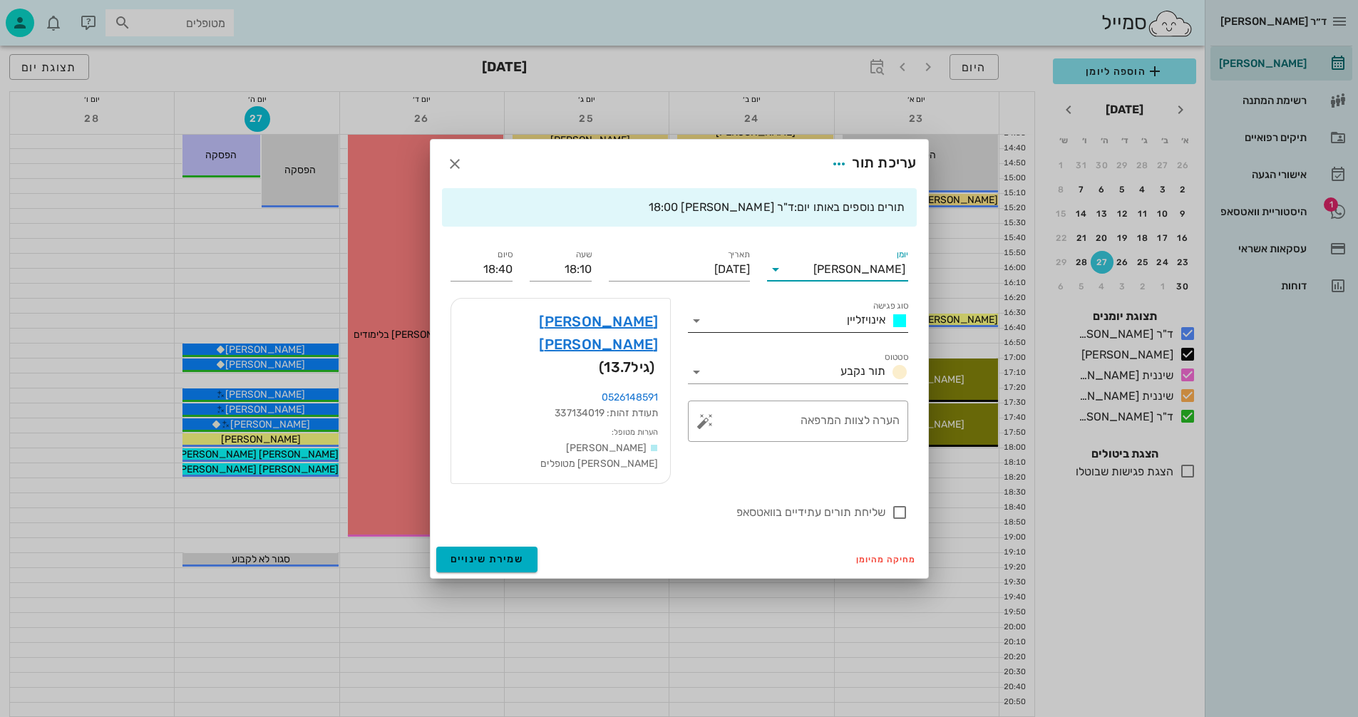
click at [787, 332] on input "סוג פגישה" at bounding box center [774, 320] width 133 height 23
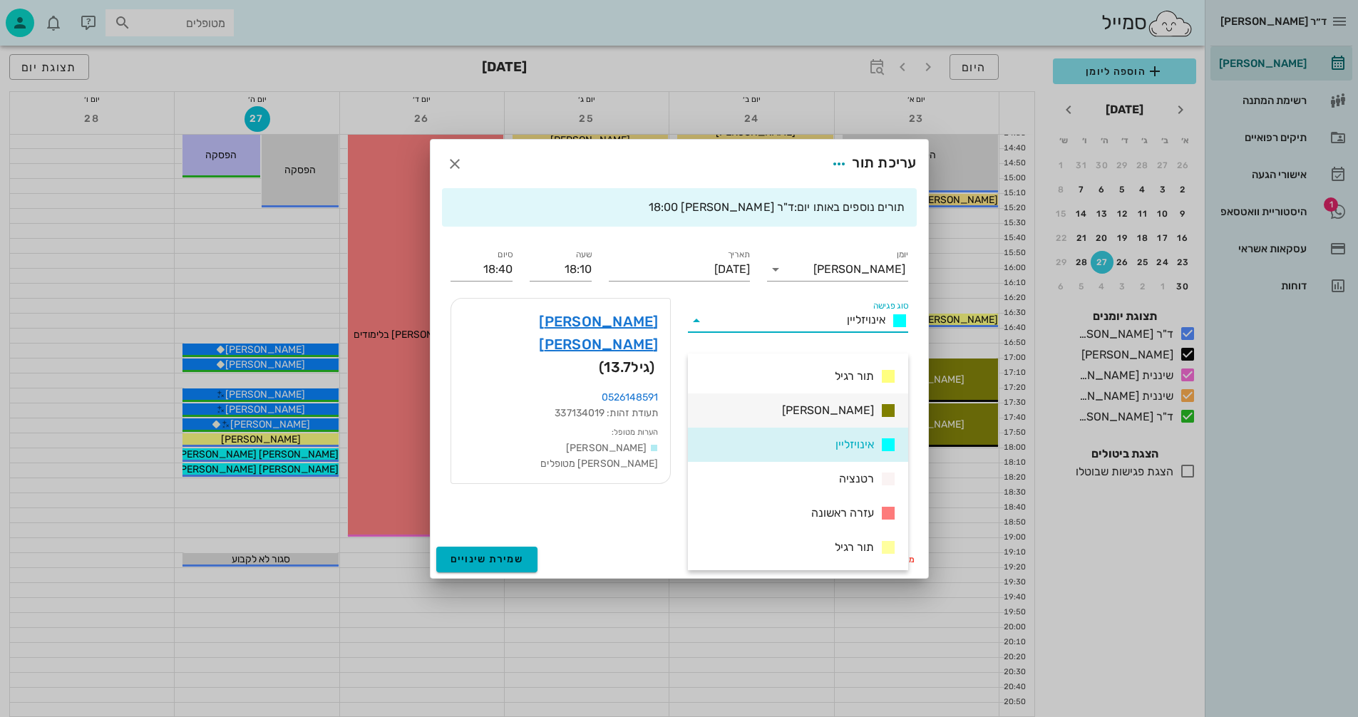
click at [835, 408] on span "[PERSON_NAME]" at bounding box center [828, 410] width 92 height 17
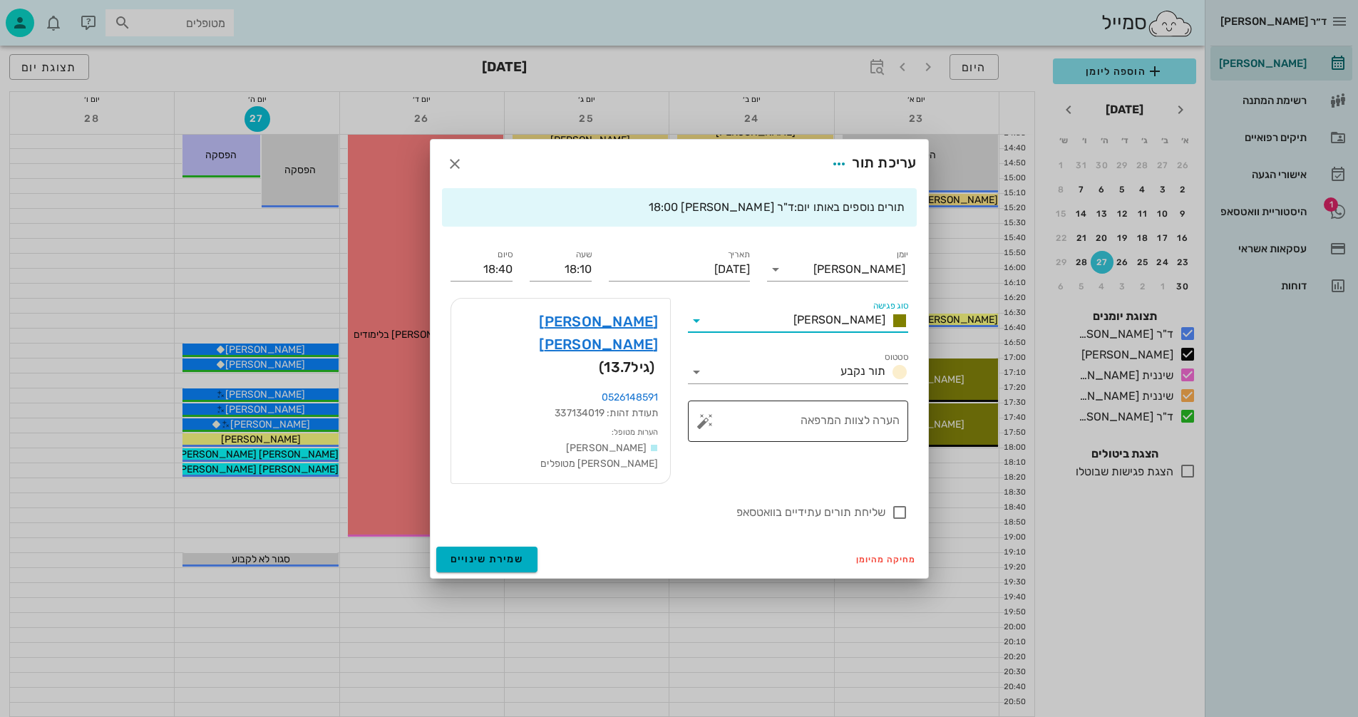
click at [842, 442] on textarea "הערה לצוות המרפאה" at bounding box center [804, 425] width 192 height 34
type textarea "סריקה לשלב הבא"
click at [510, 547] on button "שמירת שינויים" at bounding box center [487, 560] width 102 height 26
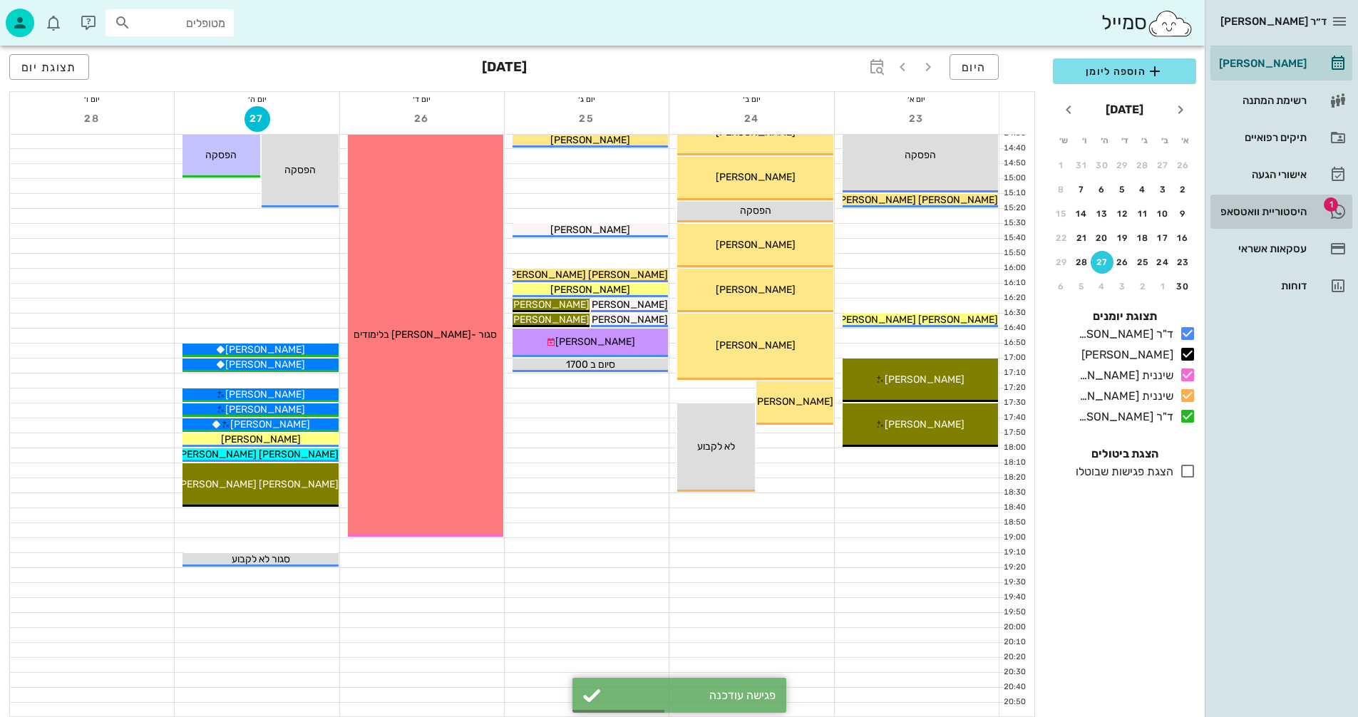
click at [1269, 207] on div "היסטוריית וואטסאפ" at bounding box center [1261, 211] width 91 height 11
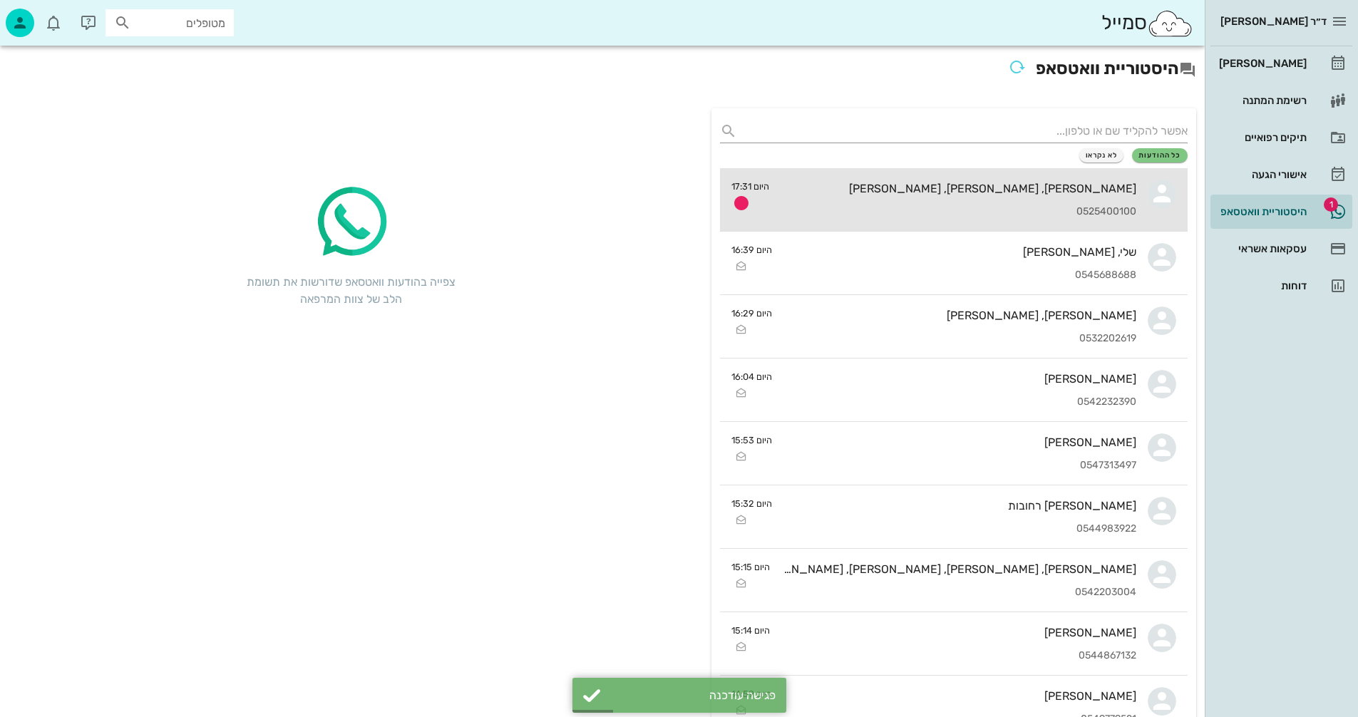
click at [952, 200] on div "[PERSON_NAME], [PERSON_NAME], [PERSON_NAME] 0525400100" at bounding box center [958, 199] width 356 height 63
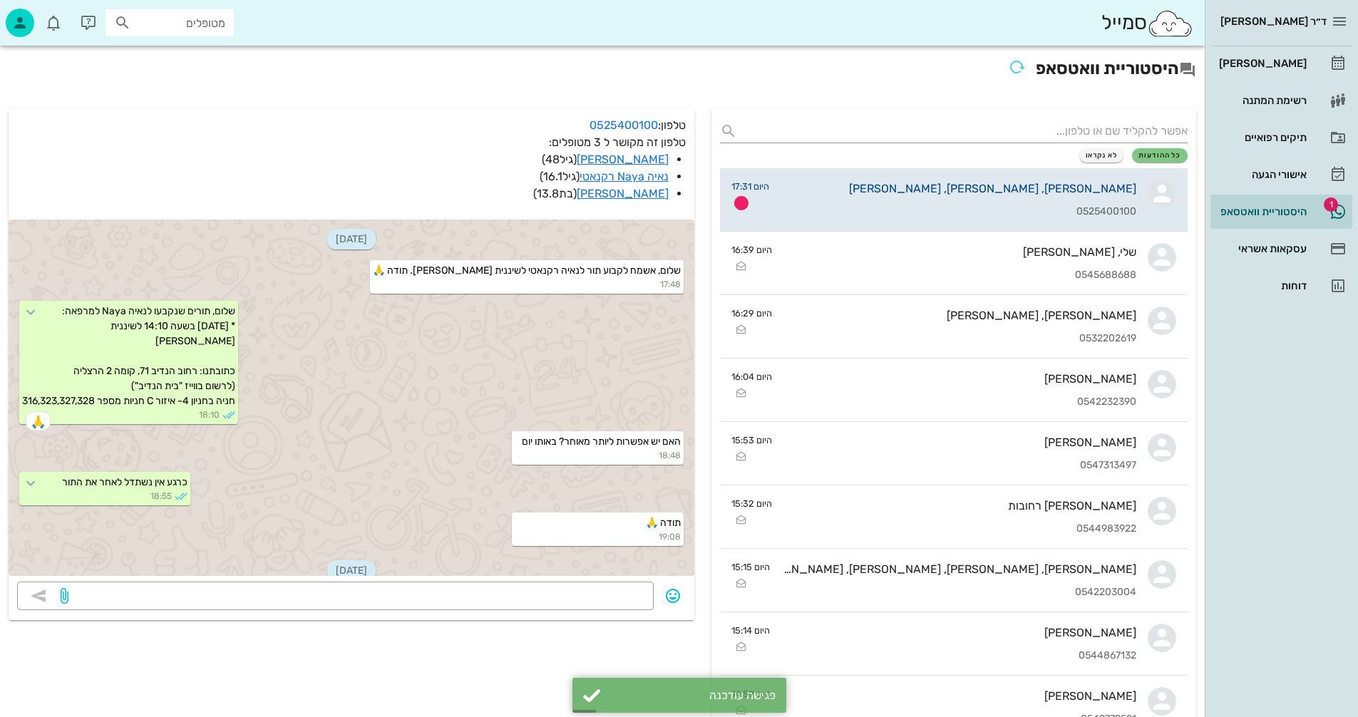
scroll to position [1244, 0]
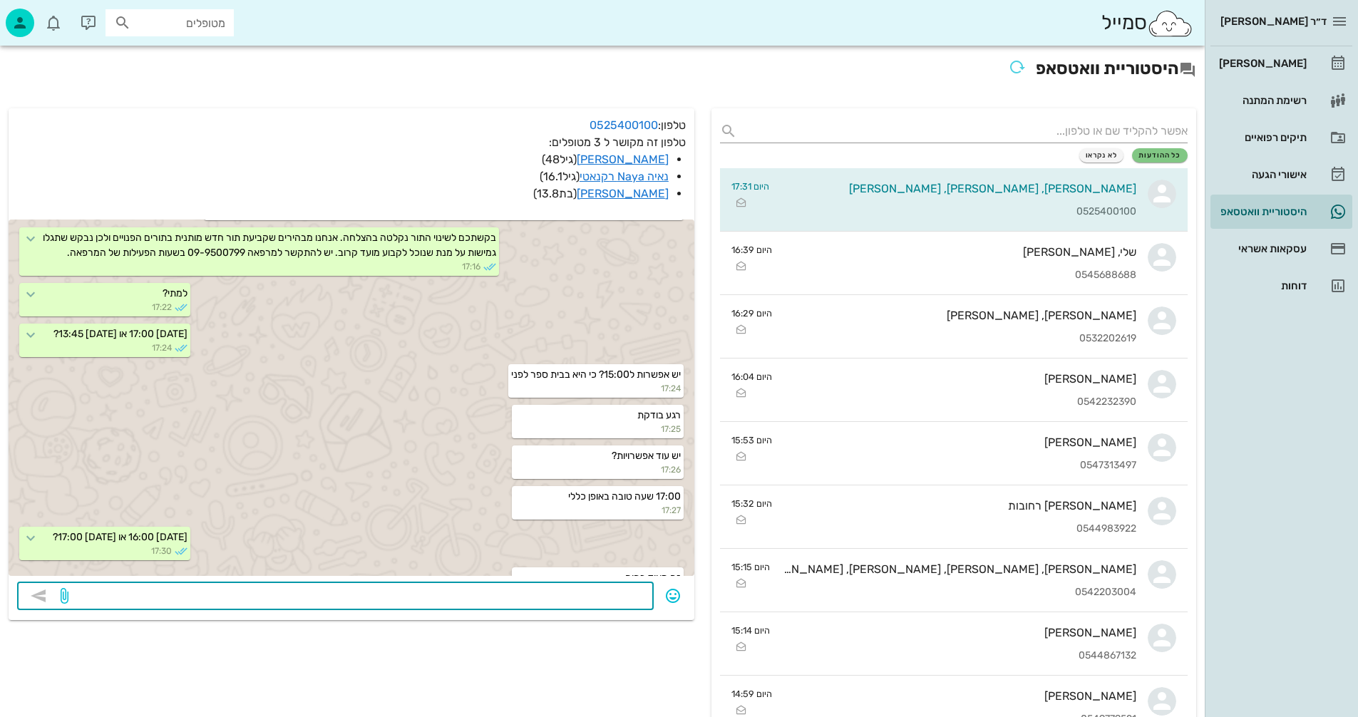
click at [614, 588] on textarea at bounding box center [358, 597] width 574 height 23
type textarea "אפשר לתאם ואם יהיו ביטולים להקדים"
click at [41, 599] on icon "button" at bounding box center [38, 595] width 17 height 17
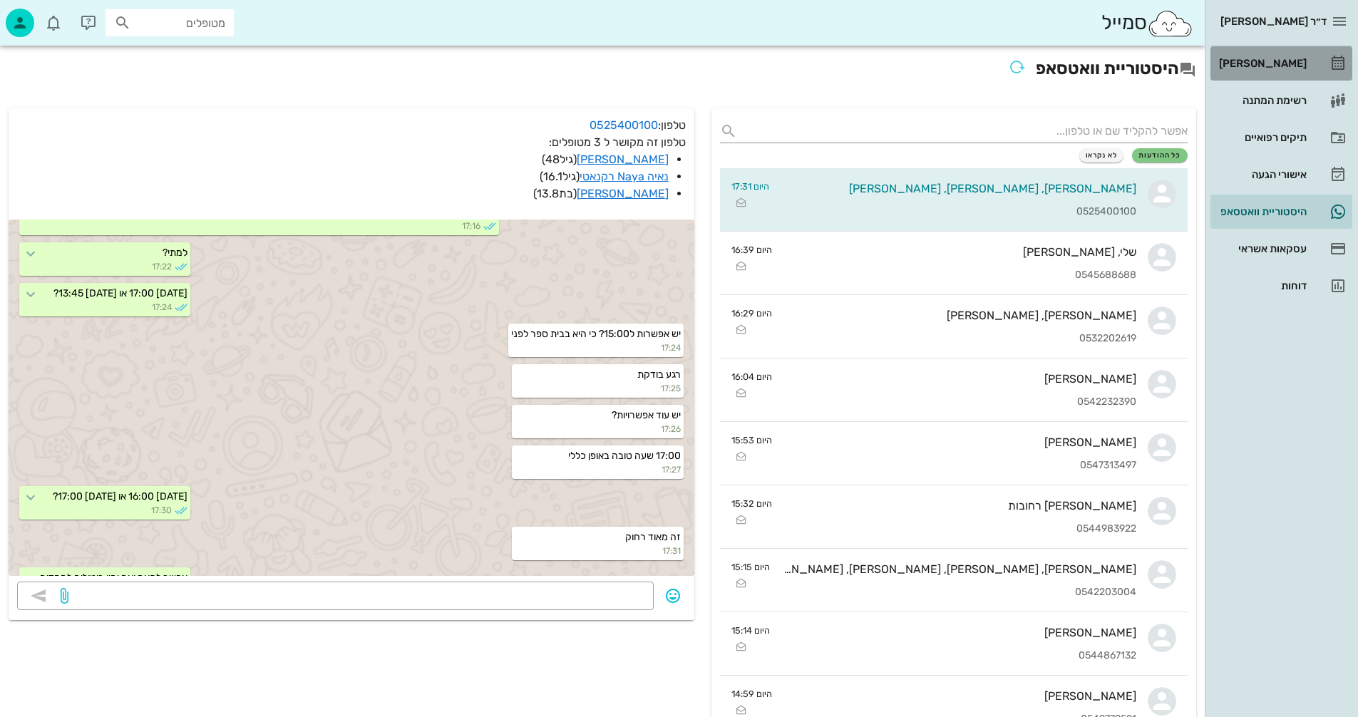
click at [1269, 65] on div "[PERSON_NAME]" at bounding box center [1261, 63] width 91 height 11
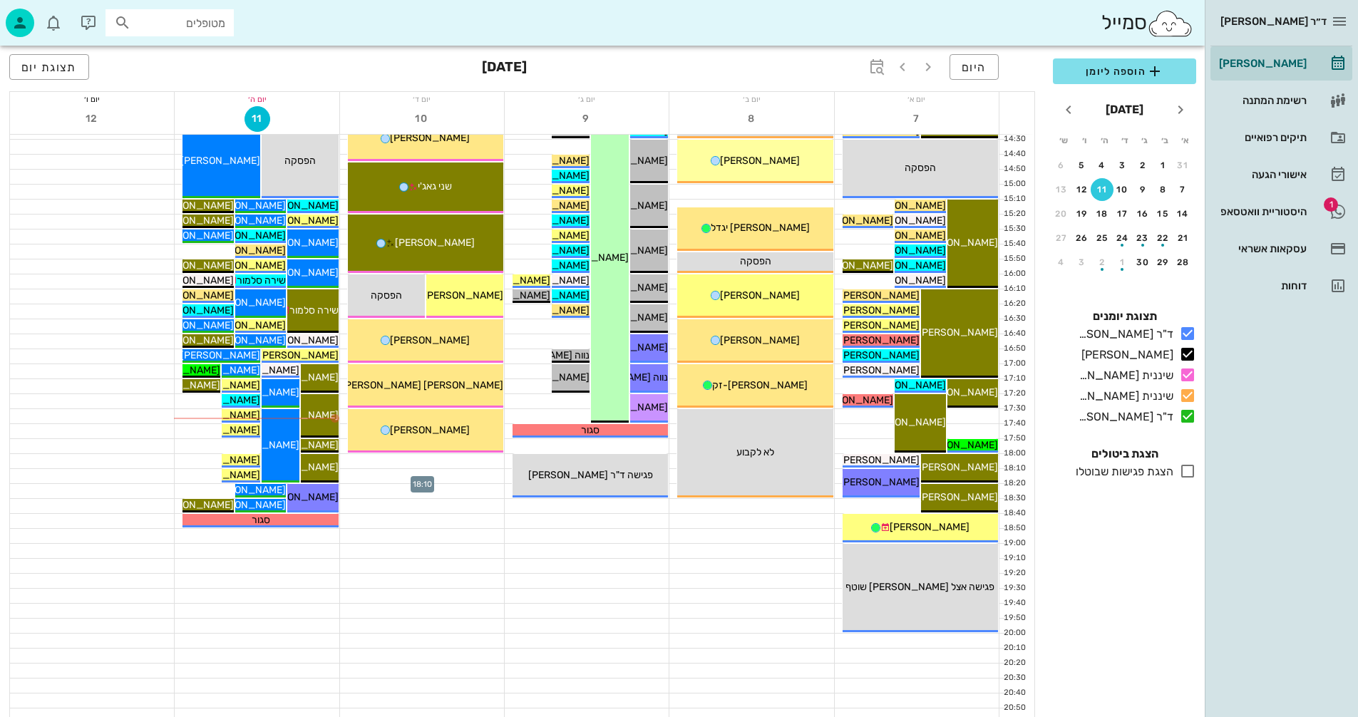
scroll to position [675, 0]
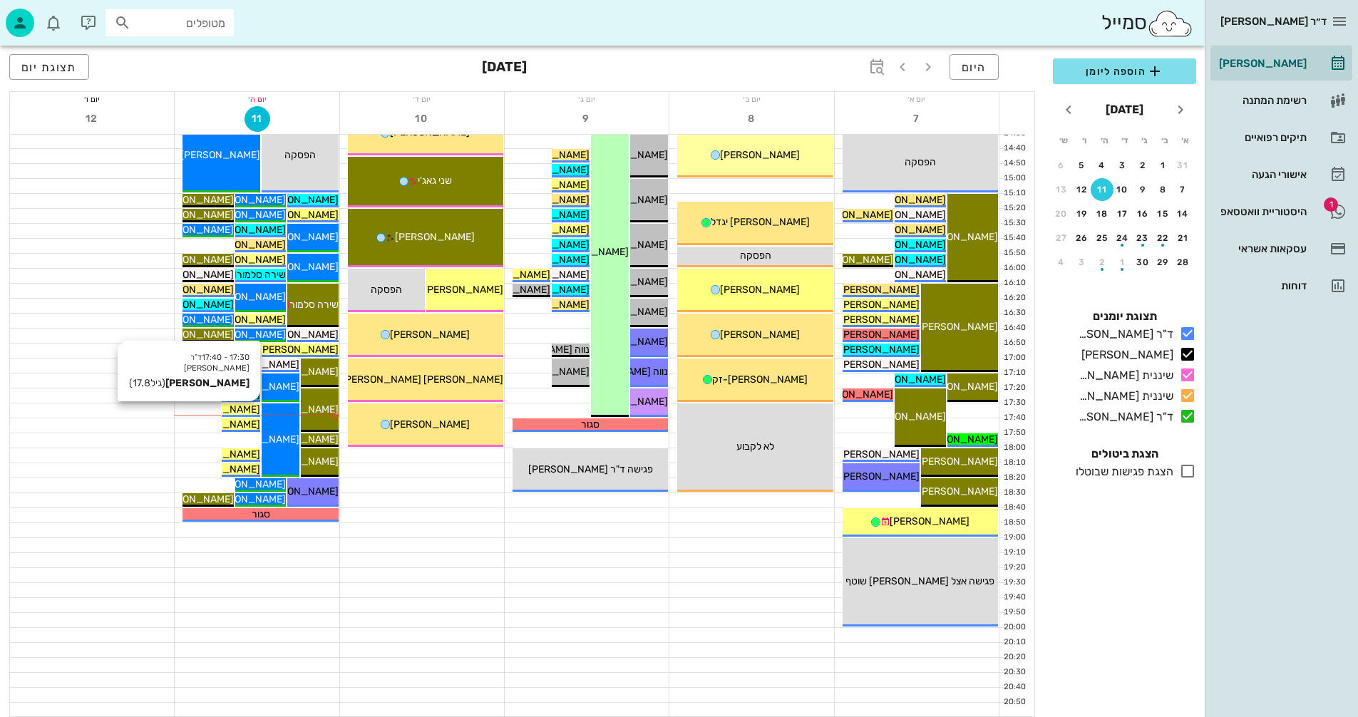
click at [242, 406] on span "[PERSON_NAME]" at bounding box center [220, 409] width 80 height 12
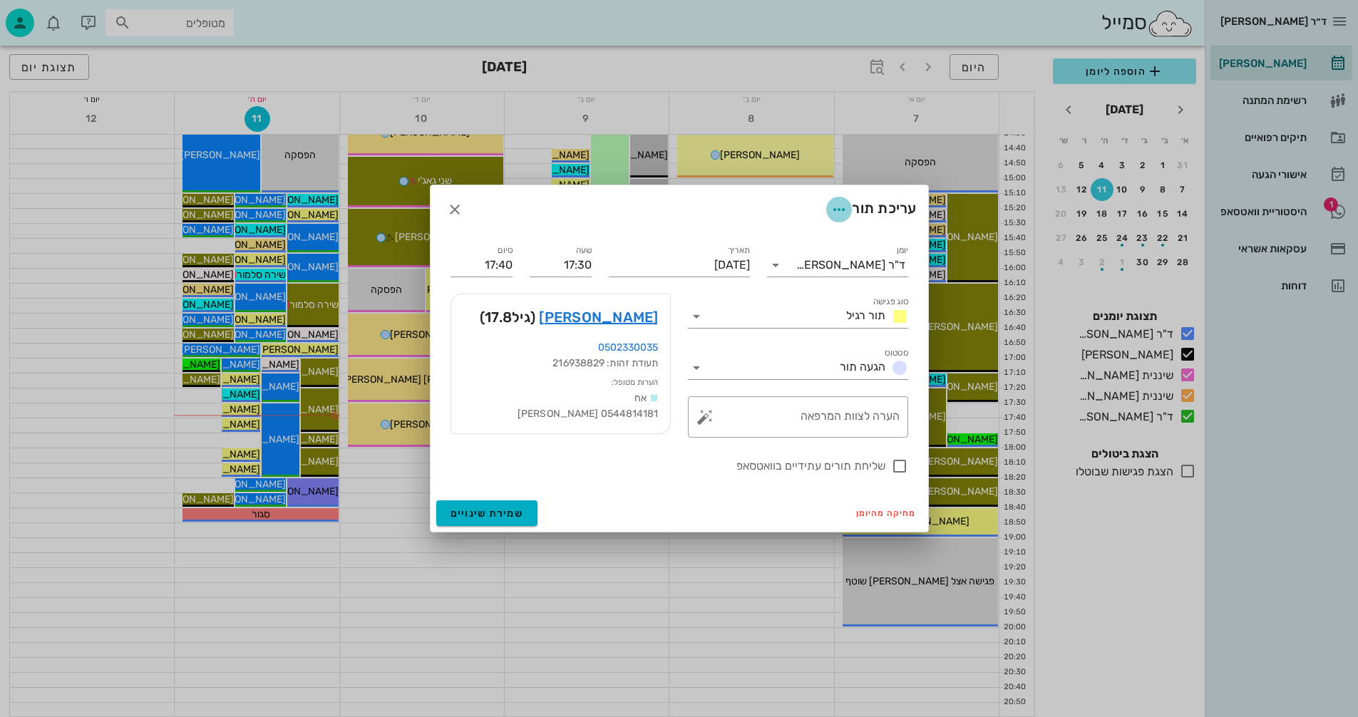
click at [839, 207] on icon "button" at bounding box center [838, 209] width 17 height 17
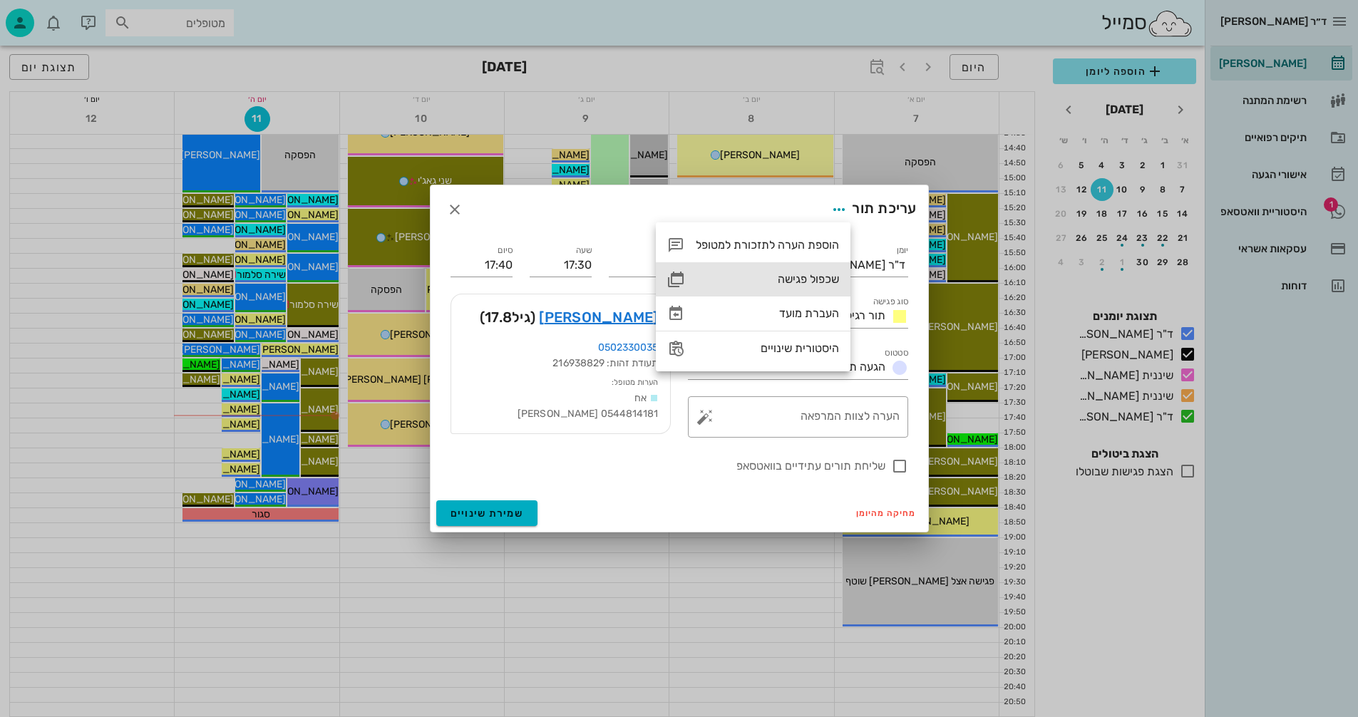
click at [797, 279] on div "שכפול פגישה" at bounding box center [767, 279] width 143 height 14
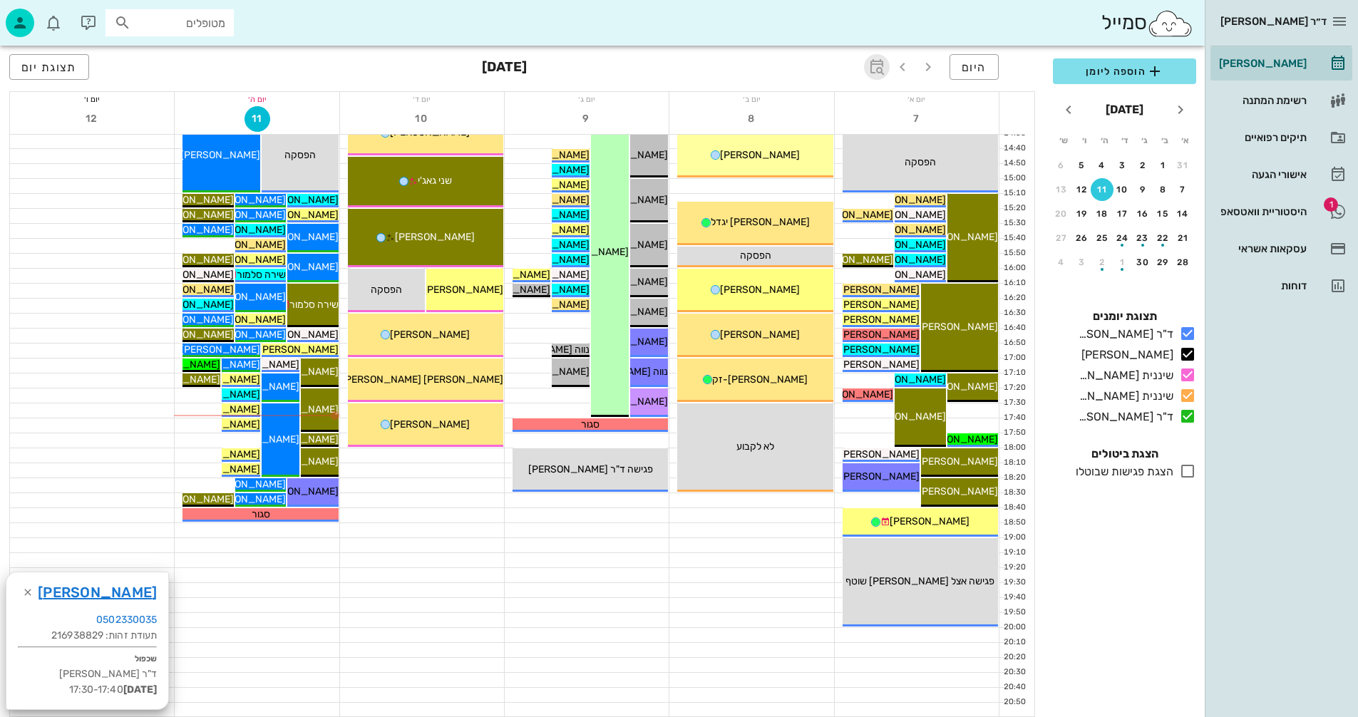
click at [873, 65] on icon "button" at bounding box center [876, 66] width 17 height 17
click at [873, 101] on div "​" at bounding box center [861, 106] width 34 height 29
type input "5"
click at [835, 147] on span "קפיצה לתאריך" at bounding box center [811, 148] width 116 height 10
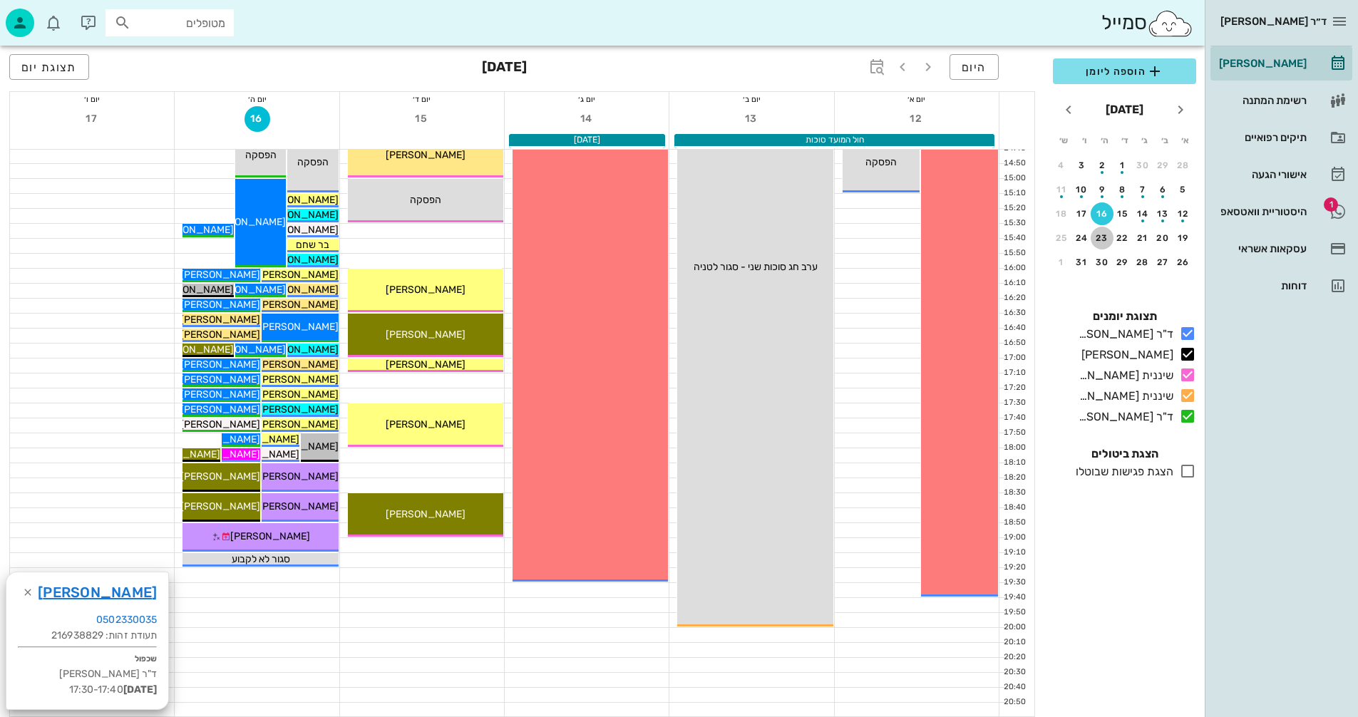
click at [1104, 238] on div "23" at bounding box center [1102, 238] width 23 height 10
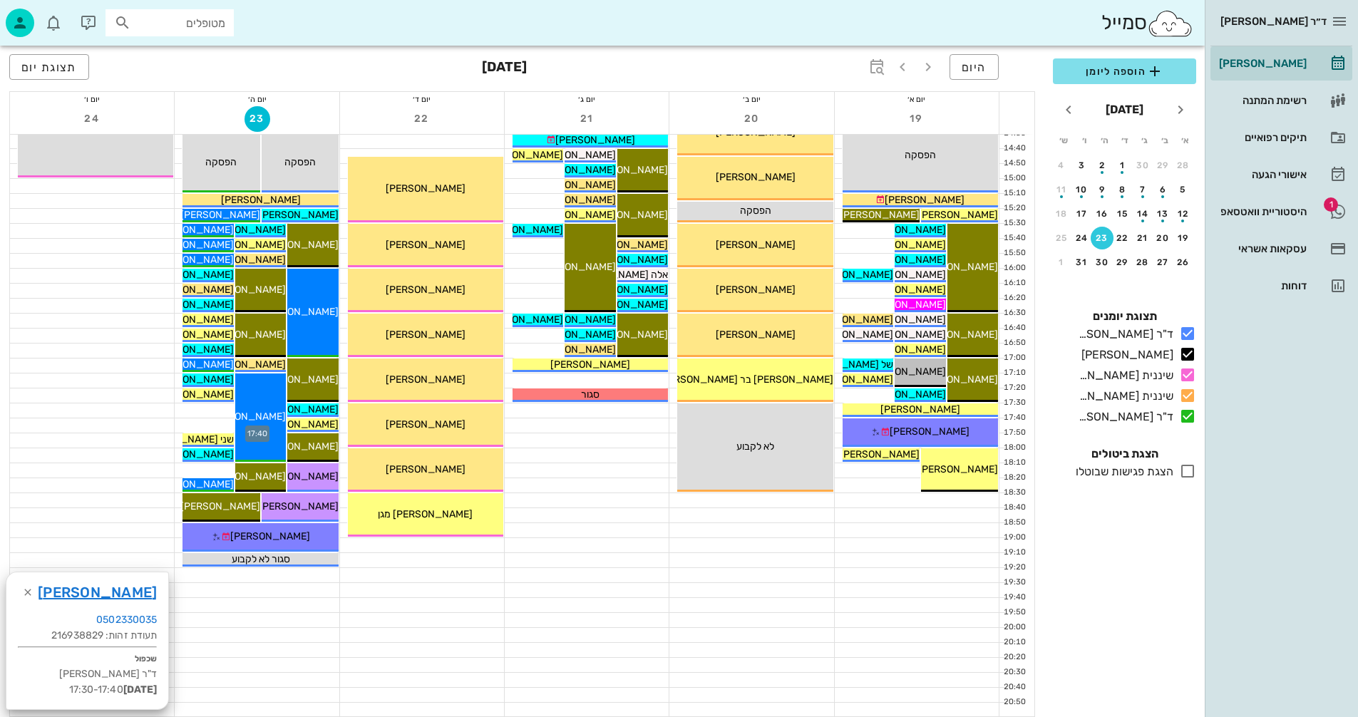
click at [222, 423] on div at bounding box center [257, 425] width 164 height 14
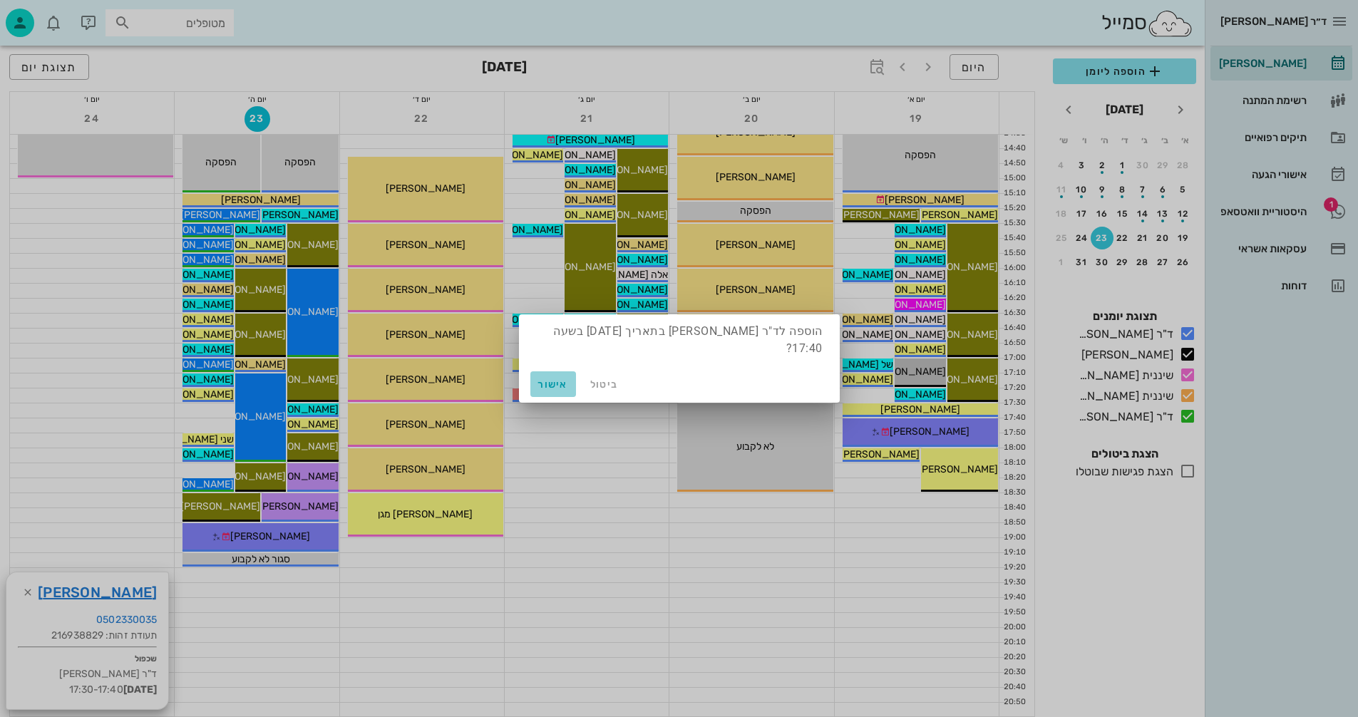
click at [551, 378] on span "אישור" at bounding box center [553, 384] width 34 height 12
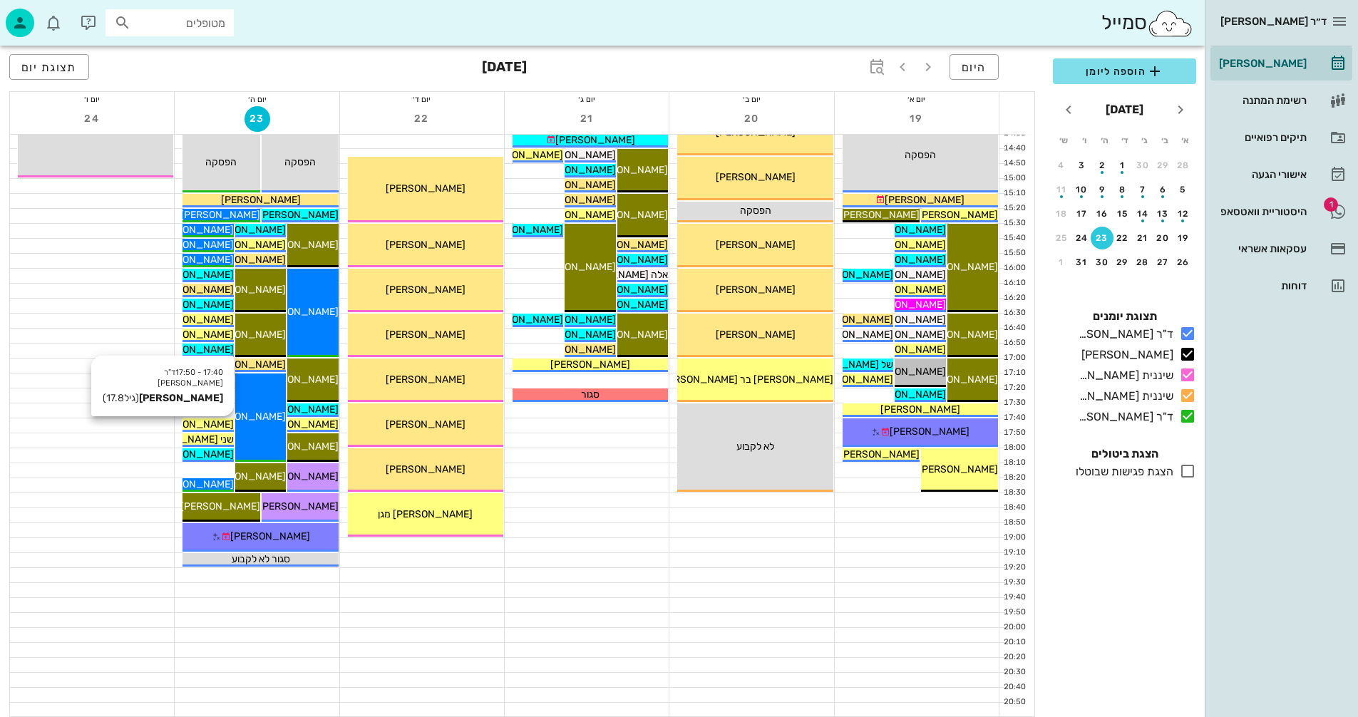
click at [221, 423] on span "[PERSON_NAME]" at bounding box center [194, 424] width 80 height 12
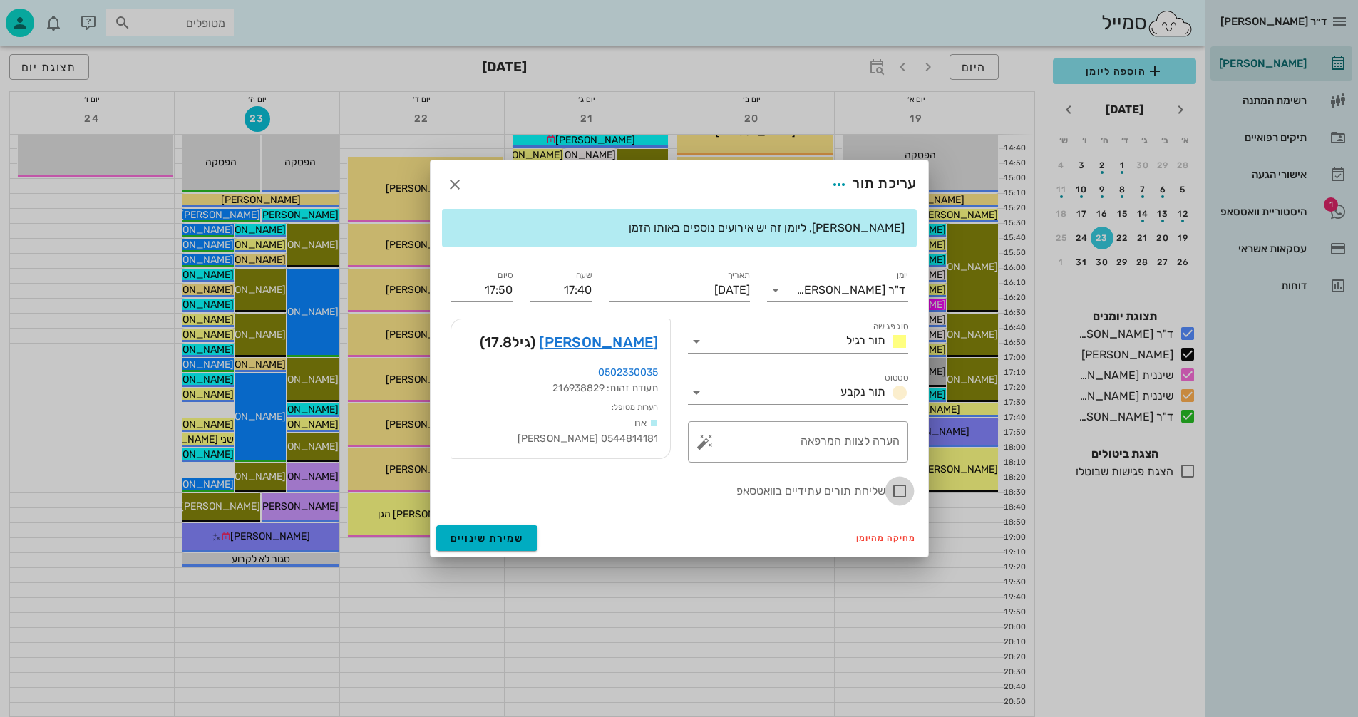
click at [904, 490] on div at bounding box center [899, 491] width 24 height 24
checkbox input "true"
click at [475, 534] on span "שמירת שינויים" at bounding box center [486, 538] width 73 height 12
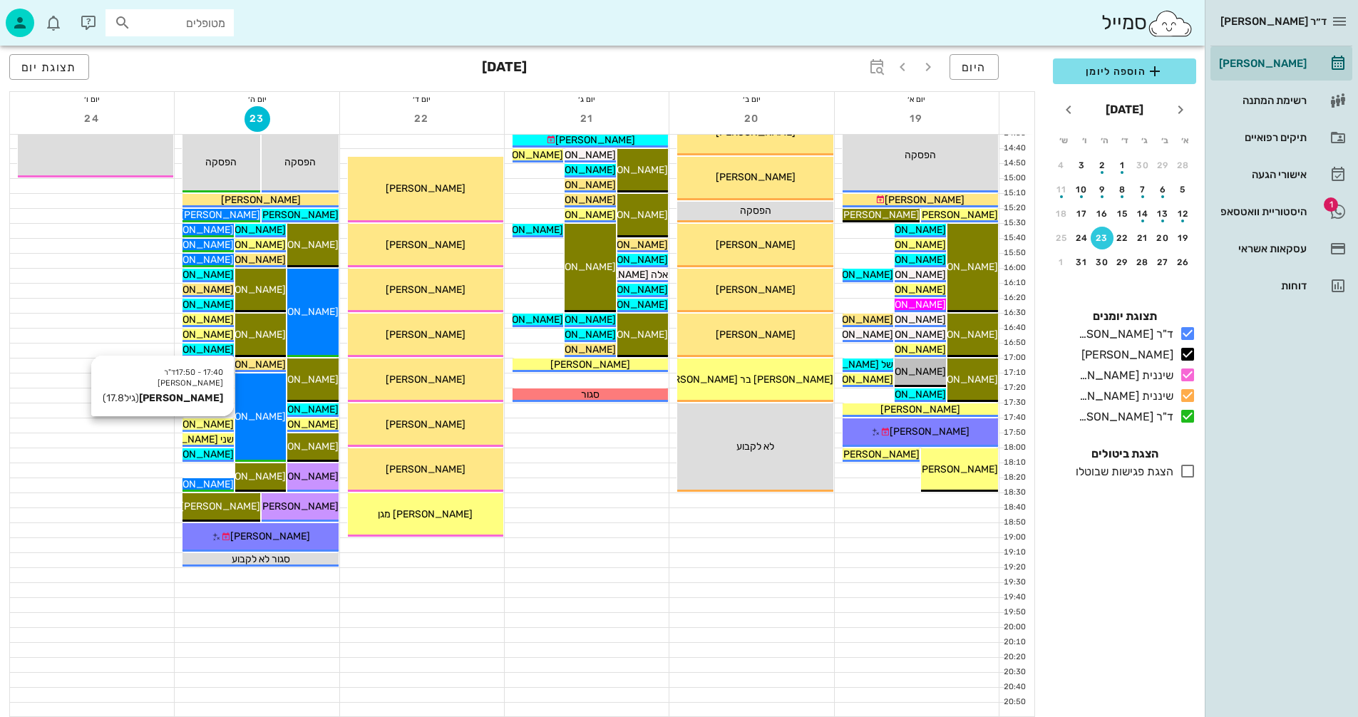
click at [213, 421] on span "[PERSON_NAME]" at bounding box center [194, 424] width 80 height 12
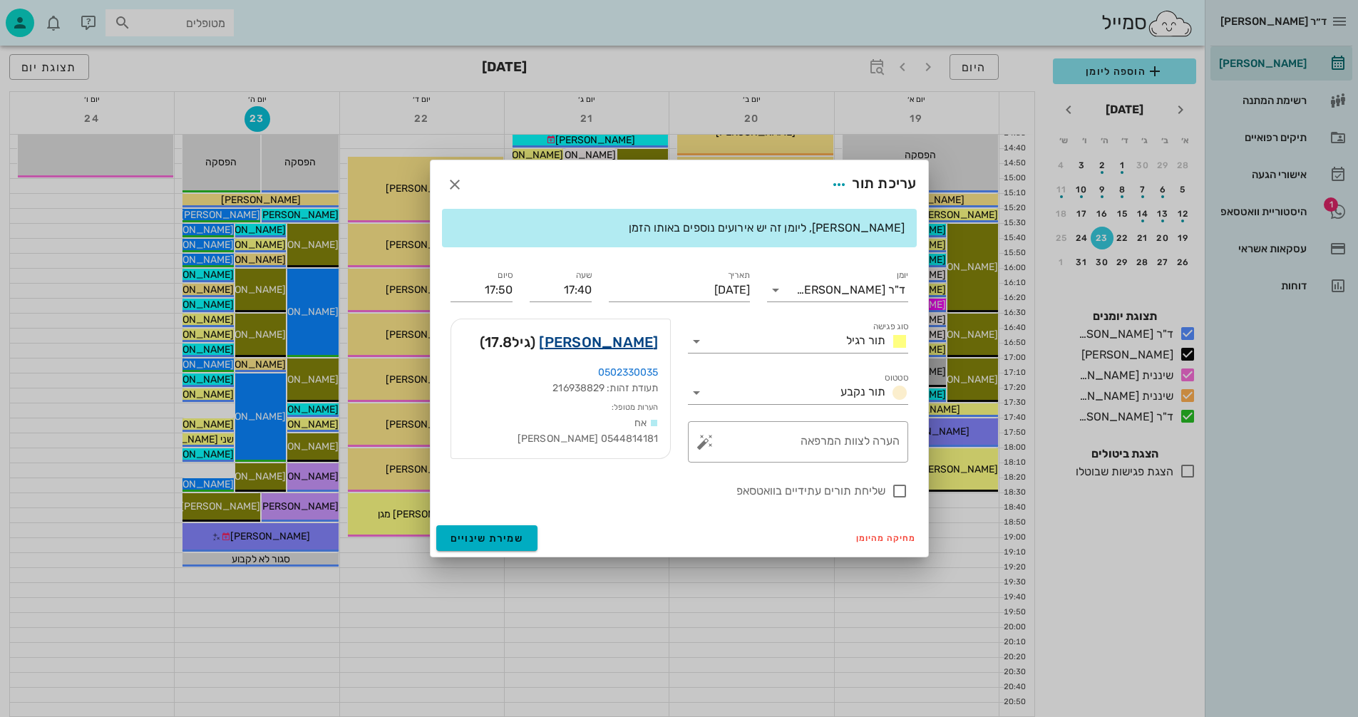
click at [642, 342] on link "[PERSON_NAME]" at bounding box center [598, 342] width 119 height 23
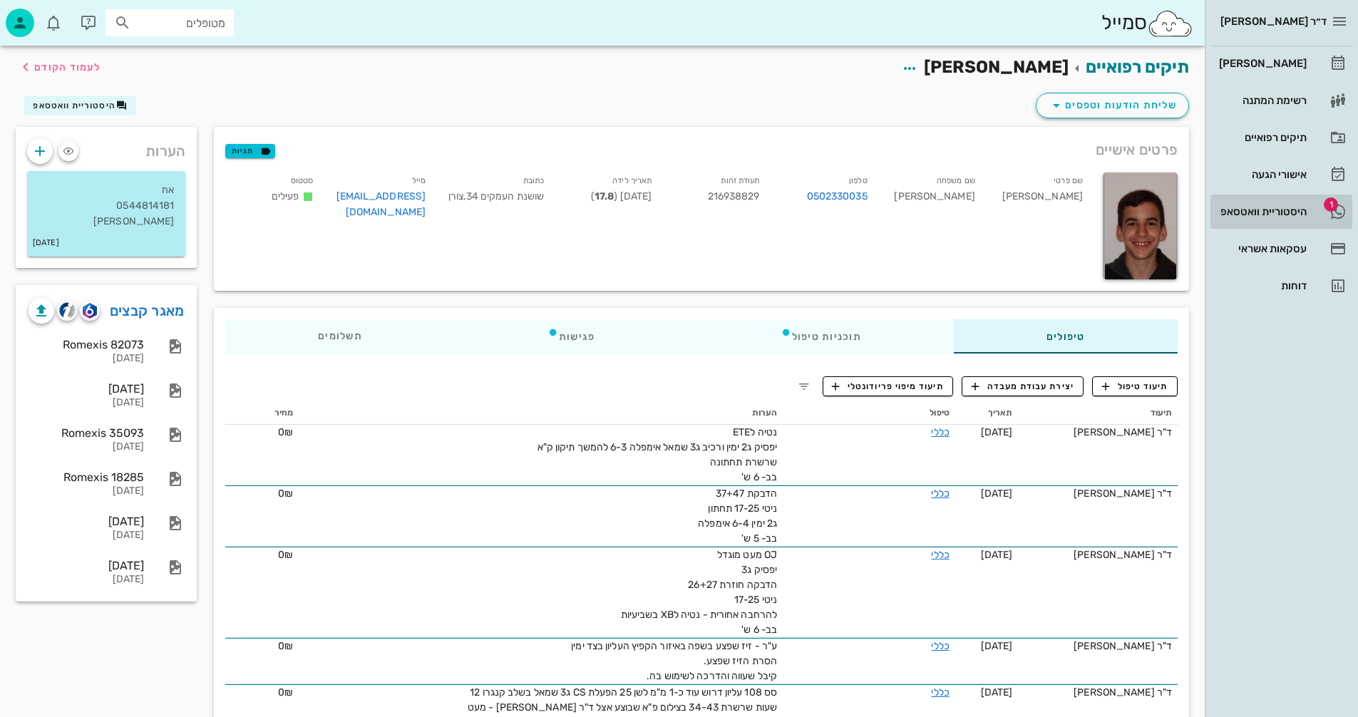
click at [1262, 208] on div "היסטוריית וואטסאפ" at bounding box center [1261, 211] width 91 height 11
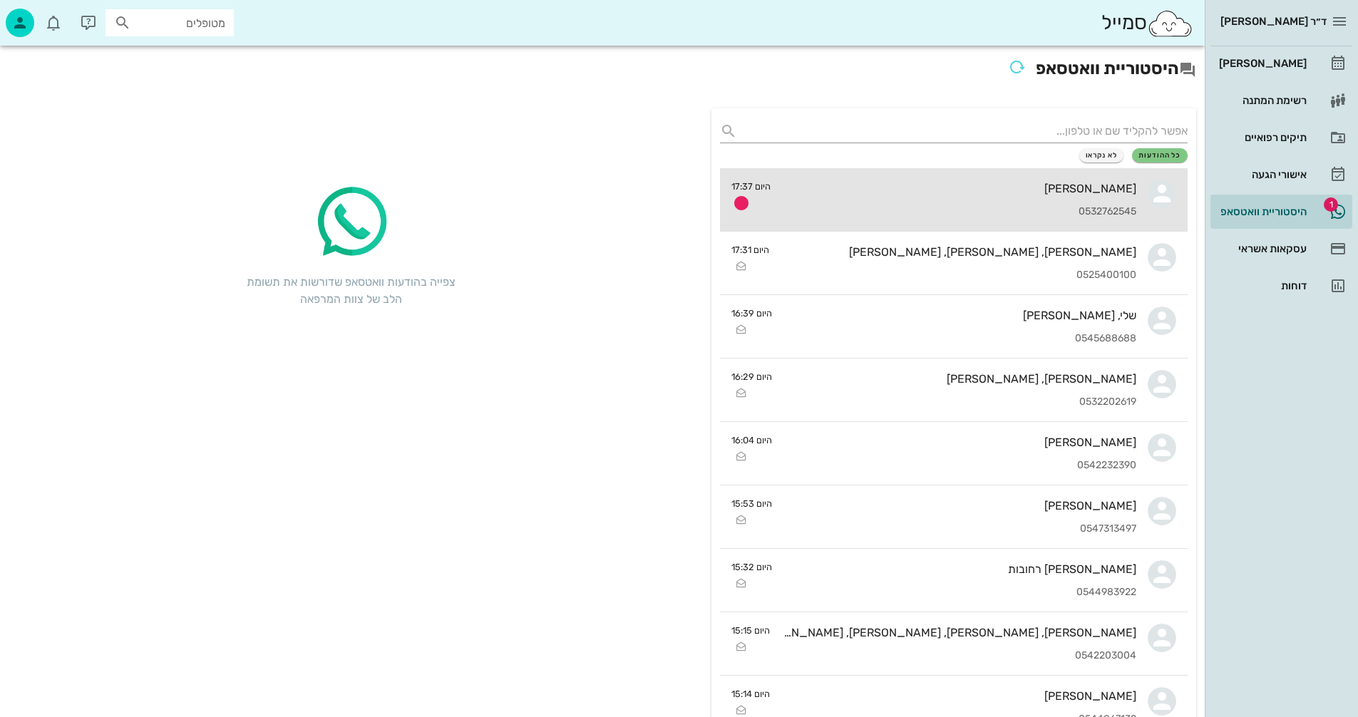
click at [937, 193] on div "[PERSON_NAME]" at bounding box center [959, 189] width 354 height 14
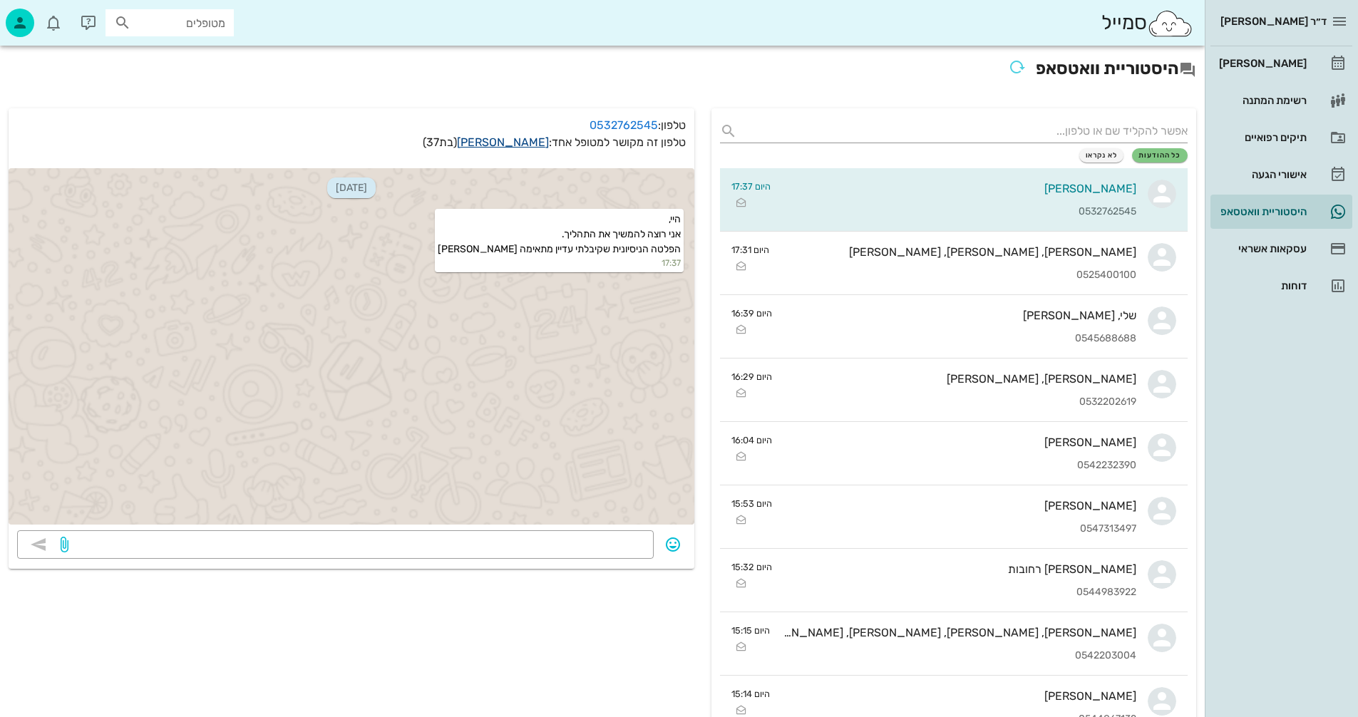
click at [522, 142] on link "[PERSON_NAME]" at bounding box center [503, 142] width 92 height 14
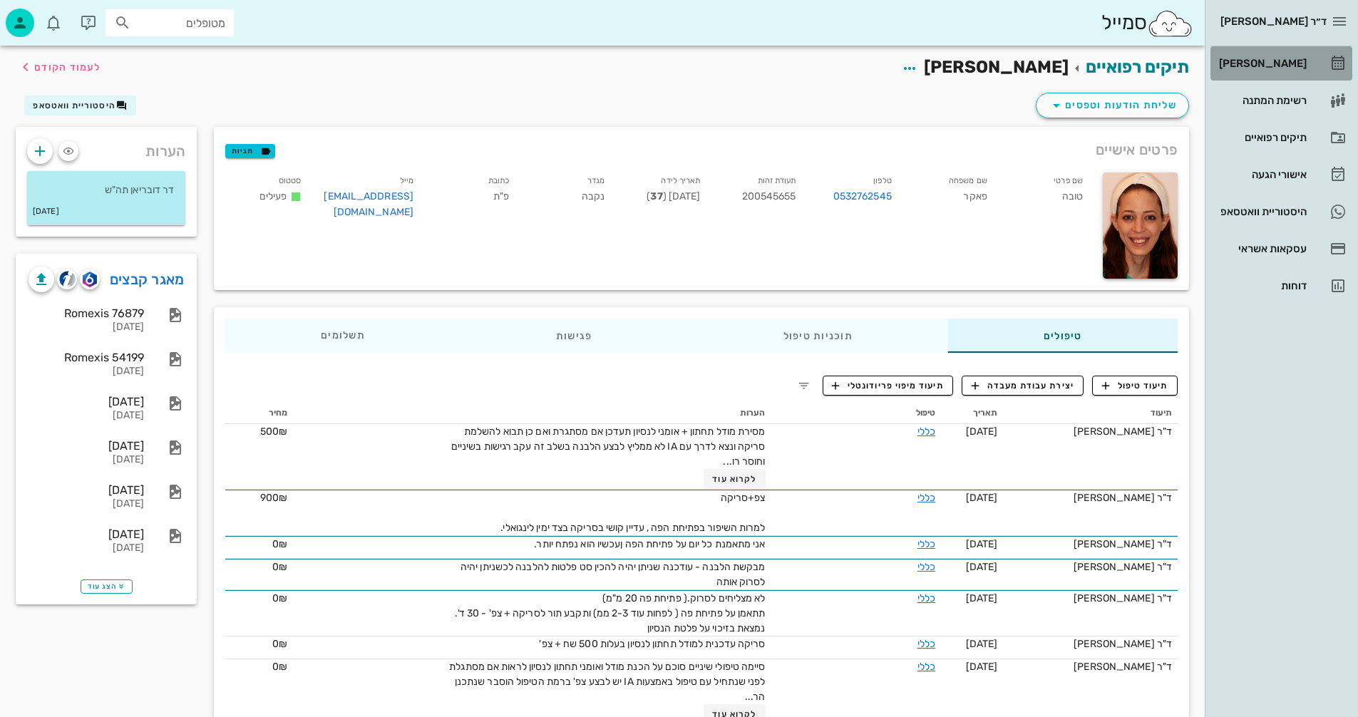
click at [1264, 65] on div "[PERSON_NAME]" at bounding box center [1261, 63] width 91 height 11
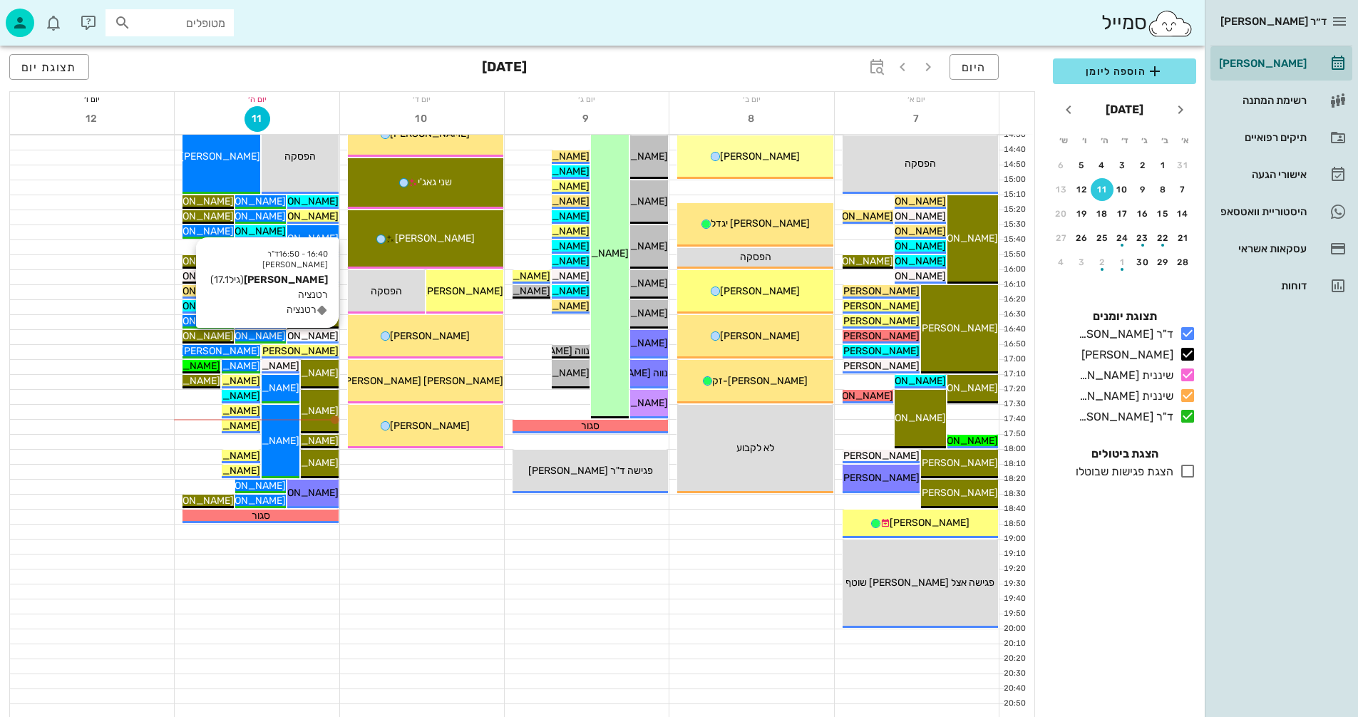
scroll to position [675, 0]
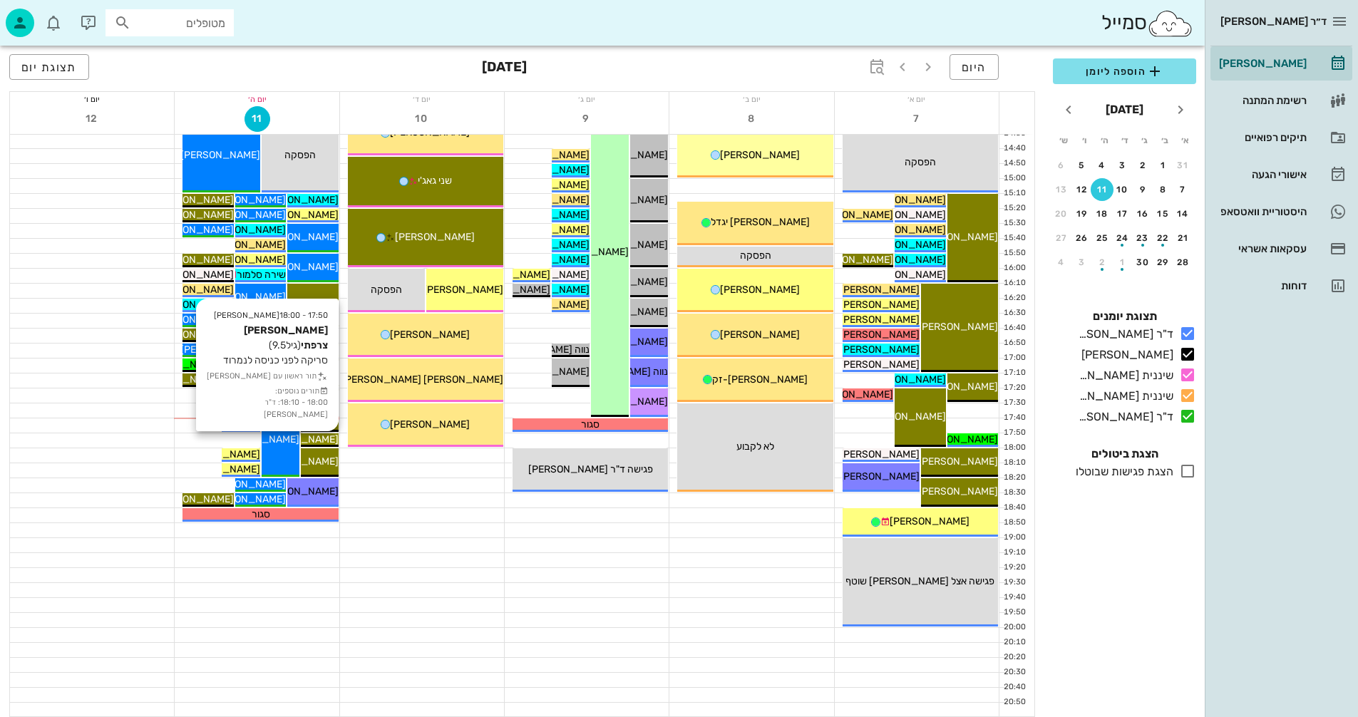
click at [324, 441] on span "[PERSON_NAME] צרפתי" at bounding box center [285, 439] width 107 height 12
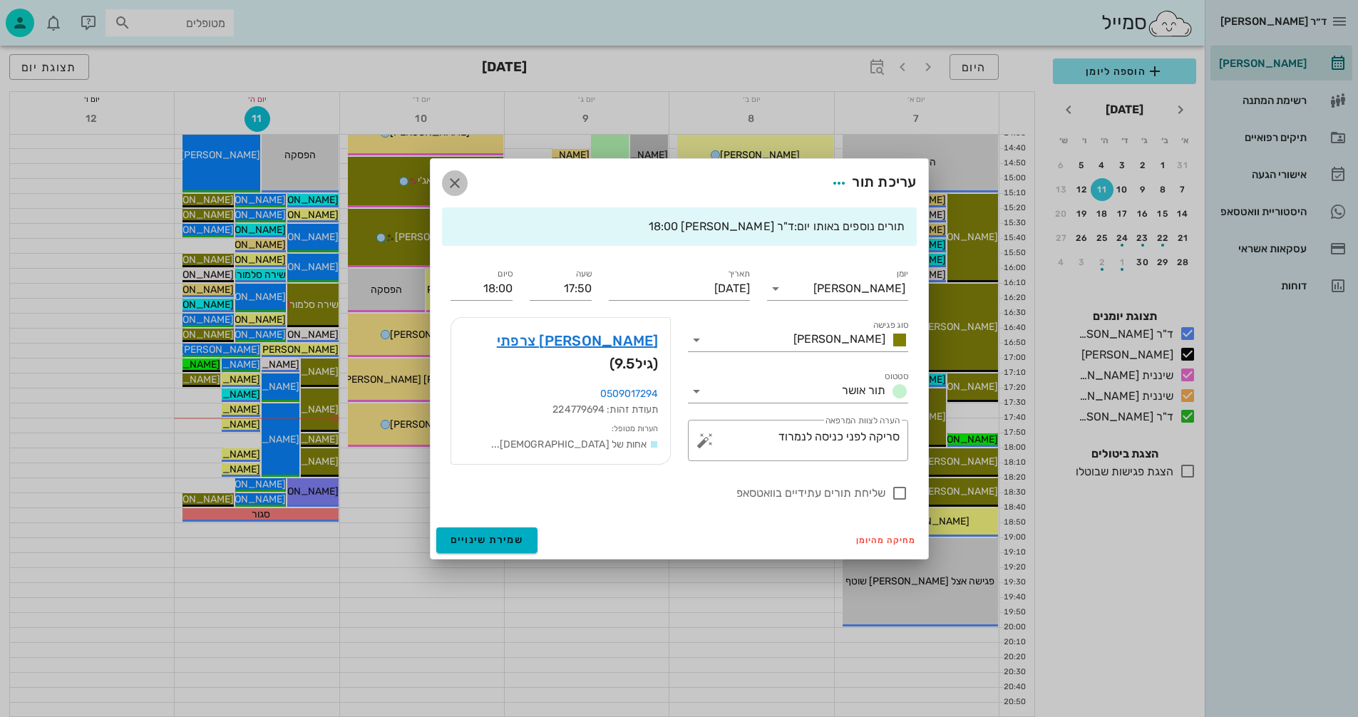
click at [460, 178] on icon "button" at bounding box center [454, 183] width 17 height 17
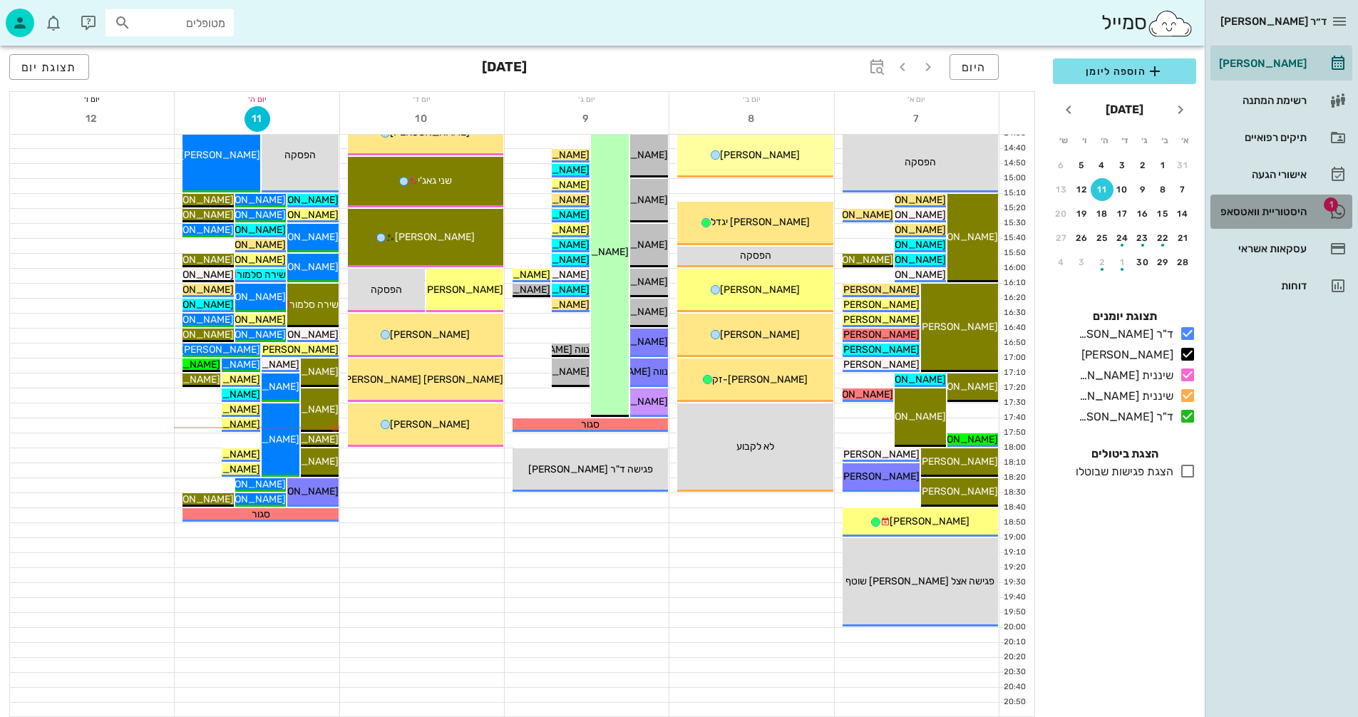
click at [1239, 210] on div "היסטוריית וואטסאפ" at bounding box center [1261, 211] width 91 height 11
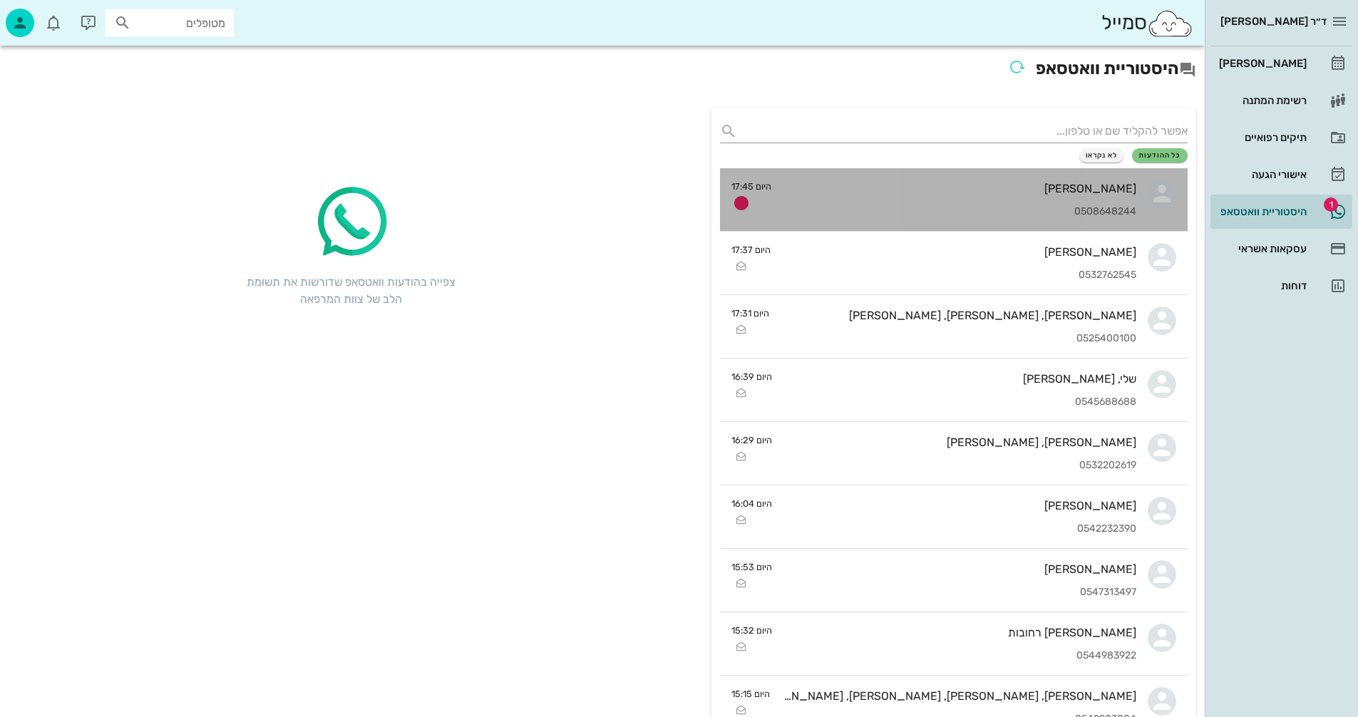
click at [874, 207] on div "0508648244" at bounding box center [960, 212] width 354 height 12
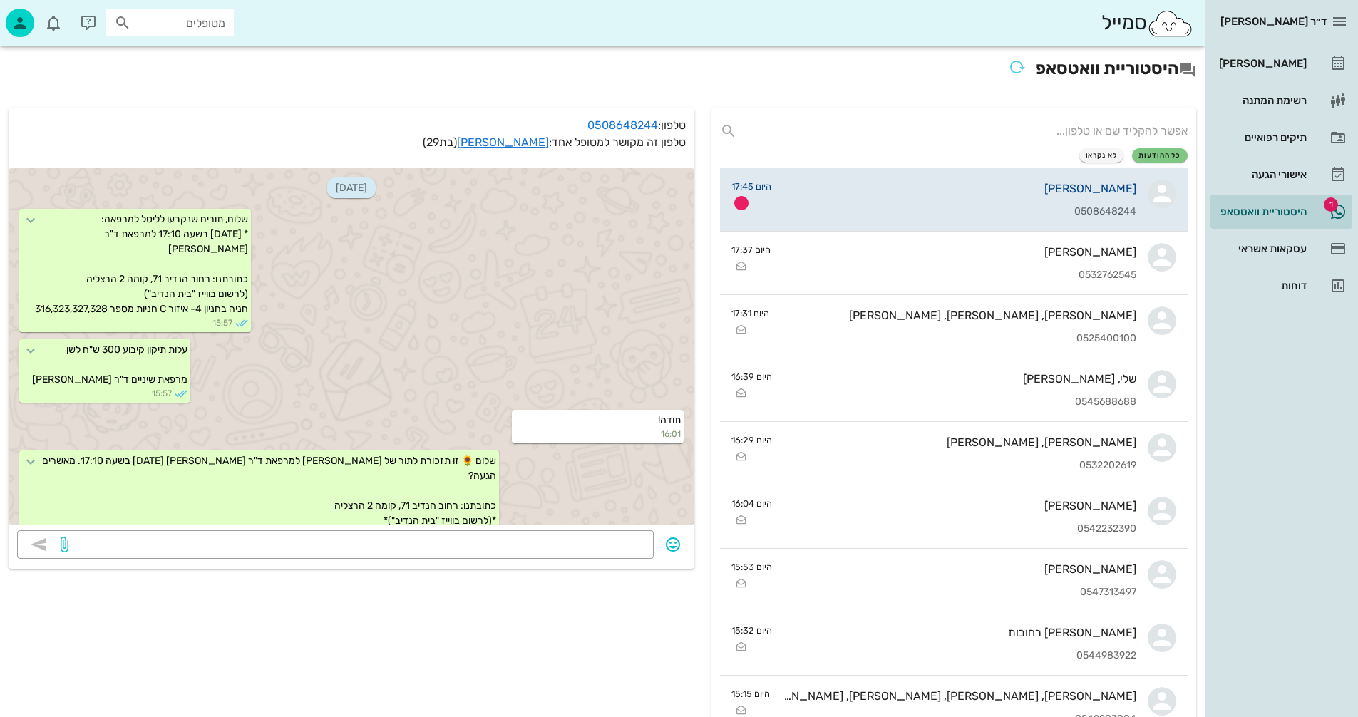
scroll to position [494, 0]
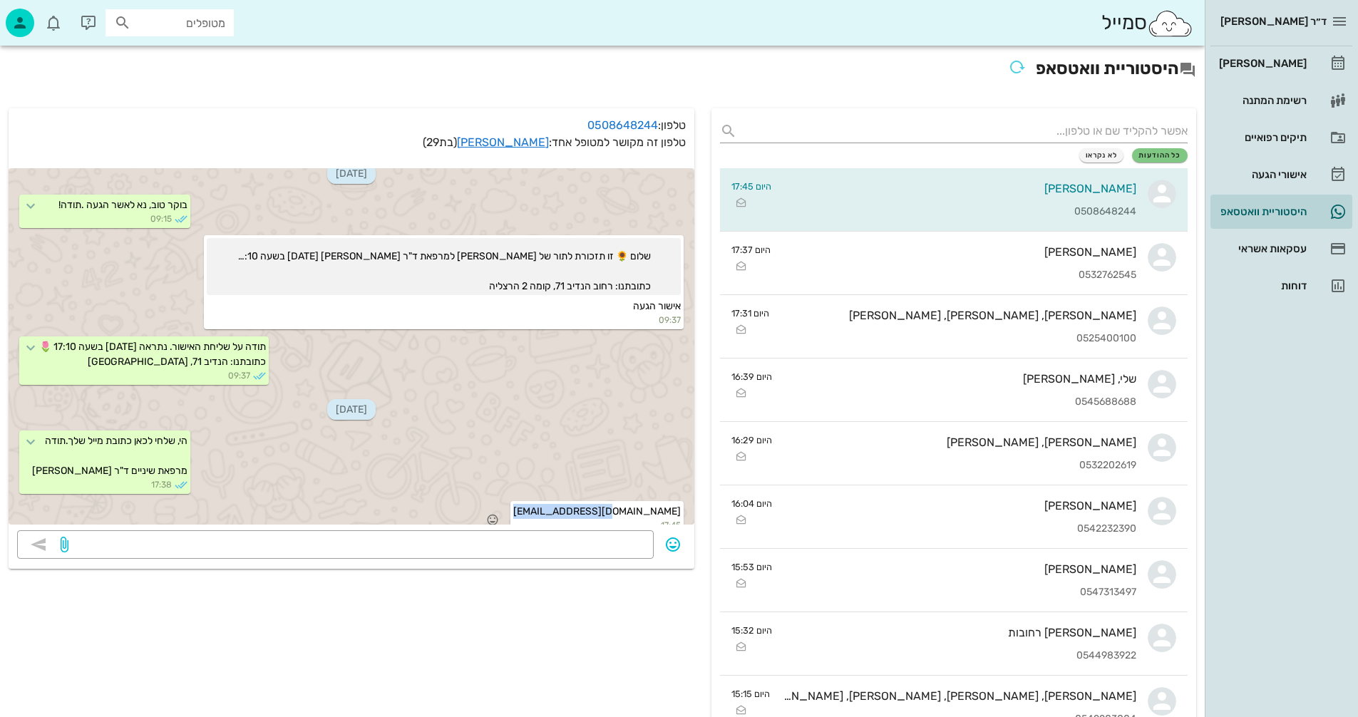
drag, startPoint x: 589, startPoint y: 494, endPoint x: 681, endPoint y: 494, distance: 91.2
click at [681, 501] on div "[EMAIL_ADDRESS][DOMAIN_NAME] 17:45" at bounding box center [596, 518] width 173 height 34
copy span "[EMAIL_ADDRESS][DOMAIN_NAME]"
click at [538, 141] on link "[PERSON_NAME]" at bounding box center [503, 142] width 92 height 14
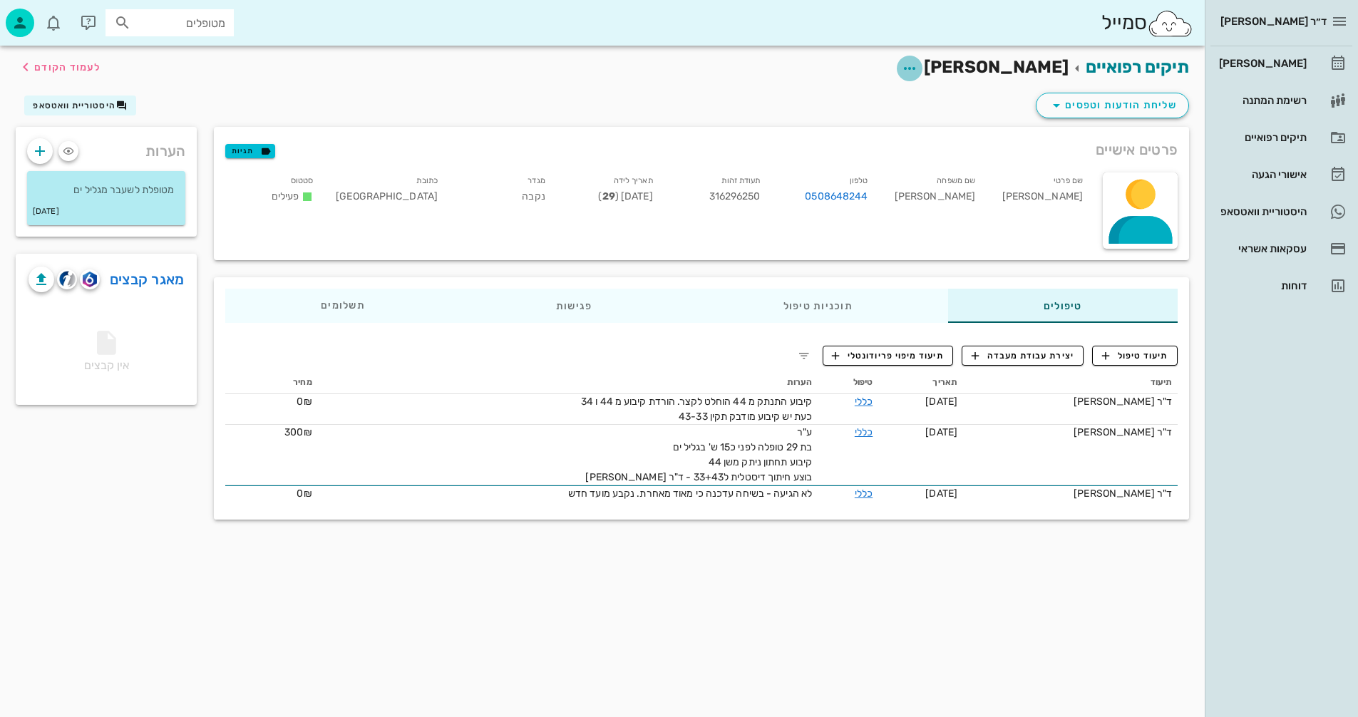
click at [918, 68] on icon "button" at bounding box center [909, 68] width 17 height 17
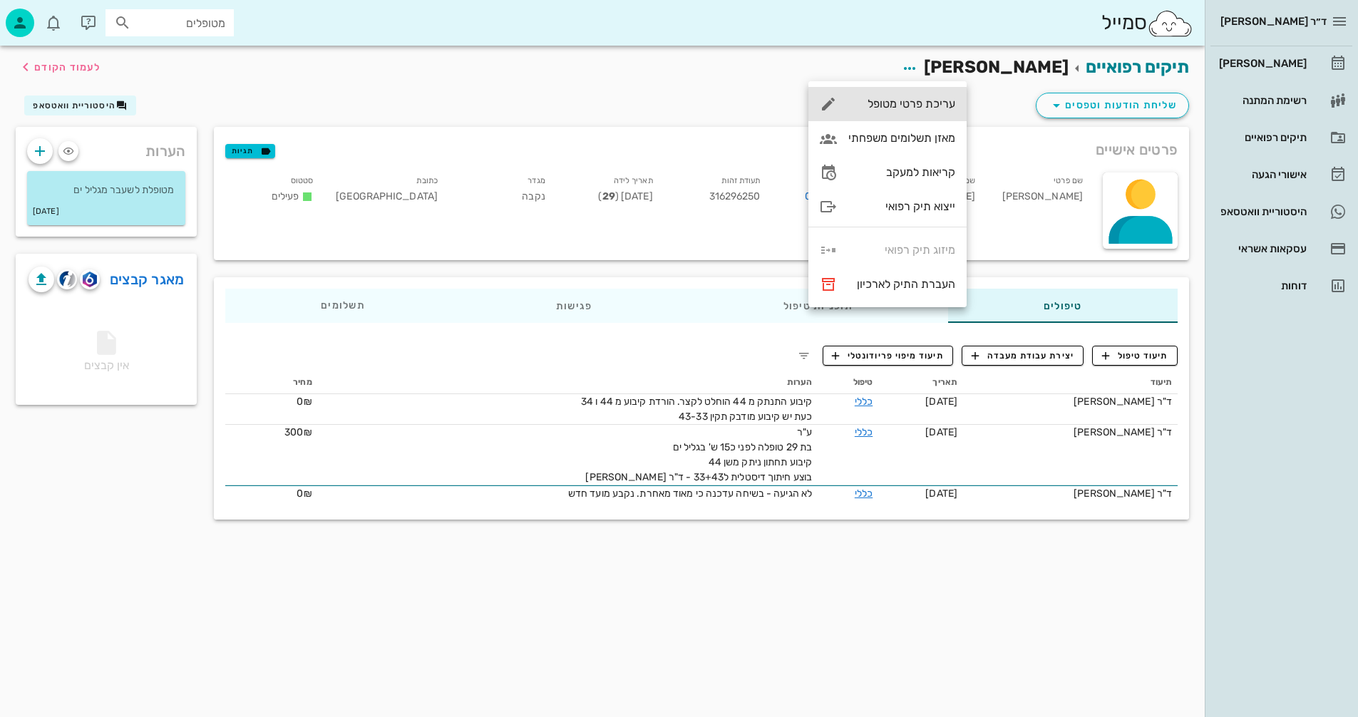
click at [905, 104] on div "עריכת פרטי מטופל" at bounding box center [901, 104] width 107 height 14
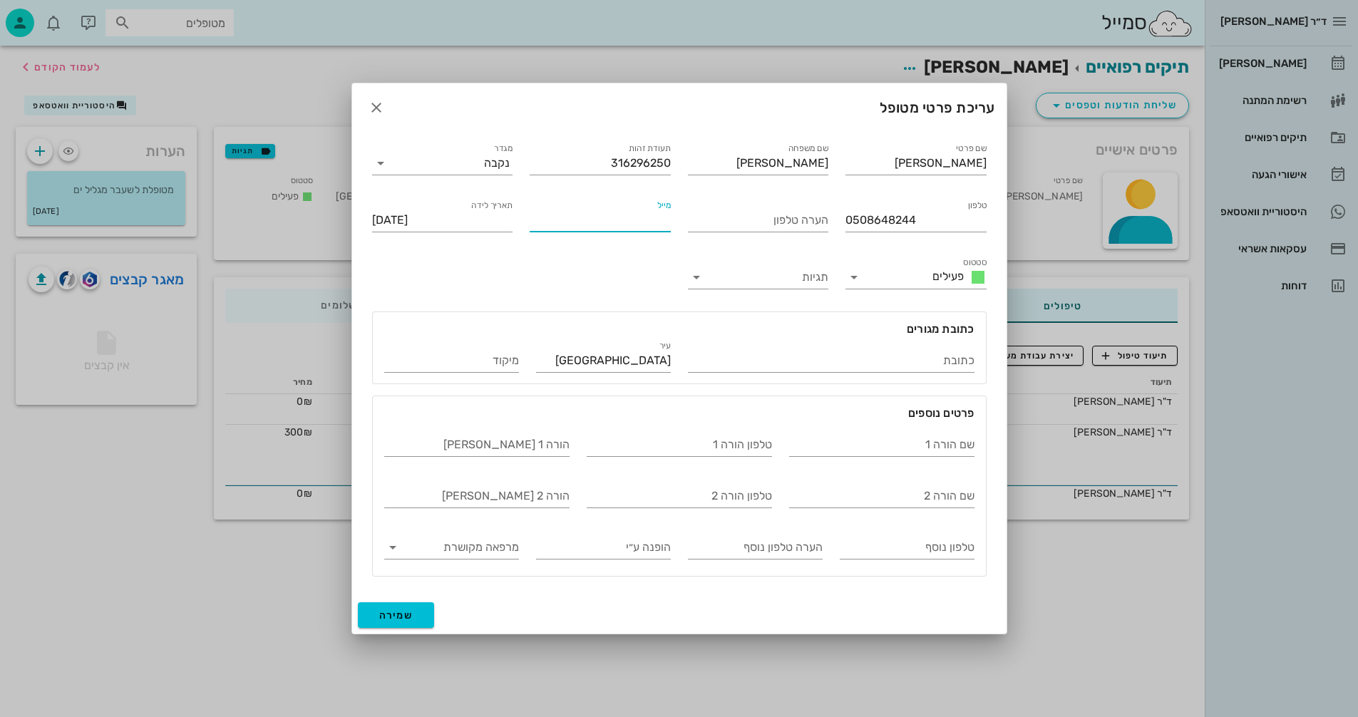
paste input "[EMAIL_ADDRESS][DOMAIN_NAME]"
type input "[EMAIL_ADDRESS][DOMAIN_NAME]"
click at [413, 616] on button "שמירה" at bounding box center [396, 615] width 77 height 26
type input "[DATE]"
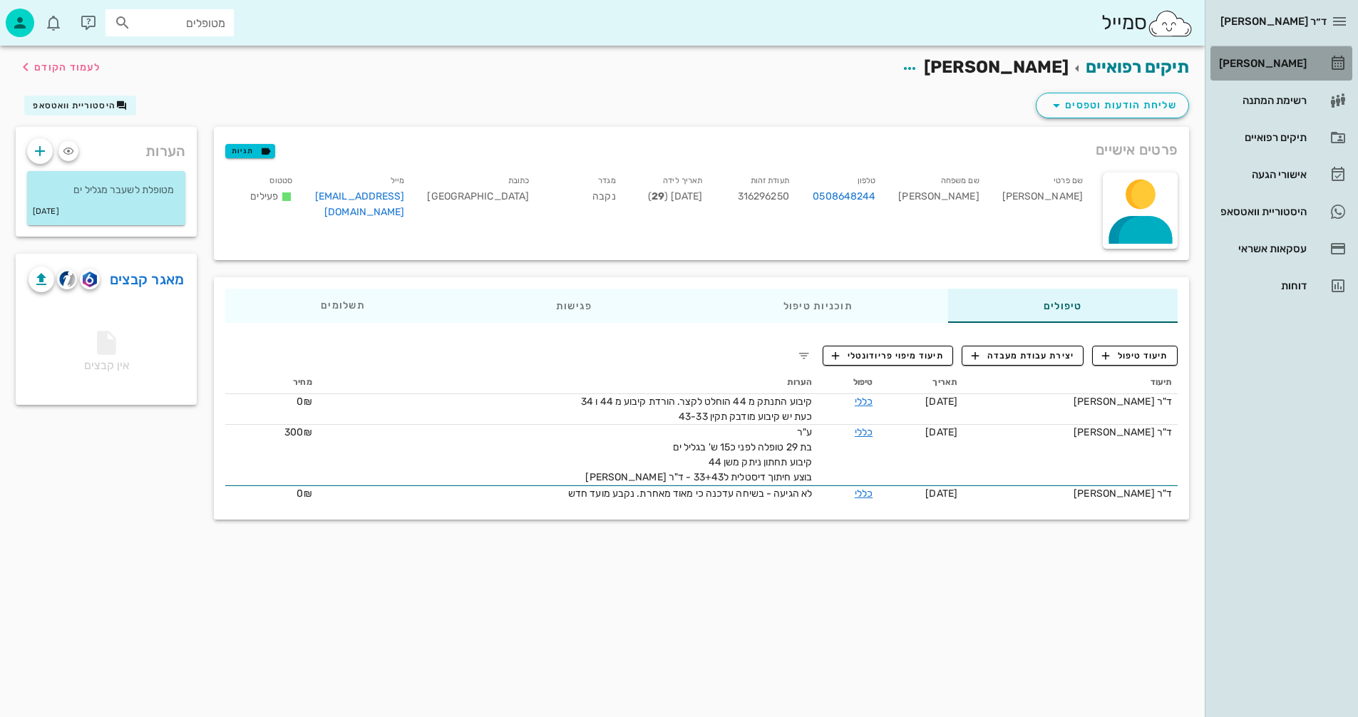
click at [1270, 68] on div "[PERSON_NAME]" at bounding box center [1261, 63] width 91 height 11
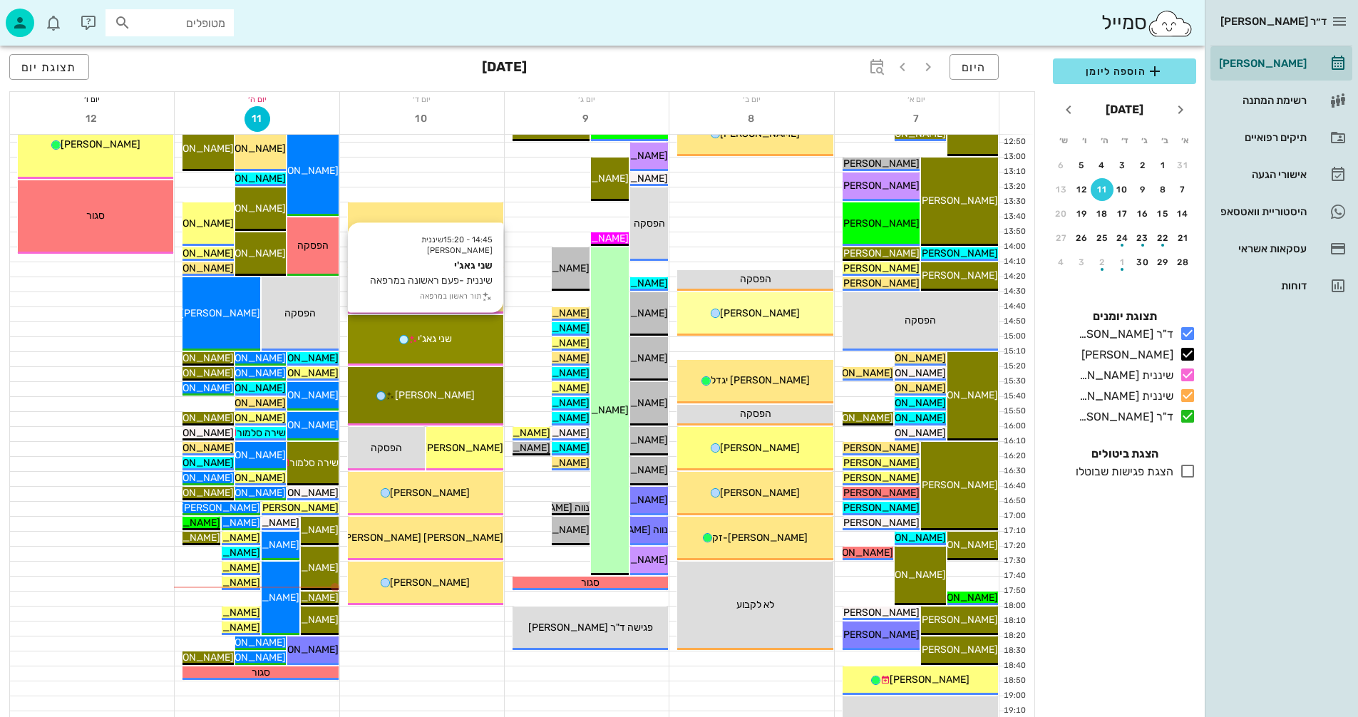
scroll to position [675, 0]
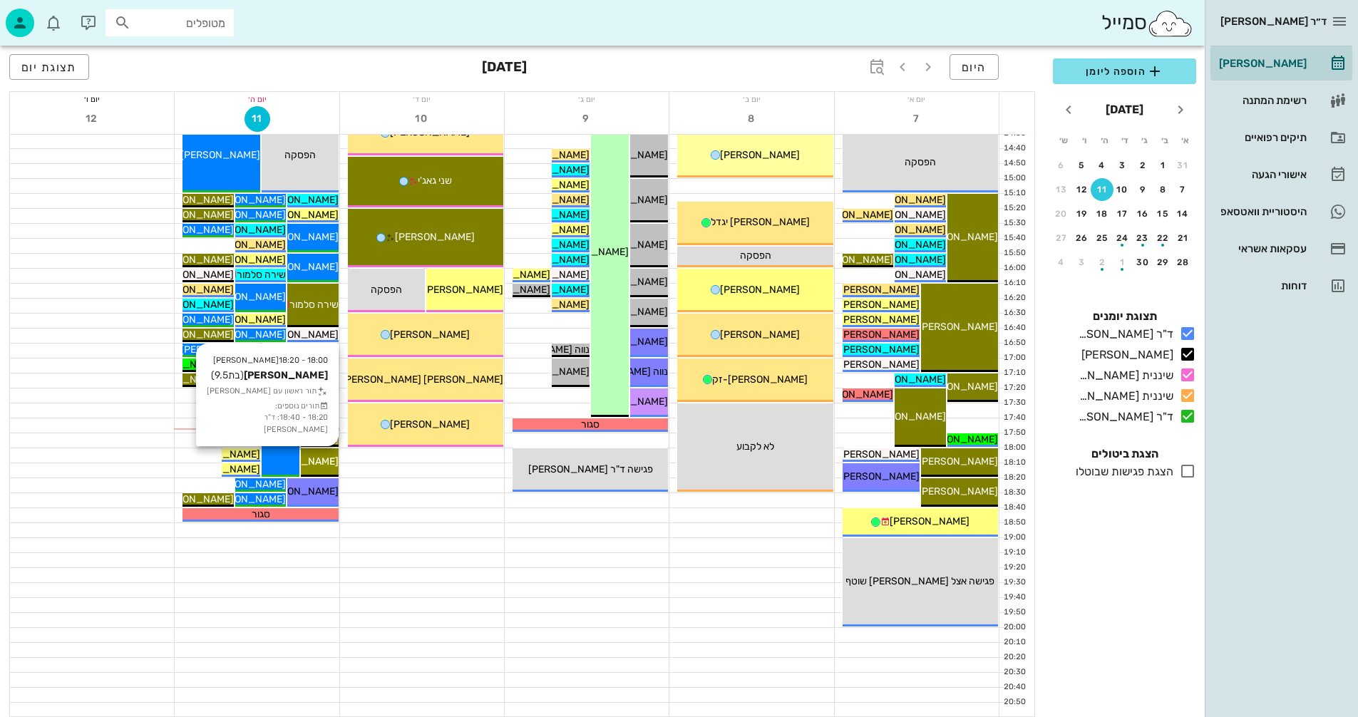
click at [326, 458] on span "[PERSON_NAME]" at bounding box center [299, 461] width 80 height 12
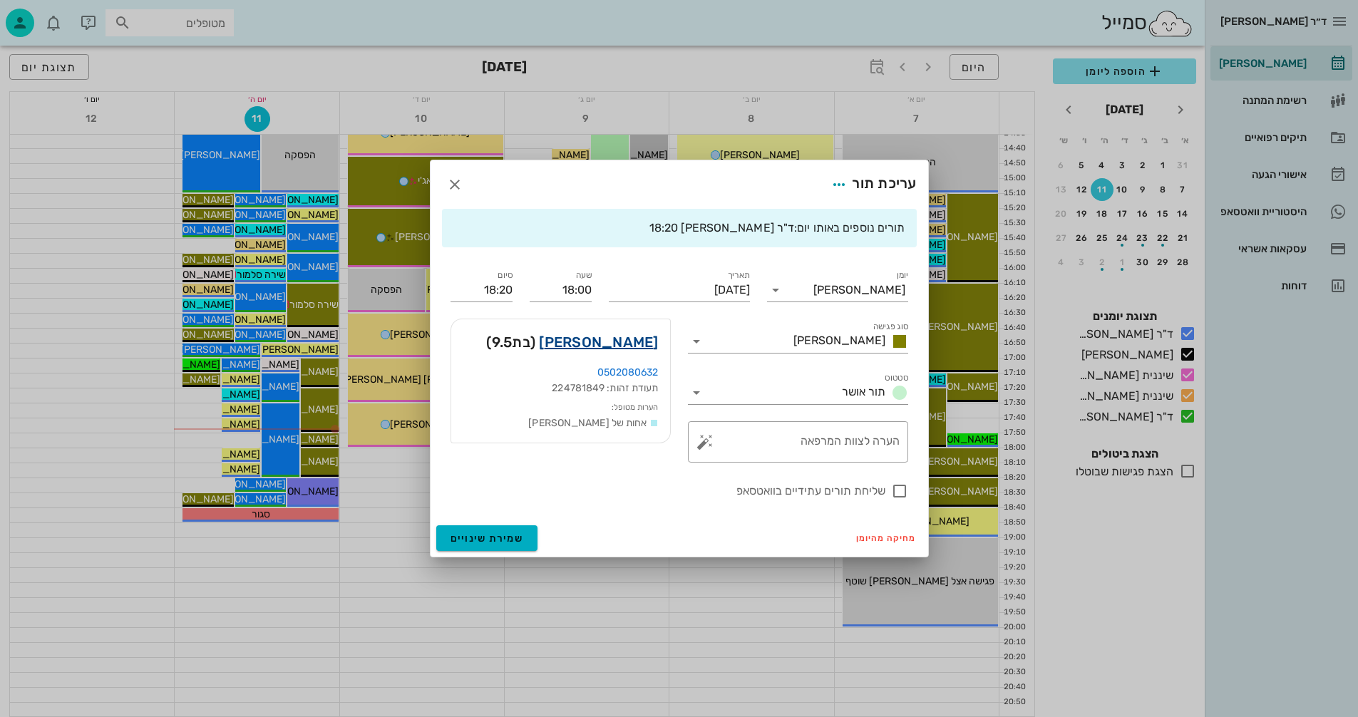
click at [631, 338] on link "[PERSON_NAME]" at bounding box center [598, 342] width 119 height 23
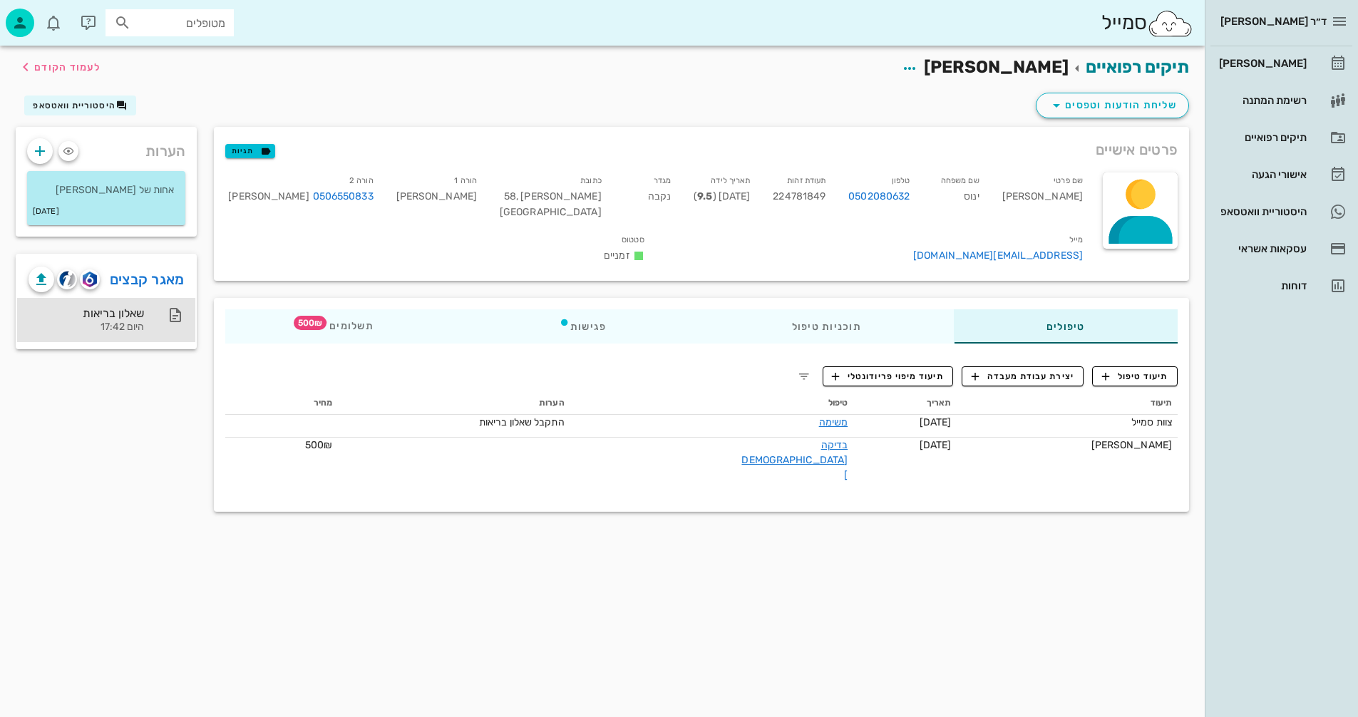
click at [129, 321] on div "היום 17:42" at bounding box center [86, 327] width 115 height 12
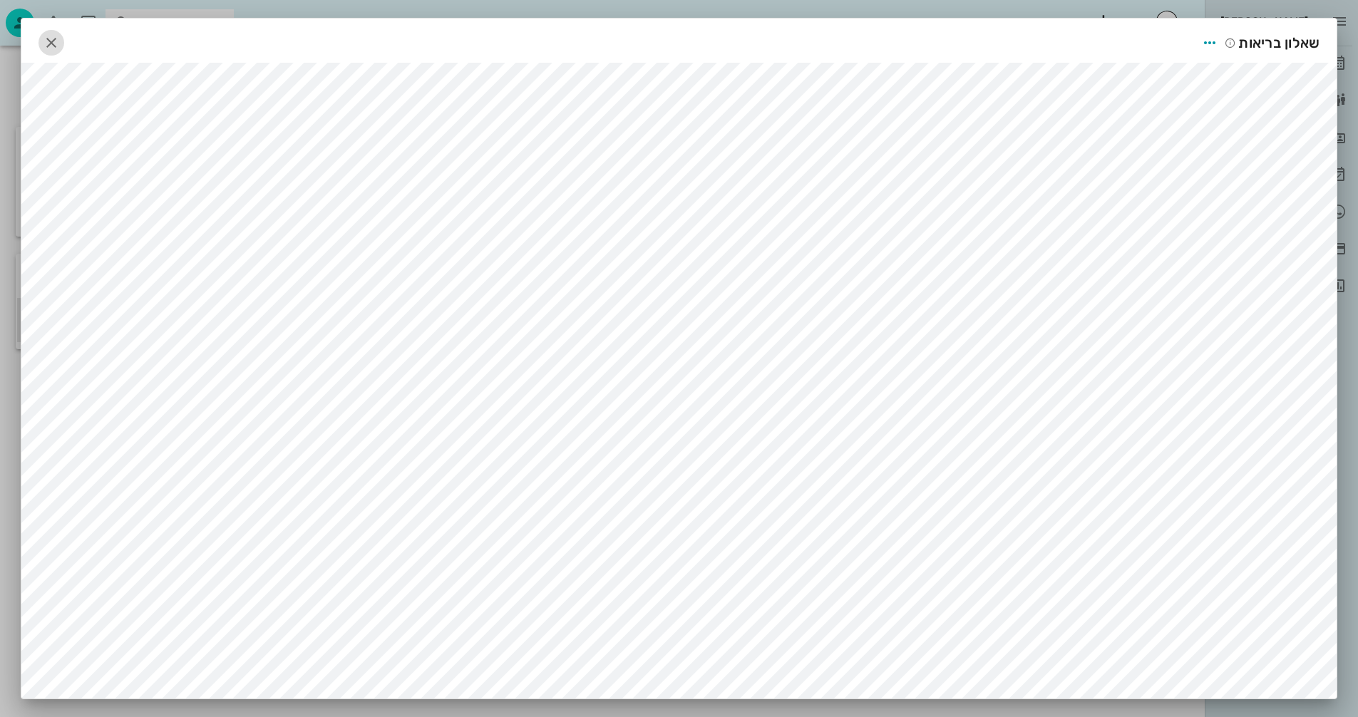
click at [53, 42] on icon "button" at bounding box center [51, 42] width 17 height 17
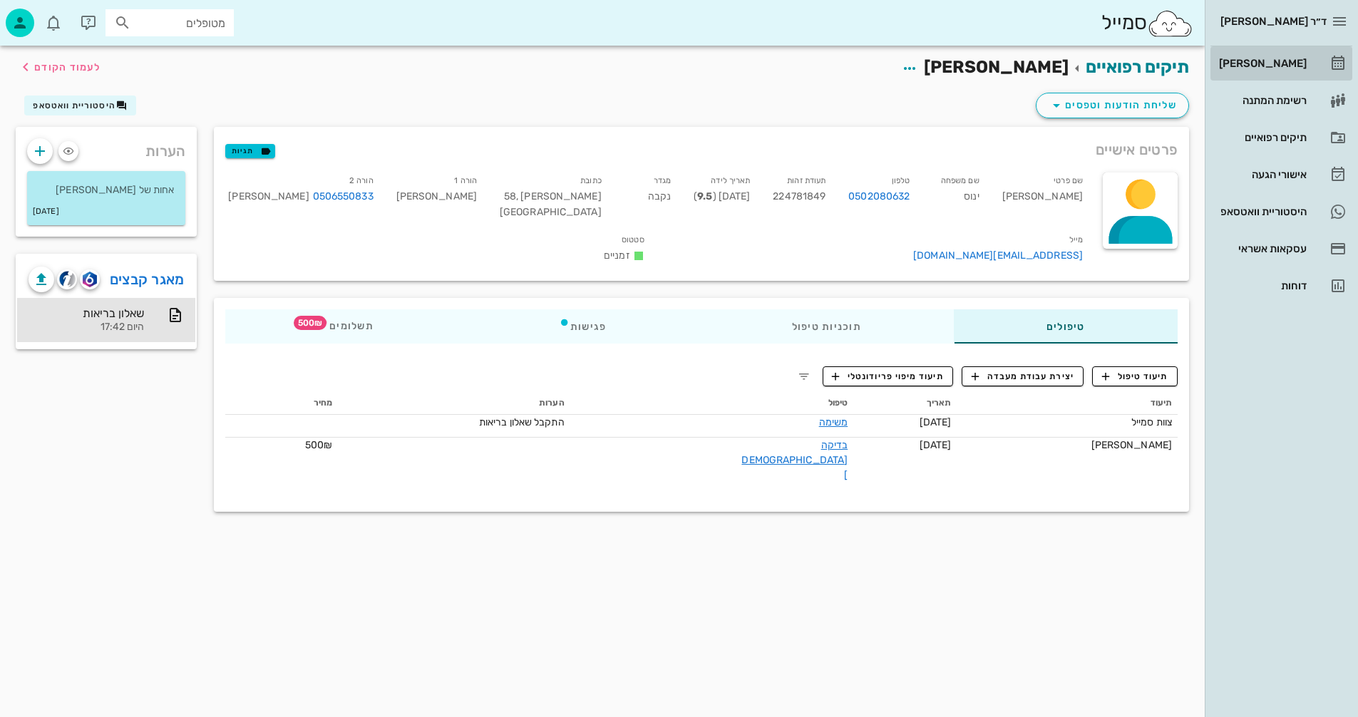
click at [1261, 64] on div "[PERSON_NAME]" at bounding box center [1261, 63] width 91 height 11
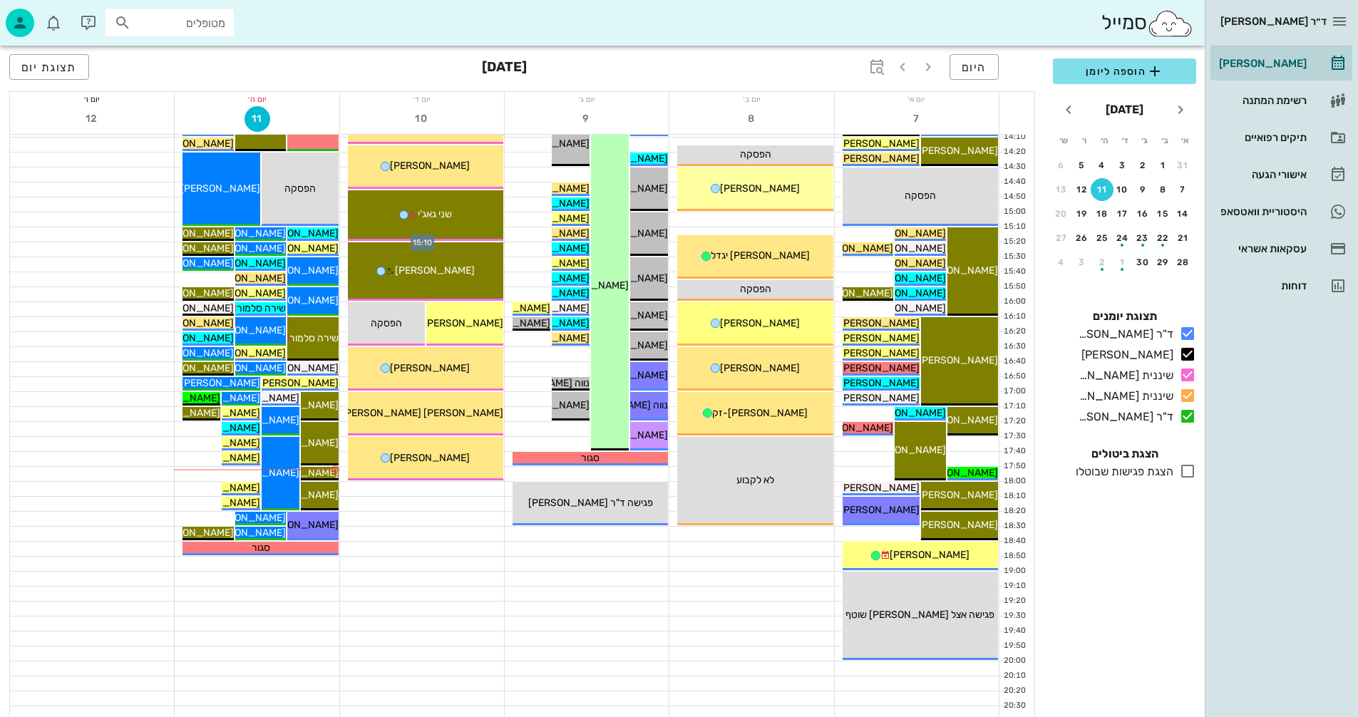
scroll to position [675, 0]
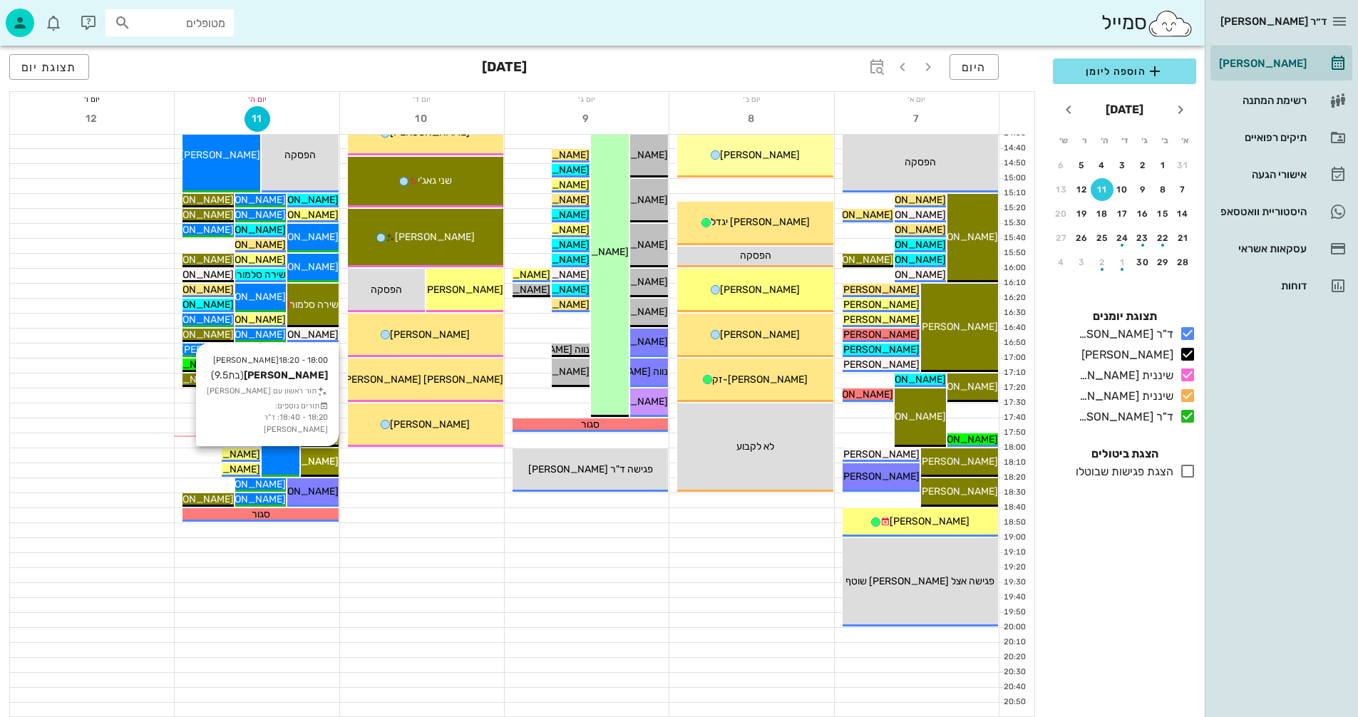
click at [324, 465] on span "[PERSON_NAME]" at bounding box center [299, 461] width 80 height 12
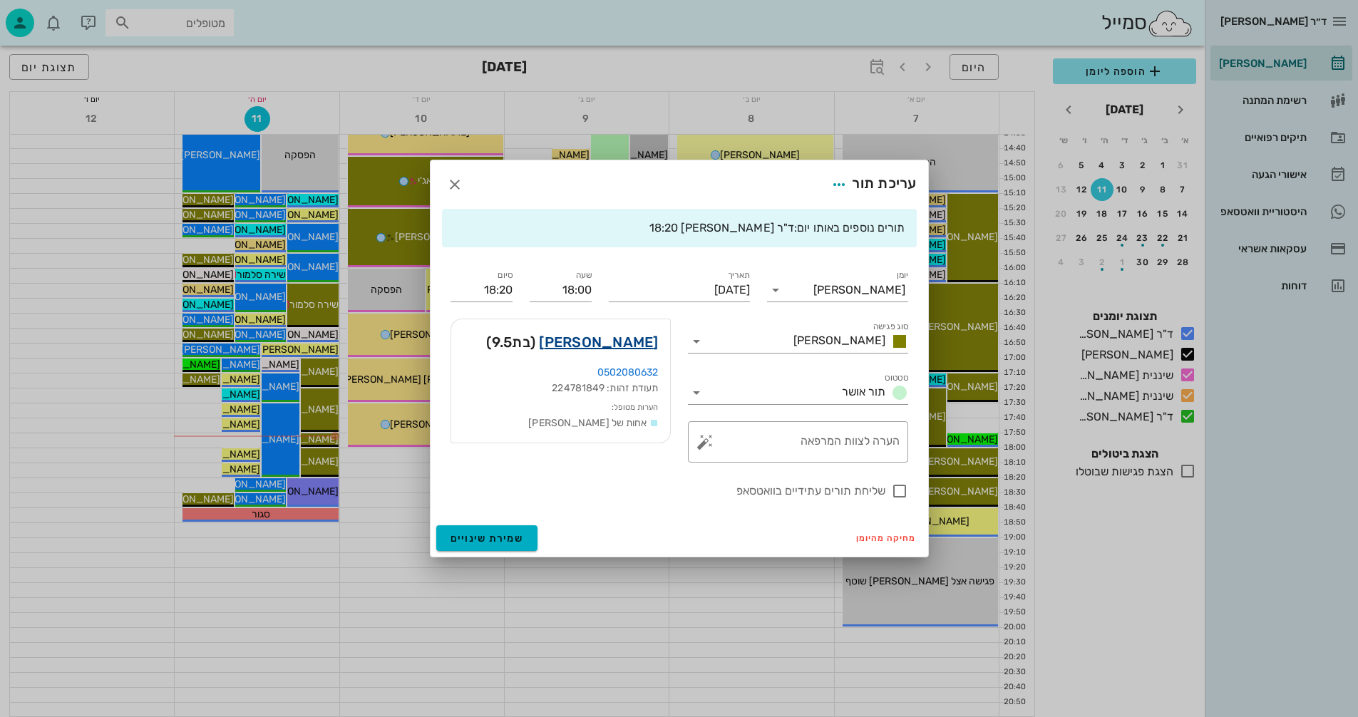
click at [631, 344] on link "[PERSON_NAME]" at bounding box center [598, 342] width 119 height 23
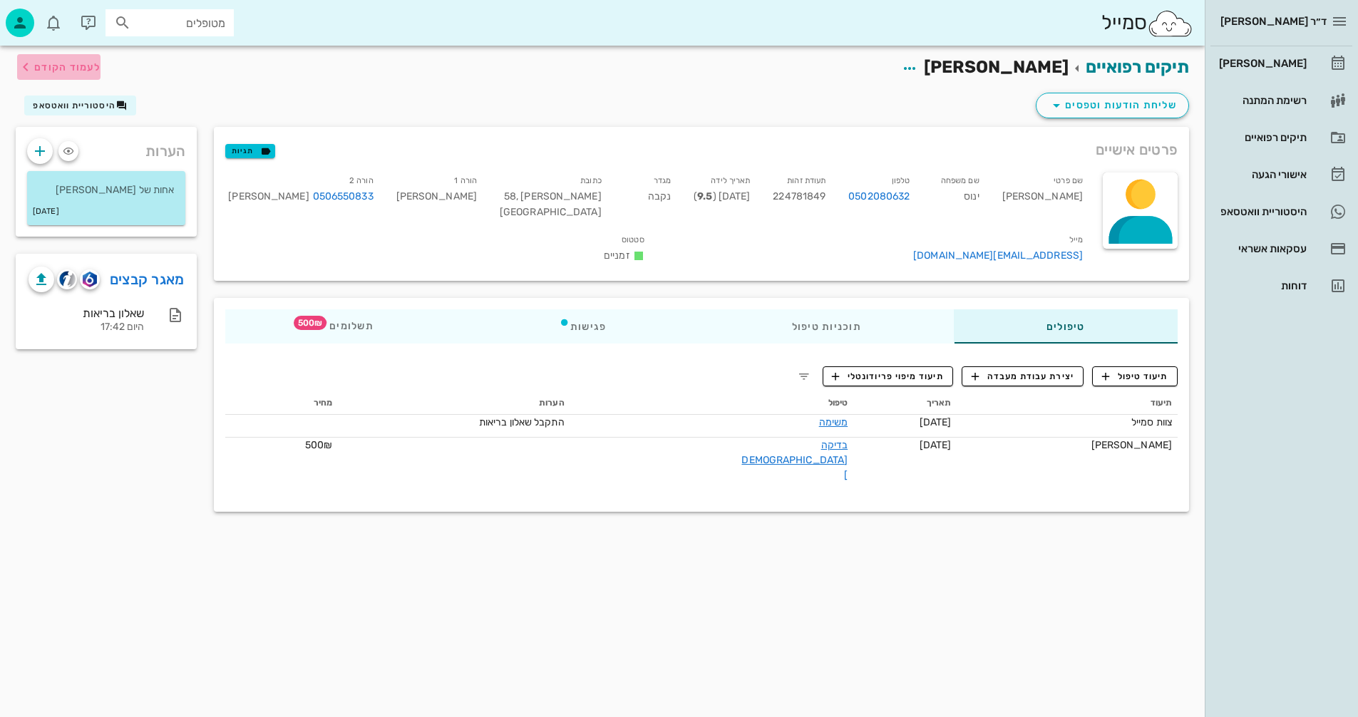
click at [66, 66] on span "לעמוד הקודם" at bounding box center [67, 67] width 66 height 12
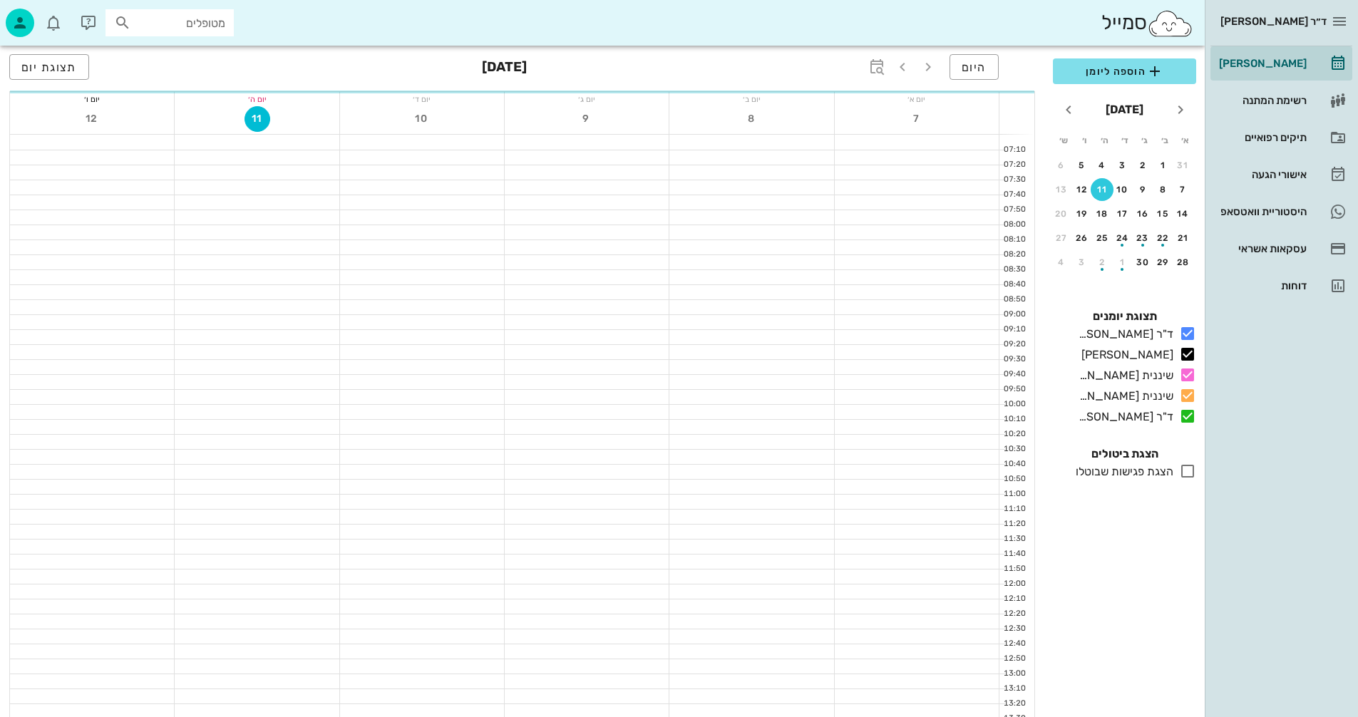
scroll to position [675, 0]
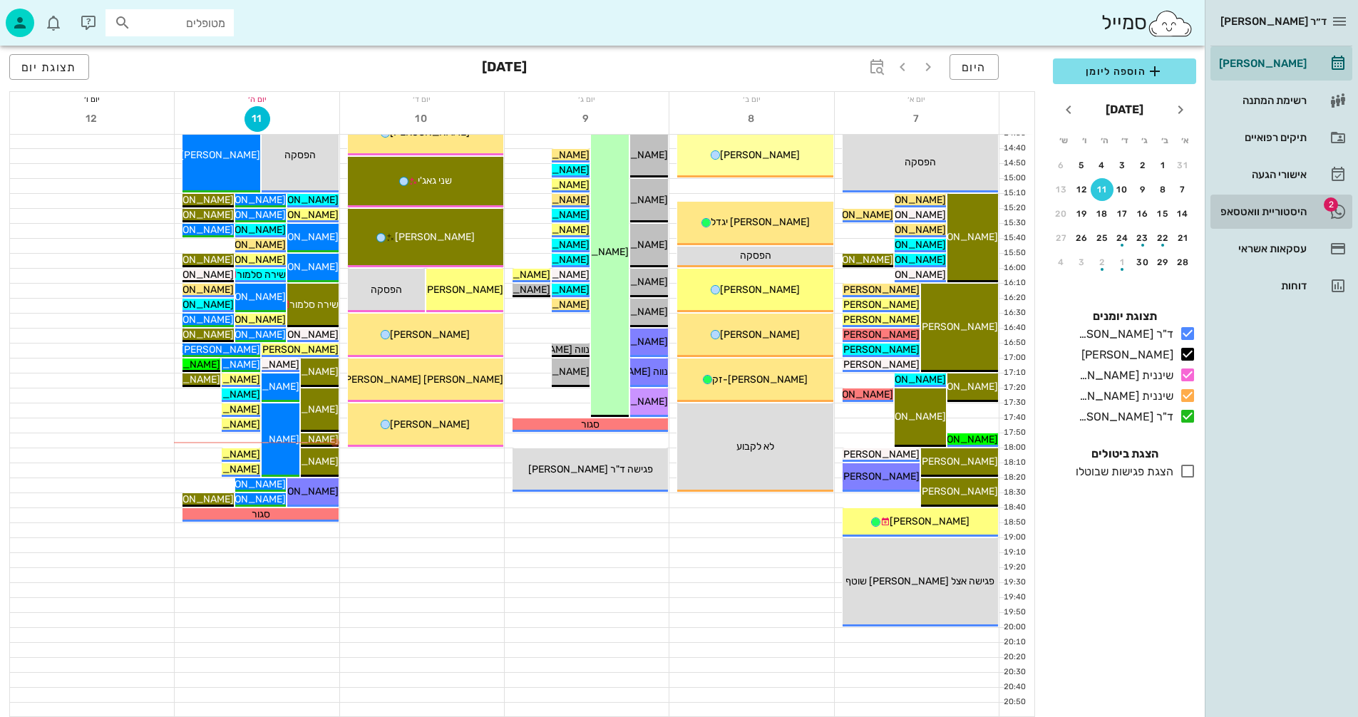
click at [1249, 210] on div "היסטוריית וואטסאפ" at bounding box center [1261, 211] width 91 height 11
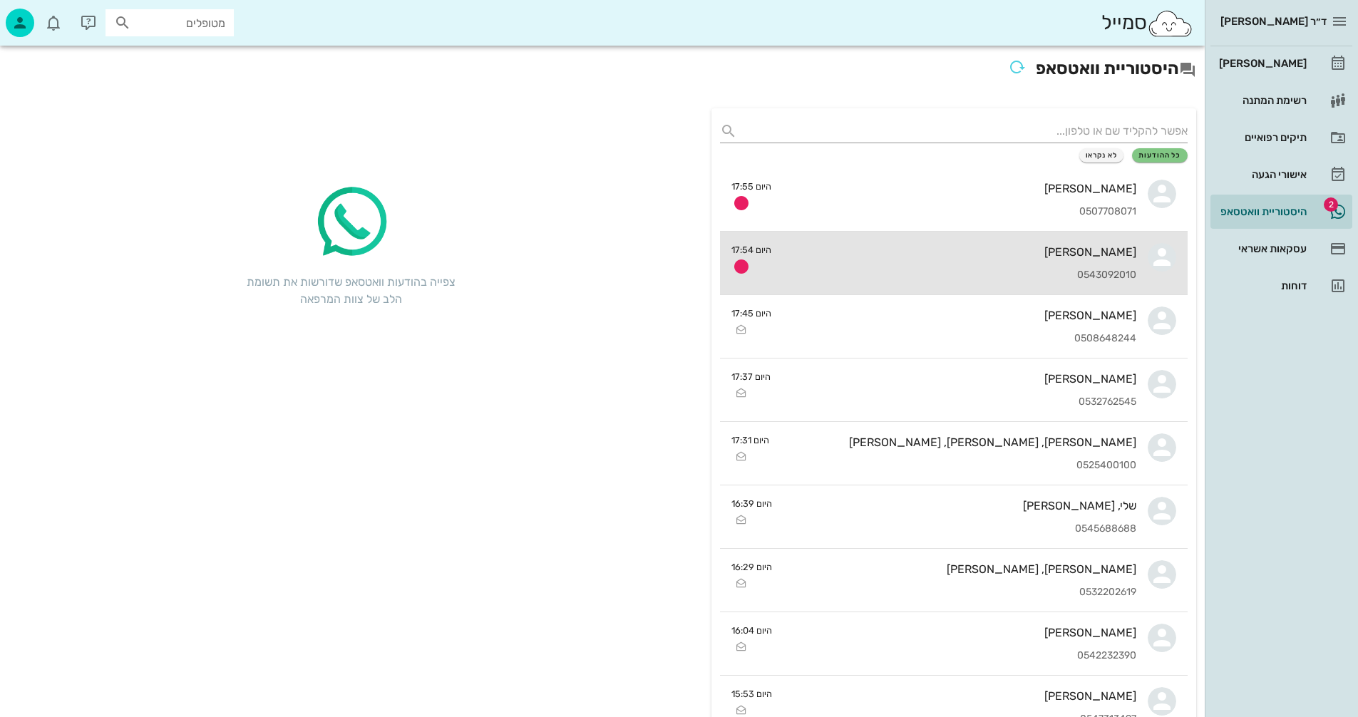
click at [865, 269] on div "0543092010" at bounding box center [960, 275] width 354 height 12
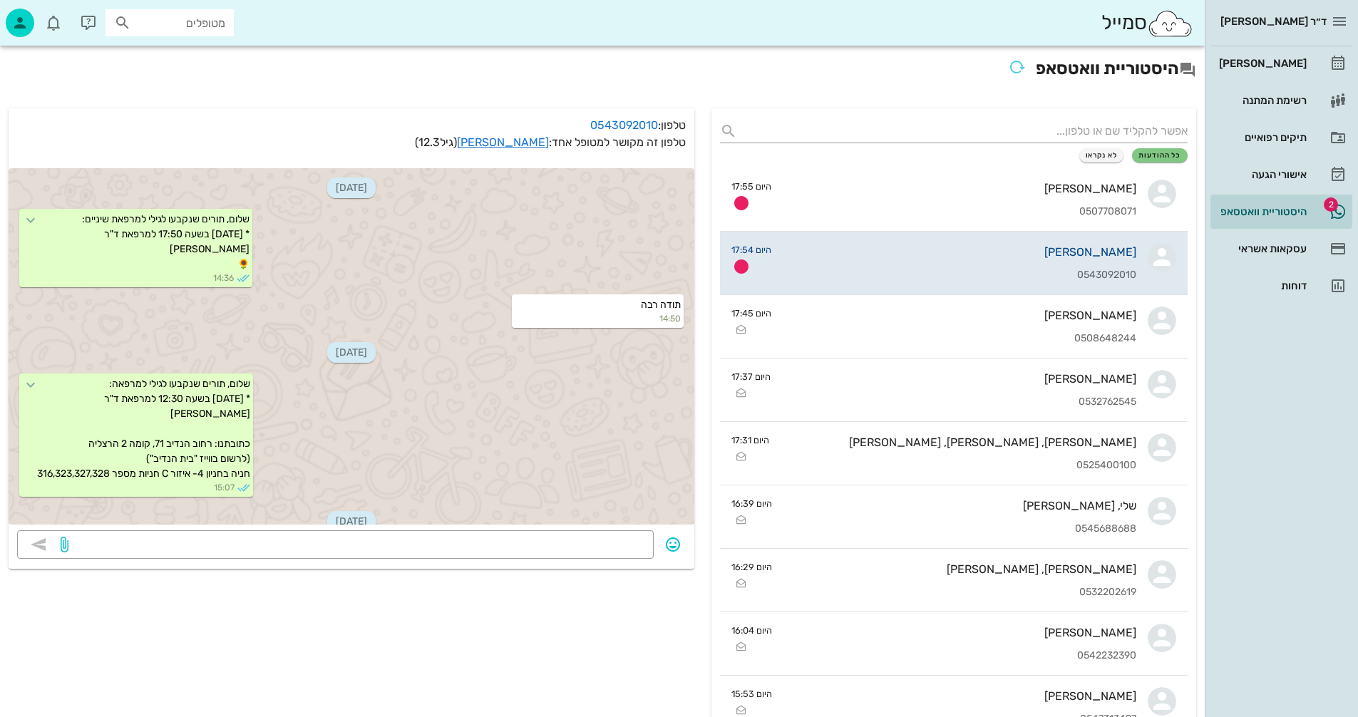
scroll to position [317, 0]
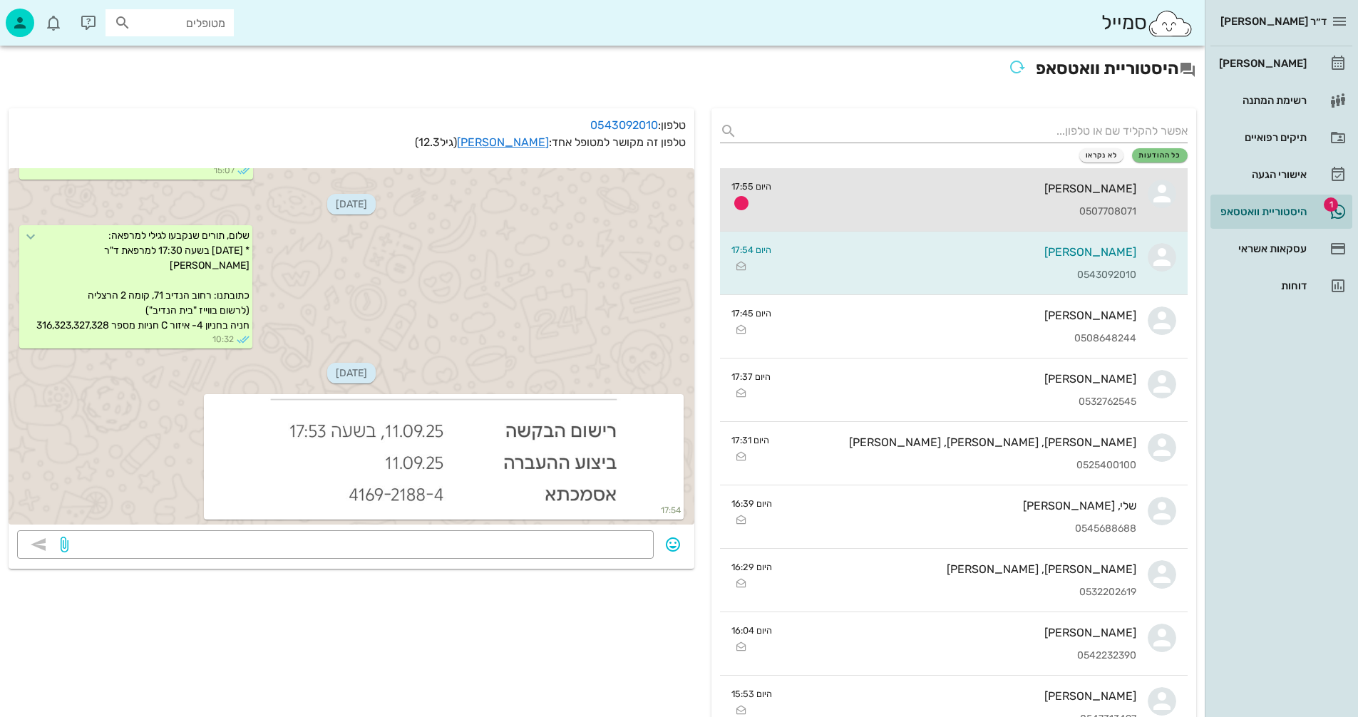
click at [991, 201] on div "[PERSON_NAME] 0507708071" at bounding box center [960, 199] width 354 height 63
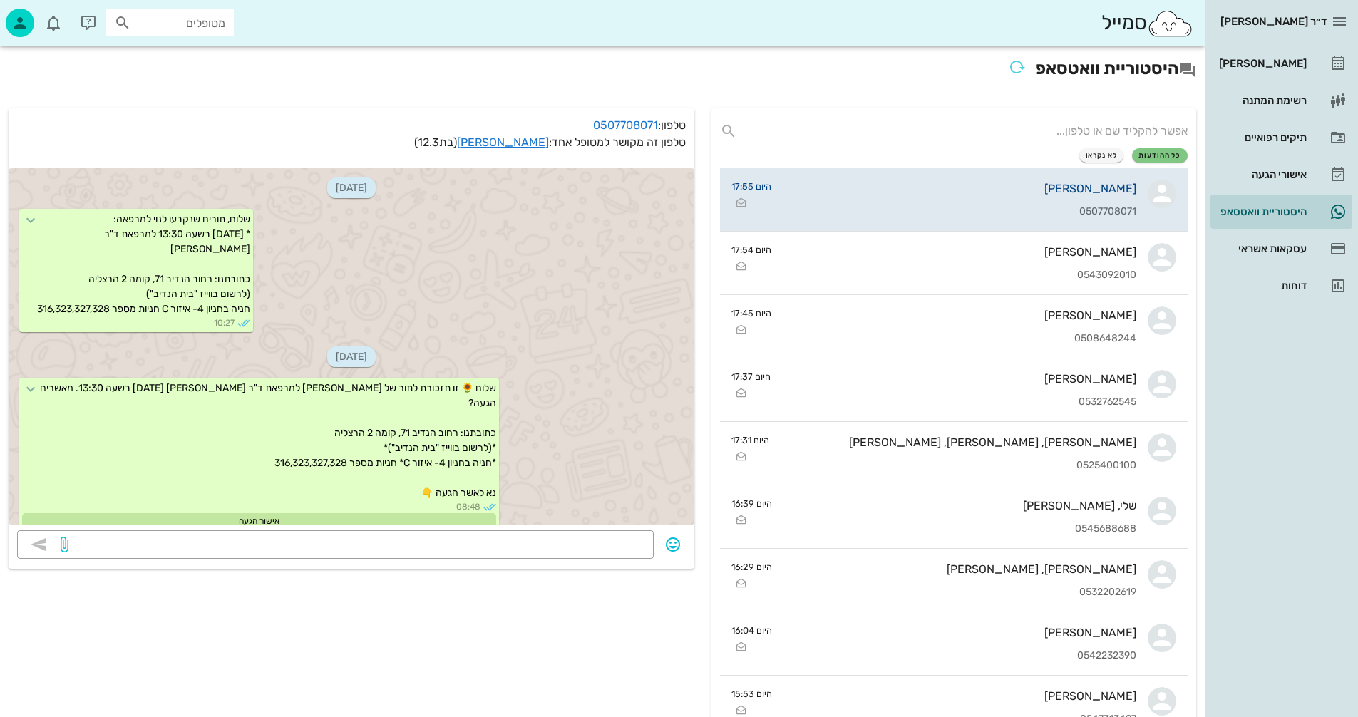
scroll to position [1689, 0]
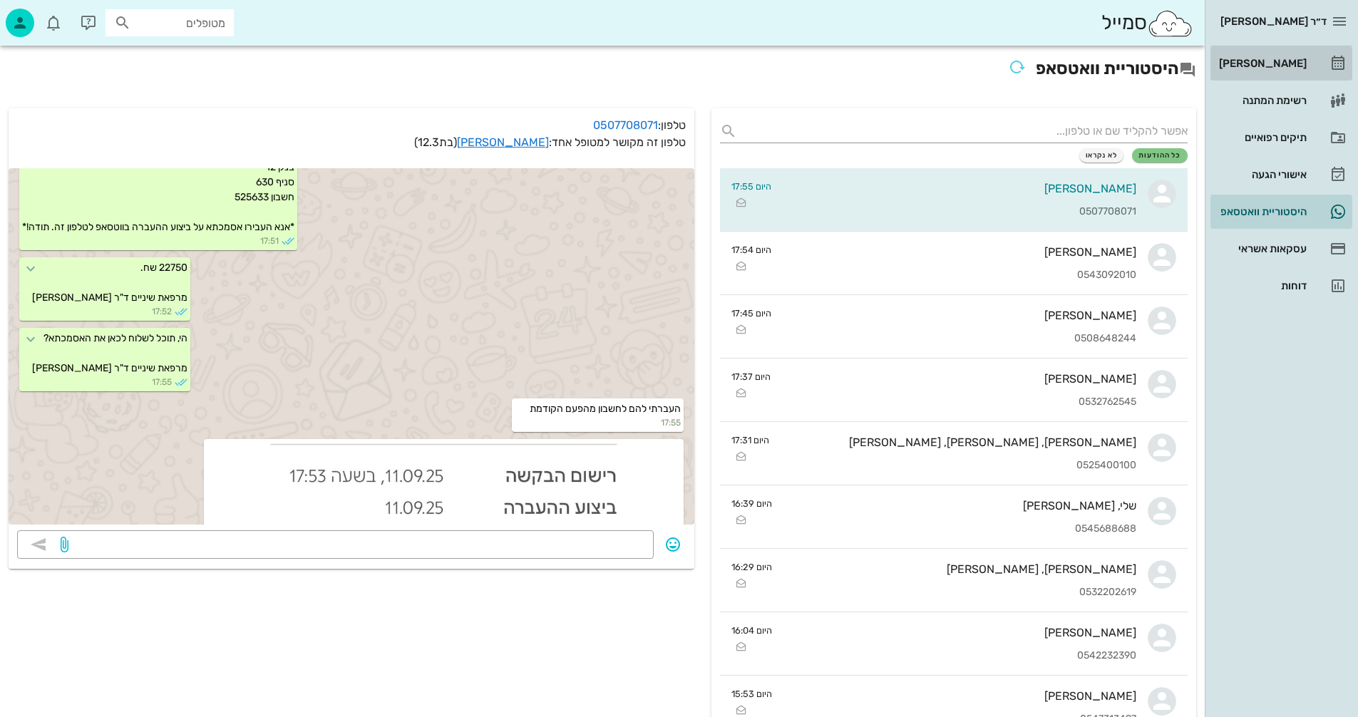
click at [1270, 61] on div "[PERSON_NAME]" at bounding box center [1261, 63] width 91 height 11
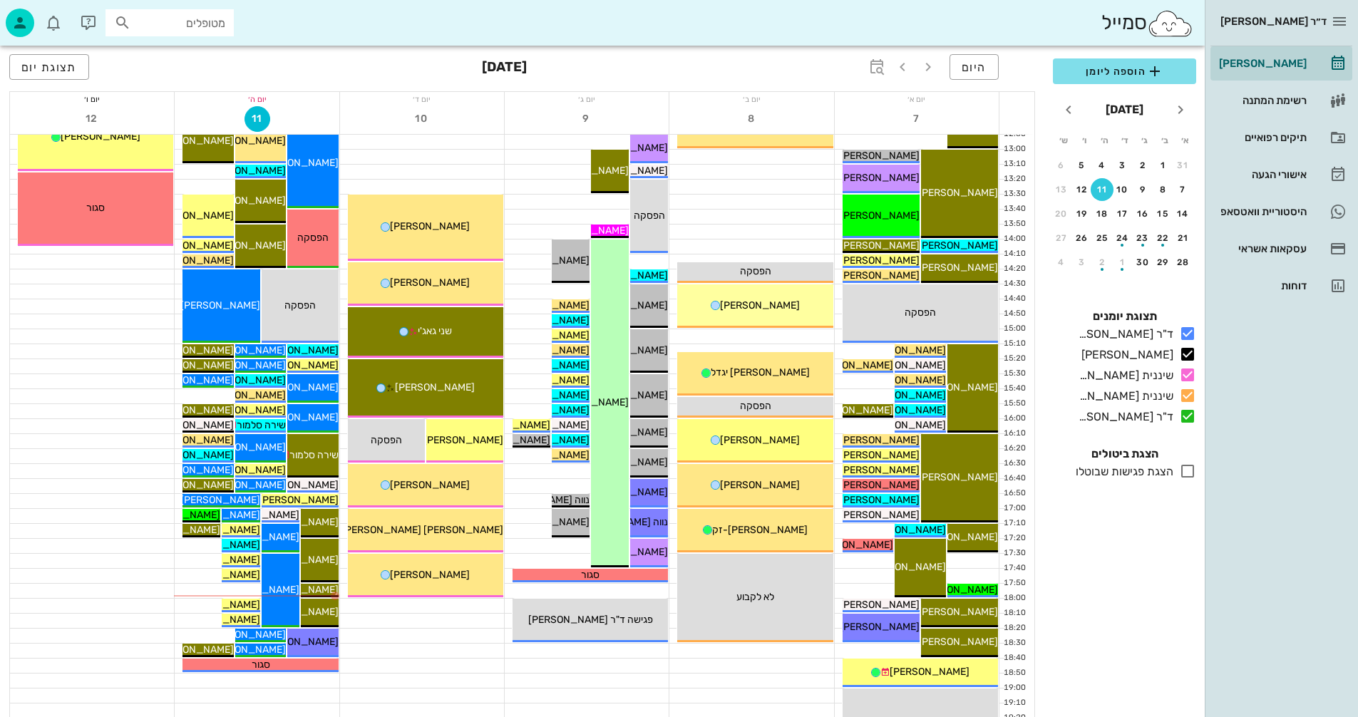
scroll to position [570, 0]
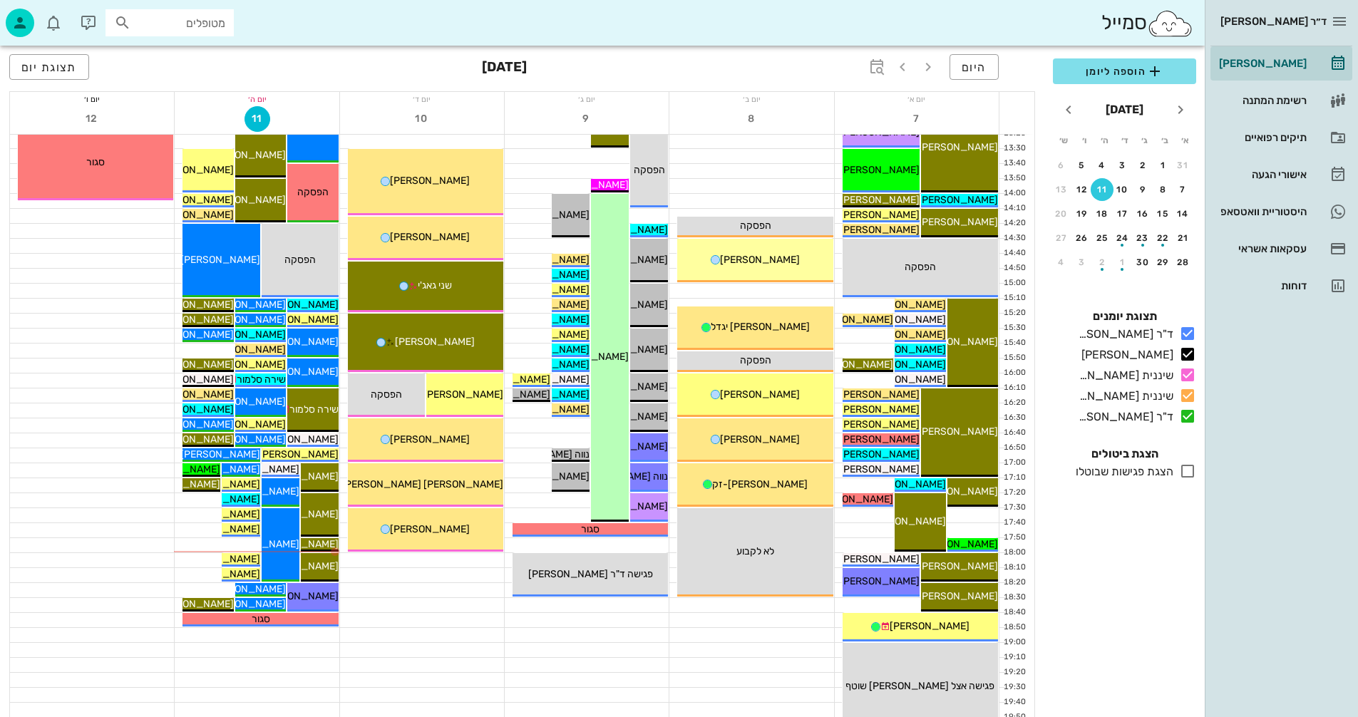
click at [420, 604] on div at bounding box center [422, 605] width 164 height 14
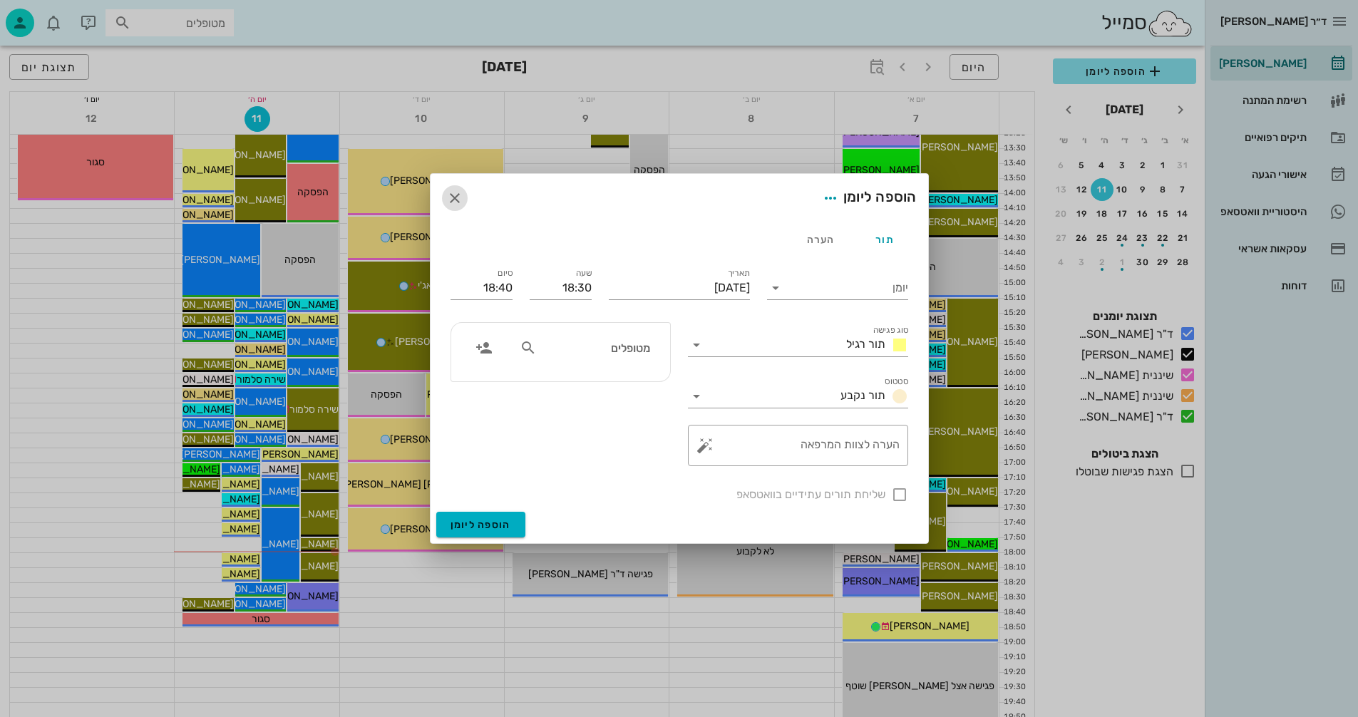
click at [453, 198] on icon "button" at bounding box center [454, 198] width 17 height 17
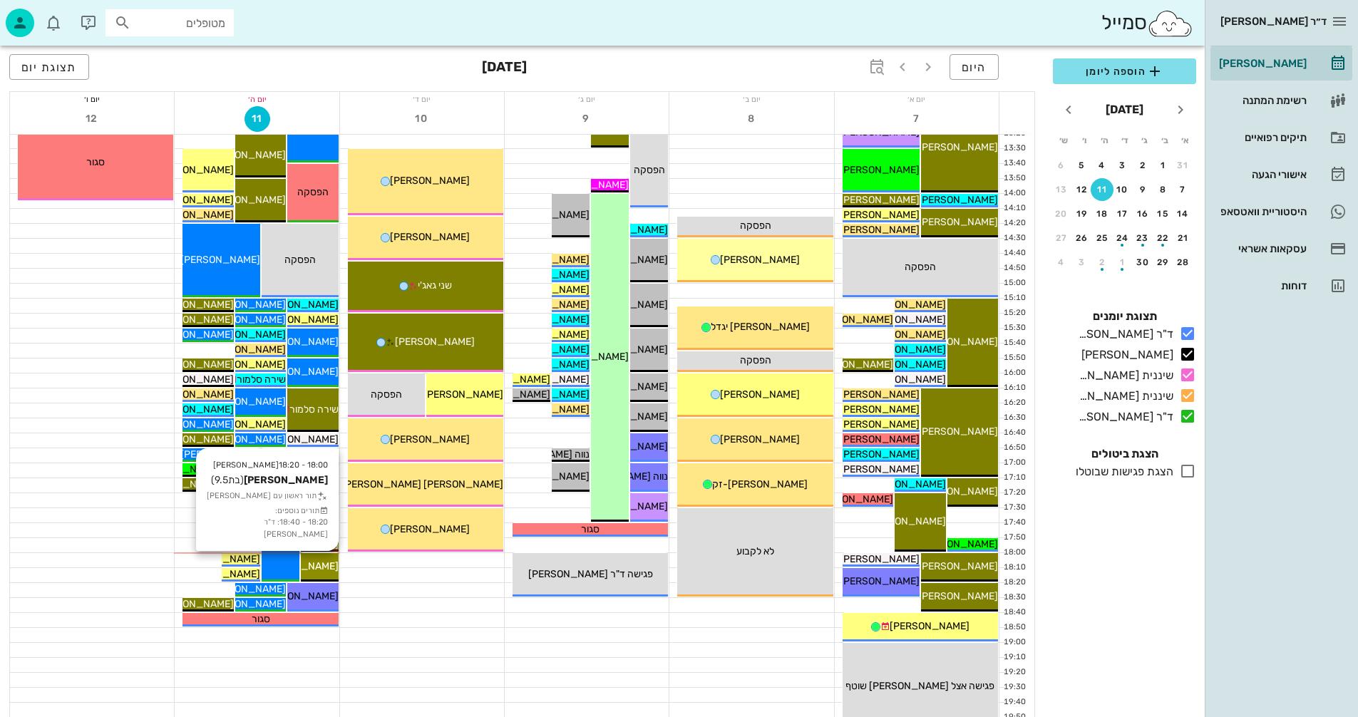
click at [319, 567] on span "[PERSON_NAME]" at bounding box center [299, 566] width 80 height 12
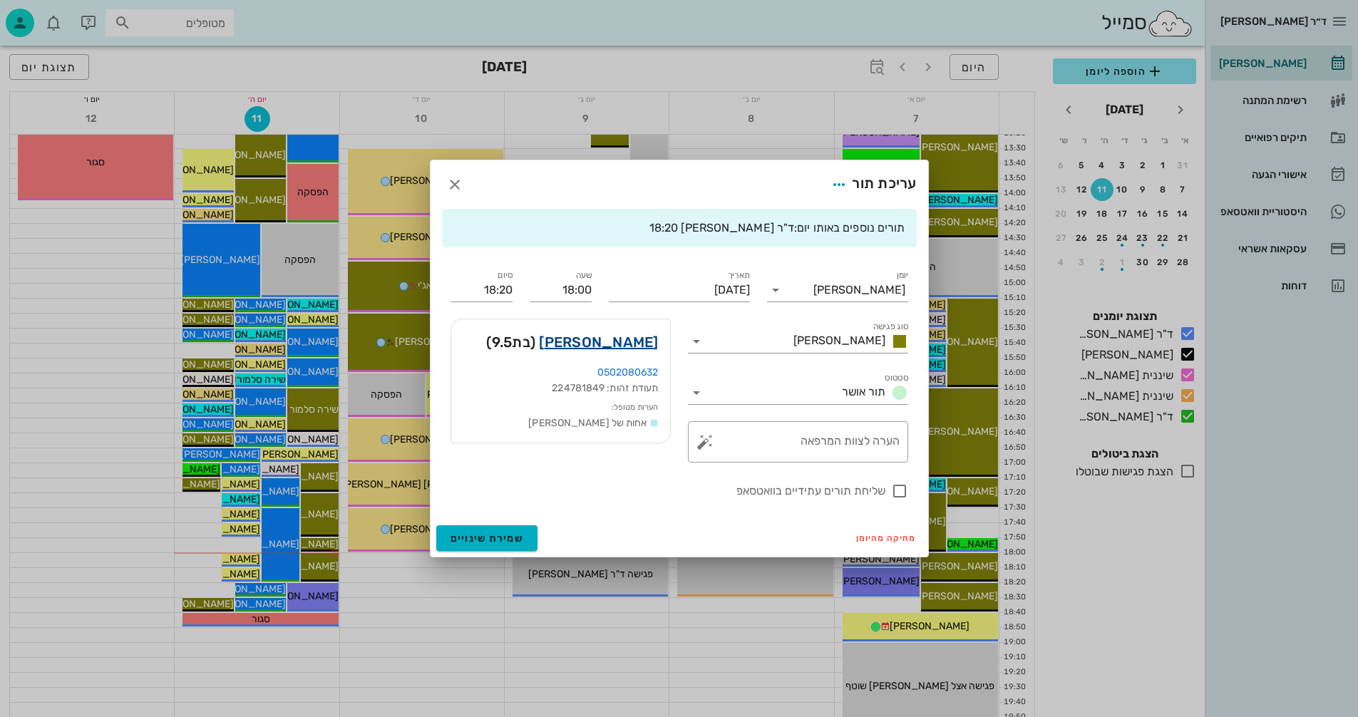
click at [625, 344] on link "[PERSON_NAME]" at bounding box center [598, 342] width 119 height 23
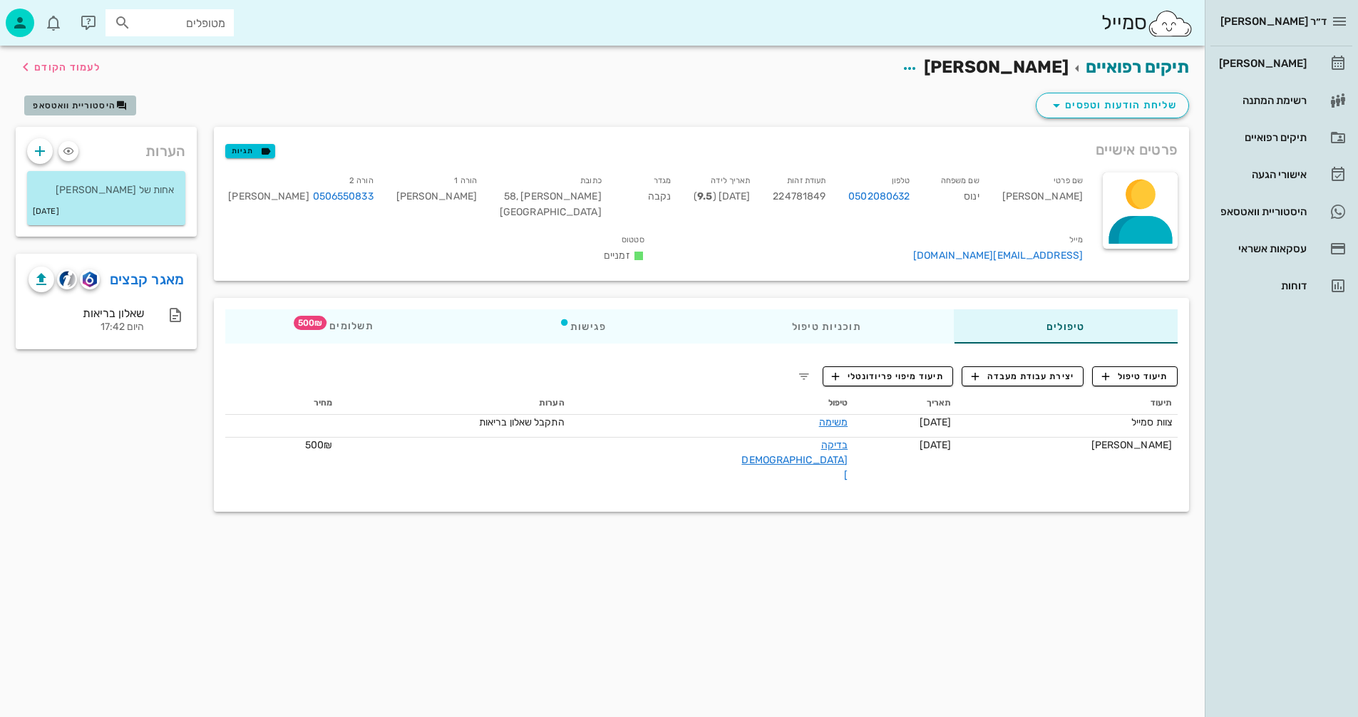
click at [90, 108] on span "היסטוריית וואטסאפ" at bounding box center [74, 106] width 83 height 10
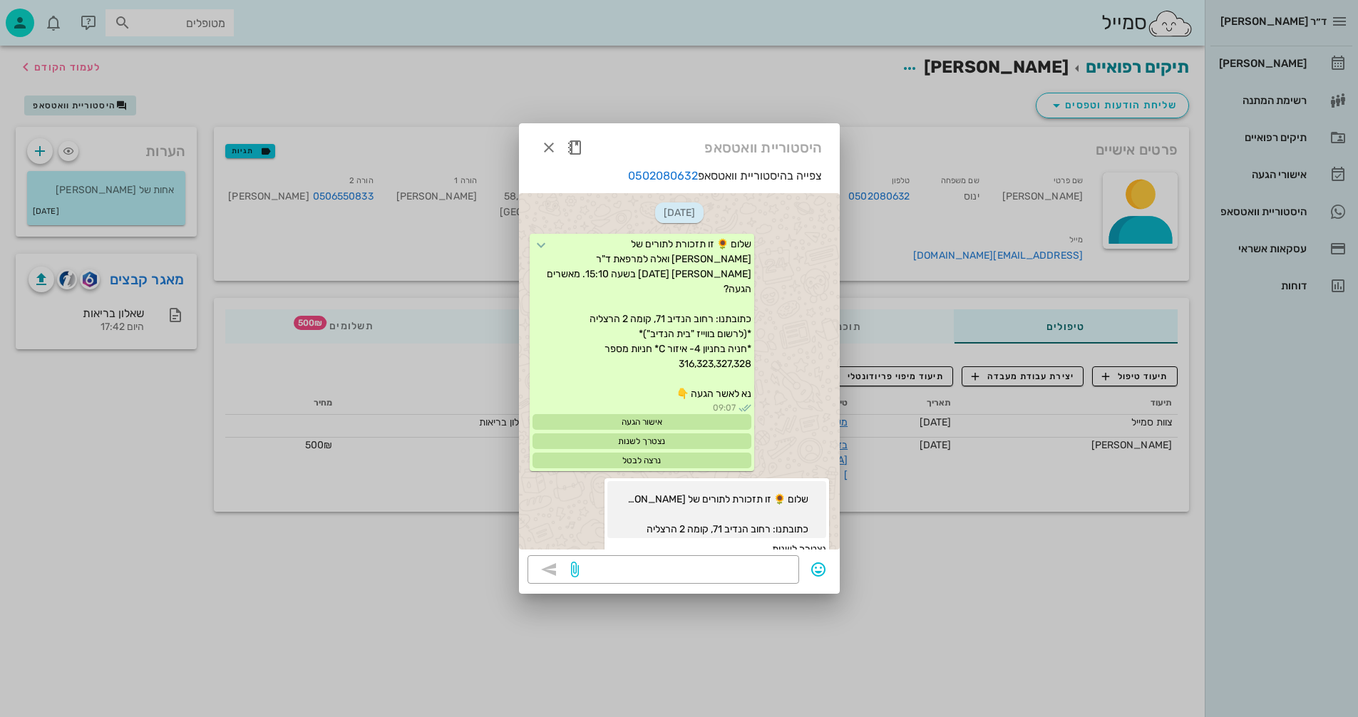
scroll to position [1024, 0]
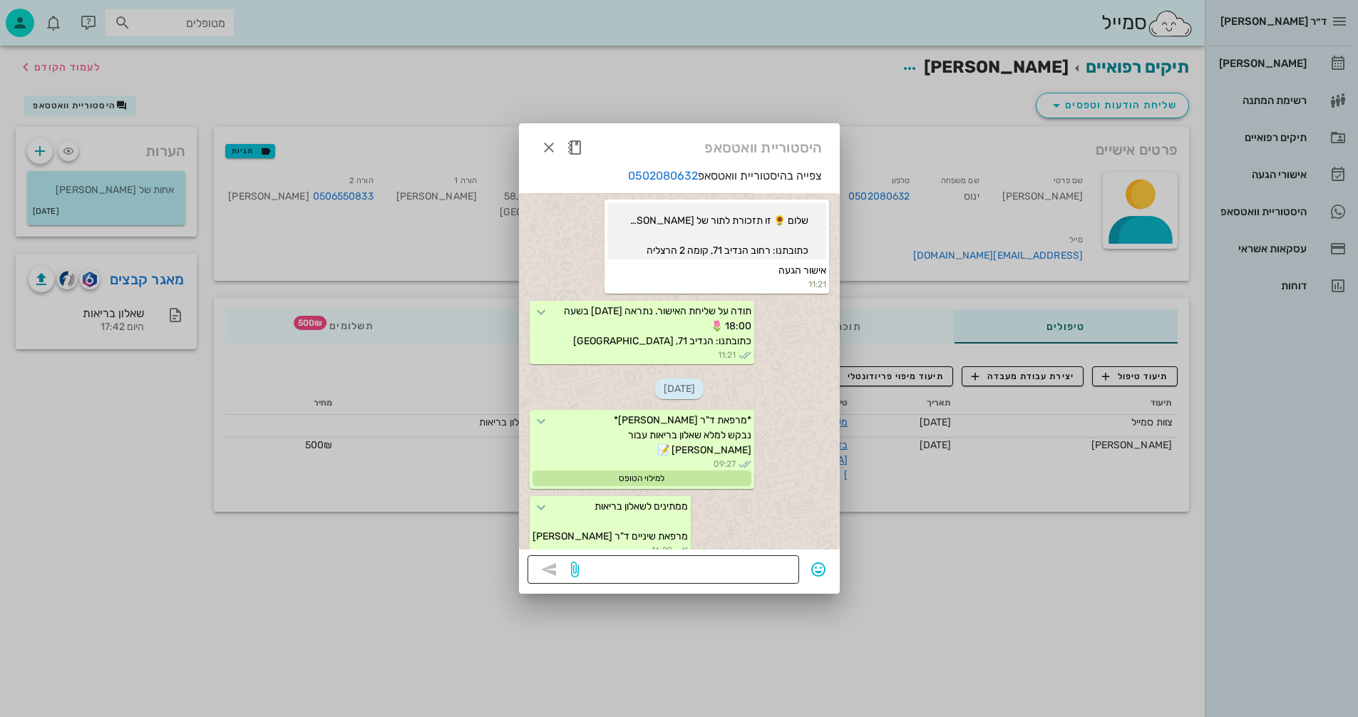
click at [752, 578] on textarea at bounding box center [686, 571] width 209 height 23
type textarea "מגיעים?"
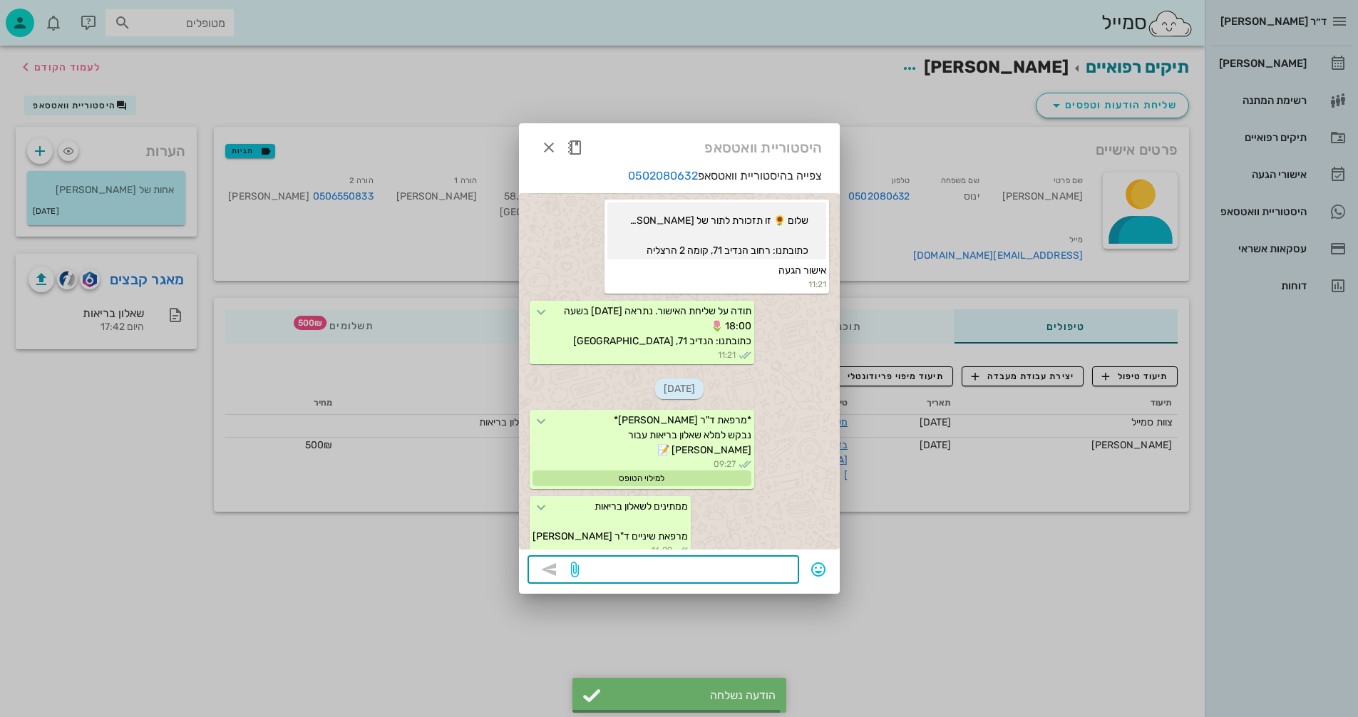
scroll to position [1095, 0]
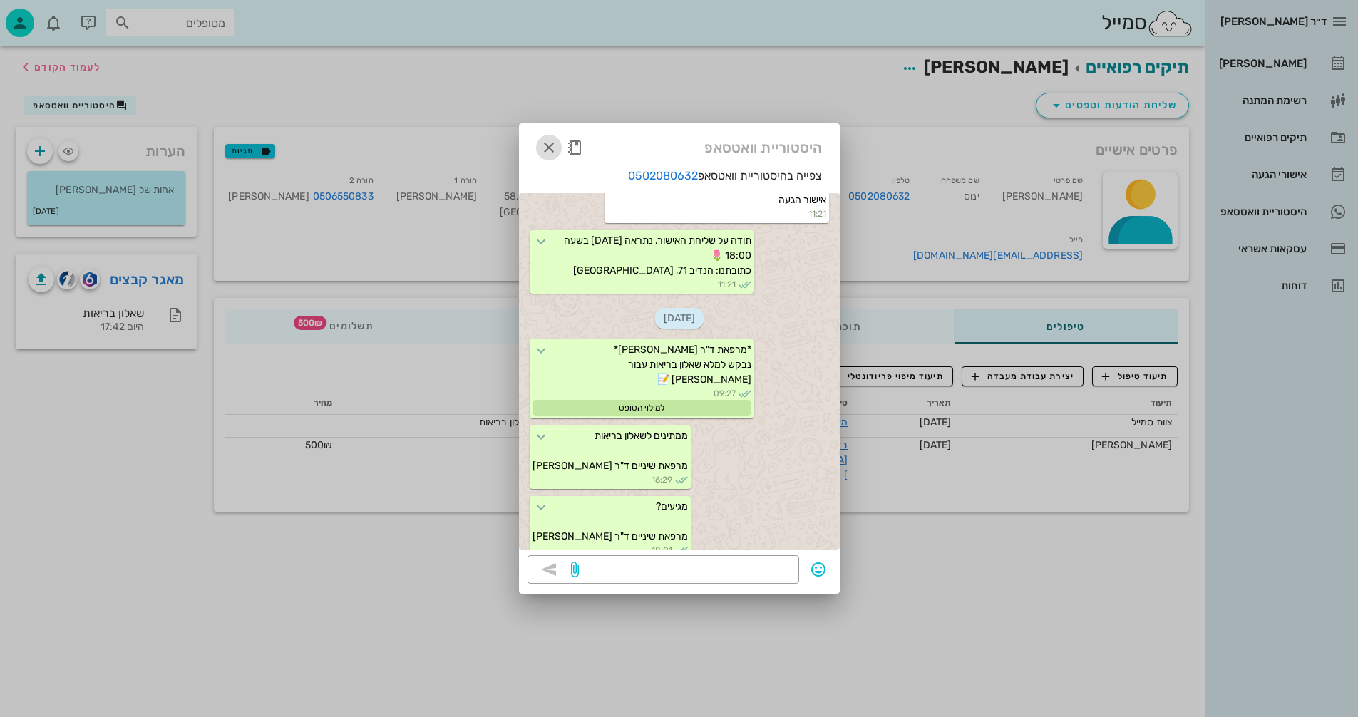
click at [549, 147] on icon "button" at bounding box center [548, 147] width 17 height 17
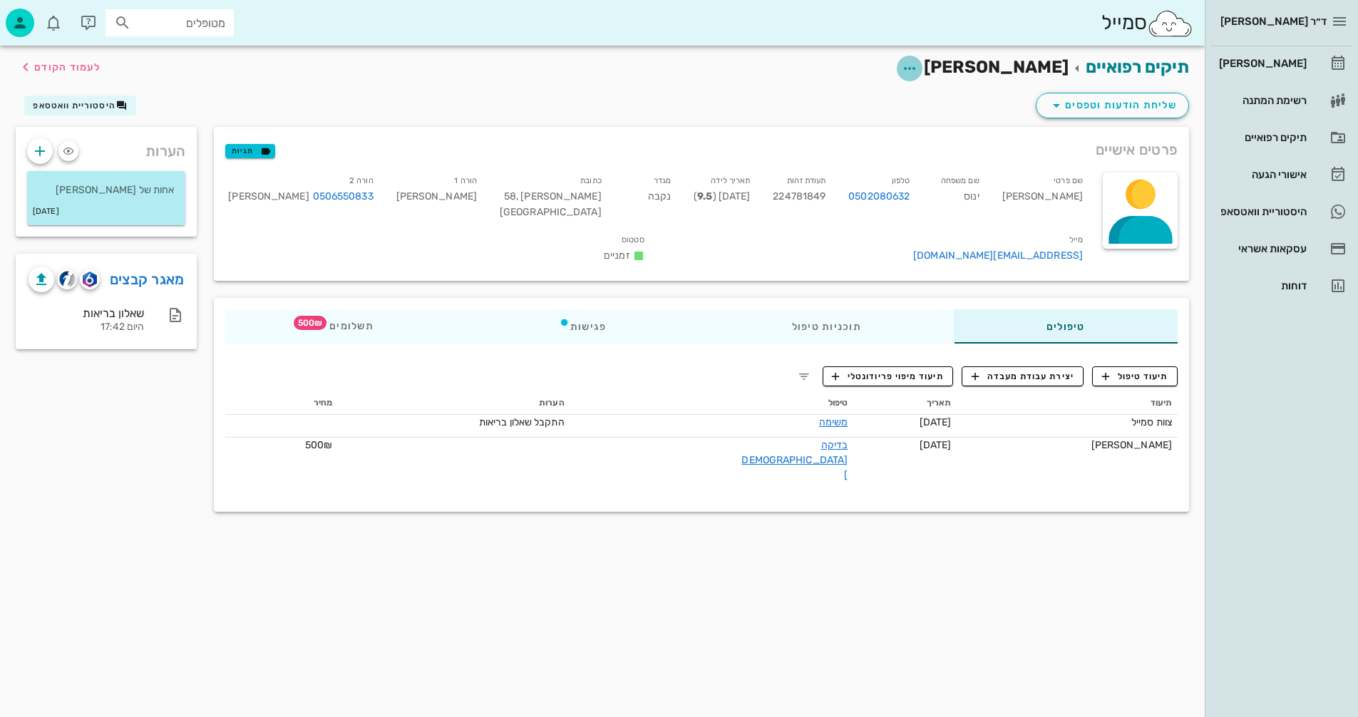
click at [918, 68] on icon "button" at bounding box center [909, 68] width 17 height 17
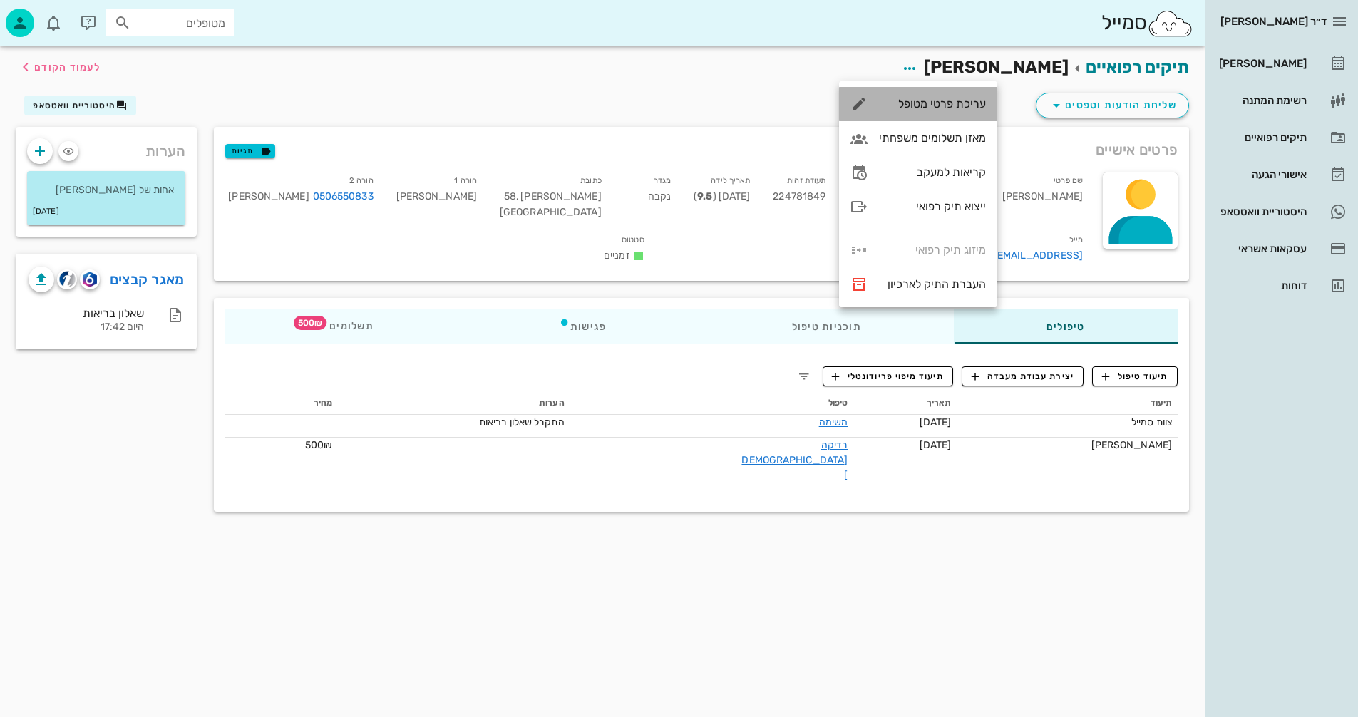
click at [917, 103] on div "עריכת פרטי מטופל" at bounding box center [932, 104] width 107 height 14
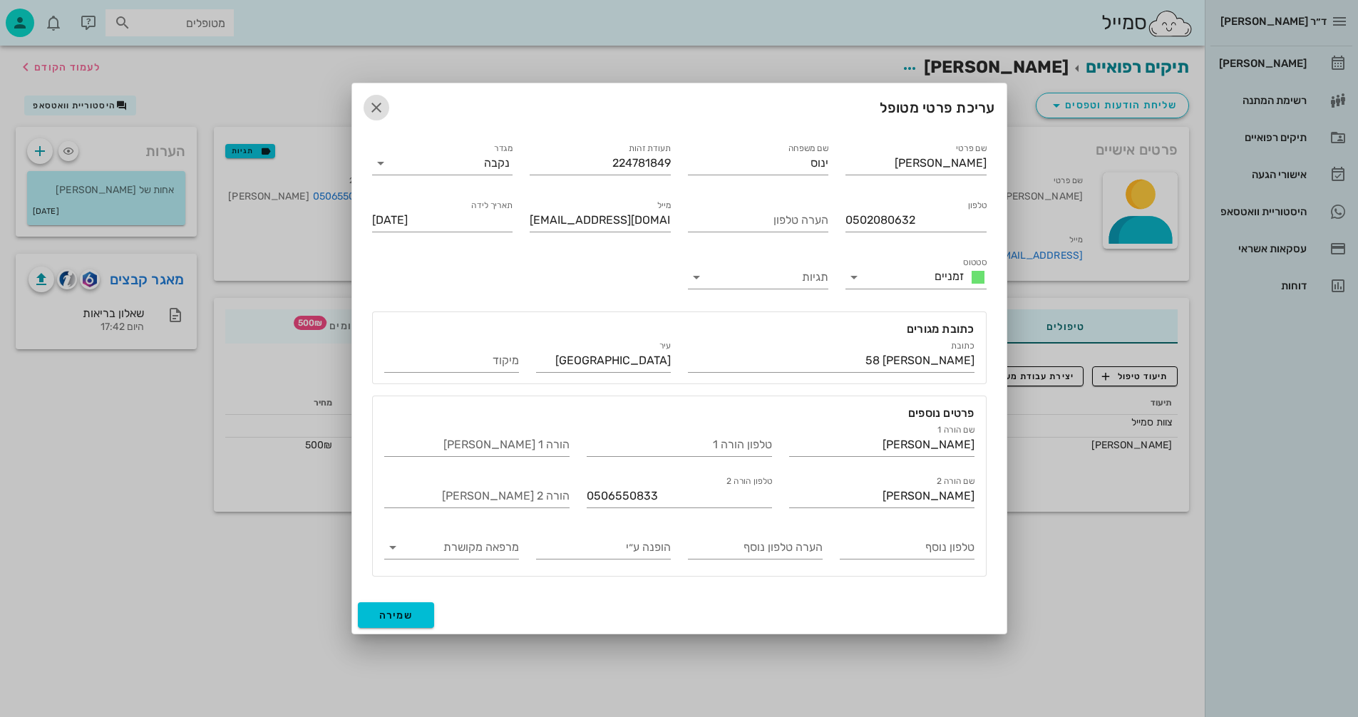
click at [381, 102] on icon "button" at bounding box center [376, 107] width 17 height 17
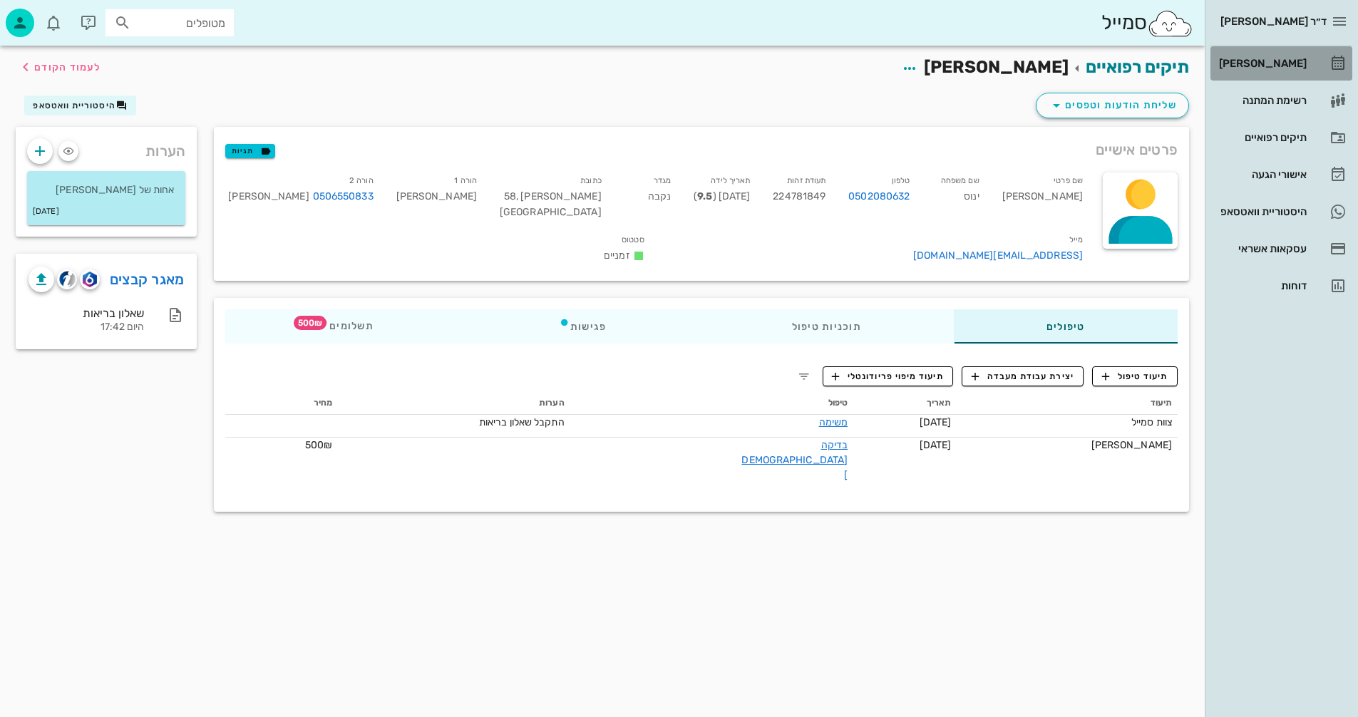
click at [1273, 66] on div "[PERSON_NAME]" at bounding box center [1261, 63] width 91 height 11
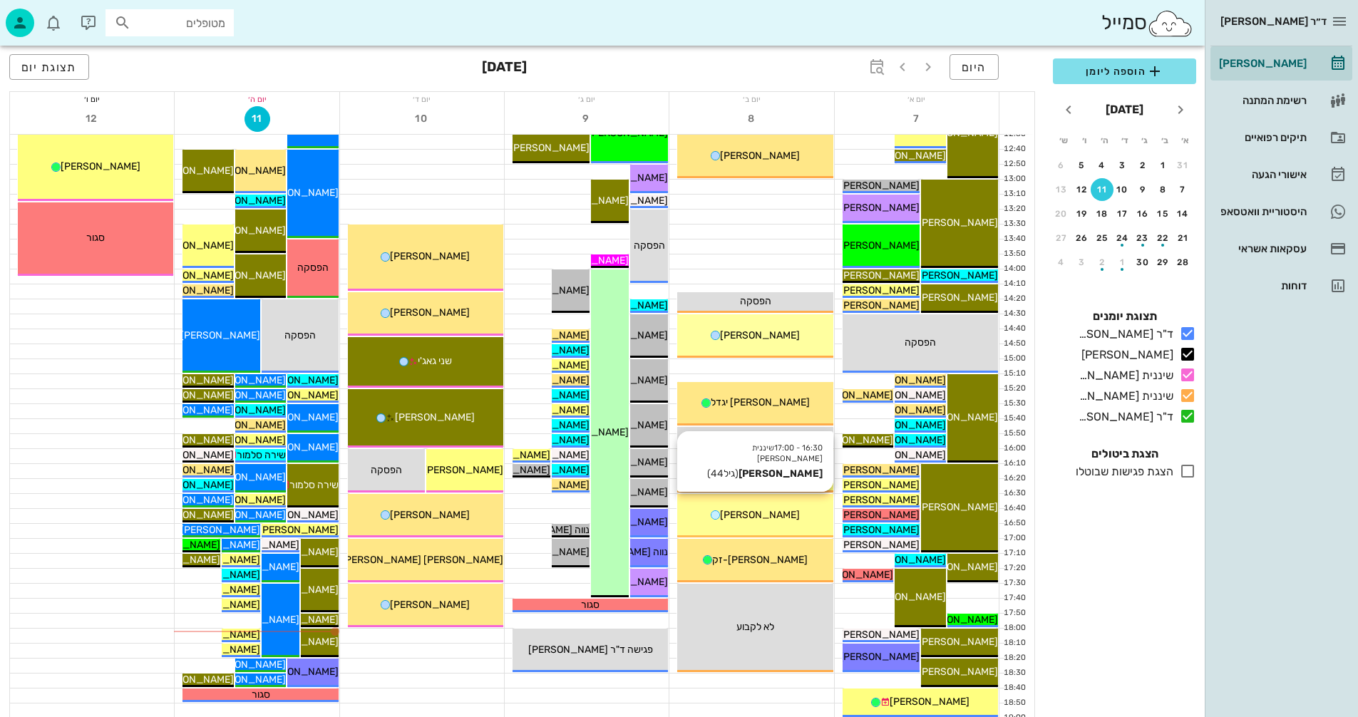
scroll to position [642, 0]
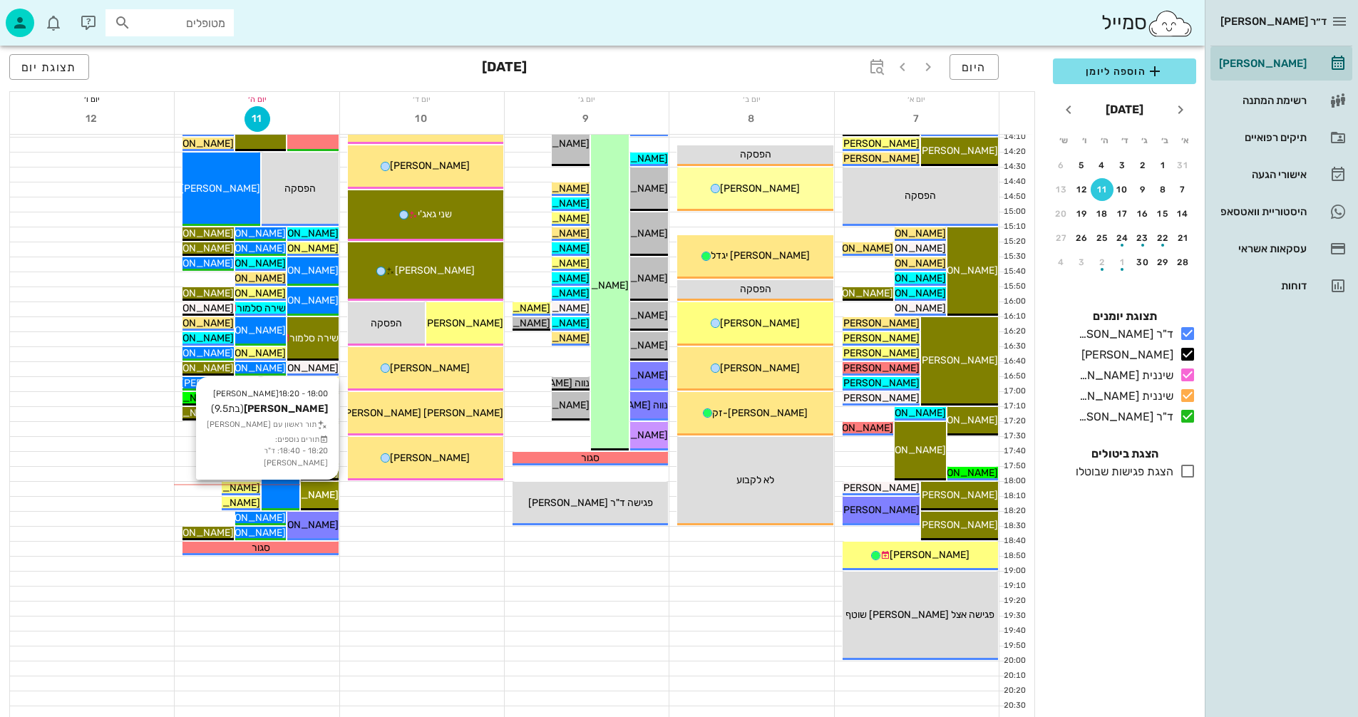
click at [316, 489] on span "[PERSON_NAME]" at bounding box center [299, 495] width 80 height 12
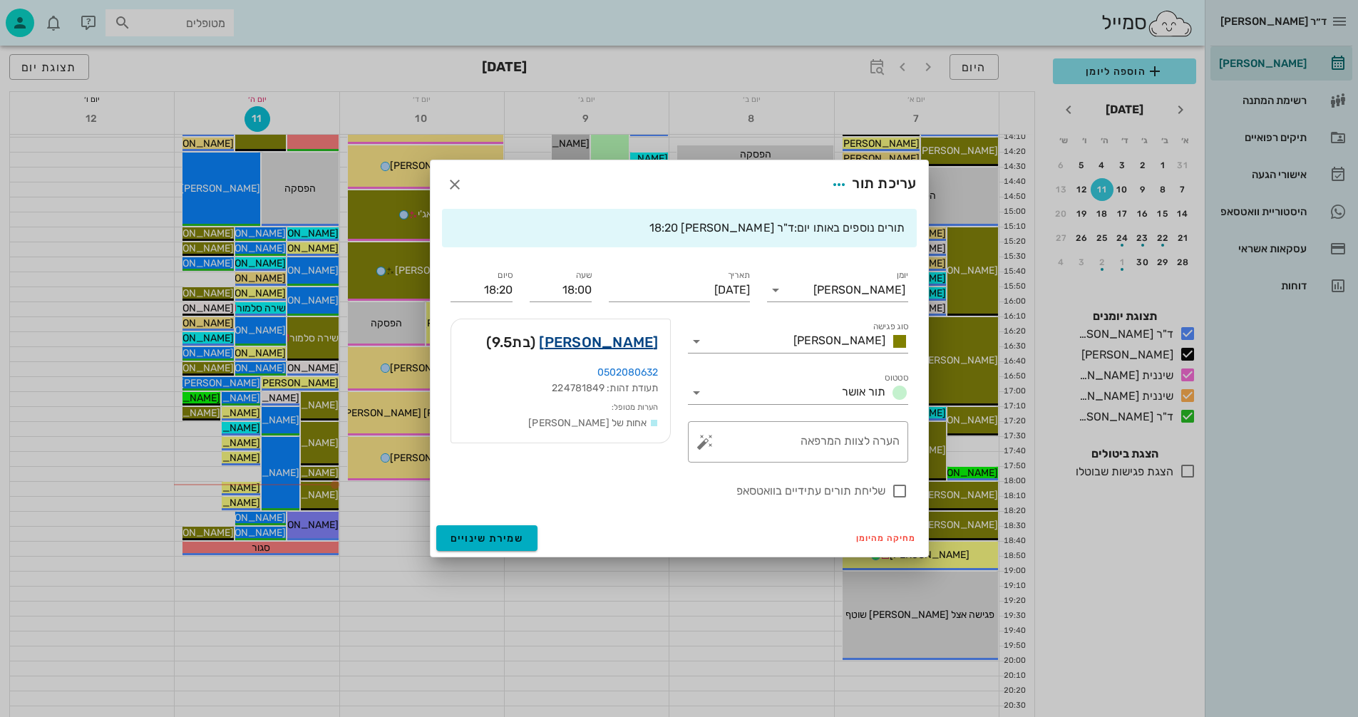
click at [646, 343] on link "[PERSON_NAME]" at bounding box center [598, 342] width 119 height 23
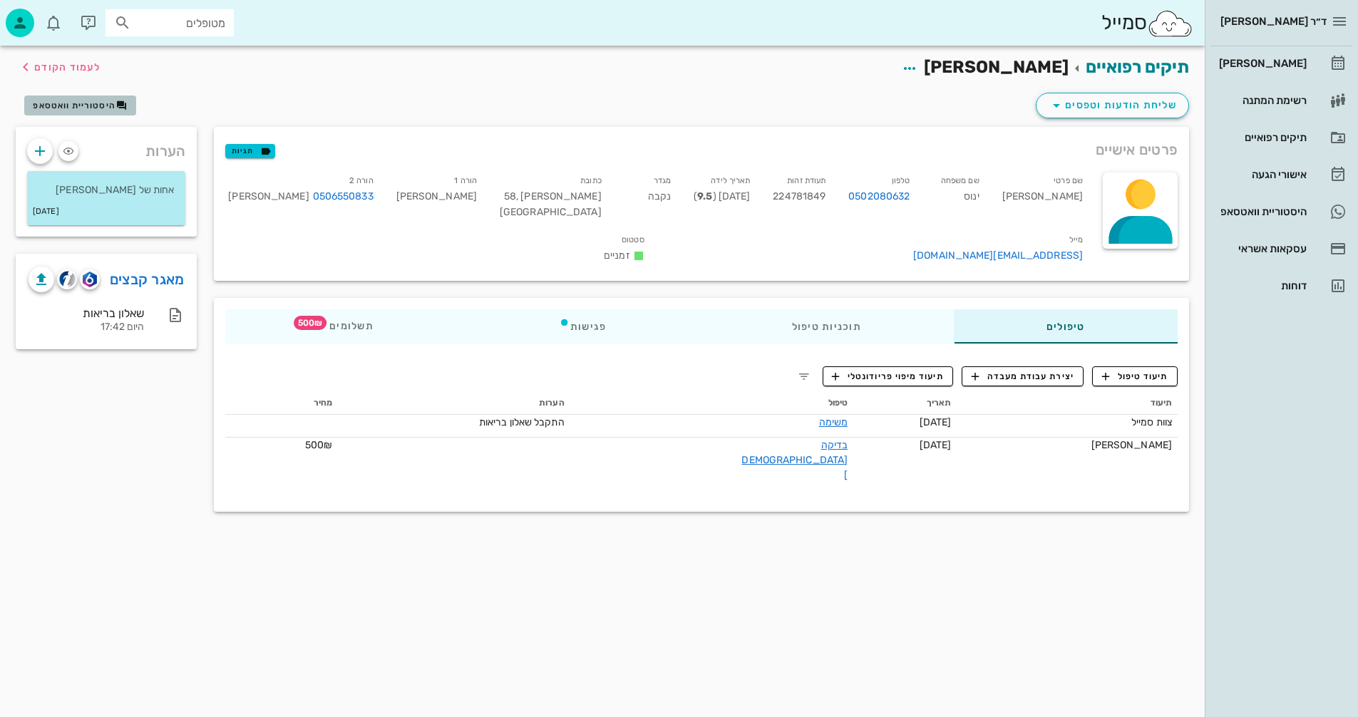
click at [86, 104] on span "היסטוריית וואטסאפ" at bounding box center [74, 106] width 83 height 10
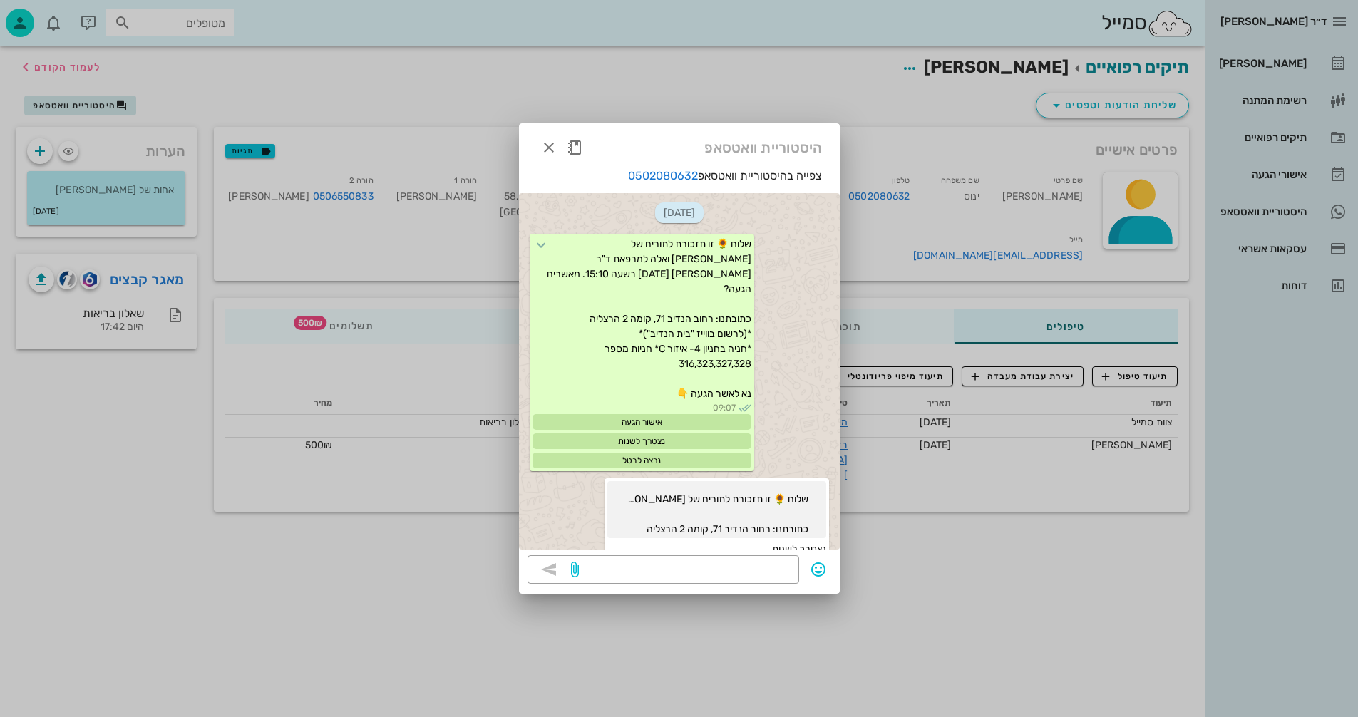
scroll to position [1095, 0]
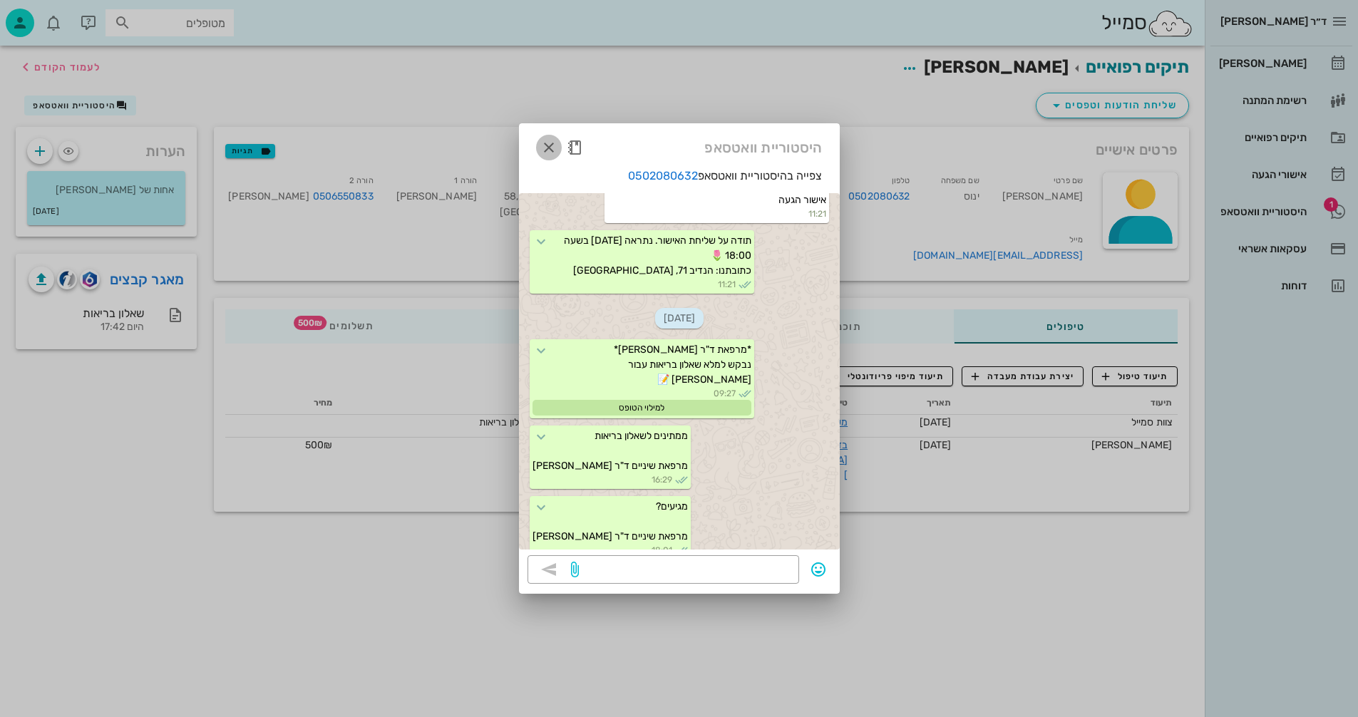
click at [545, 146] on icon "button" at bounding box center [548, 147] width 17 height 17
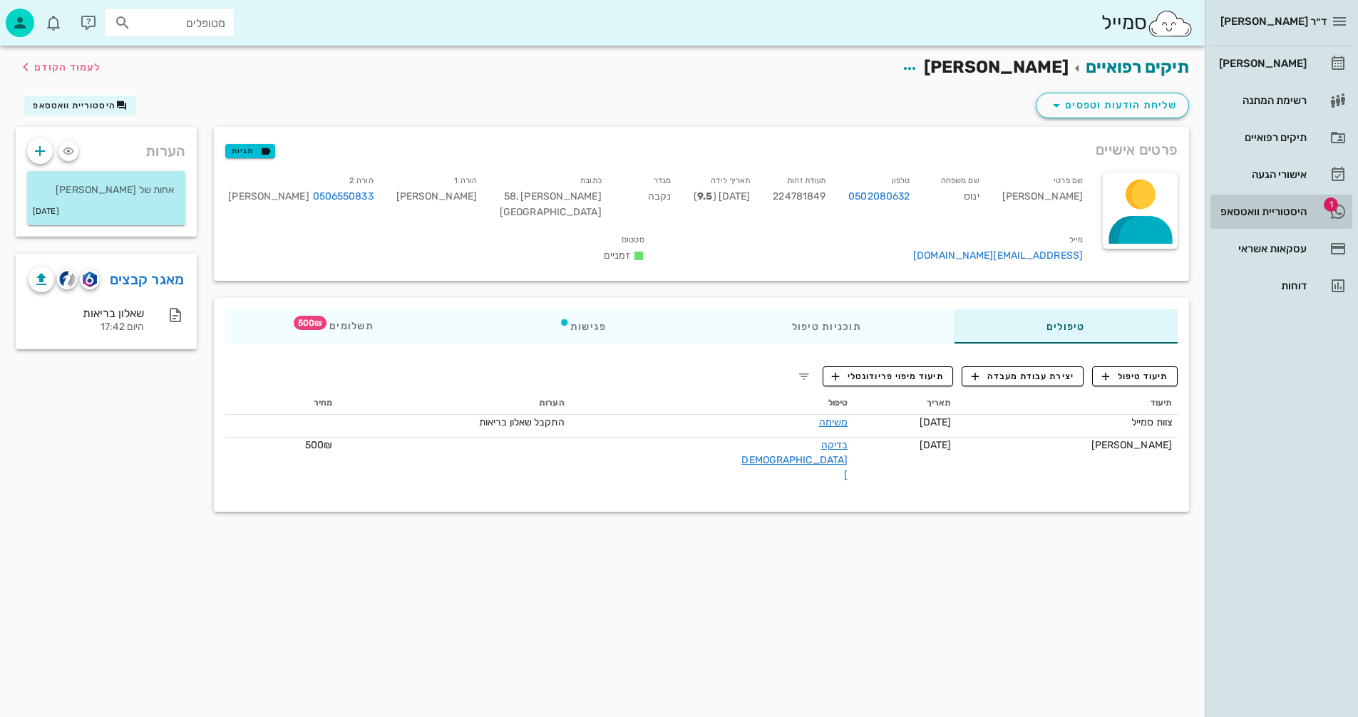
click at [1253, 207] on div "היסטוריית וואטסאפ" at bounding box center [1261, 211] width 91 height 11
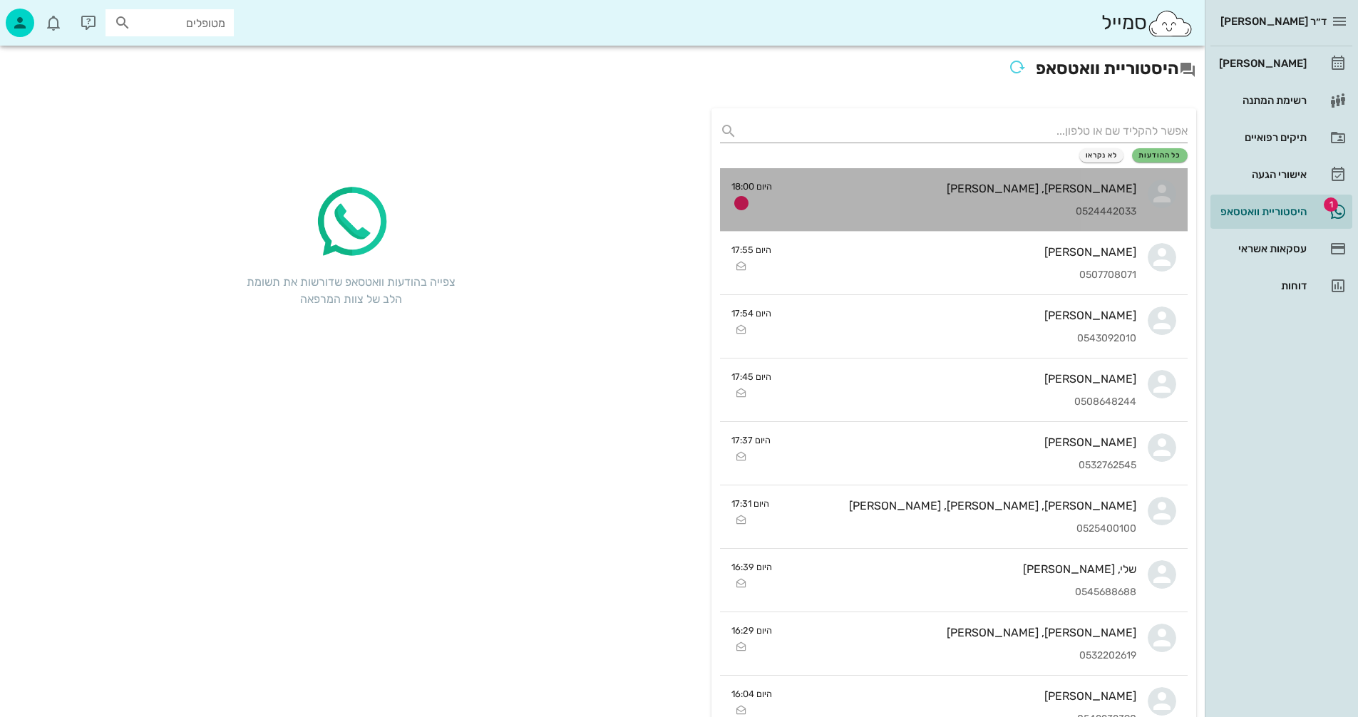
click at [882, 197] on div "[PERSON_NAME], [PERSON_NAME] 0524442033" at bounding box center [959, 199] width 353 height 63
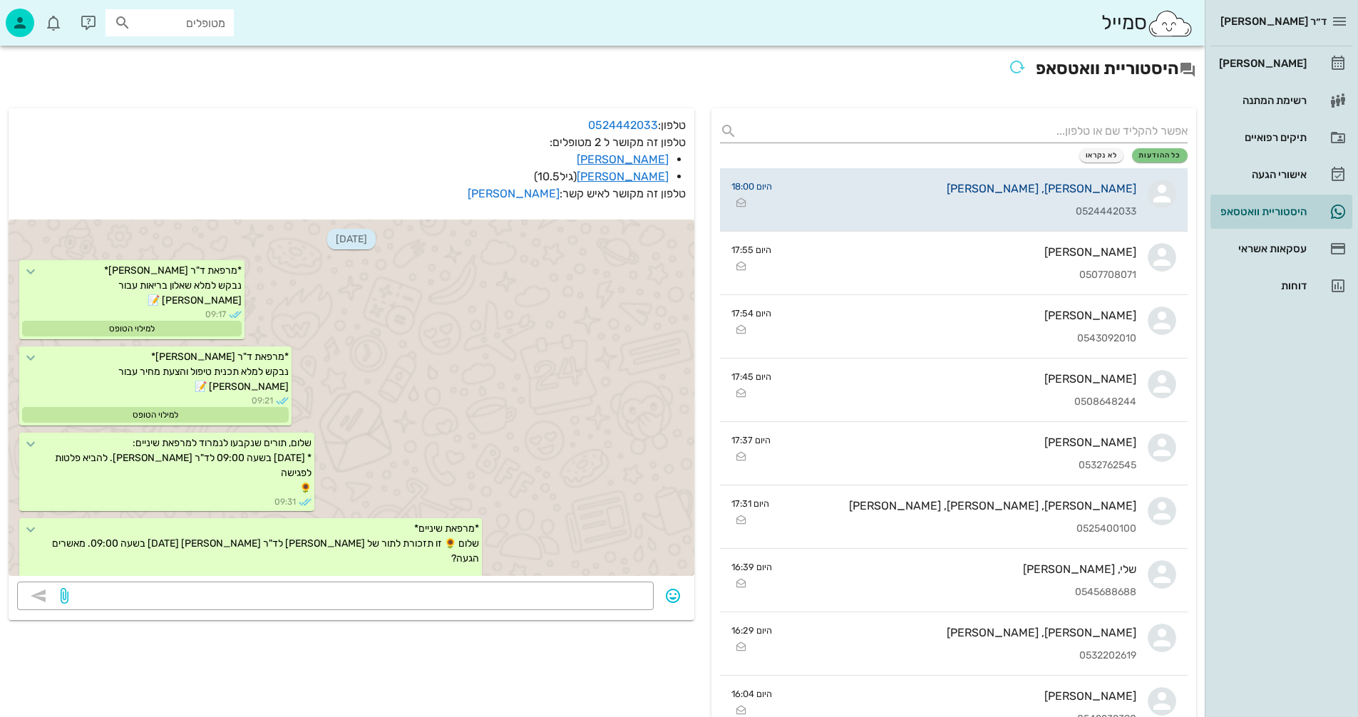
scroll to position [15227, 0]
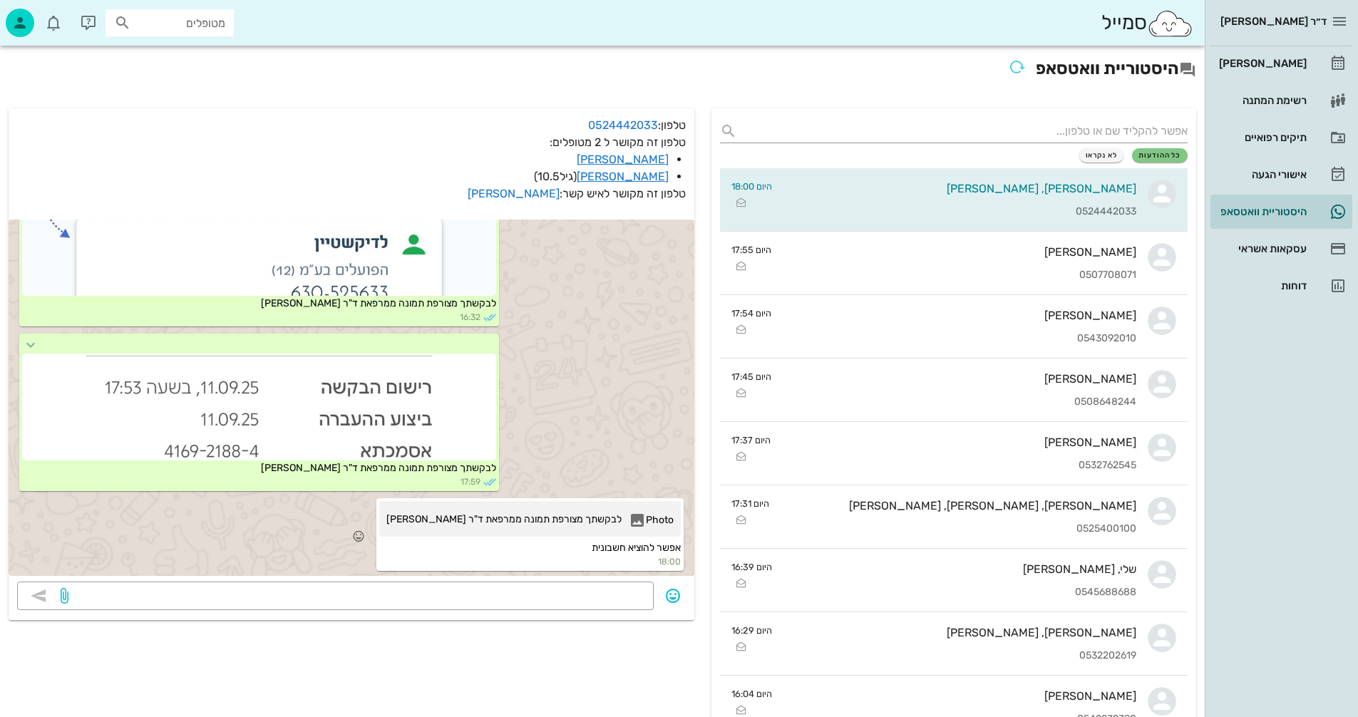
click at [541, 520] on span "לבקשתך מצורפת תמונה ממרפאת ד"ר [PERSON_NAME]" at bounding box center [503, 523] width 235 height 22
click at [1274, 60] on div "[PERSON_NAME]" at bounding box center [1261, 63] width 91 height 11
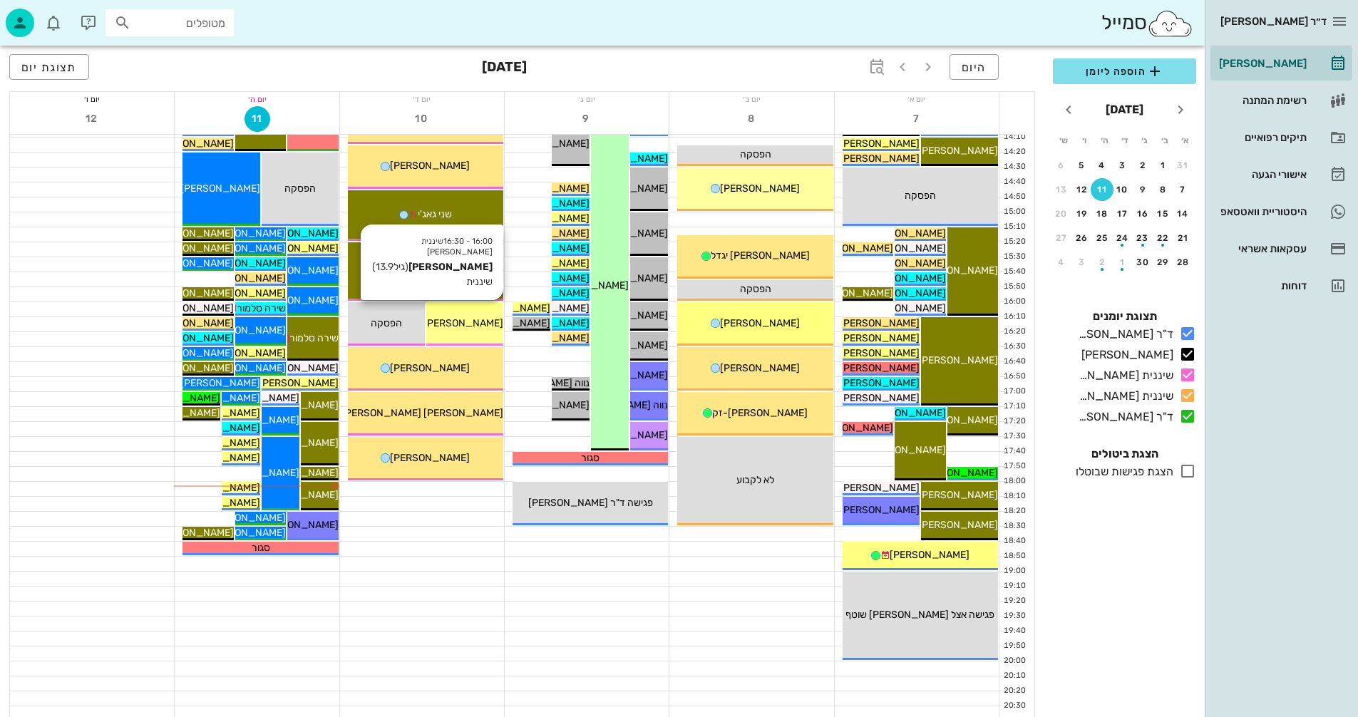
scroll to position [675, 0]
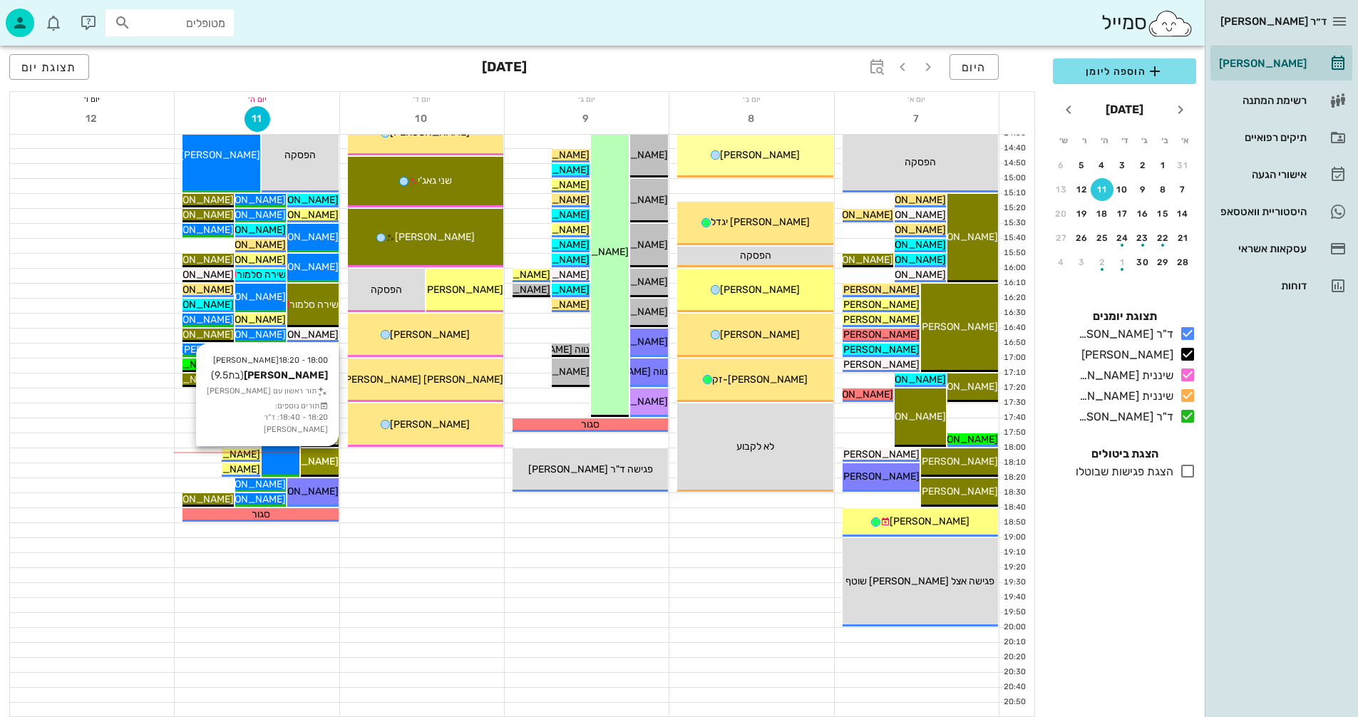
click at [321, 460] on span "[PERSON_NAME]" at bounding box center [299, 461] width 80 height 12
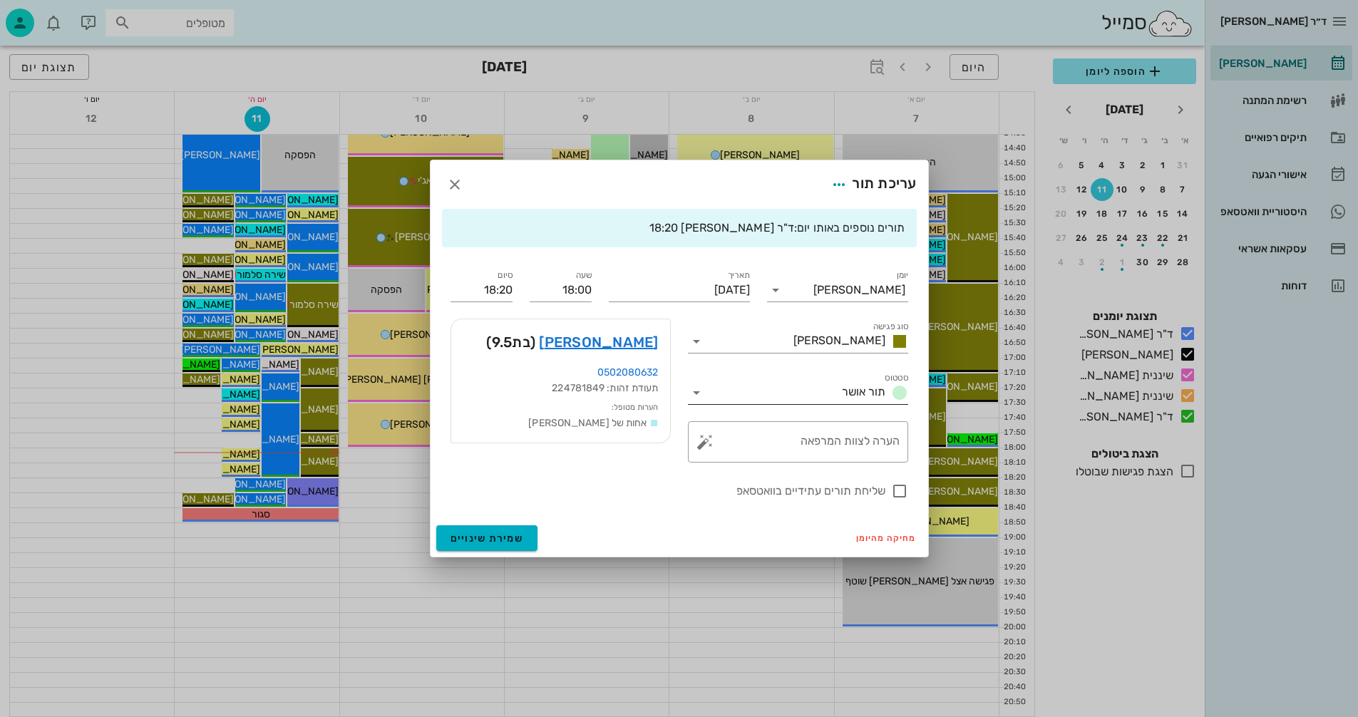
click at [694, 388] on icon at bounding box center [696, 392] width 17 height 17
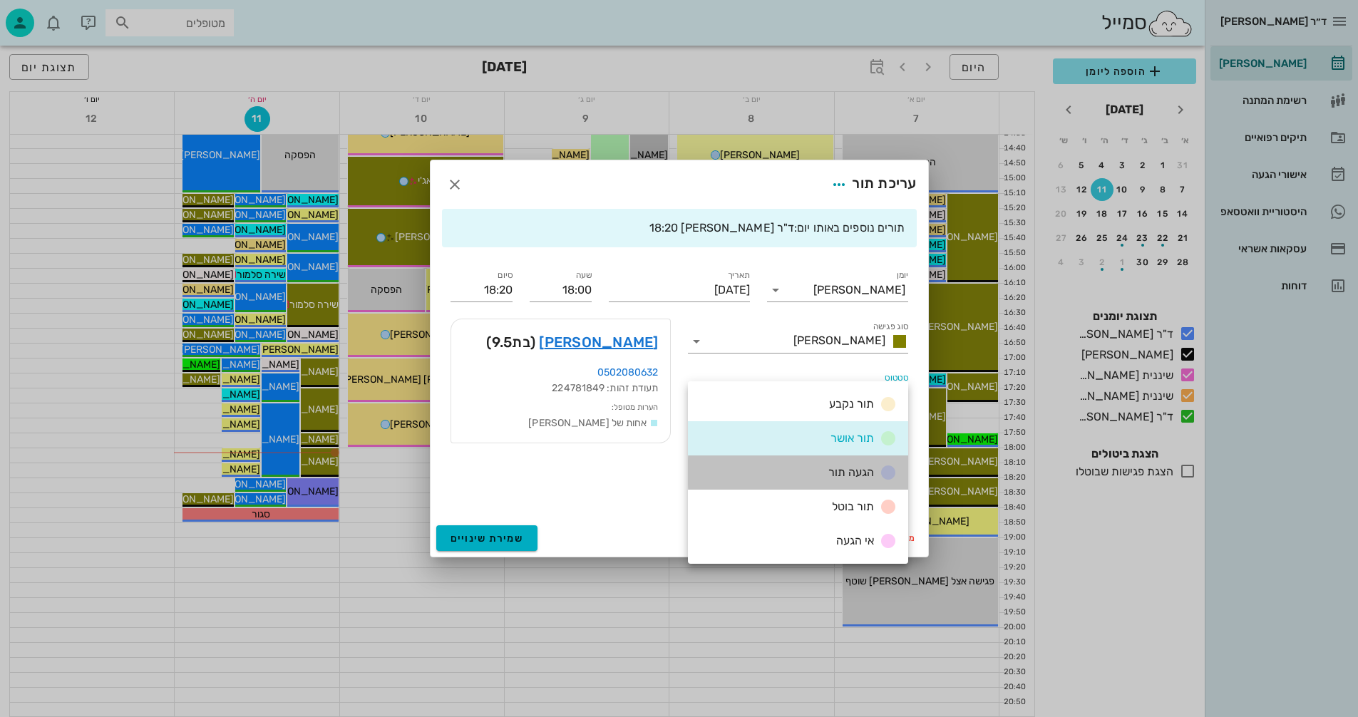
click at [776, 469] on div "הגעה תור" at bounding box center [798, 472] width 220 height 34
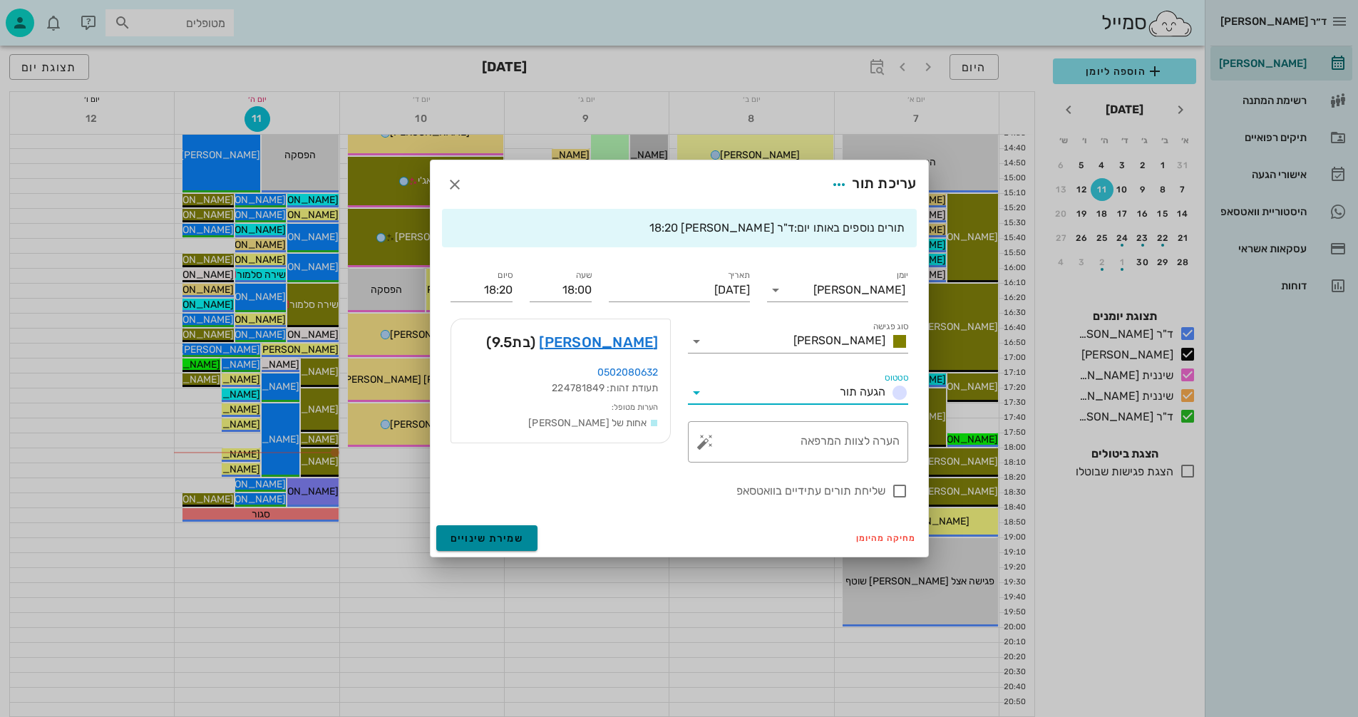
click at [490, 539] on span "שמירת שינויים" at bounding box center [486, 538] width 73 height 12
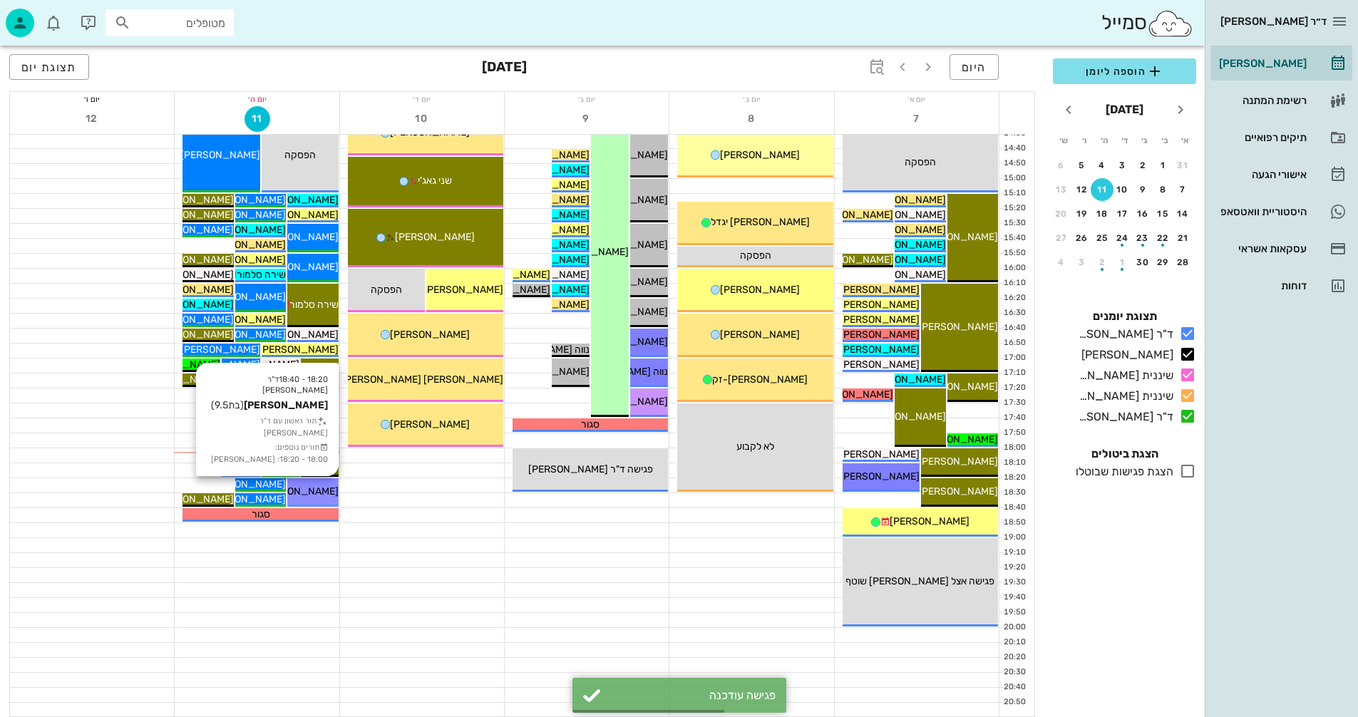
click at [319, 483] on div "18:20 - 18:40 ד"ר [PERSON_NAME] [PERSON_NAME] (בת 9.5 ) תור ראשון עם ד"ר [PERSO…" at bounding box center [312, 492] width 51 height 29
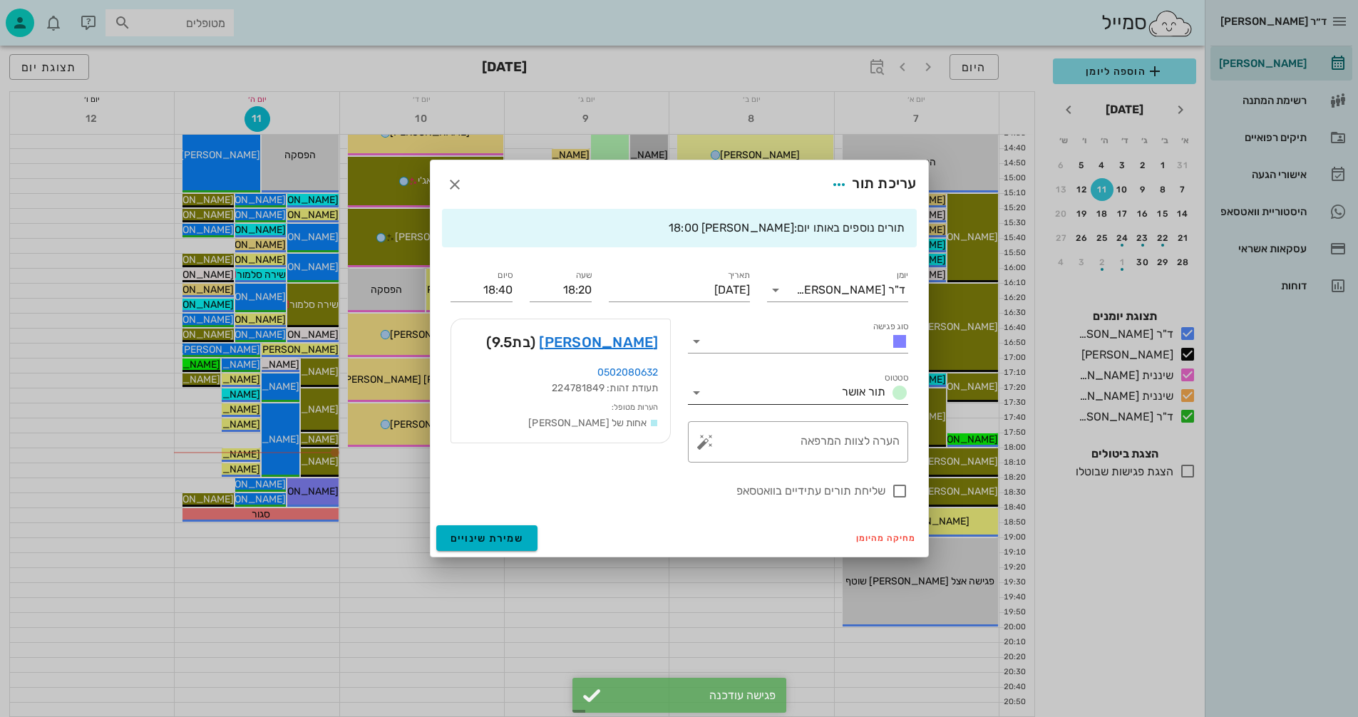
click at [698, 391] on icon at bounding box center [696, 392] width 17 height 17
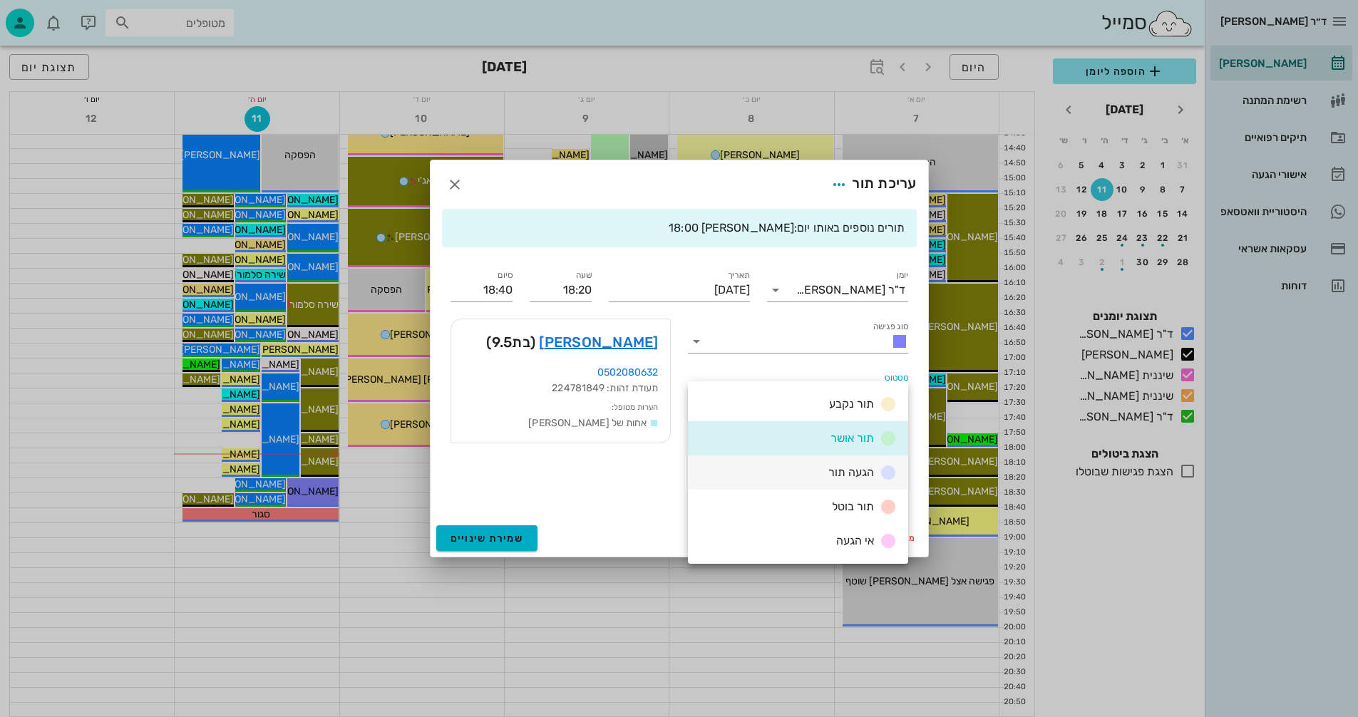
click at [795, 467] on div "הגעה תור" at bounding box center [798, 472] width 220 height 34
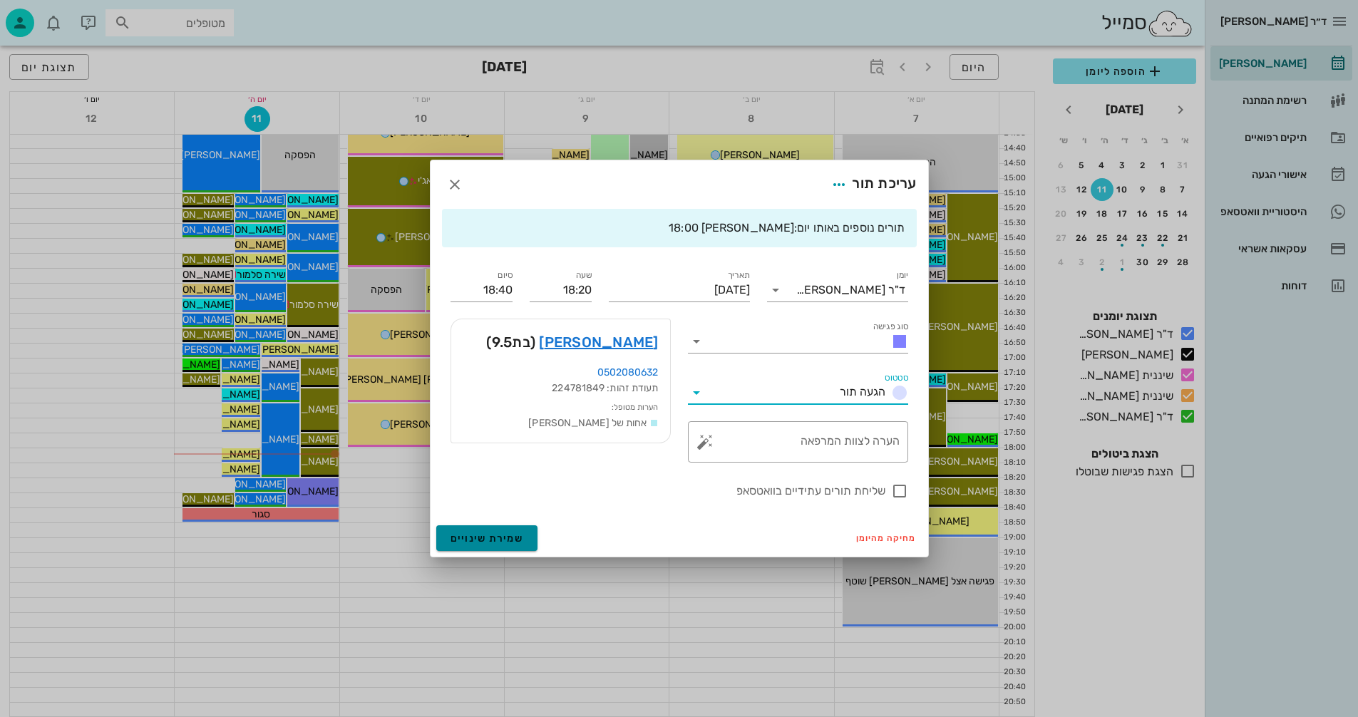
click at [490, 541] on span "שמירת שינויים" at bounding box center [486, 538] width 73 height 12
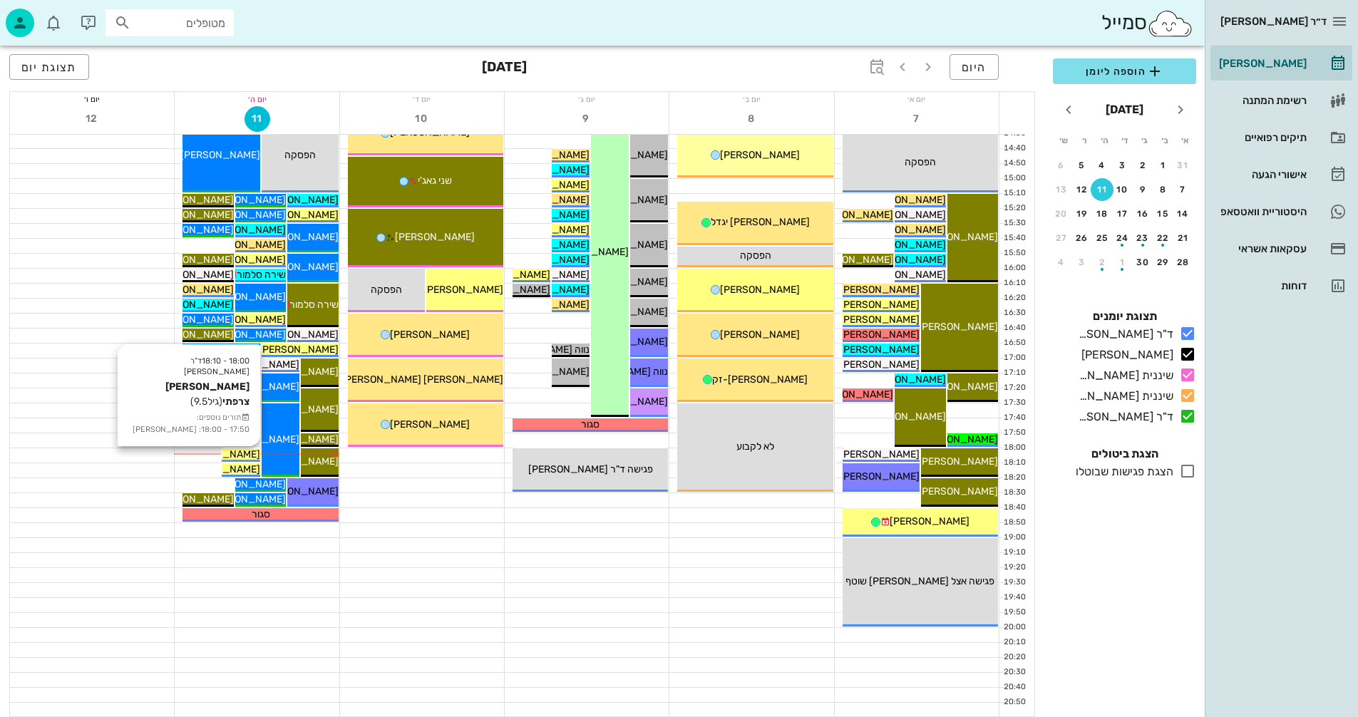
click at [241, 453] on span "[PERSON_NAME] צרפתי" at bounding box center [206, 454] width 107 height 12
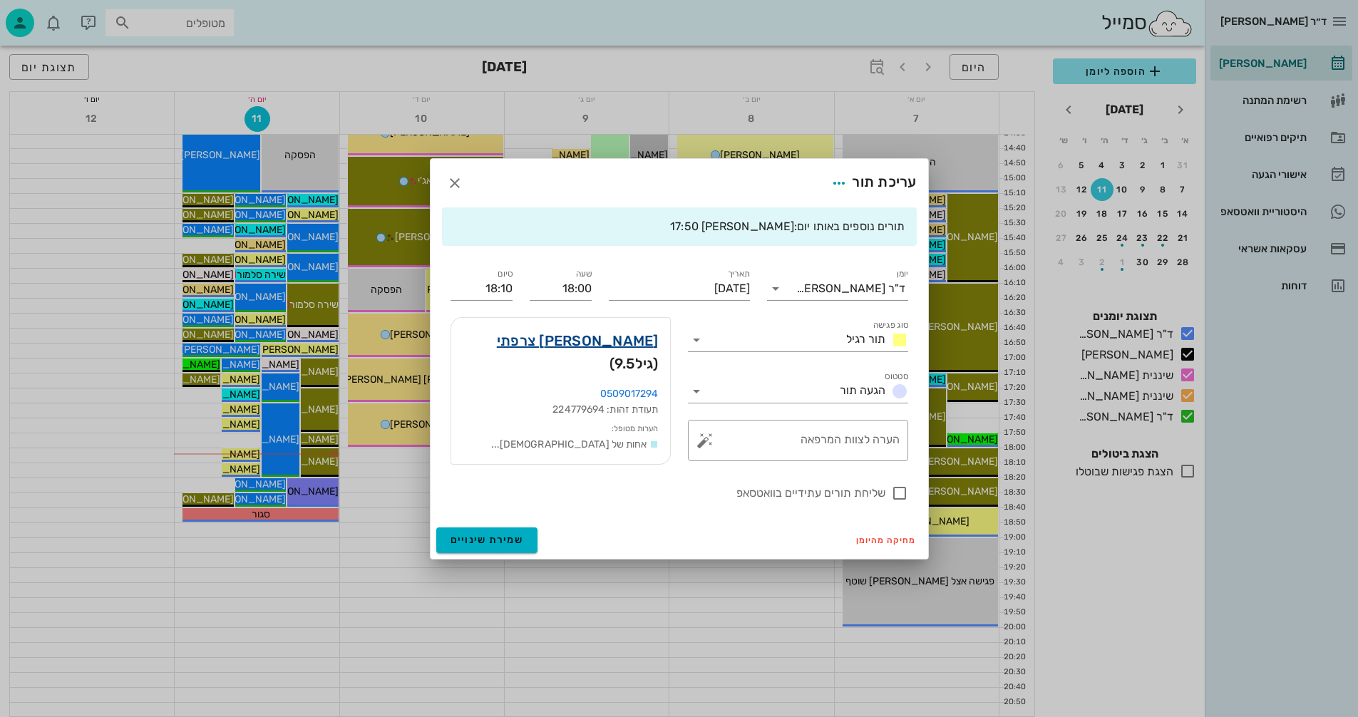
click at [627, 340] on link "[PERSON_NAME] צרפתי" at bounding box center [578, 340] width 162 height 23
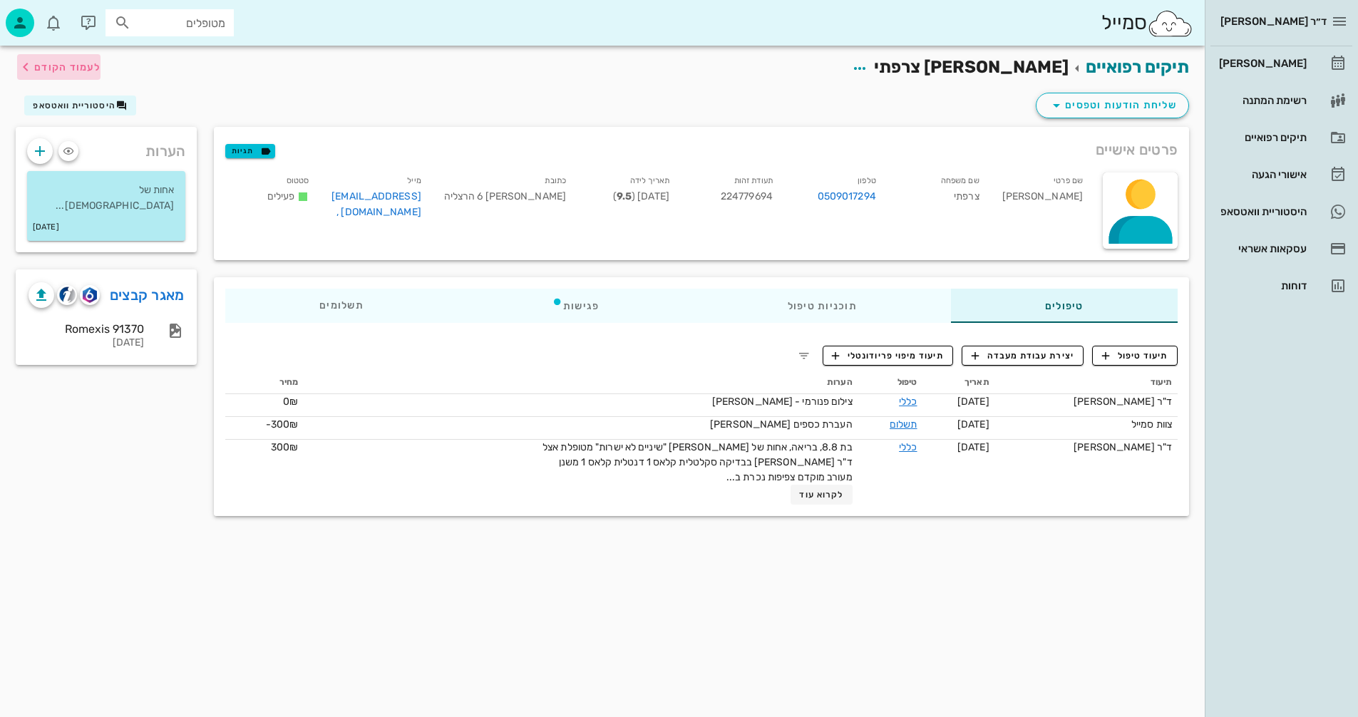
click at [59, 69] on span "לעמוד הקודם" at bounding box center [67, 67] width 66 height 12
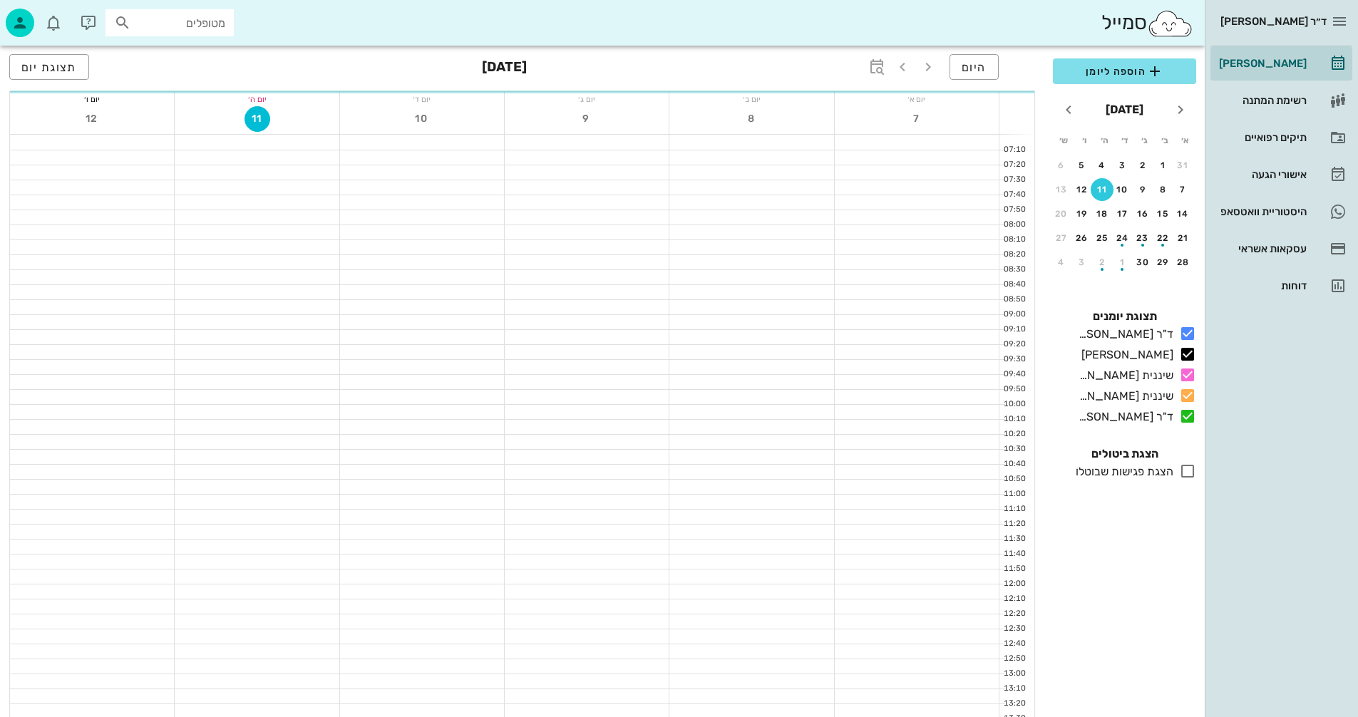
scroll to position [675, 0]
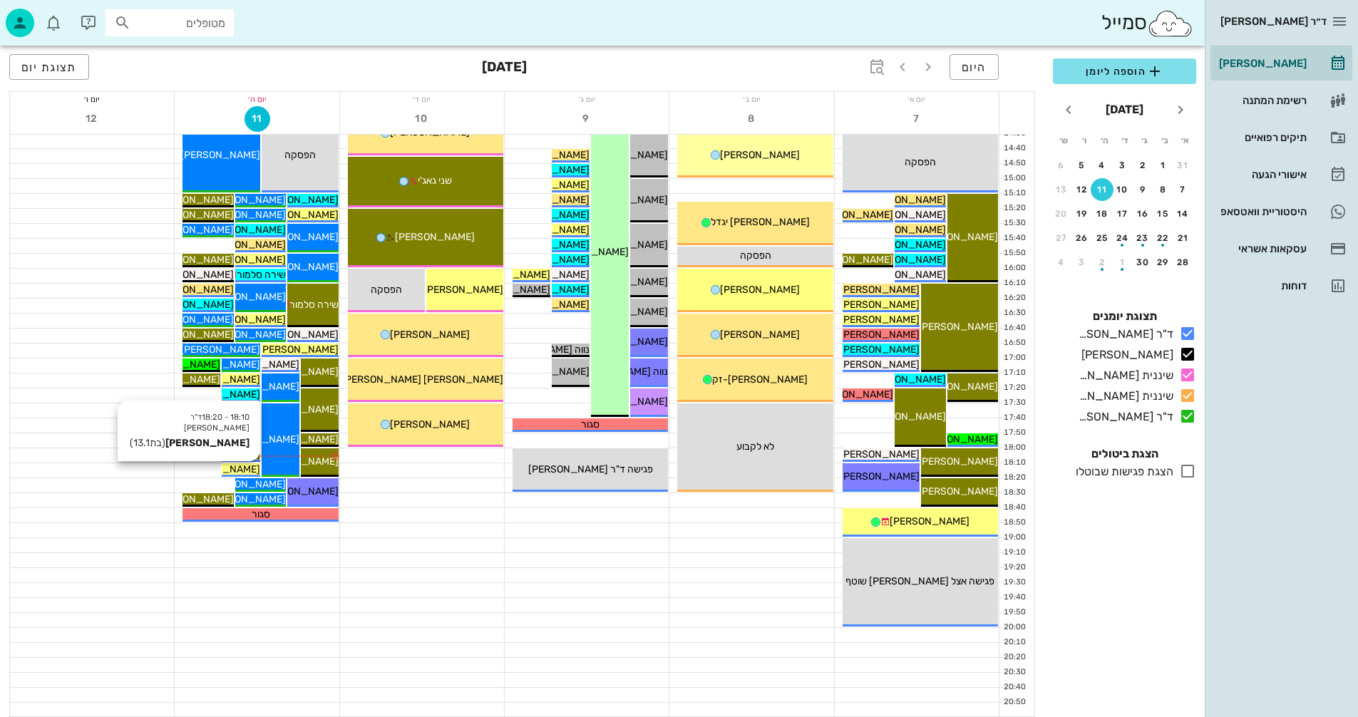
click at [243, 468] on span "[PERSON_NAME]" at bounding box center [220, 469] width 80 height 12
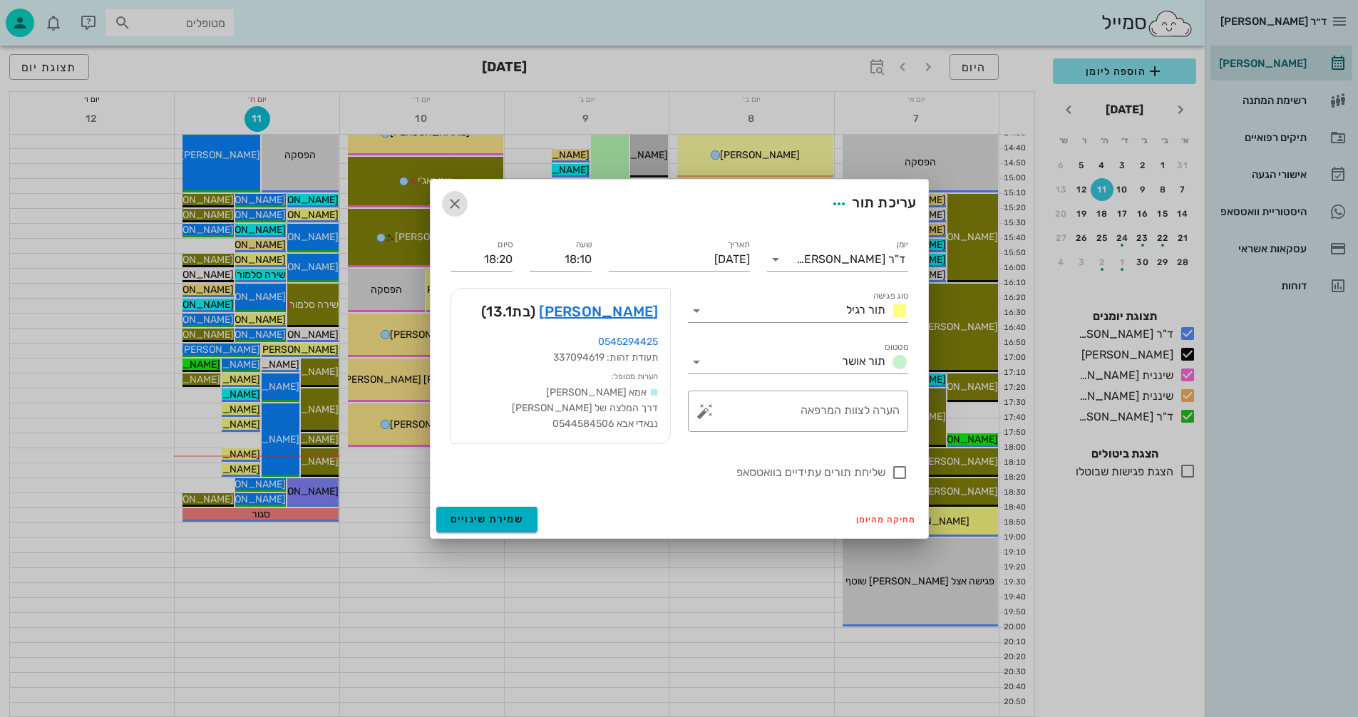
click at [453, 202] on icon "button" at bounding box center [454, 203] width 17 height 17
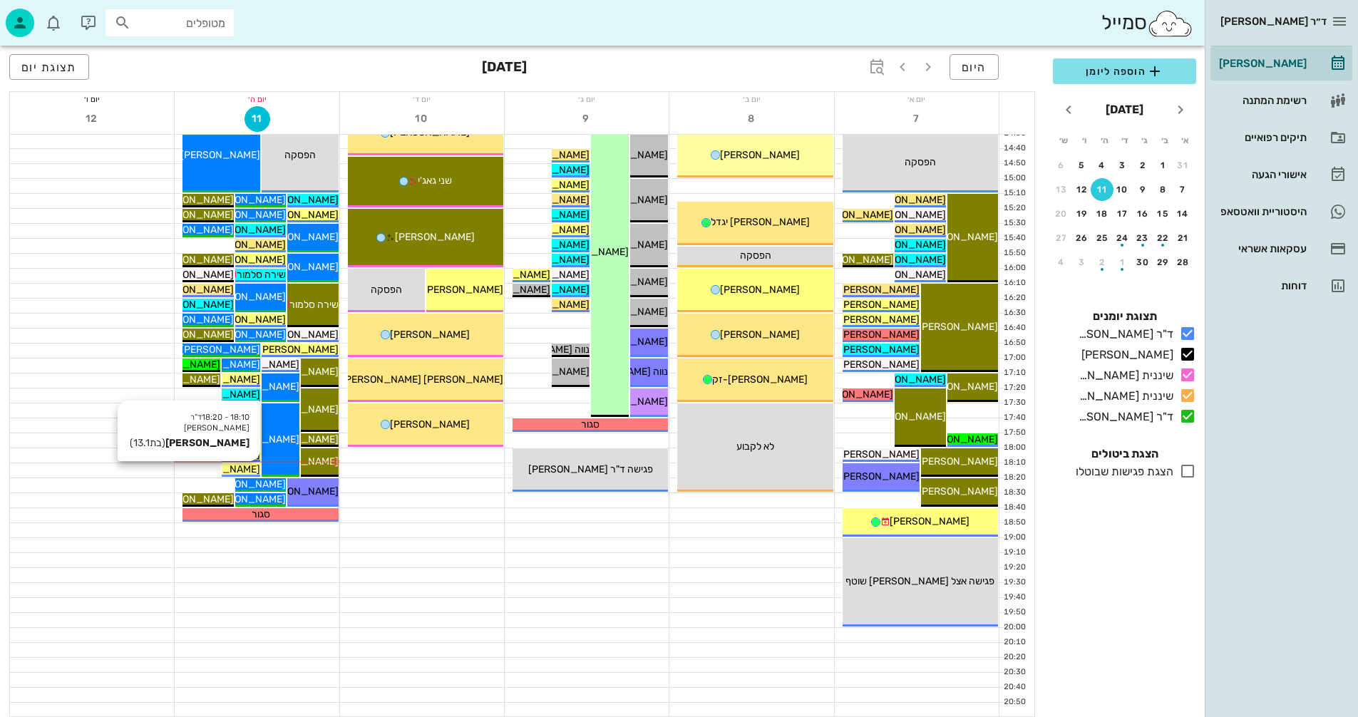
click at [249, 467] on span "[PERSON_NAME]" at bounding box center [220, 469] width 80 height 12
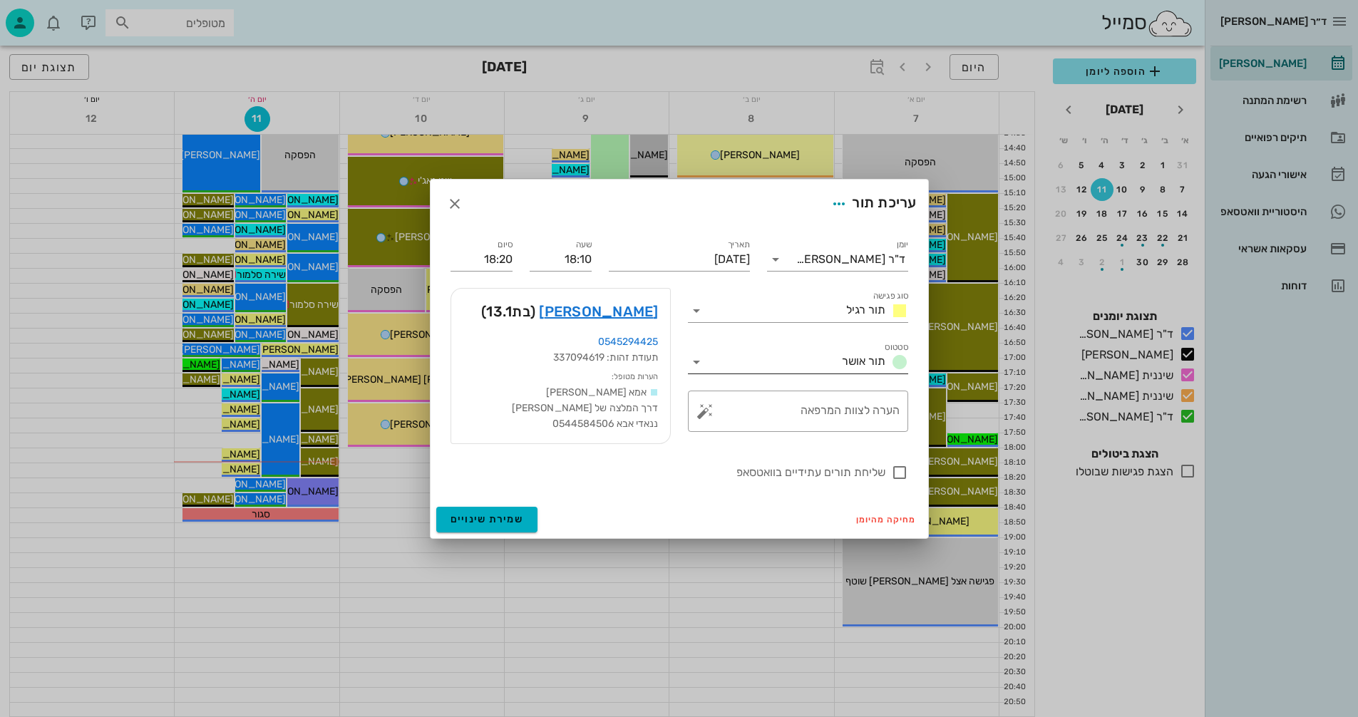
click at [695, 364] on icon at bounding box center [696, 362] width 17 height 17
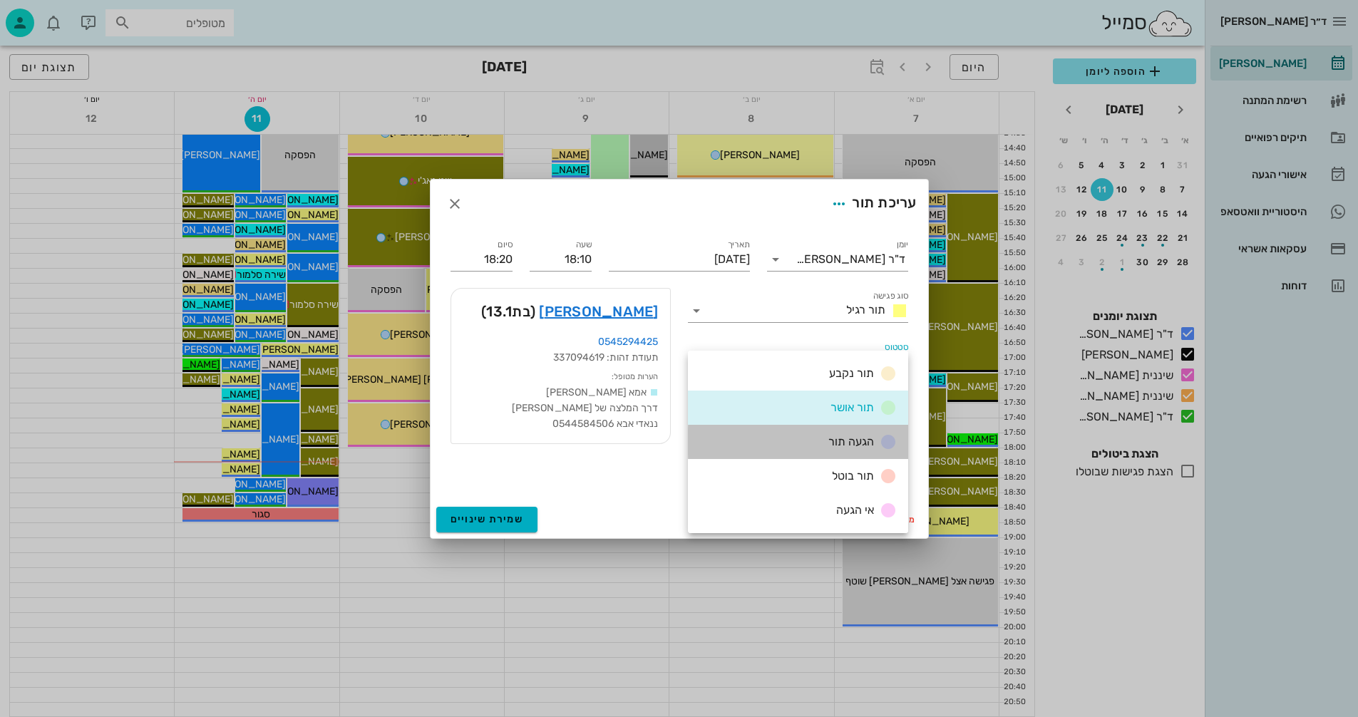
click at [802, 440] on div "הגעה תור" at bounding box center [798, 442] width 220 height 34
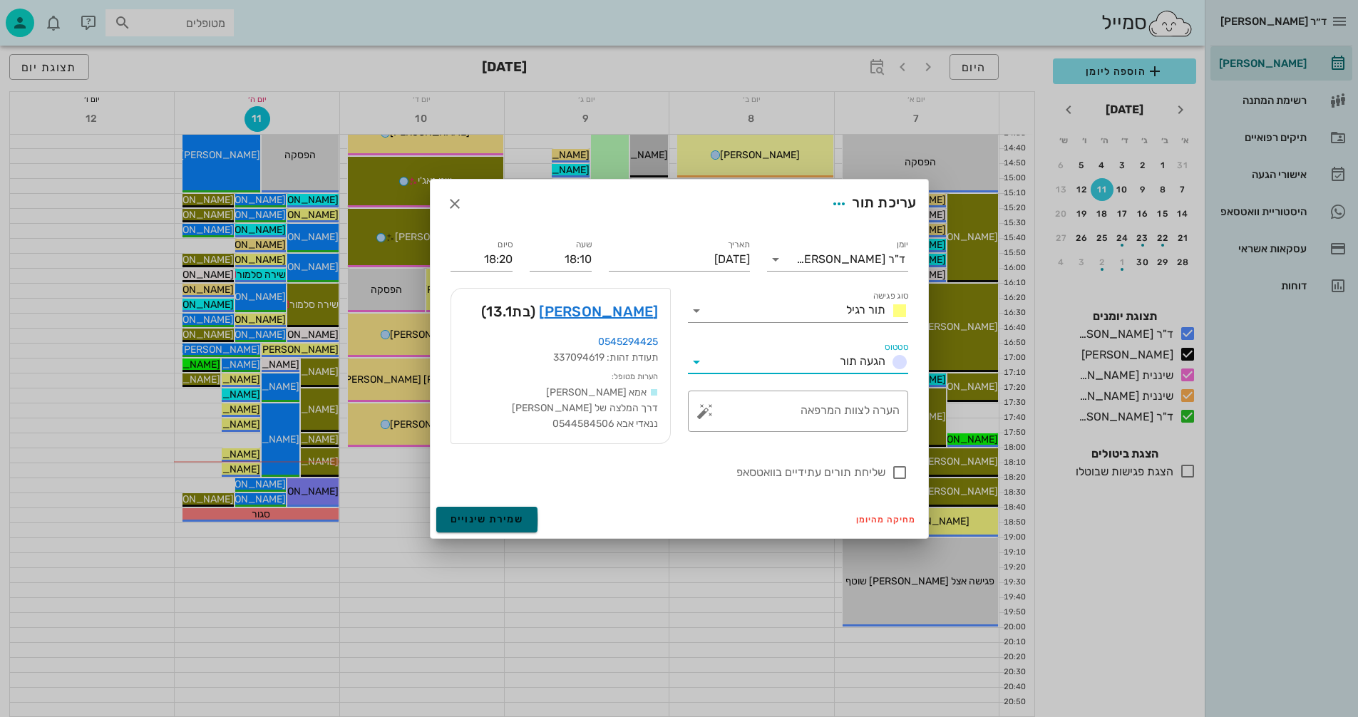
click at [489, 516] on span "שמירת שינויים" at bounding box center [486, 519] width 73 height 12
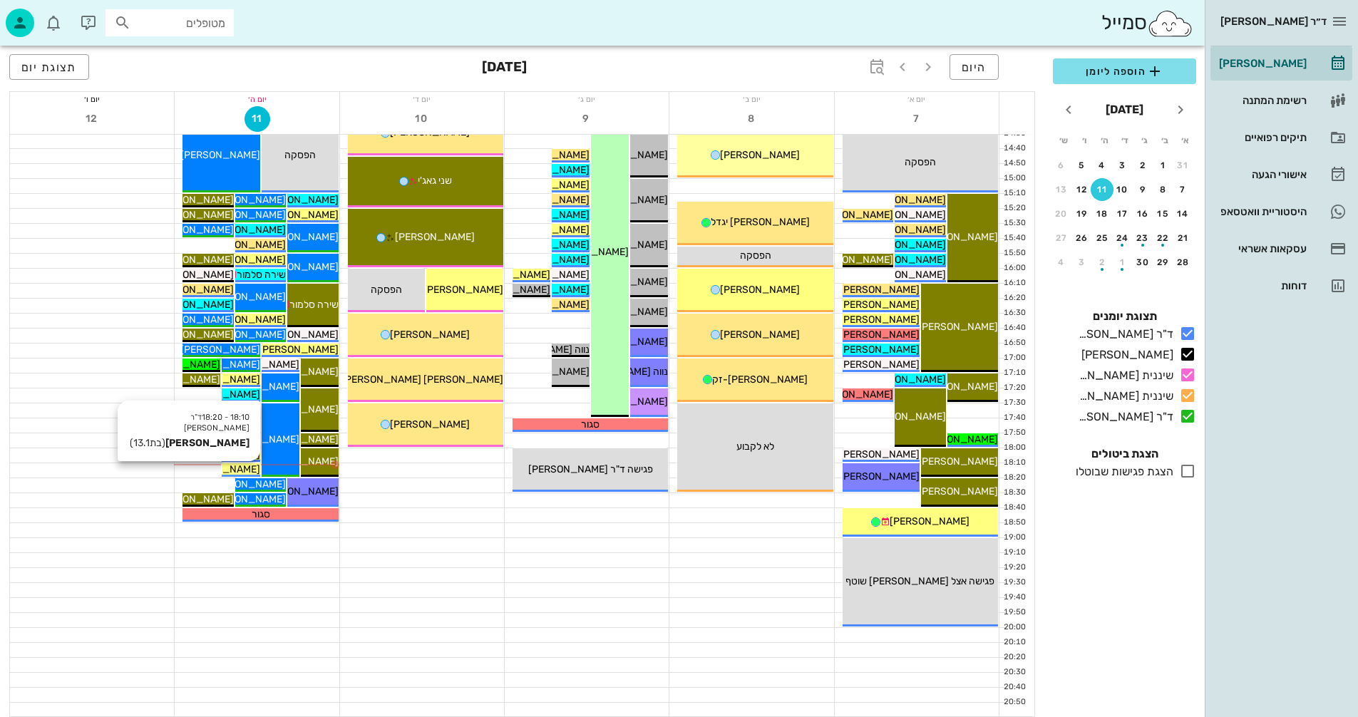
click at [248, 469] on span "[PERSON_NAME]" at bounding box center [220, 469] width 80 height 12
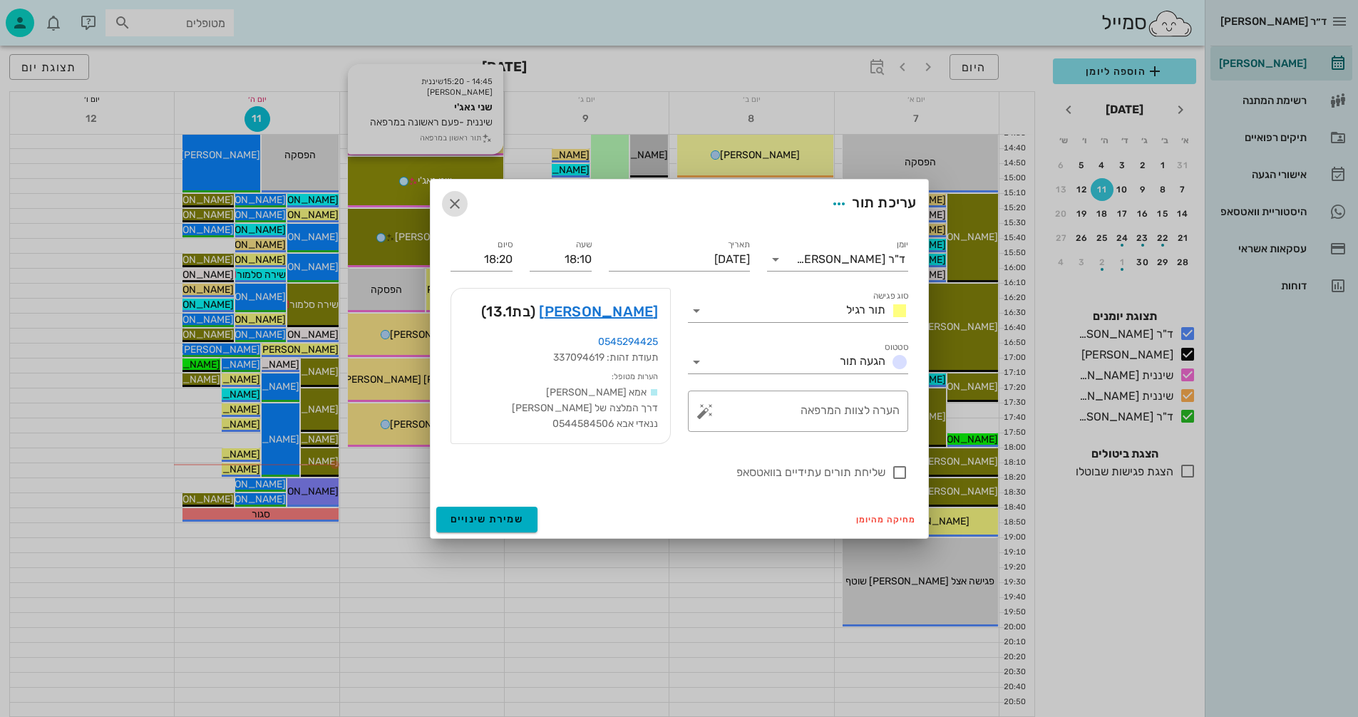
click at [455, 200] on icon "button" at bounding box center [454, 203] width 17 height 17
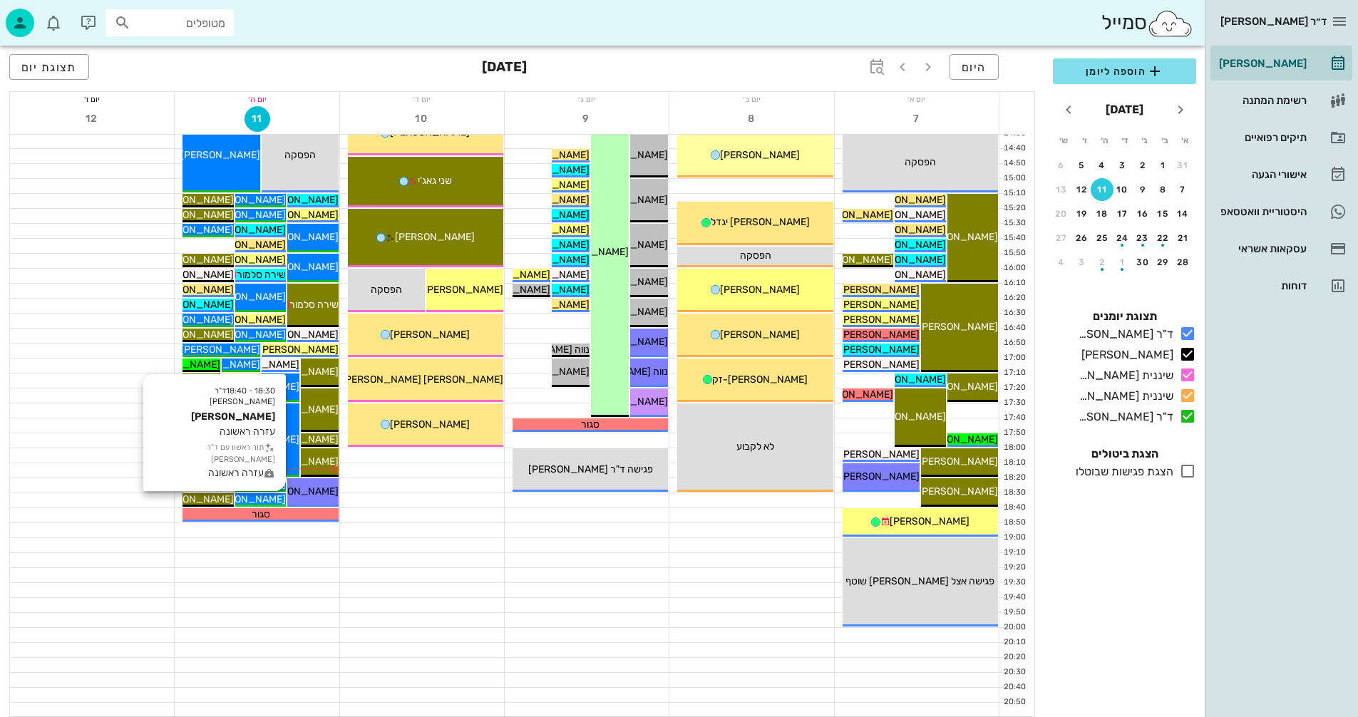
click at [269, 500] on span "[PERSON_NAME]" at bounding box center [246, 499] width 80 height 12
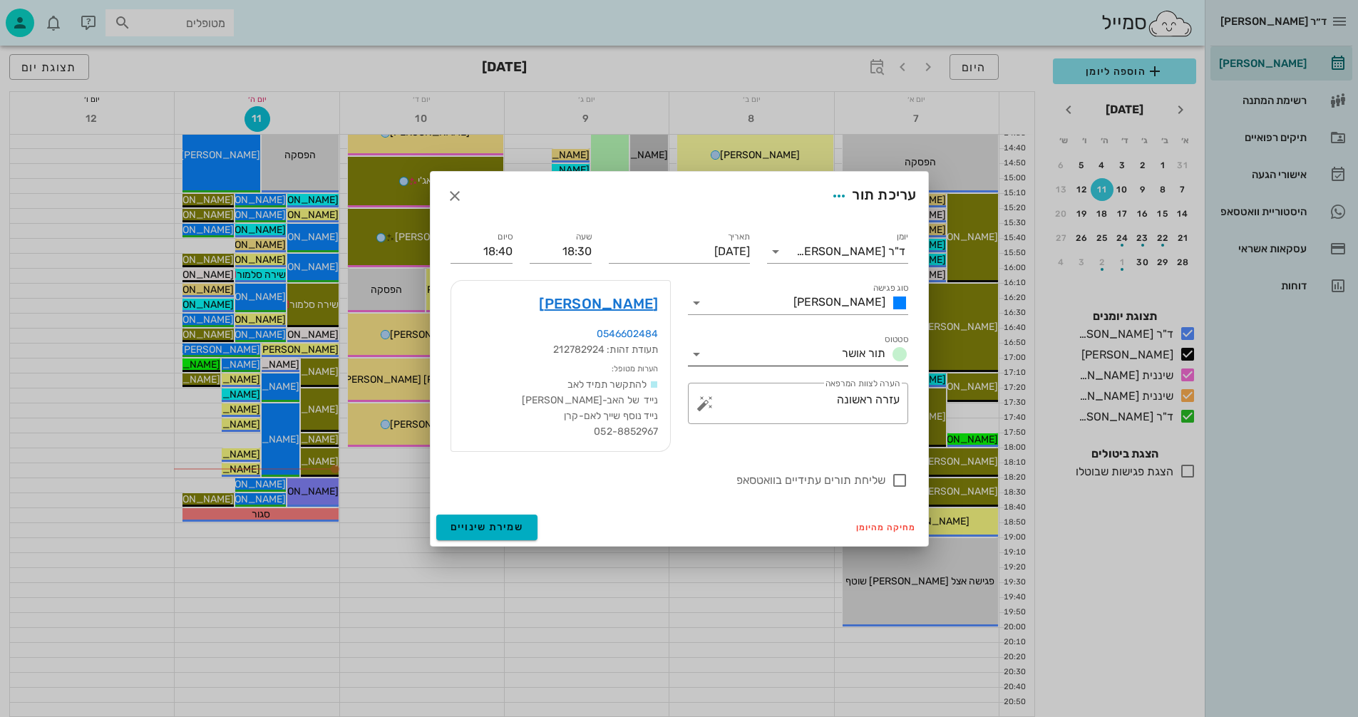
click at [696, 354] on icon at bounding box center [696, 354] width 17 height 17
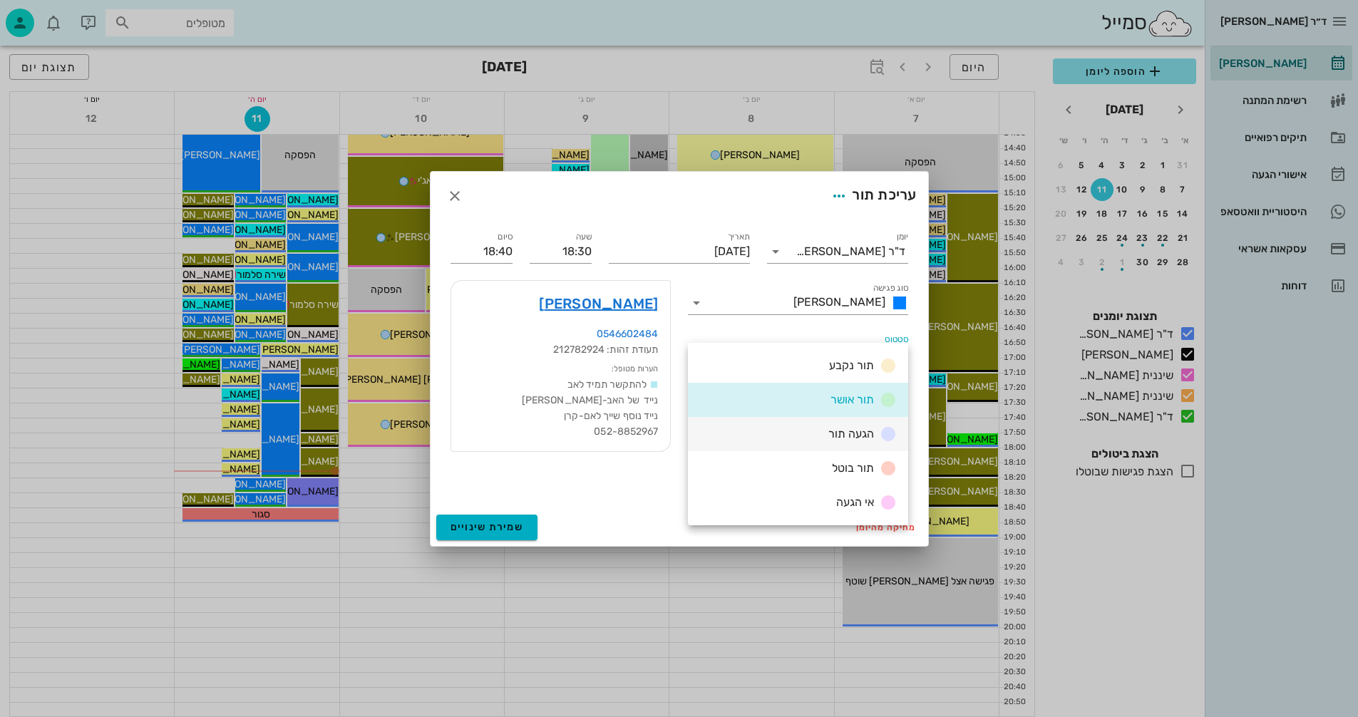
click at [810, 433] on div "הגעה תור" at bounding box center [798, 434] width 220 height 34
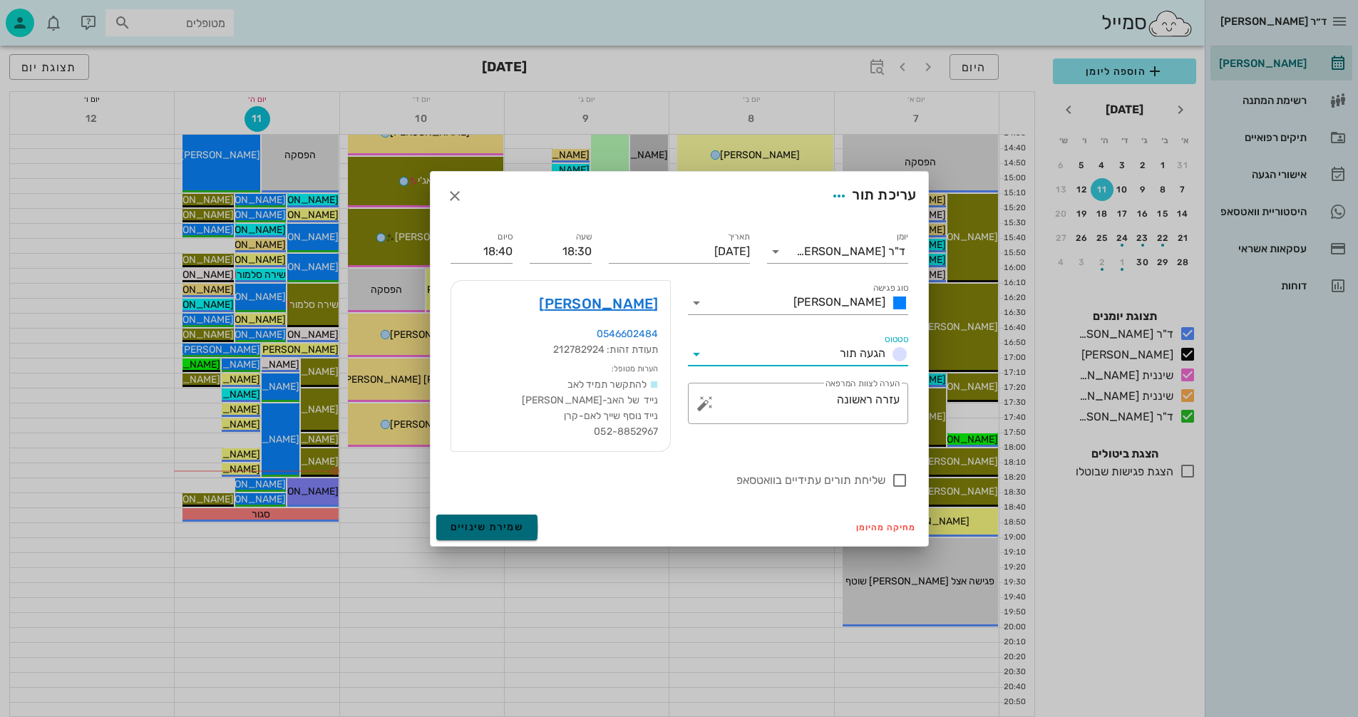
click at [490, 525] on span "שמירת שינויים" at bounding box center [486, 527] width 73 height 12
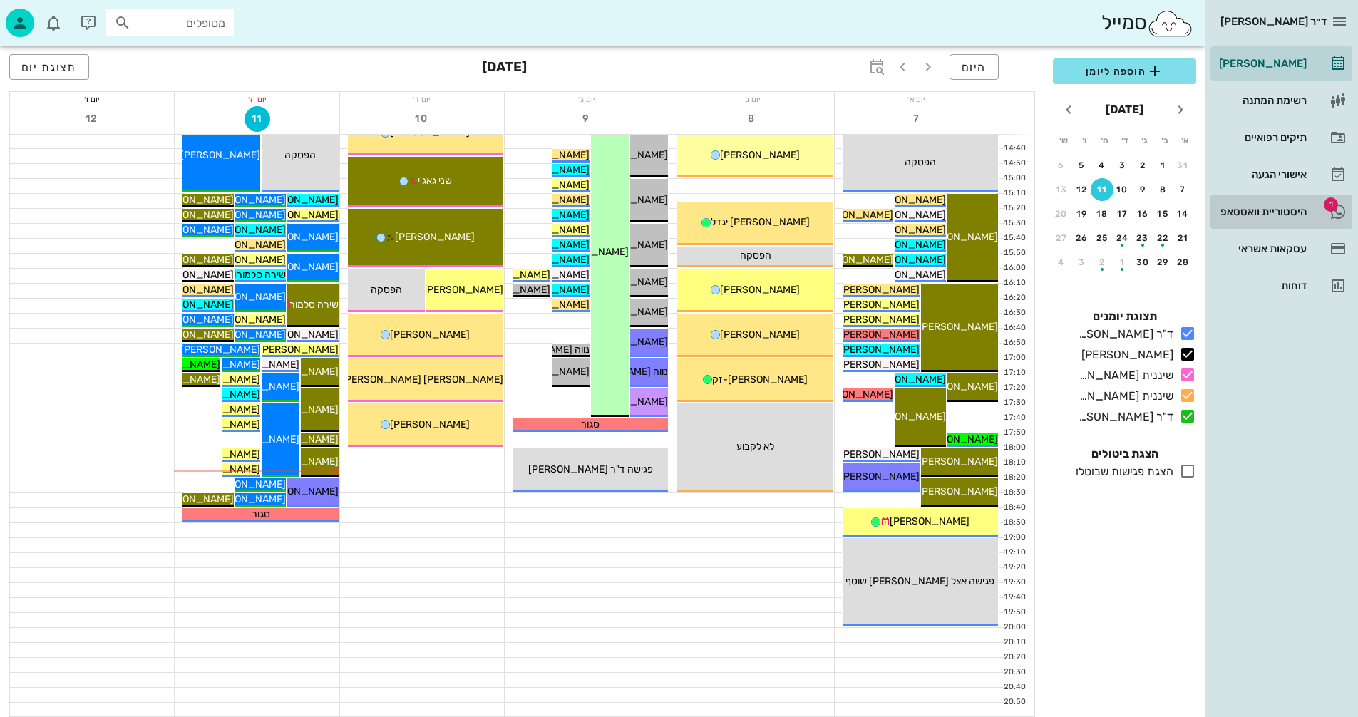
click at [1292, 203] on div "היסטוריית וואטסאפ" at bounding box center [1261, 211] width 91 height 23
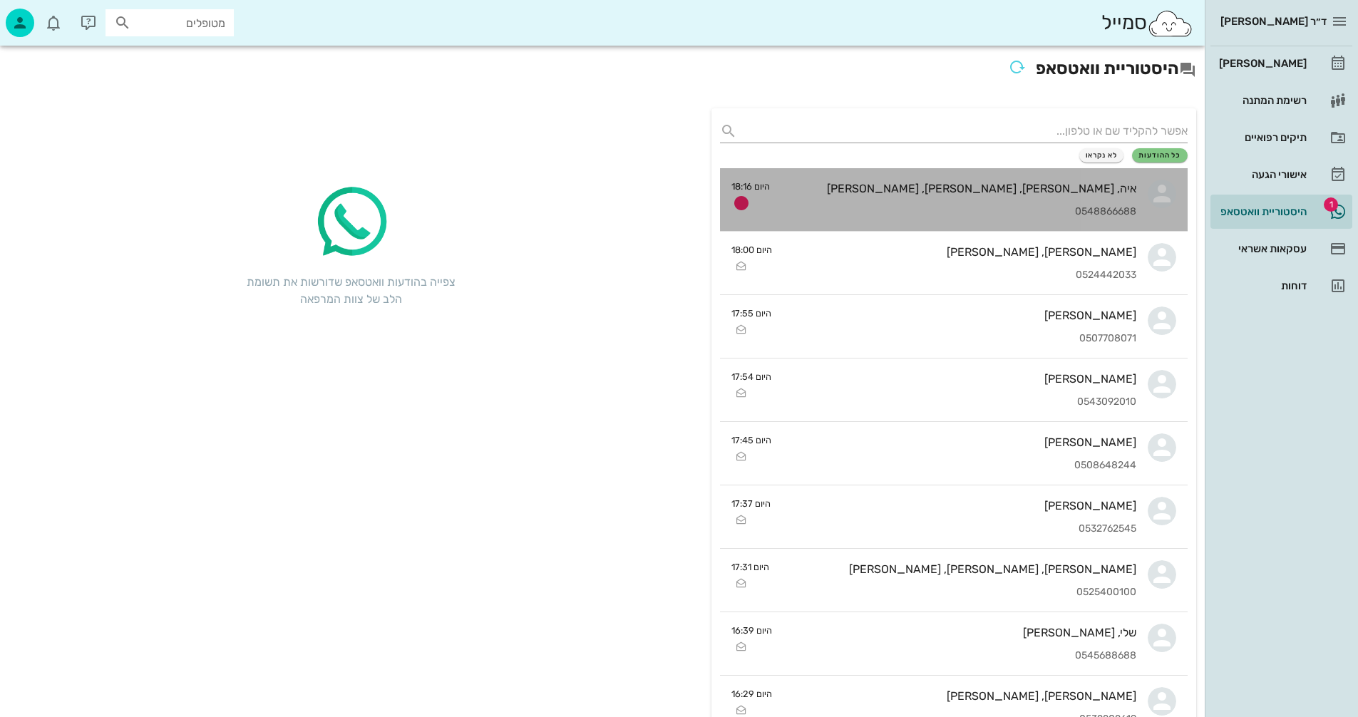
click at [927, 192] on div "איה, [PERSON_NAME], [PERSON_NAME], [PERSON_NAME]" at bounding box center [958, 189] width 355 height 14
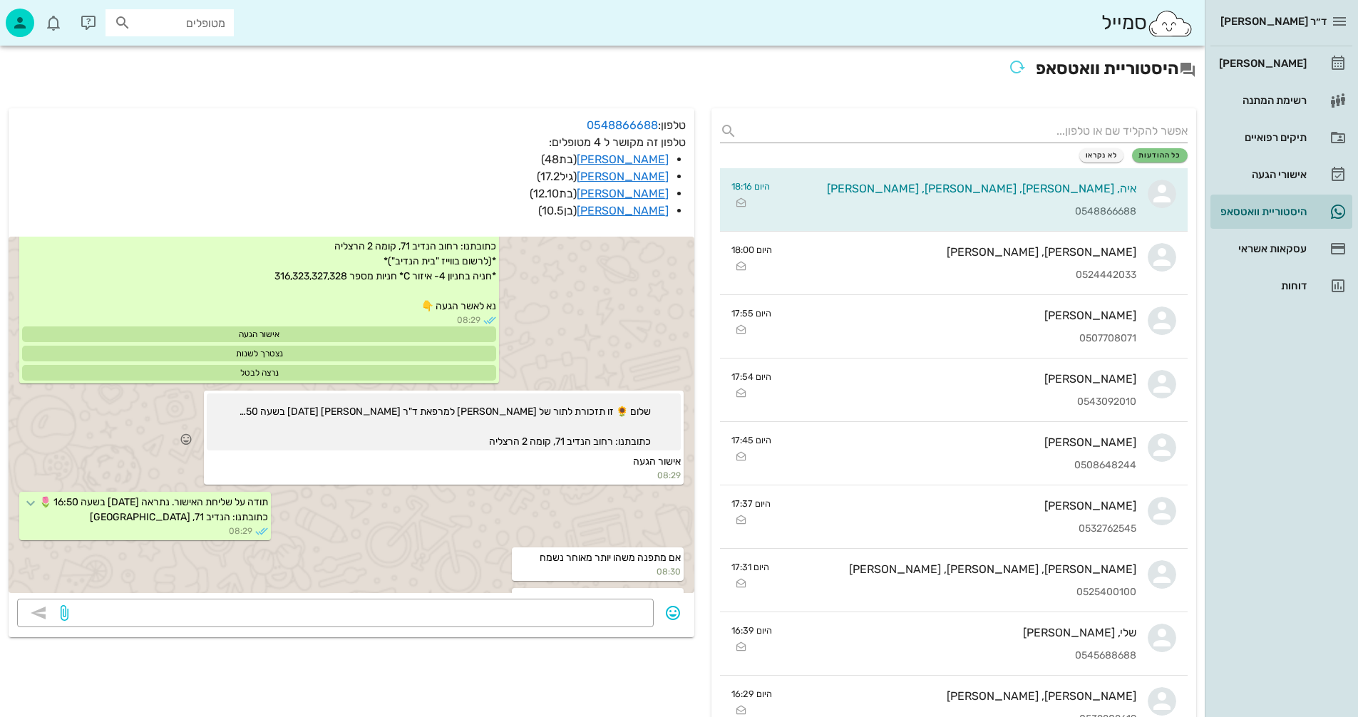
scroll to position [328, 0]
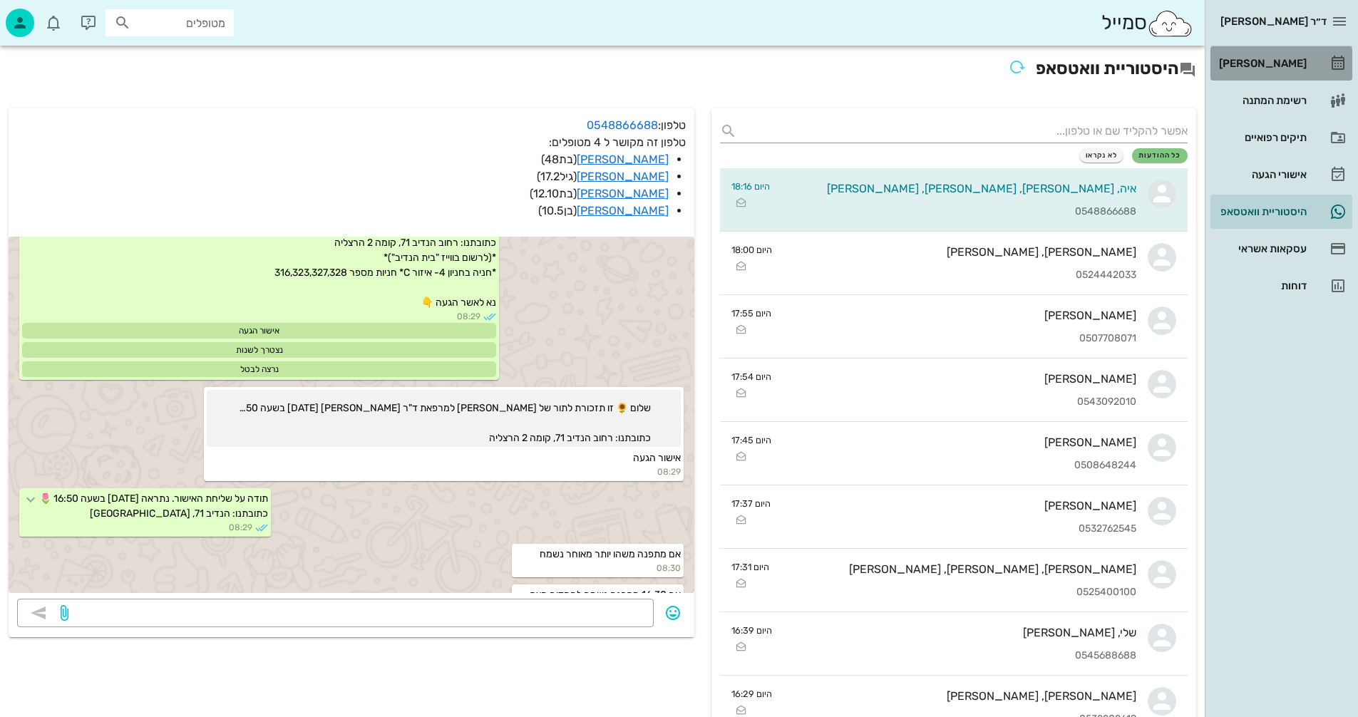
click at [1269, 65] on div "[PERSON_NAME]" at bounding box center [1261, 63] width 91 height 11
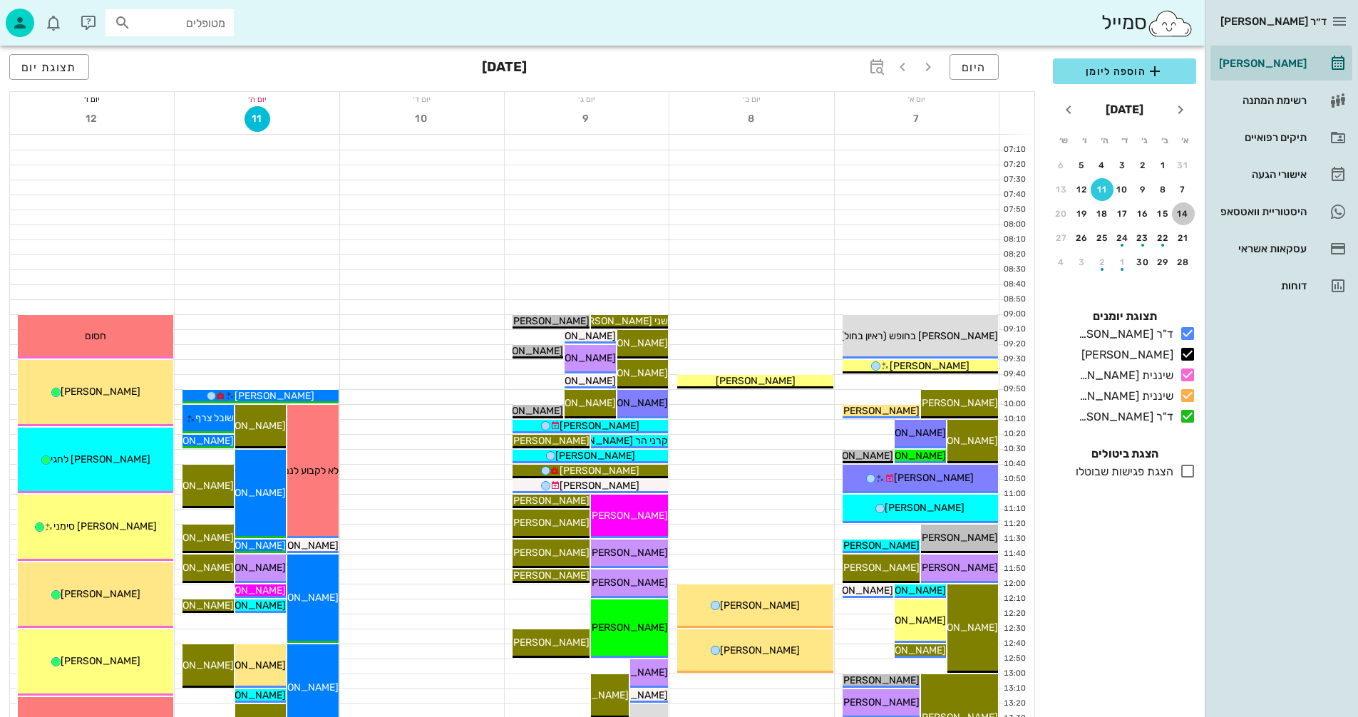
click at [1182, 212] on div "14" at bounding box center [1183, 214] width 23 height 10
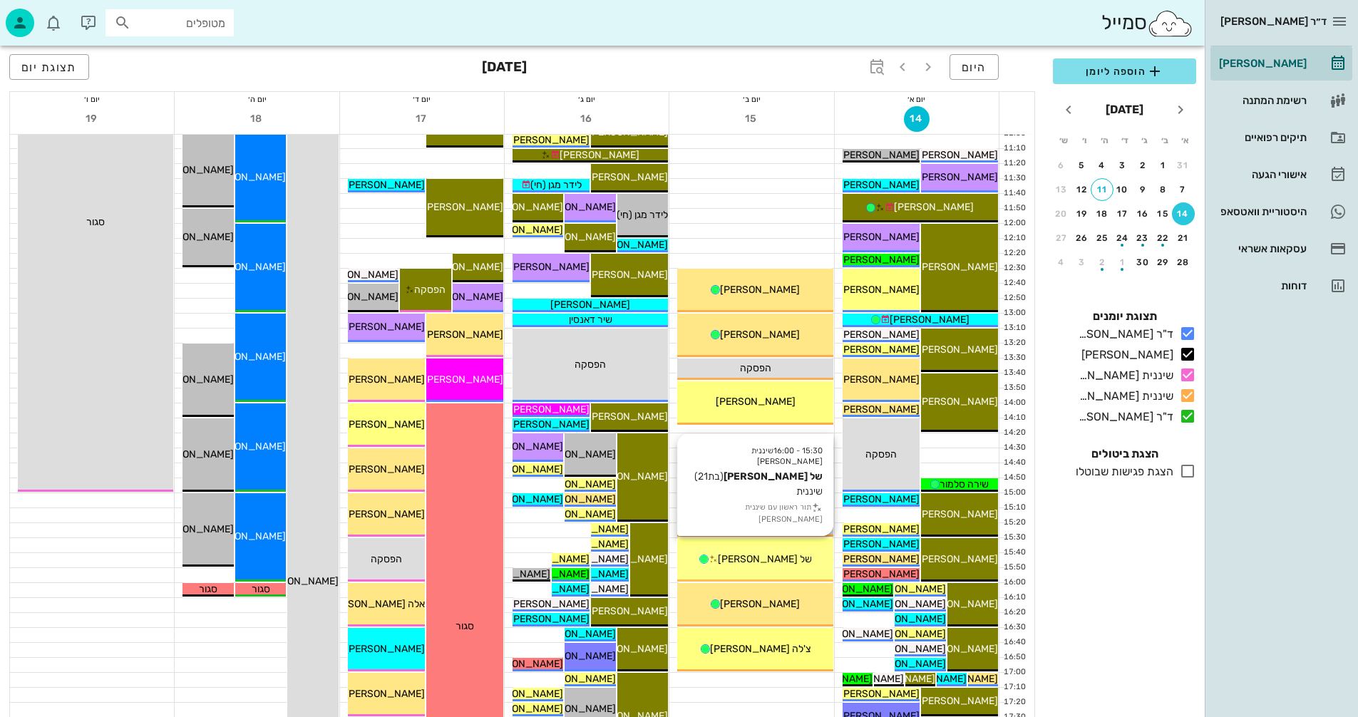
scroll to position [570, 0]
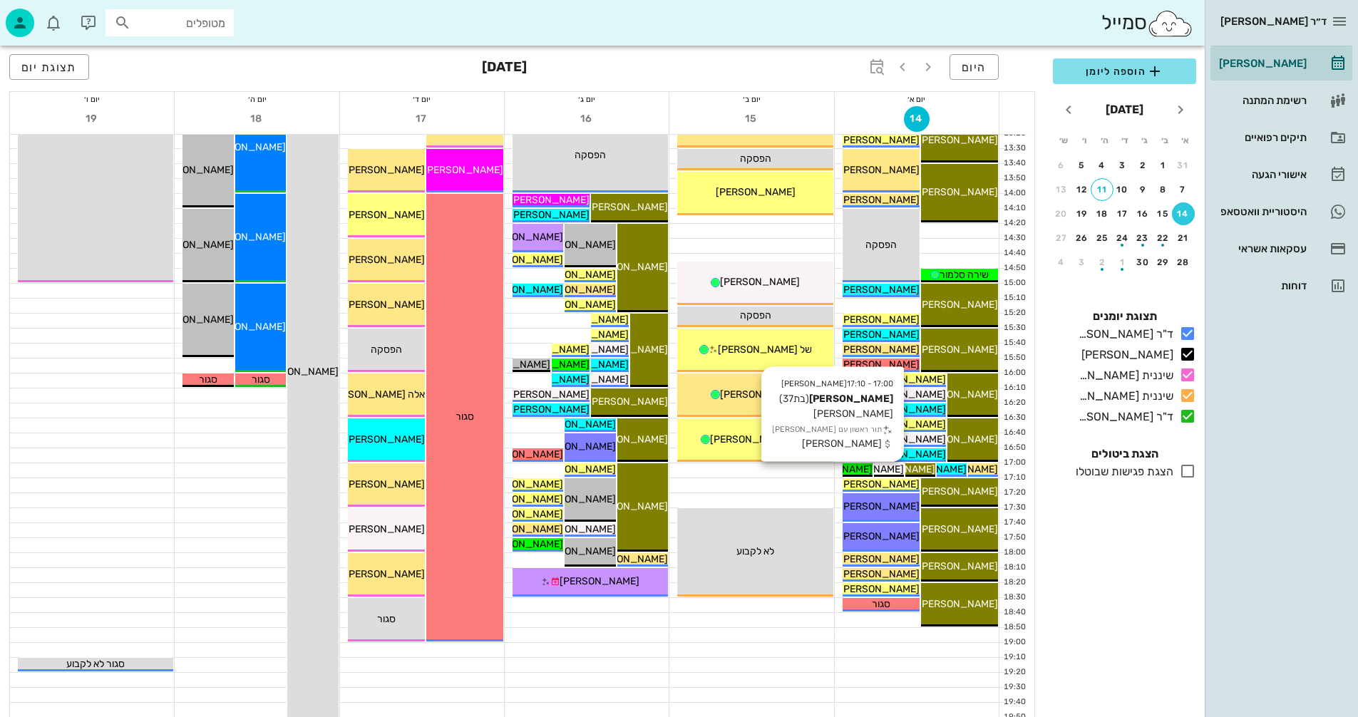
click at [894, 468] on span "[PERSON_NAME]" at bounding box center [864, 469] width 80 height 12
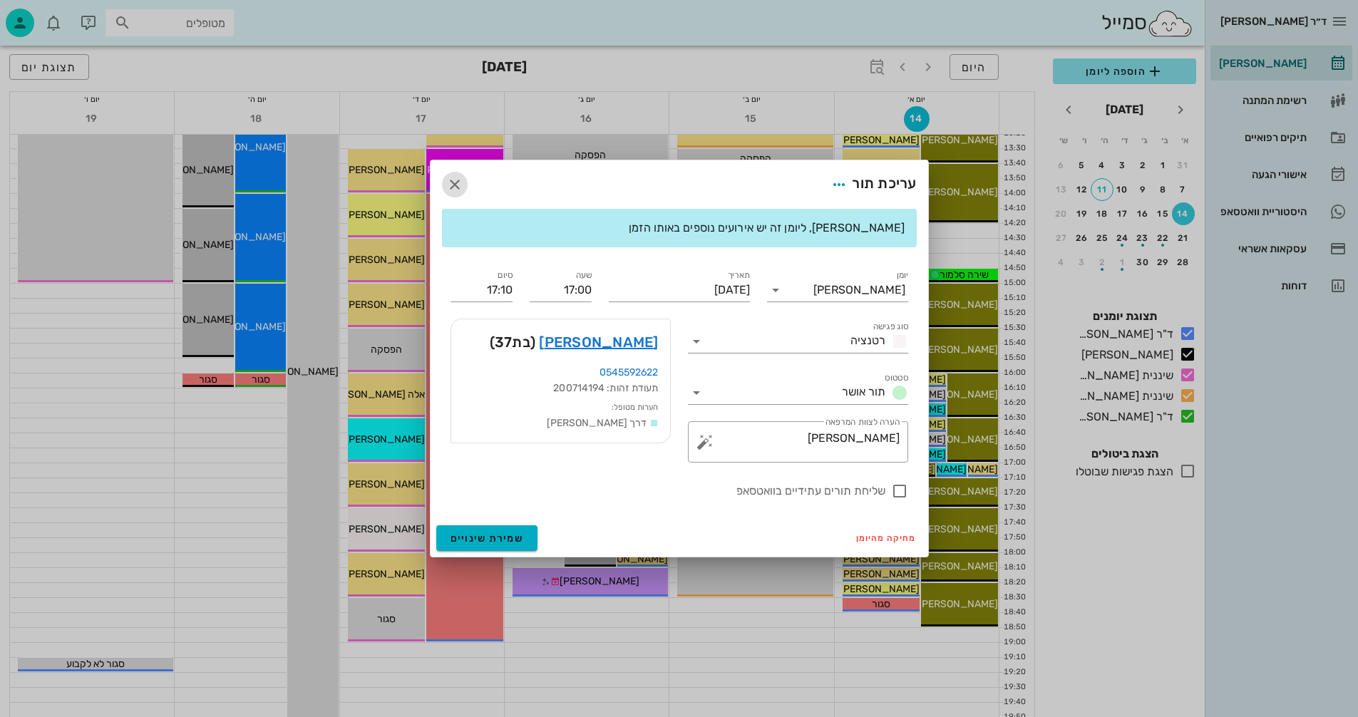
click at [453, 182] on icon "button" at bounding box center [454, 184] width 17 height 17
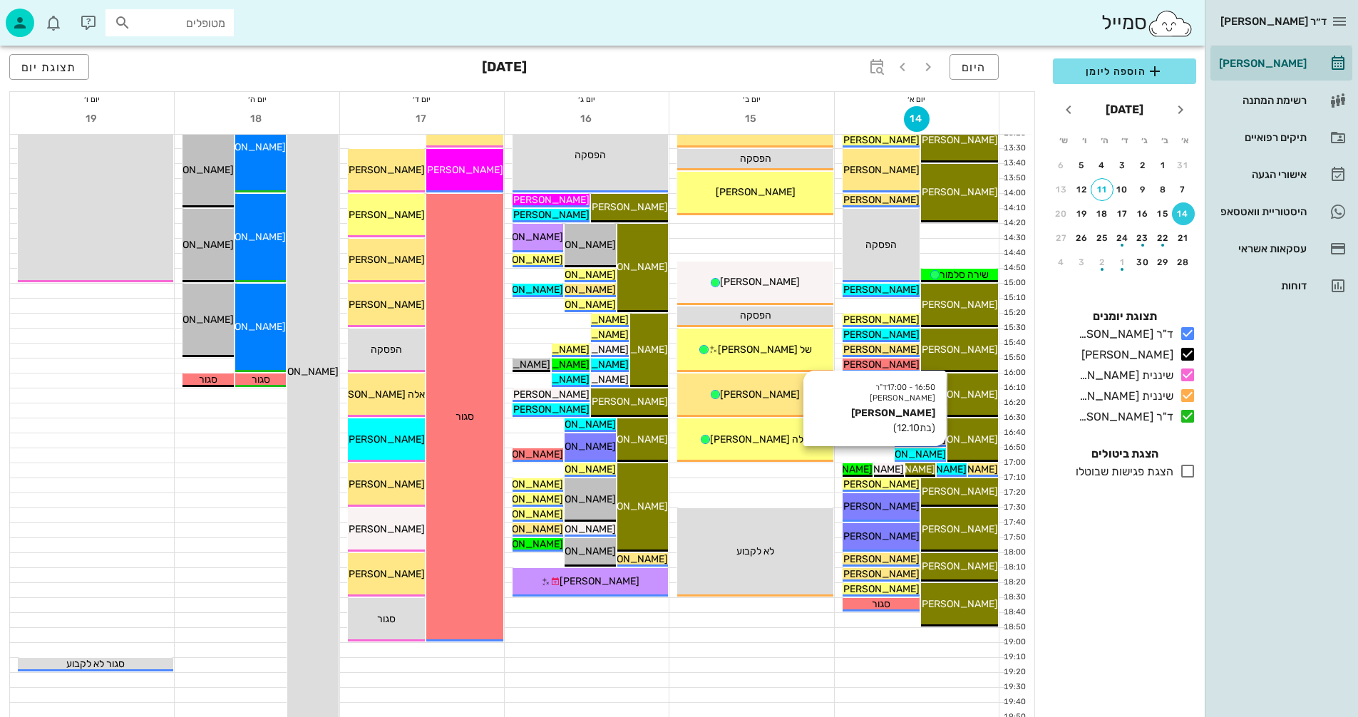
click at [927, 455] on span "[PERSON_NAME]" at bounding box center [906, 454] width 80 height 12
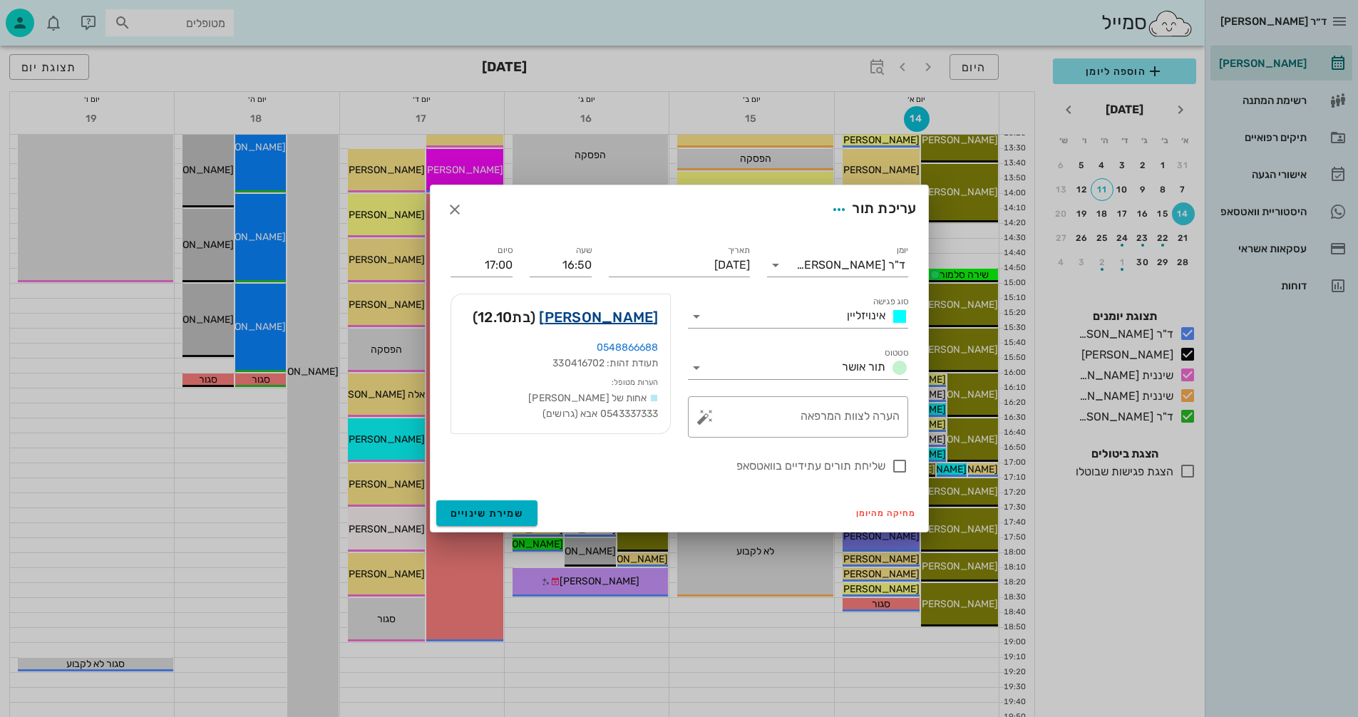
click at [619, 313] on link "[PERSON_NAME]" at bounding box center [598, 317] width 119 height 23
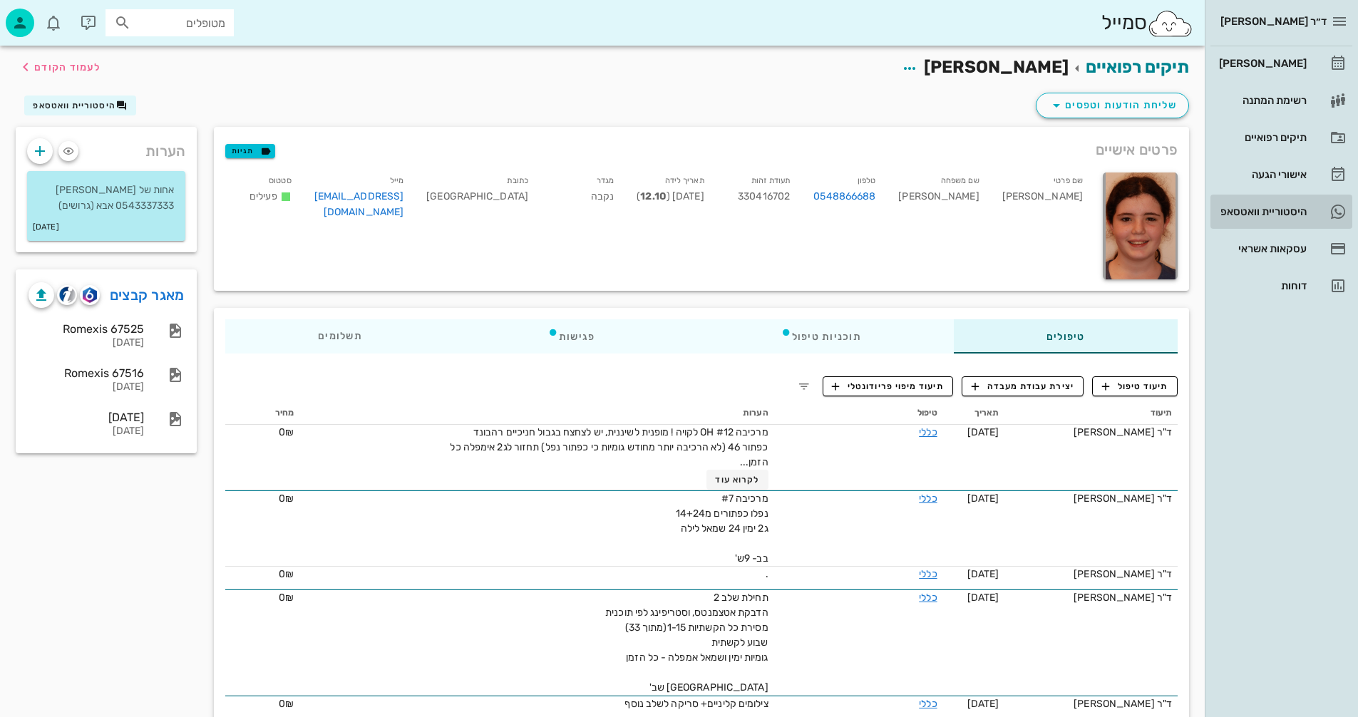
click at [1259, 213] on div "היסטוריית וואטסאפ" at bounding box center [1261, 211] width 91 height 11
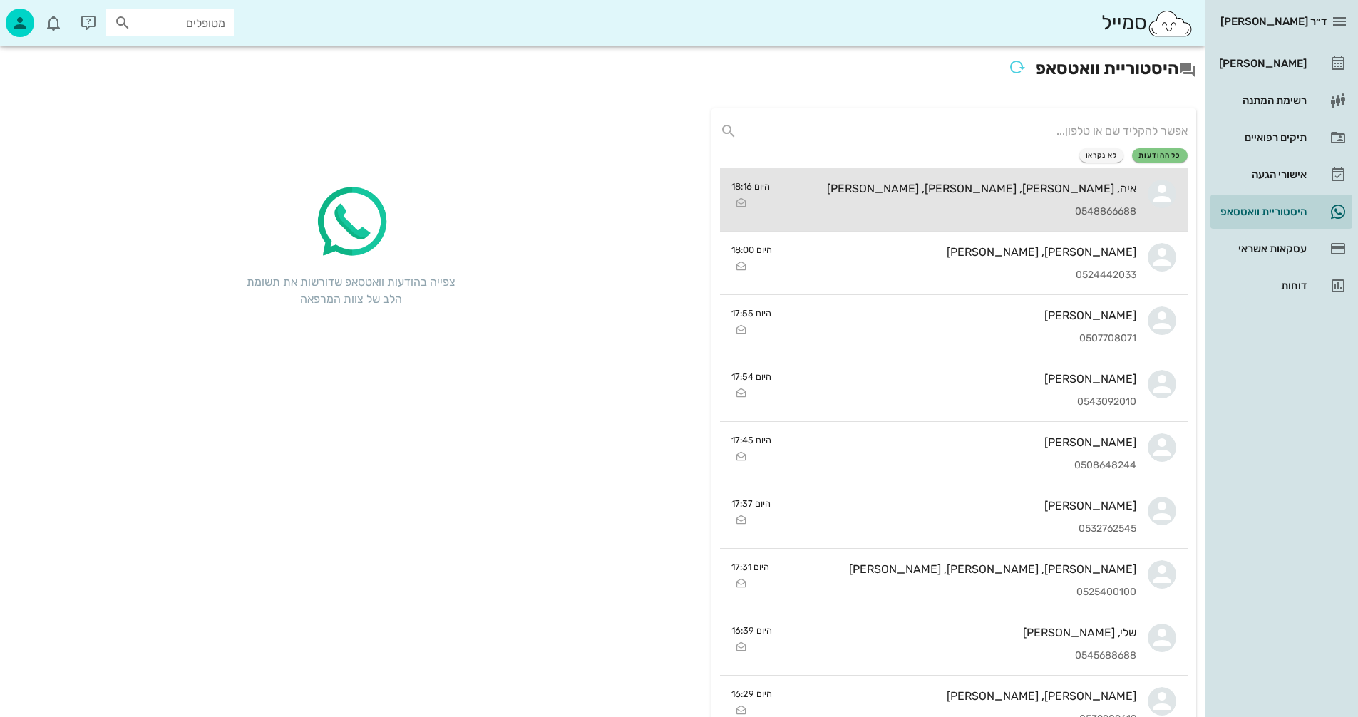
click at [991, 190] on div "איה, [PERSON_NAME], [PERSON_NAME], [PERSON_NAME]" at bounding box center [958, 189] width 355 height 14
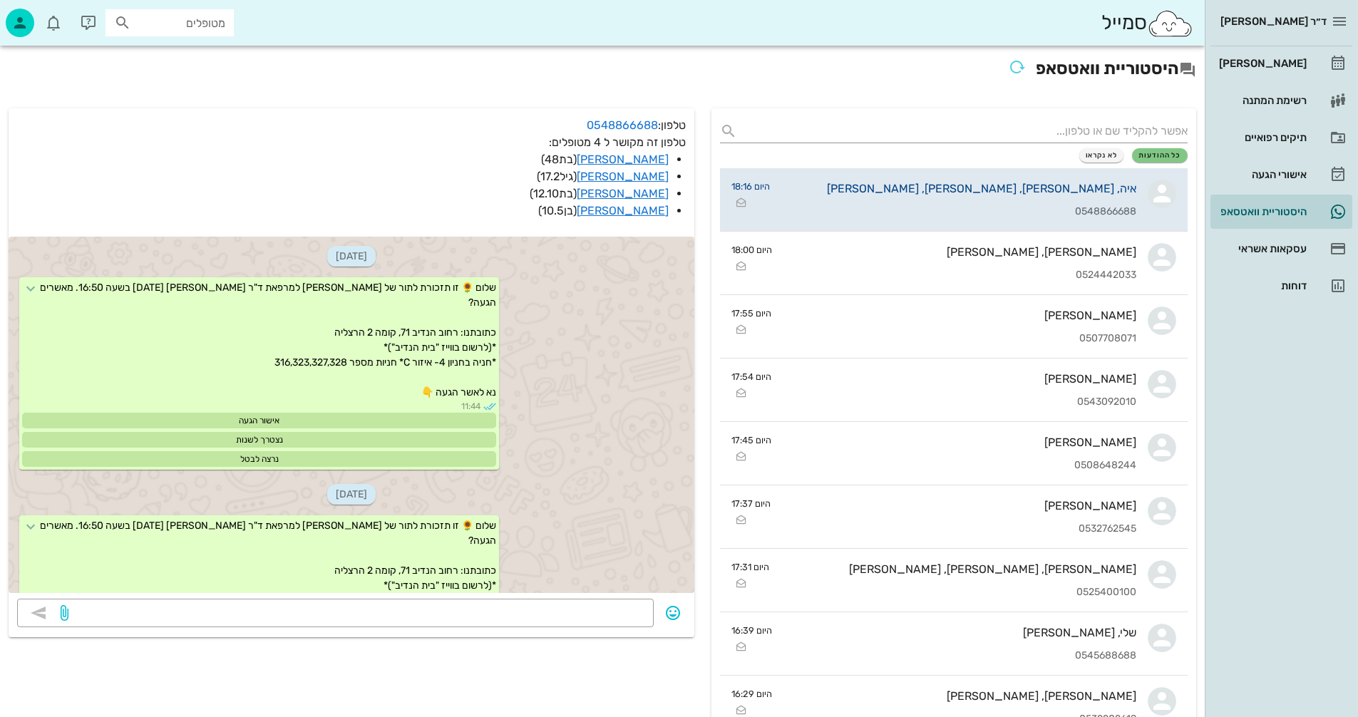
scroll to position [328, 0]
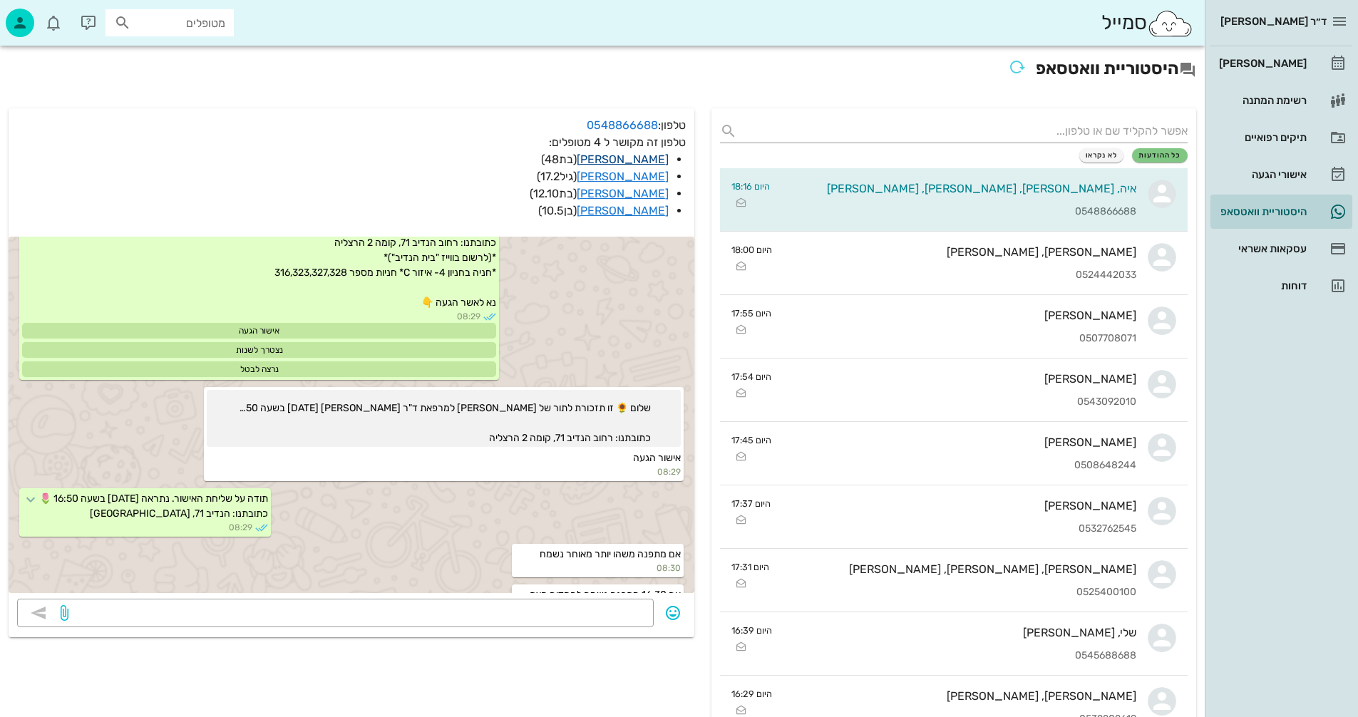
click at [634, 155] on link "[PERSON_NAME]" at bounding box center [623, 160] width 92 height 14
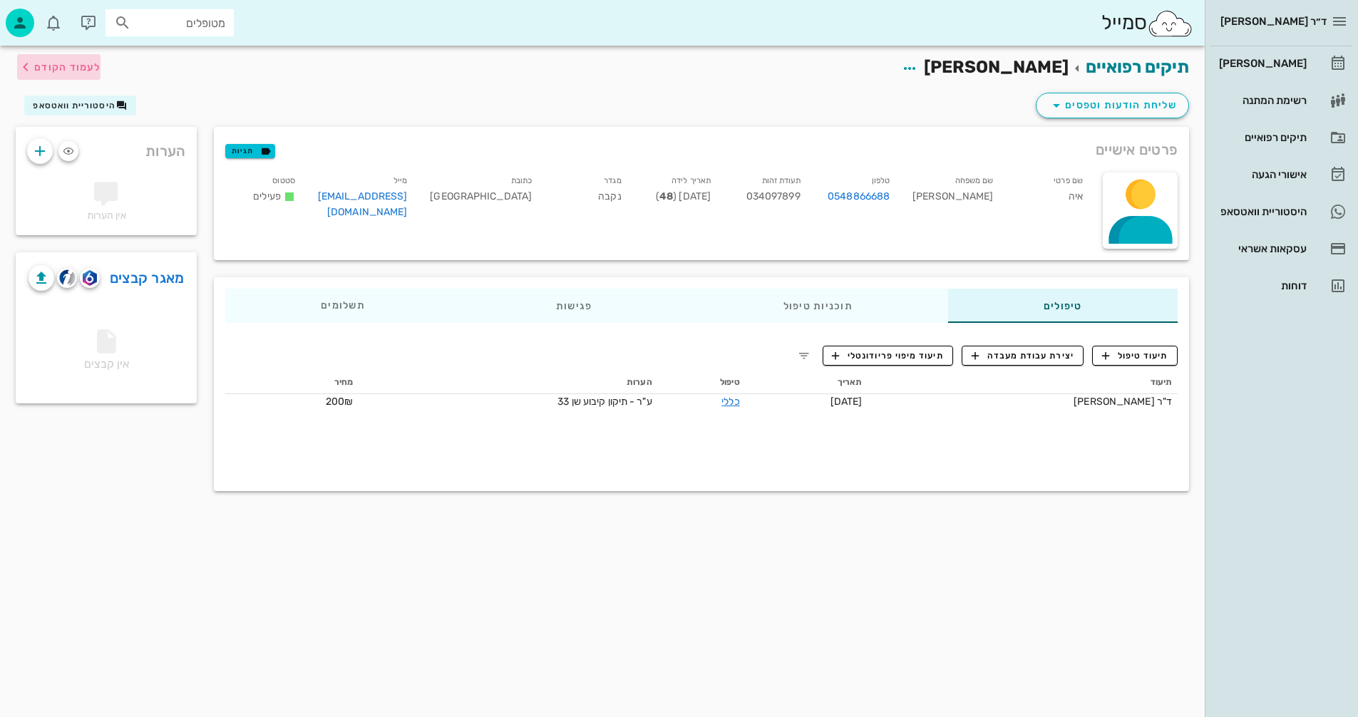
click at [79, 65] on span "לעמוד הקודם" at bounding box center [67, 67] width 66 height 12
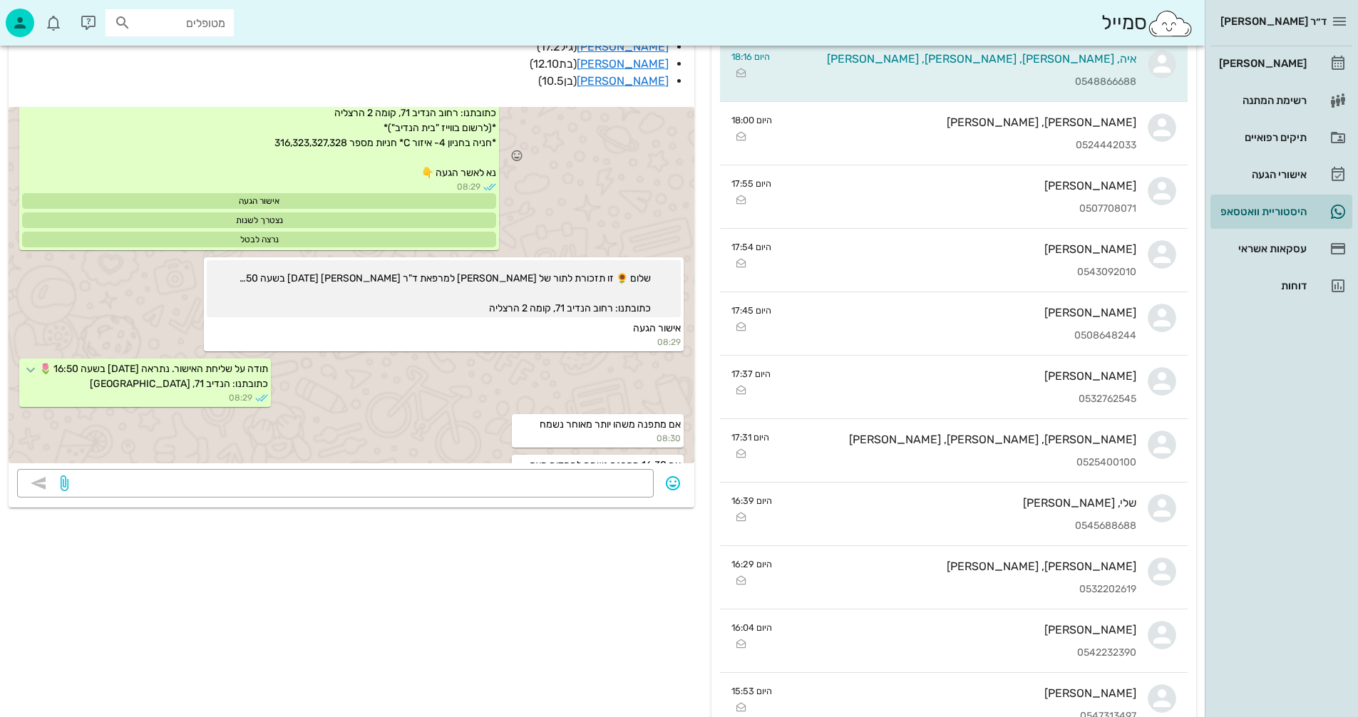
scroll to position [285, 0]
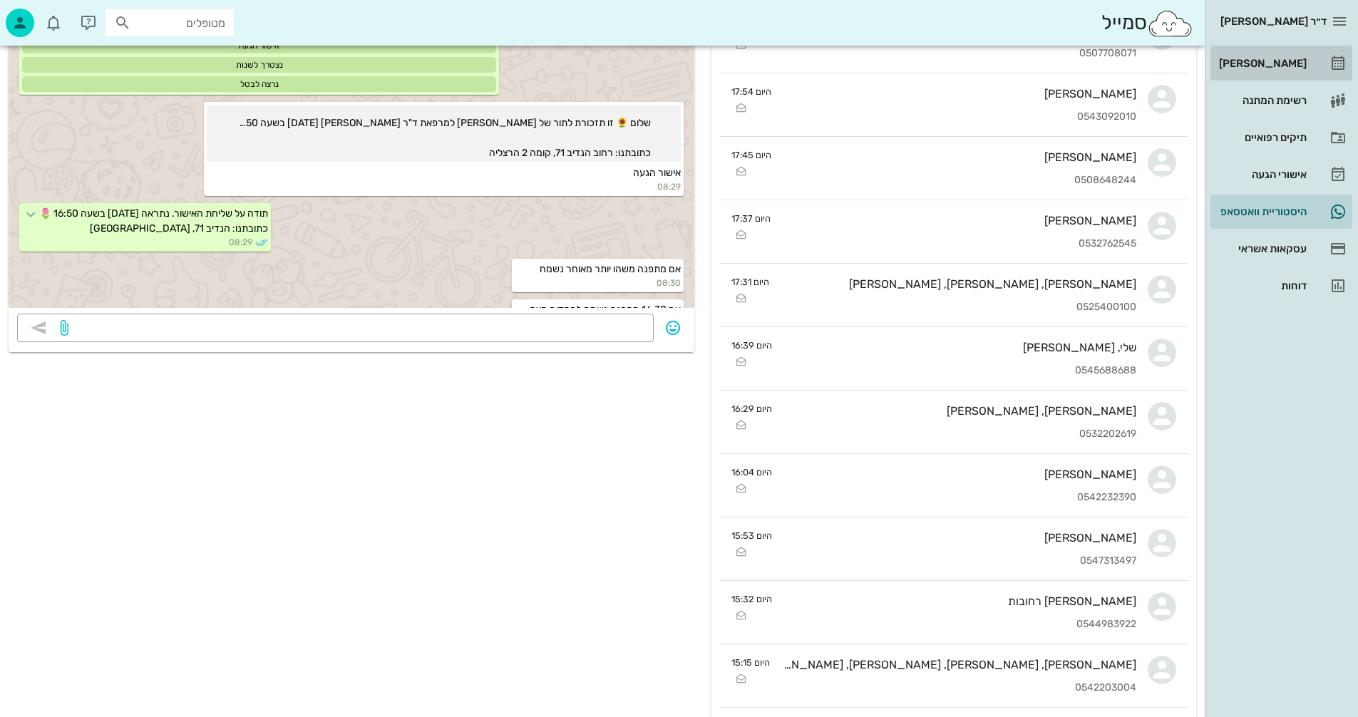
click at [1260, 62] on div "[PERSON_NAME]" at bounding box center [1261, 63] width 91 height 11
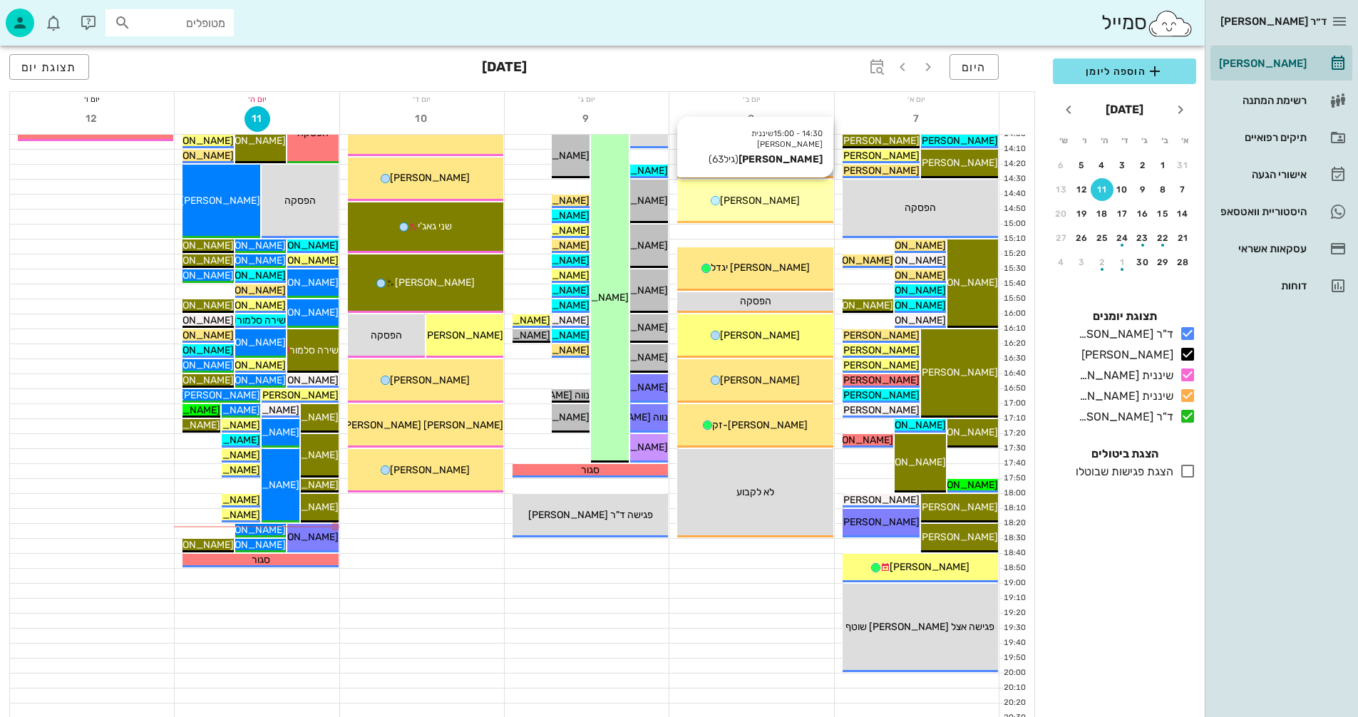
scroll to position [675, 0]
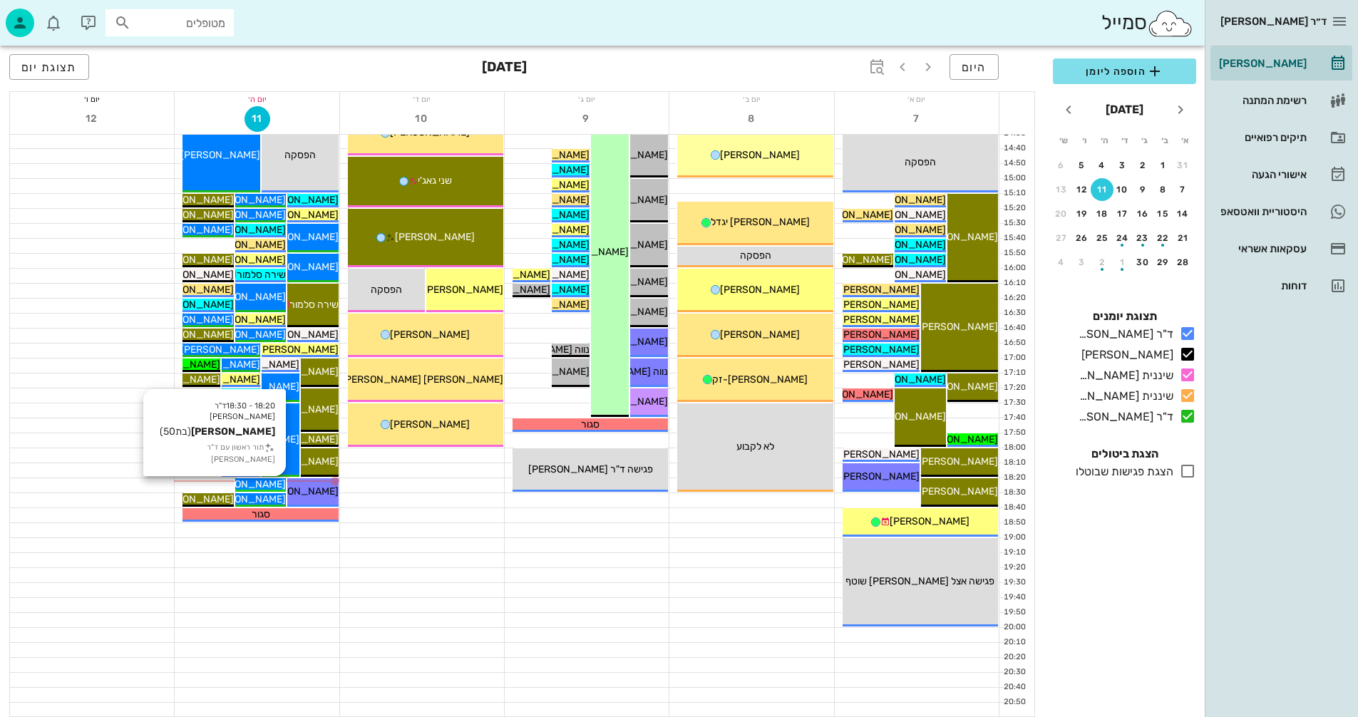
click at [264, 483] on span "[PERSON_NAME]" at bounding box center [246, 484] width 80 height 12
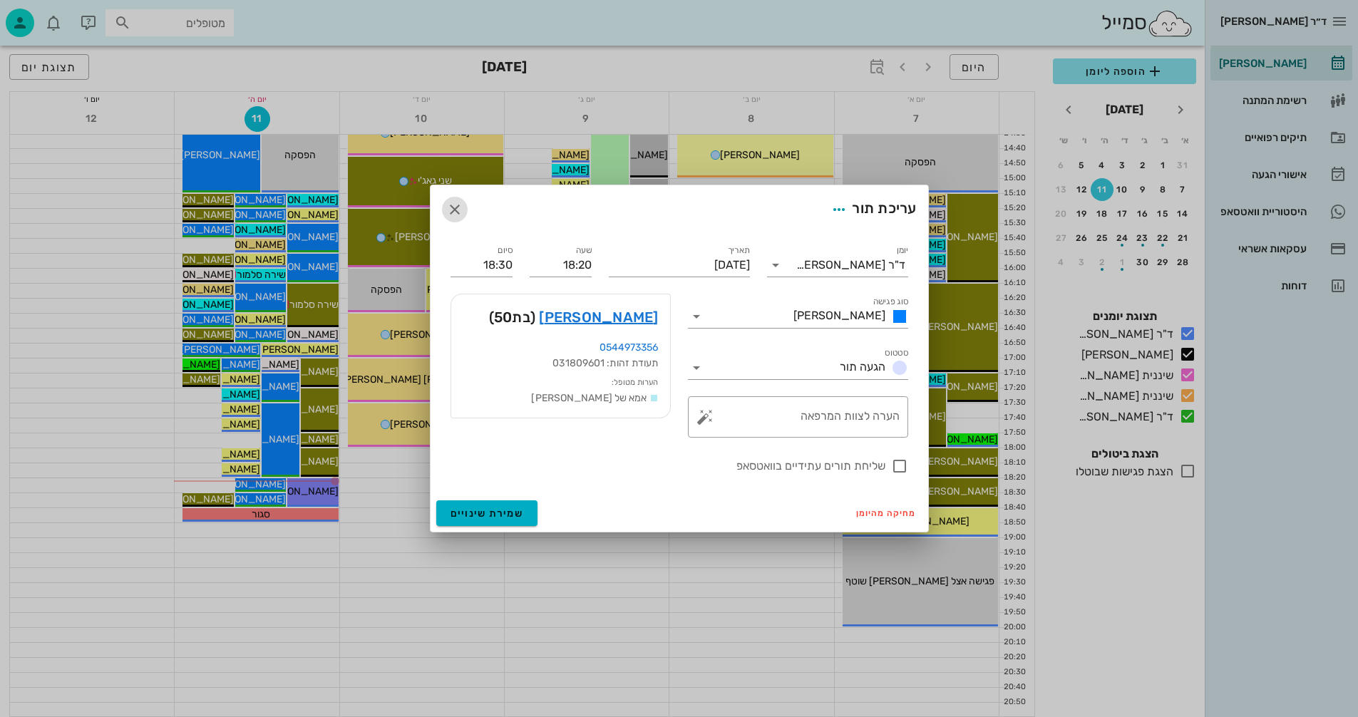
click at [457, 207] on icon "button" at bounding box center [454, 209] width 17 height 17
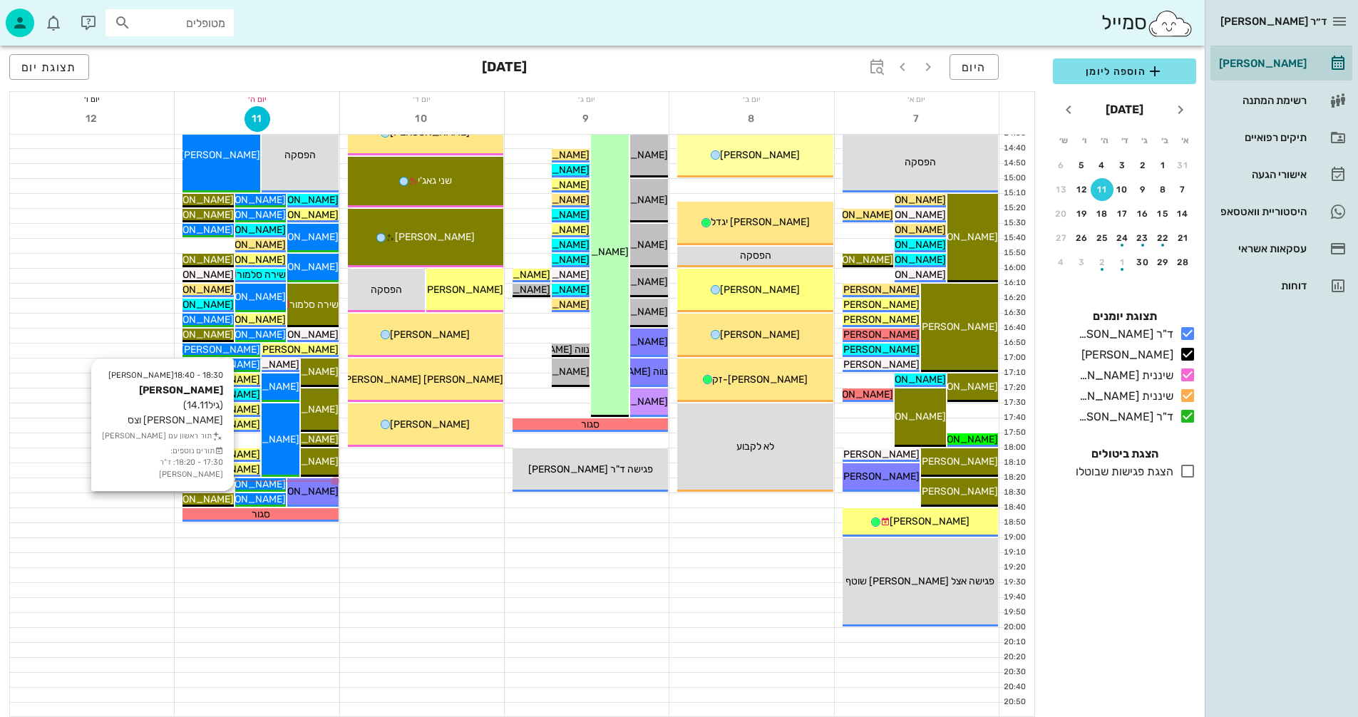
click at [215, 498] on span "[PERSON_NAME]" at bounding box center [194, 499] width 80 height 12
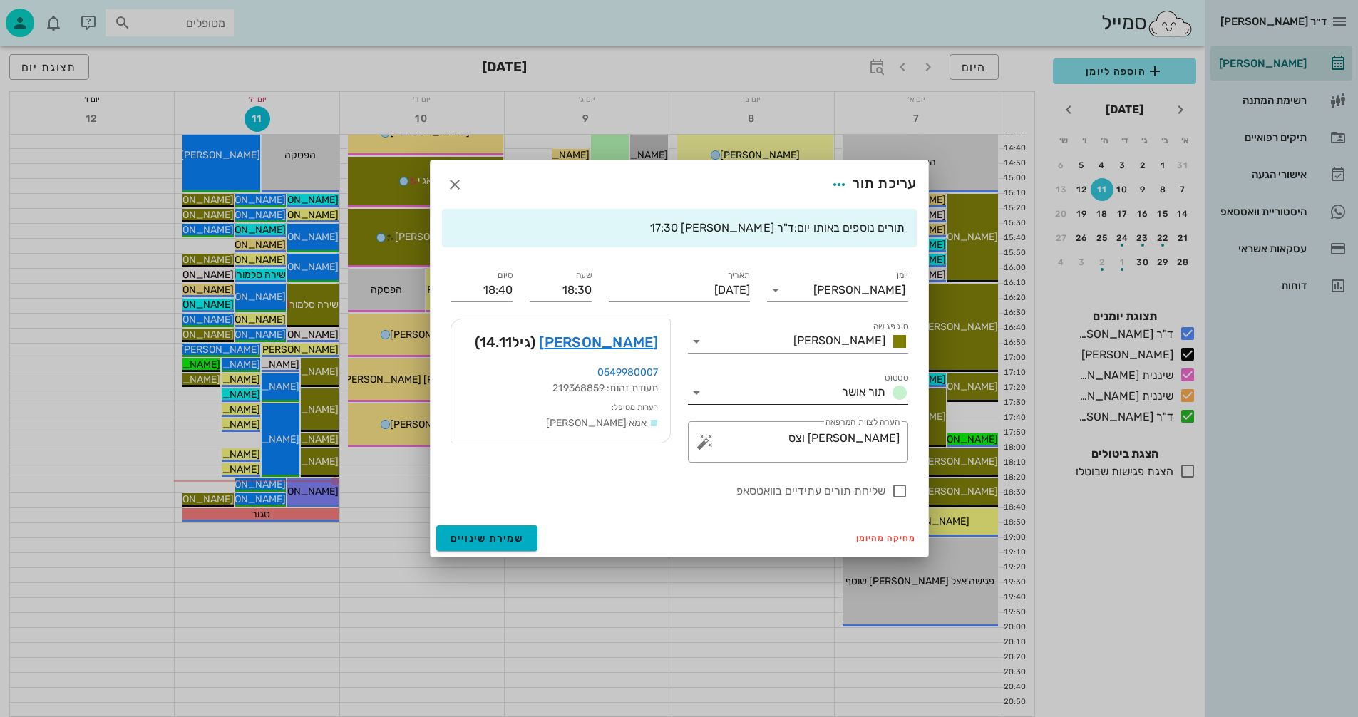
click at [699, 393] on icon at bounding box center [696, 392] width 17 height 17
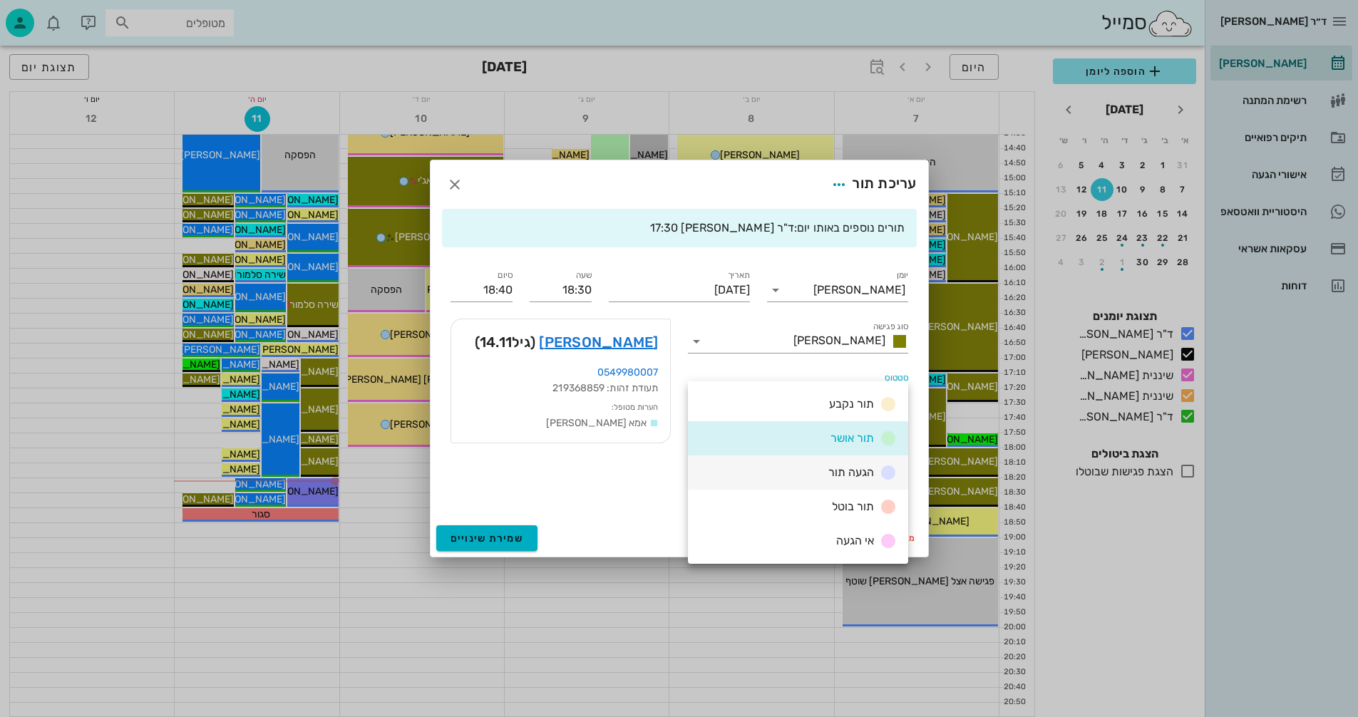
click at [822, 470] on div "הגעה תור" at bounding box center [798, 472] width 220 height 34
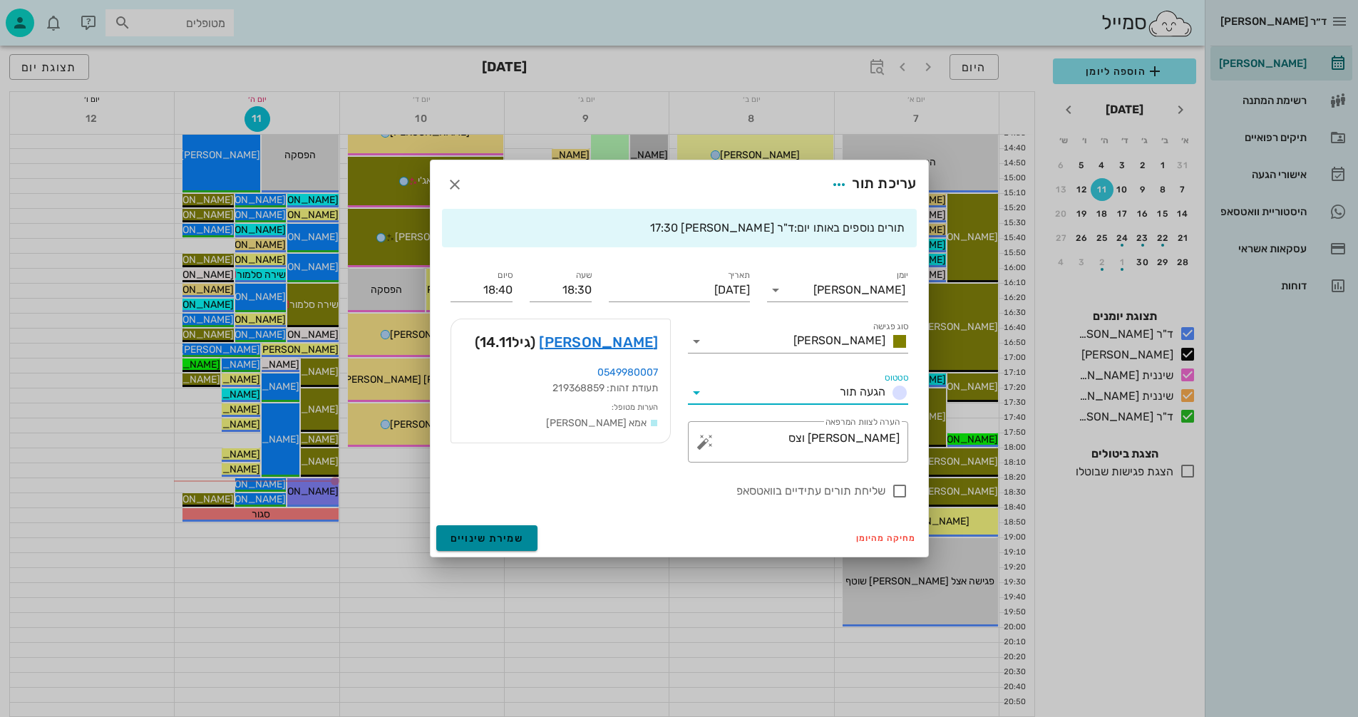
click at [468, 538] on span "שמירת שינויים" at bounding box center [486, 538] width 73 height 12
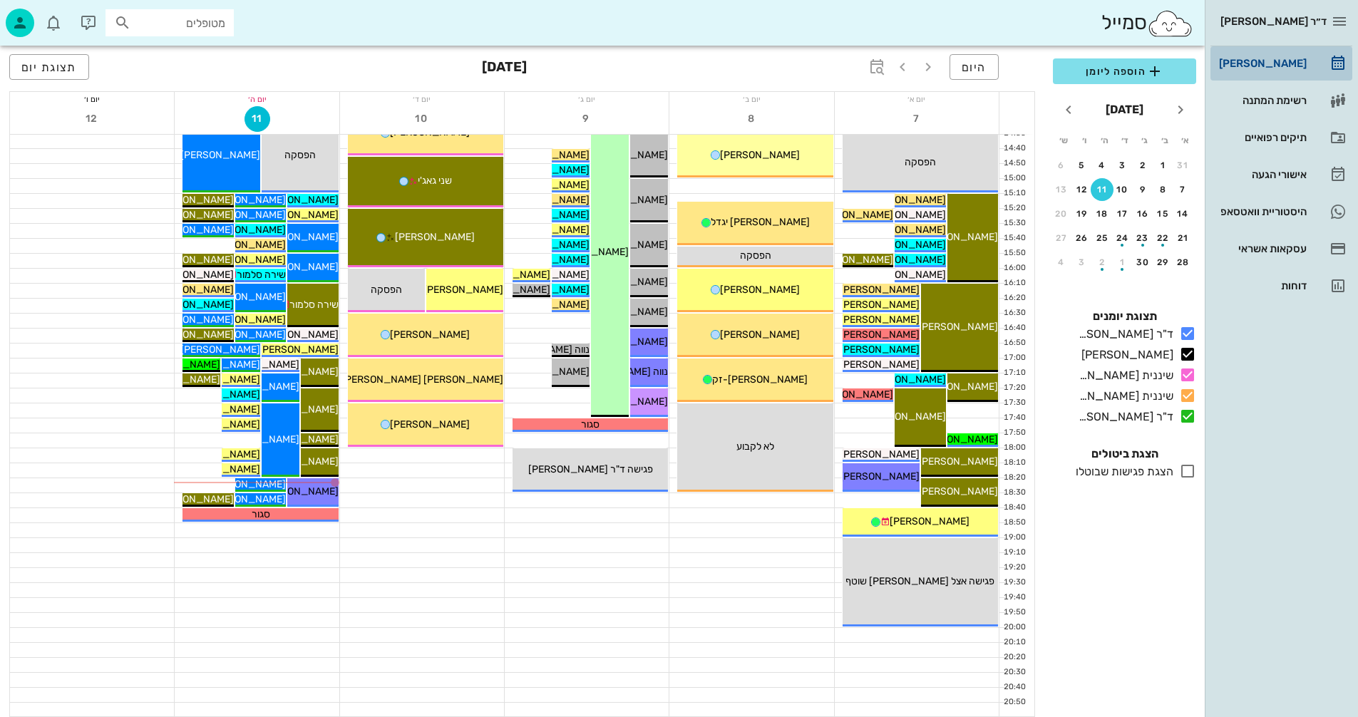
click at [1287, 68] on div "[PERSON_NAME]" at bounding box center [1261, 63] width 91 height 11
click at [1247, 205] on div "היסטוריית וואטסאפ" at bounding box center [1261, 211] width 91 height 23
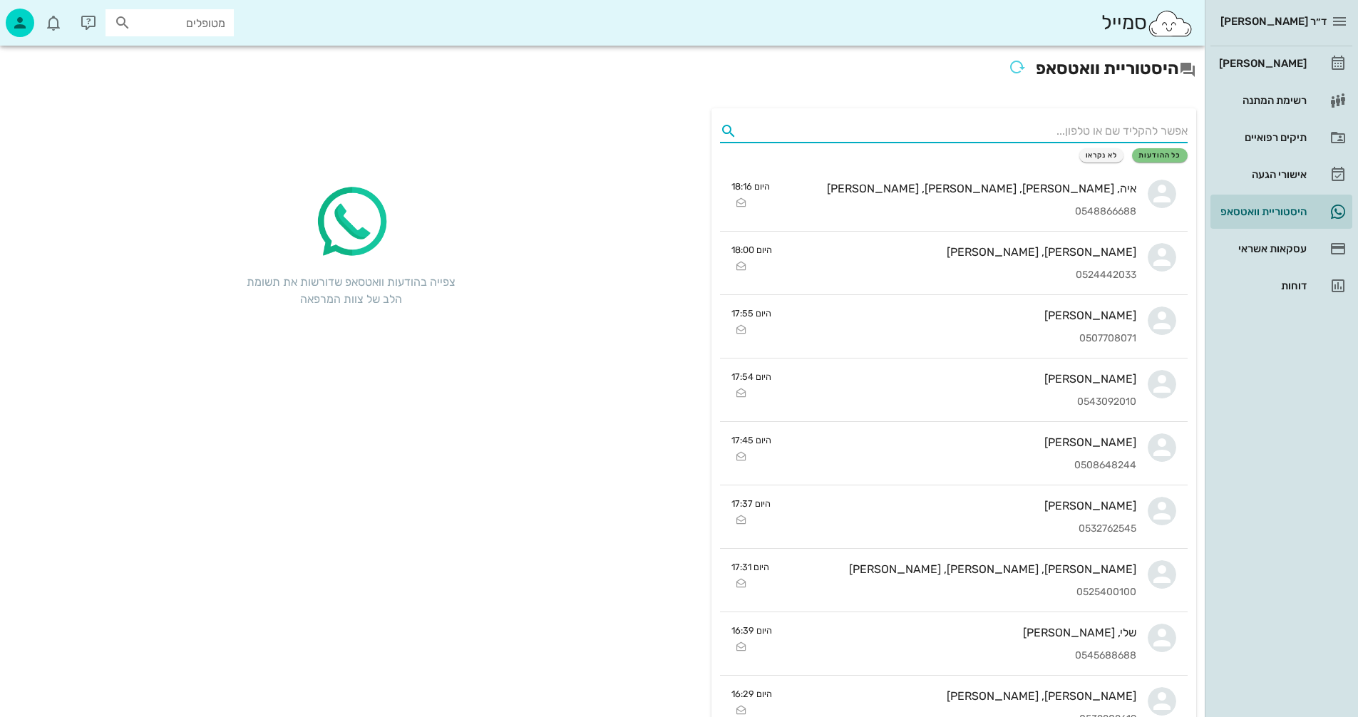
click at [1088, 130] on input "text" at bounding box center [965, 131] width 445 height 23
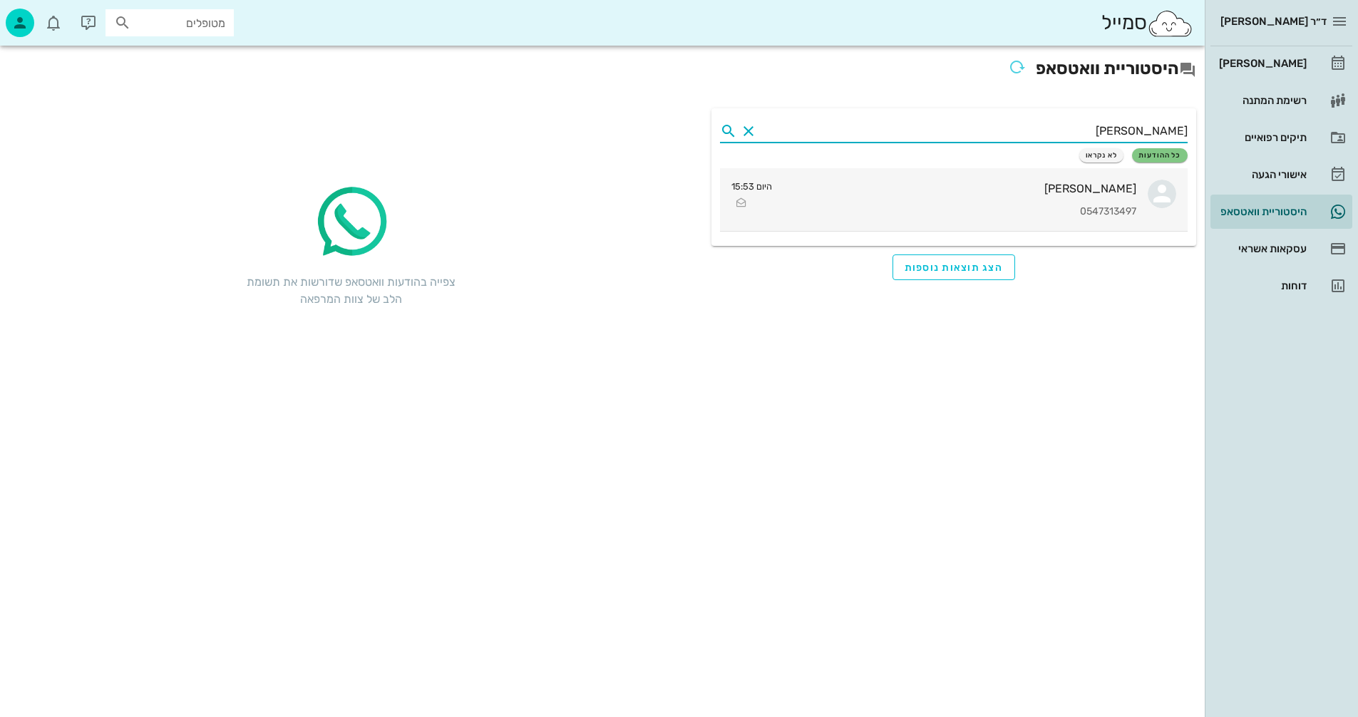
type input "[PERSON_NAME]"
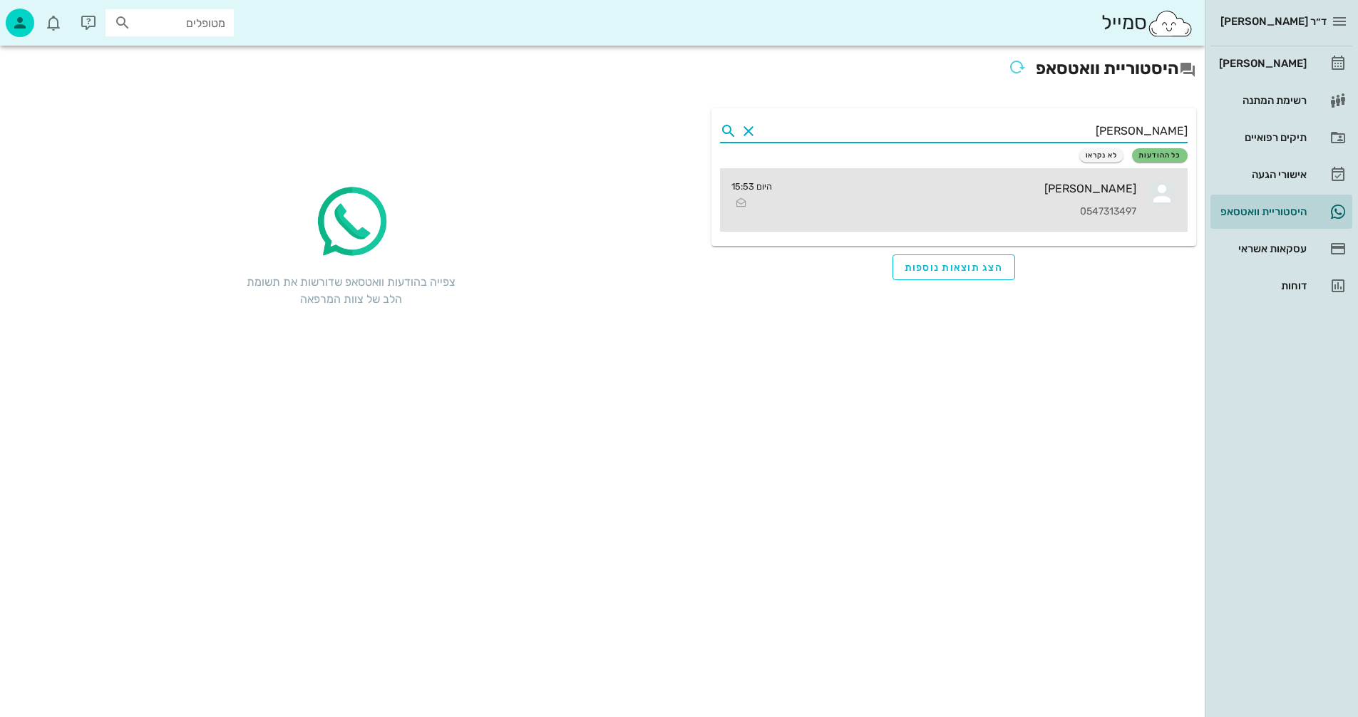
click at [1101, 202] on div "[PERSON_NAME] 0547313497" at bounding box center [959, 199] width 353 height 63
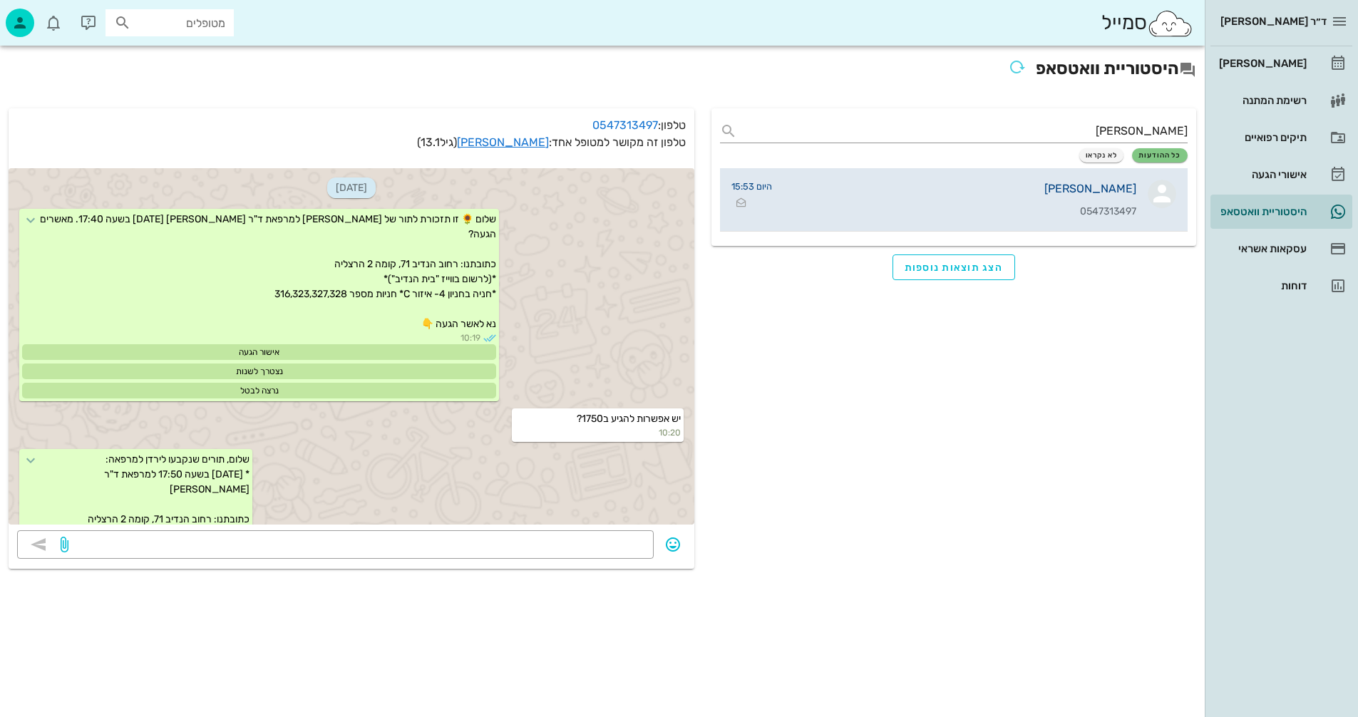
scroll to position [785, 0]
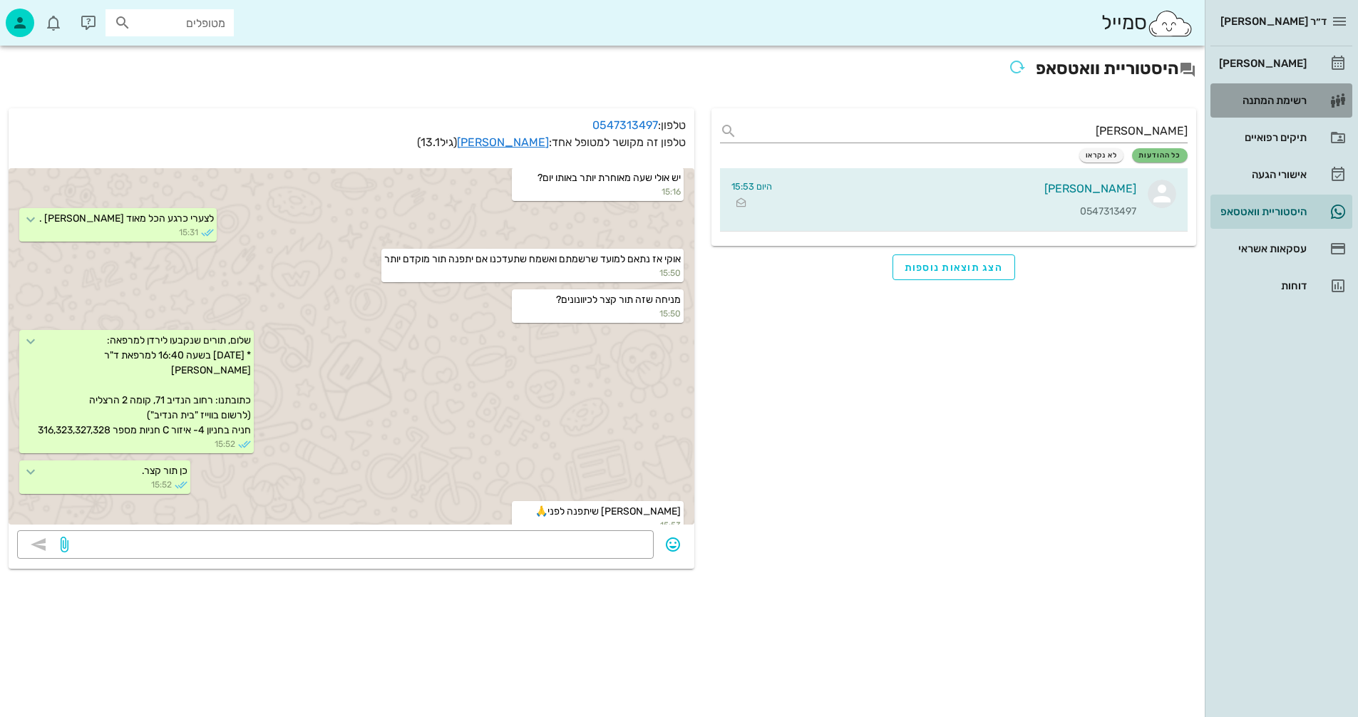
click at [1277, 98] on div "רשימת המתנה" at bounding box center [1261, 100] width 91 height 11
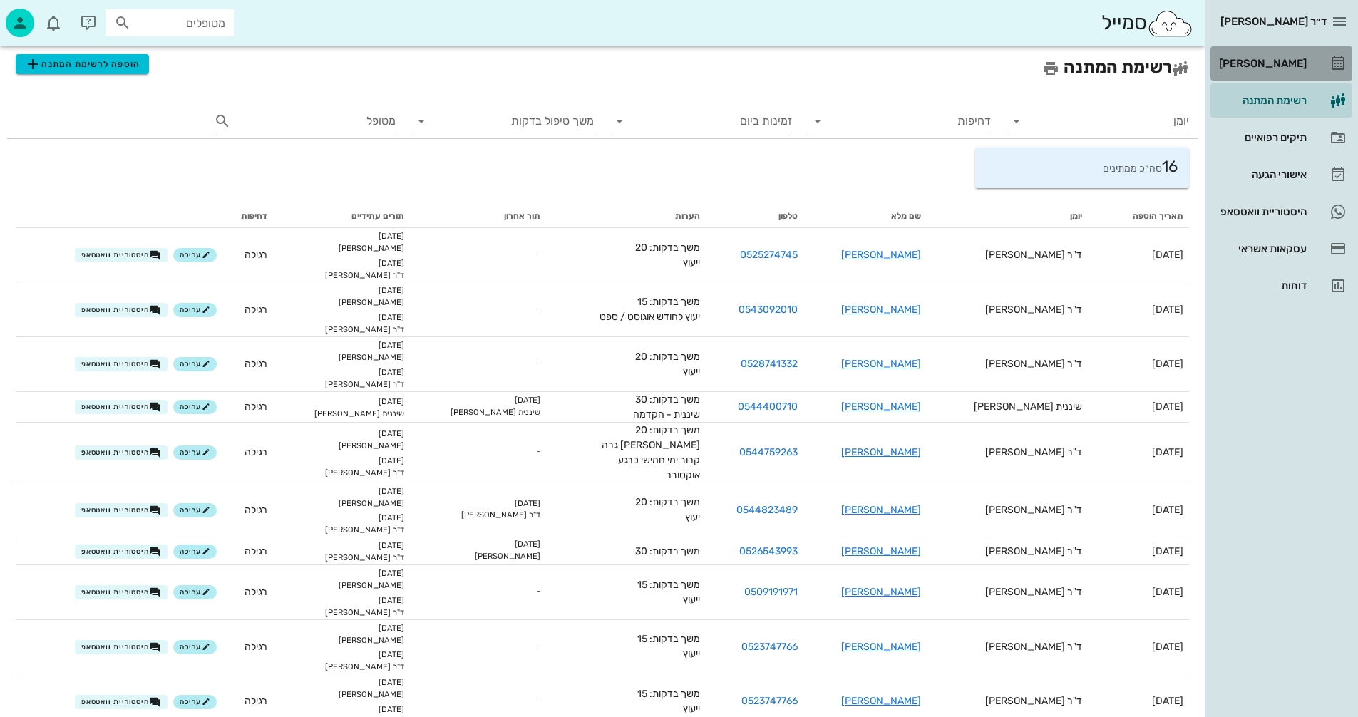
click at [1276, 63] on div "[PERSON_NAME]" at bounding box center [1261, 63] width 91 height 11
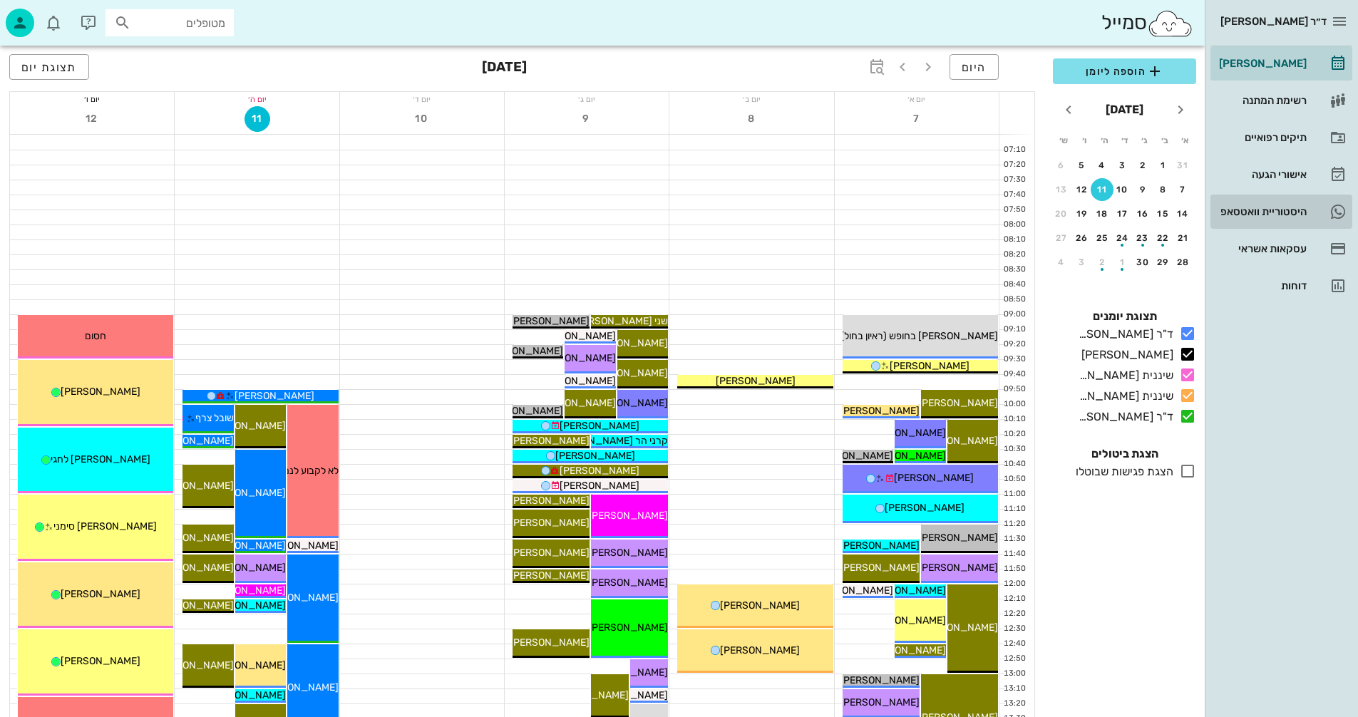
click at [1252, 209] on div "היסטוריית וואטסאפ" at bounding box center [1261, 211] width 91 height 11
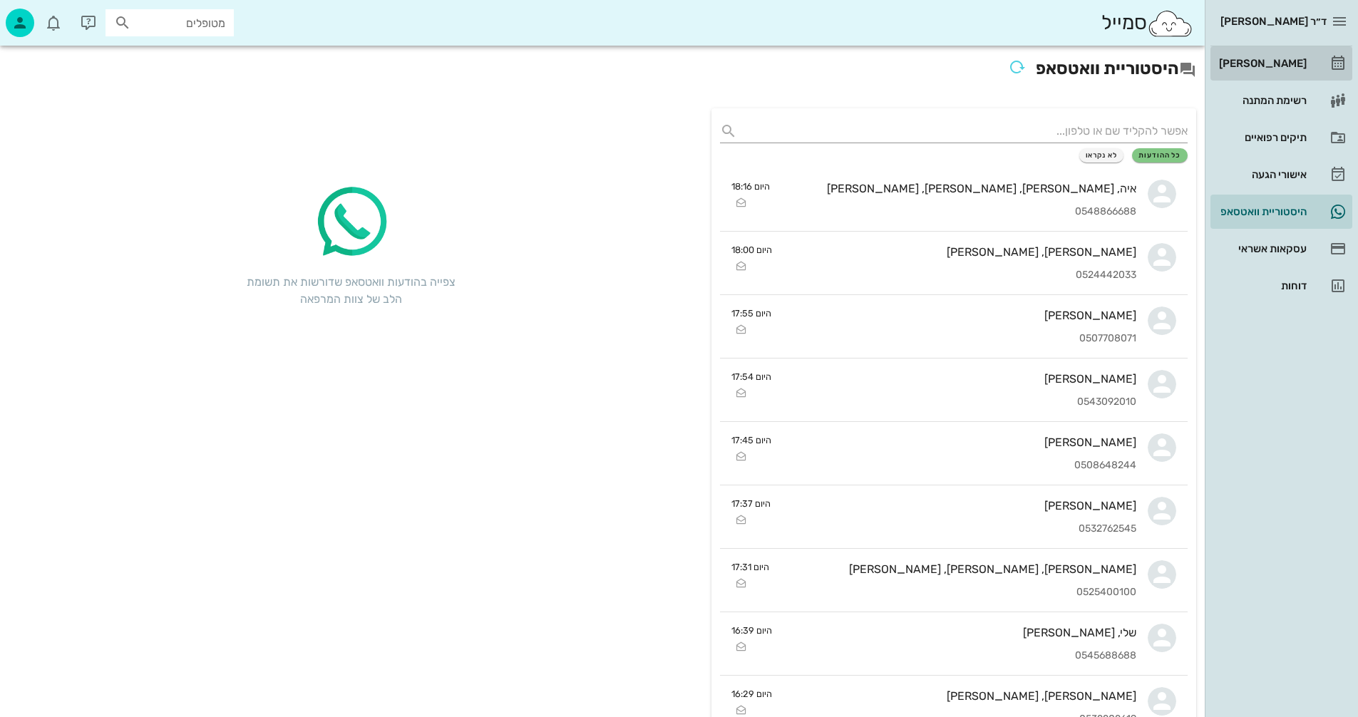
click at [1267, 68] on div "[PERSON_NAME]" at bounding box center [1261, 63] width 91 height 11
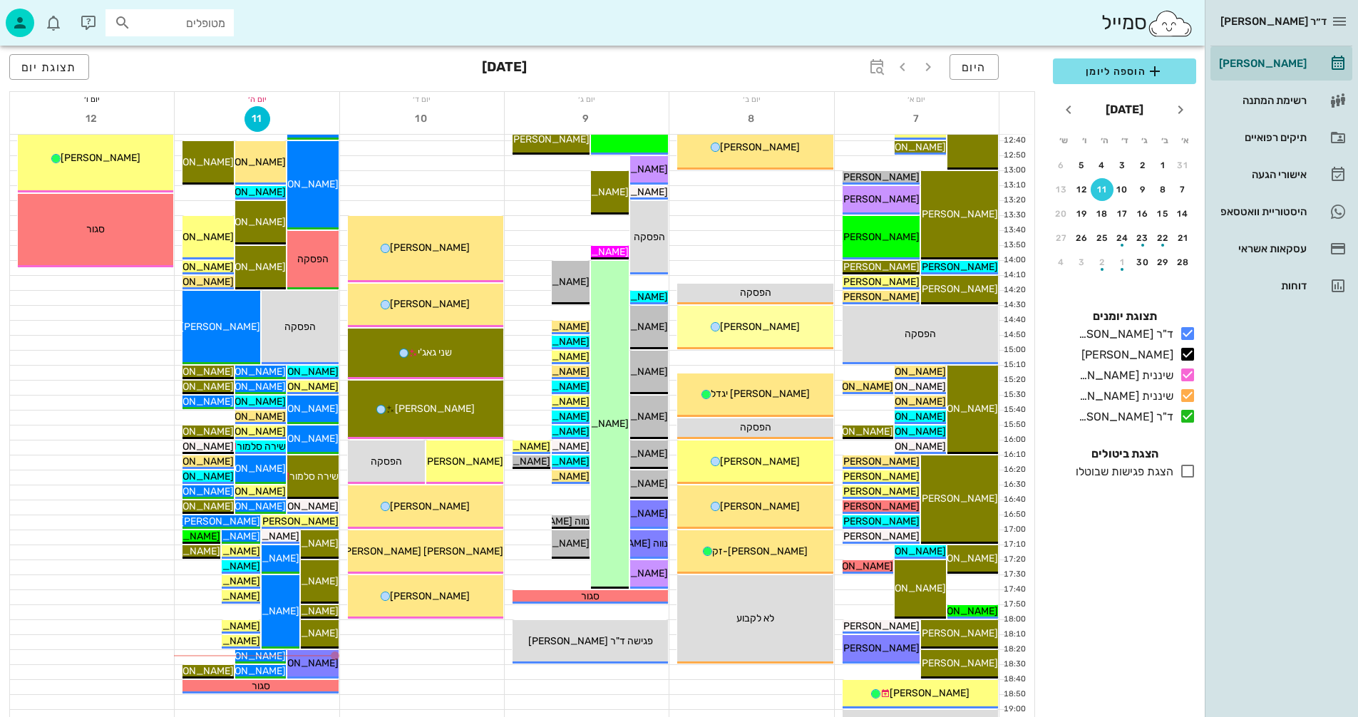
scroll to position [642, 0]
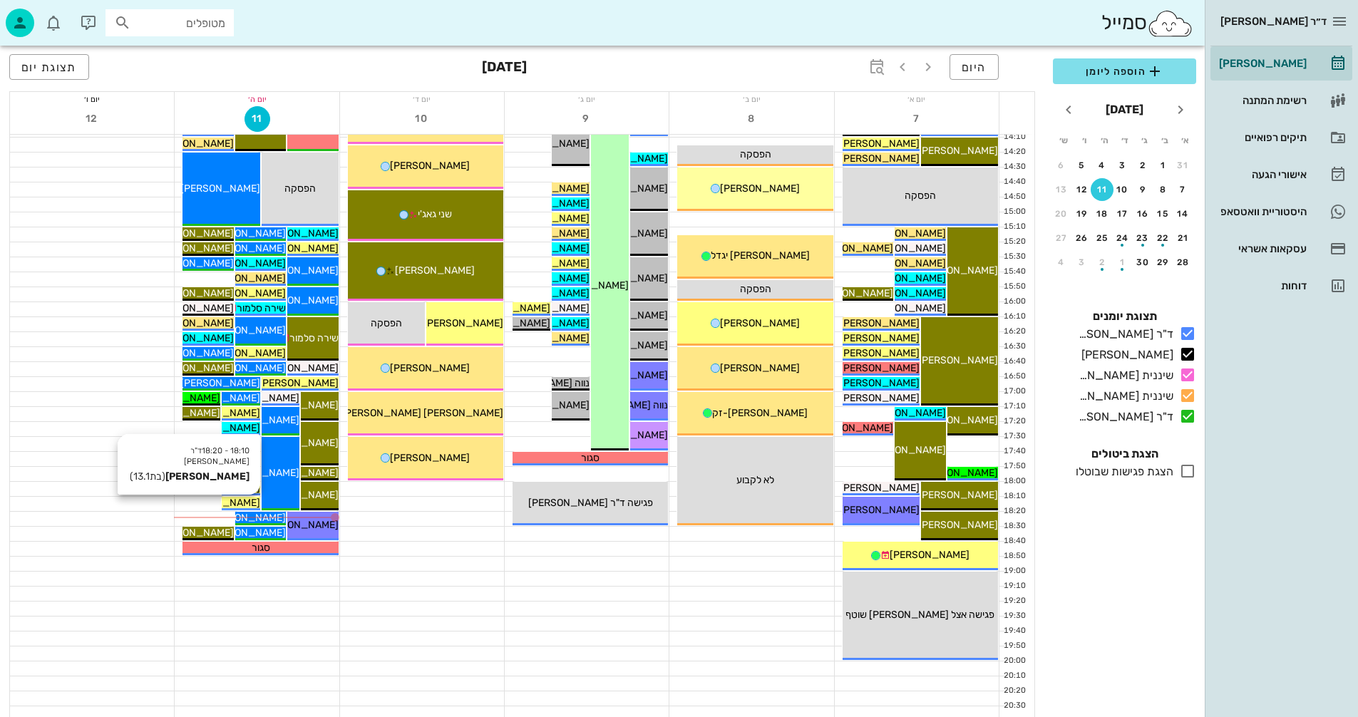
click at [237, 503] on span "[PERSON_NAME]" at bounding box center [220, 503] width 80 height 12
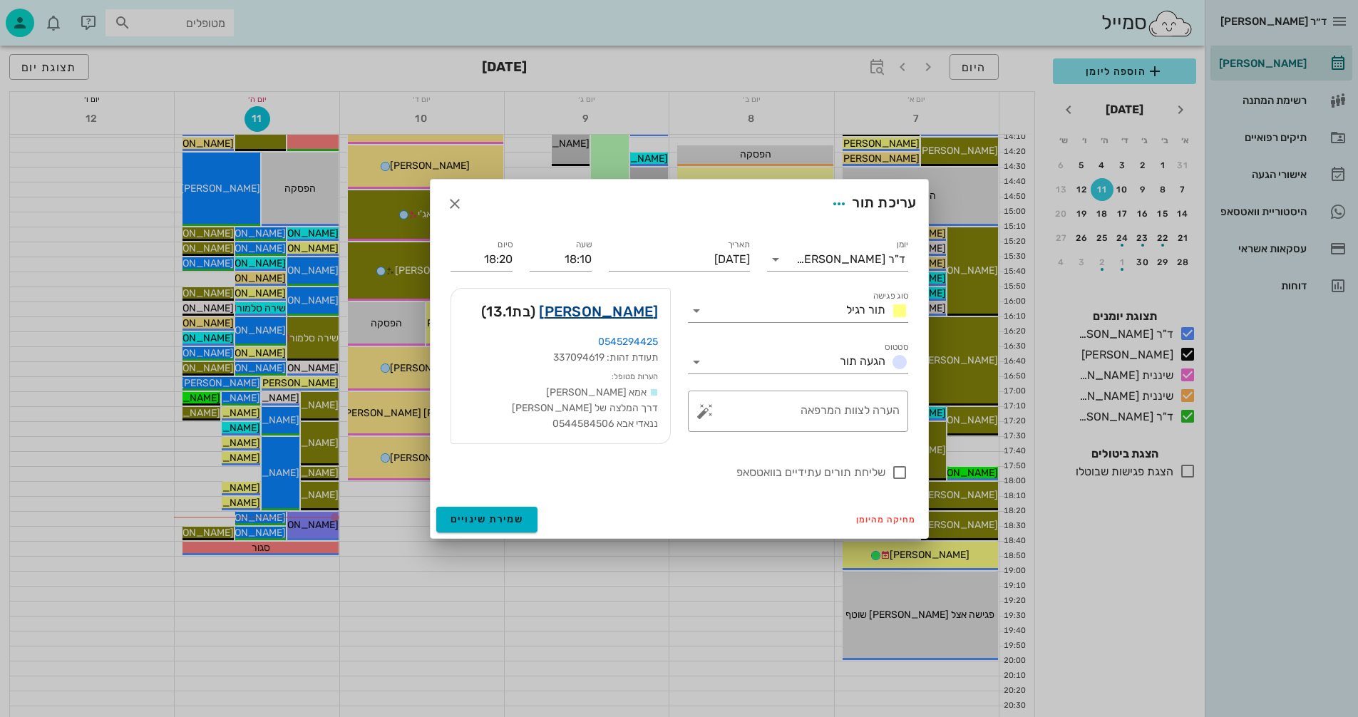
click at [617, 311] on link "[PERSON_NAME]" at bounding box center [598, 311] width 119 height 23
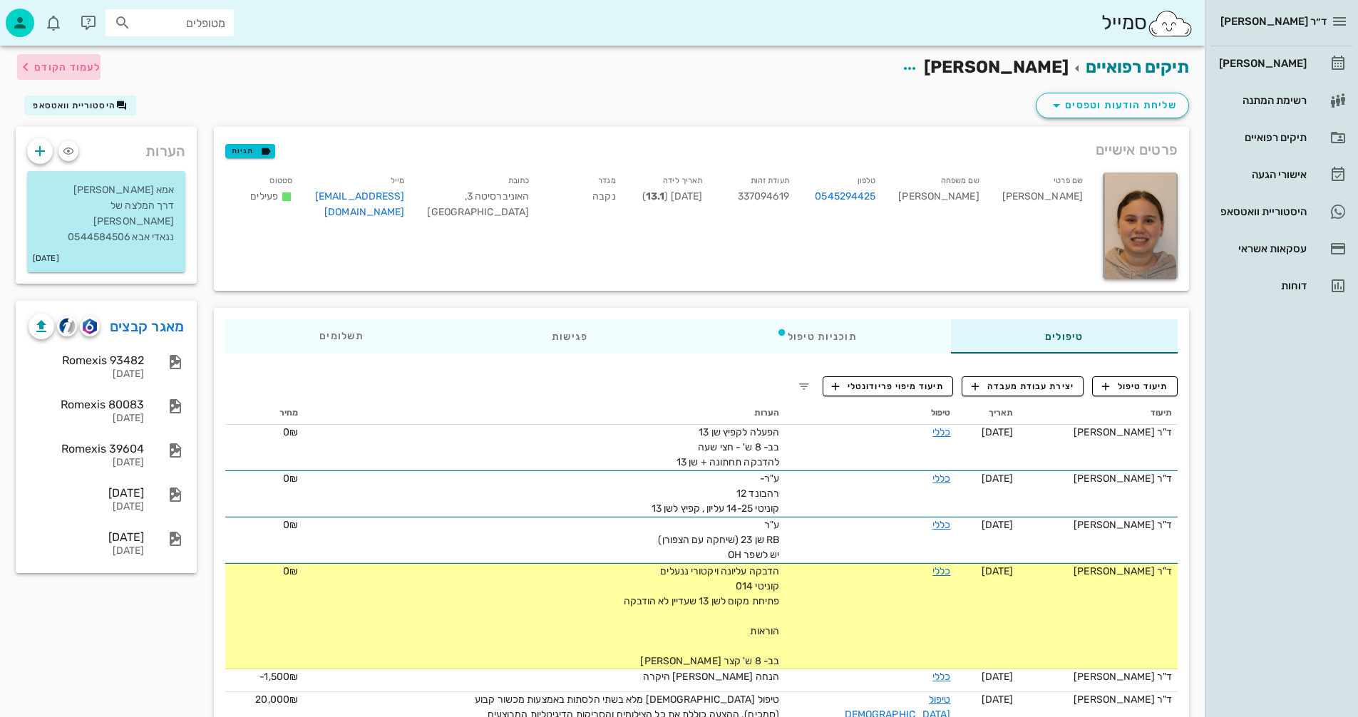
click at [81, 66] on span "לעמוד הקודם" at bounding box center [67, 67] width 66 height 12
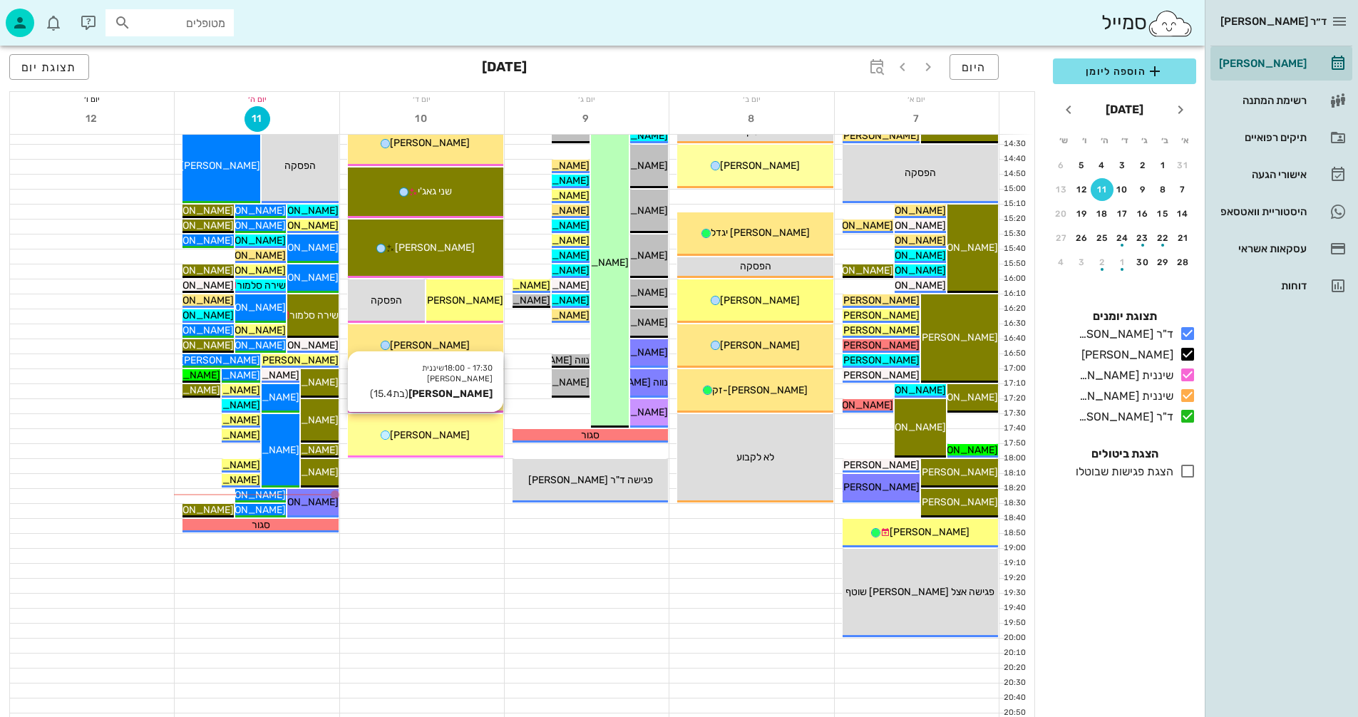
scroll to position [675, 0]
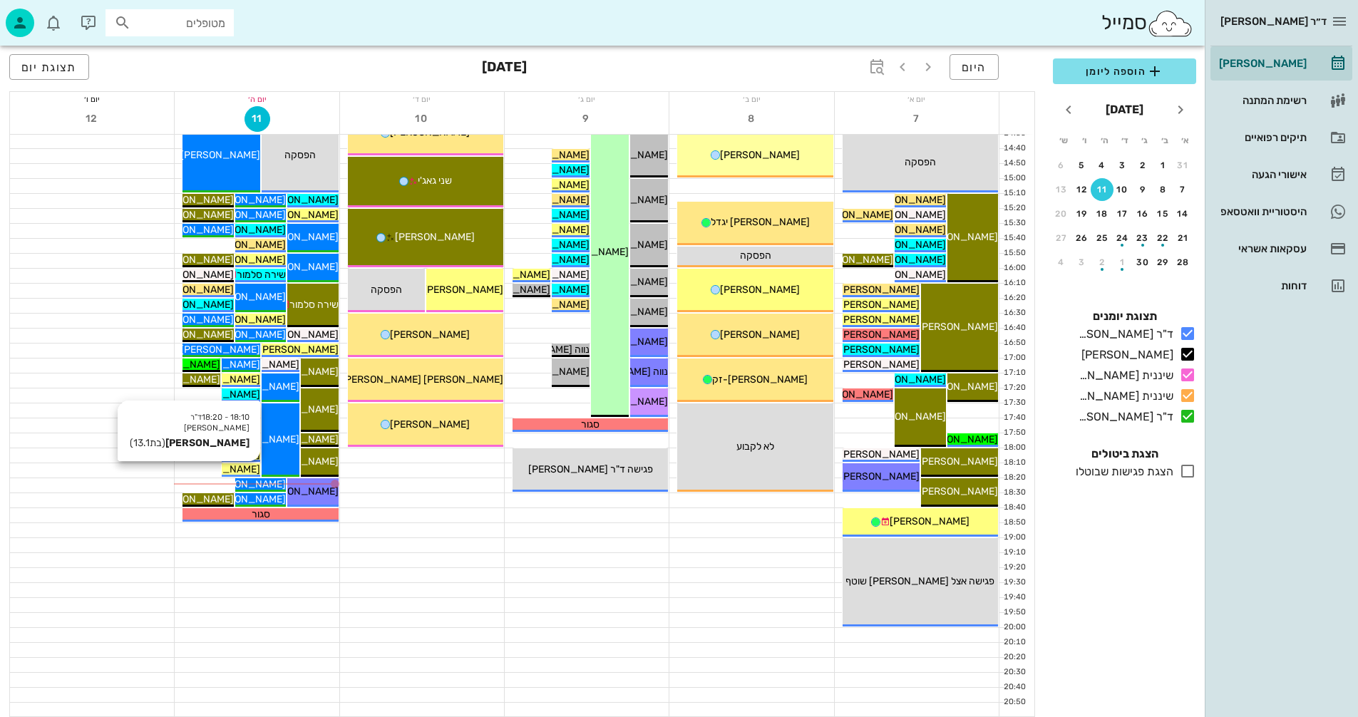
click at [248, 469] on span "[PERSON_NAME]" at bounding box center [220, 469] width 80 height 12
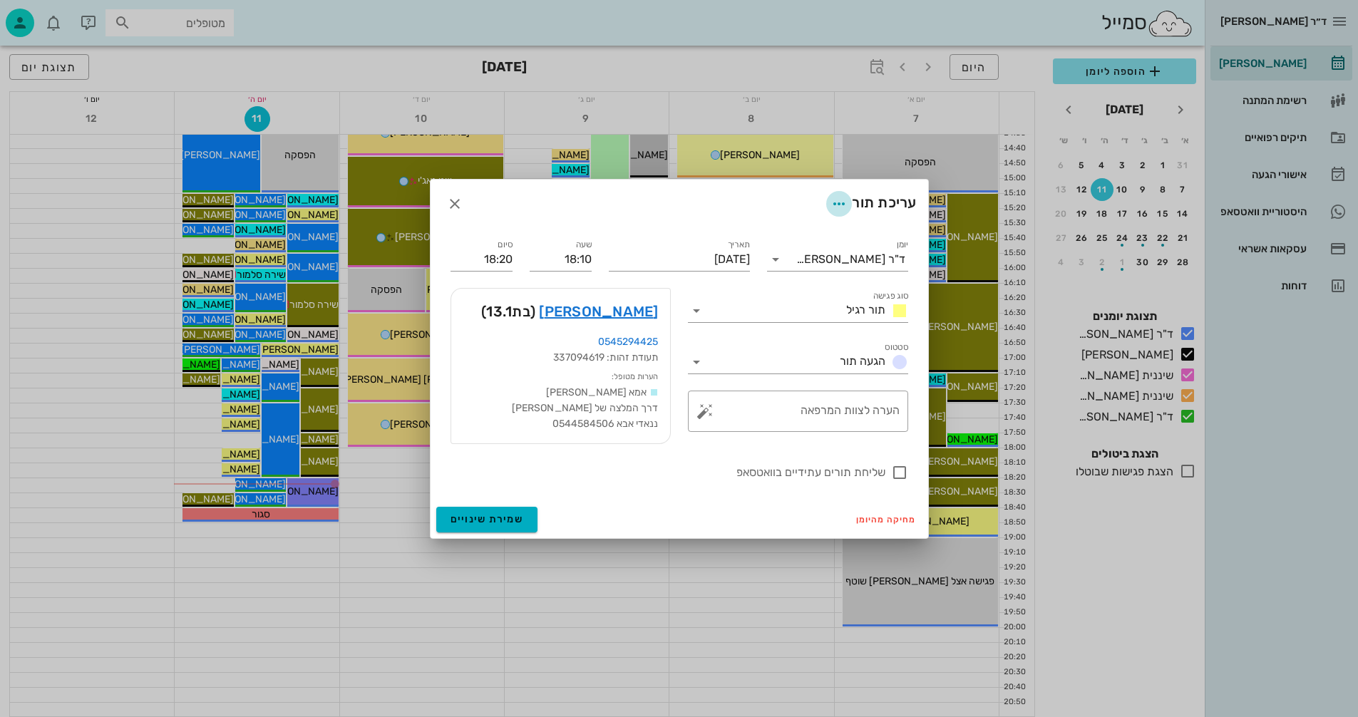
click at [838, 203] on icon "button" at bounding box center [838, 203] width 17 height 17
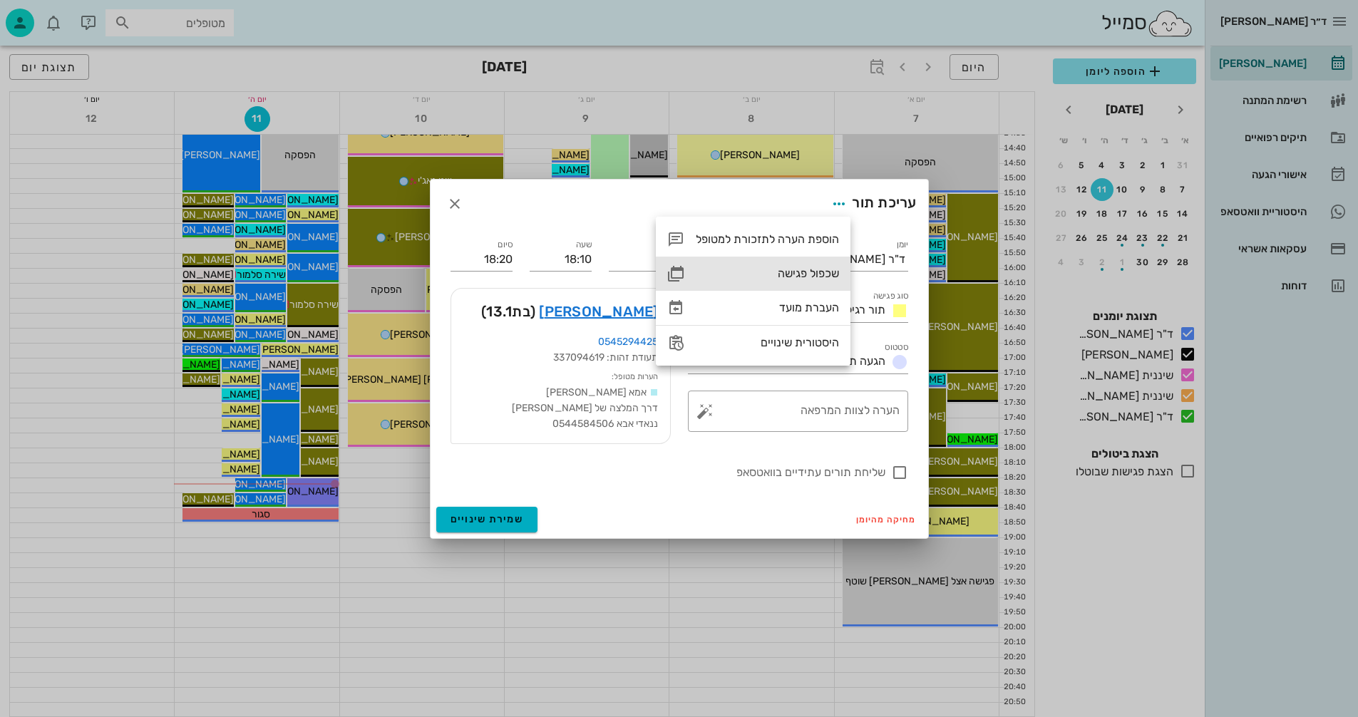
click at [796, 270] on div "שכפול פגישה" at bounding box center [767, 274] width 143 height 14
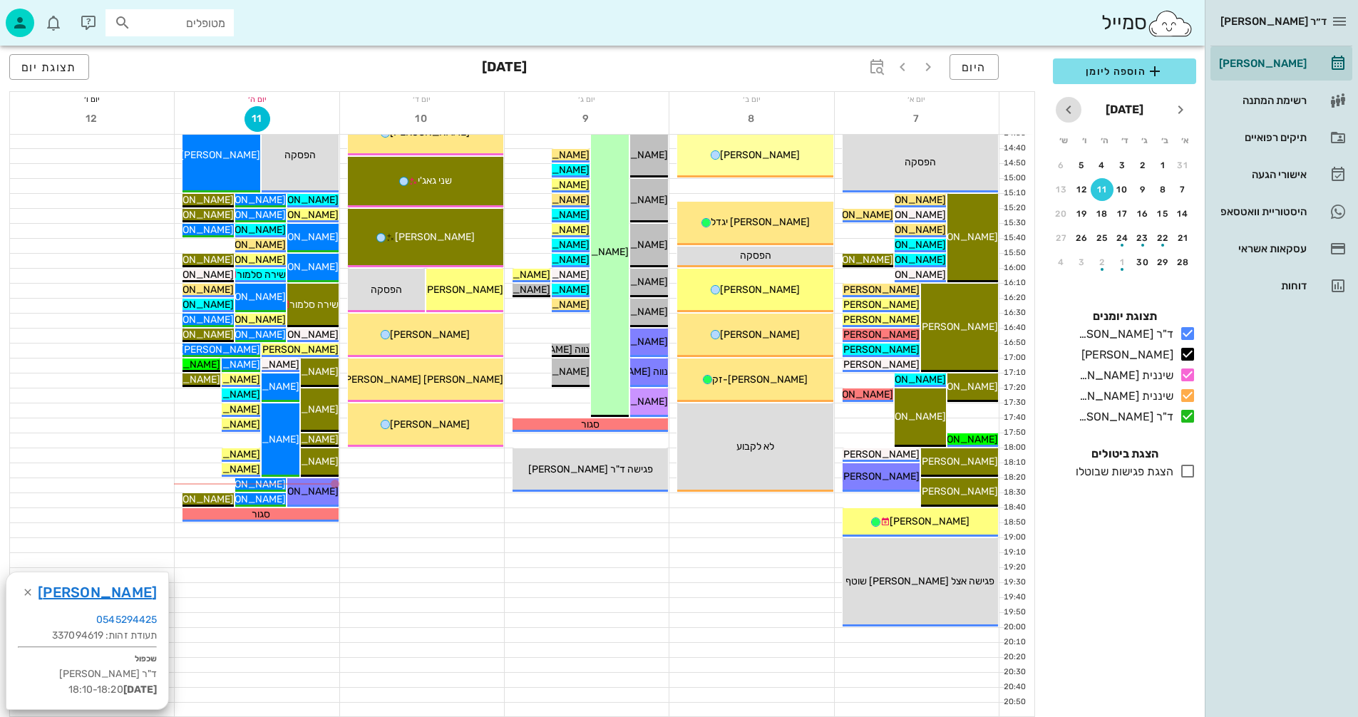
click at [1069, 111] on icon "חודש הבא" at bounding box center [1068, 109] width 17 height 17
click at [1143, 213] on div "11" at bounding box center [1142, 214] width 23 height 10
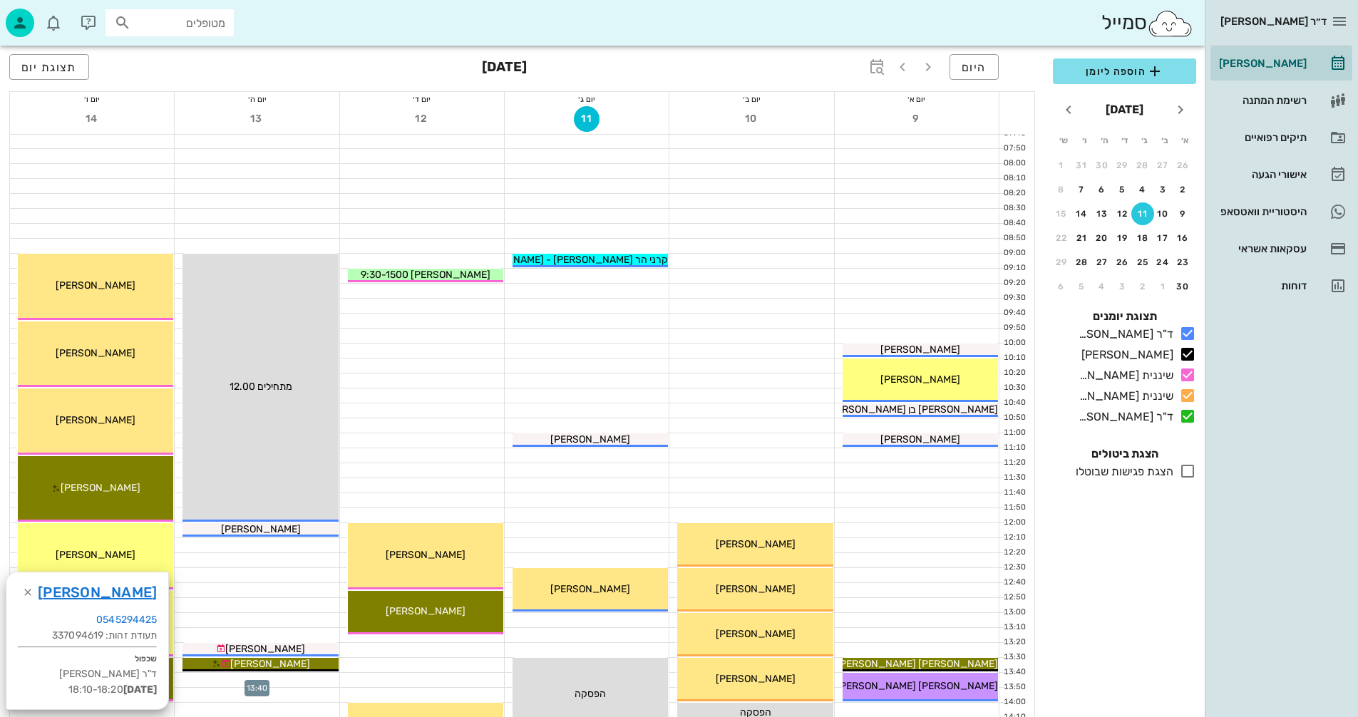
scroll to position [34, 0]
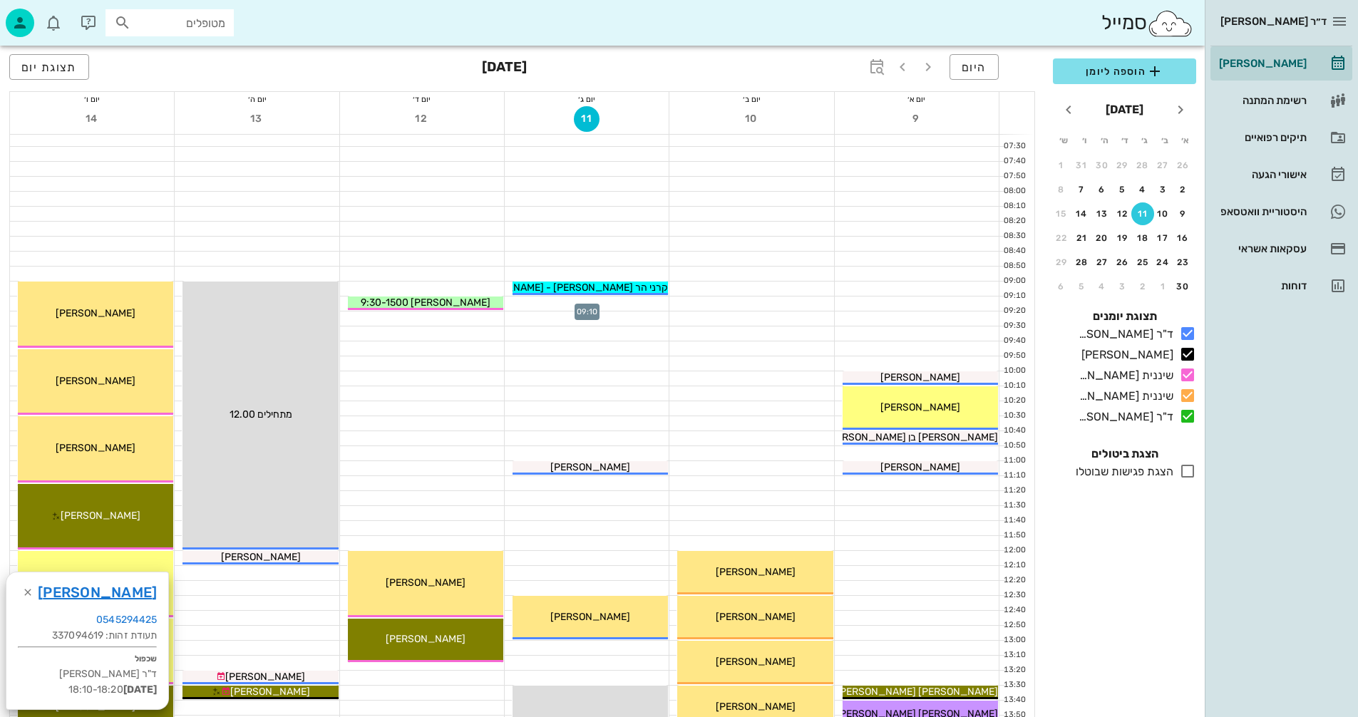
click at [577, 300] on div at bounding box center [587, 304] width 164 height 14
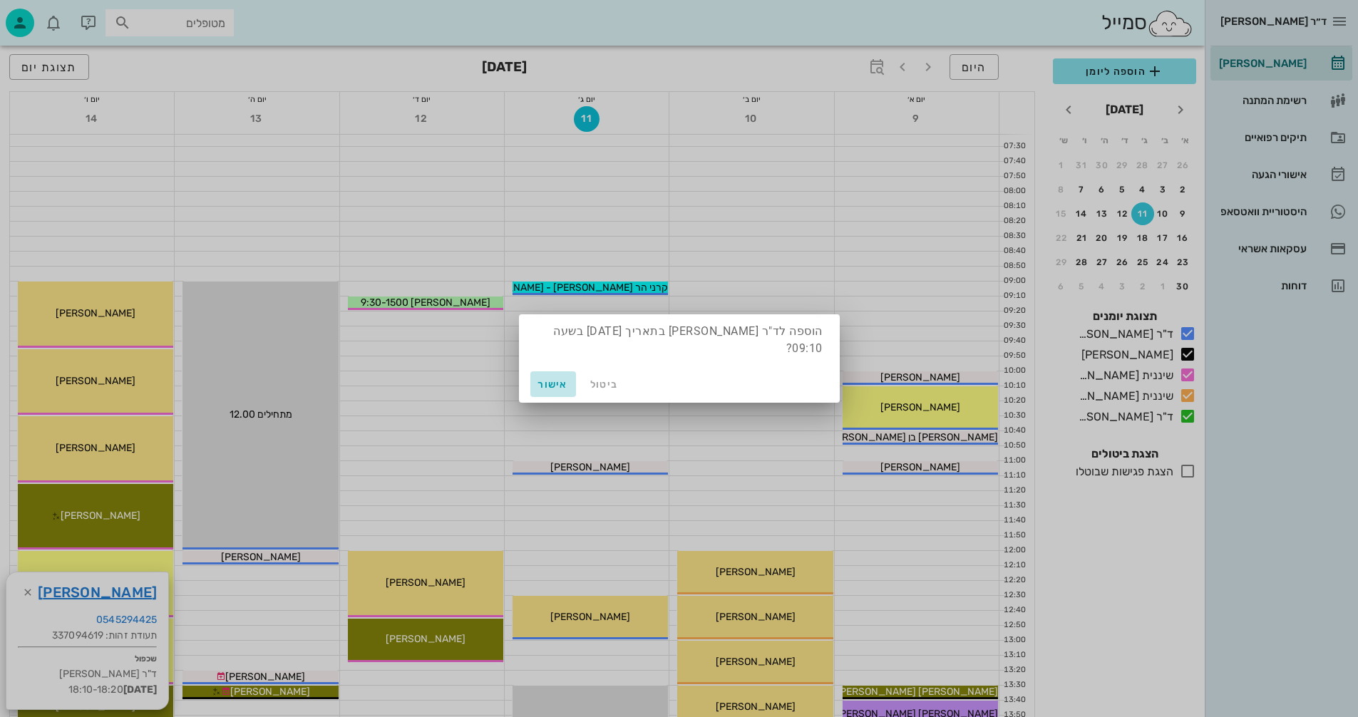
click at [552, 384] on span "אישור" at bounding box center [553, 384] width 34 height 12
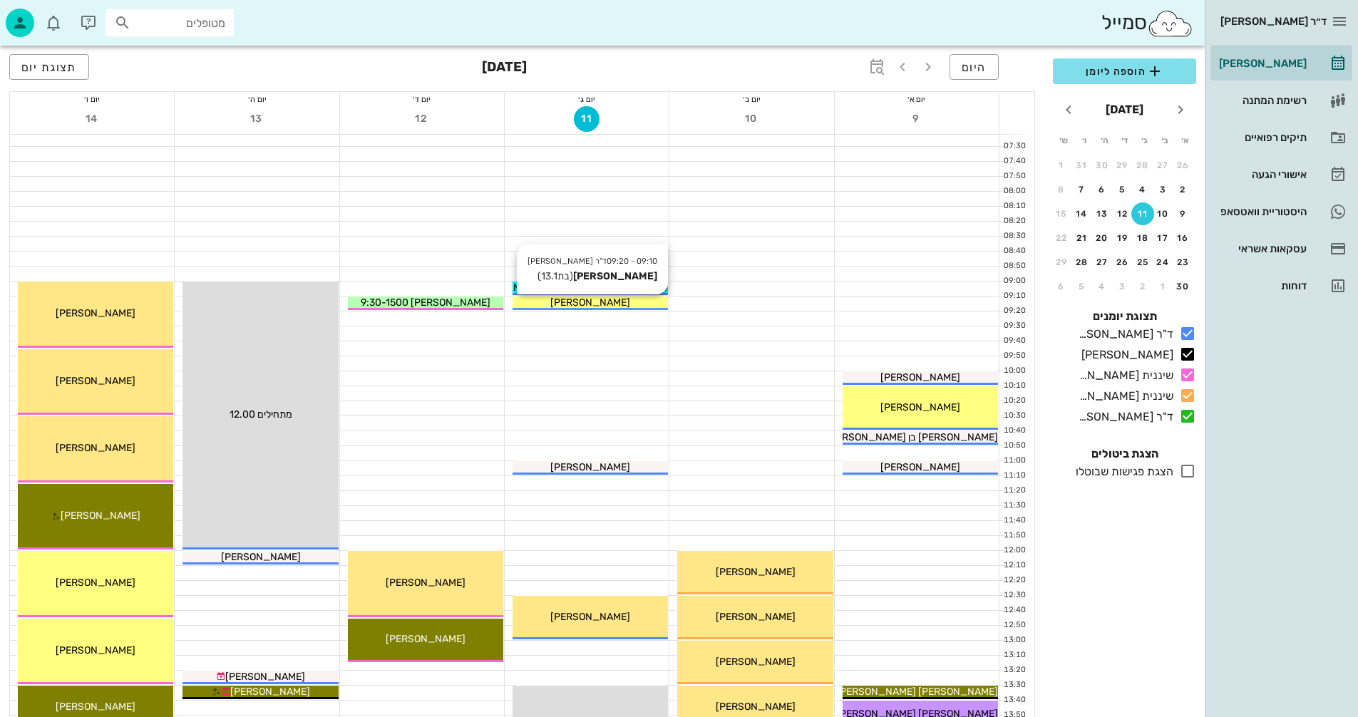
click at [626, 300] on div "[PERSON_NAME]" at bounding box center [589, 302] width 155 height 15
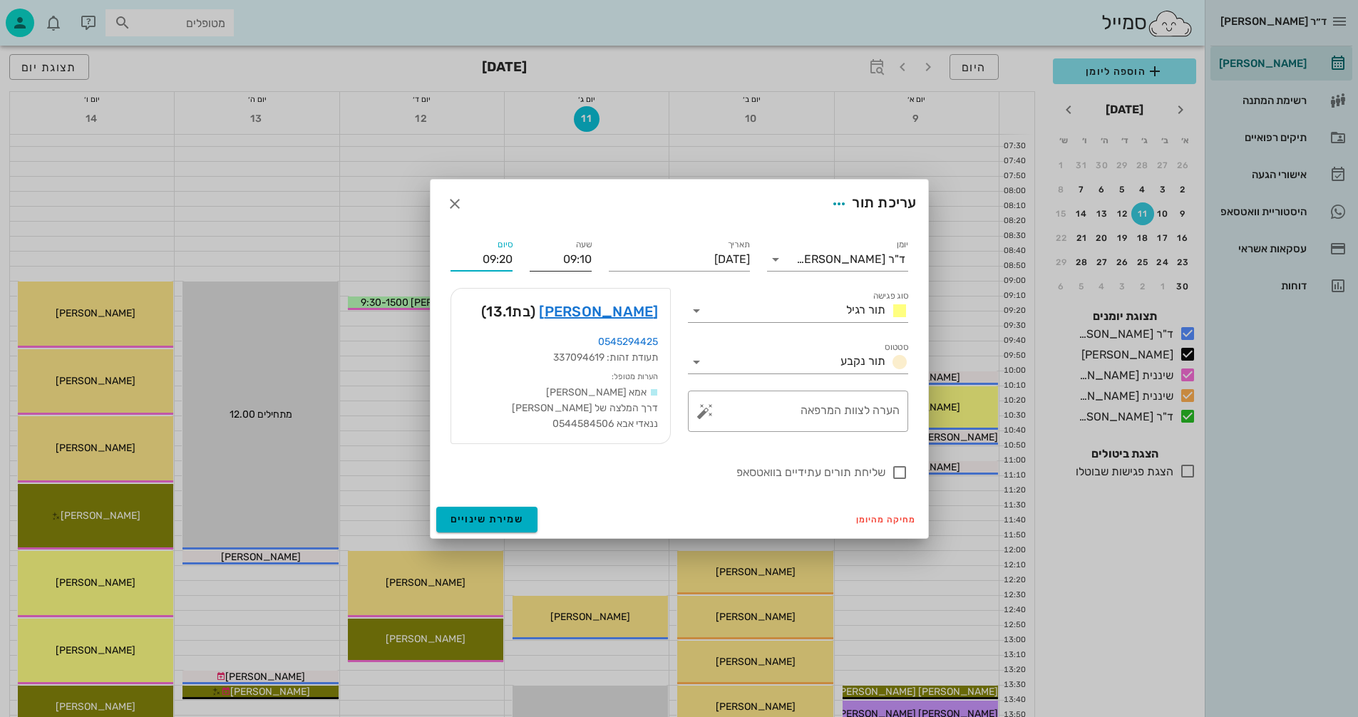
drag, startPoint x: 478, startPoint y: 261, endPoint x: 531, endPoint y: 251, distance: 53.7
click at [531, 251] on div "יומן ד"ר [PERSON_NAME] סוג פגישה תור רגיל סטטוס תור נקבע תאריך [DATE] שעה 09:10…" at bounding box center [679, 359] width 475 height 262
type input "09:40"
click at [522, 255] on div "שעה 09:10" at bounding box center [560, 253] width 79 height 51
click at [867, 412] on textarea "הערה לצוות המרפאה" at bounding box center [804, 415] width 192 height 34
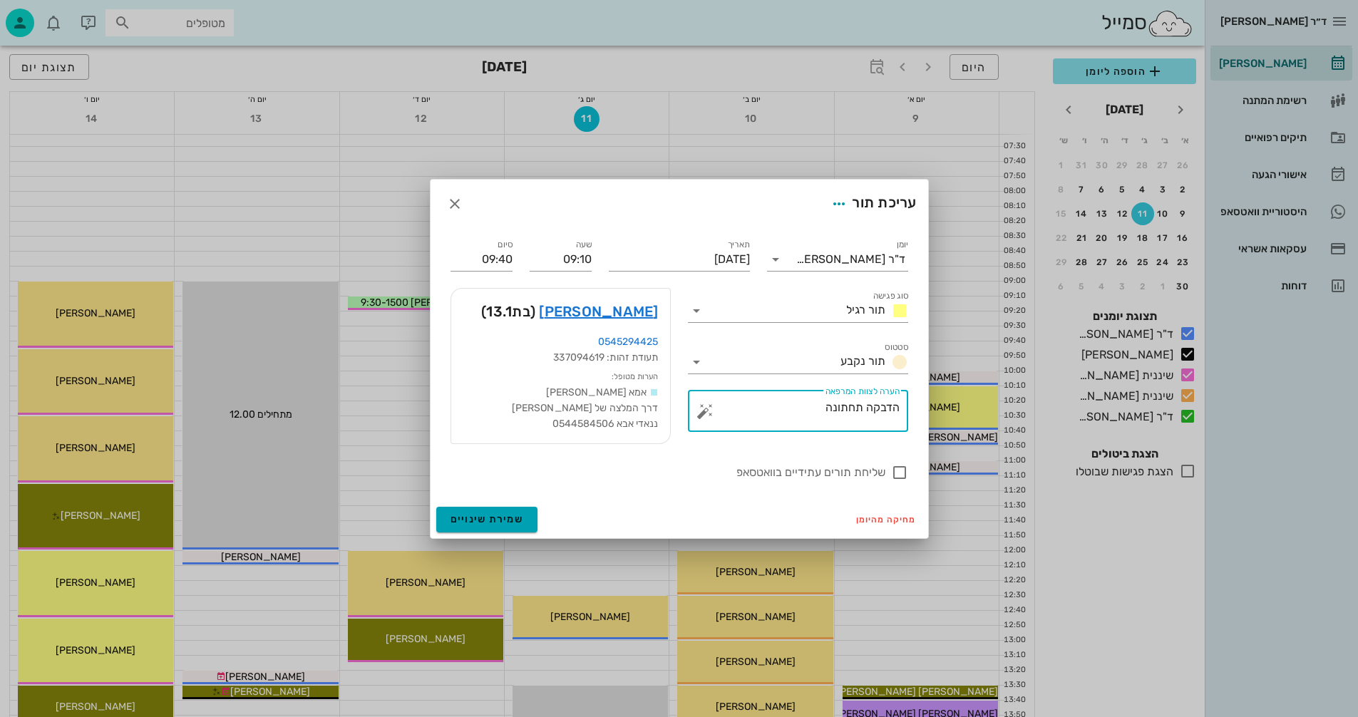
type textarea "הדבקה תחתונה"
click at [473, 520] on span "שמירת שינויים" at bounding box center [486, 519] width 73 height 12
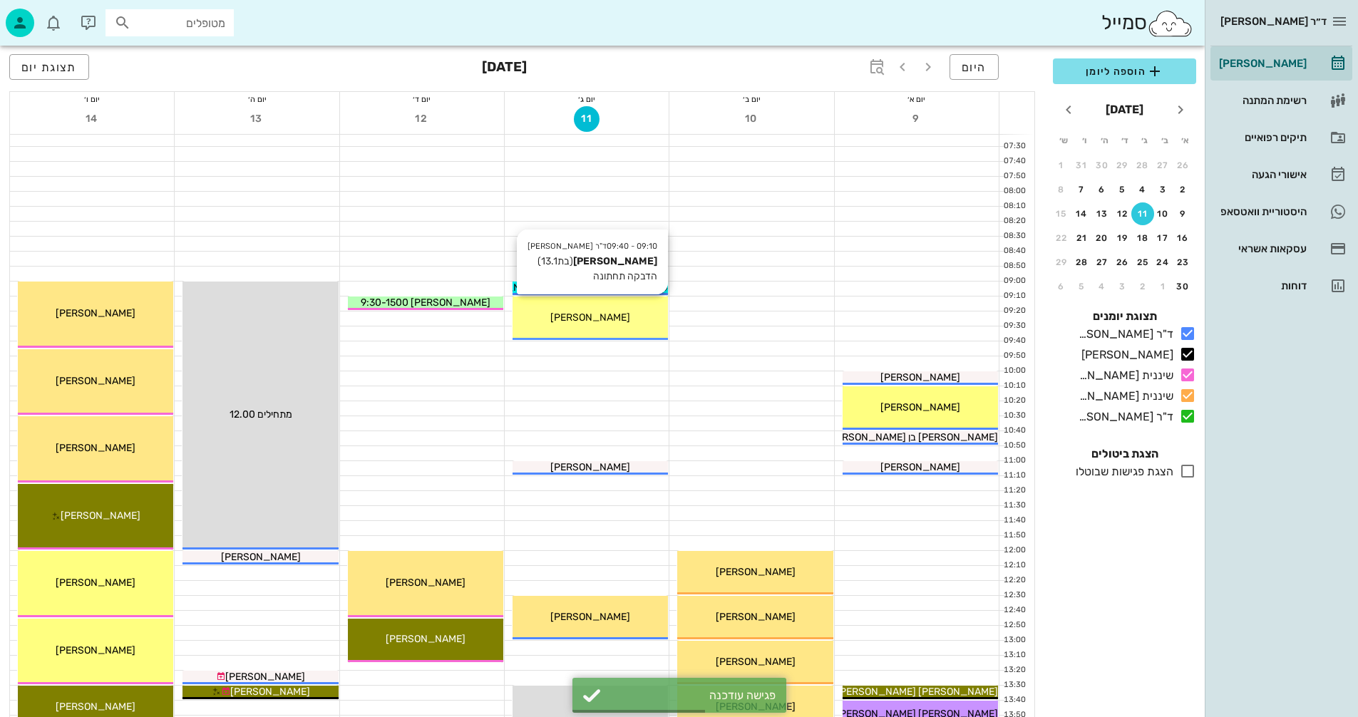
click at [613, 316] on span "[PERSON_NAME]" at bounding box center [590, 317] width 80 height 12
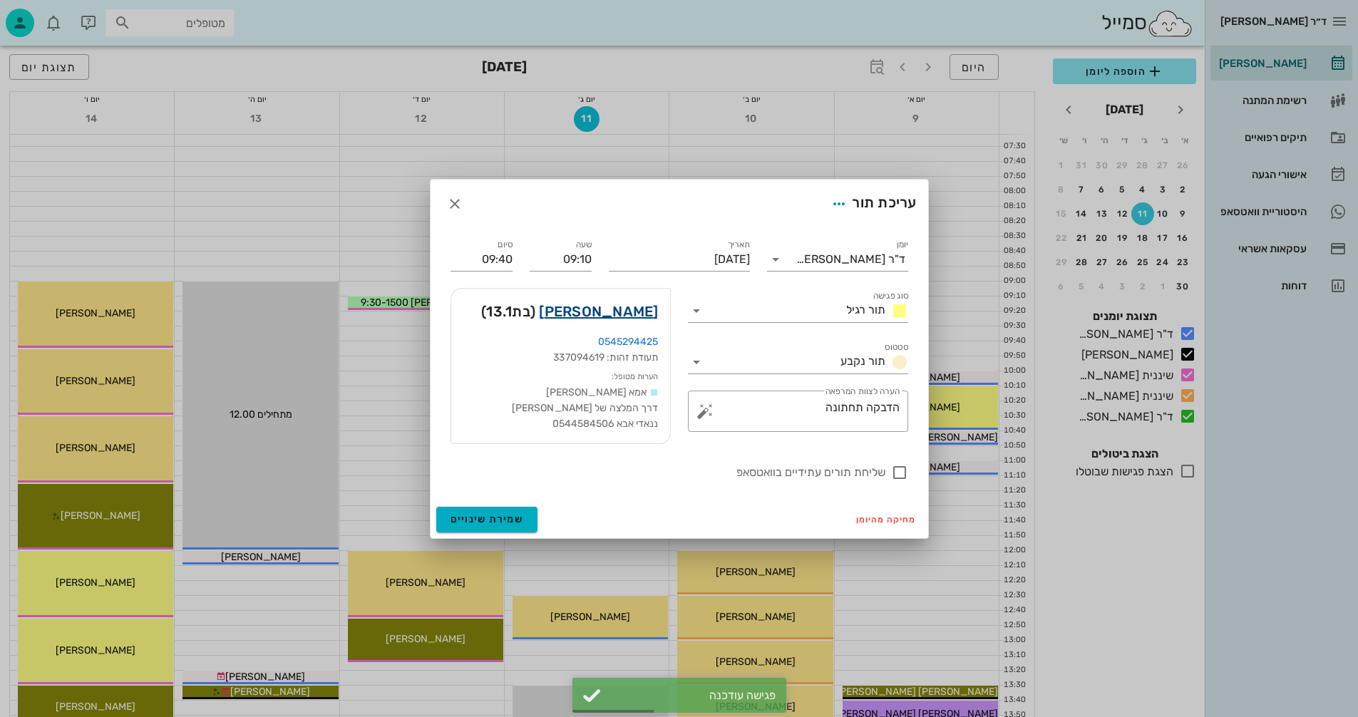
click at [616, 314] on link "[PERSON_NAME]" at bounding box center [598, 311] width 119 height 23
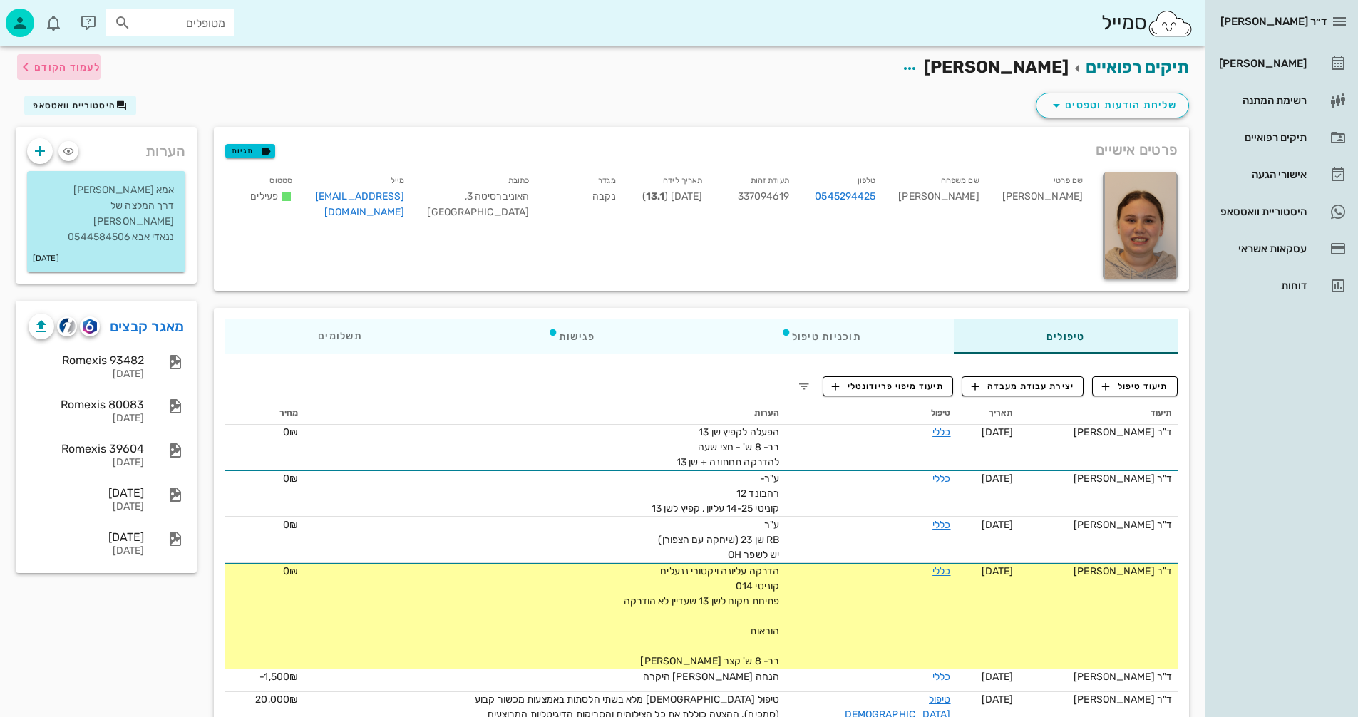
click at [50, 61] on span "לעמוד הקודם" at bounding box center [67, 67] width 66 height 12
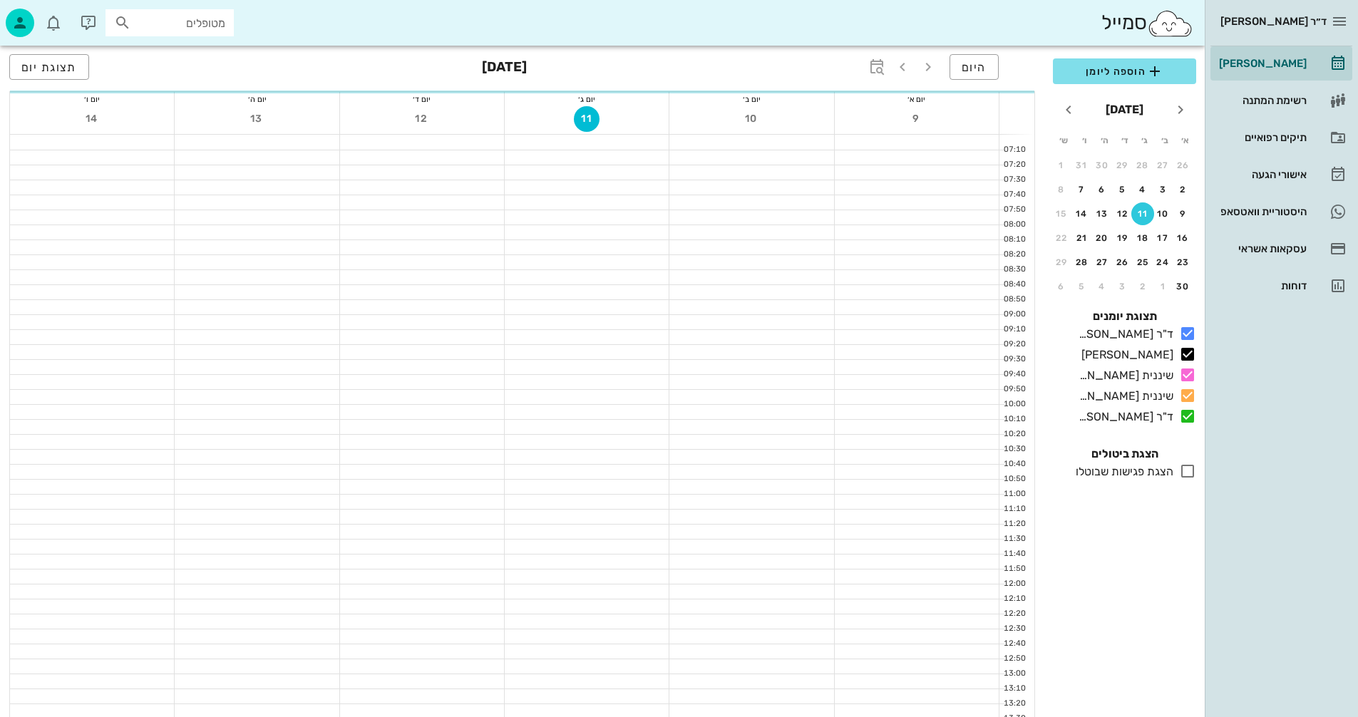
scroll to position [34, 0]
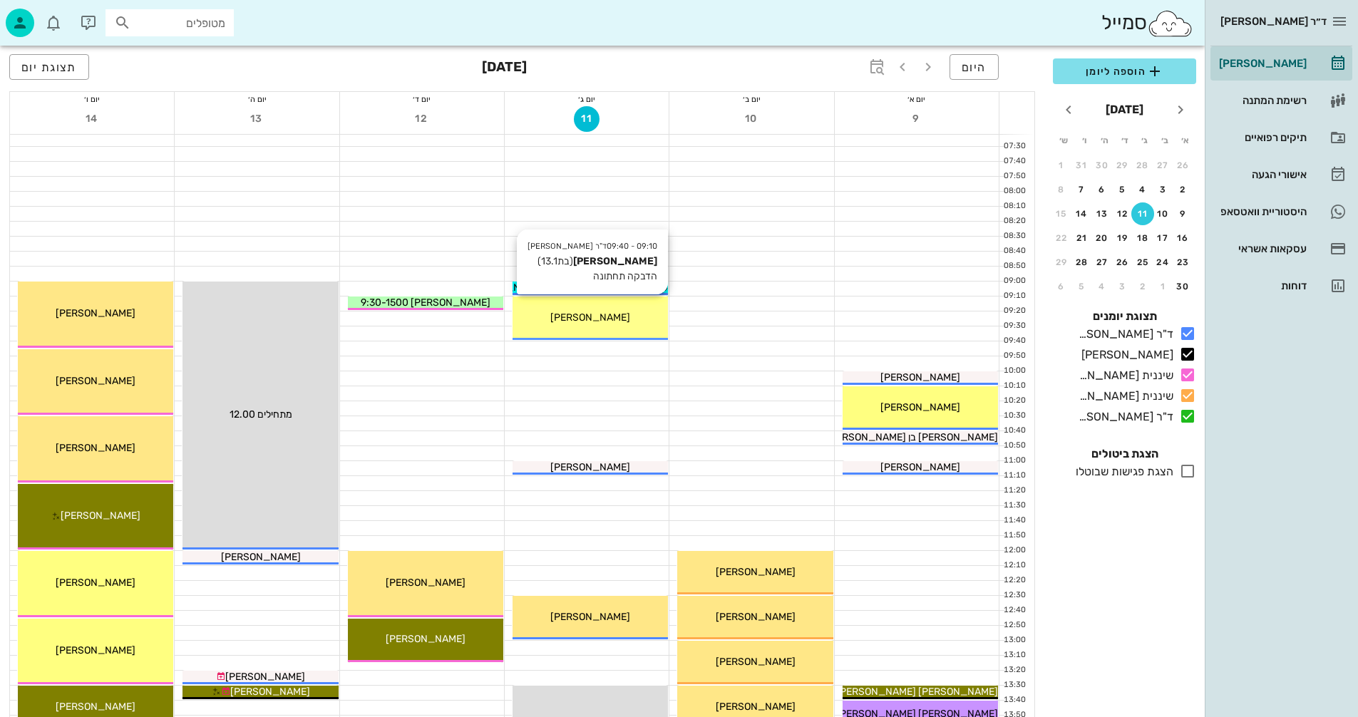
click at [576, 318] on span "[PERSON_NAME]" at bounding box center [590, 317] width 80 height 12
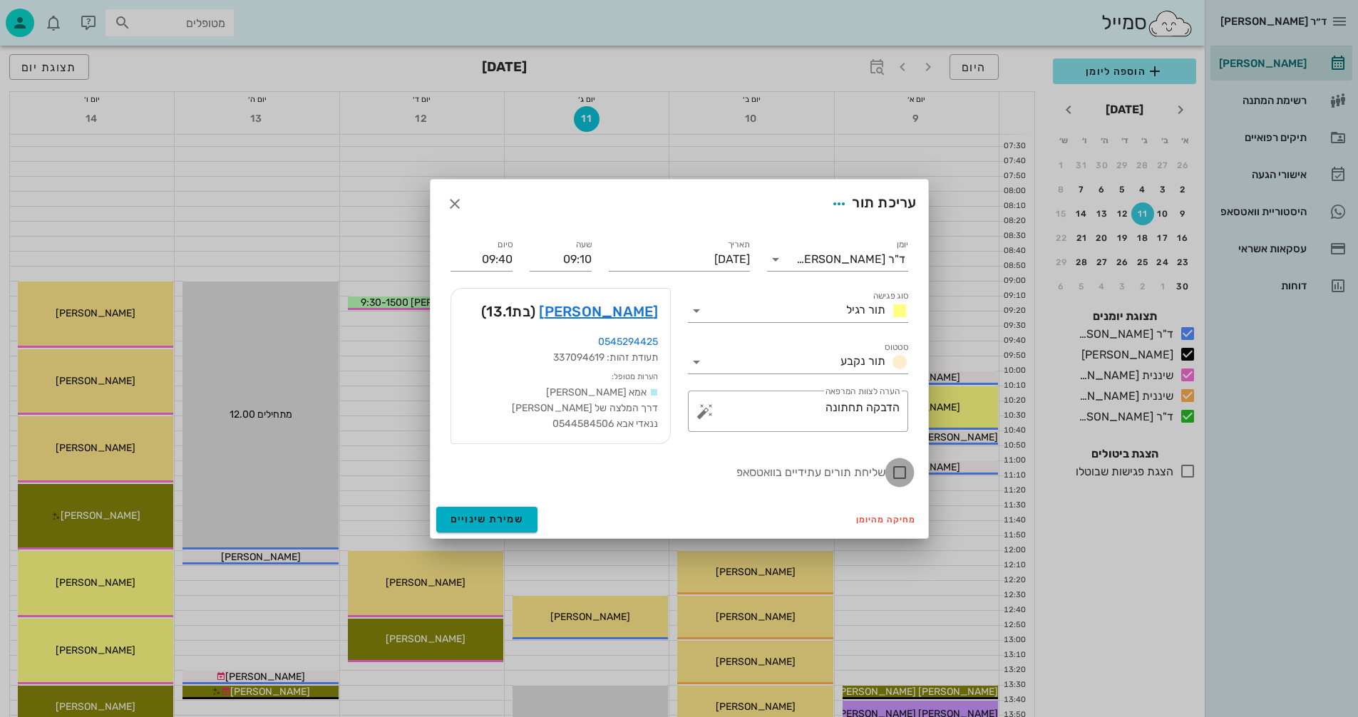
click at [902, 473] on div at bounding box center [899, 472] width 24 height 24
checkbox input "true"
click at [475, 515] on span "שמירת שינויים" at bounding box center [486, 519] width 73 height 12
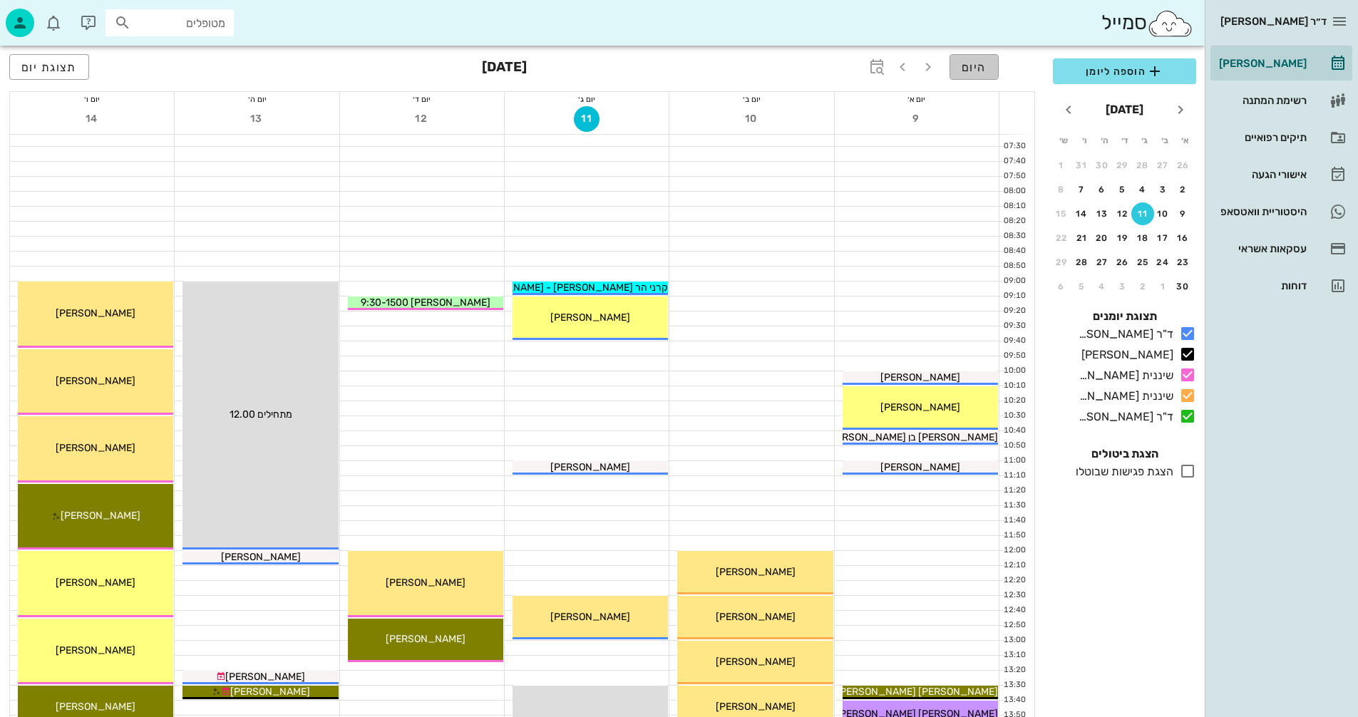
click at [967, 66] on span "היום" at bounding box center [974, 68] width 25 height 14
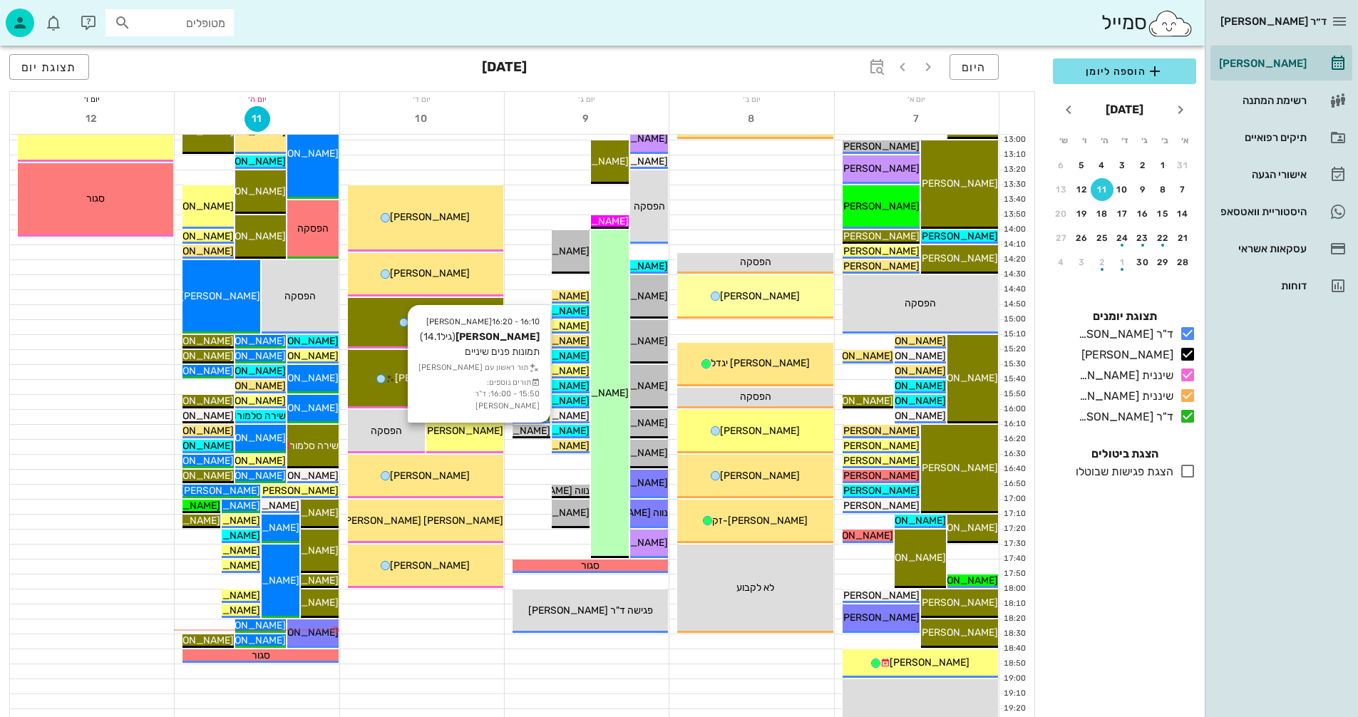
scroll to position [675, 0]
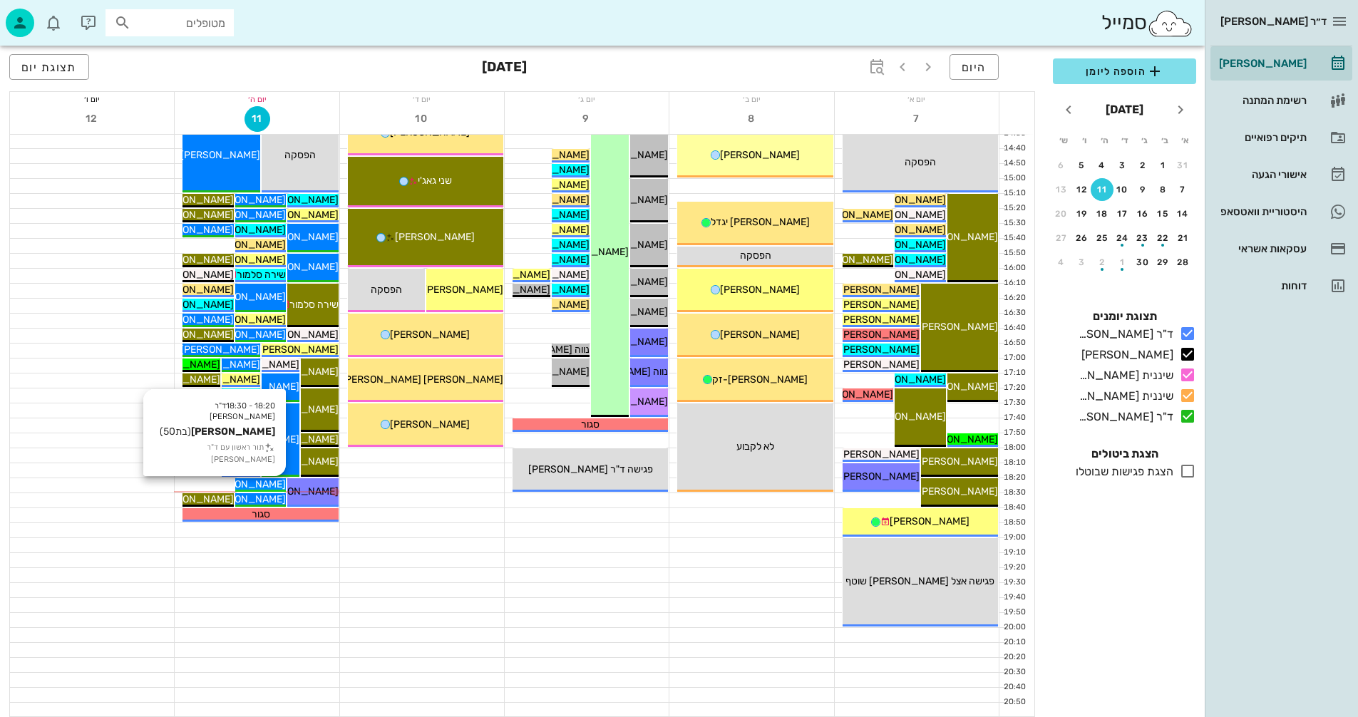
click at [273, 485] on span "[PERSON_NAME]" at bounding box center [246, 484] width 80 height 12
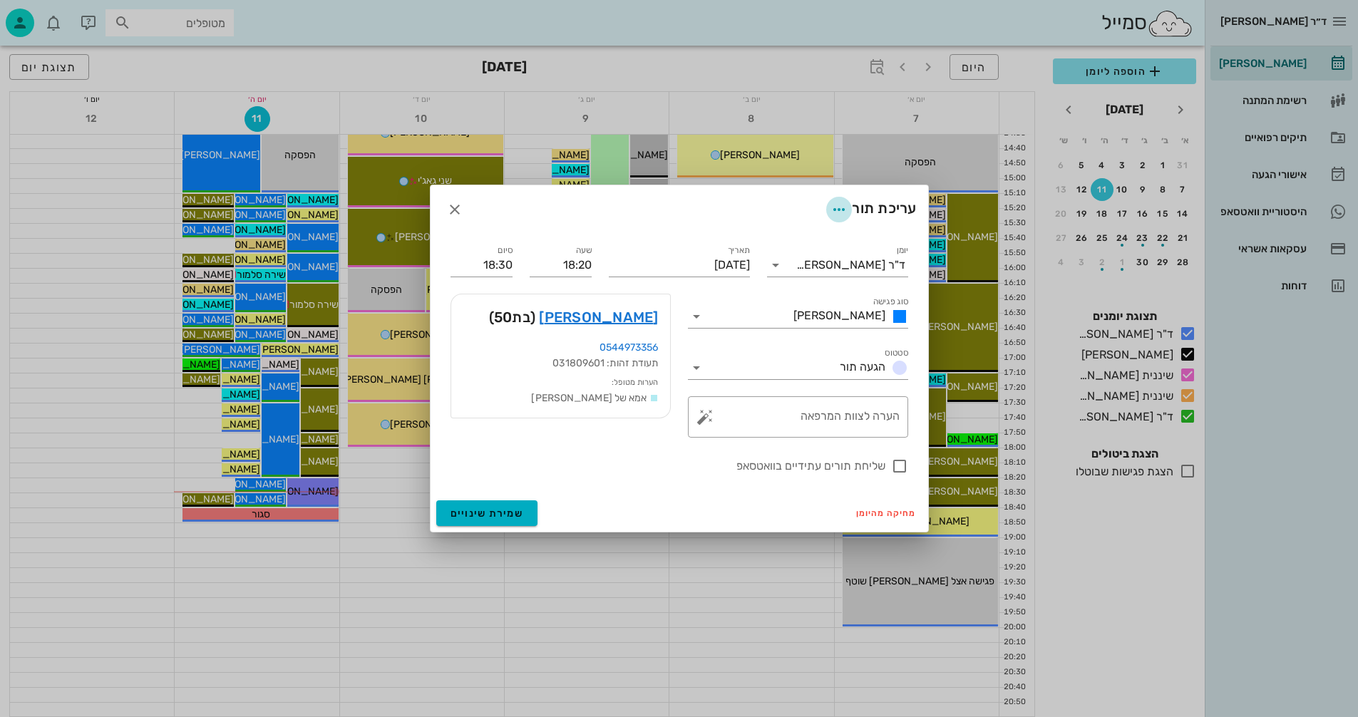
click at [840, 209] on icon "button" at bounding box center [838, 209] width 17 height 17
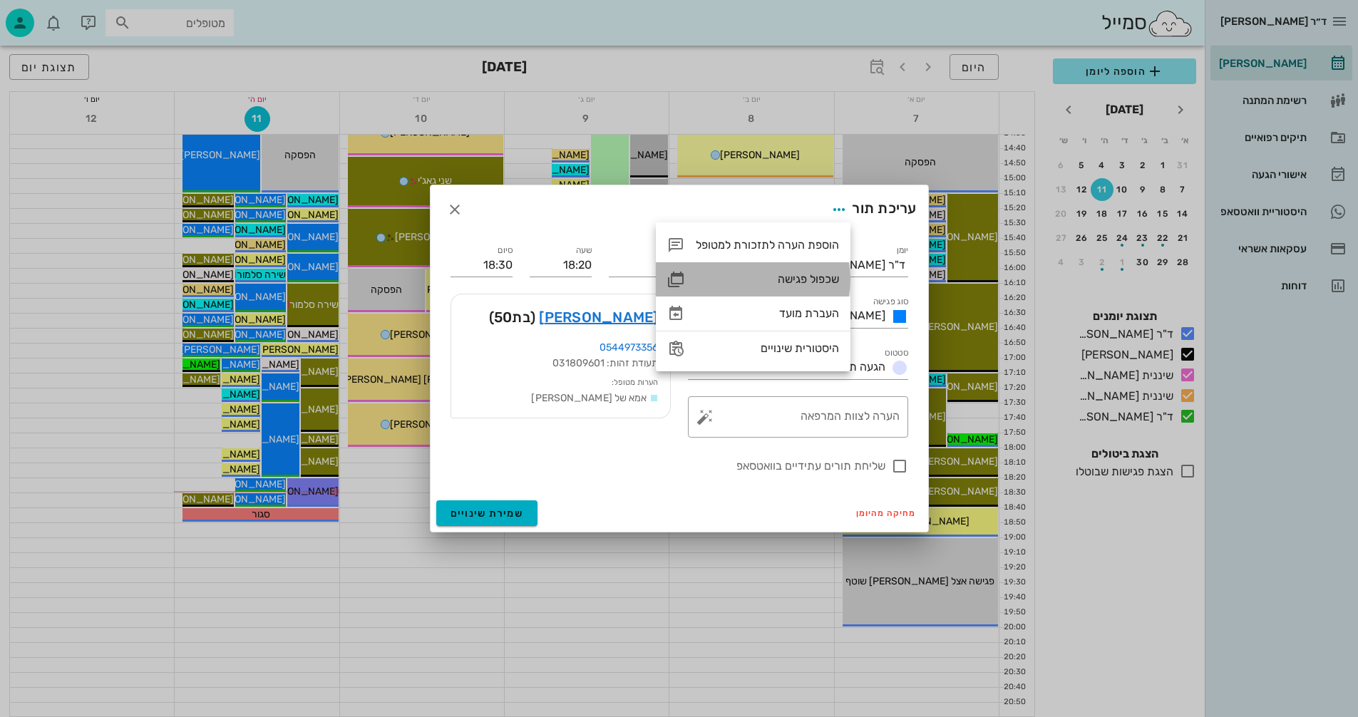
click at [803, 274] on div "שכפול פגישה" at bounding box center [767, 279] width 143 height 14
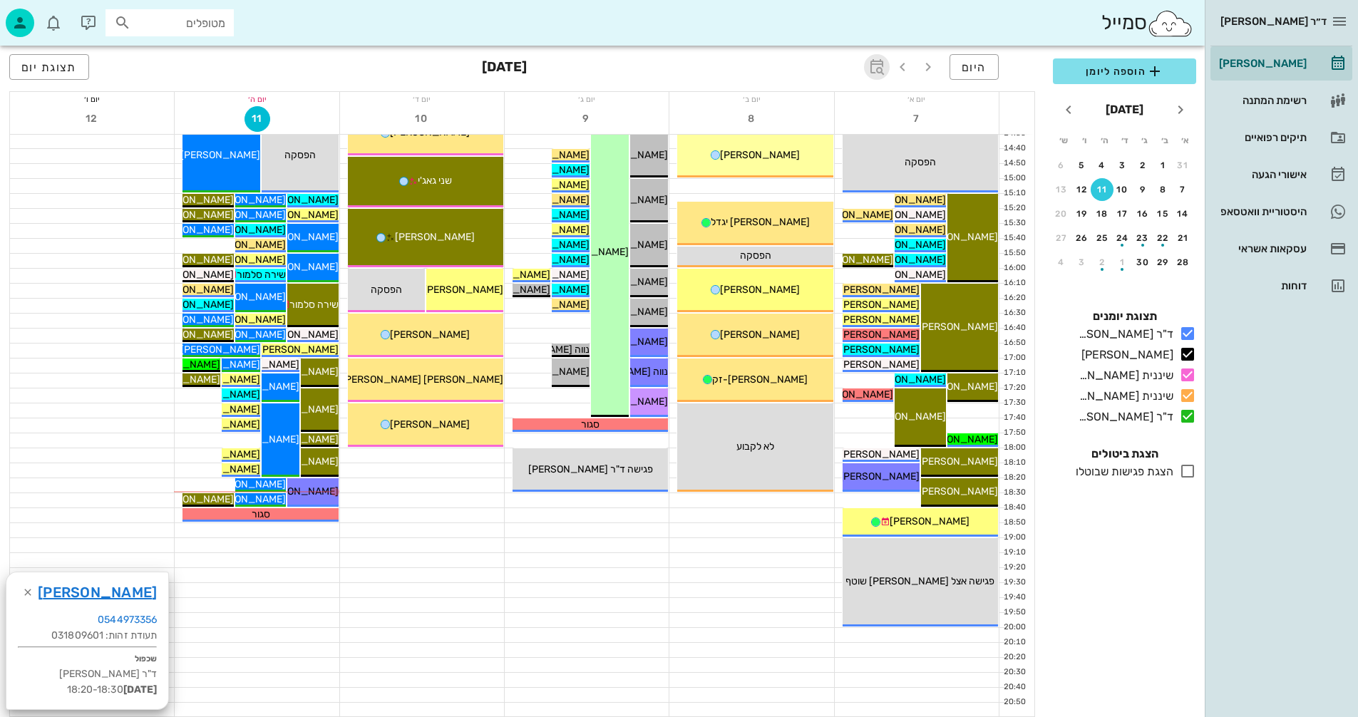
click at [875, 69] on icon "button" at bounding box center [876, 66] width 17 height 17
click at [860, 109] on input "text" at bounding box center [860, 106] width 17 height 23
type input "8"
click at [805, 103] on div "[DATE]" at bounding box center [808, 106] width 36 height 13
click at [805, 169] on div "חודשים" at bounding box center [791, 168] width 70 height 11
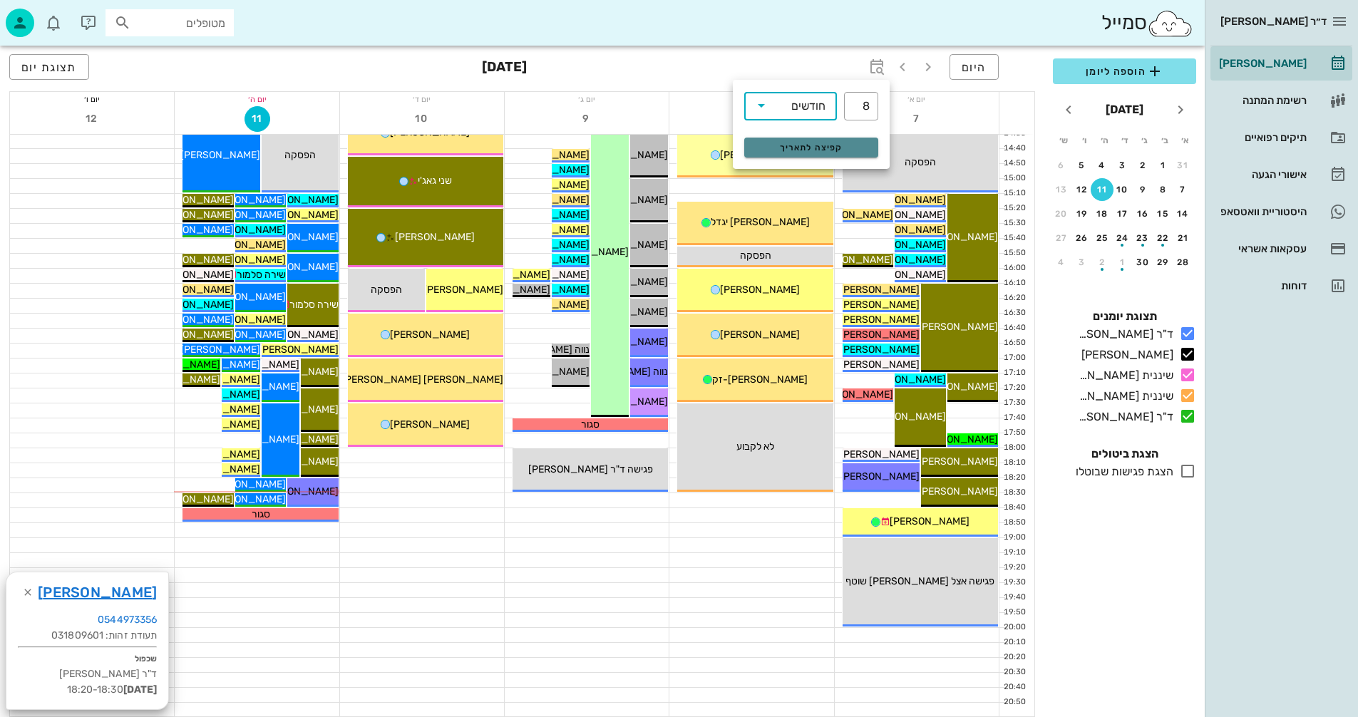
click at [808, 148] on span "קפיצה לתאריך" at bounding box center [811, 148] width 116 height 10
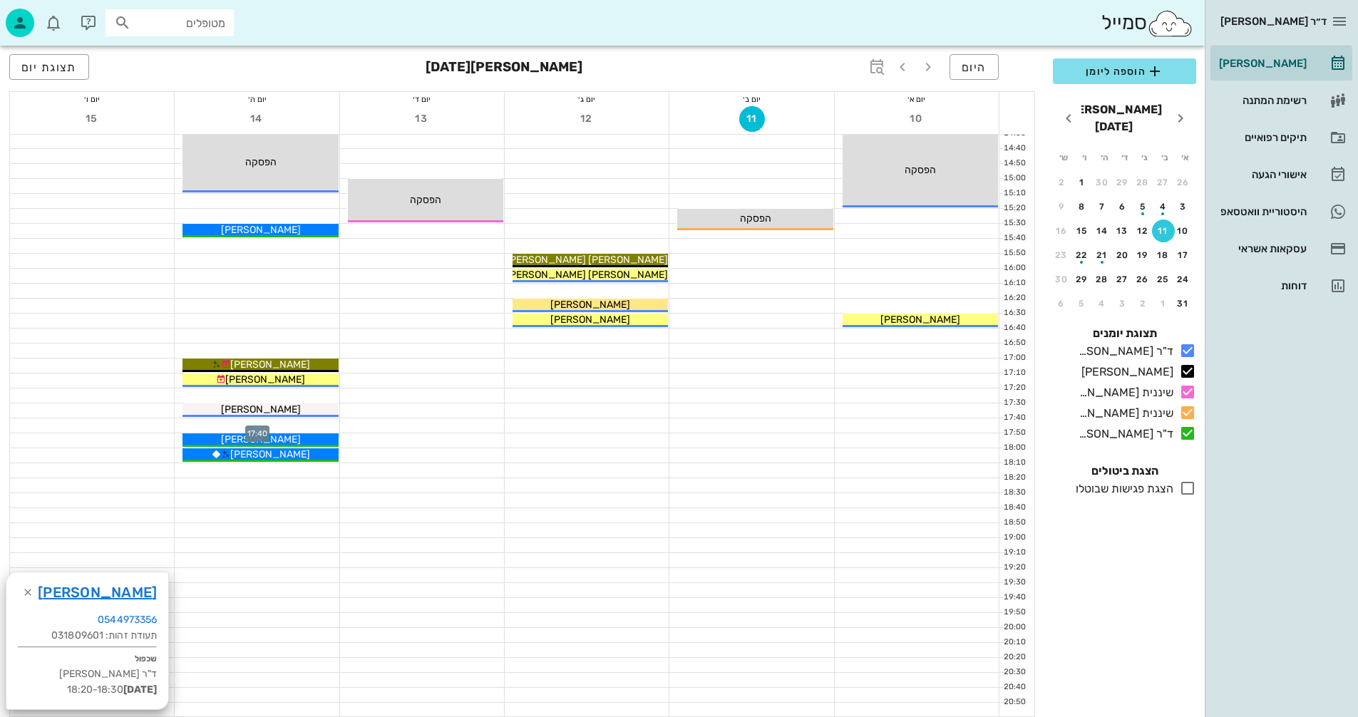
click at [227, 421] on div at bounding box center [257, 425] width 164 height 14
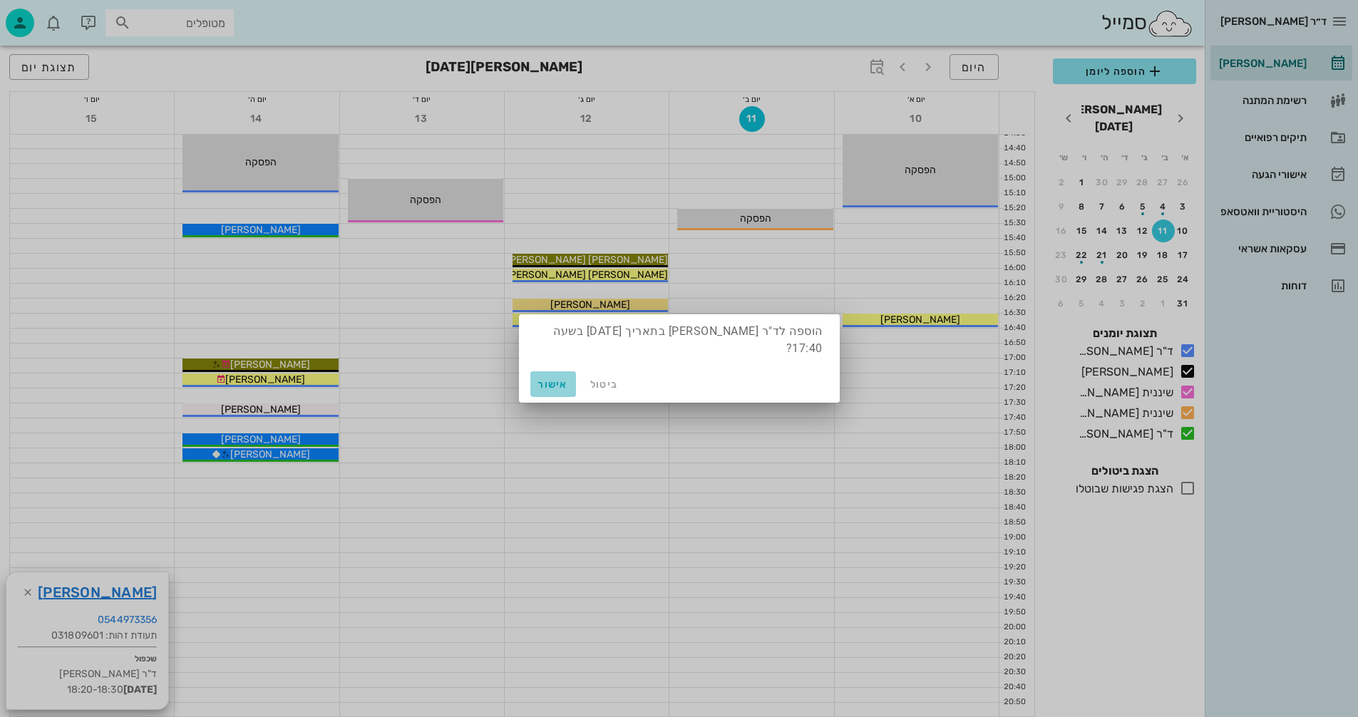
click at [550, 378] on span "אישור" at bounding box center [553, 384] width 34 height 12
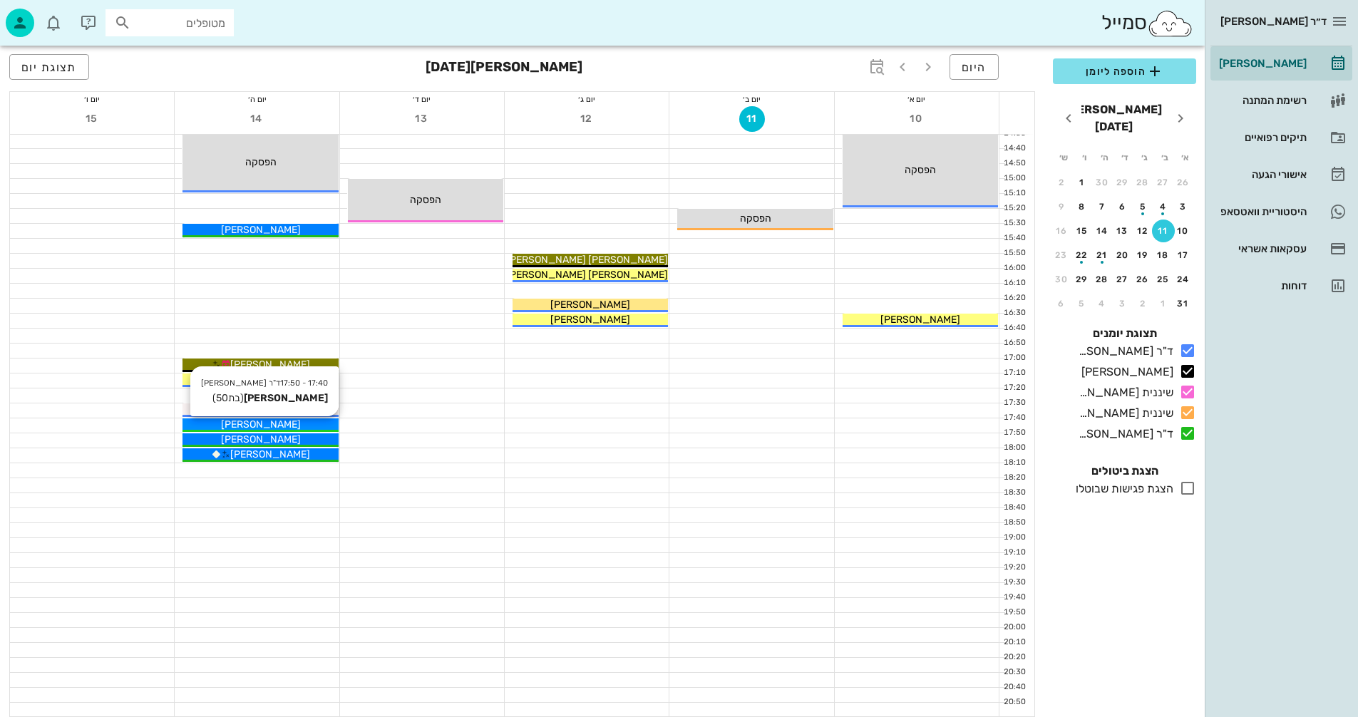
click at [302, 421] on div "[PERSON_NAME]" at bounding box center [259, 424] width 155 height 15
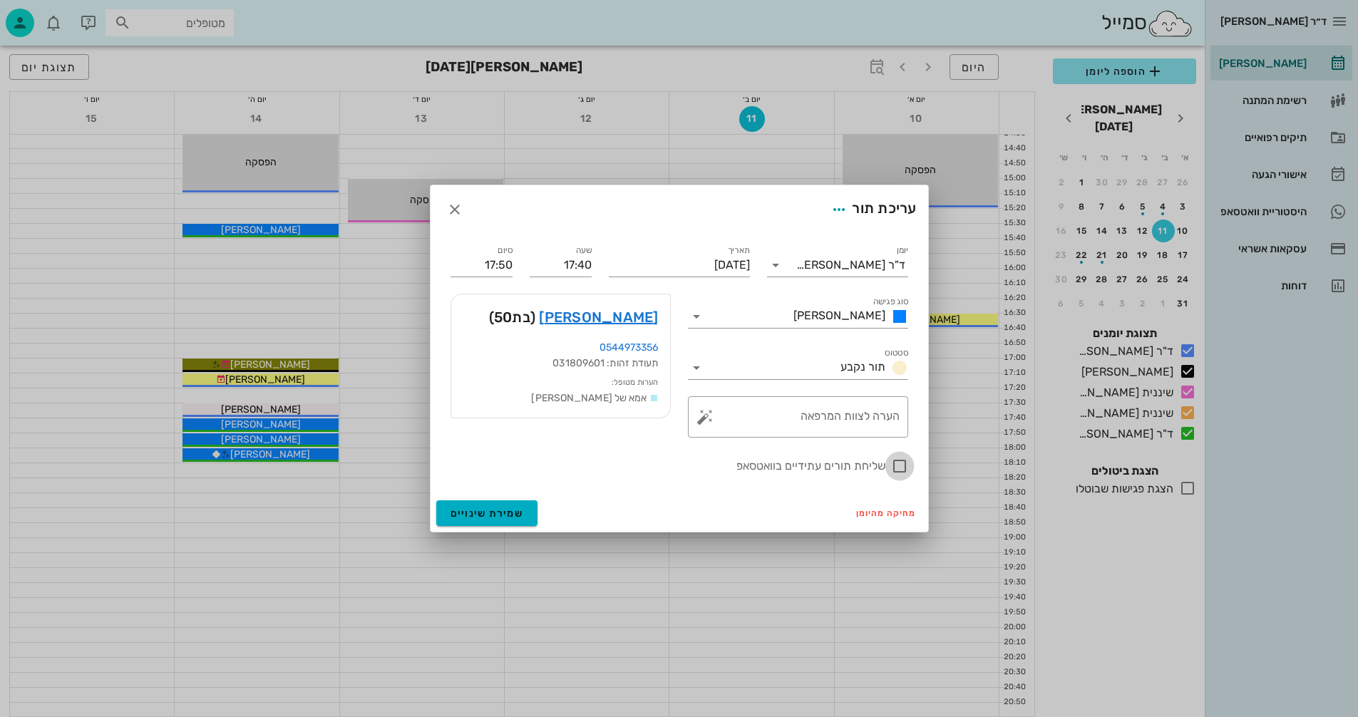
click at [899, 467] on div at bounding box center [899, 466] width 24 height 24
checkbox input "true"
drag, startPoint x: 491, startPoint y: 516, endPoint x: 481, endPoint y: 519, distance: 10.4
click at [488, 515] on span "שמירת שינויים" at bounding box center [486, 514] width 73 height 12
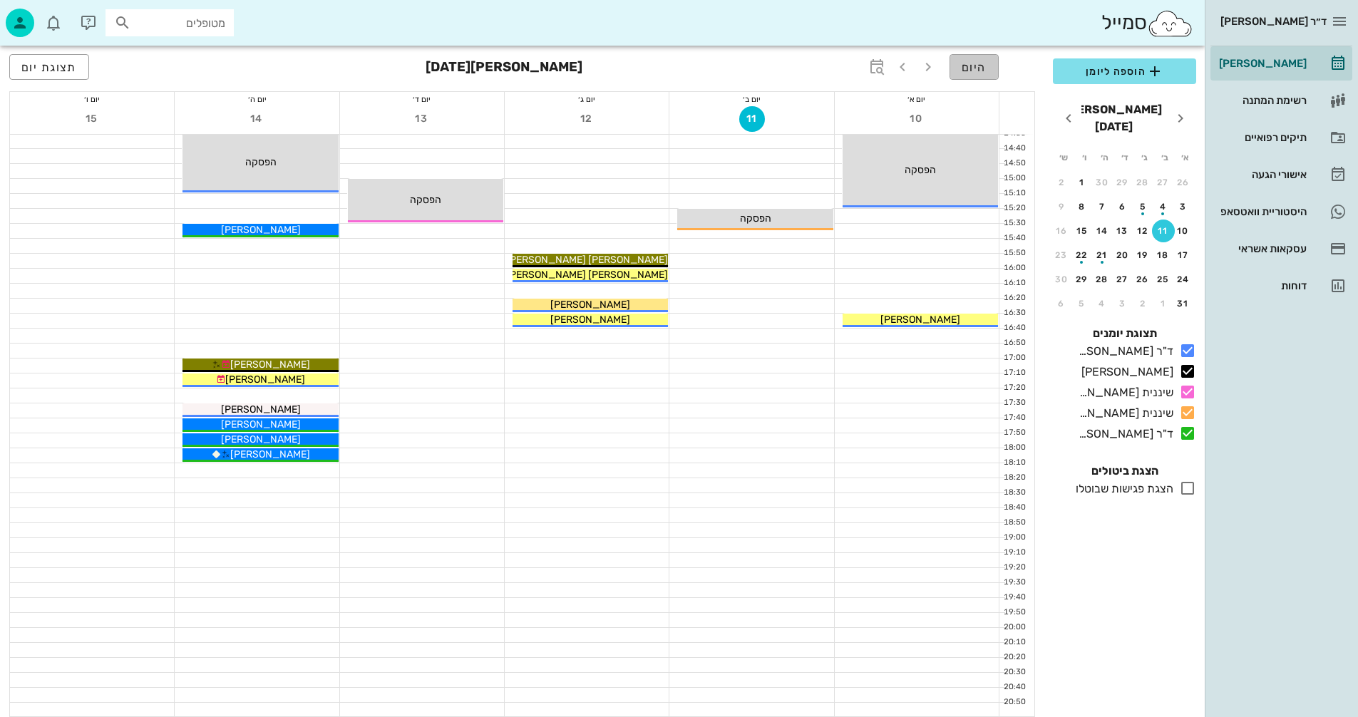
click at [969, 70] on span "היום" at bounding box center [974, 68] width 25 height 14
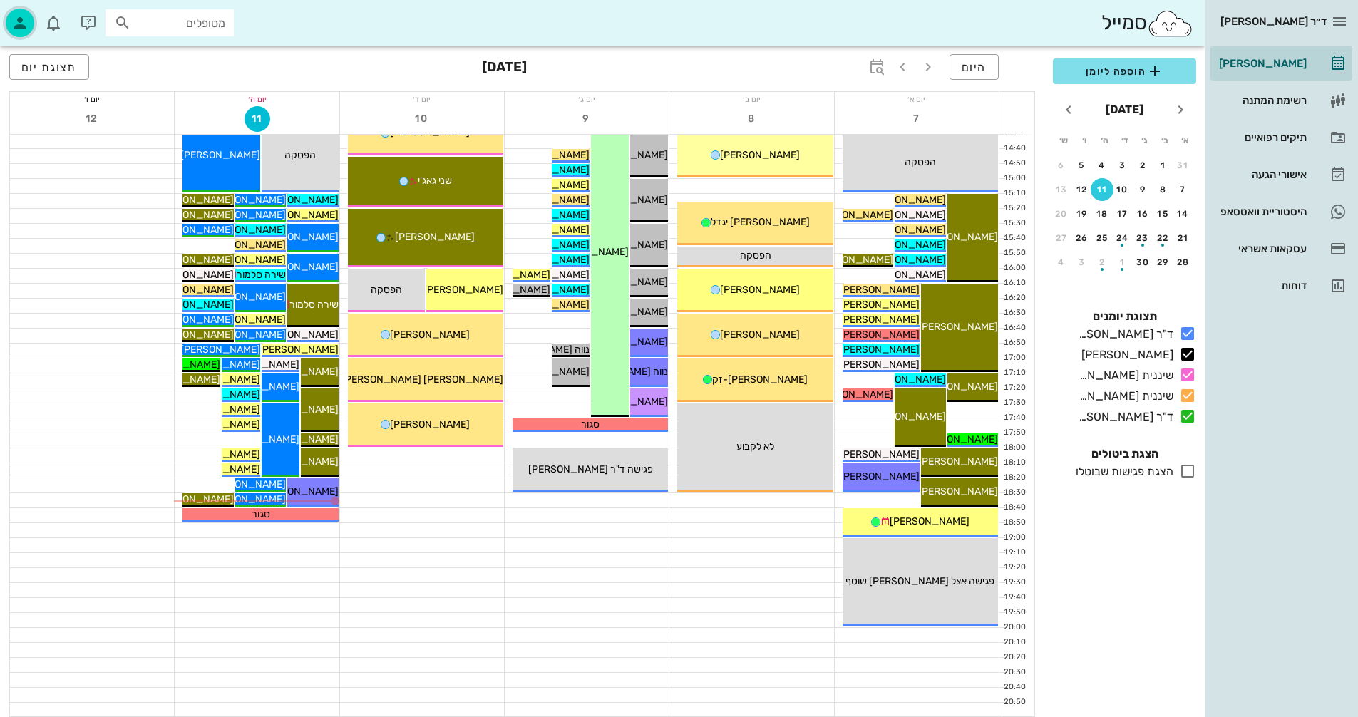
click at [24, 23] on icon "button" at bounding box center [19, 22] width 17 height 17
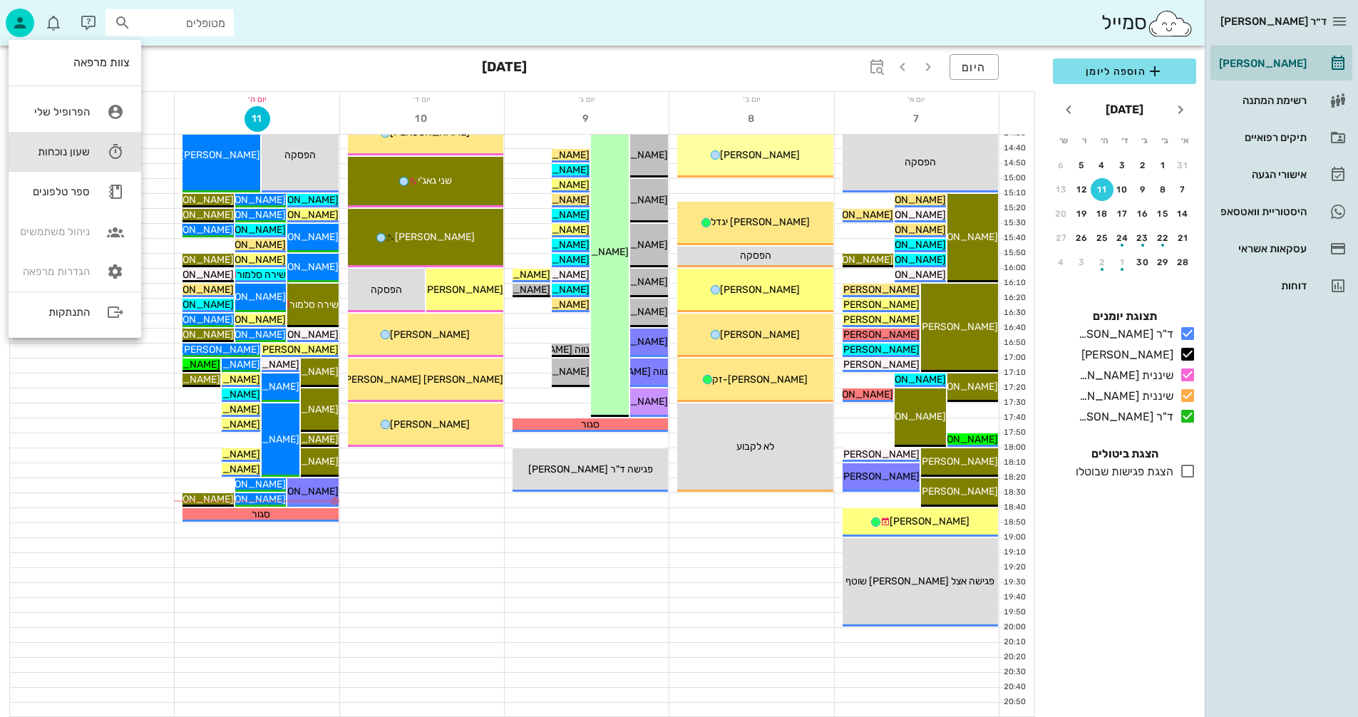
click at [74, 151] on div "שעון נוכחות" at bounding box center [55, 151] width 70 height 13
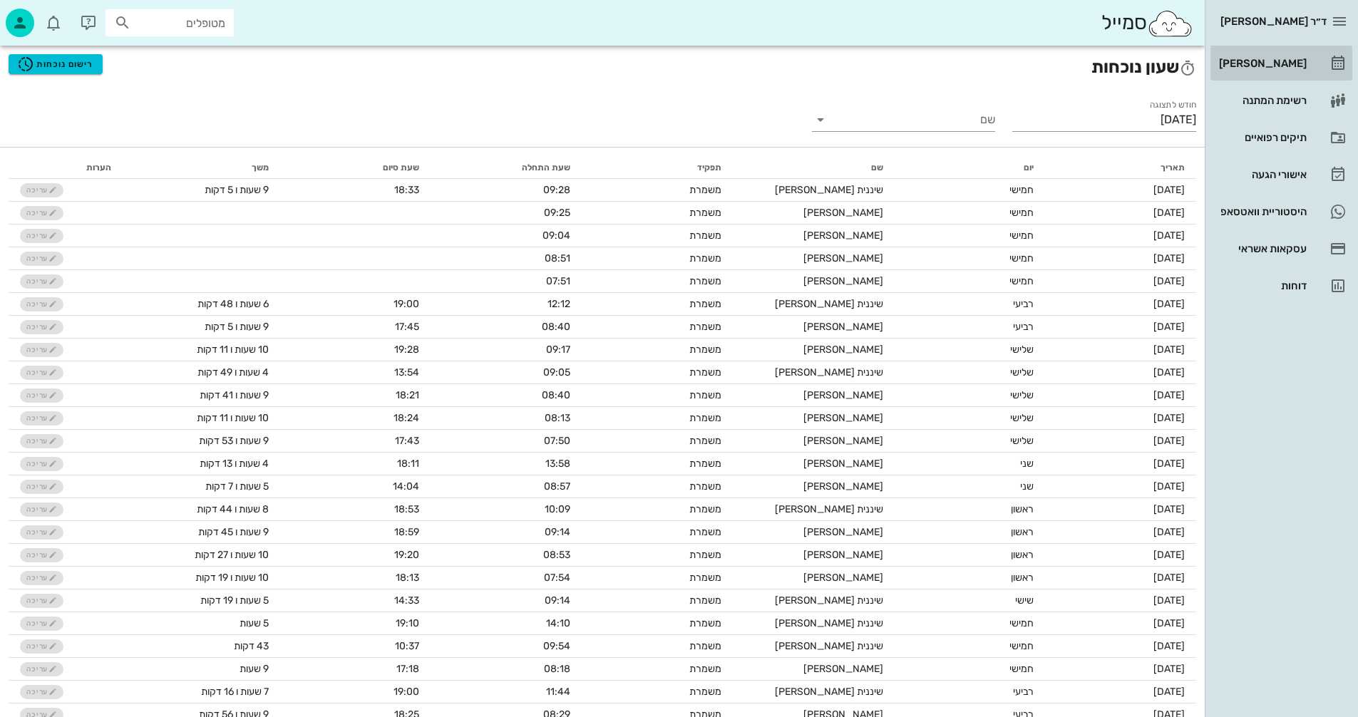
click at [1289, 54] on div "[PERSON_NAME]" at bounding box center [1261, 63] width 91 height 23
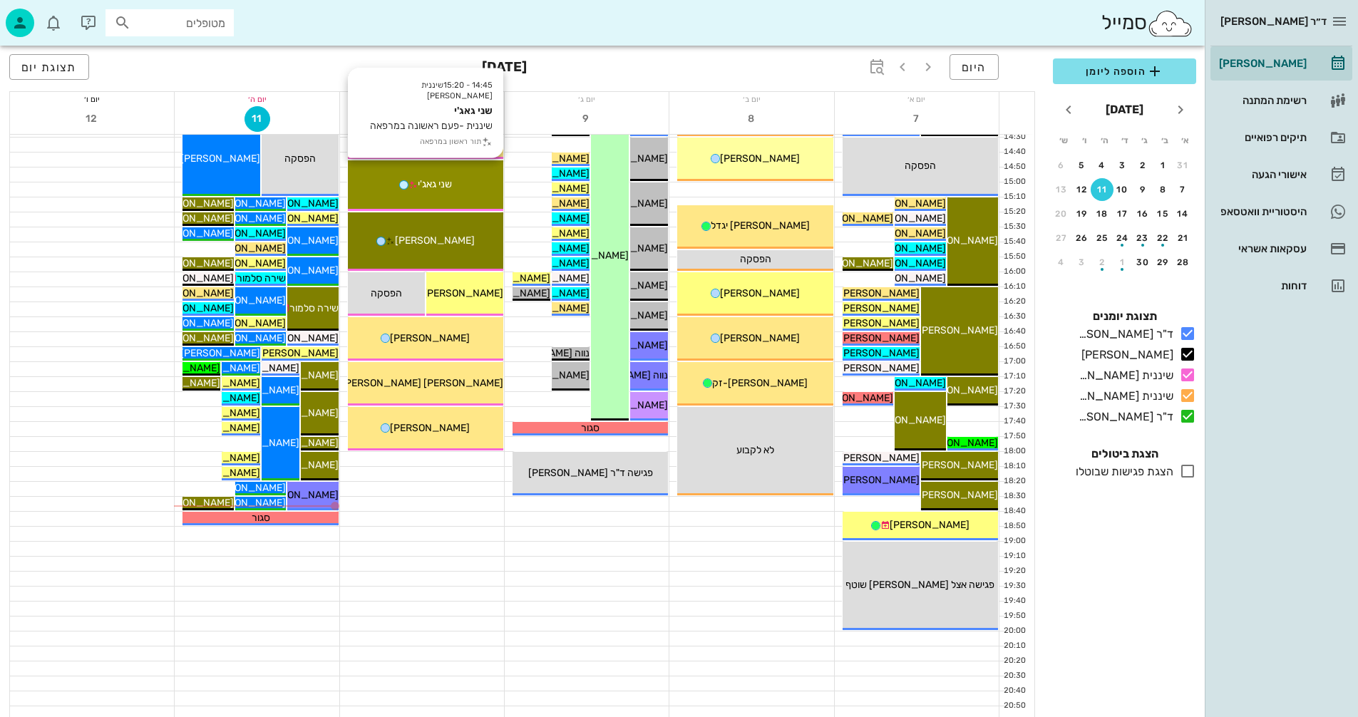
scroll to position [675, 0]
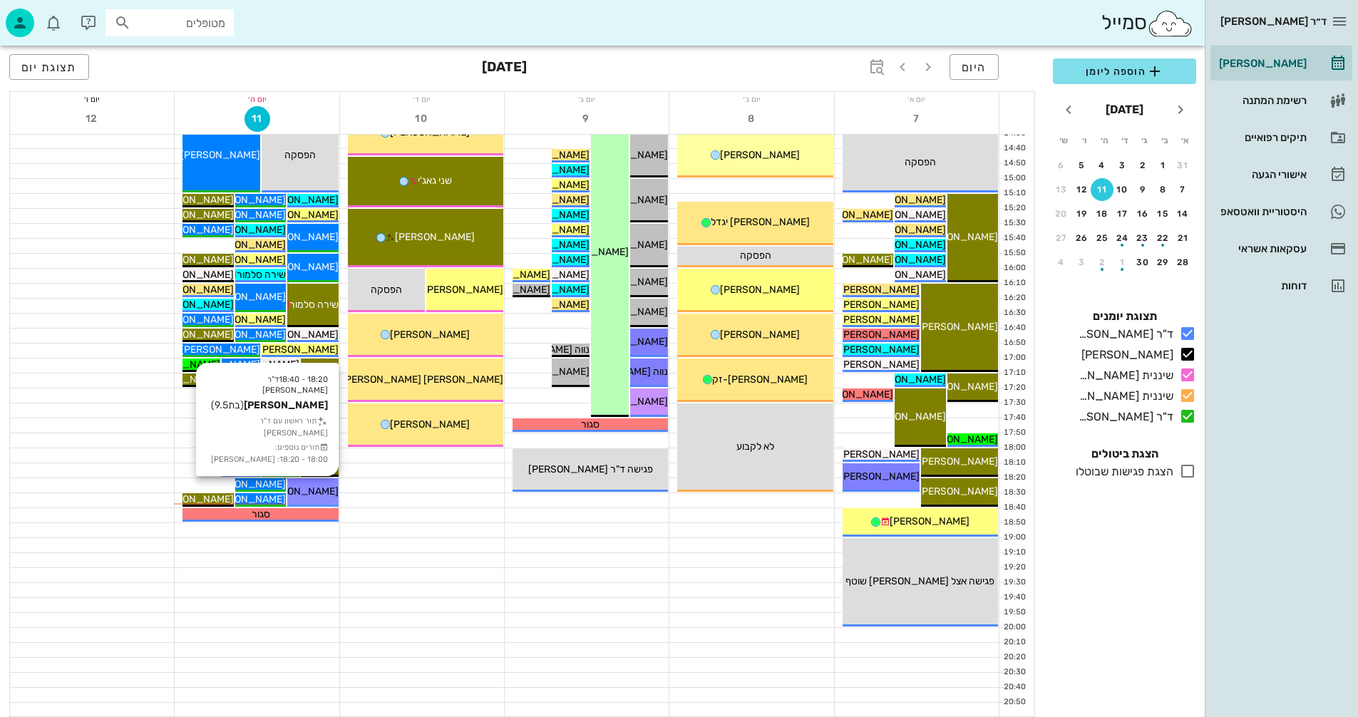
click at [310, 481] on div "18:20 - 18:40 ד"ר [PERSON_NAME] [PERSON_NAME] (בת 9.5 ) תור ראשון עם ד"ר [PERSO…" at bounding box center [312, 492] width 51 height 29
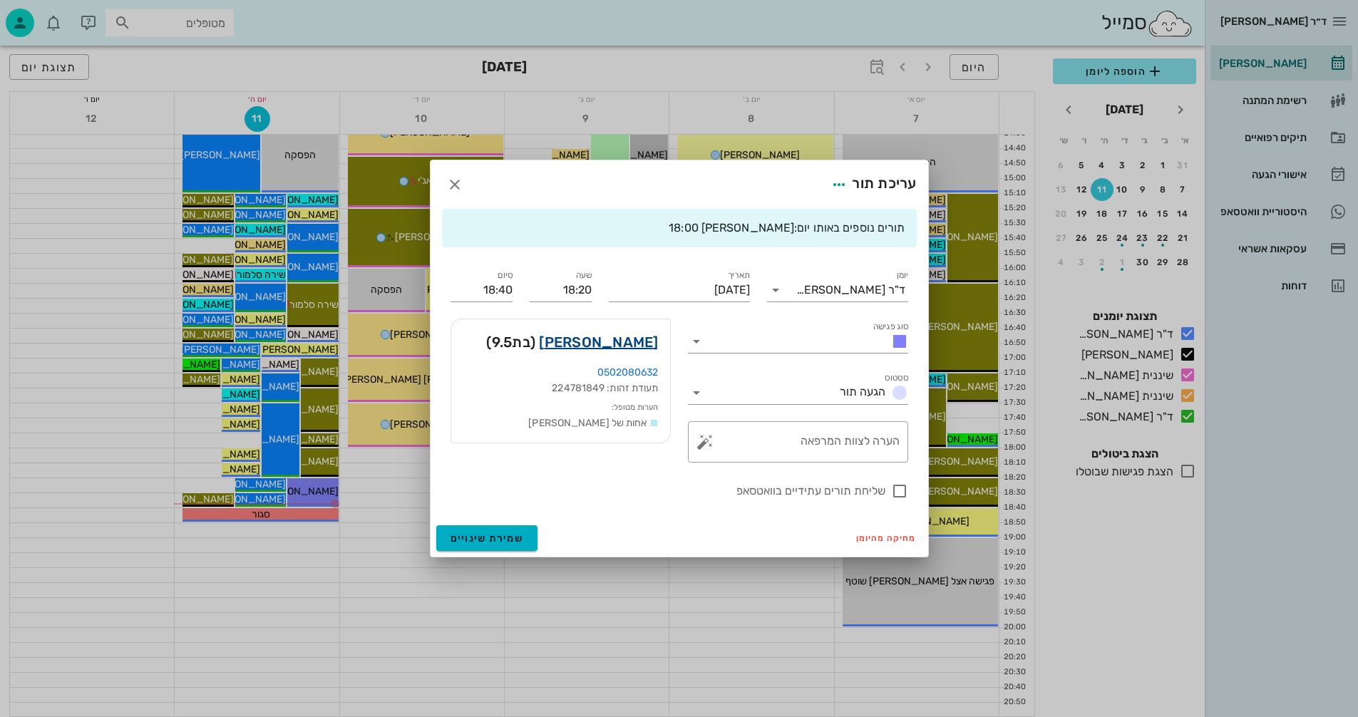
click at [637, 339] on link "[PERSON_NAME]" at bounding box center [598, 342] width 119 height 23
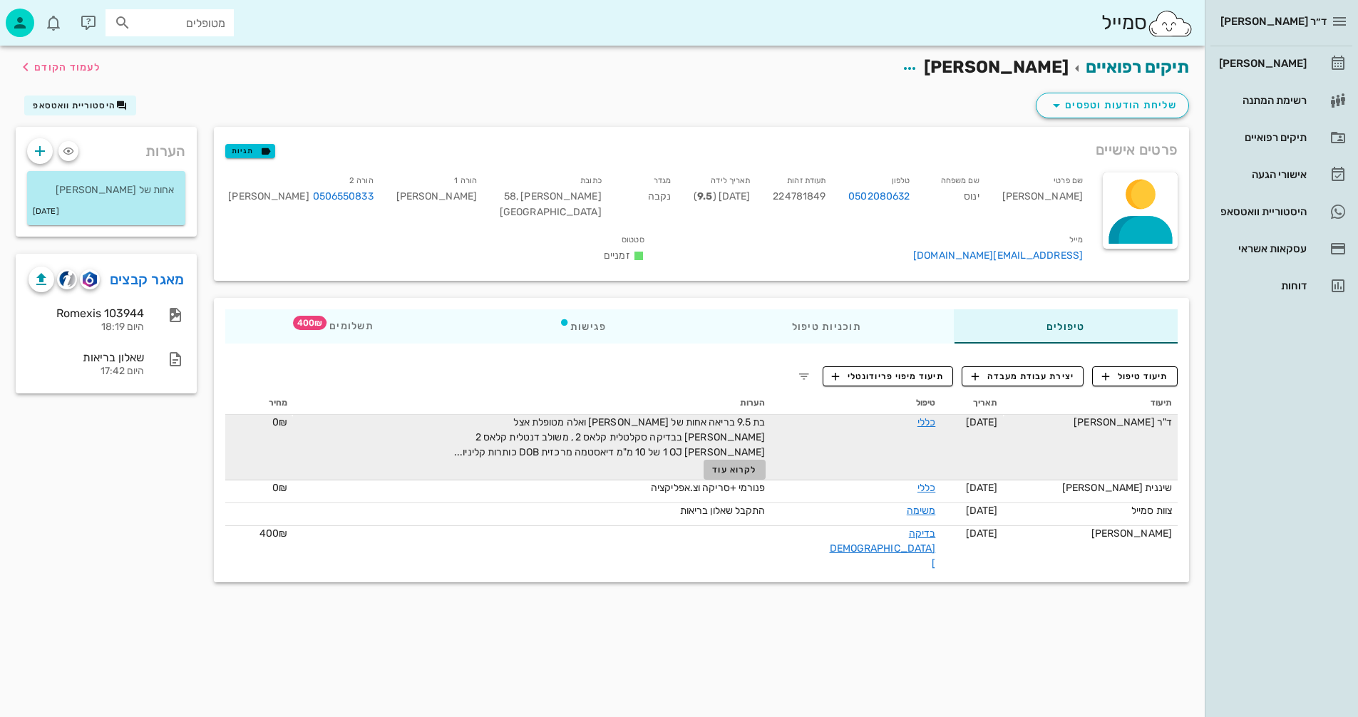
click at [756, 465] on span "לקרוא עוד" at bounding box center [734, 470] width 44 height 10
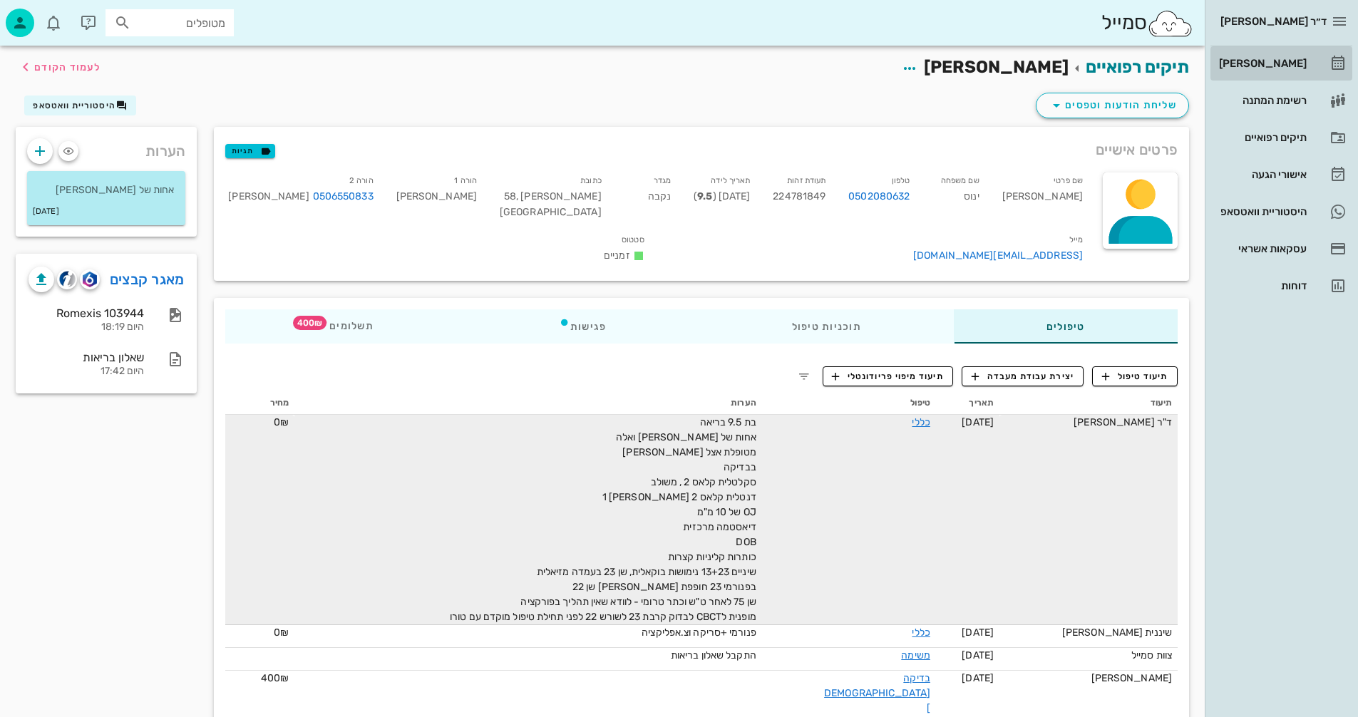
click at [1271, 63] on div "[PERSON_NAME]" at bounding box center [1261, 63] width 91 height 11
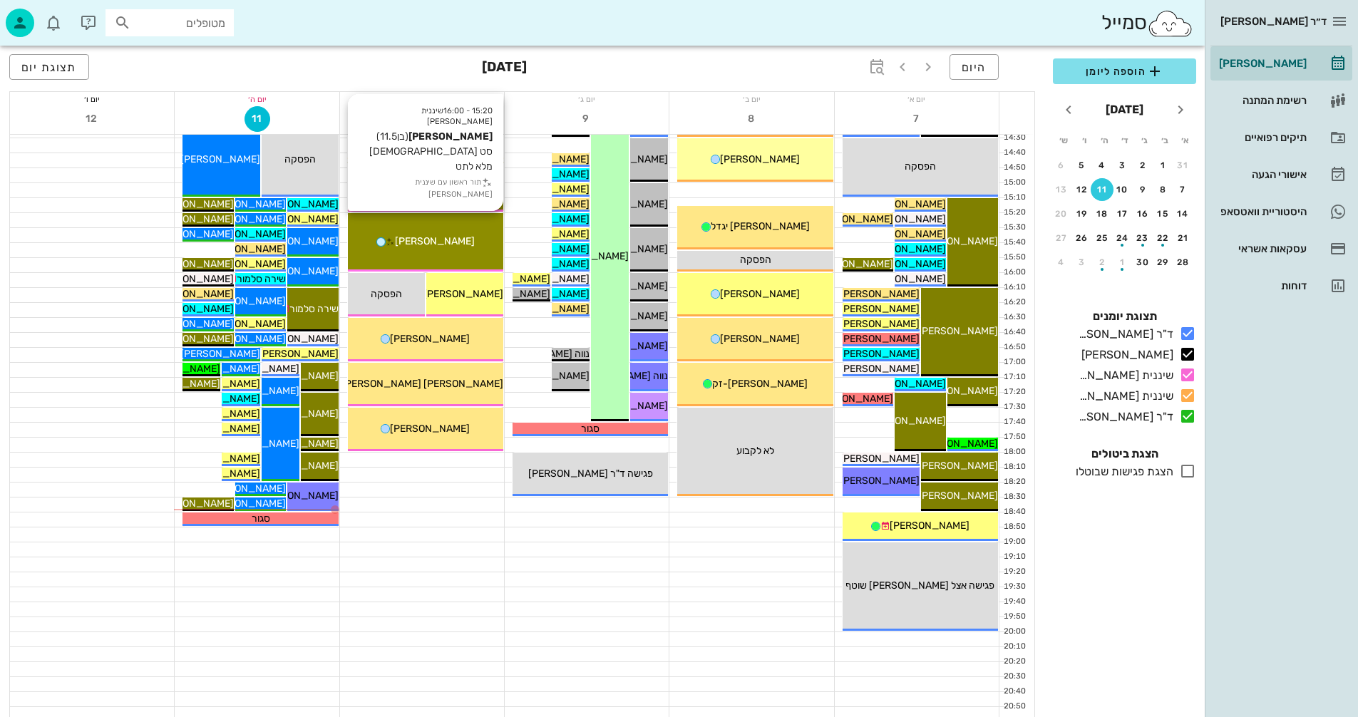
scroll to position [675, 0]
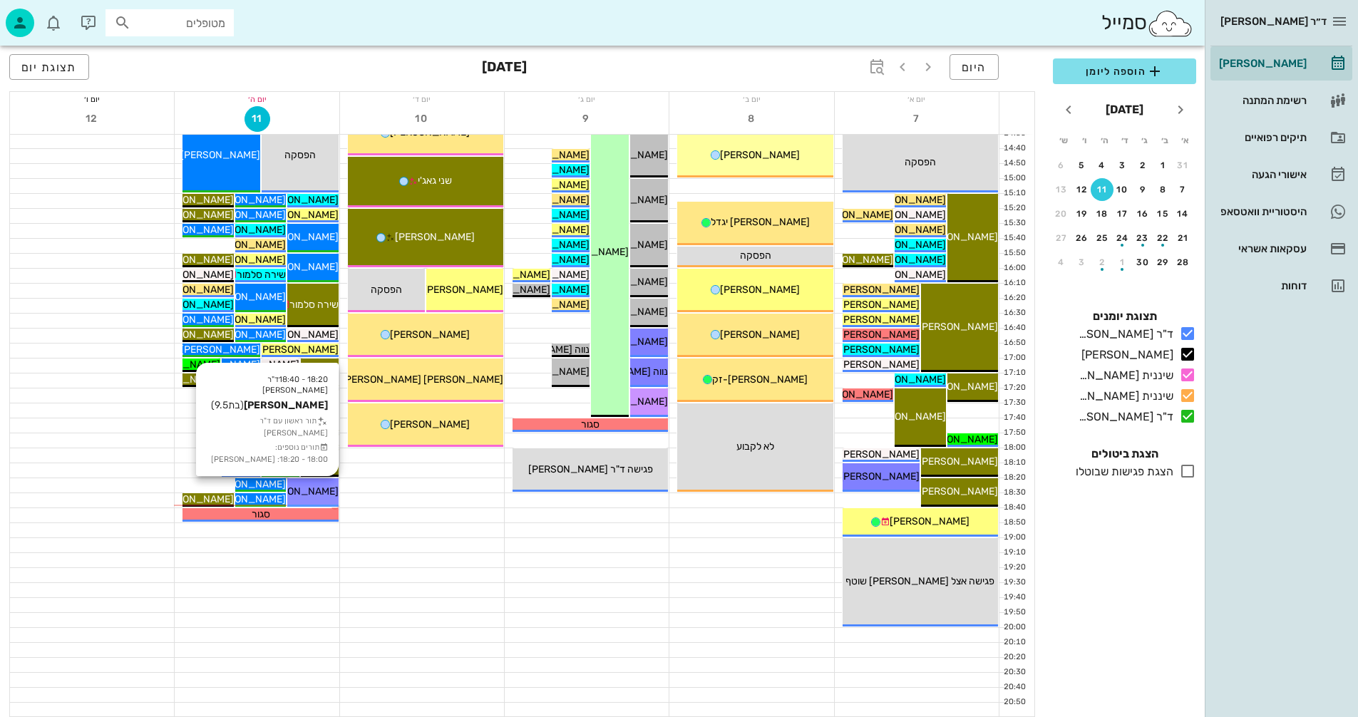
click at [312, 491] on span "[PERSON_NAME]" at bounding box center [299, 491] width 80 height 12
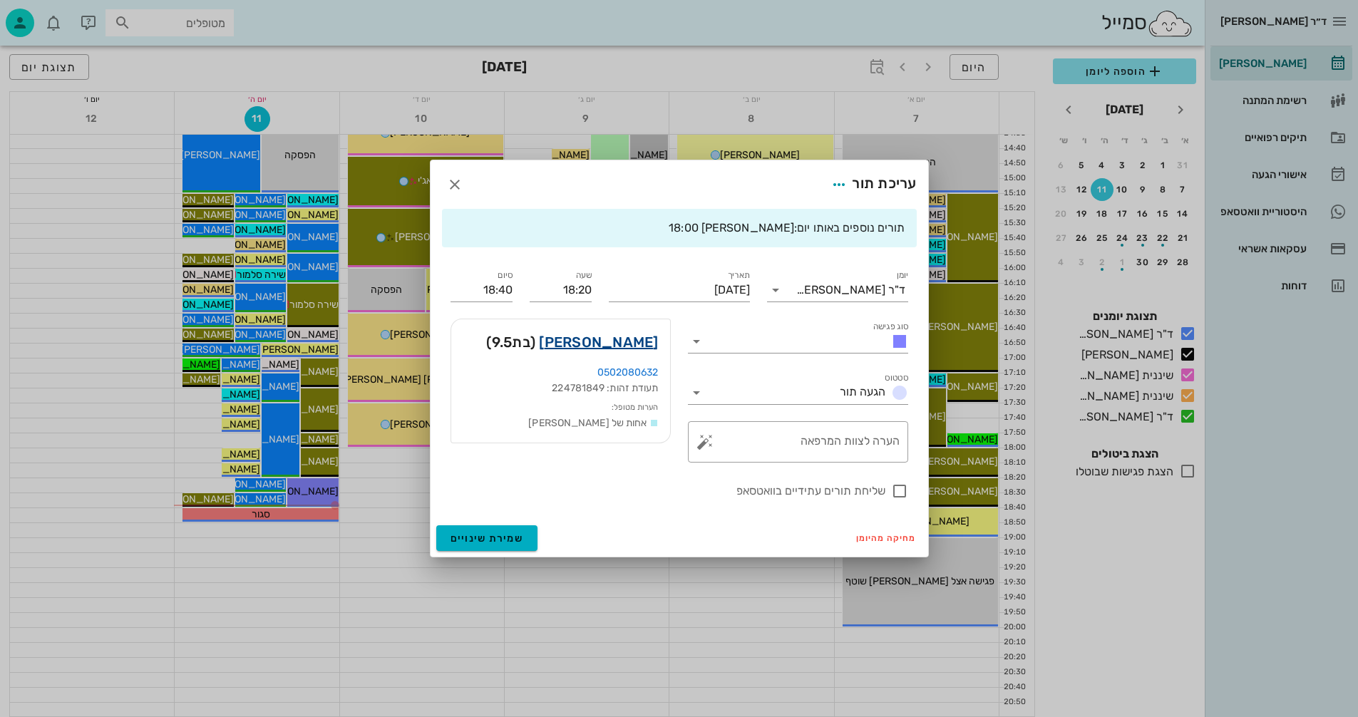
click at [641, 341] on link "[PERSON_NAME]" at bounding box center [598, 342] width 119 height 23
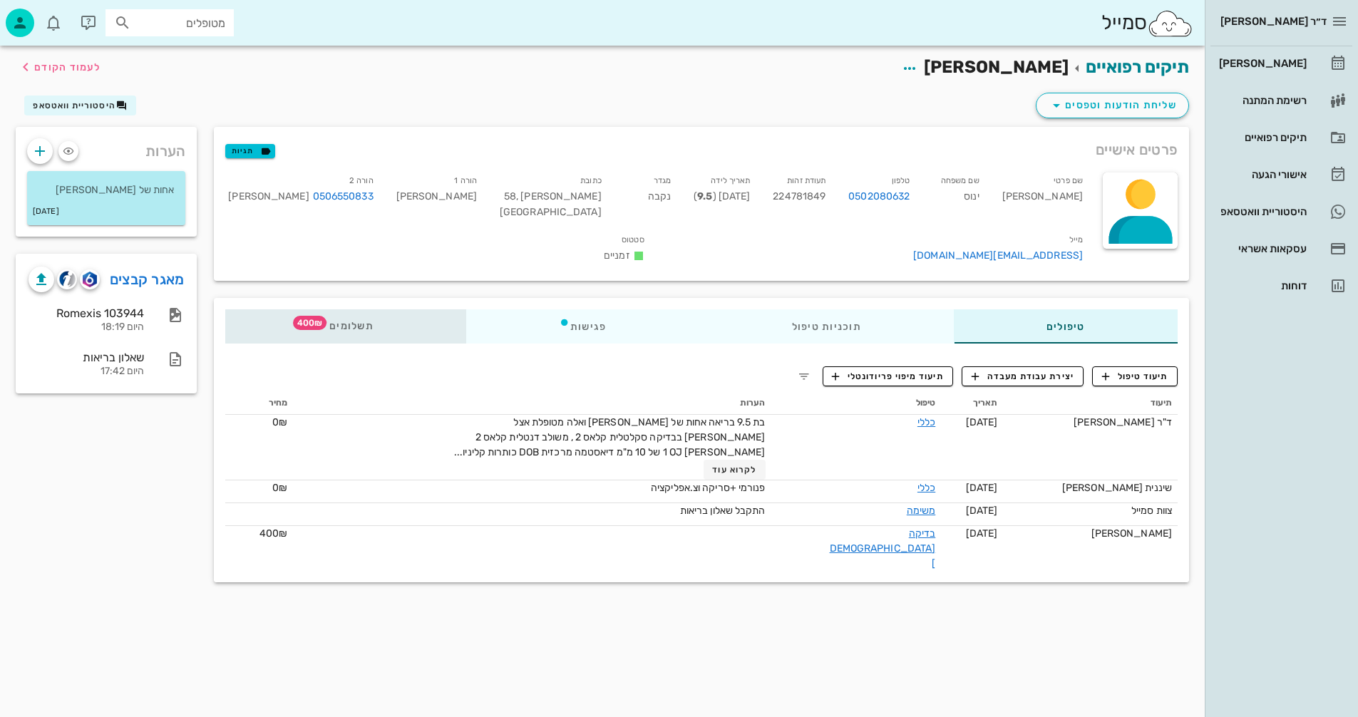
click at [314, 316] on span "400₪" at bounding box center [310, 323] width 34 height 14
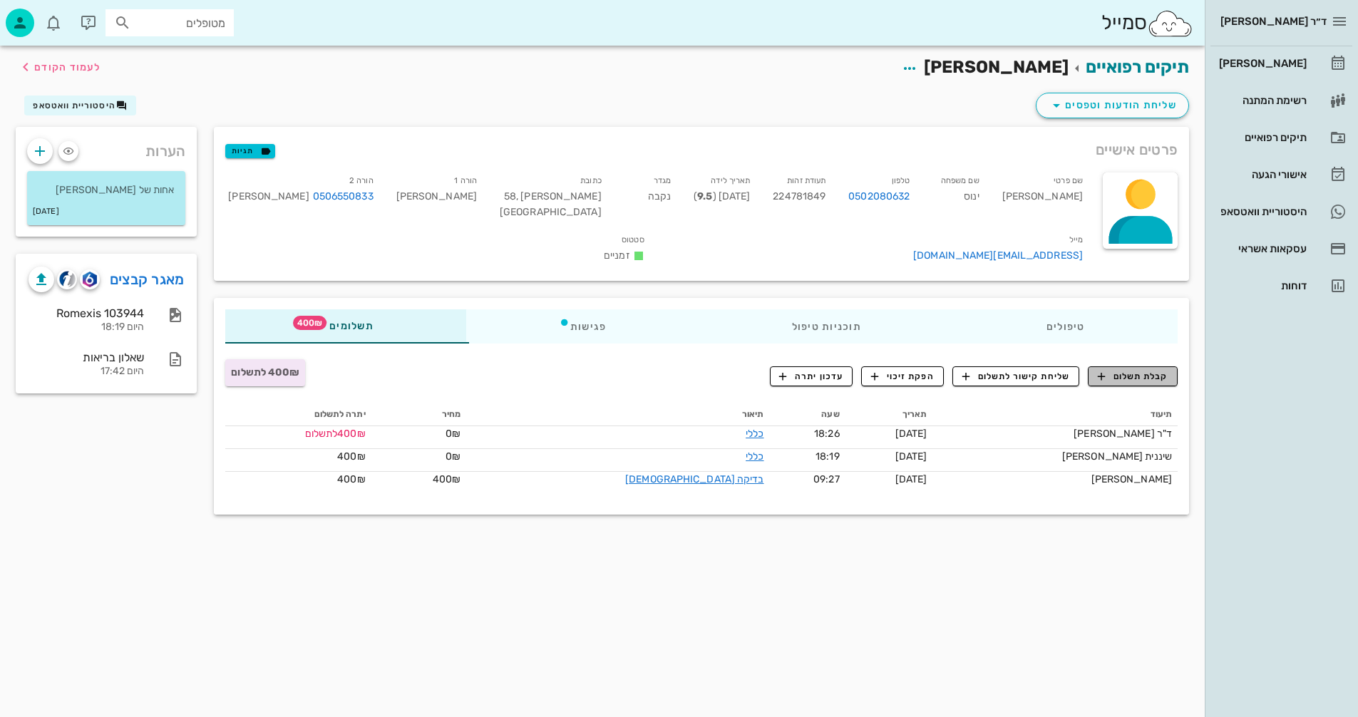
click at [1119, 370] on span "קבלת תשלום" at bounding box center [1133, 376] width 71 height 13
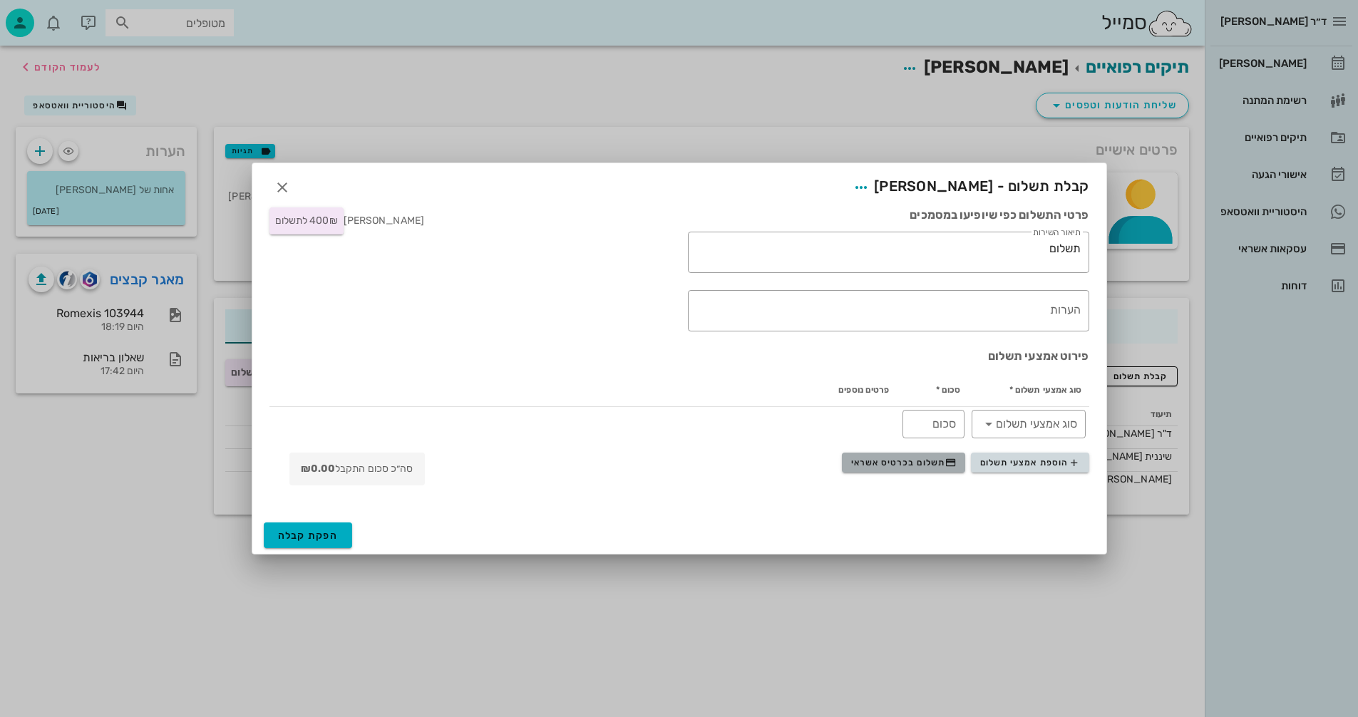
click at [903, 458] on span "תשלום בכרטיס אשראי" at bounding box center [903, 462] width 105 height 11
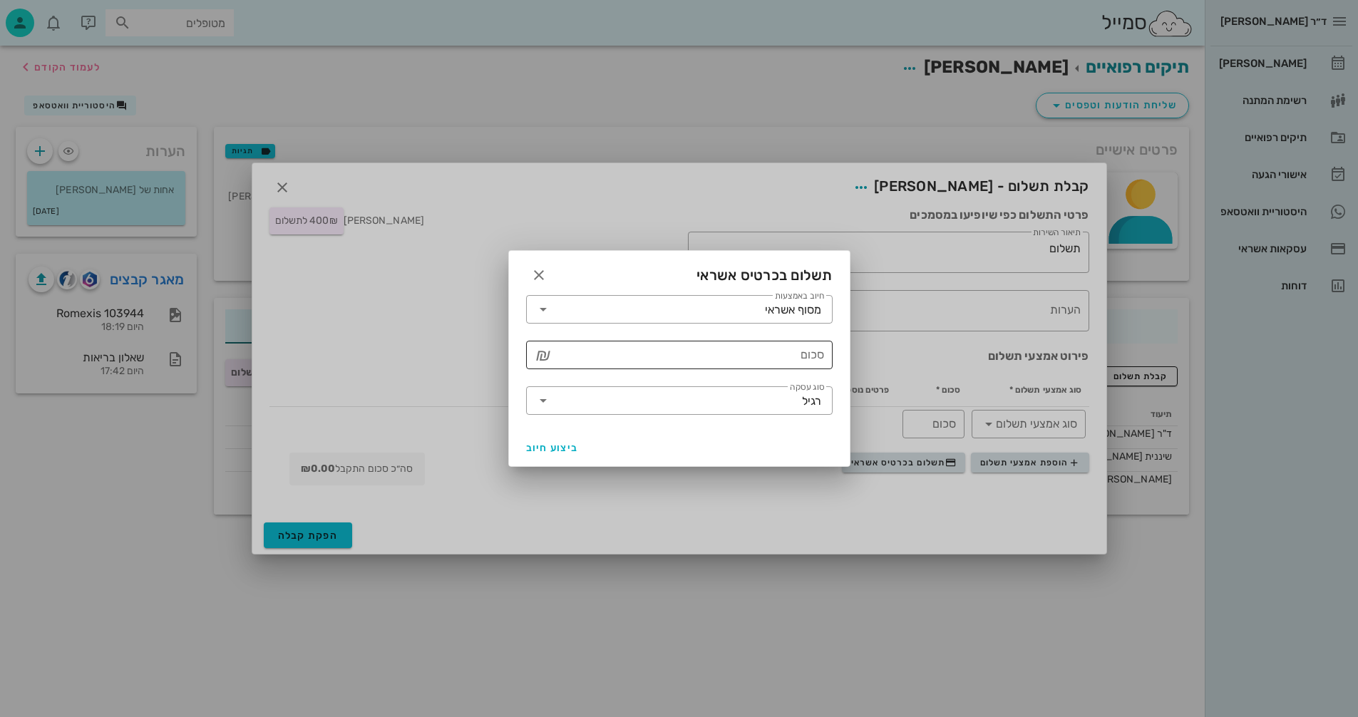
click at [785, 352] on input "סכום" at bounding box center [689, 355] width 269 height 23
type input "400"
click at [541, 453] on span "ביצוע חיוב" at bounding box center [552, 448] width 53 height 12
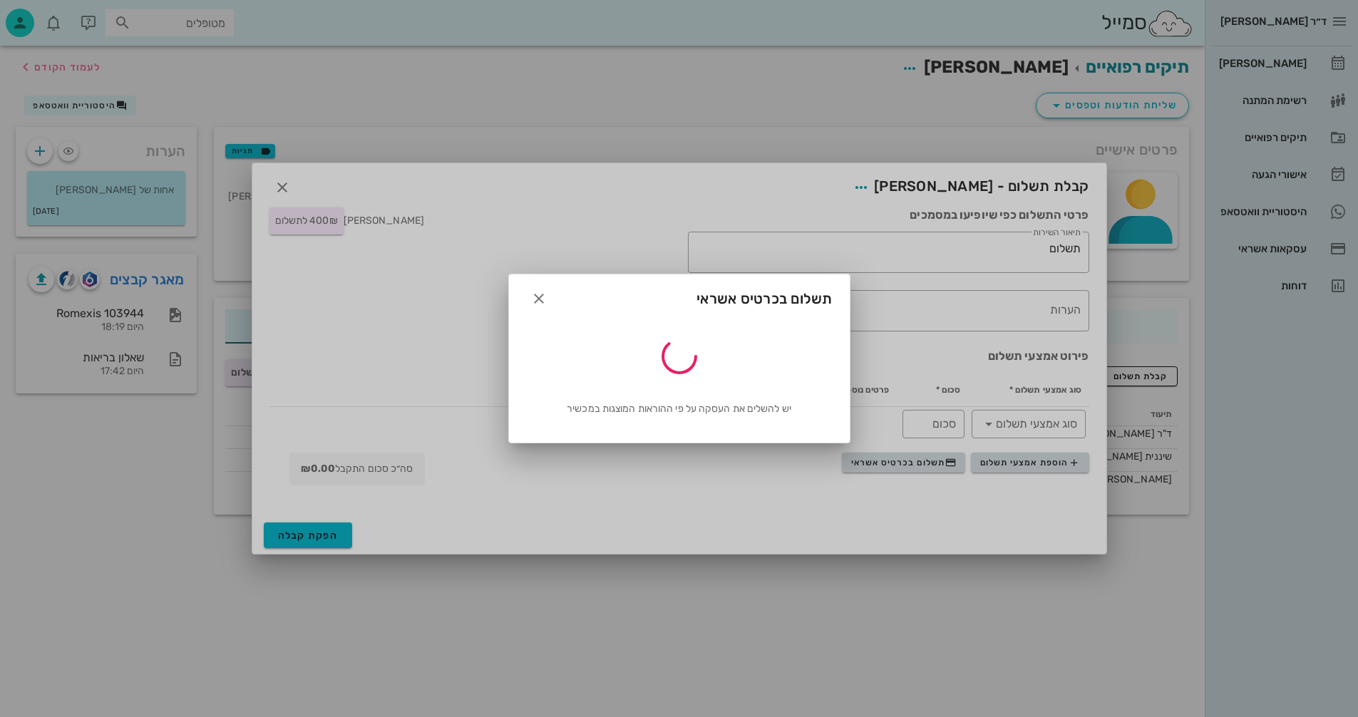
type input "400"
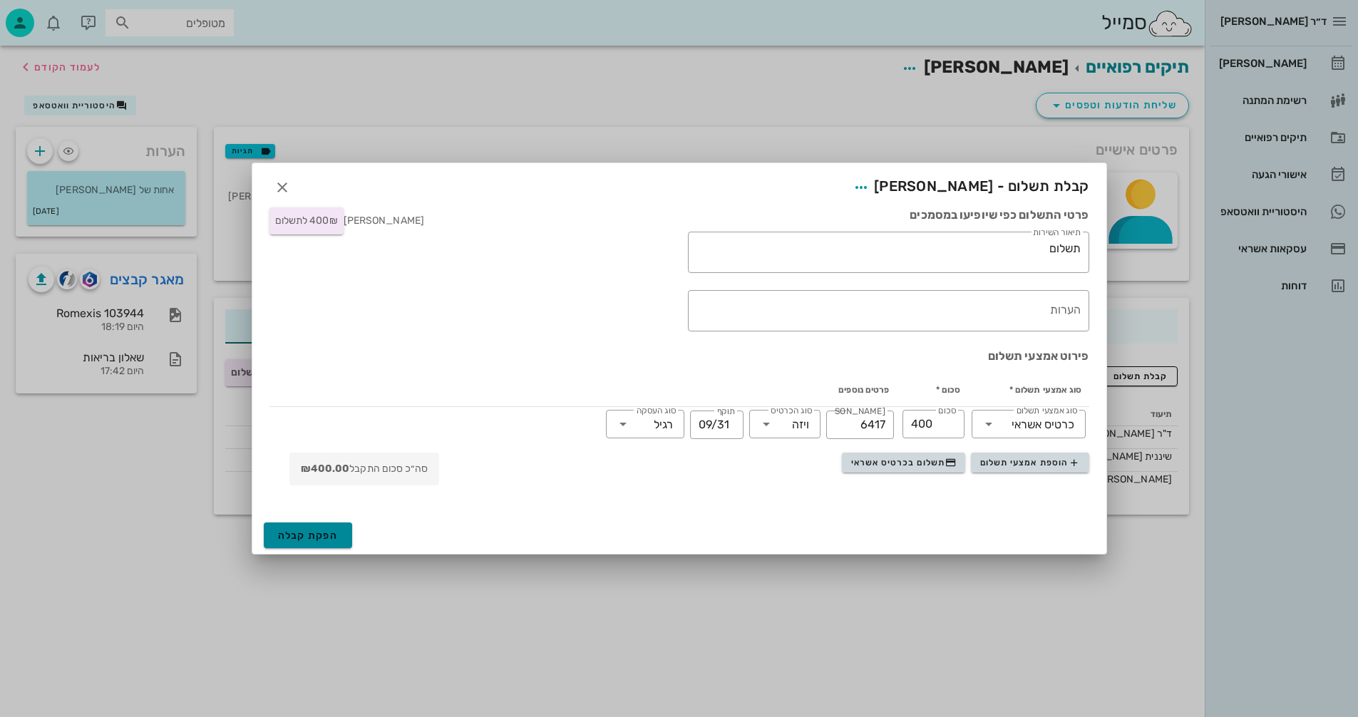
click at [311, 532] on span "הפקת קבלה" at bounding box center [308, 536] width 61 height 12
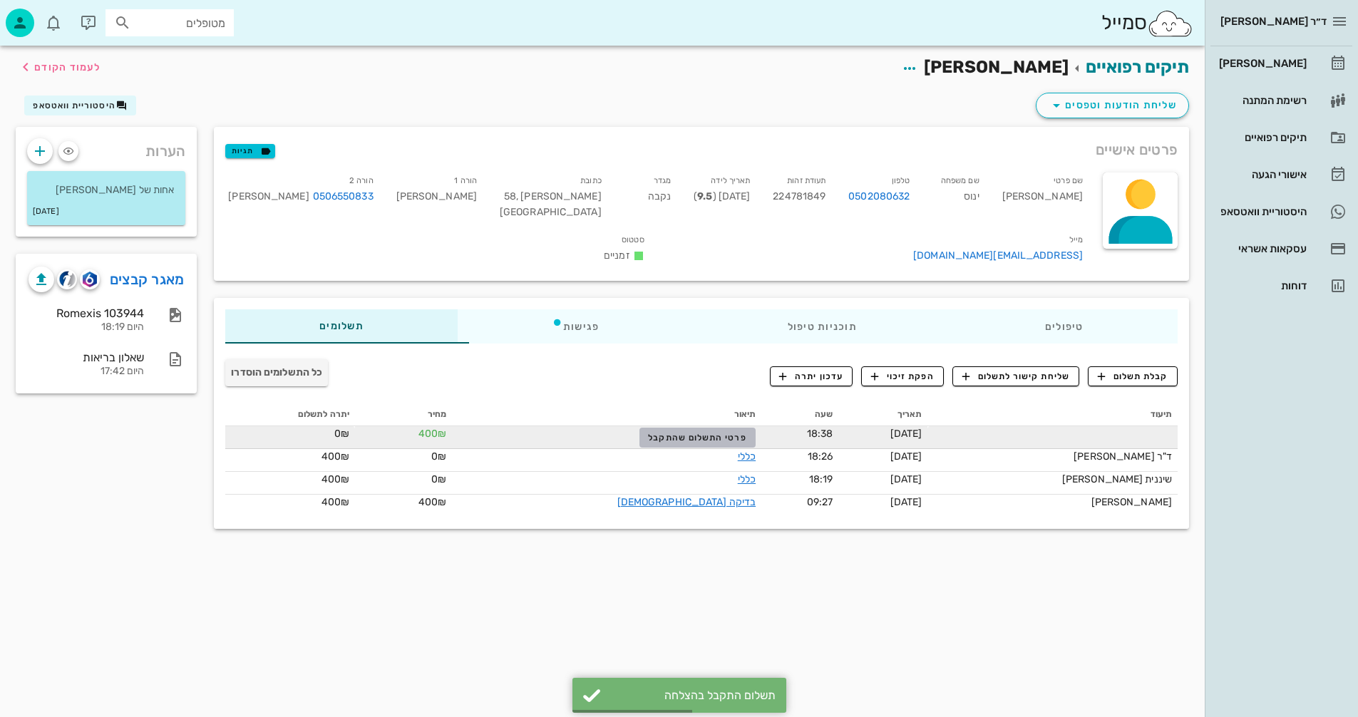
click at [674, 433] on span "פרטי התשלום שהתקבל" at bounding box center [697, 438] width 98 height 10
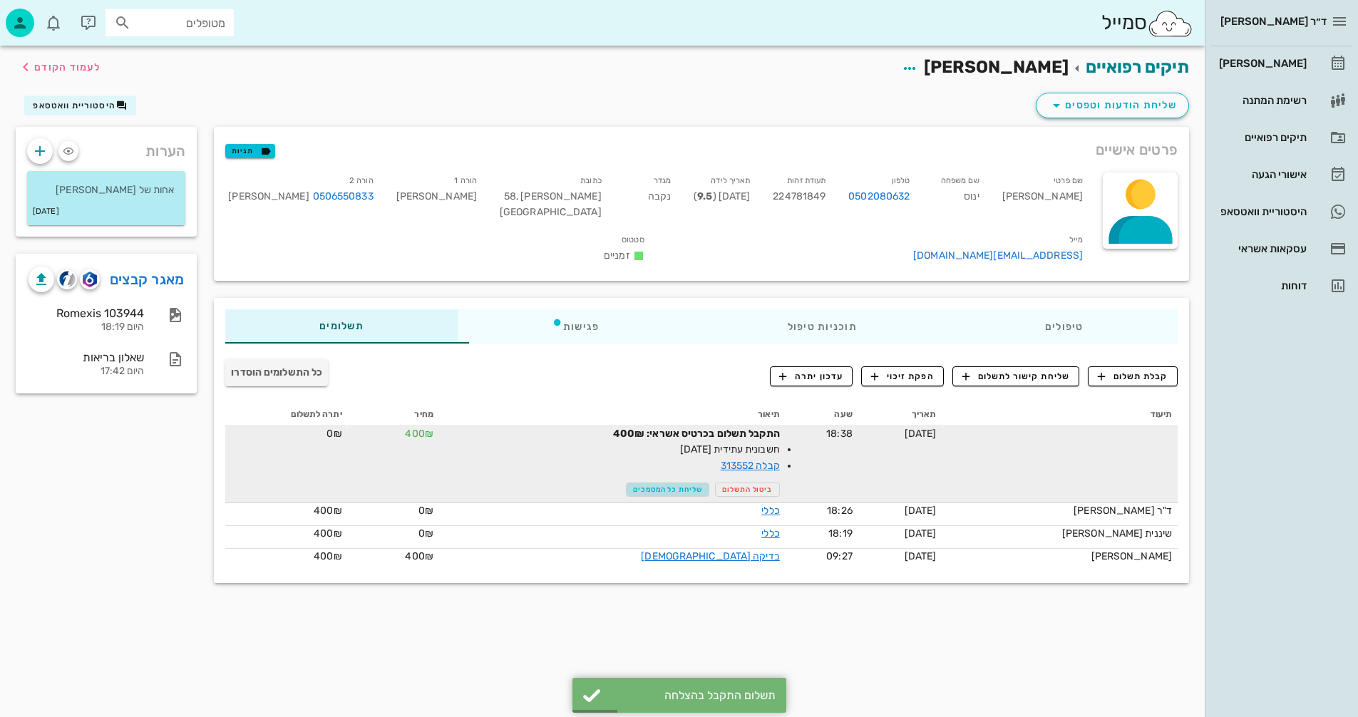
click at [688, 485] on span "שליחת כל המסמכים" at bounding box center [667, 489] width 69 height 9
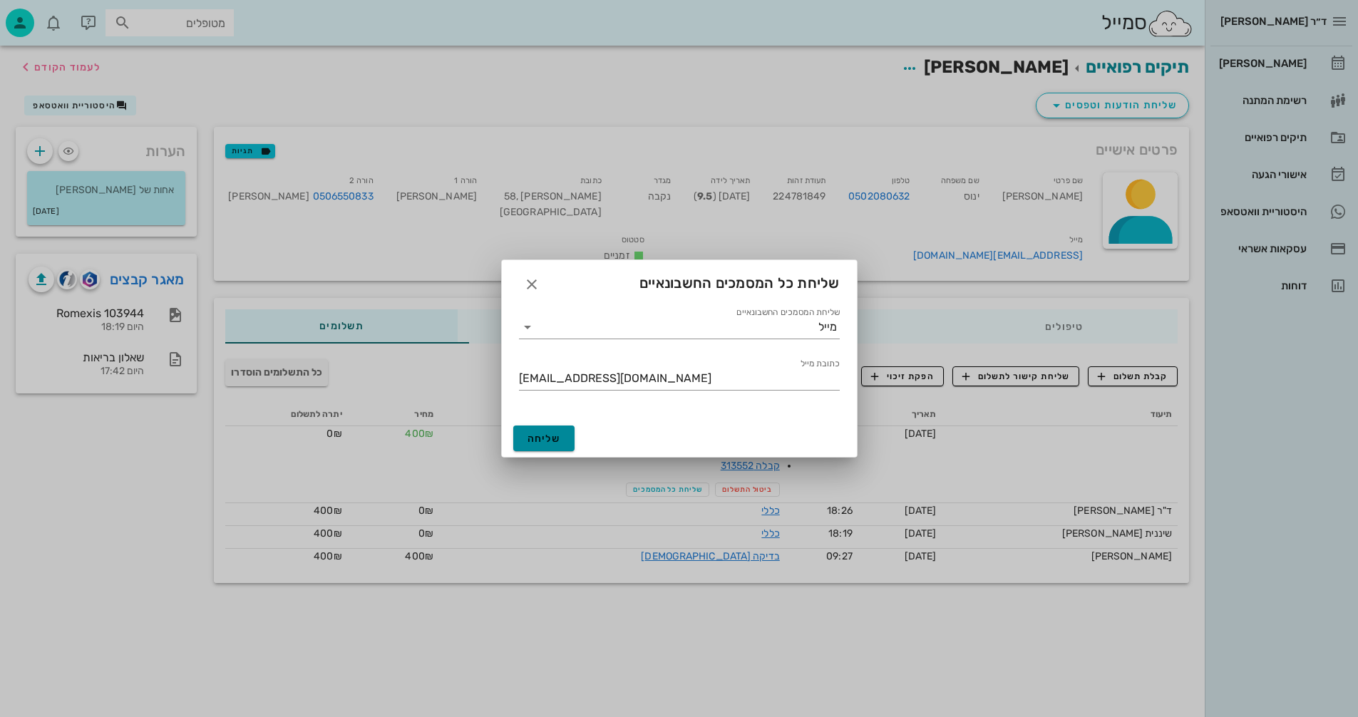
click at [526, 436] on button "שליחה" at bounding box center [544, 439] width 62 height 26
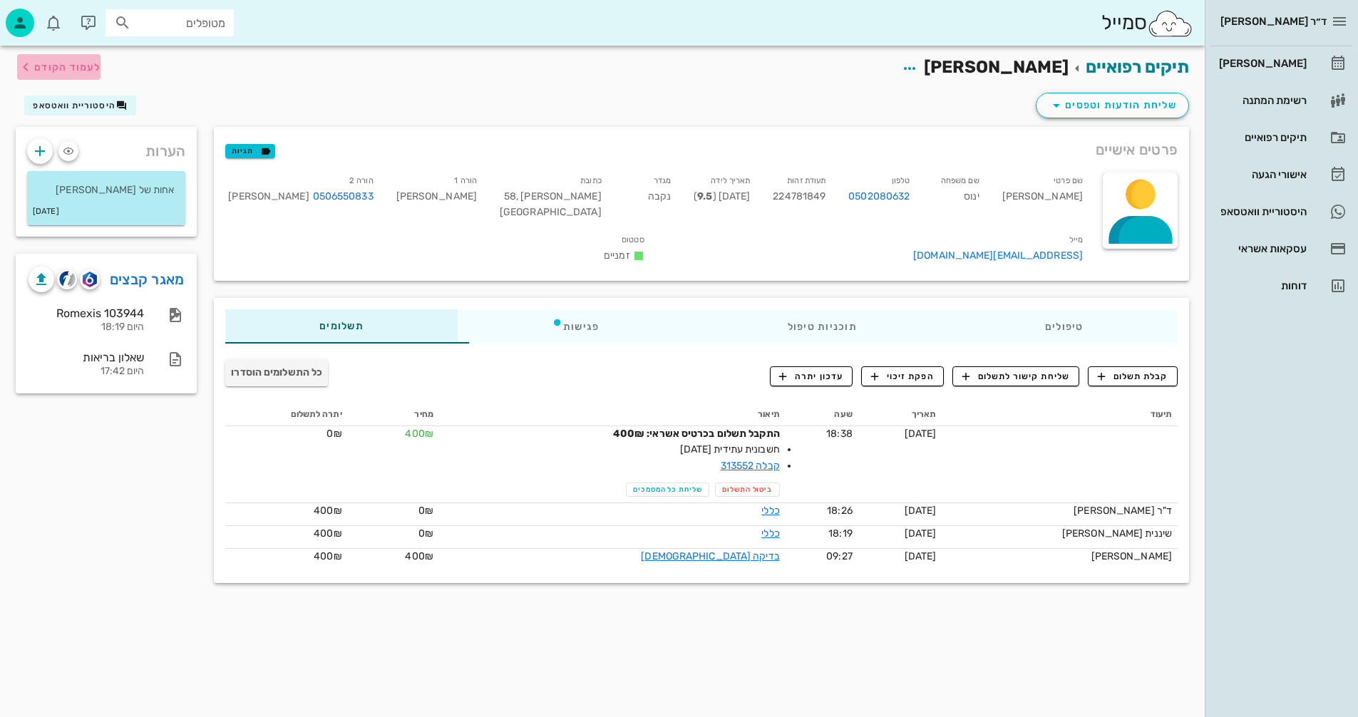
click at [69, 66] on span "לעמוד הקודם" at bounding box center [67, 67] width 66 height 12
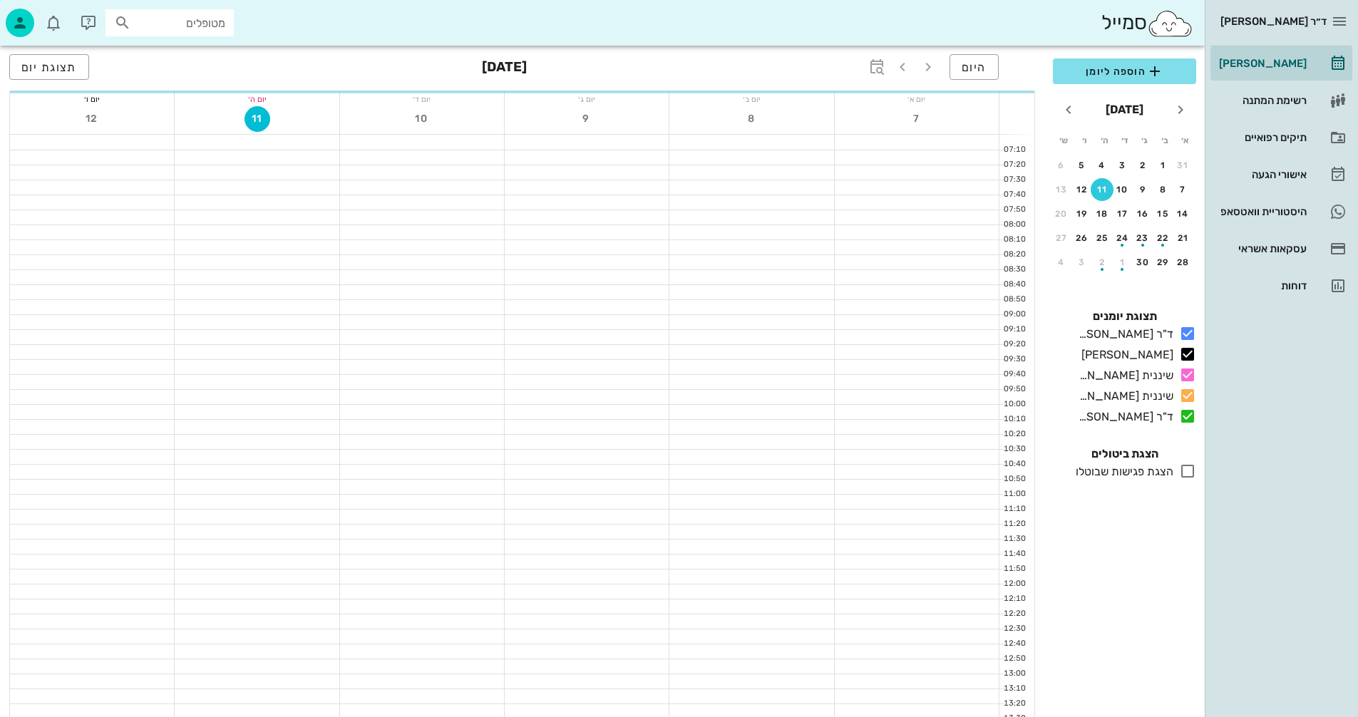
scroll to position [675, 0]
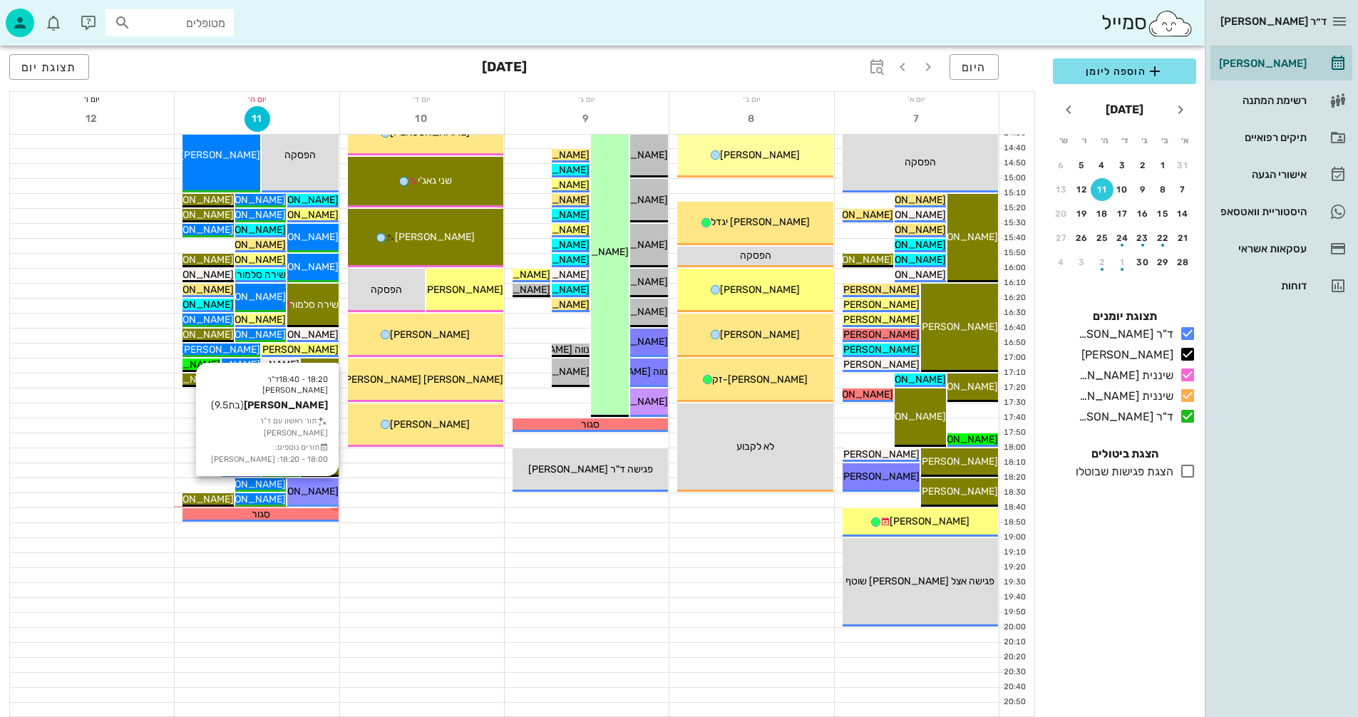
click at [318, 500] on div "18:20 - 18:40 ד"ר [PERSON_NAME] [PERSON_NAME] (בת 9.5 ) תור ראשון עם ד"ר [PERSO…" at bounding box center [312, 492] width 51 height 29
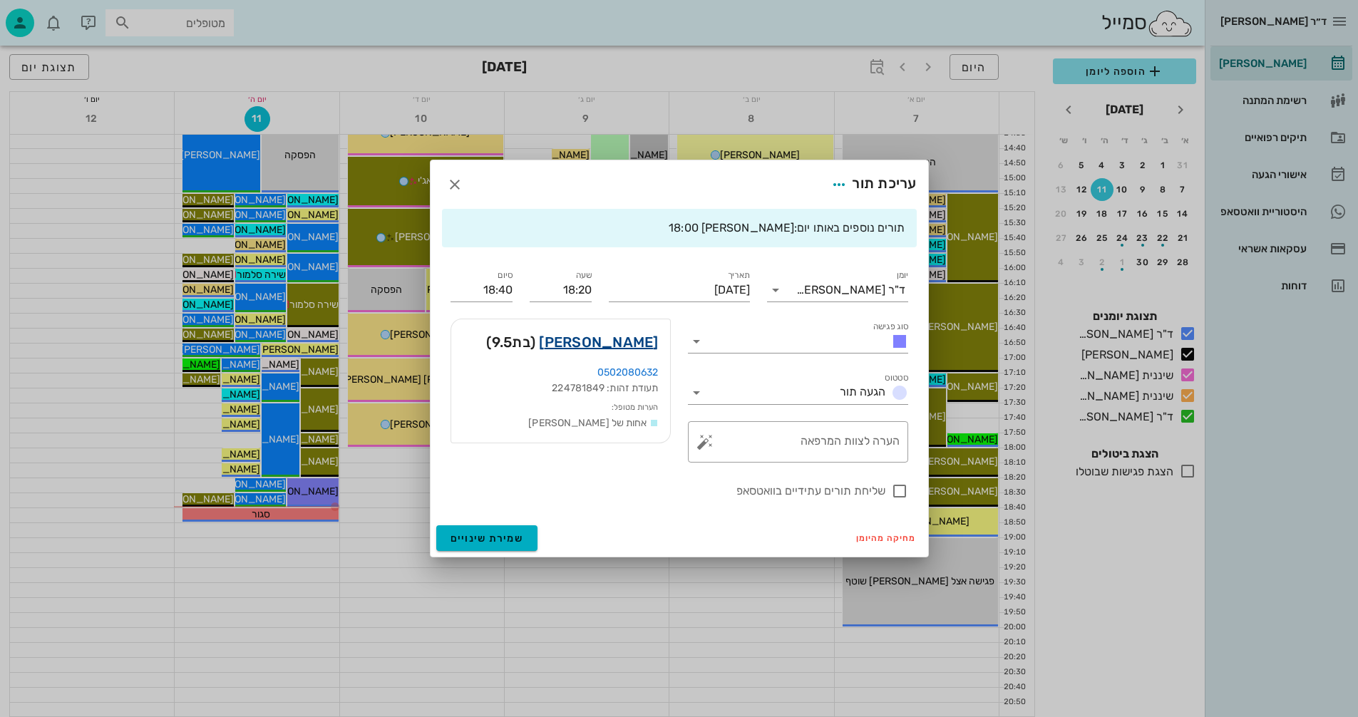
click at [630, 343] on link "[PERSON_NAME]" at bounding box center [598, 342] width 119 height 23
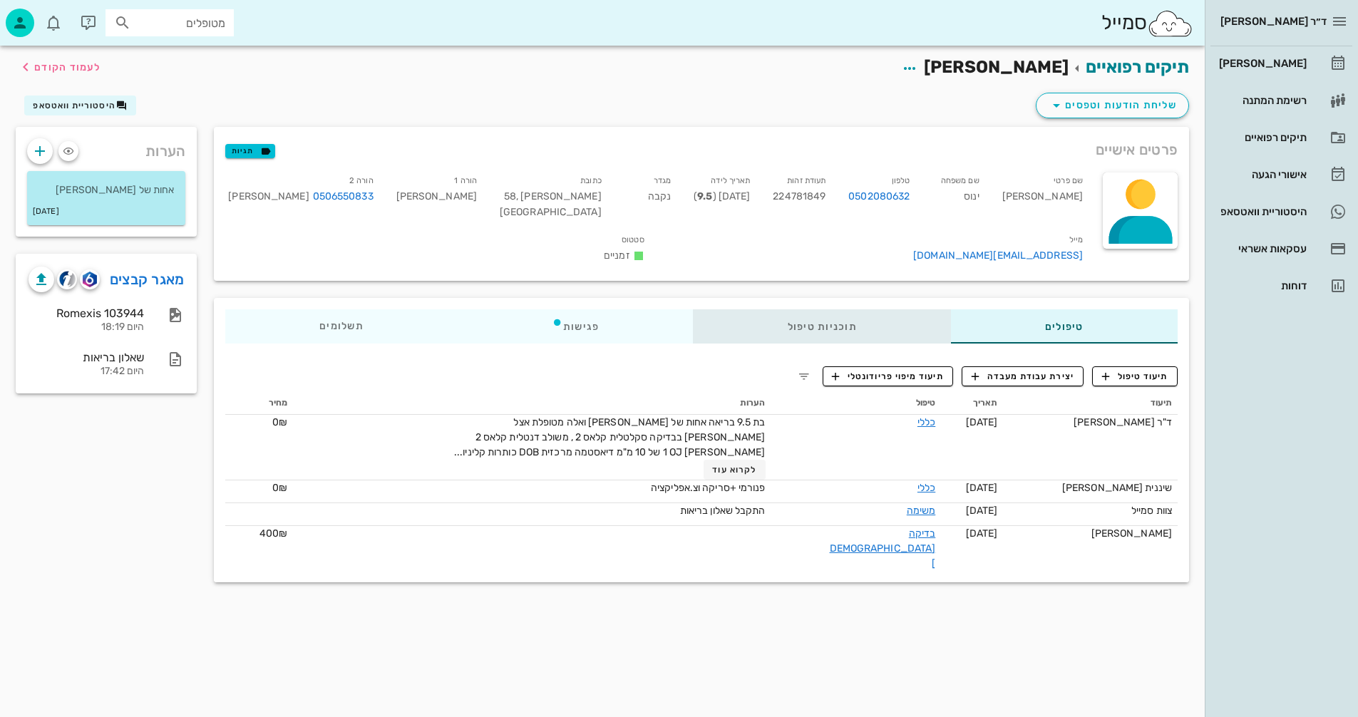
click at [829, 309] on div "תוכניות טיפול" at bounding box center [822, 326] width 257 height 34
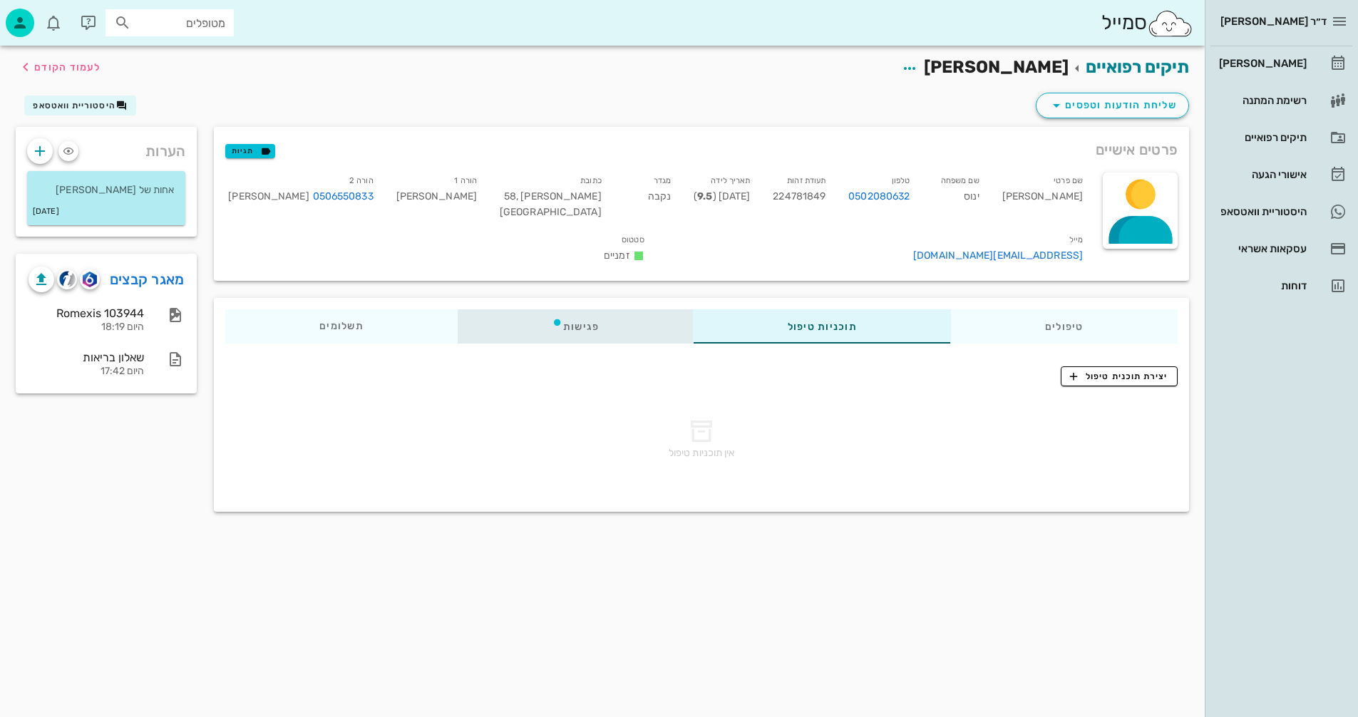
click at [581, 309] on div "פגישות" at bounding box center [576, 326] width 236 height 34
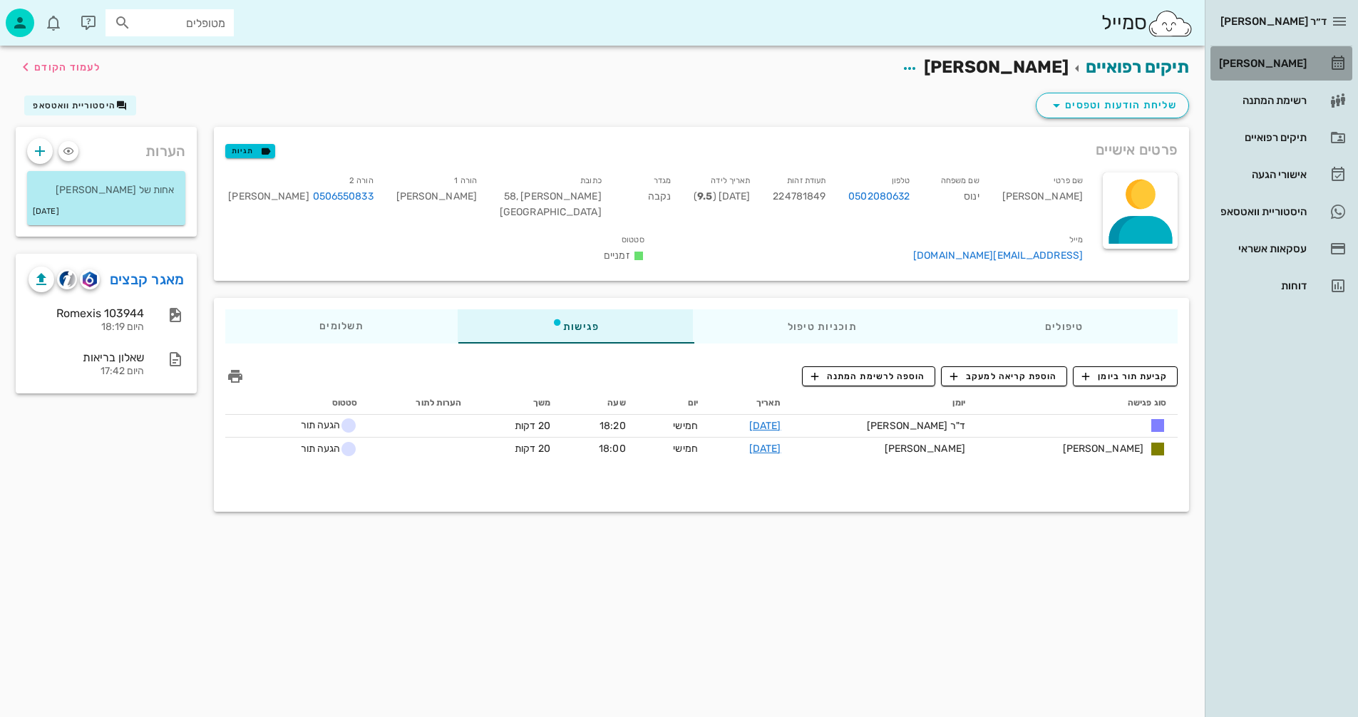
click at [1274, 61] on div "[PERSON_NAME]" at bounding box center [1261, 63] width 91 height 11
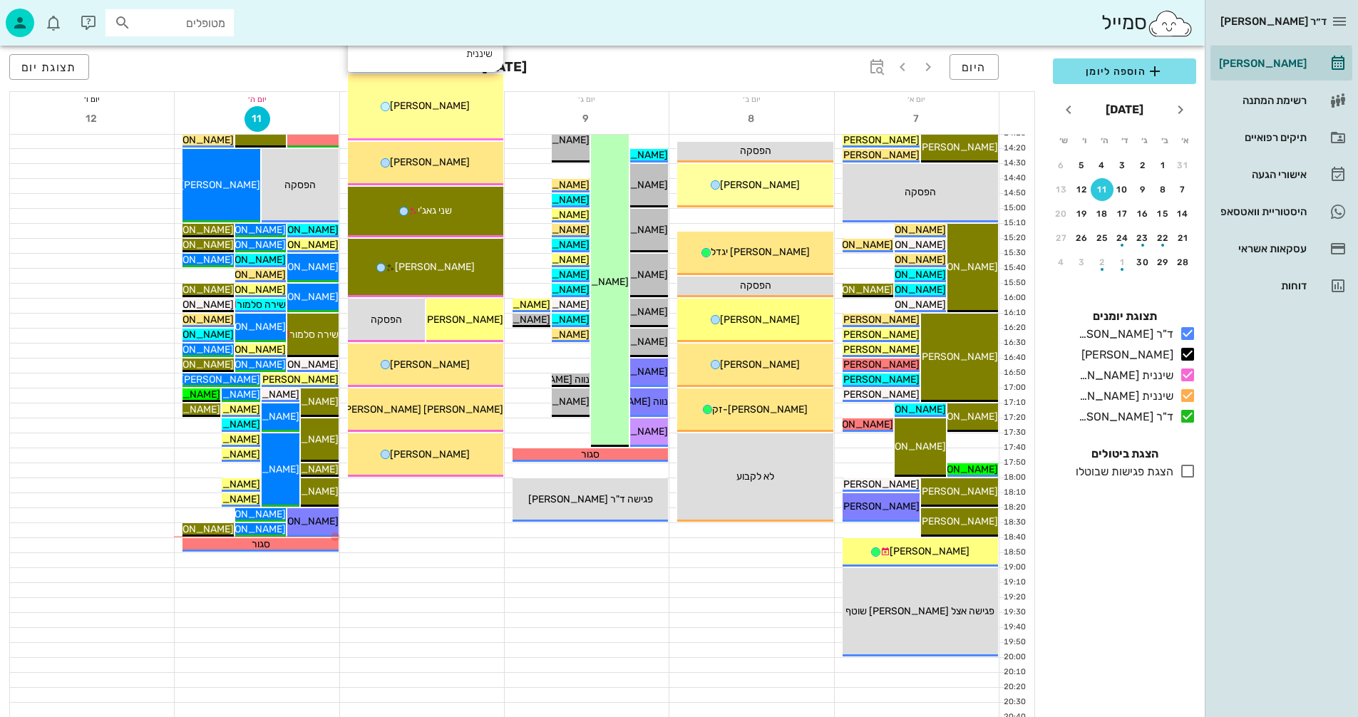
scroll to position [675, 0]
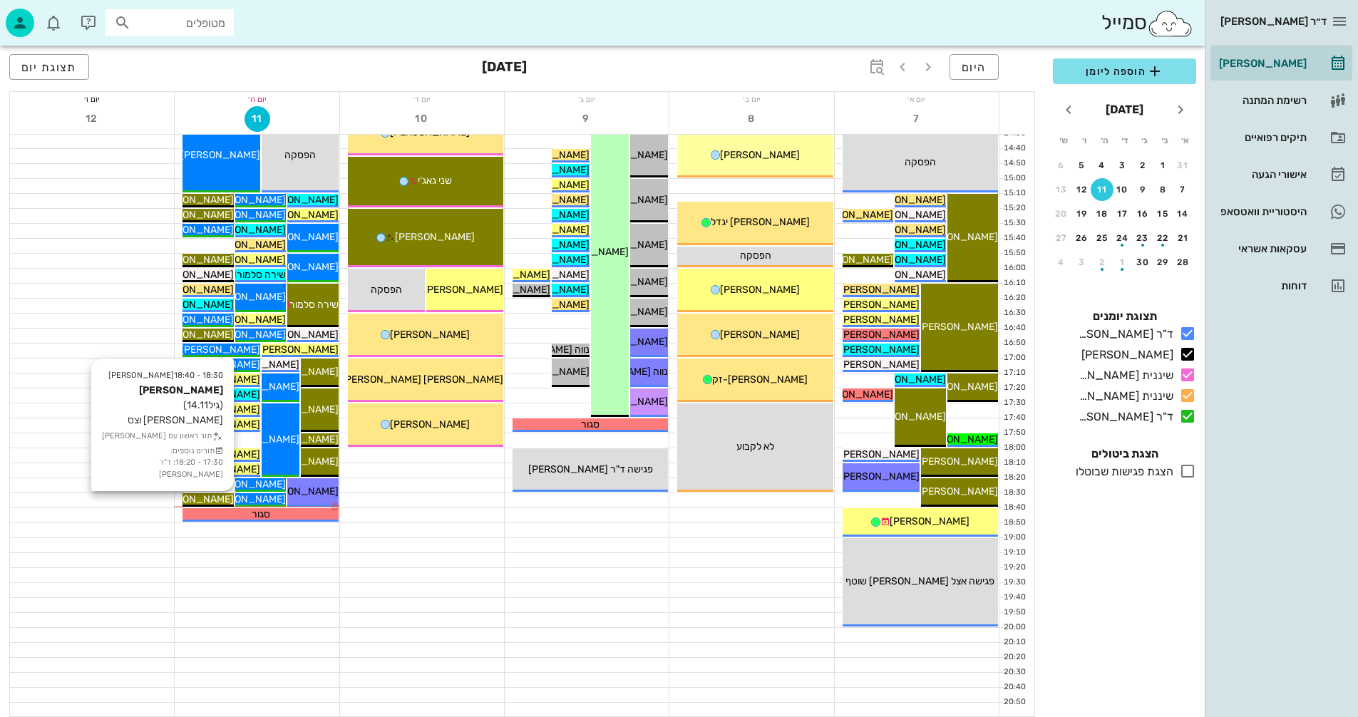
click at [216, 497] on span "[PERSON_NAME]" at bounding box center [194, 499] width 80 height 12
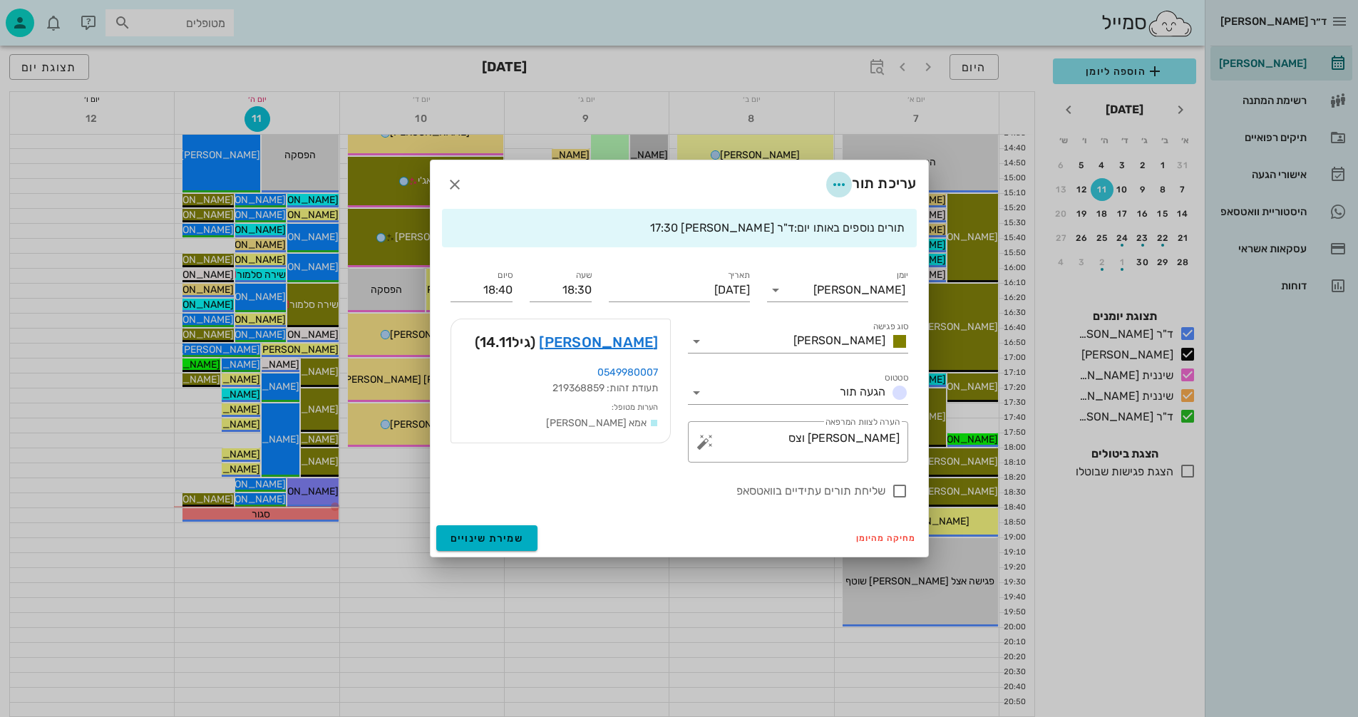
click at [839, 180] on icon "button" at bounding box center [838, 184] width 17 height 17
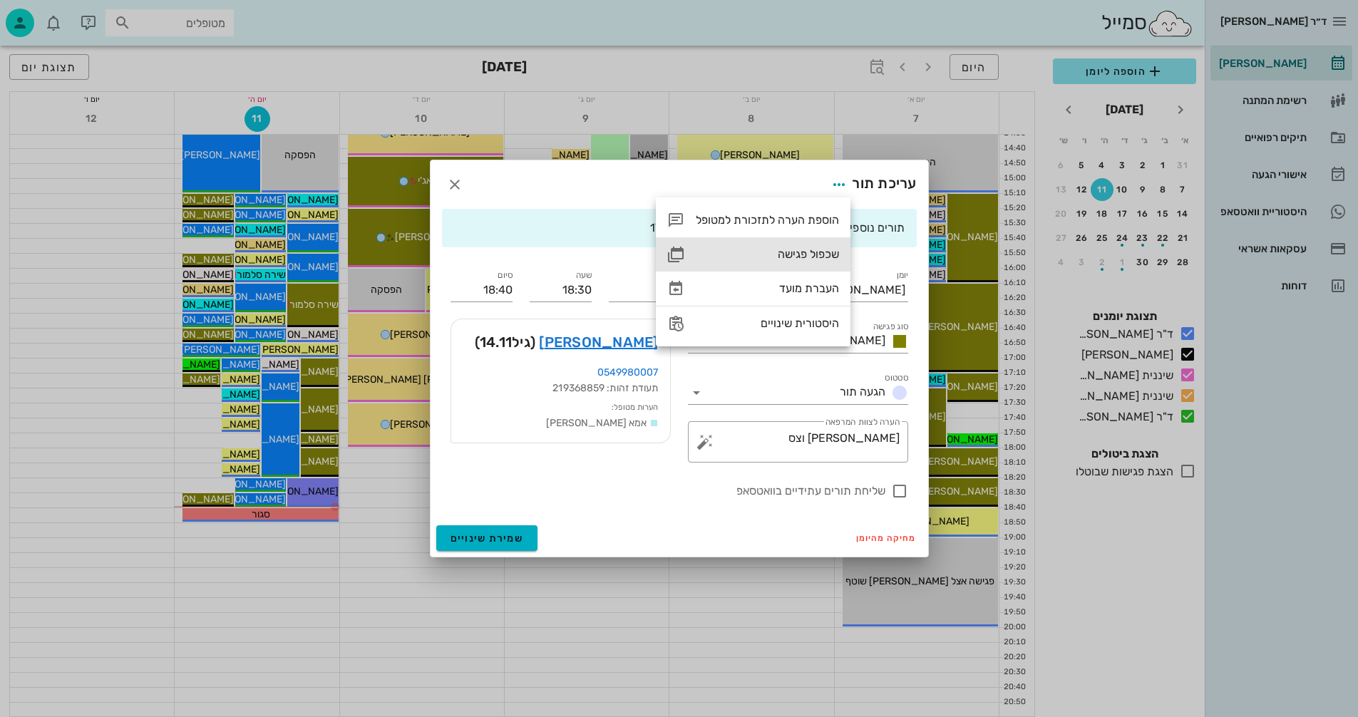
click at [794, 253] on div "שכפול פגישה" at bounding box center [767, 254] width 143 height 14
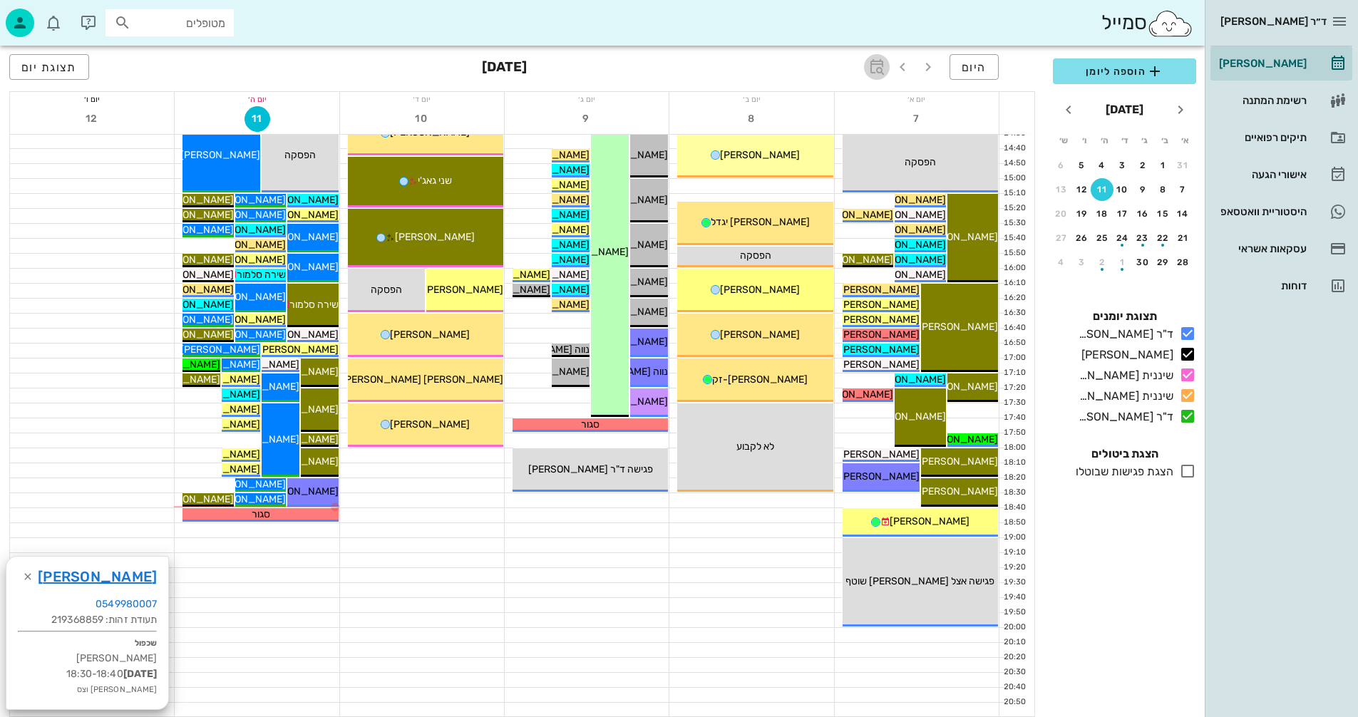
click at [877, 65] on icon "button" at bounding box center [876, 66] width 17 height 17
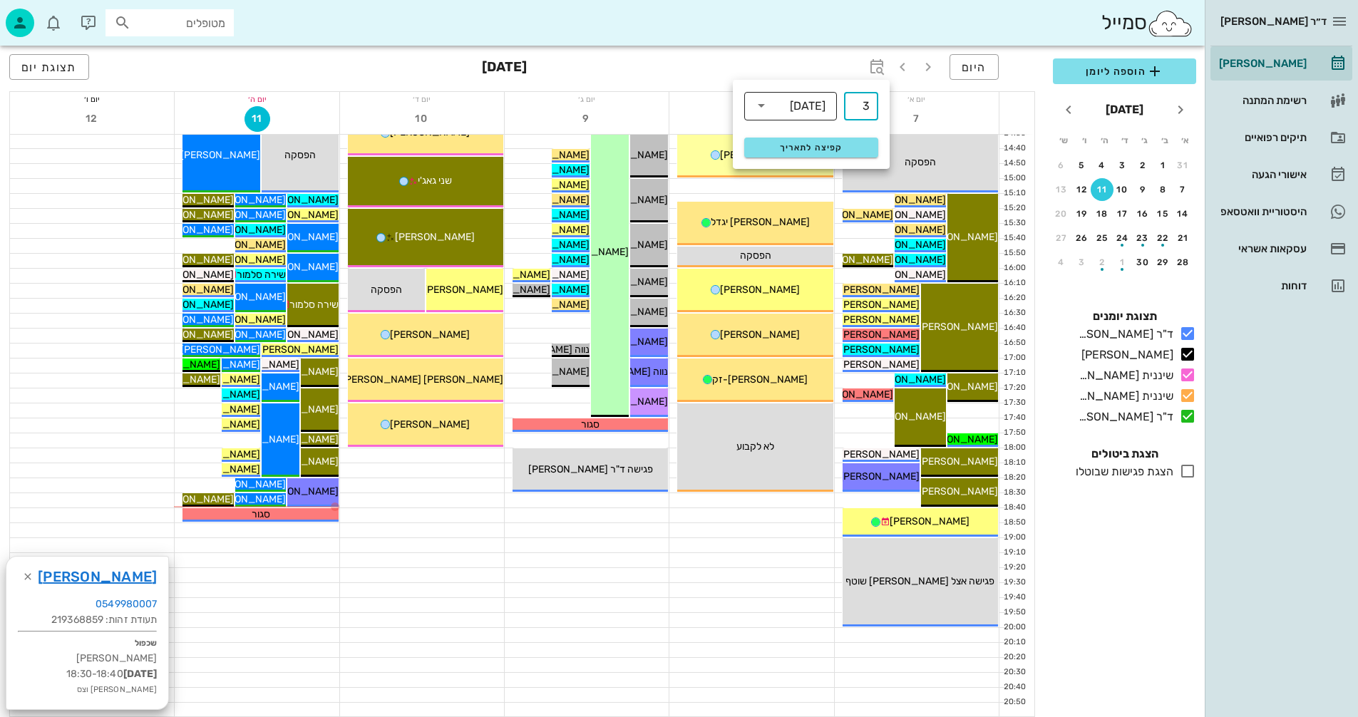
type input "3"
click at [810, 102] on div "[DATE]" at bounding box center [808, 106] width 36 height 13
click at [814, 168] on div "חודשים" at bounding box center [791, 168] width 70 height 11
click at [819, 142] on button "קפיצה לתאריך" at bounding box center [811, 148] width 134 height 20
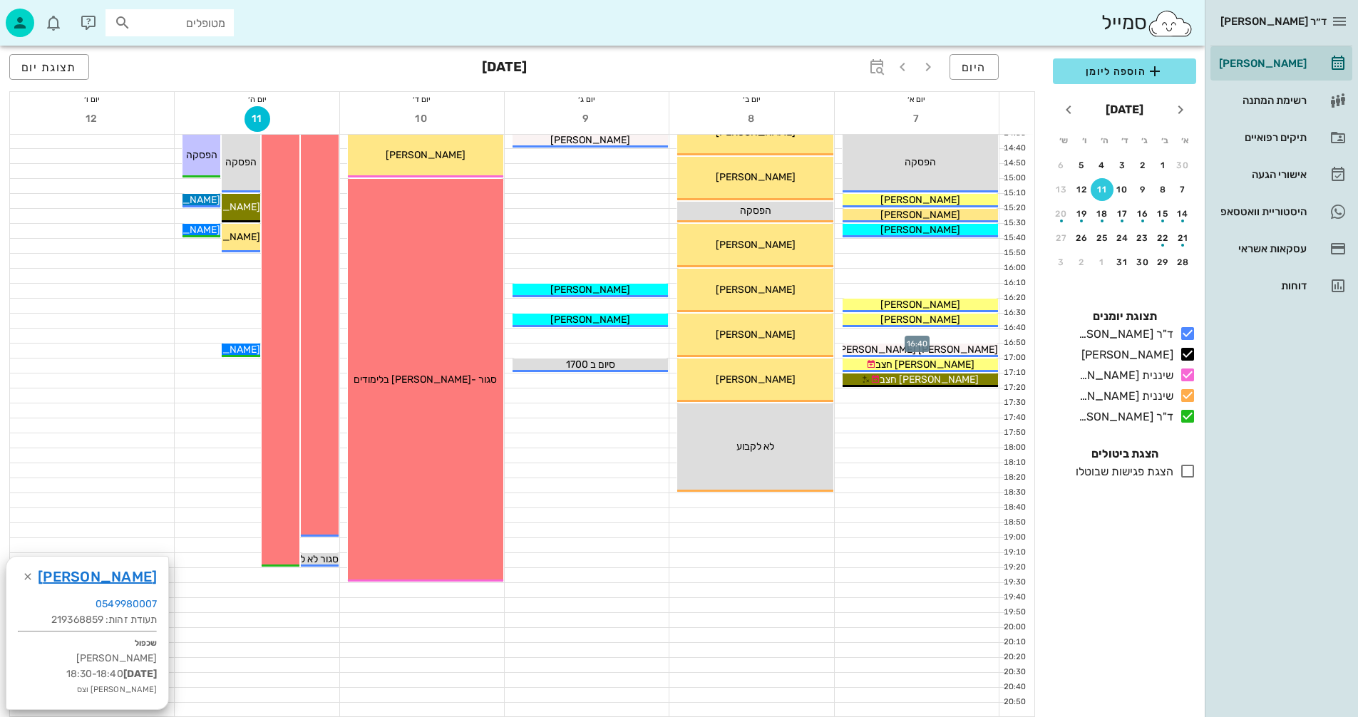
click at [871, 339] on div at bounding box center [917, 336] width 164 height 14
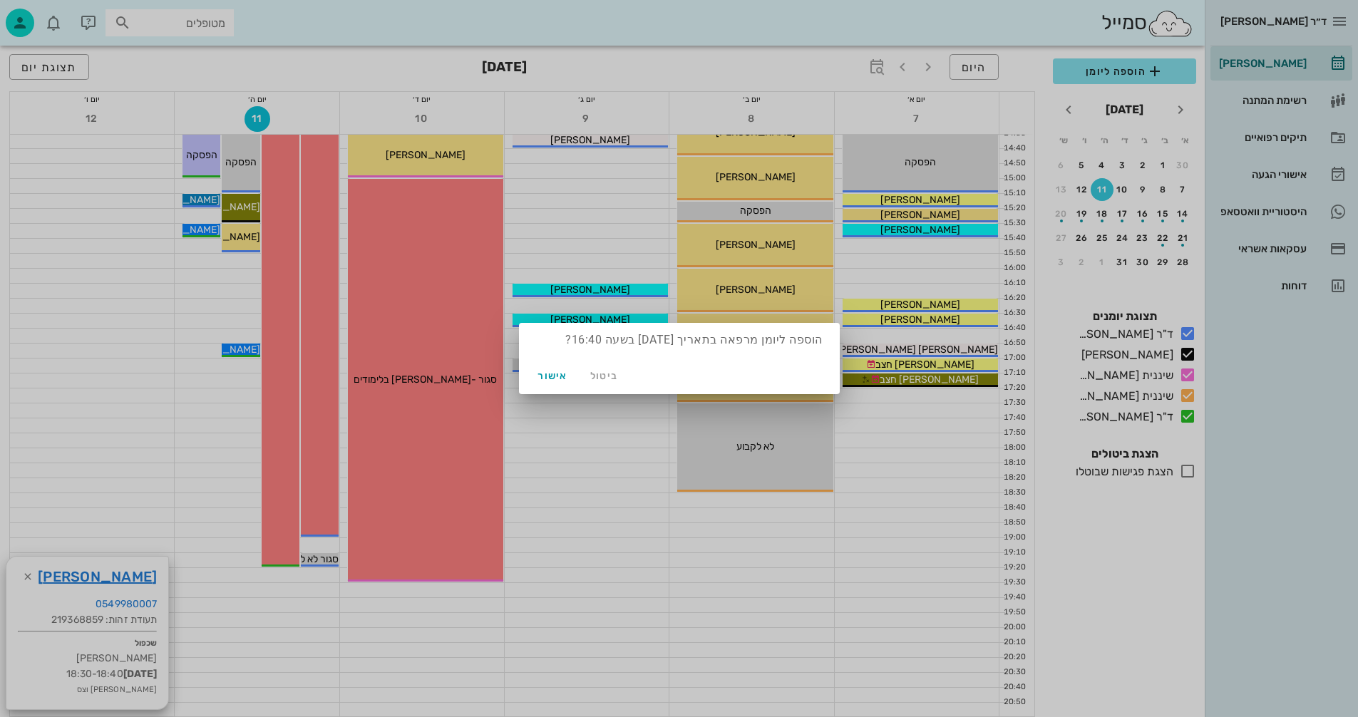
click at [627, 463] on div at bounding box center [679, 358] width 1358 height 717
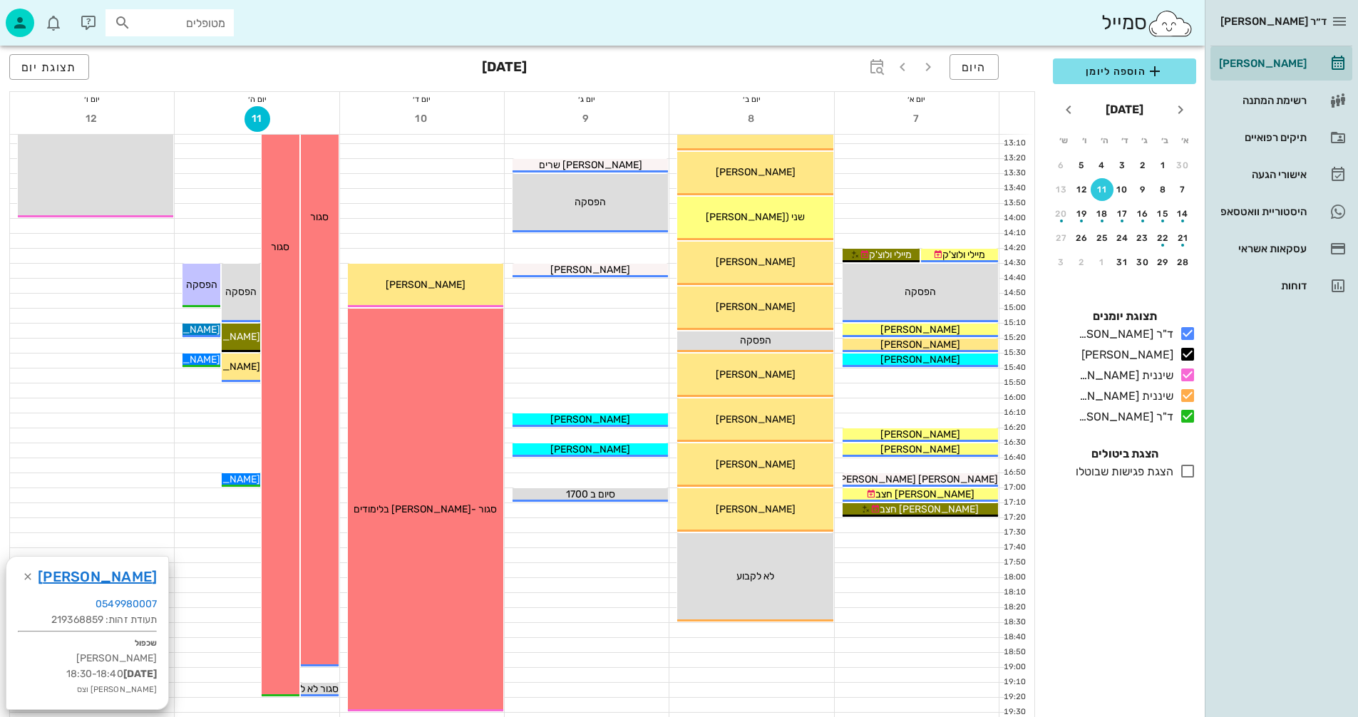
scroll to position [570, 0]
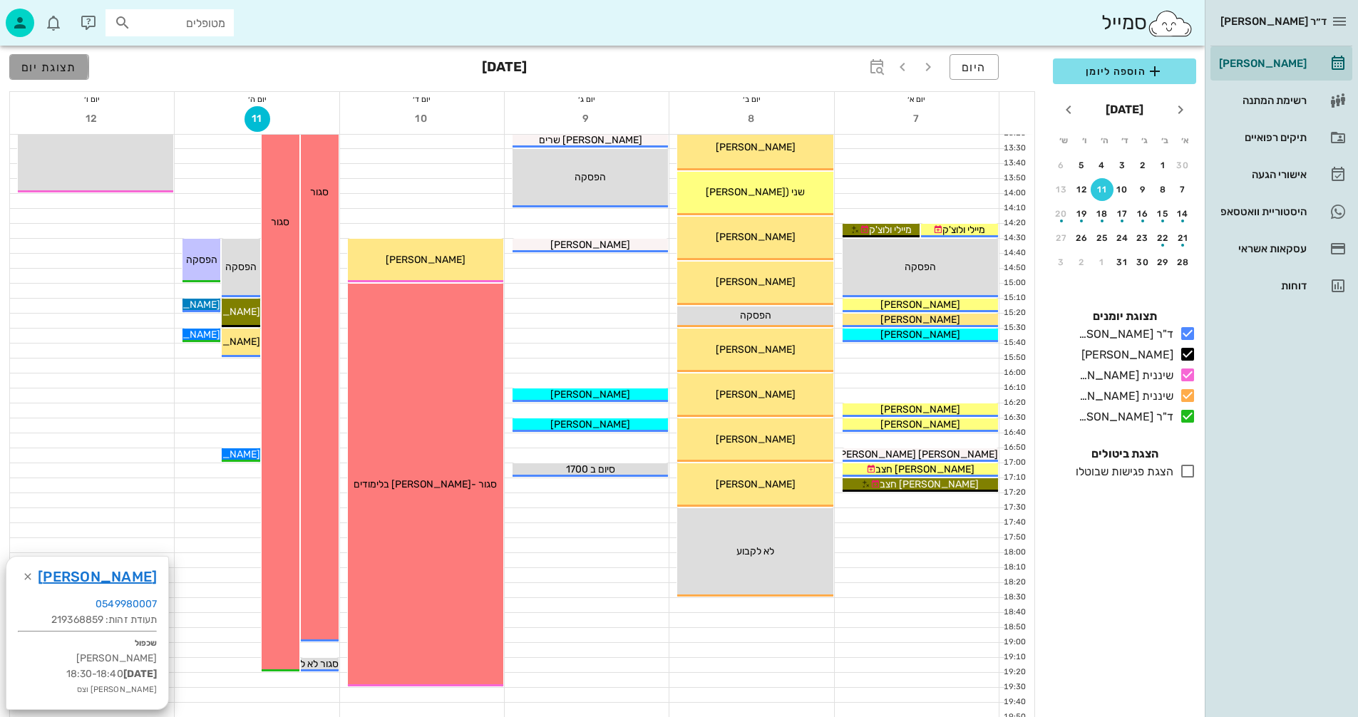
click at [58, 66] on span "תצוגת יום" at bounding box center [49, 68] width 56 height 14
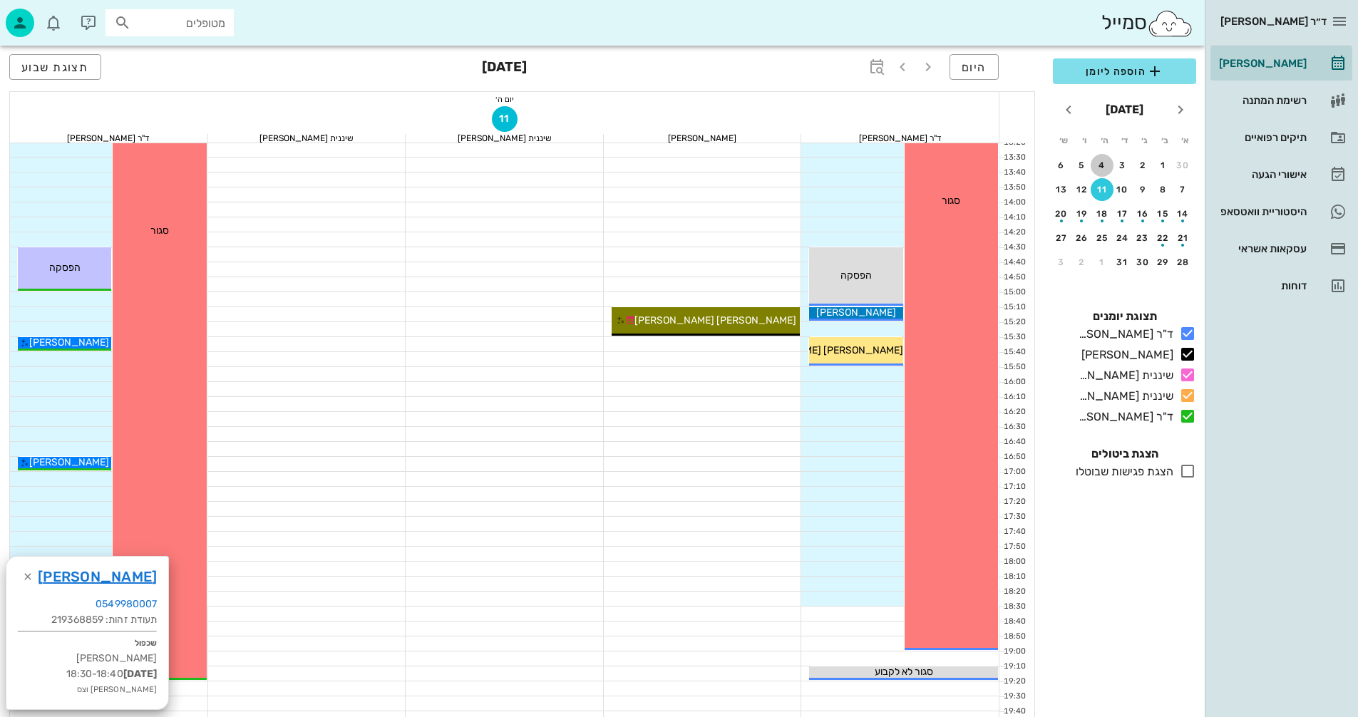
click at [1103, 163] on div "4" at bounding box center [1102, 165] width 23 height 10
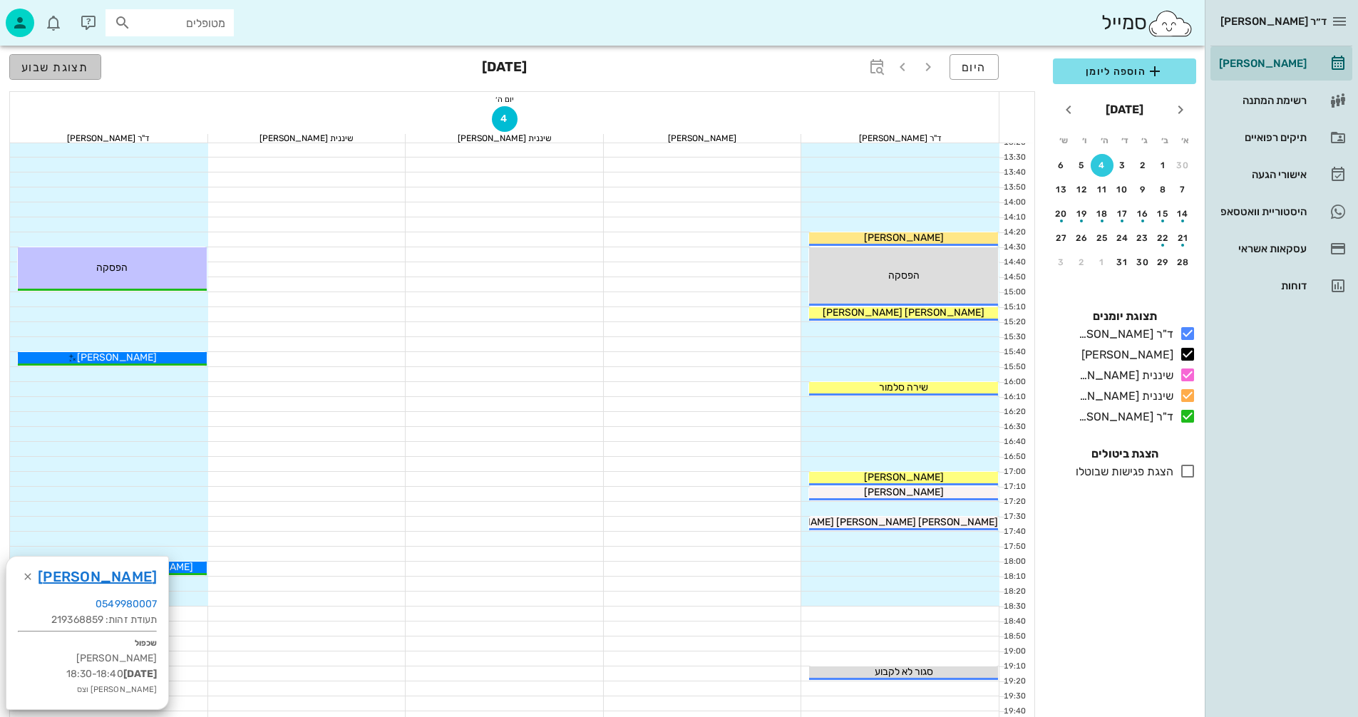
click at [59, 68] on span "תצוגת שבוע" at bounding box center [55, 68] width 68 height 14
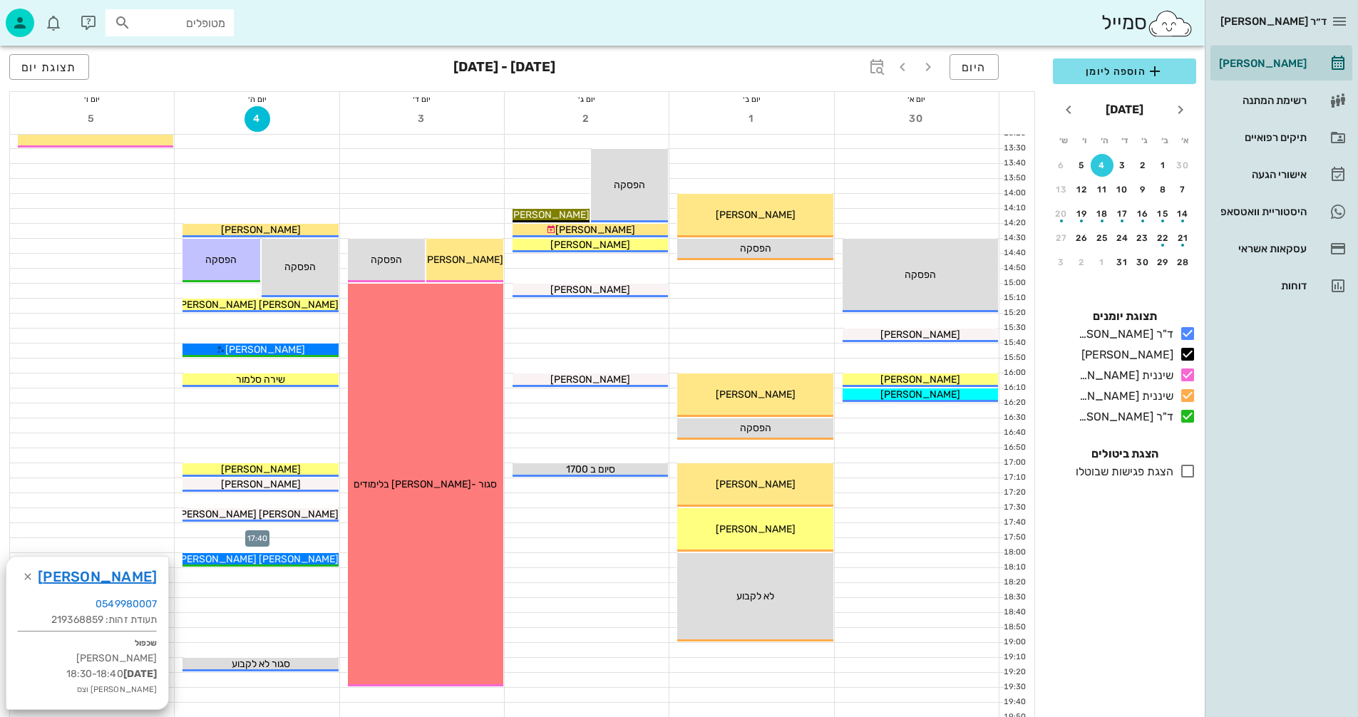
click at [289, 527] on div at bounding box center [257, 530] width 164 height 14
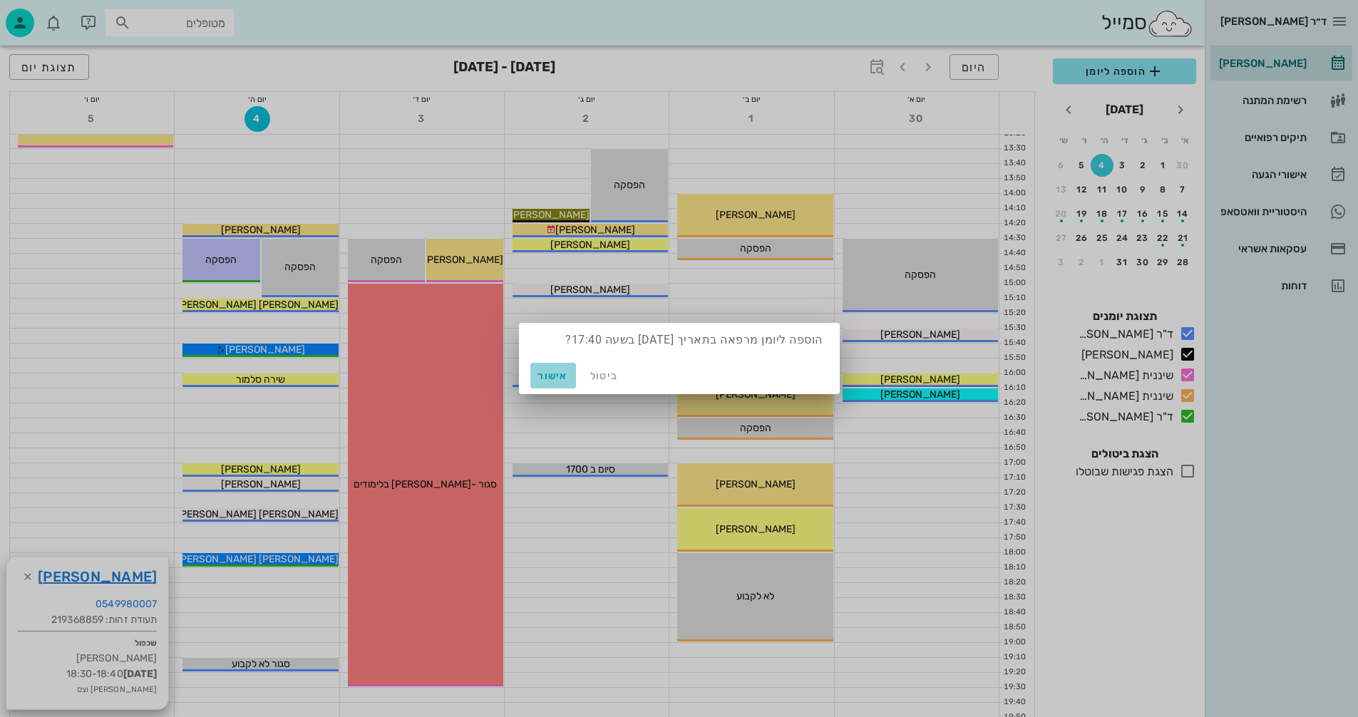
click at [546, 373] on span "אישור" at bounding box center [553, 376] width 34 height 12
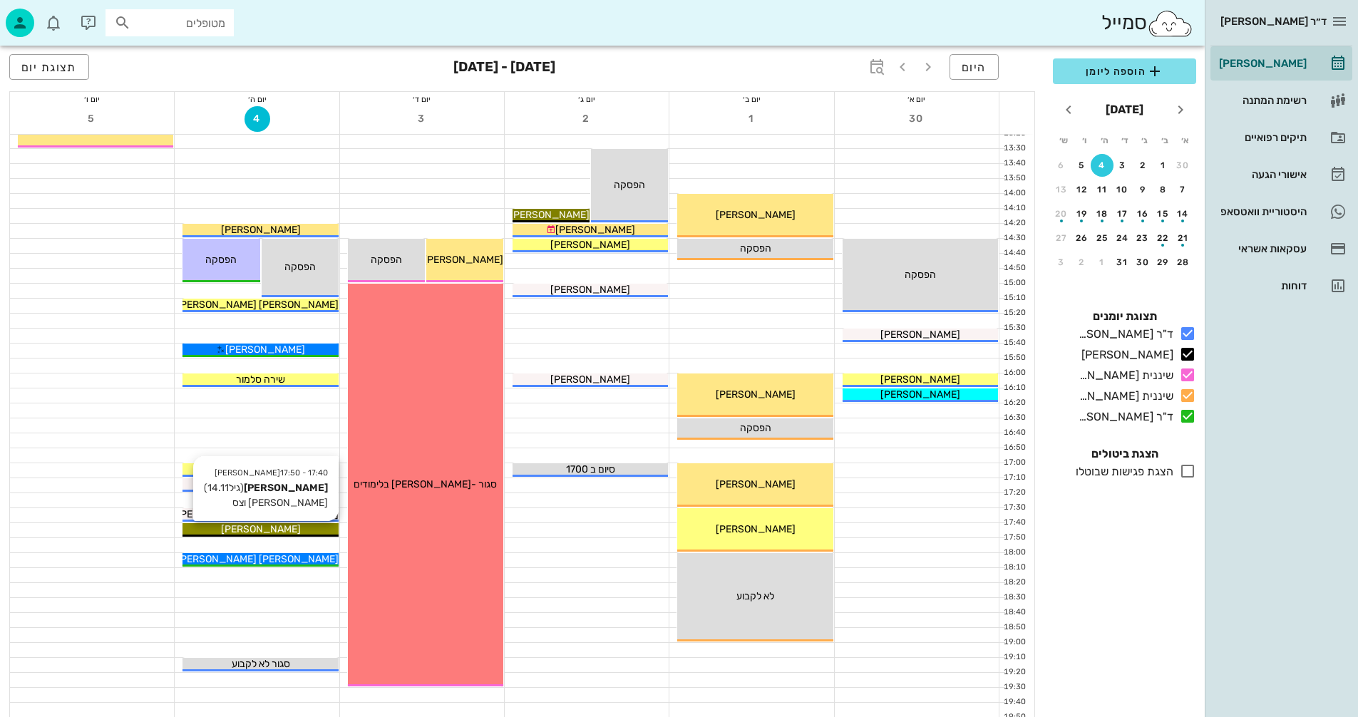
click at [310, 525] on div "[PERSON_NAME]" at bounding box center [259, 529] width 155 height 15
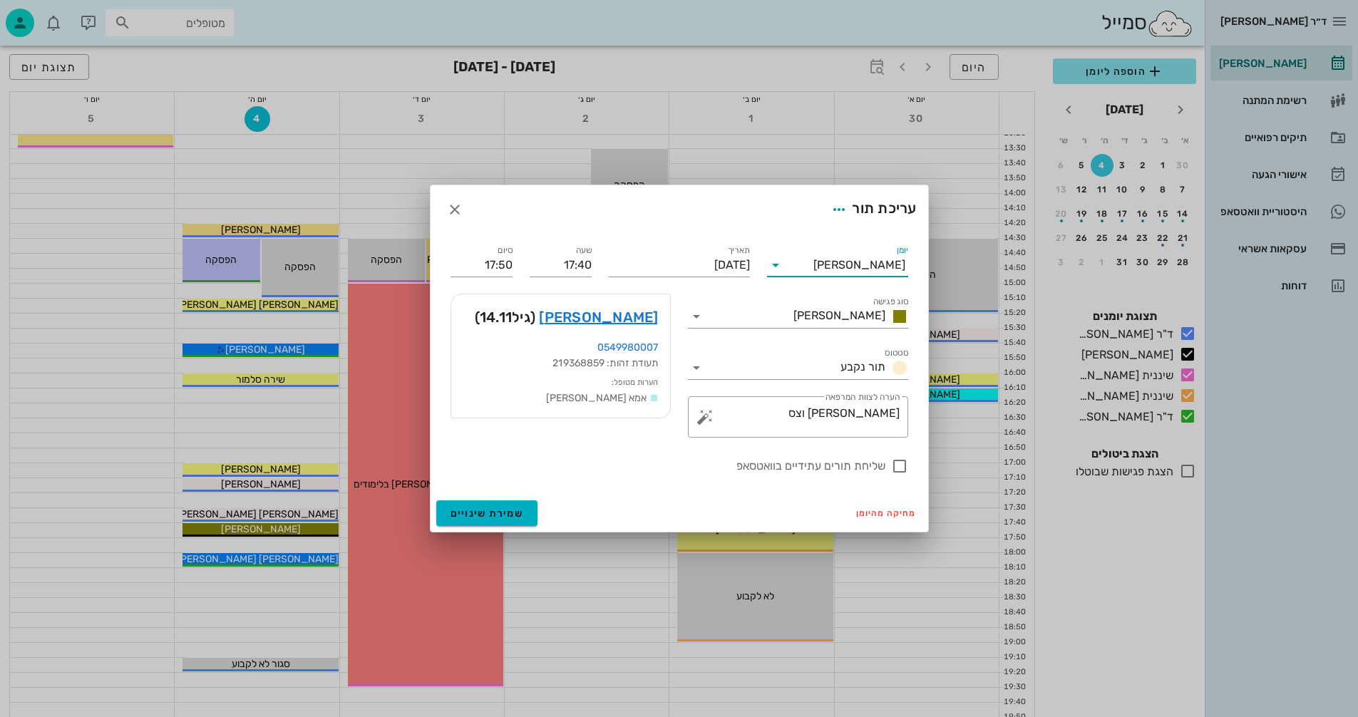
click at [788, 262] on input "יומן" at bounding box center [800, 265] width 26 height 23
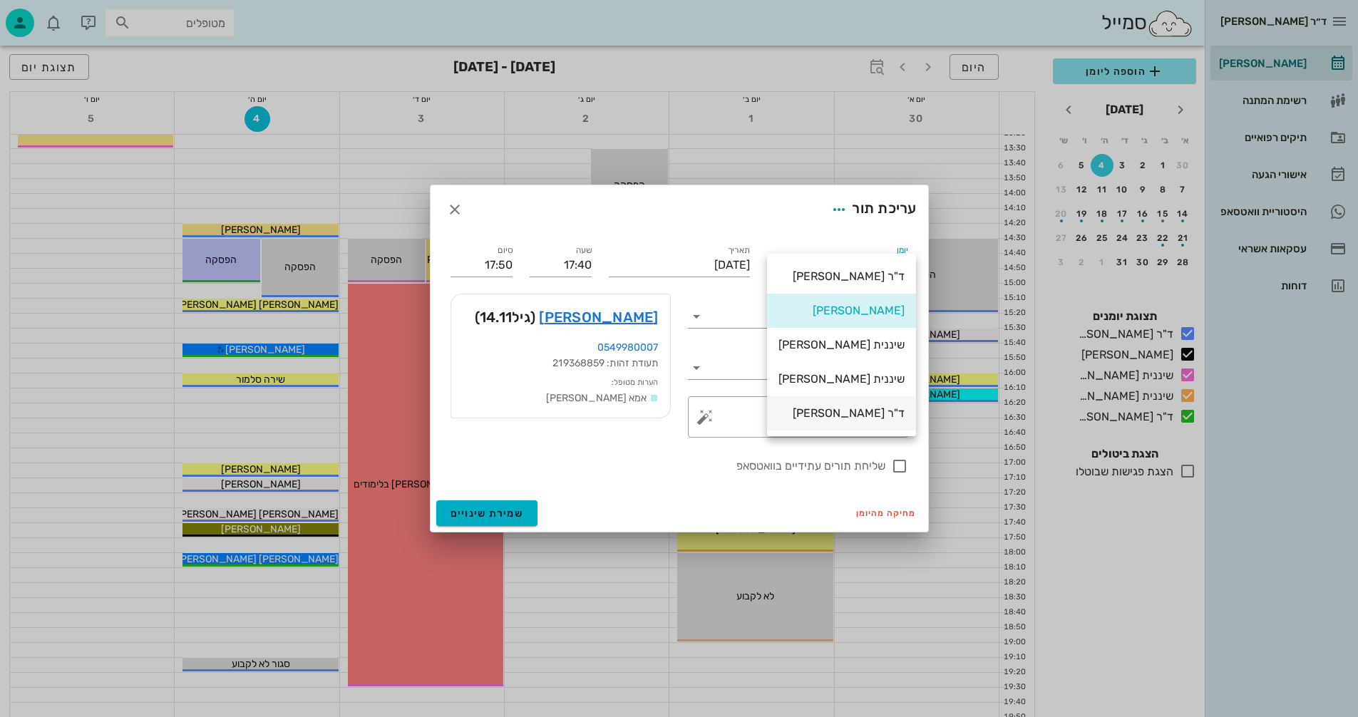
click at [857, 413] on div "ד"ר [PERSON_NAME]" at bounding box center [841, 413] width 126 height 14
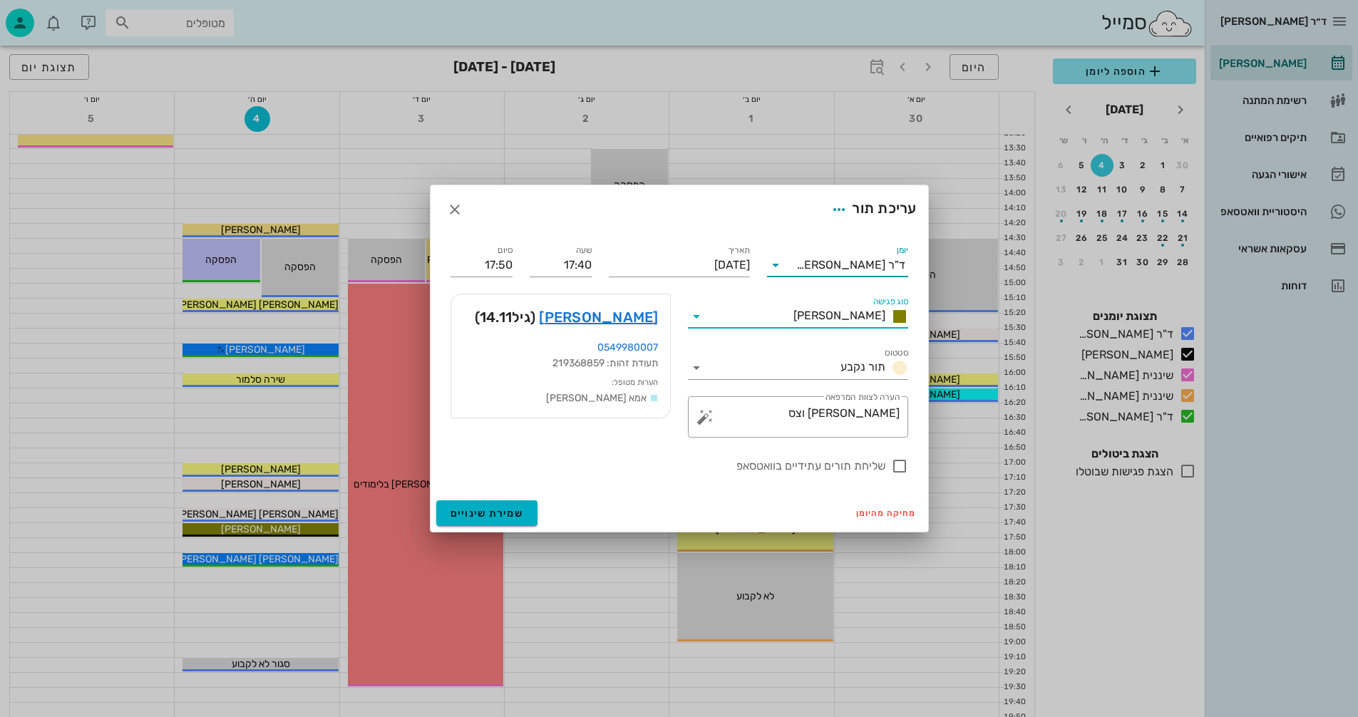
click at [713, 319] on input "סוג פגישה" at bounding box center [748, 316] width 80 height 23
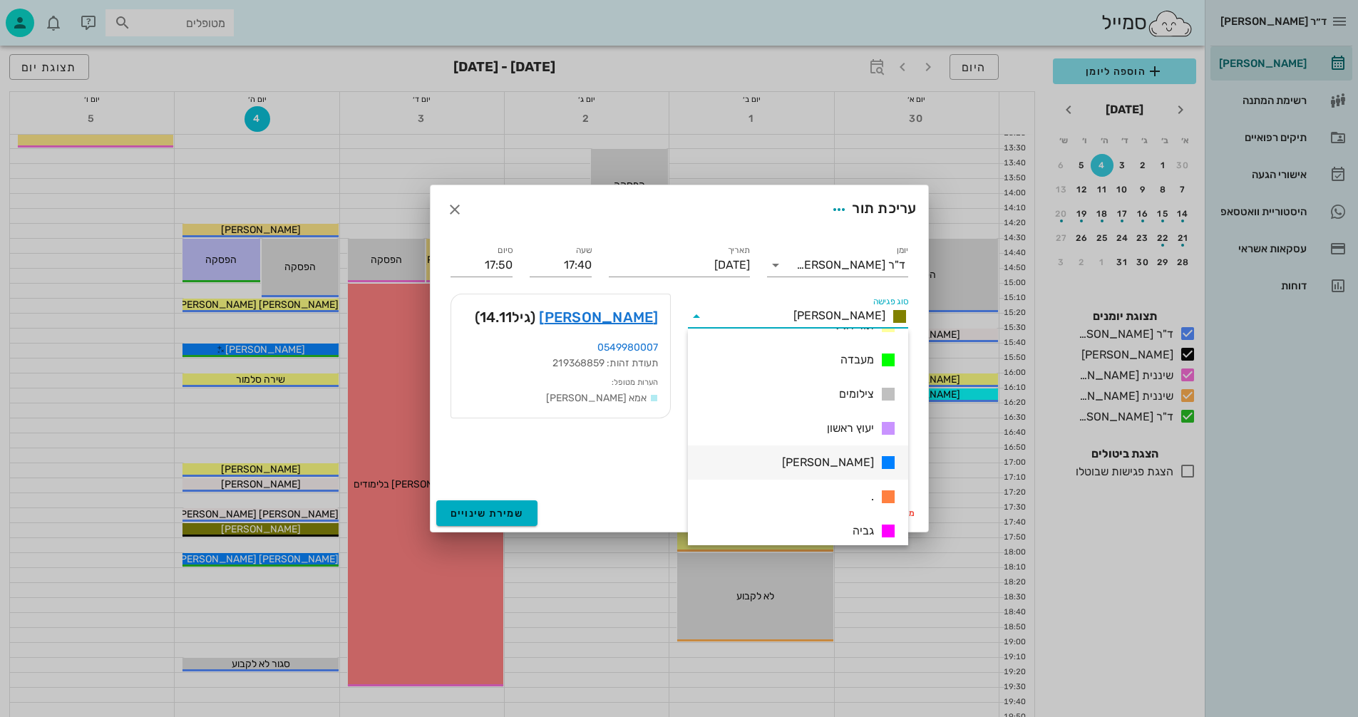
scroll to position [205, 0]
click at [850, 455] on div "[PERSON_NAME]" at bounding box center [798, 454] width 220 height 34
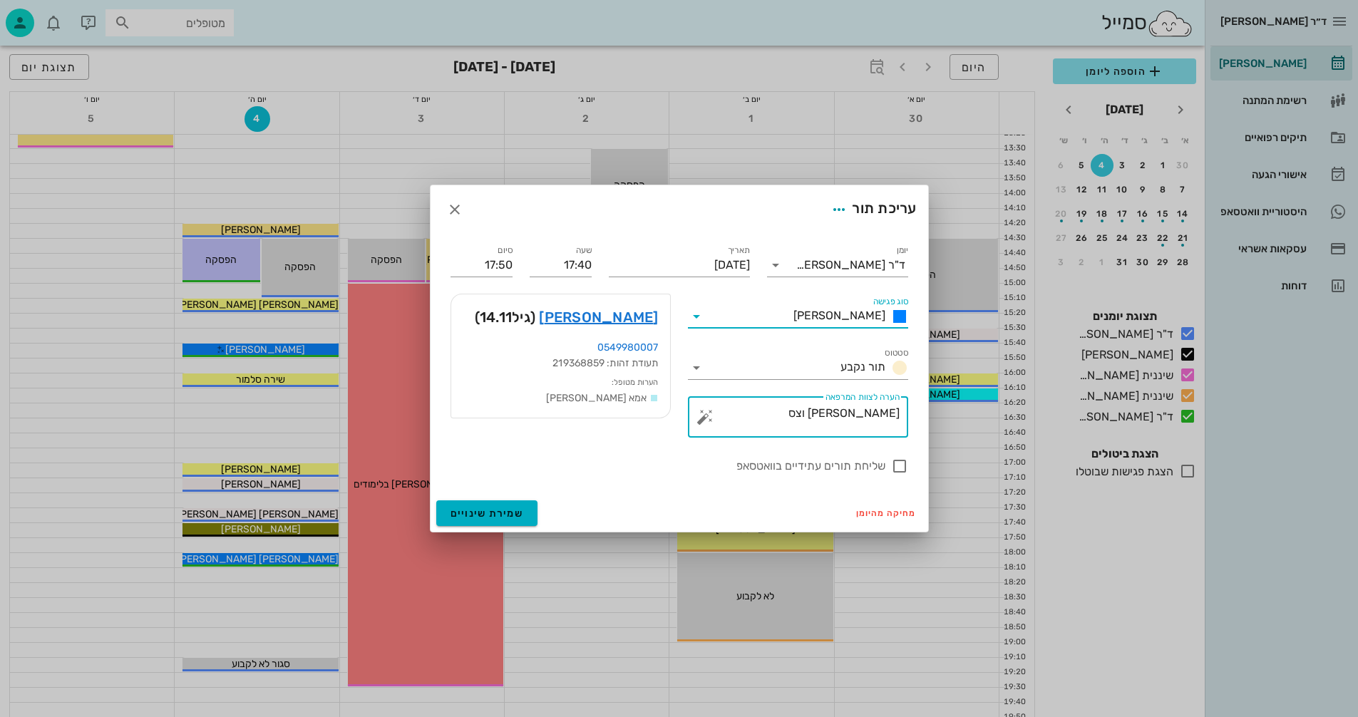
drag, startPoint x: 834, startPoint y: 416, endPoint x: 990, endPoint y: 414, distance: 156.1
click at [990, 414] on div "ד״ר [PERSON_NAME] [PERSON_NAME] רשימת המתנה תיקים רפואיים אישורי הגעה היסטוריית…" at bounding box center [679, 126] width 1358 height 1392
click at [833, 212] on icon "button" at bounding box center [838, 209] width 17 height 17
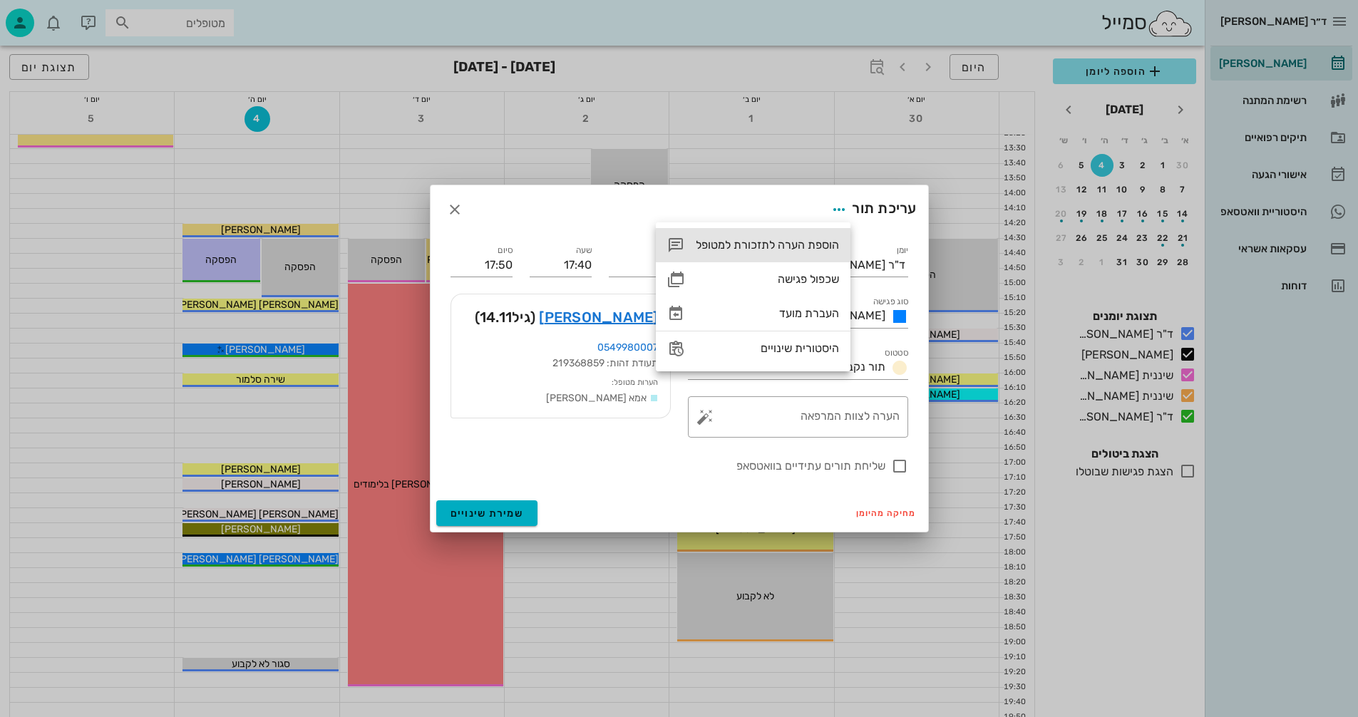
click at [732, 243] on div "הוספת הערה לתזכורת למטופל" at bounding box center [767, 245] width 143 height 14
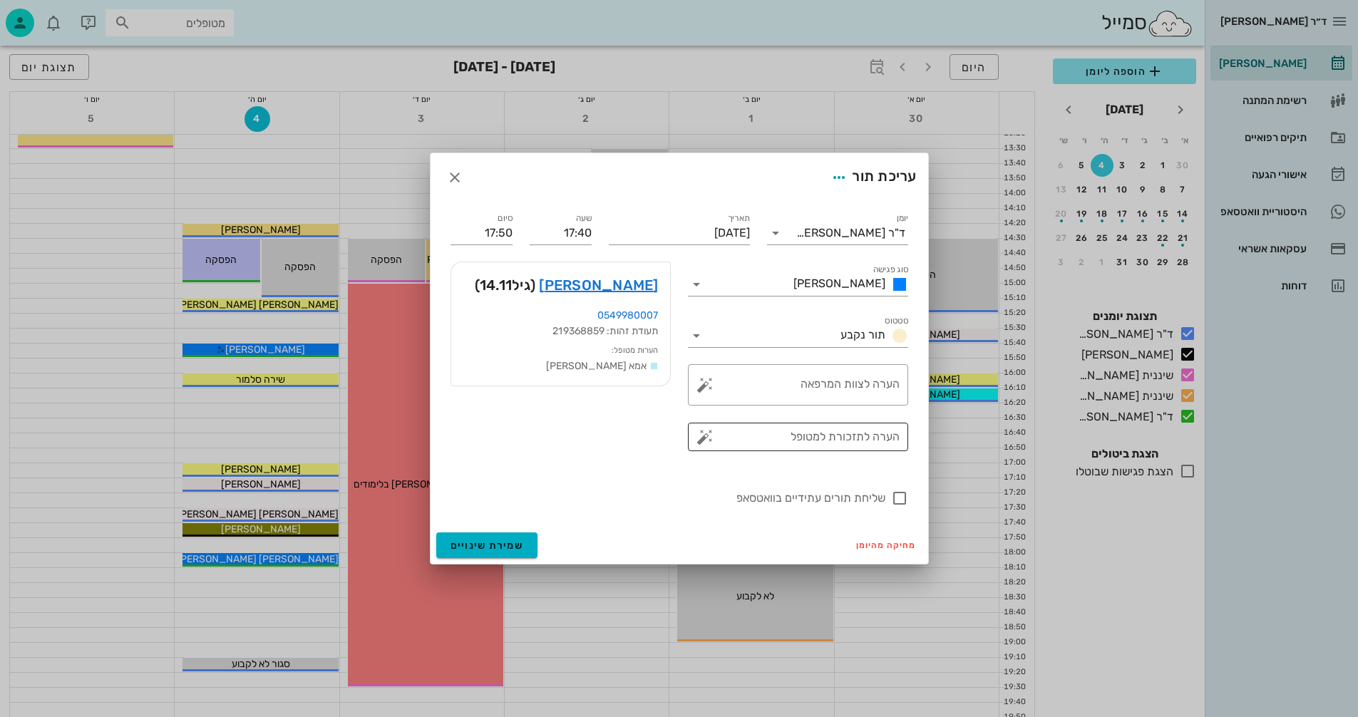
click at [706, 436] on button "button" at bounding box center [704, 436] width 17 height 17
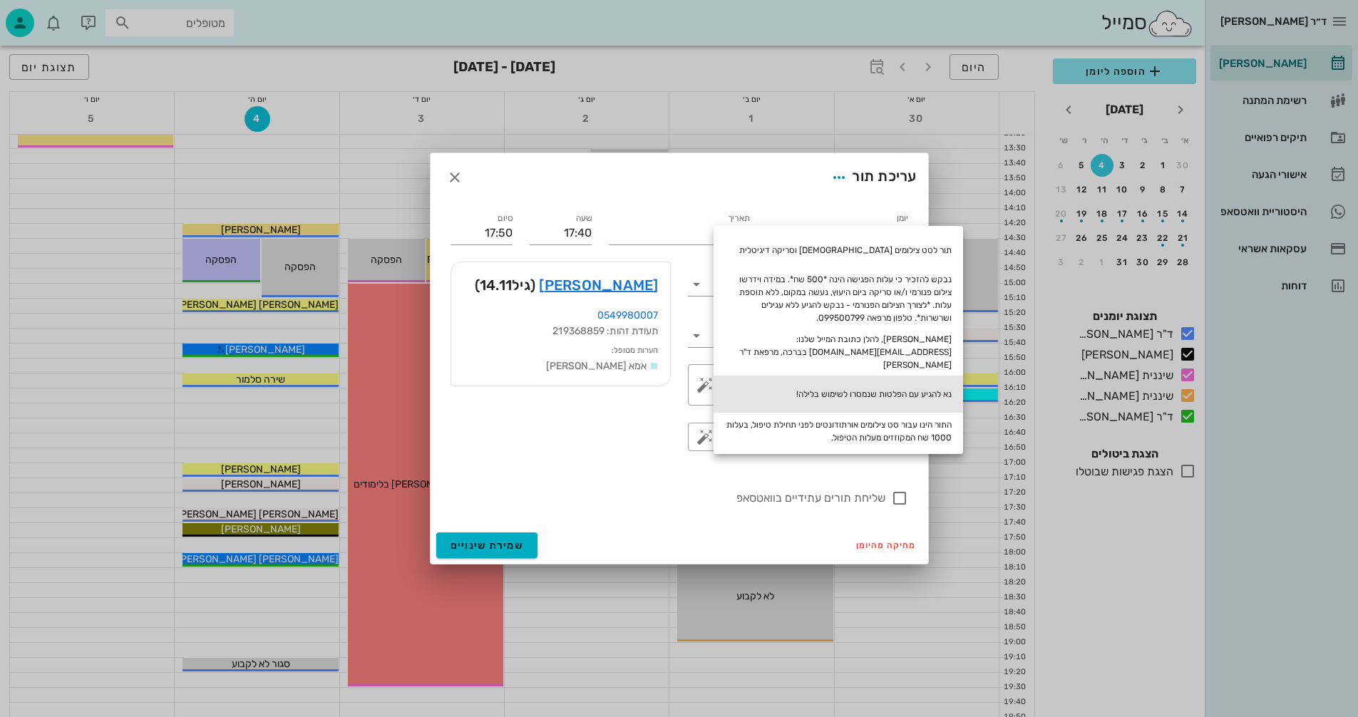
click at [845, 381] on div "נא להגיע עם הפלטות שנמסרו לשימוש בלילה!" at bounding box center [837, 394] width 249 height 37
type textarea "נא להגיע עם הפלטות שנמסרו לשימוש בלילה!"
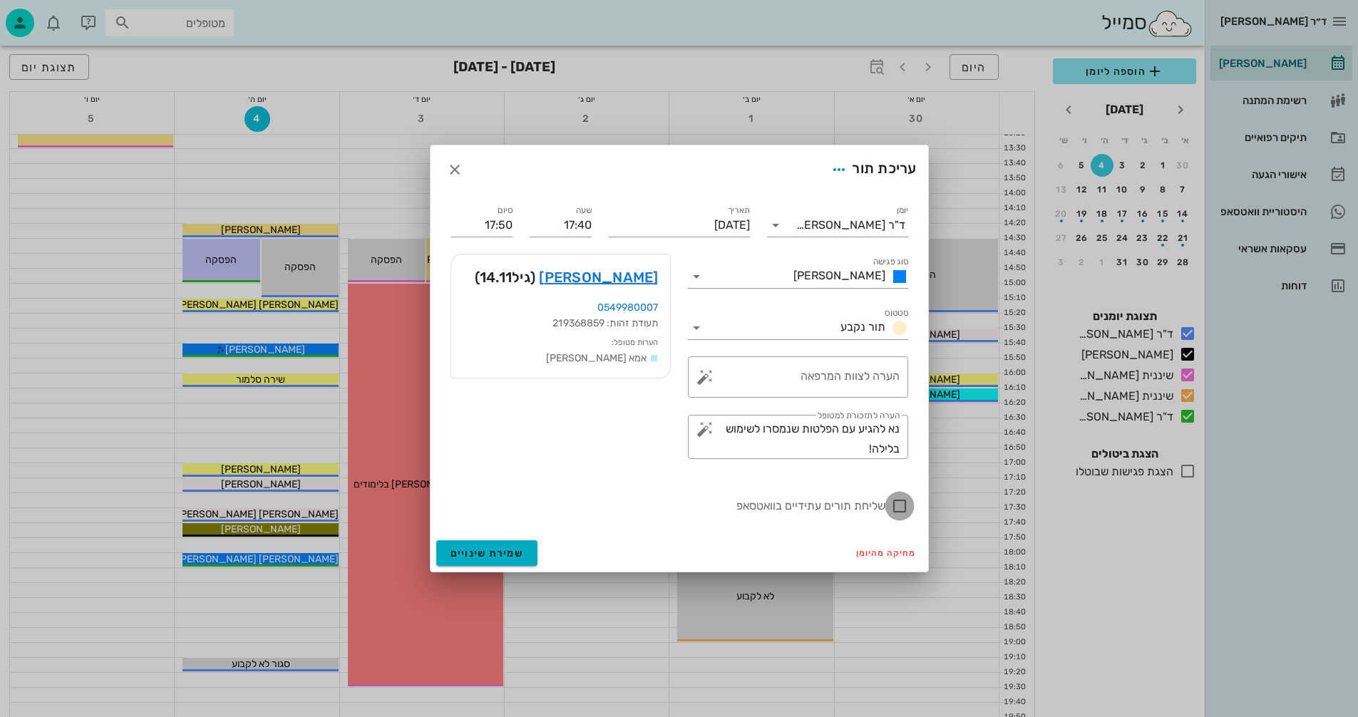
click at [901, 509] on div at bounding box center [899, 506] width 24 height 24
checkbox input "true"
click at [487, 552] on span "שמירת שינויים" at bounding box center [486, 553] width 73 height 12
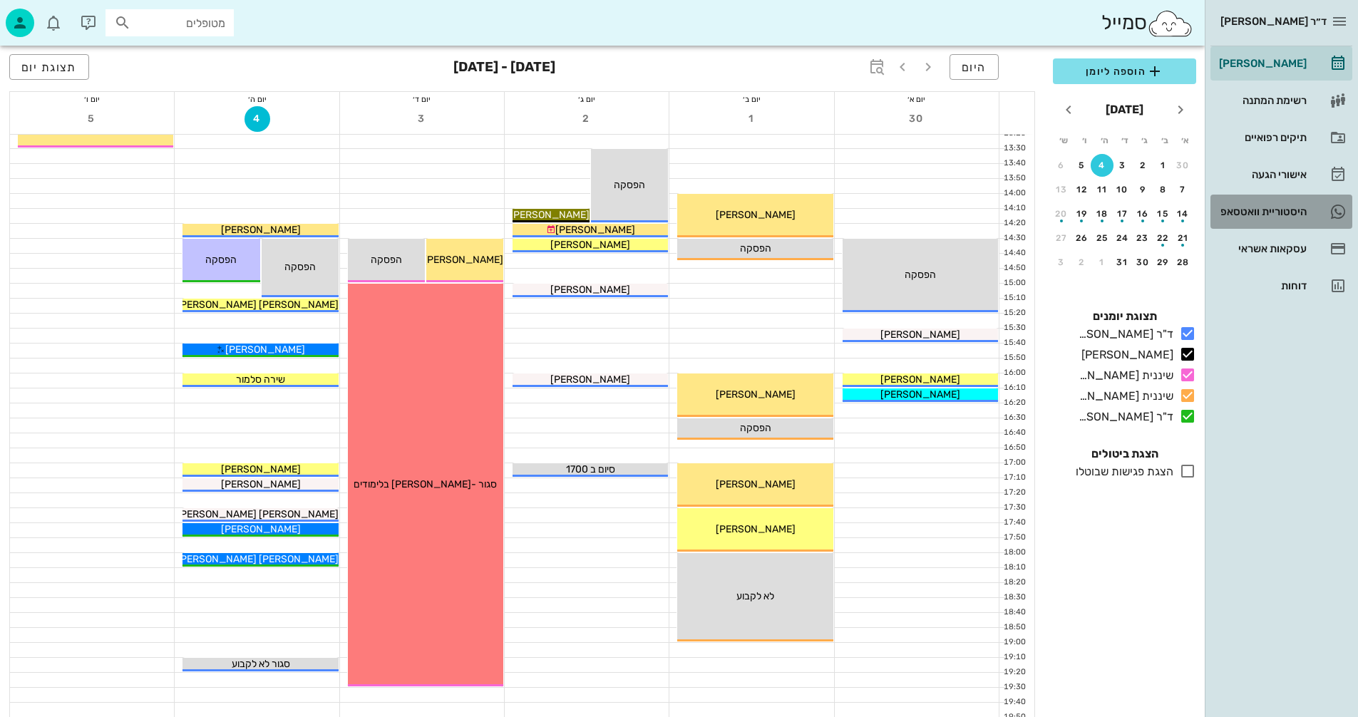
click at [1250, 210] on div "היסטוריית וואטסאפ" at bounding box center [1261, 211] width 91 height 11
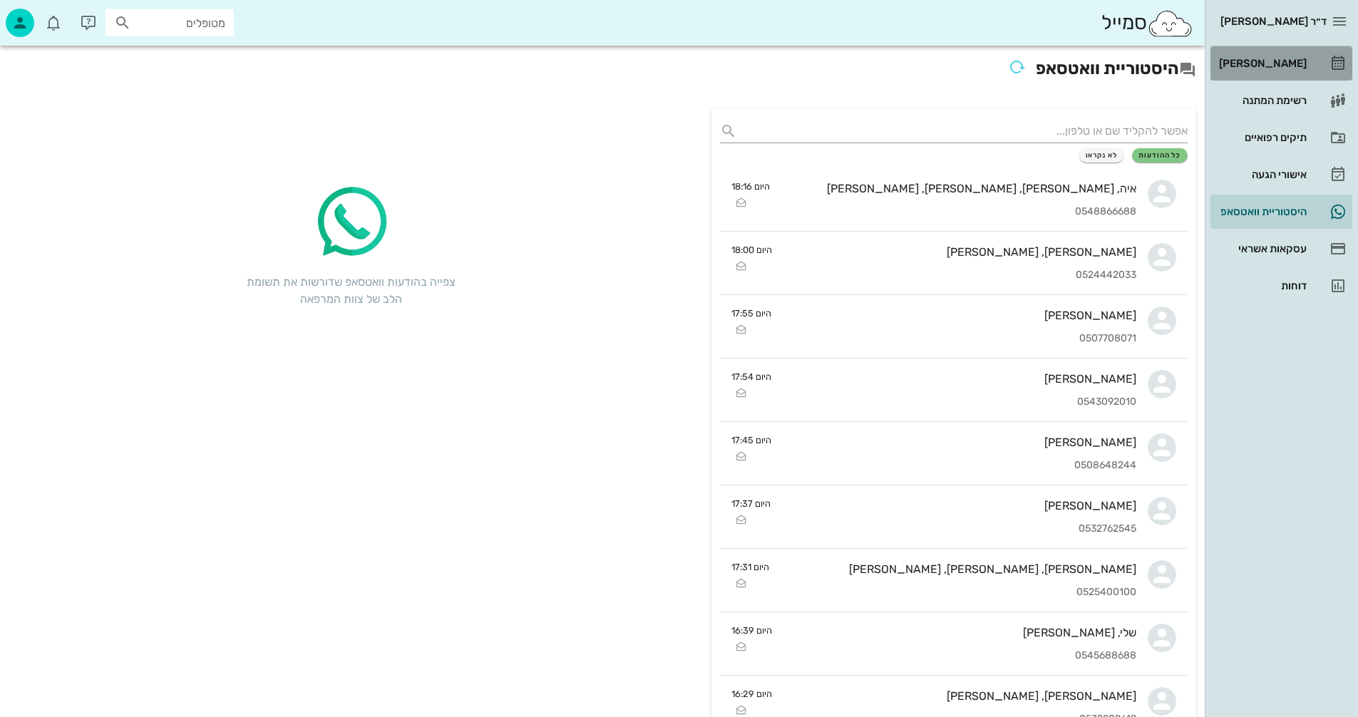
click at [1275, 60] on div "[PERSON_NAME]" at bounding box center [1261, 63] width 91 height 11
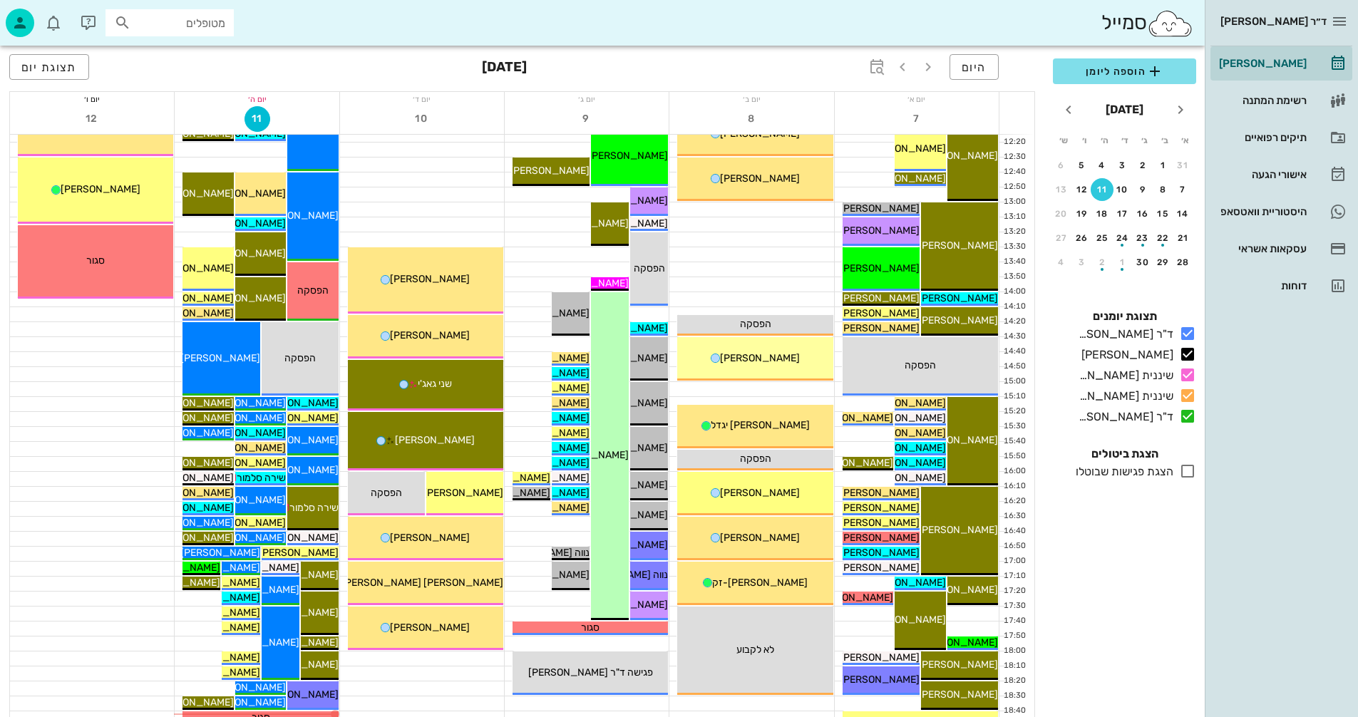
scroll to position [675, 0]
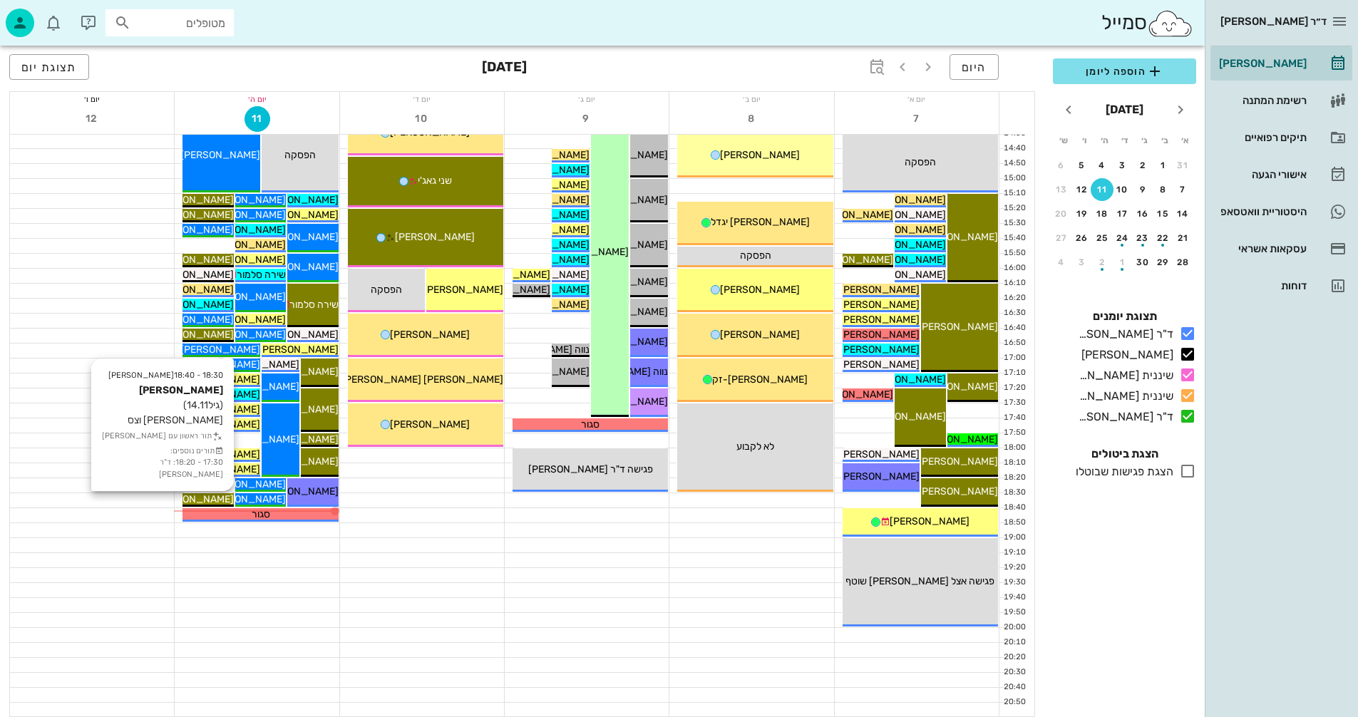
click at [214, 500] on span "[PERSON_NAME]" at bounding box center [194, 499] width 80 height 12
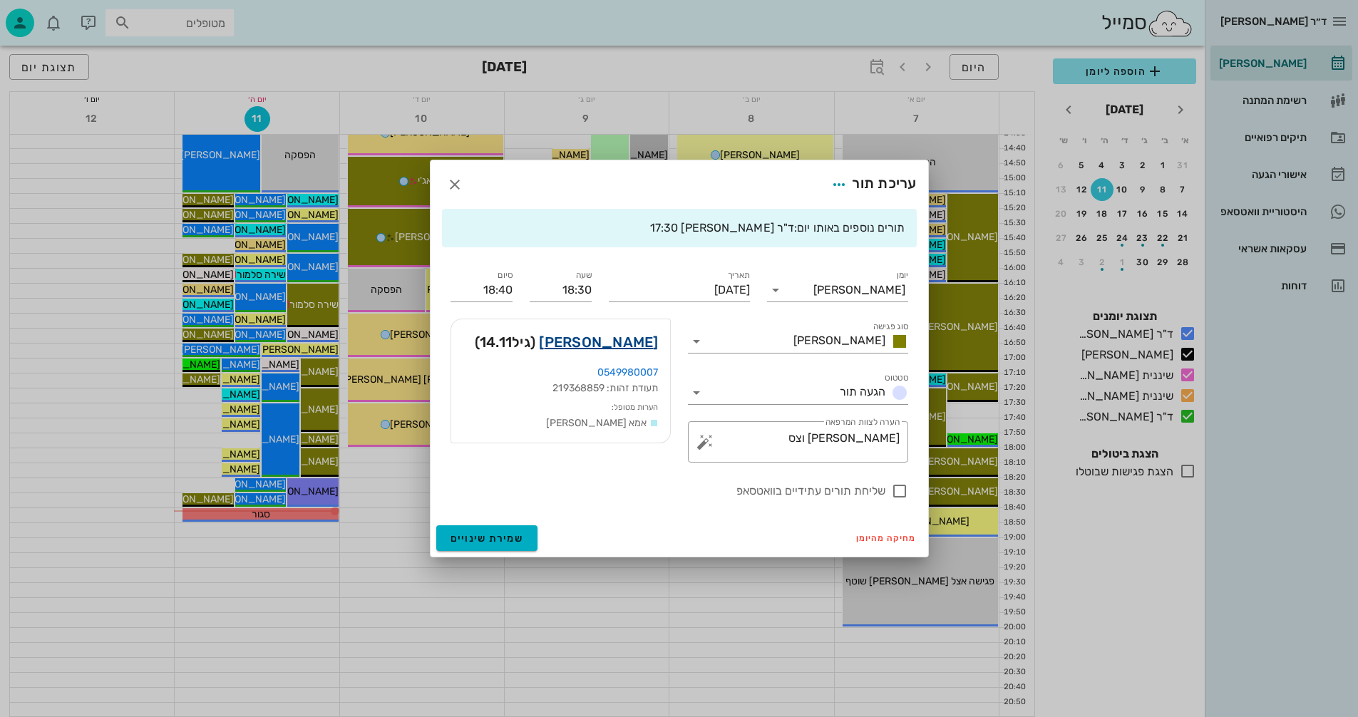
click at [621, 336] on link "[PERSON_NAME]" at bounding box center [598, 342] width 119 height 23
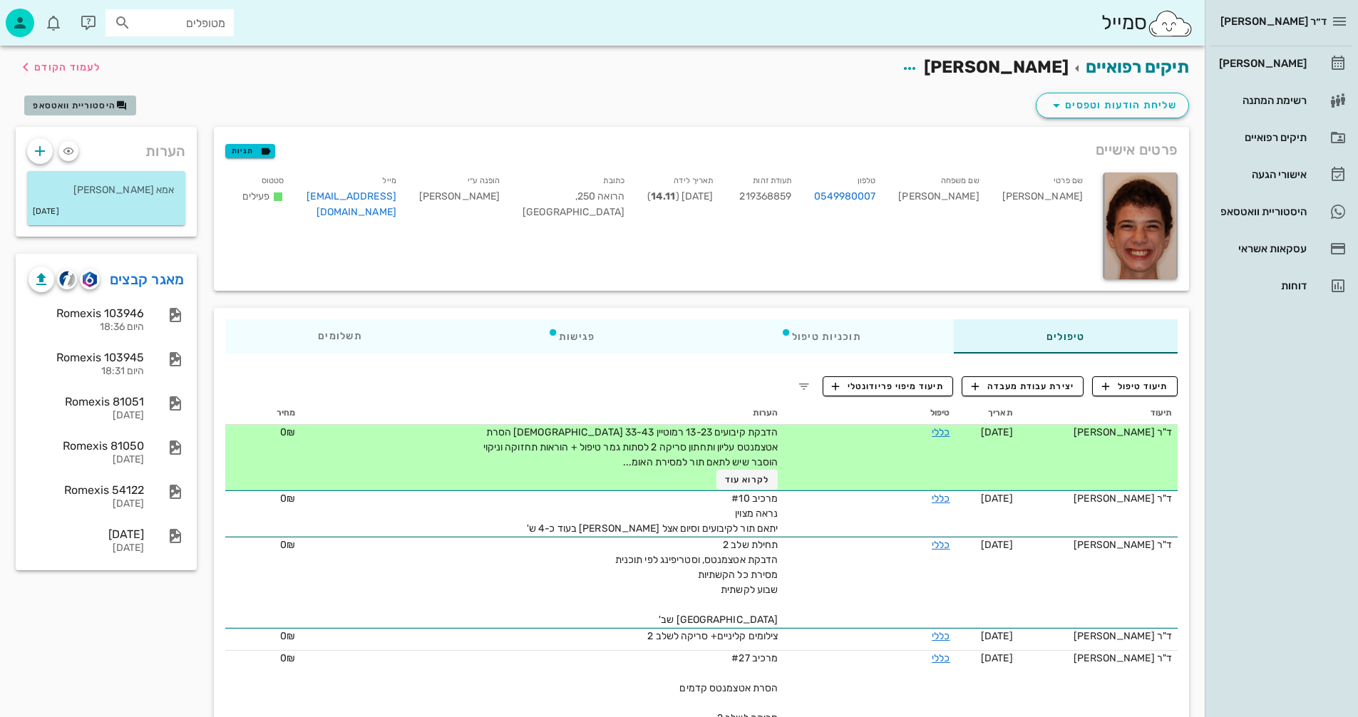
click at [63, 101] on span "היסטוריית וואטסאפ" at bounding box center [74, 106] width 83 height 10
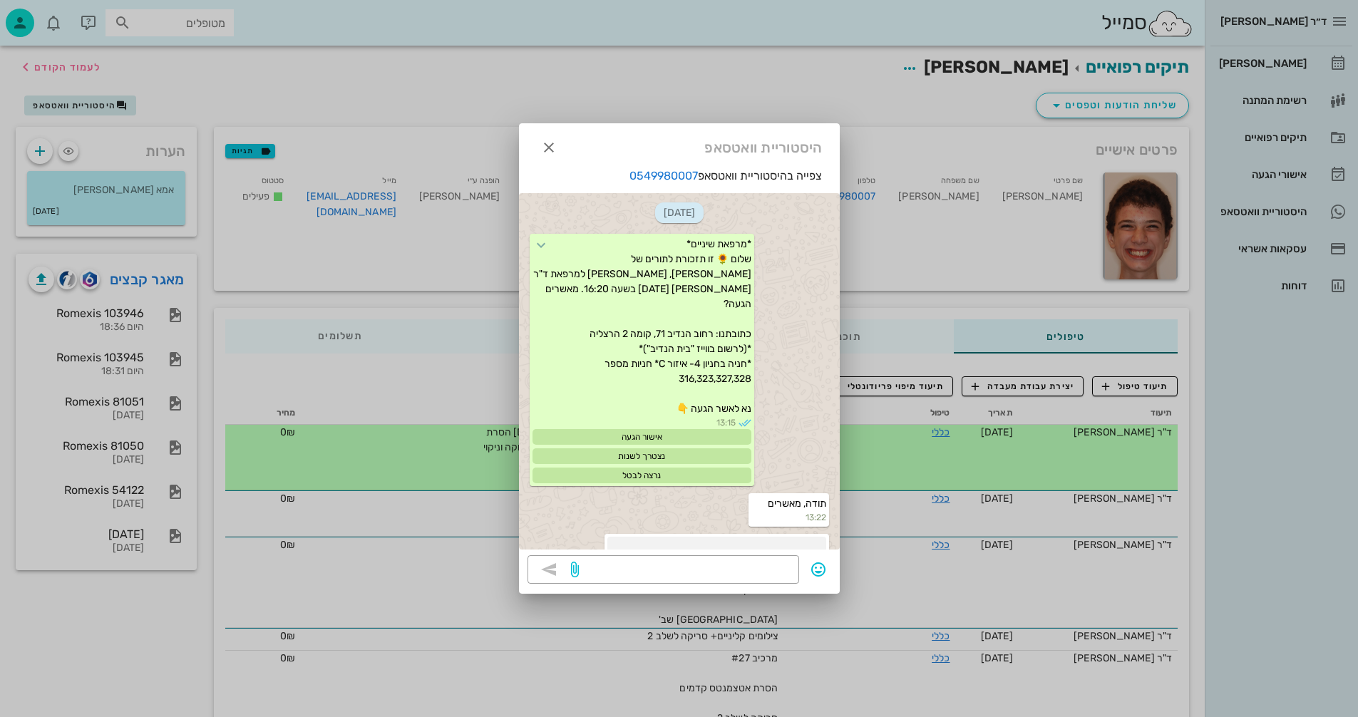
scroll to position [1803, 0]
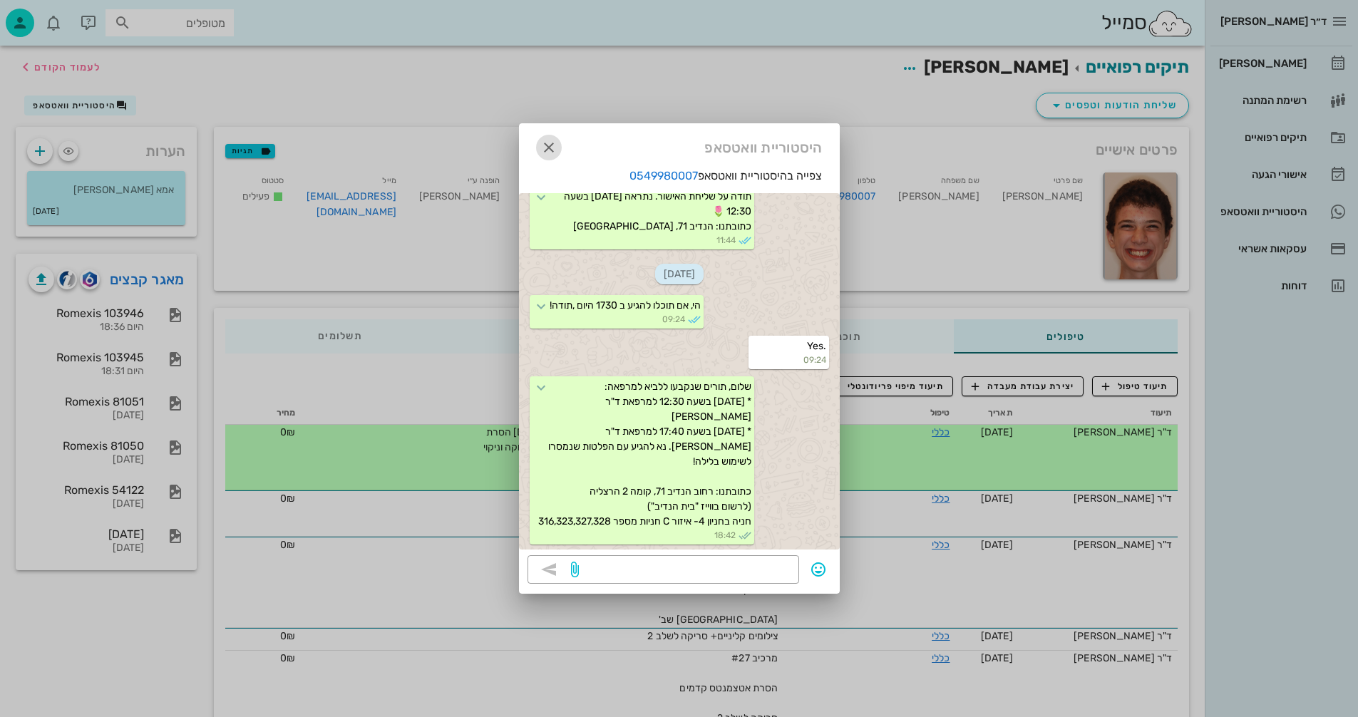
click at [550, 147] on icon "button" at bounding box center [548, 147] width 17 height 17
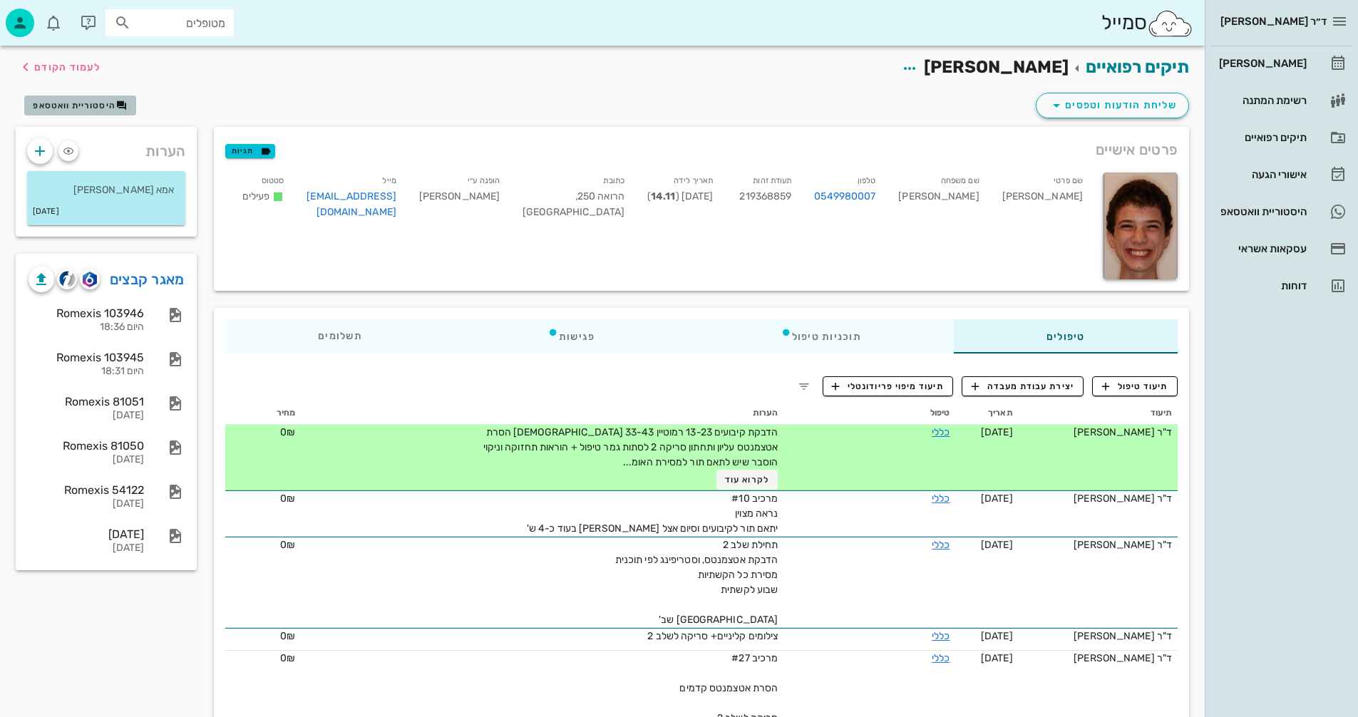
click at [66, 106] on span "היסטוריית וואטסאפ" at bounding box center [74, 106] width 83 height 10
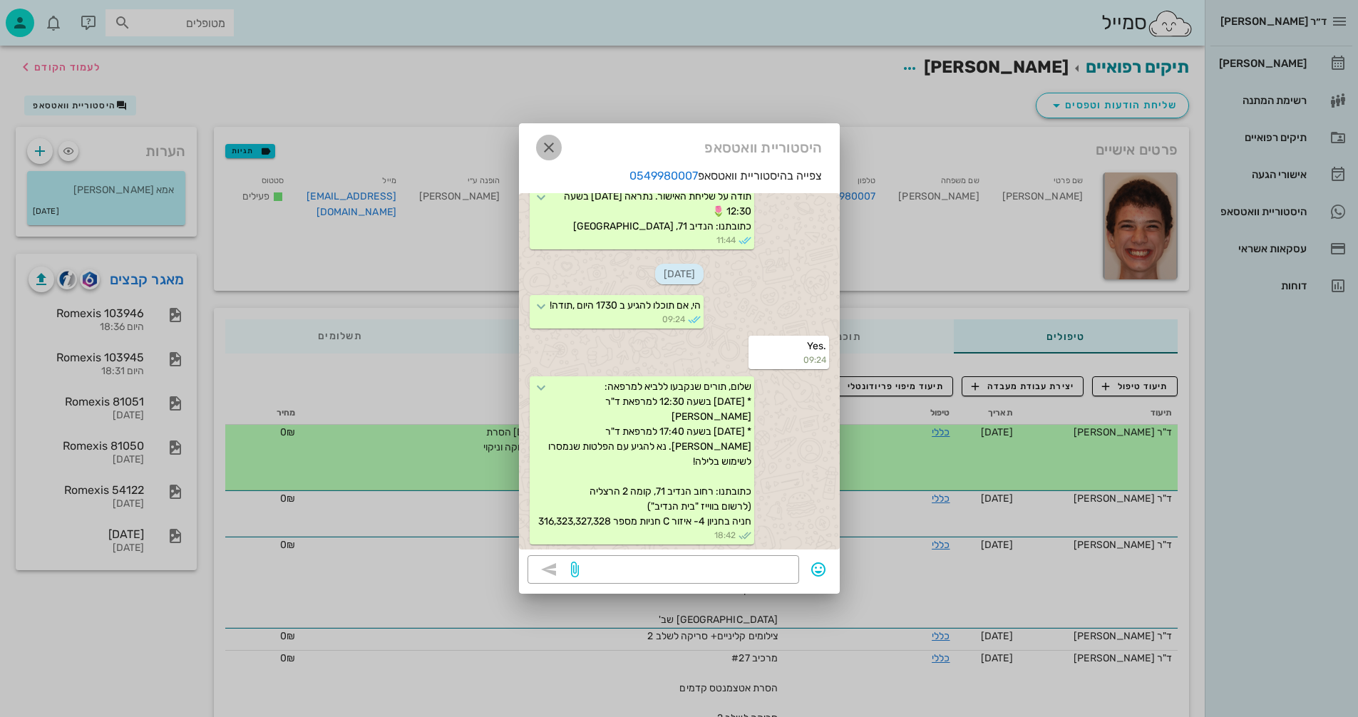
click at [545, 146] on icon "button" at bounding box center [548, 147] width 17 height 17
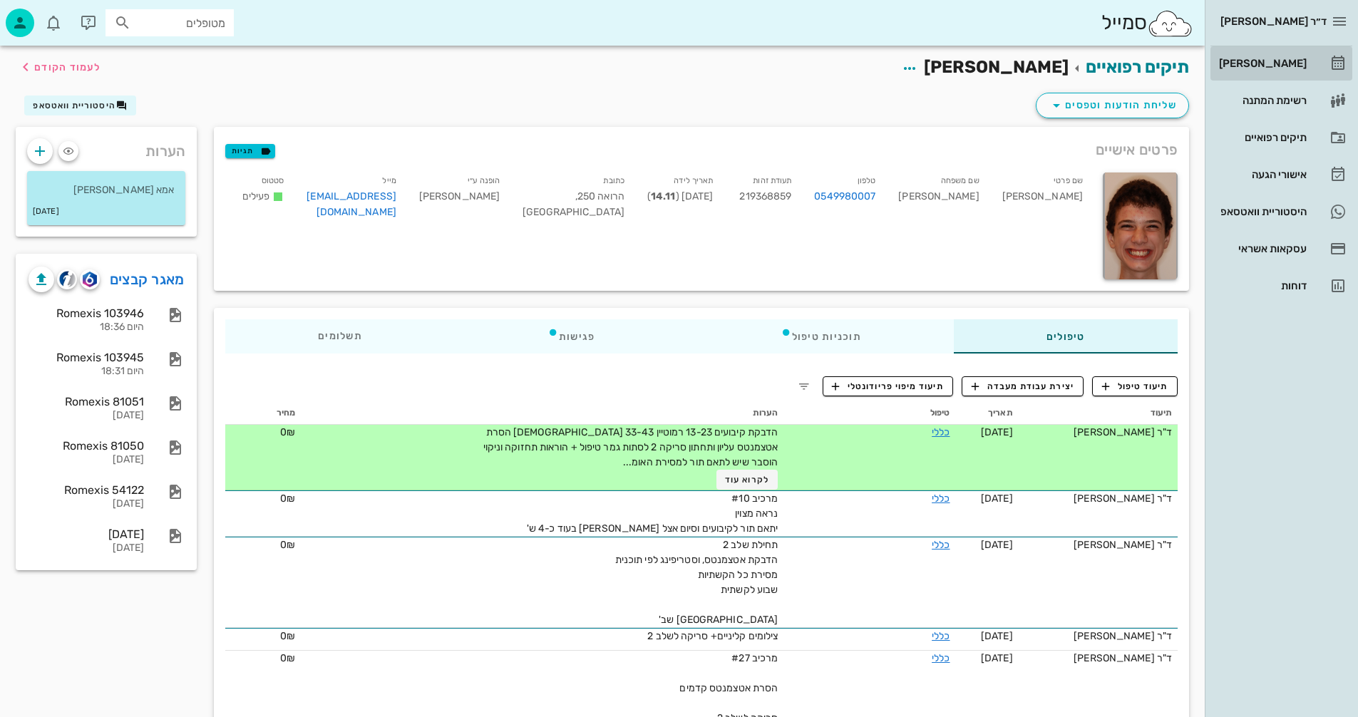
click at [1287, 61] on div "[PERSON_NAME]" at bounding box center [1261, 63] width 91 height 11
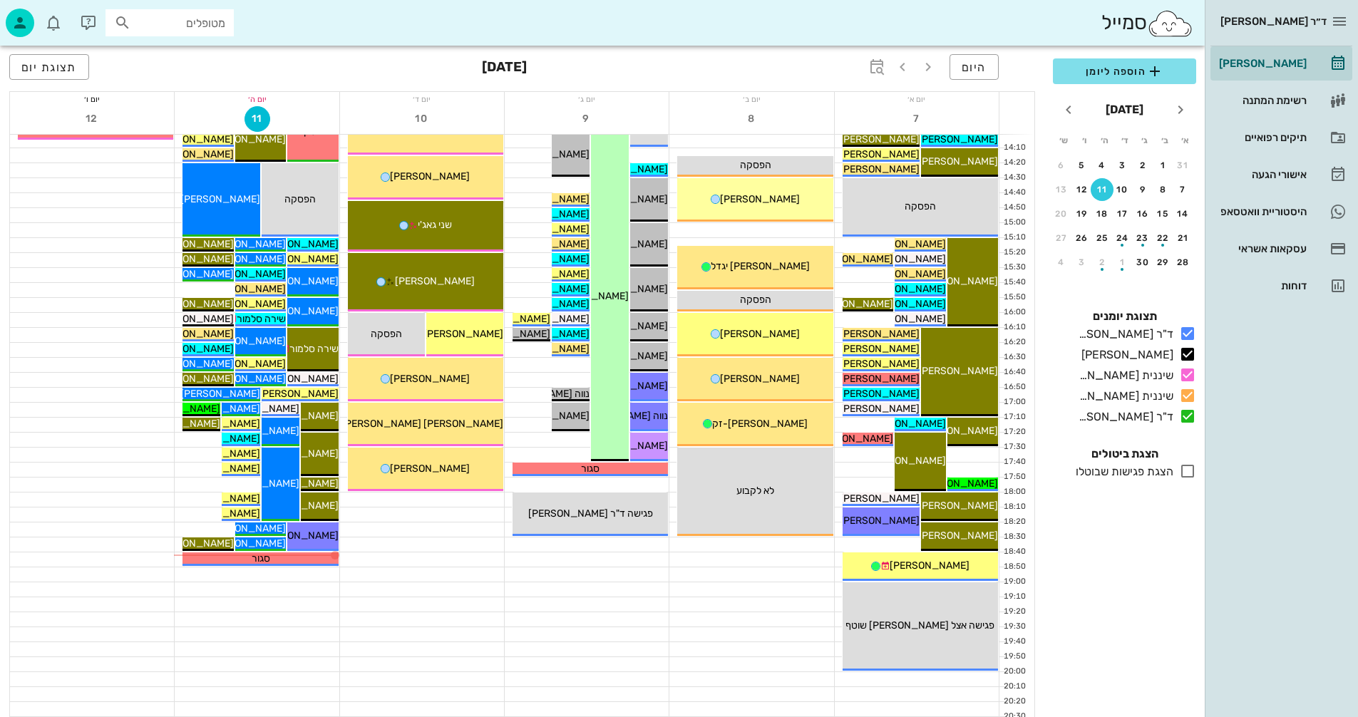
scroll to position [675, 0]
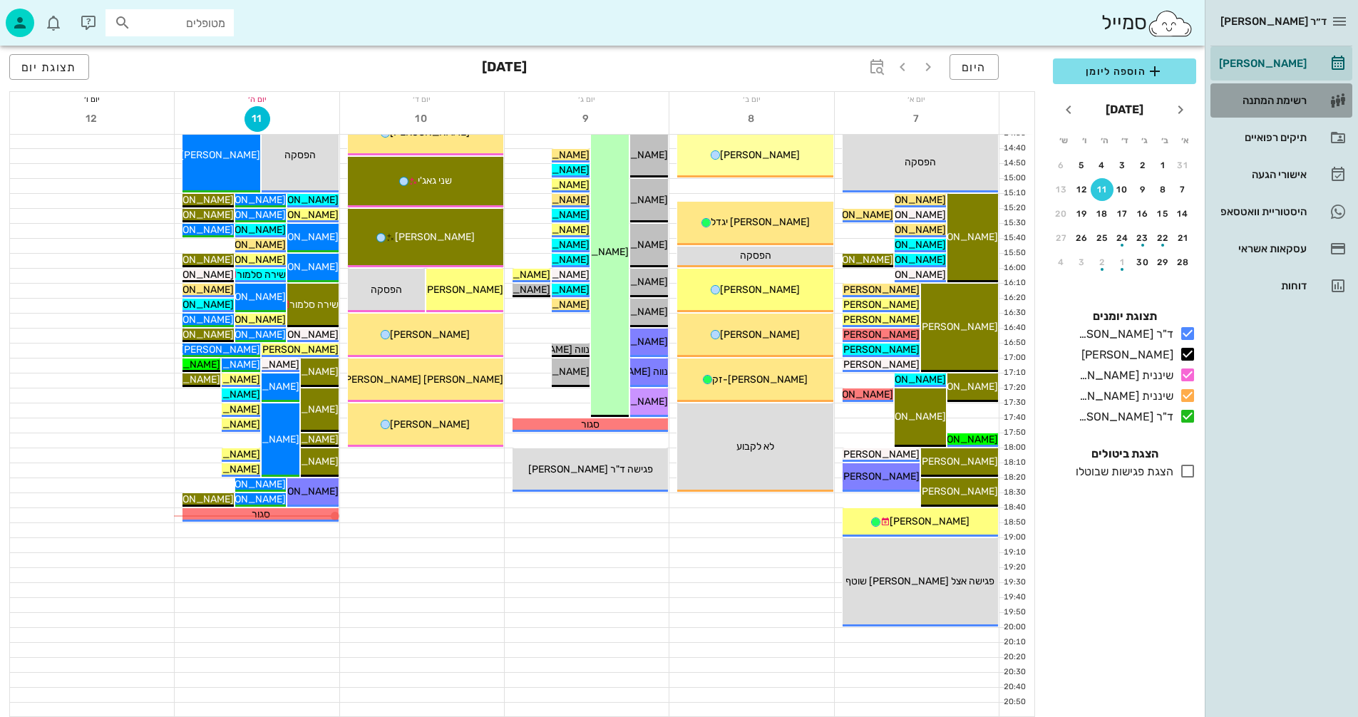
click at [1255, 101] on div "רשימת המתנה" at bounding box center [1261, 100] width 91 height 11
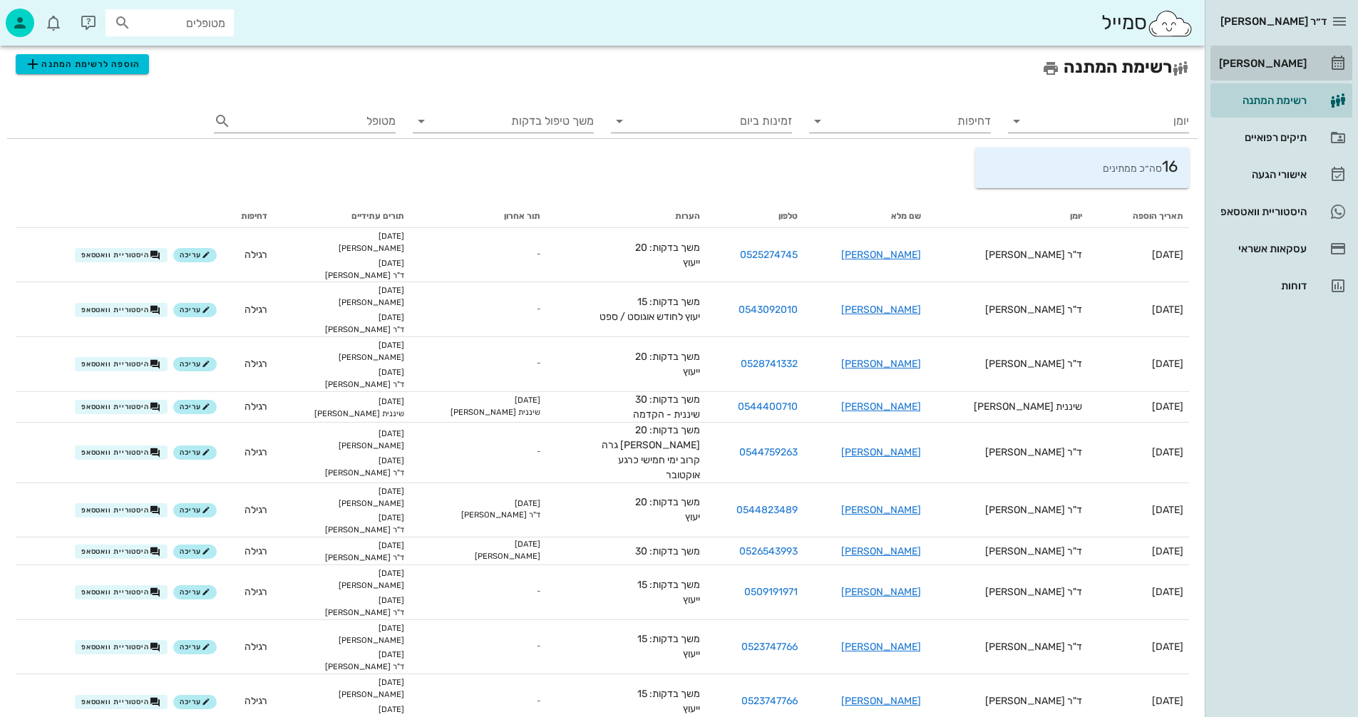
click at [1277, 58] on div "[PERSON_NAME]" at bounding box center [1261, 63] width 91 height 11
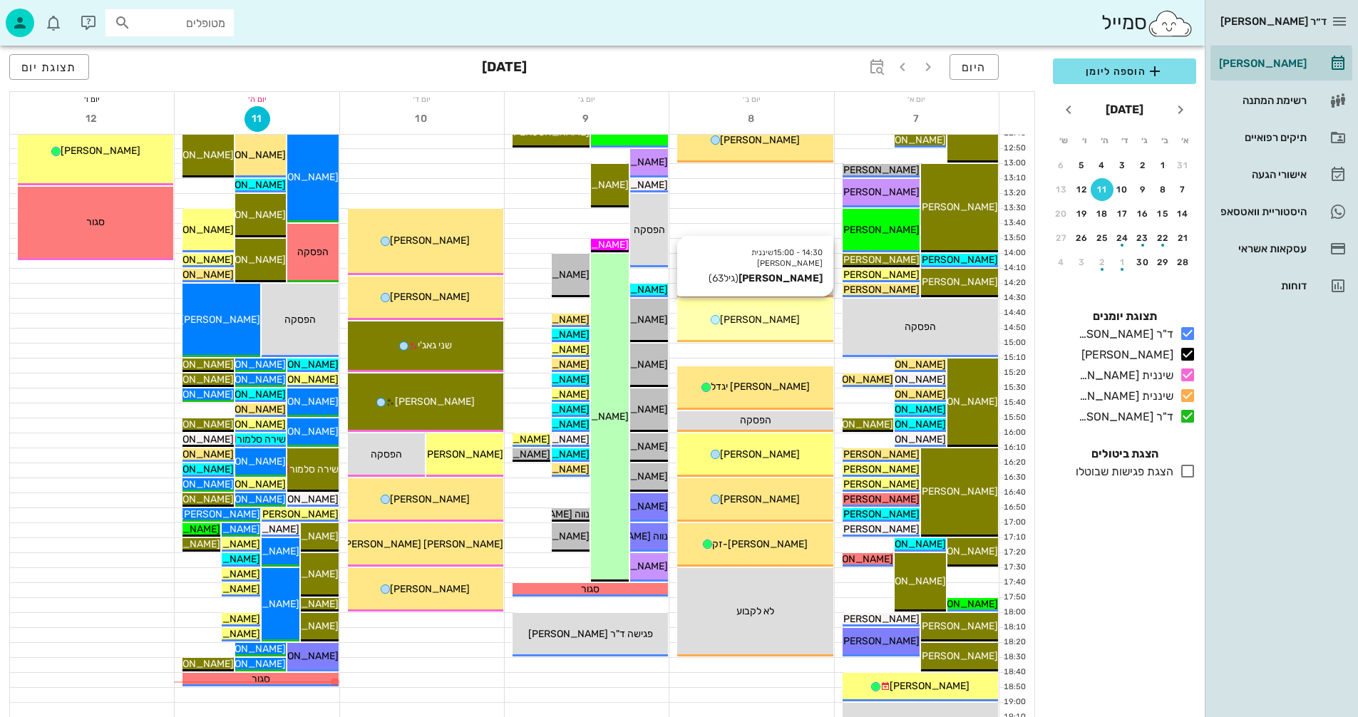
scroll to position [675, 0]
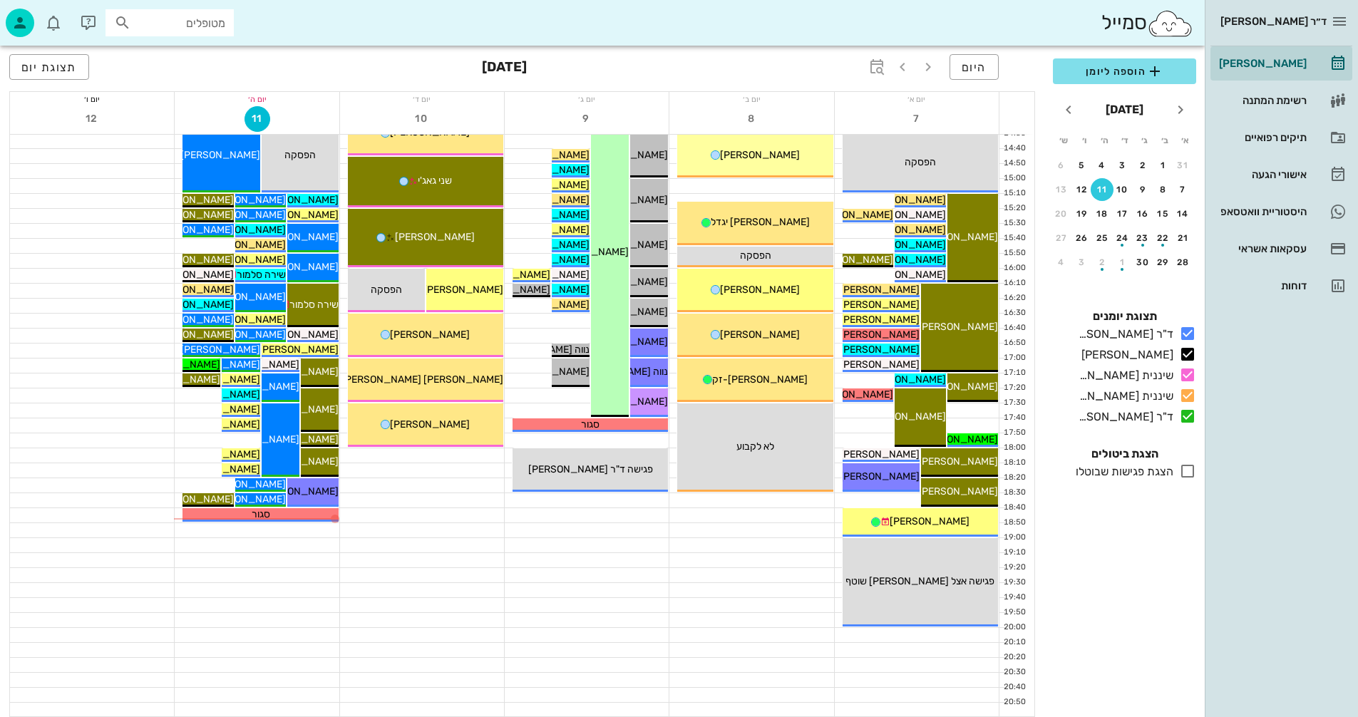
click at [500, 552] on div at bounding box center [422, 545] width 164 height 14
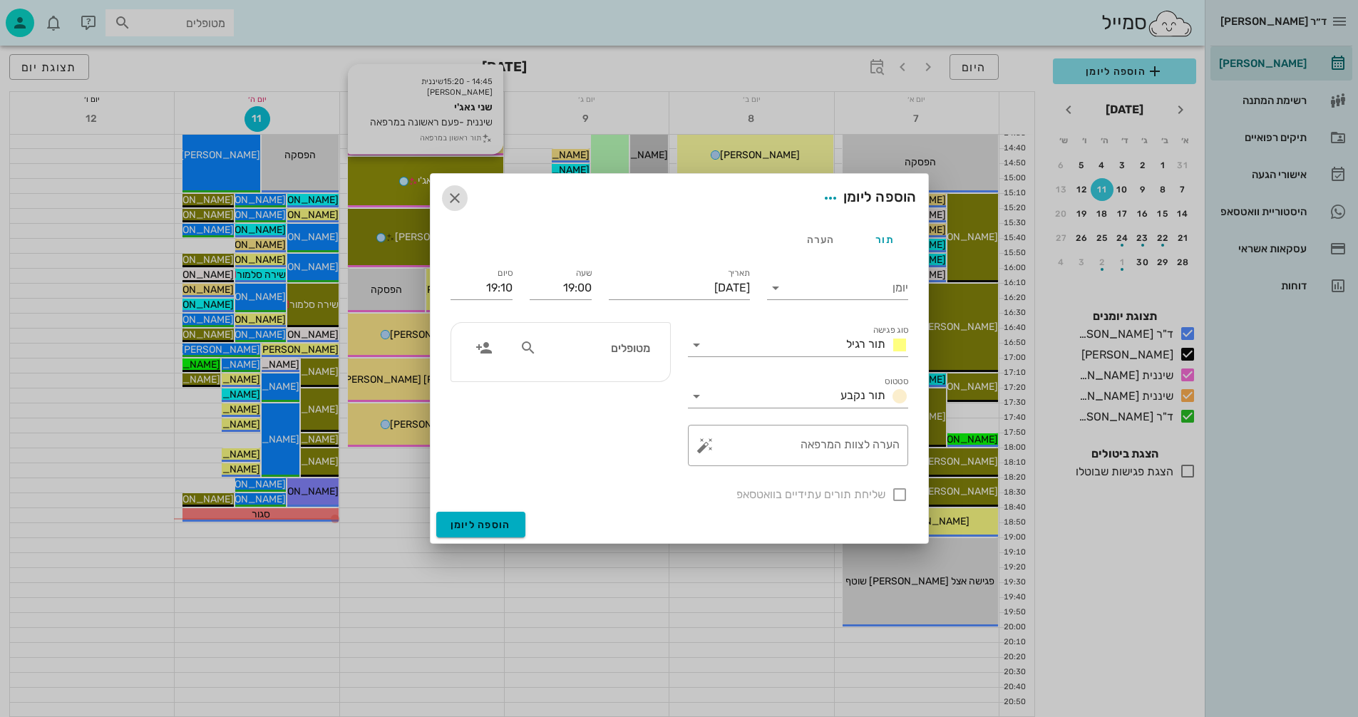
click at [453, 191] on icon "button" at bounding box center [454, 198] width 17 height 17
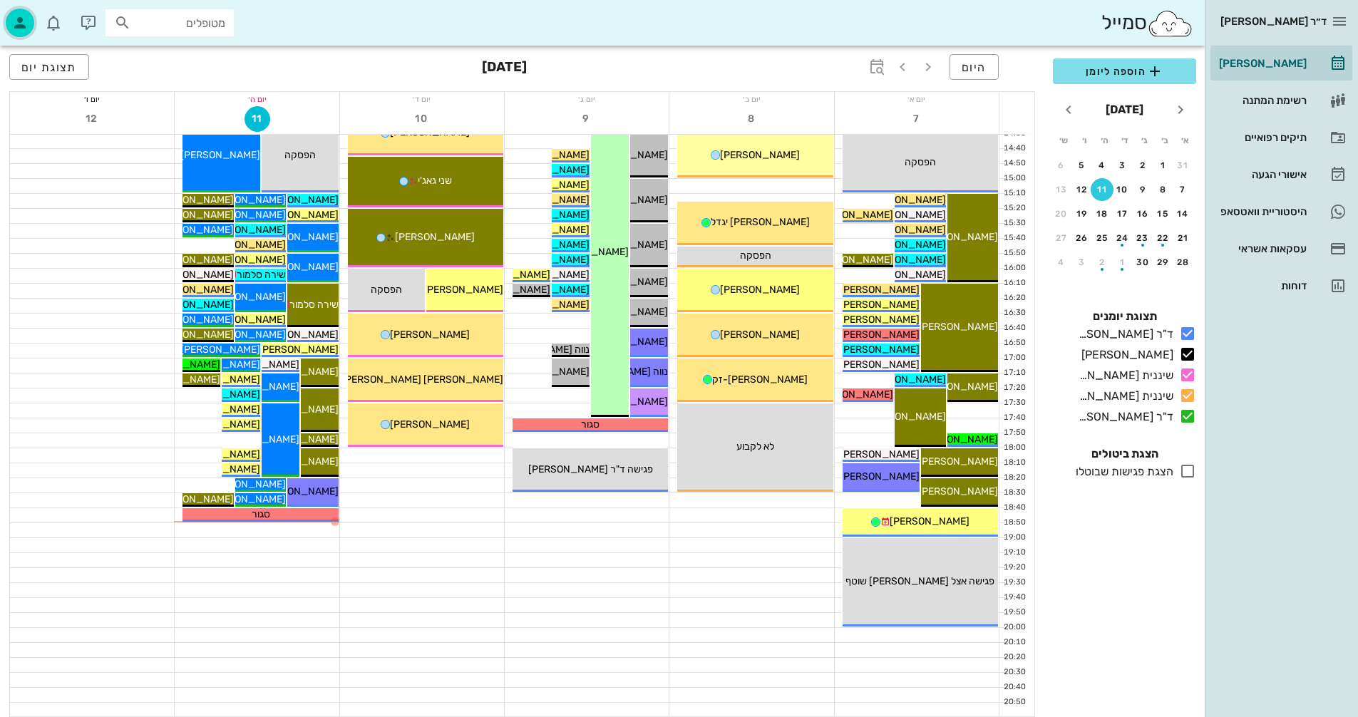
click at [25, 21] on icon "button" at bounding box center [19, 22] width 17 height 17
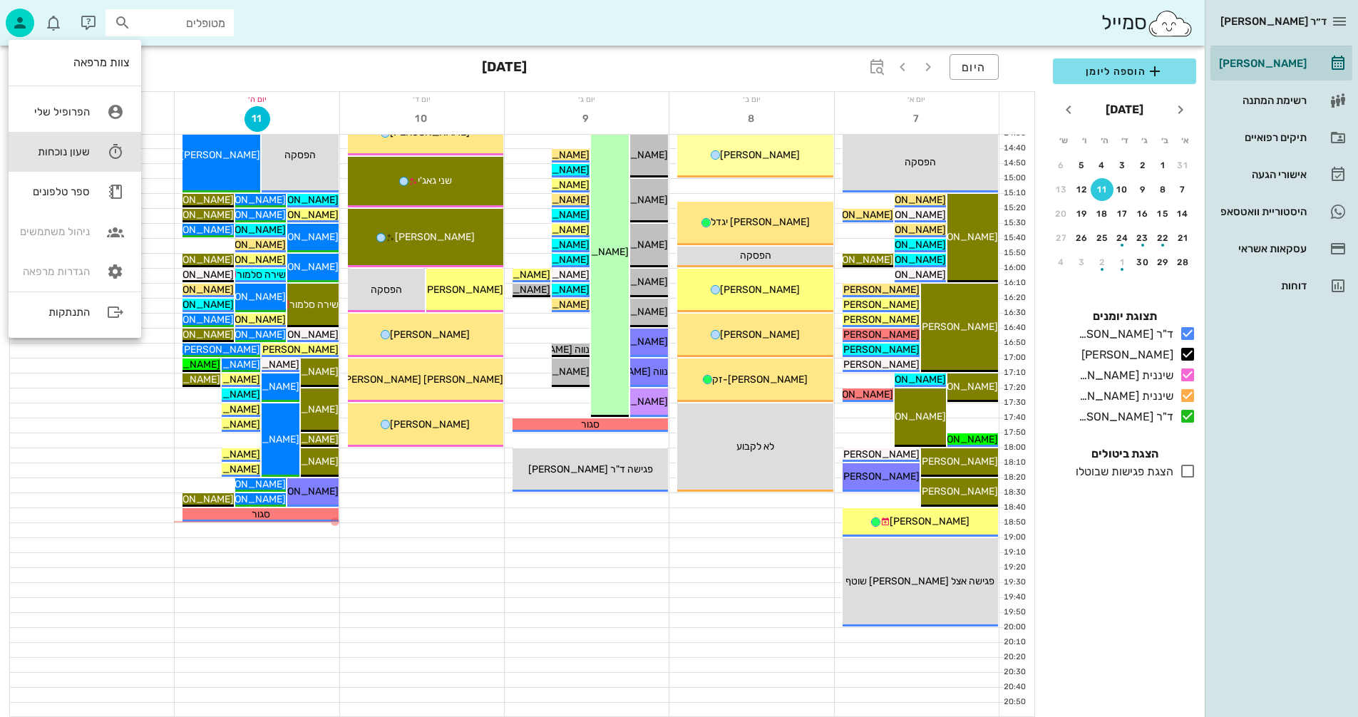
click at [72, 147] on div "שעון נוכחות" at bounding box center [55, 151] width 70 height 13
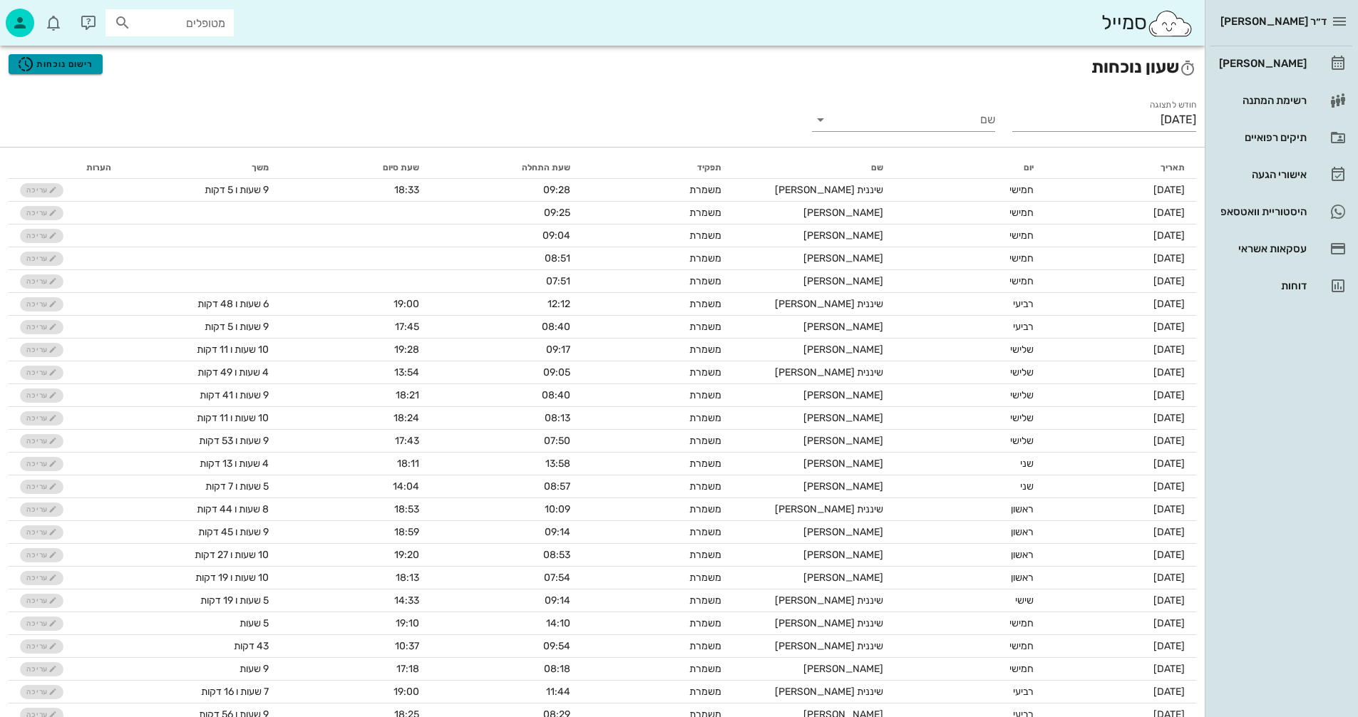
click at [61, 66] on span "רישום נוכחות" at bounding box center [55, 64] width 76 height 17
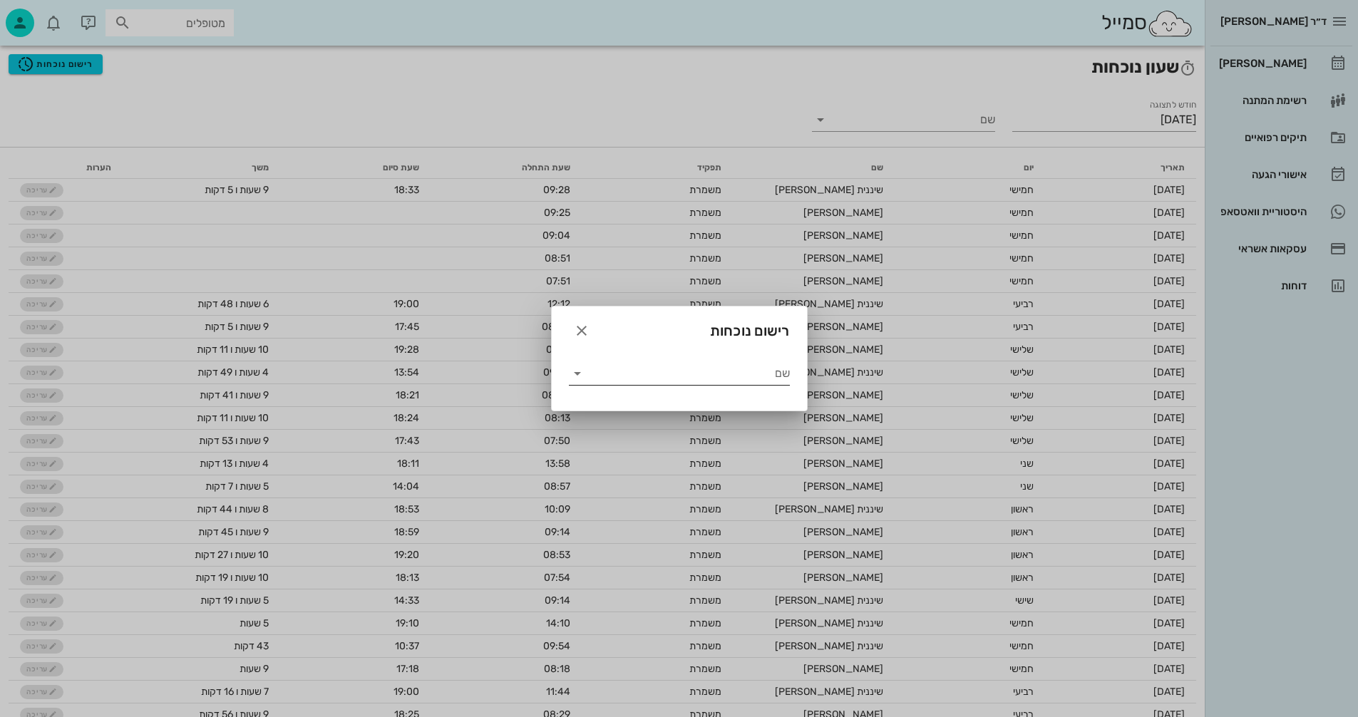
click at [753, 375] on input "שם" at bounding box center [689, 373] width 201 height 23
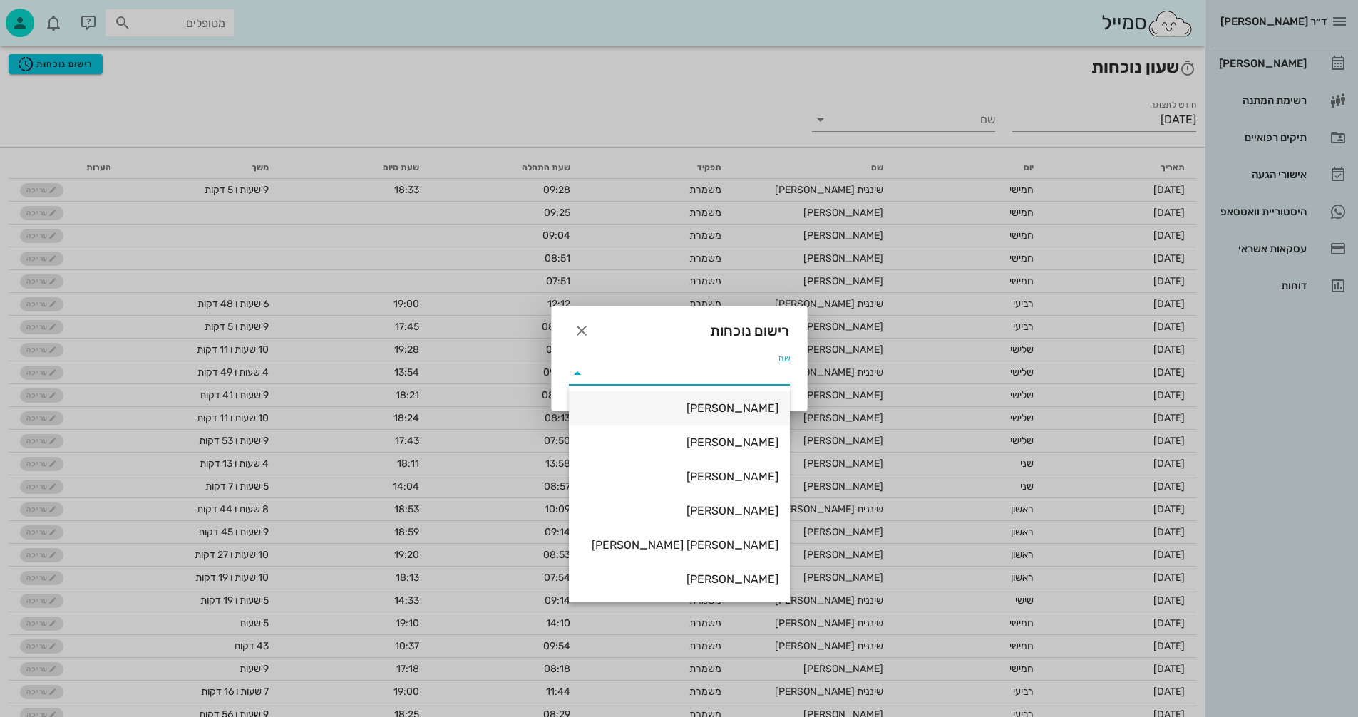
click at [749, 404] on div "[PERSON_NAME]" at bounding box center [679, 408] width 198 height 14
type input "[PERSON_NAME]"
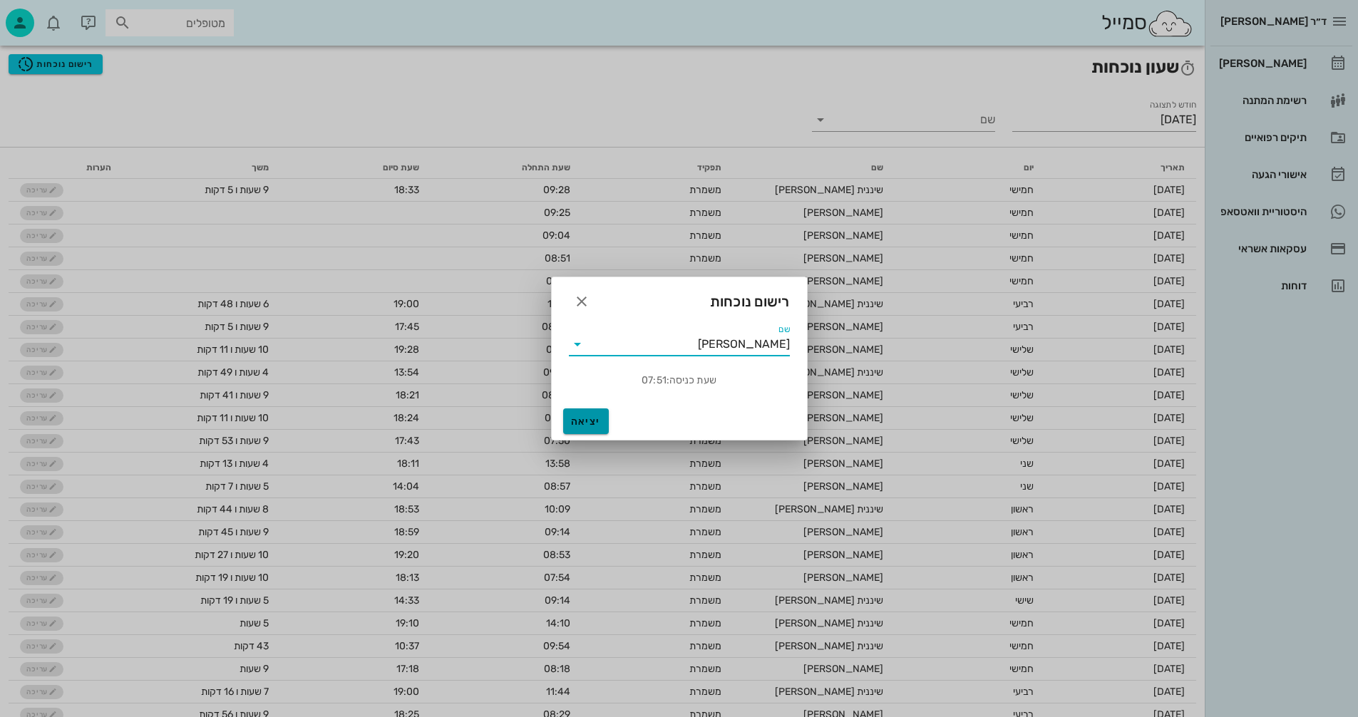
click at [585, 421] on span "יציאה" at bounding box center [586, 422] width 34 height 12
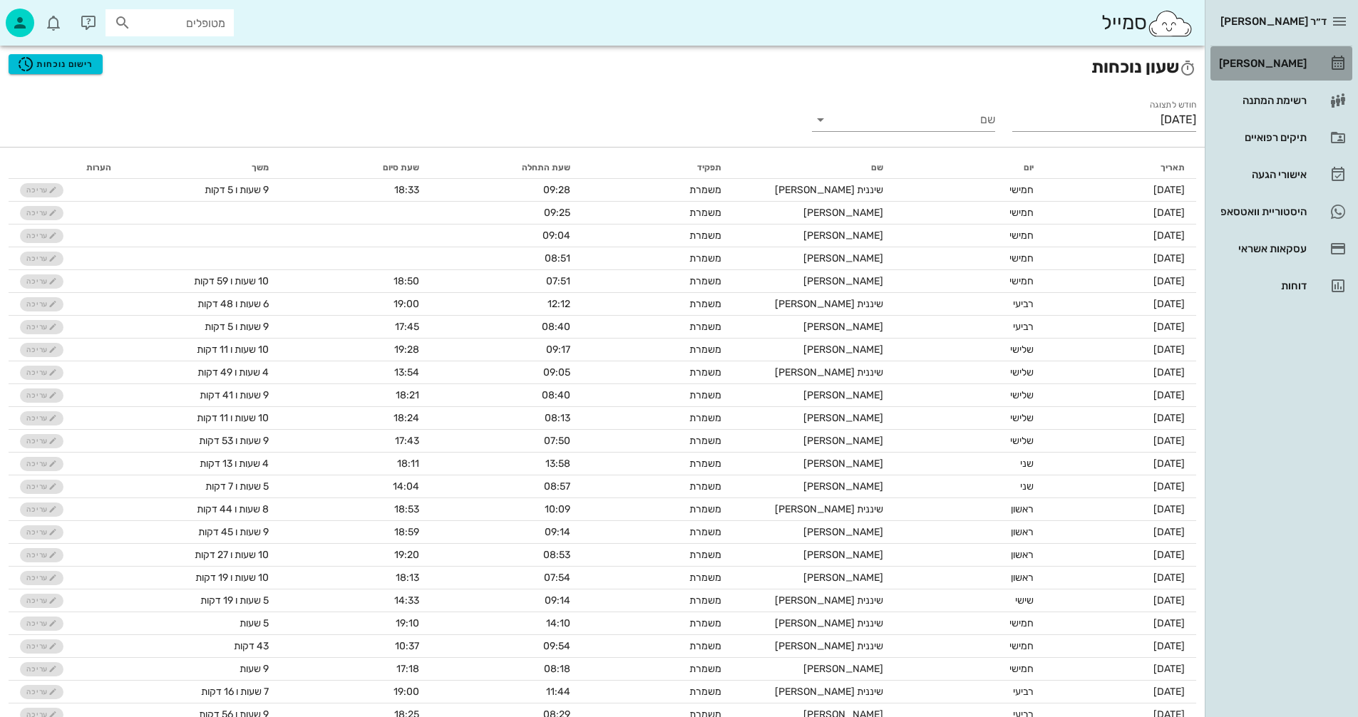
click at [1275, 65] on div "[PERSON_NAME]" at bounding box center [1261, 63] width 91 height 11
